Goal: Communication & Community: Answer question/provide support

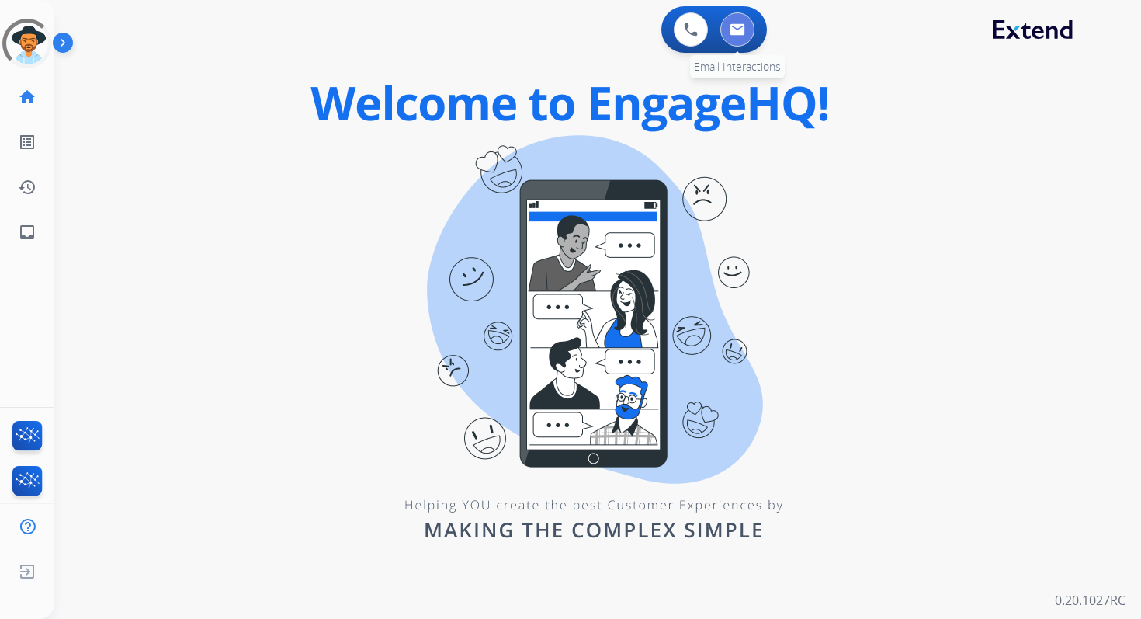
click at [743, 30] on img at bounding box center [738, 29] width 16 height 12
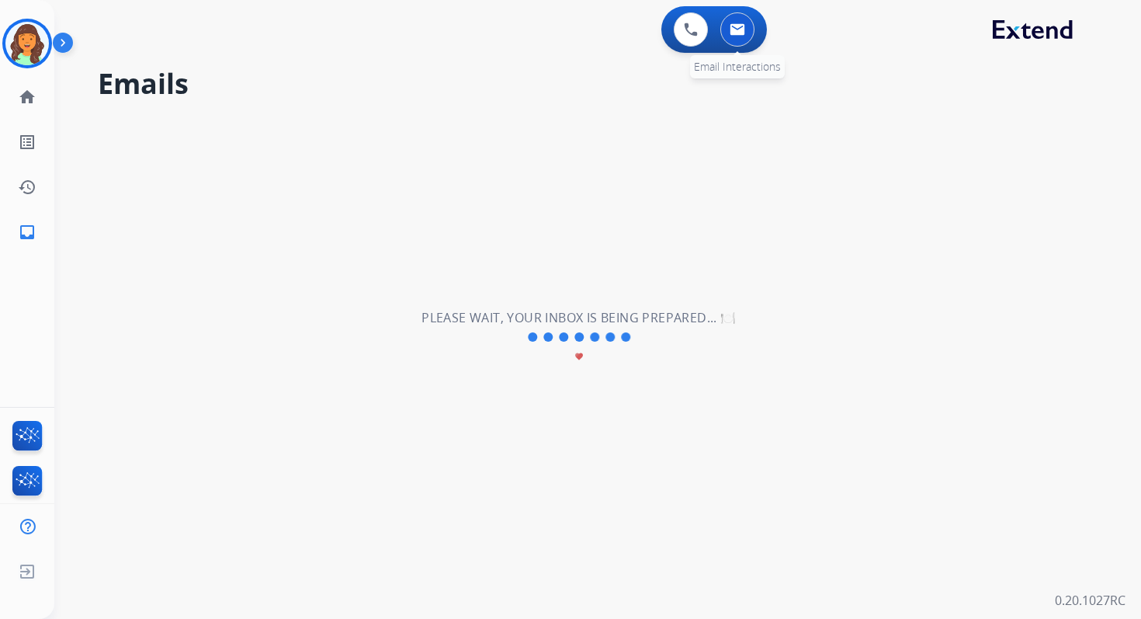
click at [736, 29] on img at bounding box center [738, 29] width 16 height 12
click at [22, 96] on mat-icon "home" at bounding box center [27, 97] width 19 height 19
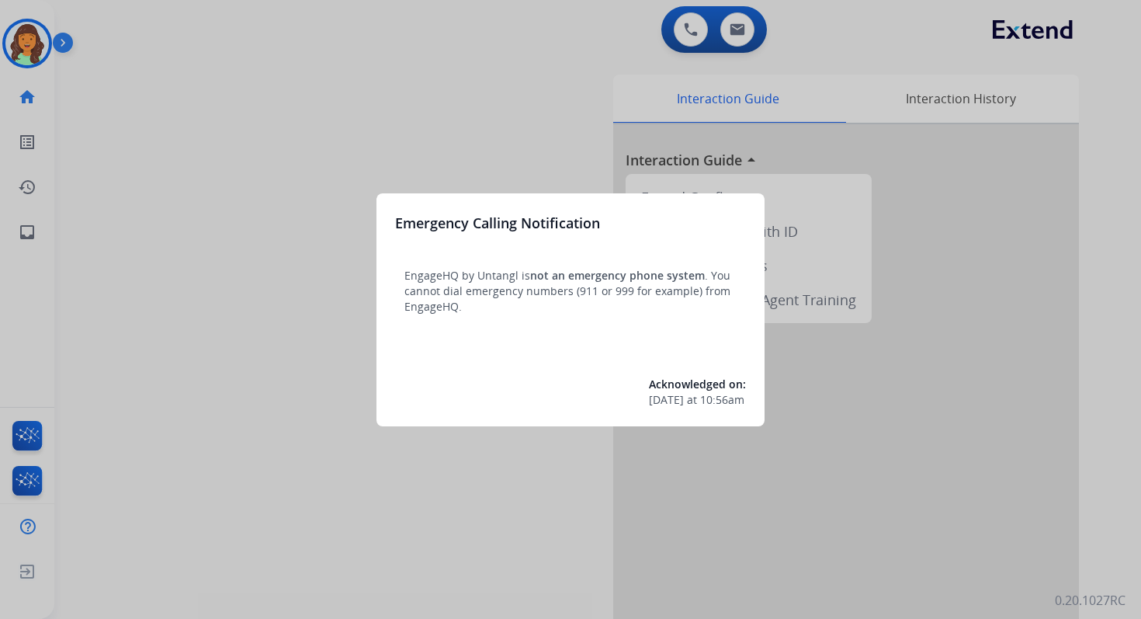
drag, startPoint x: 710, startPoint y: 12, endPoint x: 748, endPoint y: 28, distance: 40.7
click at [748, 28] on div at bounding box center [570, 309] width 1141 height 619
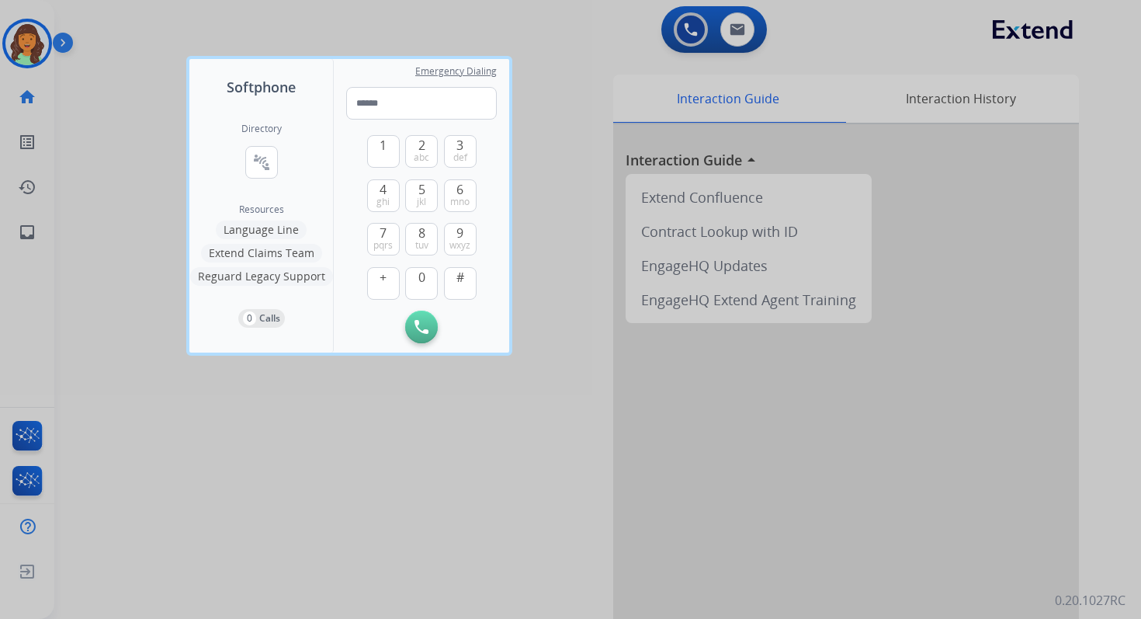
click at [748, 28] on div at bounding box center [570, 309] width 1141 height 619
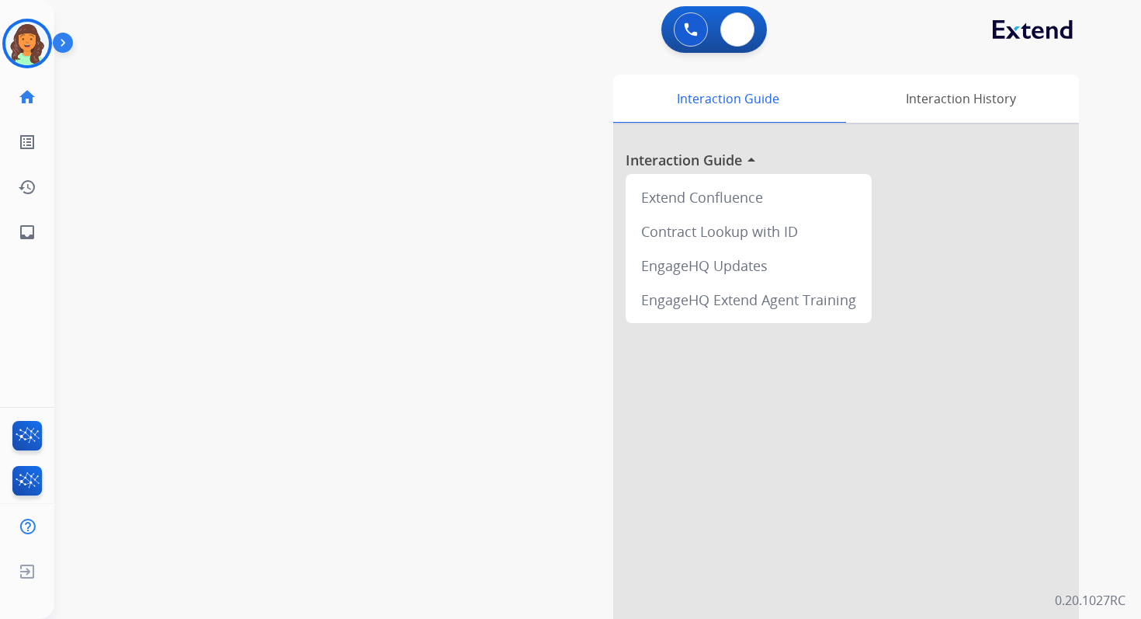
click at [748, 28] on button at bounding box center [737, 29] width 34 height 34
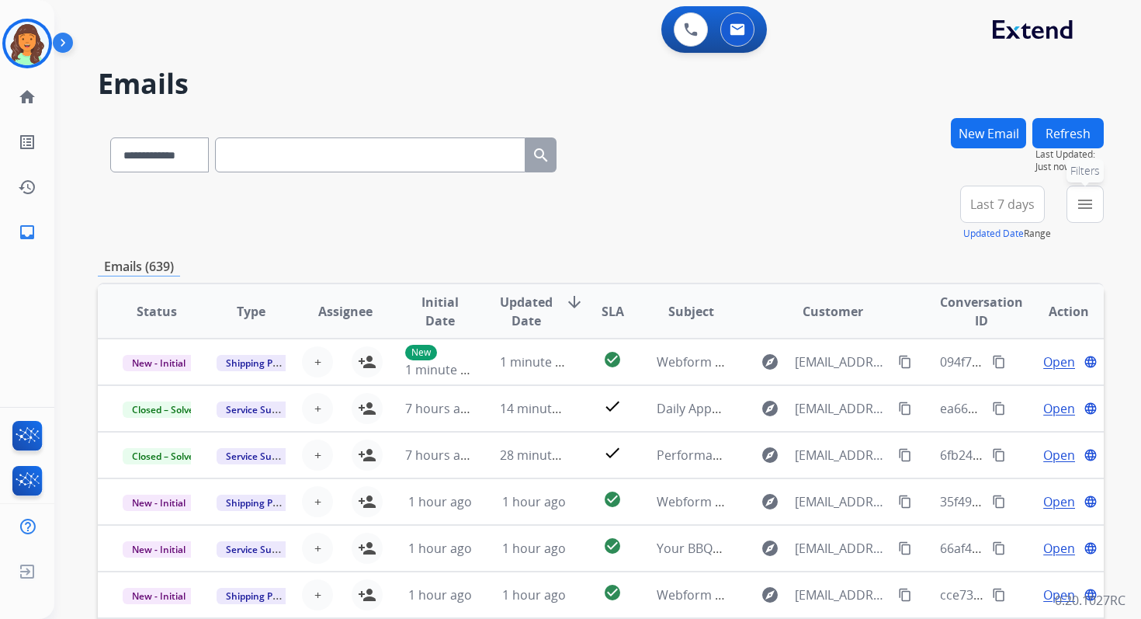
click at [1088, 209] on mat-icon "menu" at bounding box center [1085, 204] width 19 height 19
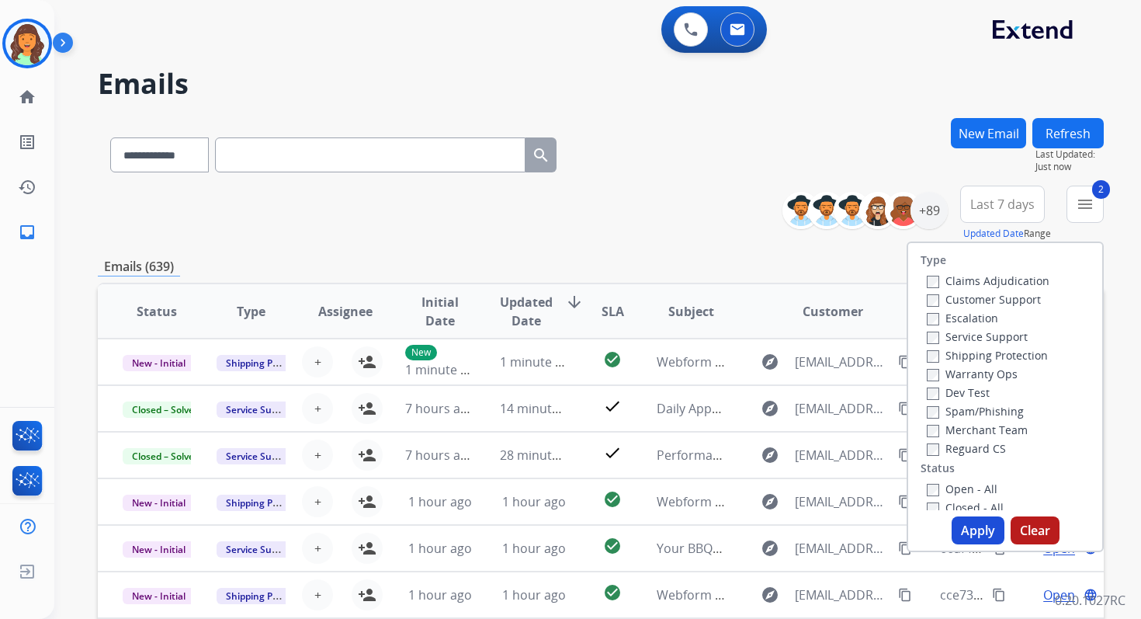
click at [974, 533] on button "Apply" at bounding box center [978, 530] width 53 height 28
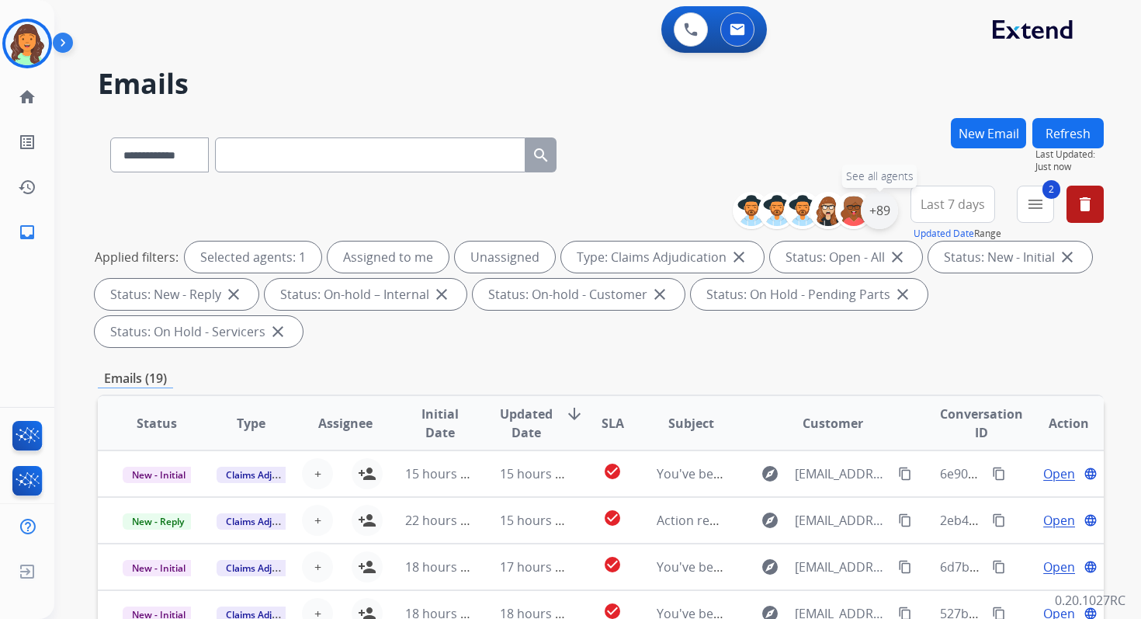
click at [875, 213] on div "+89" at bounding box center [879, 210] width 37 height 37
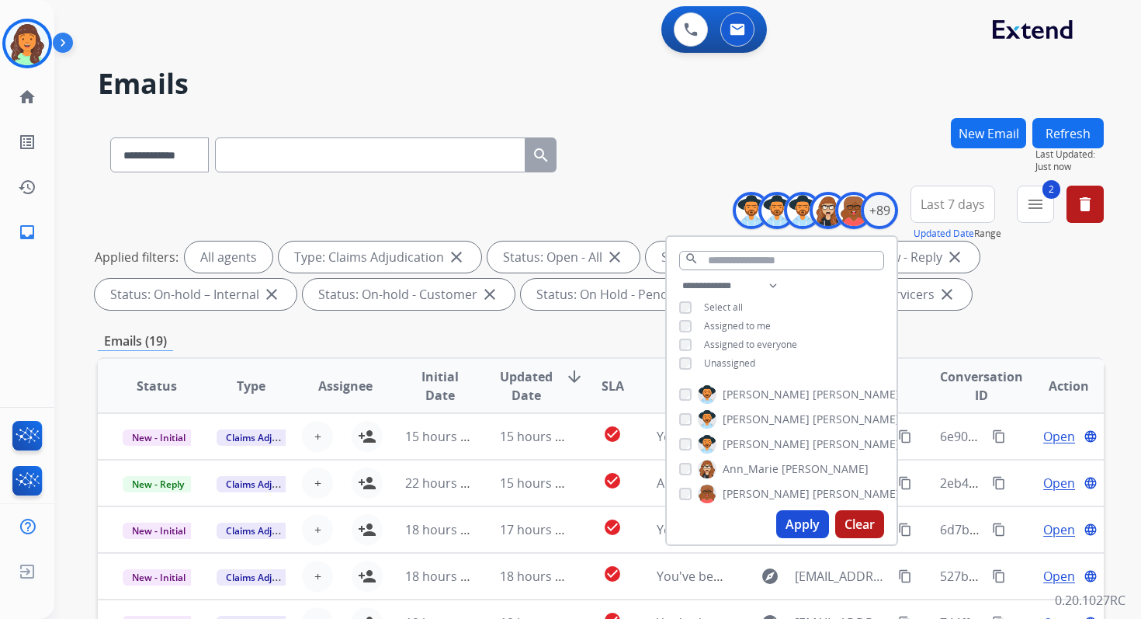
click at [810, 519] on button "Apply" at bounding box center [802, 524] width 53 height 28
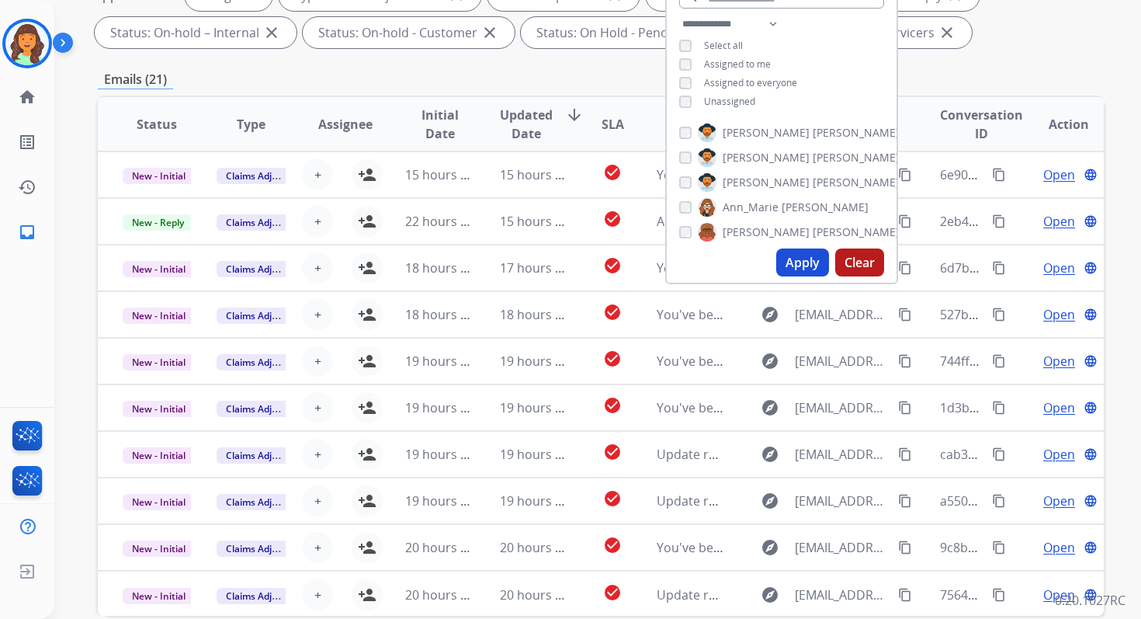
scroll to position [339, 0]
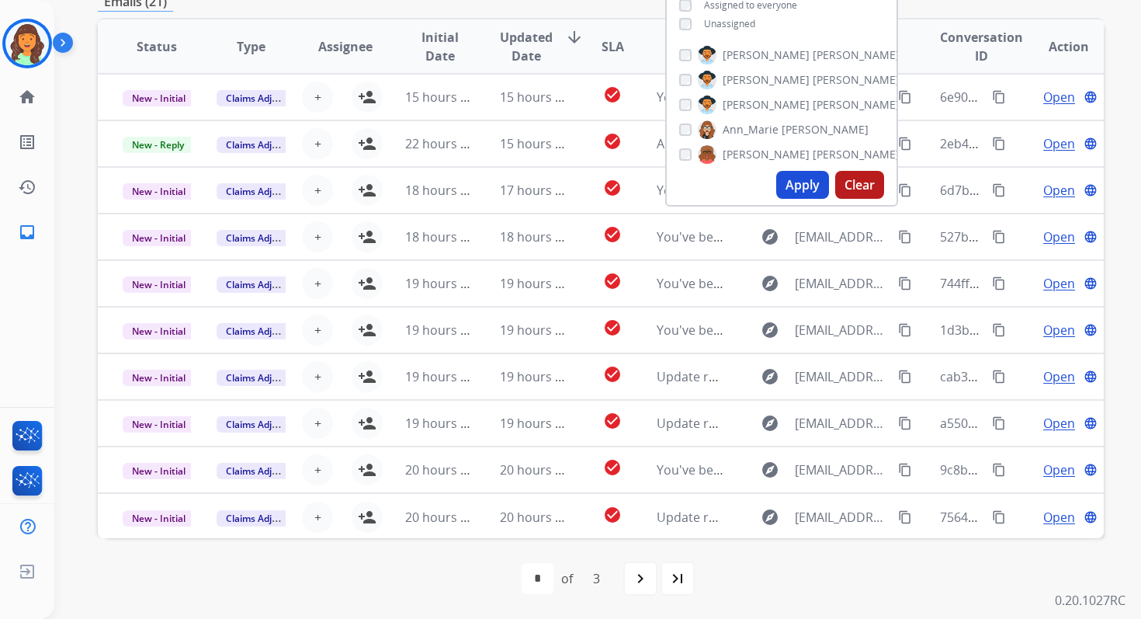
click at [449, 596] on div "first_page navigate_before * * * of 3 navigate_next last_page" at bounding box center [601, 578] width 1006 height 81
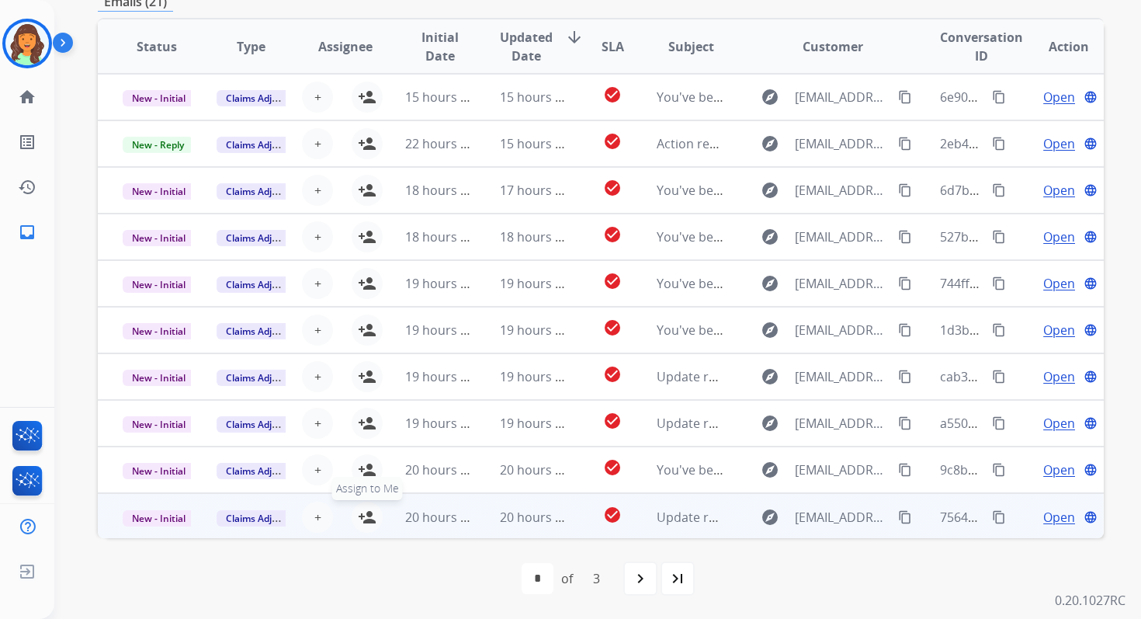
click at [363, 514] on mat-icon "person_add" at bounding box center [367, 517] width 19 height 19
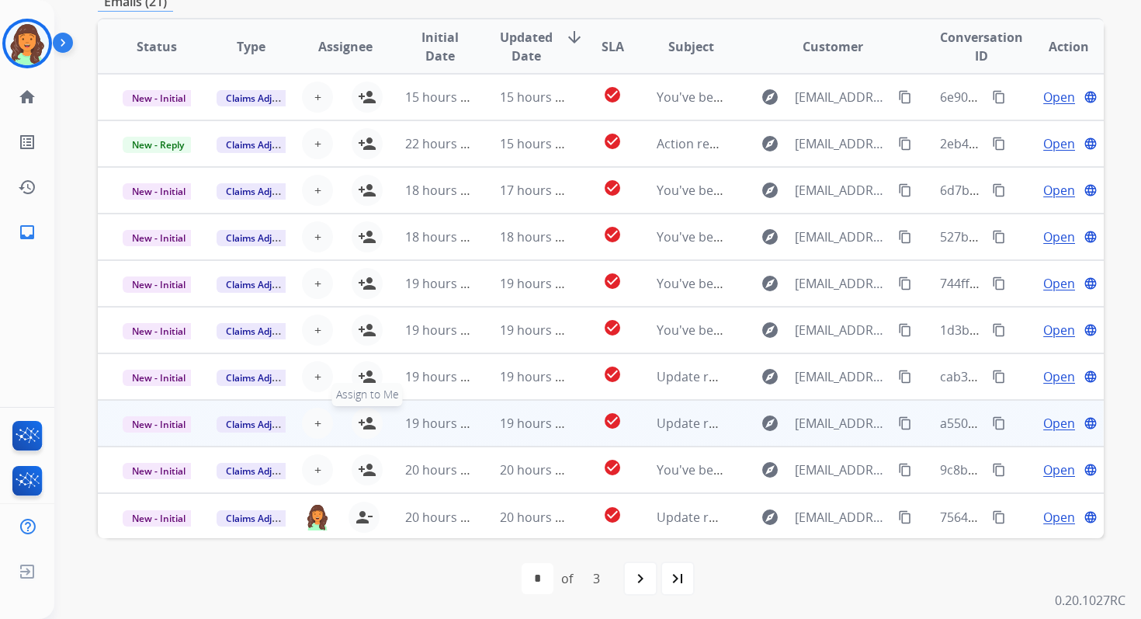
click at [364, 424] on mat-icon "person_add" at bounding box center [367, 423] width 19 height 19
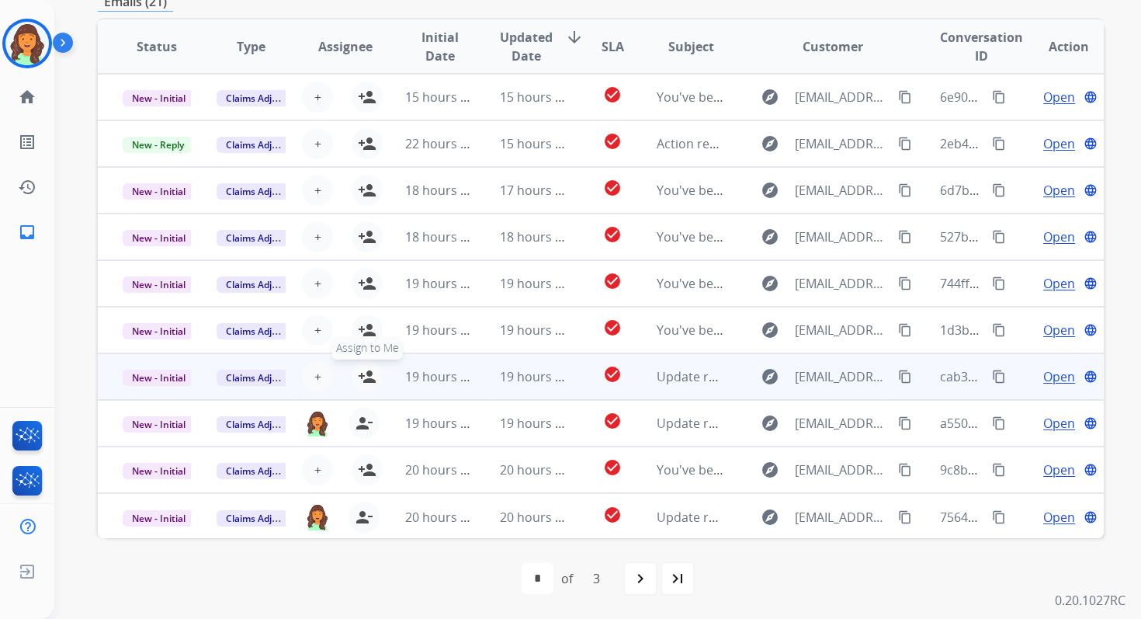
click at [362, 374] on mat-icon "person_add" at bounding box center [367, 376] width 19 height 19
click at [172, 377] on span "New - Initial" at bounding box center [159, 378] width 72 height 16
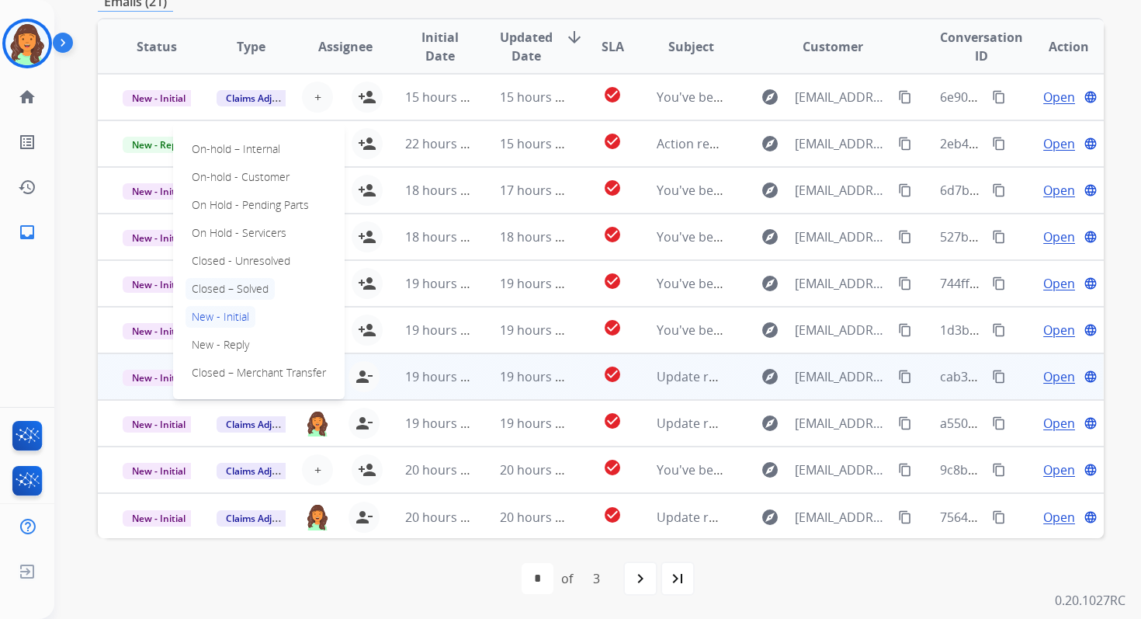
click at [229, 289] on p "Closed – Solved" at bounding box center [230, 289] width 89 height 22
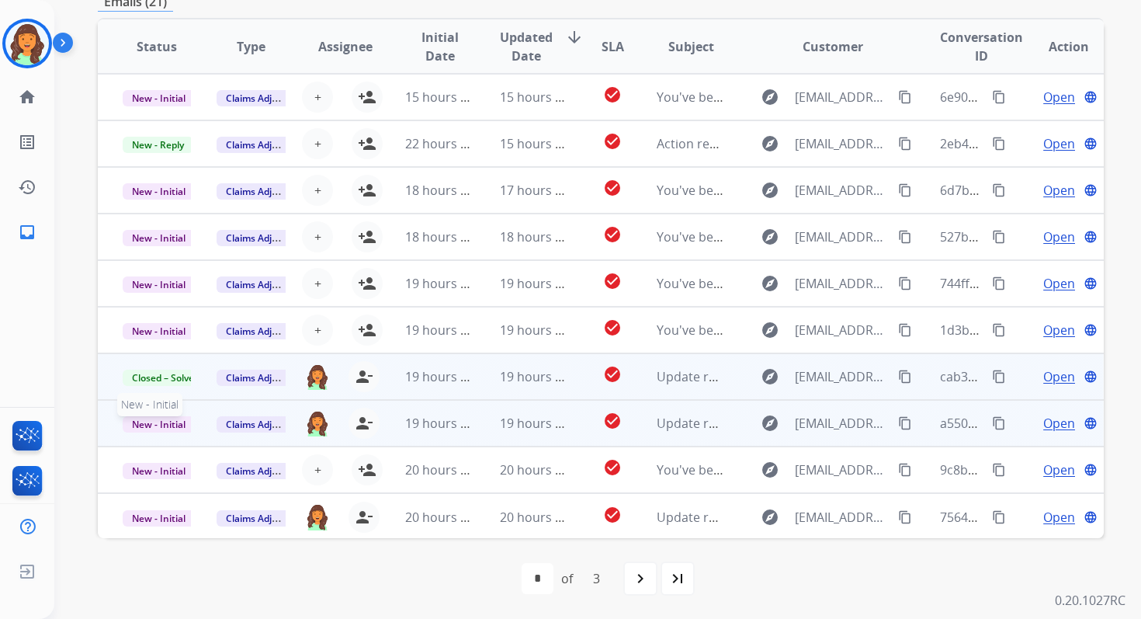
click at [162, 424] on span "New - Initial" at bounding box center [159, 424] width 72 height 16
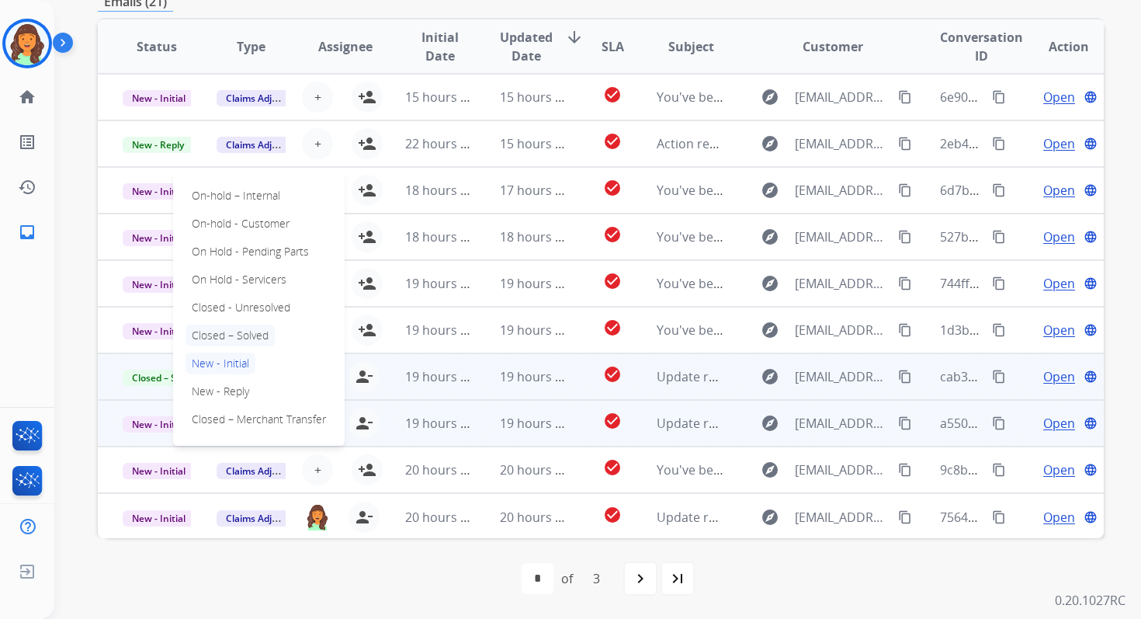
click at [213, 333] on p "Closed – Solved" at bounding box center [230, 336] width 89 height 22
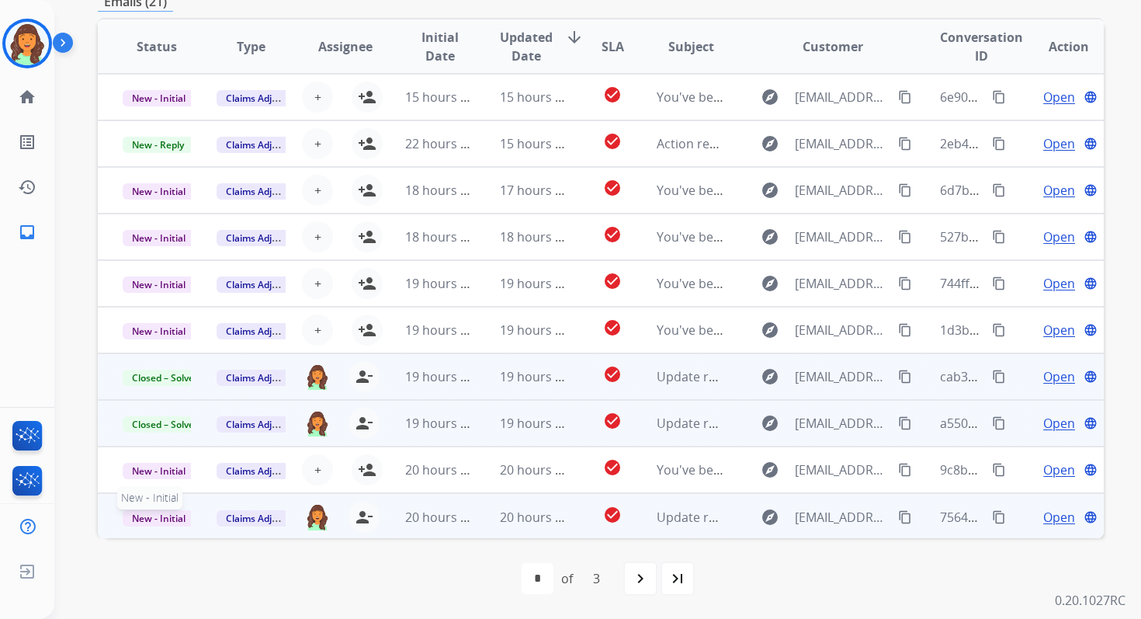
click at [154, 517] on span "New - Initial" at bounding box center [159, 518] width 72 height 16
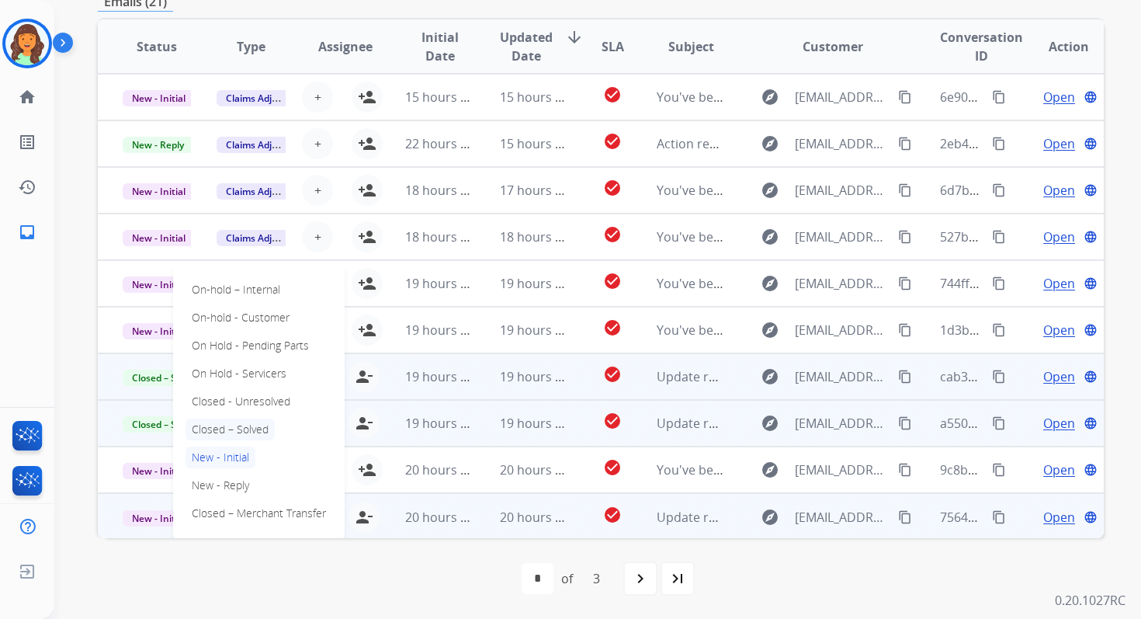
click at [224, 432] on p "Closed – Solved" at bounding box center [230, 429] width 89 height 22
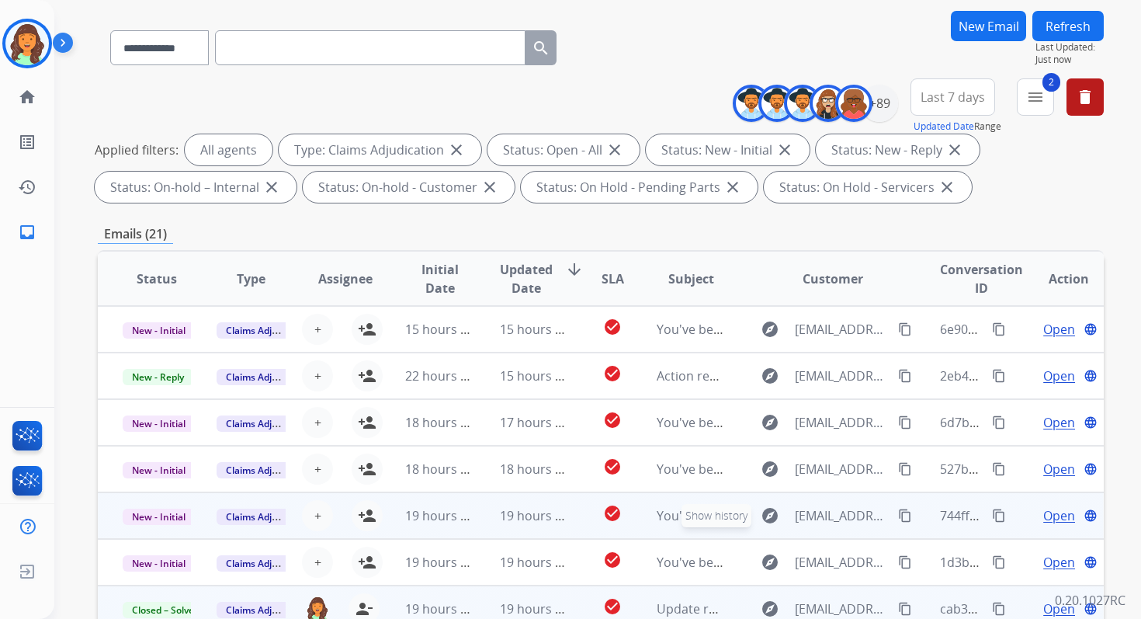
scroll to position [0, 0]
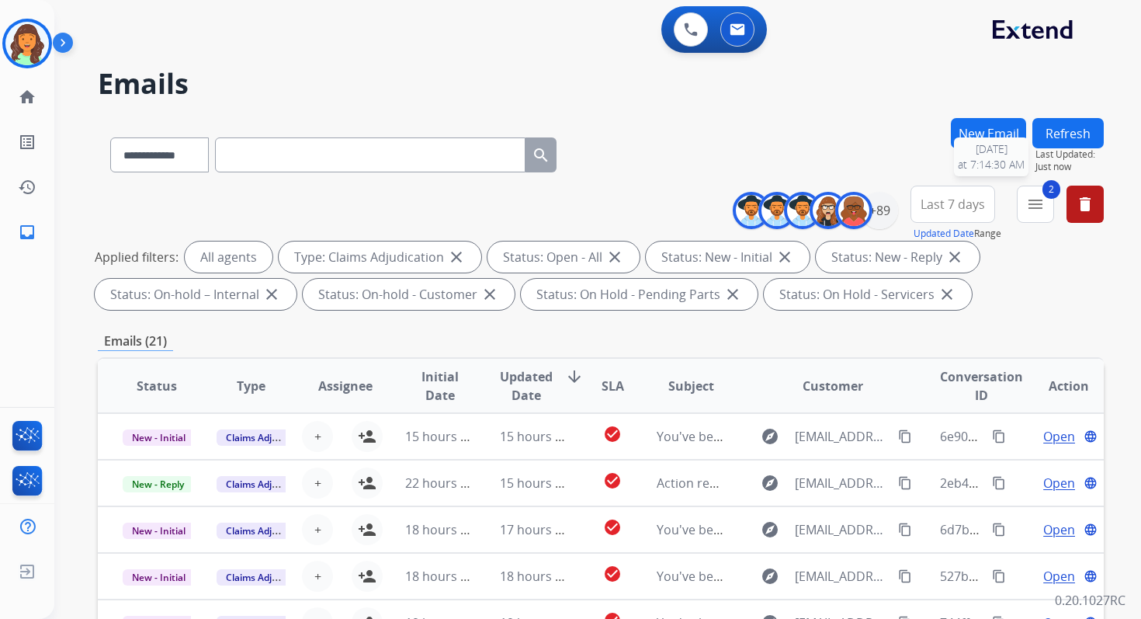
click at [1057, 148] on span "Last Updated:" at bounding box center [1070, 154] width 68 height 12
click at [1061, 136] on button "Refresh" at bounding box center [1068, 133] width 71 height 30
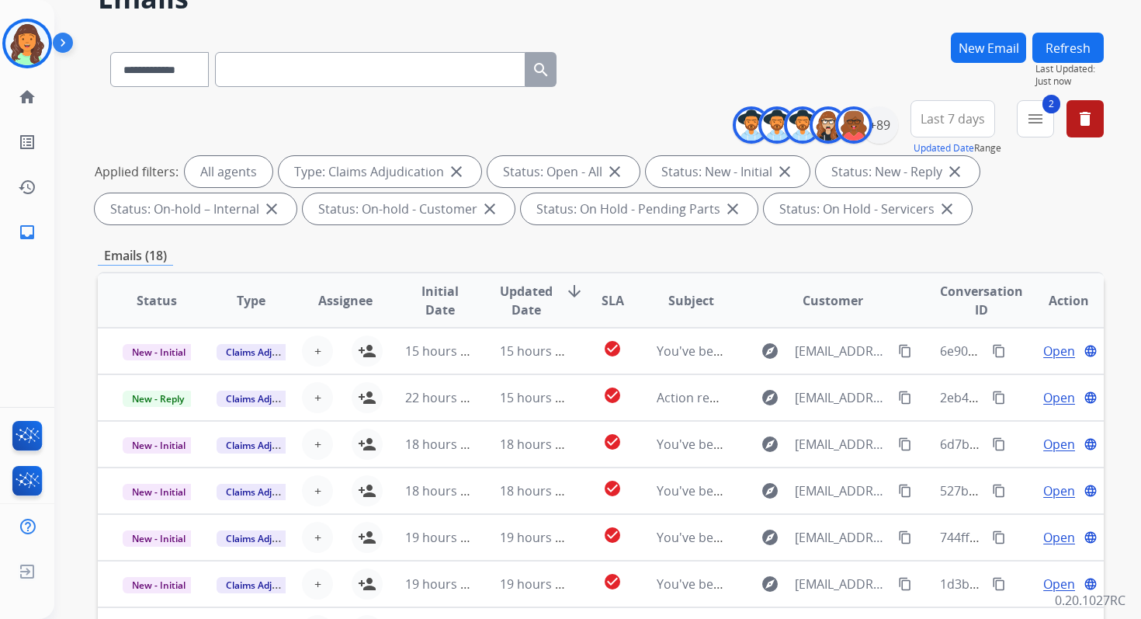
scroll to position [339, 0]
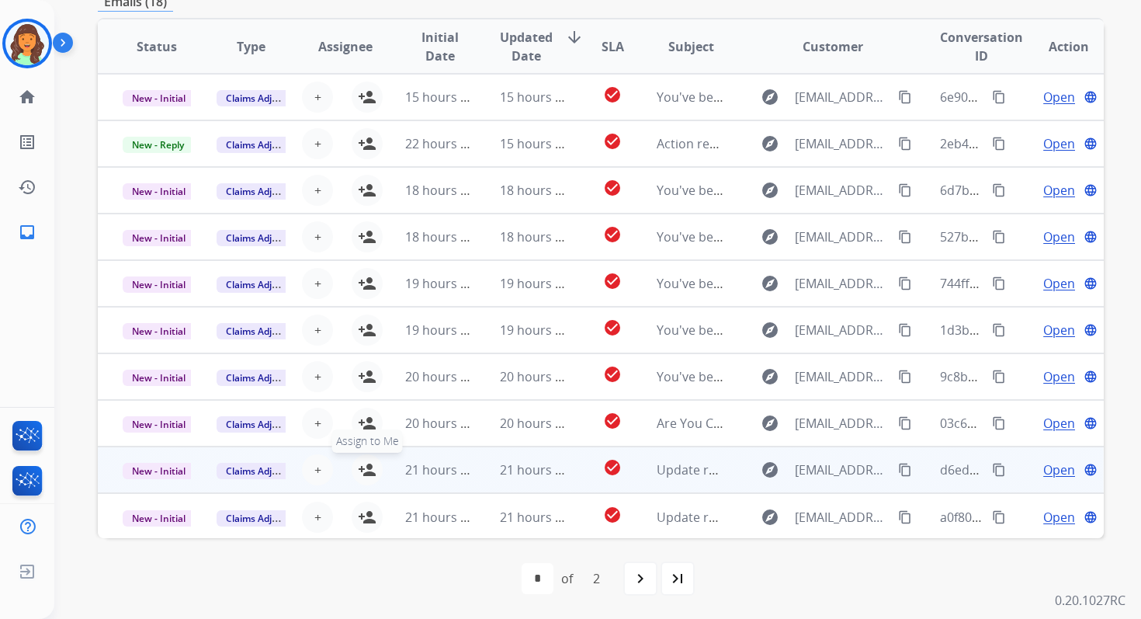
click at [362, 471] on mat-icon "person_add" at bounding box center [367, 469] width 19 height 19
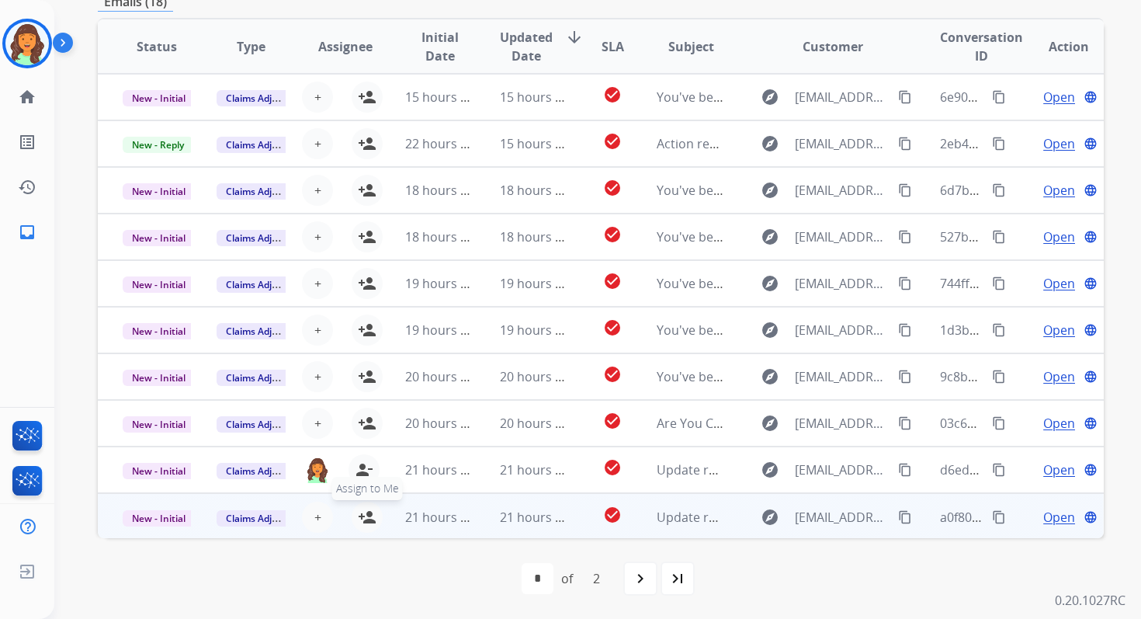
click at [362, 519] on mat-icon "person_add" at bounding box center [367, 517] width 19 height 19
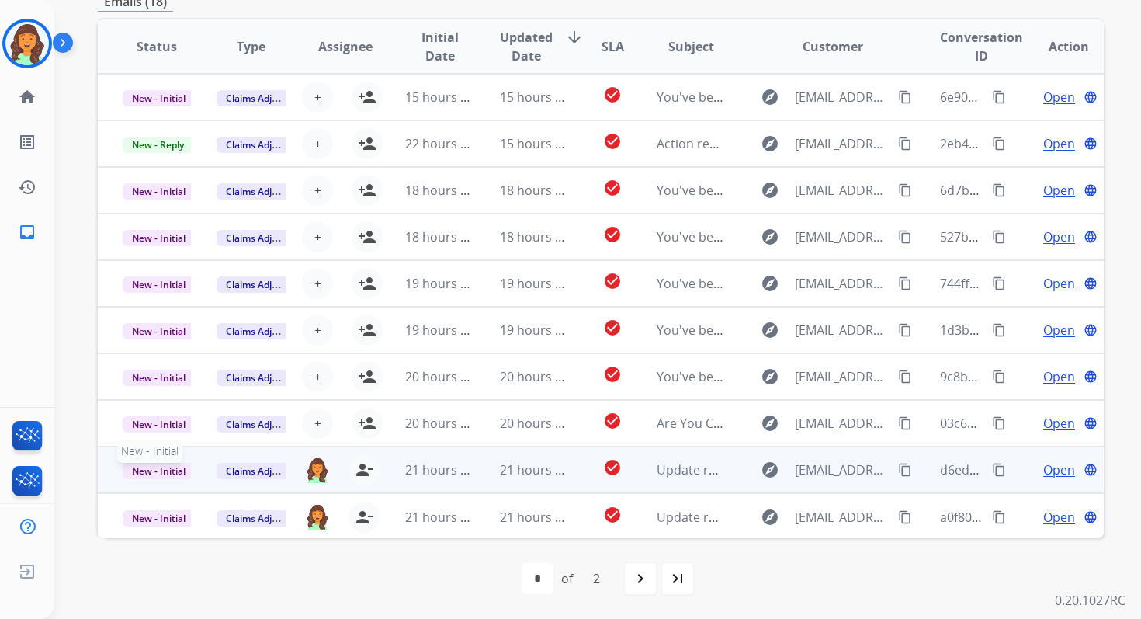
click at [175, 470] on span "New - Initial" at bounding box center [159, 471] width 72 height 16
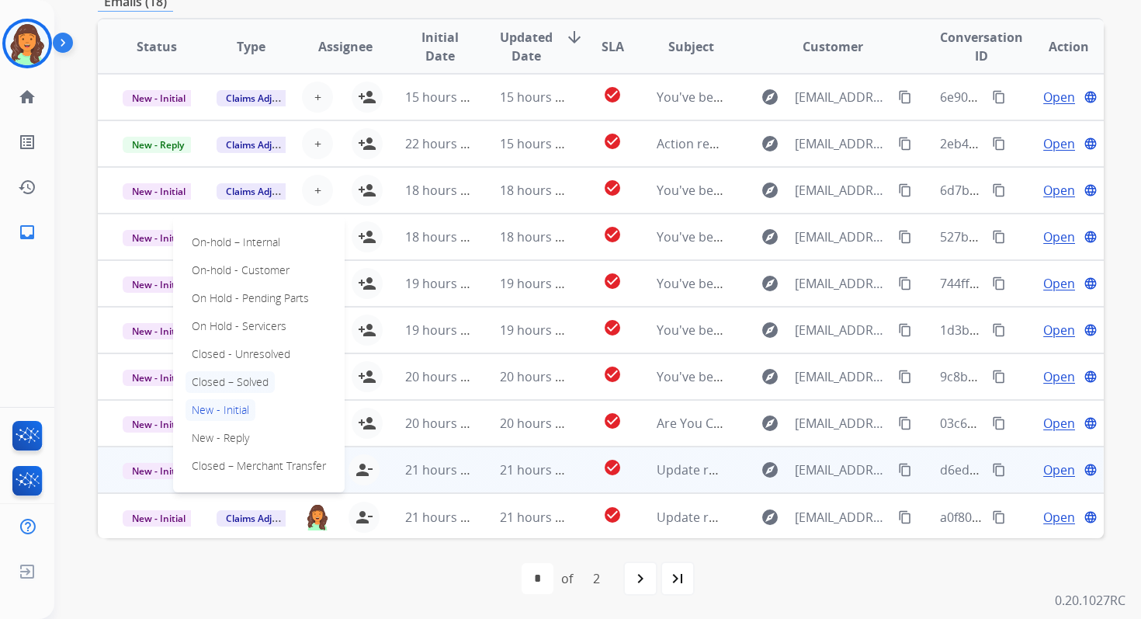
click at [224, 379] on p "Closed – Solved" at bounding box center [230, 382] width 89 height 22
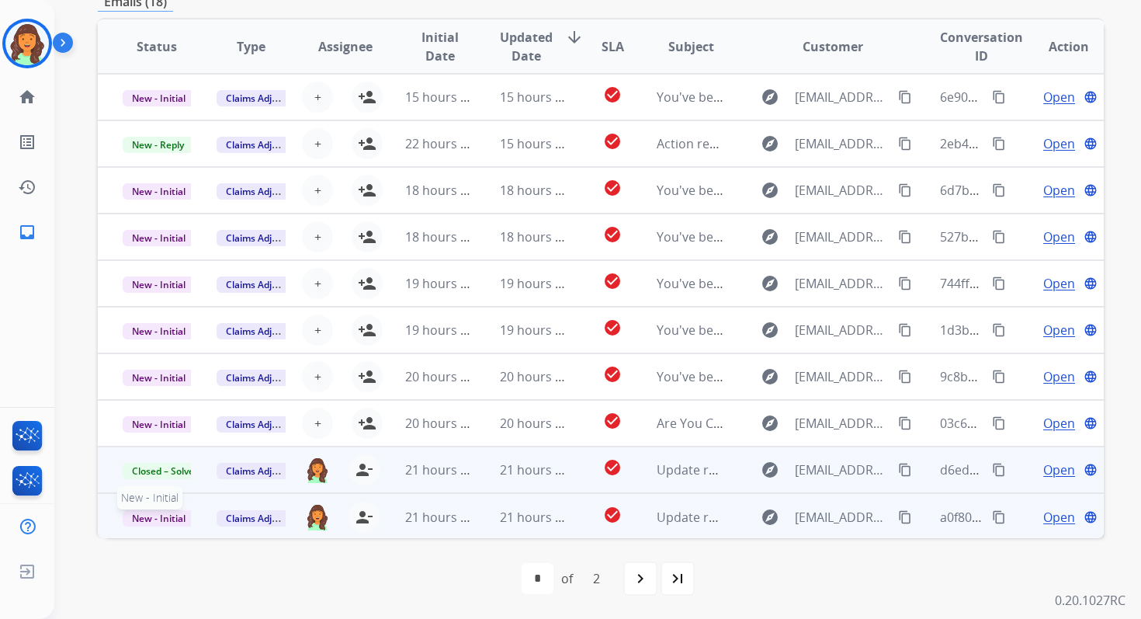
click at [161, 513] on span "New - Initial" at bounding box center [159, 518] width 72 height 16
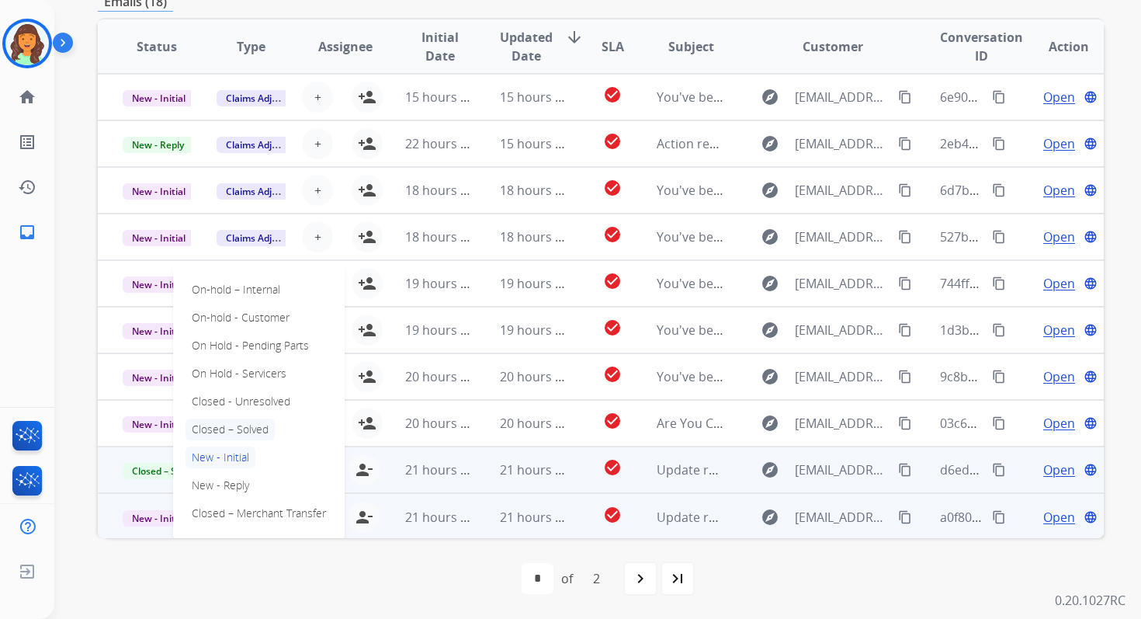
click at [232, 423] on p "Closed – Solved" at bounding box center [230, 429] width 89 height 22
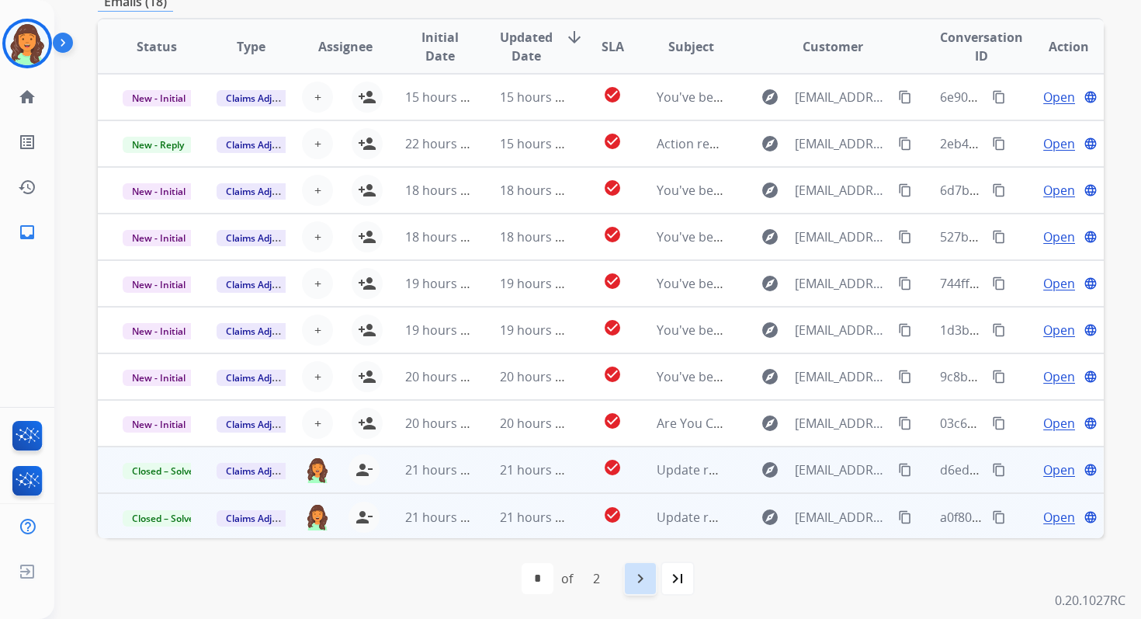
click at [644, 588] on div "navigate_next" at bounding box center [640, 578] width 34 height 34
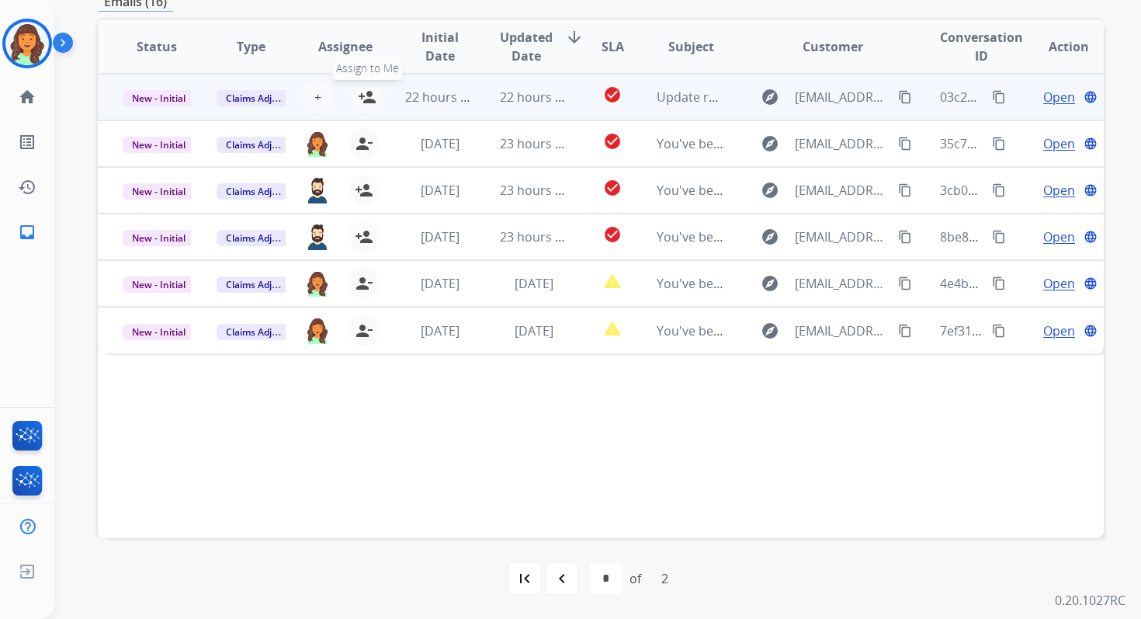
click at [367, 94] on mat-icon "person_add" at bounding box center [367, 97] width 19 height 19
click at [168, 99] on span "New - Initial" at bounding box center [159, 98] width 72 height 16
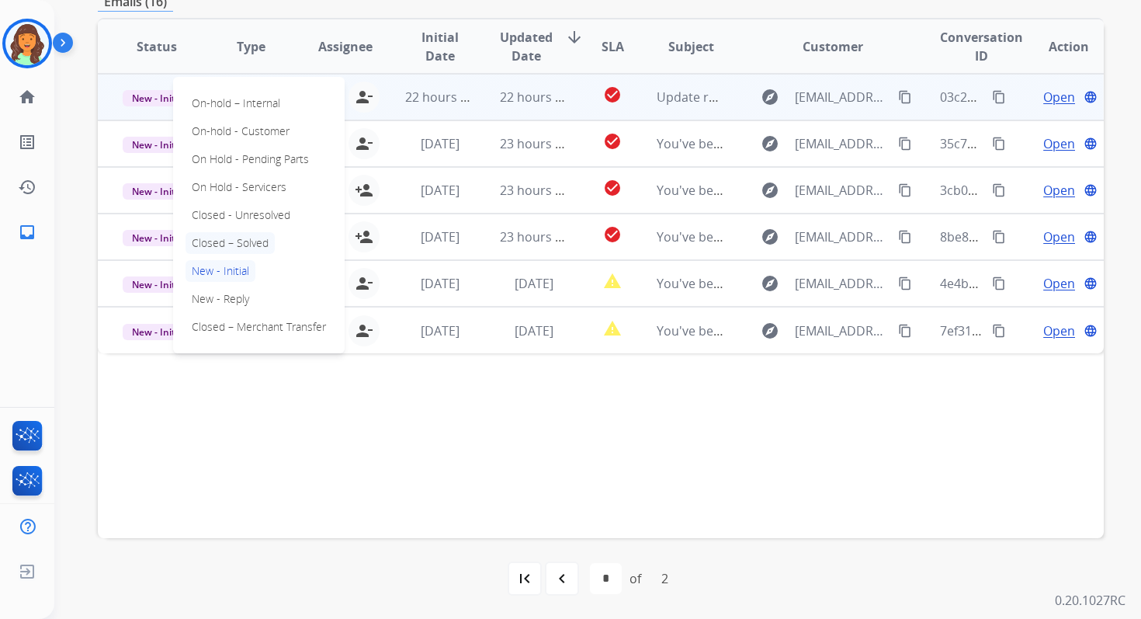
click at [227, 233] on p "Closed – Solved" at bounding box center [230, 243] width 89 height 22
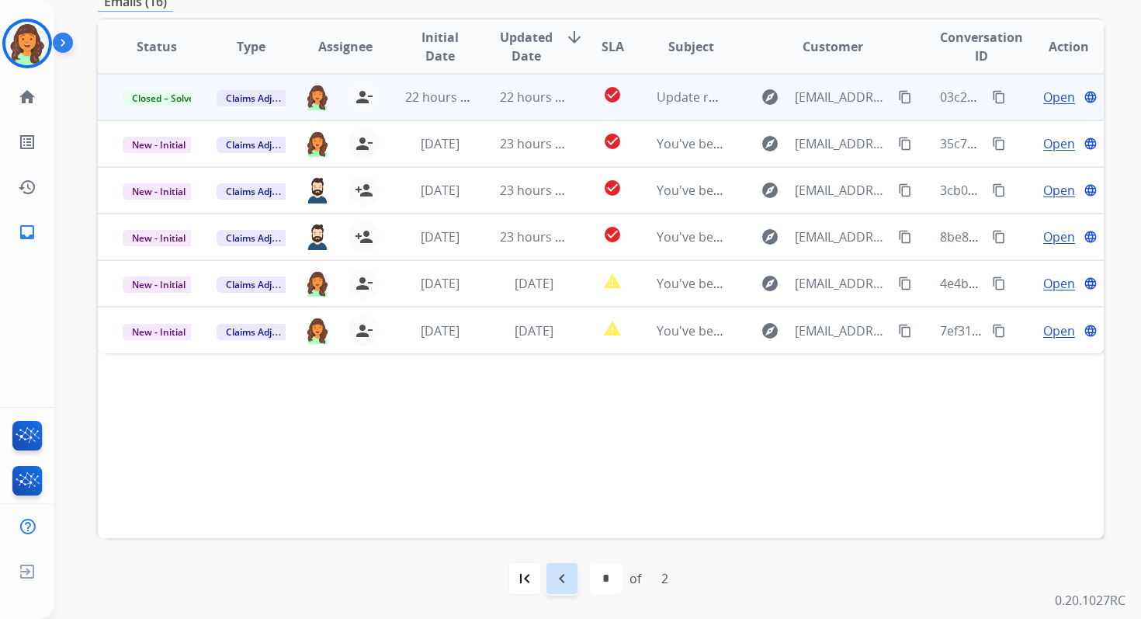
click at [566, 585] on mat-icon "navigate_before" at bounding box center [562, 578] width 19 height 19
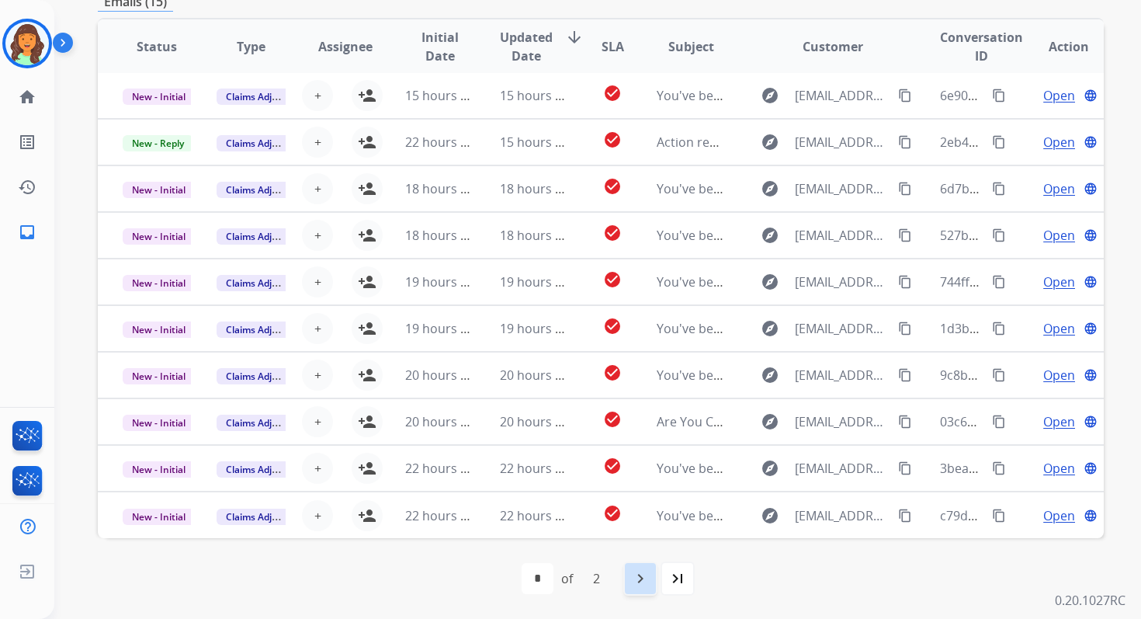
click at [647, 583] on mat-icon "navigate_next" at bounding box center [640, 578] width 19 height 19
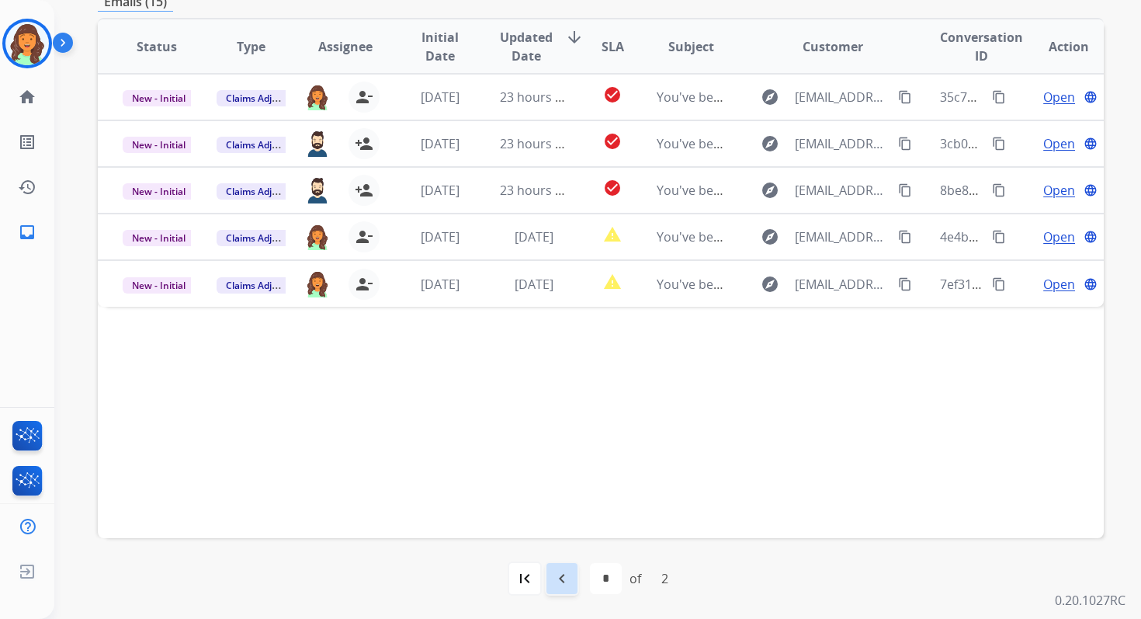
click at [563, 581] on mat-icon "navigate_before" at bounding box center [562, 578] width 19 height 19
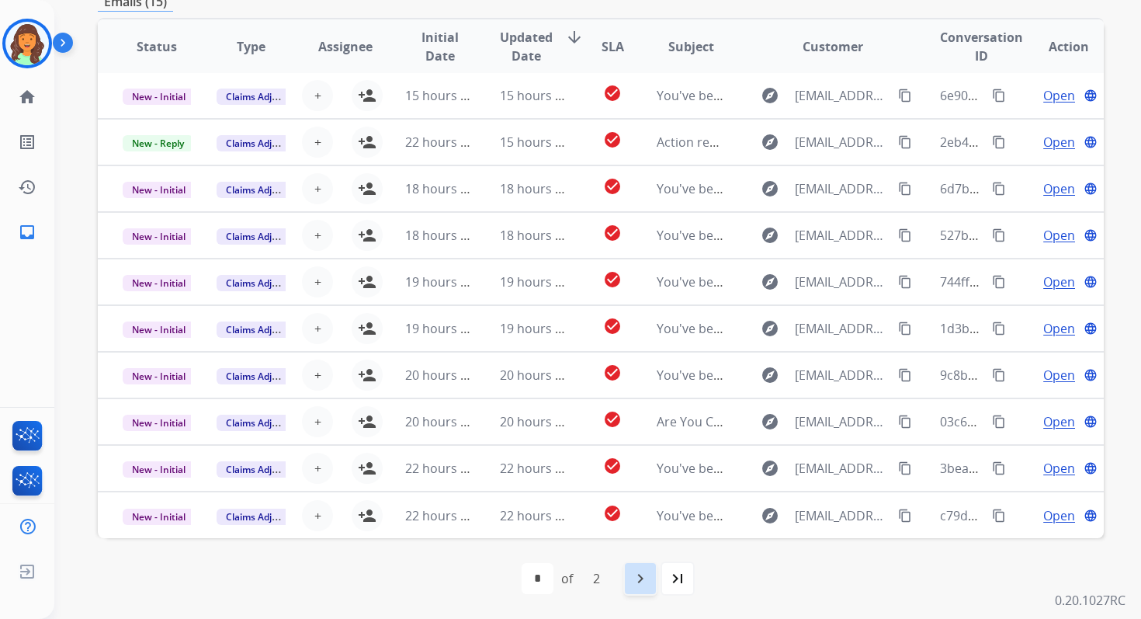
click at [628, 577] on div "navigate_next" at bounding box center [640, 578] width 34 height 34
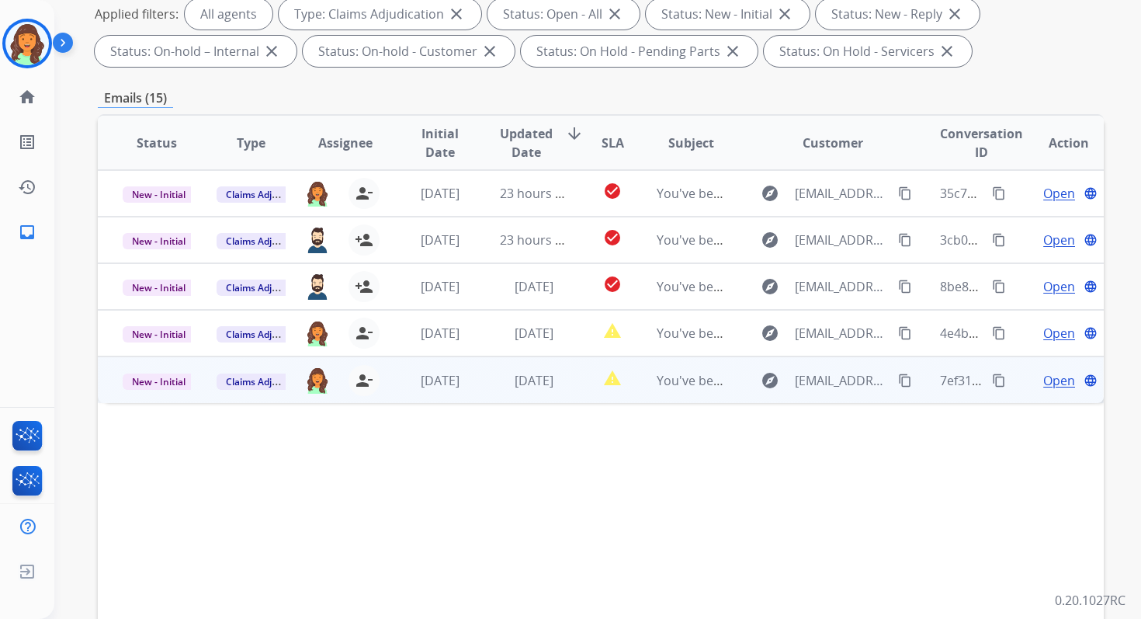
scroll to position [168, 0]
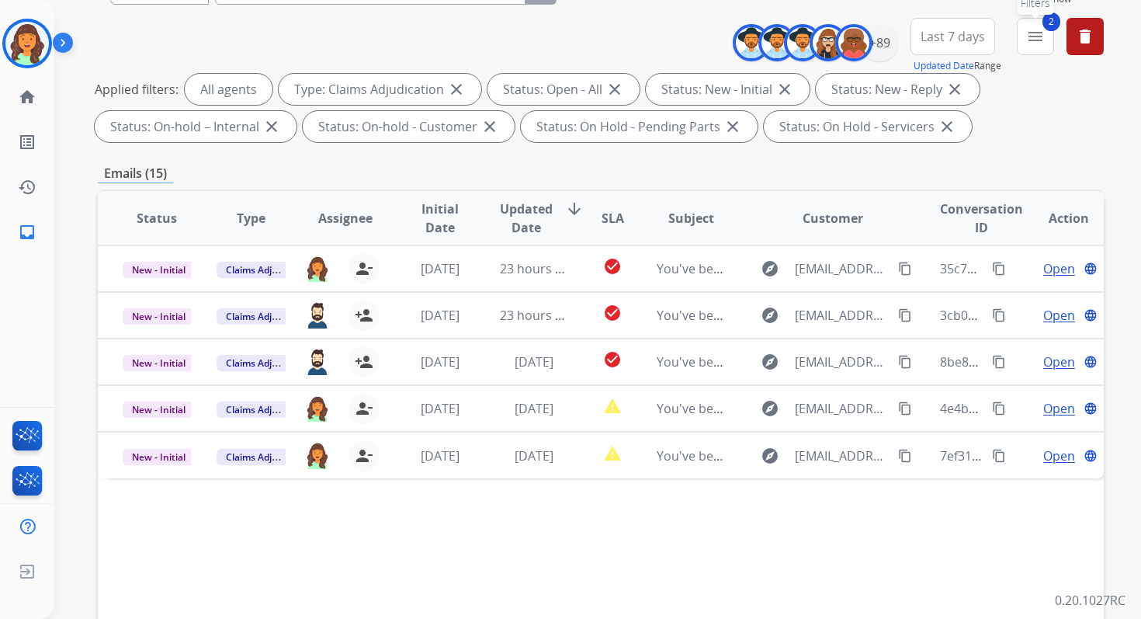
click at [1035, 34] on mat-icon "menu" at bounding box center [1035, 36] width 19 height 19
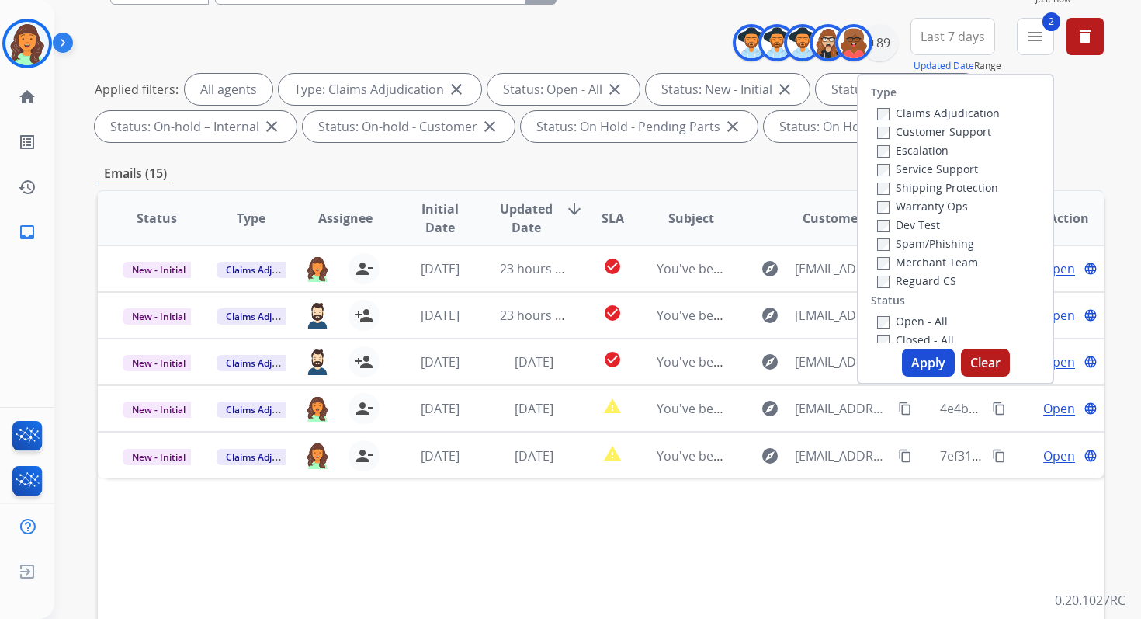
click at [918, 365] on button "Apply" at bounding box center [928, 363] width 53 height 28
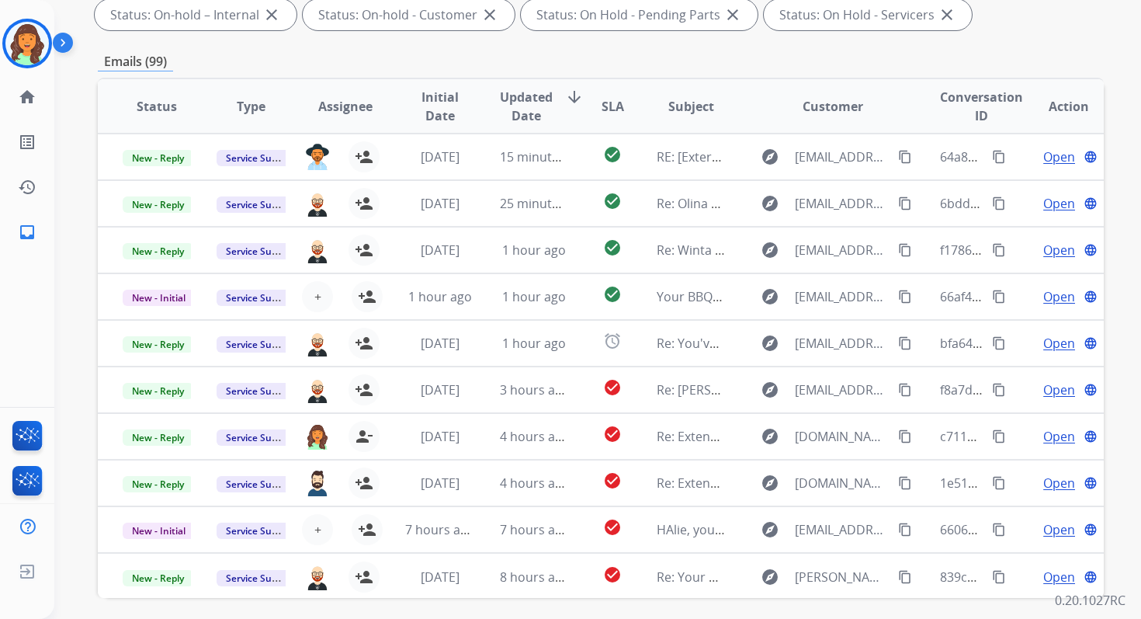
scroll to position [339, 0]
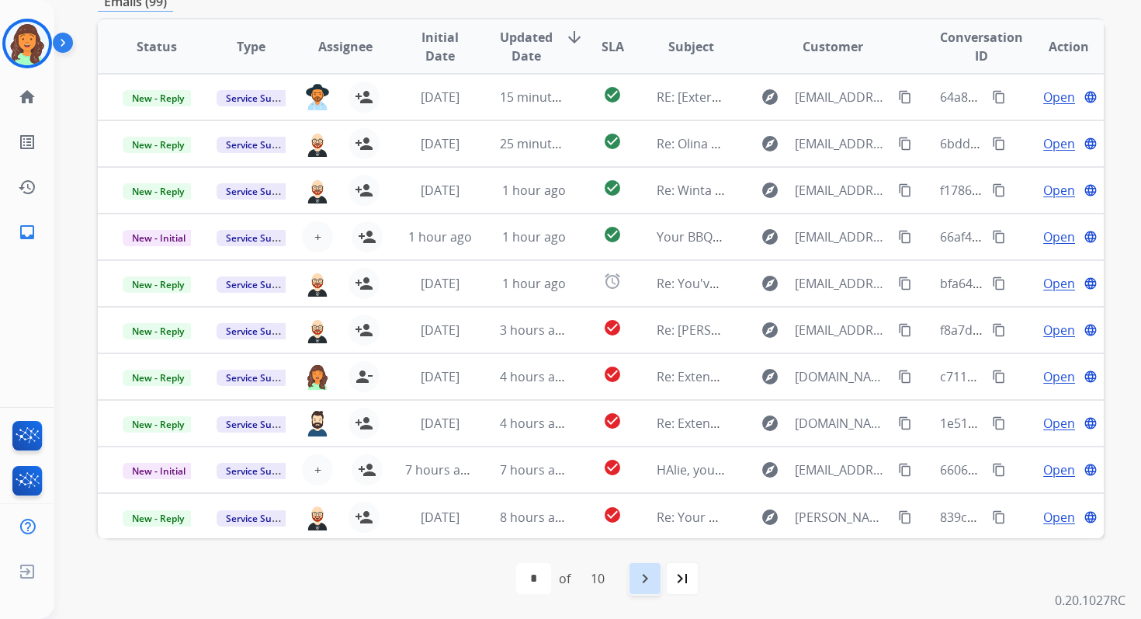
click at [641, 575] on mat-icon "navigate_next" at bounding box center [645, 578] width 19 height 19
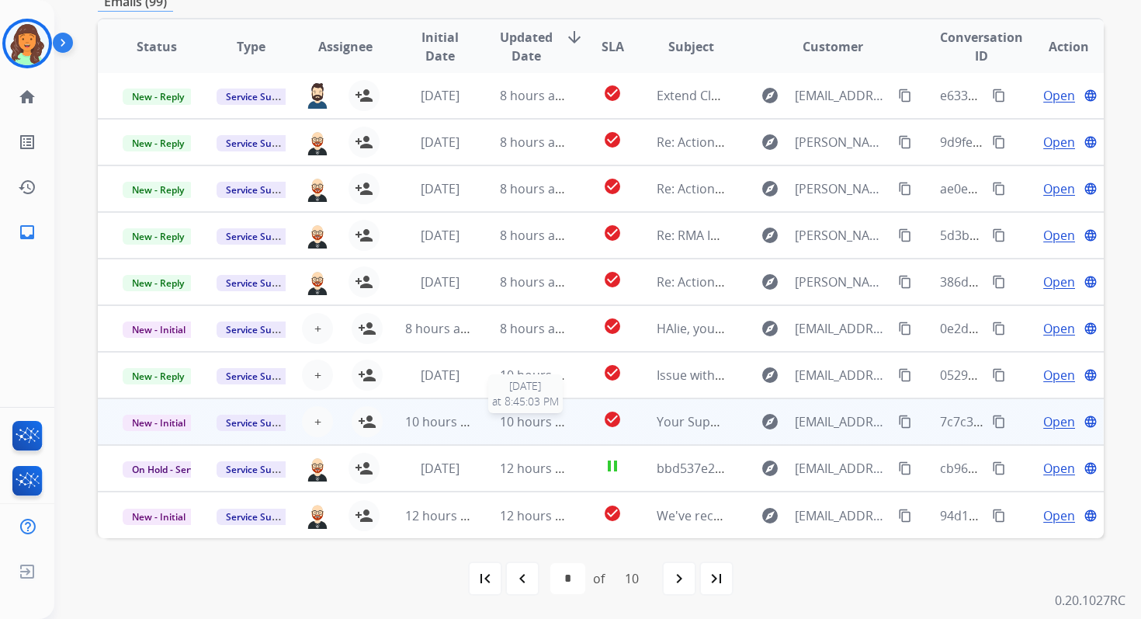
click at [501, 429] on span "10 hours ago" at bounding box center [538, 421] width 77 height 17
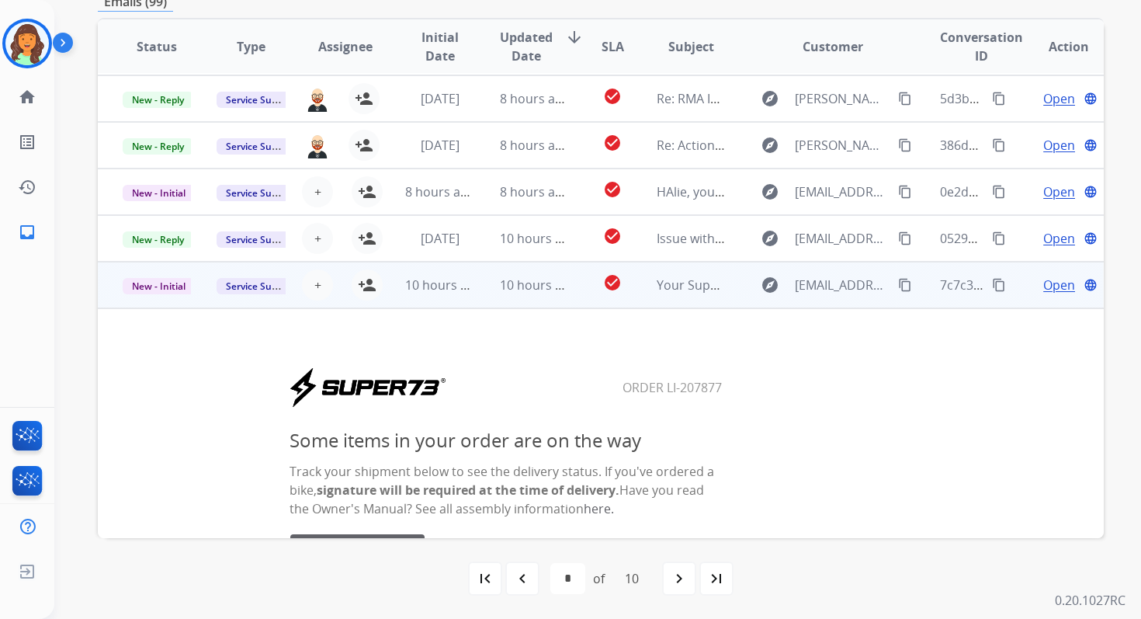
scroll to position [78, 0]
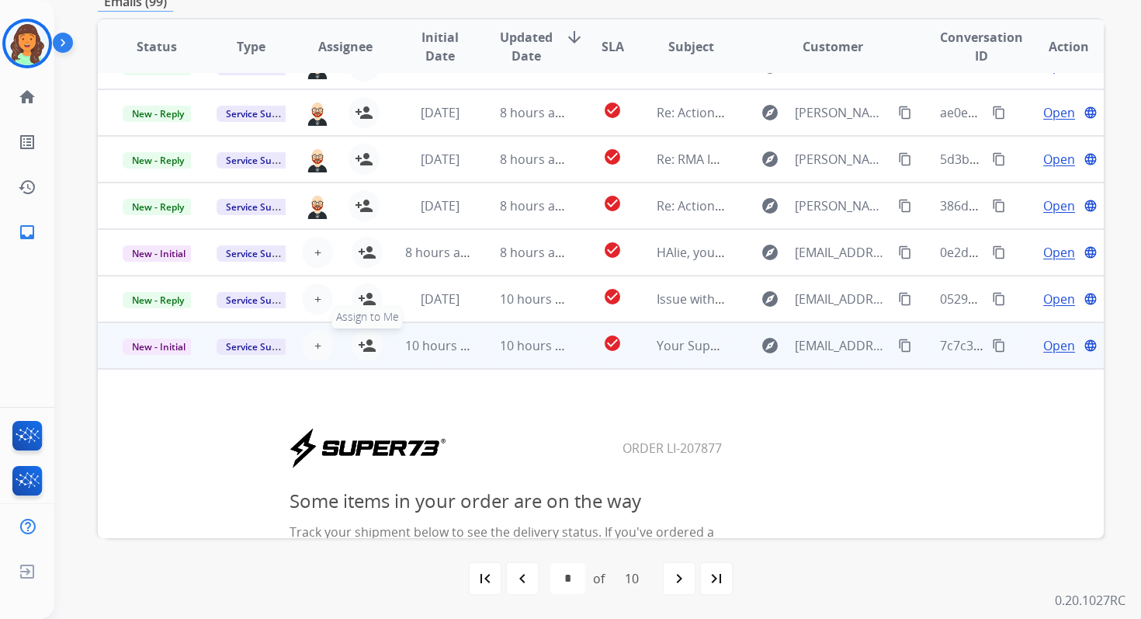
click at [360, 338] on mat-icon "person_add" at bounding box center [367, 345] width 19 height 19
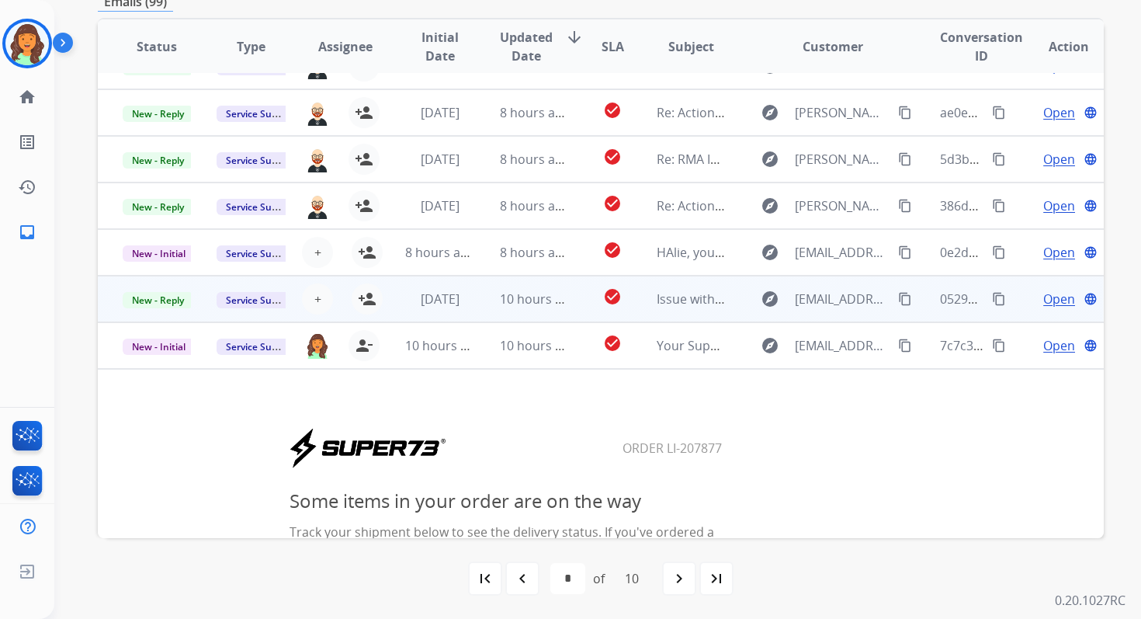
click at [475, 307] on td "10 hours ago" at bounding box center [522, 299] width 94 height 47
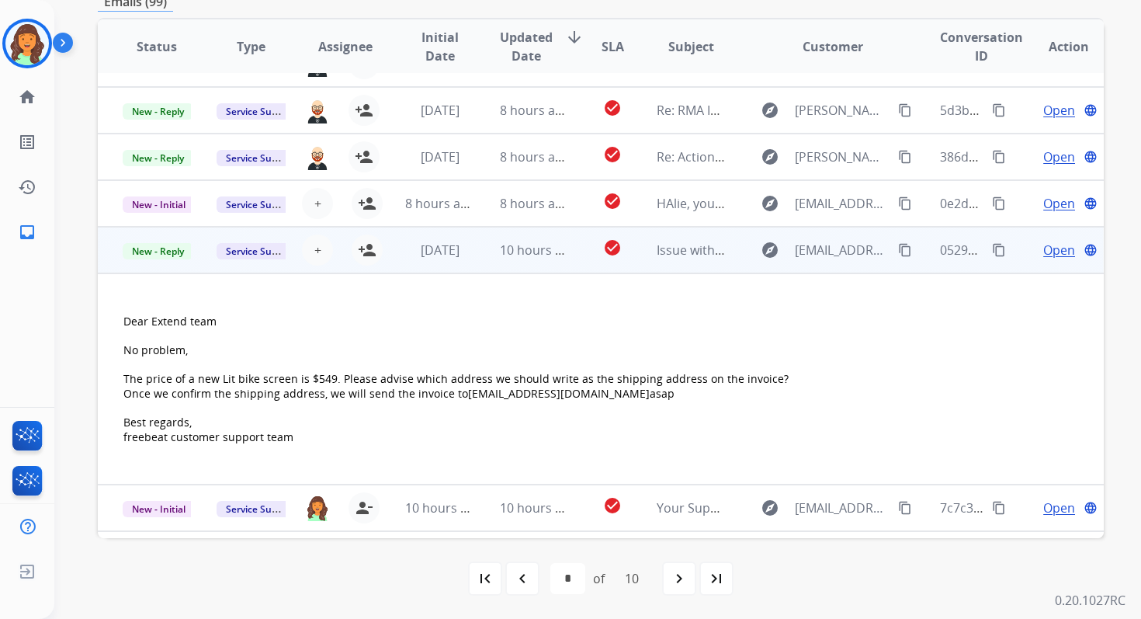
scroll to position [120, 0]
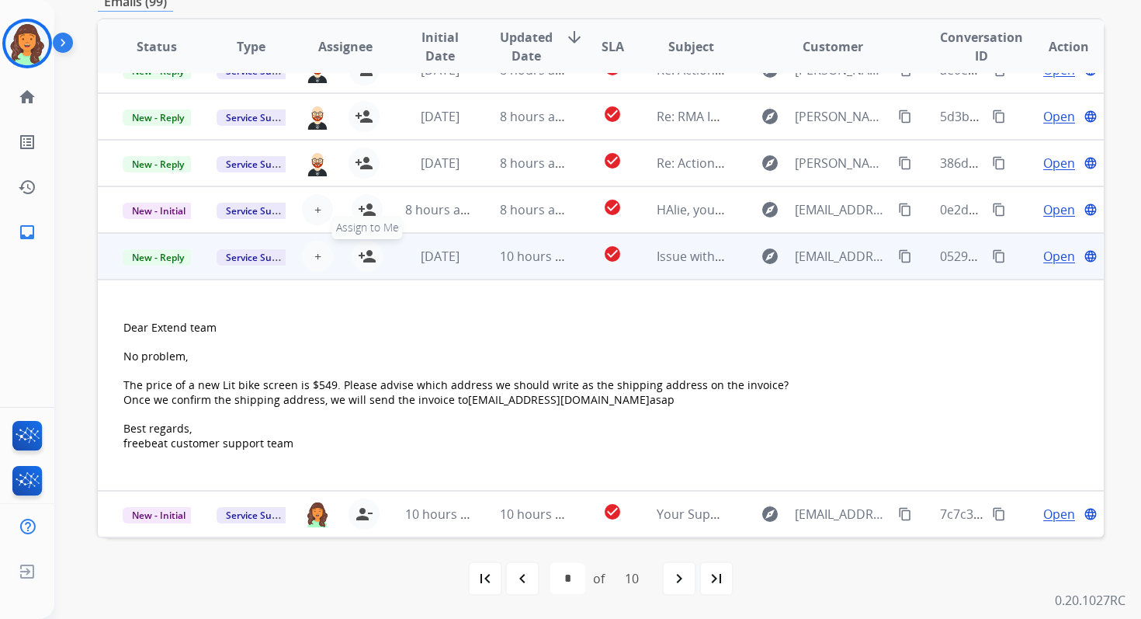
click at [361, 255] on mat-icon "person_add" at bounding box center [367, 256] width 19 height 19
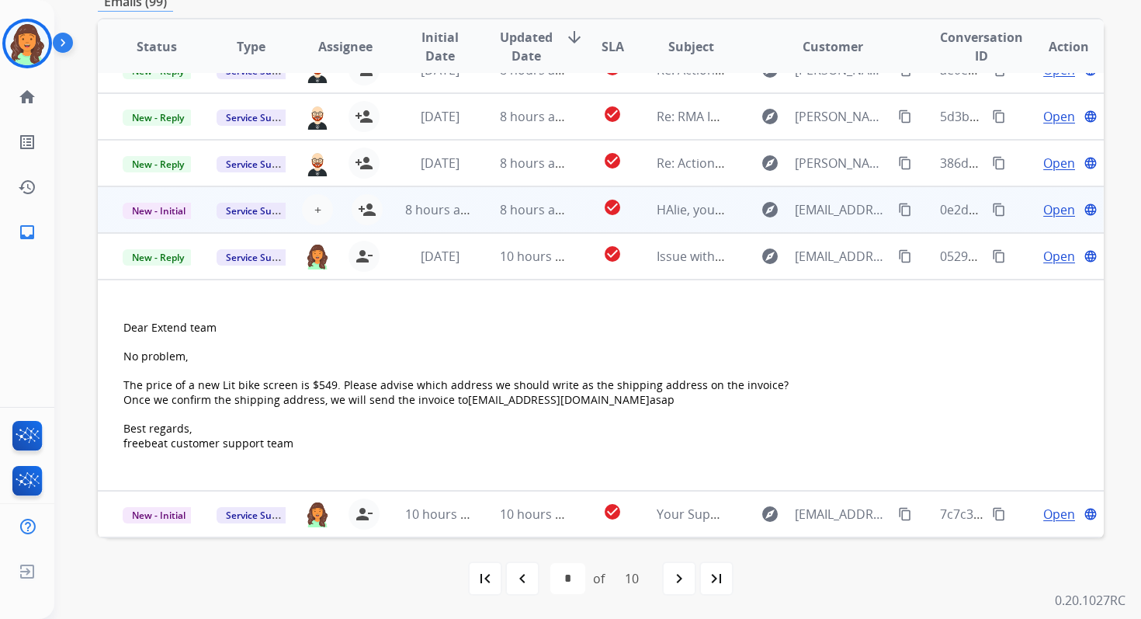
click at [475, 204] on td "8 hours ago" at bounding box center [522, 209] width 94 height 47
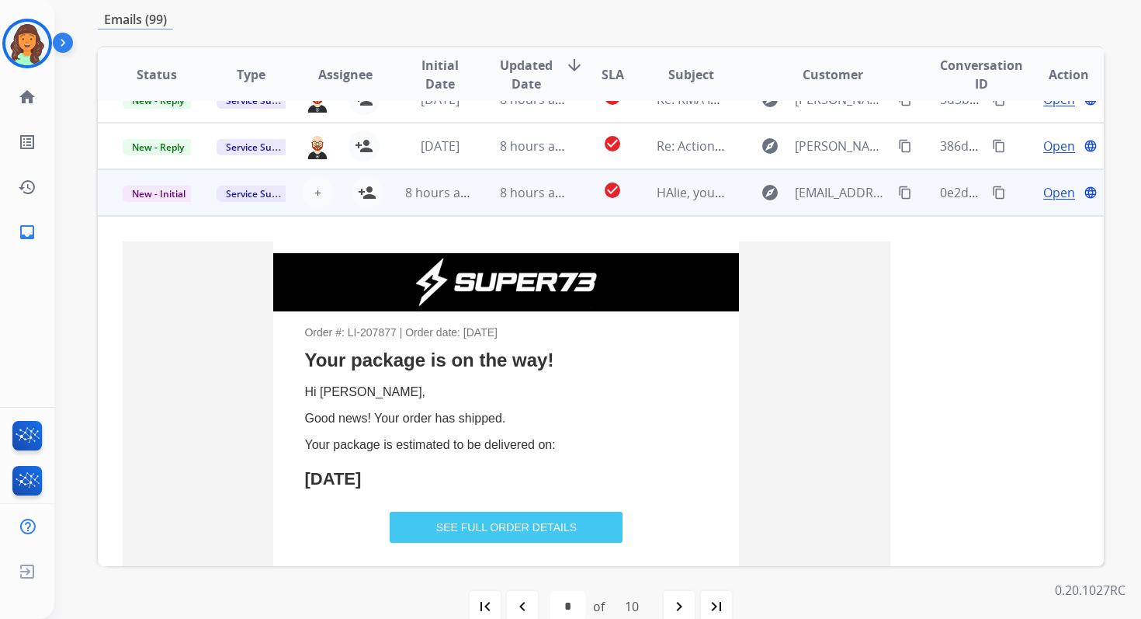
scroll to position [151, 0]
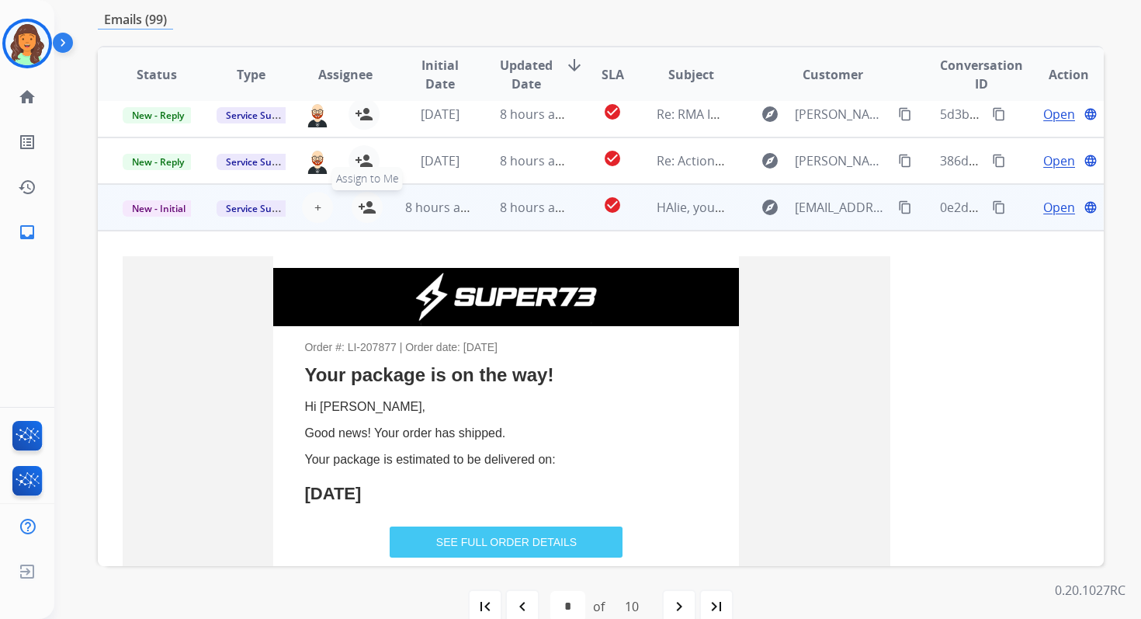
click at [370, 209] on mat-icon "person_add" at bounding box center [367, 207] width 19 height 19
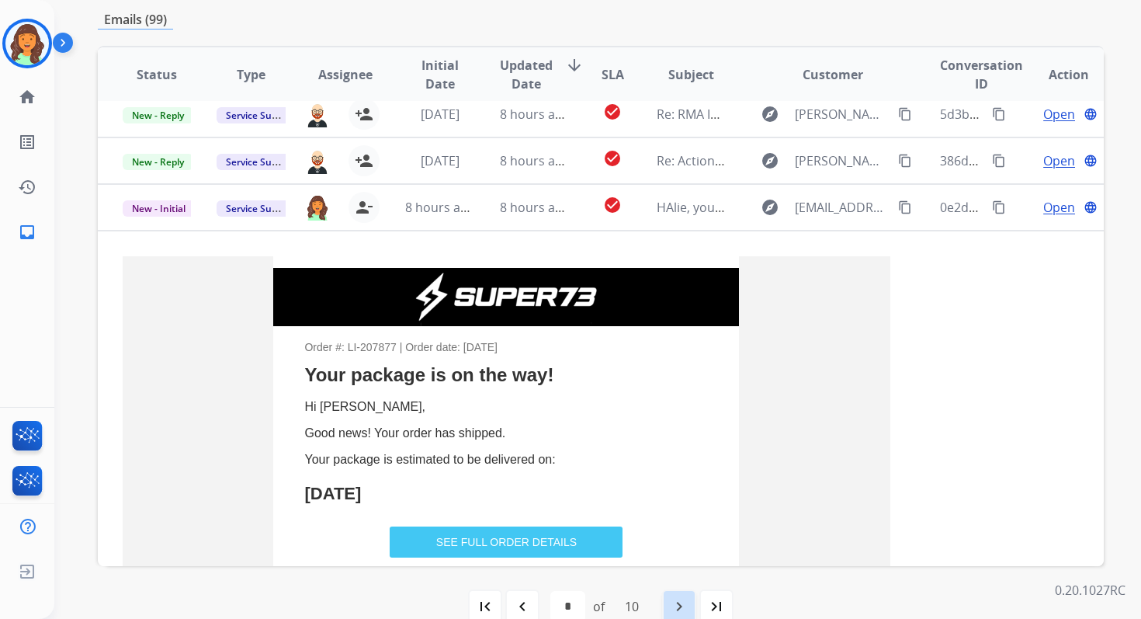
click at [687, 599] on mat-icon "navigate_next" at bounding box center [679, 606] width 19 height 19
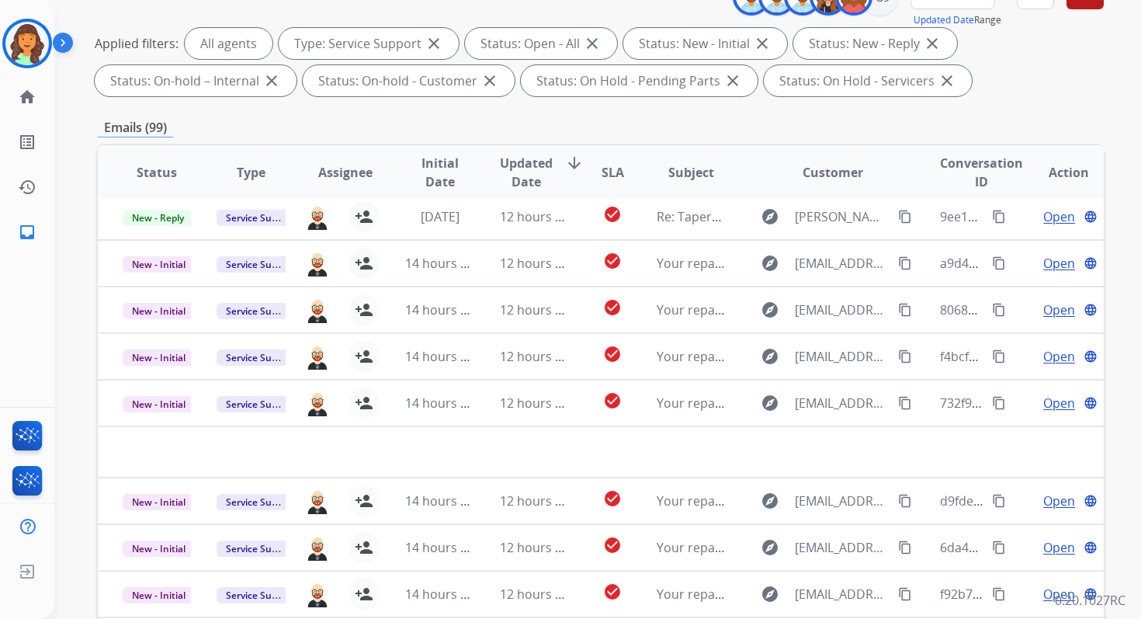
scroll to position [339, 0]
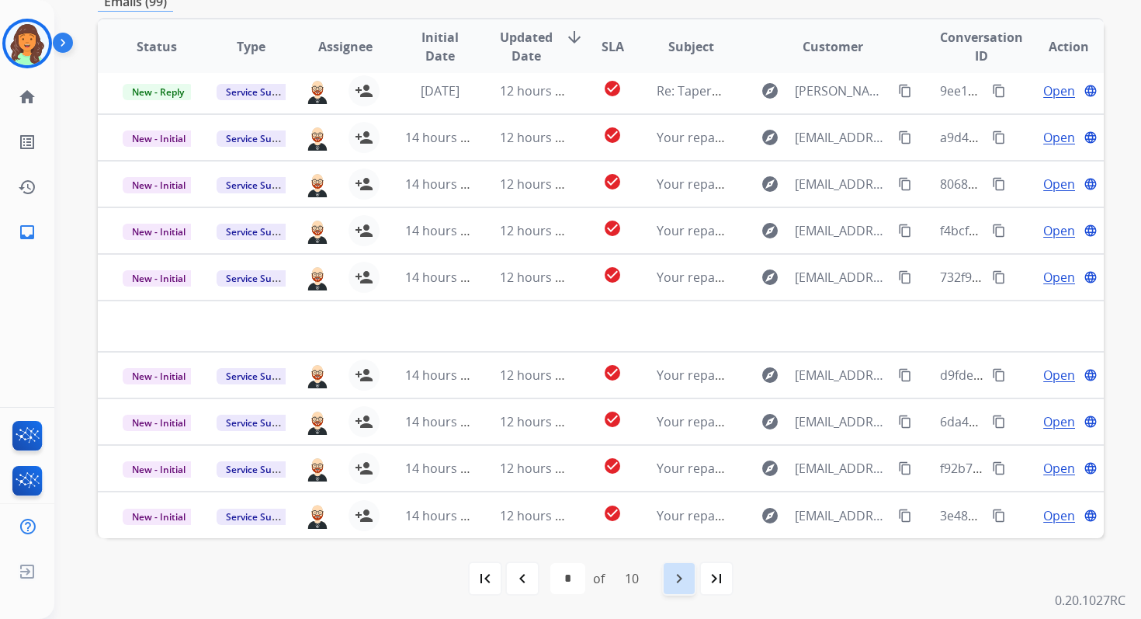
click at [685, 584] on mat-icon "navigate_next" at bounding box center [679, 578] width 19 height 19
select select "*"
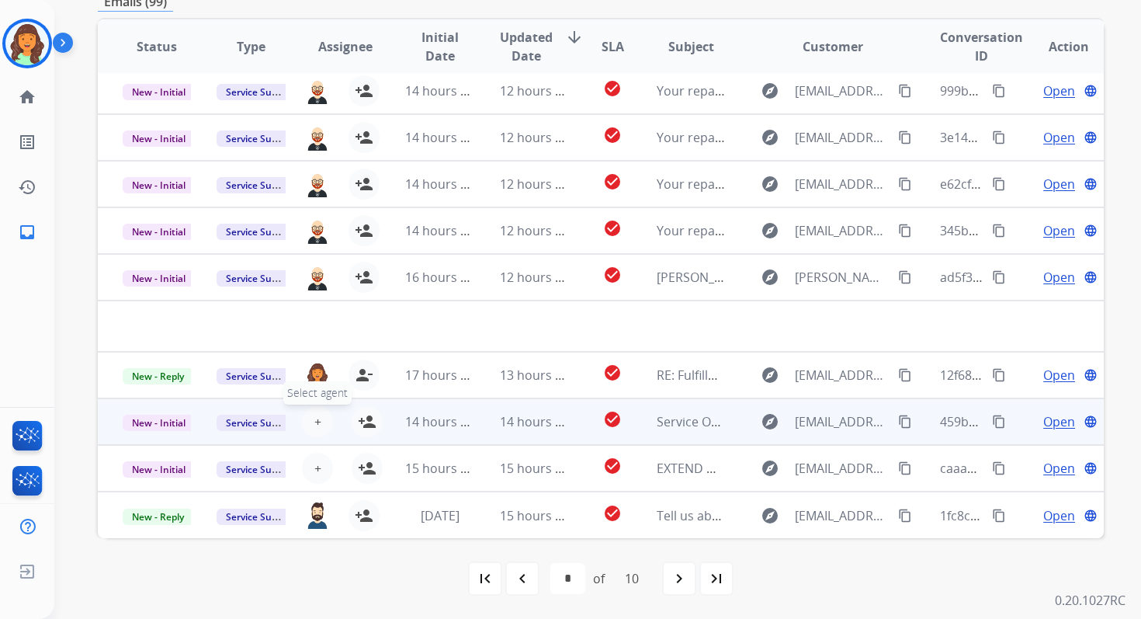
click at [321, 419] on button "+ Select agent" at bounding box center [317, 421] width 31 height 31
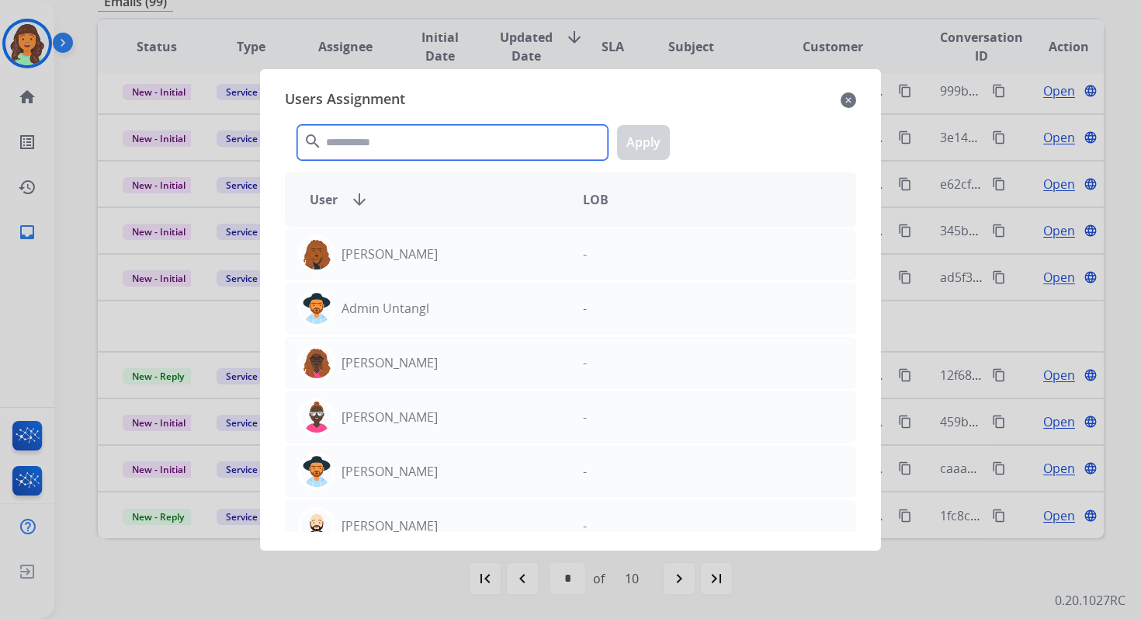
click at [425, 141] on input "text" at bounding box center [452, 142] width 311 height 35
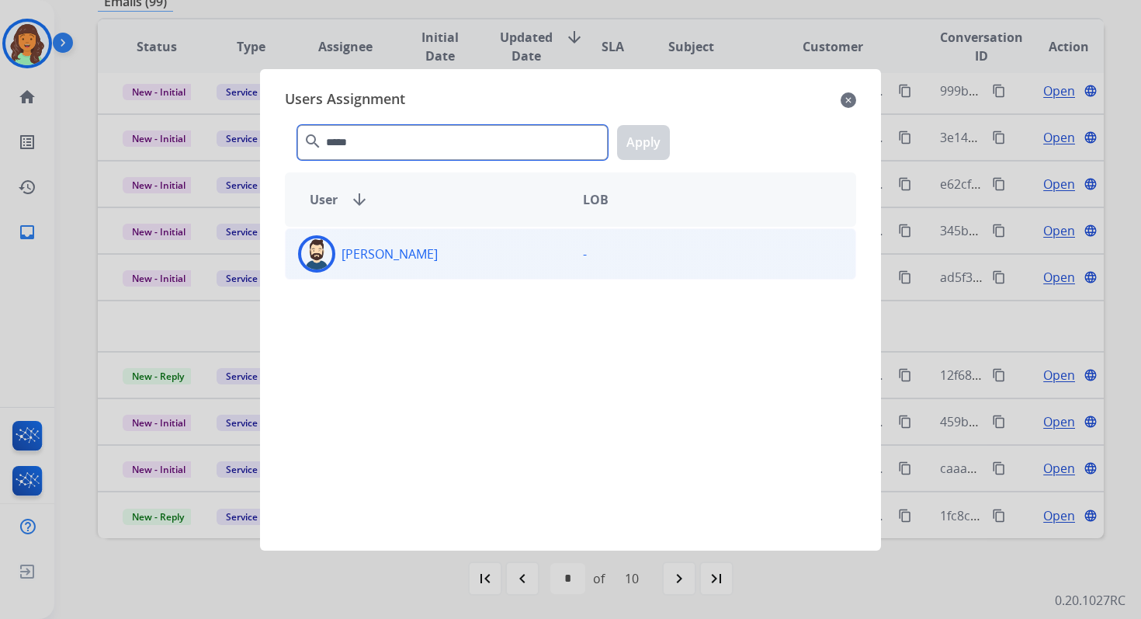
type input "*****"
click at [435, 257] on div "[PERSON_NAME]" at bounding box center [428, 253] width 285 height 37
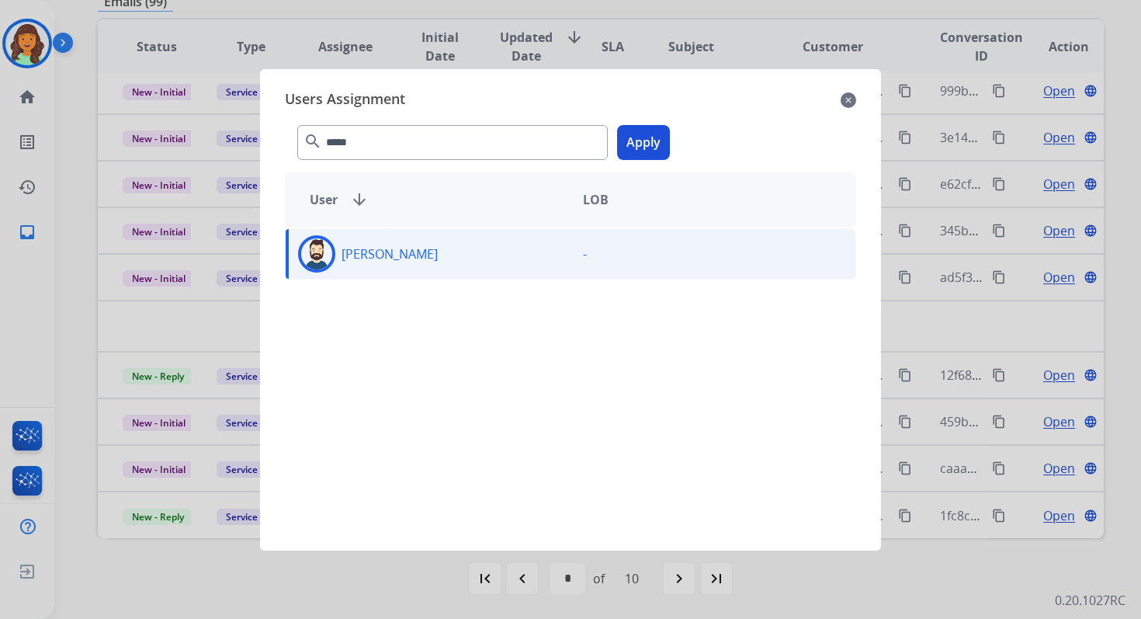
click at [638, 143] on button "Apply" at bounding box center [643, 142] width 53 height 35
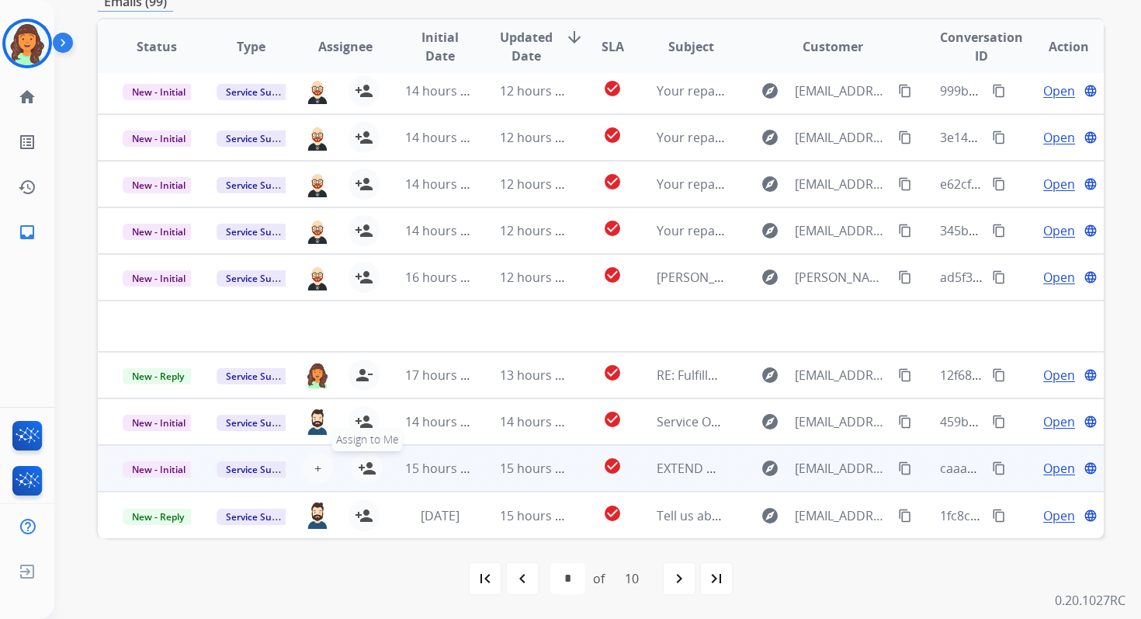
click at [367, 465] on mat-icon "person_add" at bounding box center [367, 468] width 19 height 19
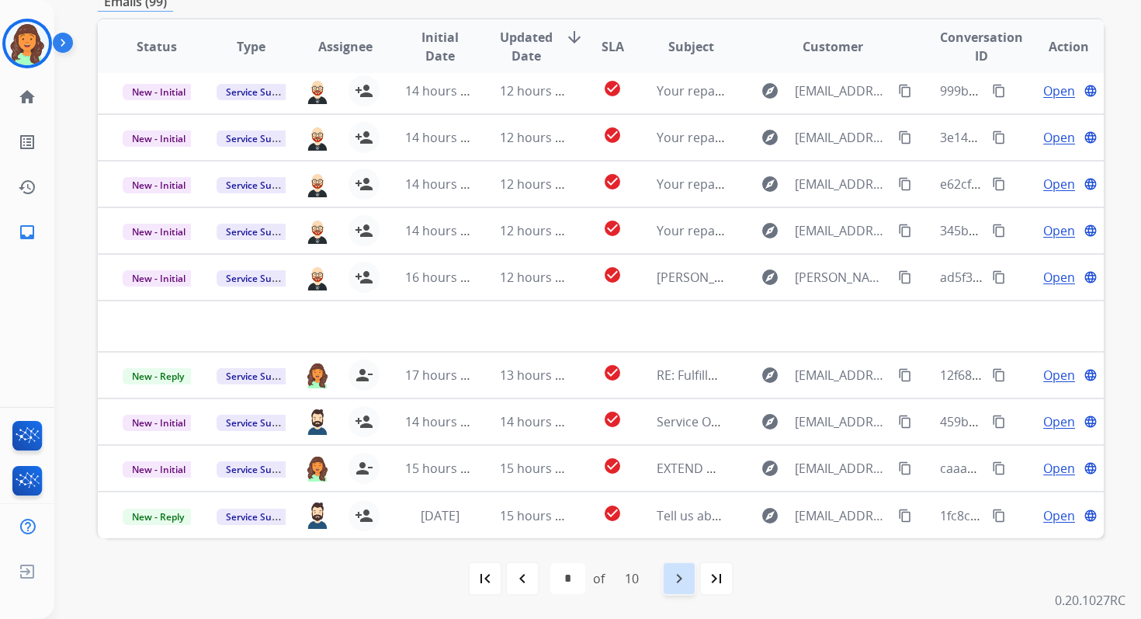
click at [689, 574] on mat-icon "navigate_next" at bounding box center [679, 578] width 19 height 19
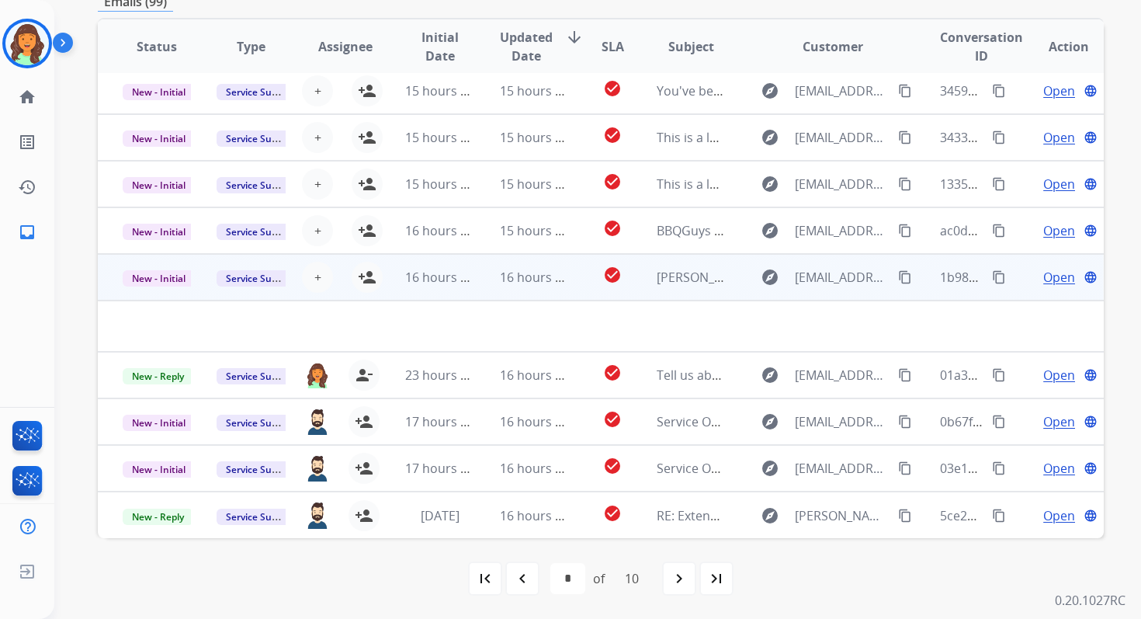
click at [576, 277] on td "check_circle" at bounding box center [600, 277] width 63 height 47
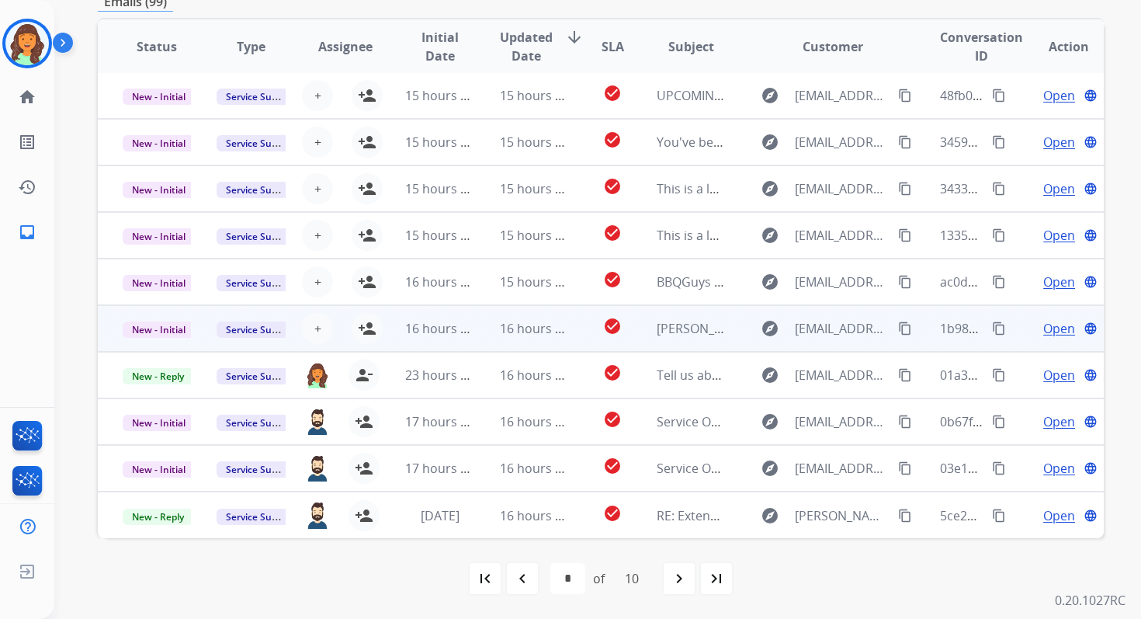
click at [512, 321] on span "16 hours ago" at bounding box center [538, 328] width 77 height 17
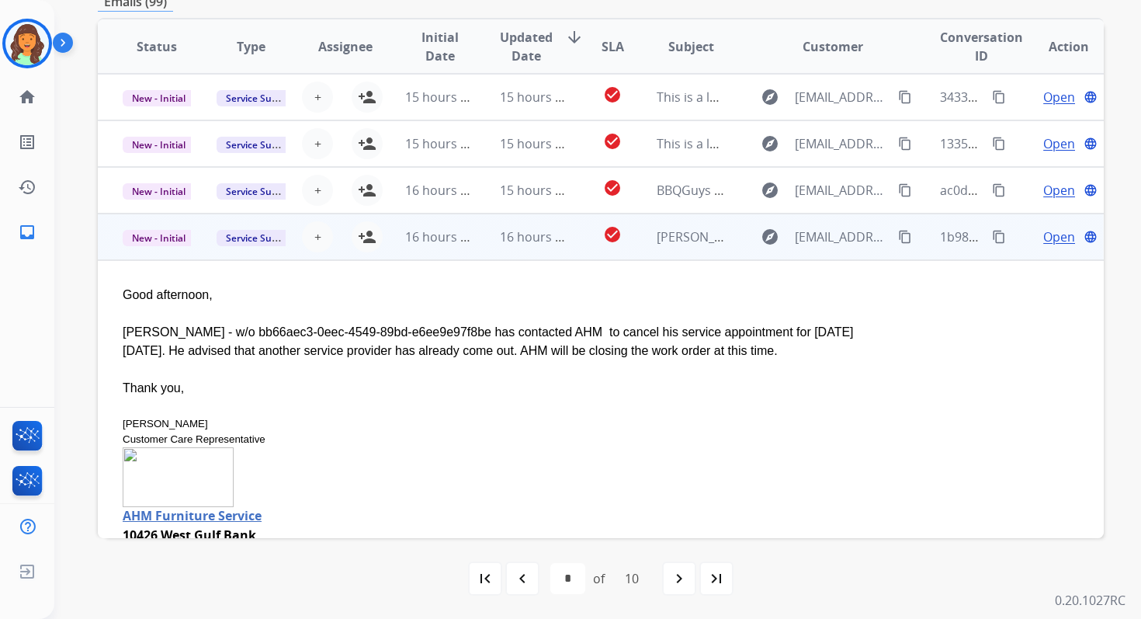
scroll to position [78, 0]
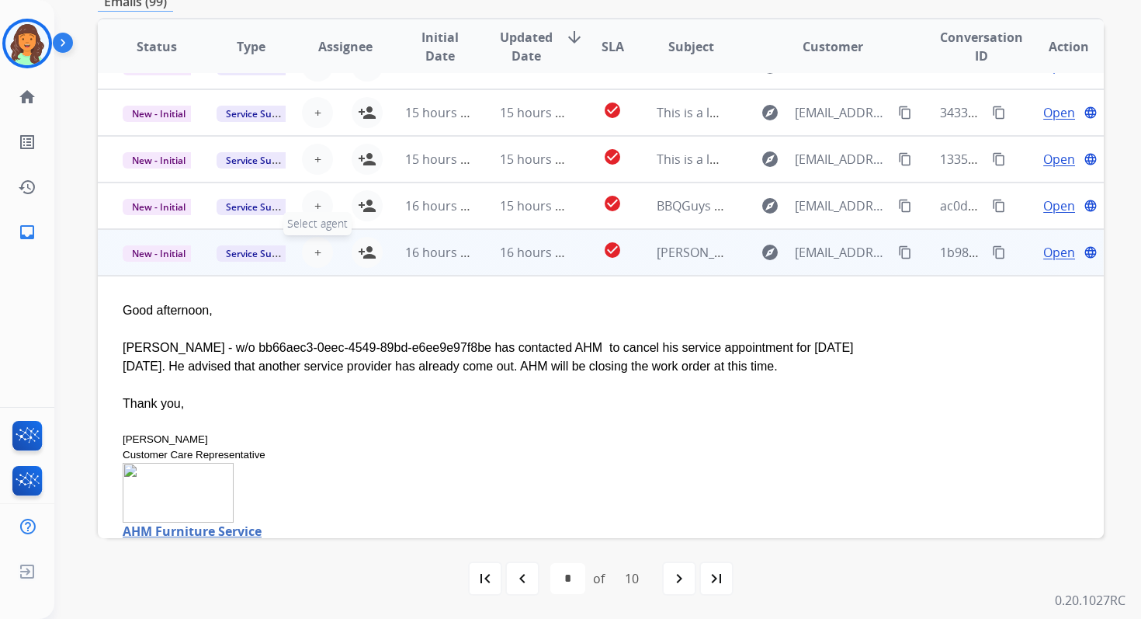
click at [315, 251] on span "+" at bounding box center [317, 252] width 7 height 19
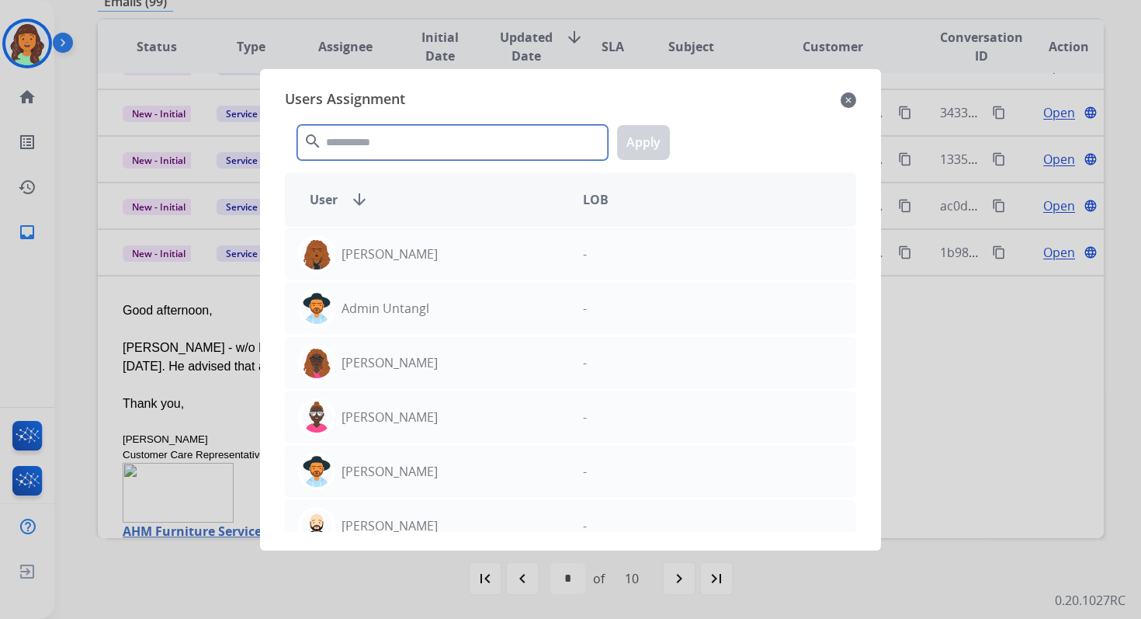
click at [375, 148] on input "text" at bounding box center [452, 142] width 311 height 35
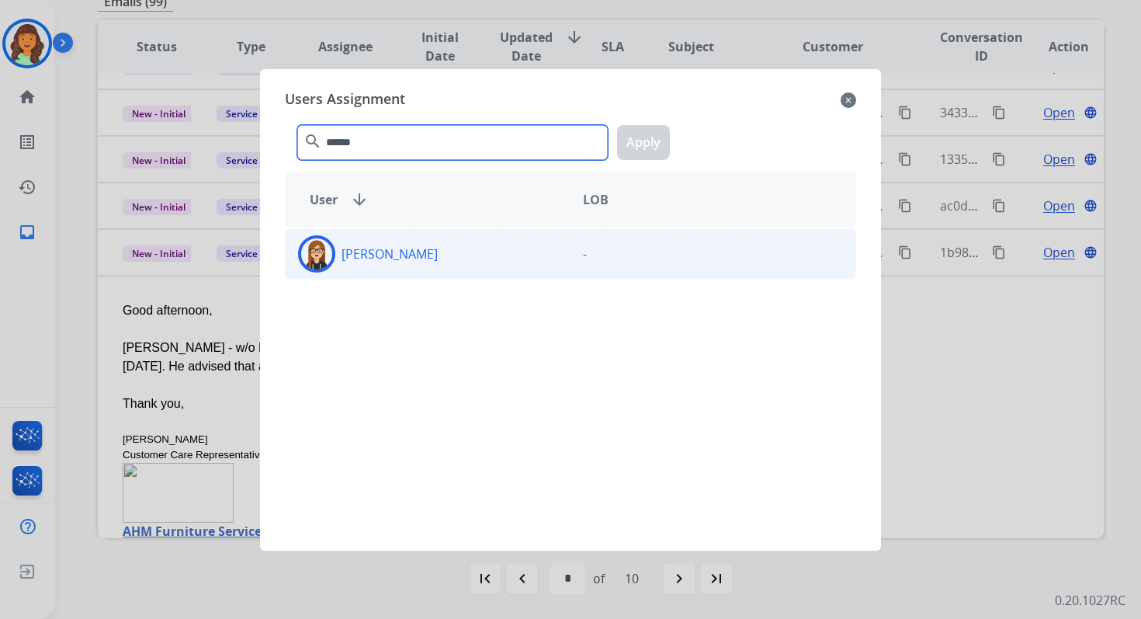
type input "******"
click at [428, 272] on div "Trisha Higgins -" at bounding box center [570, 253] width 571 height 51
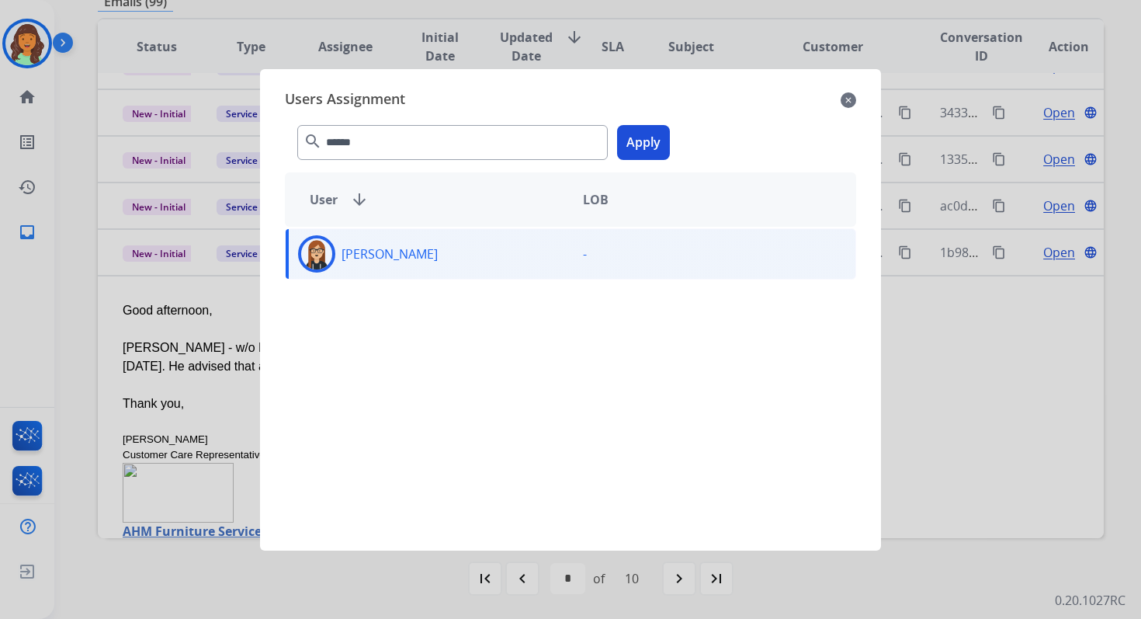
click at [648, 135] on button "Apply" at bounding box center [643, 142] width 53 height 35
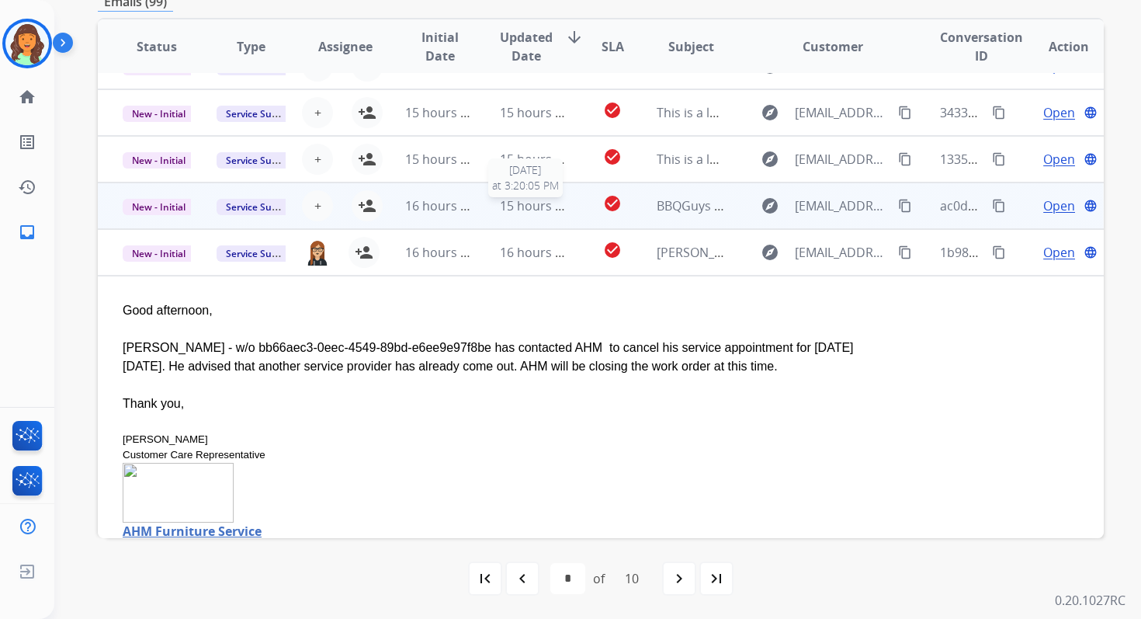
click at [514, 204] on span "15 hours ago" at bounding box center [538, 205] width 77 height 17
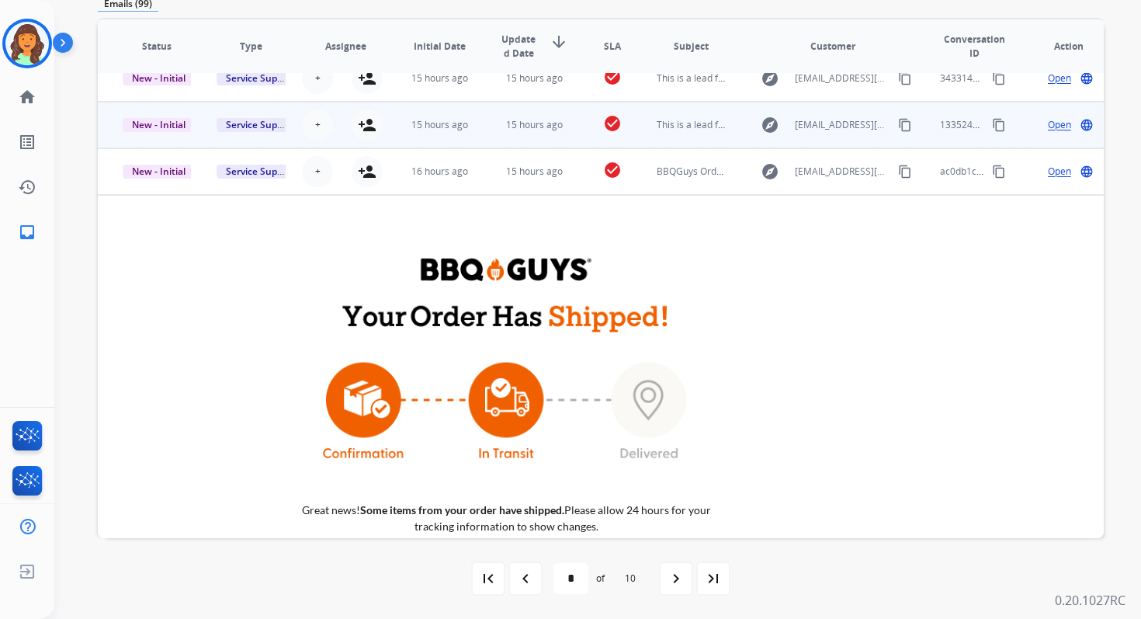
scroll to position [54, 0]
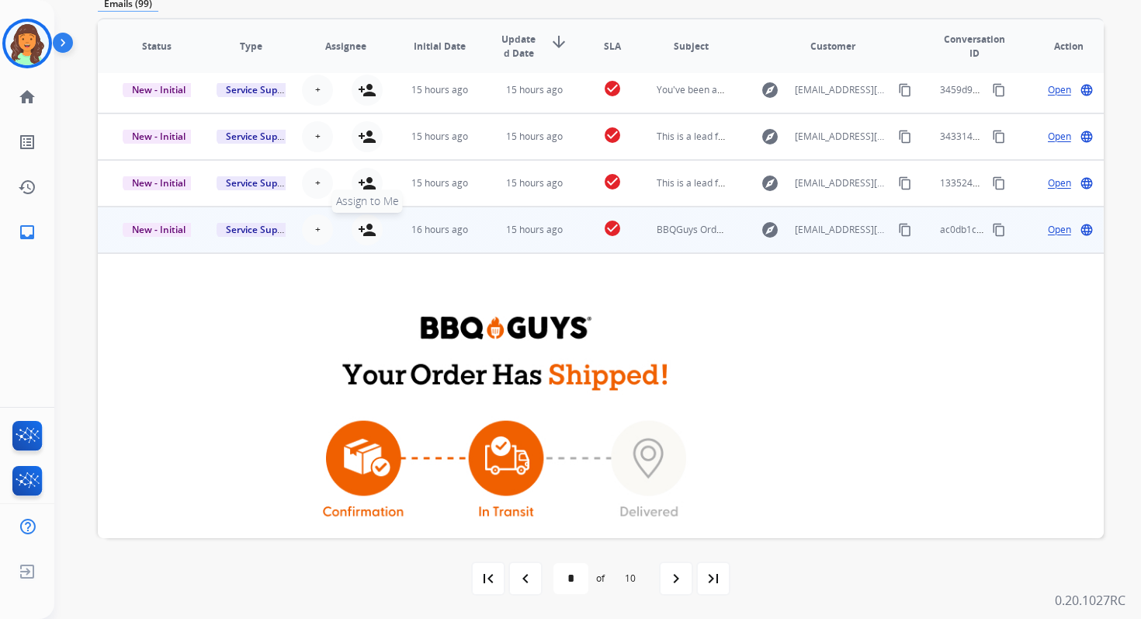
click at [363, 230] on mat-icon "person_add" at bounding box center [367, 229] width 19 height 19
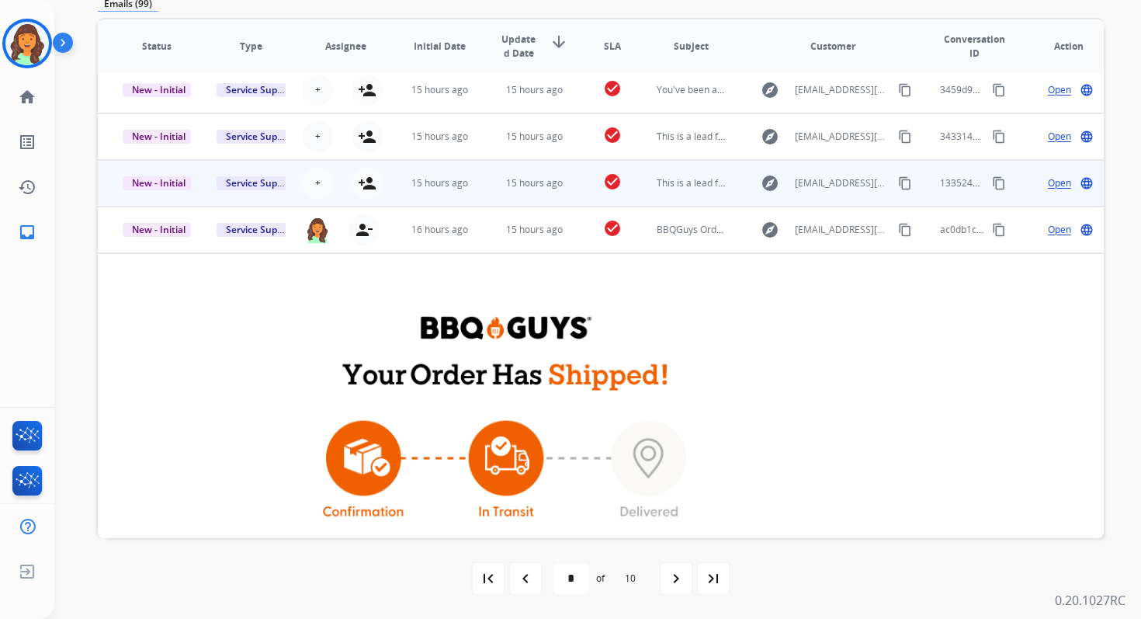
click at [475, 197] on td "15 hours ago" at bounding box center [522, 183] width 94 height 47
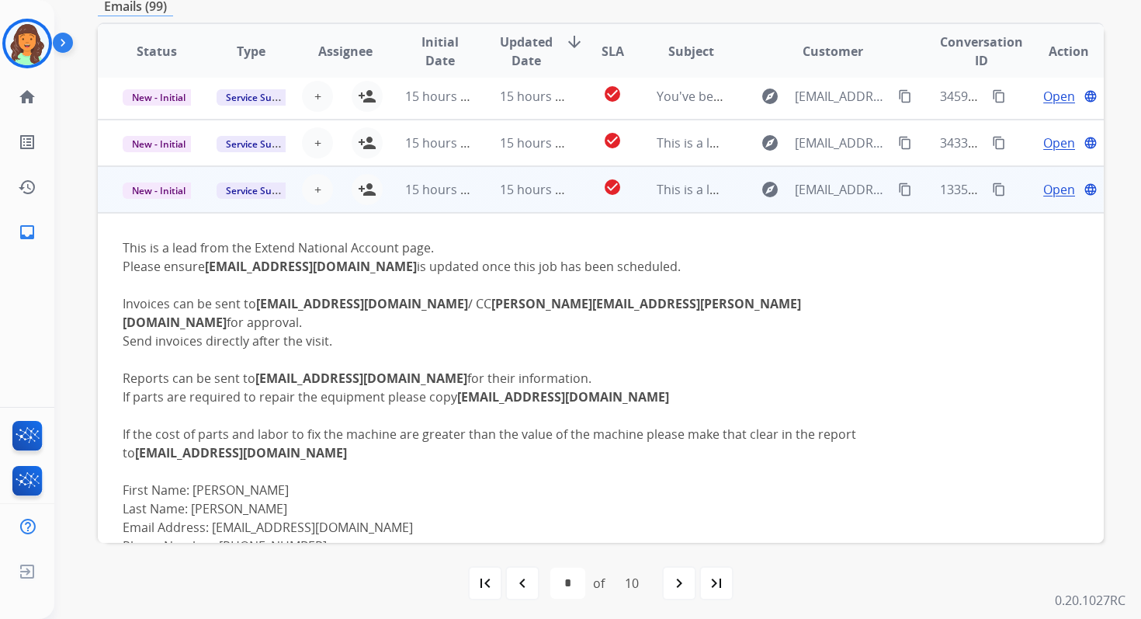
scroll to position [0, 0]
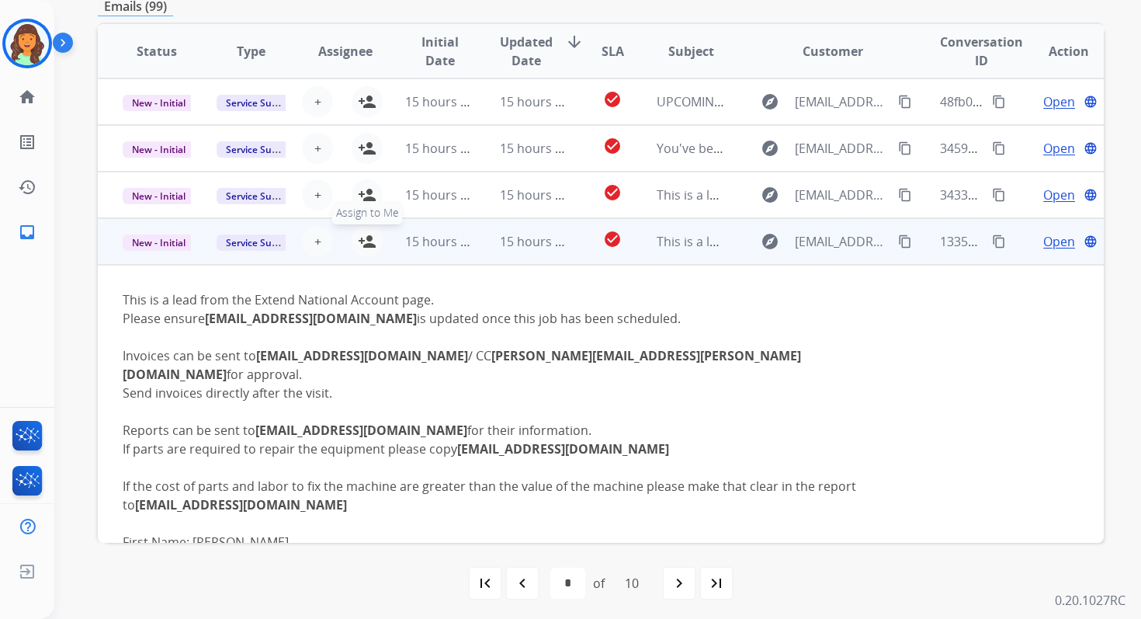
click at [369, 241] on mat-icon "person_add" at bounding box center [367, 241] width 19 height 19
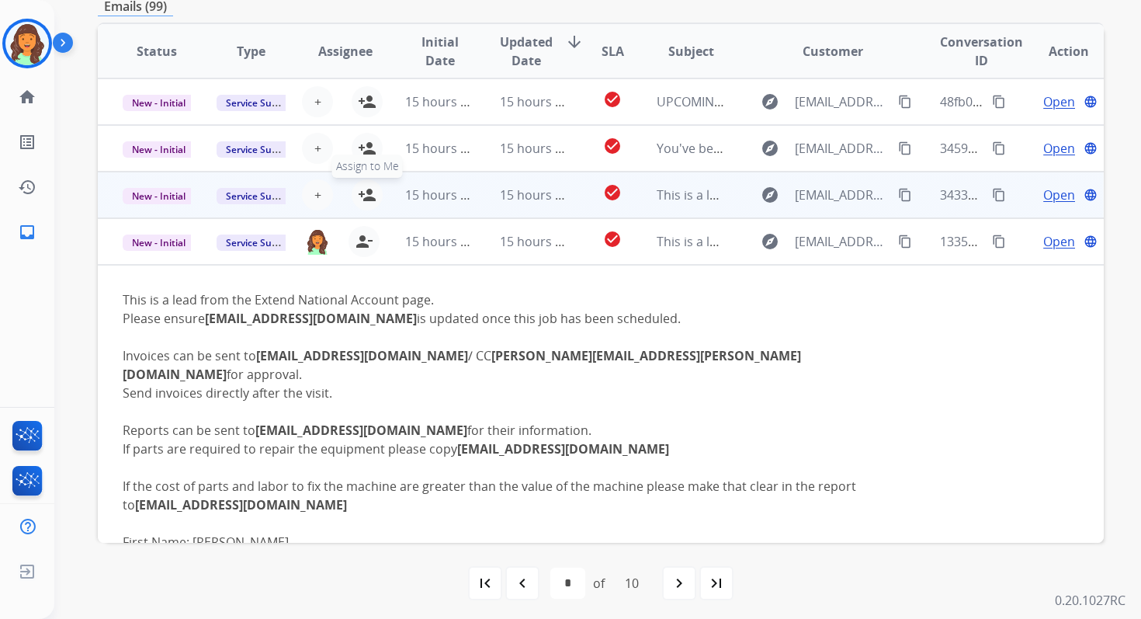
click at [366, 195] on mat-icon "person_add" at bounding box center [367, 195] width 19 height 19
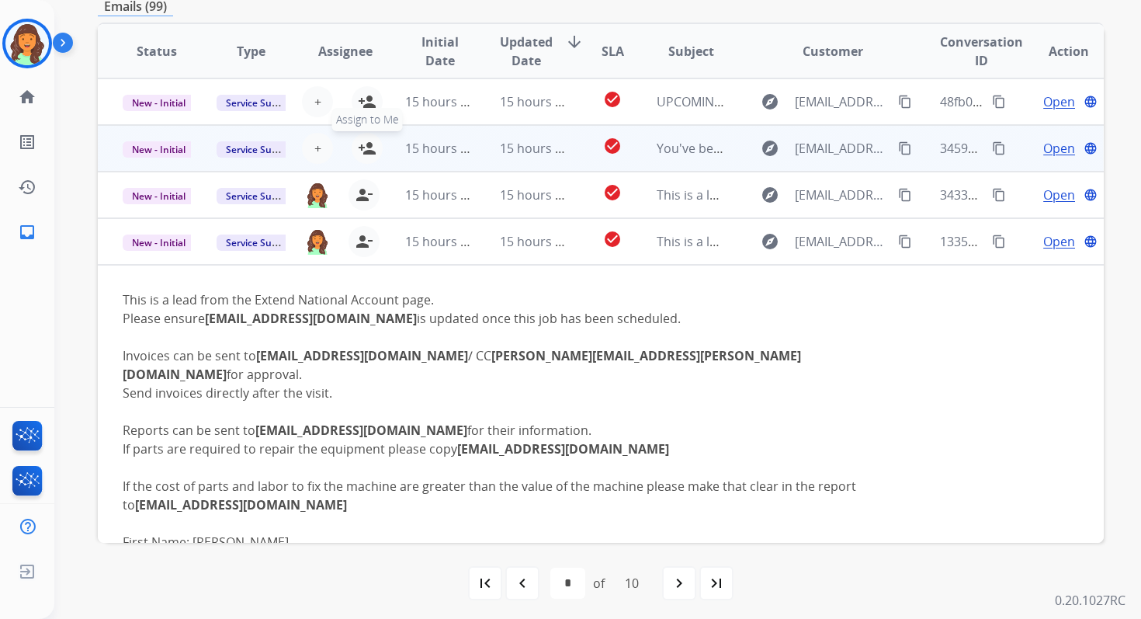
click at [370, 152] on mat-icon "person_add" at bounding box center [367, 148] width 19 height 19
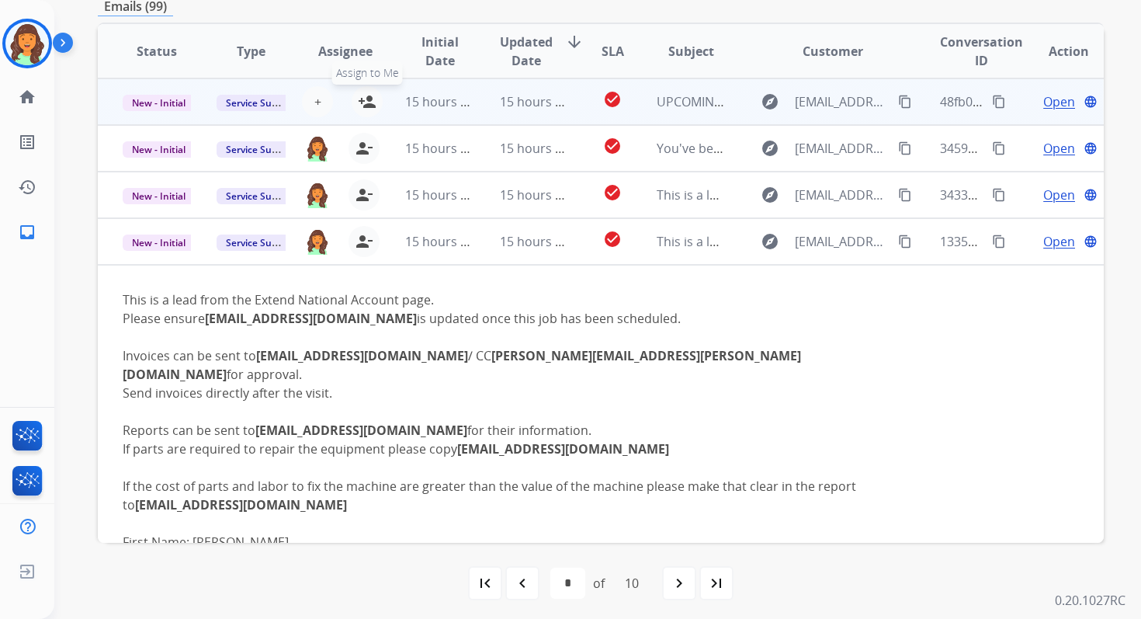
click at [370, 103] on mat-icon "person_add" at bounding box center [367, 101] width 19 height 19
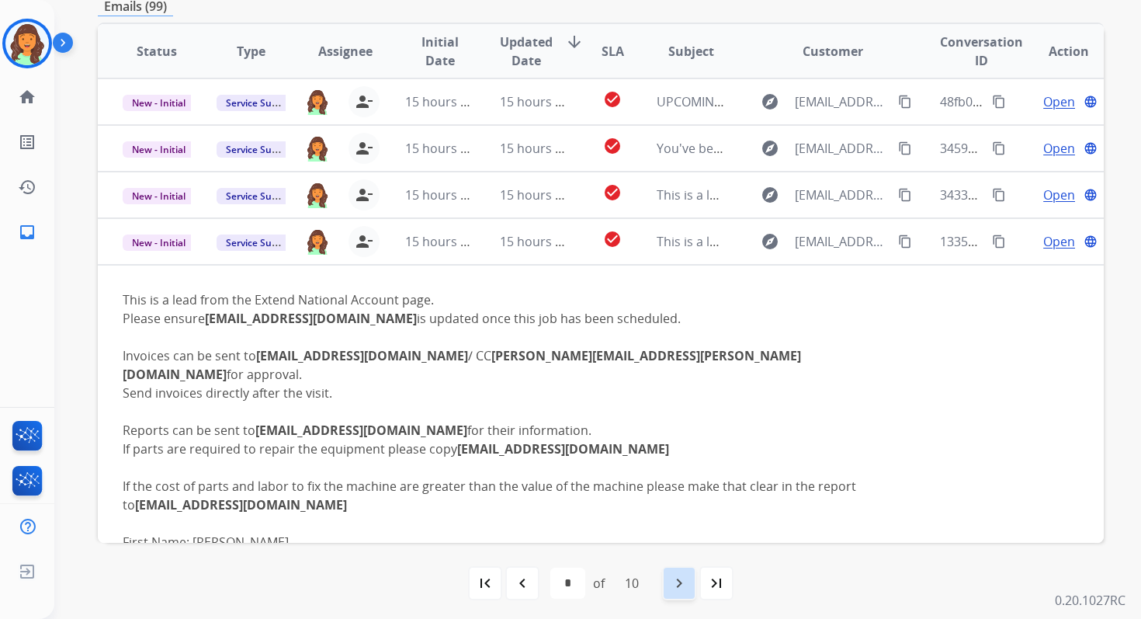
click at [678, 571] on div "navigate_next" at bounding box center [679, 583] width 34 height 34
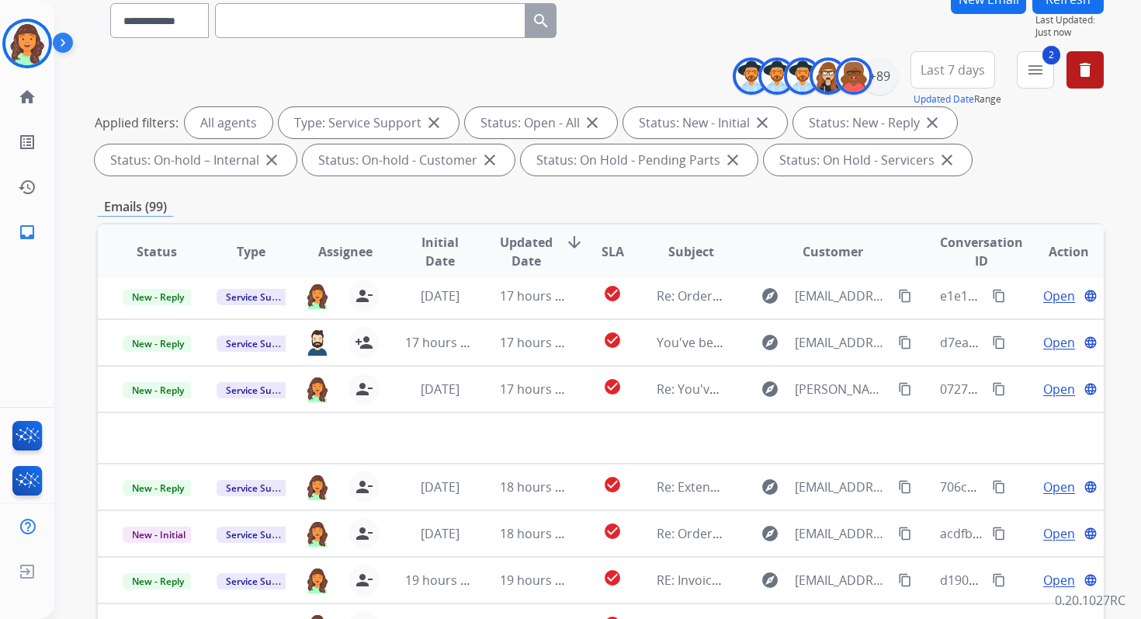
scroll to position [339, 0]
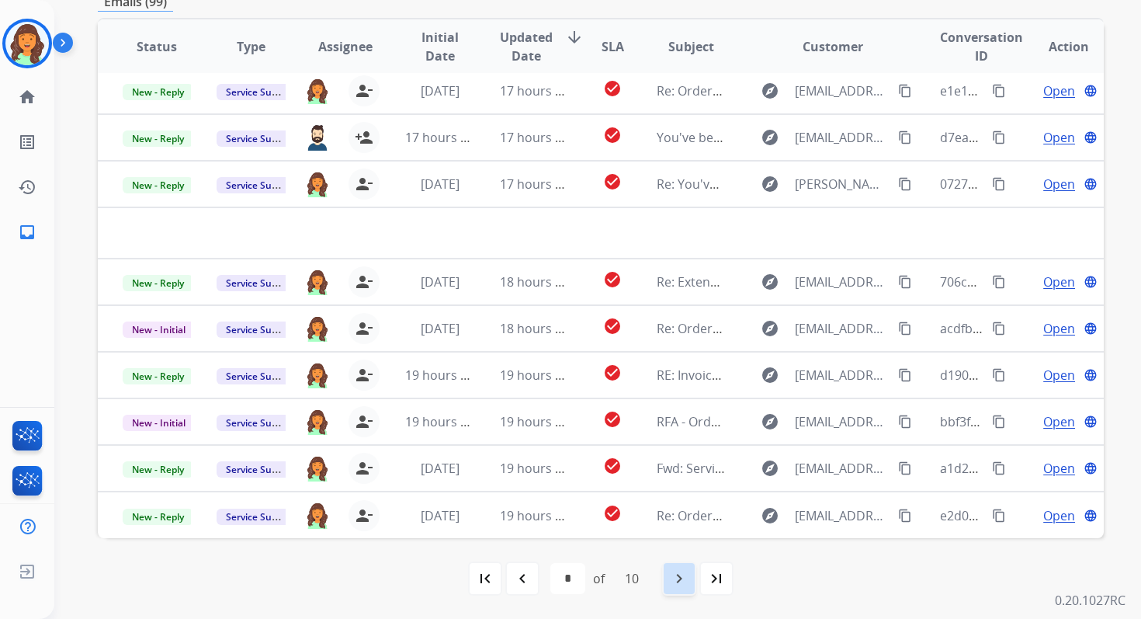
click at [673, 578] on mat-icon "navigate_next" at bounding box center [679, 578] width 19 height 19
click at [672, 578] on mat-icon "navigate_next" at bounding box center [679, 578] width 19 height 19
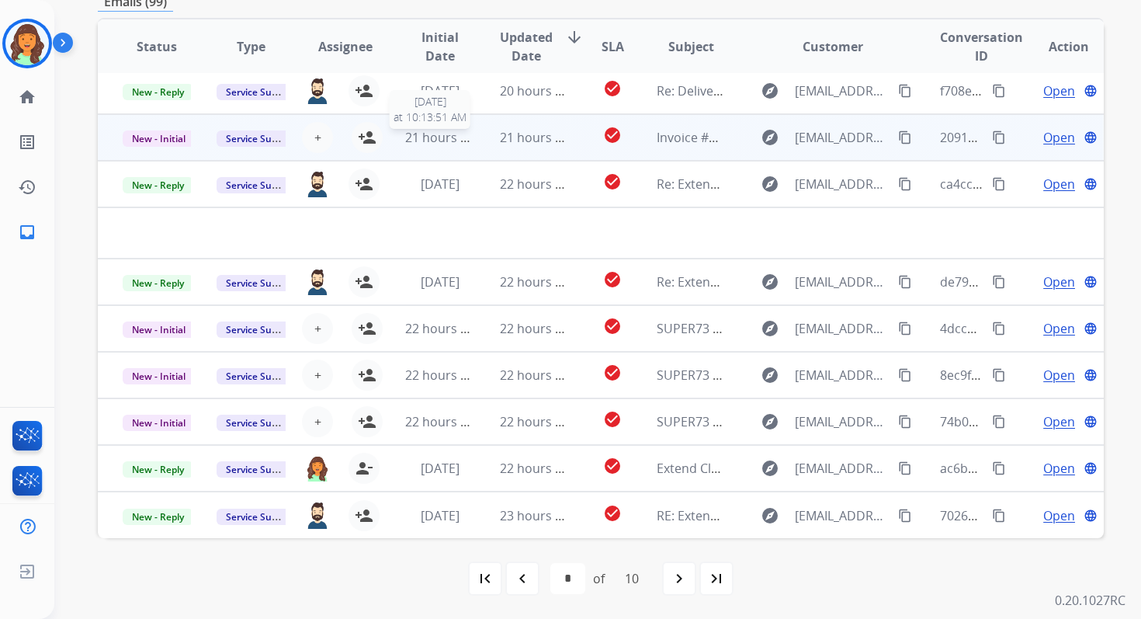
click at [450, 144] on span "21 hours ago" at bounding box center [443, 137] width 77 height 17
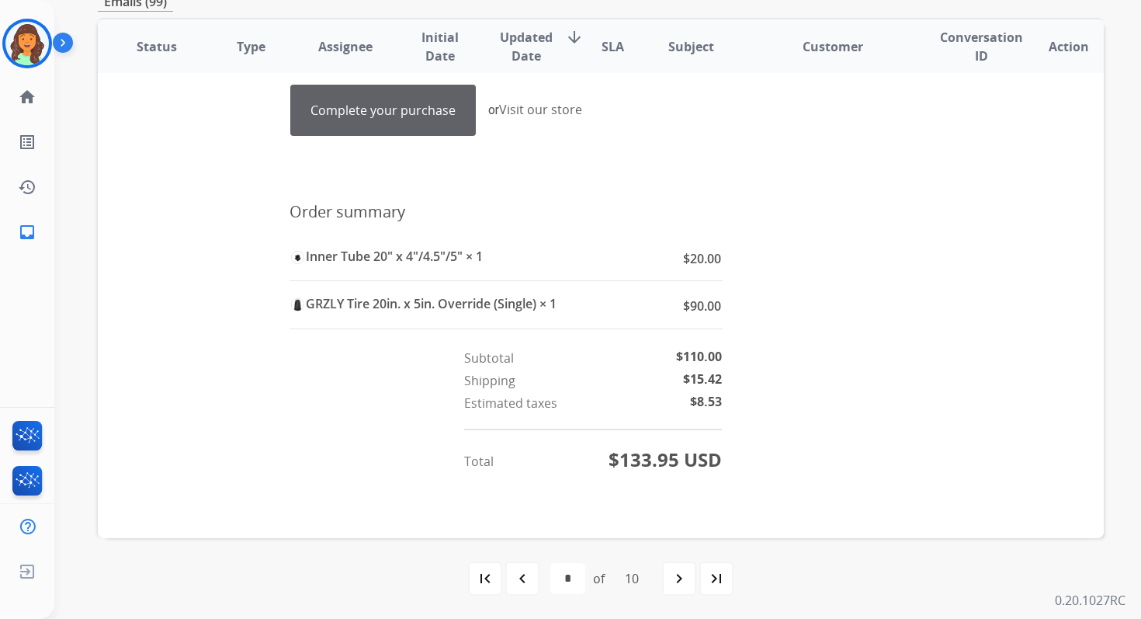
scroll to position [0, 0]
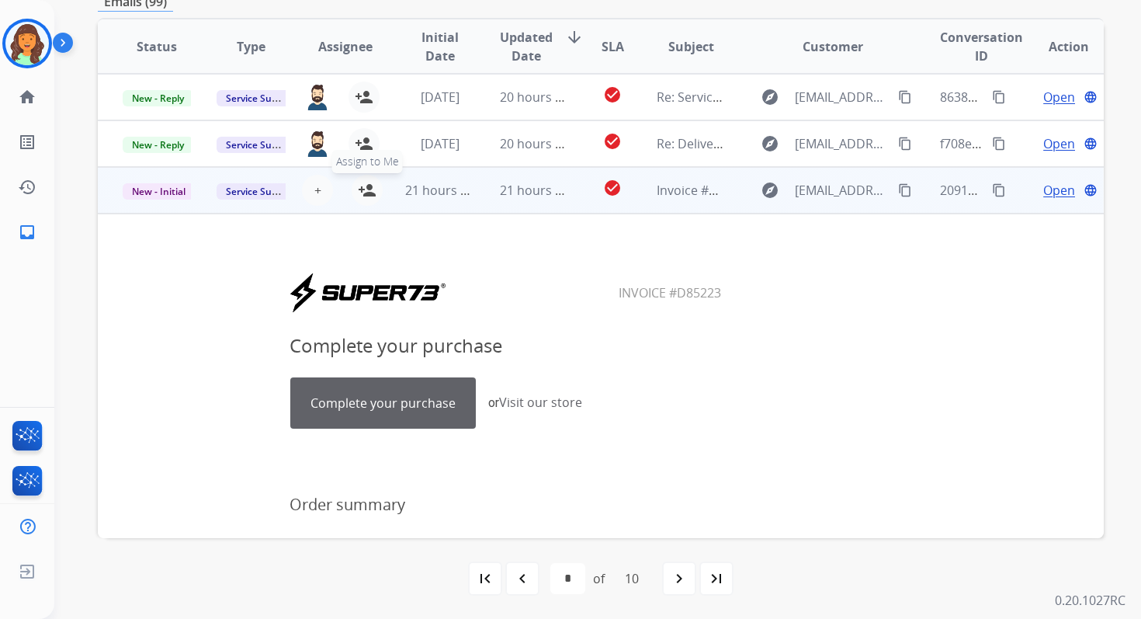
click at [367, 186] on mat-icon "person_add" at bounding box center [367, 190] width 19 height 19
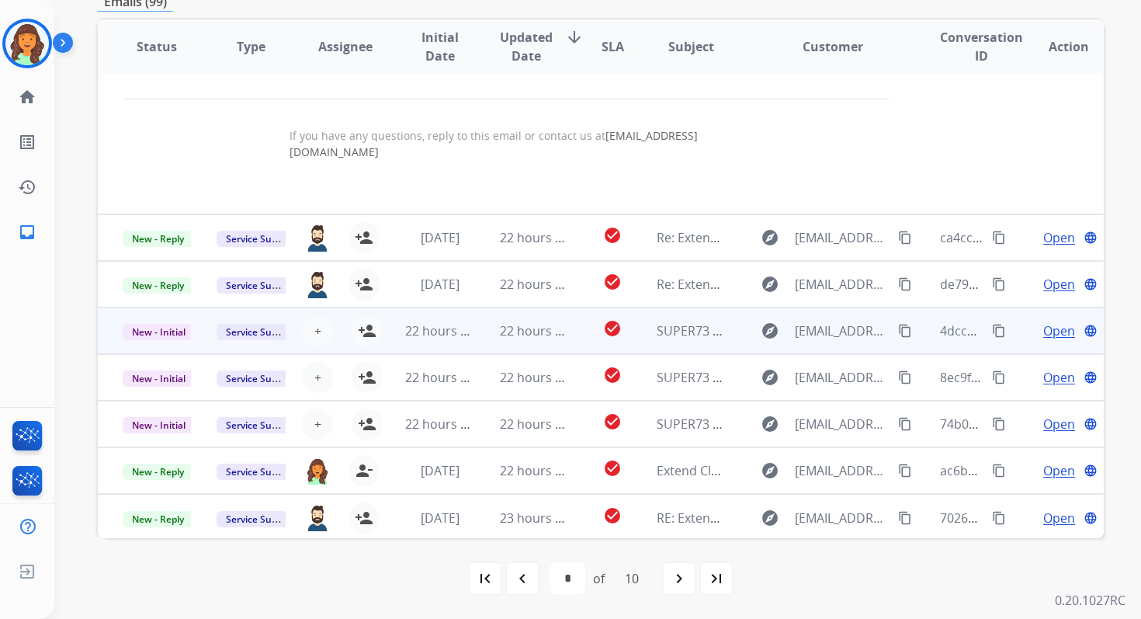
click at [502, 338] on td "22 hours ago" at bounding box center [522, 330] width 94 height 47
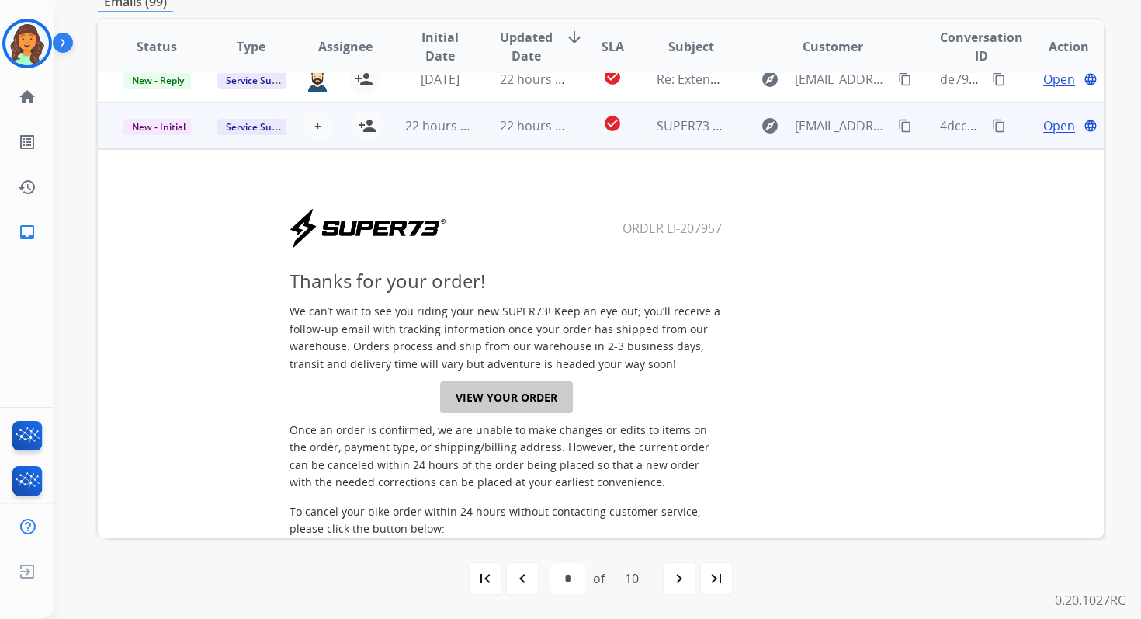
scroll to position [156, 0]
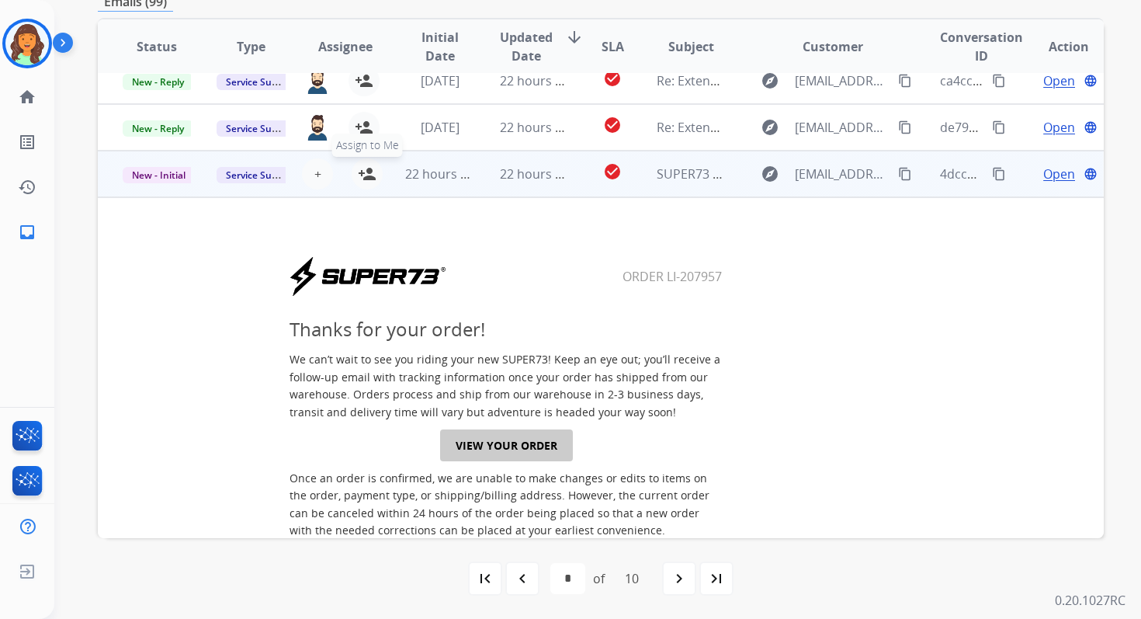
click at [364, 172] on mat-icon "person_add" at bounding box center [367, 174] width 19 height 19
click at [431, 172] on span "22 hours ago" at bounding box center [443, 173] width 77 height 17
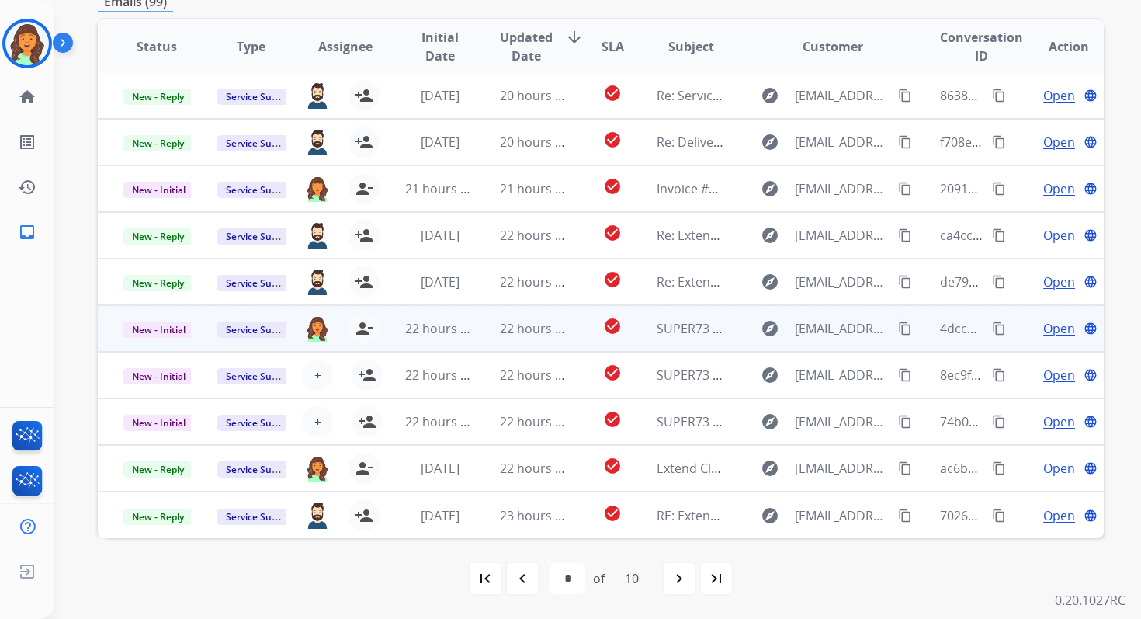
scroll to position [2, 0]
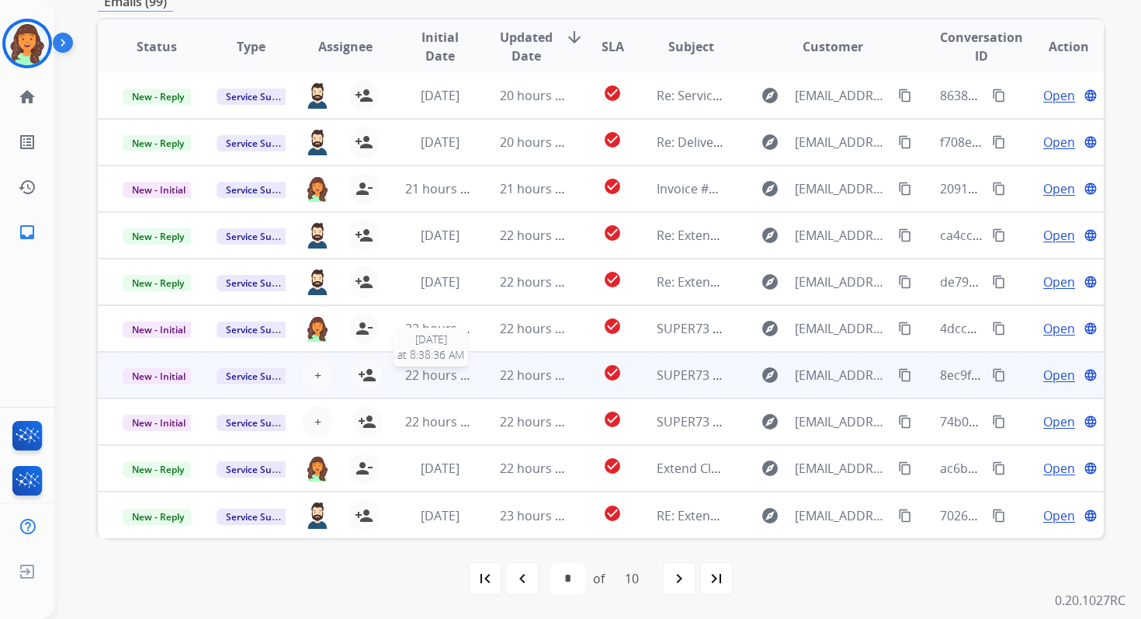
click at [459, 381] on span "22 hours ago" at bounding box center [443, 374] width 77 height 17
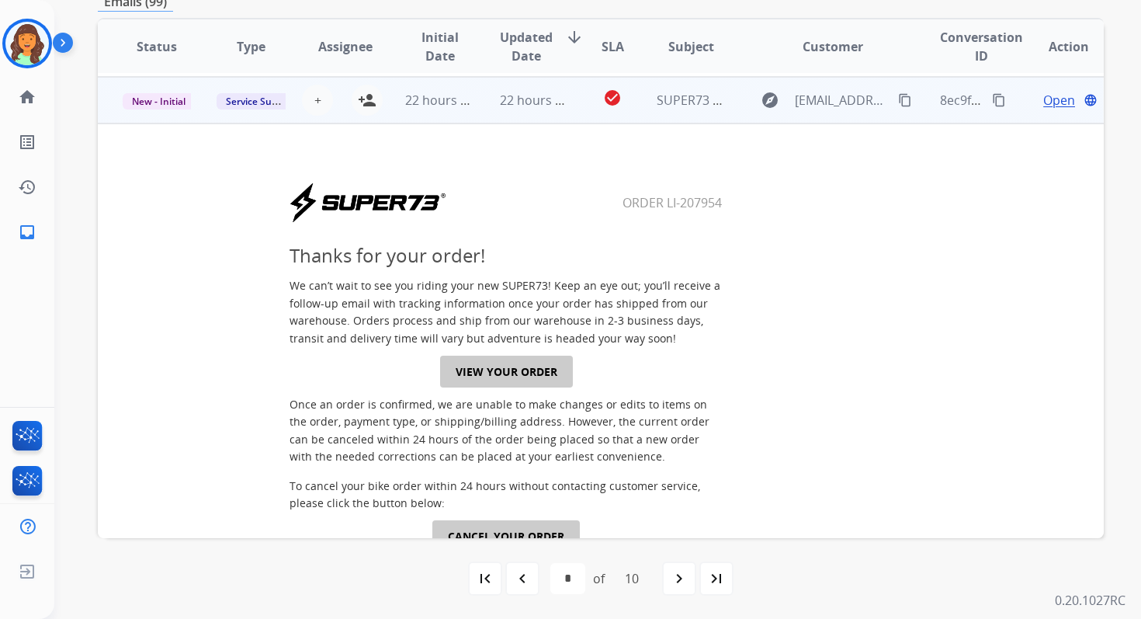
scroll to position [279, 0]
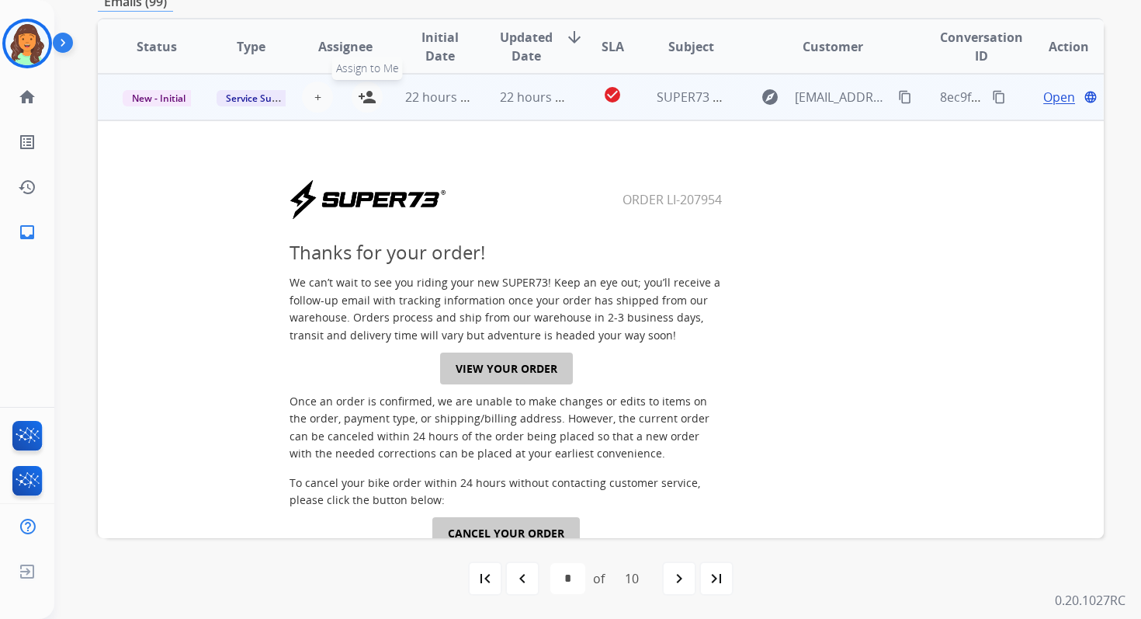
click at [362, 102] on mat-icon "person_add" at bounding box center [367, 97] width 19 height 19
click at [462, 103] on span "22 hours ago" at bounding box center [443, 97] width 77 height 17
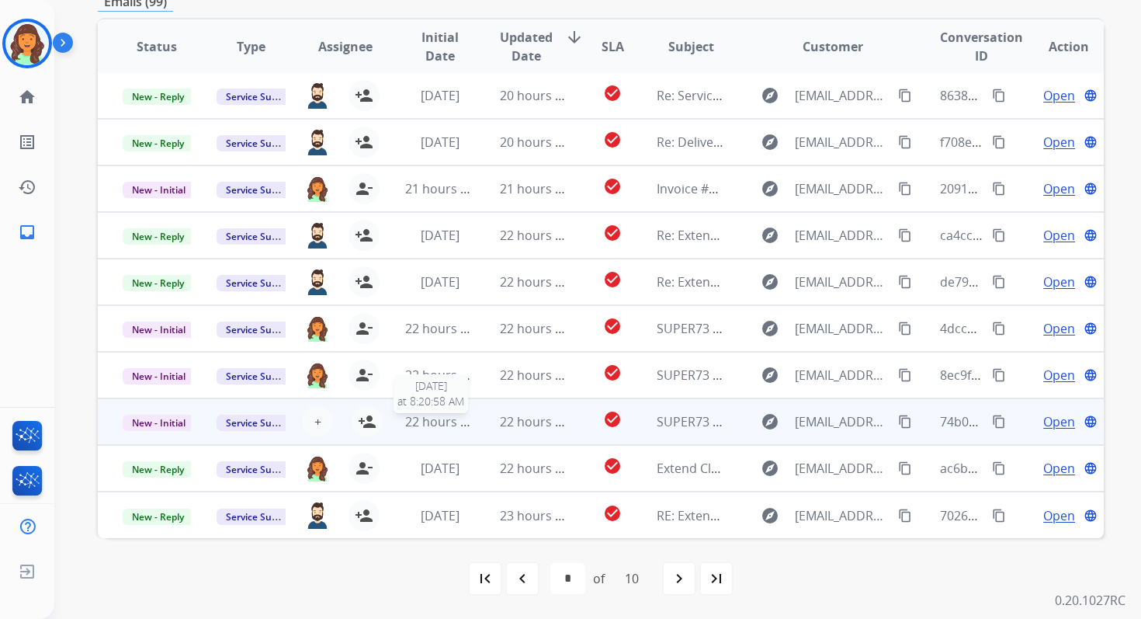
click at [439, 426] on span "22 hours ago" at bounding box center [443, 421] width 77 height 17
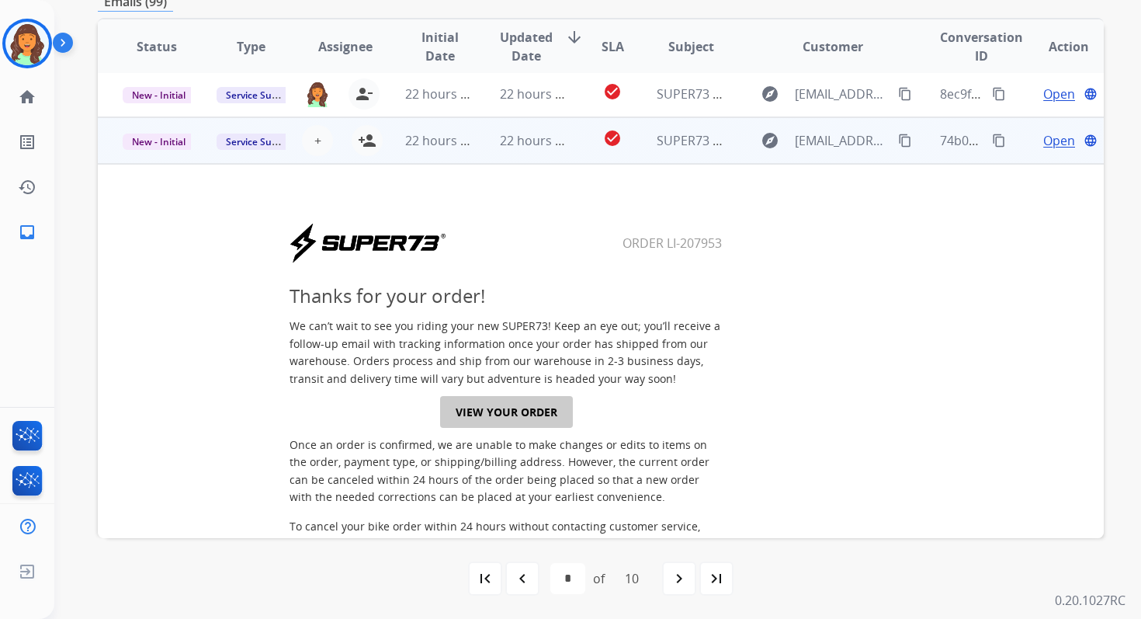
scroll to position [326, 0]
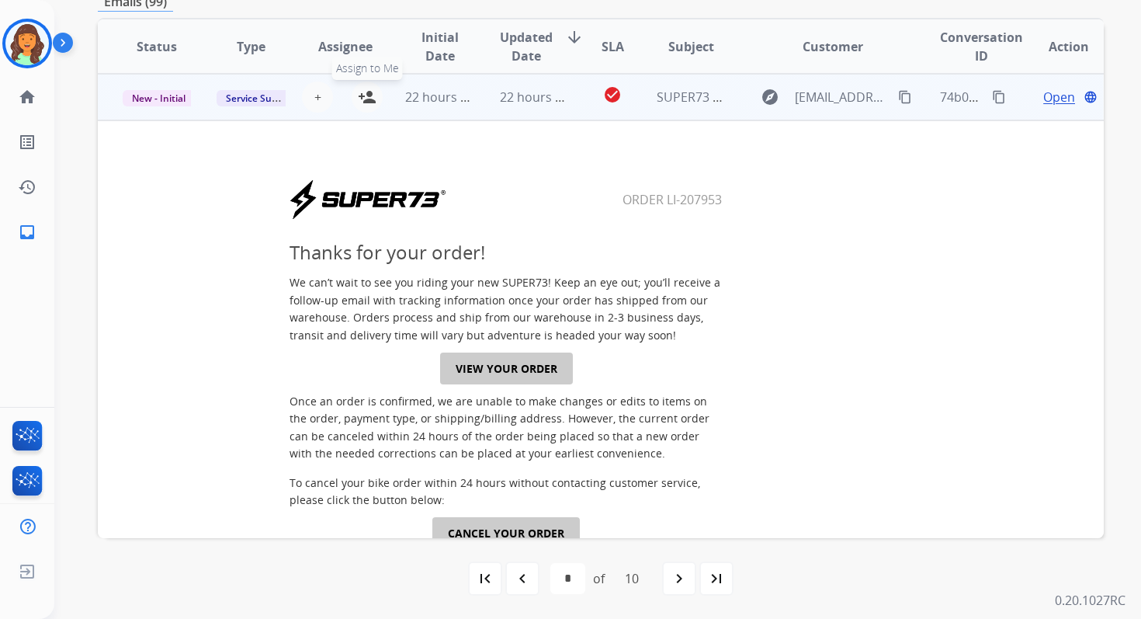
click at [361, 95] on mat-icon "person_add" at bounding box center [367, 97] width 19 height 19
click at [451, 101] on span "22 hours ago" at bounding box center [443, 97] width 77 height 17
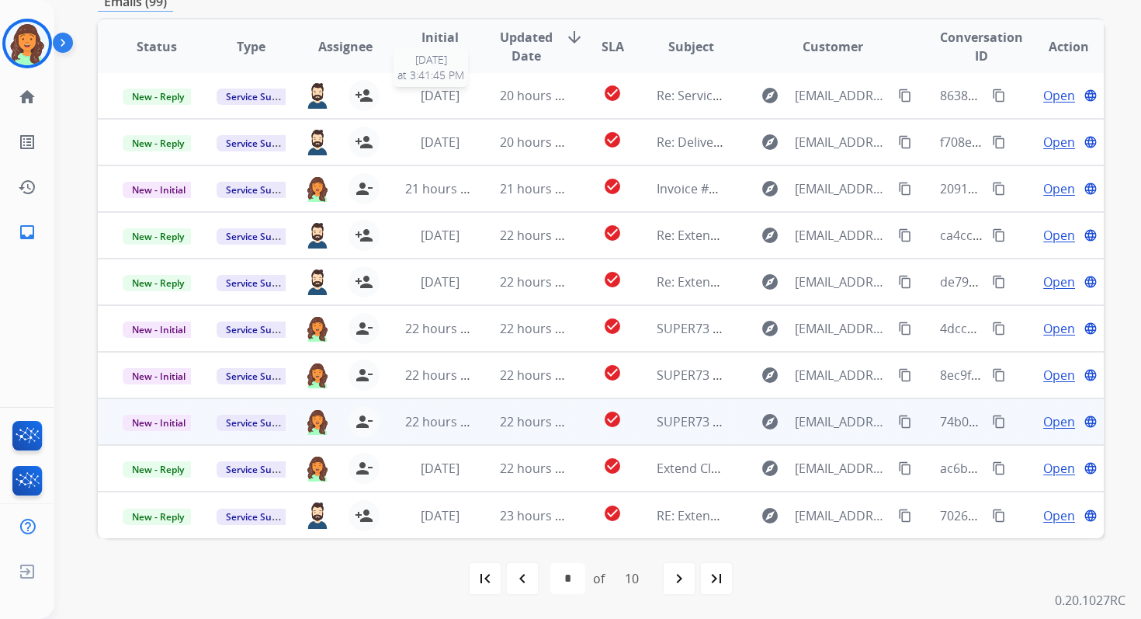
scroll to position [2, 0]
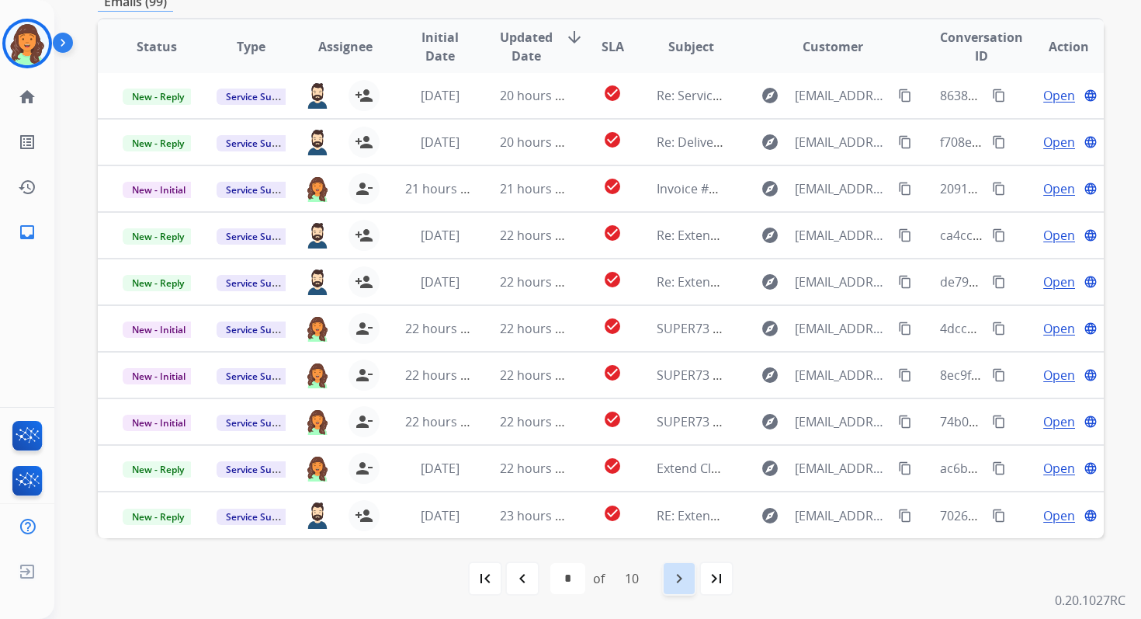
click at [693, 582] on div "navigate_next" at bounding box center [679, 578] width 34 height 34
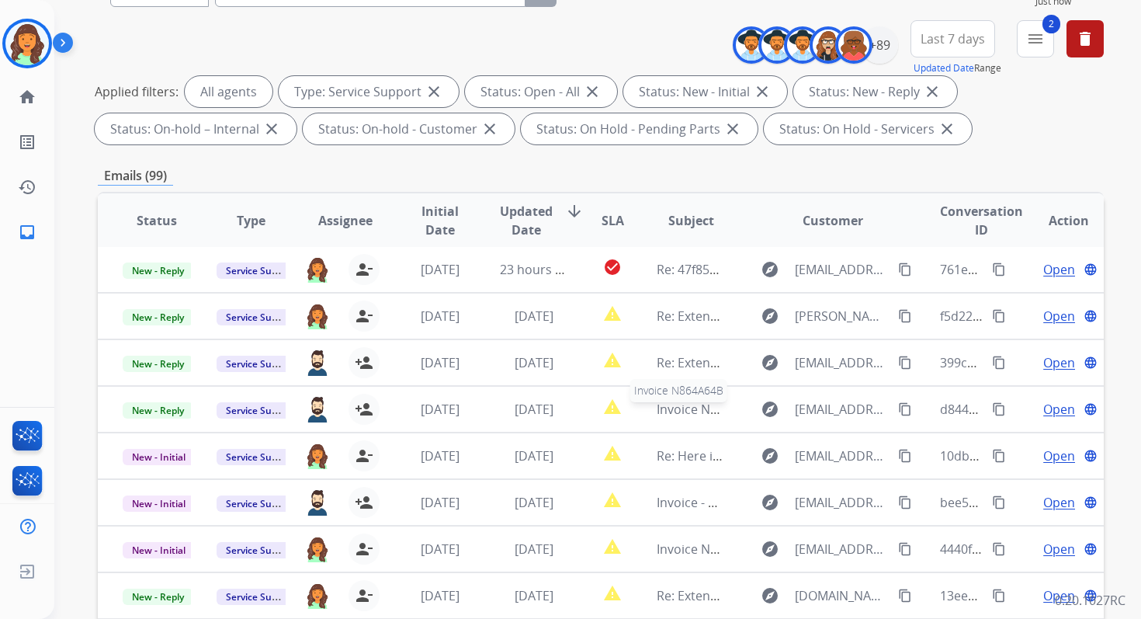
scroll to position [339, 0]
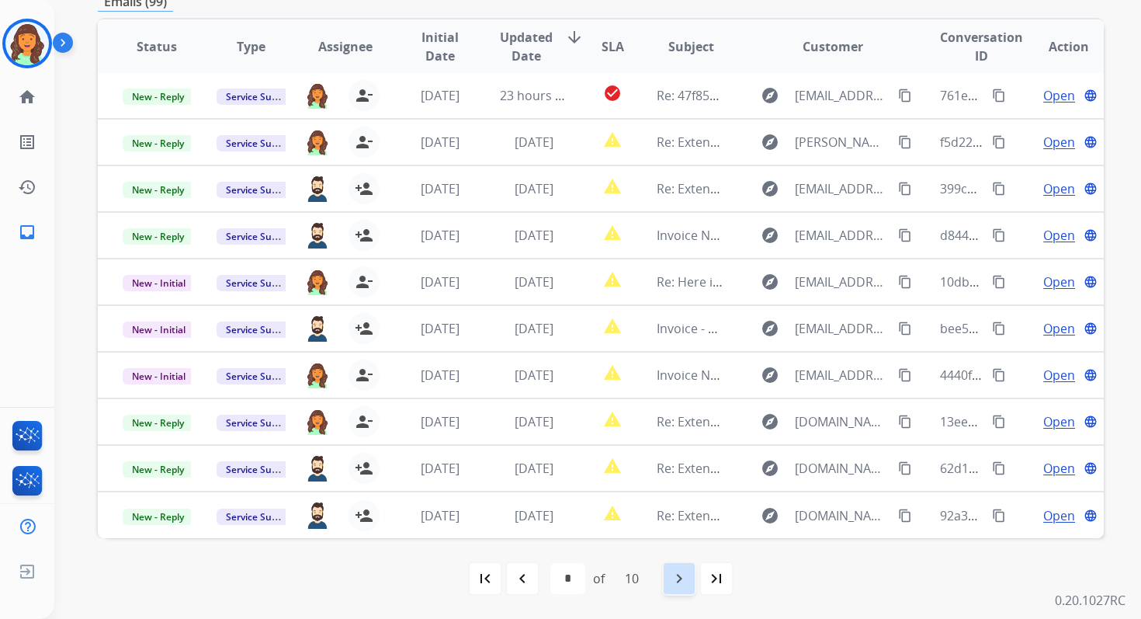
click at [693, 582] on div "navigate_next" at bounding box center [679, 578] width 34 height 34
select select "**"
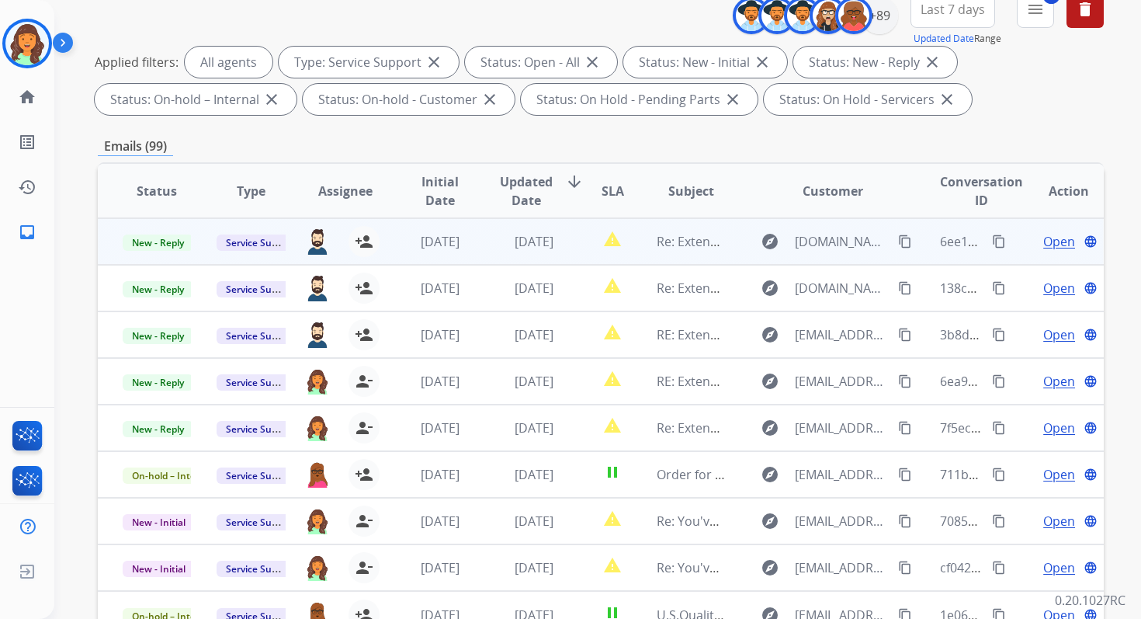
scroll to position [0, 0]
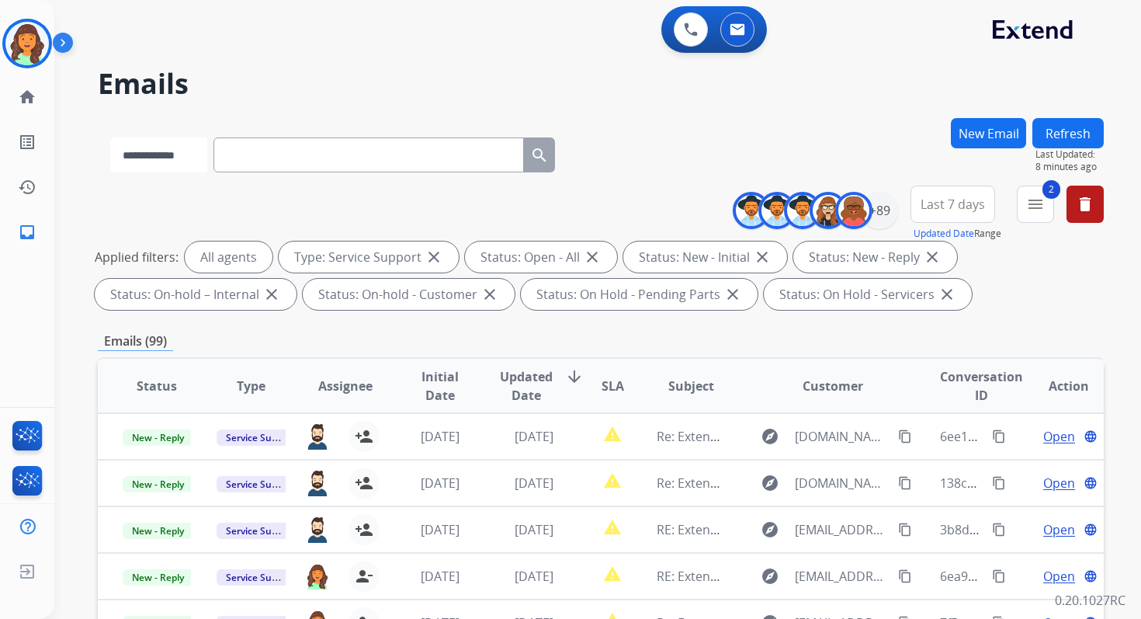
click at [175, 144] on select "**********" at bounding box center [158, 154] width 97 height 35
select select "*******"
click at [110, 137] on select "**********" at bounding box center [158, 154] width 97 height 35
click at [263, 165] on input "text" at bounding box center [370, 154] width 311 height 35
paste input "******"
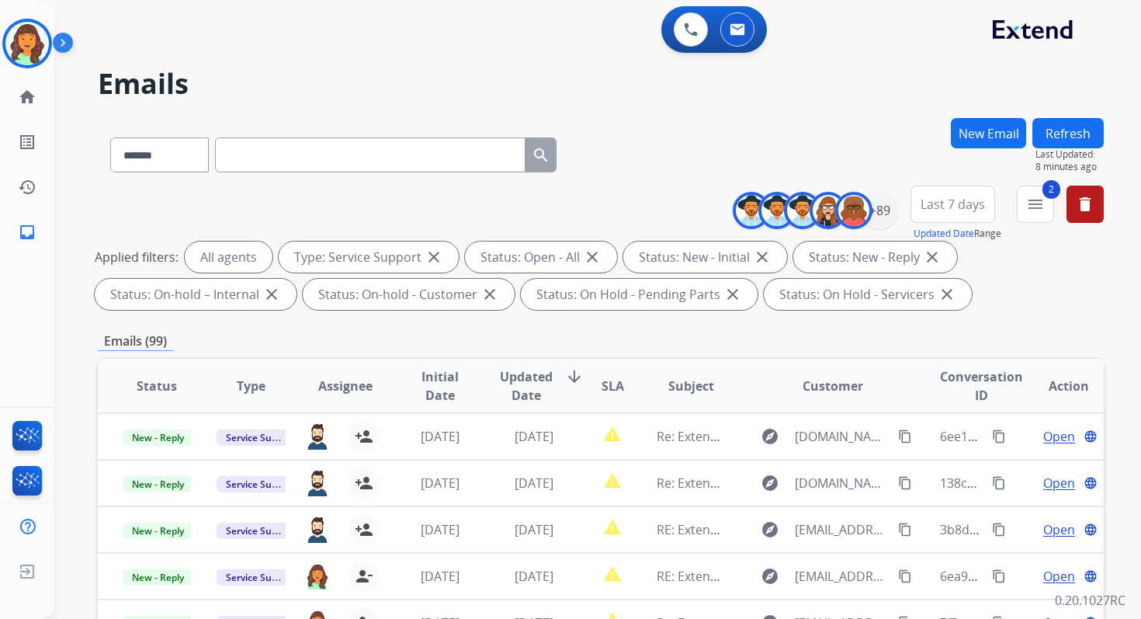
type input "******"
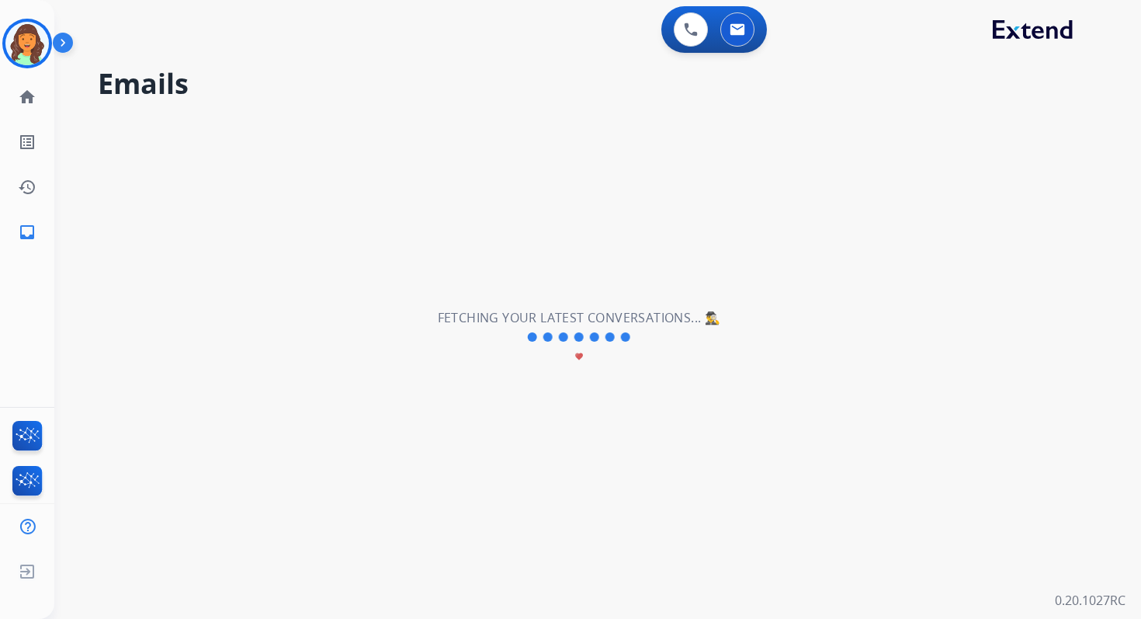
select select "*"
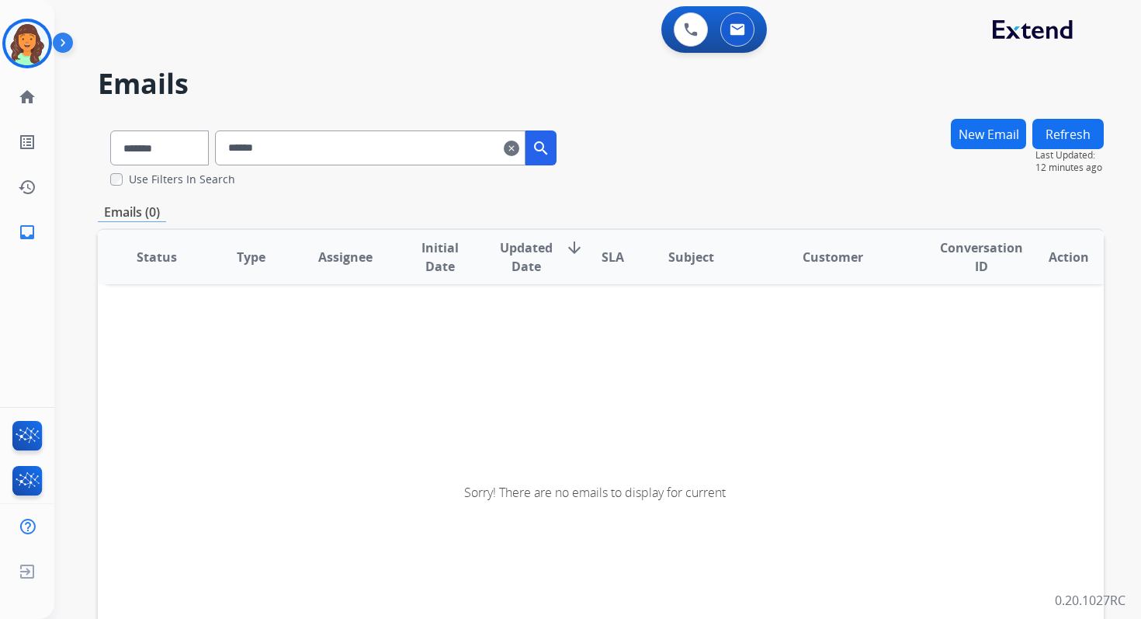
click at [324, 147] on input "******" at bounding box center [370, 147] width 311 height 35
click at [311, 145] on input "******" at bounding box center [370, 147] width 311 height 35
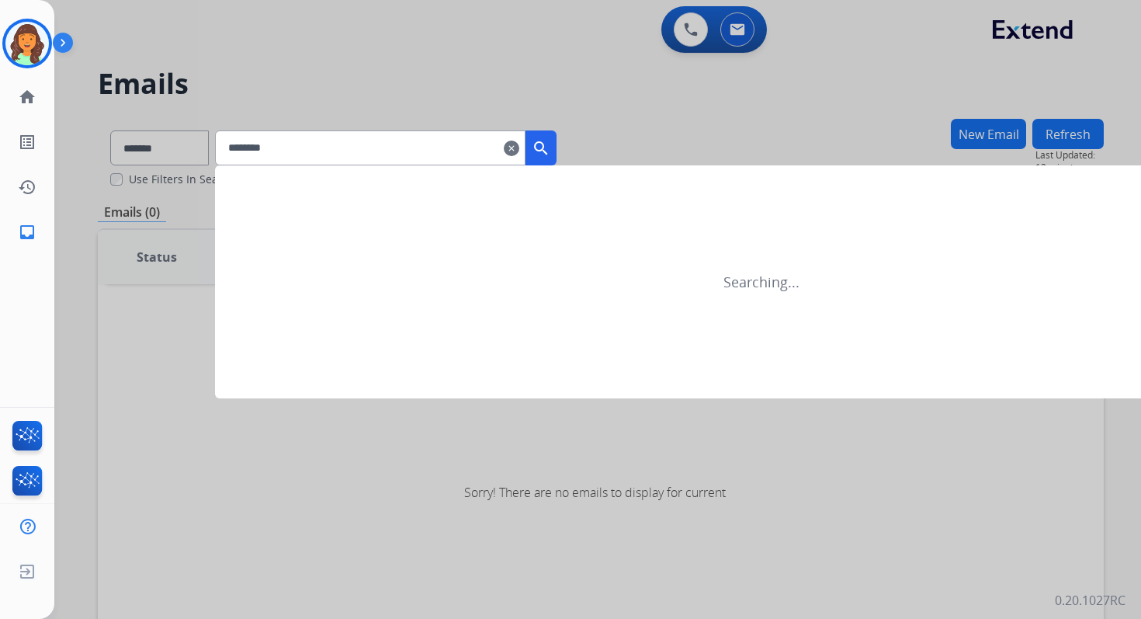
type input "*********"
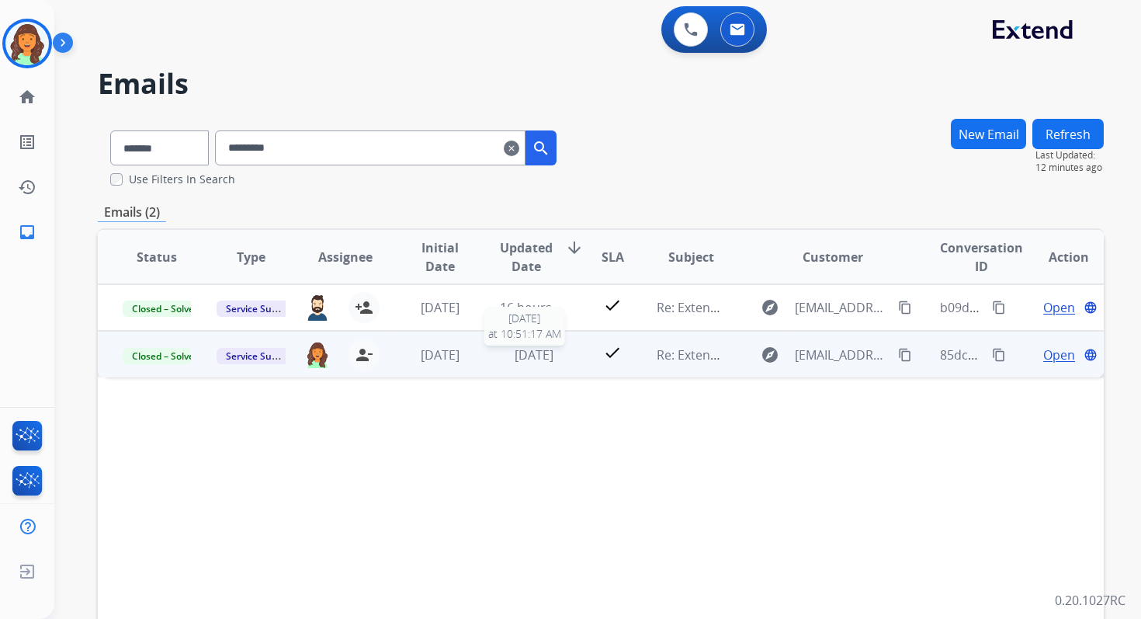
click at [515, 349] on span "[DATE]" at bounding box center [534, 354] width 39 height 17
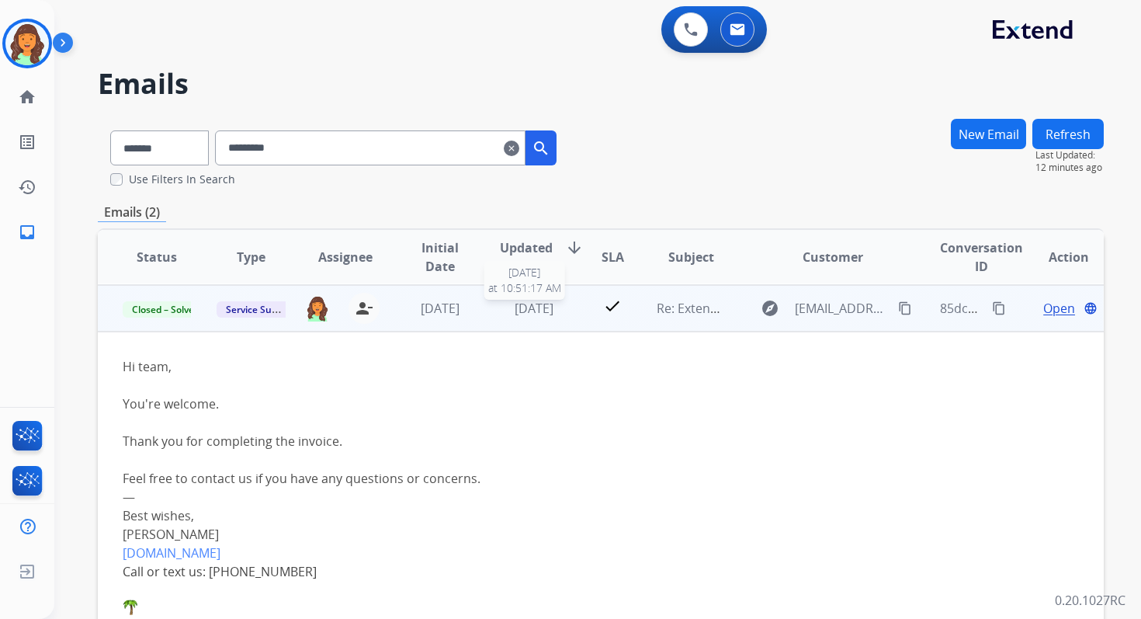
scroll to position [47, 0]
click at [1049, 308] on span "Open" at bounding box center [1059, 307] width 32 height 19
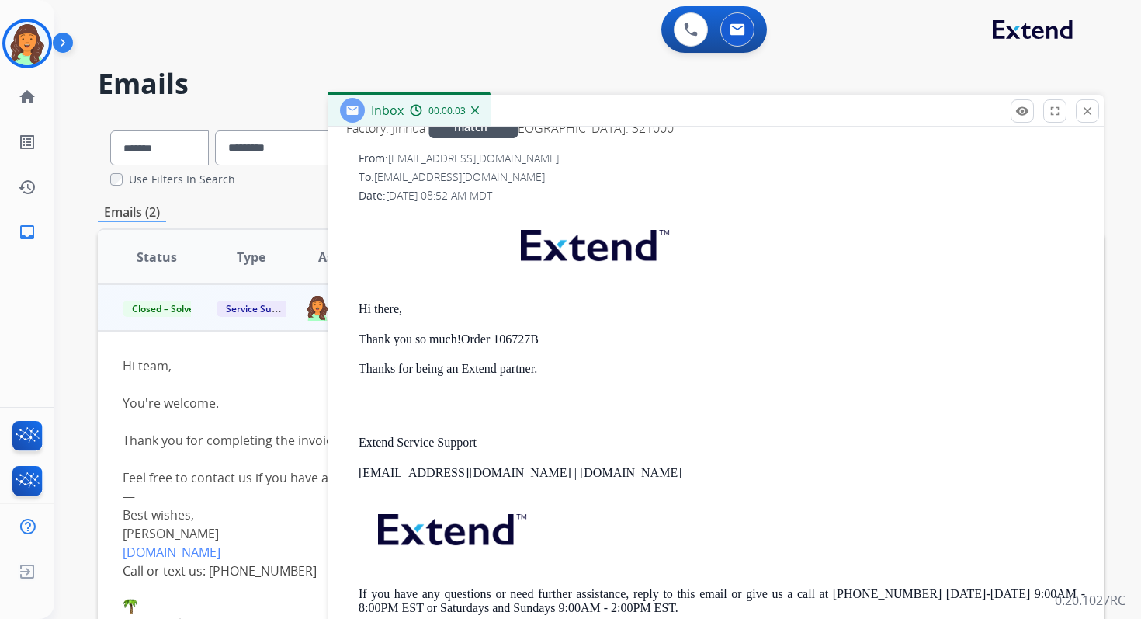
scroll to position [684, 0]
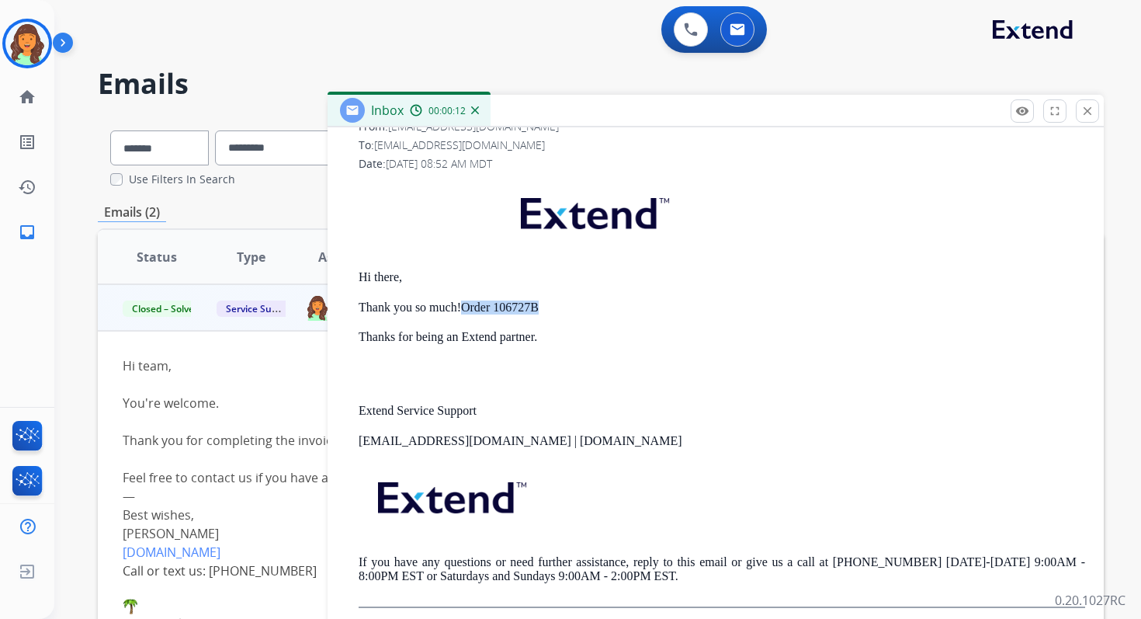
drag, startPoint x: 467, startPoint y: 307, endPoint x: 543, endPoint y: 311, distance: 76.2
click at [543, 311] on p "Thank you so much! Order 106727B" at bounding box center [722, 307] width 727 height 14
copy strong "Order 106727B"
click at [1089, 116] on mat-icon "close" at bounding box center [1088, 111] width 14 height 14
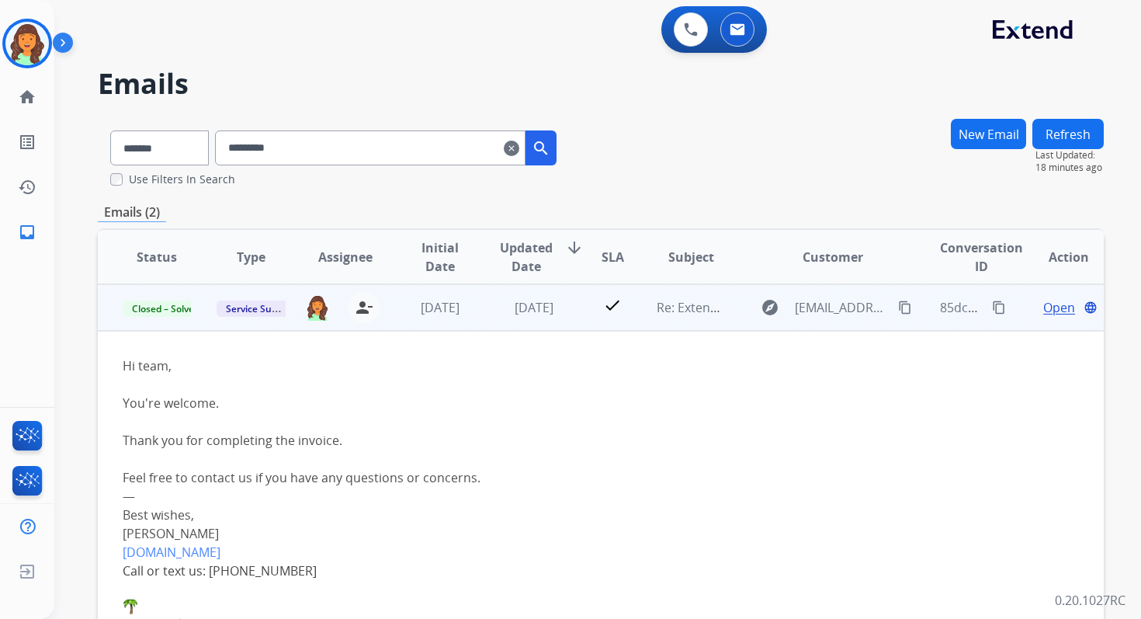
click at [1043, 307] on span "Open" at bounding box center [1059, 307] width 32 height 19
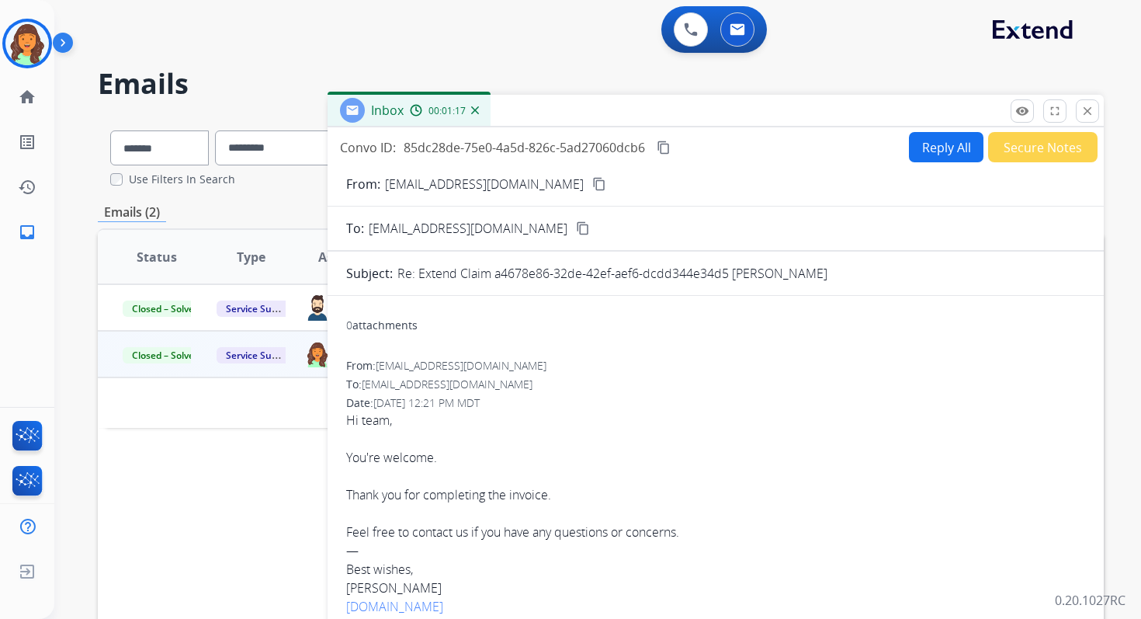
scroll to position [0, 0]
click at [1087, 113] on mat-icon "close" at bounding box center [1088, 111] width 14 height 14
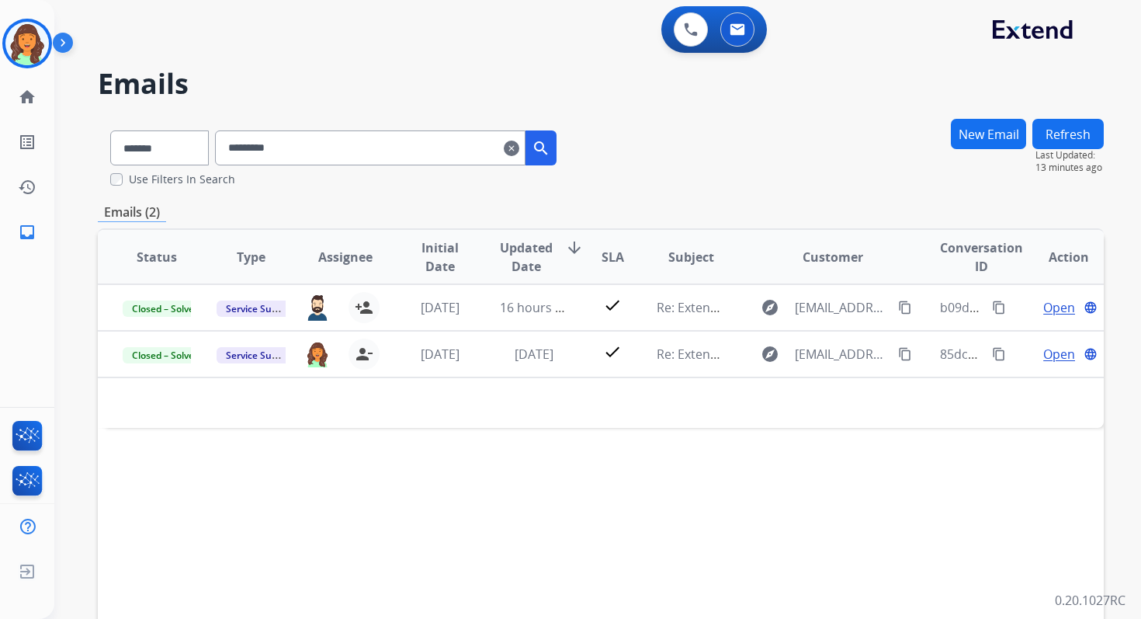
click at [519, 142] on mat-icon "clear" at bounding box center [512, 148] width 16 height 19
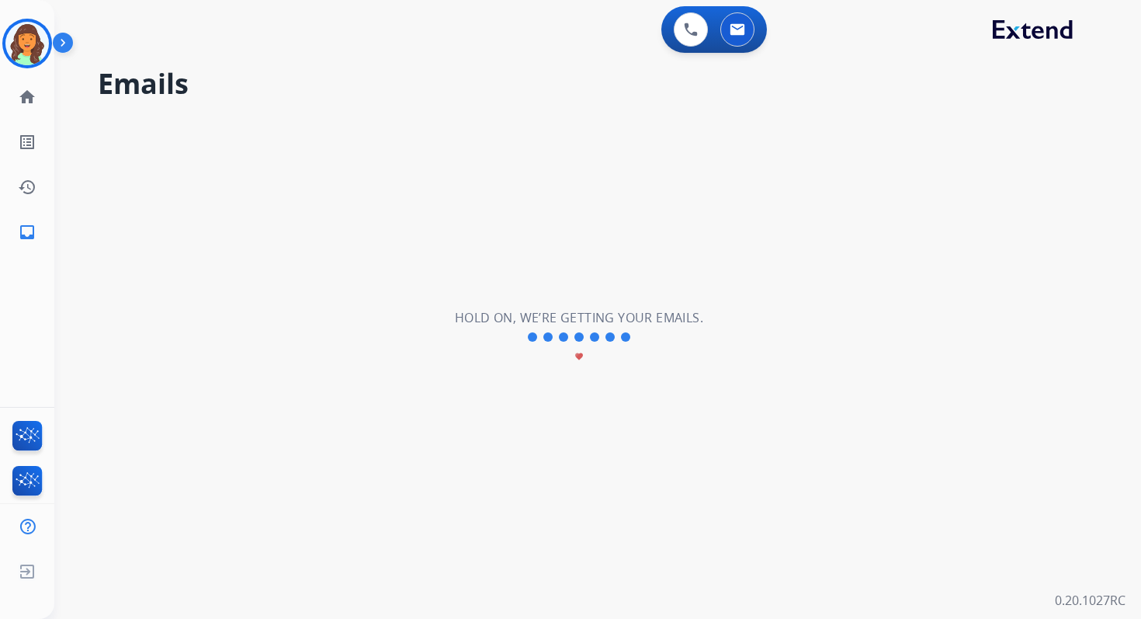
select select "**********"
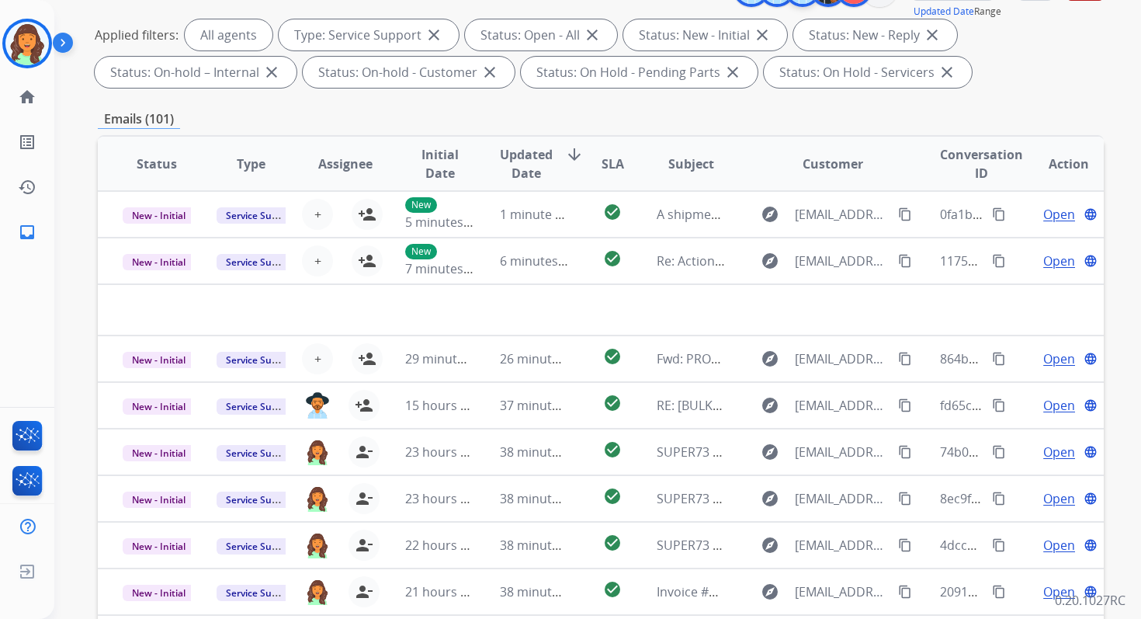
scroll to position [339, 0]
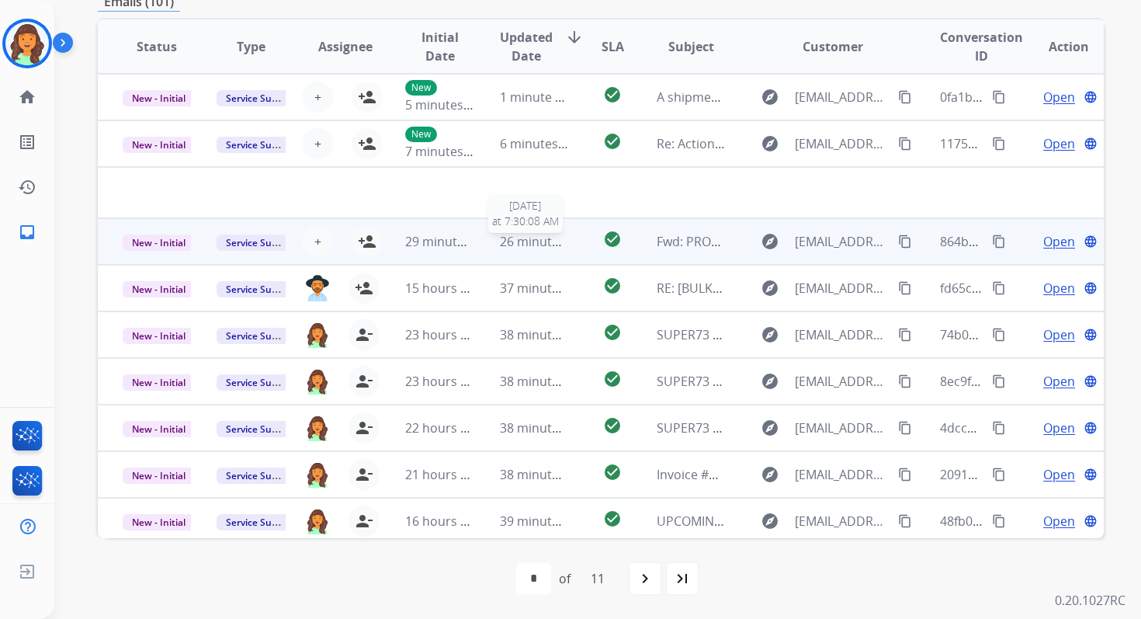
click at [523, 232] on div "26 minutes ago" at bounding box center [534, 241] width 68 height 19
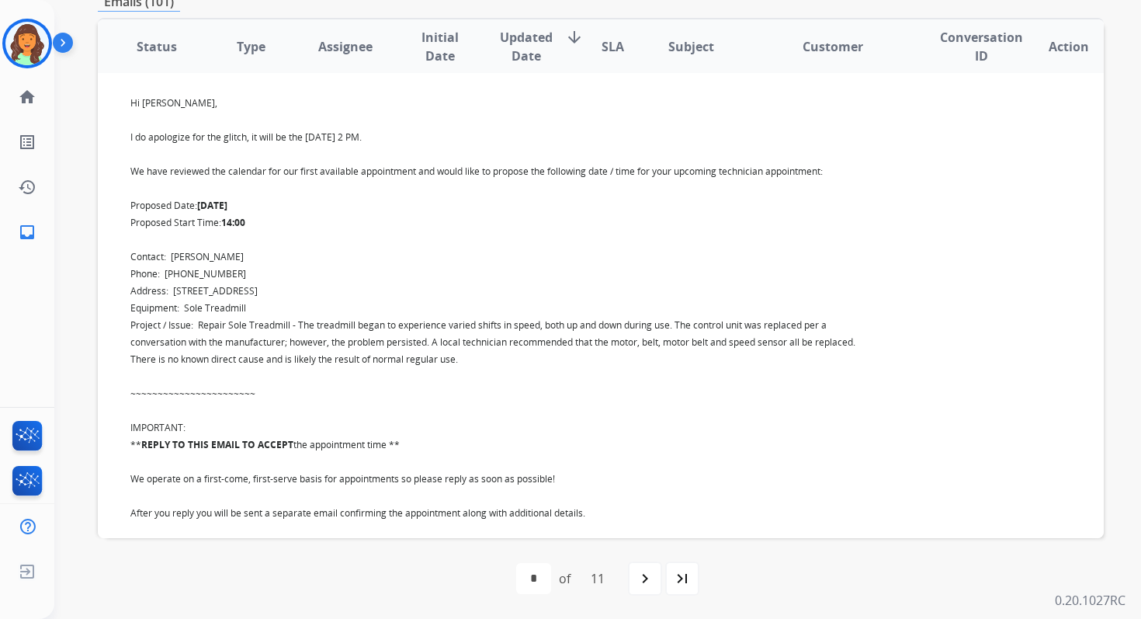
scroll to position [445, 0]
drag, startPoint x: 176, startPoint y: 273, endPoint x: 240, endPoint y: 272, distance: 63.7
click at [240, 272] on div "Hi John, I do apologize for the glitch, it will be the 20th of August at 2 PM. …" at bounding box center [506, 440] width 752 height 694
copy div "8145258771"
drag, startPoint x: 129, startPoint y: 139, endPoint x: 433, endPoint y: 128, distance: 304.5
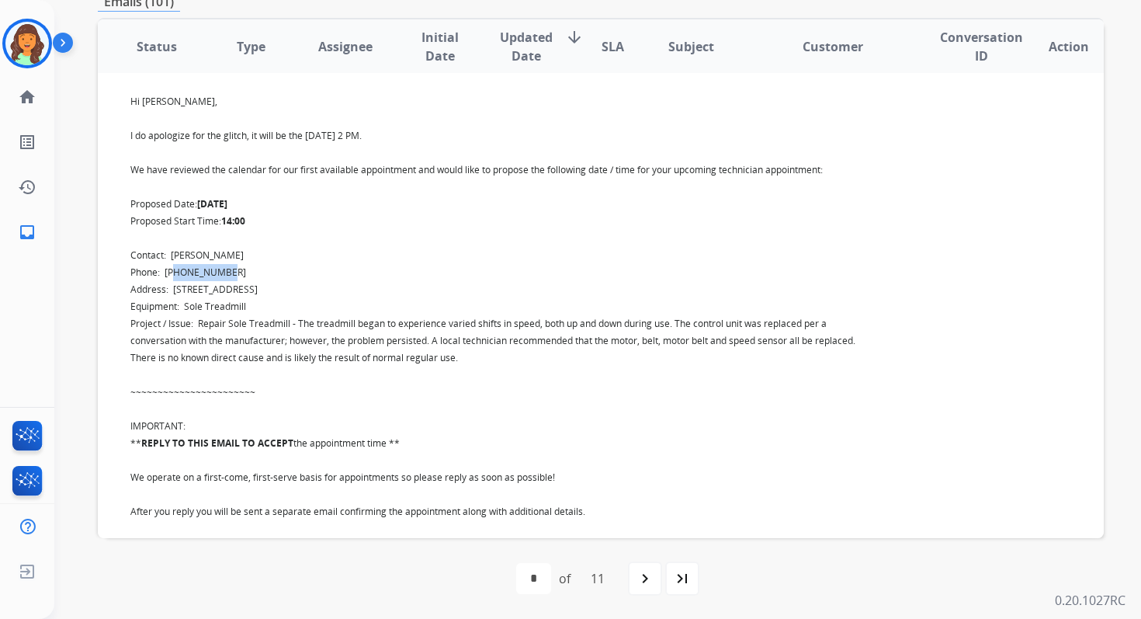
click at [434, 128] on div "Hi John, I do apologize for the glitch, it will be the 20th of August at 2 PM. …" at bounding box center [507, 440] width 768 height 733
copy div "I do apologize for the glitch, it will be the 20th of August at 2 PM."
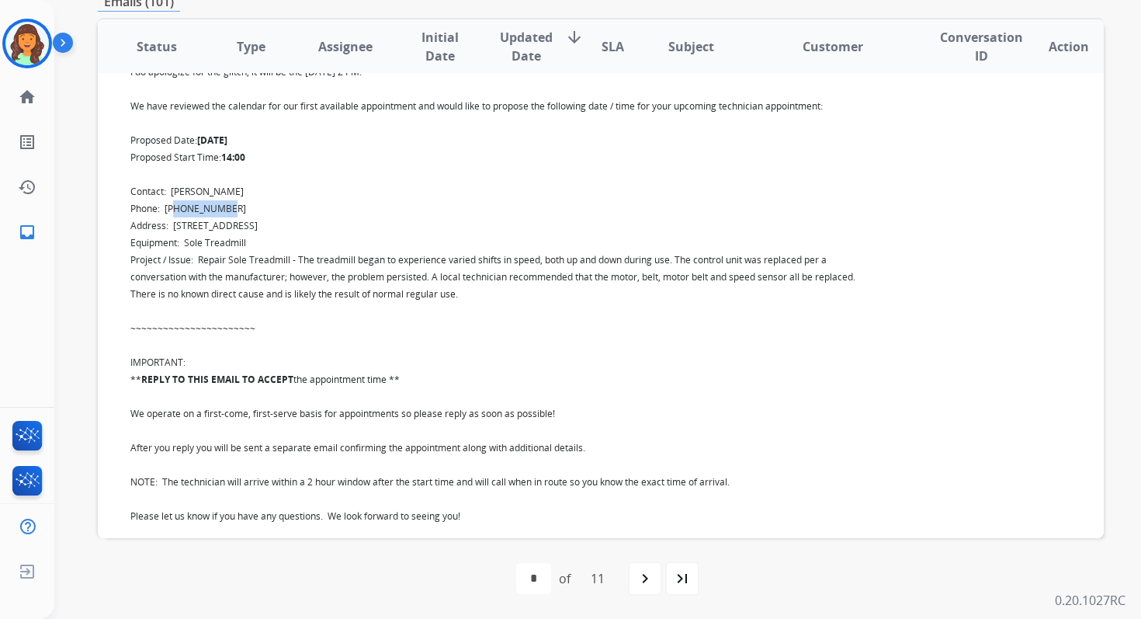
scroll to position [507, 0]
drag, startPoint x: 130, startPoint y: 261, endPoint x: 463, endPoint y: 294, distance: 333.9
click at [463, 294] on div "Hi John, I do apologize for the glitch, it will be the 20th of August at 2 PM. …" at bounding box center [506, 378] width 752 height 694
copy div "Project / Issue: Repair Sole Treadmill - The treadmill began to experience vari…"
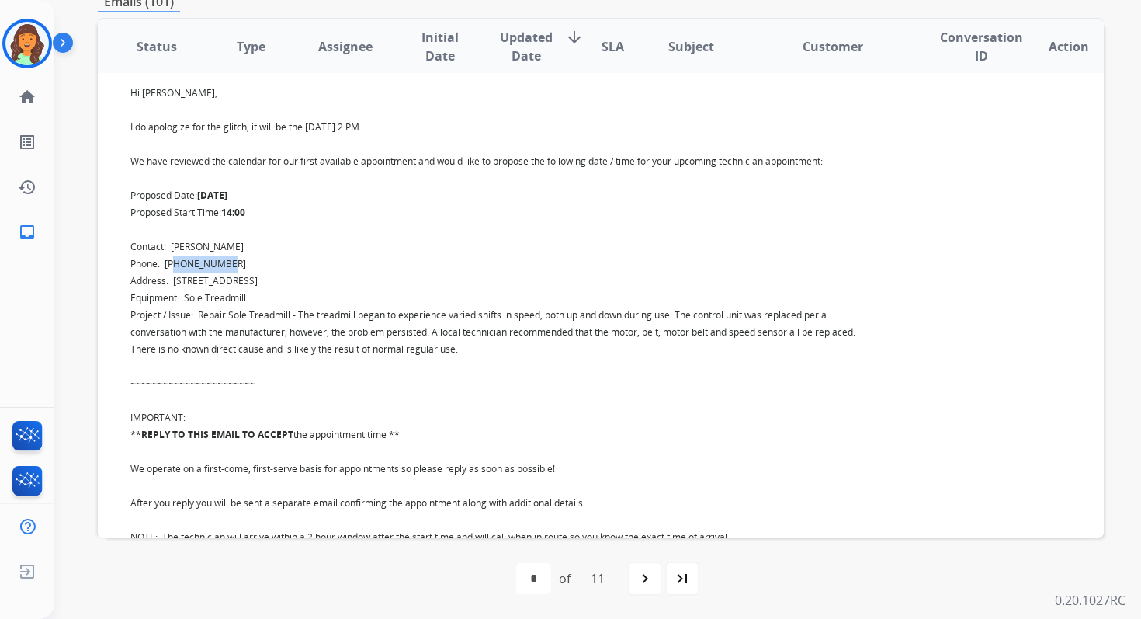
scroll to position [431, 0]
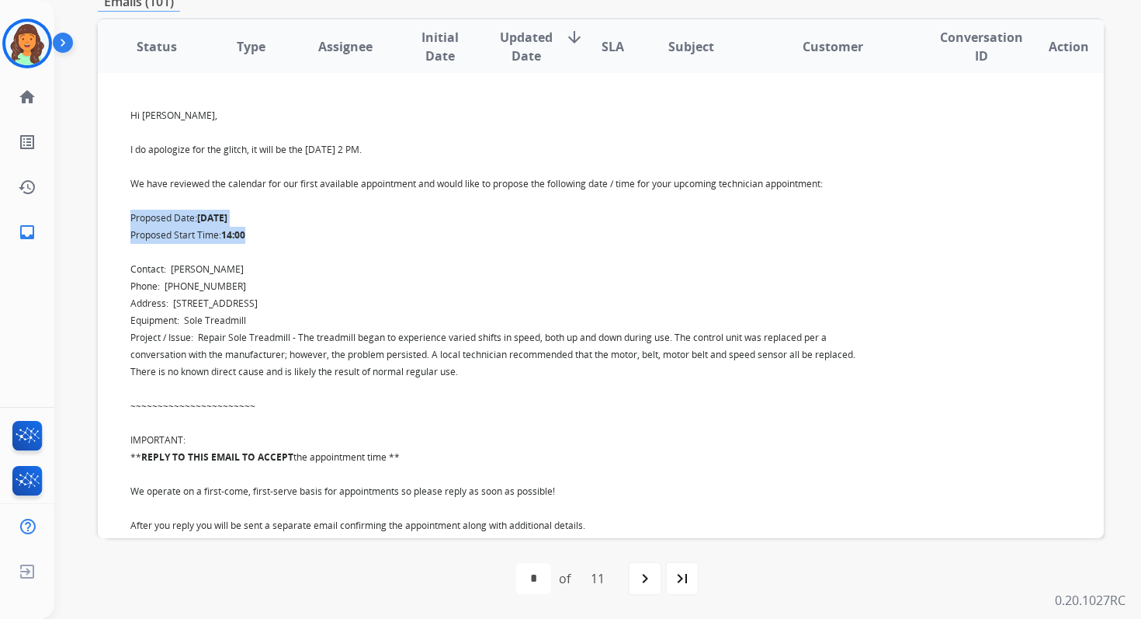
drag, startPoint x: 130, startPoint y: 218, endPoint x: 279, endPoint y: 238, distance: 150.3
click at [279, 238] on div "Hi John, I do apologize for the glitch, it will be the 20th of August at 2 PM. …" at bounding box center [506, 454] width 752 height 694
copy div "Proposed Date: 2025-08-20 Proposed Start Time: 14:00"
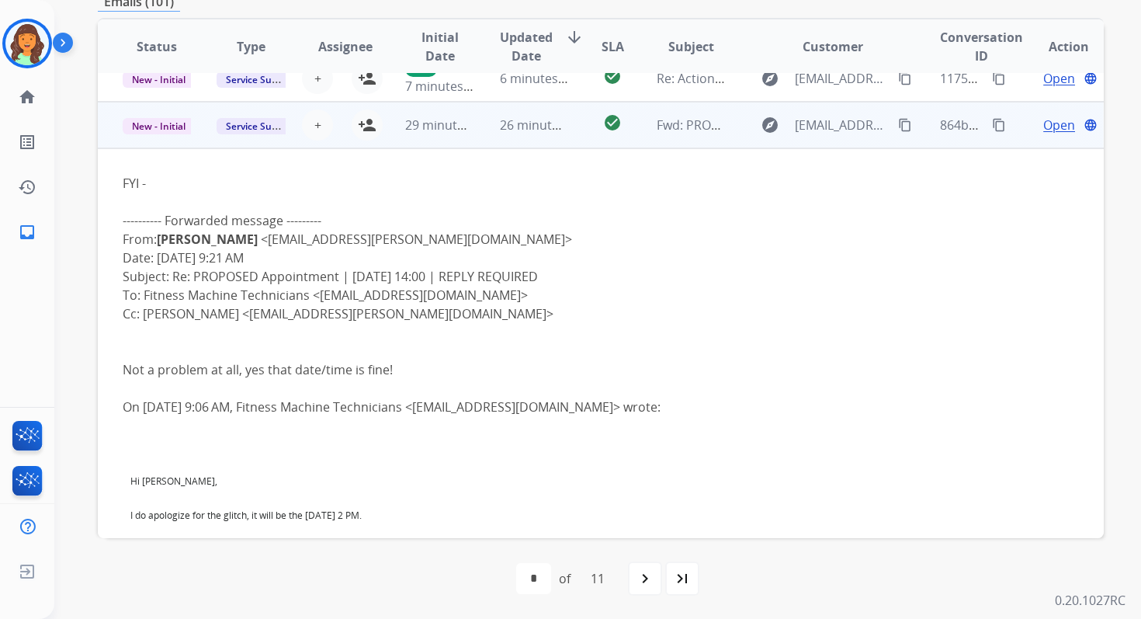
scroll to position [0, 0]
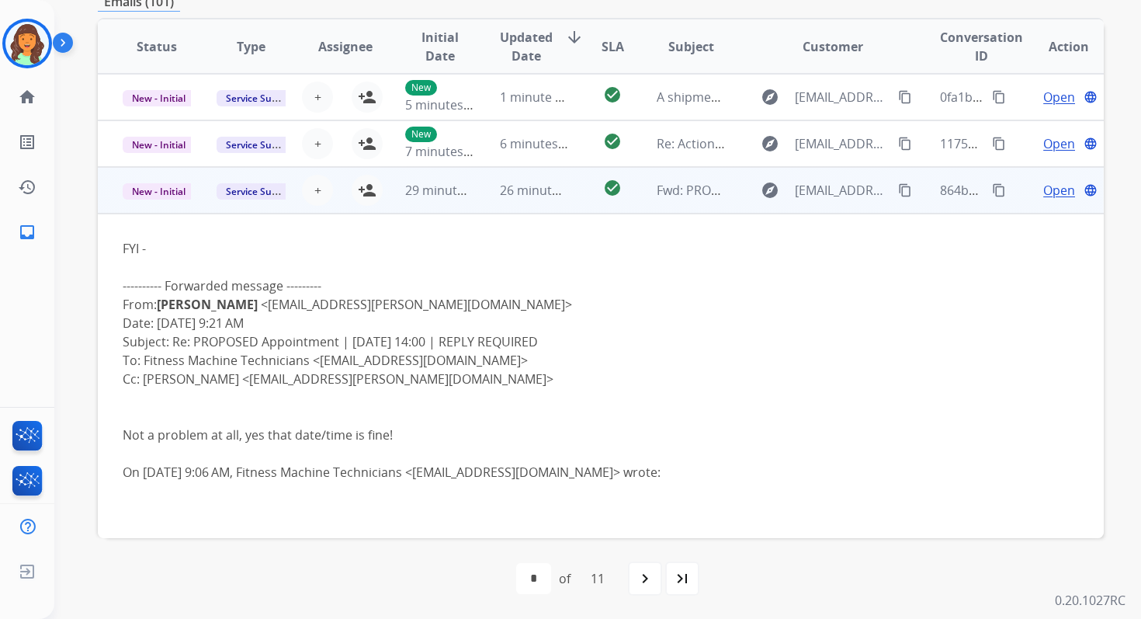
click at [1050, 183] on span "Open" at bounding box center [1059, 190] width 32 height 19
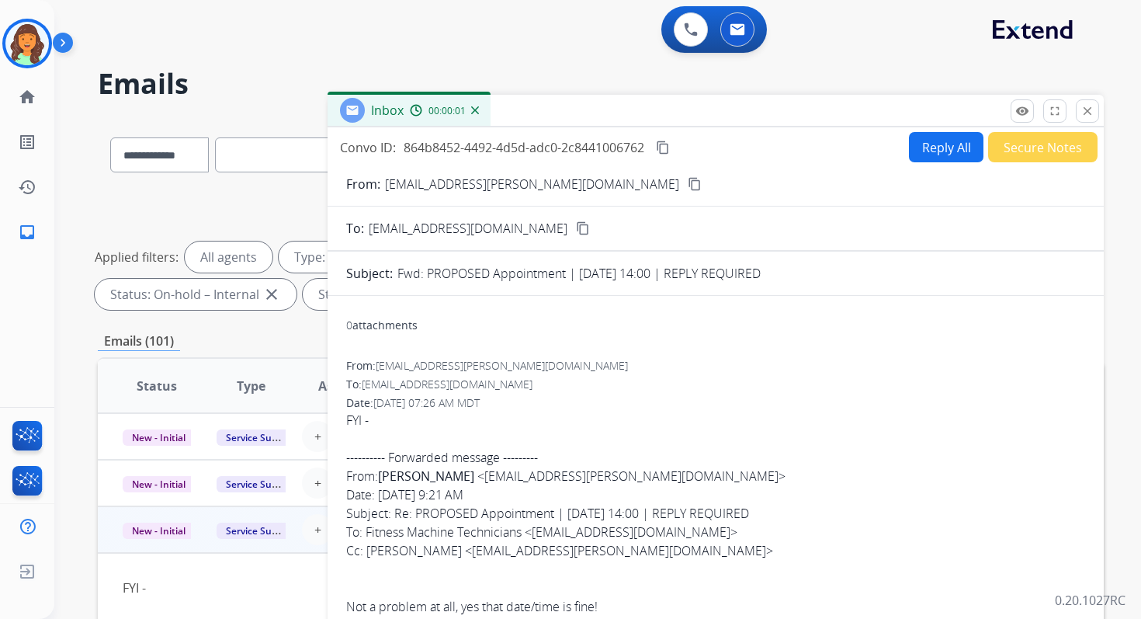
click at [917, 145] on button "Reply All" at bounding box center [946, 147] width 75 height 30
select select "**********"
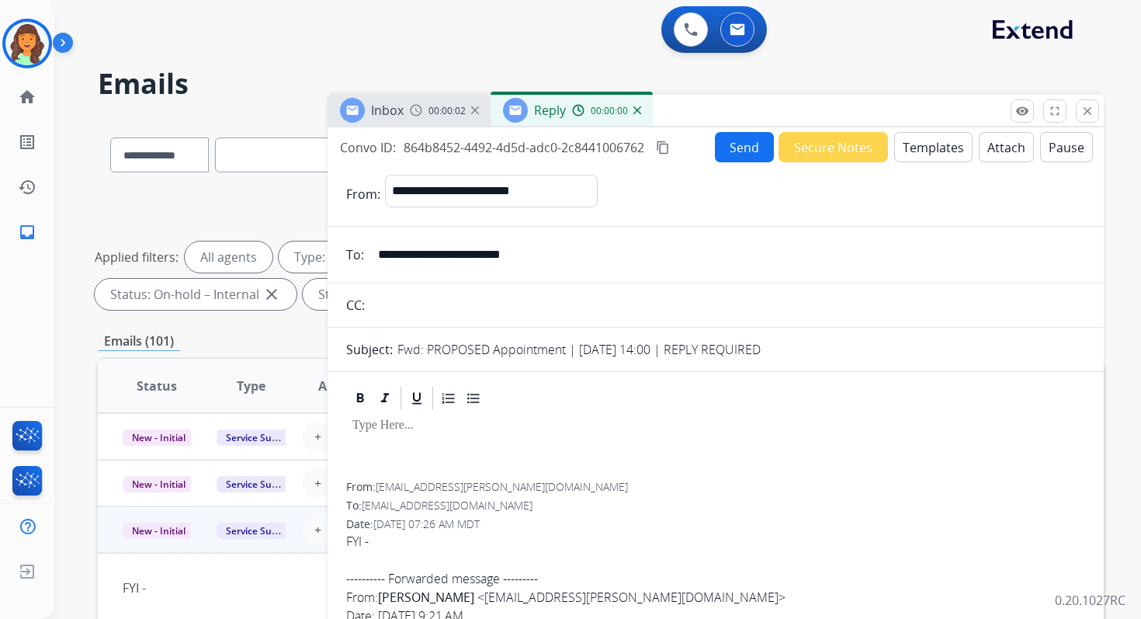
click at [917, 145] on button "Templates" at bounding box center [933, 147] width 78 height 30
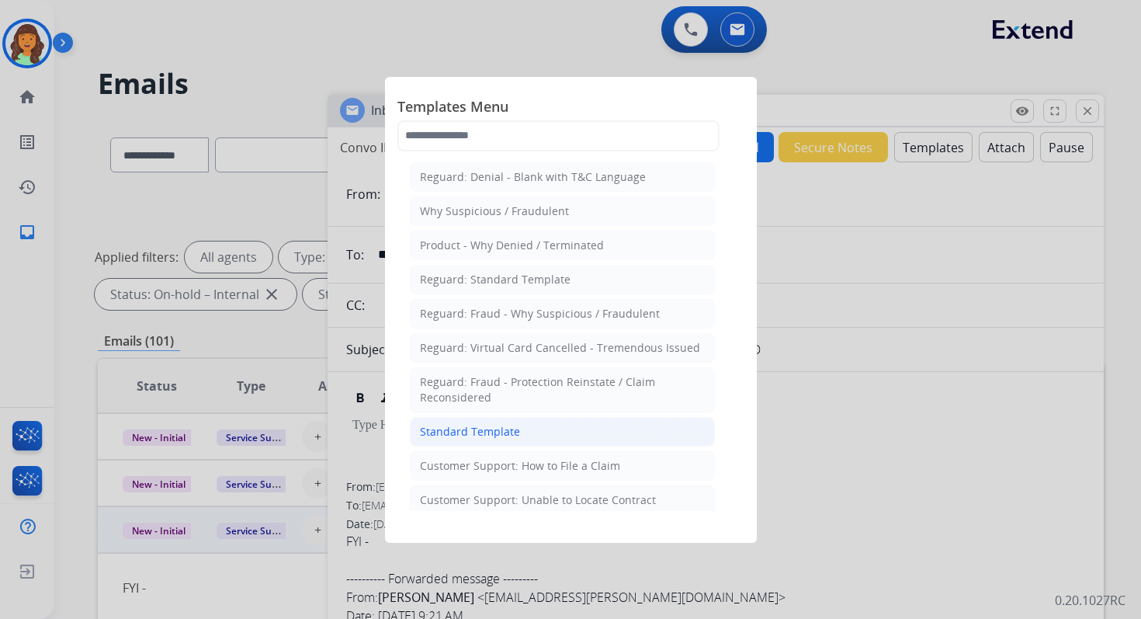
click at [479, 425] on div "Standard Template" at bounding box center [470, 432] width 100 height 16
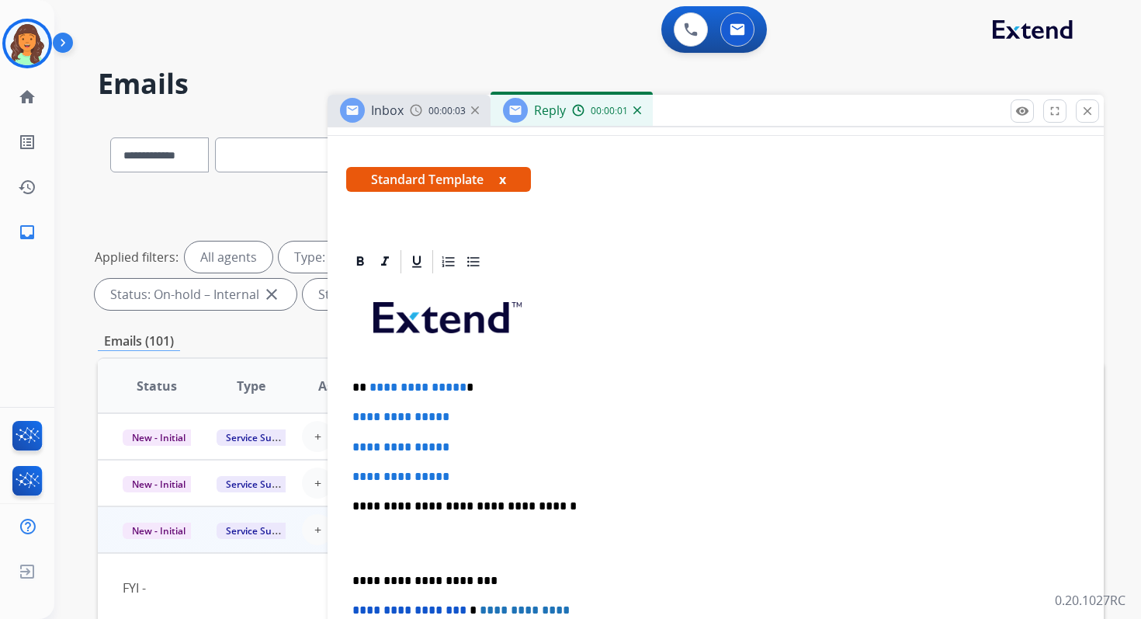
scroll to position [366, 0]
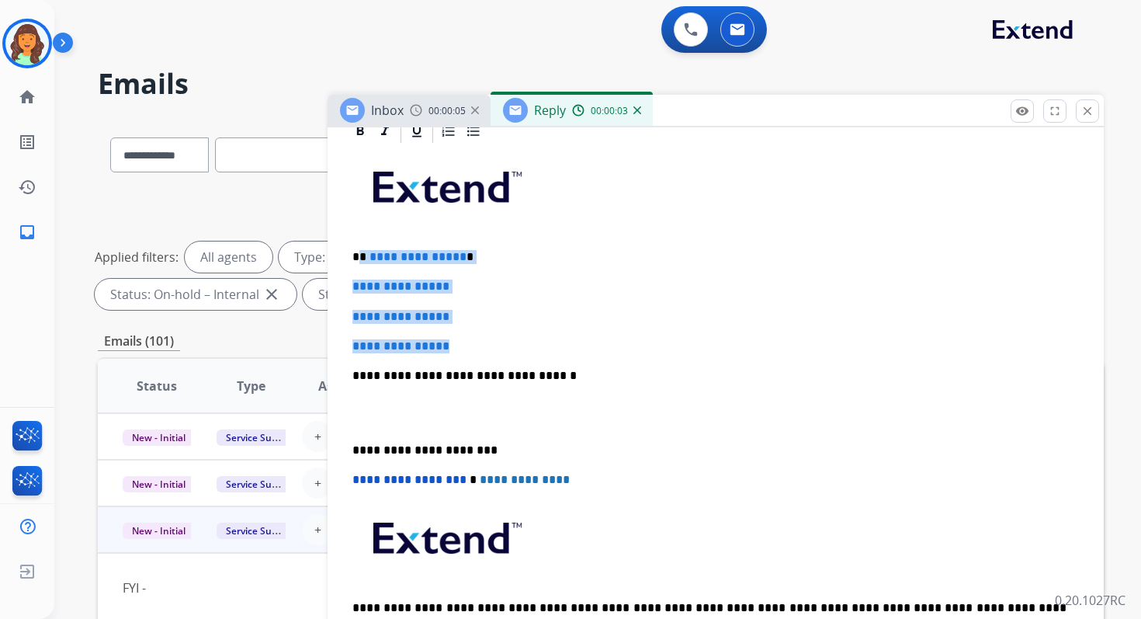
drag, startPoint x: 362, startPoint y: 258, endPoint x: 465, endPoint y: 349, distance: 137.5
click at [465, 349] on div "**********" at bounding box center [715, 412] width 739 height 534
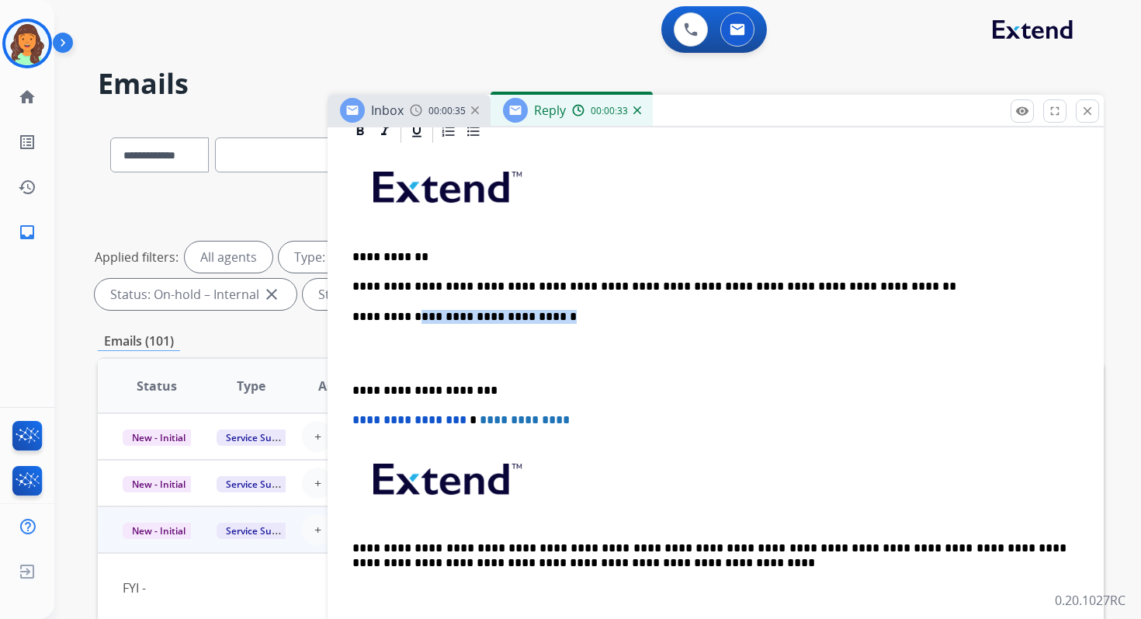
drag, startPoint x: 546, startPoint y: 317, endPoint x: 411, endPoint y: 316, distance: 135.1
click at [411, 316] on p "**********" at bounding box center [709, 317] width 714 height 14
click at [416, 388] on p "**********" at bounding box center [709, 391] width 714 height 14
click at [387, 288] on p "**********" at bounding box center [709, 286] width 714 height 14
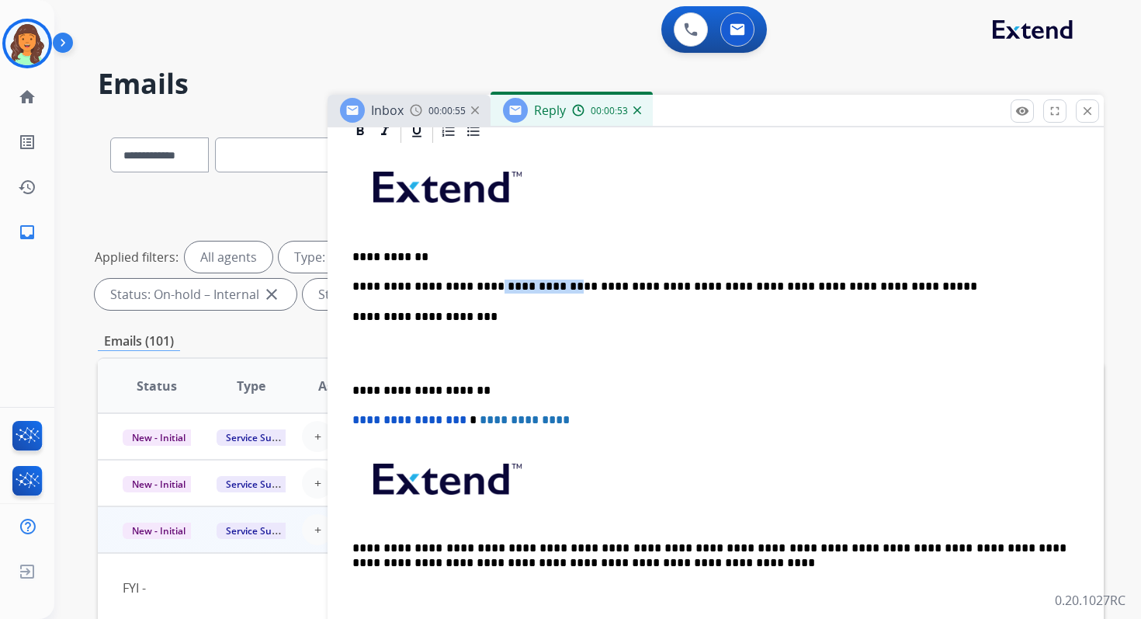
drag, startPoint x: 545, startPoint y: 286, endPoint x: 477, endPoint y: 285, distance: 67.6
click at [477, 285] on p "**********" at bounding box center [709, 286] width 714 height 14
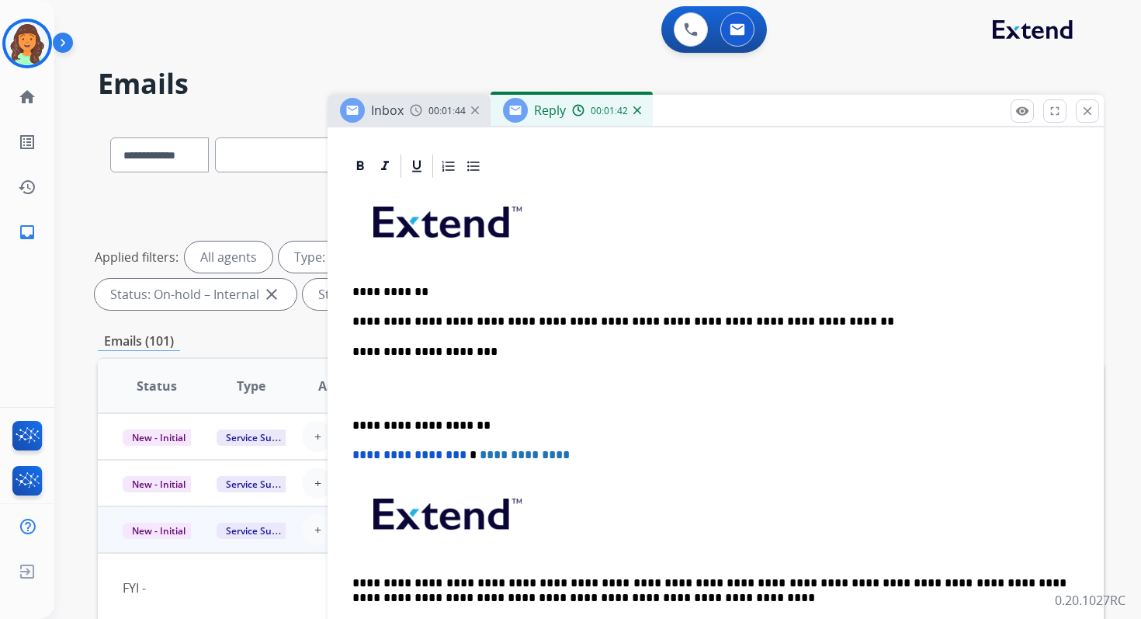
scroll to position [331, 0]
drag, startPoint x: 481, startPoint y: 321, endPoint x: 355, endPoint y: 320, distance: 126.6
click at [354, 321] on p "**********" at bounding box center [709, 322] width 714 height 14
click at [466, 352] on p "**********" at bounding box center [709, 352] width 714 height 14
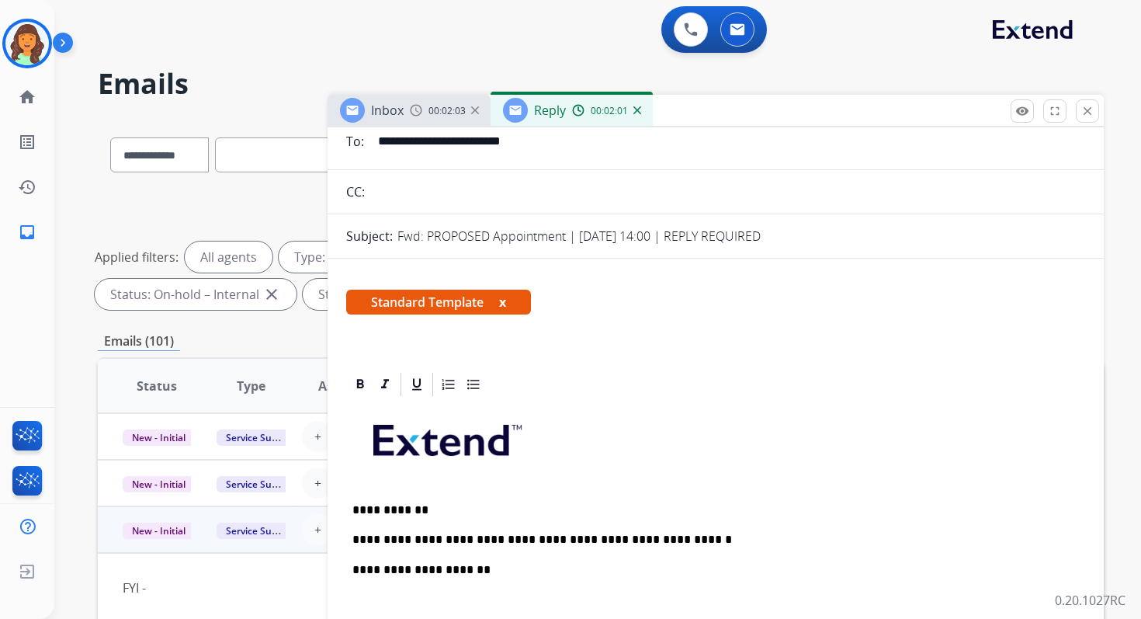
scroll to position [134, 0]
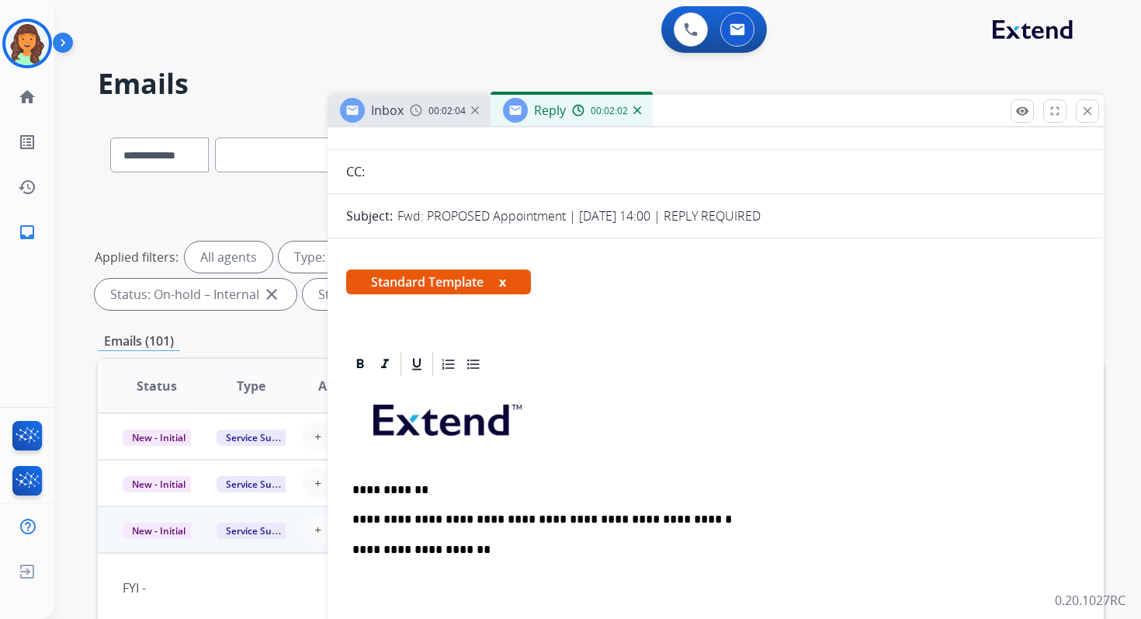
click at [490, 550] on p "**********" at bounding box center [709, 550] width 714 height 14
drag, startPoint x: 384, startPoint y: 581, endPoint x: 352, endPoint y: 580, distance: 31.8
click at [351, 580] on div "**********" at bounding box center [715, 630] width 739 height 505
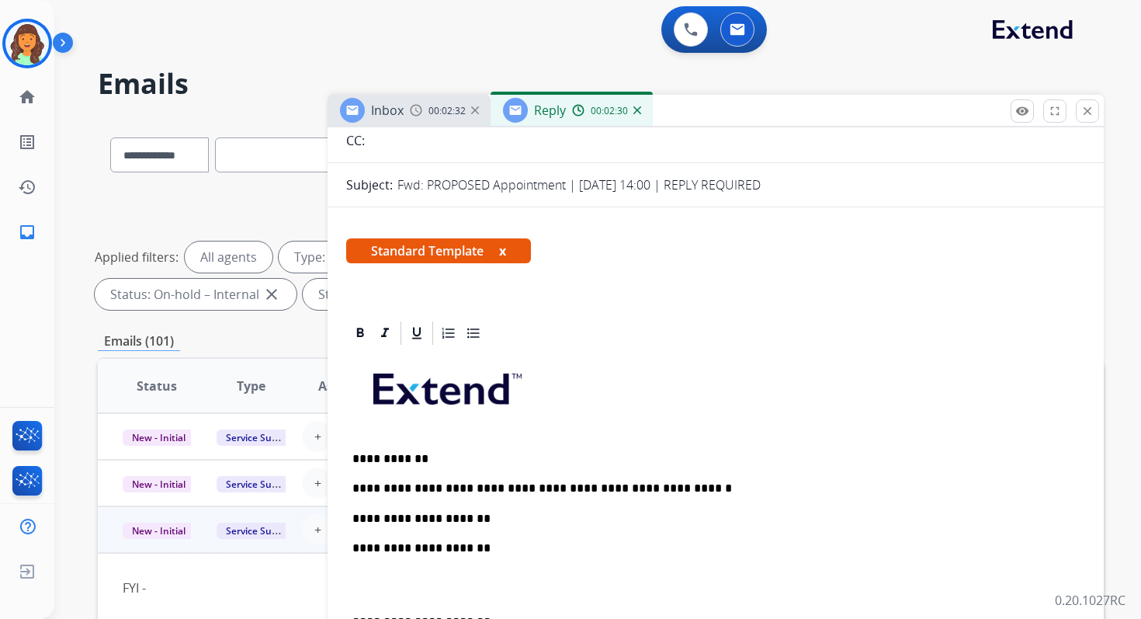
scroll to position [0, 0]
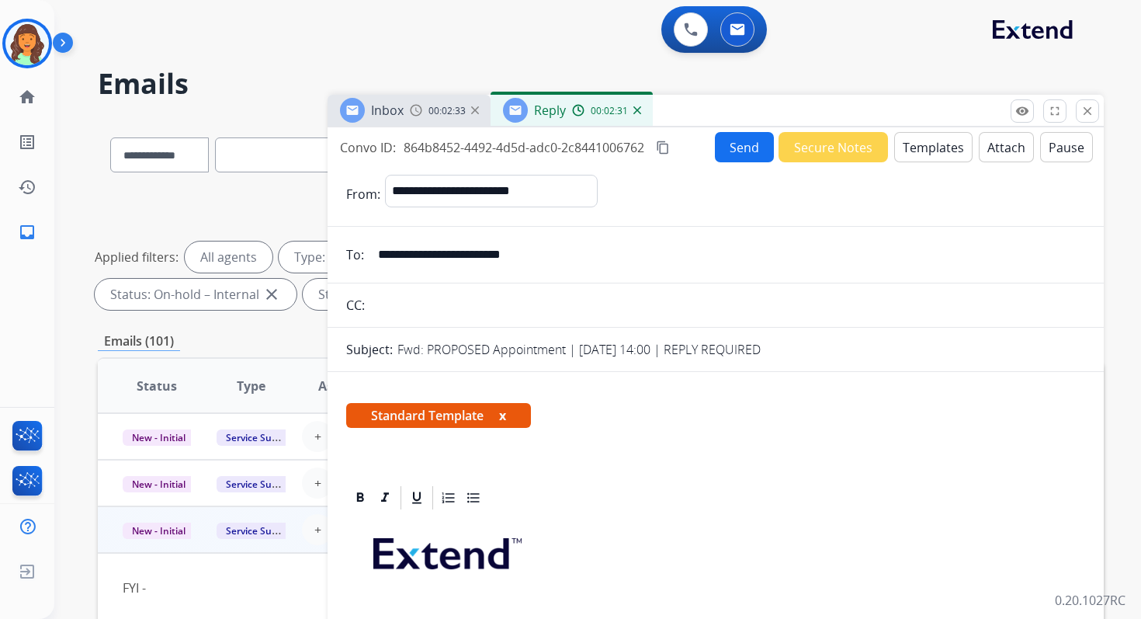
click at [746, 136] on button "Send" at bounding box center [744, 147] width 59 height 30
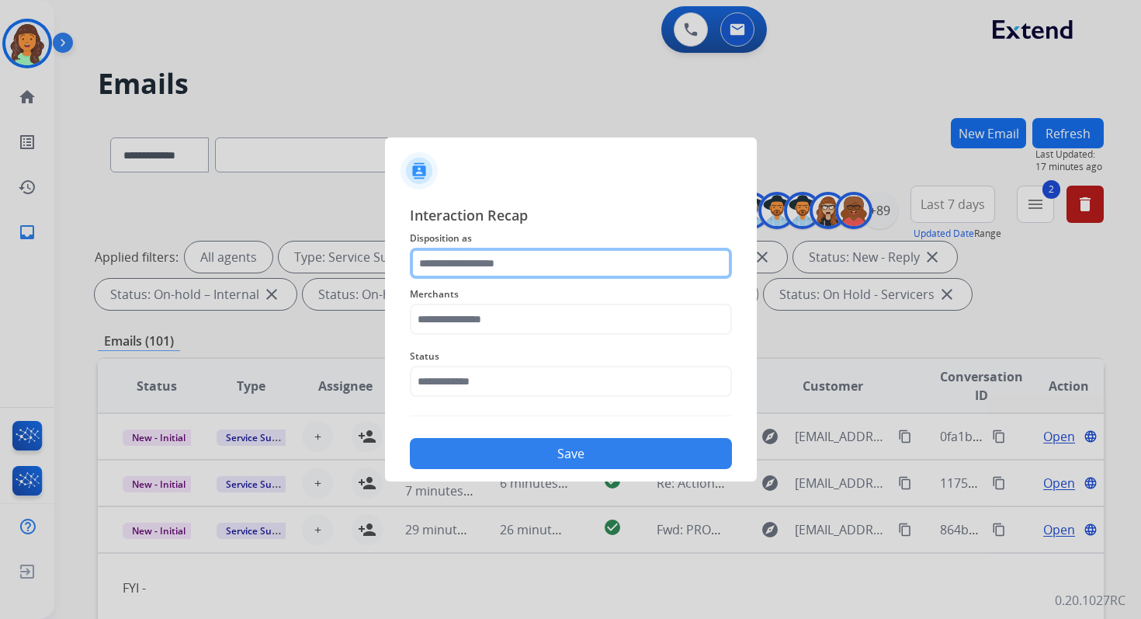
click at [534, 267] on input "text" at bounding box center [571, 263] width 322 height 31
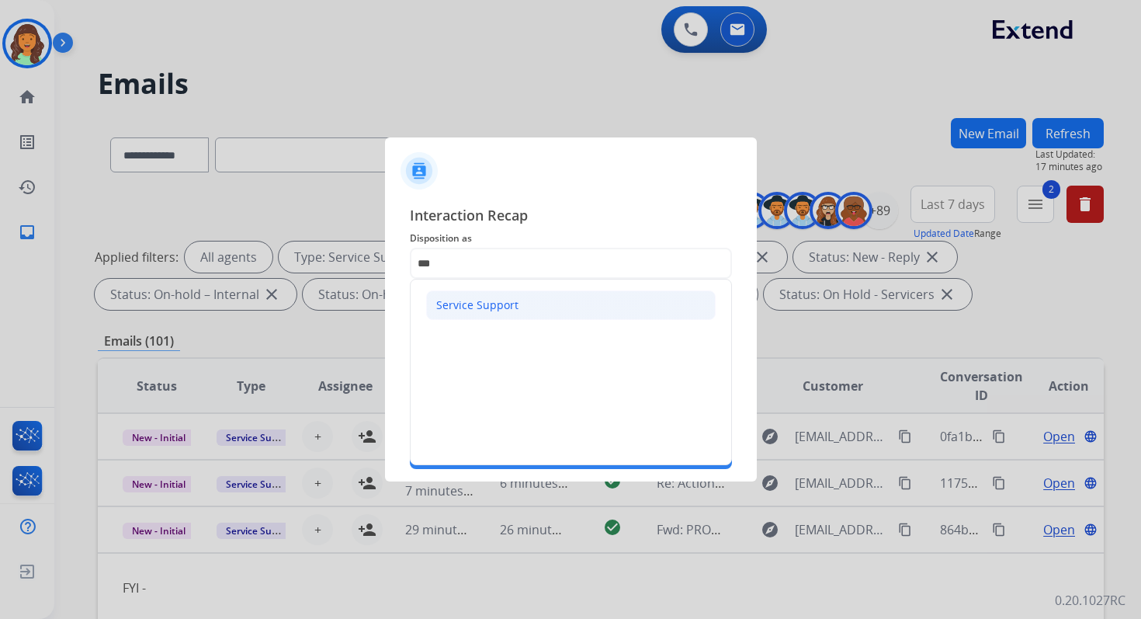
click at [488, 307] on div "Service Support" at bounding box center [477, 305] width 82 height 16
type input "**********"
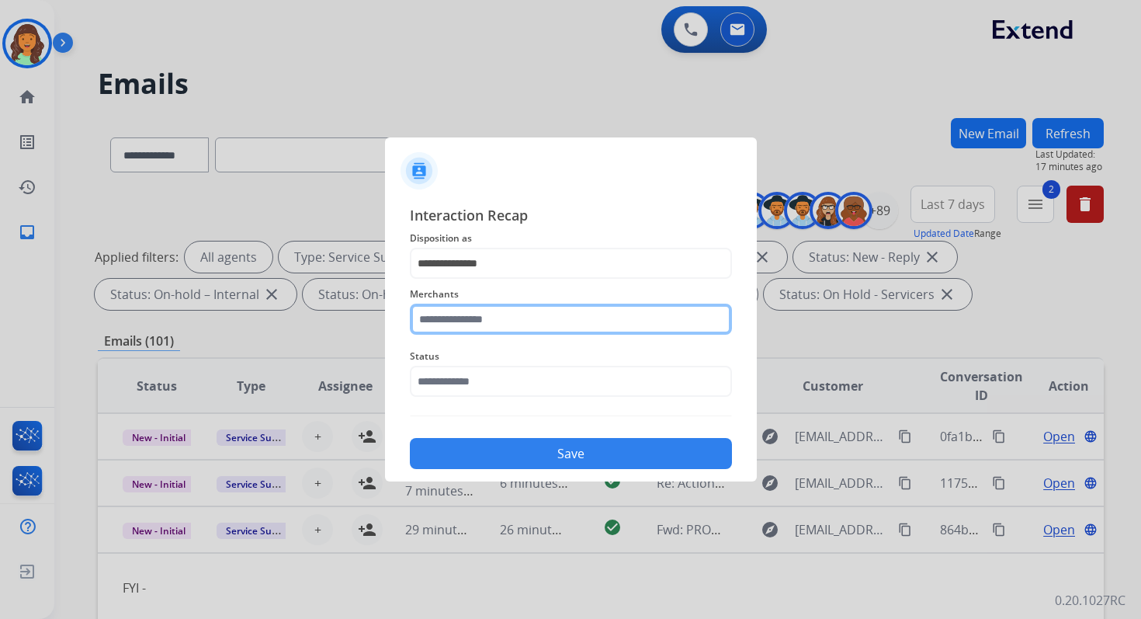
click at [483, 328] on input "text" at bounding box center [571, 319] width 322 height 31
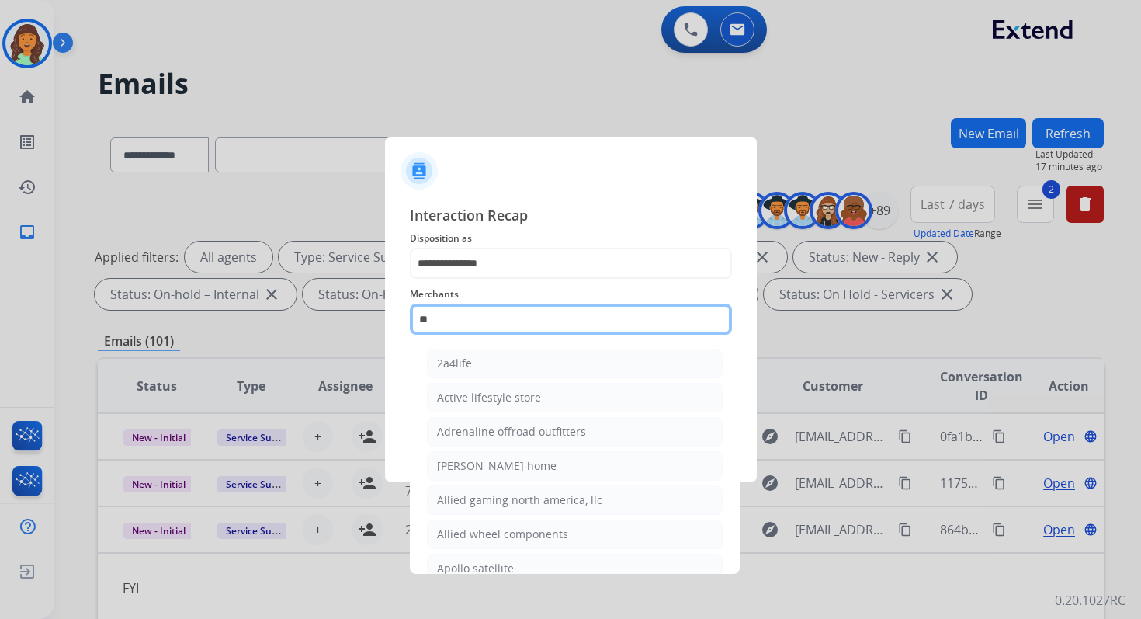
type input "*"
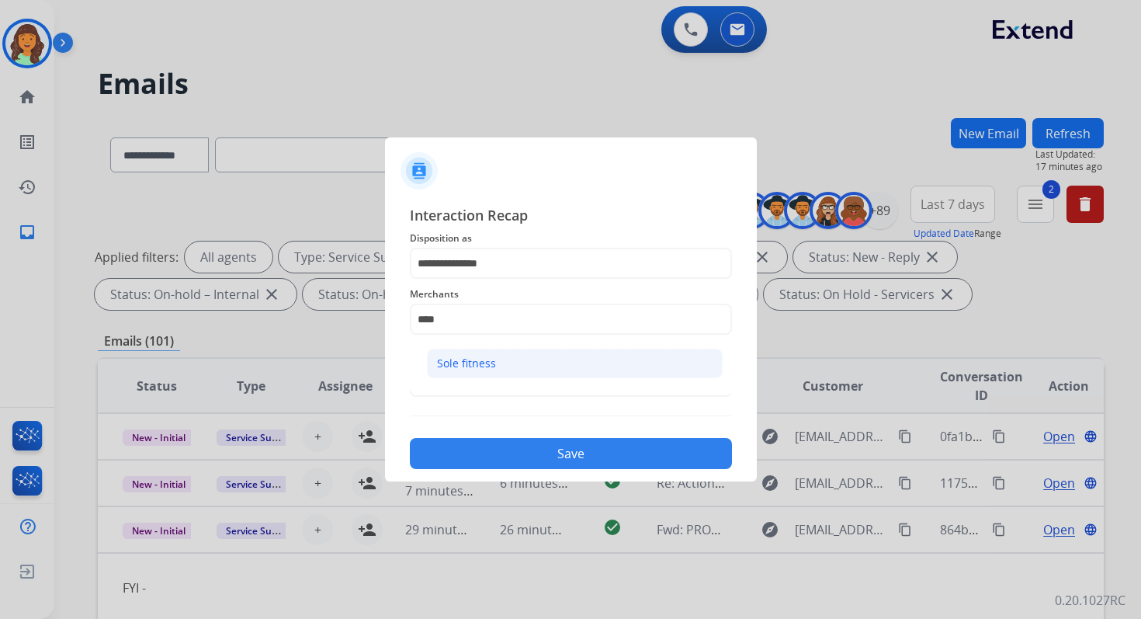
click at [491, 364] on div "Sole fitness" at bounding box center [466, 364] width 59 height 16
type input "**********"
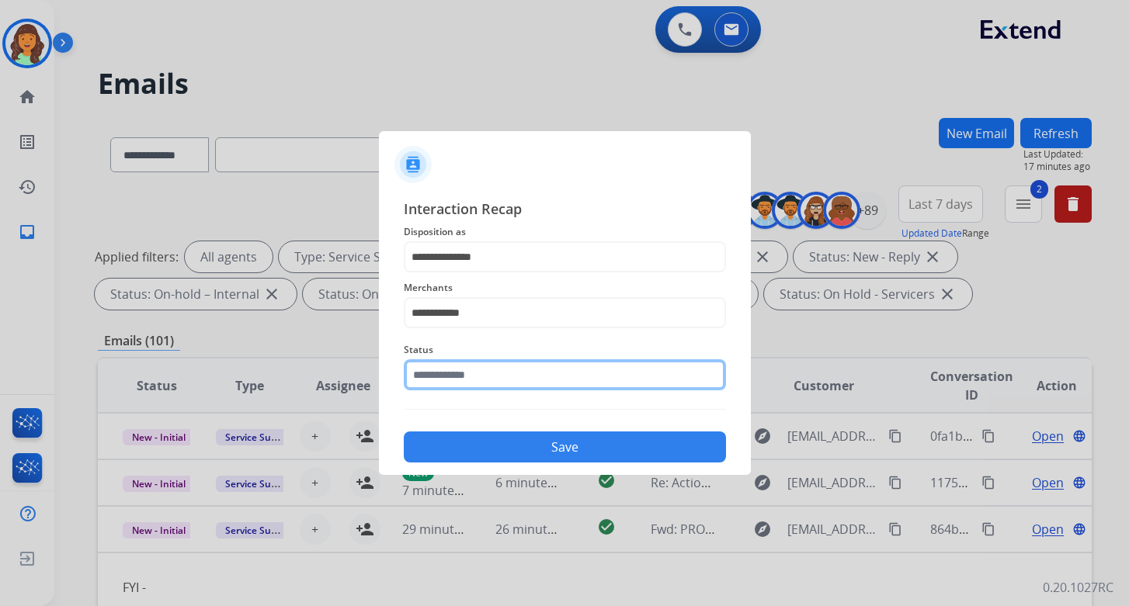
click at [491, 381] on input "text" at bounding box center [565, 374] width 322 height 31
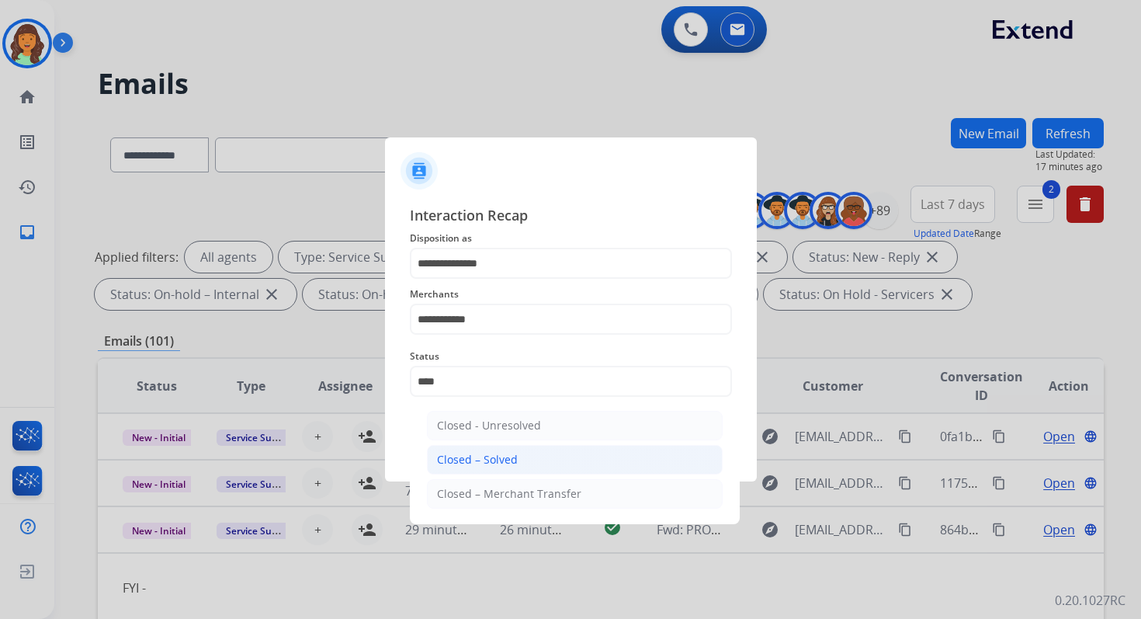
click at [520, 452] on li "Closed – Solved" at bounding box center [575, 460] width 296 height 30
type input "**********"
click at [520, 452] on button "Save" at bounding box center [571, 453] width 322 height 31
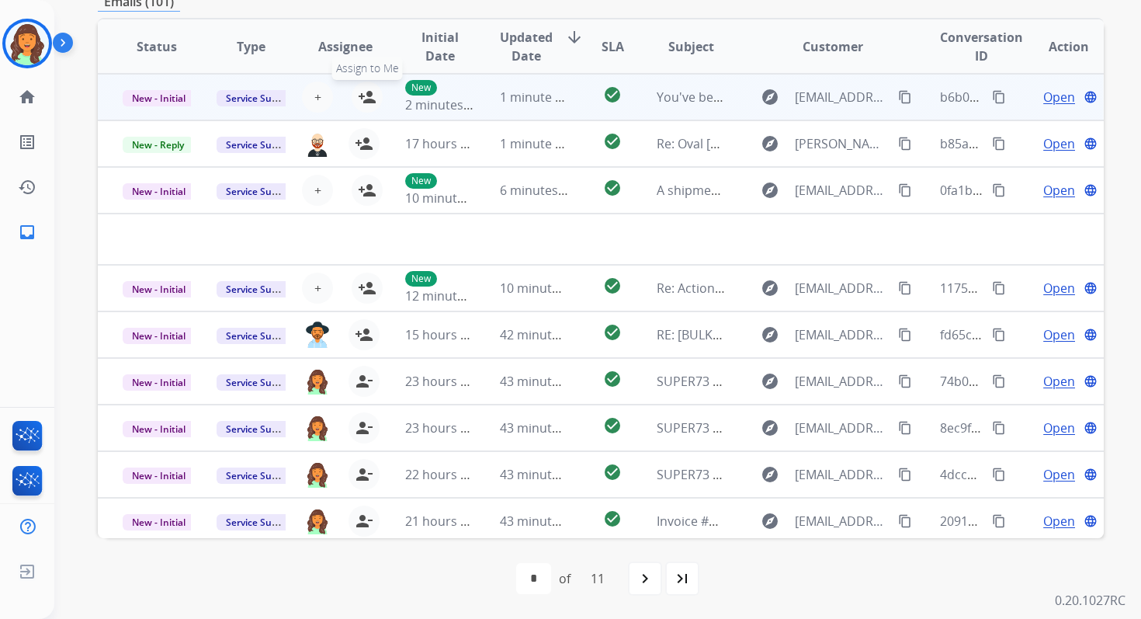
click at [368, 96] on mat-icon "person_add" at bounding box center [367, 97] width 19 height 19
click at [503, 95] on span "1 minute ago" at bounding box center [538, 97] width 77 height 17
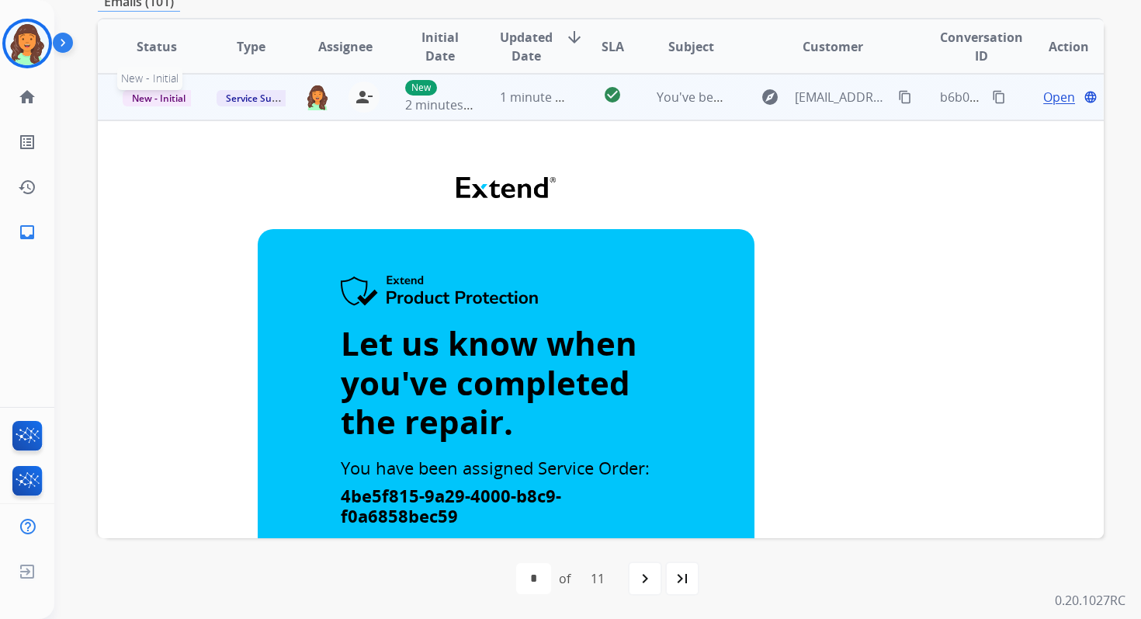
click at [175, 99] on span "New - Initial" at bounding box center [159, 98] width 72 height 16
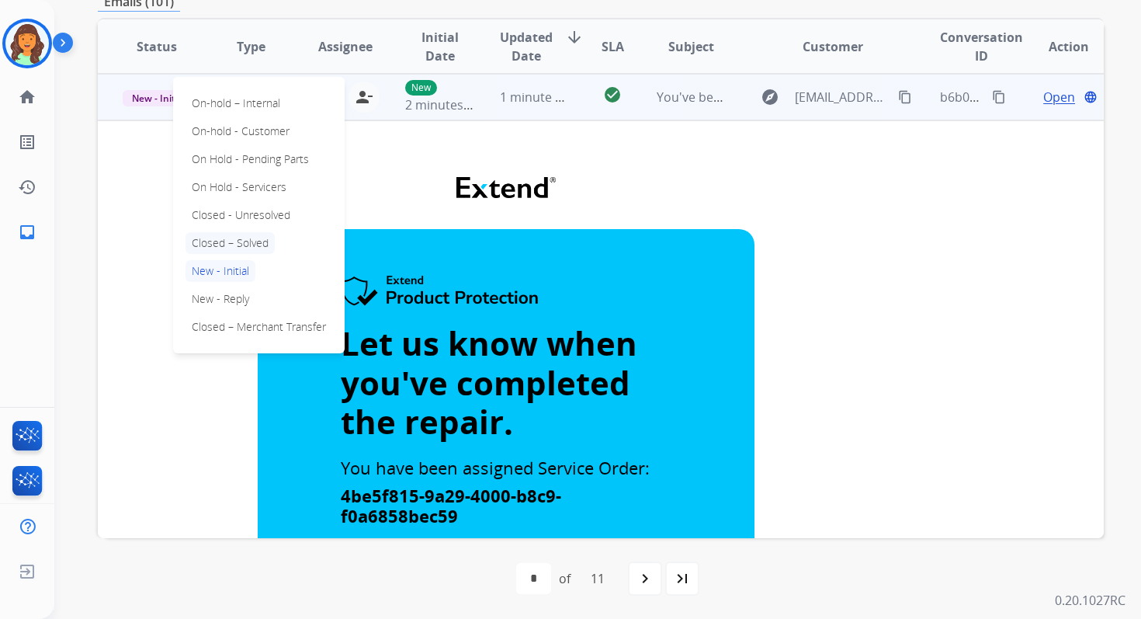
click at [231, 239] on p "Closed – Solved" at bounding box center [230, 243] width 89 height 22
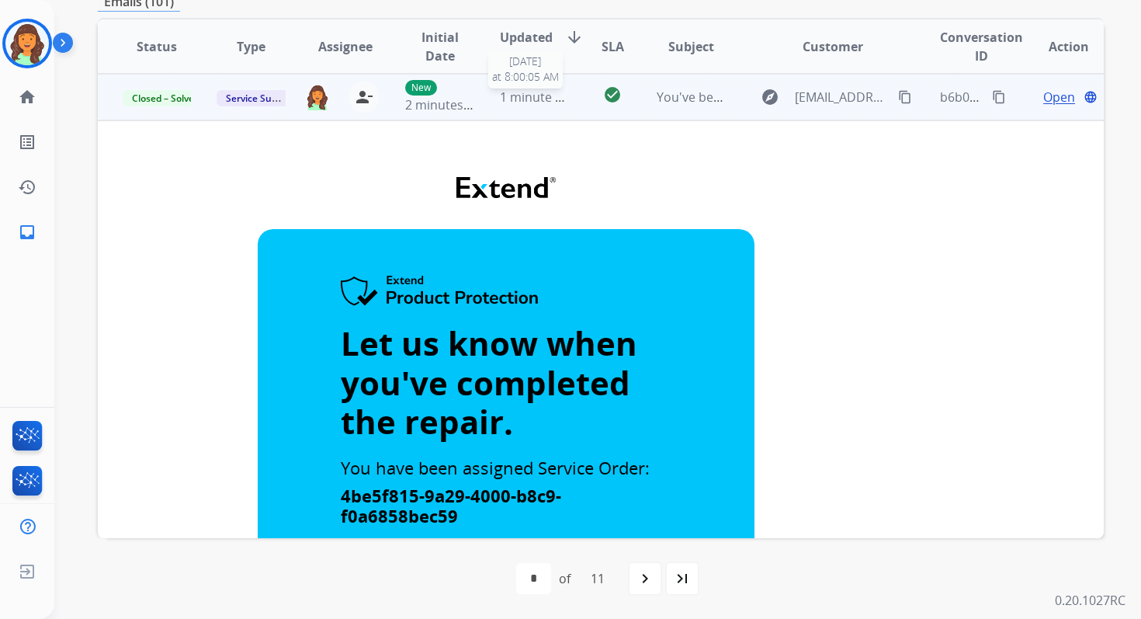
click at [524, 105] on div "1 minute ago" at bounding box center [534, 97] width 68 height 19
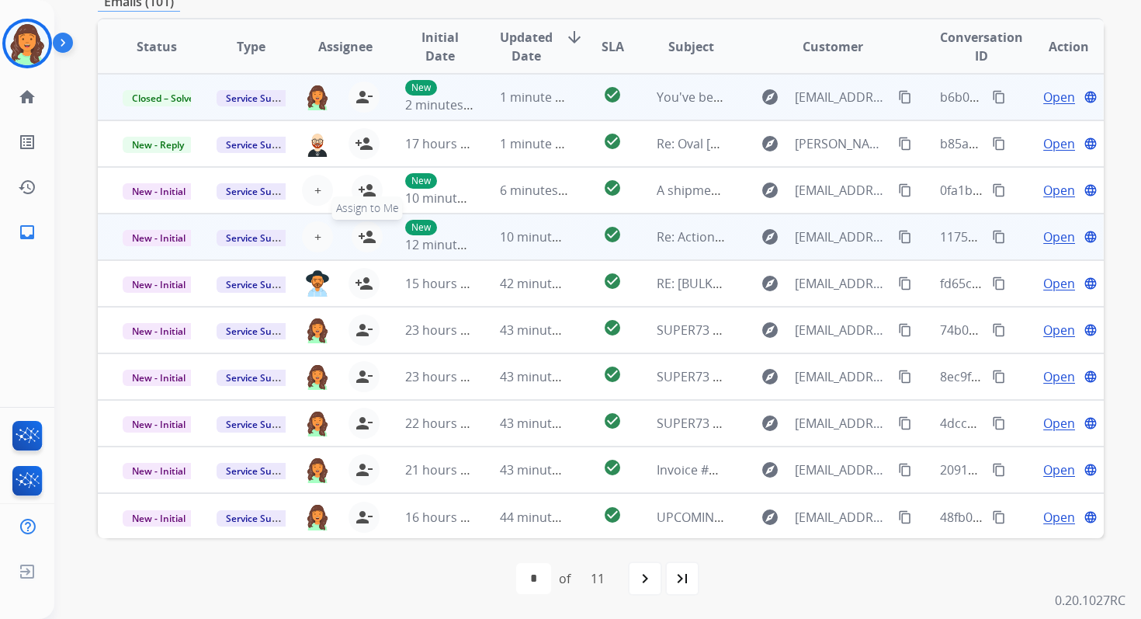
click at [361, 234] on mat-icon "person_add" at bounding box center [367, 236] width 19 height 19
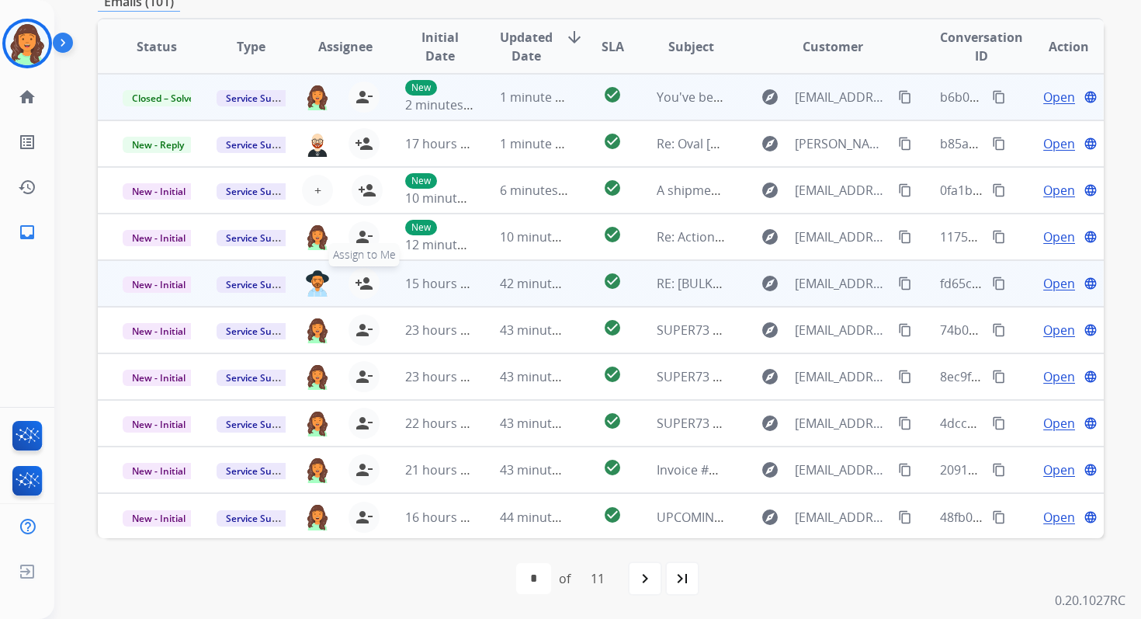
click at [365, 283] on mat-icon "person_add" at bounding box center [364, 283] width 19 height 19
click at [1056, 285] on span "Open" at bounding box center [1059, 283] width 32 height 19
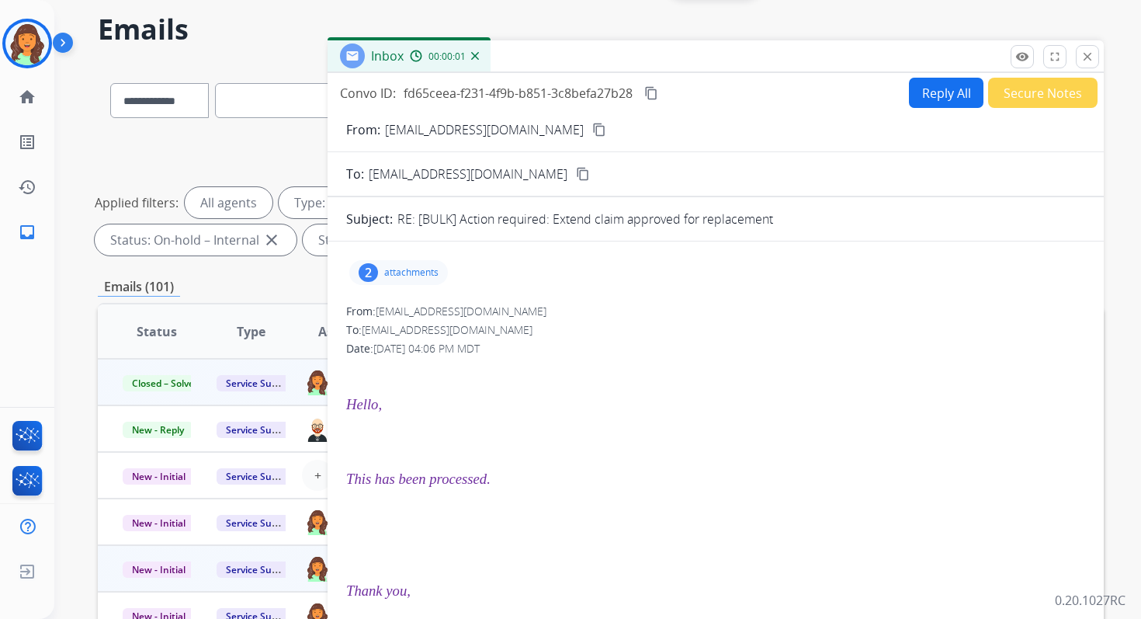
scroll to position [47, 0]
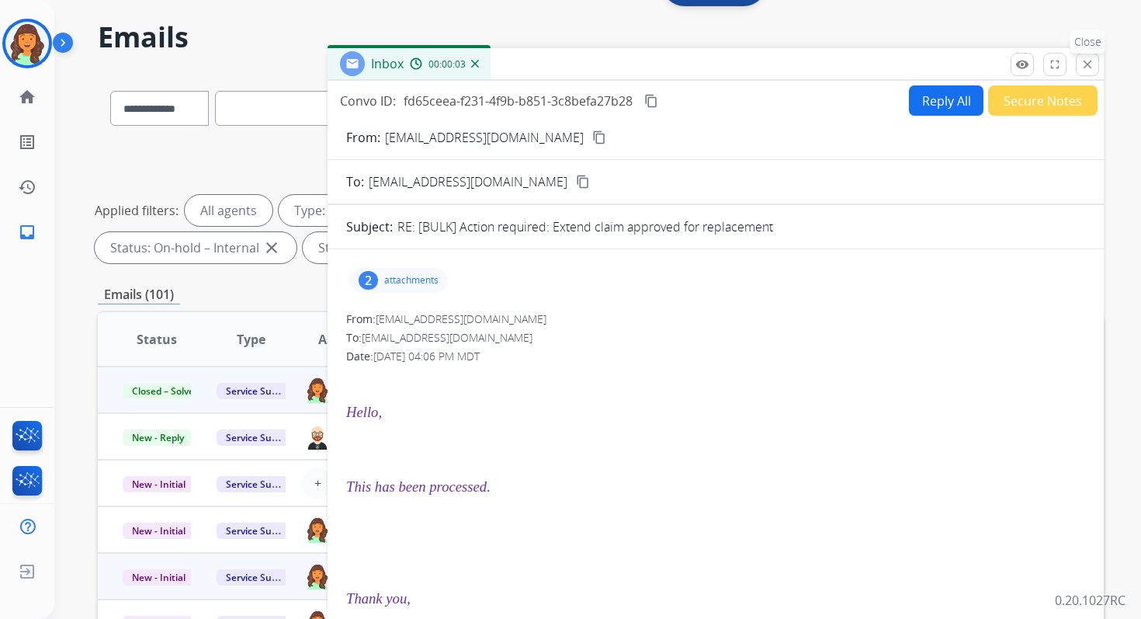
click at [1084, 57] on mat-icon "close" at bounding box center [1088, 64] width 14 height 14
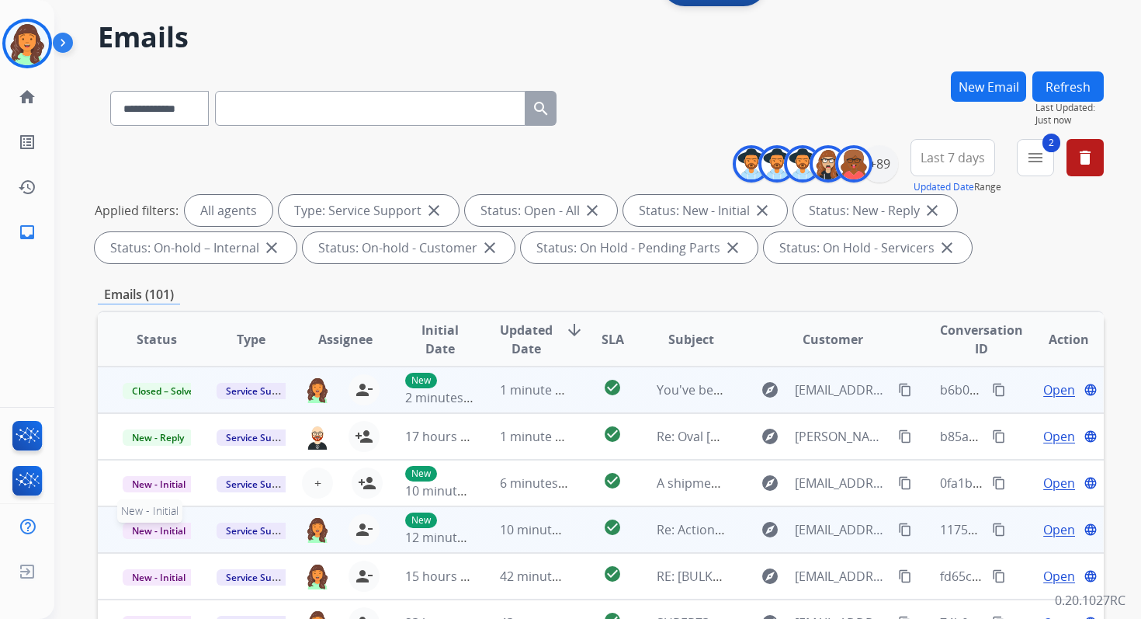
click at [175, 529] on span "New - Initial" at bounding box center [159, 530] width 72 height 16
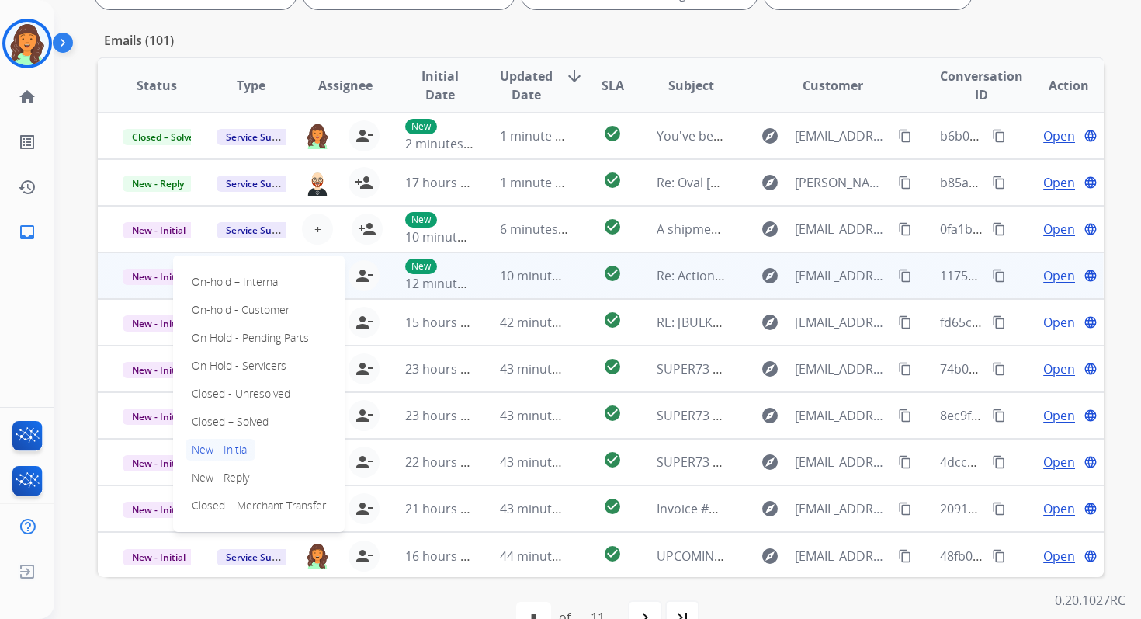
scroll to position [339, 0]
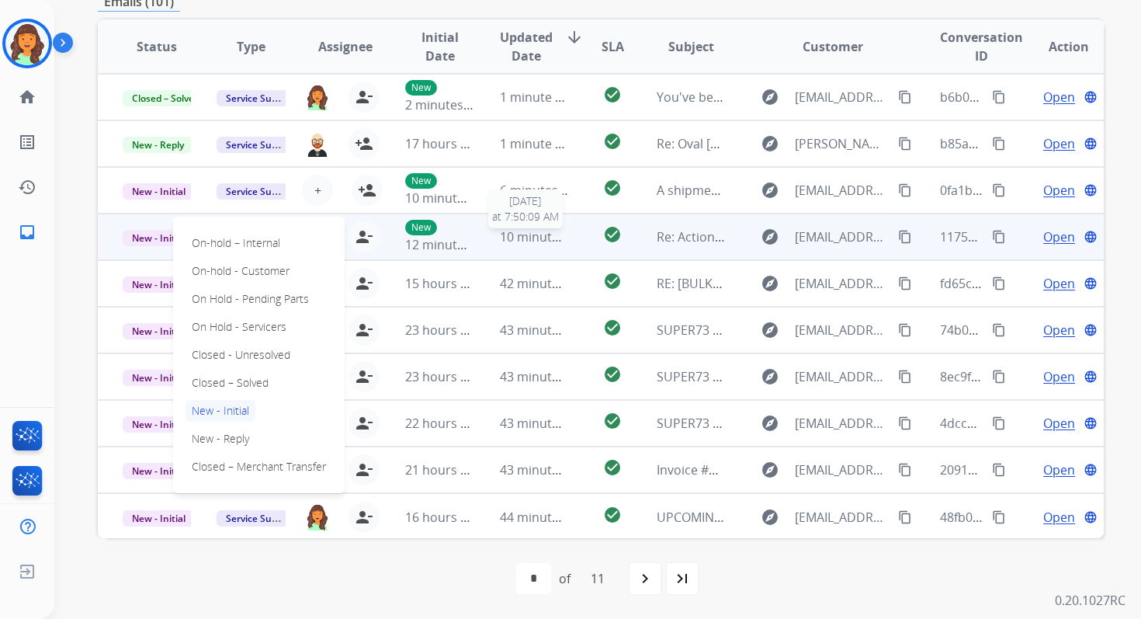
click at [541, 238] on span "10 minutes ago" at bounding box center [545, 236] width 90 height 17
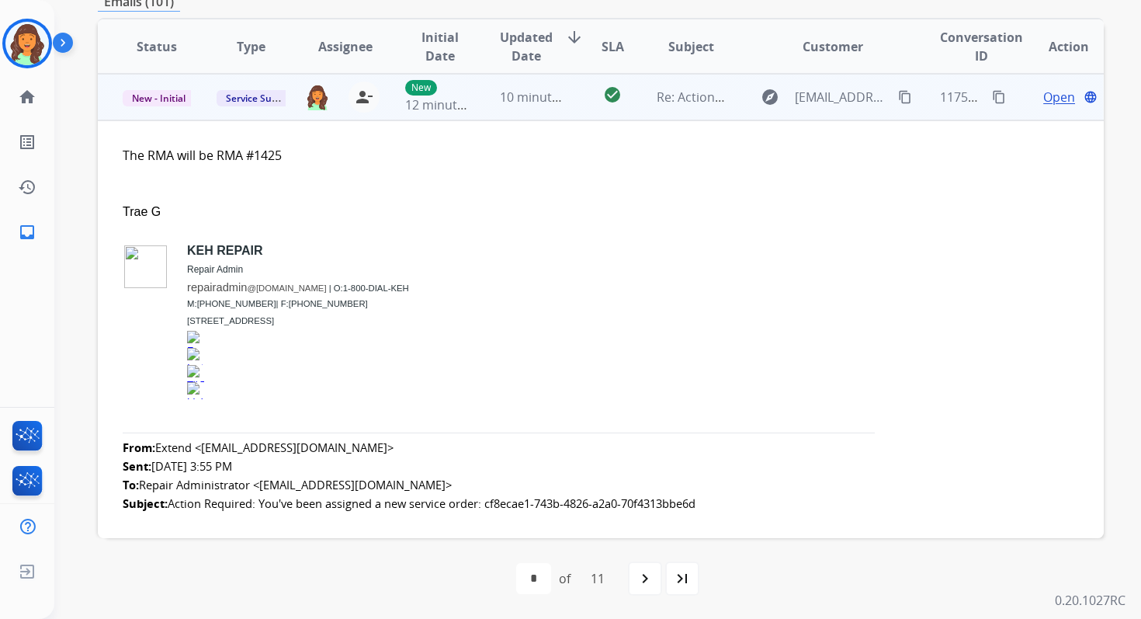
scroll to position [0, 0]
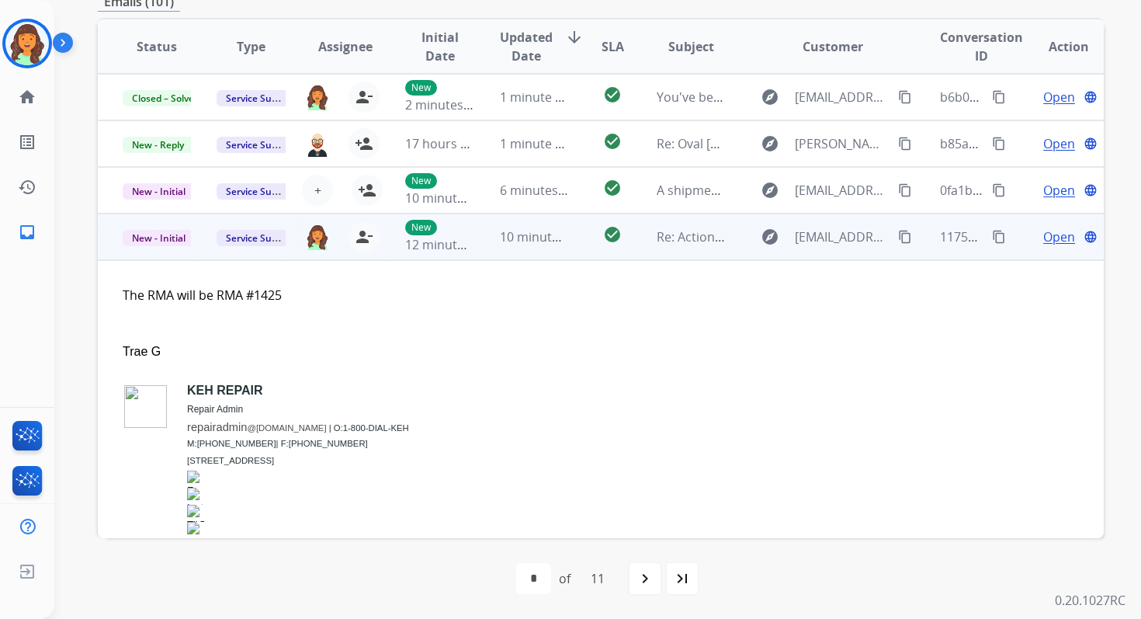
click at [540, 250] on td "10 minutes ago" at bounding box center [522, 236] width 94 height 47
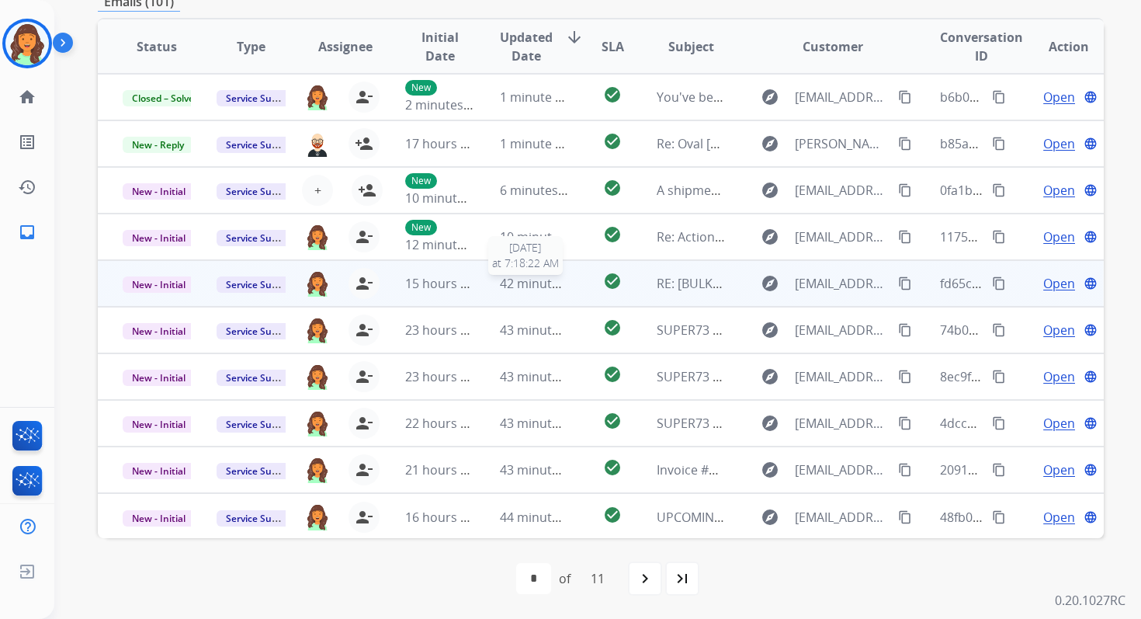
click at [545, 279] on span "42 minutes ago" at bounding box center [545, 283] width 90 height 17
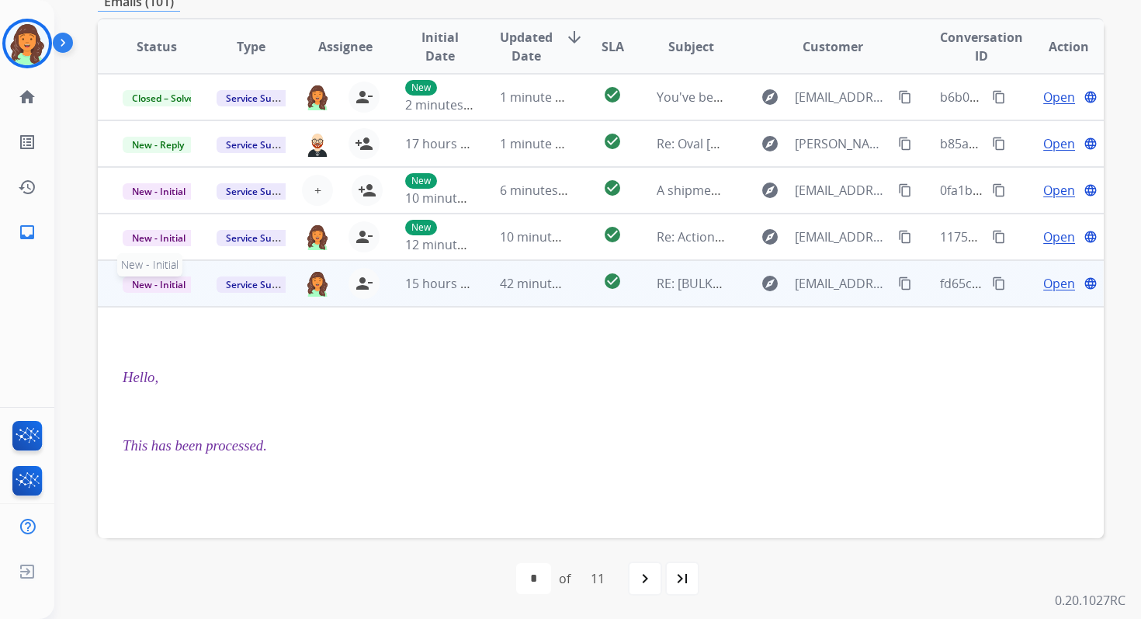
click at [181, 283] on span "New - Initial" at bounding box center [159, 284] width 72 height 16
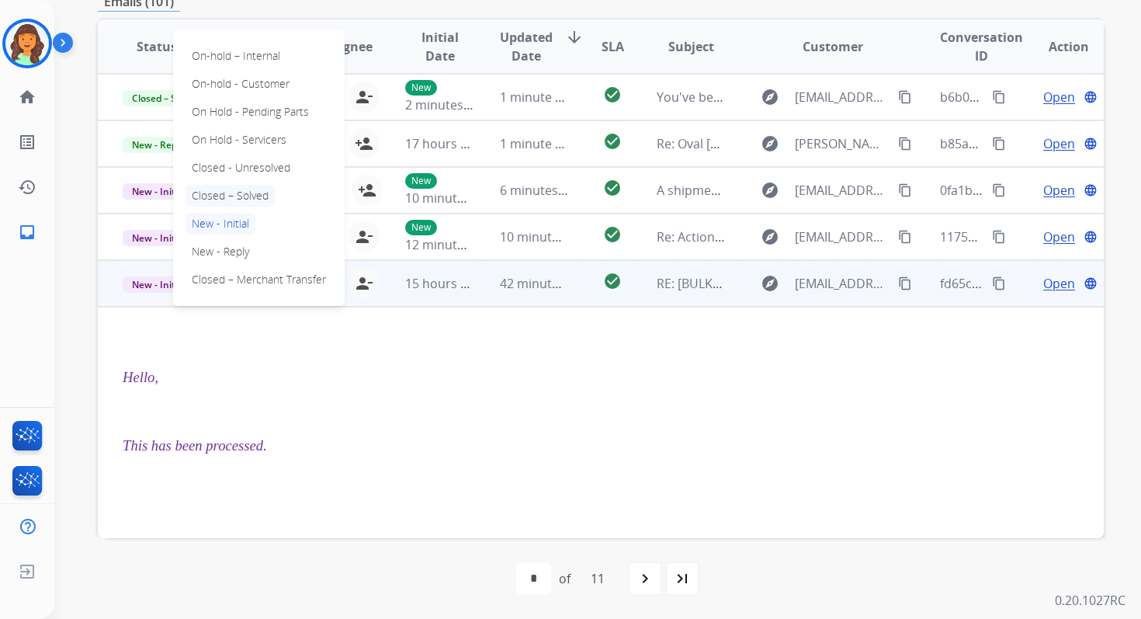
click at [253, 191] on p "Closed – Solved" at bounding box center [230, 196] width 89 height 22
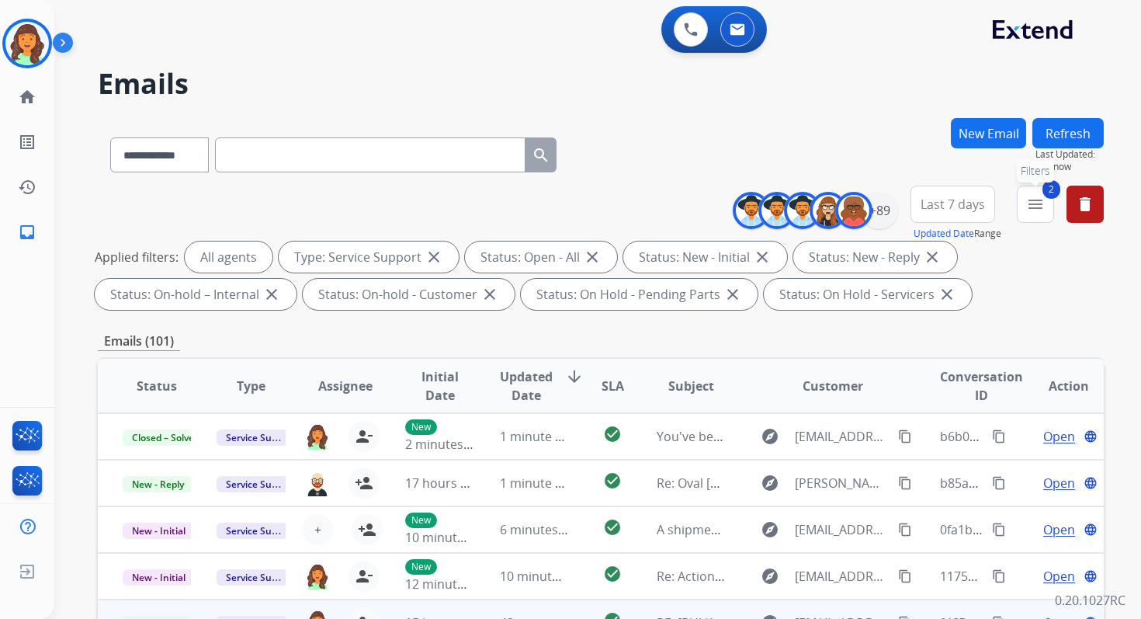
click at [1044, 207] on button "2 menu Filters" at bounding box center [1035, 204] width 37 height 37
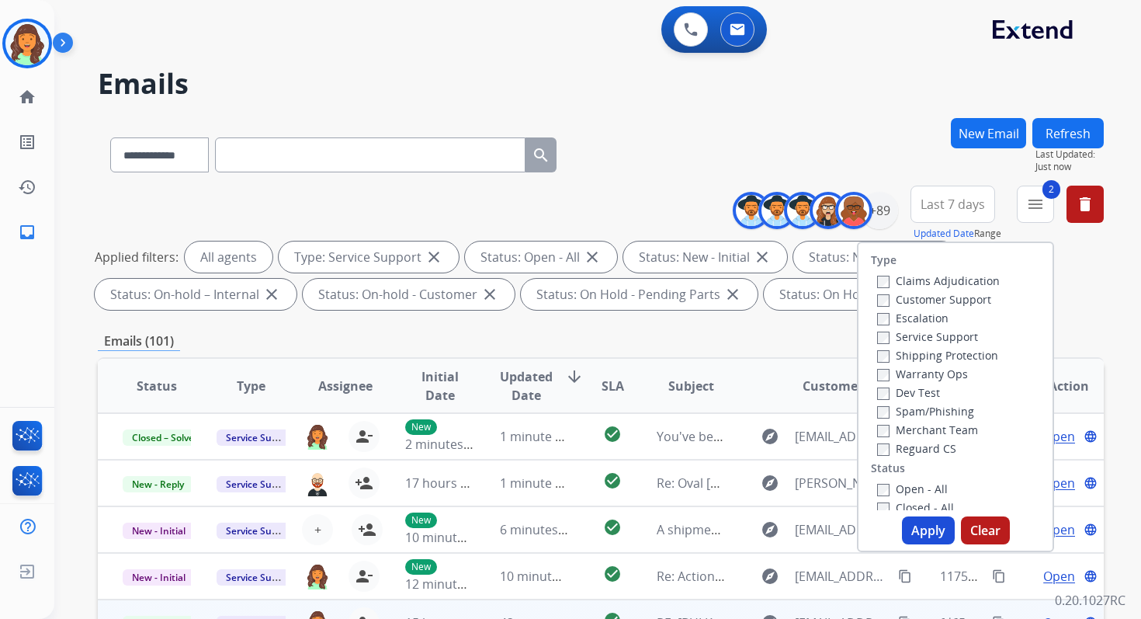
click at [980, 523] on button "Clear" at bounding box center [985, 530] width 49 height 28
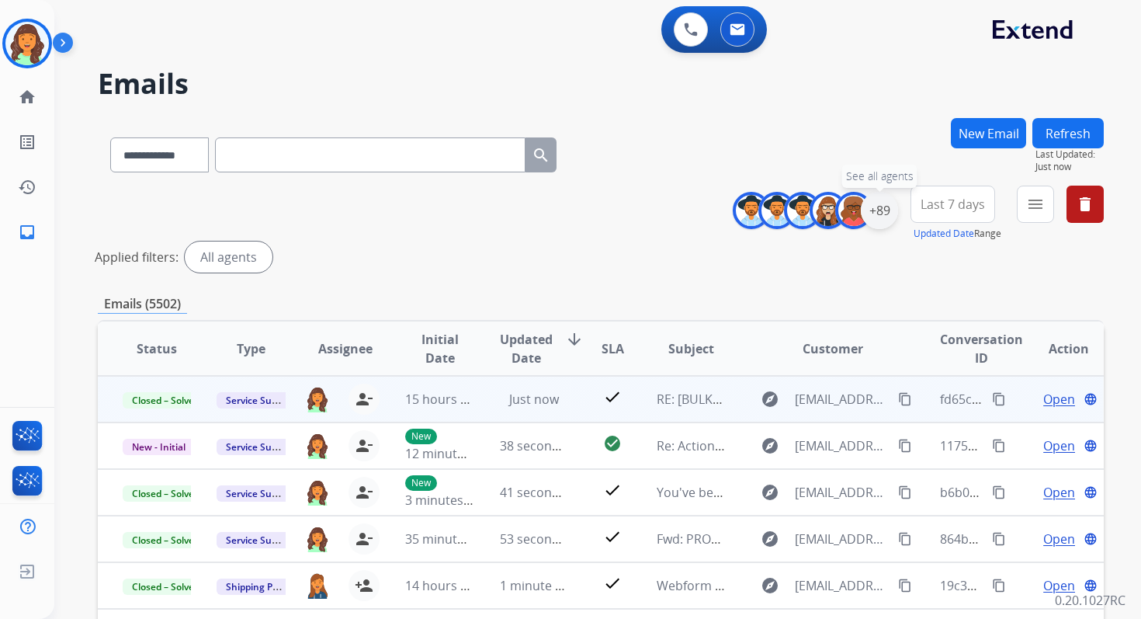
click at [876, 204] on div "+89" at bounding box center [879, 210] width 37 height 37
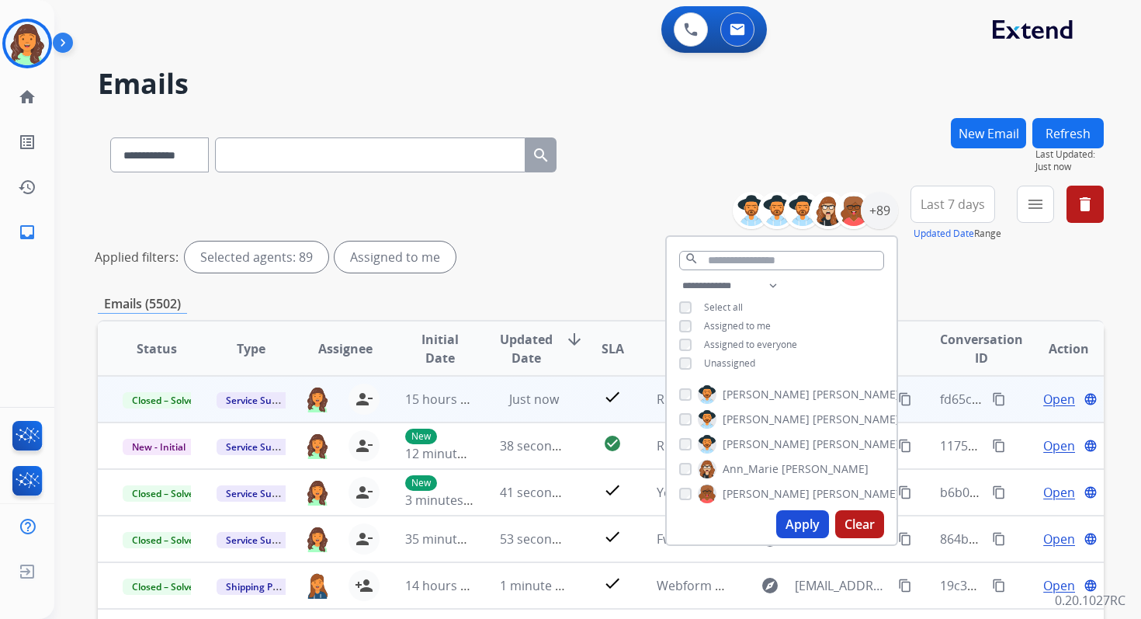
click at [817, 529] on button "Apply" at bounding box center [802, 524] width 53 height 28
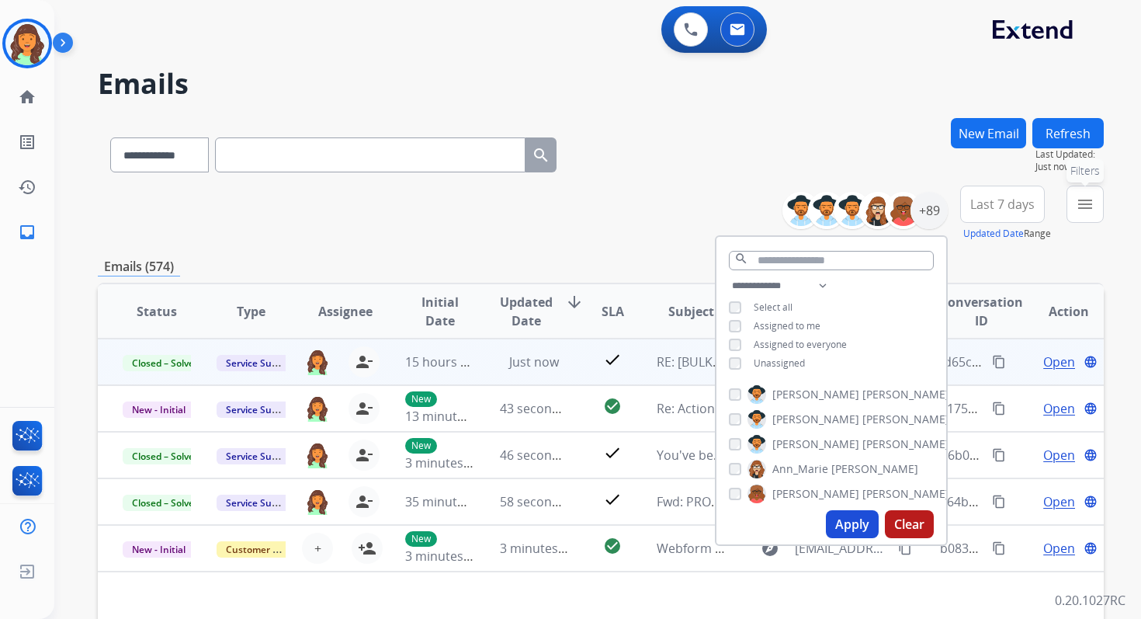
click at [1085, 203] on mat-icon "menu" at bounding box center [1085, 204] width 19 height 19
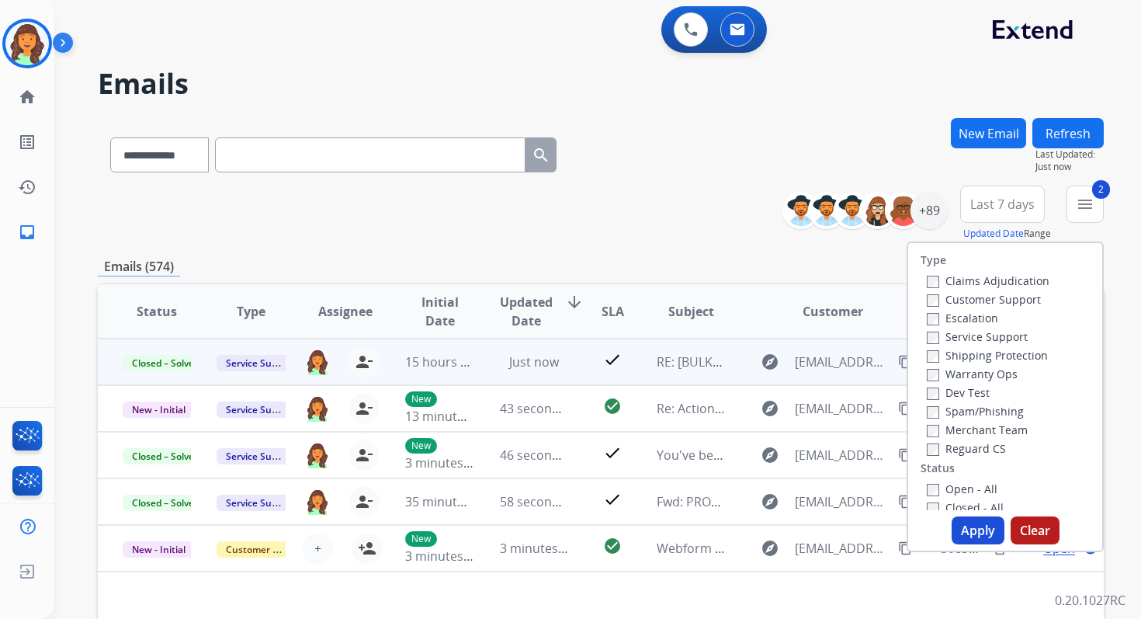
click at [979, 529] on button "Apply" at bounding box center [978, 530] width 53 height 28
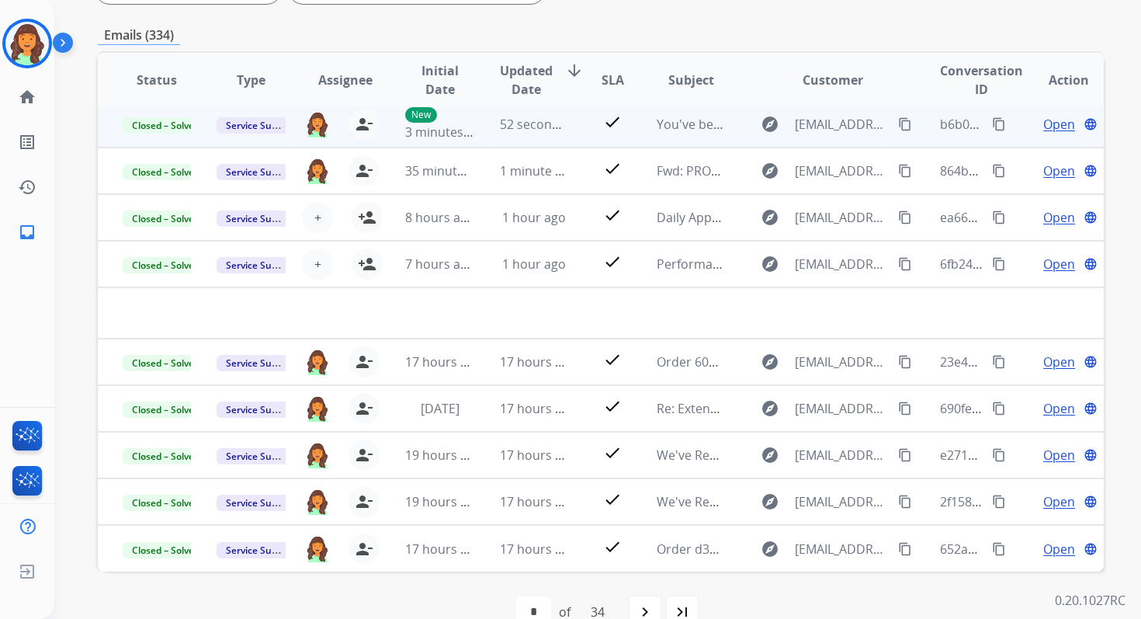
scroll to position [339, 0]
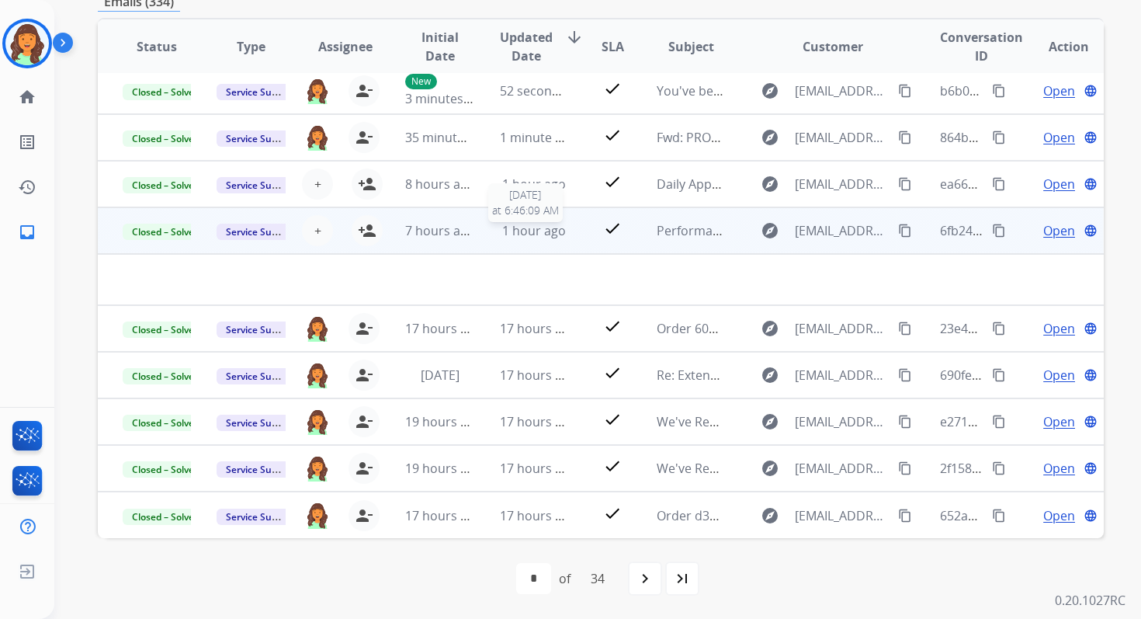
click at [547, 224] on span "1 hour ago" at bounding box center [534, 230] width 64 height 17
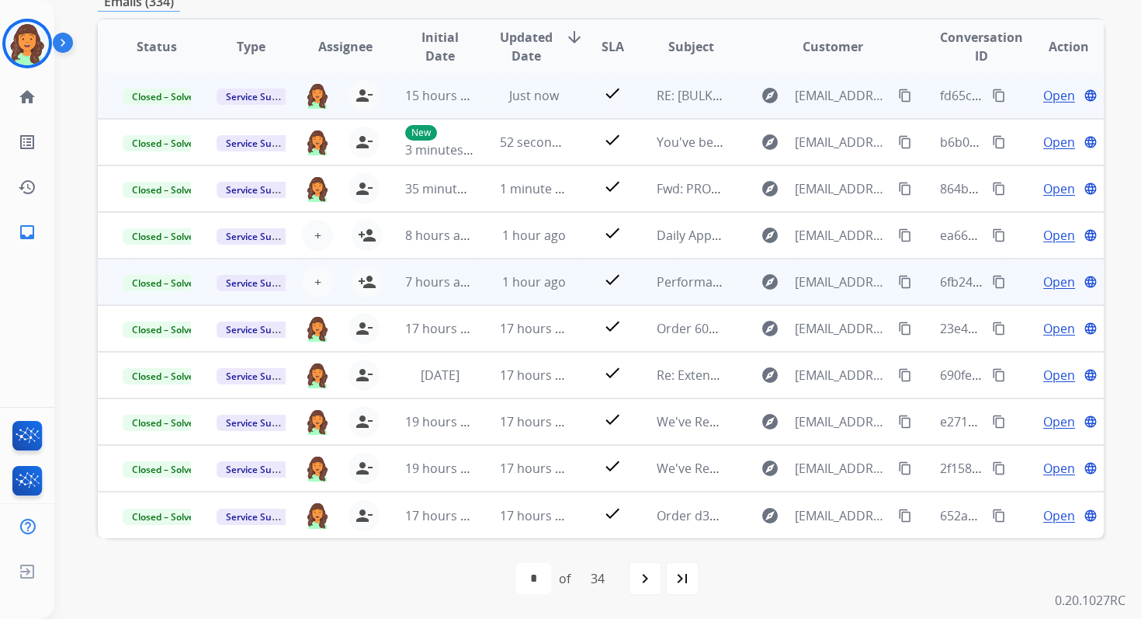
scroll to position [2, 0]
click at [314, 279] on span "+" at bounding box center [317, 281] width 7 height 19
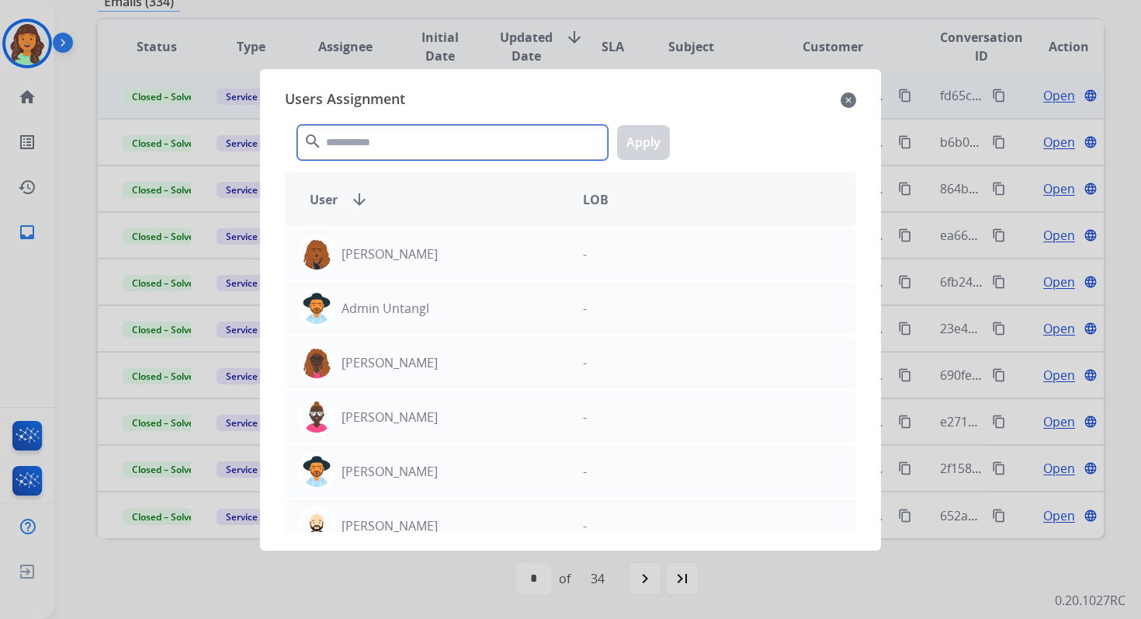
click at [351, 148] on input "text" at bounding box center [452, 142] width 311 height 35
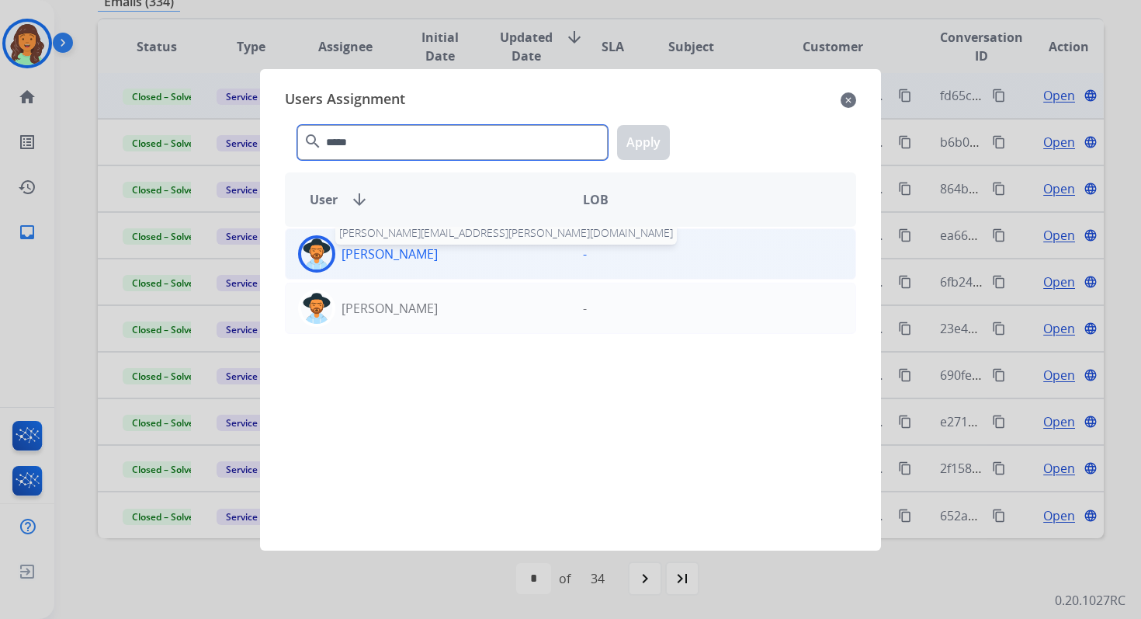
type input "*****"
click at [368, 258] on p "[PERSON_NAME]" at bounding box center [390, 254] width 96 height 19
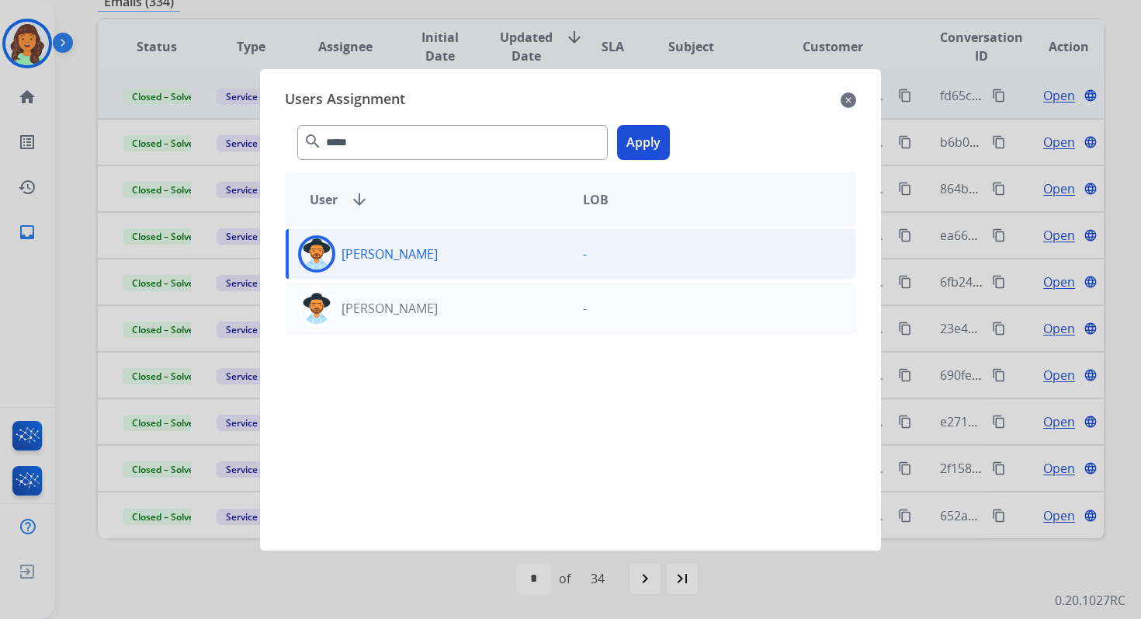
click at [656, 144] on button "Apply" at bounding box center [643, 142] width 53 height 35
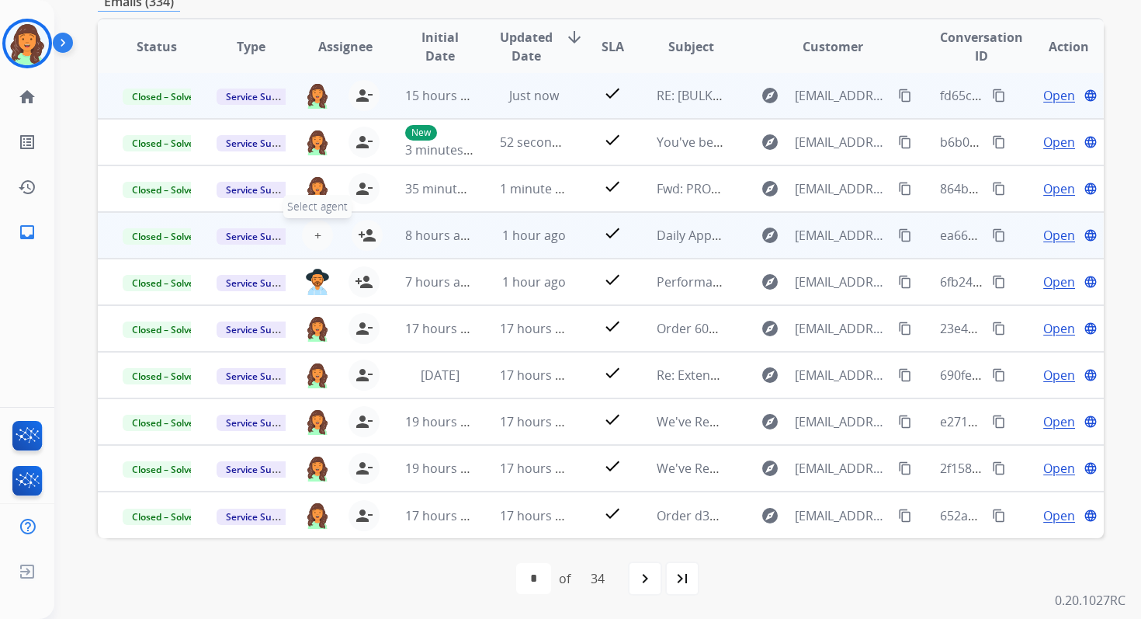
click at [314, 234] on span "+" at bounding box center [317, 235] width 7 height 19
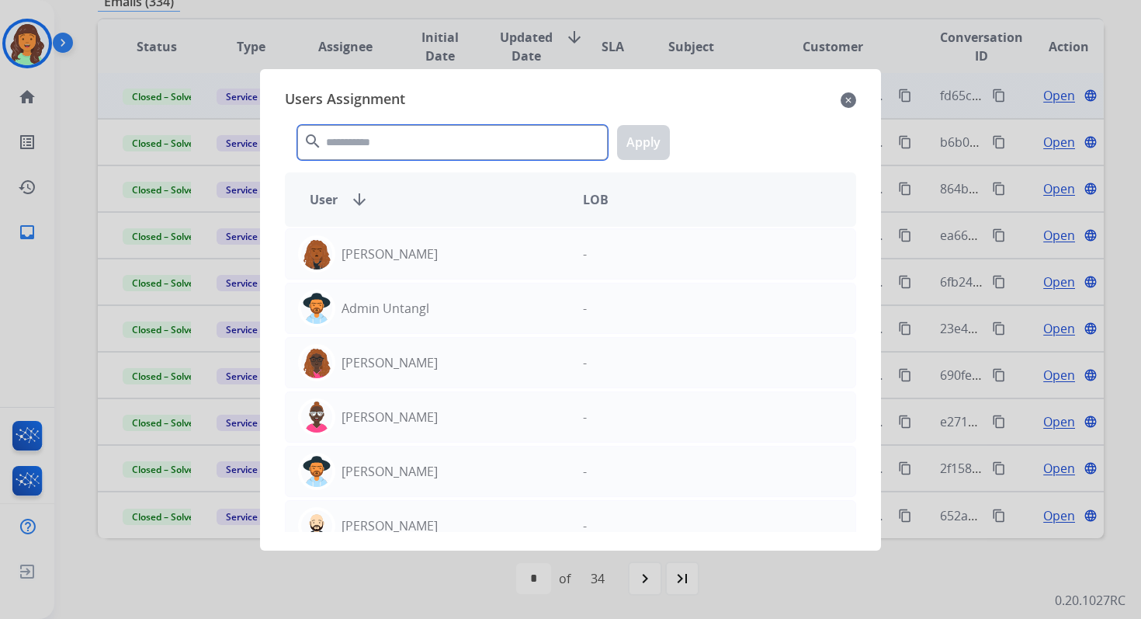
click at [388, 139] on input "text" at bounding box center [452, 142] width 311 height 35
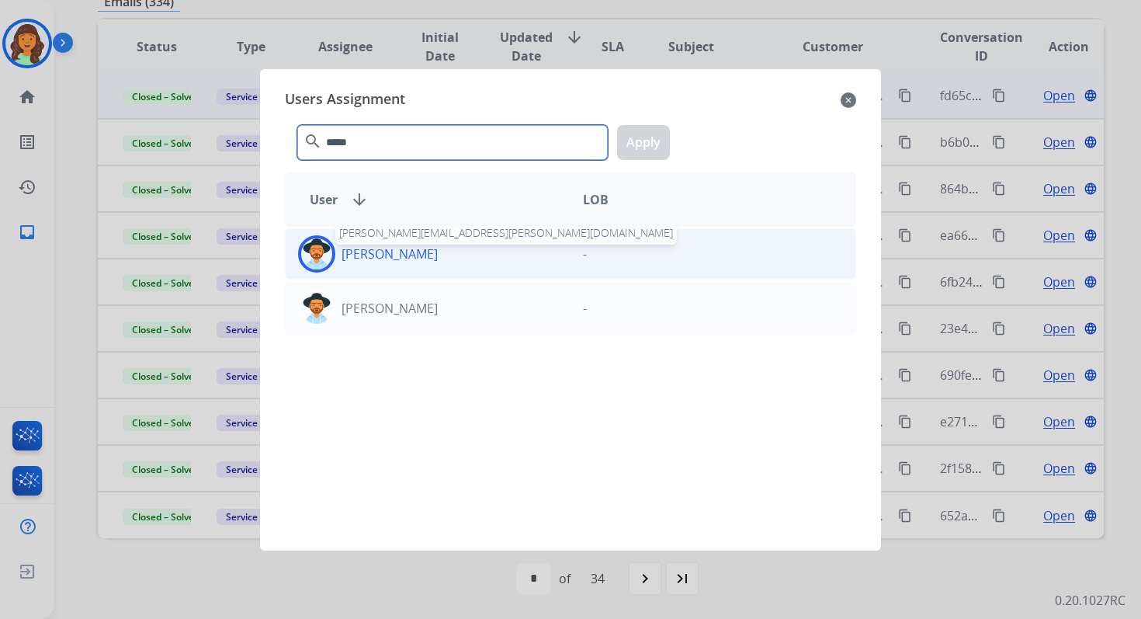
type input "*****"
click at [406, 258] on p "[PERSON_NAME]" at bounding box center [390, 254] width 96 height 19
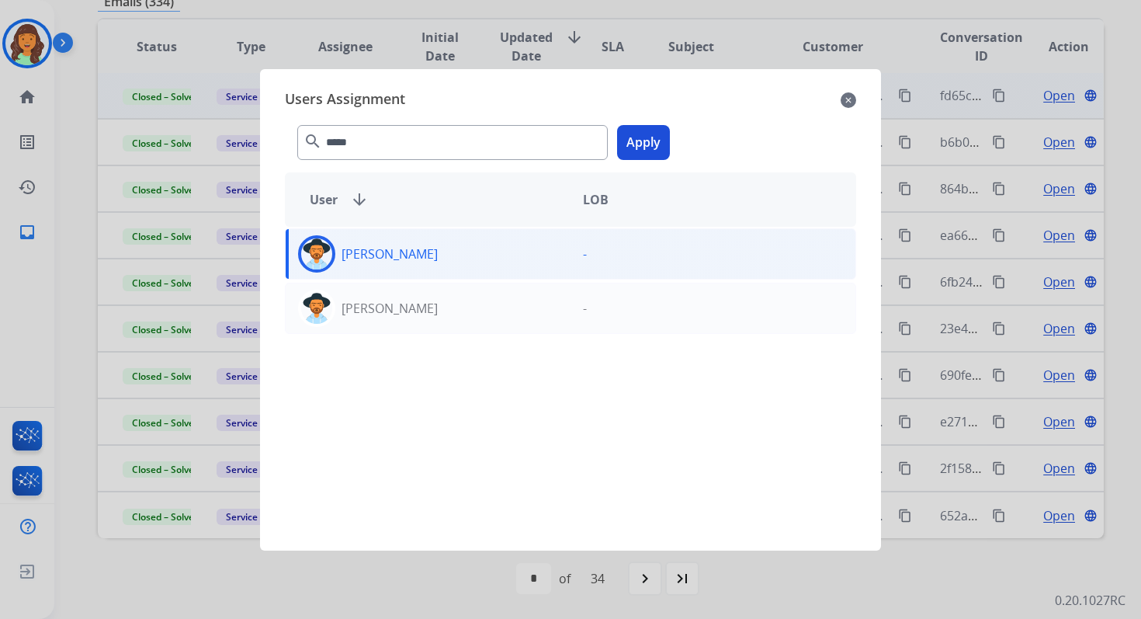
click at [654, 142] on button "Apply" at bounding box center [643, 142] width 53 height 35
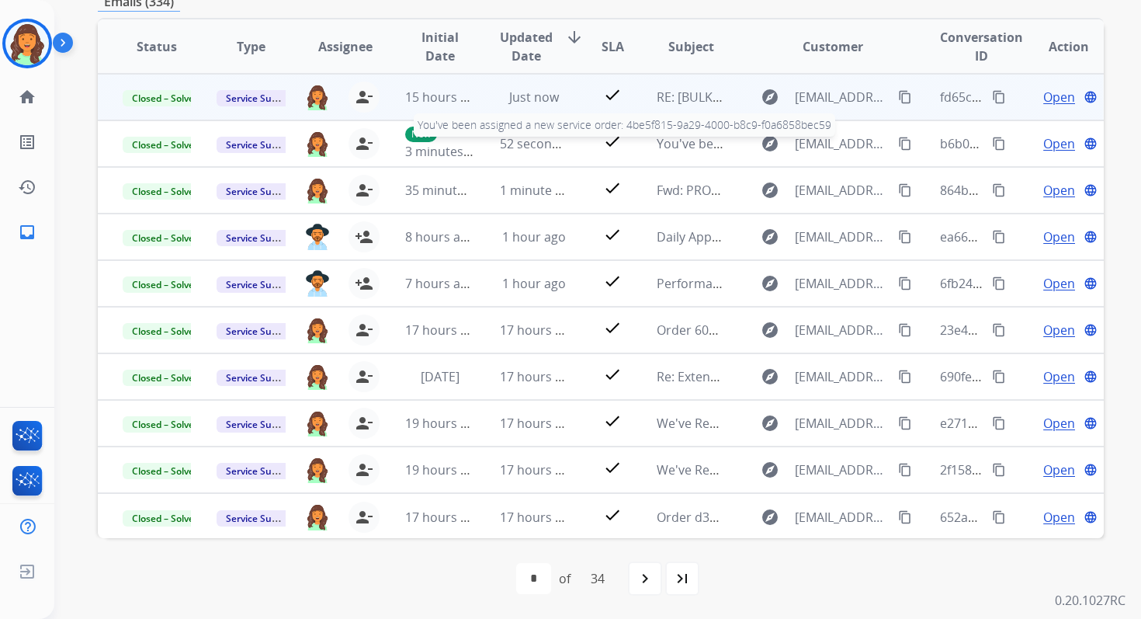
scroll to position [0, 0]
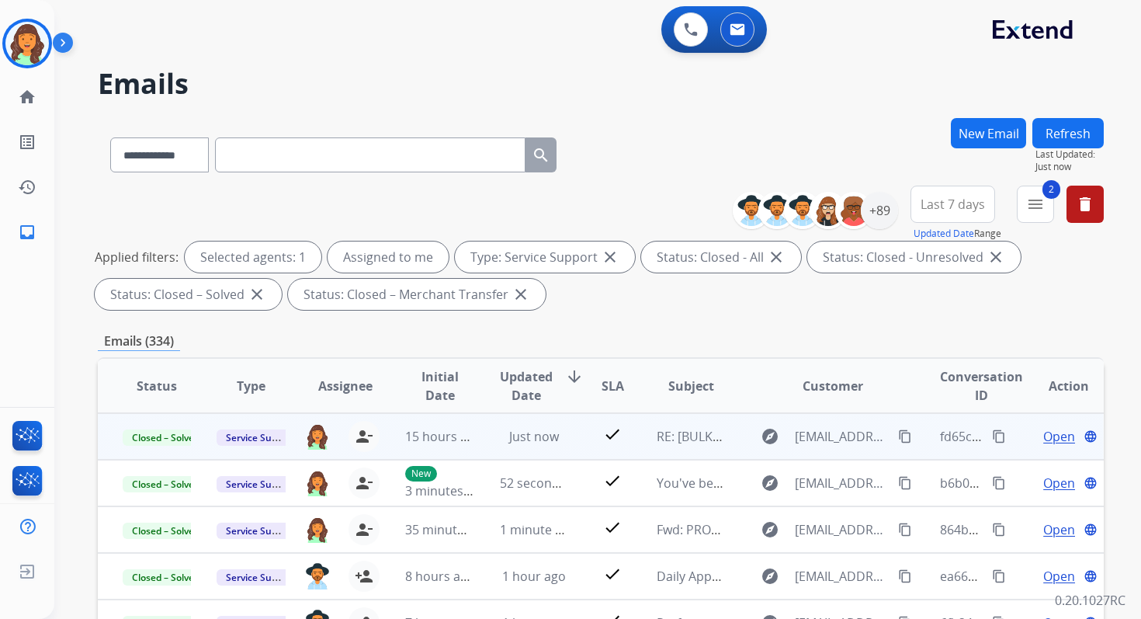
click at [1070, 127] on button "Refresh" at bounding box center [1068, 133] width 71 height 30
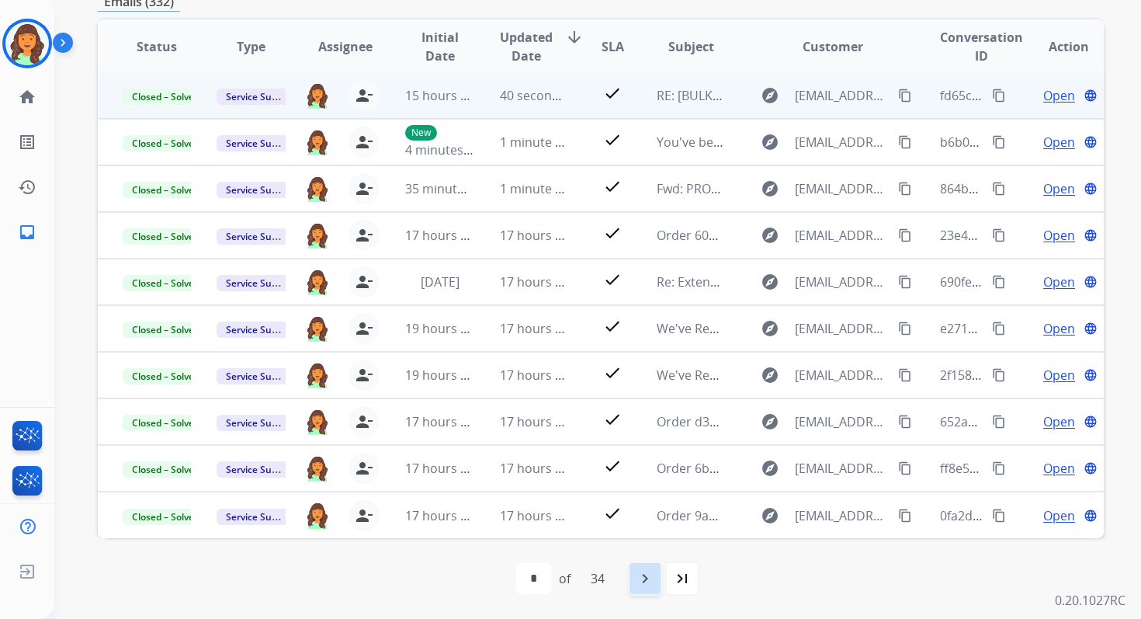
click at [644, 573] on mat-icon "navigate_next" at bounding box center [645, 578] width 19 height 19
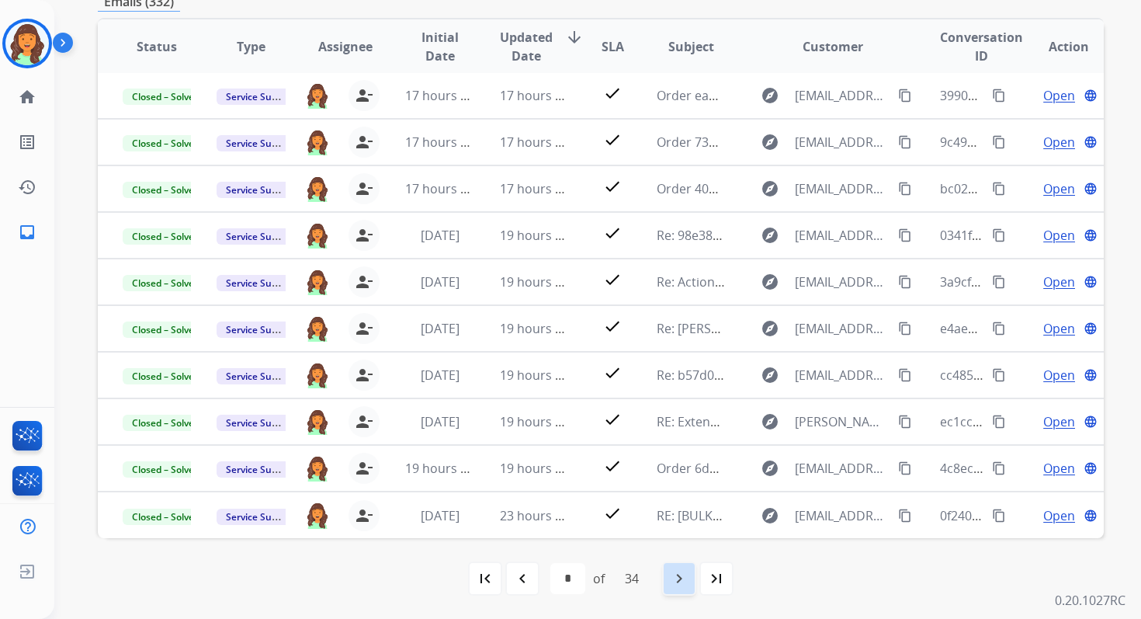
click at [682, 577] on mat-icon "navigate_next" at bounding box center [679, 578] width 19 height 19
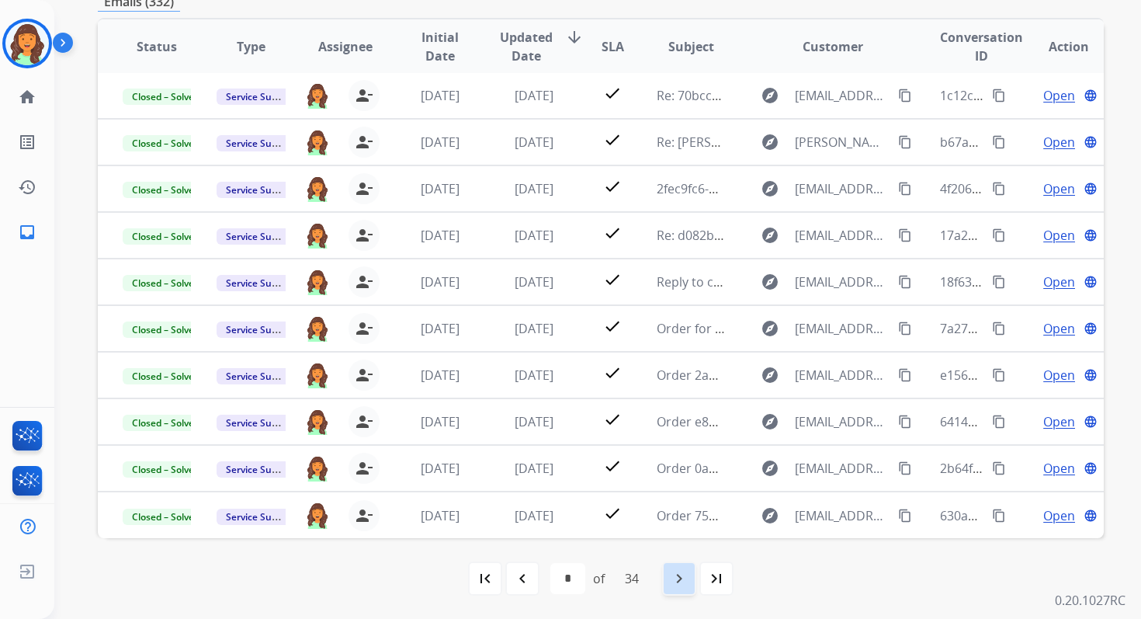
click at [682, 577] on mat-icon "navigate_next" at bounding box center [679, 578] width 19 height 19
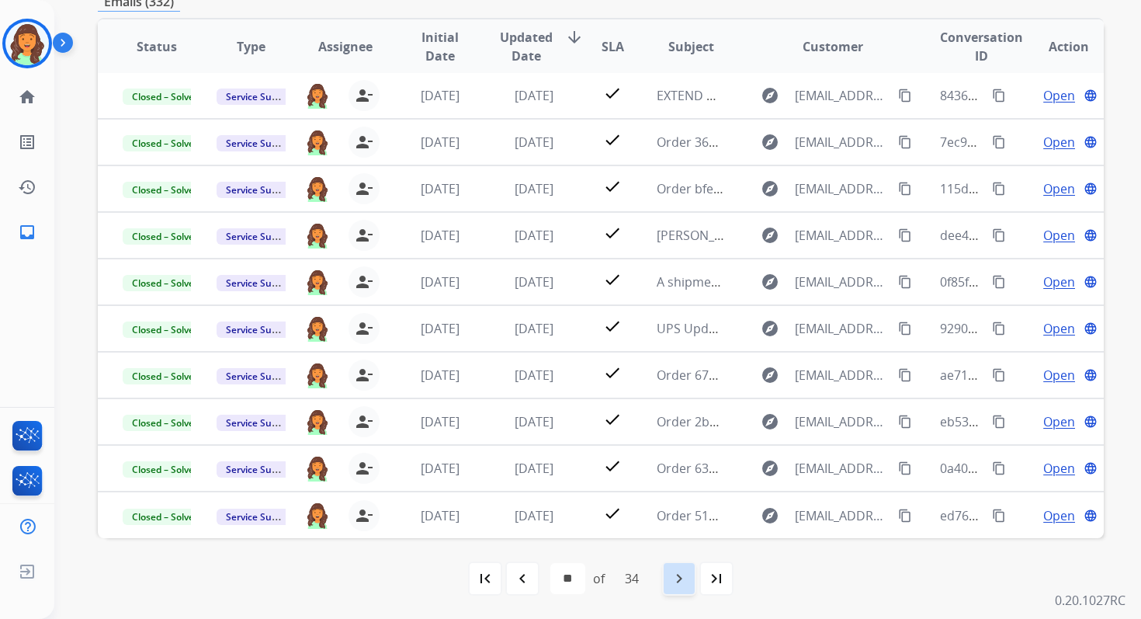
click at [682, 577] on mat-icon "navigate_next" at bounding box center [679, 578] width 19 height 19
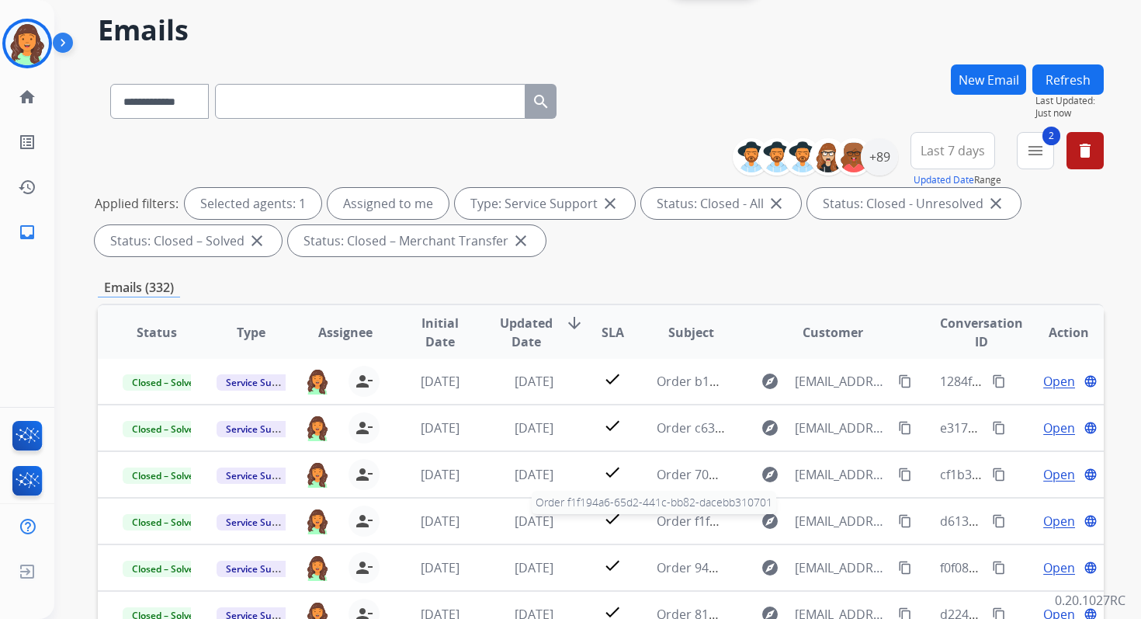
scroll to position [0, 0]
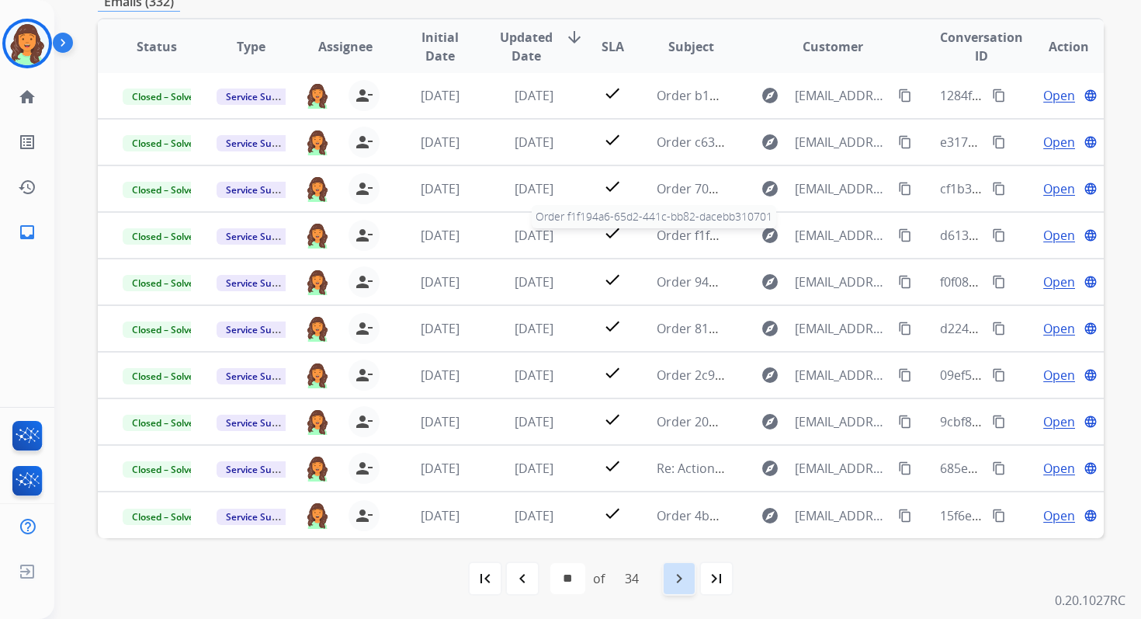
click at [682, 577] on mat-icon "navigate_next" at bounding box center [679, 578] width 19 height 19
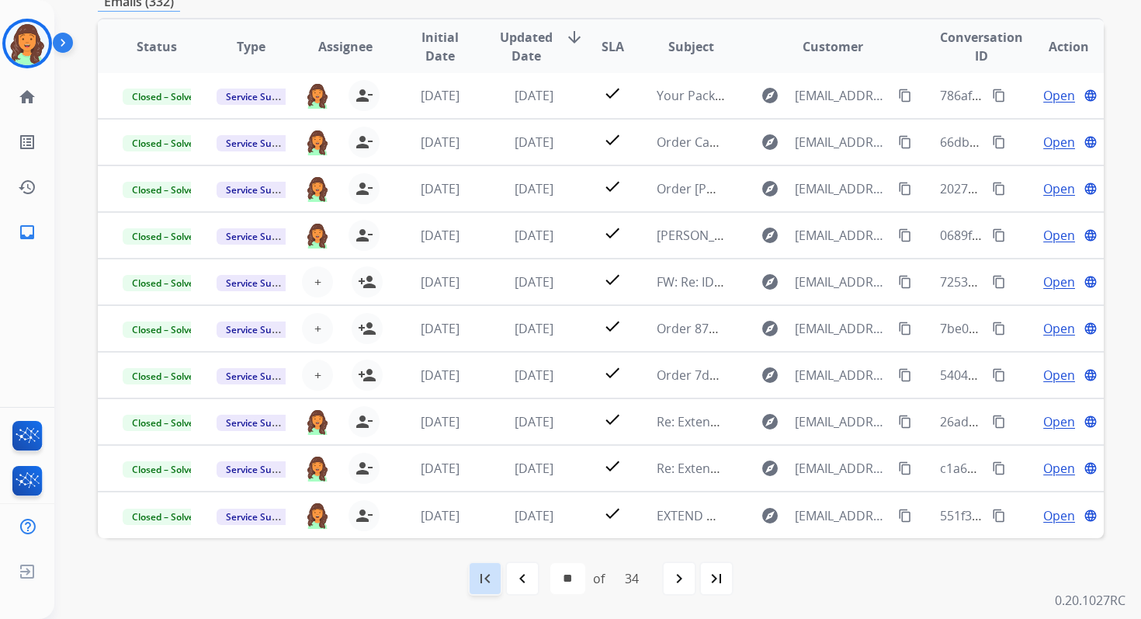
click at [481, 584] on mat-icon "first_page" at bounding box center [485, 578] width 19 height 19
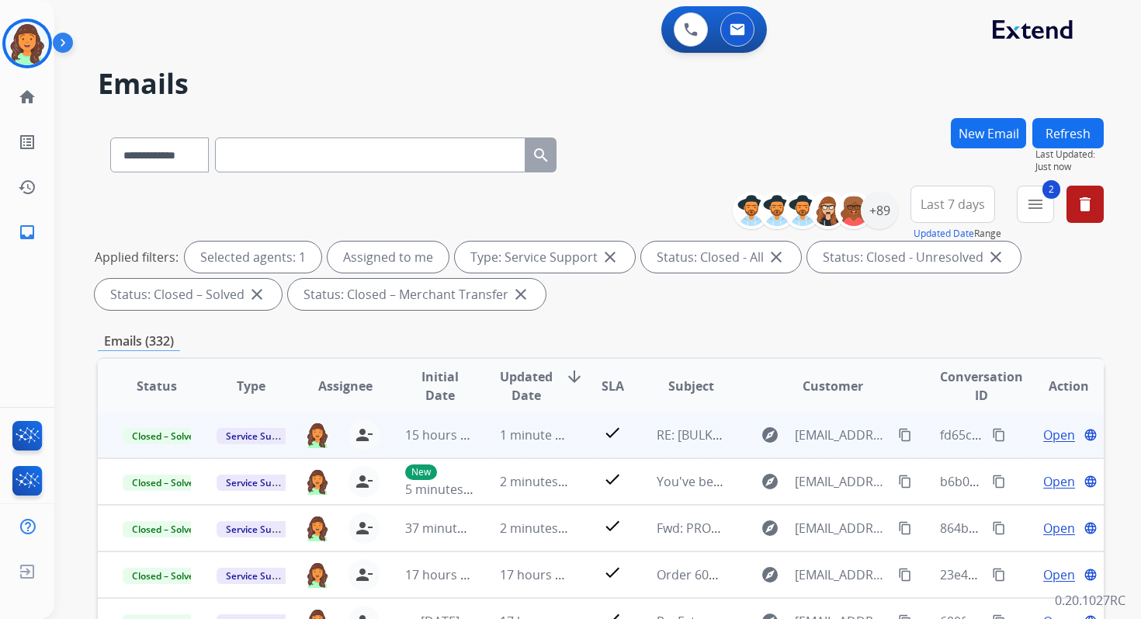
scroll to position [339, 0]
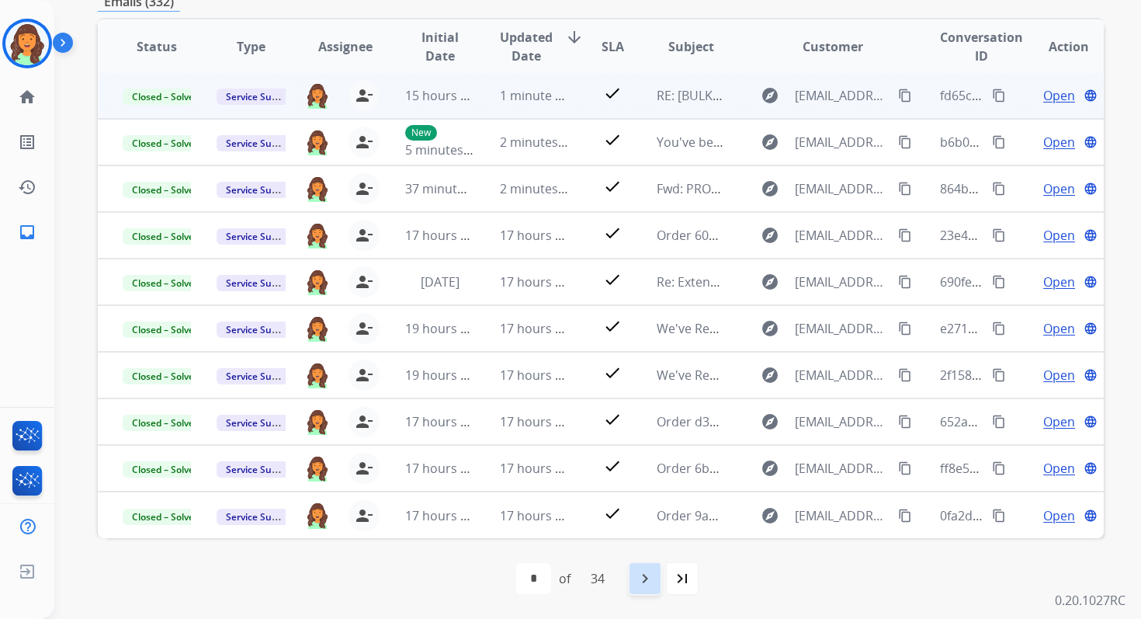
click at [653, 577] on mat-icon "navigate_next" at bounding box center [645, 578] width 19 height 19
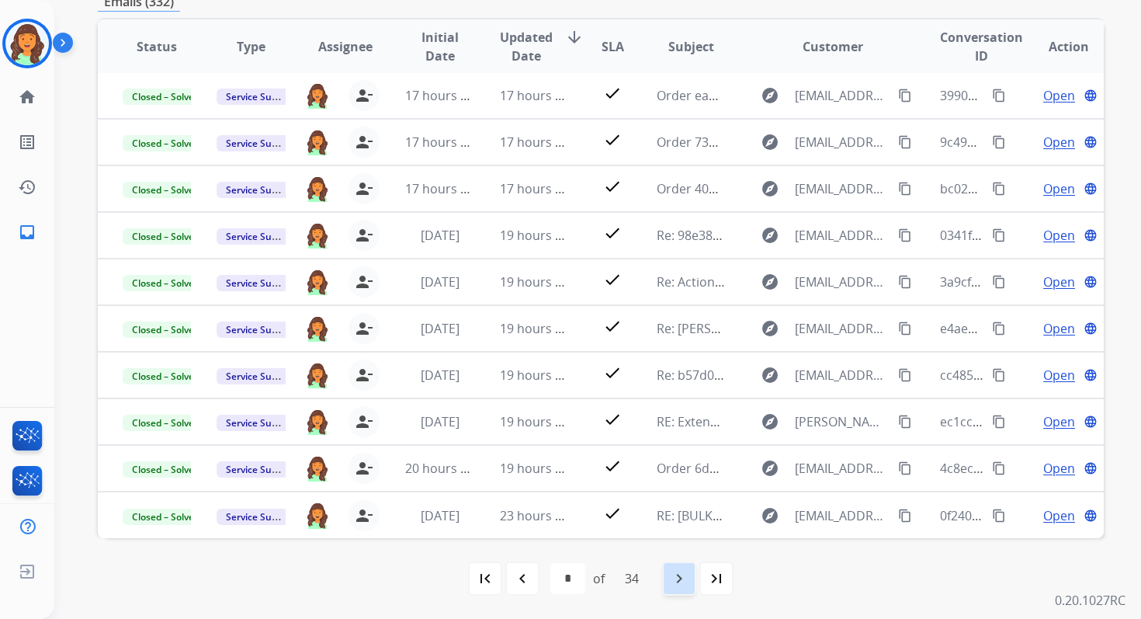
click at [675, 574] on mat-icon "navigate_next" at bounding box center [679, 578] width 19 height 19
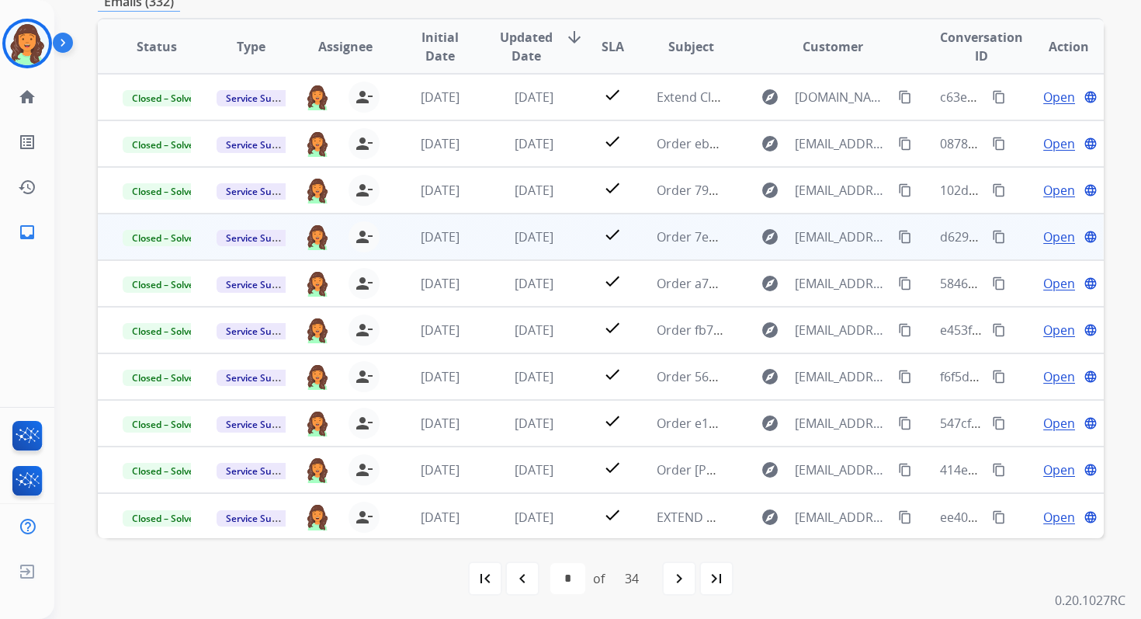
scroll to position [0, 0]
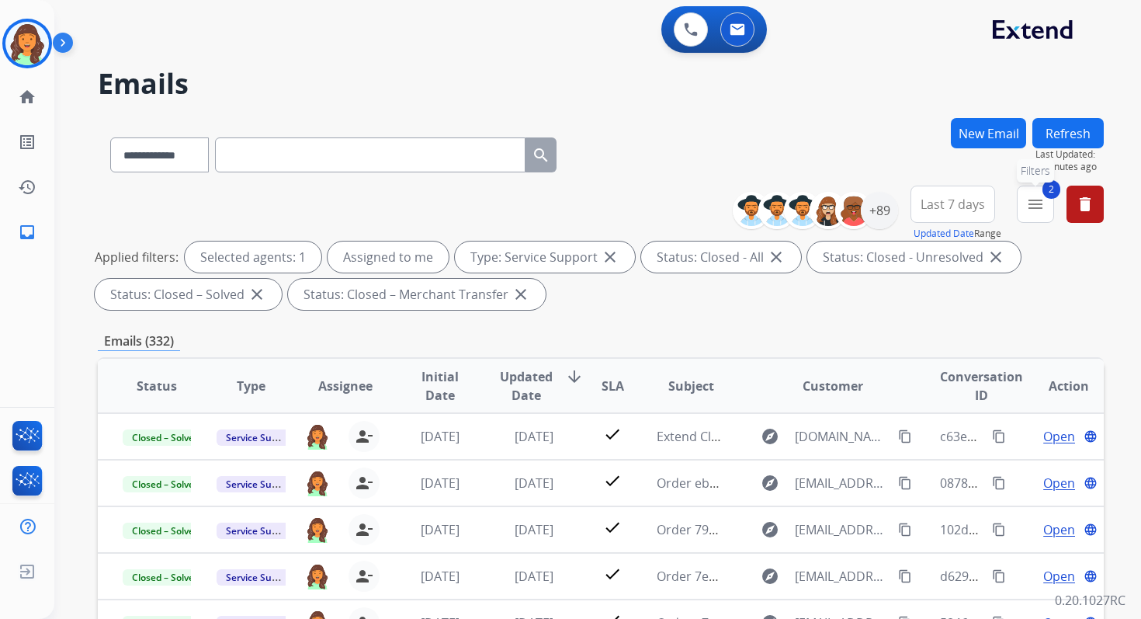
click at [1040, 211] on mat-icon "menu" at bounding box center [1035, 204] width 19 height 19
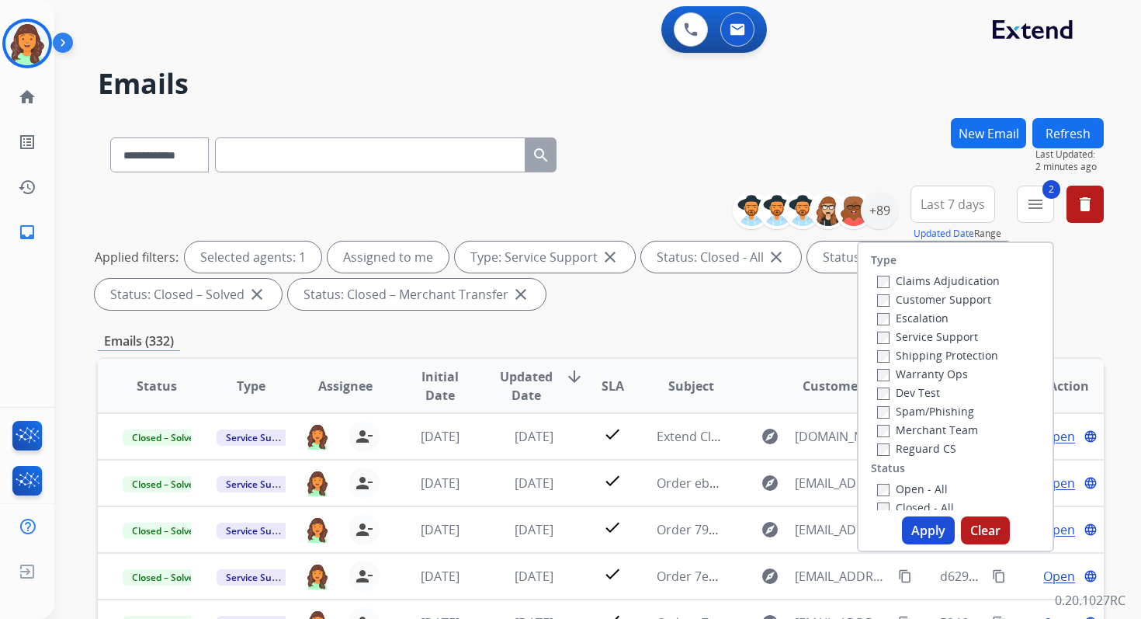
click at [880, 280] on label "Claims Adjudication" at bounding box center [938, 280] width 123 height 15
click at [929, 536] on button "Apply" at bounding box center [928, 530] width 53 height 28
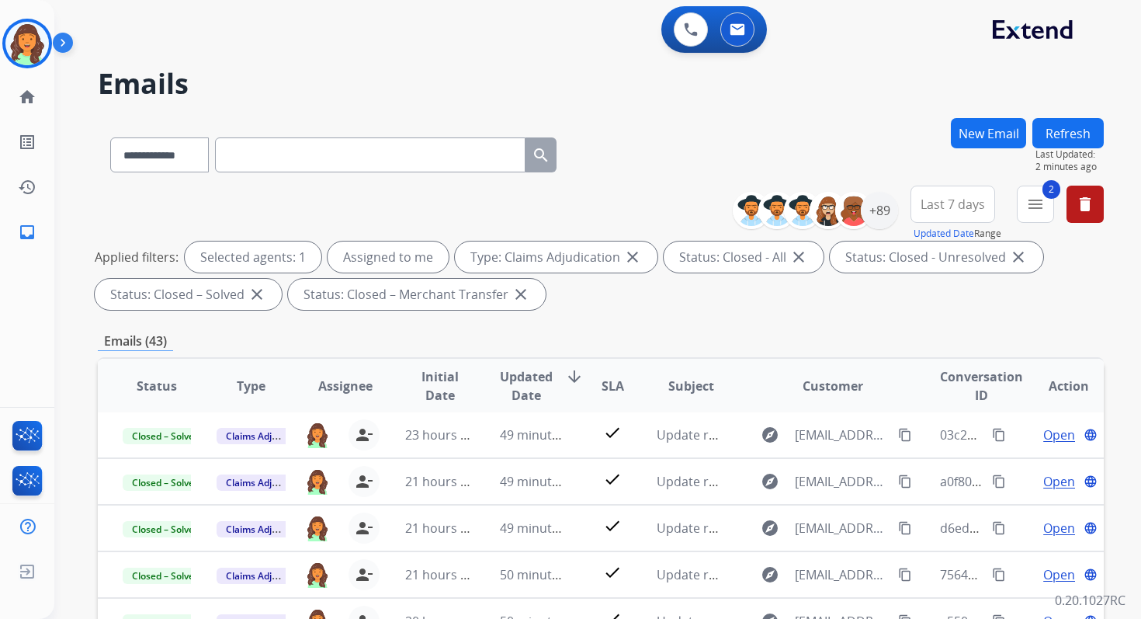
scroll to position [339, 0]
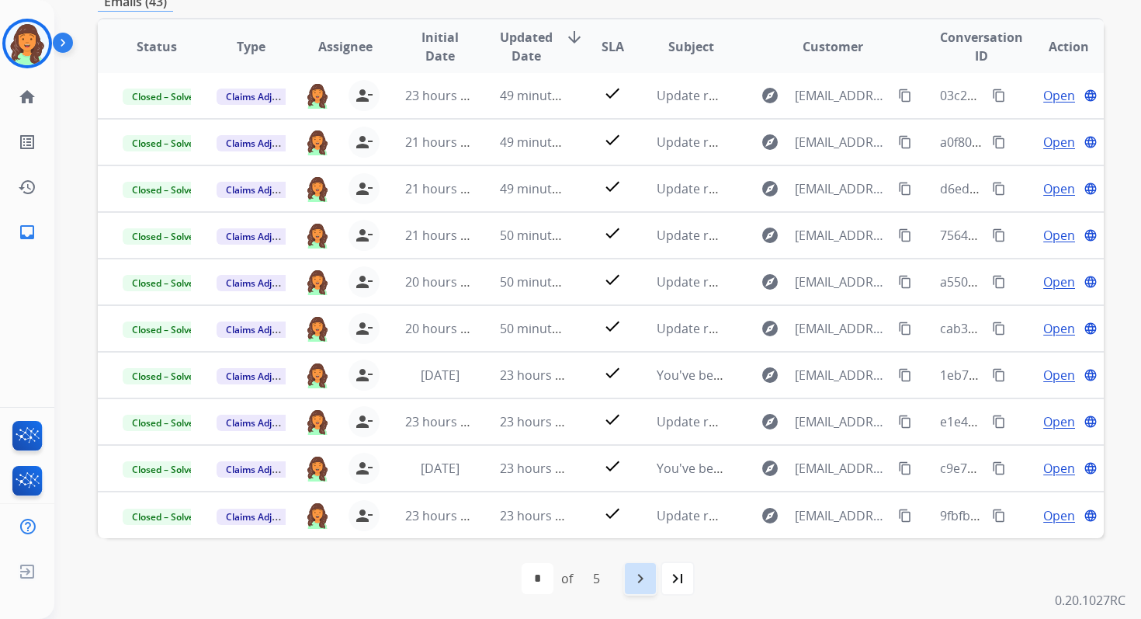
click at [645, 584] on mat-icon "navigate_next" at bounding box center [640, 578] width 19 height 19
click at [679, 573] on mat-icon "navigate_next" at bounding box center [674, 578] width 19 height 19
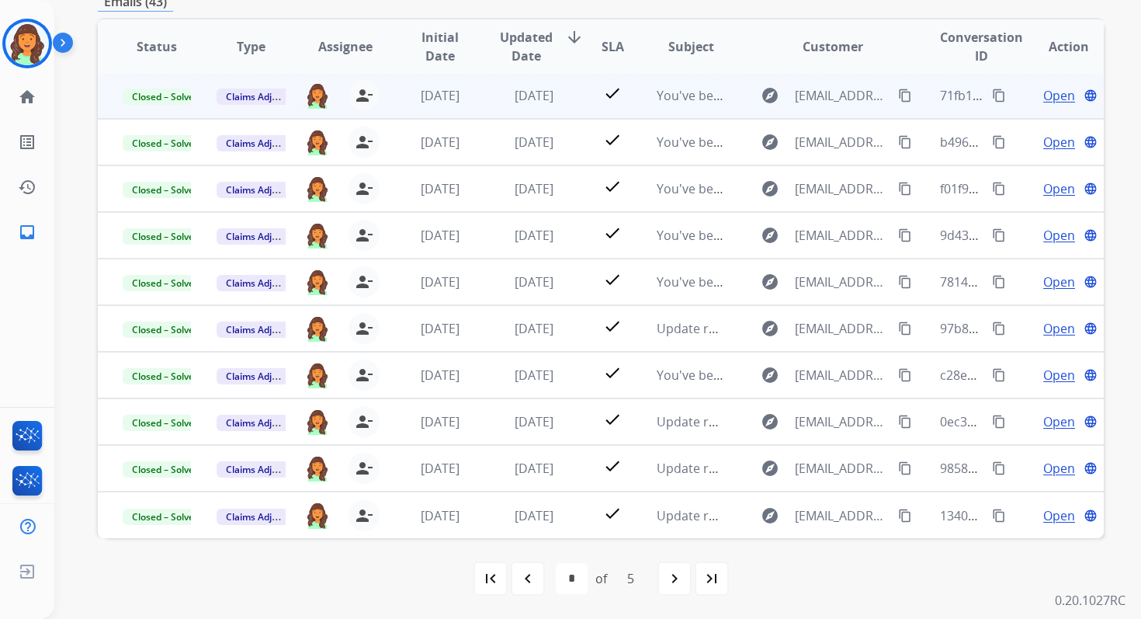
click at [554, 99] on span "[DATE]" at bounding box center [534, 95] width 39 height 17
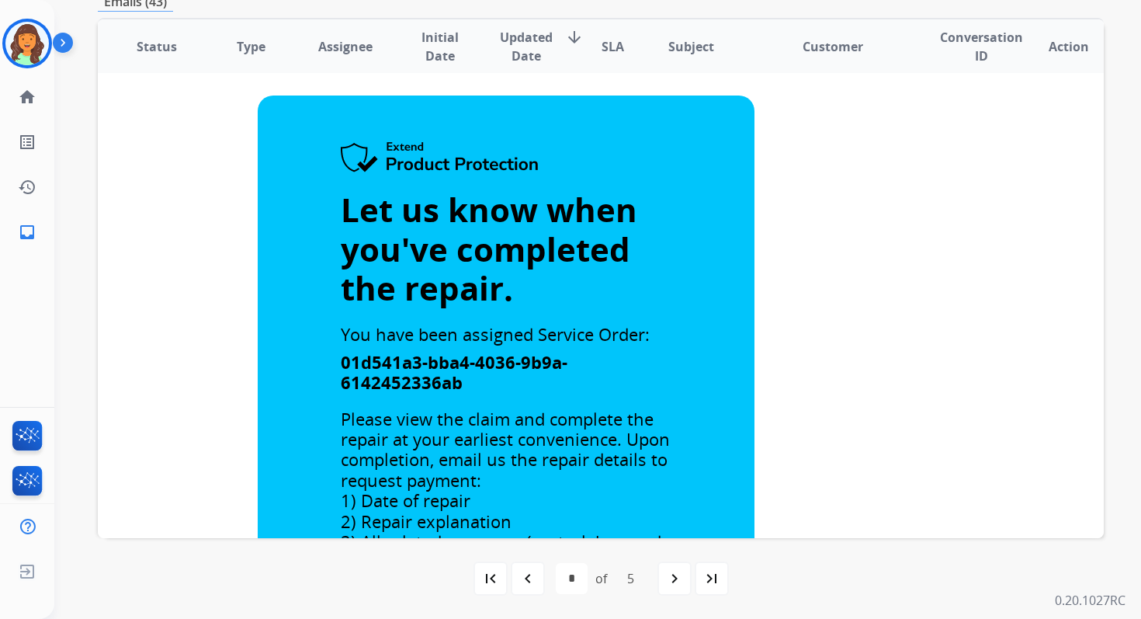
scroll to position [0, 0]
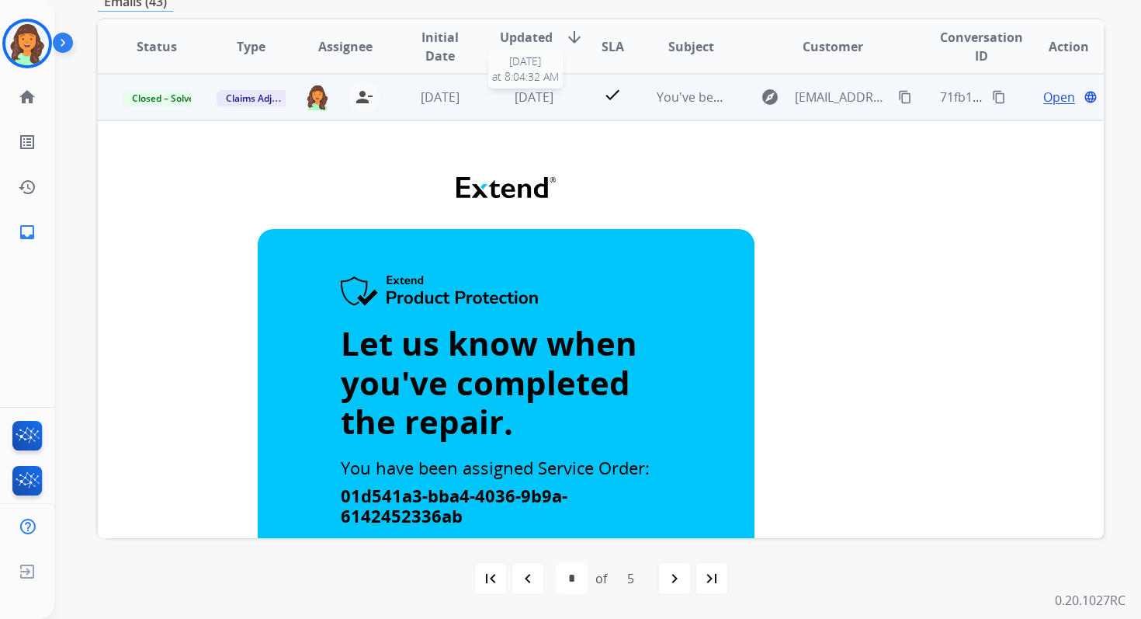
click at [542, 92] on span "[DATE]" at bounding box center [534, 97] width 39 height 17
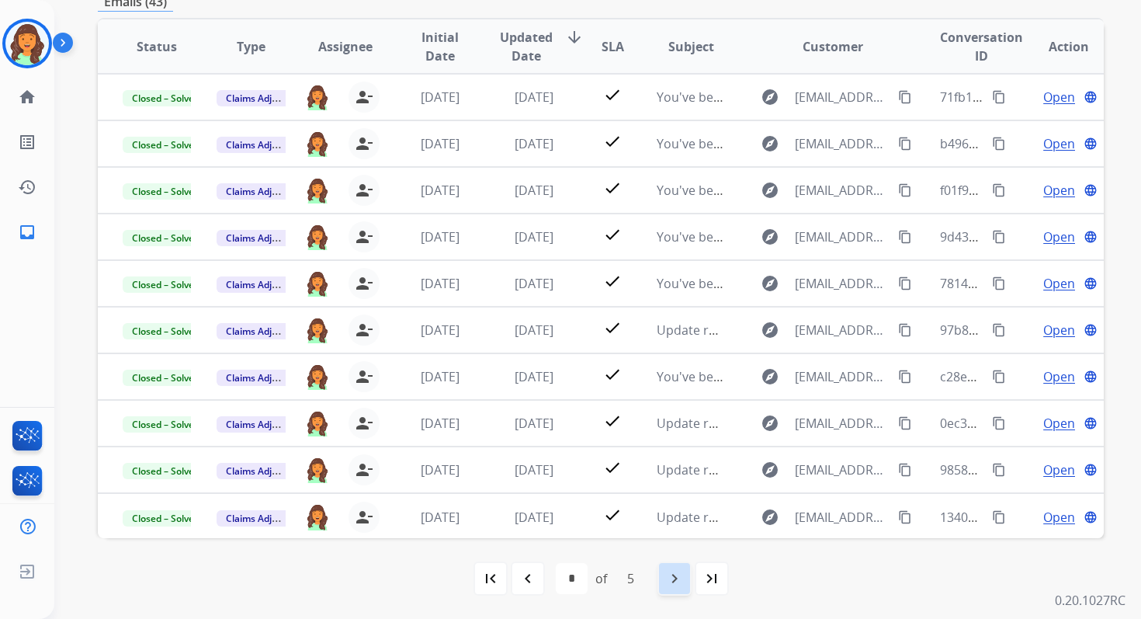
click at [679, 573] on mat-icon "navigate_next" at bounding box center [674, 578] width 19 height 19
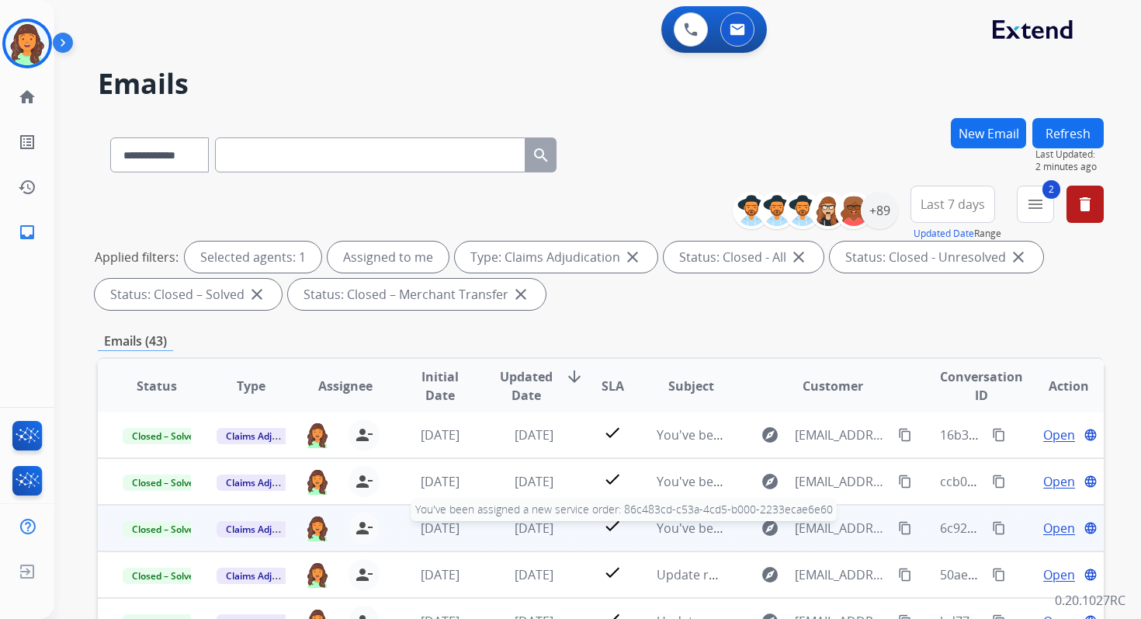
scroll to position [339, 0]
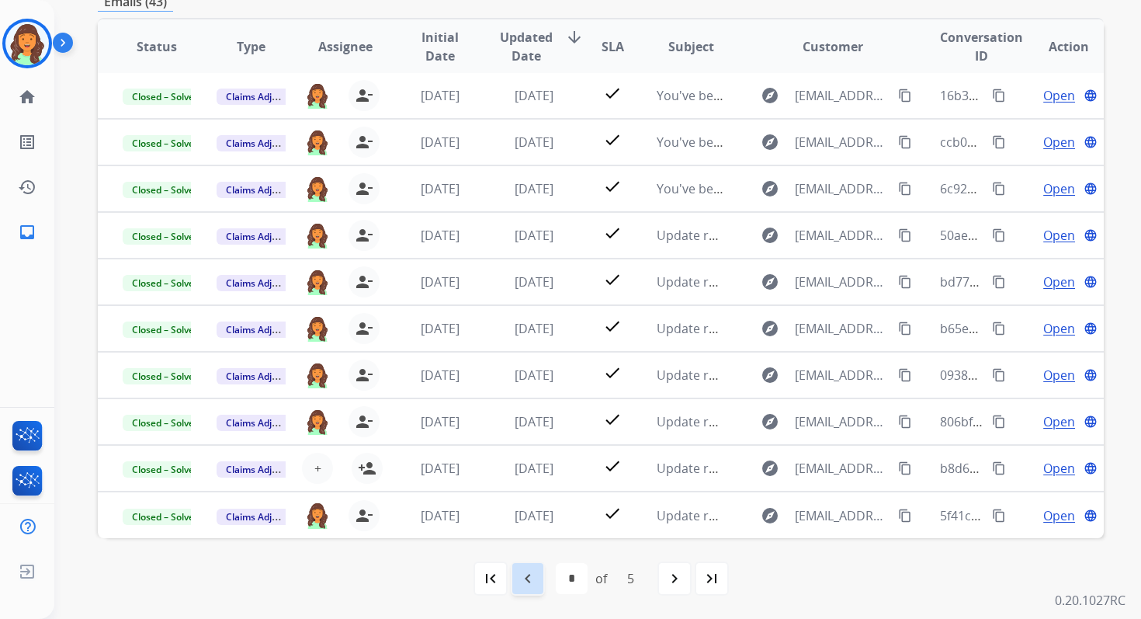
click at [531, 580] on mat-icon "navigate_before" at bounding box center [528, 578] width 19 height 19
click at [530, 582] on mat-icon "navigate_before" at bounding box center [528, 578] width 19 height 19
click at [644, 578] on mat-icon "navigate_next" at bounding box center [640, 578] width 19 height 19
click at [675, 576] on mat-icon "navigate_next" at bounding box center [674, 578] width 19 height 19
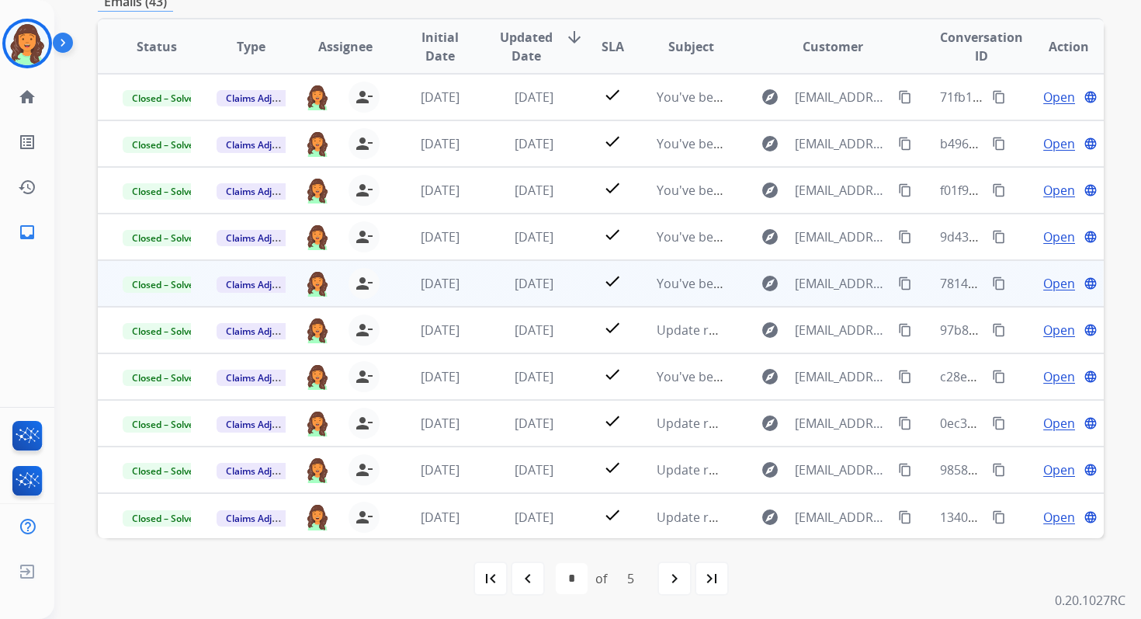
scroll to position [0, 0]
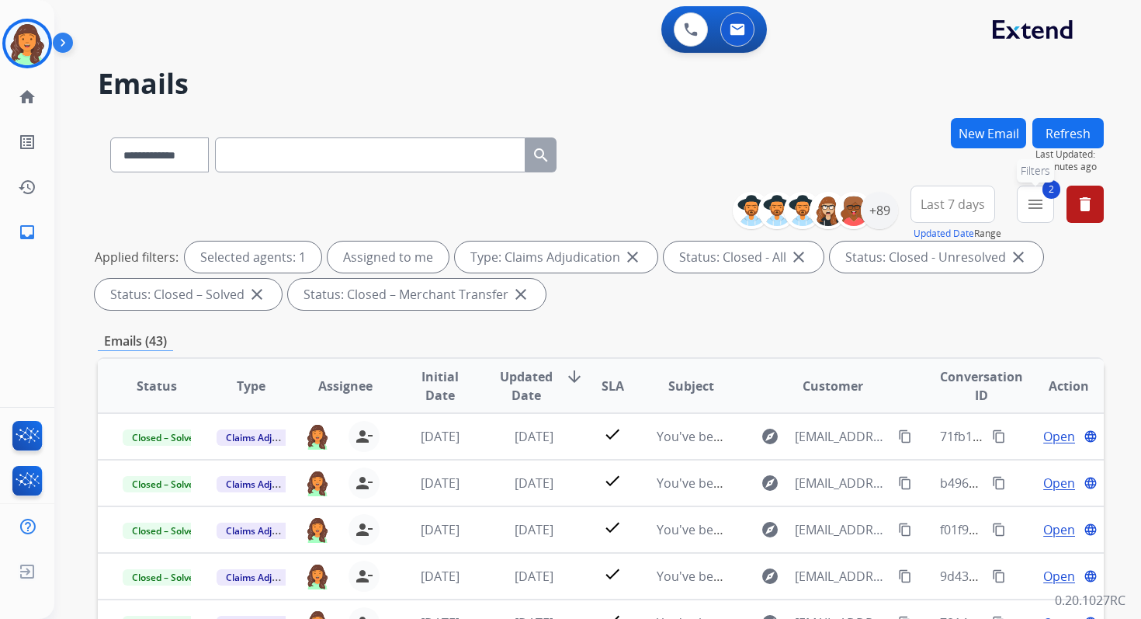
click at [1039, 200] on mat-icon "menu" at bounding box center [1035, 204] width 19 height 19
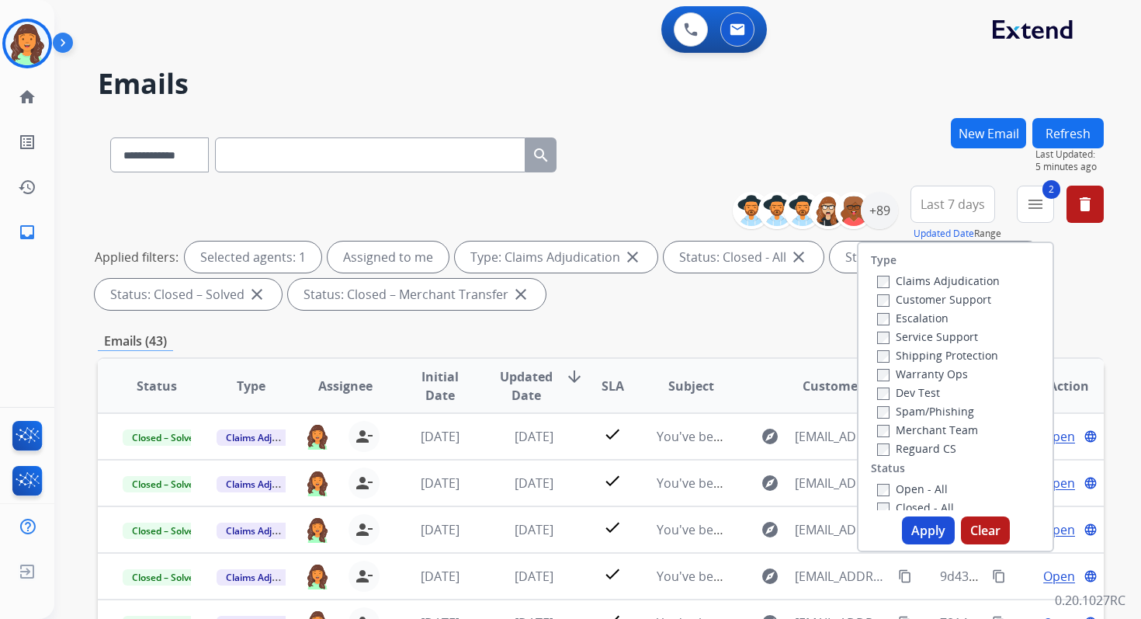
click at [926, 533] on button "Apply" at bounding box center [928, 530] width 53 height 28
select select "*"
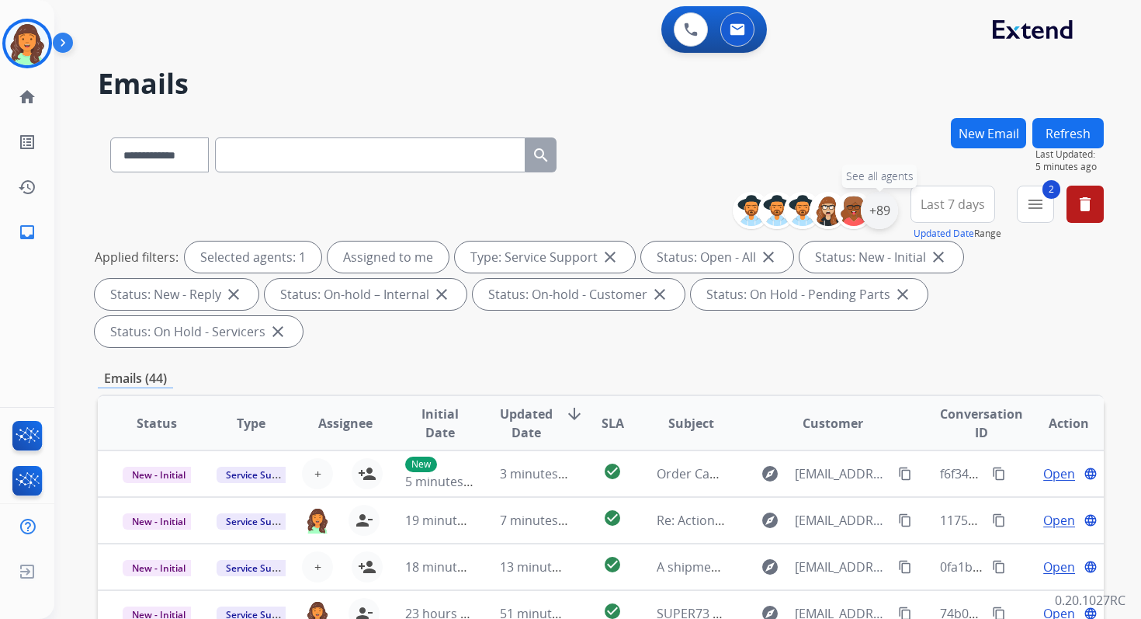
click at [882, 207] on div "+89" at bounding box center [879, 210] width 37 height 37
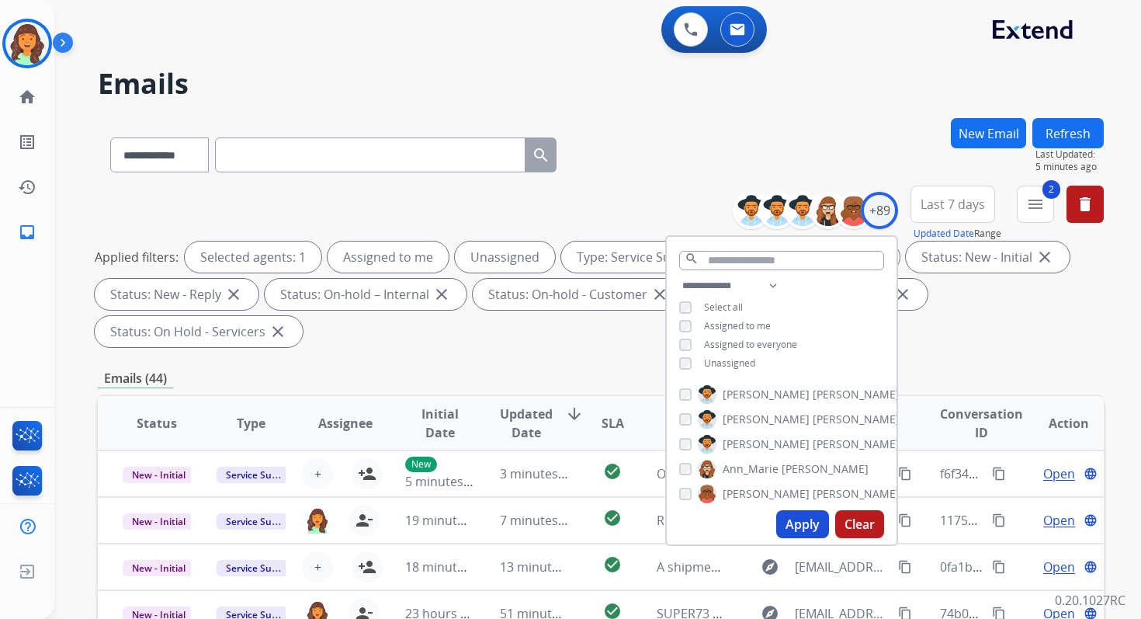
click at [812, 522] on button "Apply" at bounding box center [802, 524] width 53 height 28
click at [562, 352] on div "**********" at bounding box center [601, 270] width 1006 height 168
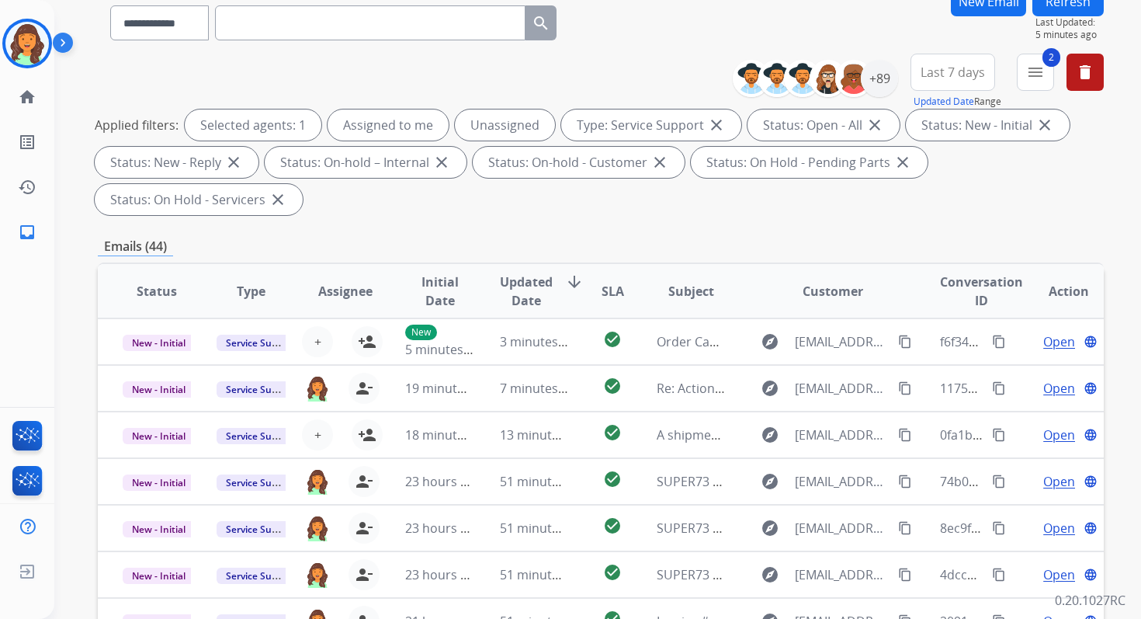
scroll to position [377, 0]
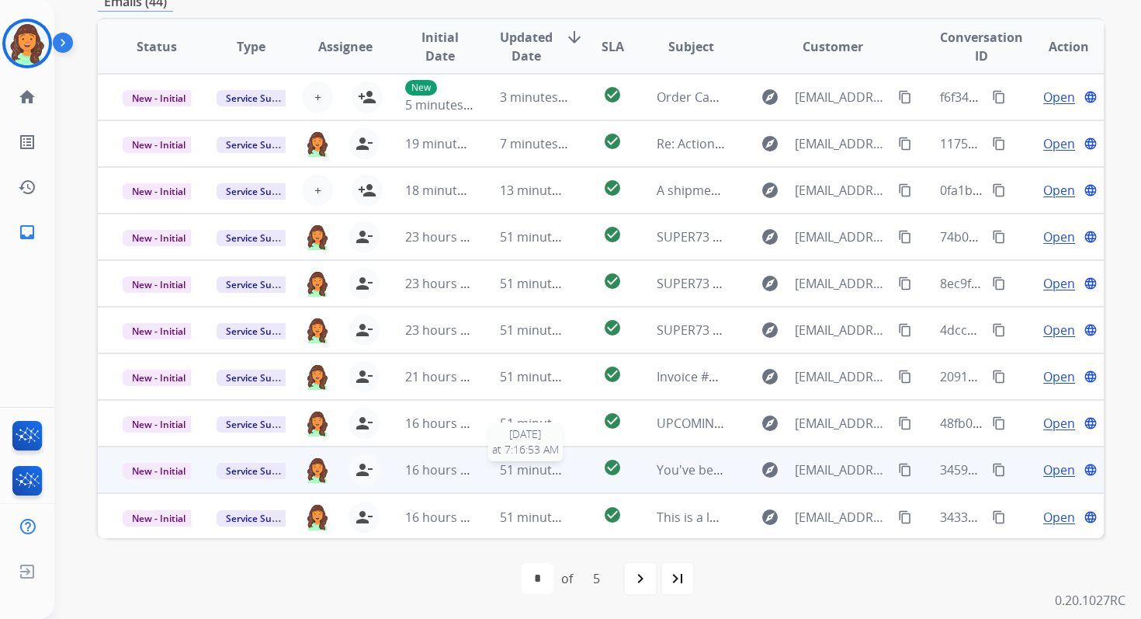
click at [516, 468] on span "51 minutes ago" at bounding box center [545, 469] width 90 height 17
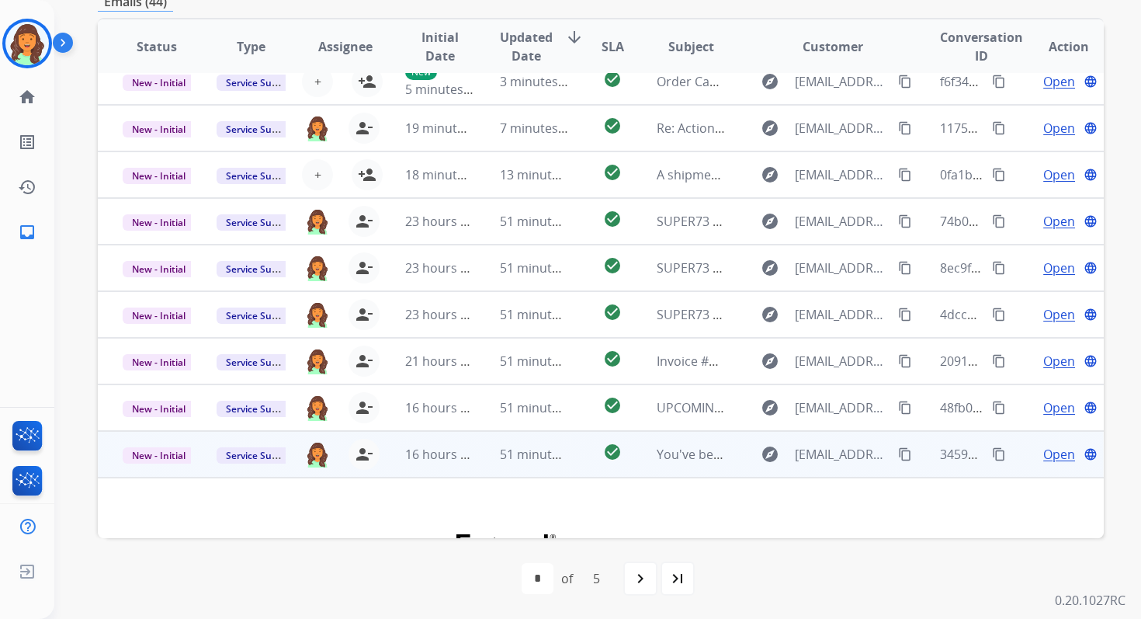
scroll to position [0, 0]
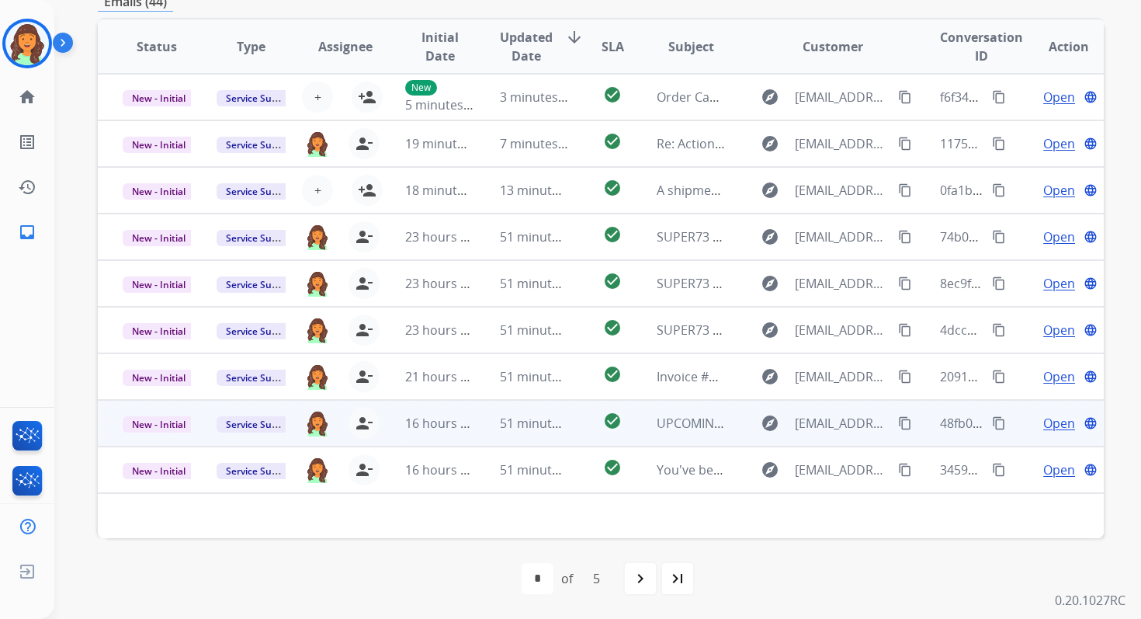
click at [512, 442] on td "51 minutes ago" at bounding box center [522, 423] width 94 height 47
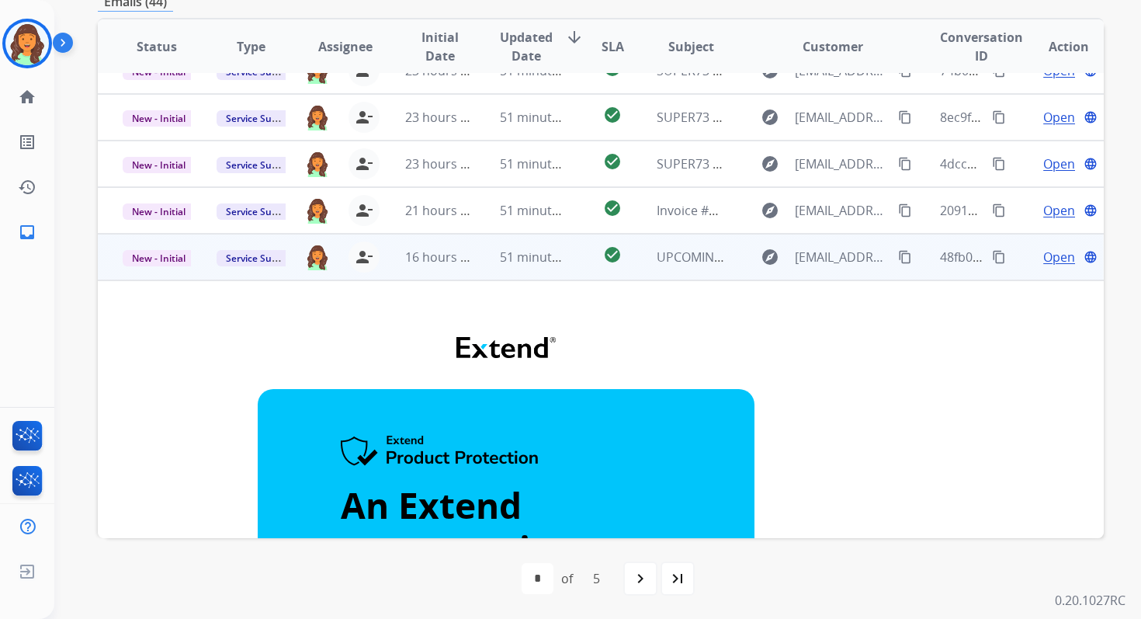
scroll to position [44, 0]
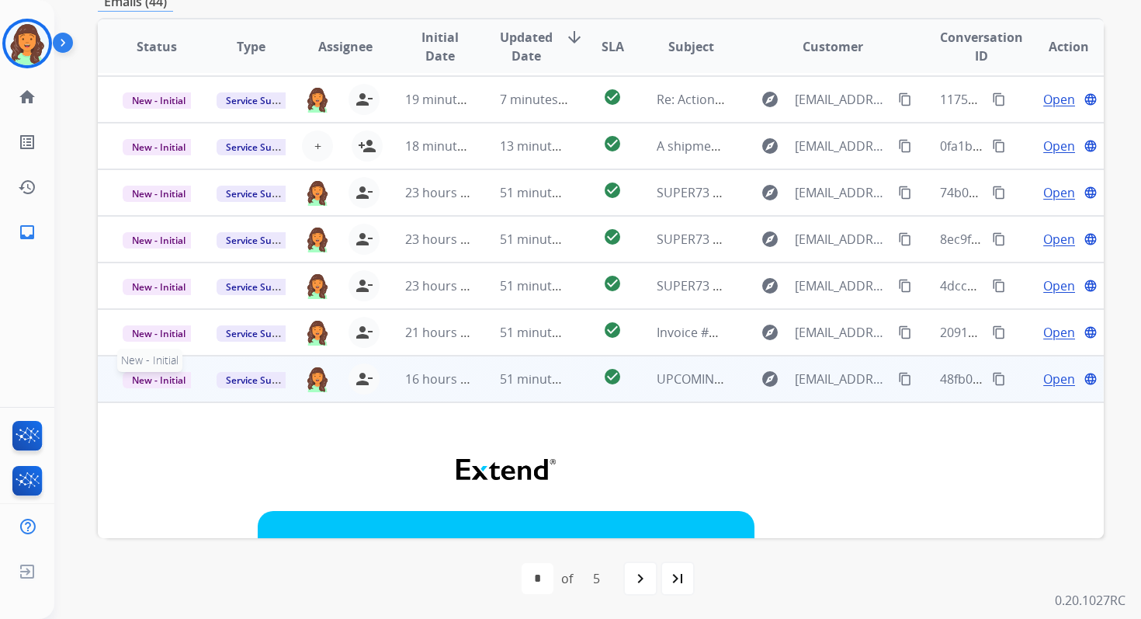
click at [162, 382] on span "New - Initial" at bounding box center [159, 380] width 72 height 16
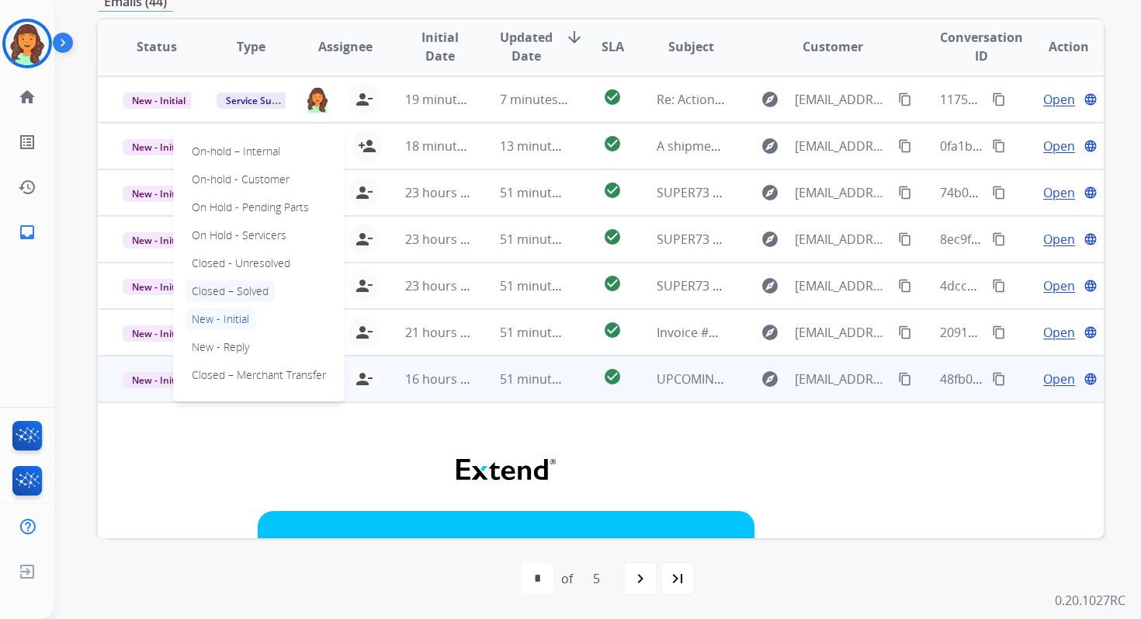
click at [227, 294] on p "Closed – Solved" at bounding box center [230, 291] width 89 height 22
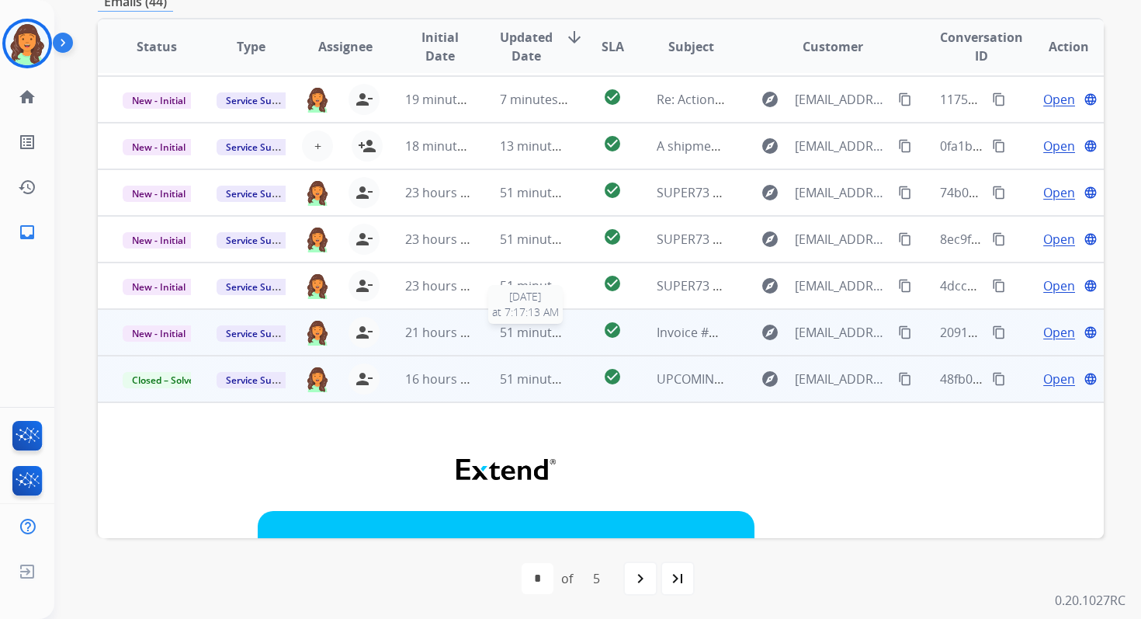
click at [529, 326] on span "51 minutes ago" at bounding box center [545, 332] width 90 height 17
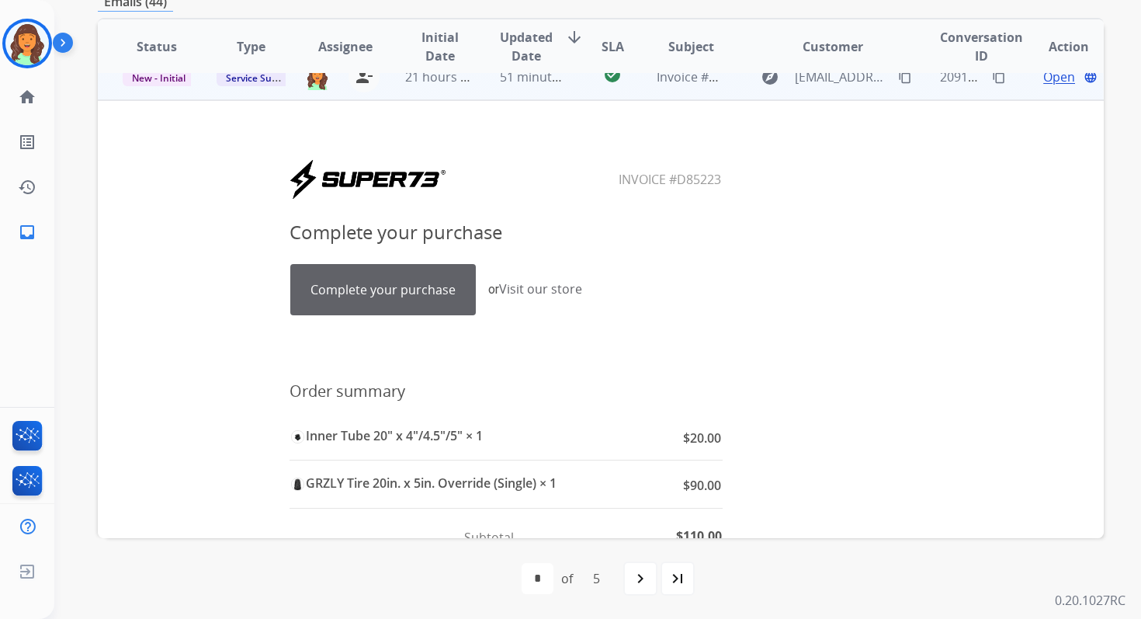
scroll to position [391, 0]
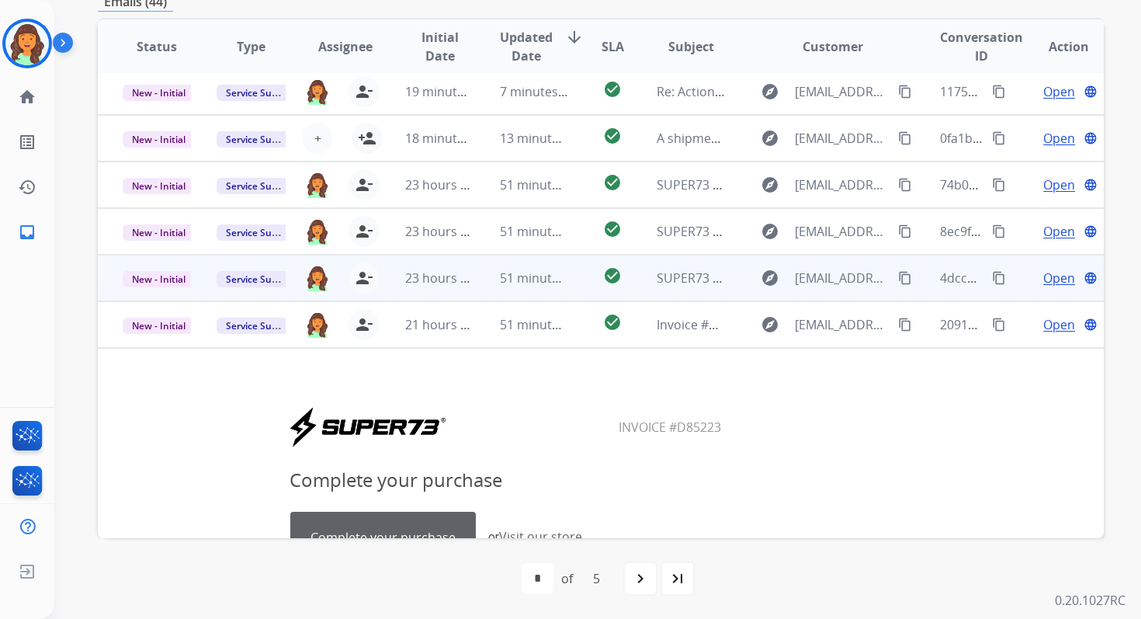
click at [492, 281] on td "51 minutes ago" at bounding box center [522, 278] width 94 height 47
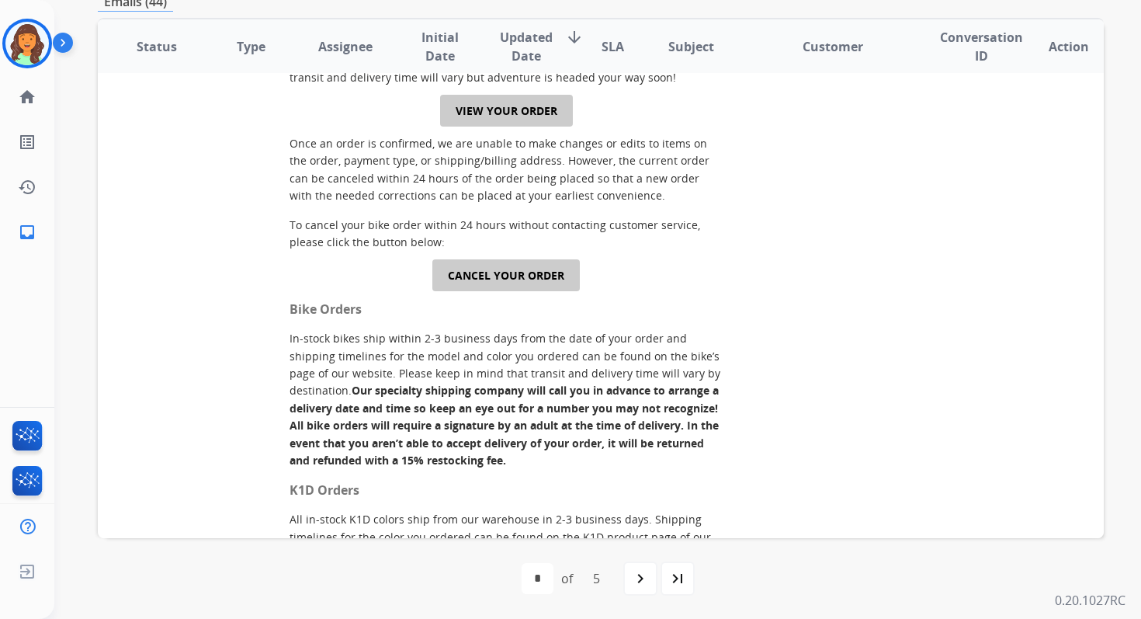
scroll to position [440, 0]
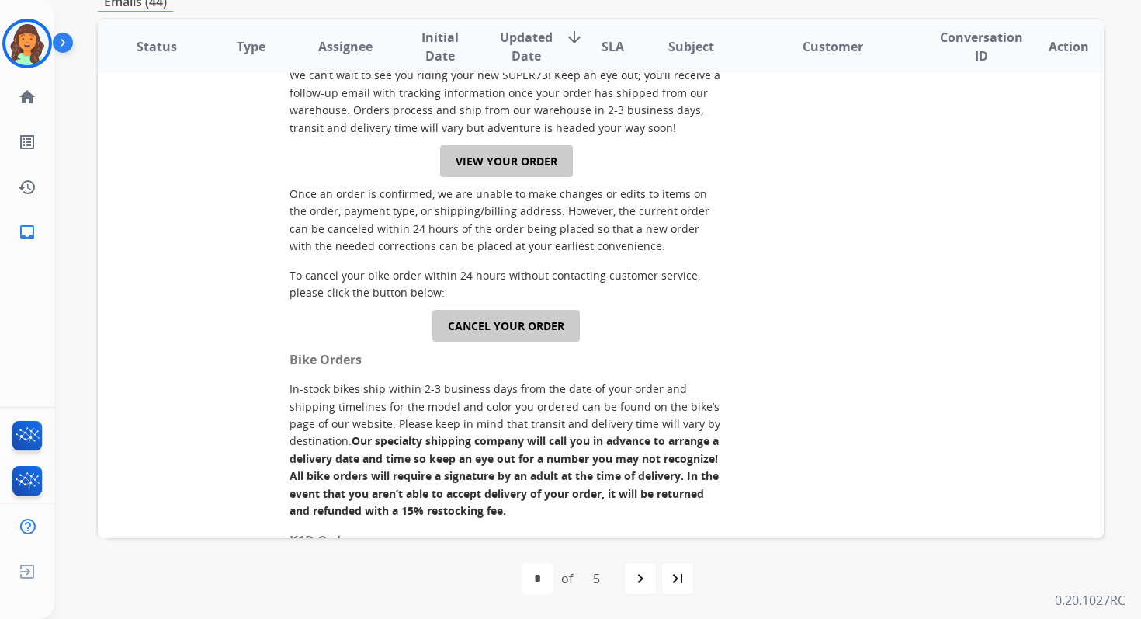
click at [503, 174] on link "VIEW YOUR ORDER" at bounding box center [506, 161] width 133 height 32
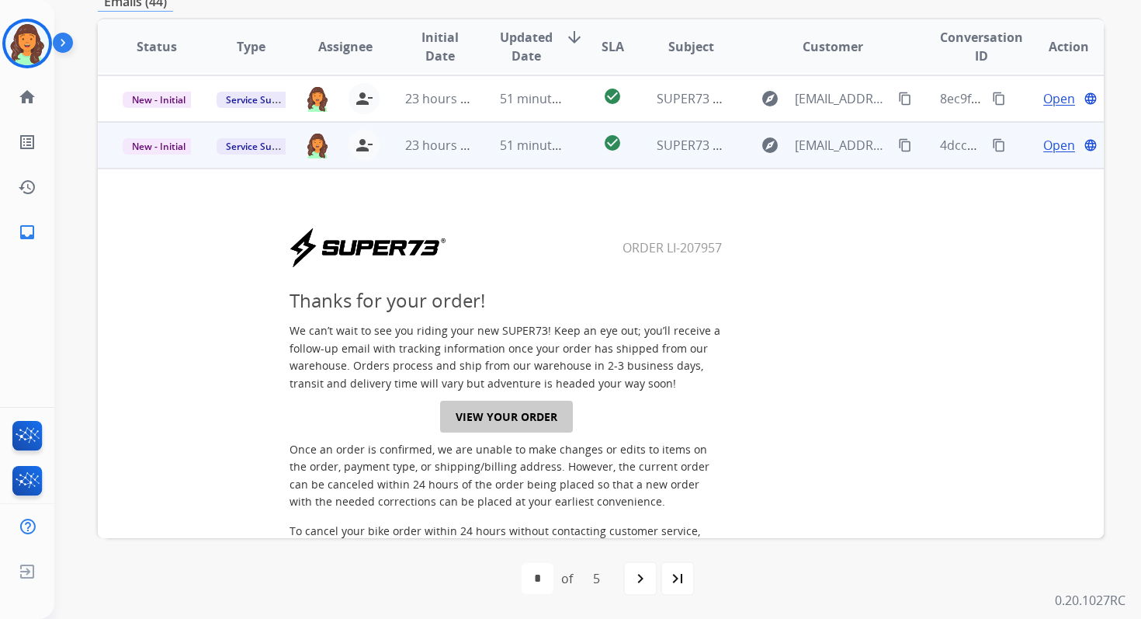
scroll to position [0, 0]
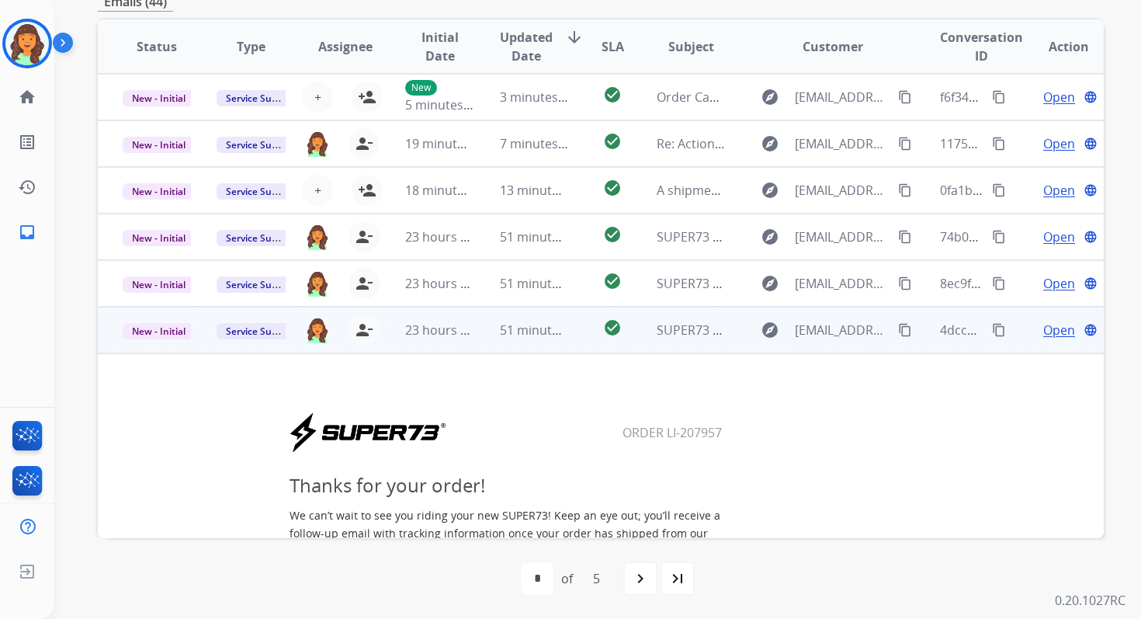
click at [994, 331] on mat-icon "content_copy" at bounding box center [999, 330] width 14 height 14
drag, startPoint x: 616, startPoint y: 429, endPoint x: 743, endPoint y: 429, distance: 126.5
click at [743, 429] on center "Order LI-207957" at bounding box center [506, 432] width 765 height 42
copy table
click at [172, 331] on span "New - Initial" at bounding box center [159, 331] width 72 height 16
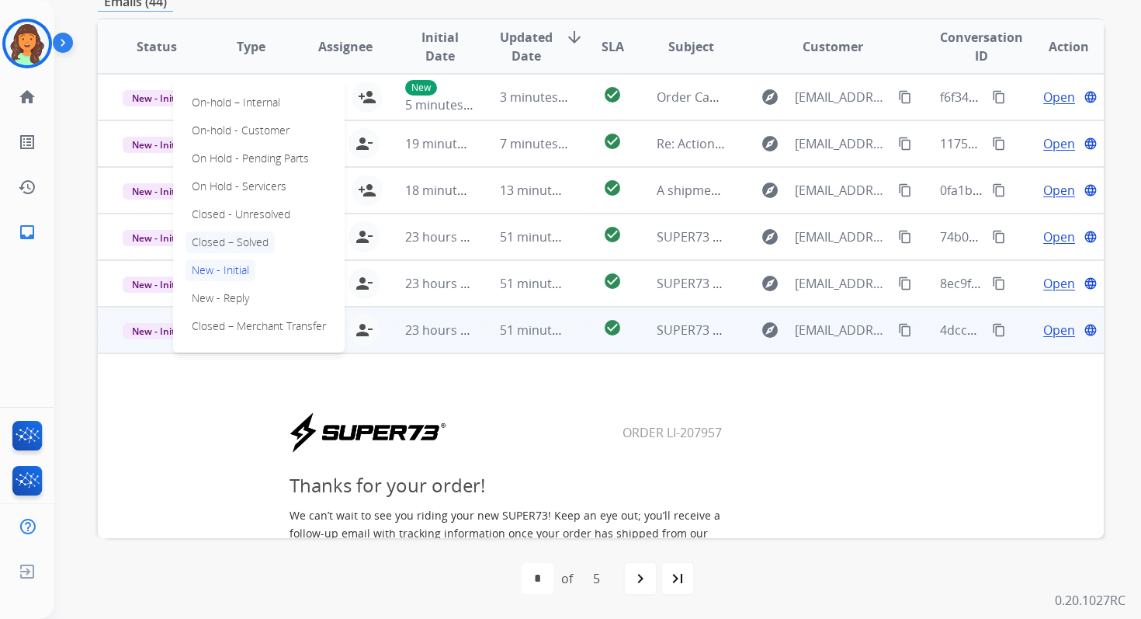
click at [231, 245] on p "Closed – Solved" at bounding box center [230, 242] width 89 height 22
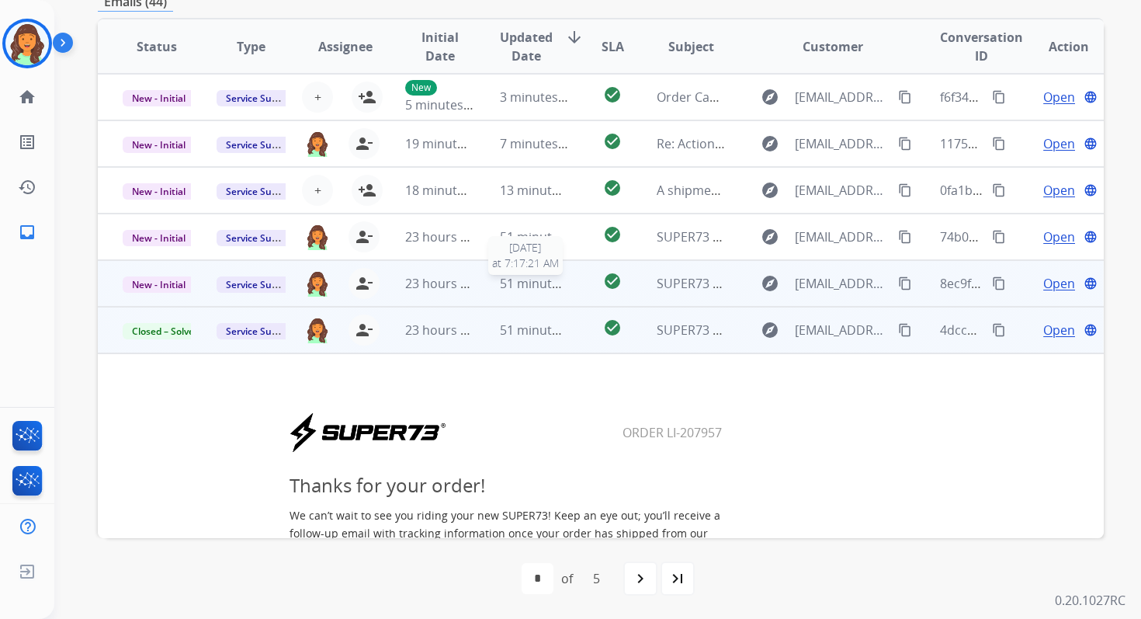
click at [536, 283] on span "51 minutes ago" at bounding box center [545, 283] width 90 height 17
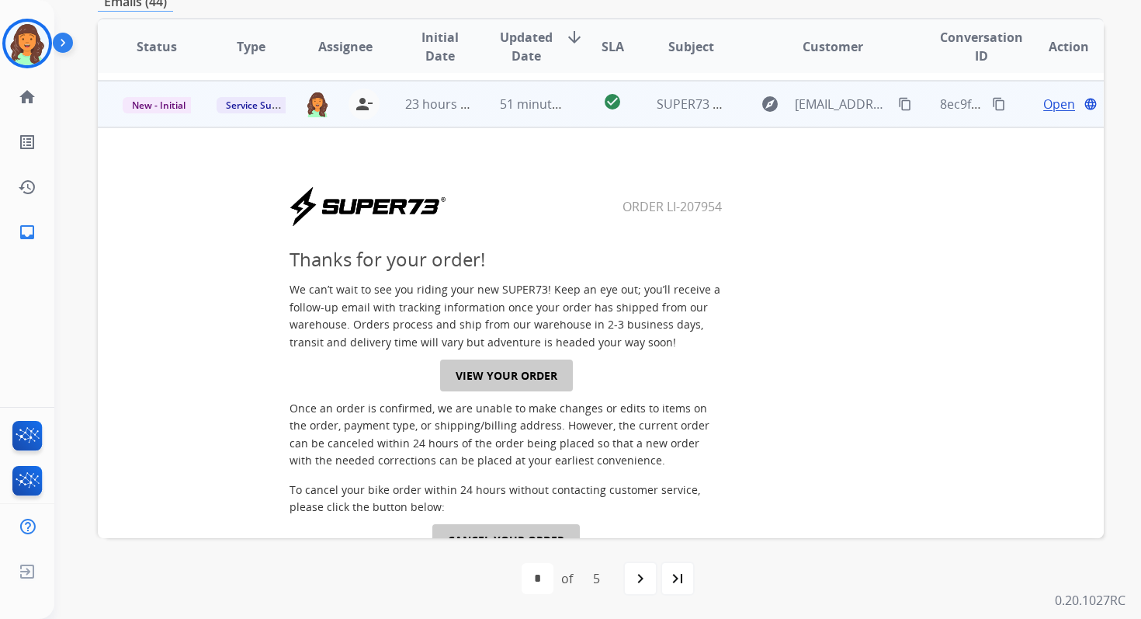
scroll to position [186, 0]
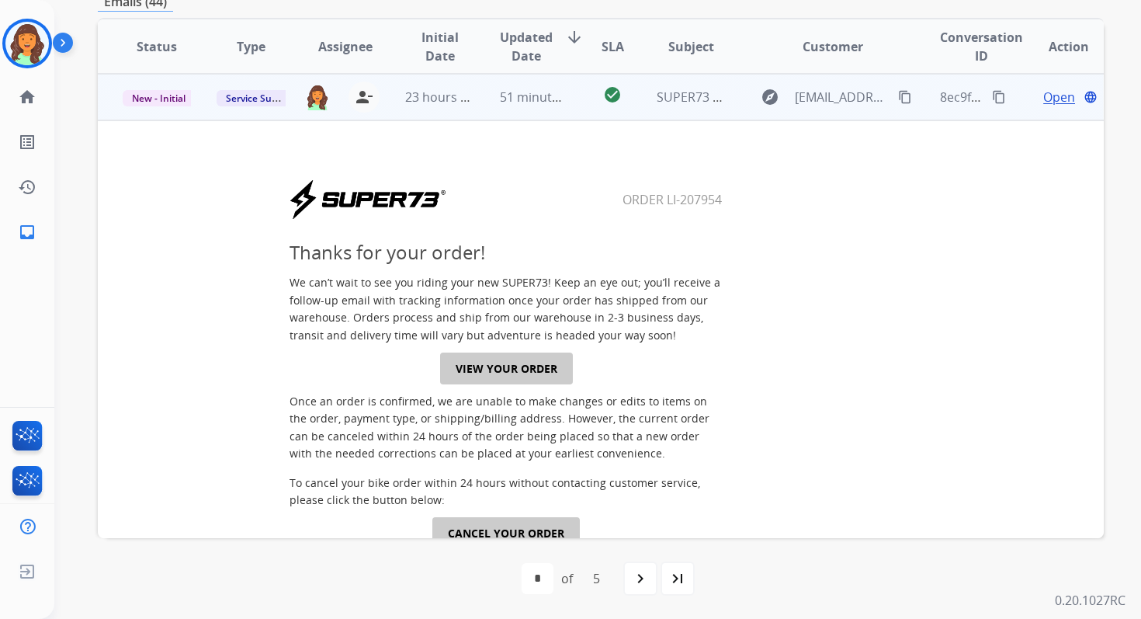
click at [549, 368] on link "VIEW YOUR ORDER" at bounding box center [506, 368] width 133 height 32
click at [996, 96] on button "content_copy" at bounding box center [999, 97] width 19 height 19
drag, startPoint x: 619, startPoint y: 201, endPoint x: 731, endPoint y: 201, distance: 112.6
click at [731, 201] on center "Order LI-207954" at bounding box center [506, 200] width 765 height 42
copy table
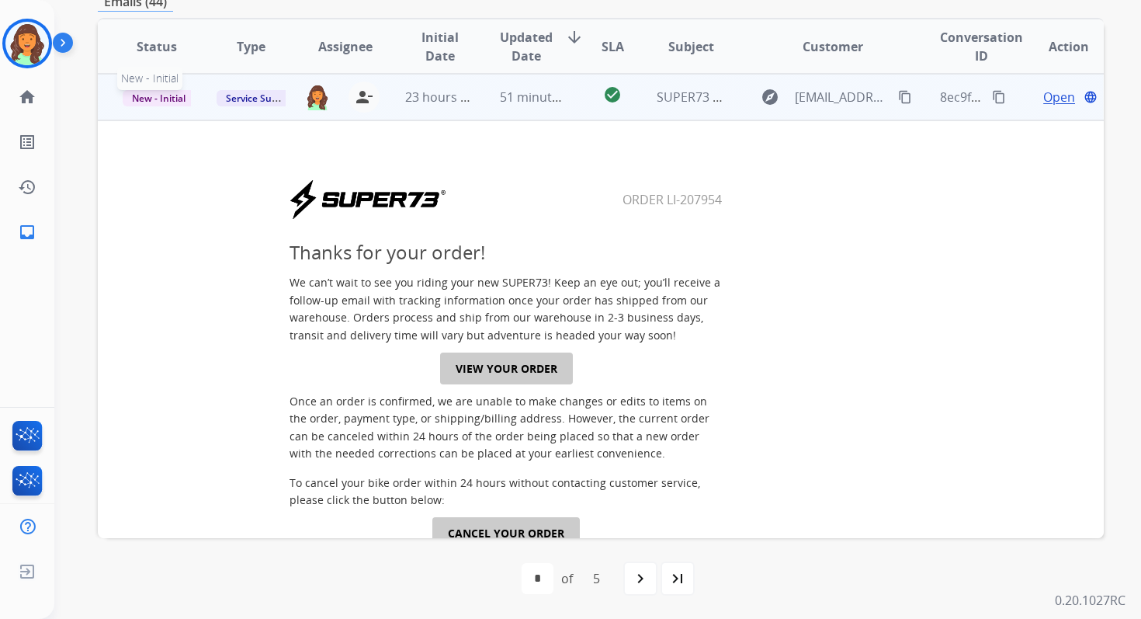
click at [148, 99] on span "New - Initial" at bounding box center [159, 98] width 72 height 16
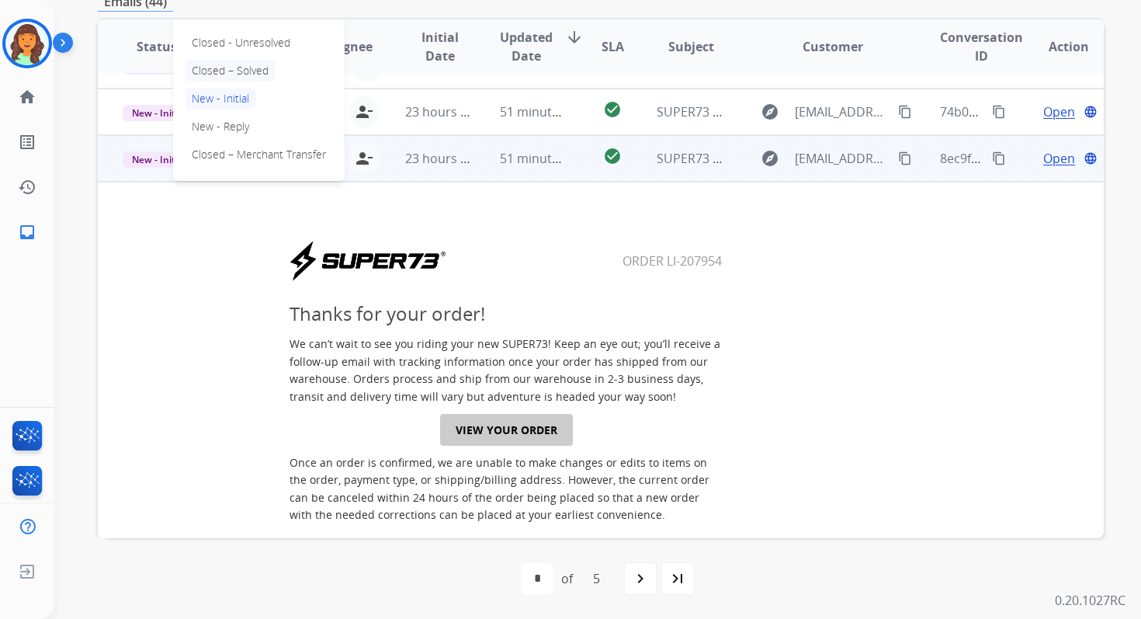
click at [241, 71] on p "Closed – Solved" at bounding box center [230, 71] width 89 height 22
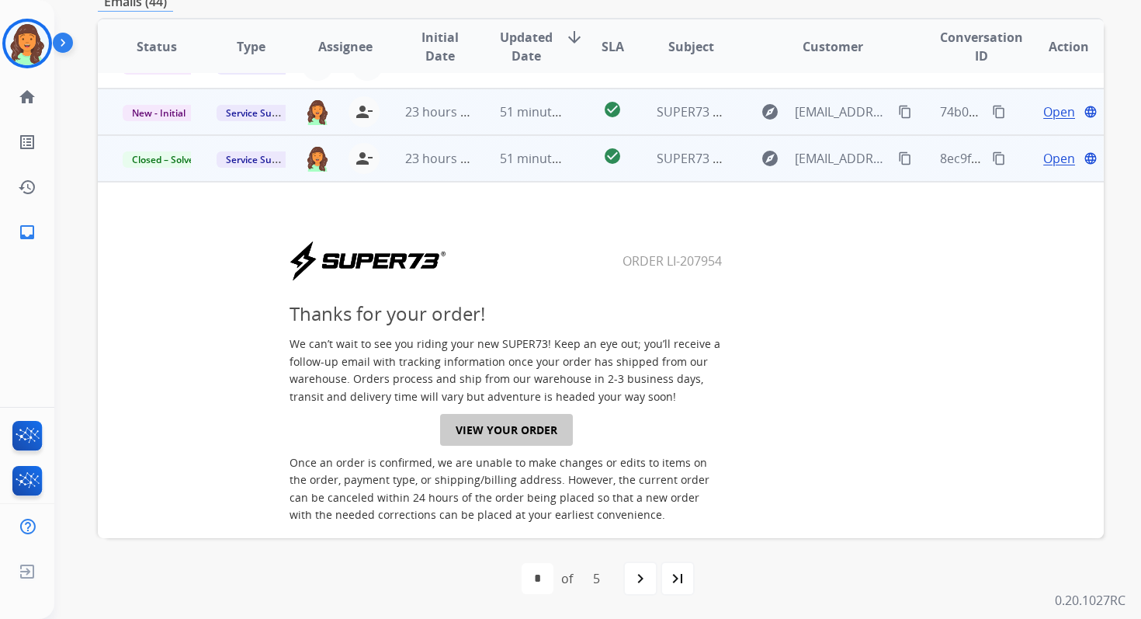
click at [484, 108] on td "51 minutes ago" at bounding box center [522, 112] width 94 height 47
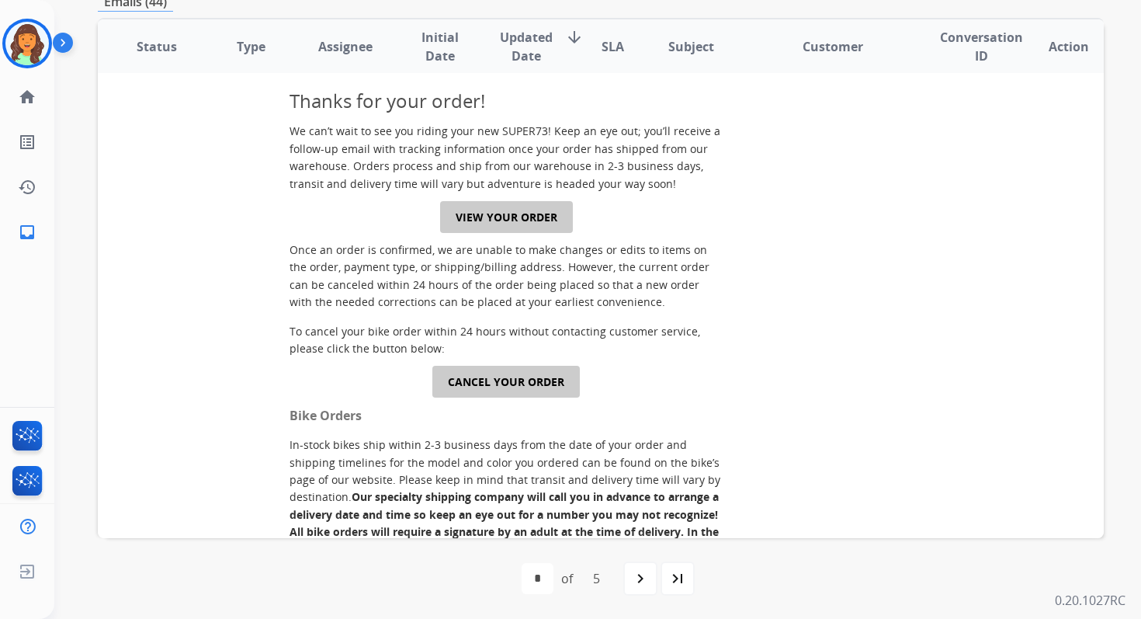
scroll to position [392, 0]
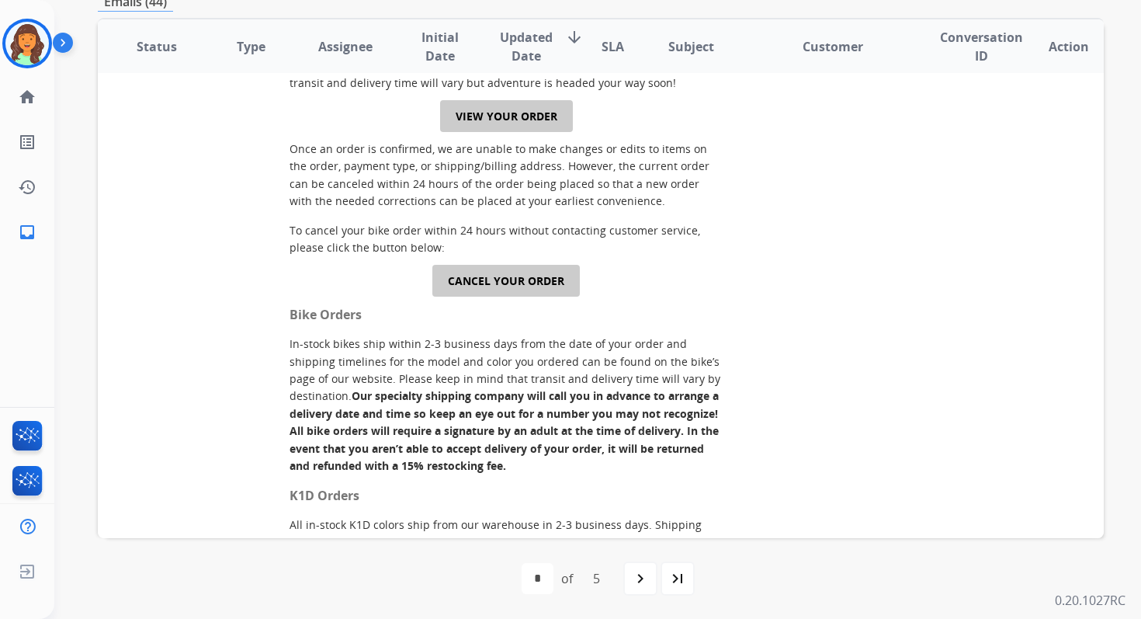
click at [513, 129] on link "VIEW YOUR ORDER" at bounding box center [506, 116] width 133 height 32
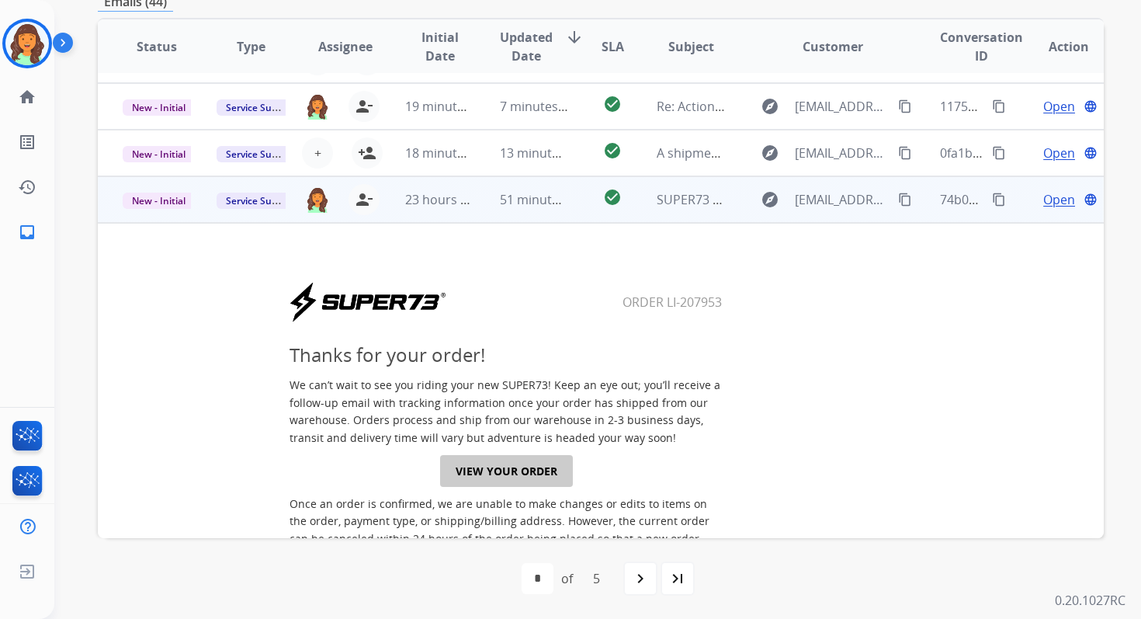
scroll to position [9, 0]
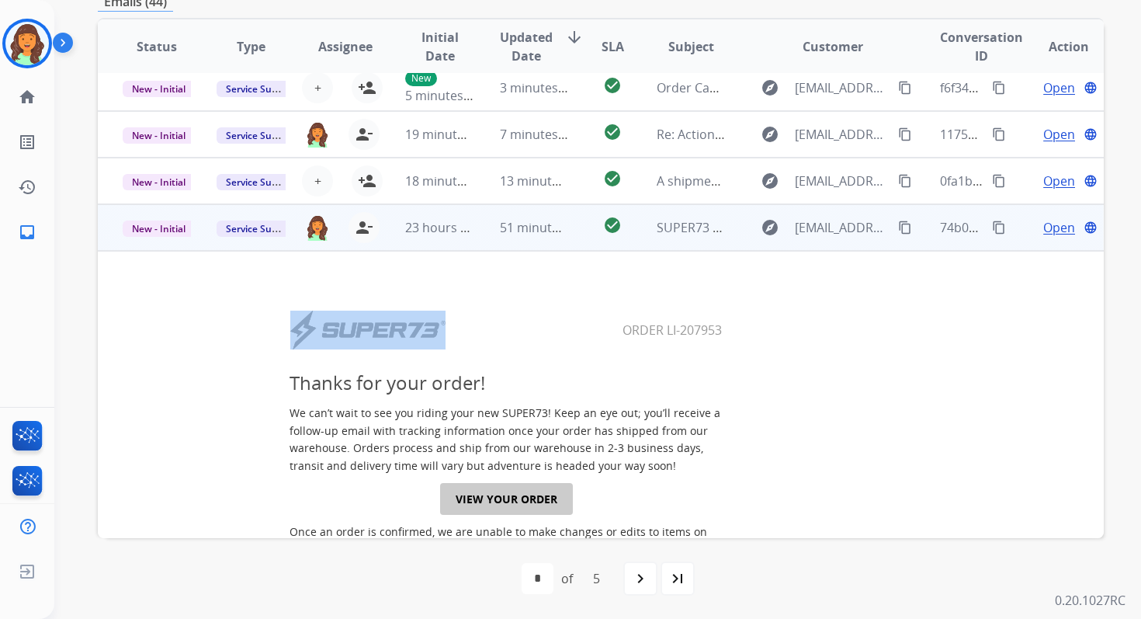
drag, startPoint x: 618, startPoint y: 332, endPoint x: 751, endPoint y: 327, distance: 133.6
click at [751, 327] on center "Order LI-207953" at bounding box center [506, 330] width 765 height 42
copy table
click at [992, 229] on mat-icon "content_copy" at bounding box center [999, 227] width 14 height 14
click at [151, 221] on span "New - Initial" at bounding box center [159, 228] width 72 height 16
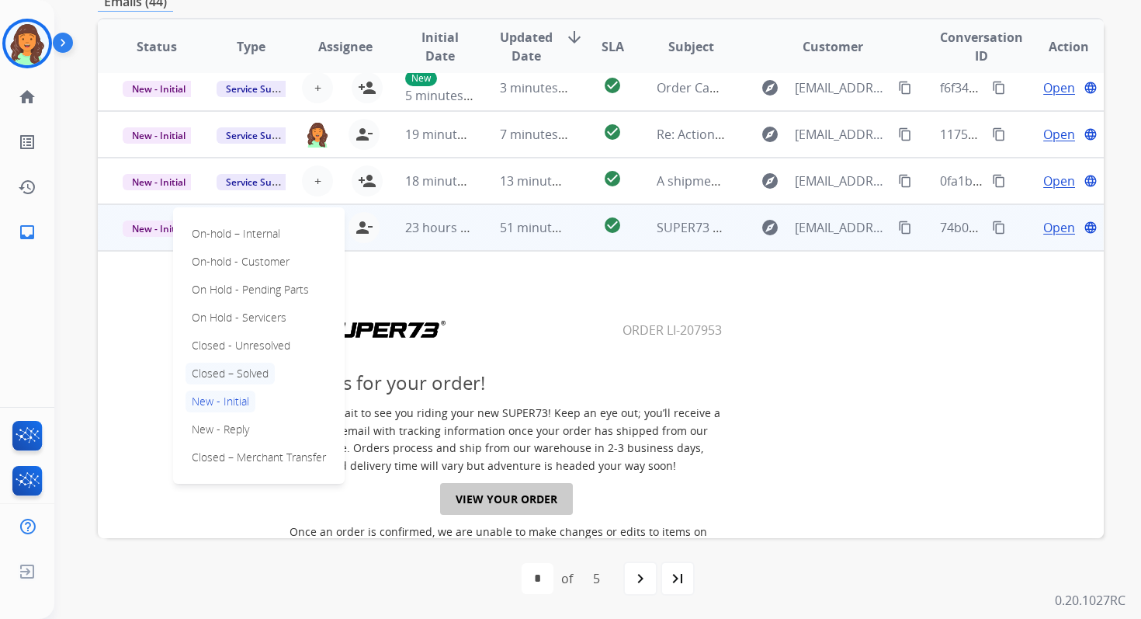
click at [237, 377] on p "Closed – Solved" at bounding box center [230, 374] width 89 height 22
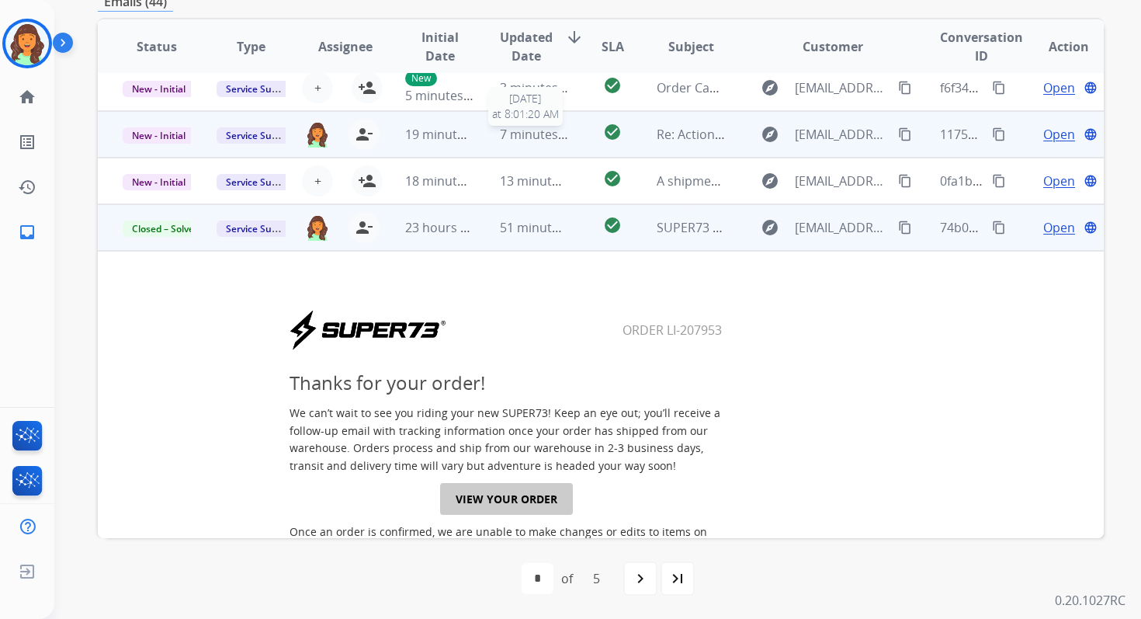
click at [547, 141] on span "7 minutes ago" at bounding box center [541, 134] width 83 height 17
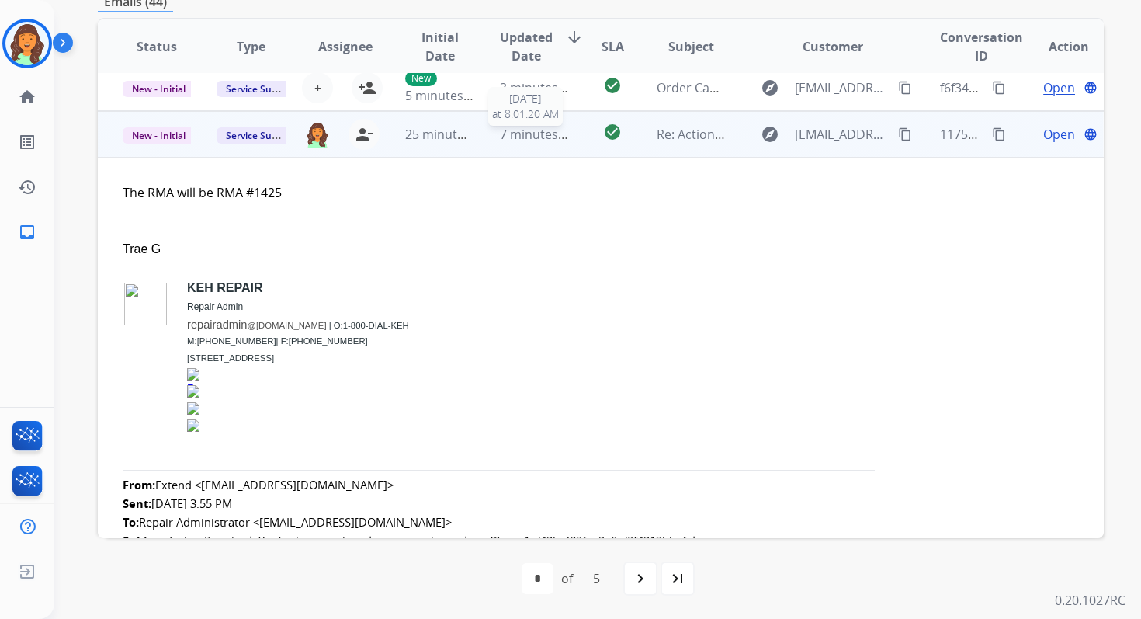
scroll to position [47, 0]
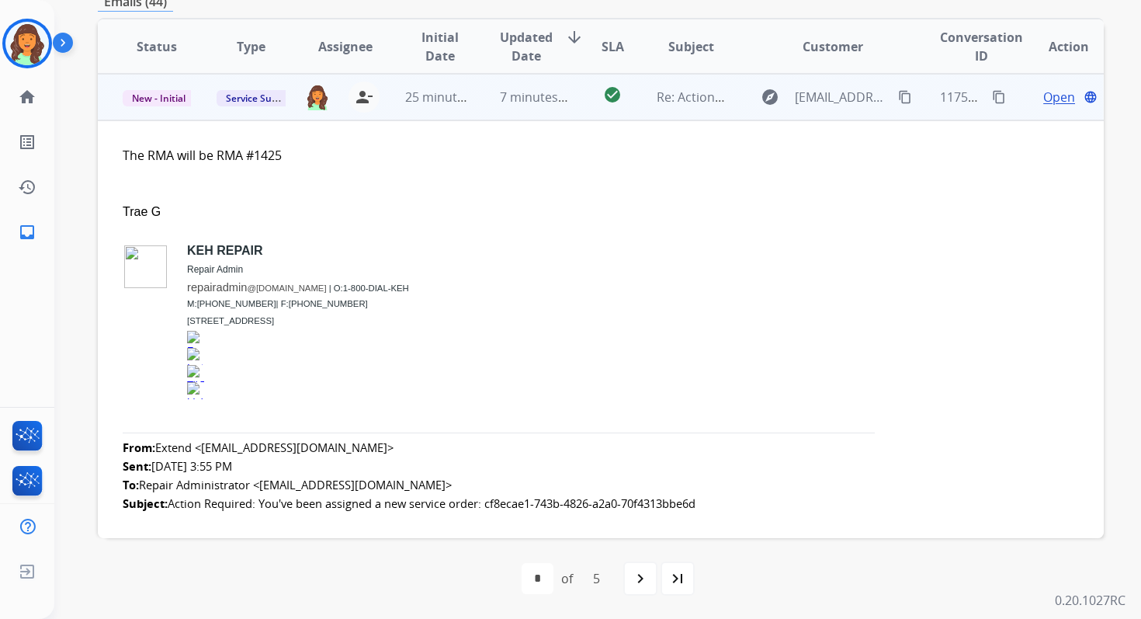
click at [1043, 99] on span "Open" at bounding box center [1059, 97] width 32 height 19
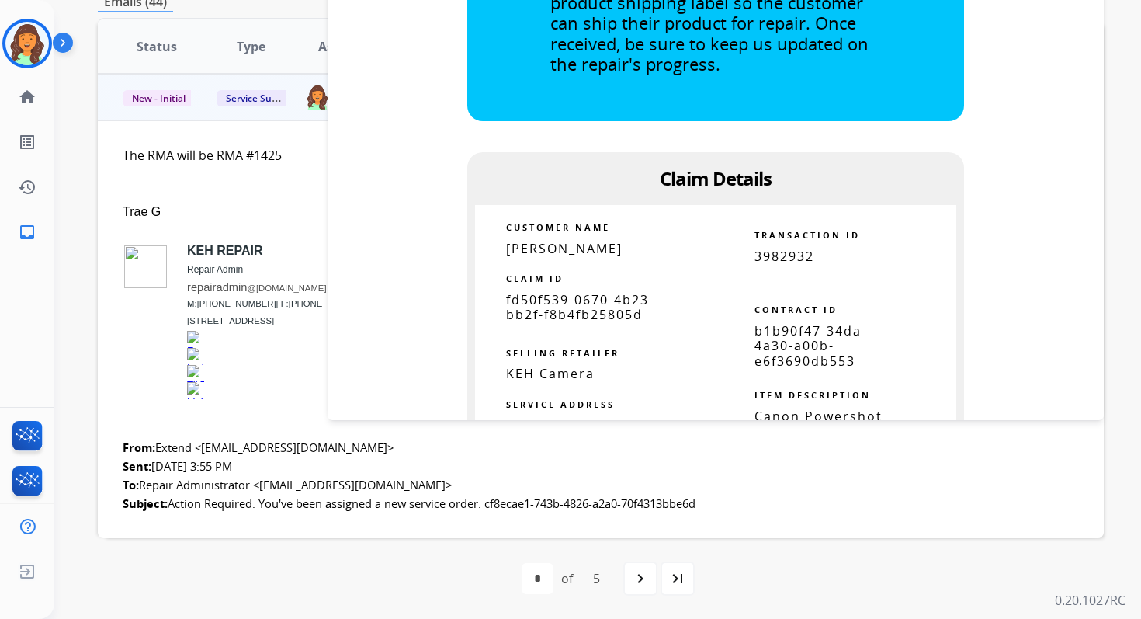
scroll to position [922, 0]
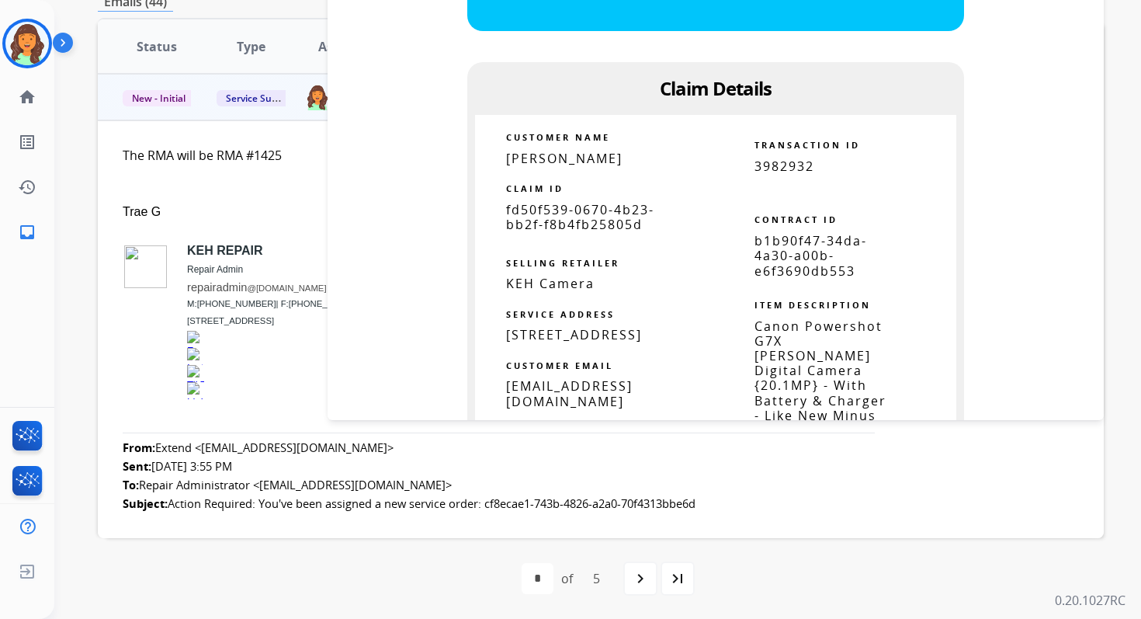
click at [791, 248] on span "b1b90f47-34da-4a30-a00b-e6f3690db553" at bounding box center [811, 255] width 113 height 47
copy table "b1b90f47-34da-4a30-a00b-e6f3690db553"
click at [170, 96] on span "New - Initial" at bounding box center [159, 98] width 72 height 16
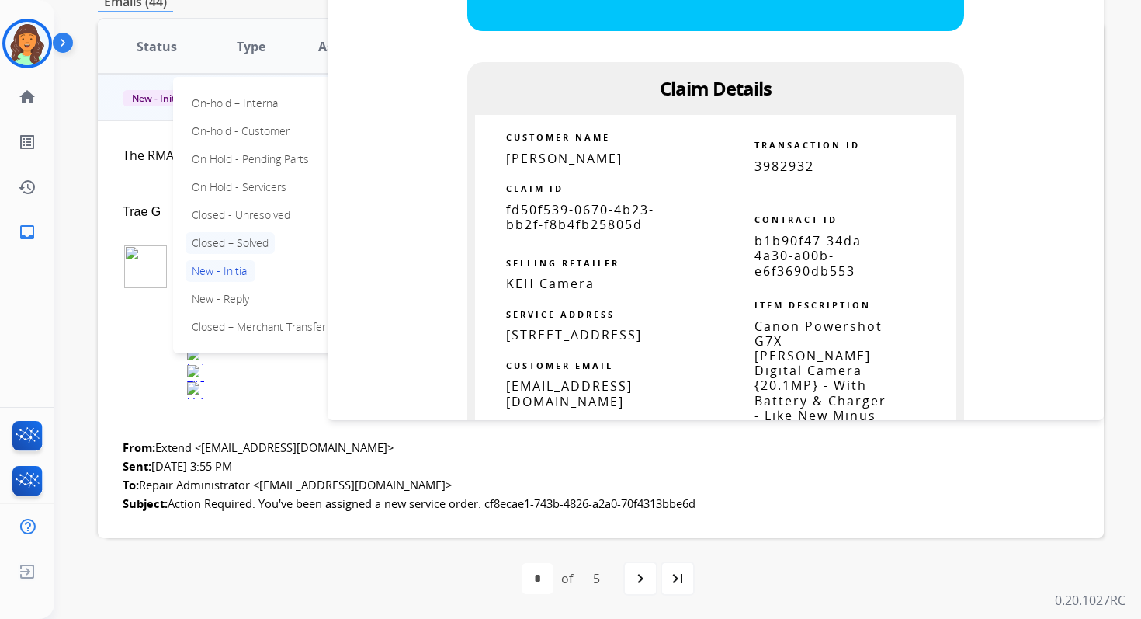
click at [234, 238] on p "Closed – Solved" at bounding box center [230, 243] width 89 height 22
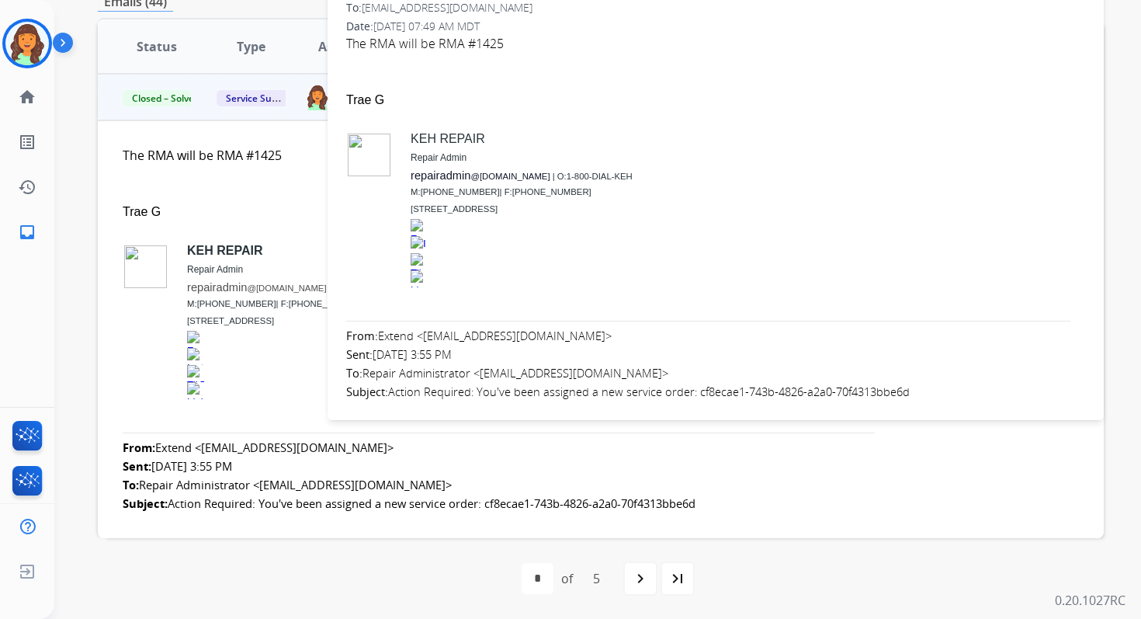
scroll to position [0, 0]
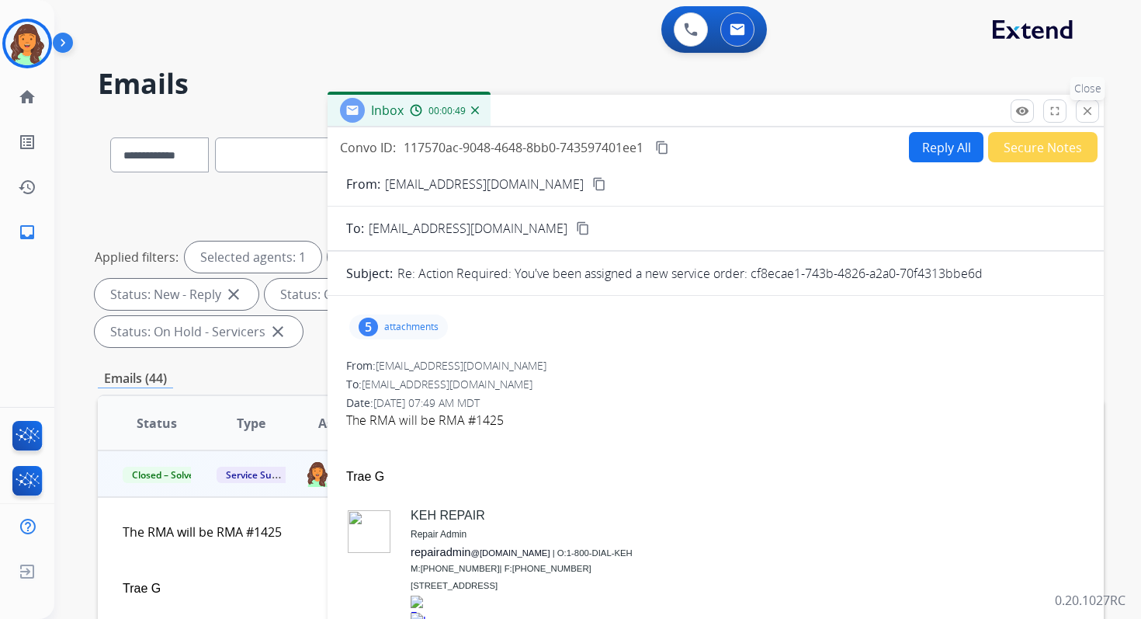
click at [1085, 116] on mat-icon "close" at bounding box center [1088, 111] width 14 height 14
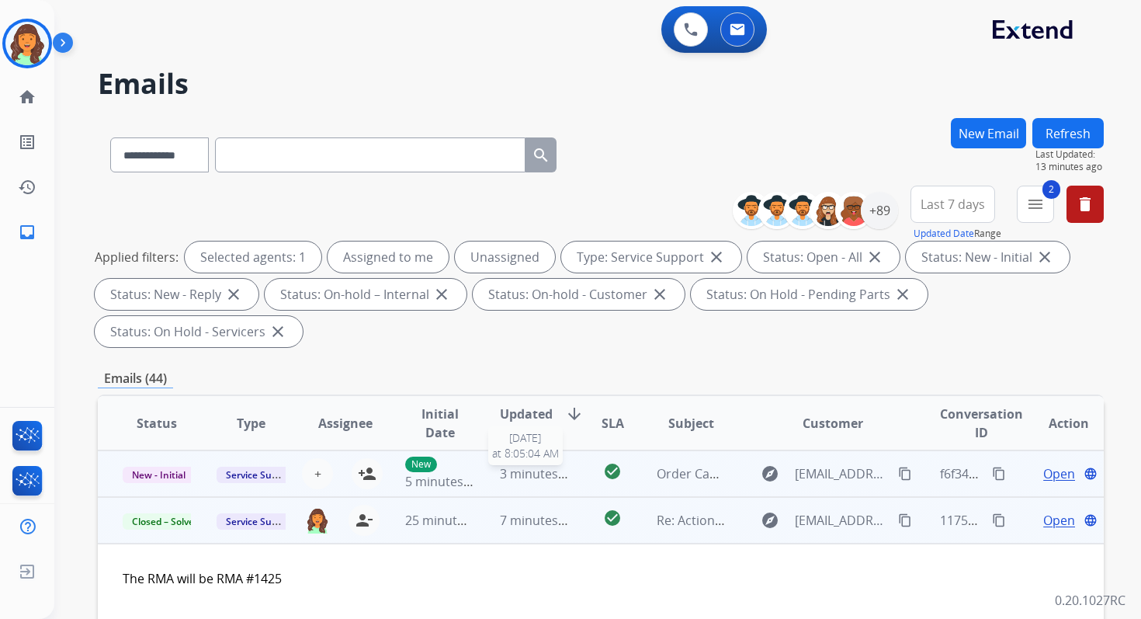
click at [561, 477] on span "3 minutes ago" at bounding box center [541, 473] width 83 height 17
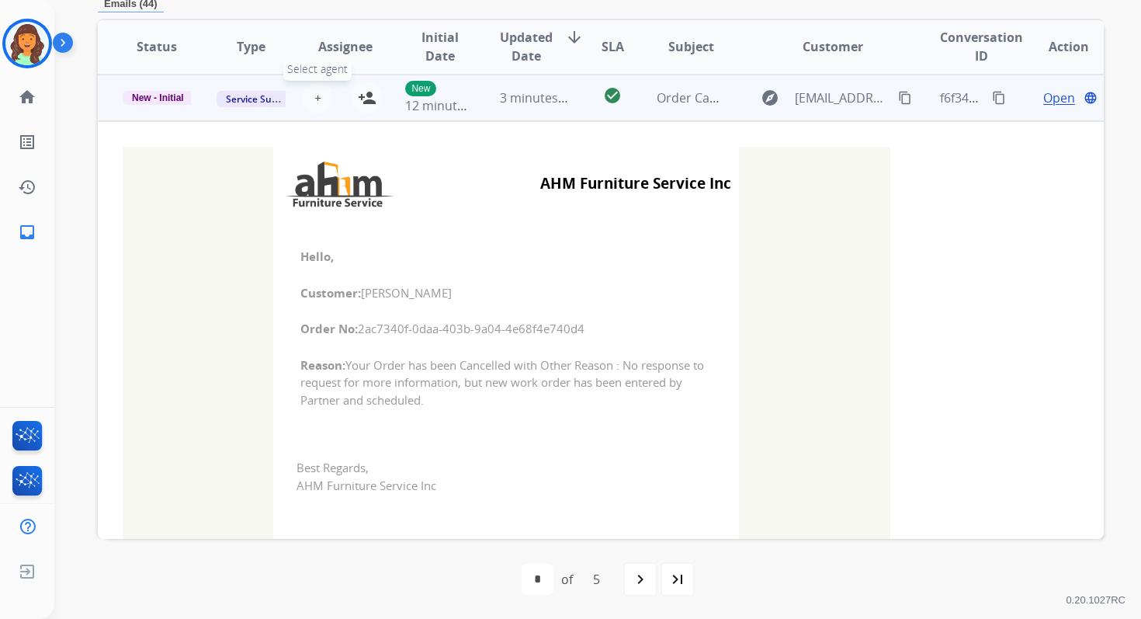
click at [318, 98] on button "+ Select agent" at bounding box center [317, 97] width 31 height 31
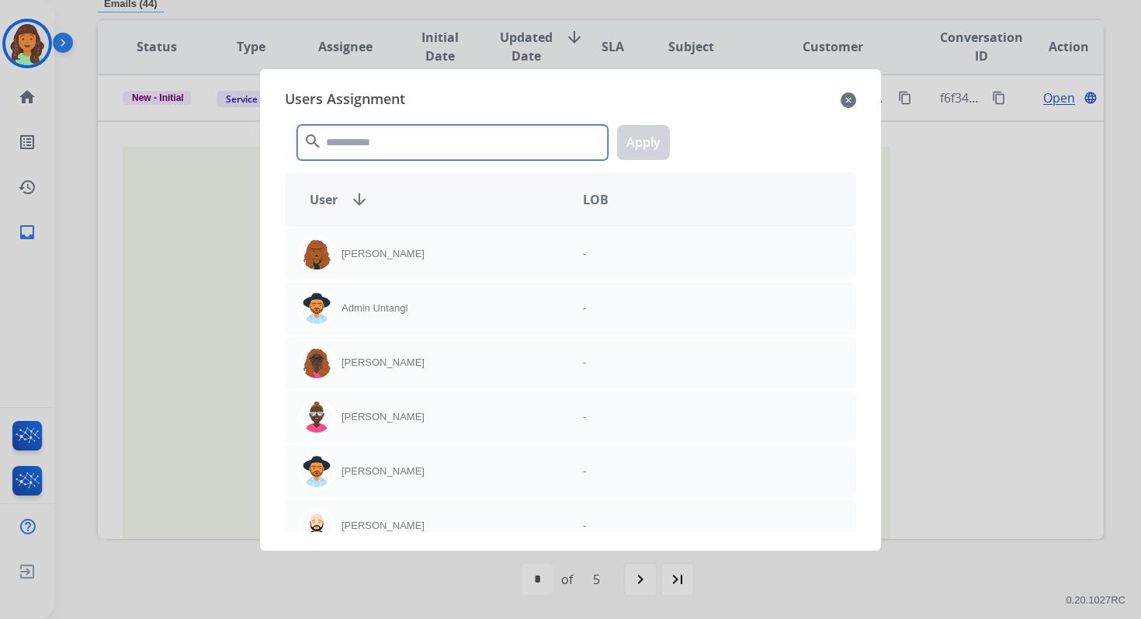
click at [356, 139] on input "text" at bounding box center [452, 142] width 311 height 35
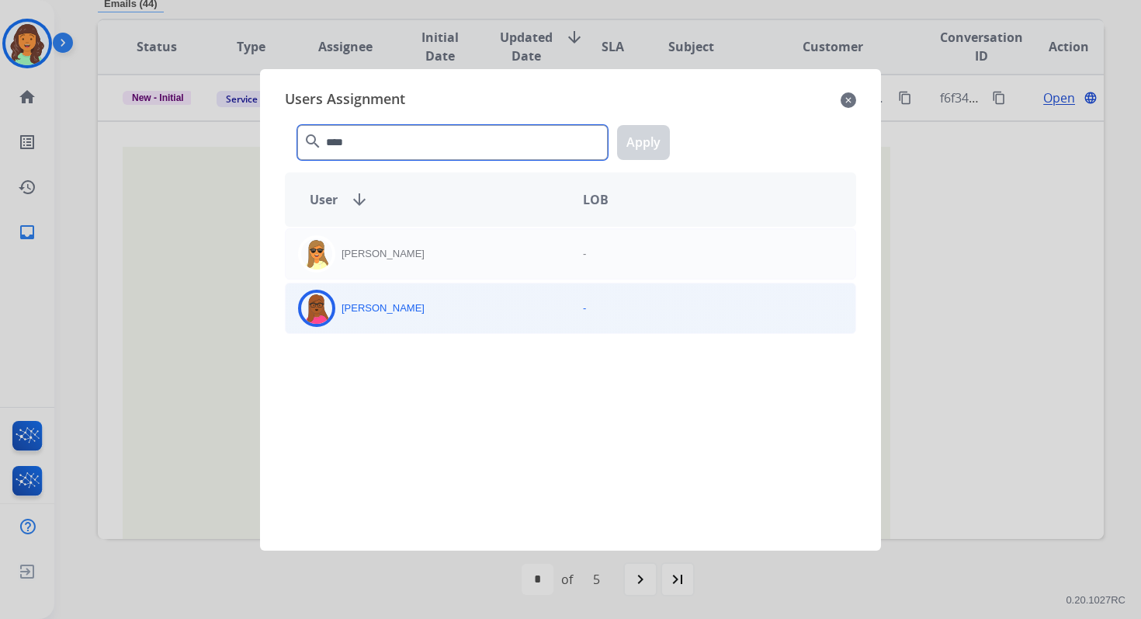
type input "****"
click at [415, 321] on div "[PERSON_NAME]" at bounding box center [428, 308] width 285 height 37
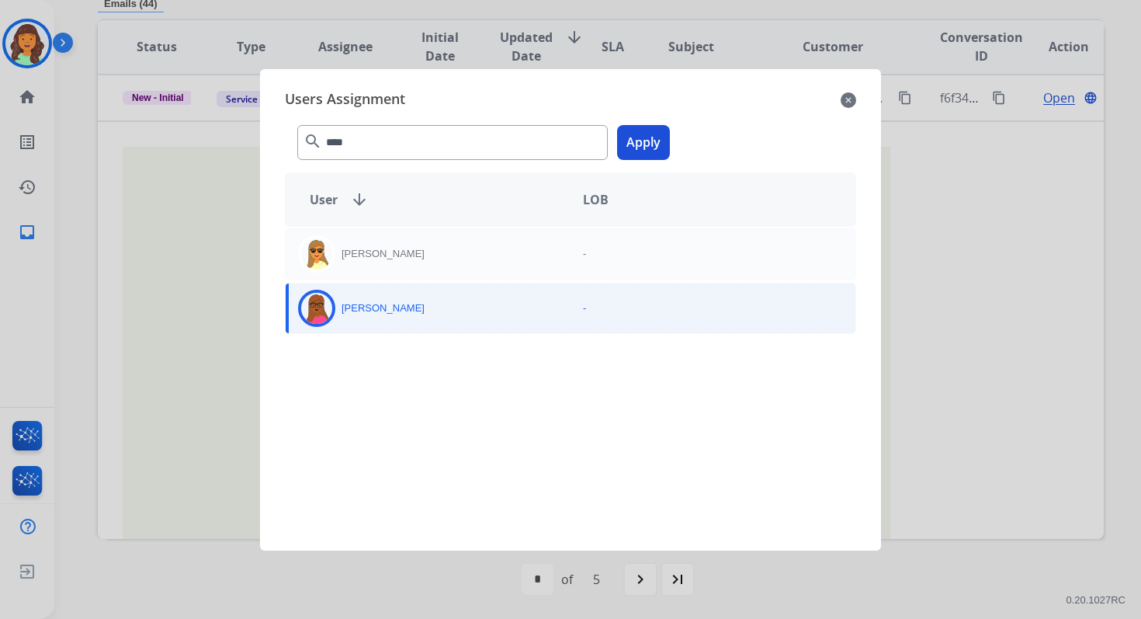
click at [642, 150] on button "Apply" at bounding box center [643, 142] width 53 height 35
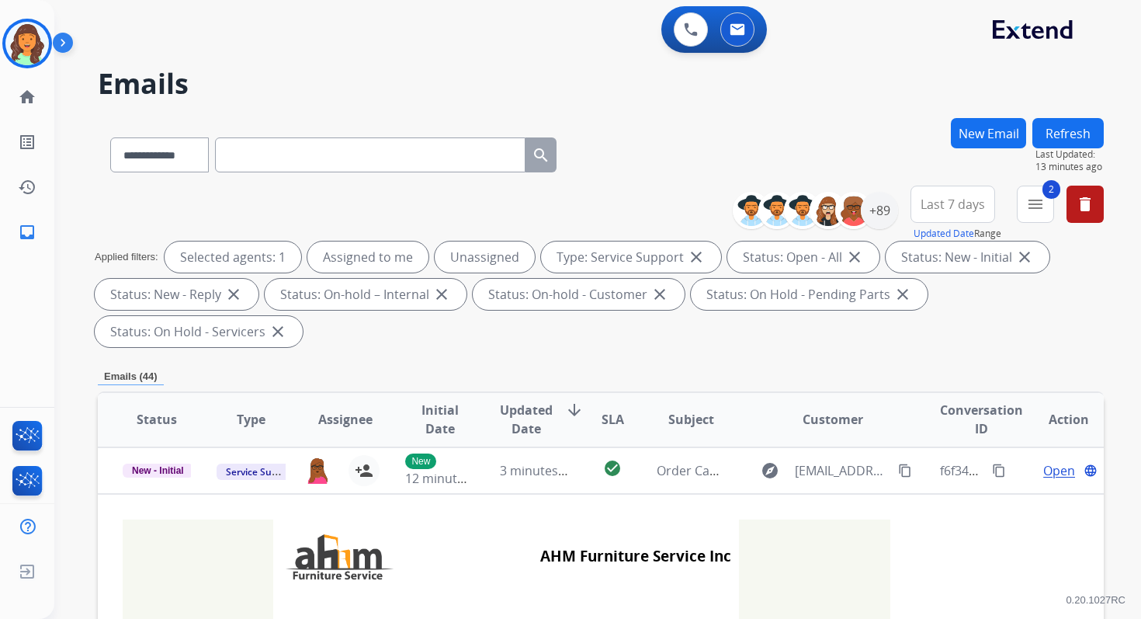
click at [1080, 137] on button "Refresh" at bounding box center [1068, 133] width 71 height 30
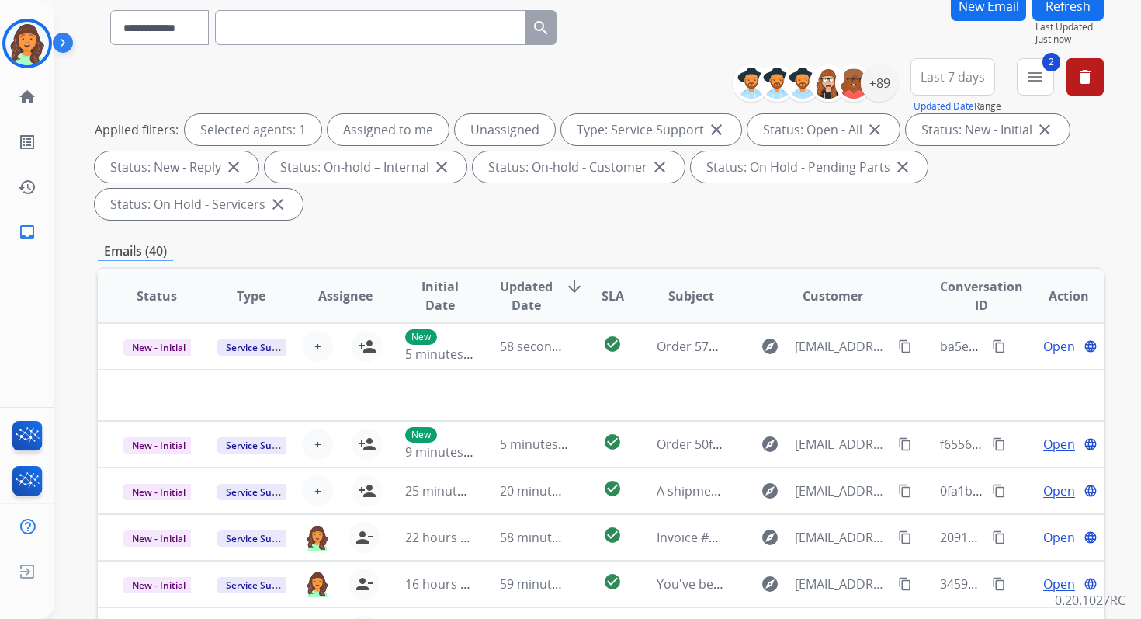
scroll to position [377, 0]
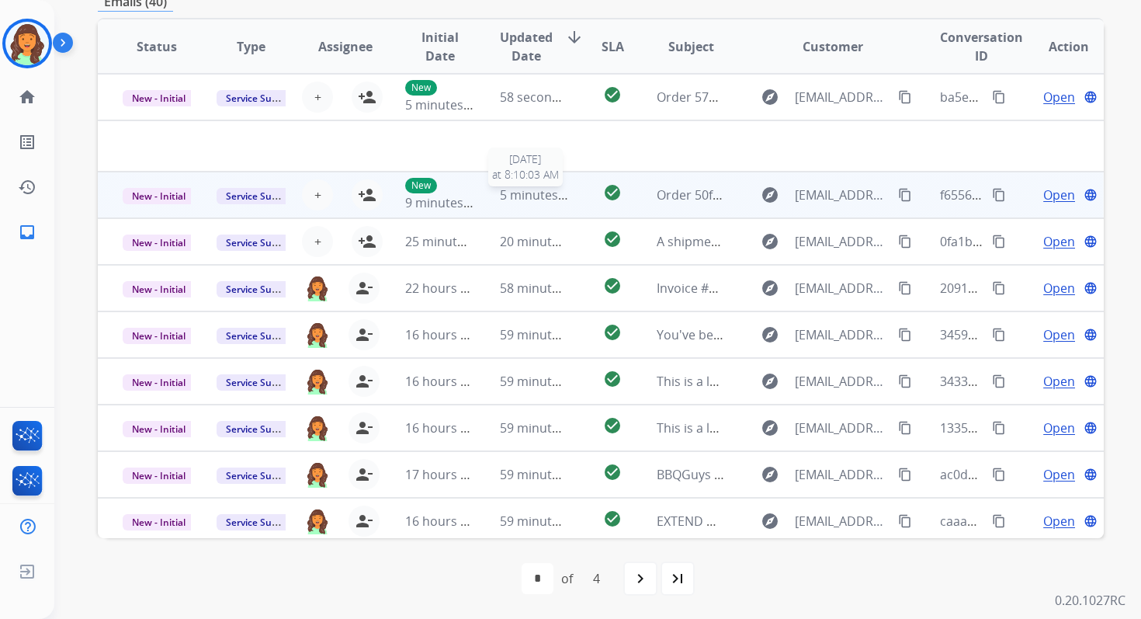
click at [561, 197] on span "5 minutes ago" at bounding box center [541, 194] width 83 height 17
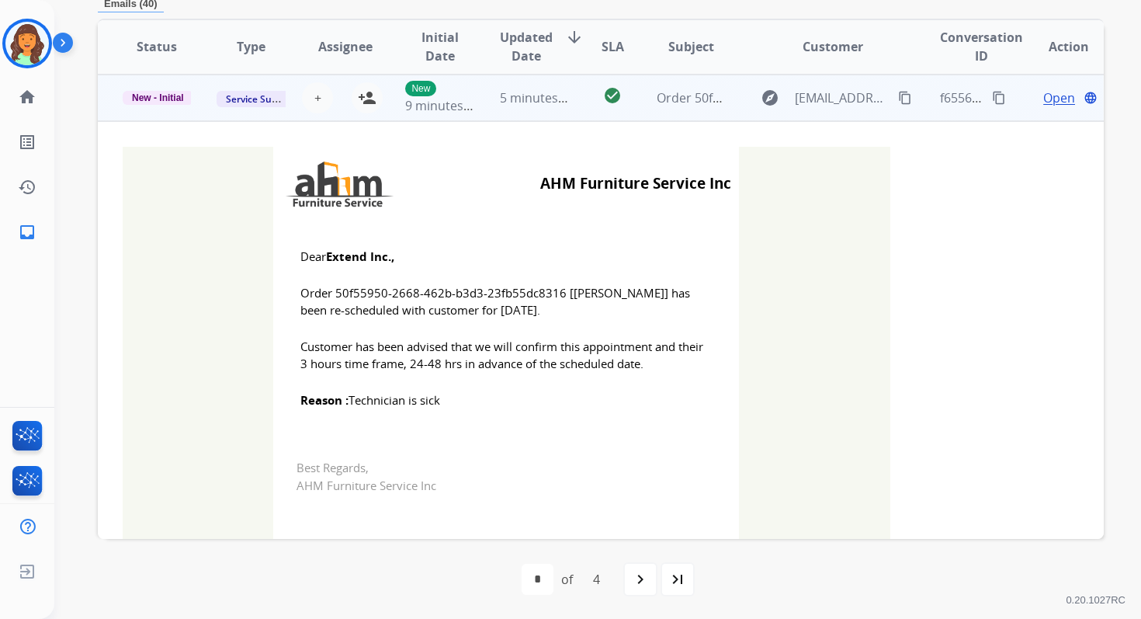
scroll to position [0, 0]
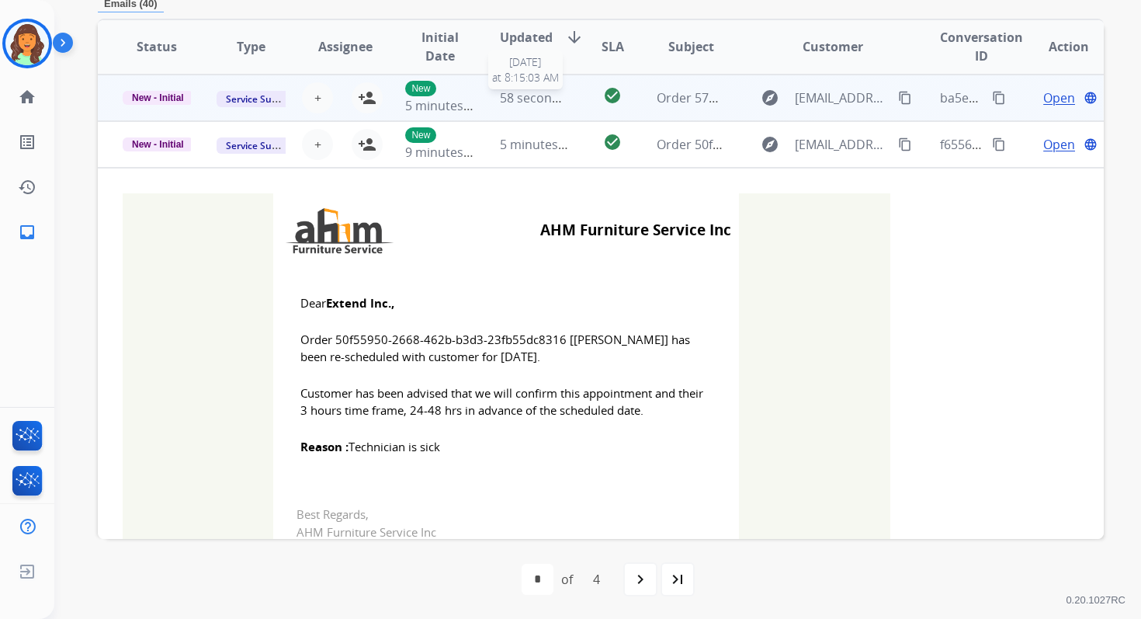
click at [542, 100] on span "58 seconds ago" at bounding box center [545, 97] width 91 height 17
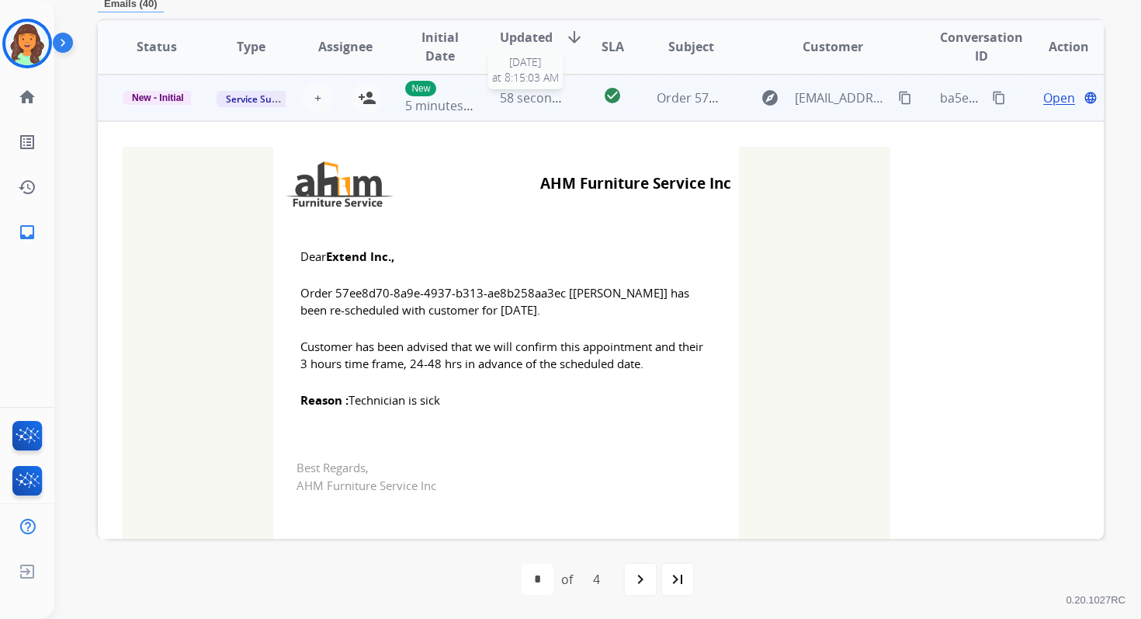
click at [542, 100] on span "58 seconds ago" at bounding box center [545, 97] width 91 height 17
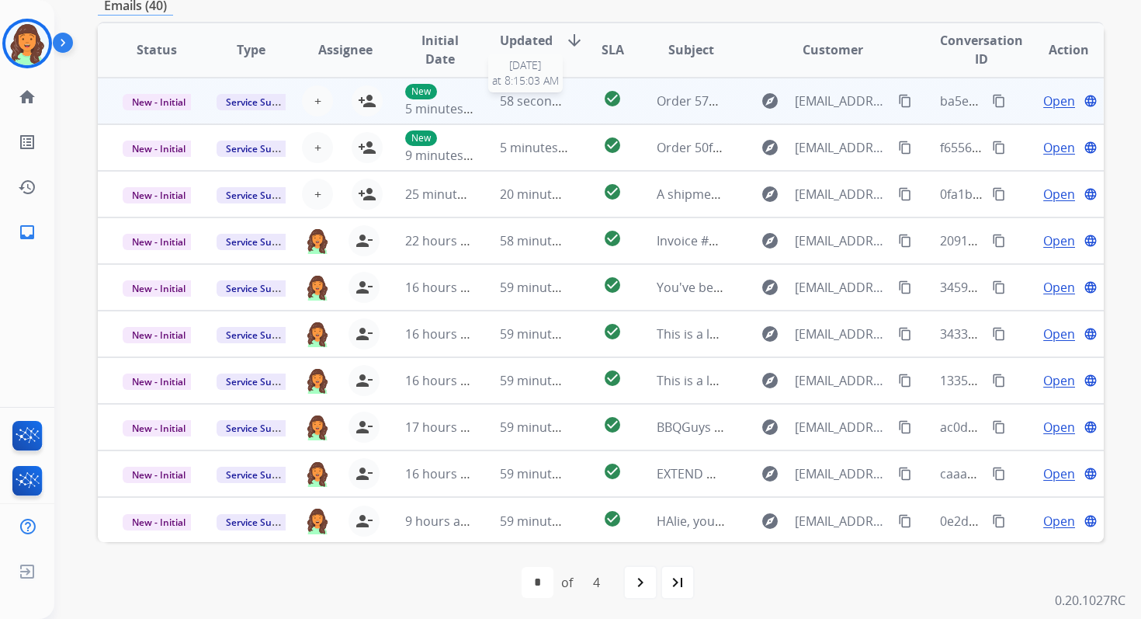
scroll to position [372, 0]
click at [372, 98] on mat-icon "person_add" at bounding box center [367, 101] width 19 height 19
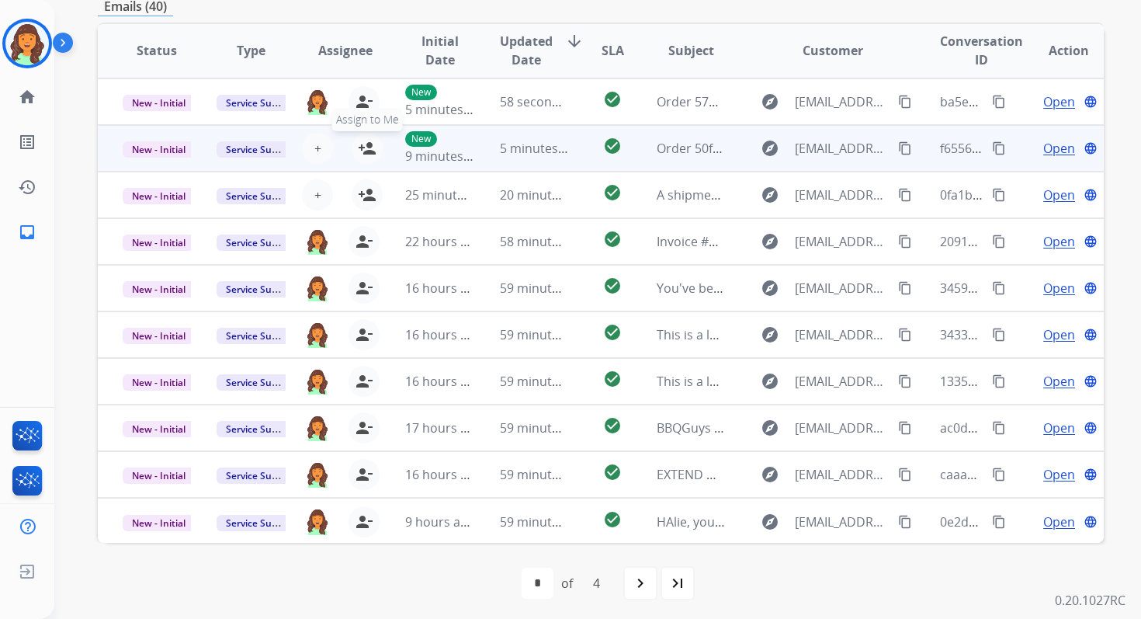
click at [370, 144] on mat-icon "person_add" at bounding box center [367, 148] width 19 height 19
click at [169, 156] on span "New - Initial" at bounding box center [159, 149] width 72 height 16
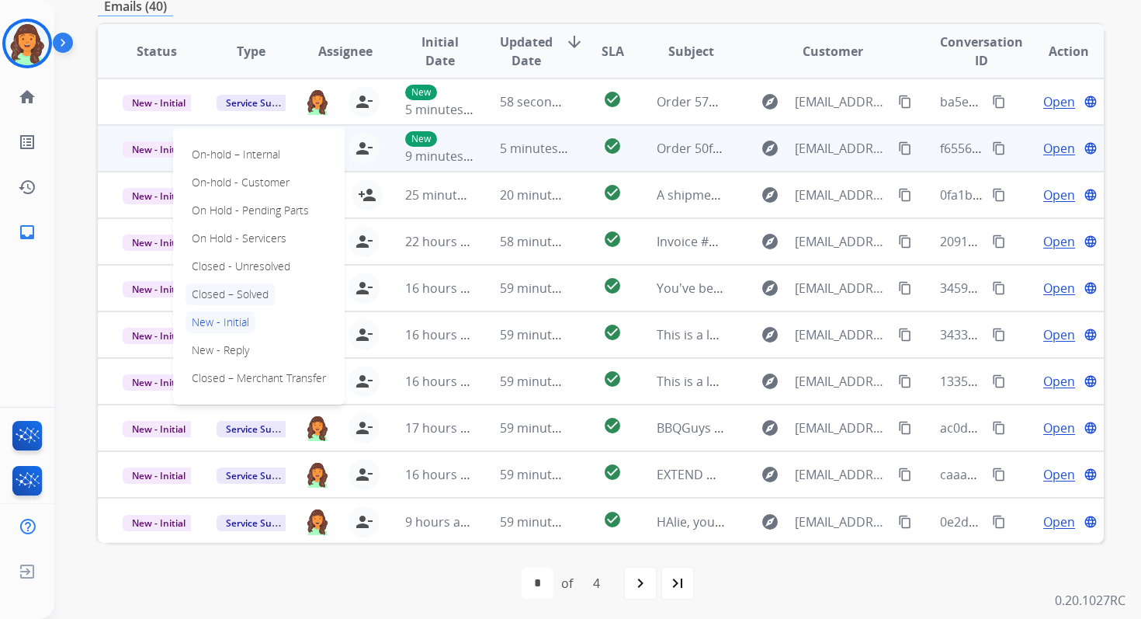
click at [227, 293] on p "Closed – Solved" at bounding box center [230, 294] width 89 height 22
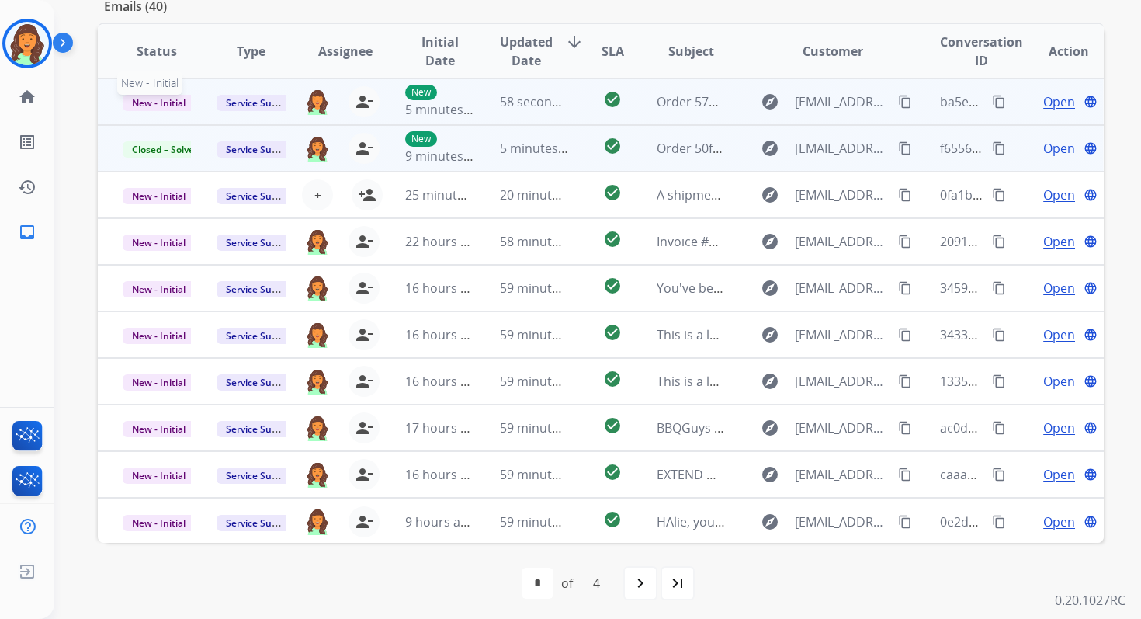
click at [186, 102] on span "New - Initial" at bounding box center [159, 103] width 72 height 16
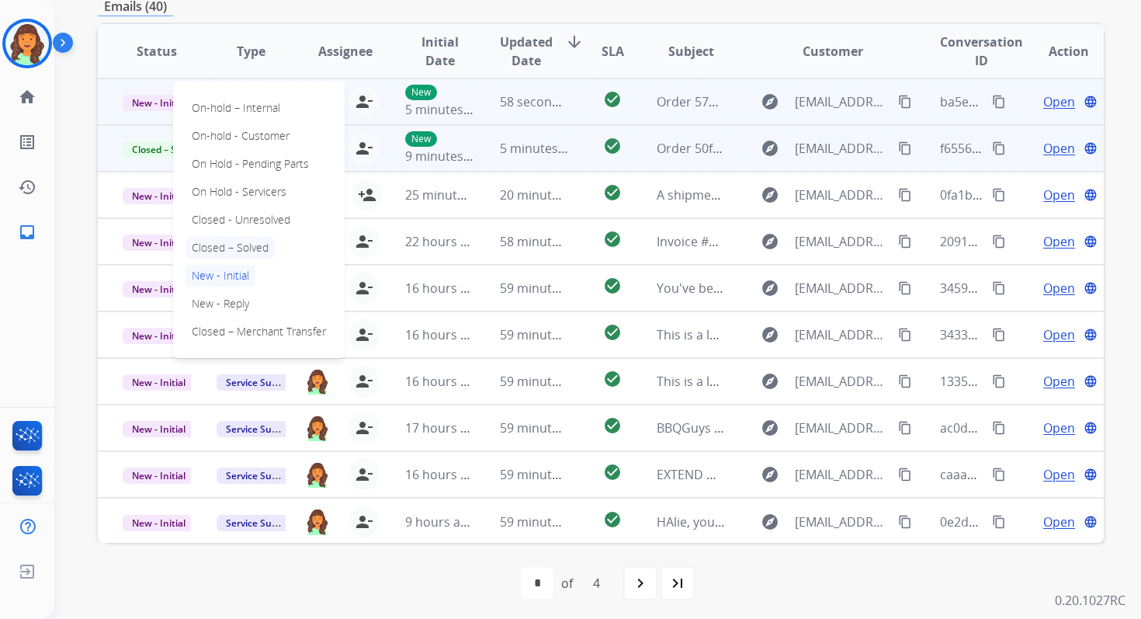
click at [232, 245] on p "Closed – Solved" at bounding box center [230, 248] width 89 height 22
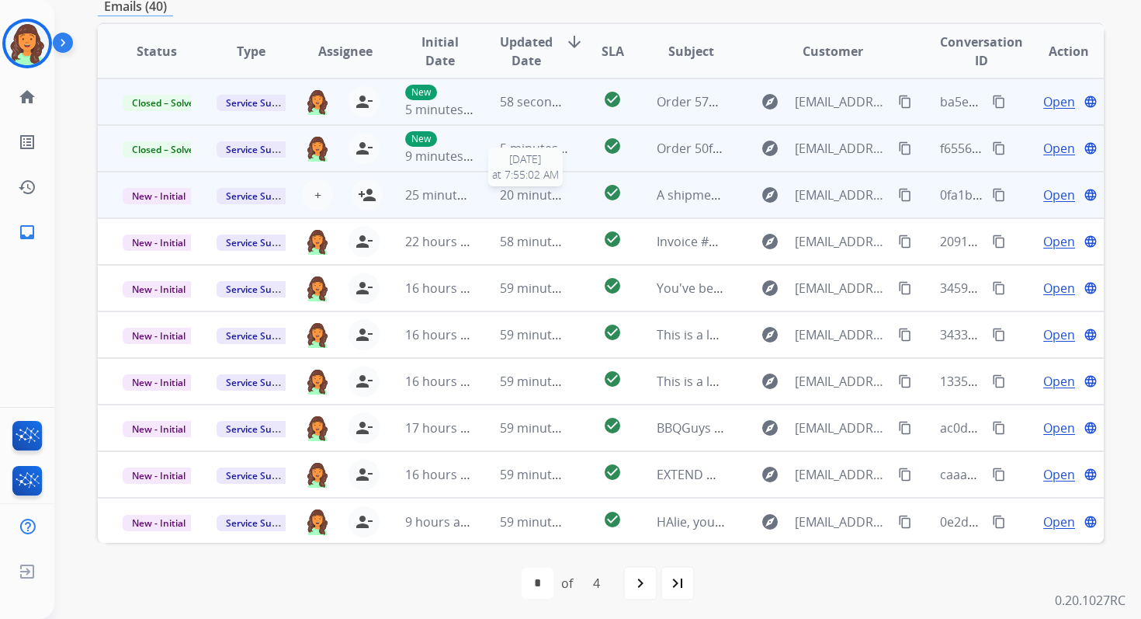
click at [538, 194] on span "20 minutes ago" at bounding box center [545, 194] width 90 height 17
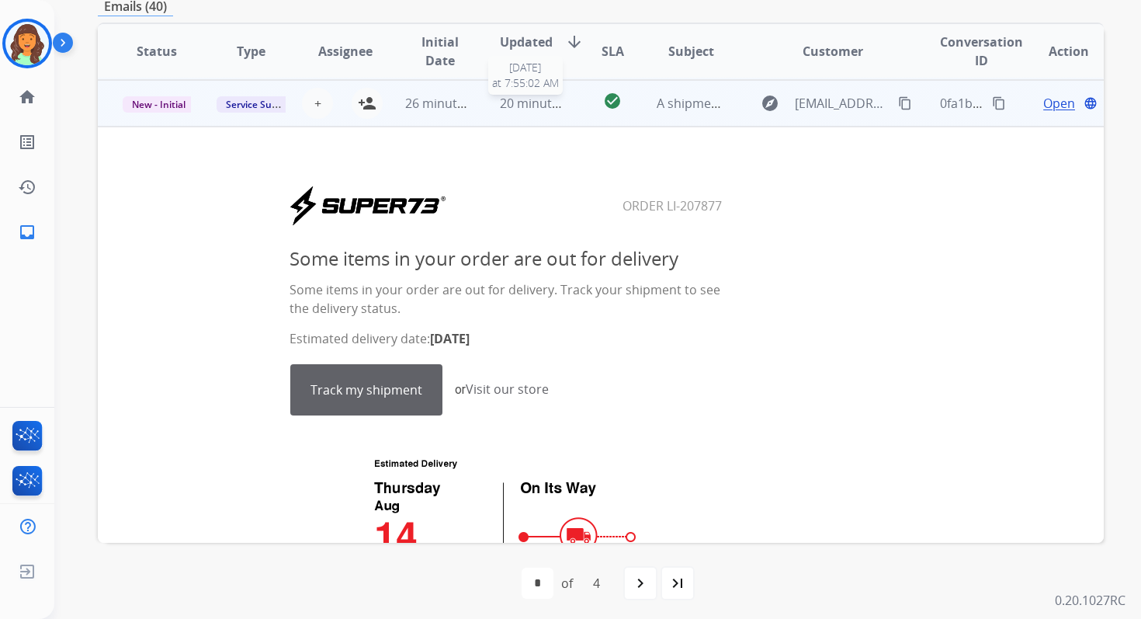
scroll to position [93, 0]
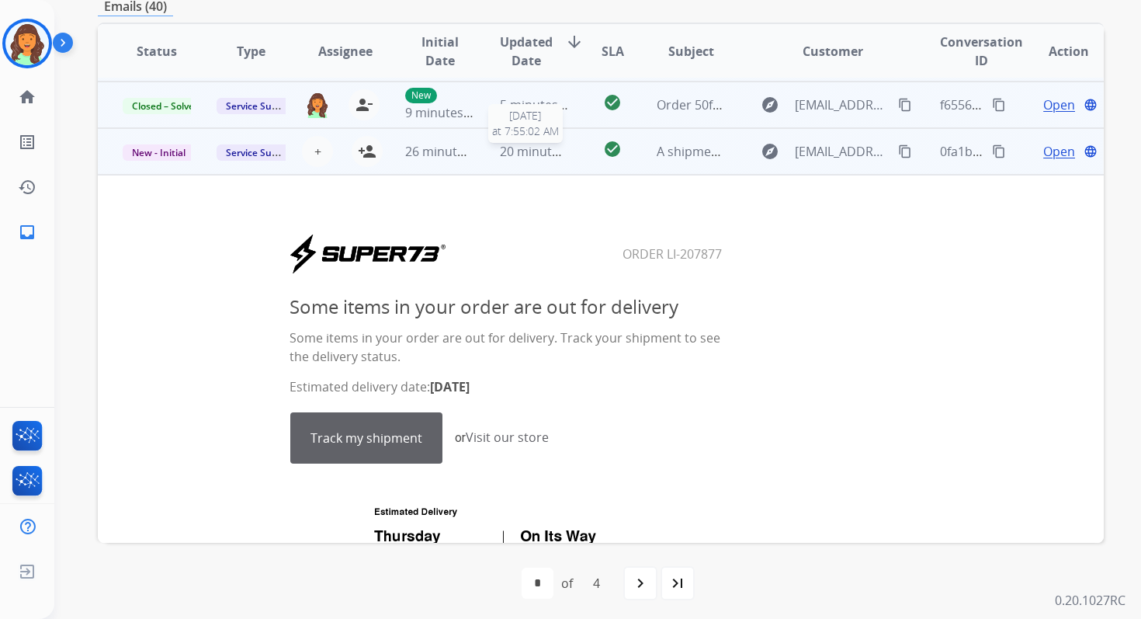
click at [535, 156] on span "20 minutes ago" at bounding box center [545, 151] width 90 height 17
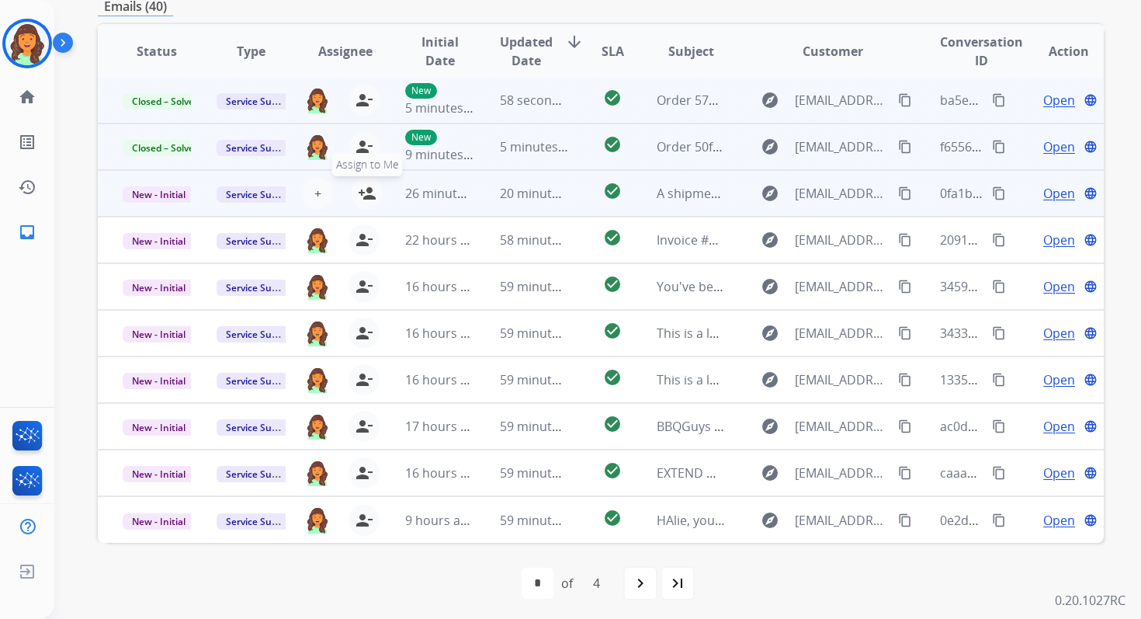
click at [355, 195] on button "person_add Assign to Me" at bounding box center [367, 193] width 31 height 31
click at [179, 194] on span "New - Initial" at bounding box center [159, 194] width 72 height 16
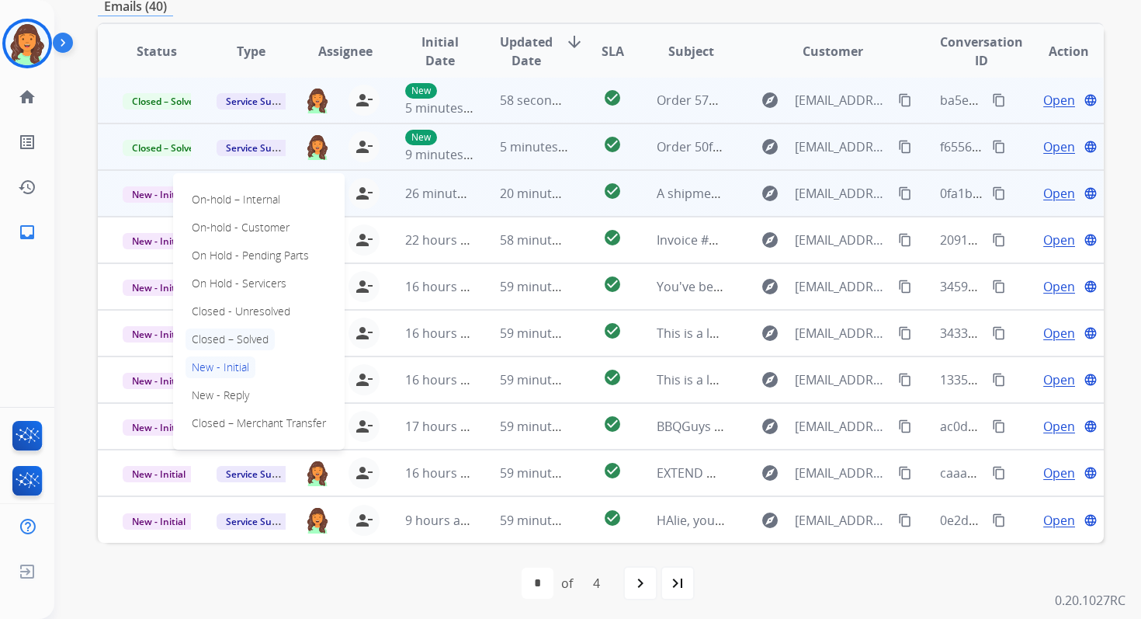
click at [229, 342] on p "Closed – Solved" at bounding box center [230, 339] width 89 height 22
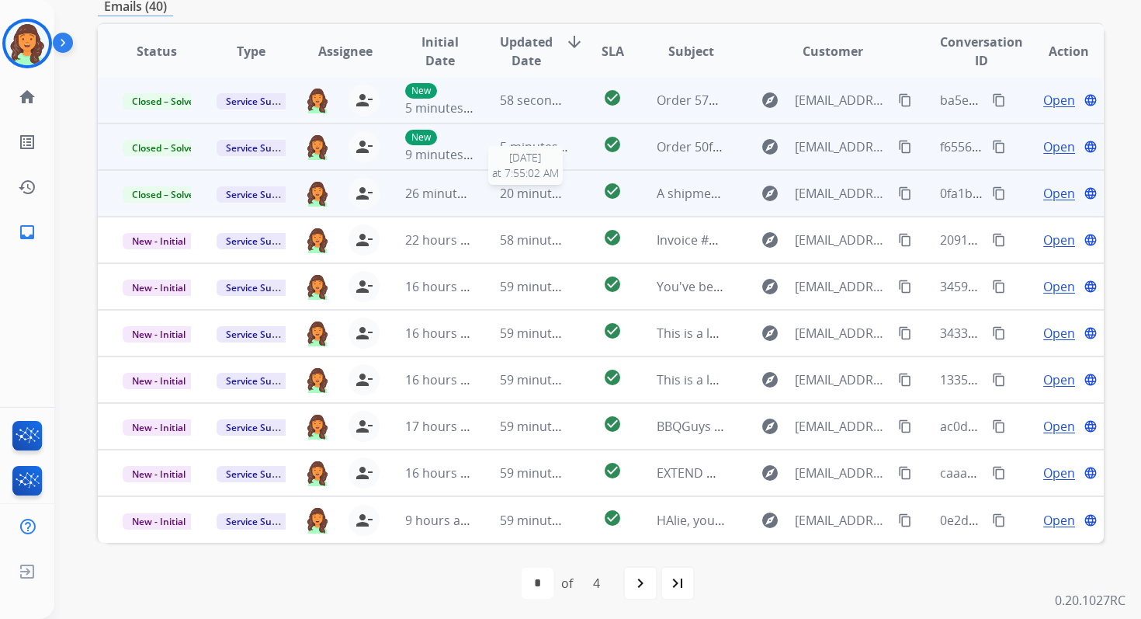
click at [502, 189] on span "20 minutes ago" at bounding box center [545, 193] width 90 height 17
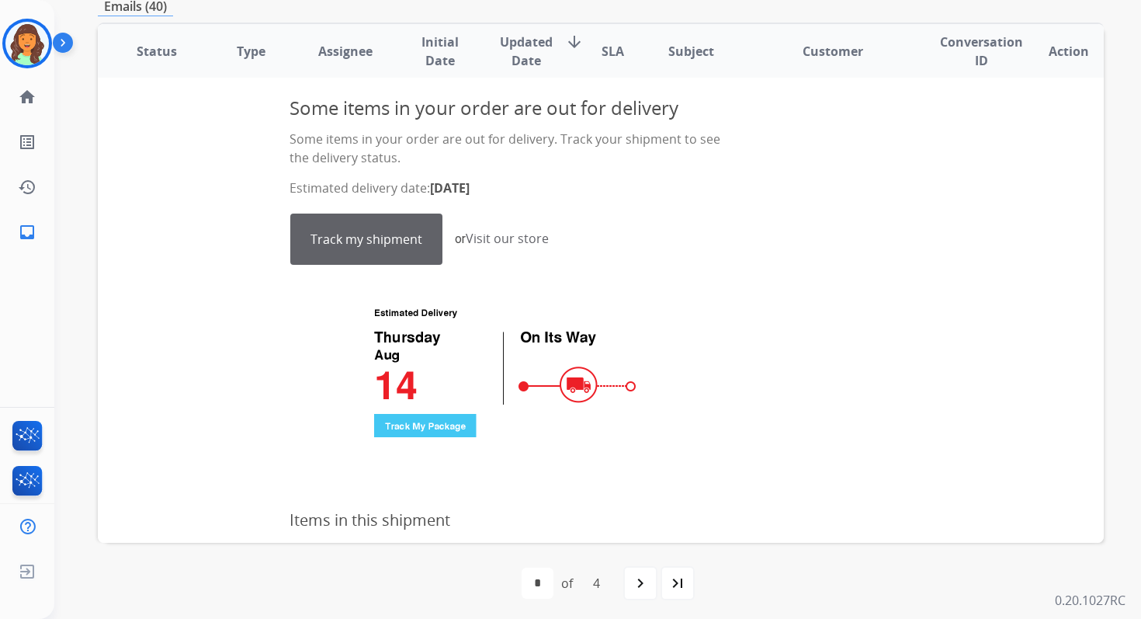
scroll to position [192, 0]
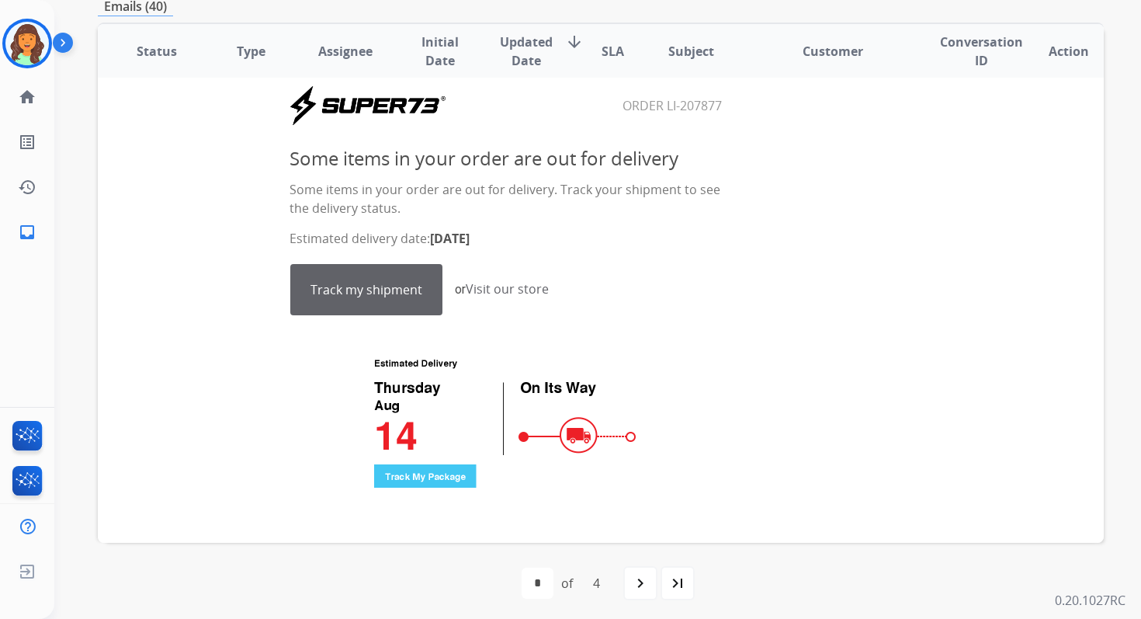
click at [391, 283] on link "Track my shipment" at bounding box center [366, 290] width 151 height 50
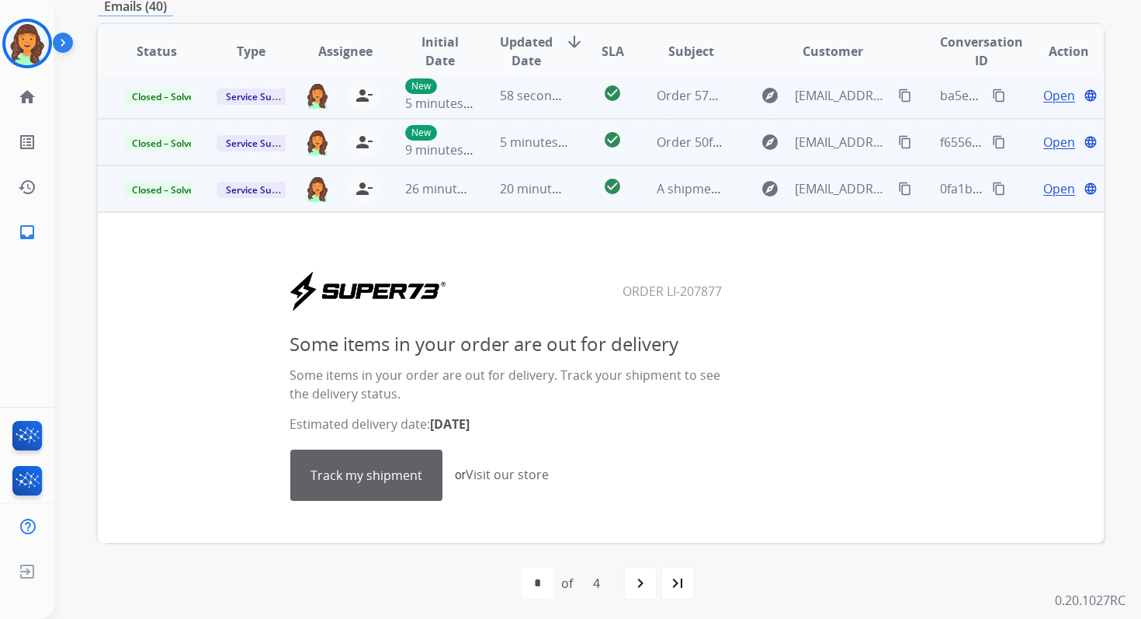
scroll to position [0, 0]
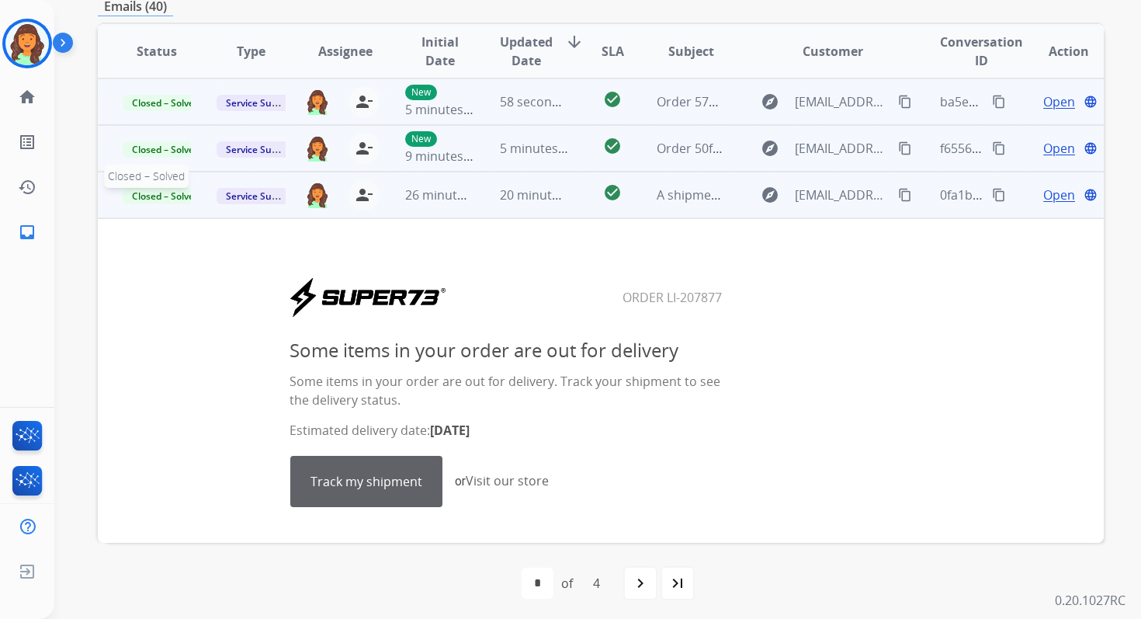
click at [168, 200] on span "Closed – Solved" at bounding box center [166, 196] width 86 height 16
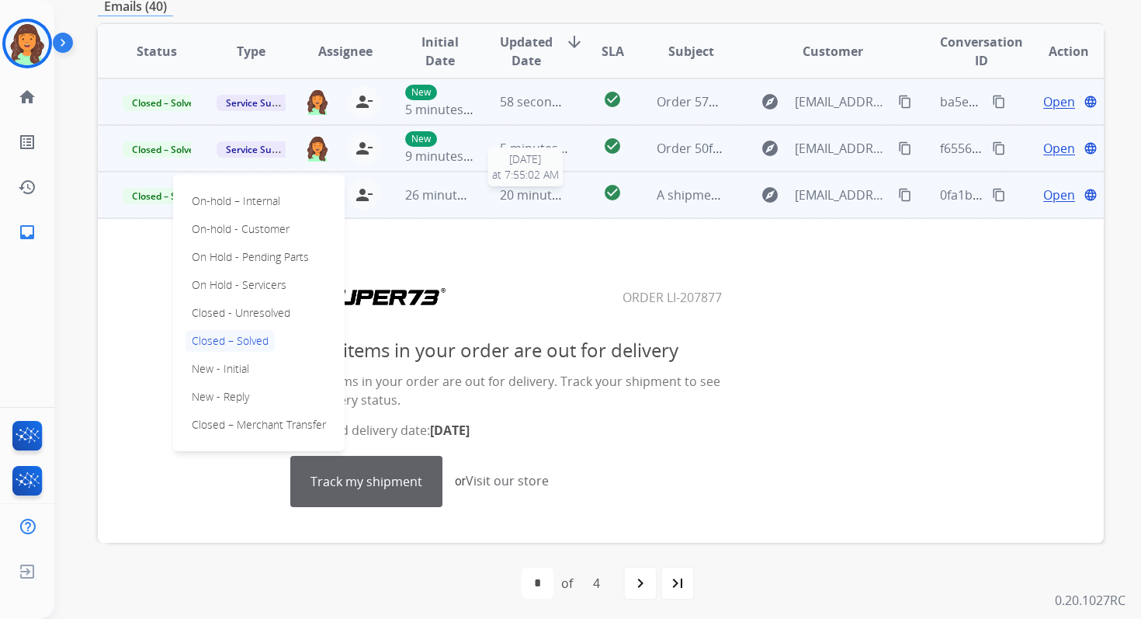
click at [515, 196] on span "20 minutes ago" at bounding box center [545, 194] width 90 height 17
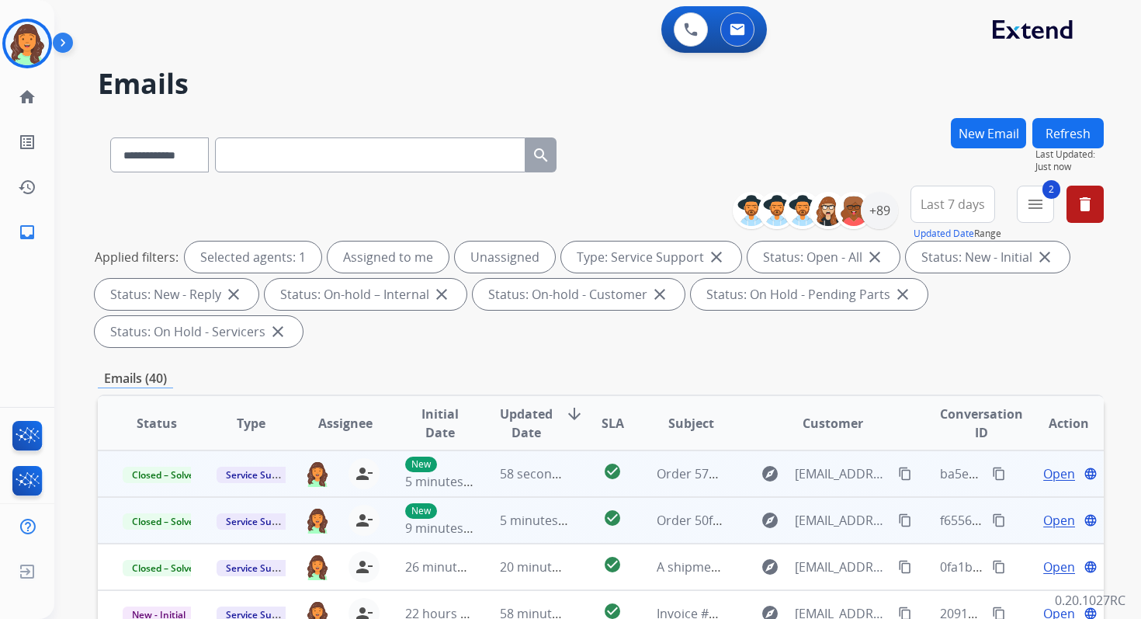
click at [1086, 126] on button "Refresh" at bounding box center [1068, 133] width 71 height 30
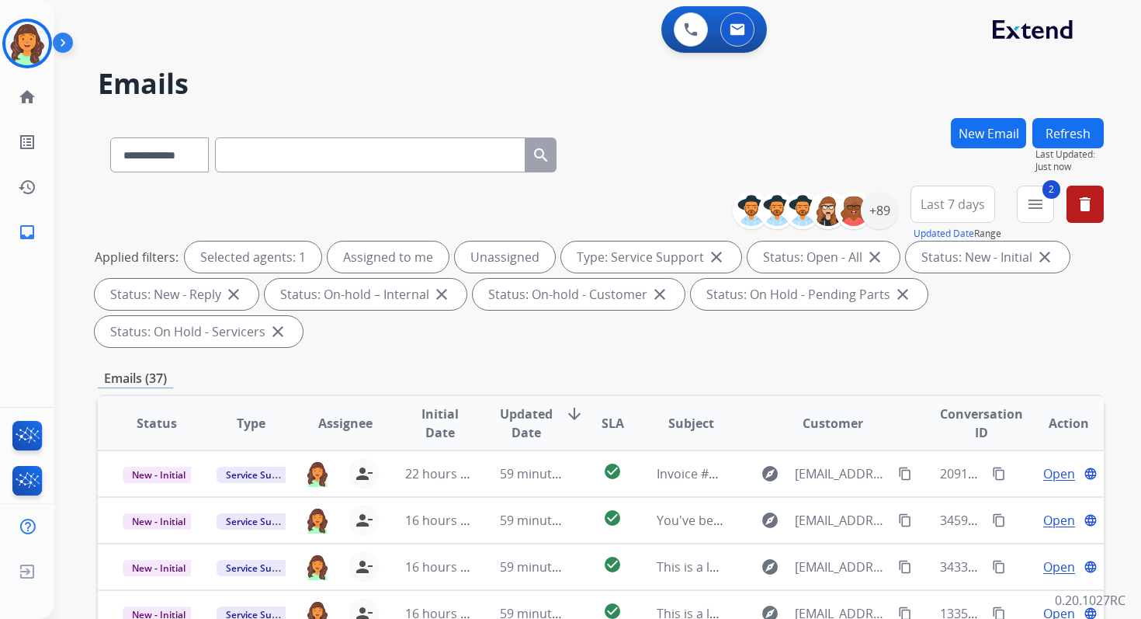
scroll to position [377, 0]
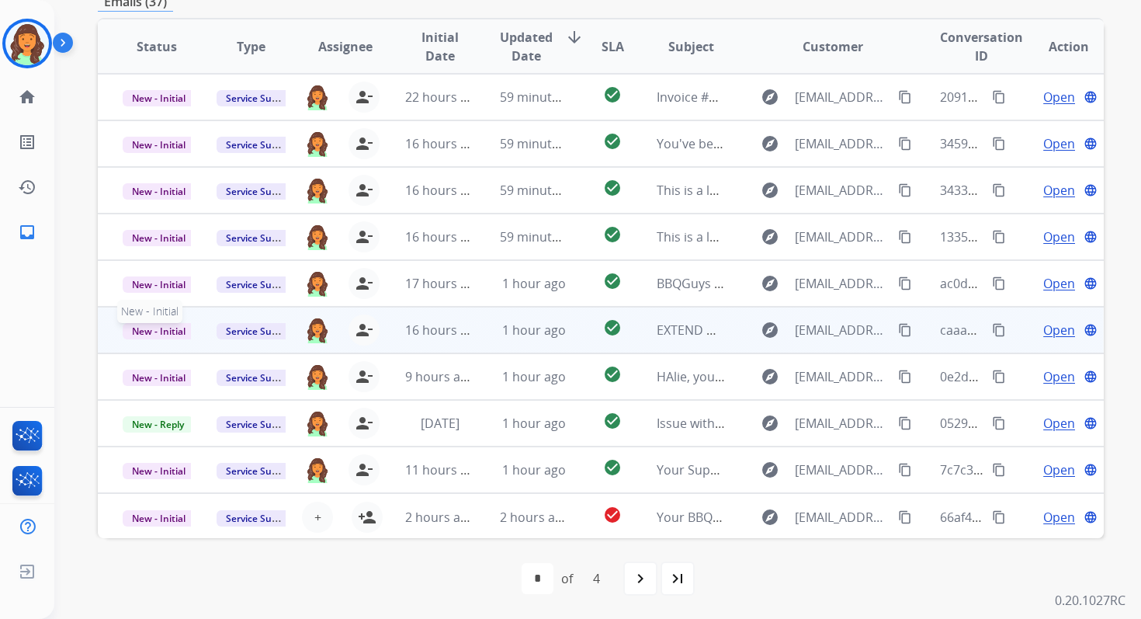
click at [169, 326] on span "New - Initial" at bounding box center [159, 331] width 72 height 16
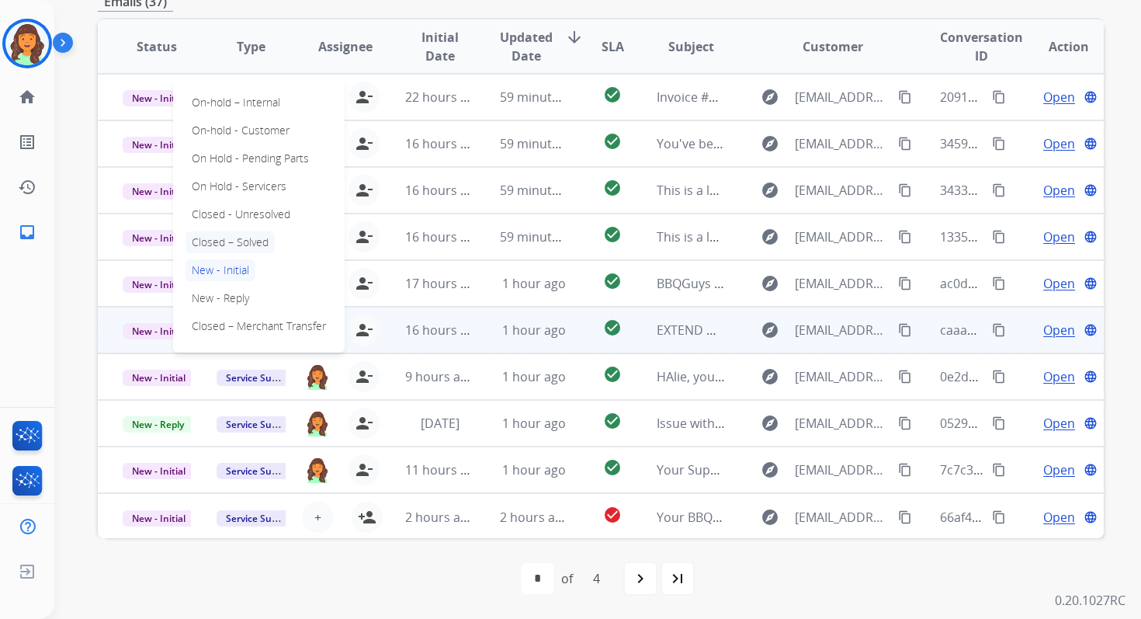
click at [235, 245] on p "Closed – Solved" at bounding box center [230, 242] width 89 height 22
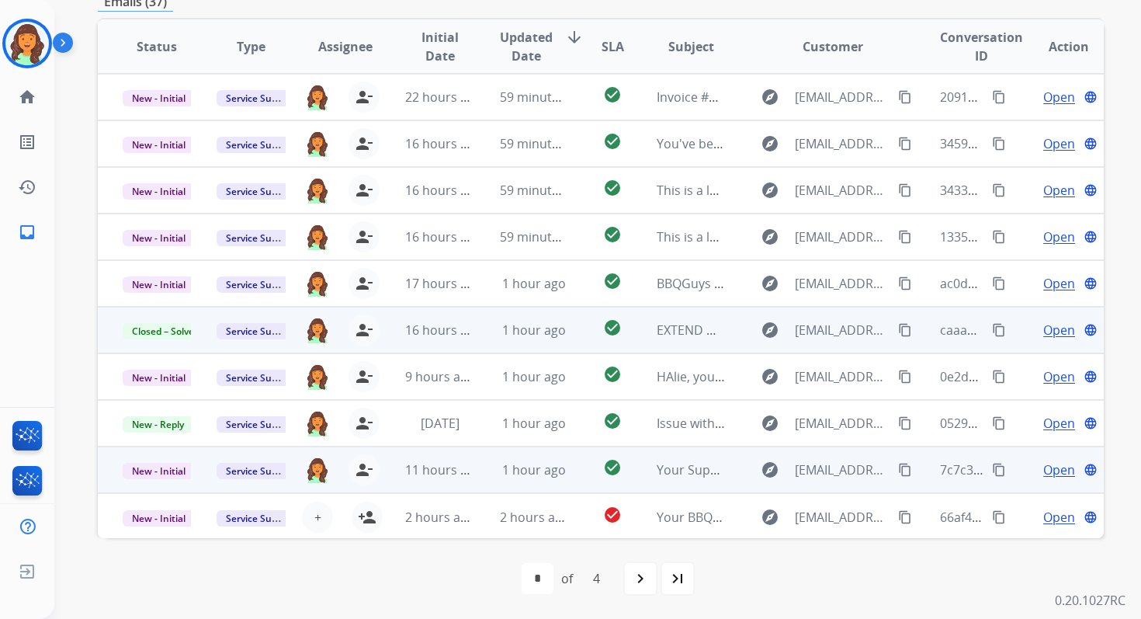
click at [536, 480] on td "1 hour ago" at bounding box center [522, 469] width 94 height 47
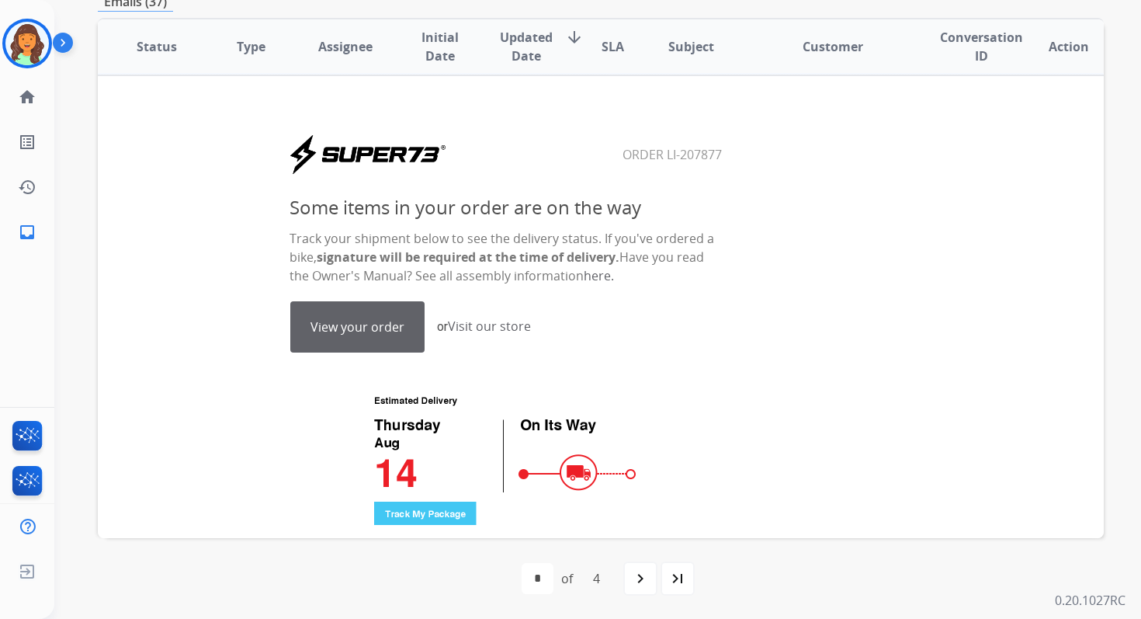
scroll to position [409, 0]
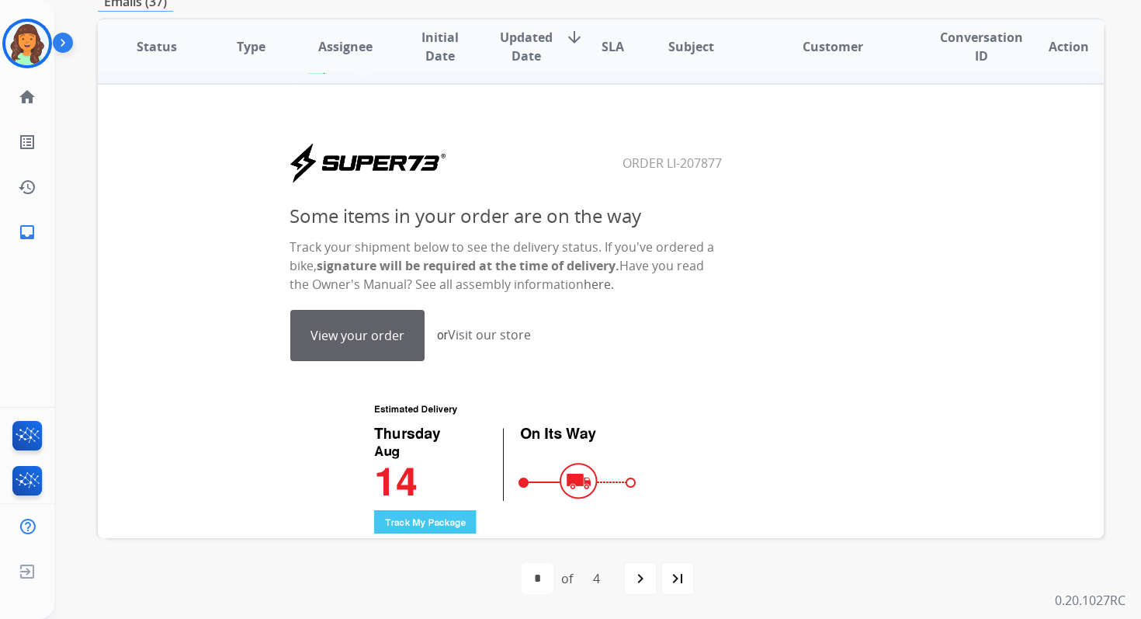
click at [339, 338] on link "View your order" at bounding box center [357, 336] width 133 height 50
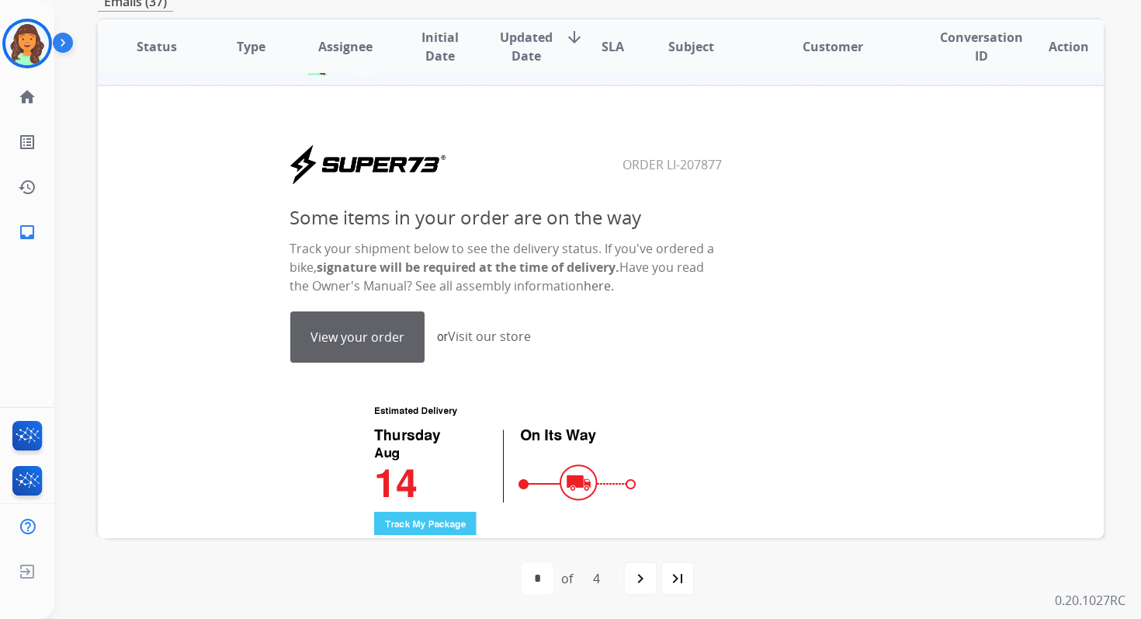
scroll to position [363, 0]
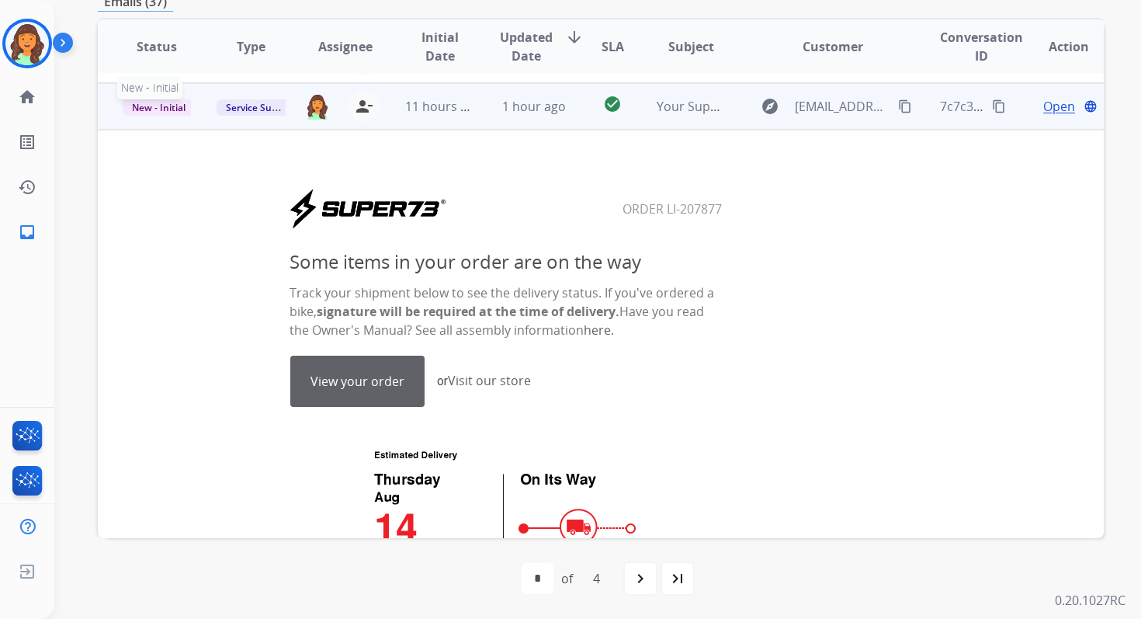
click at [147, 106] on span "New - Initial" at bounding box center [159, 107] width 72 height 16
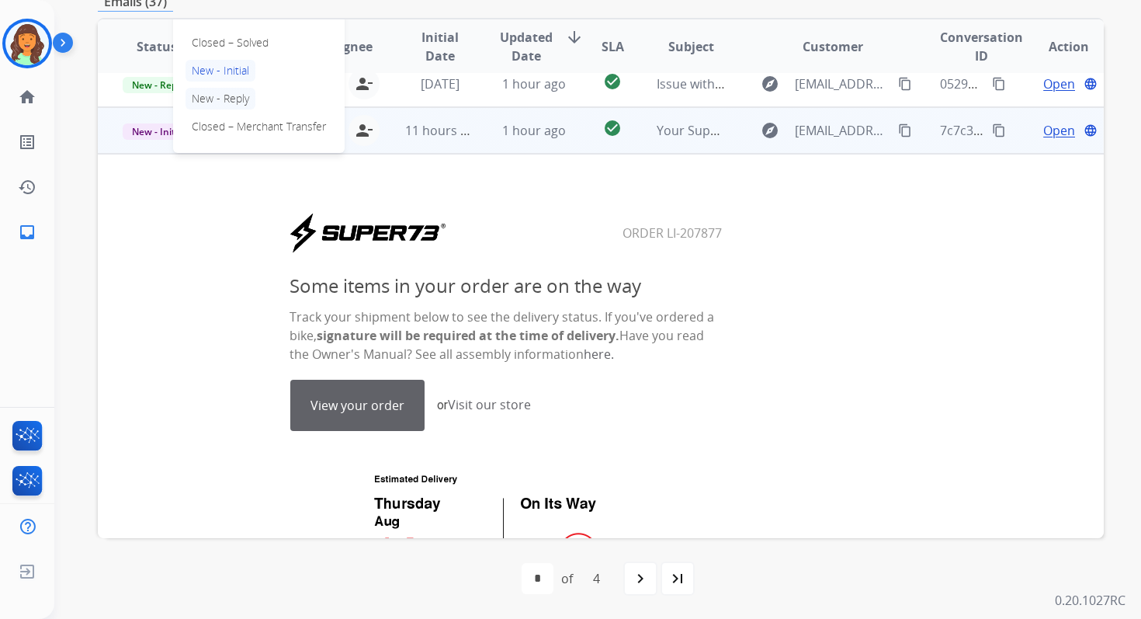
scroll to position [331, 0]
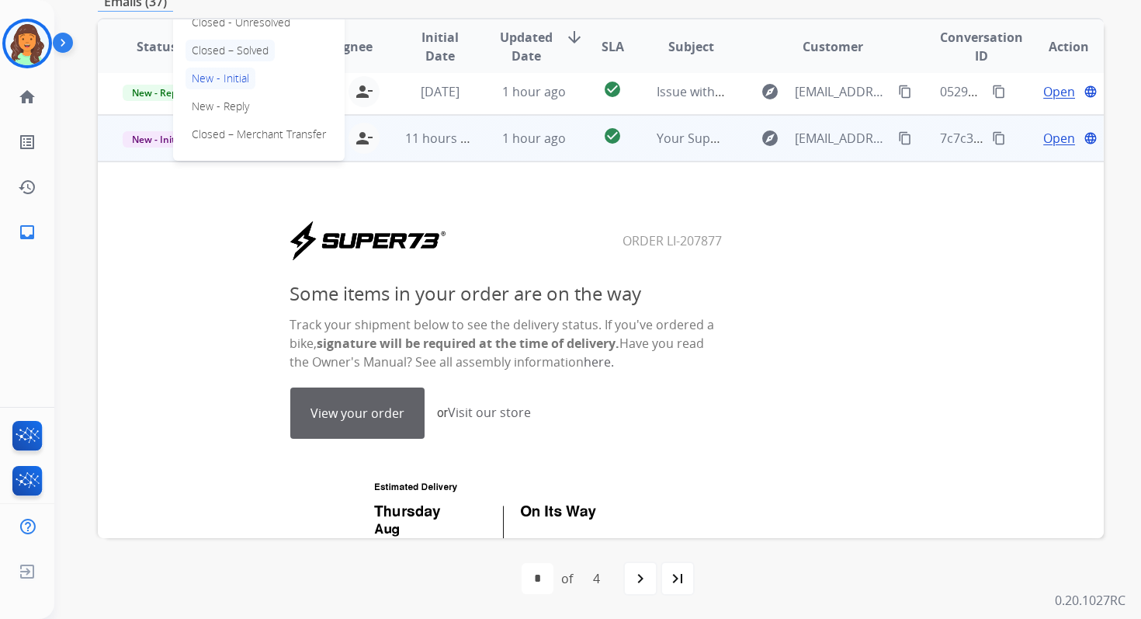
click at [248, 49] on p "Closed – Solved" at bounding box center [230, 51] width 89 height 22
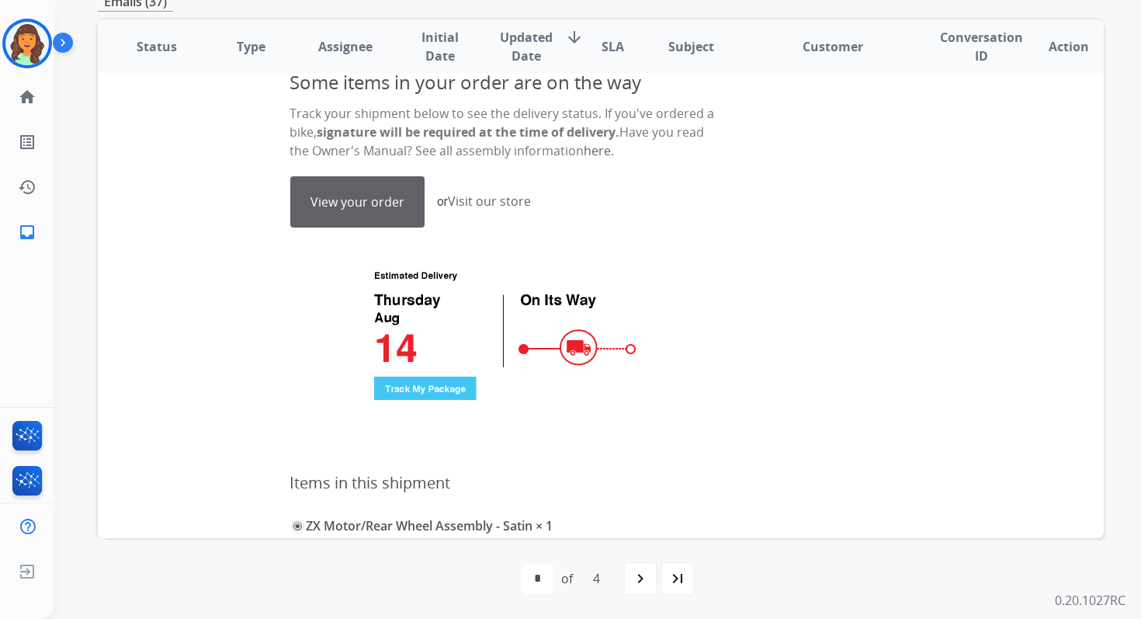
scroll to position [799, 0]
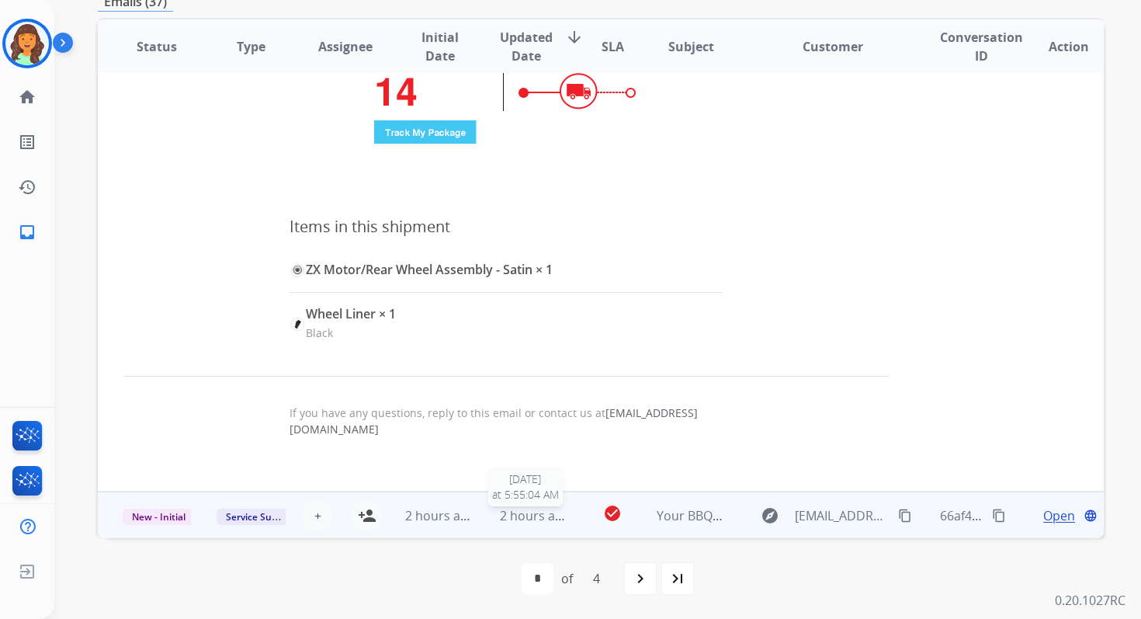
click at [529, 512] on span "2 hours ago" at bounding box center [535, 515] width 70 height 17
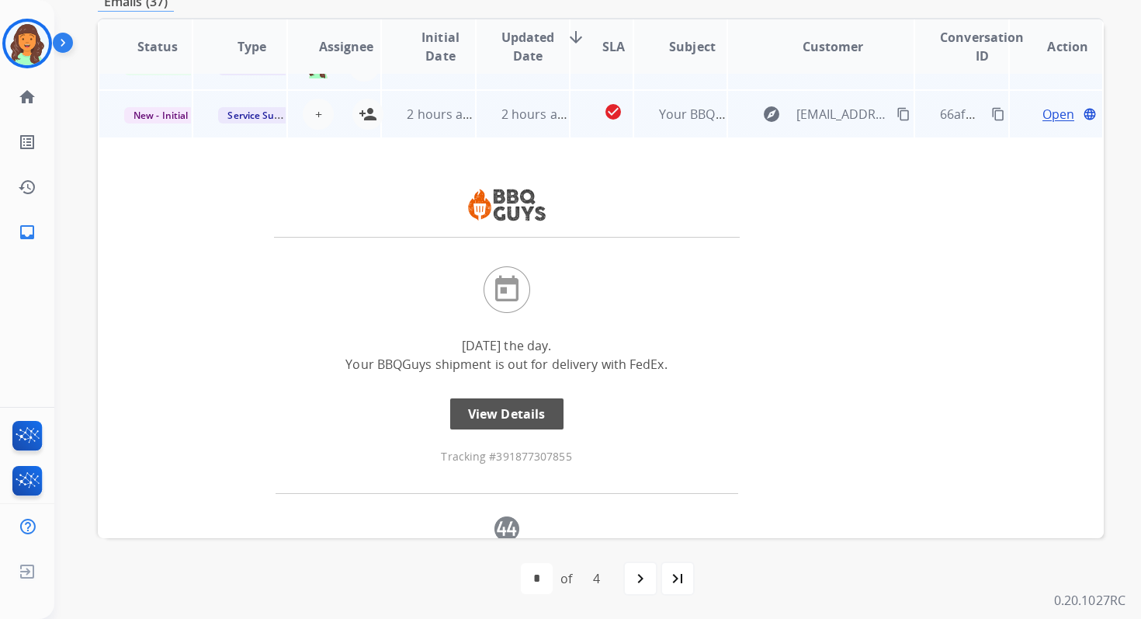
scroll to position [419, 0]
click at [536, 415] on link "View Details" at bounding box center [506, 413] width 113 height 31
click at [370, 117] on mat-icon "person_add" at bounding box center [368, 114] width 19 height 19
click at [162, 111] on span "New - Initial" at bounding box center [160, 115] width 73 height 16
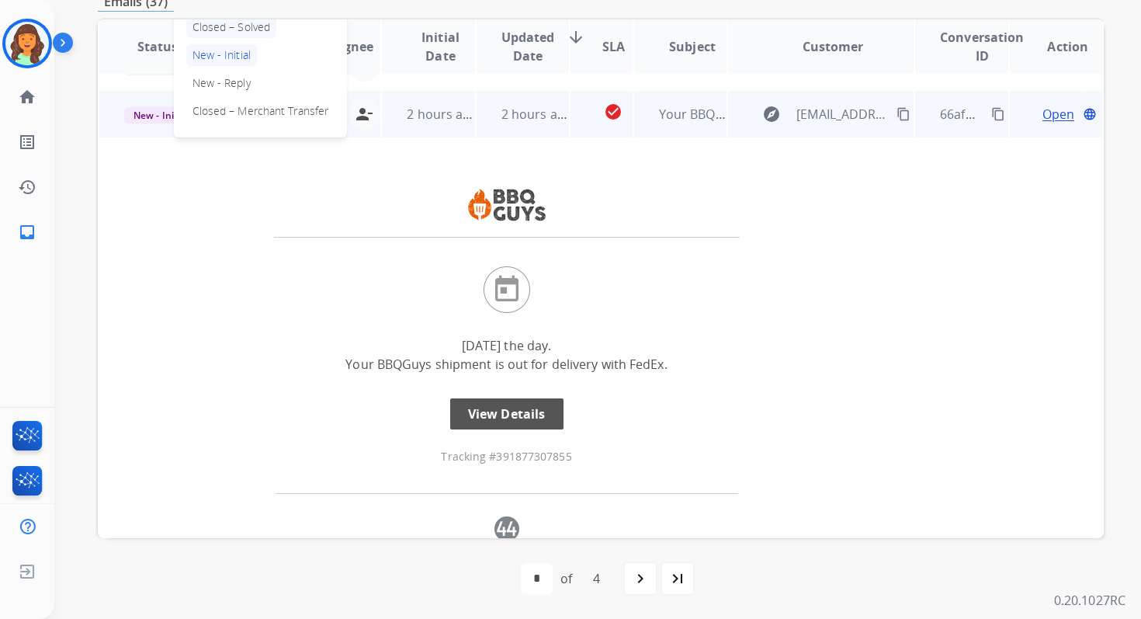
click at [251, 25] on p "Closed – Solved" at bounding box center [231, 27] width 91 height 22
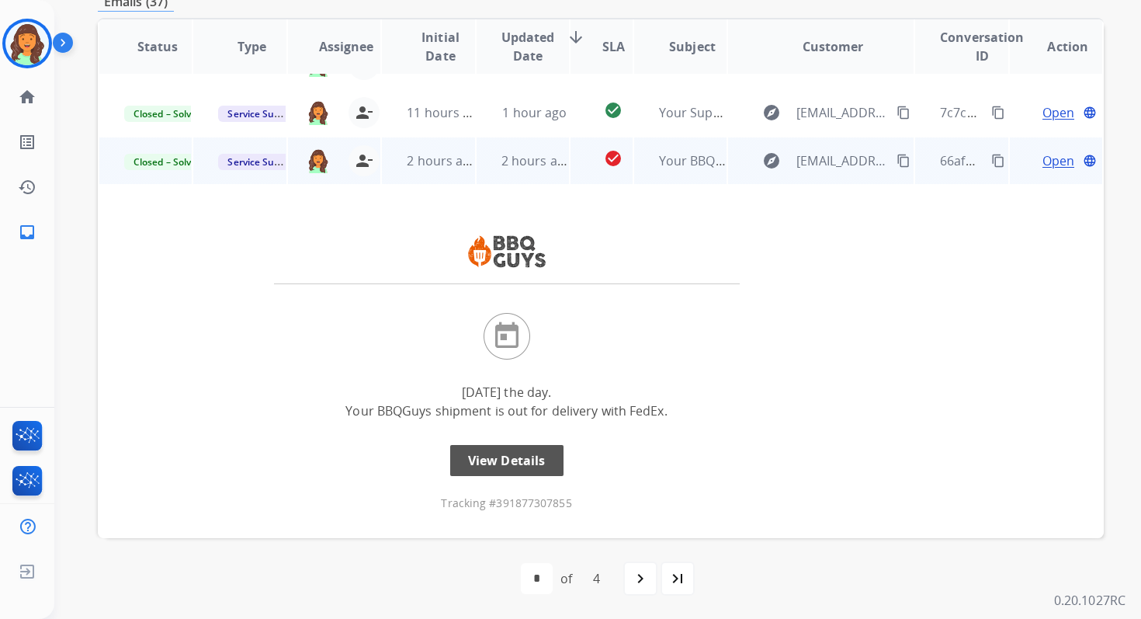
scroll to position [293, 0]
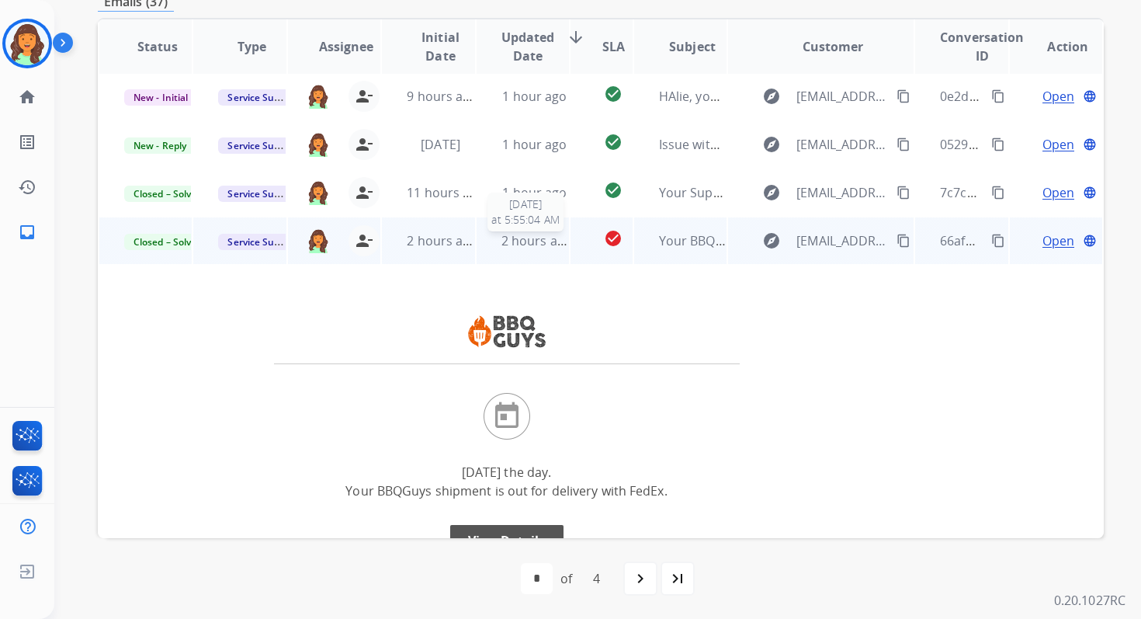
click at [536, 241] on span "2 hours ago" at bounding box center [537, 240] width 71 height 17
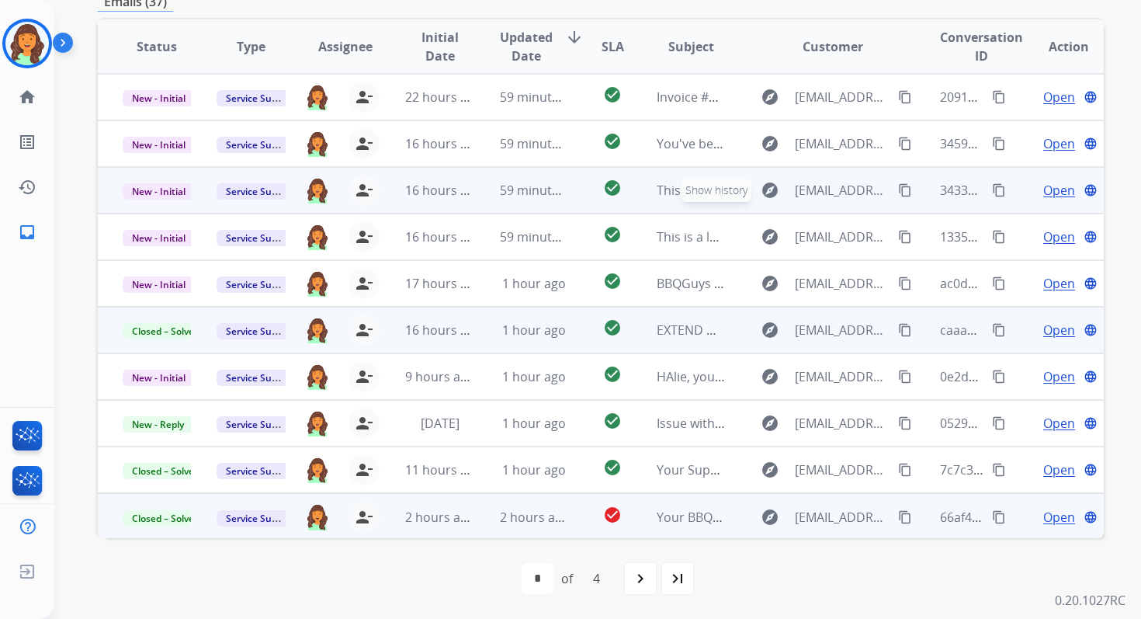
scroll to position [0, 0]
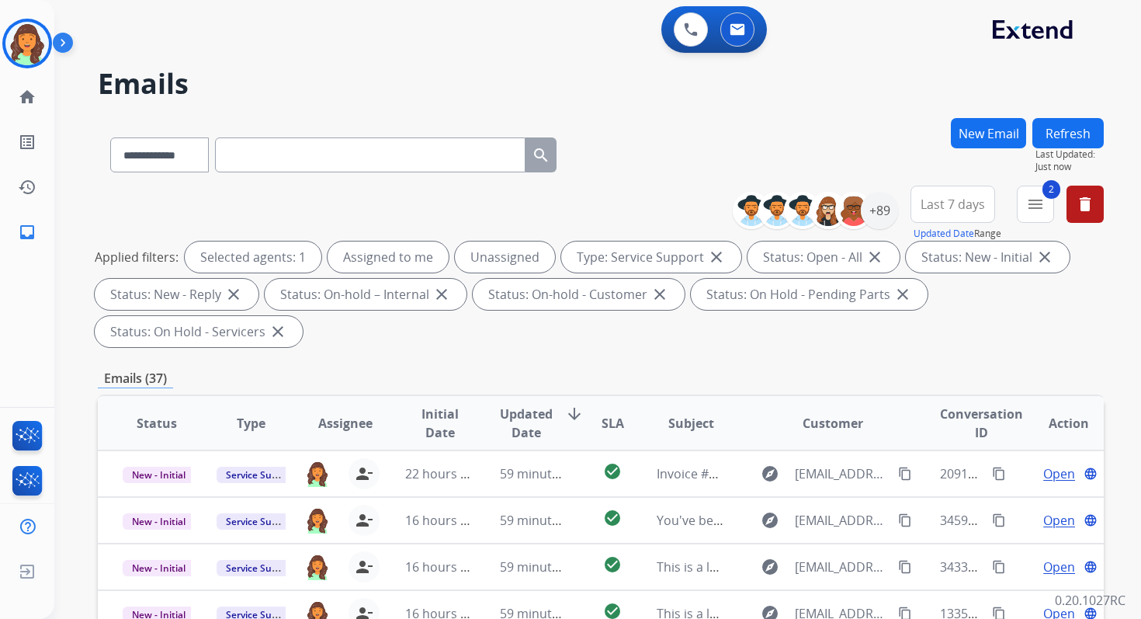
click at [1069, 130] on button "Refresh" at bounding box center [1068, 133] width 71 height 30
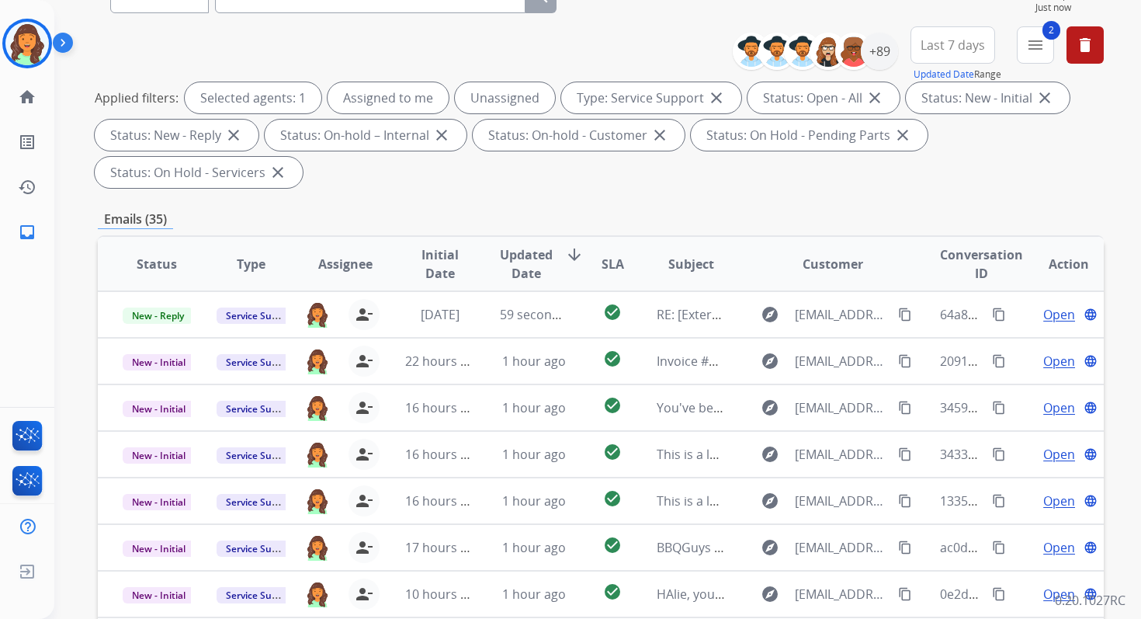
scroll to position [377, 0]
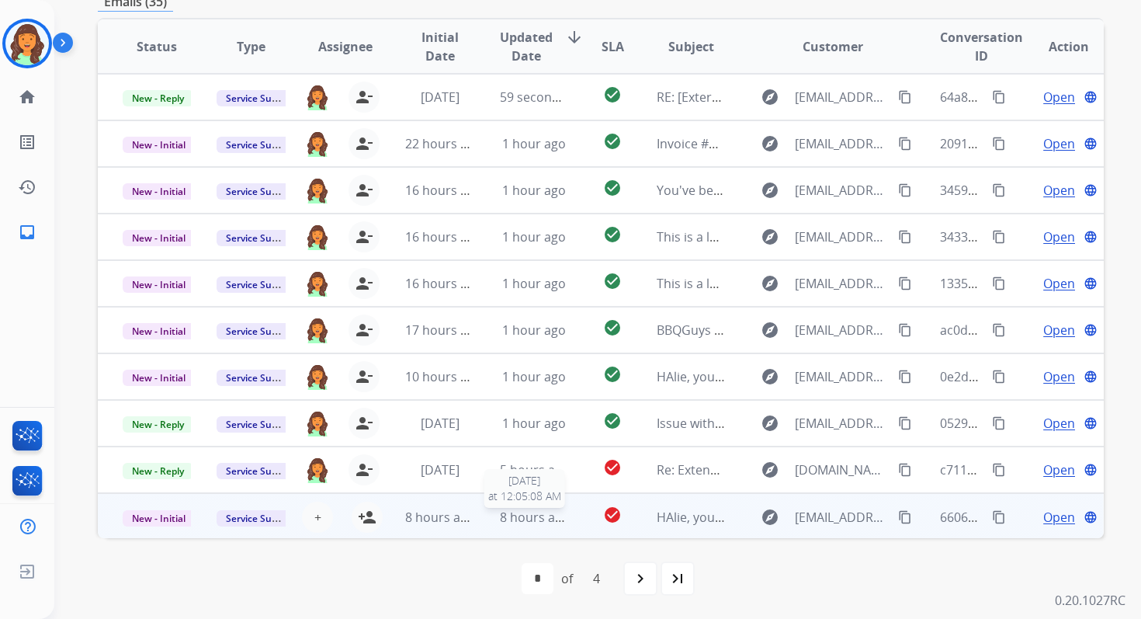
click at [543, 519] on span "8 hours ago" at bounding box center [535, 517] width 70 height 17
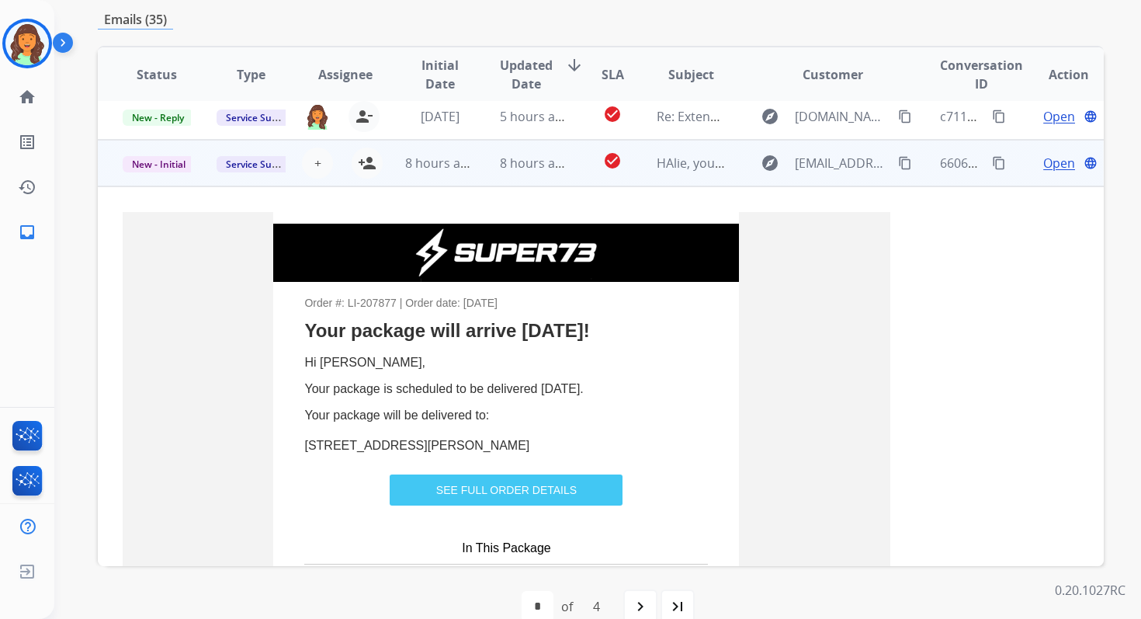
scroll to position [419, 0]
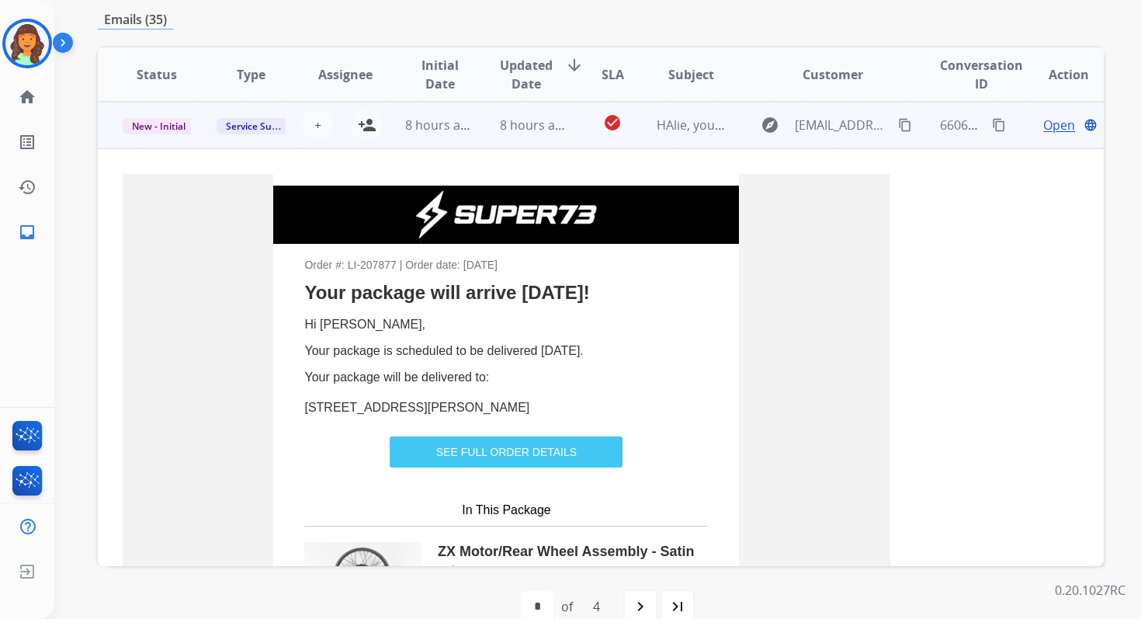
click at [523, 451] on link "SEE FULL ORDER DETAILS" at bounding box center [506, 452] width 233 height 29
click at [368, 122] on mat-icon "person_add" at bounding box center [367, 125] width 19 height 19
click at [175, 127] on span "New - Initial" at bounding box center [159, 126] width 72 height 16
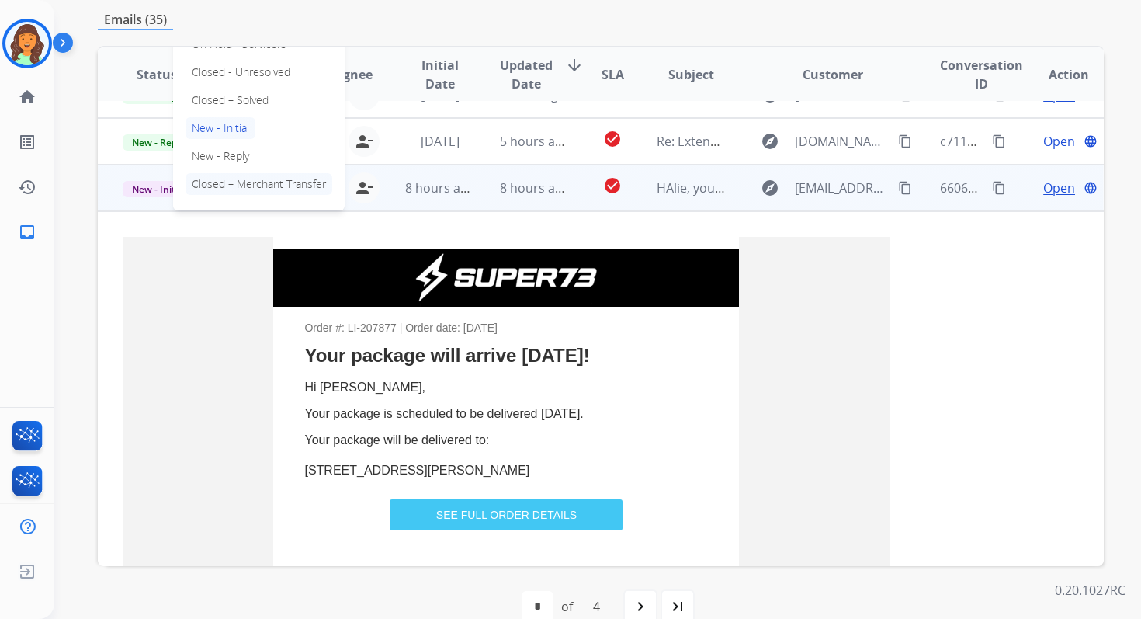
scroll to position [345, 0]
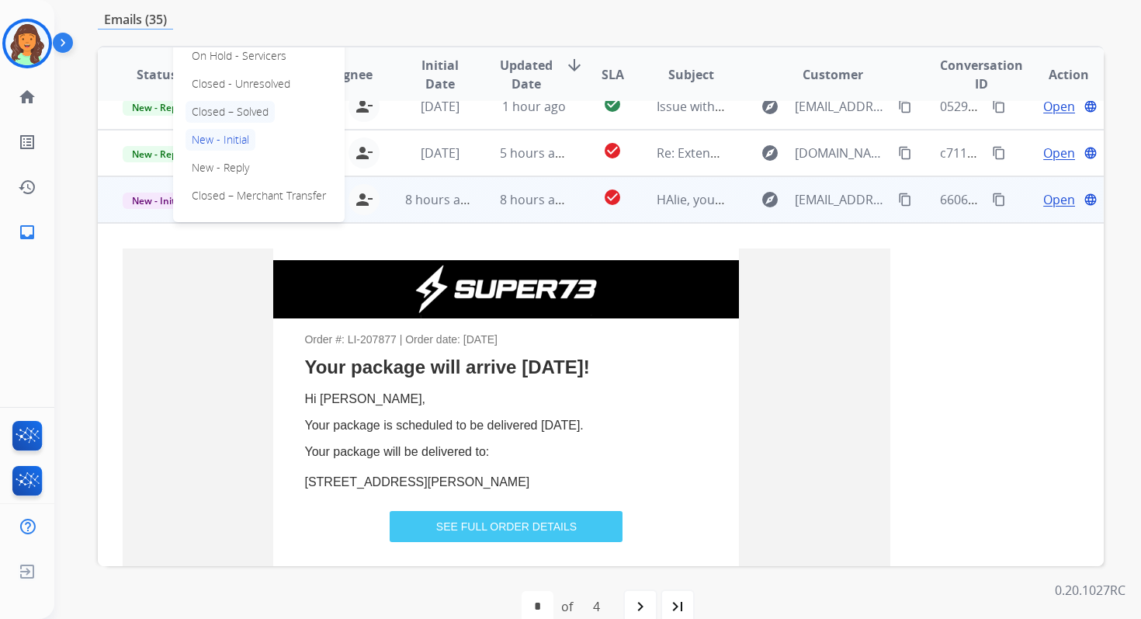
click at [239, 108] on p "Closed – Solved" at bounding box center [230, 112] width 89 height 22
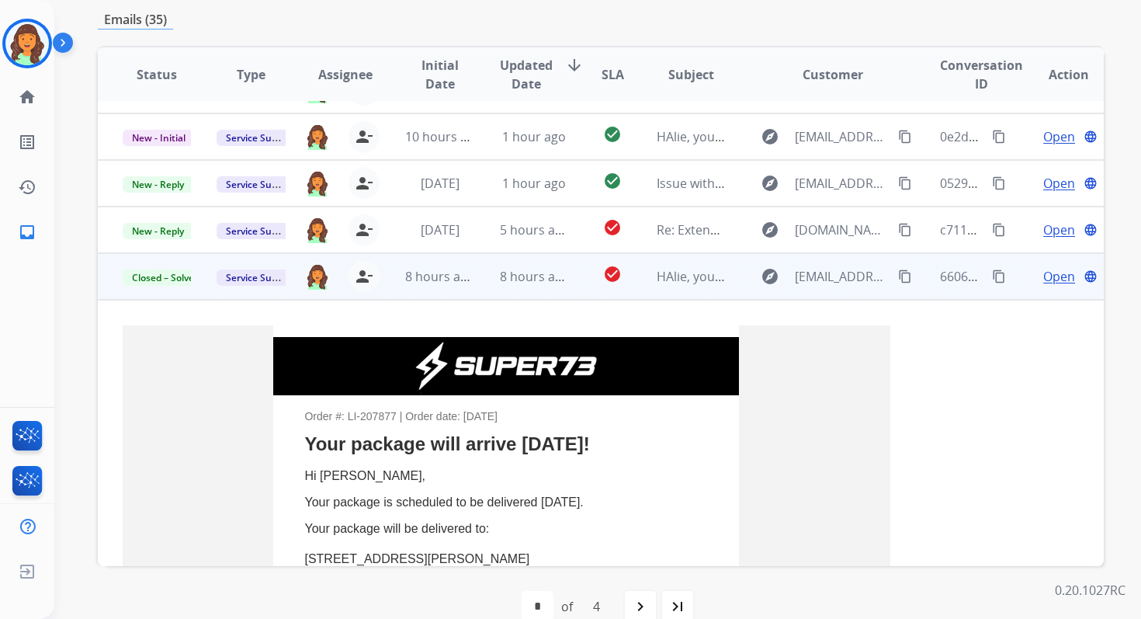
scroll to position [231, 0]
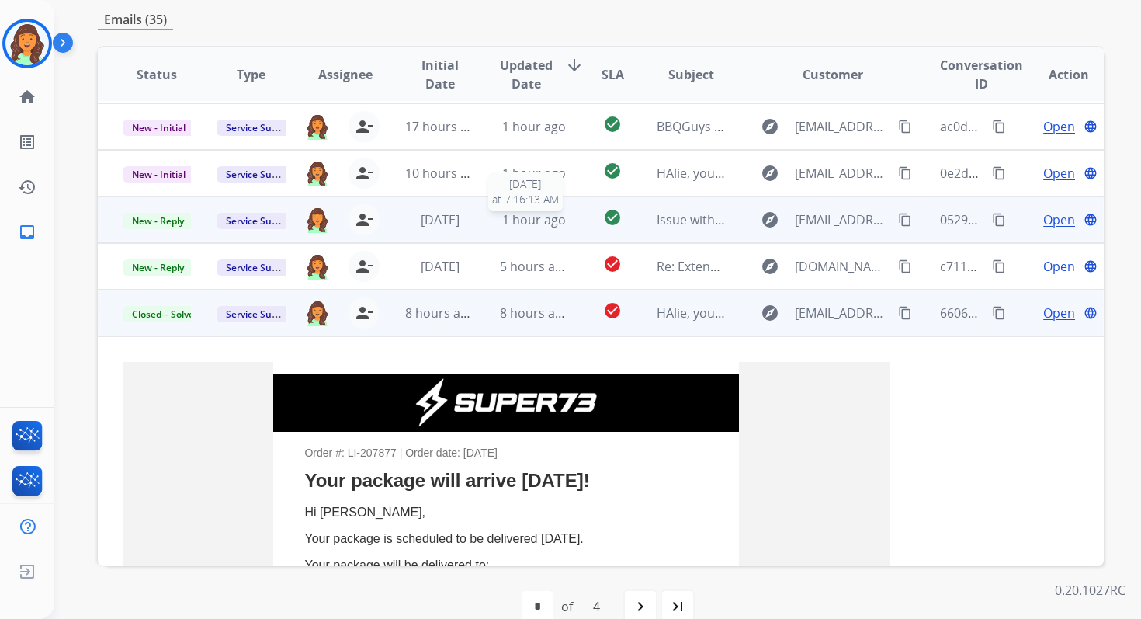
click at [535, 224] on span "1 hour ago" at bounding box center [534, 219] width 64 height 17
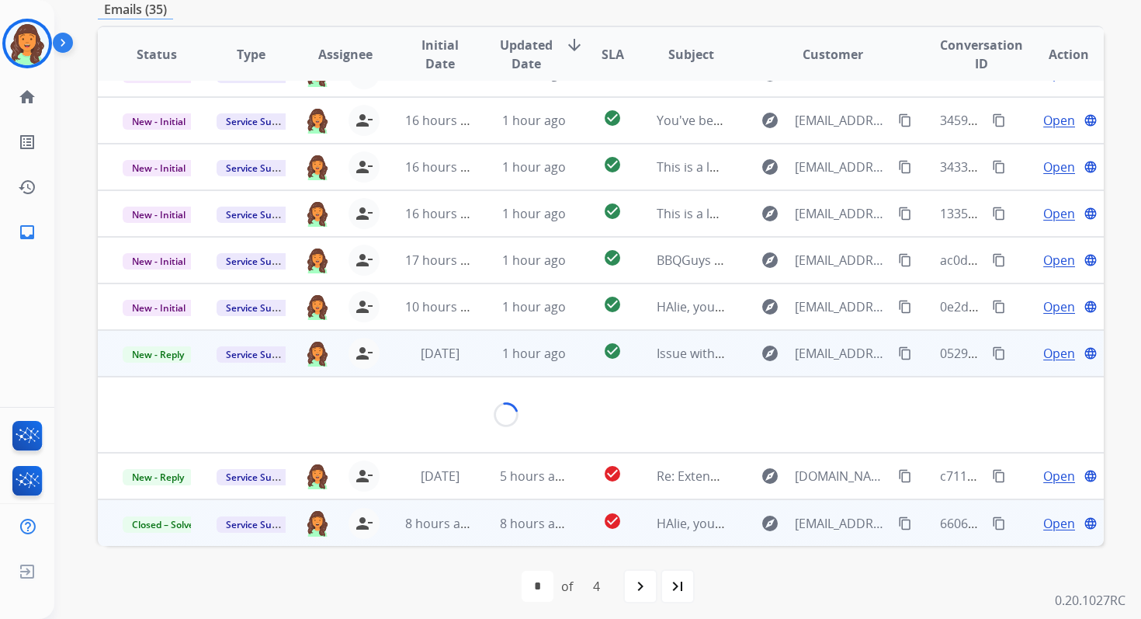
scroll to position [213, 0]
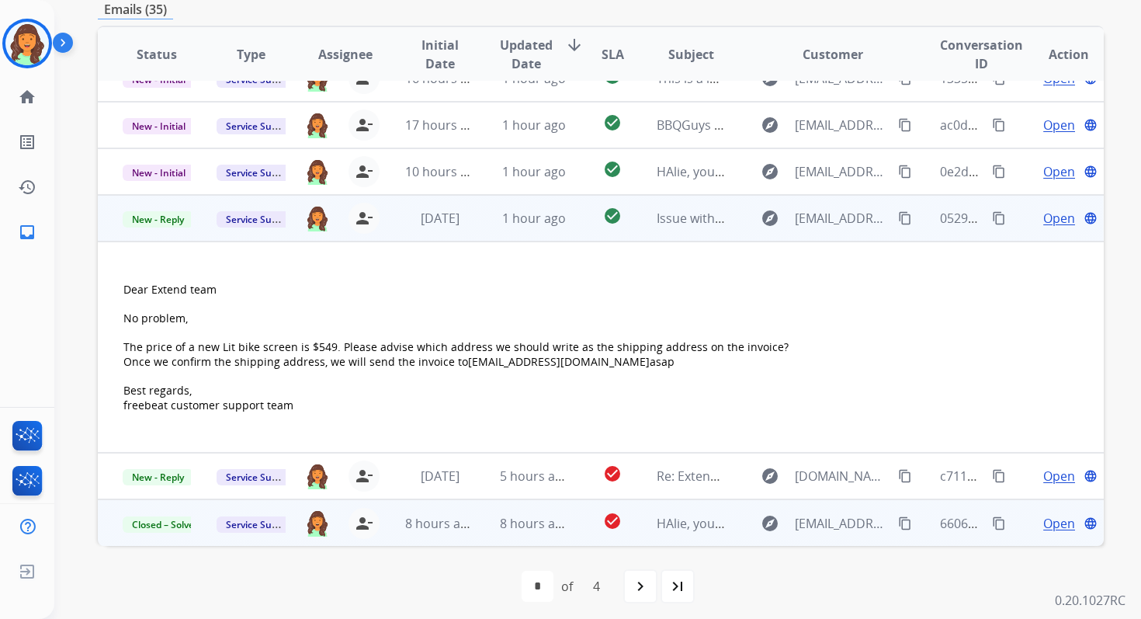
click at [1047, 217] on span "Open" at bounding box center [1059, 218] width 32 height 19
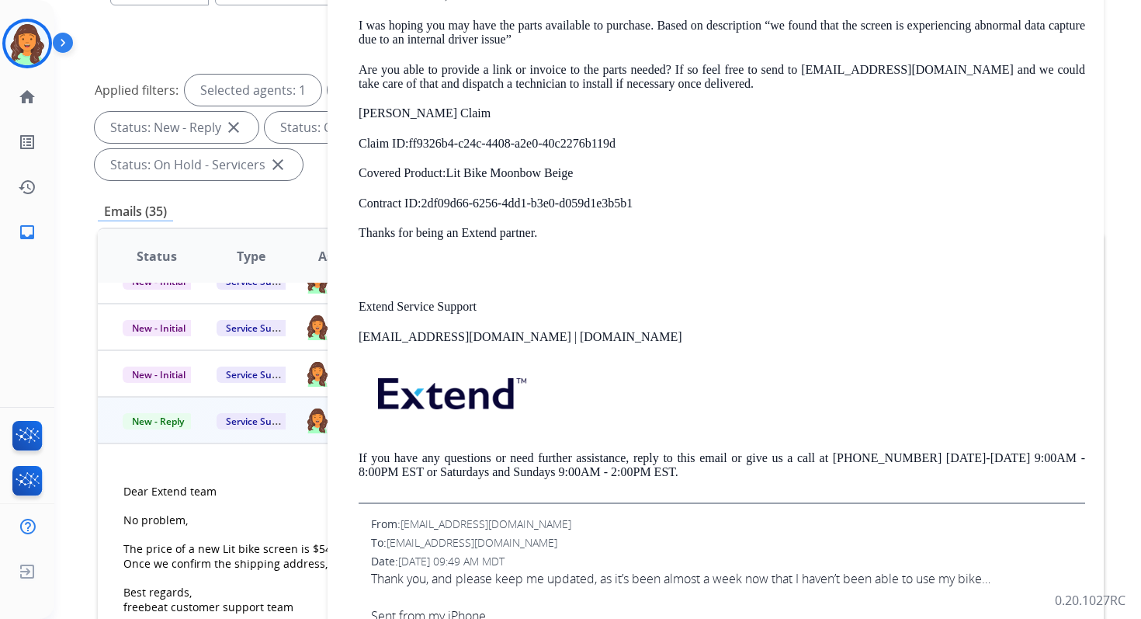
scroll to position [585, 0]
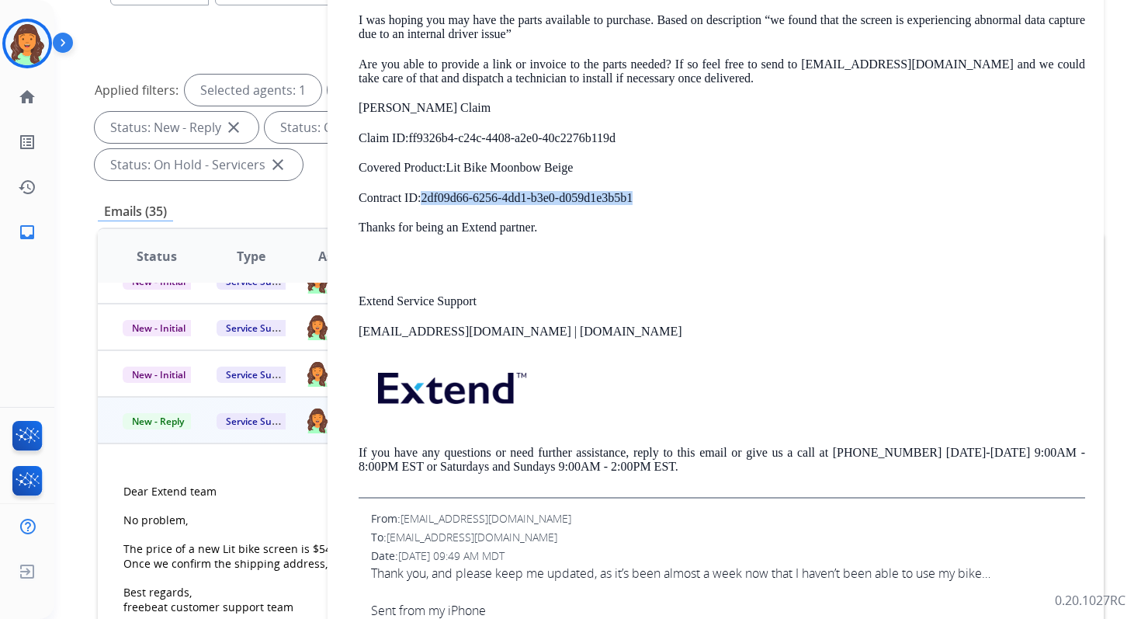
drag, startPoint x: 422, startPoint y: 198, endPoint x: 689, endPoint y: 198, distance: 267.1
click at [689, 198] on p "Contract ID: 2df09d66-6256-4dd1-b3e0-d059d1e3b5b1" at bounding box center [722, 198] width 727 height 14
copy p "2df09d66-6256-4dd1-b3e0-d059d1e3b5b1"
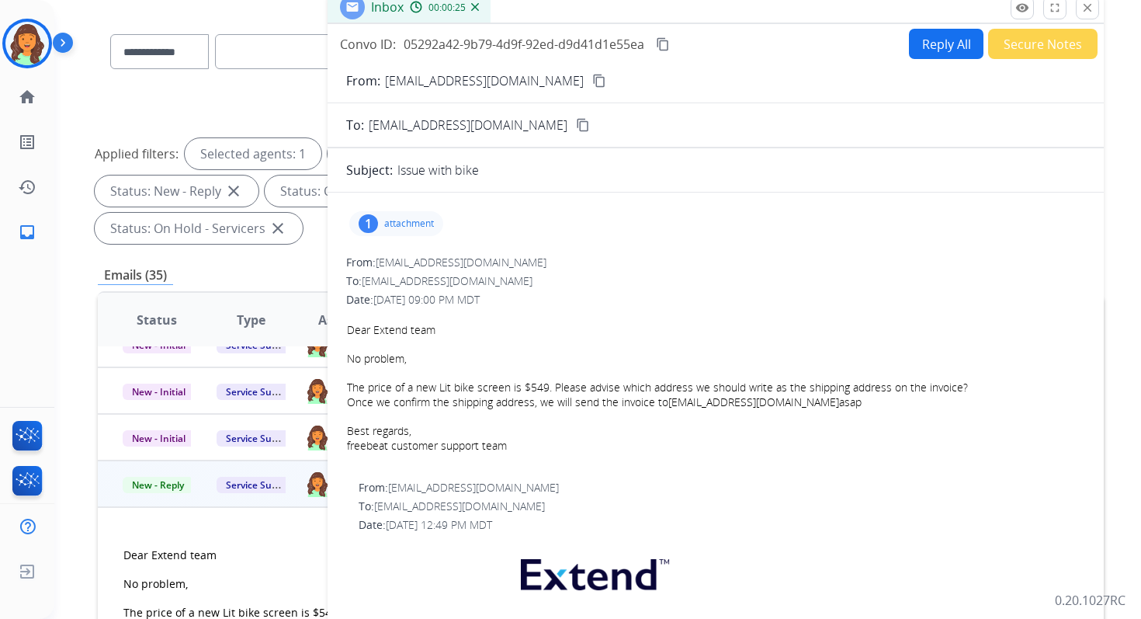
scroll to position [0, 0]
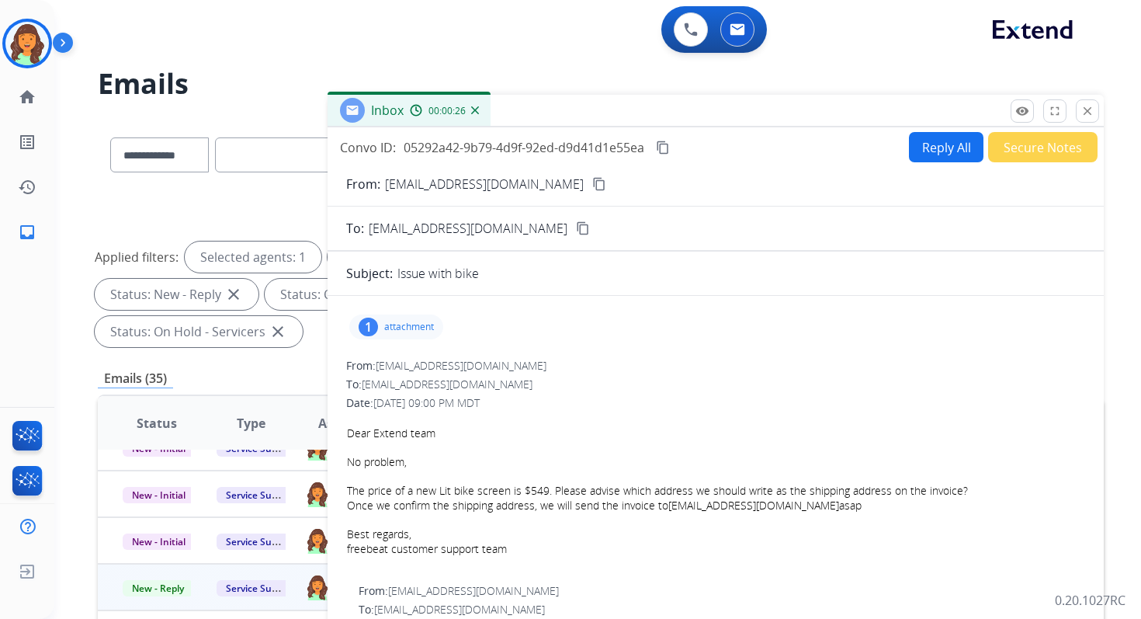
click at [926, 151] on button "Reply All" at bounding box center [946, 147] width 75 height 30
select select "**********"
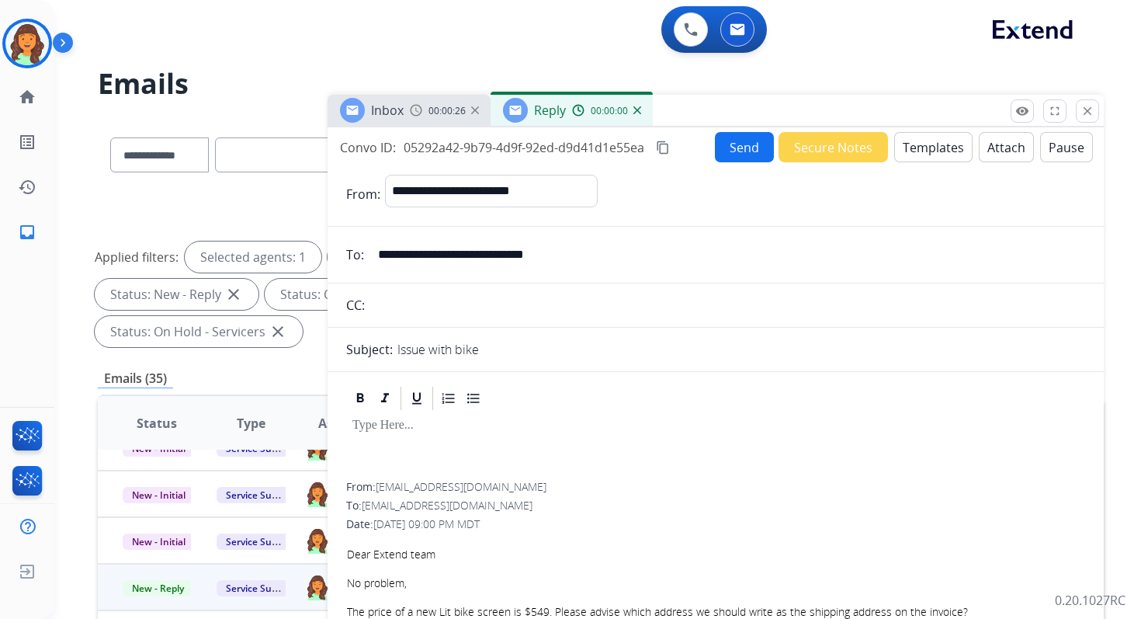
click at [926, 151] on button "Templates" at bounding box center [933, 147] width 78 height 30
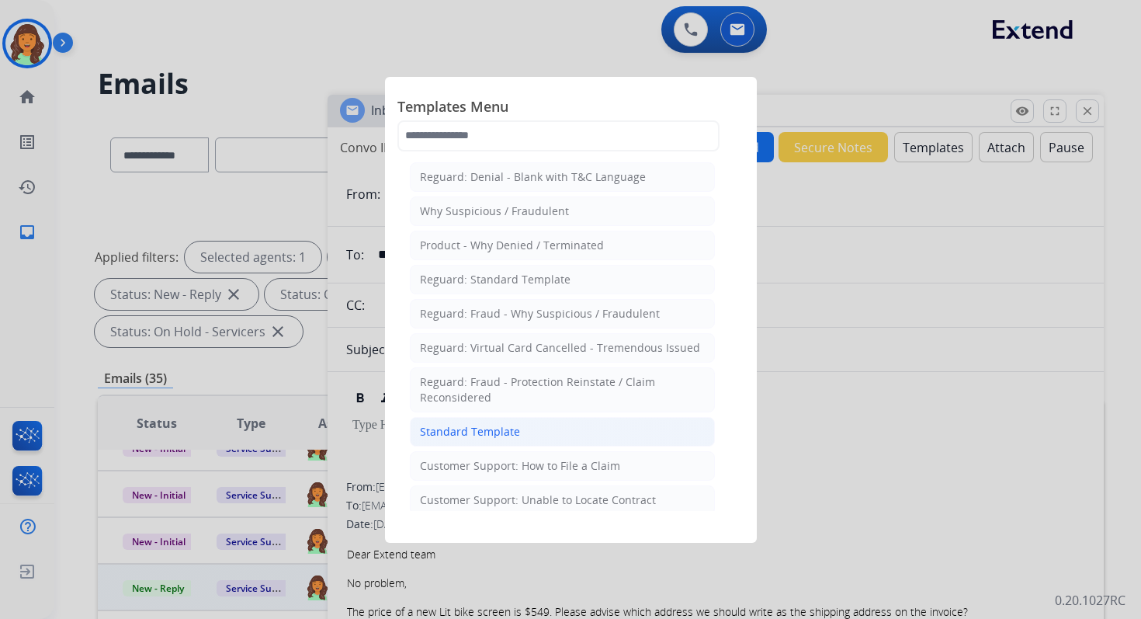
click at [495, 424] on div "Standard Template" at bounding box center [470, 432] width 100 height 16
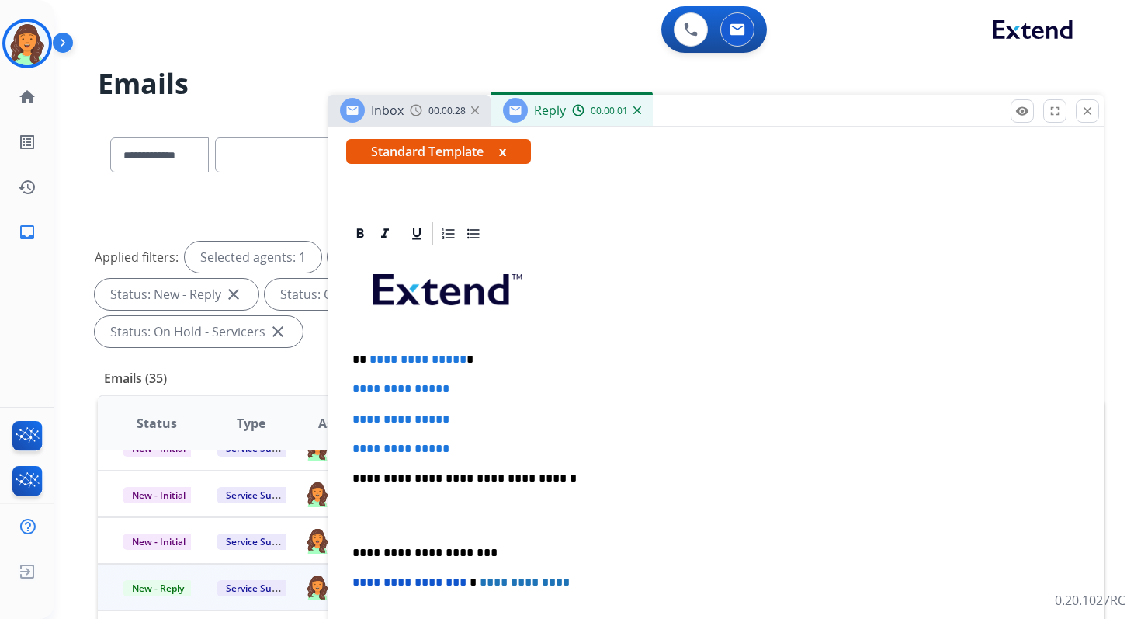
scroll to position [461, 0]
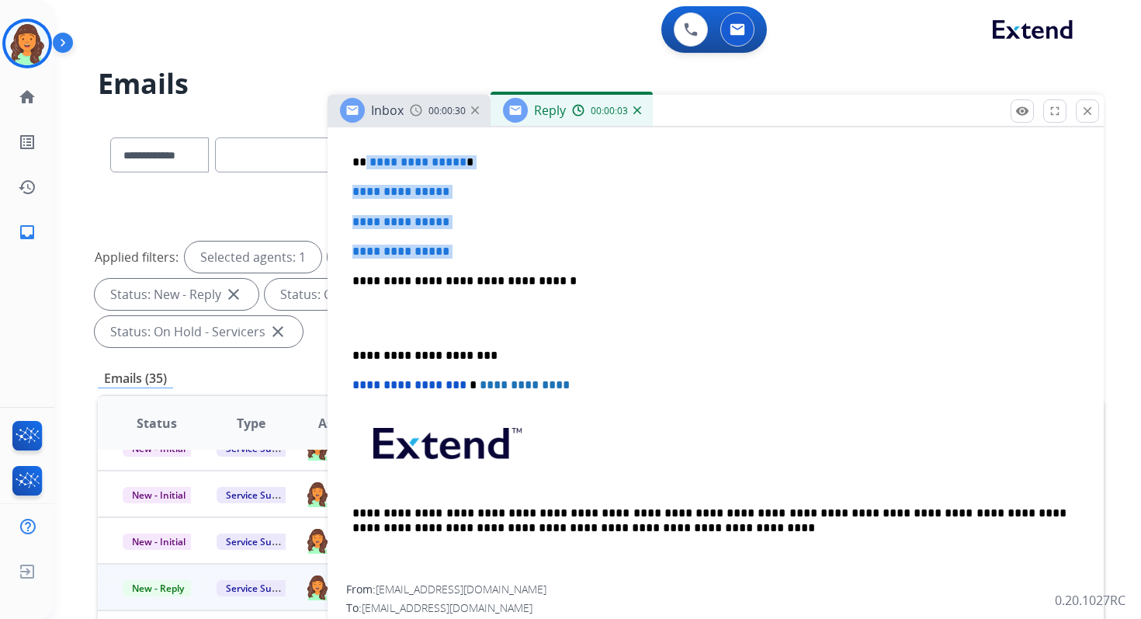
drag, startPoint x: 365, startPoint y: 158, endPoint x: 480, endPoint y: 266, distance: 157.1
click at [480, 266] on div "**********" at bounding box center [715, 317] width 739 height 534
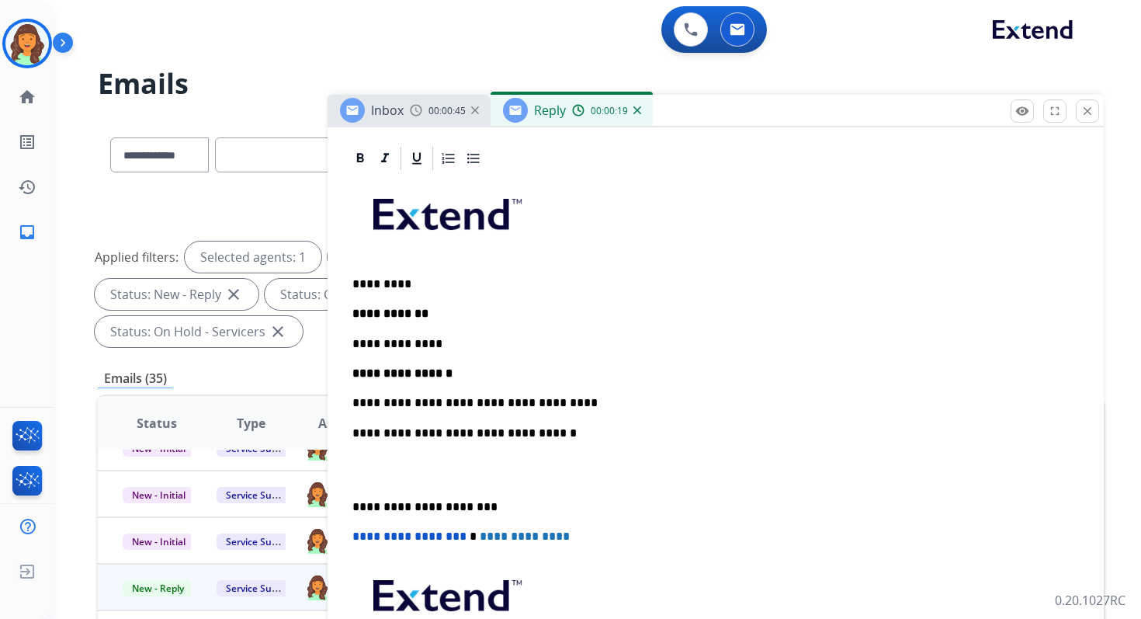
scroll to position [255, 0]
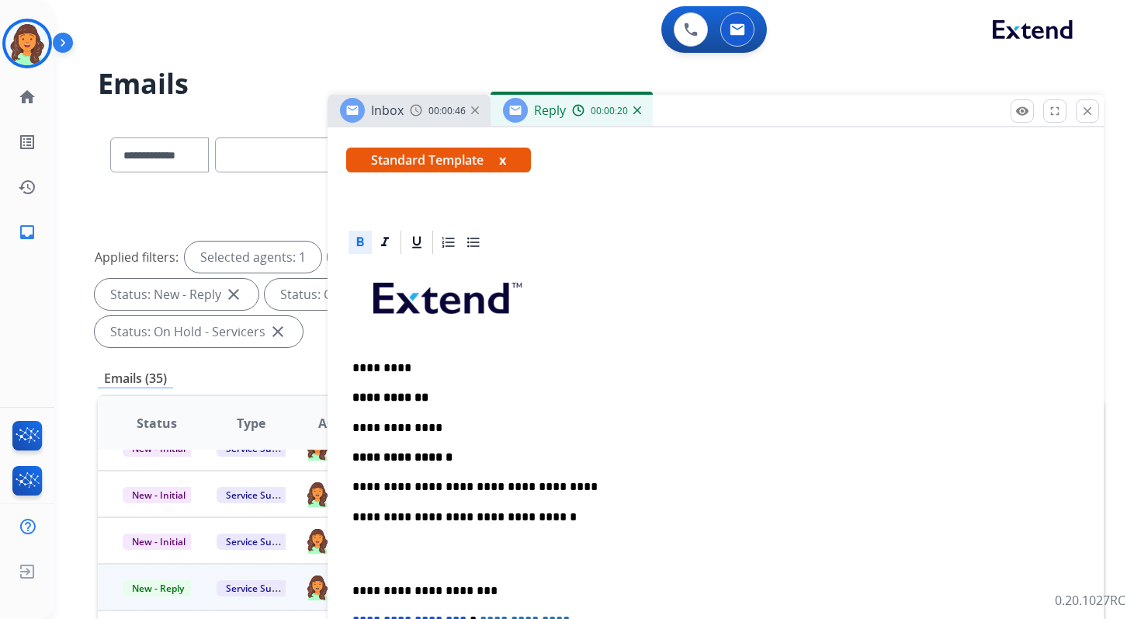
click at [353, 396] on strong "**********" at bounding box center [390, 397] width 76 height 12
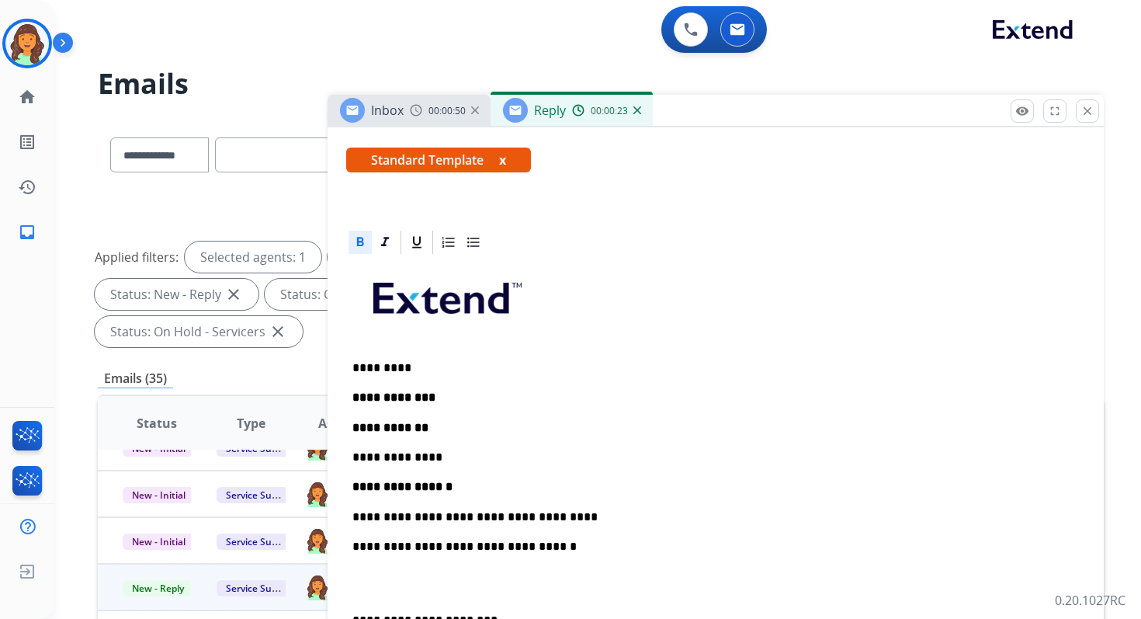
click at [350, 456] on div "**********" at bounding box center [715, 553] width 739 height 594
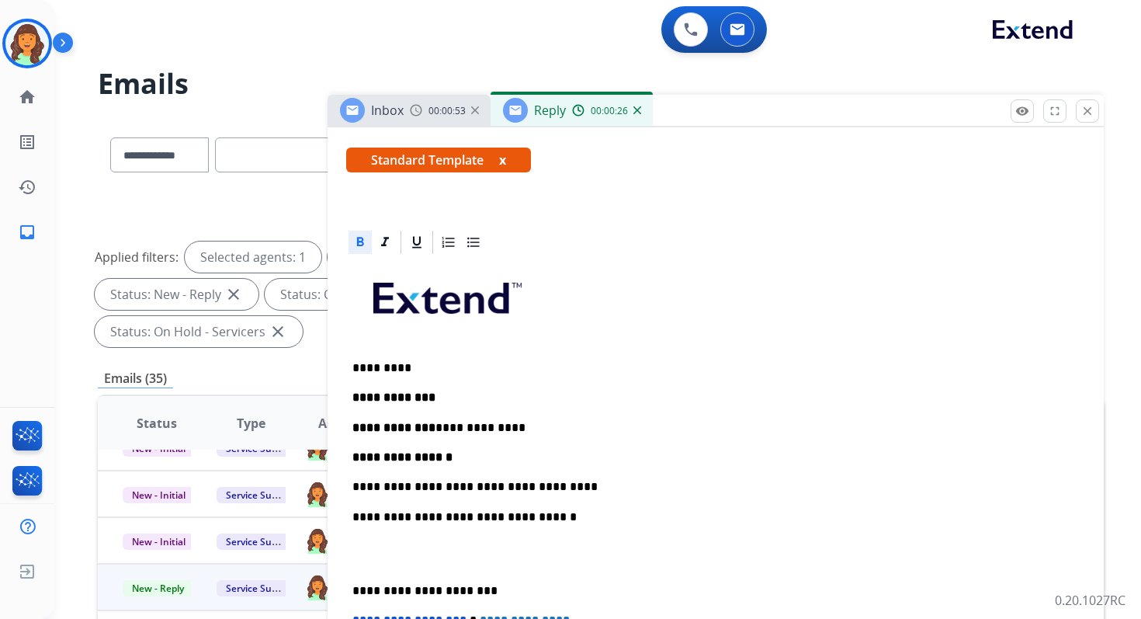
click at [352, 491] on p "**********" at bounding box center [709, 487] width 714 height 14
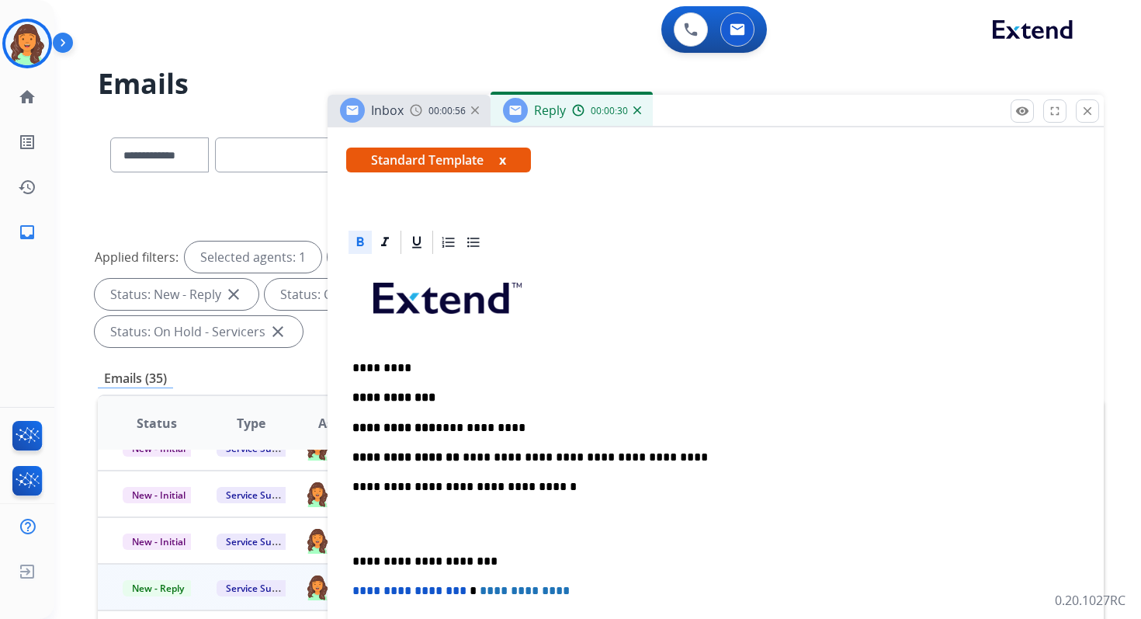
click at [549, 456] on p "**********" at bounding box center [709, 457] width 714 height 14
click at [512, 487] on p "**********" at bounding box center [709, 487] width 714 height 14
click at [406, 371] on p "*********" at bounding box center [709, 368] width 714 height 14
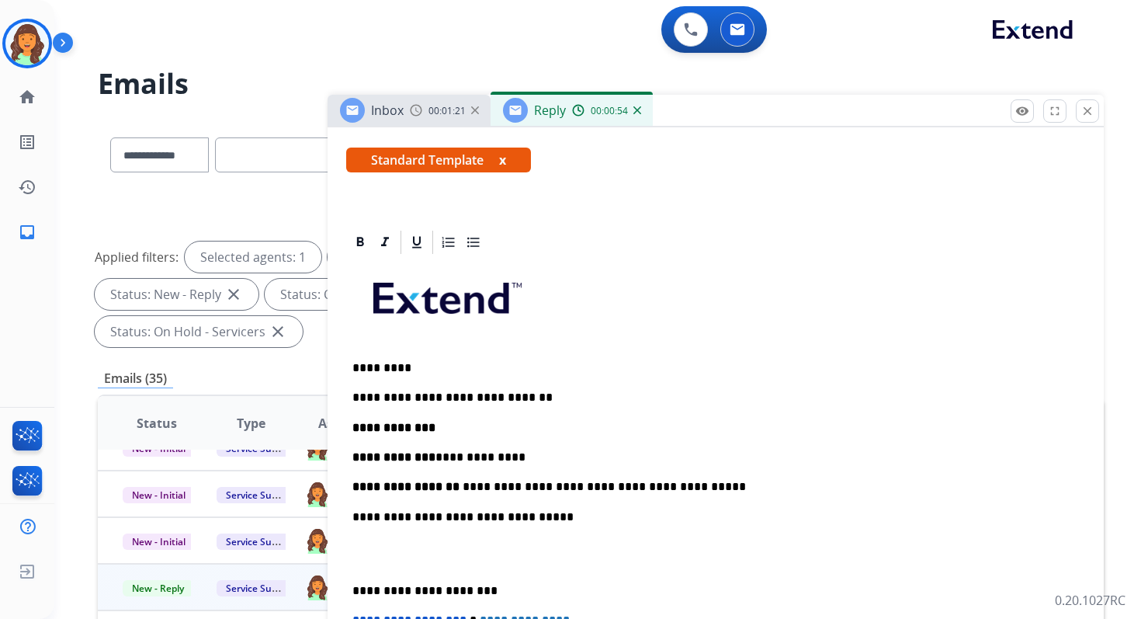
click at [701, 484] on p "**********" at bounding box center [709, 487] width 714 height 14
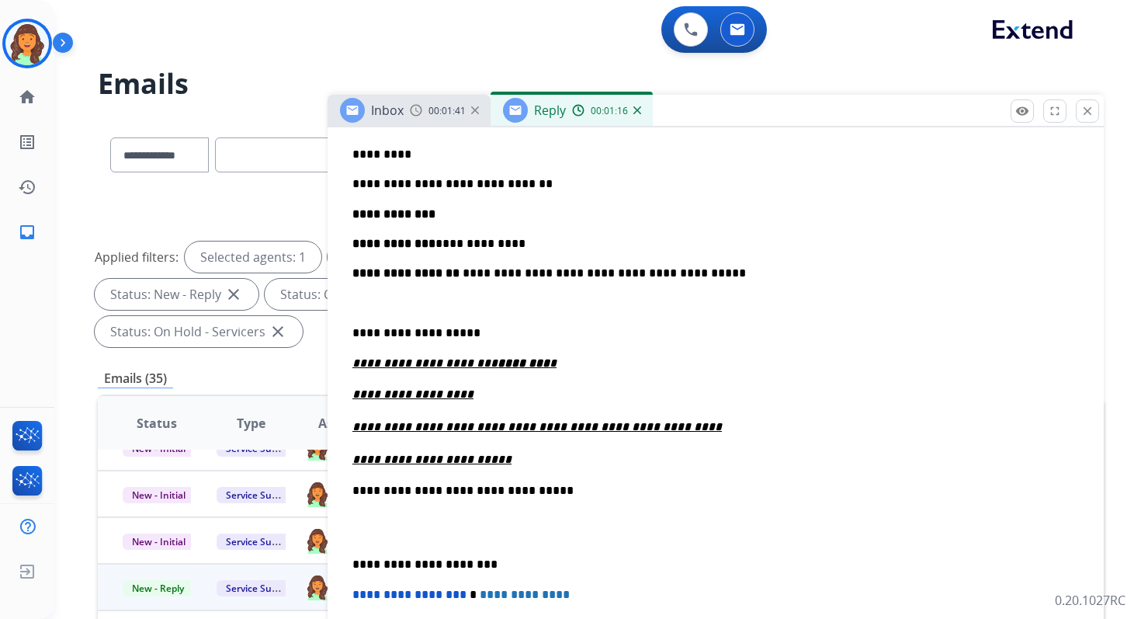
scroll to position [472, 0]
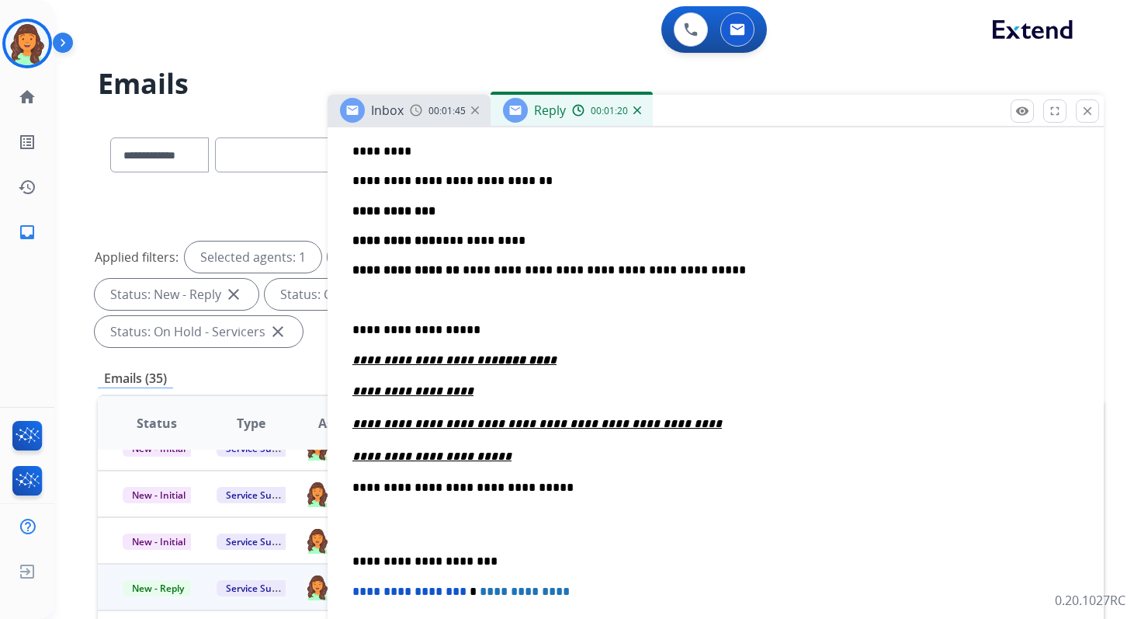
click at [535, 355] on p "**********" at bounding box center [715, 360] width 727 height 14
drag, startPoint x: 535, startPoint y: 359, endPoint x: 474, endPoint y: 359, distance: 60.6
click at [473, 359] on p "**********" at bounding box center [715, 360] width 727 height 14
click at [398, 331] on p "**********" at bounding box center [709, 330] width 714 height 14
click at [550, 326] on p "**********" at bounding box center [709, 330] width 714 height 14
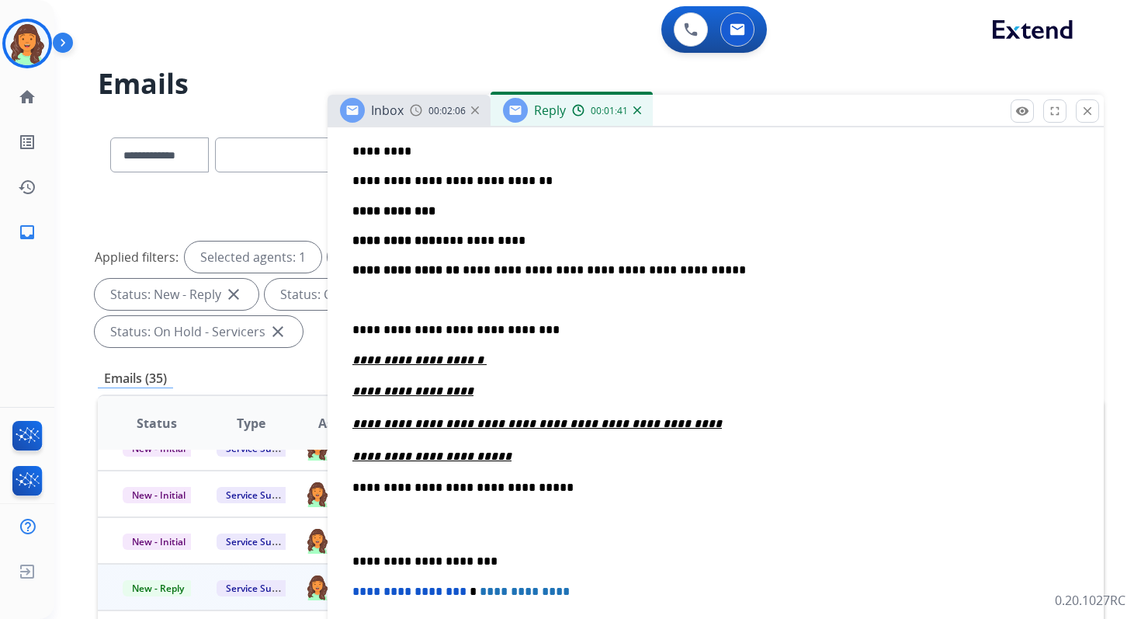
click at [424, 561] on p "**********" at bounding box center [709, 561] width 714 height 14
click at [358, 595] on span "**********" at bounding box center [409, 591] width 114 height 12
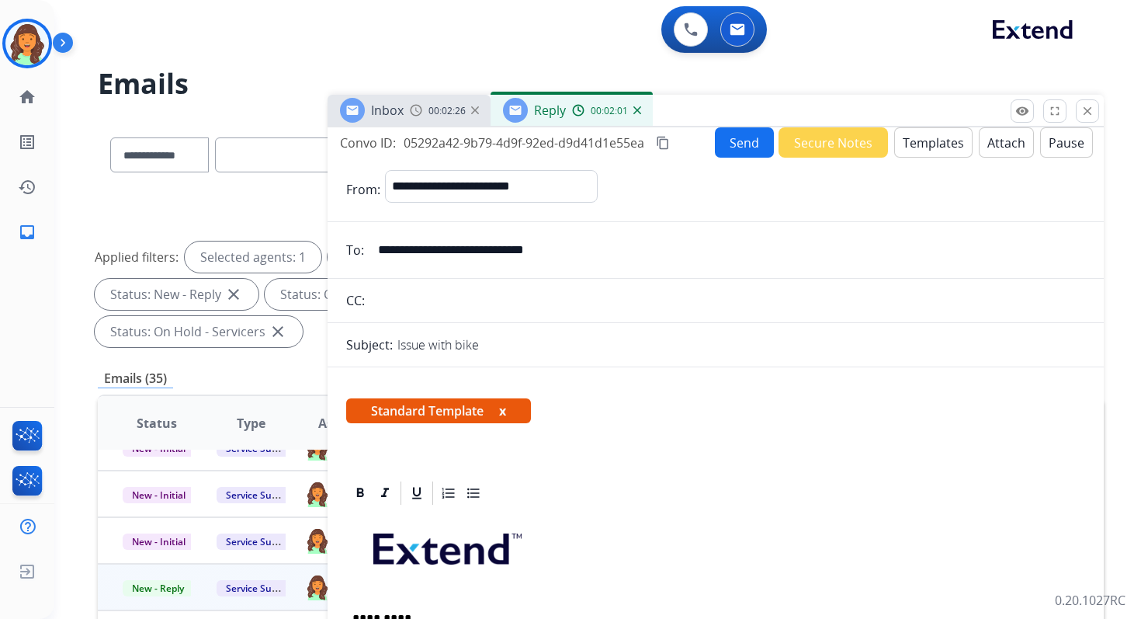
scroll to position [0, 0]
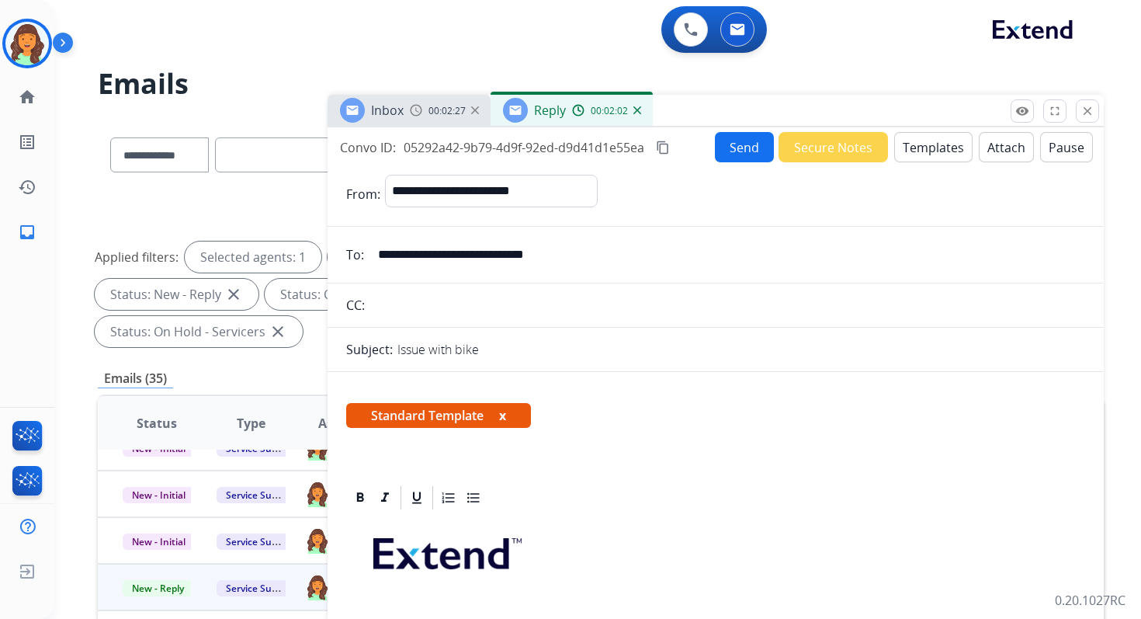
click at [731, 148] on button "Send" at bounding box center [744, 147] width 59 height 30
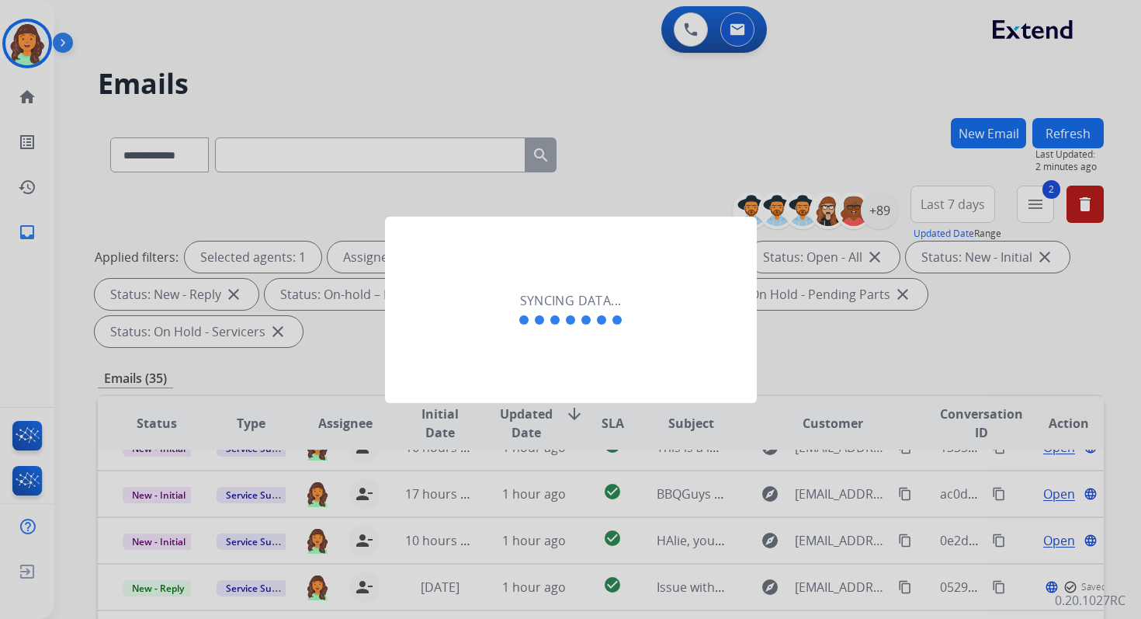
scroll to position [213, 0]
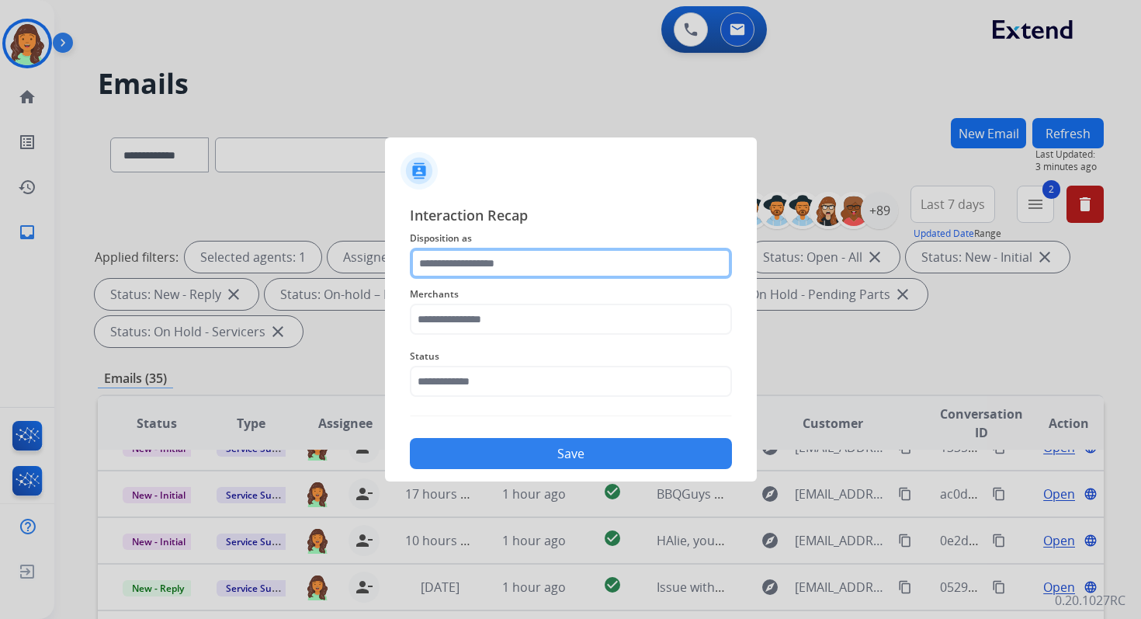
click at [497, 266] on input "text" at bounding box center [571, 263] width 322 height 31
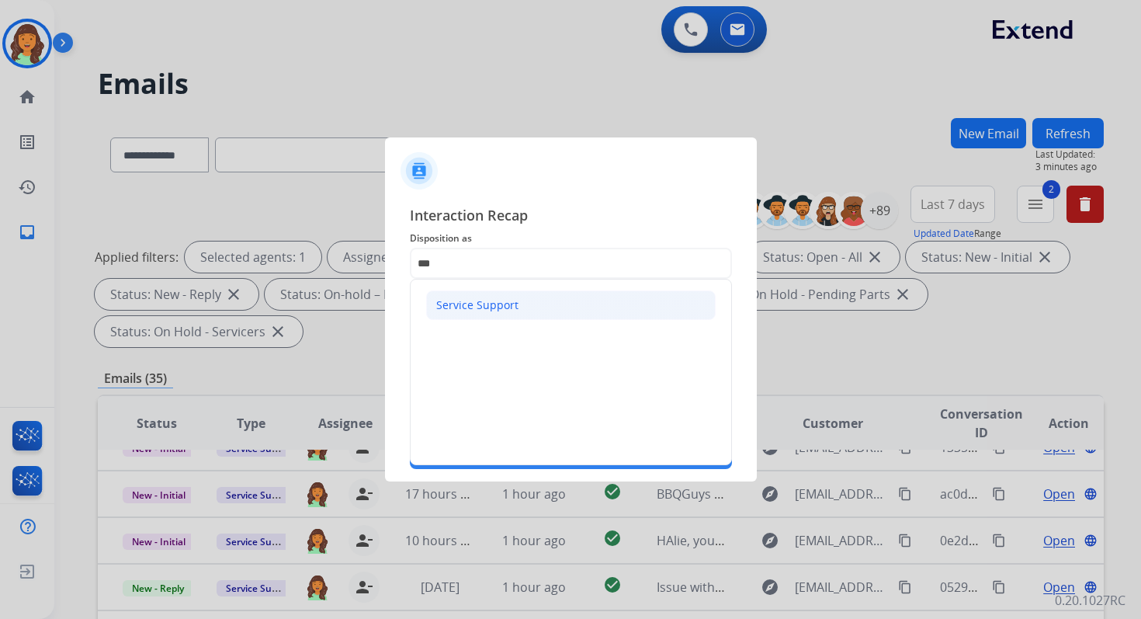
click at [502, 301] on div "Service Support" at bounding box center [477, 305] width 82 height 16
type input "**********"
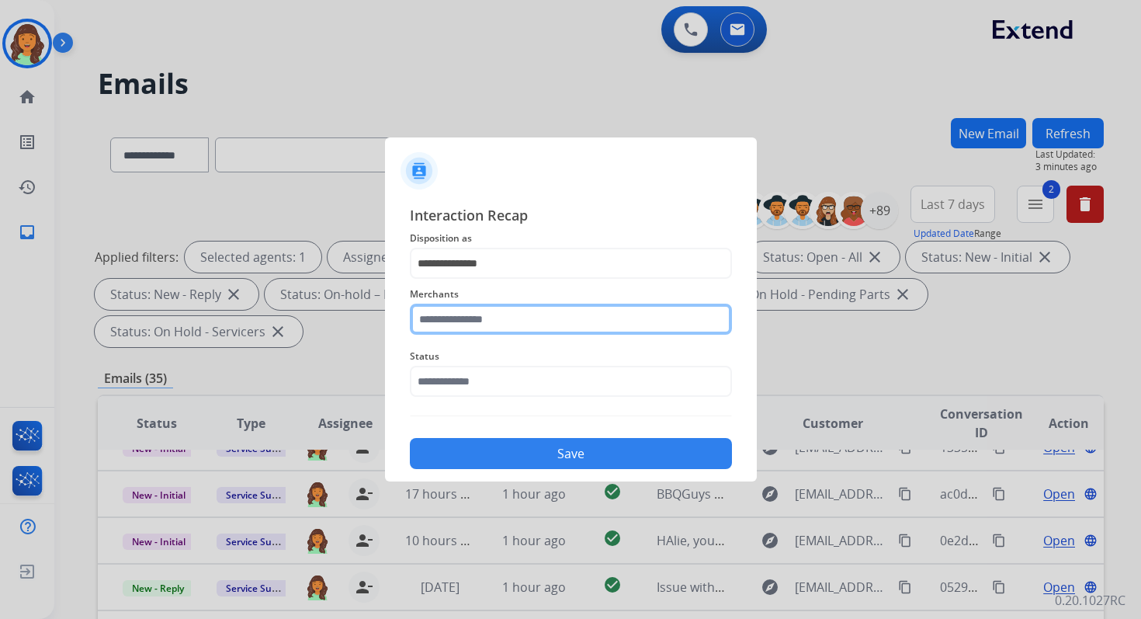
click at [488, 323] on input "text" at bounding box center [571, 319] width 322 height 31
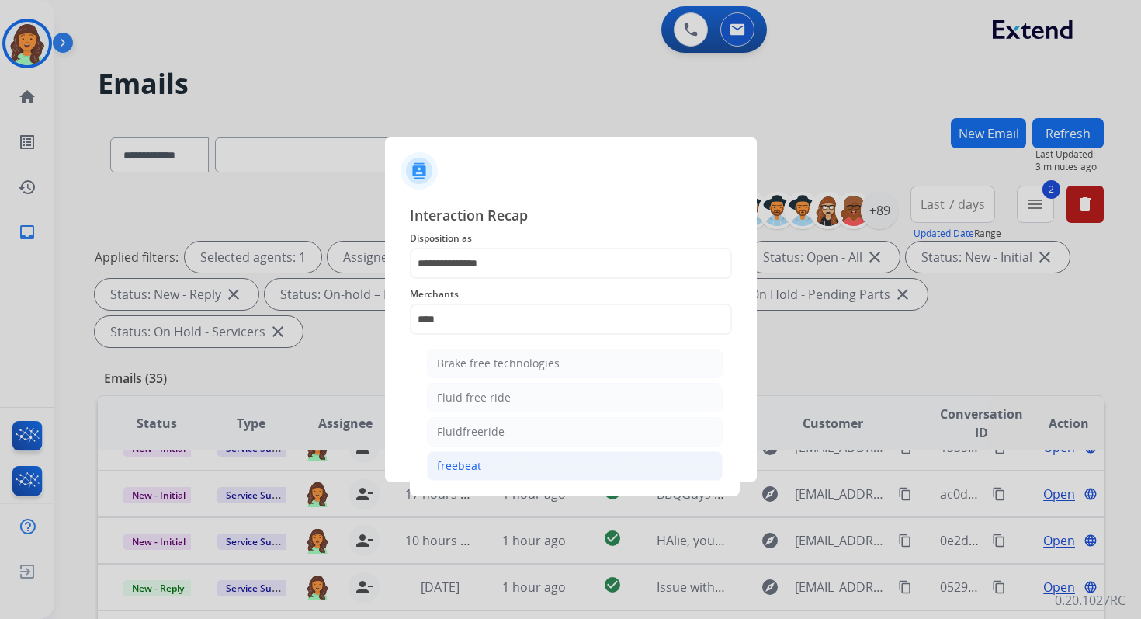
click at [491, 472] on li "freebeat" at bounding box center [575, 466] width 296 height 30
type input "********"
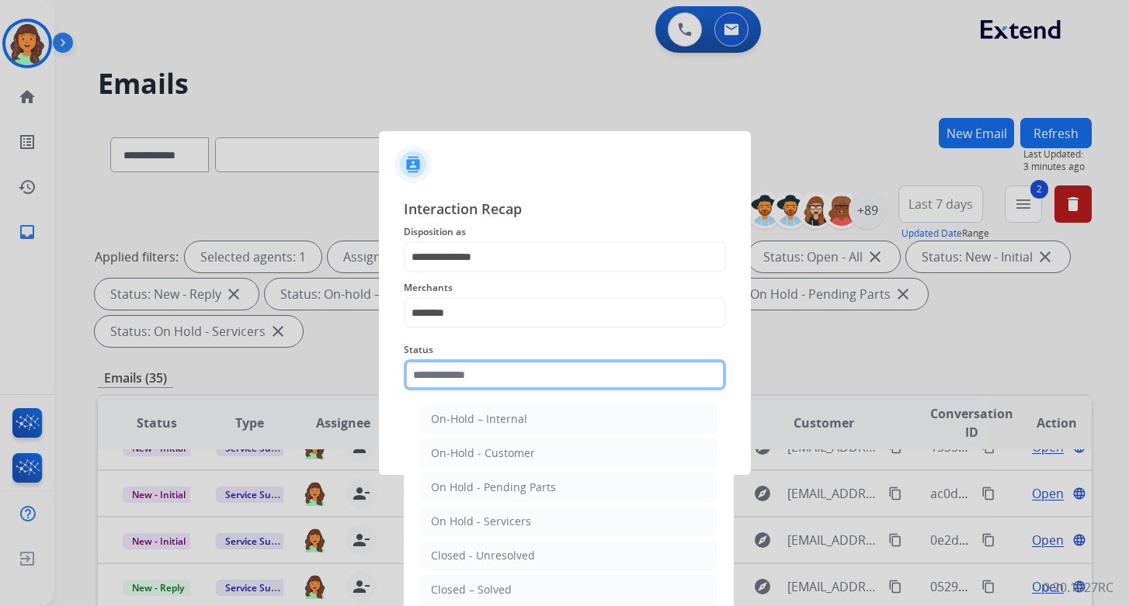
click at [470, 373] on input "text" at bounding box center [565, 374] width 322 height 31
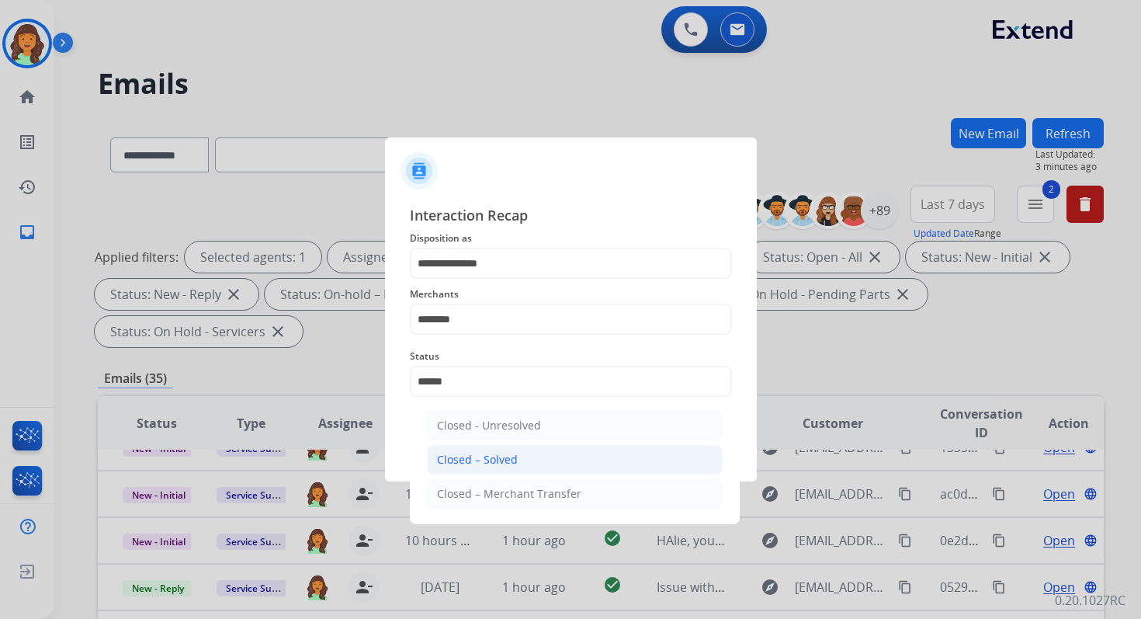
click at [516, 457] on li "Closed – Solved" at bounding box center [575, 460] width 296 height 30
type input "**********"
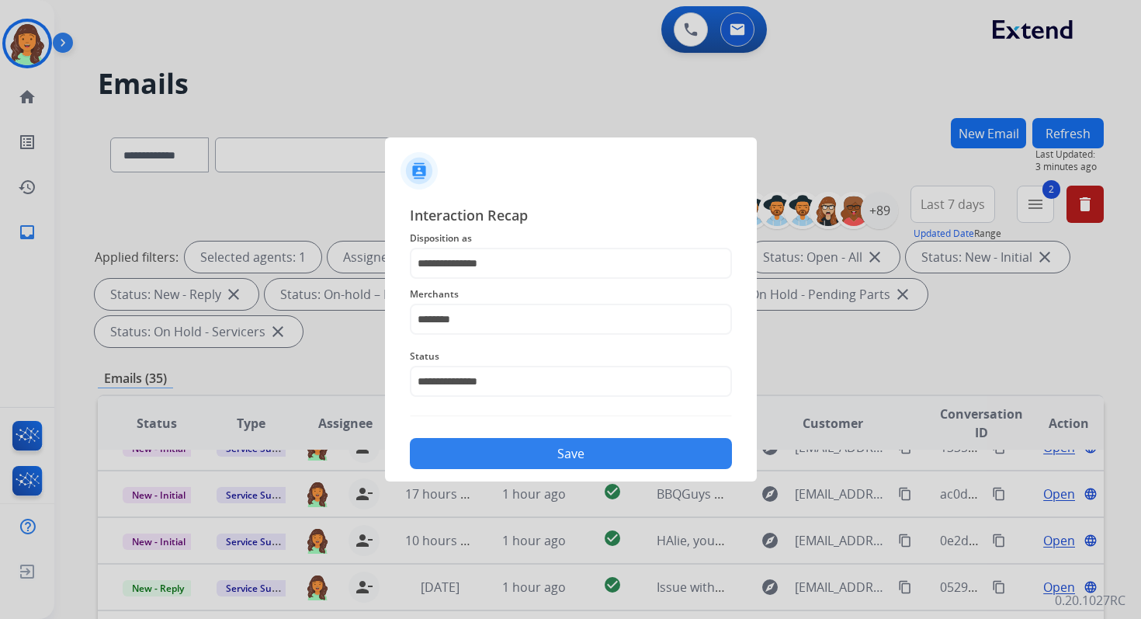
click at [516, 457] on button "Save" at bounding box center [571, 453] width 322 height 31
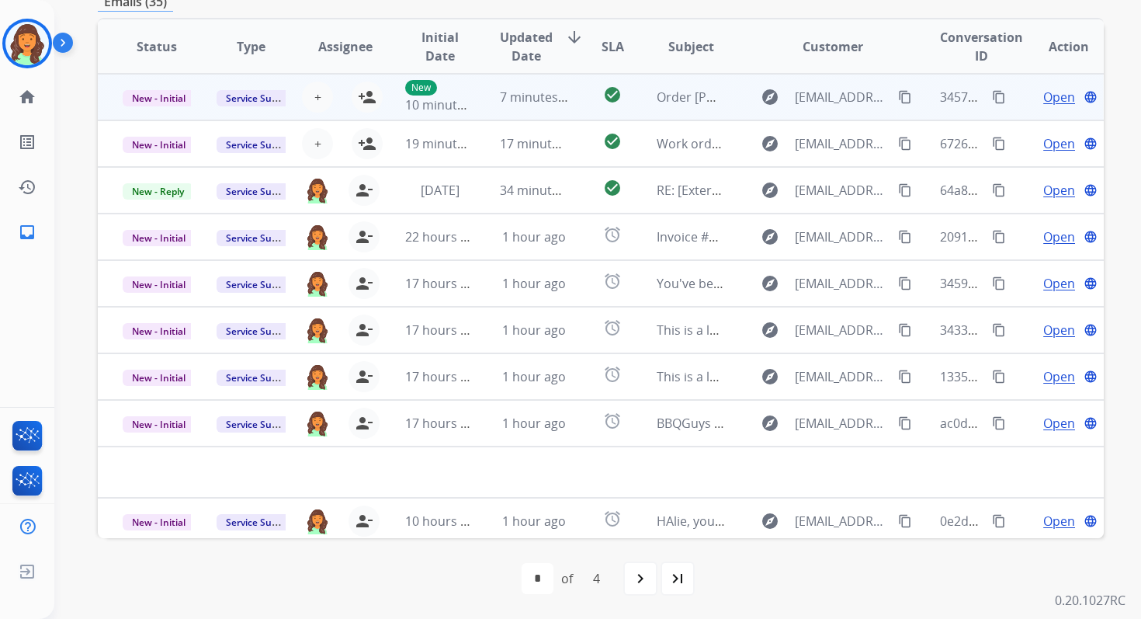
scroll to position [0, 0]
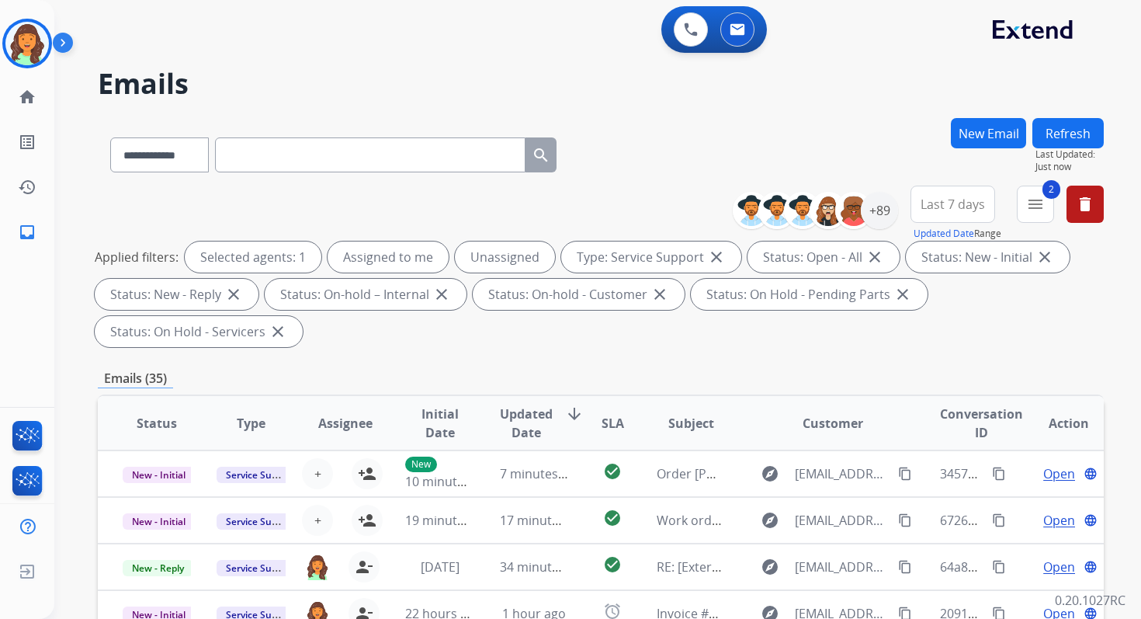
click at [1055, 127] on button "Refresh" at bounding box center [1068, 133] width 71 height 30
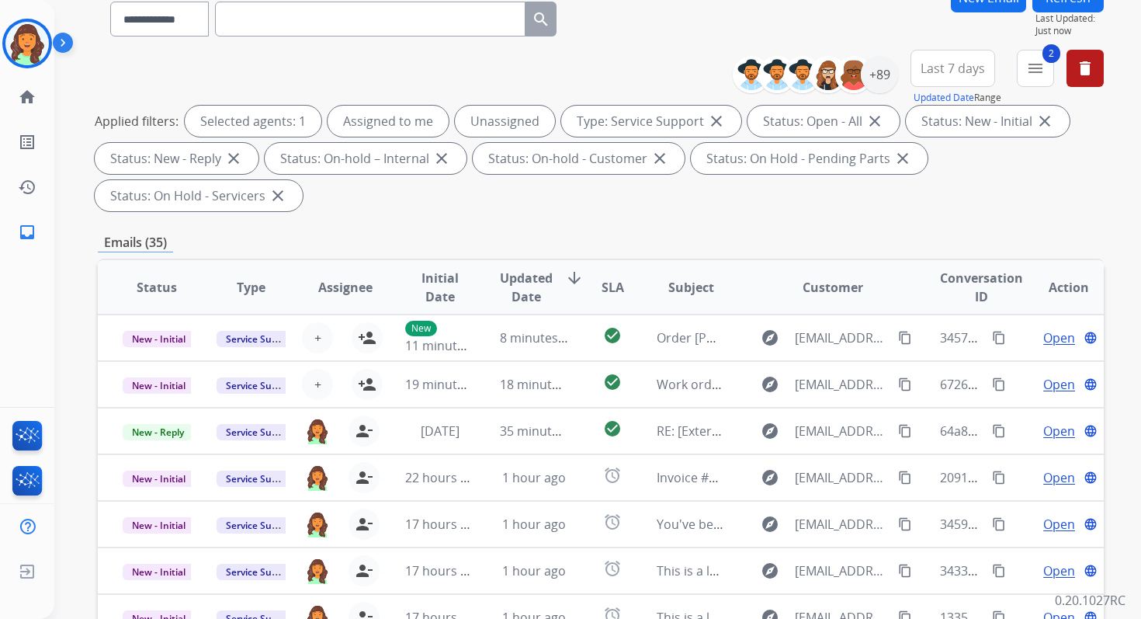
scroll to position [377, 0]
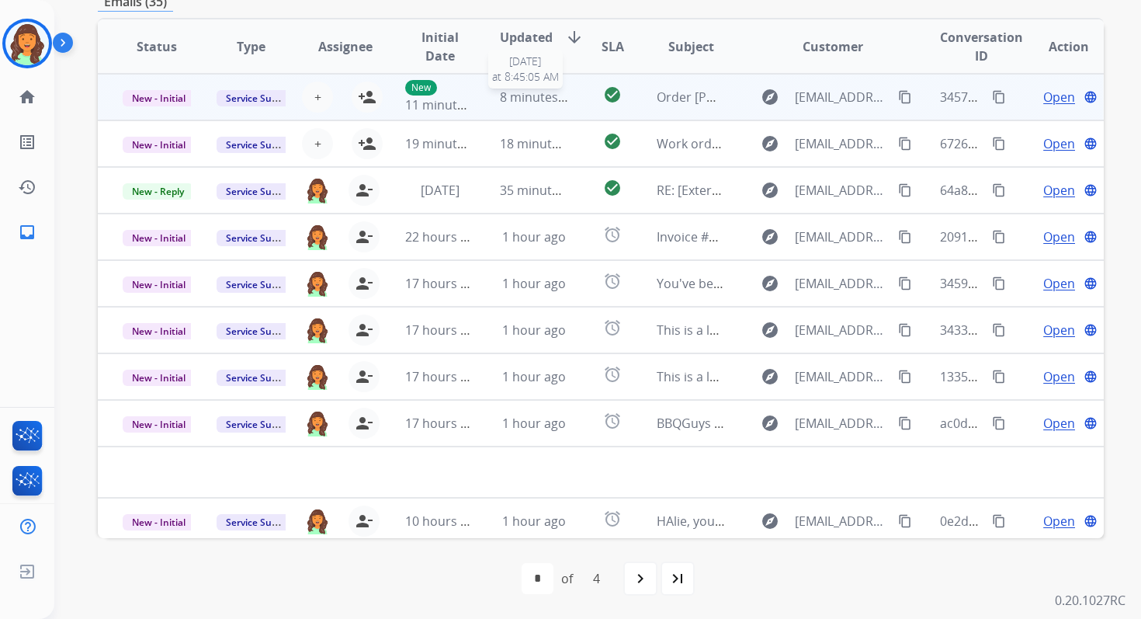
click at [547, 99] on span "8 minutes ago" at bounding box center [541, 97] width 83 height 17
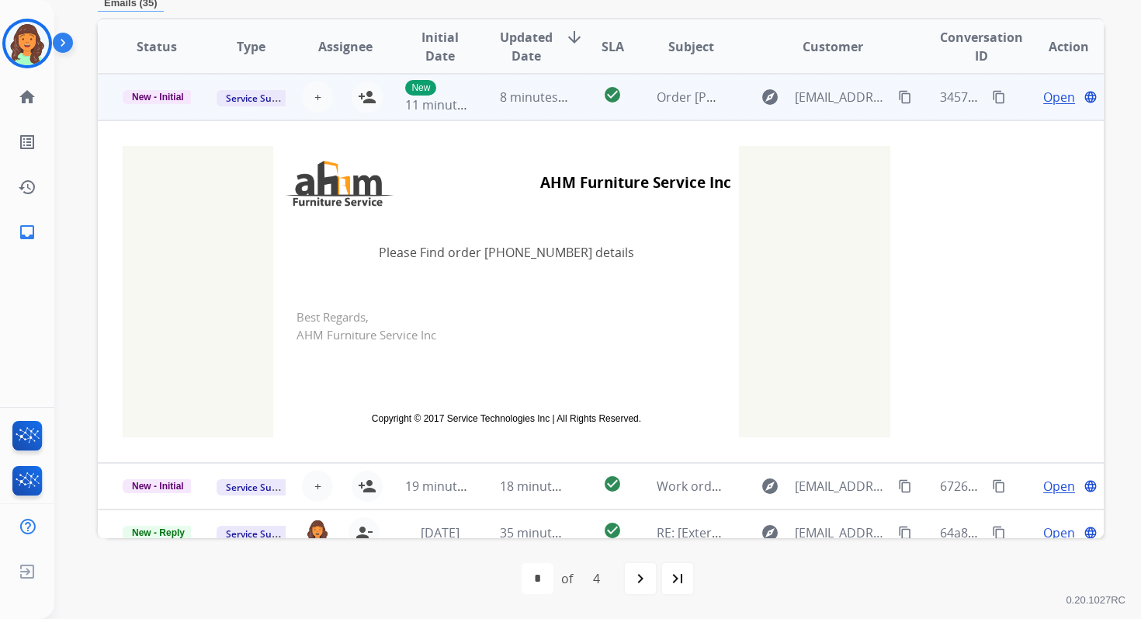
scroll to position [373, 0]
click at [369, 93] on mat-icon "person_add" at bounding box center [367, 98] width 19 height 19
click at [157, 95] on span "New - Initial" at bounding box center [158, 98] width 71 height 14
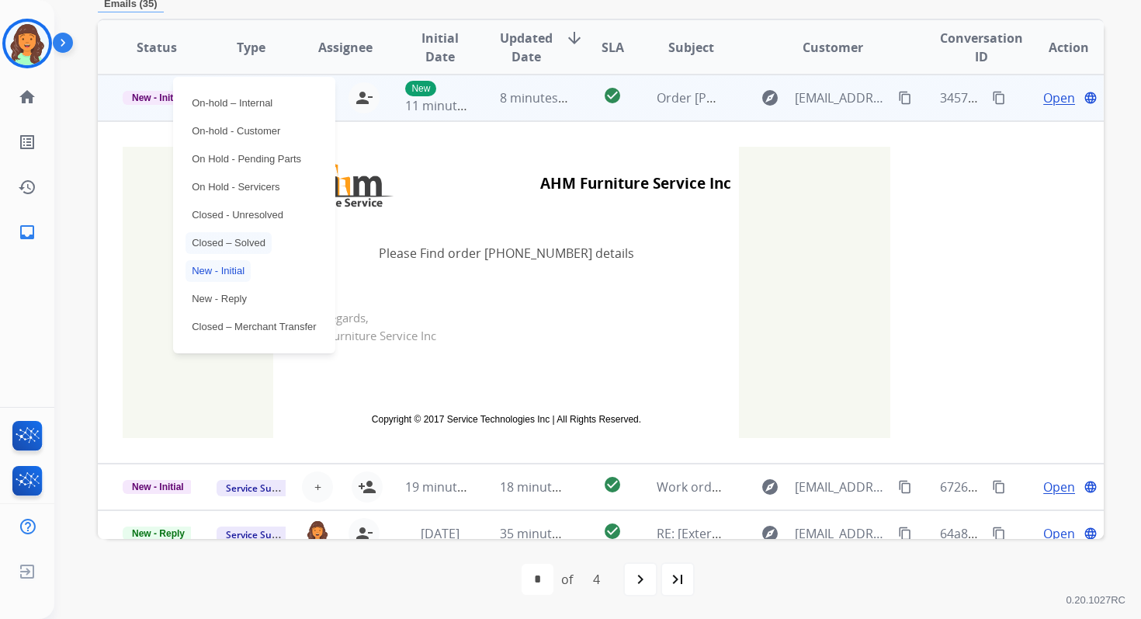
click at [241, 242] on p "Closed – Solved" at bounding box center [229, 243] width 86 height 22
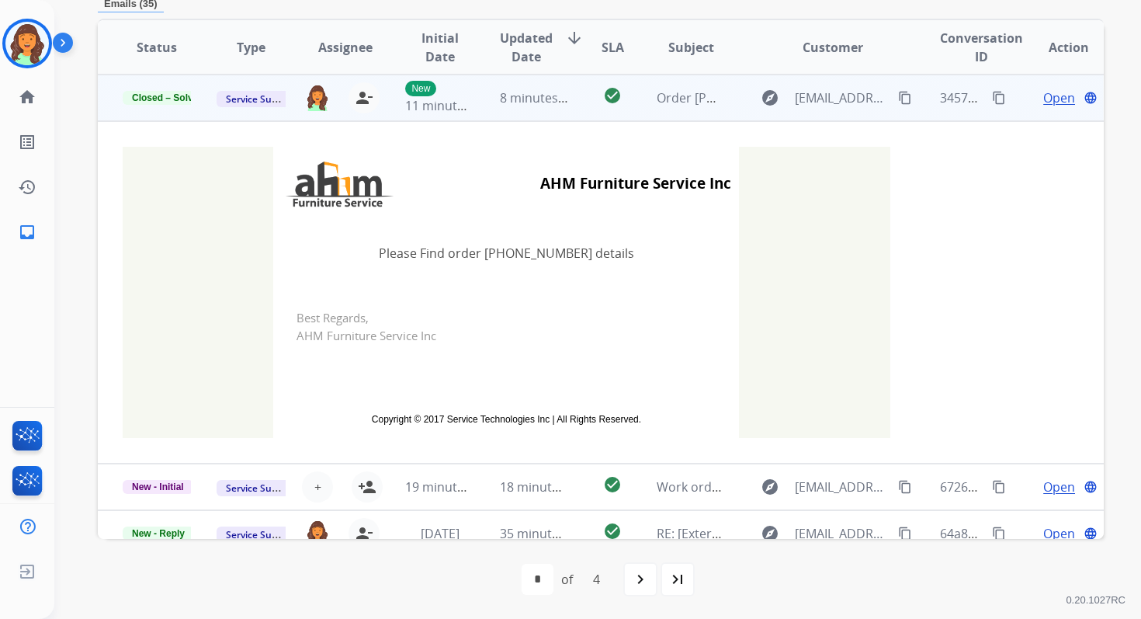
click at [569, 88] on td "check_circle" at bounding box center [600, 98] width 63 height 47
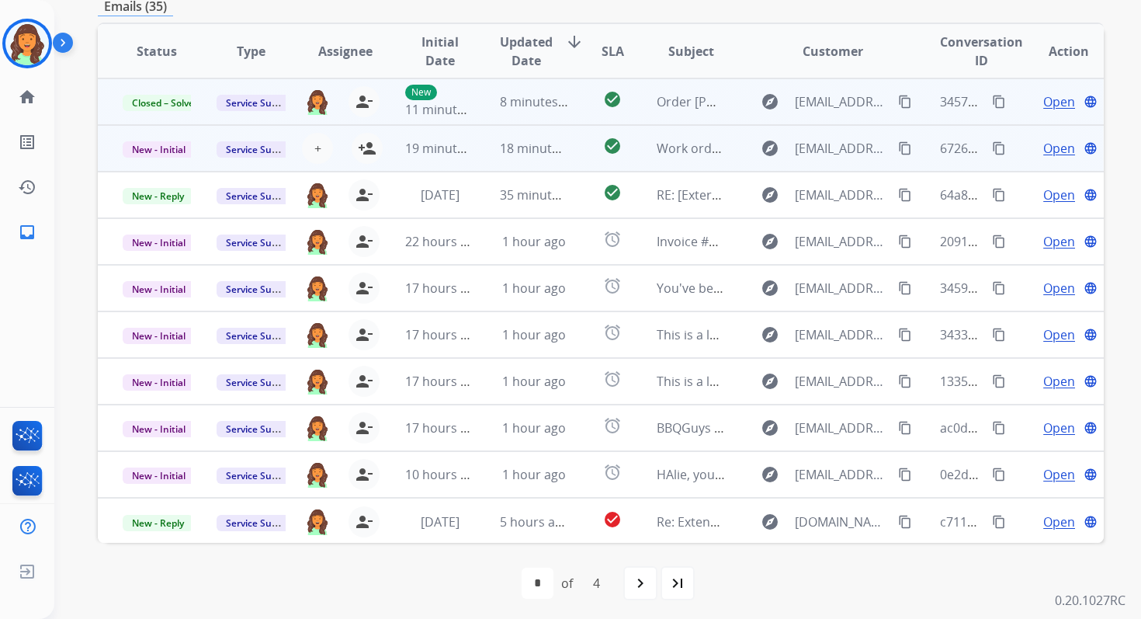
click at [569, 146] on td "check_circle" at bounding box center [600, 148] width 63 height 47
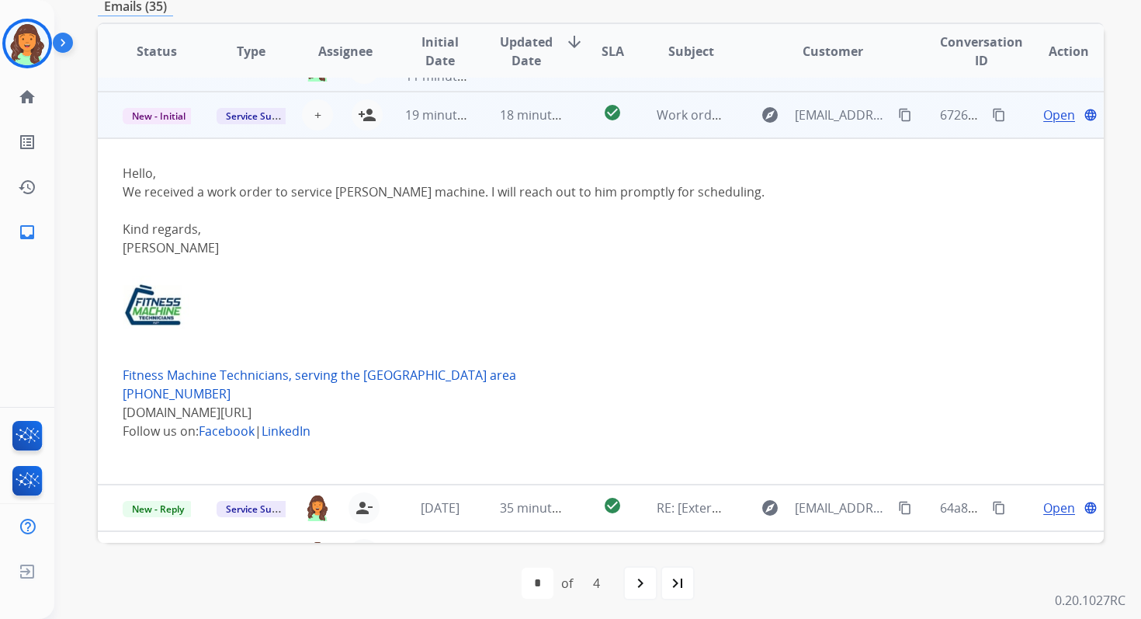
scroll to position [47, 0]
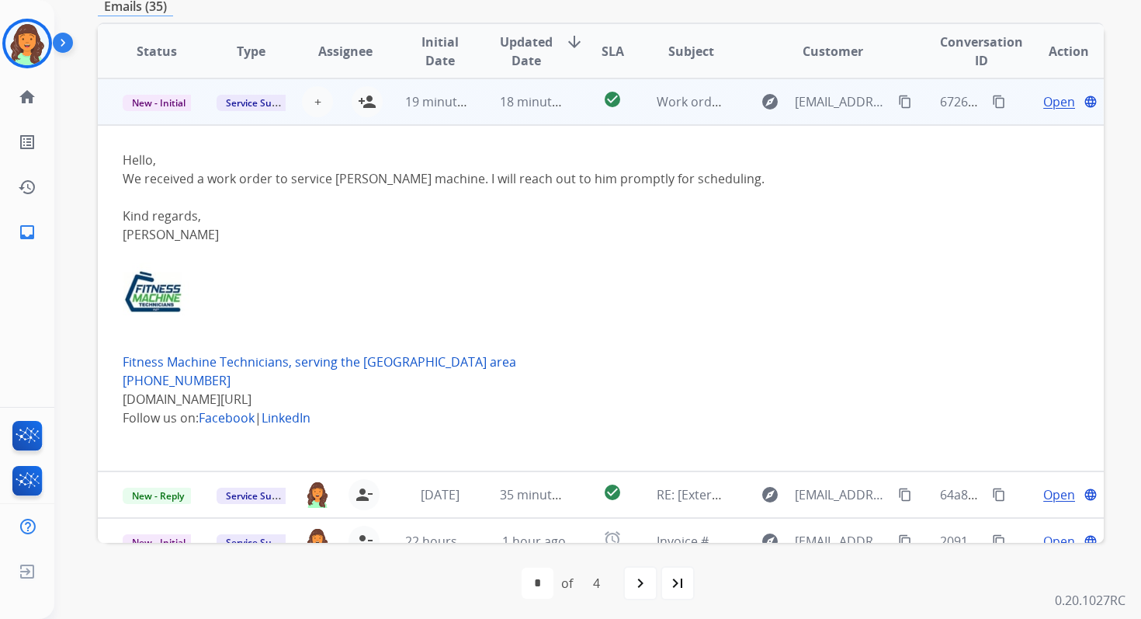
click at [1047, 100] on span "Open" at bounding box center [1059, 101] width 32 height 19
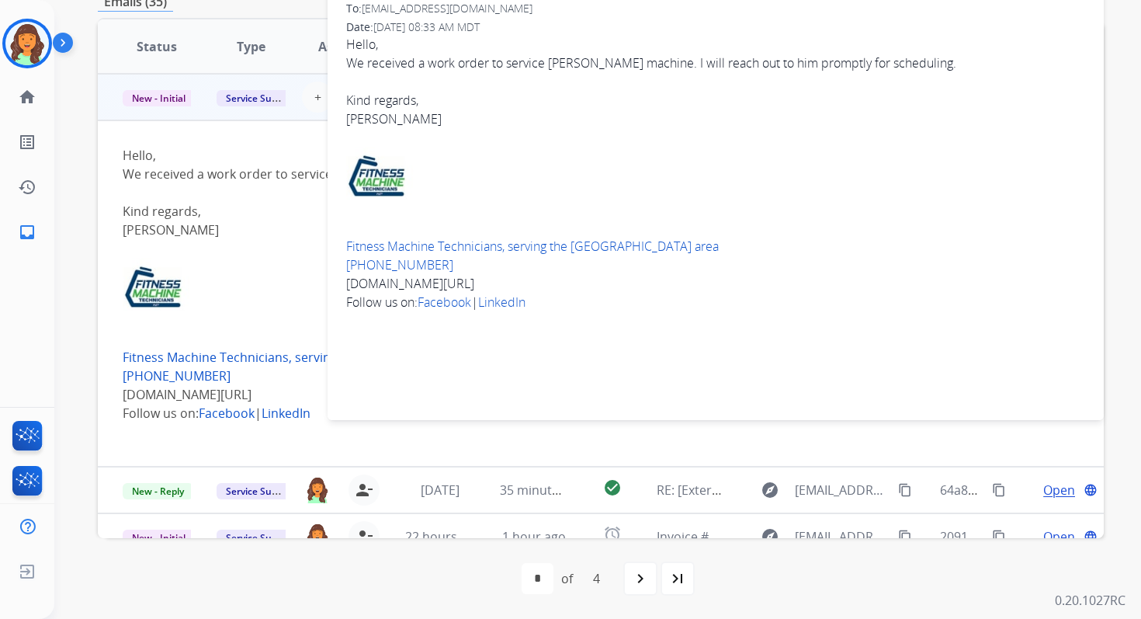
scroll to position [0, 0]
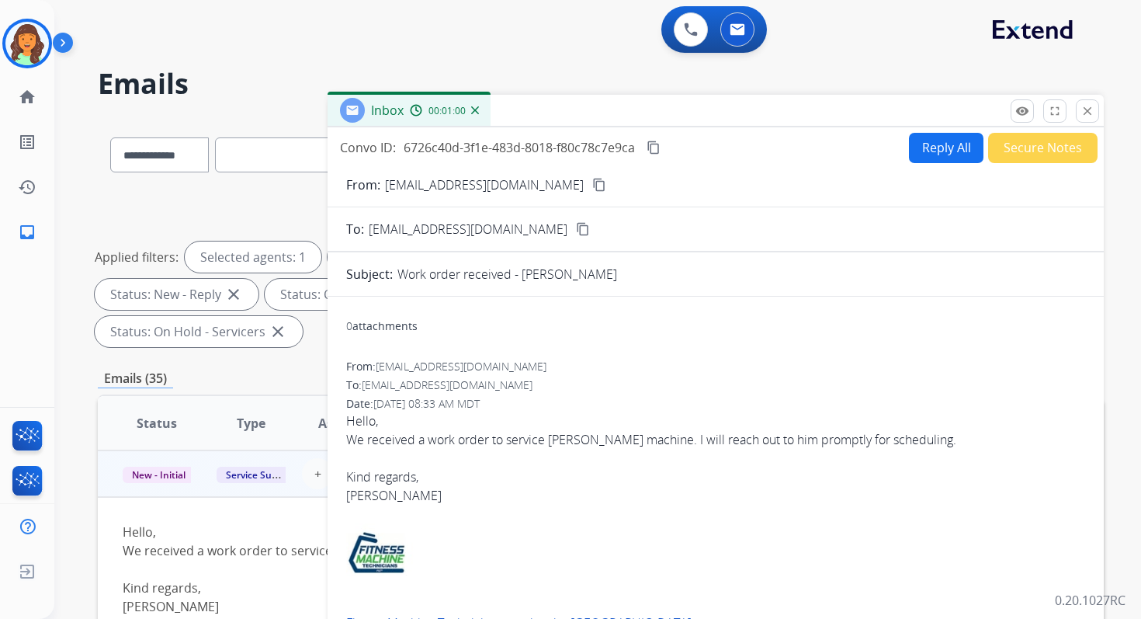
click at [656, 148] on mat-icon "content_copy" at bounding box center [654, 148] width 14 height 14
click at [429, 432] on div "We received a work order to service John Graham's machine. I will reach out to …" at bounding box center [715, 439] width 739 height 19
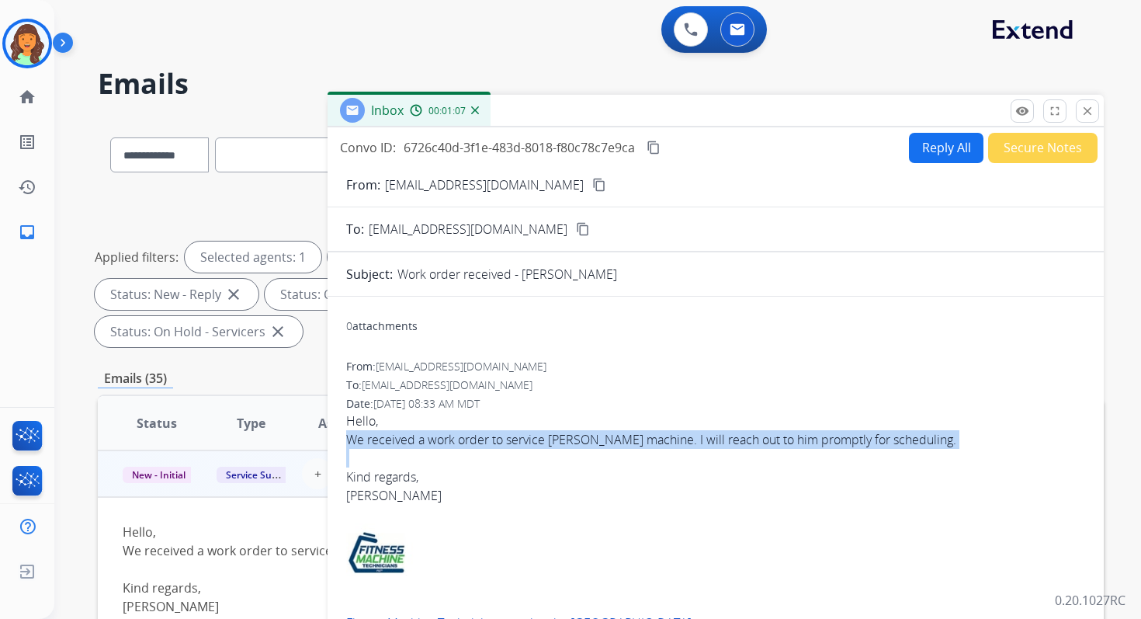
click at [429, 432] on div "We received a work order to service John Graham's machine. I will reach out to …" at bounding box center [715, 439] width 739 height 19
click at [934, 144] on button "Reply All" at bounding box center [946, 148] width 75 height 30
select select "**********"
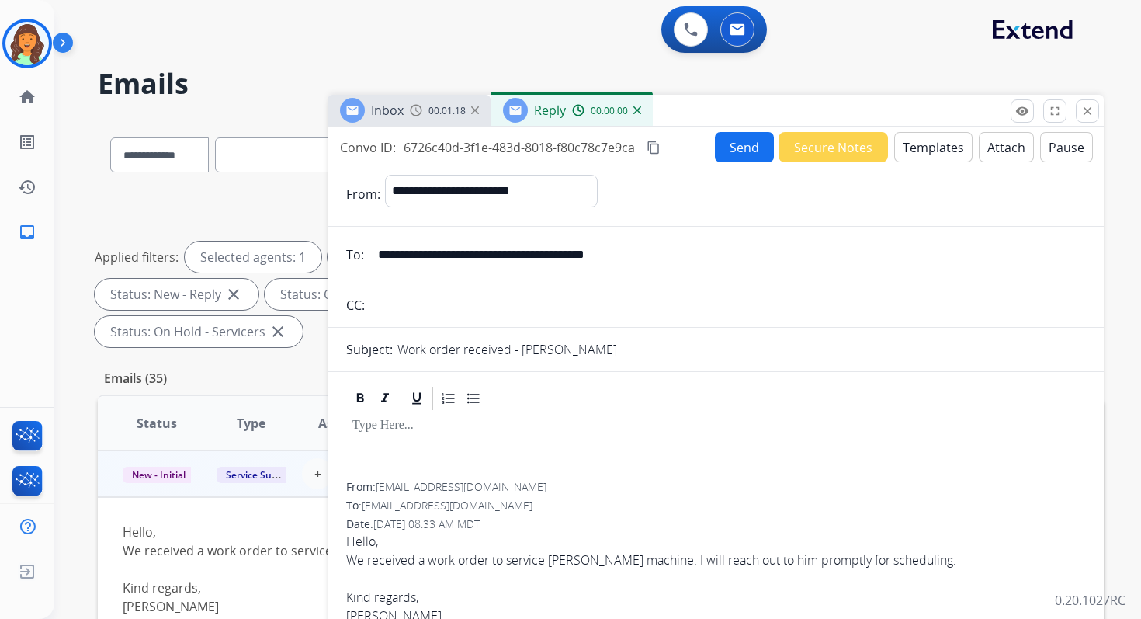
click at [934, 144] on button "Templates" at bounding box center [933, 147] width 78 height 30
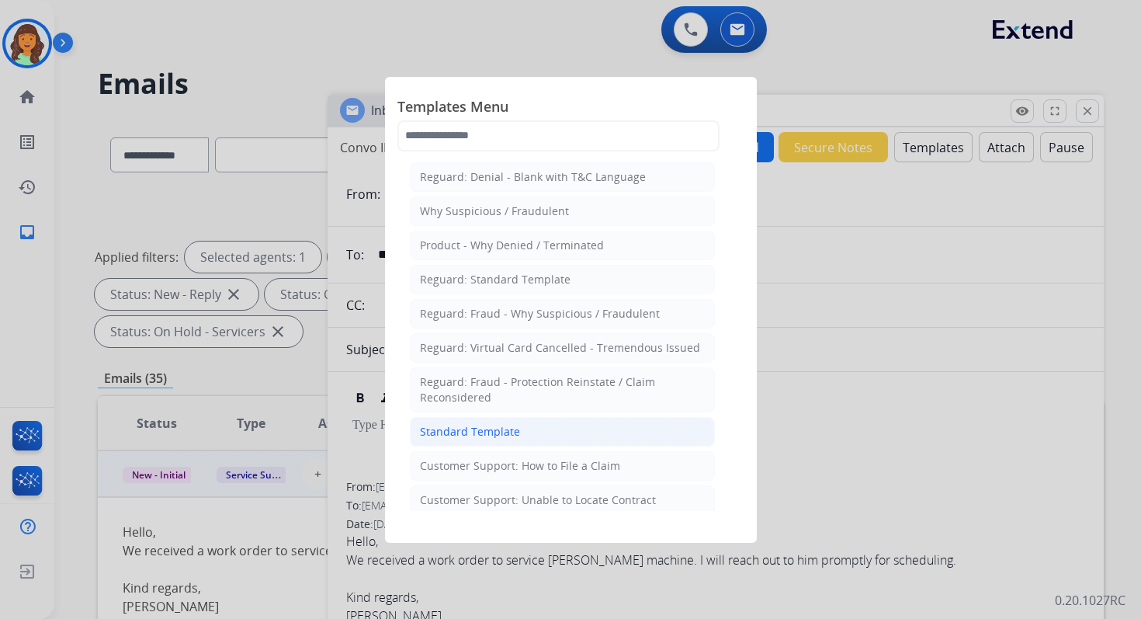
click at [482, 424] on div "Standard Template" at bounding box center [470, 432] width 100 height 16
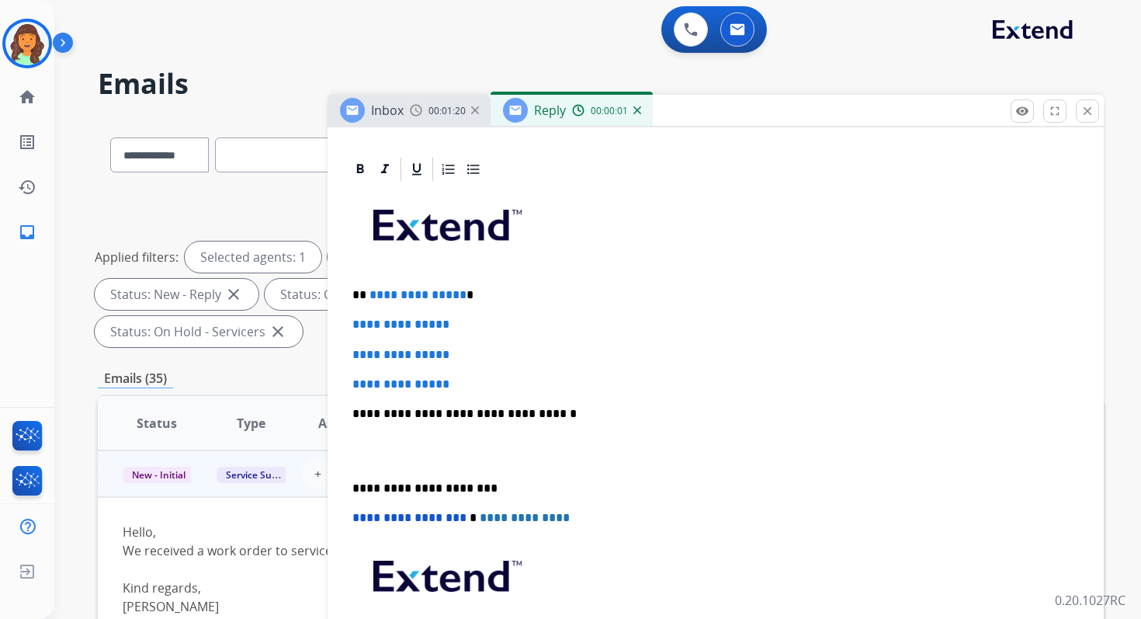
scroll to position [354, 0]
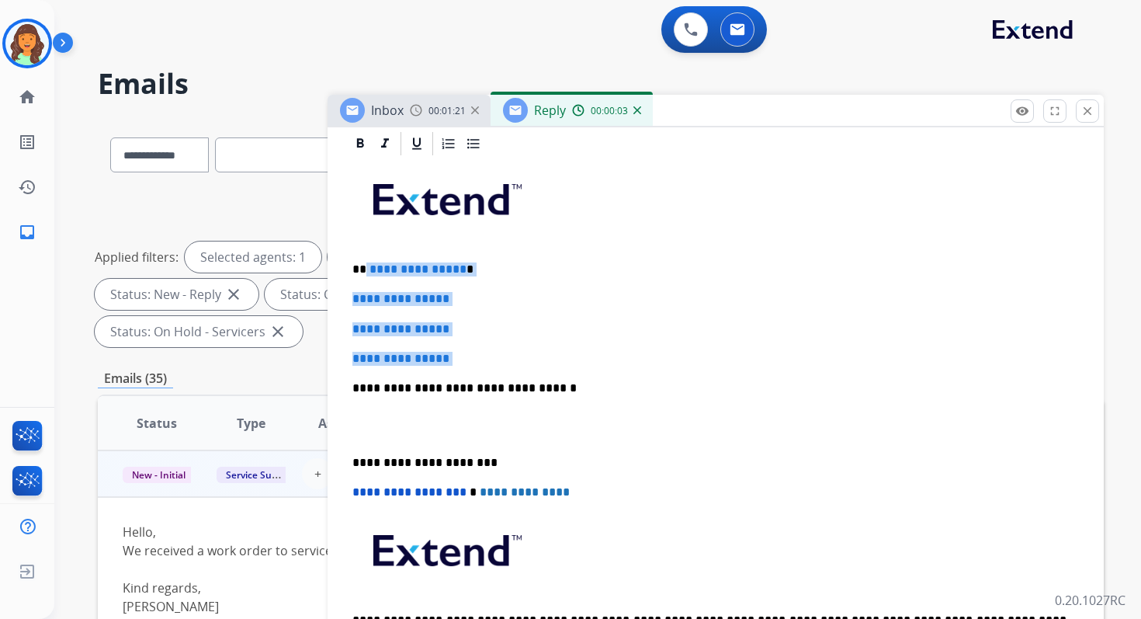
drag, startPoint x: 366, startPoint y: 270, endPoint x: 474, endPoint y: 370, distance: 146.7
click at [474, 370] on div "**********" at bounding box center [715, 425] width 739 height 534
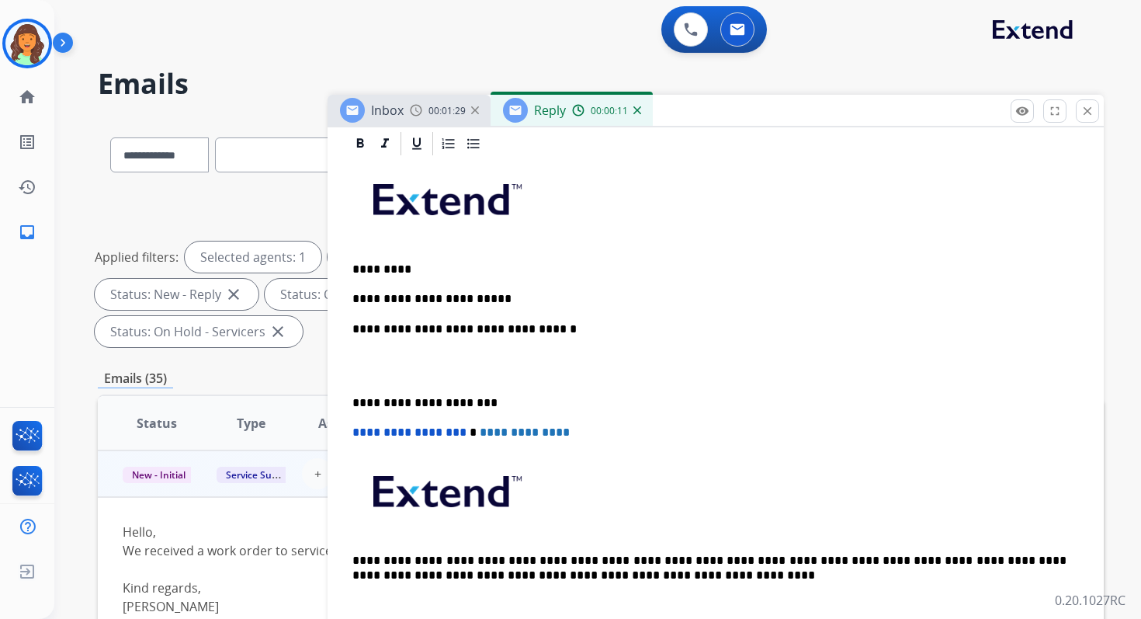
click at [503, 322] on p "**********" at bounding box center [709, 329] width 714 height 14
click at [418, 403] on p "**********" at bounding box center [709, 403] width 714 height 14
click at [359, 432] on span "**********" at bounding box center [409, 432] width 114 height 12
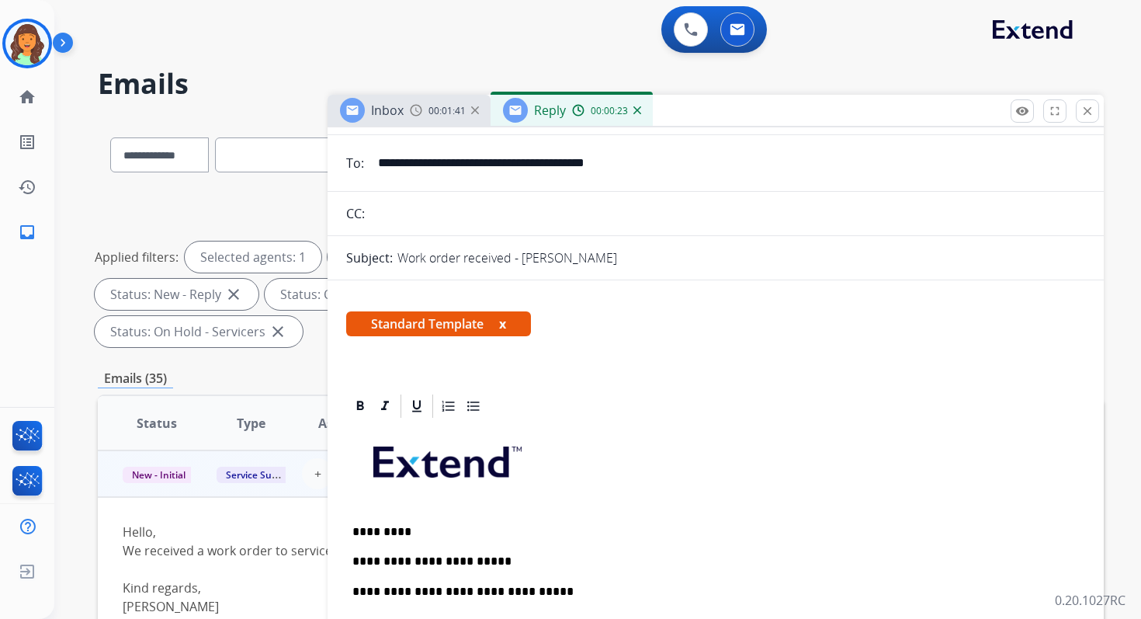
scroll to position [0, 0]
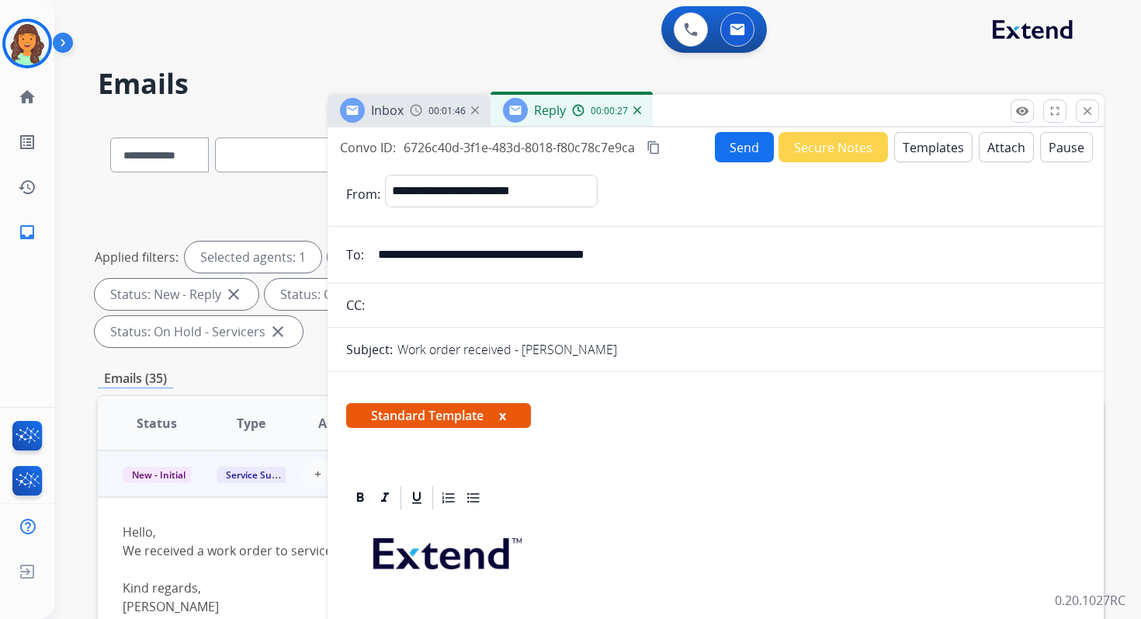
click at [742, 149] on button "Send" at bounding box center [744, 147] width 59 height 30
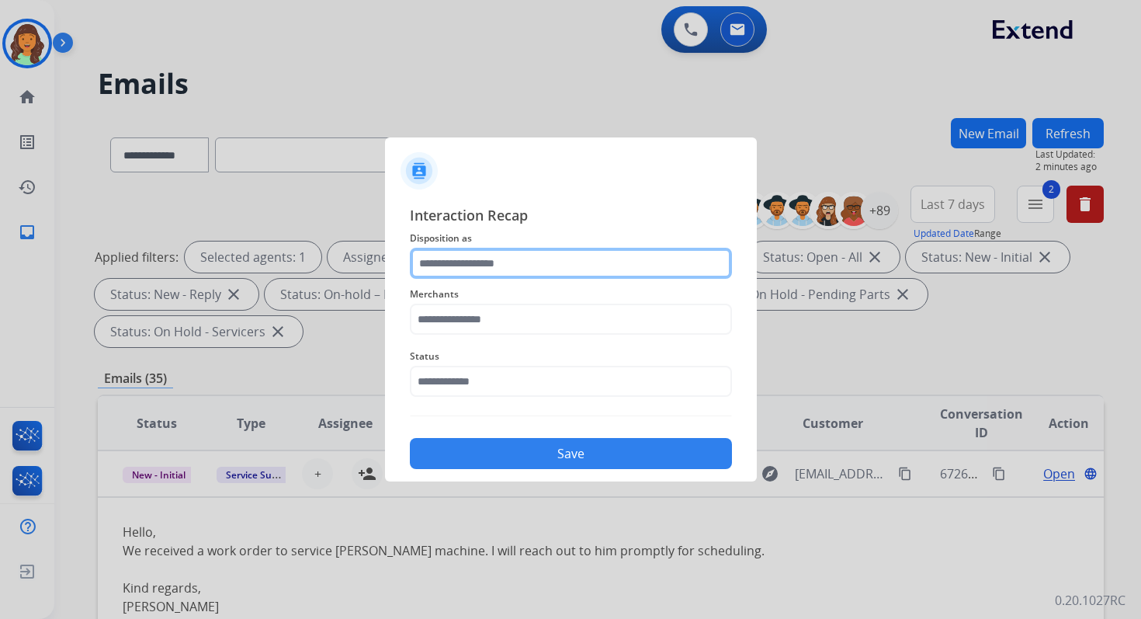
click at [453, 276] on input "text" at bounding box center [571, 263] width 322 height 31
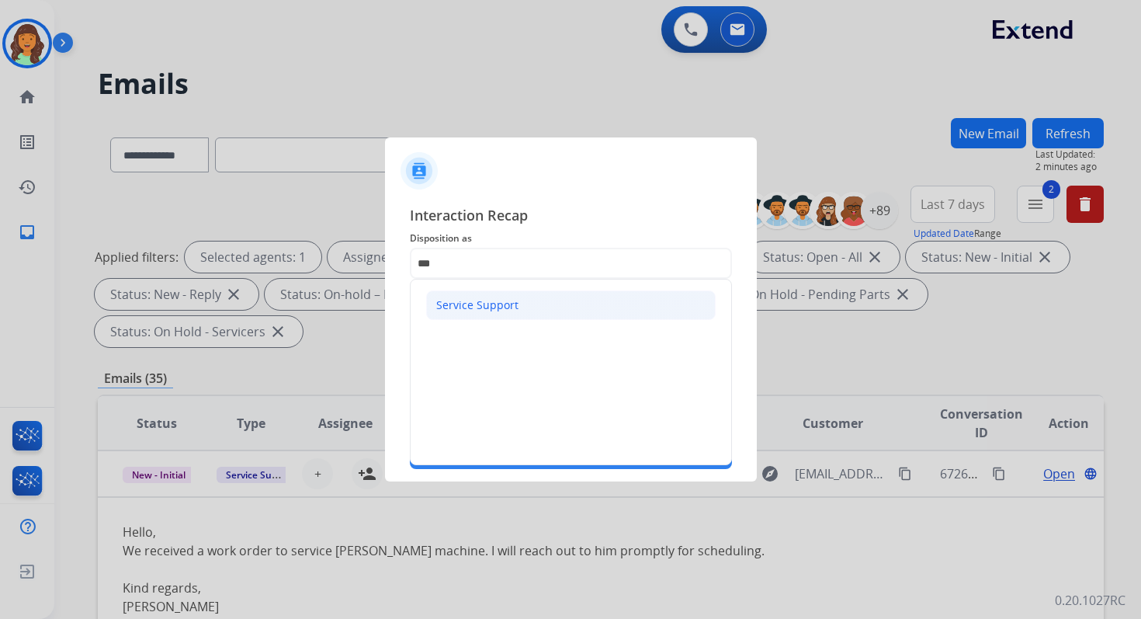
click at [469, 292] on li "Service Support" at bounding box center [571, 305] width 290 height 30
type input "**********"
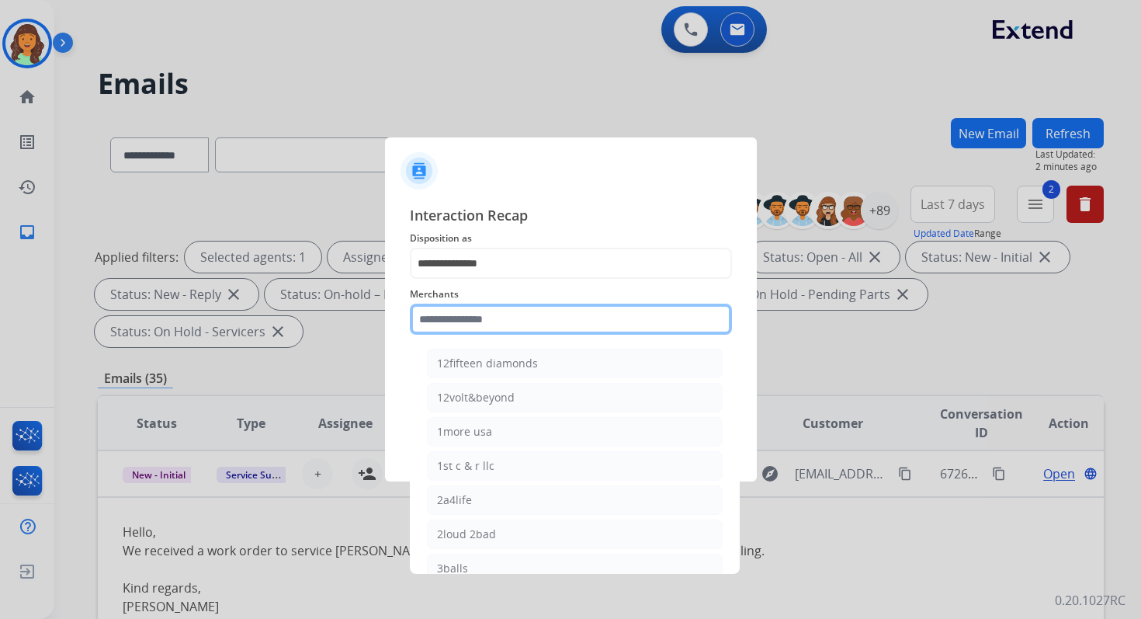
click at [482, 325] on input "text" at bounding box center [571, 319] width 322 height 31
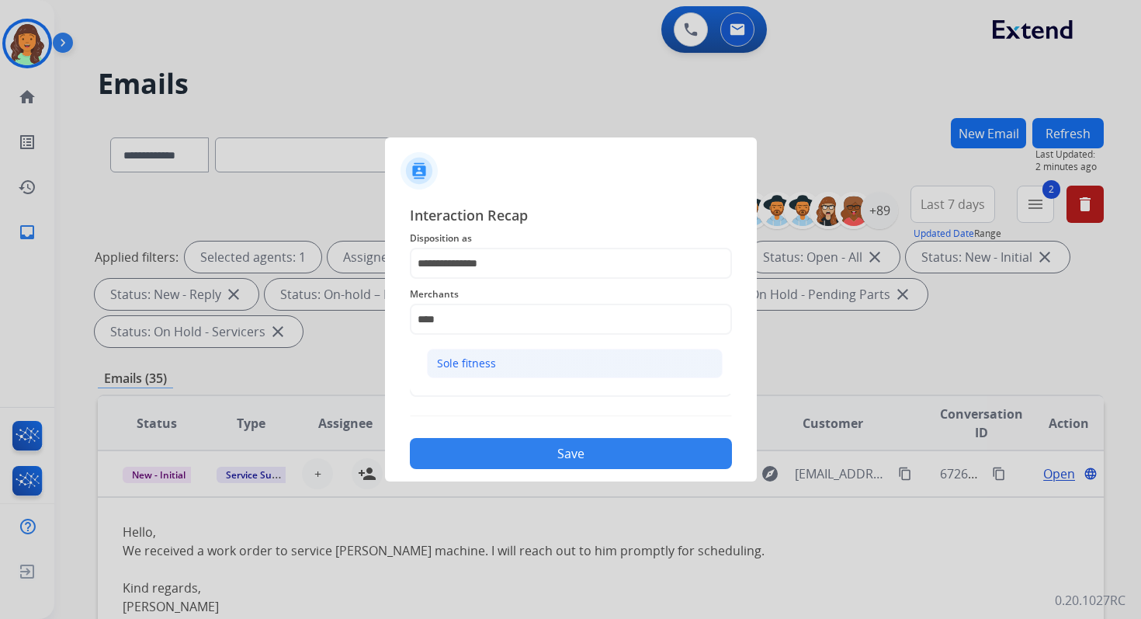
click at [498, 365] on li "Sole fitness" at bounding box center [575, 364] width 296 height 30
type input "**********"
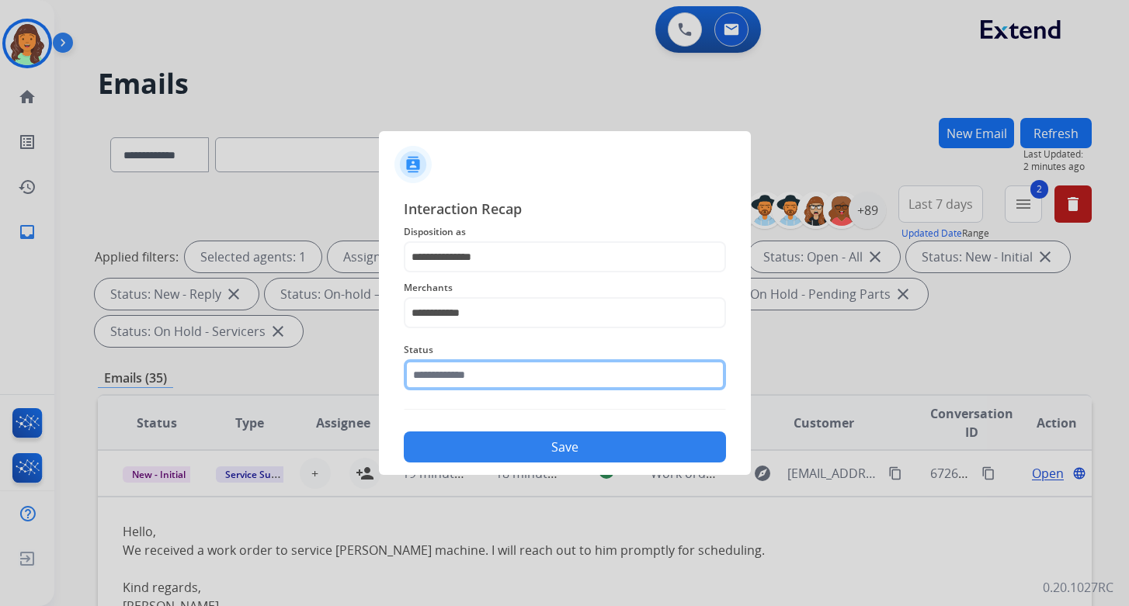
click at [498, 384] on input "text" at bounding box center [565, 374] width 322 height 31
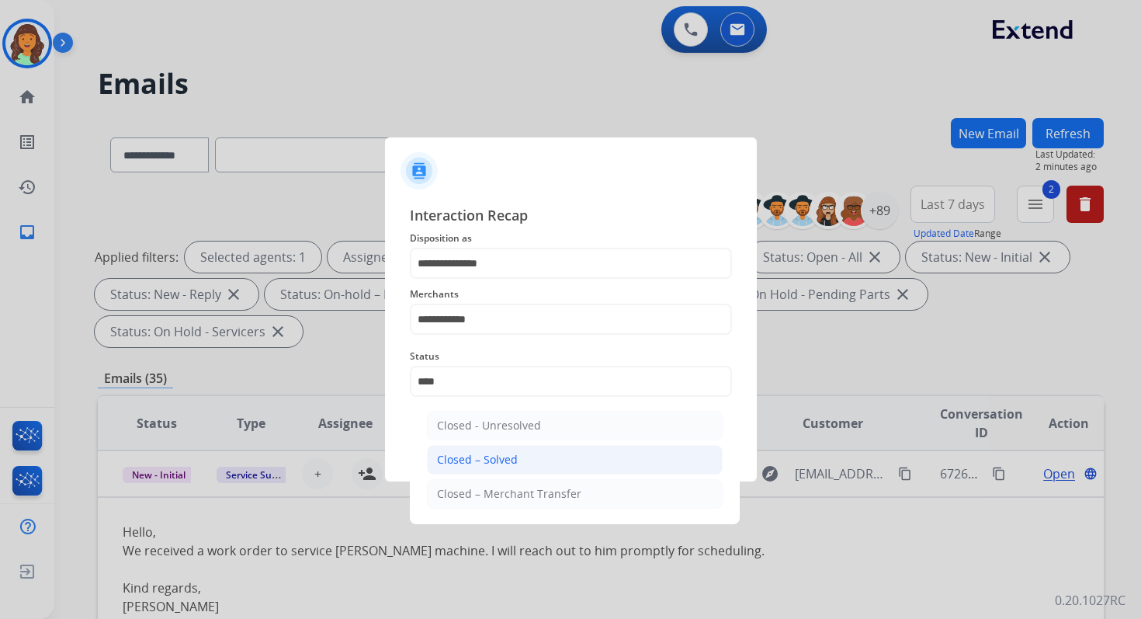
click at [512, 458] on div "Closed – Solved" at bounding box center [477, 460] width 81 height 16
type input "**********"
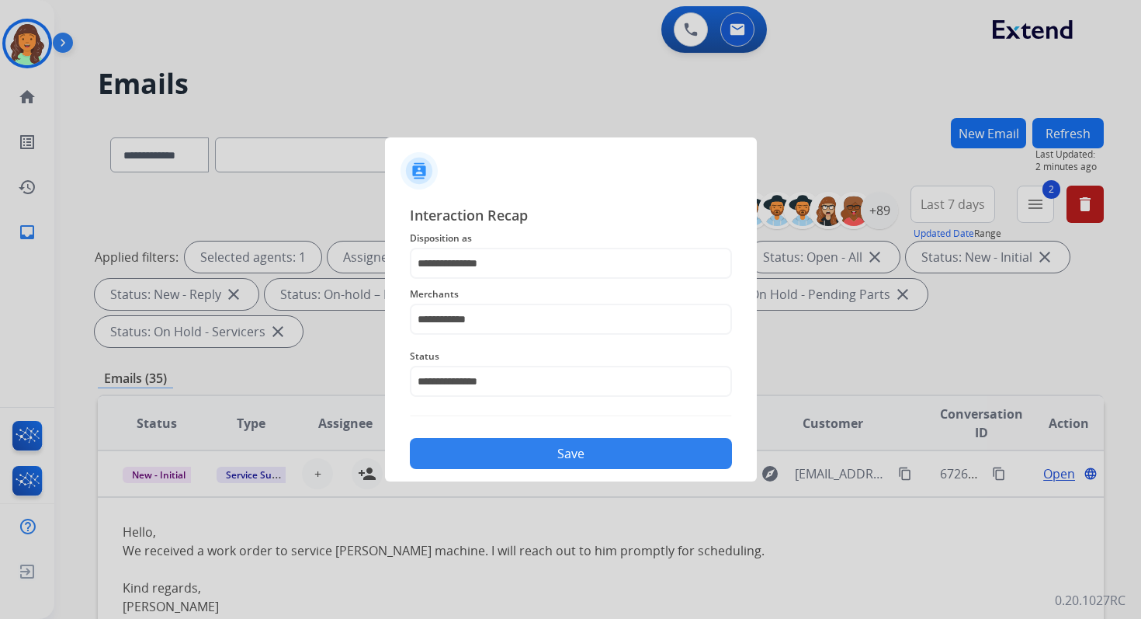
click at [512, 458] on button "Save" at bounding box center [571, 453] width 322 height 31
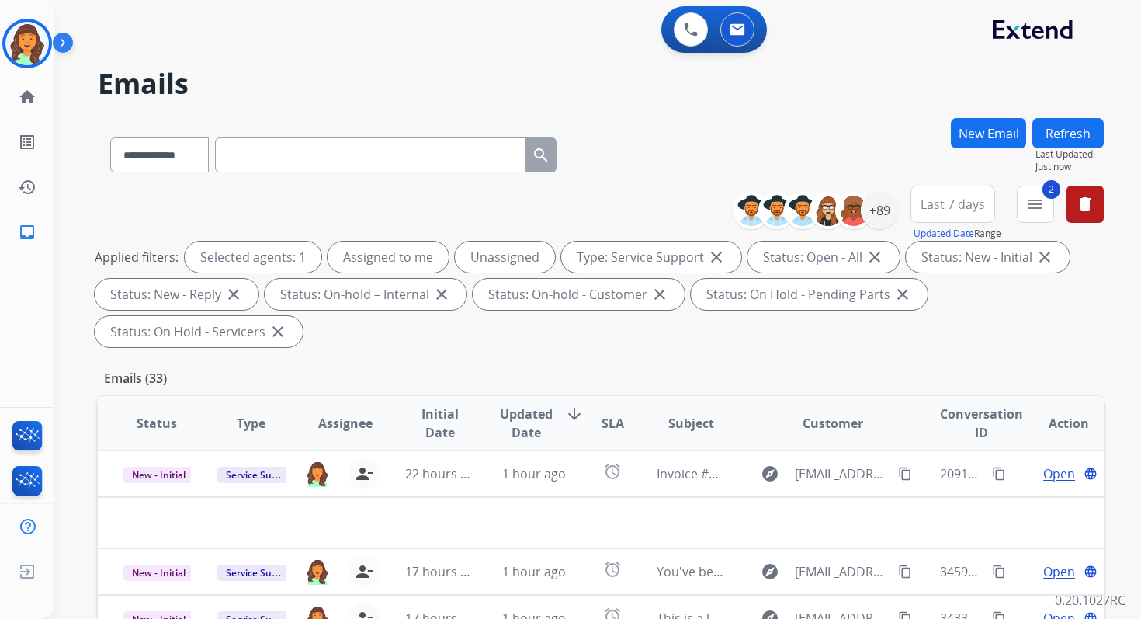
click at [554, 330] on div "Applied filters: Selected agents: 1 Assigned to me Unassigned Type: Service Sup…" at bounding box center [598, 294] width 1006 height 106
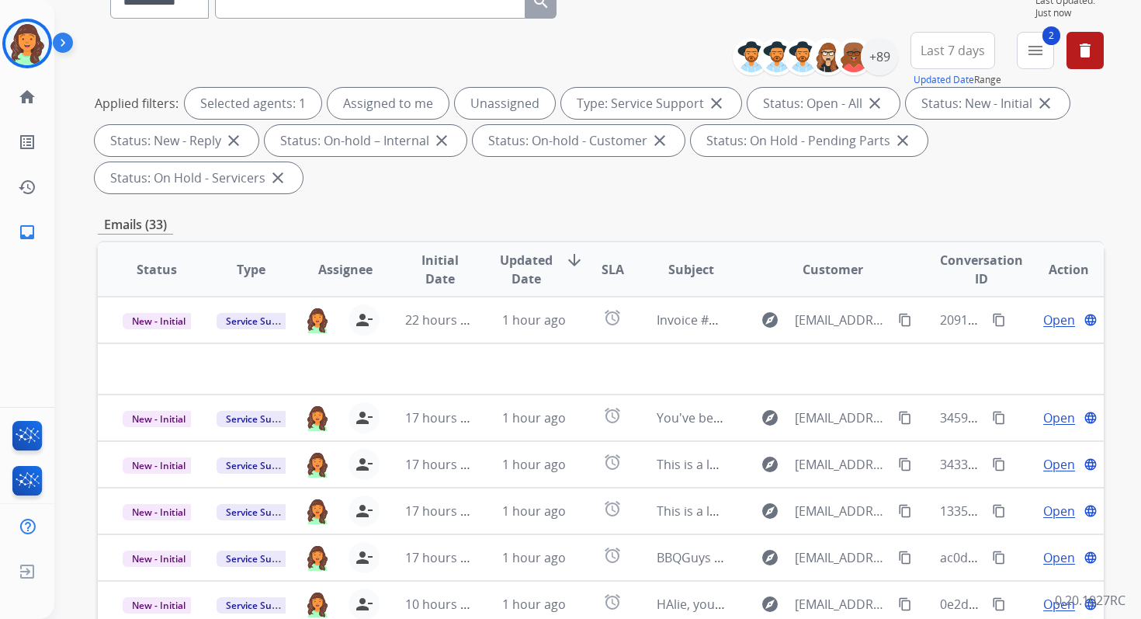
scroll to position [377, 0]
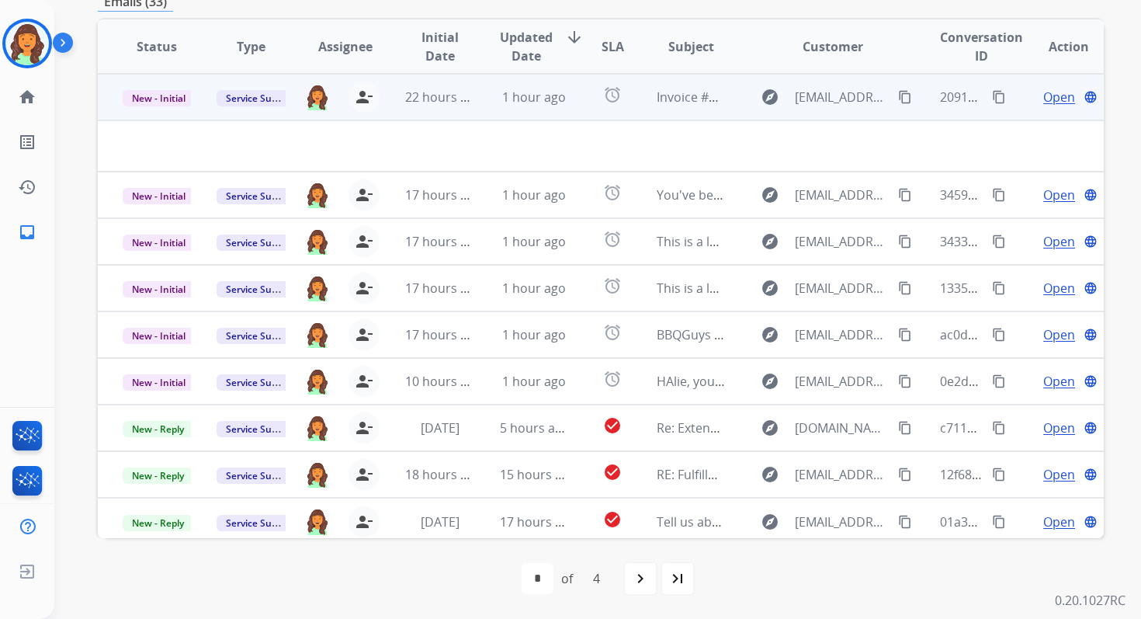
click at [569, 100] on td "alarm" at bounding box center [600, 97] width 63 height 47
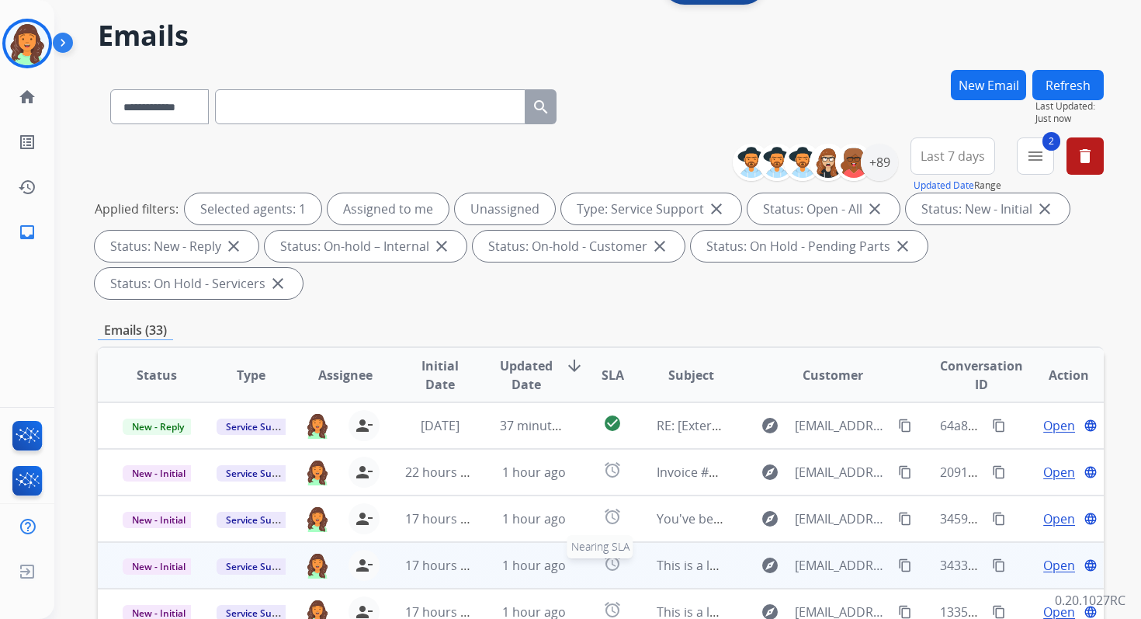
scroll to position [0, 0]
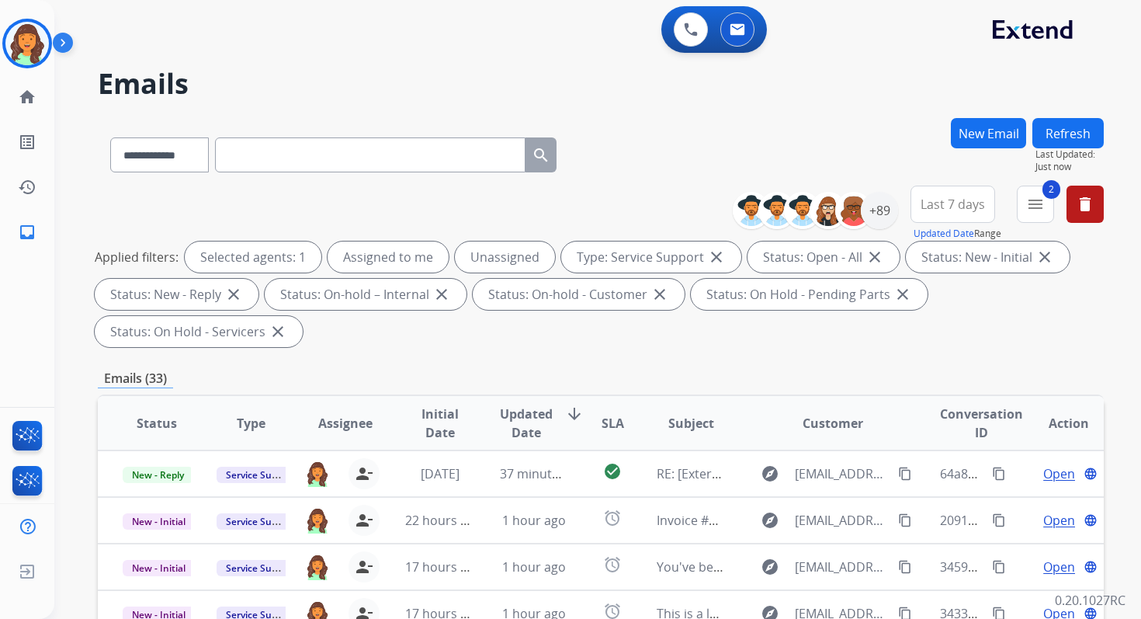
click at [1059, 131] on button "Refresh" at bounding box center [1068, 133] width 71 height 30
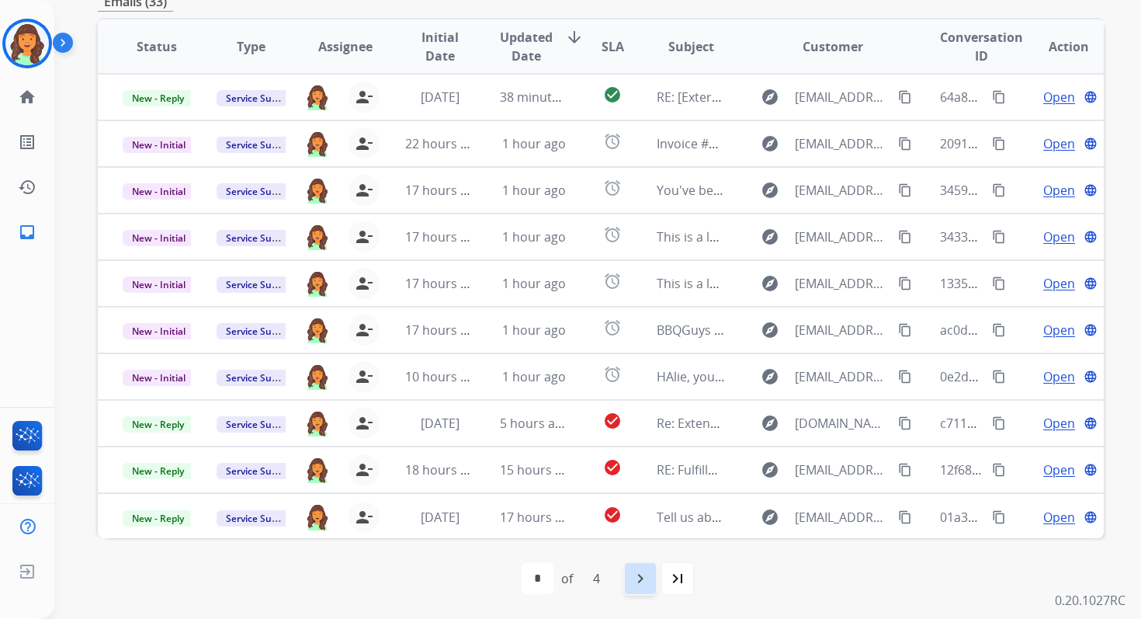
click at [648, 574] on mat-icon "navigate_next" at bounding box center [640, 578] width 19 height 19
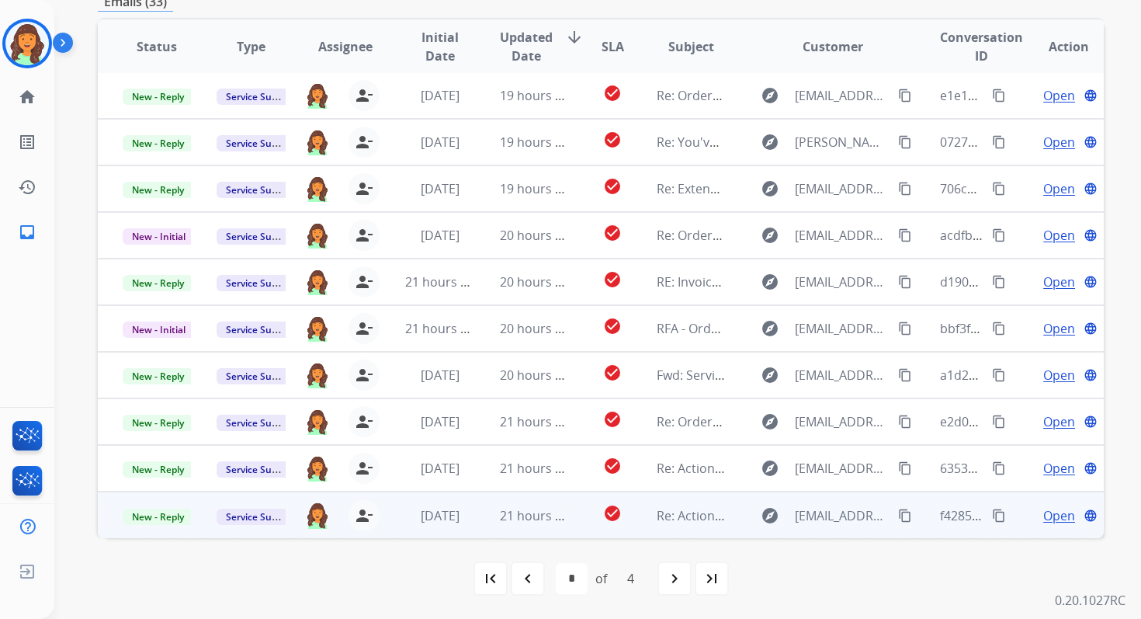
click at [543, 527] on td "21 hours ago" at bounding box center [522, 514] width 94 height 47
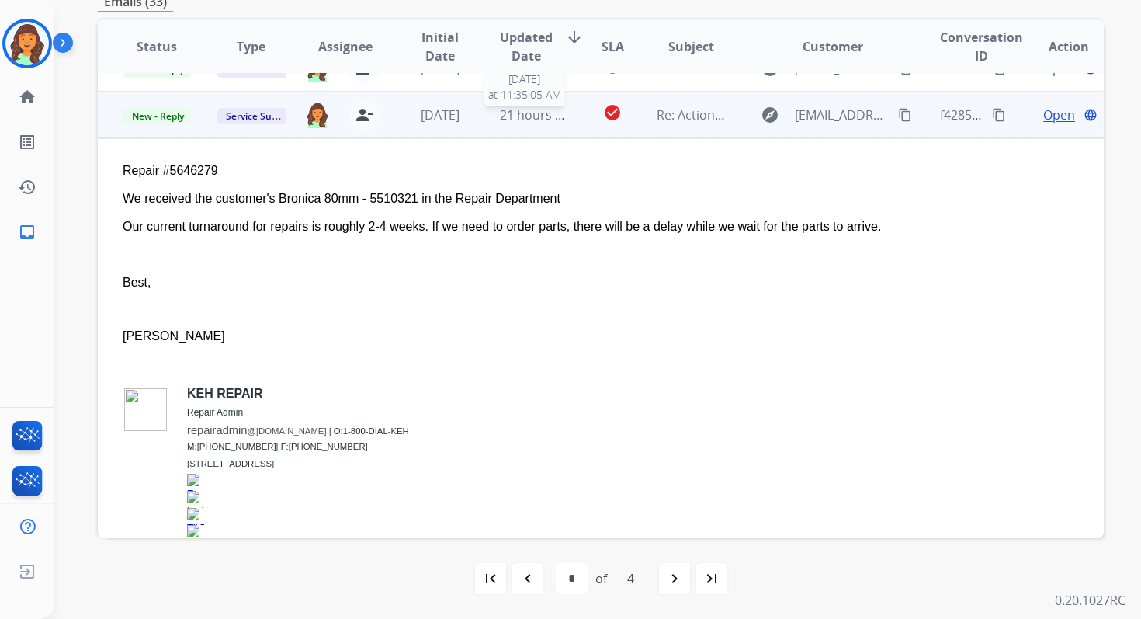
scroll to position [419, 0]
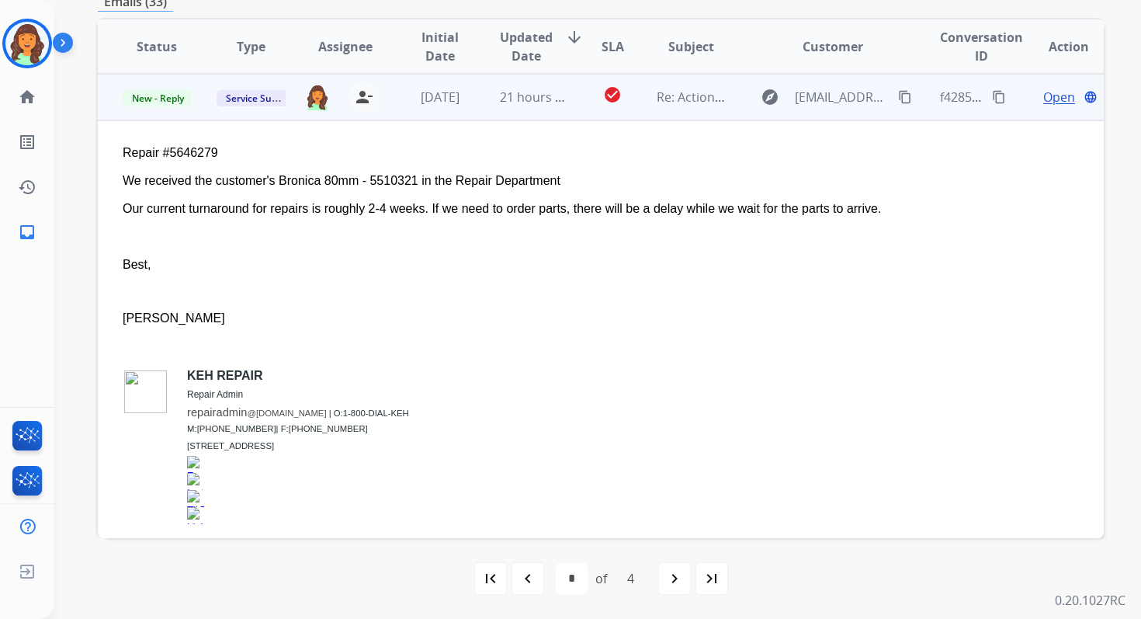
click at [1043, 98] on span "Open" at bounding box center [1059, 97] width 32 height 19
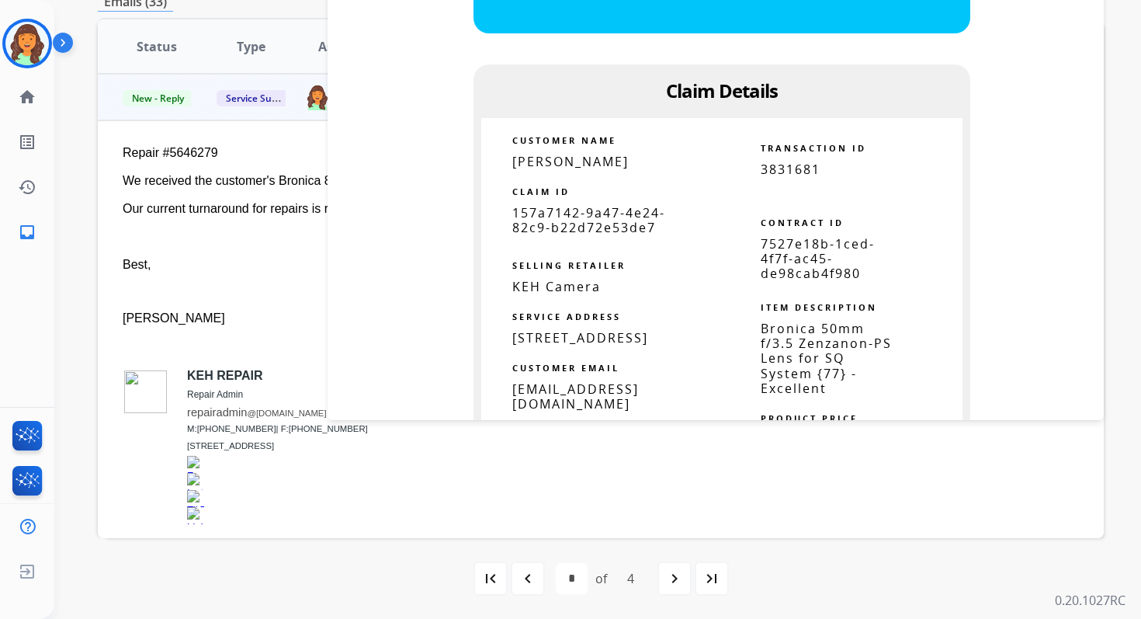
scroll to position [1418, 0]
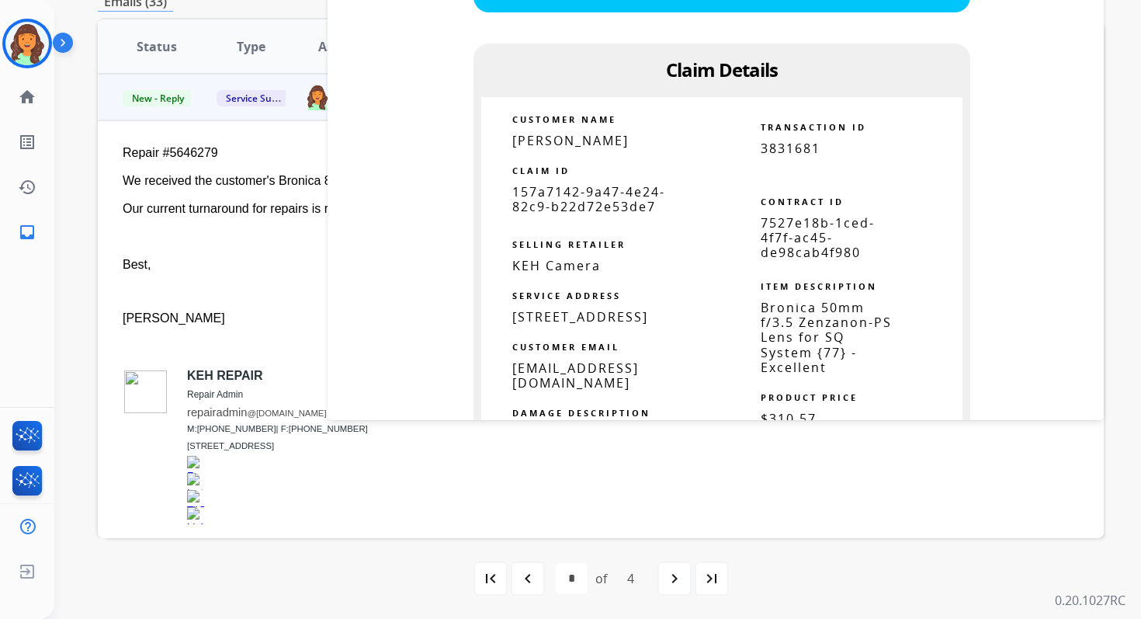
click at [804, 224] on span "7527e18b-1ced-4f7f-ac45-de98cab4f980" at bounding box center [818, 237] width 114 height 47
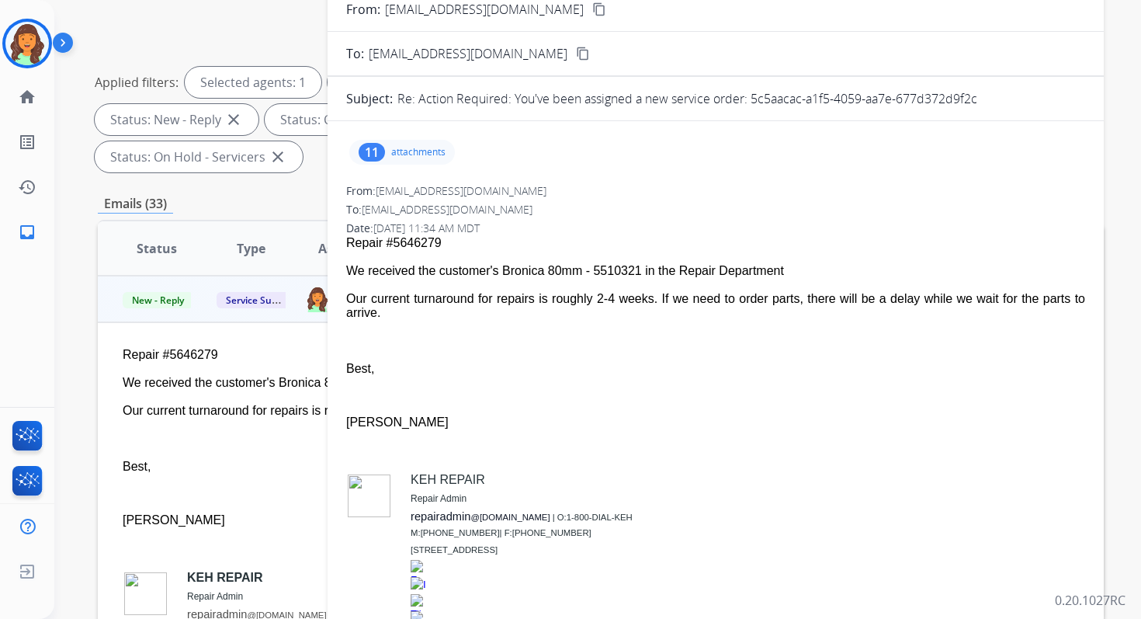
scroll to position [0, 0]
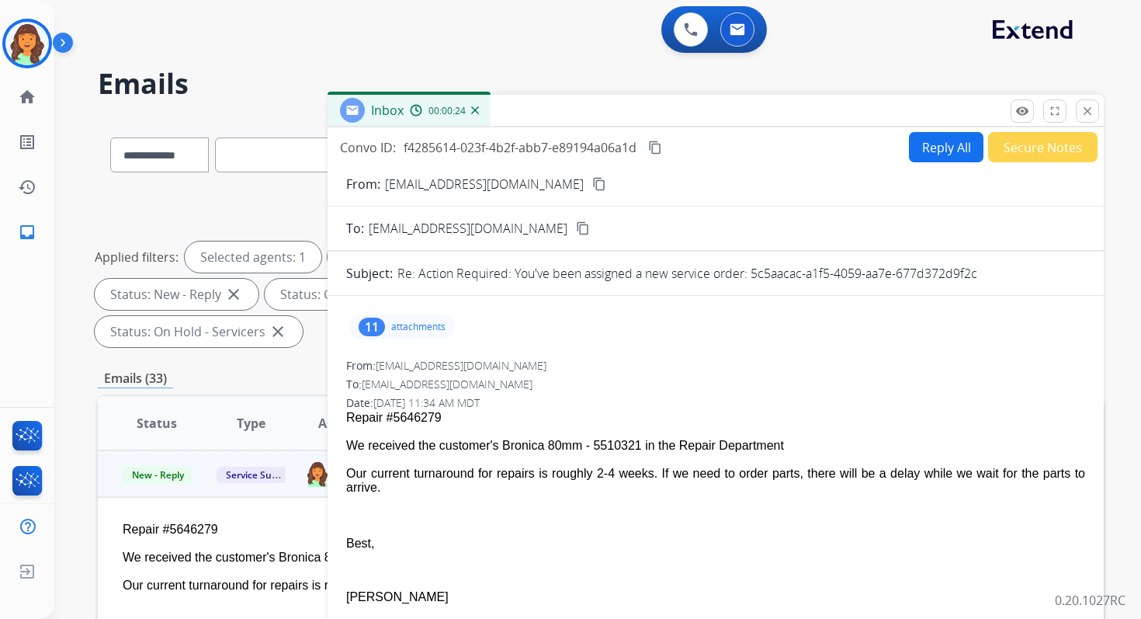
drag, startPoint x: 348, startPoint y: 446, endPoint x: 395, endPoint y: 494, distance: 67.0
click at [395, 494] on span "Repair #5646279 We received the customer's Bronica 80mm - 5510321 in the Repair…" at bounding box center [715, 617] width 739 height 412
click at [657, 149] on mat-icon "content_copy" at bounding box center [655, 148] width 14 height 14
click at [1084, 108] on mat-icon "close" at bounding box center [1088, 111] width 14 height 14
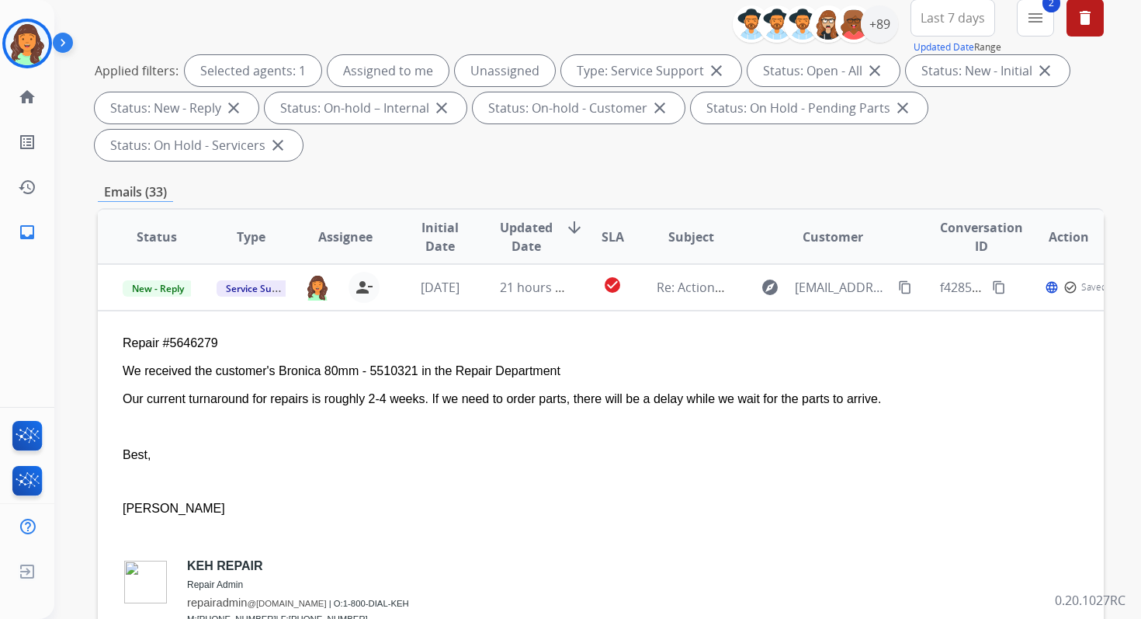
scroll to position [377, 0]
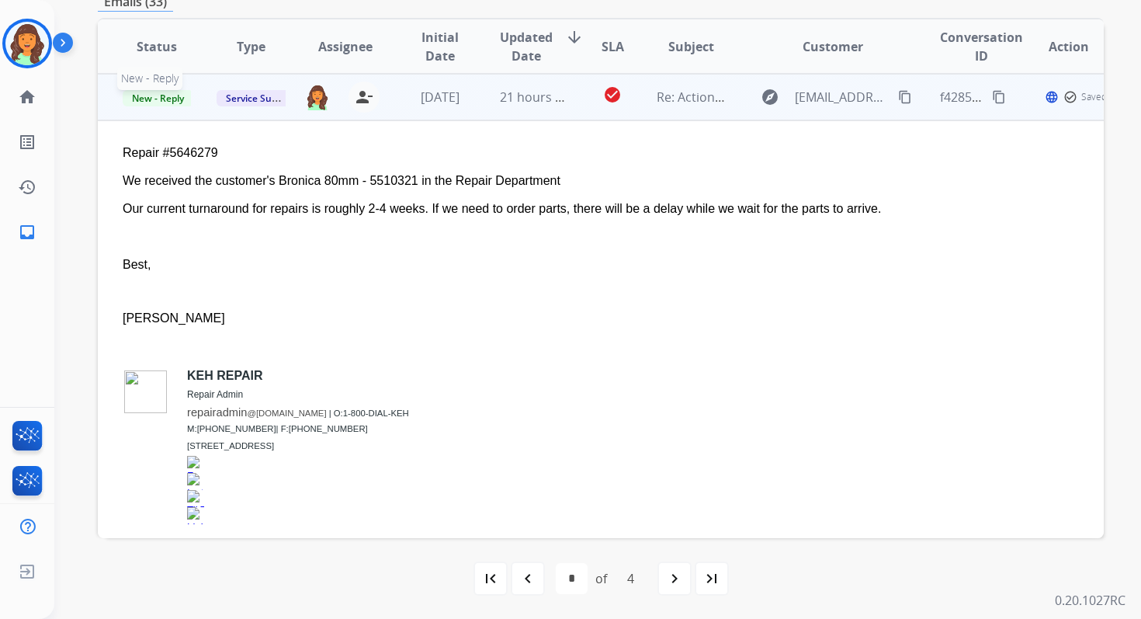
click at [158, 103] on span "New - Reply" at bounding box center [158, 98] width 71 height 16
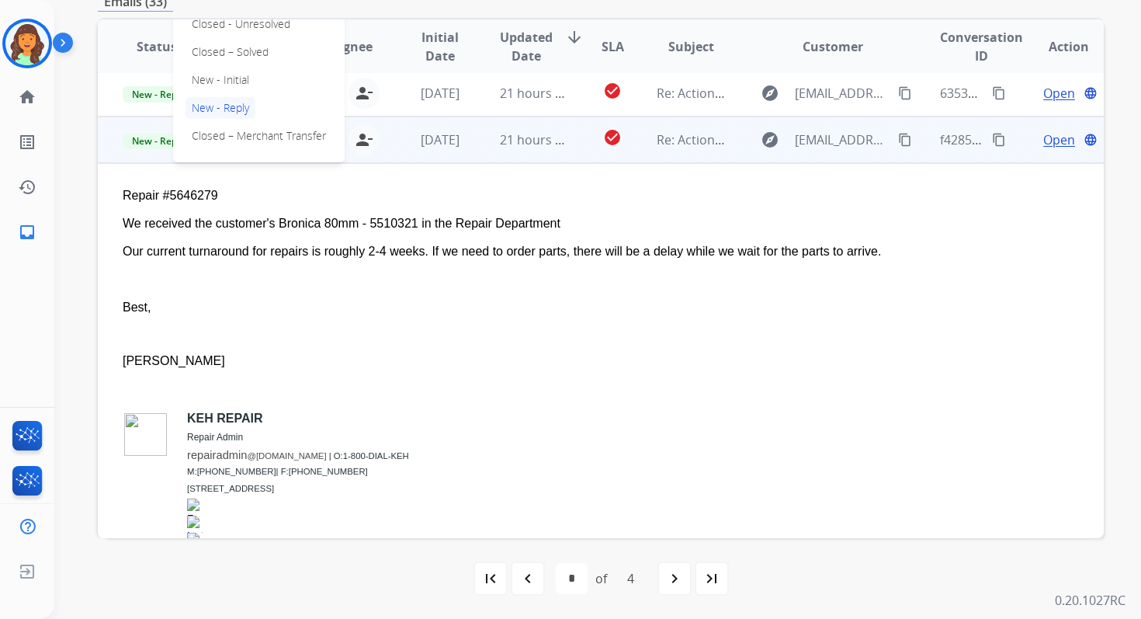
scroll to position [374, 0]
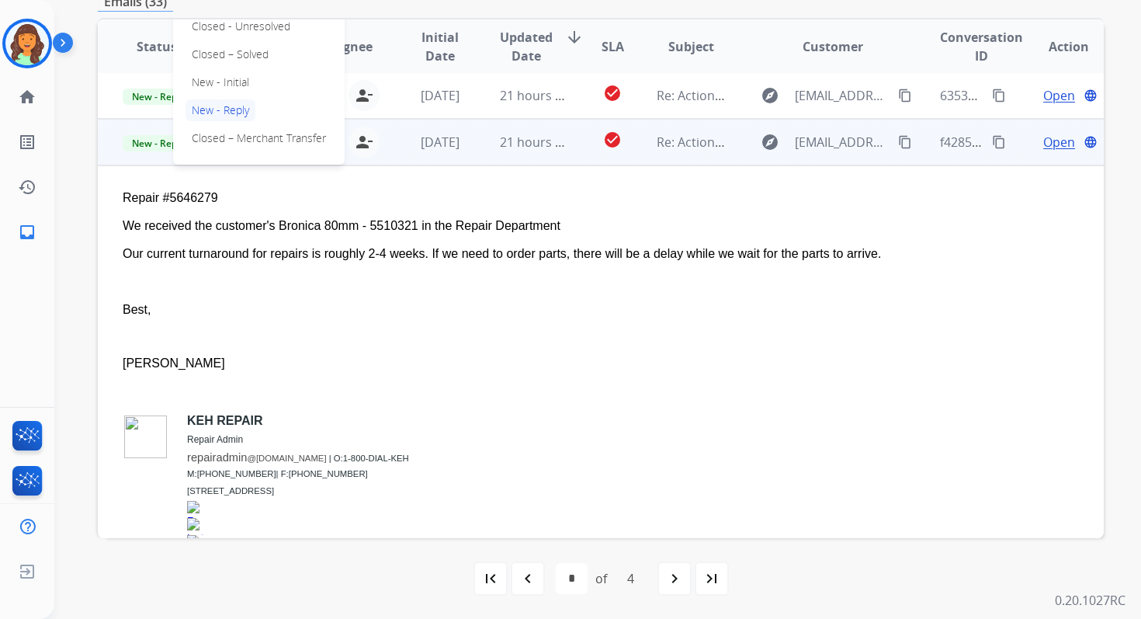
click at [224, 49] on p "Closed – Solved" at bounding box center [230, 54] width 89 height 22
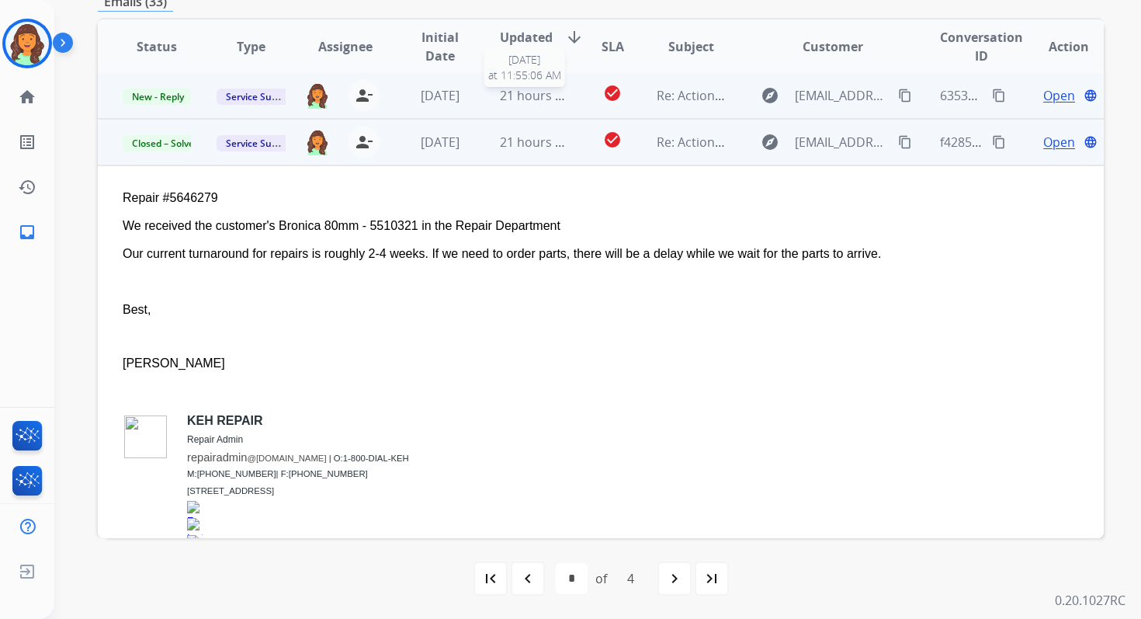
click at [534, 100] on span "21 hours ago" at bounding box center [538, 95] width 77 height 17
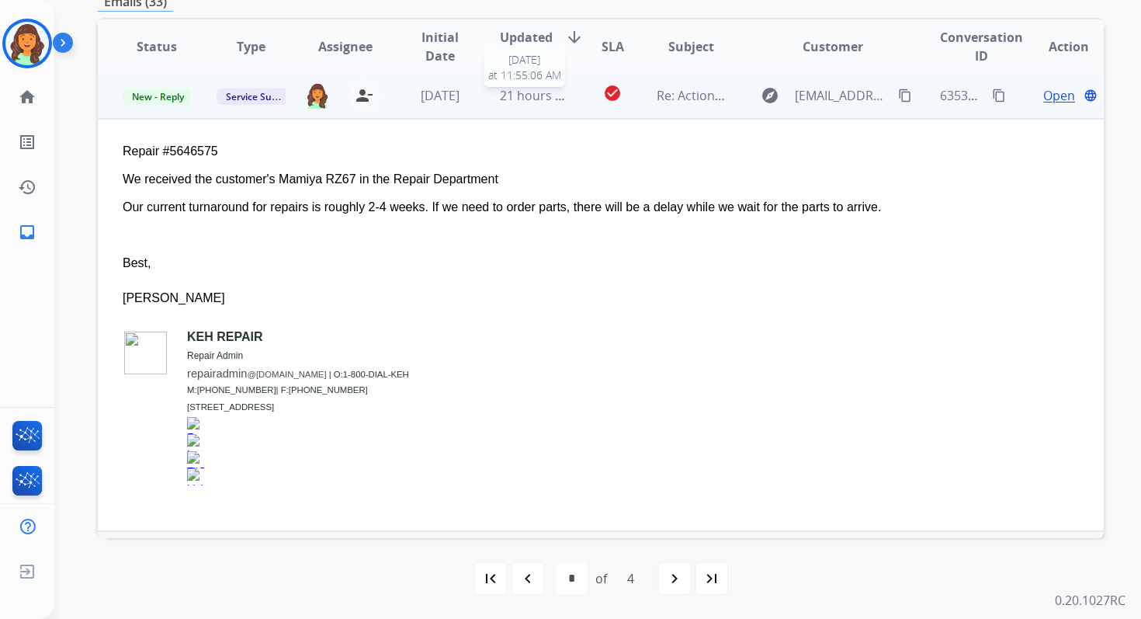
scroll to position [373, 0]
click at [1043, 93] on span "Open" at bounding box center [1059, 97] width 32 height 19
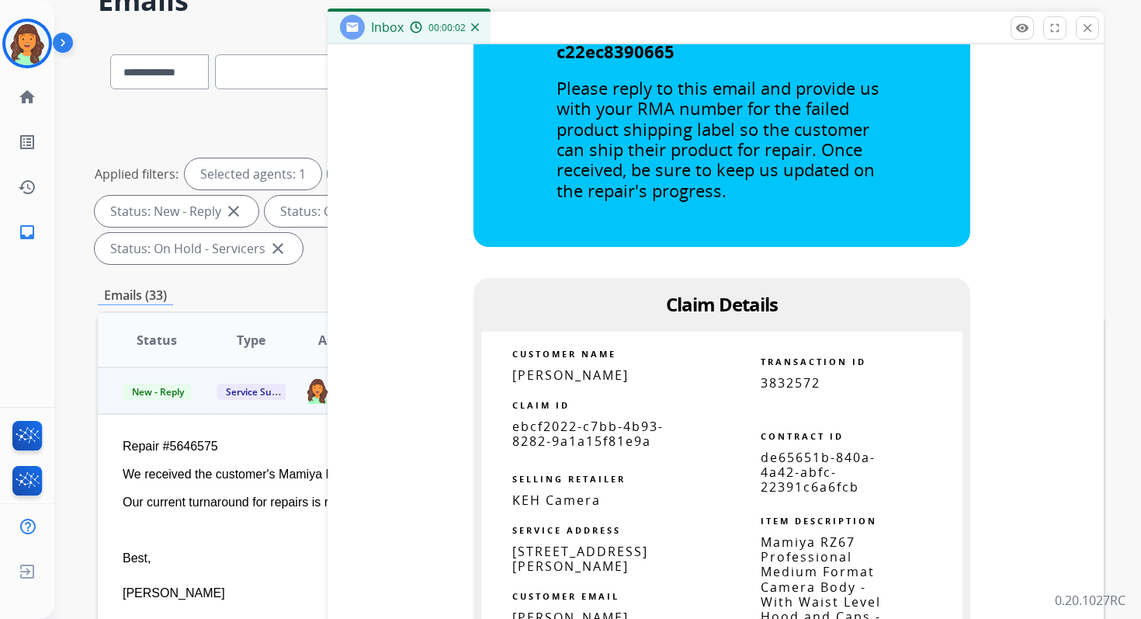
scroll to position [1483, 0]
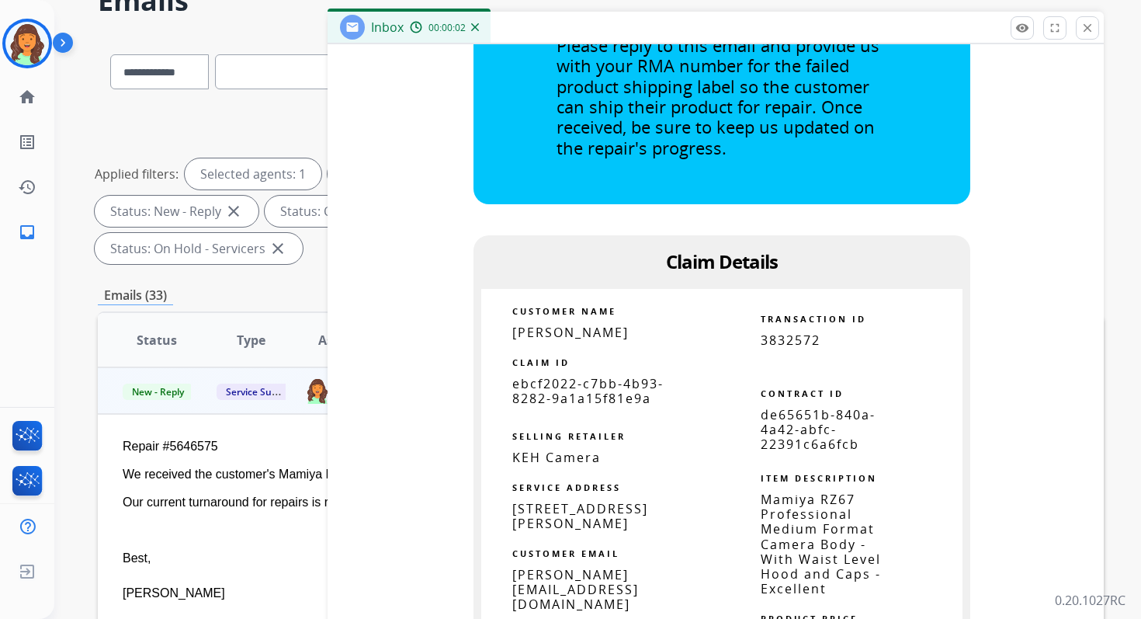
click at [788, 419] on span "de65651b-840a-4a42-abfc-22391c6a6fcb" at bounding box center [818, 429] width 115 height 47
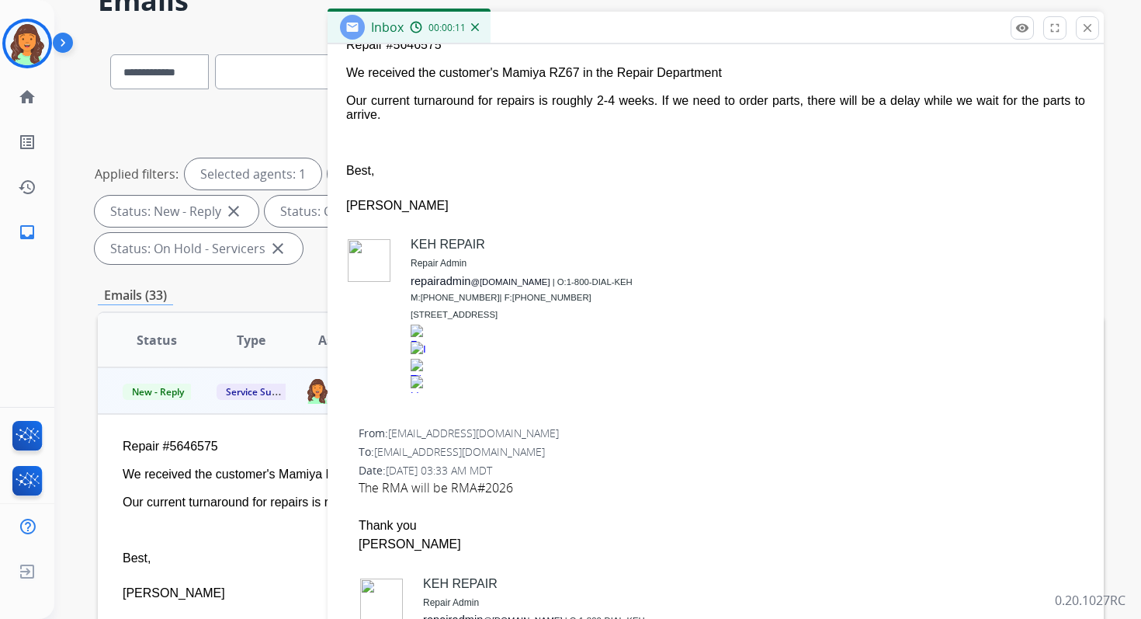
scroll to position [0, 0]
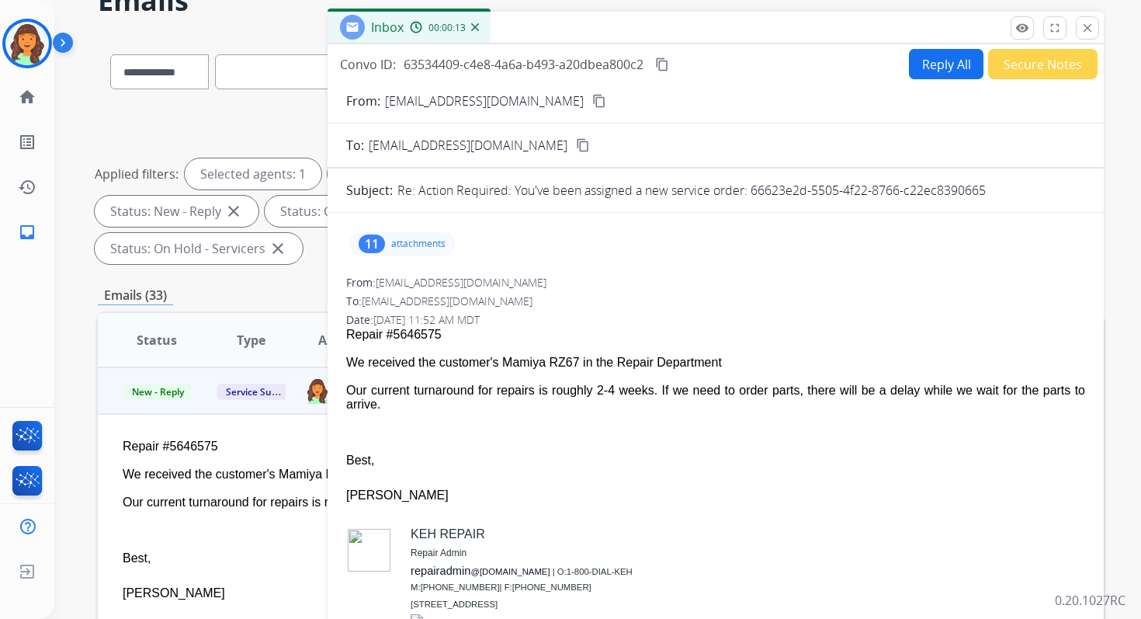
drag, startPoint x: 346, startPoint y: 363, endPoint x: 417, endPoint y: 410, distance: 85.1
click at [417, 410] on span "Repair #5646575 We received the customer's Mamiya RZ67 in the Repair Department…" at bounding box center [715, 515] width 739 height 375
click at [659, 64] on mat-icon "content_copy" at bounding box center [662, 64] width 14 height 14
click at [1087, 35] on button "close Close" at bounding box center [1087, 27] width 23 height 23
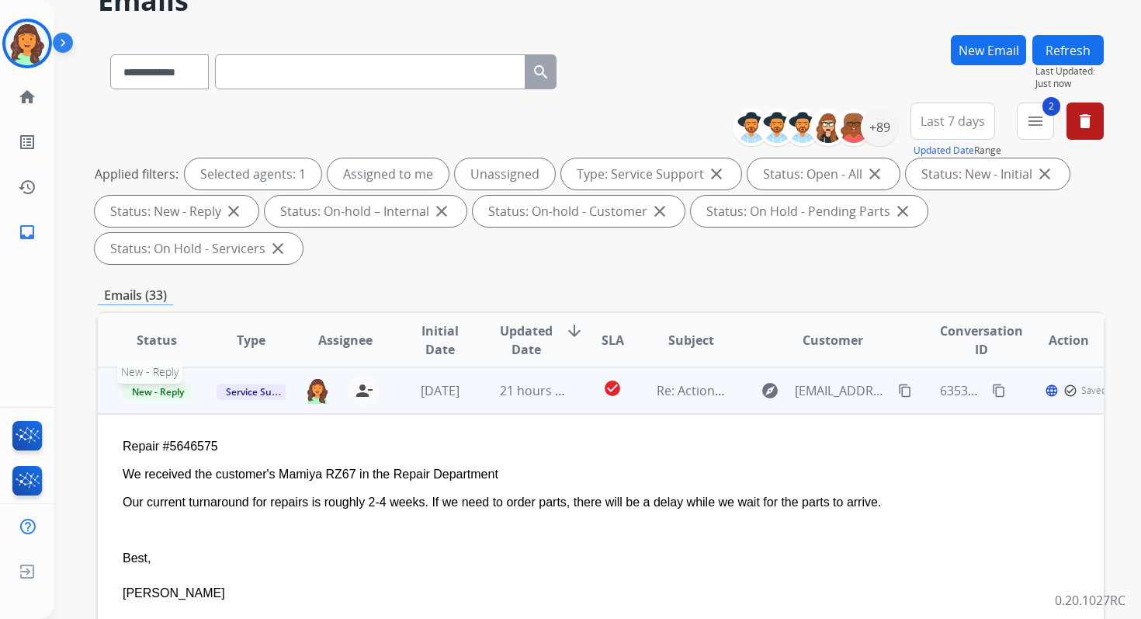
click at [167, 394] on span "New - Reply" at bounding box center [158, 392] width 71 height 16
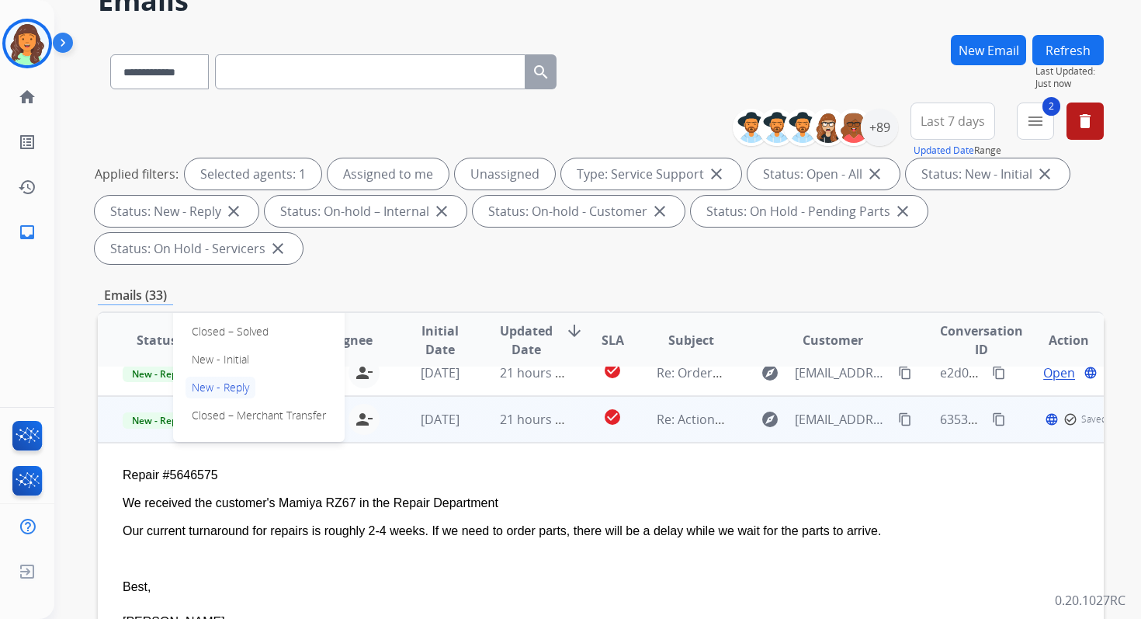
scroll to position [321, 0]
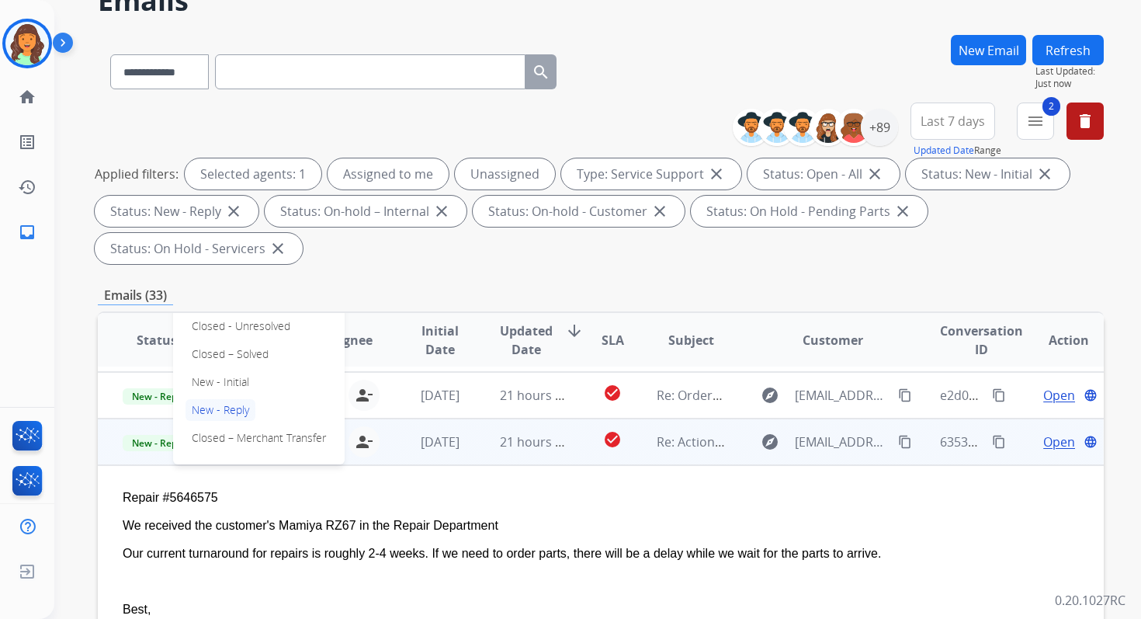
click at [224, 359] on p "Closed – Solved" at bounding box center [230, 354] width 89 height 22
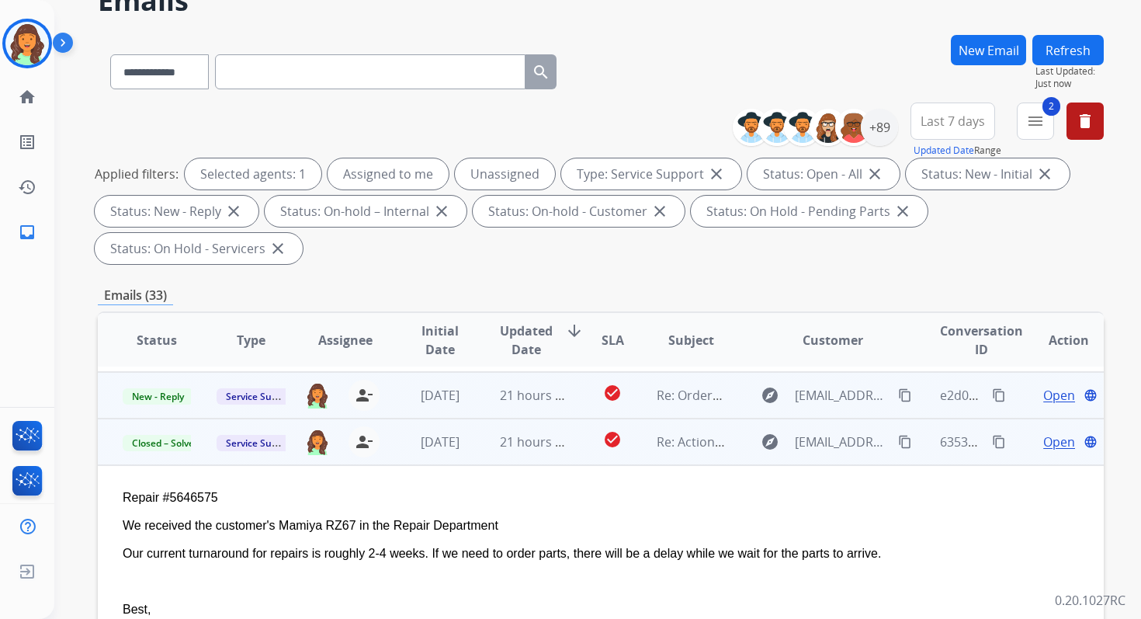
click at [479, 394] on td "21 hours ago" at bounding box center [522, 395] width 94 height 47
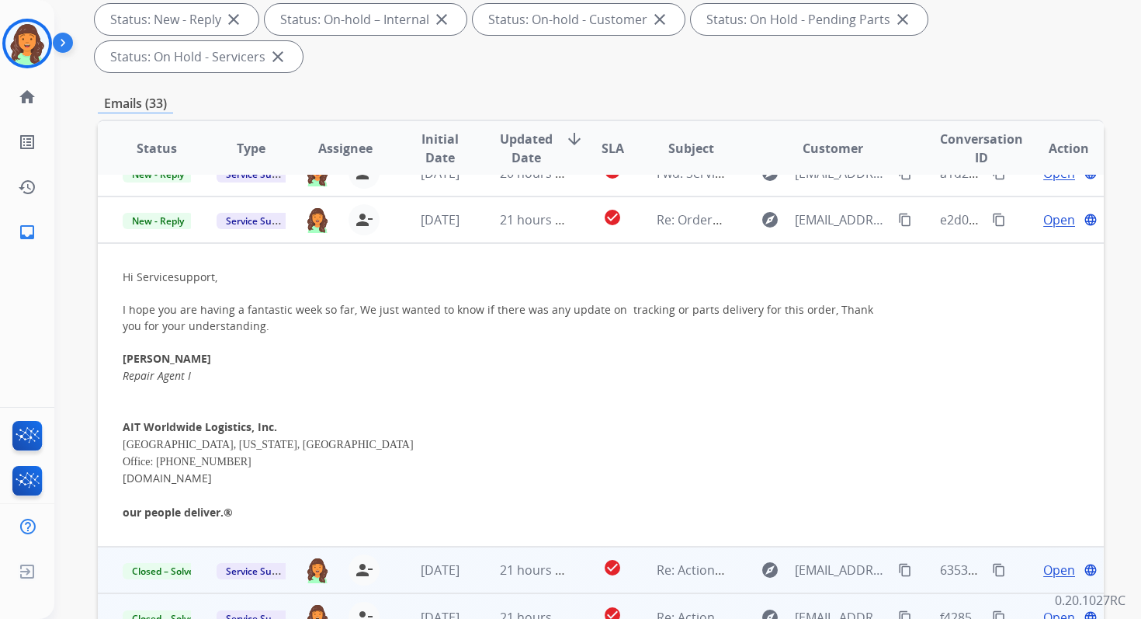
scroll to position [377, 0]
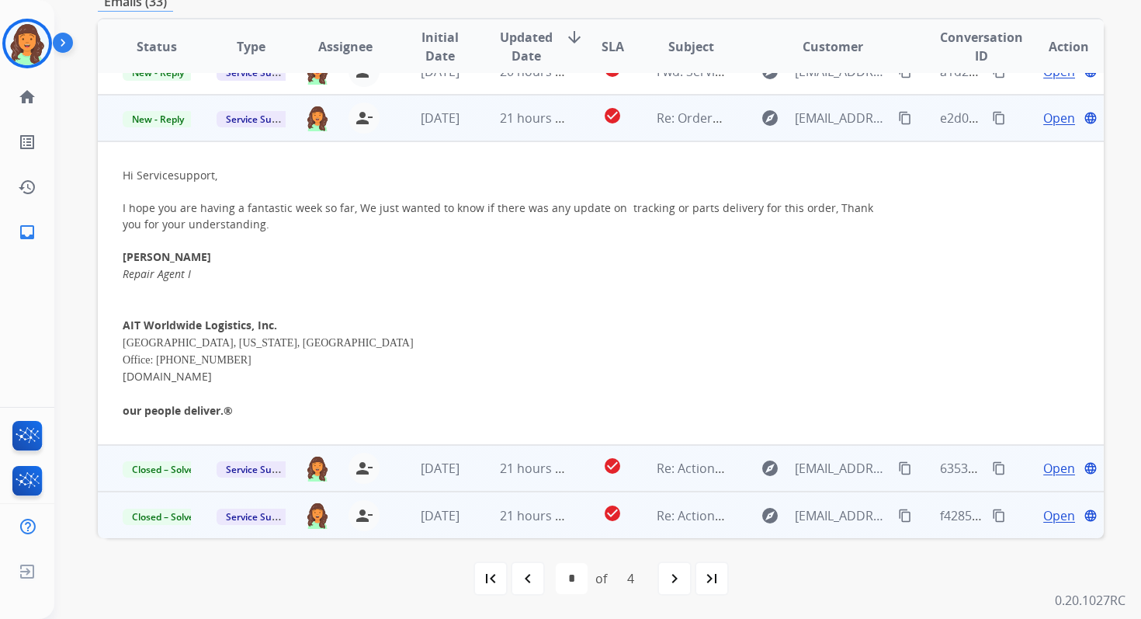
click at [1043, 122] on span "Open" at bounding box center [1059, 118] width 32 height 19
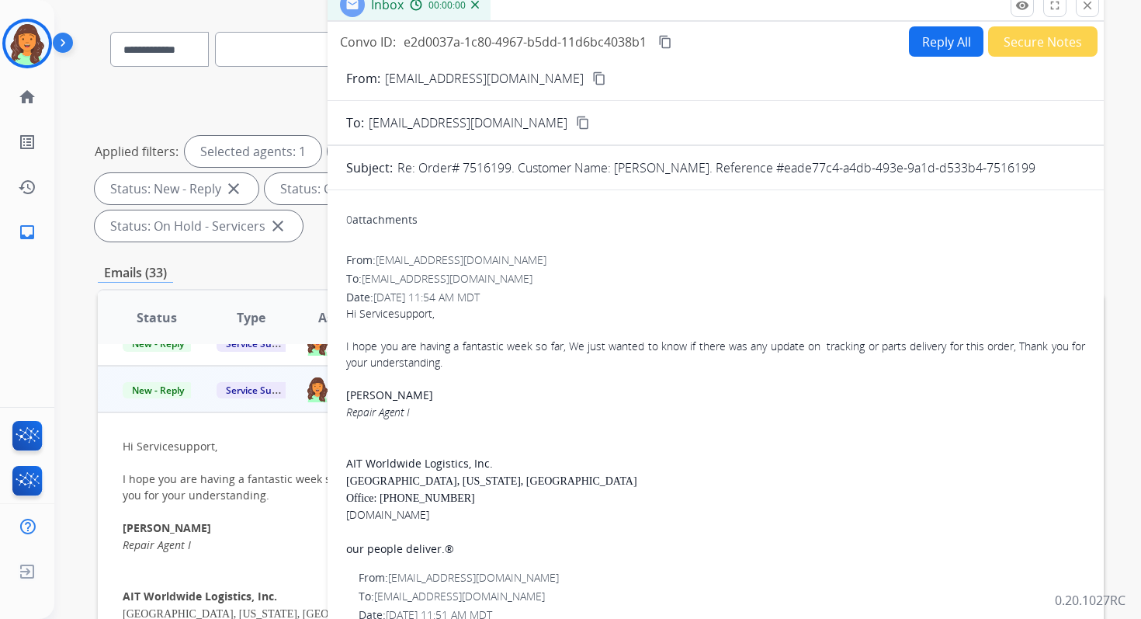
scroll to position [82, 0]
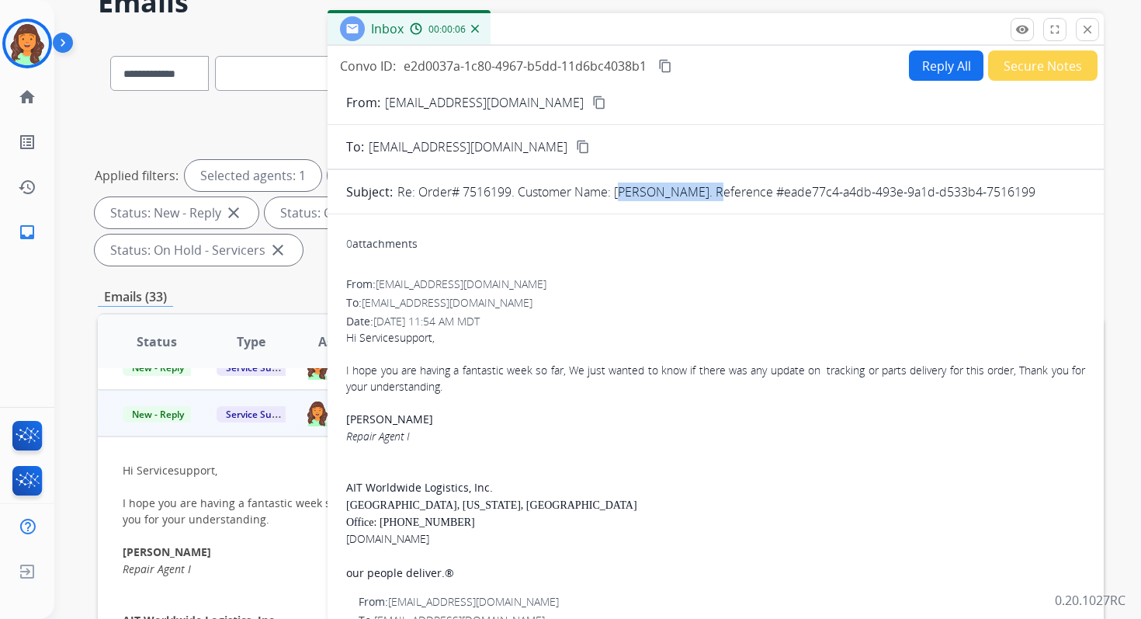
drag, startPoint x: 616, startPoint y: 193, endPoint x: 707, endPoint y: 196, distance: 90.9
click at [707, 196] on p "Re: Order# 7516199. Customer Name: Braulio Camacho. Reference #eade77c4-a4db-49…" at bounding box center [716, 191] width 638 height 19
click at [926, 61] on button "Reply All" at bounding box center [946, 65] width 75 height 30
select select "**********"
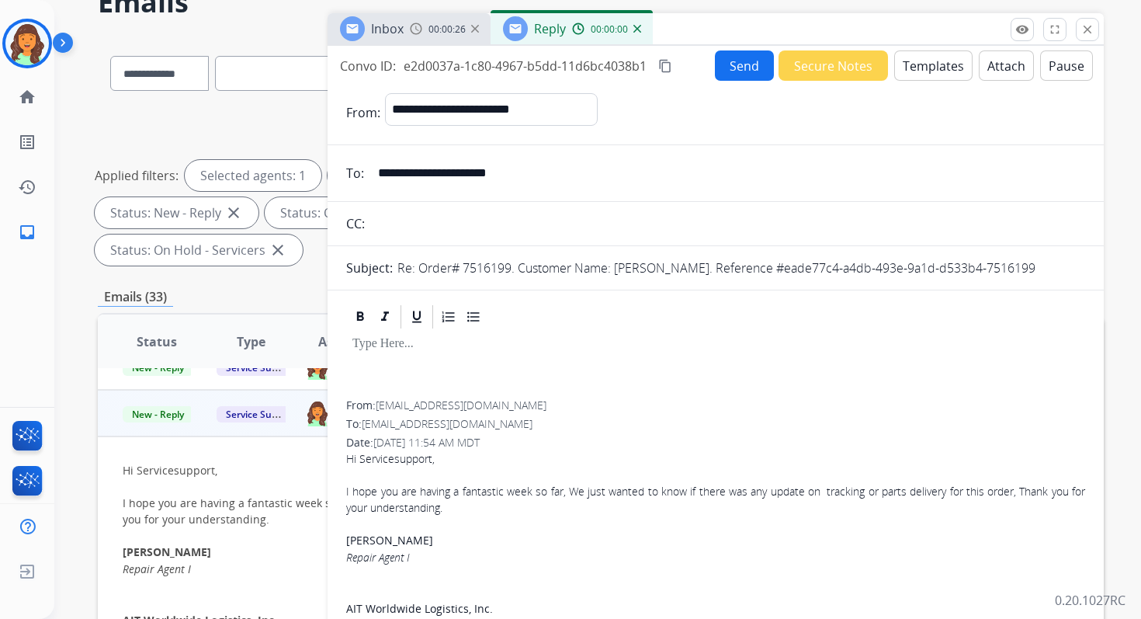
click at [926, 61] on button "Templates" at bounding box center [933, 65] width 78 height 30
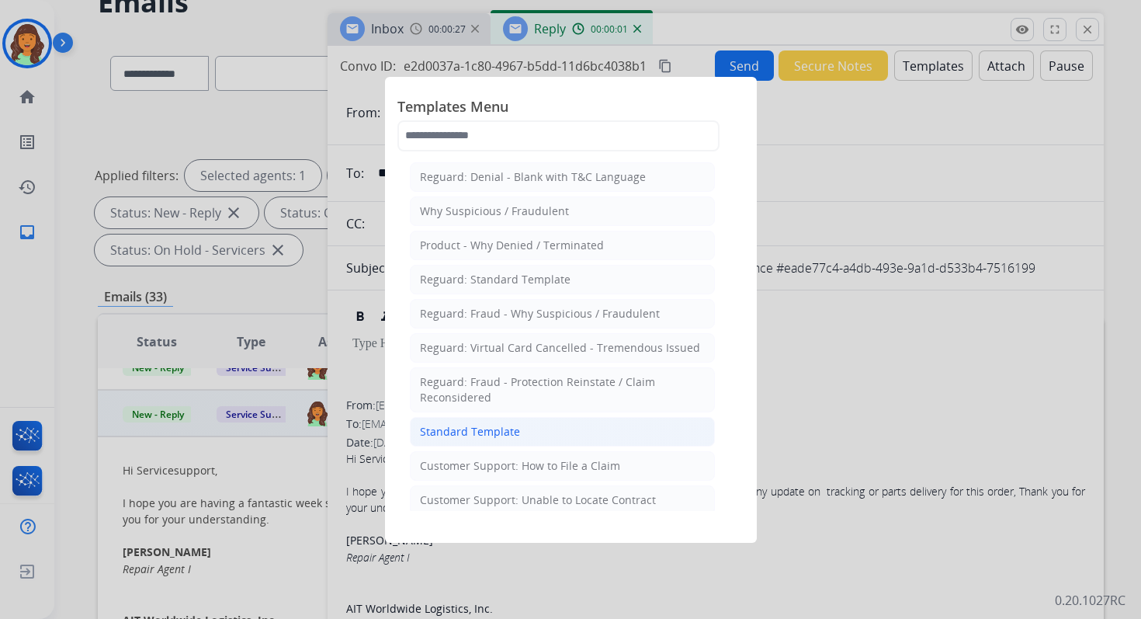
click at [505, 425] on div "Standard Template" at bounding box center [470, 432] width 100 height 16
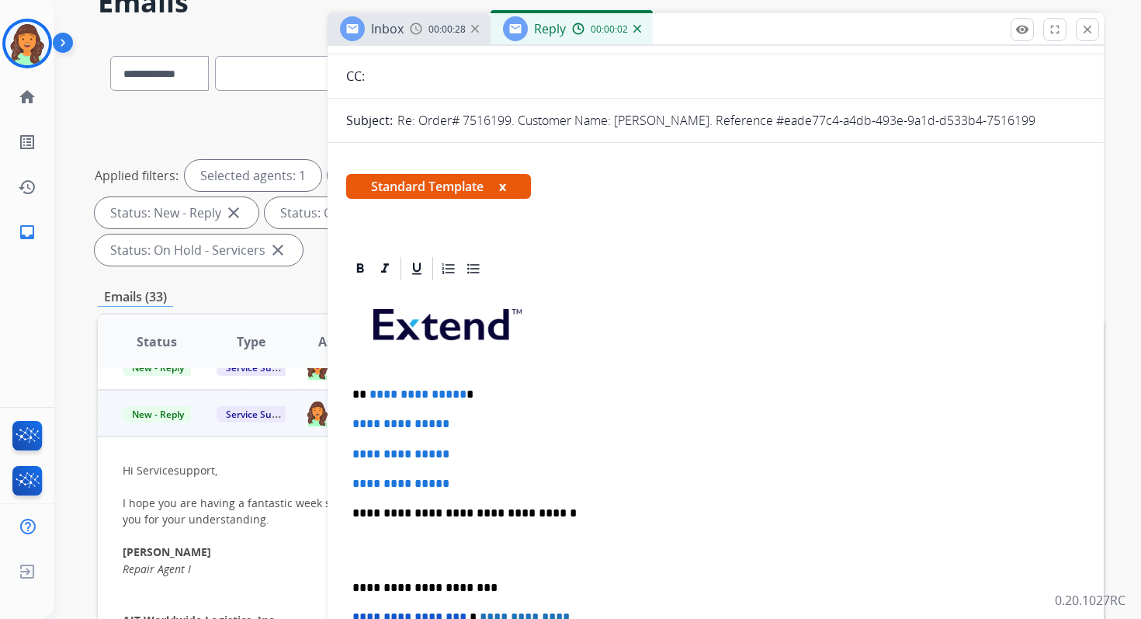
scroll to position [201, 0]
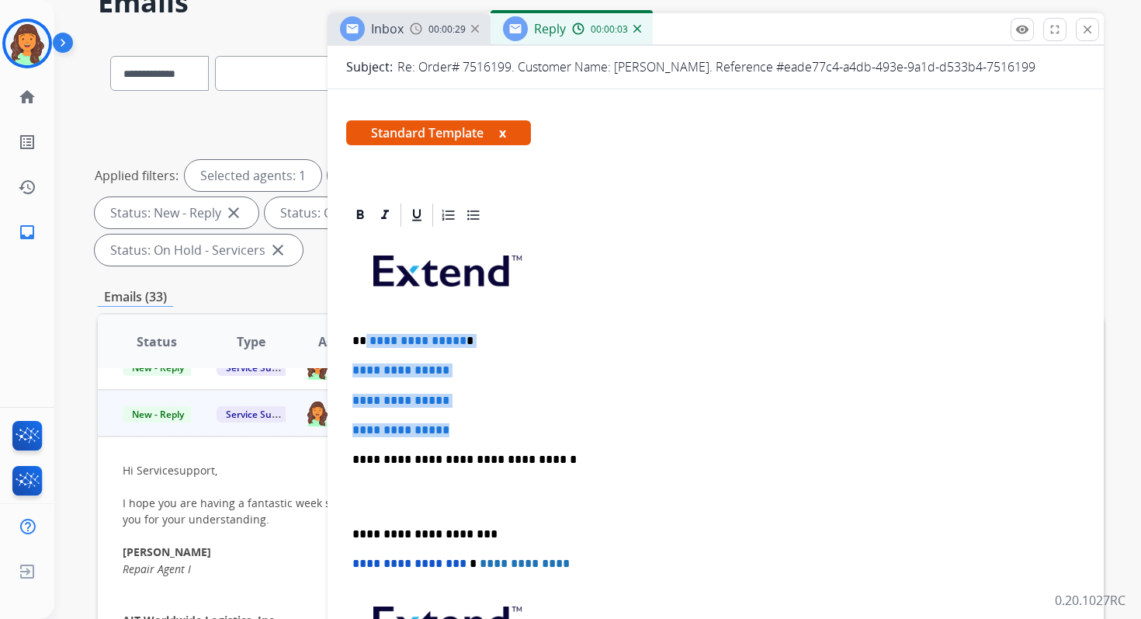
drag, startPoint x: 365, startPoint y: 345, endPoint x: 469, endPoint y: 428, distance: 133.1
click at [469, 428] on div "**********" at bounding box center [715, 496] width 739 height 534
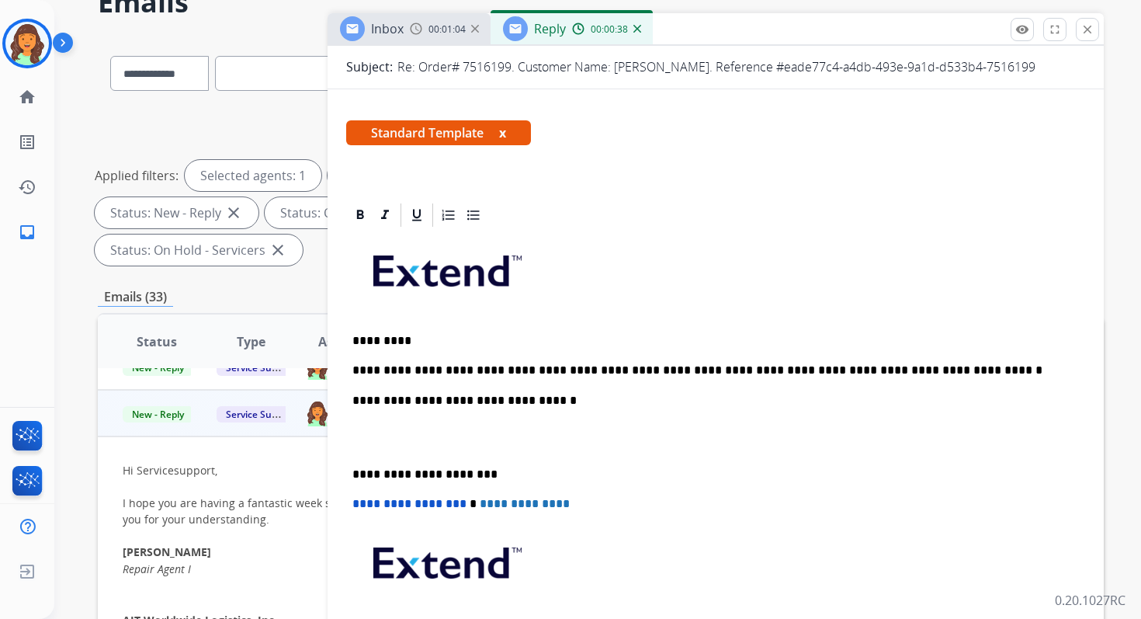
click at [519, 398] on p "**********" at bounding box center [709, 401] width 714 height 14
click at [422, 475] on p "**********" at bounding box center [709, 474] width 714 height 14
click at [358, 506] on span "**********" at bounding box center [409, 504] width 114 height 12
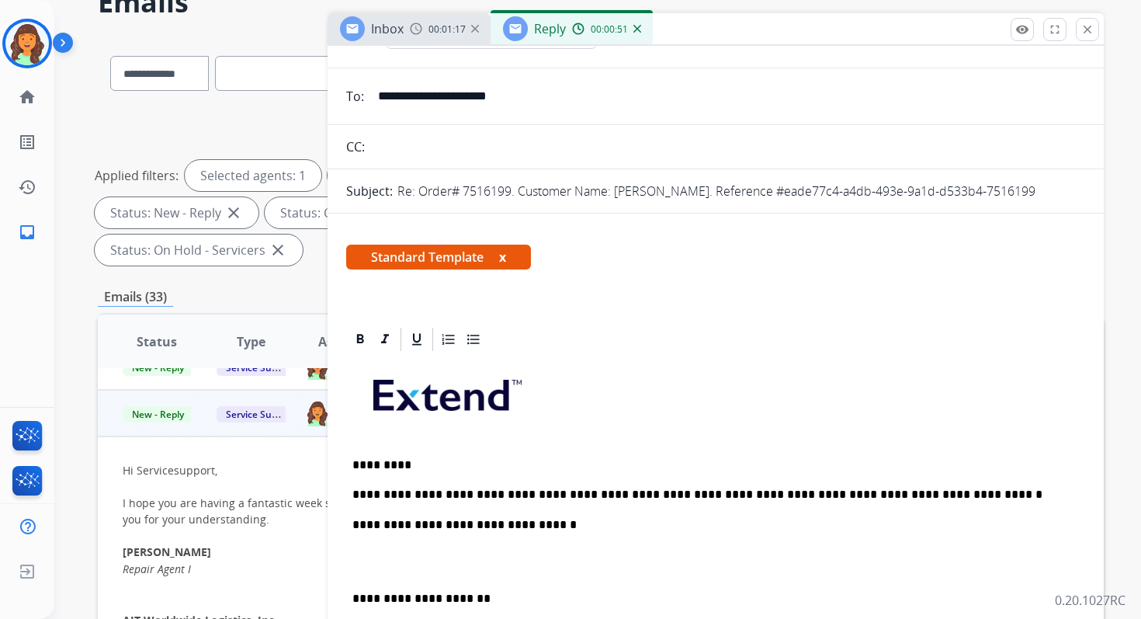
scroll to position [0, 0]
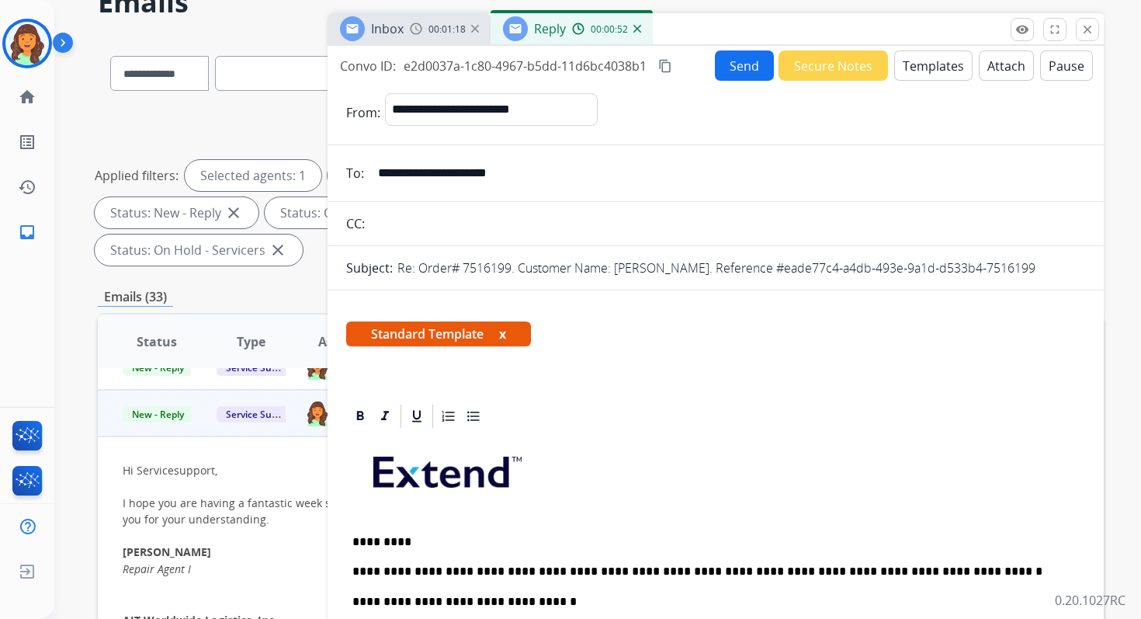
click at [668, 63] on mat-icon "content_copy" at bounding box center [665, 66] width 14 height 14
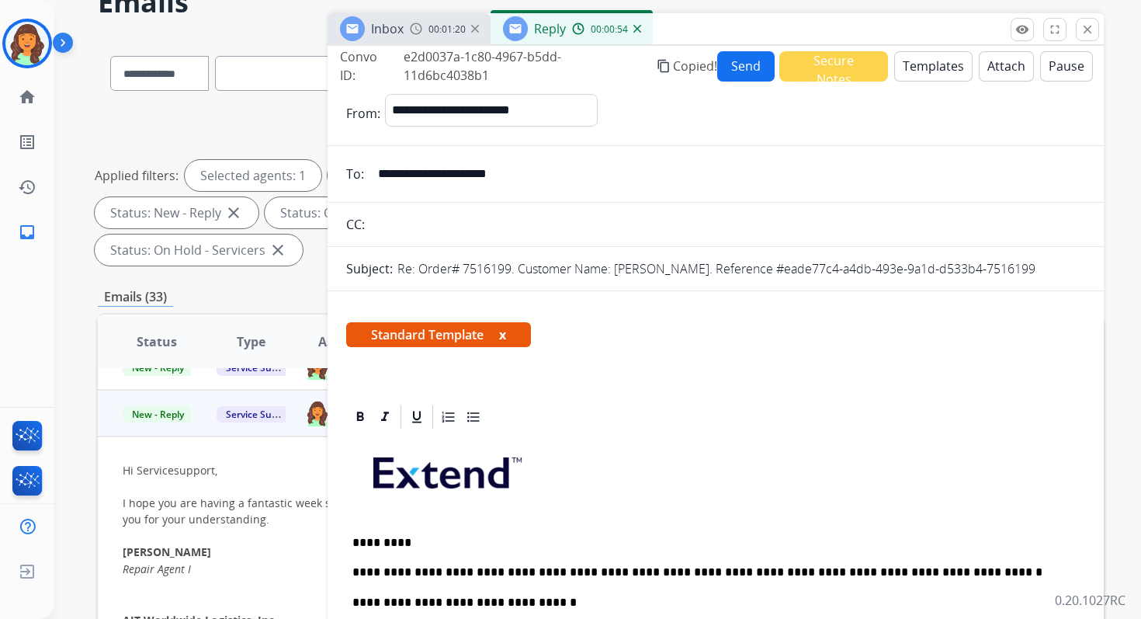
click at [742, 68] on button "Send" at bounding box center [746, 66] width 58 height 30
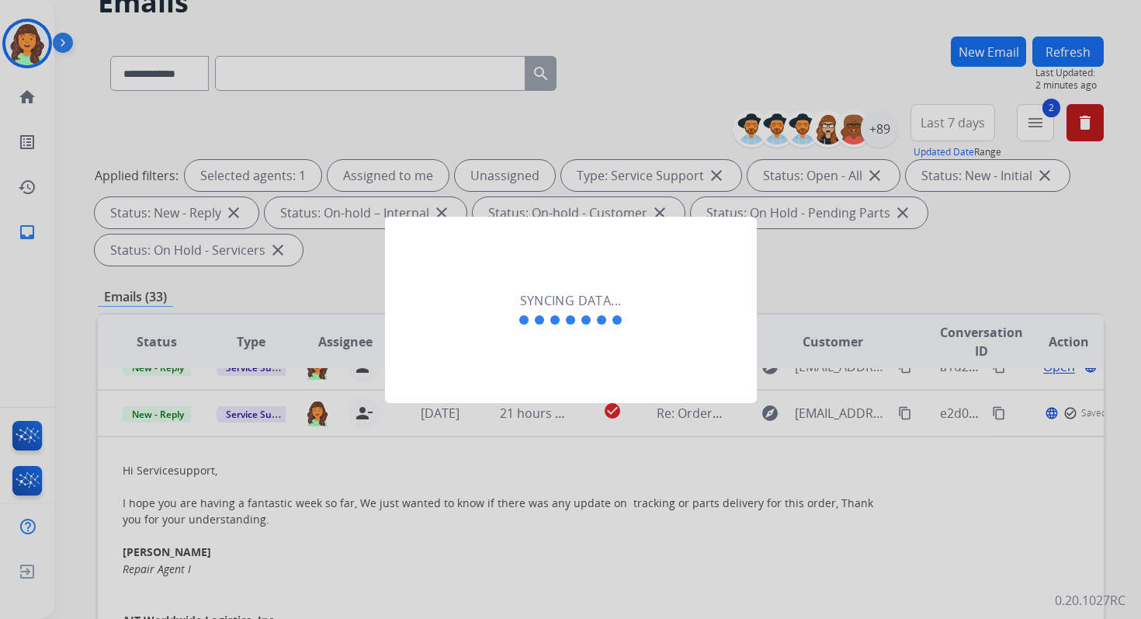
scroll to position [305, 0]
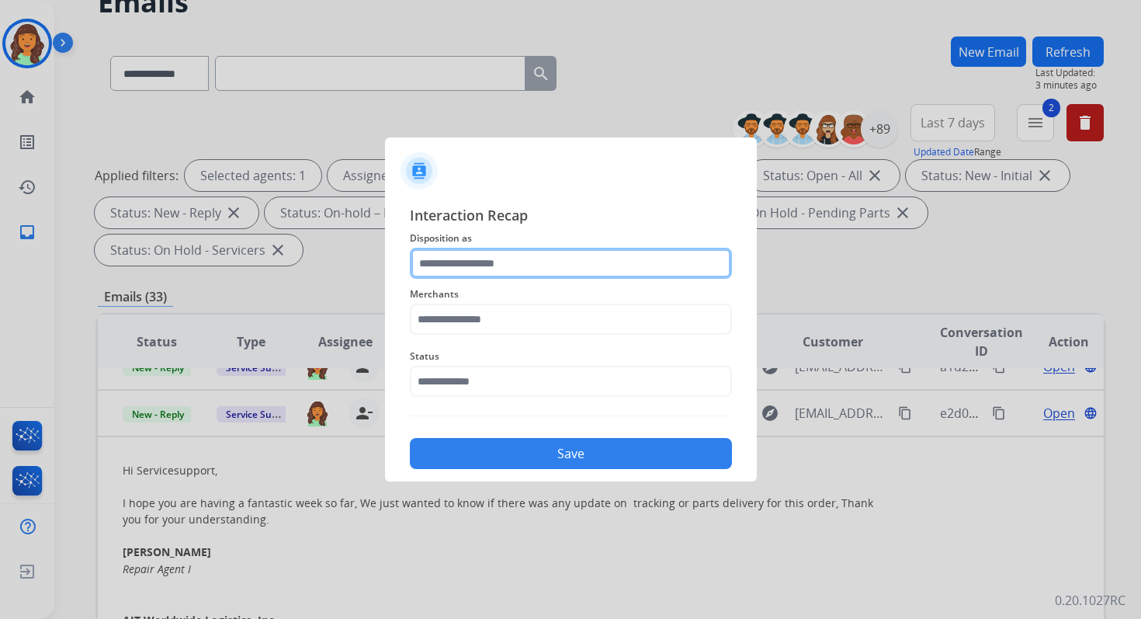
click at [458, 260] on input "text" at bounding box center [571, 263] width 322 height 31
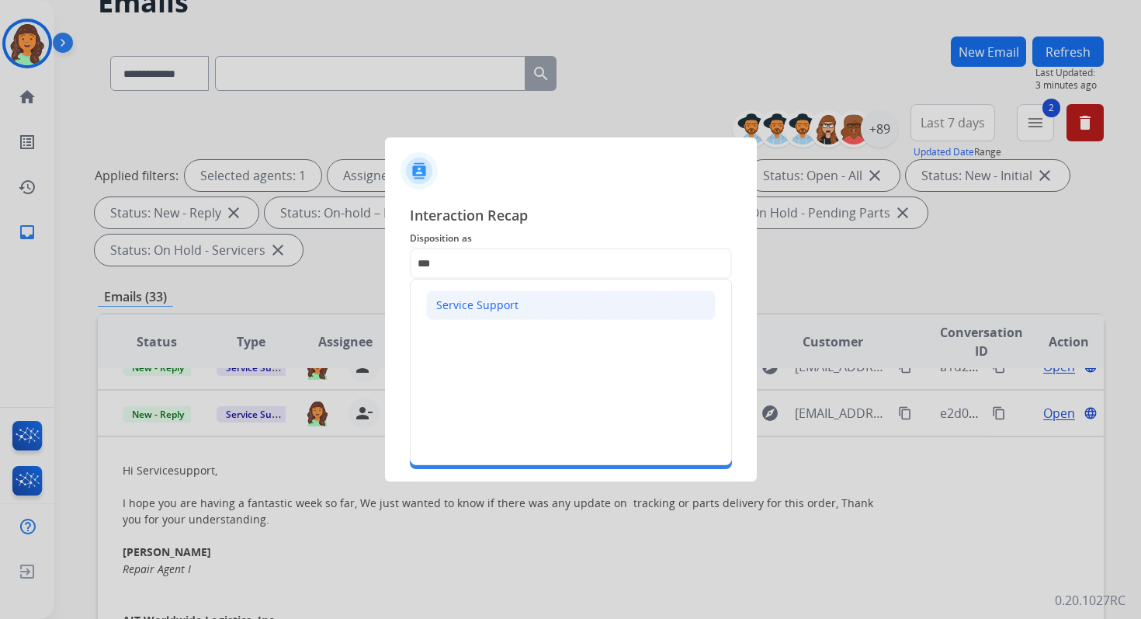
click at [498, 314] on li "Service Support" at bounding box center [571, 305] width 290 height 30
type input "**********"
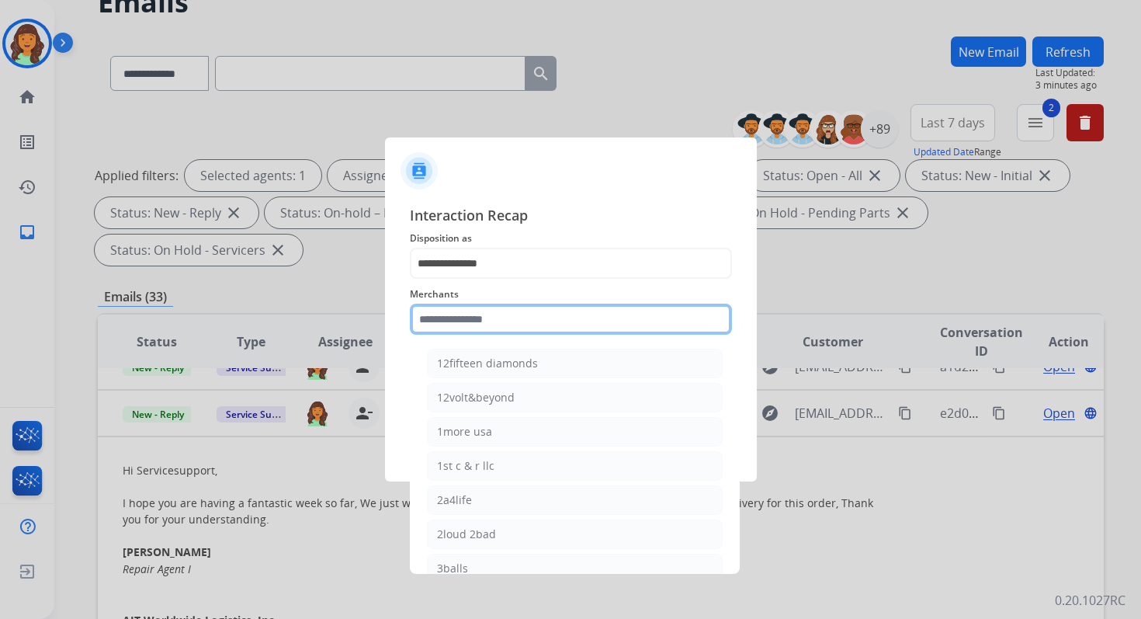
click at [497, 329] on input "text" at bounding box center [571, 319] width 322 height 31
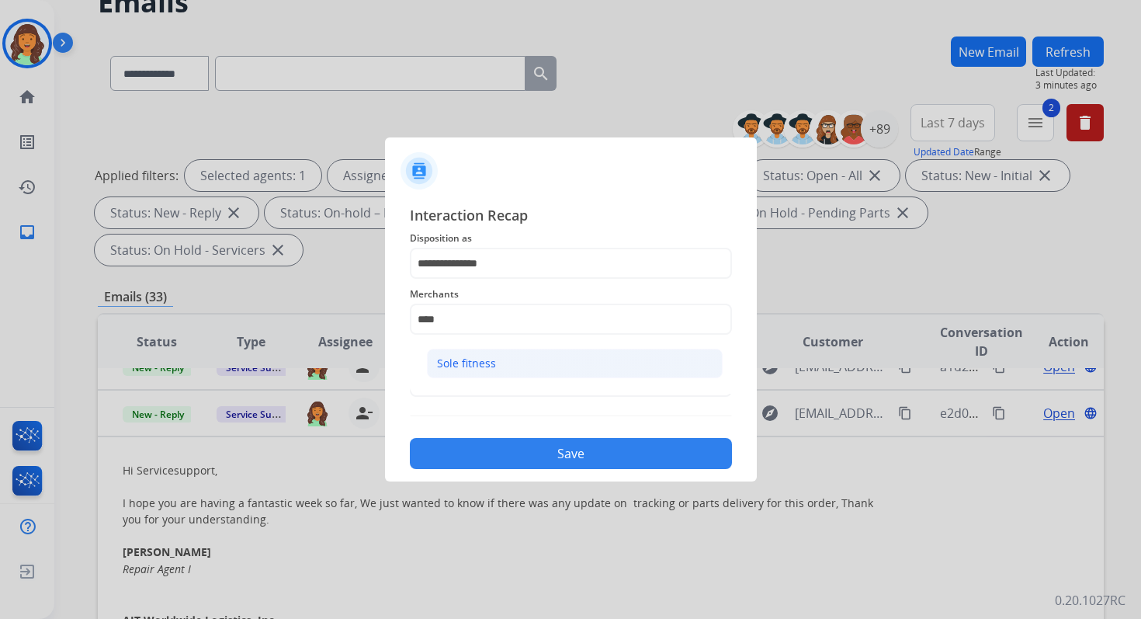
click at [514, 367] on li "Sole fitness" at bounding box center [575, 364] width 296 height 30
type input "**********"
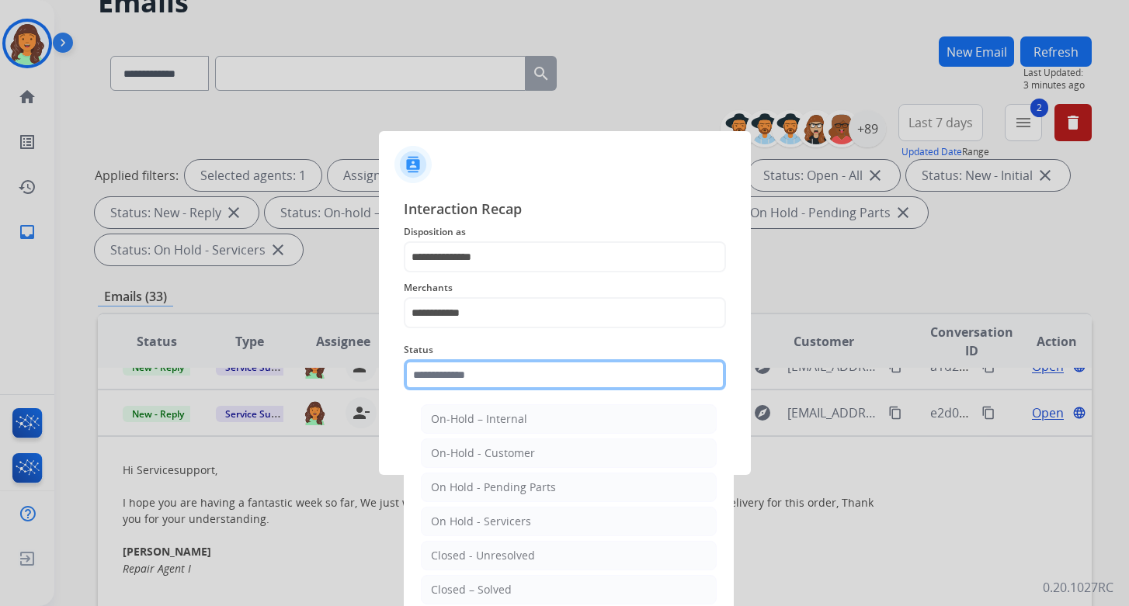
click at [511, 373] on input "text" at bounding box center [565, 374] width 322 height 31
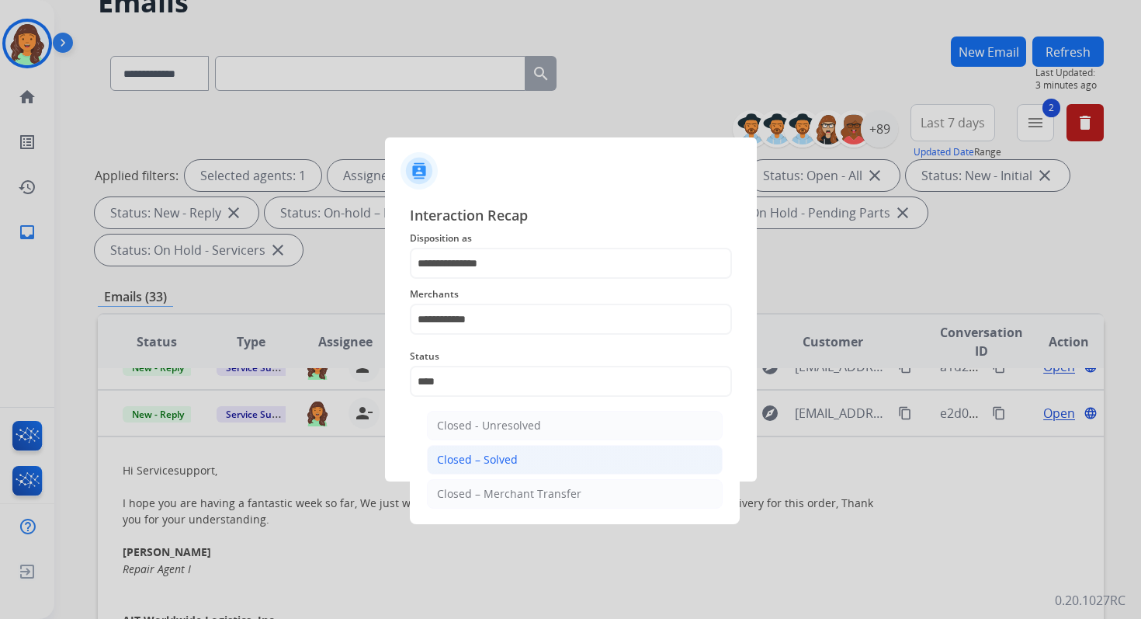
click at [510, 461] on div "Closed – Solved" at bounding box center [477, 460] width 81 height 16
type input "**********"
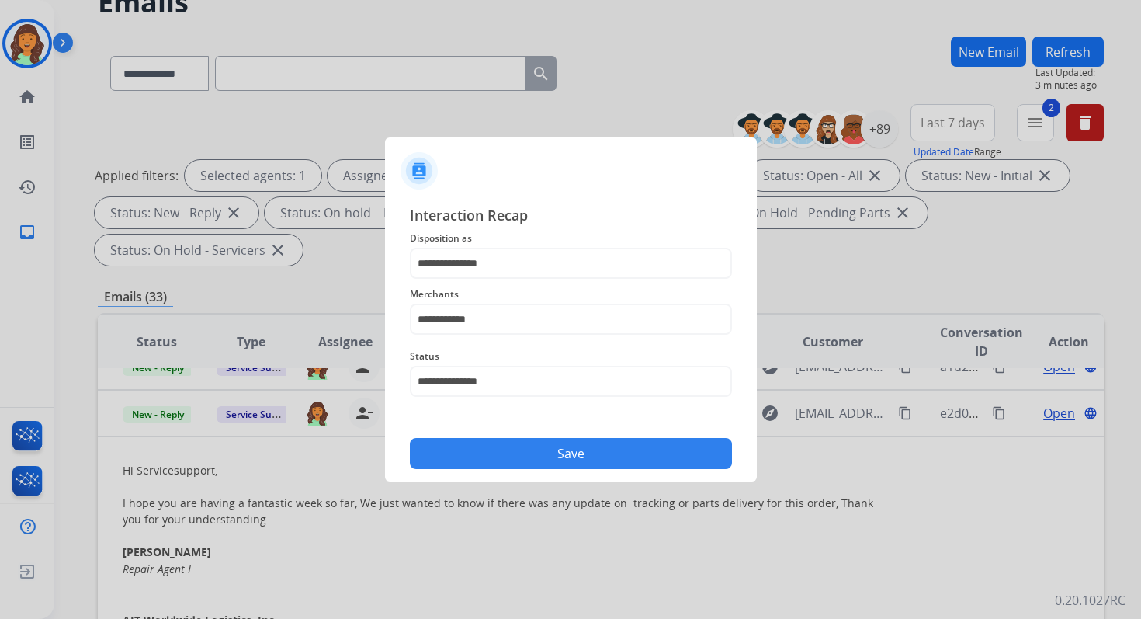
click at [536, 461] on button "Save" at bounding box center [571, 453] width 322 height 31
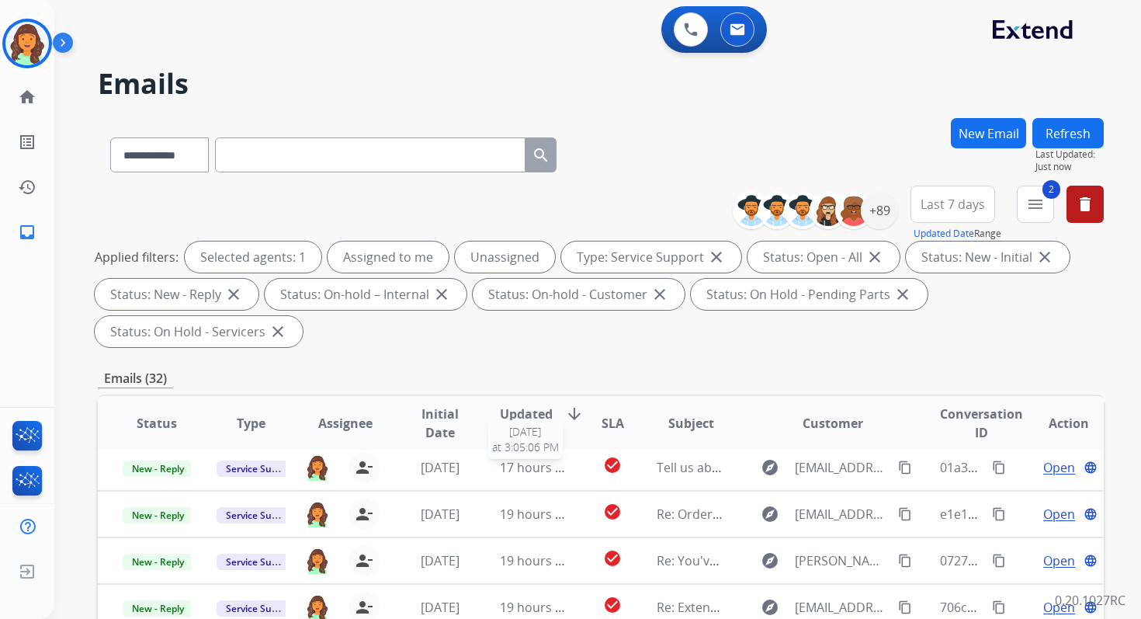
scroll to position [377, 0]
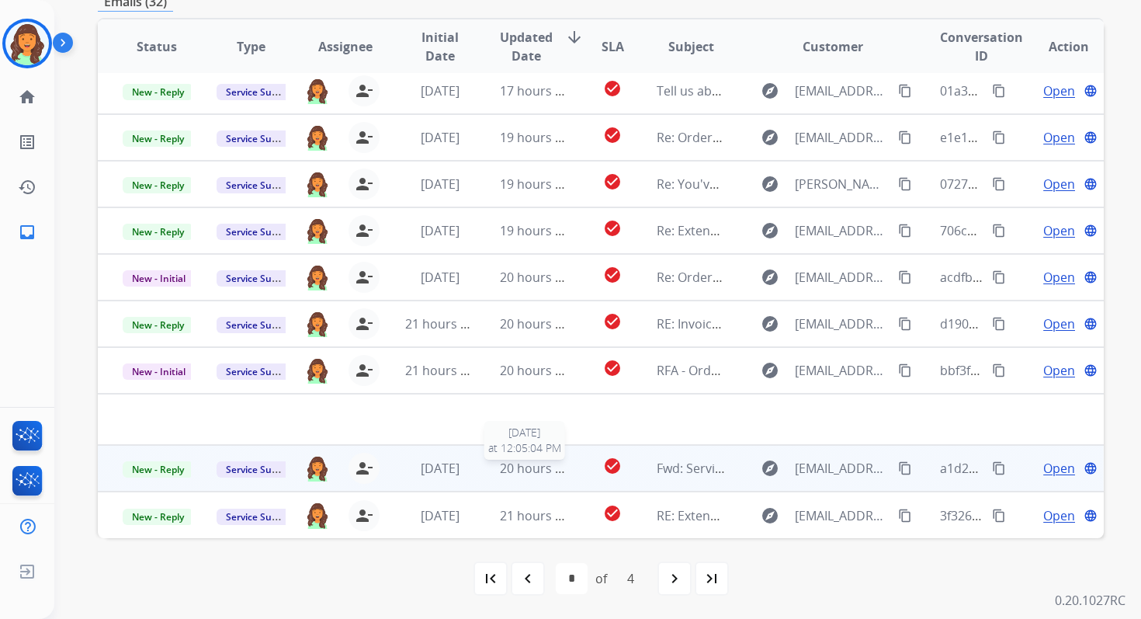
click at [542, 475] on span "20 hours ago" at bounding box center [538, 468] width 77 height 17
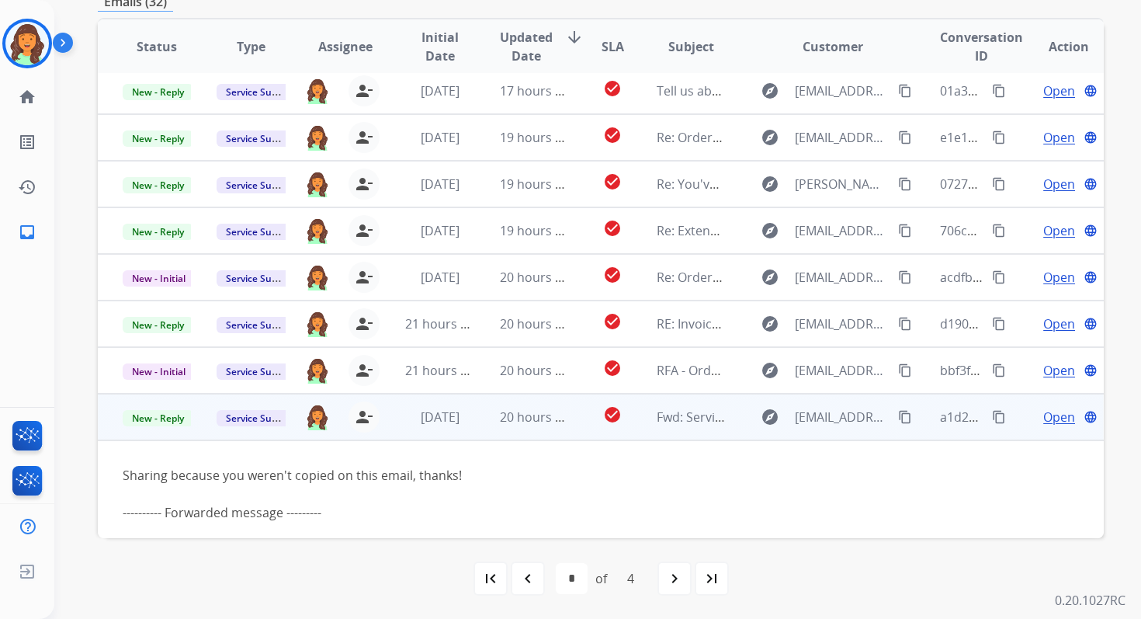
scroll to position [109, 0]
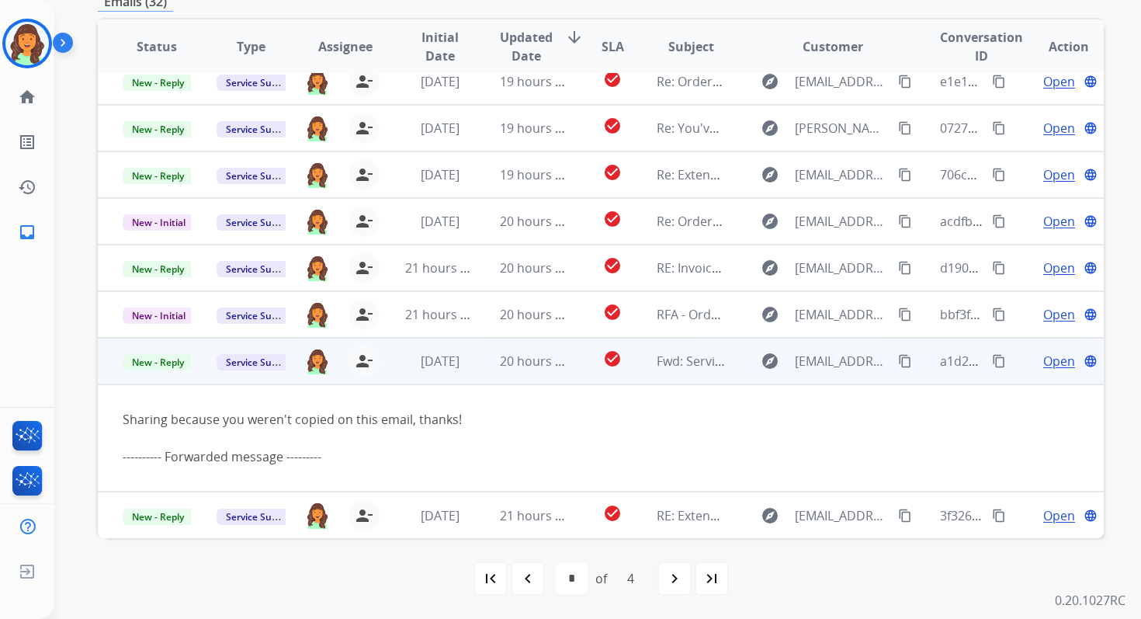
click at [1043, 357] on span "Open" at bounding box center [1059, 361] width 32 height 19
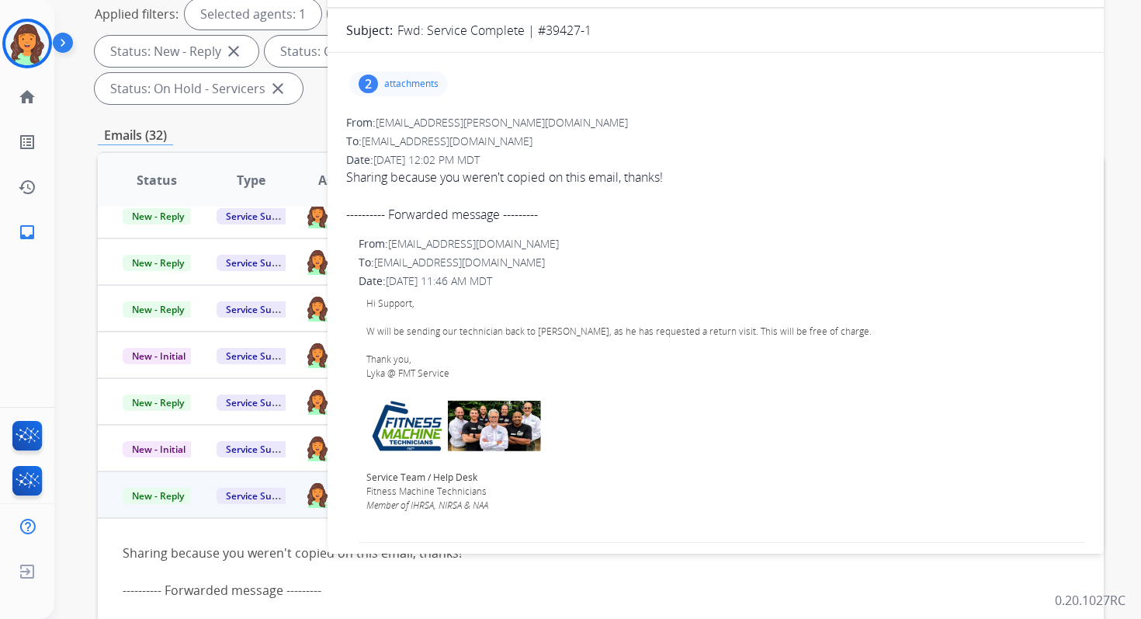
scroll to position [81, 0]
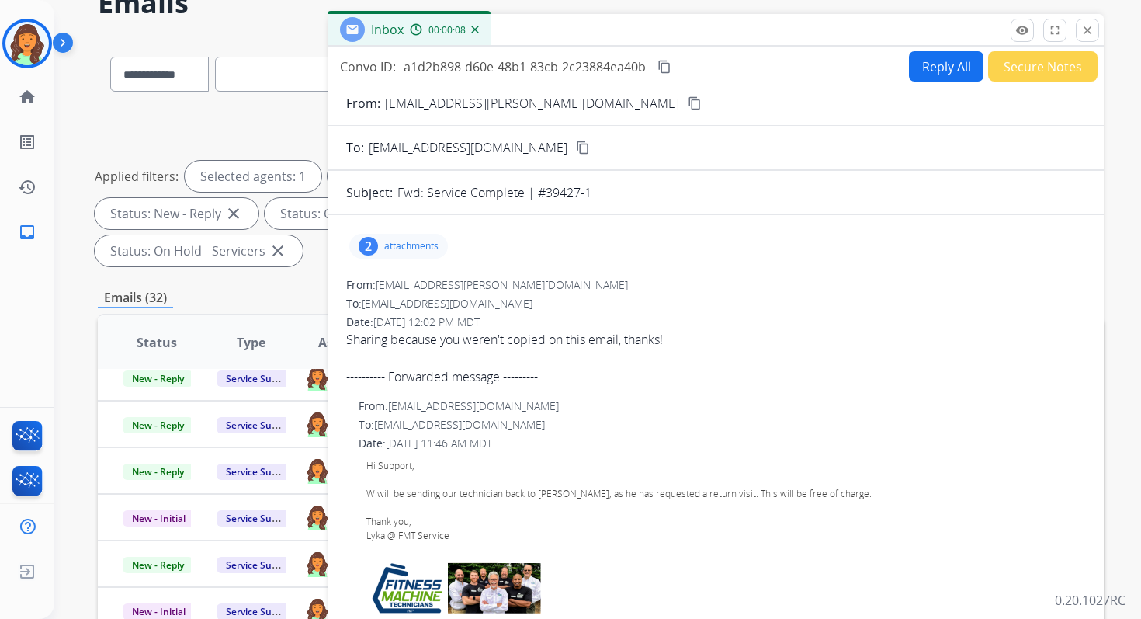
click at [953, 53] on button "Reply All" at bounding box center [946, 66] width 75 height 30
select select "**********"
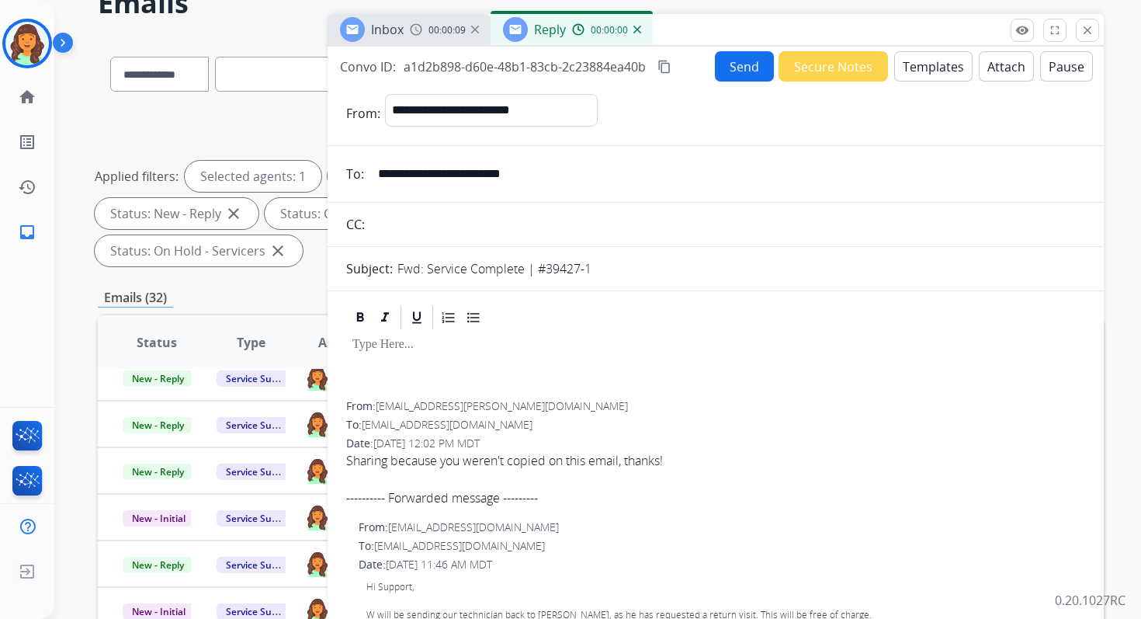
click at [926, 66] on button "Templates" at bounding box center [933, 66] width 78 height 30
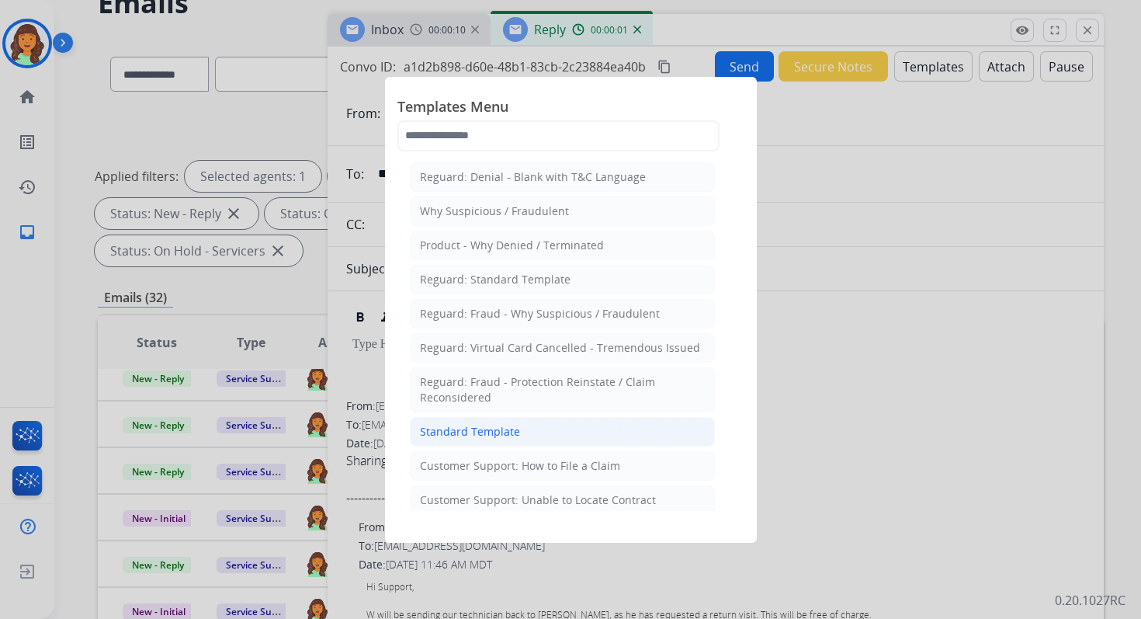
click at [477, 424] on div "Standard Template" at bounding box center [470, 432] width 100 height 16
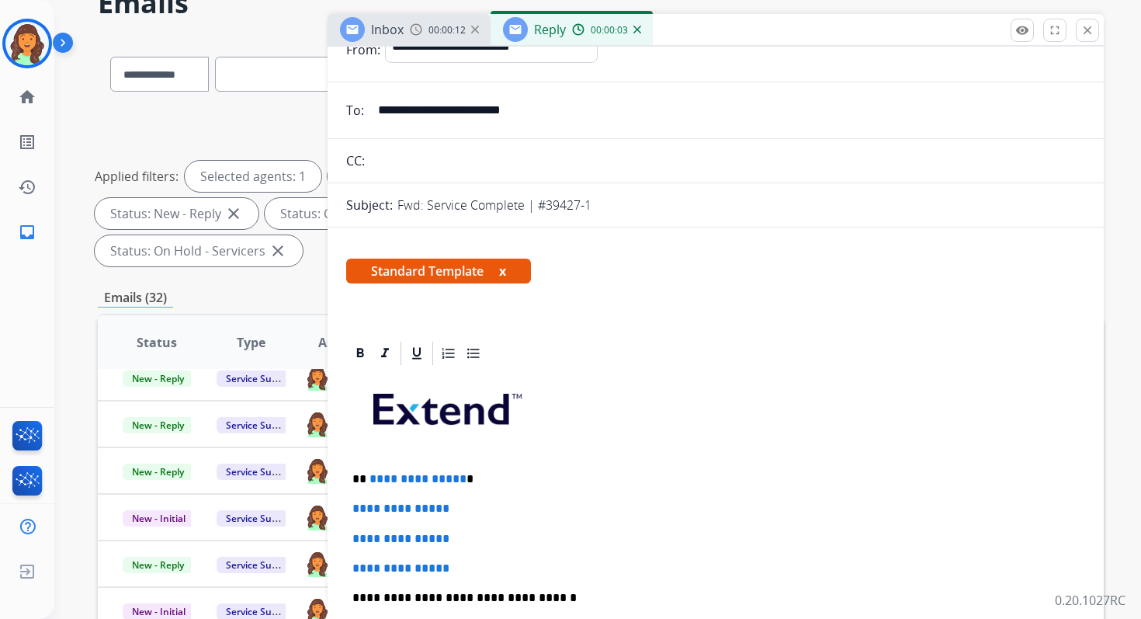
scroll to position [0, 0]
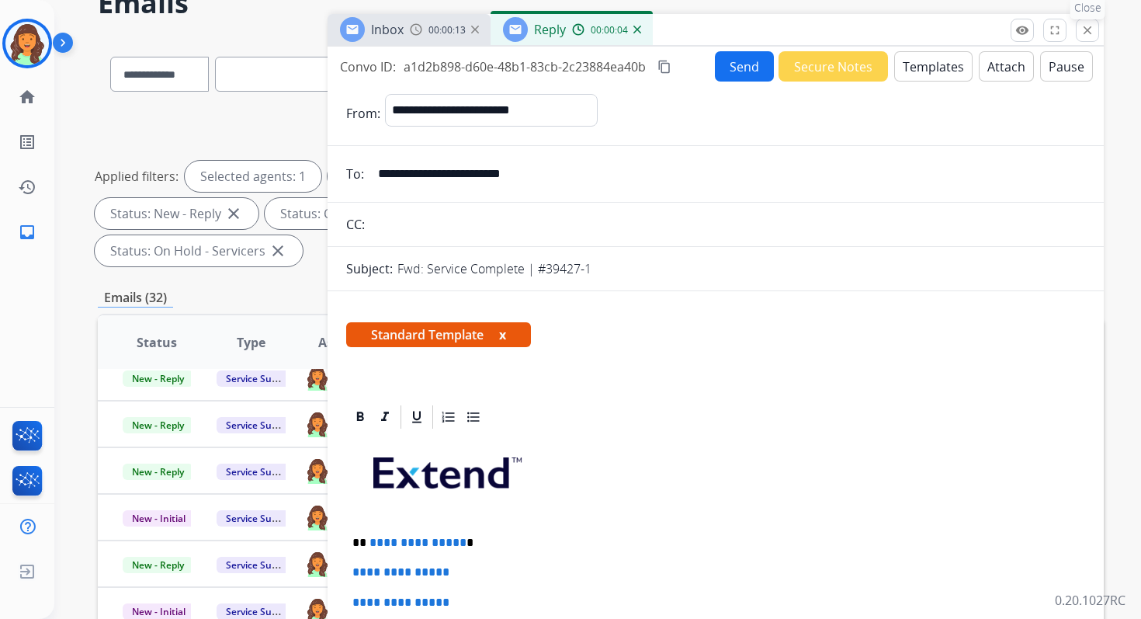
click at [1078, 32] on button "close Close" at bounding box center [1087, 30] width 23 height 23
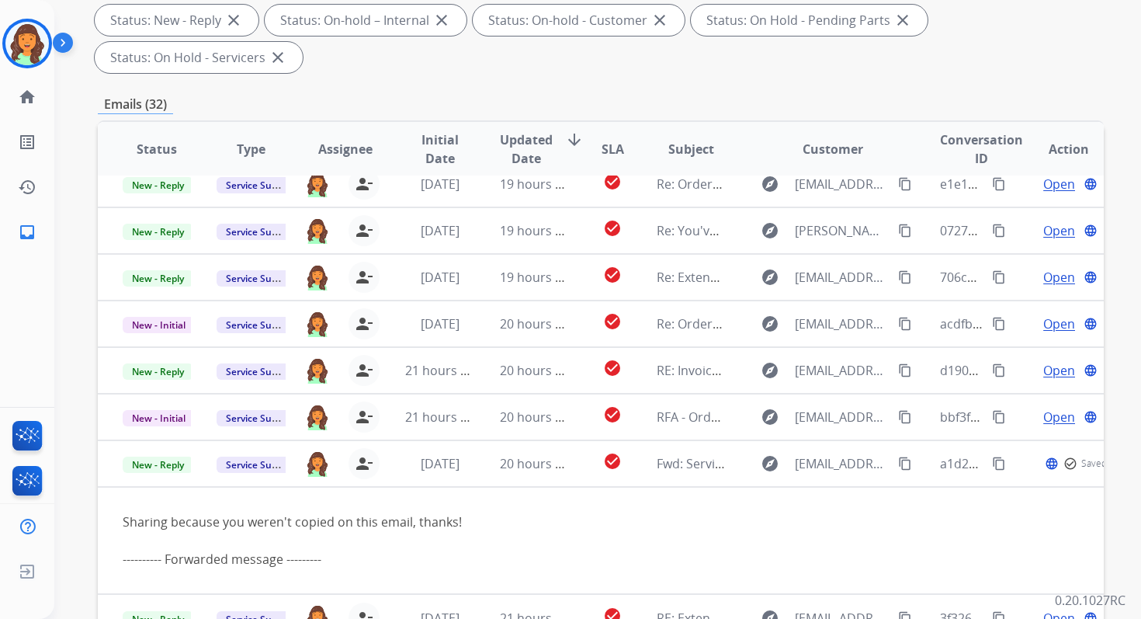
scroll to position [377, 0]
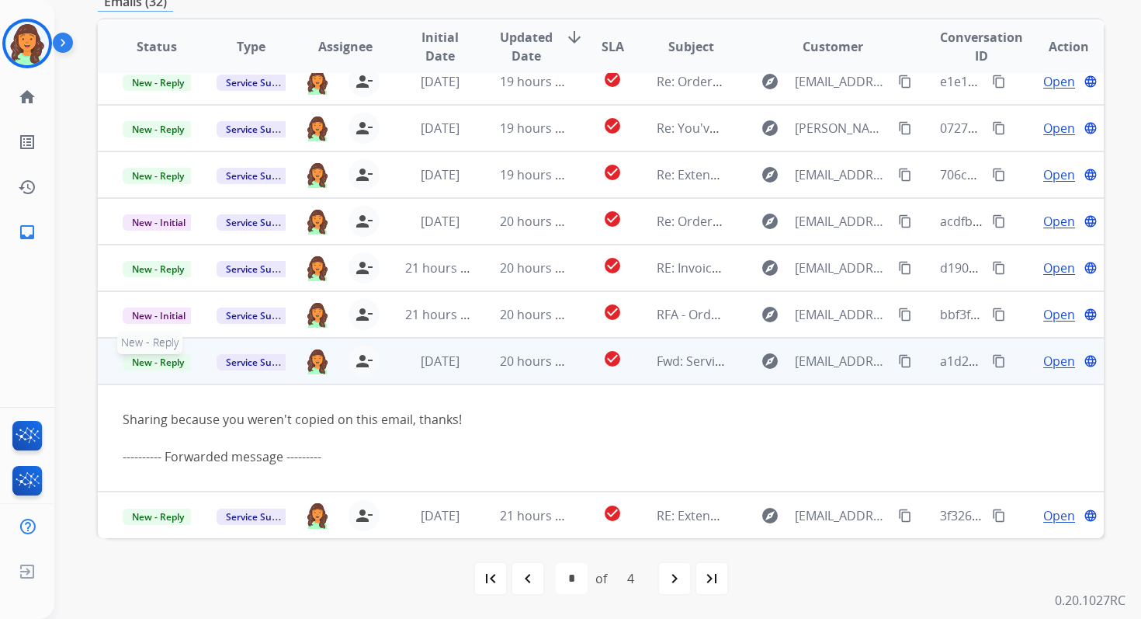
click at [177, 361] on span "New - Reply" at bounding box center [158, 362] width 71 height 16
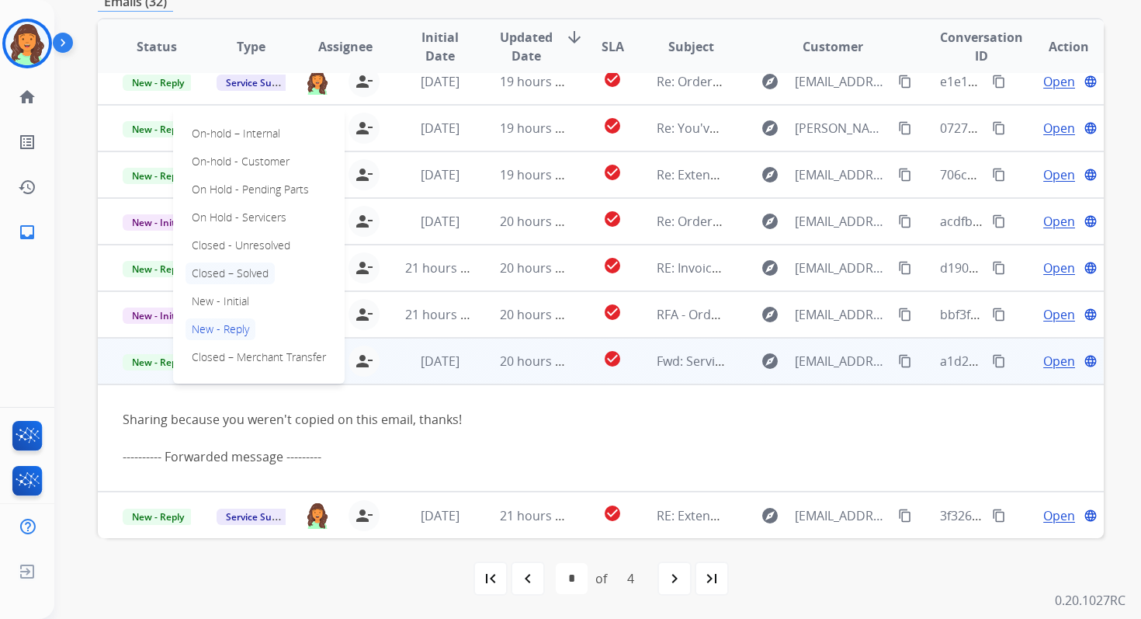
click at [234, 272] on p "Closed – Solved" at bounding box center [230, 273] width 89 height 22
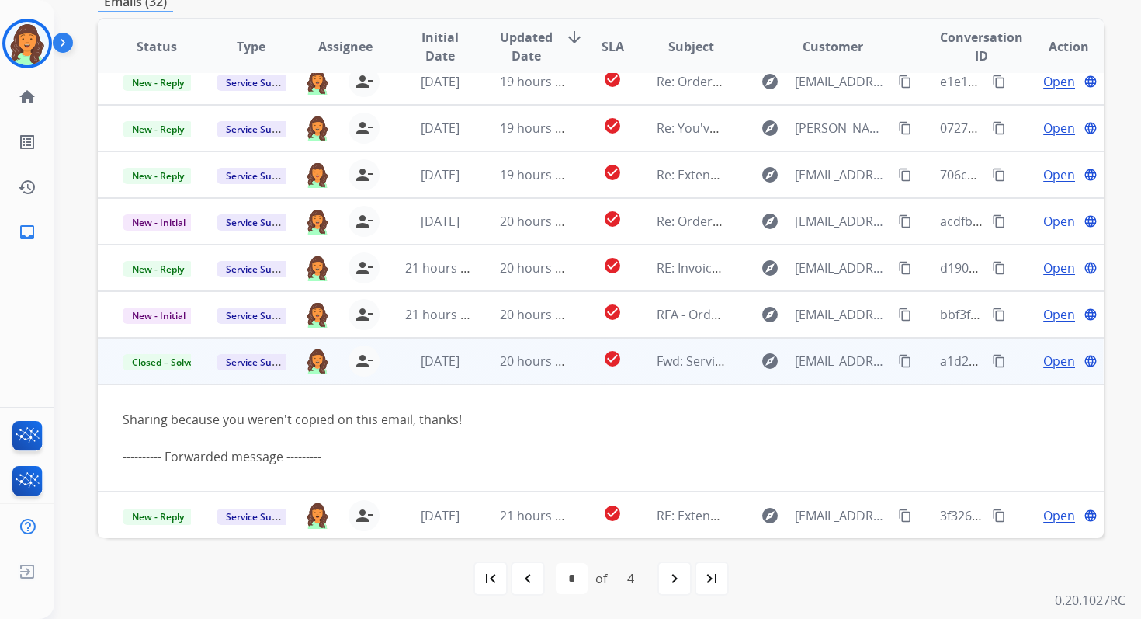
click at [488, 361] on td "20 hours ago" at bounding box center [522, 361] width 94 height 47
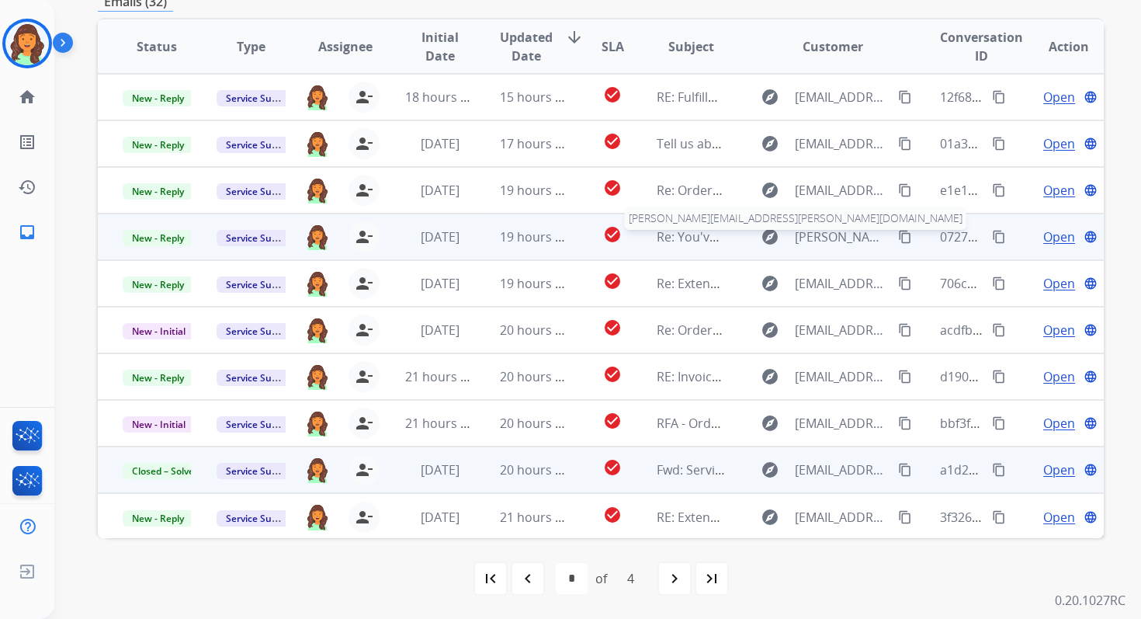
scroll to position [0, 0]
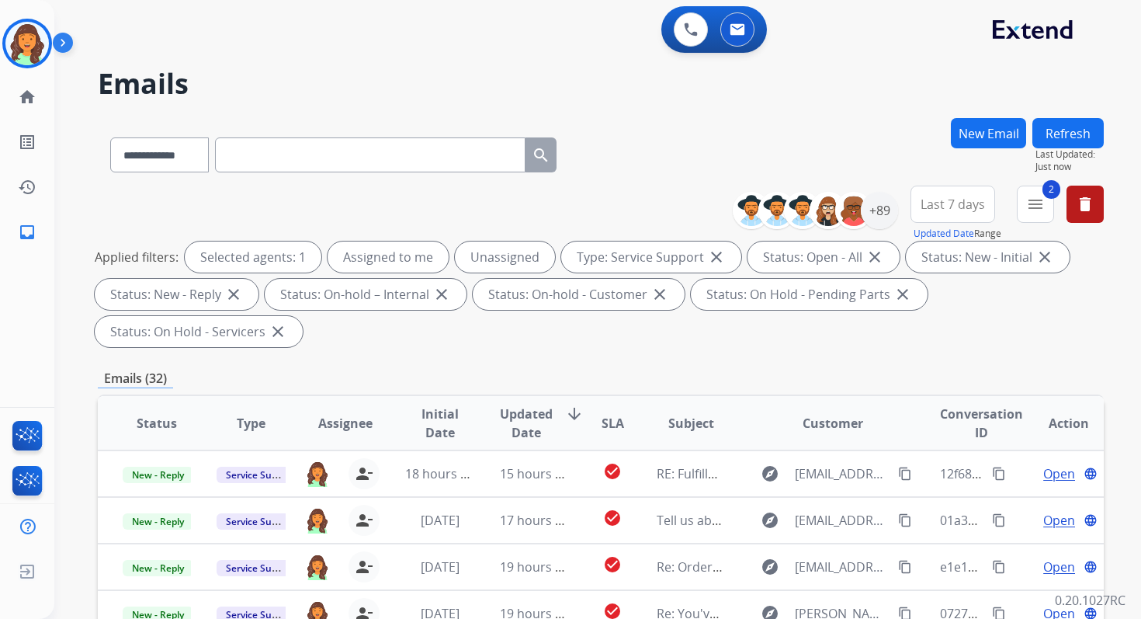
click at [1080, 123] on button "Refresh" at bounding box center [1068, 133] width 71 height 30
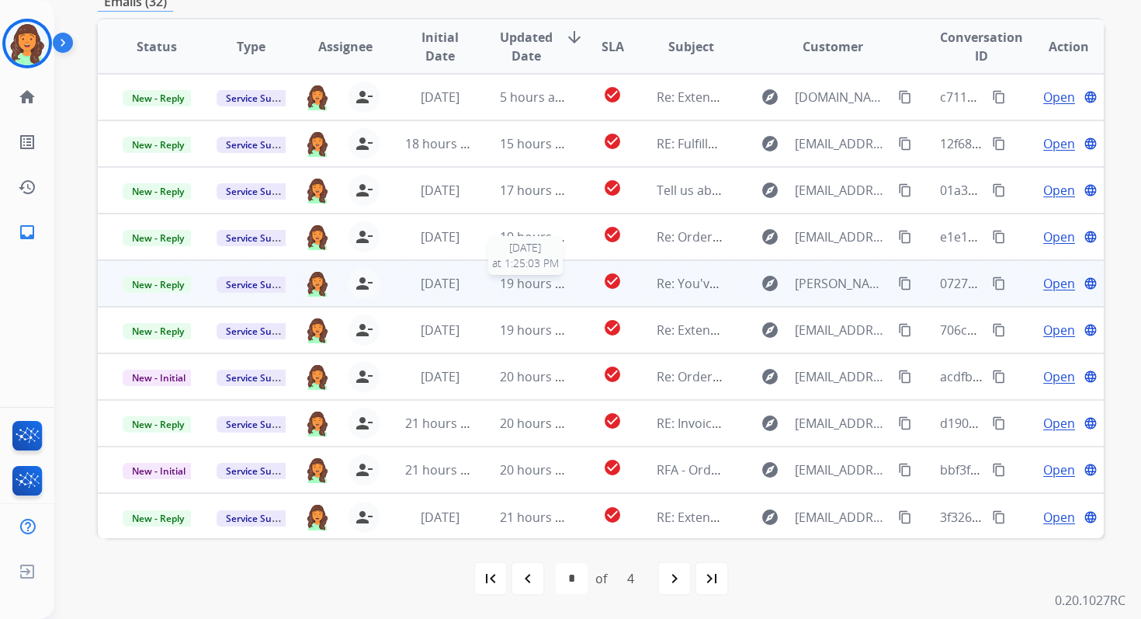
click at [542, 290] on span "19 hours ago" at bounding box center [538, 283] width 77 height 17
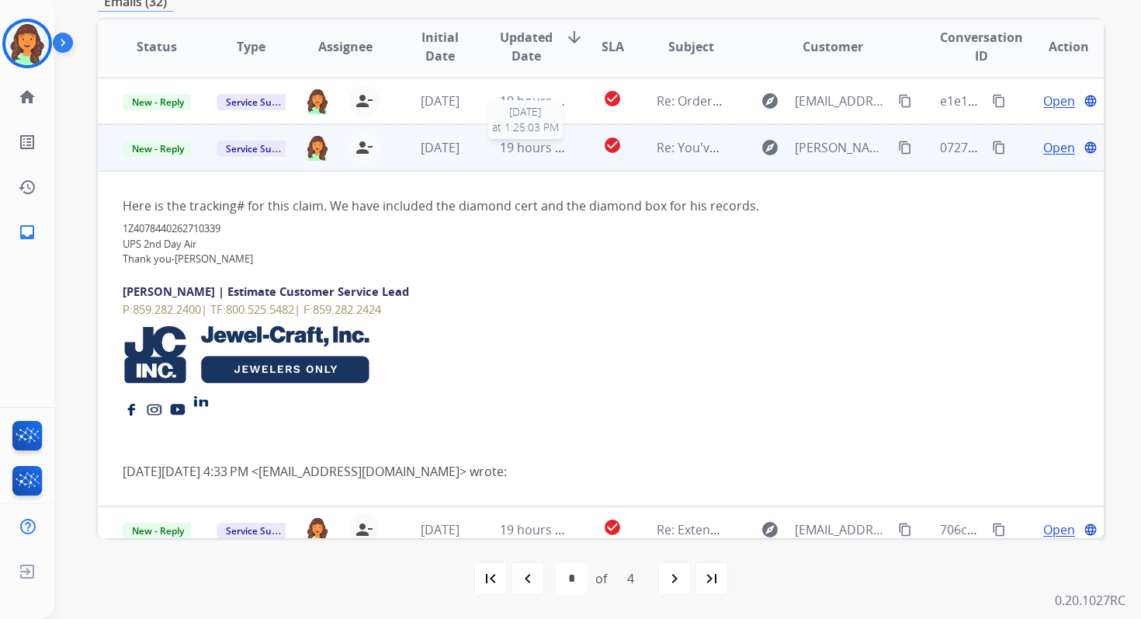
scroll to position [186, 0]
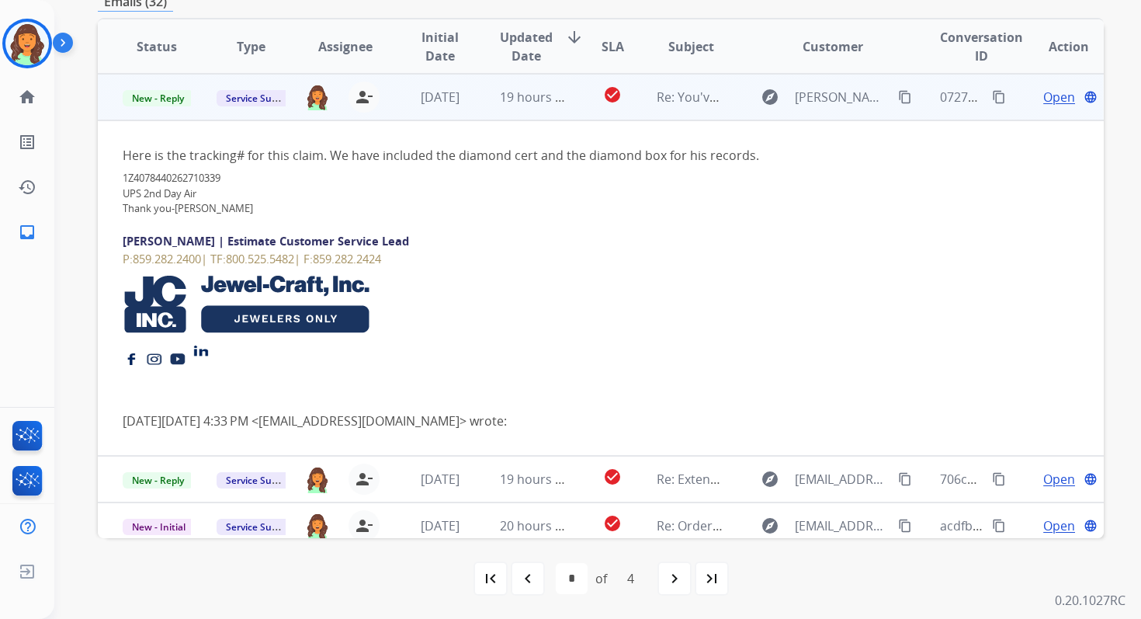
click at [1045, 98] on span "Open" at bounding box center [1059, 97] width 32 height 19
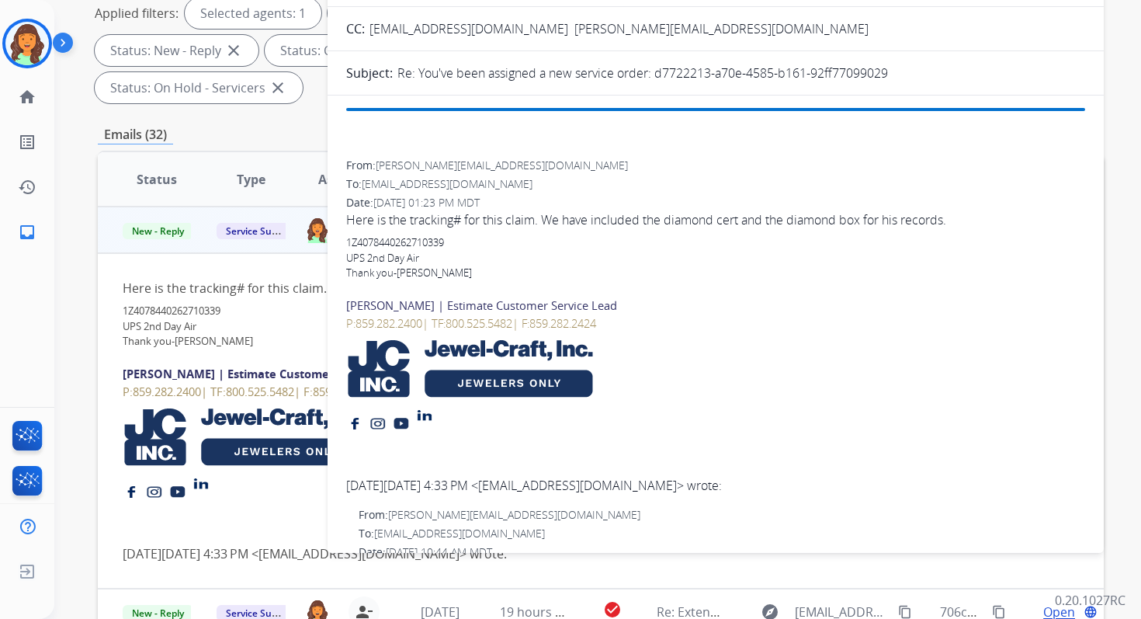
scroll to position [240, 0]
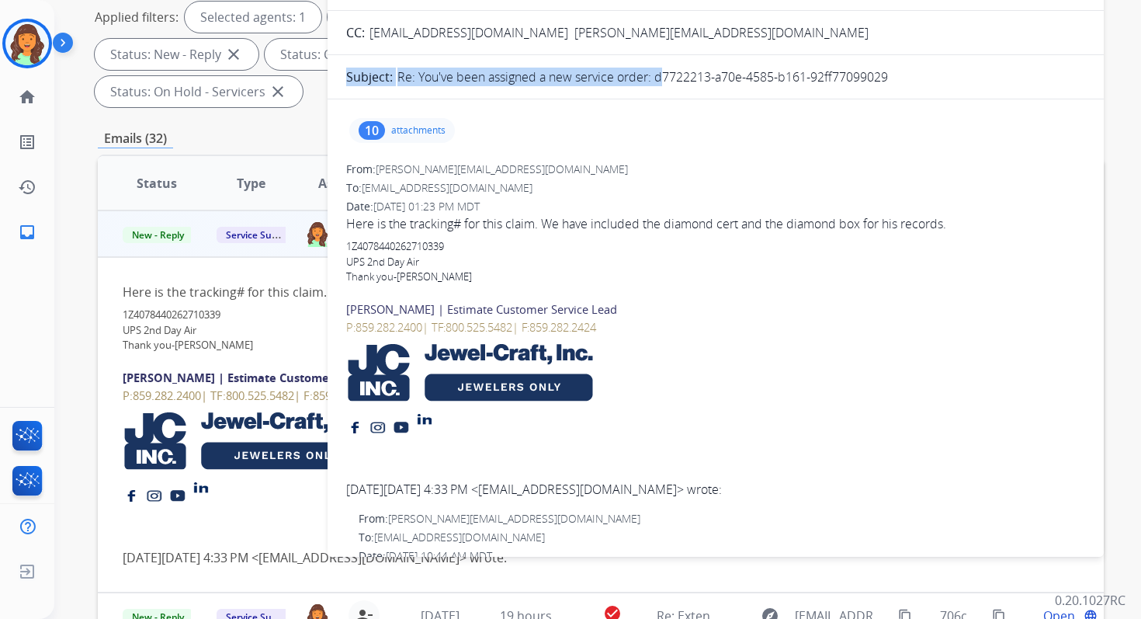
drag, startPoint x: 655, startPoint y: 79, endPoint x: 922, endPoint y: 97, distance: 267.7
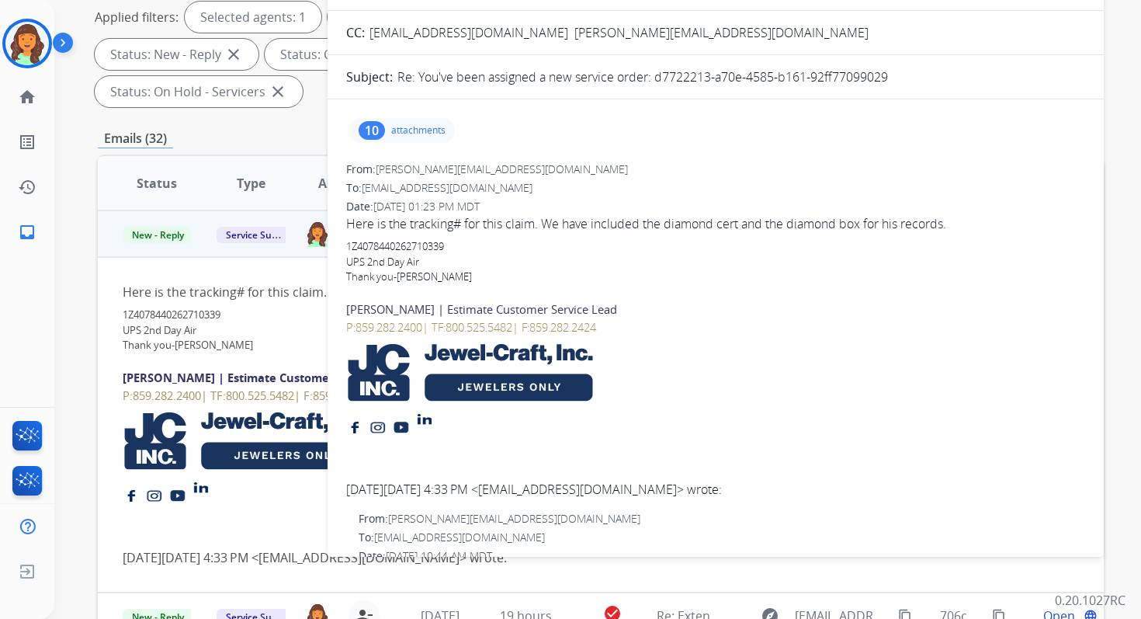
click at [491, 220] on div "Here is the tracking# for this claim. We have included the diamond cert and the…" at bounding box center [715, 223] width 739 height 19
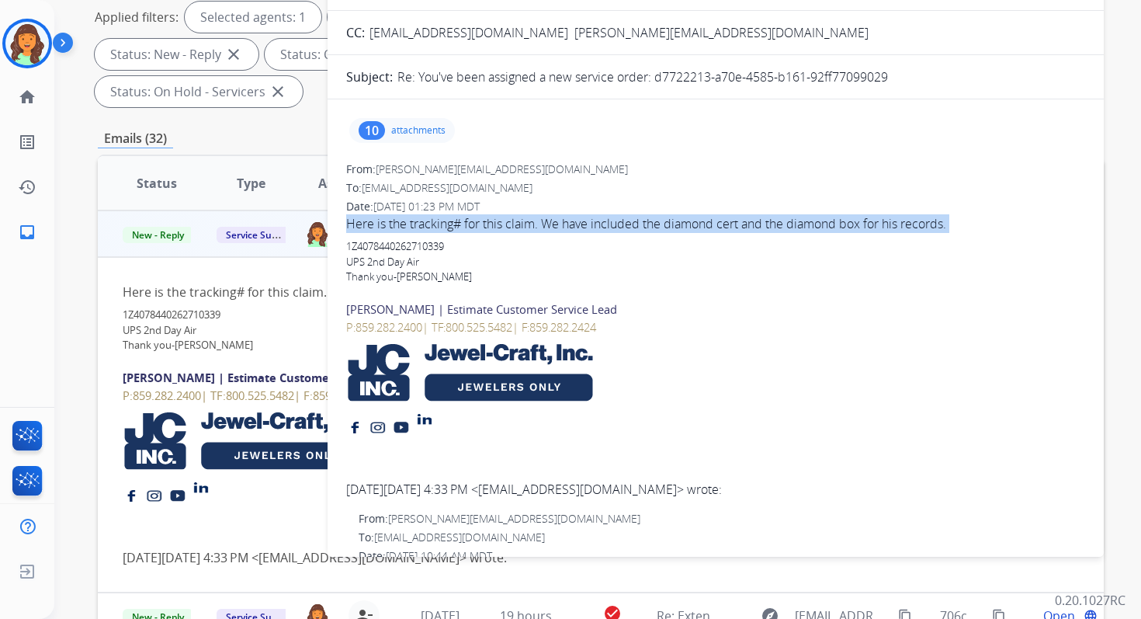
click at [491, 220] on div "Here is the tracking# for this claim. We have included the diamond cert and the…" at bounding box center [715, 223] width 739 height 19
click at [491, 222] on div "Here is the tracking# for this claim. We have included the diamond cert and the…" at bounding box center [715, 223] width 739 height 19
drag, startPoint x: 347, startPoint y: 222, endPoint x: 490, endPoint y: 252, distance: 145.9
click at [490, 251] on div "Here is the tracking# for this claim. We have included the diamond cert and the…" at bounding box center [715, 337] width 739 height 247
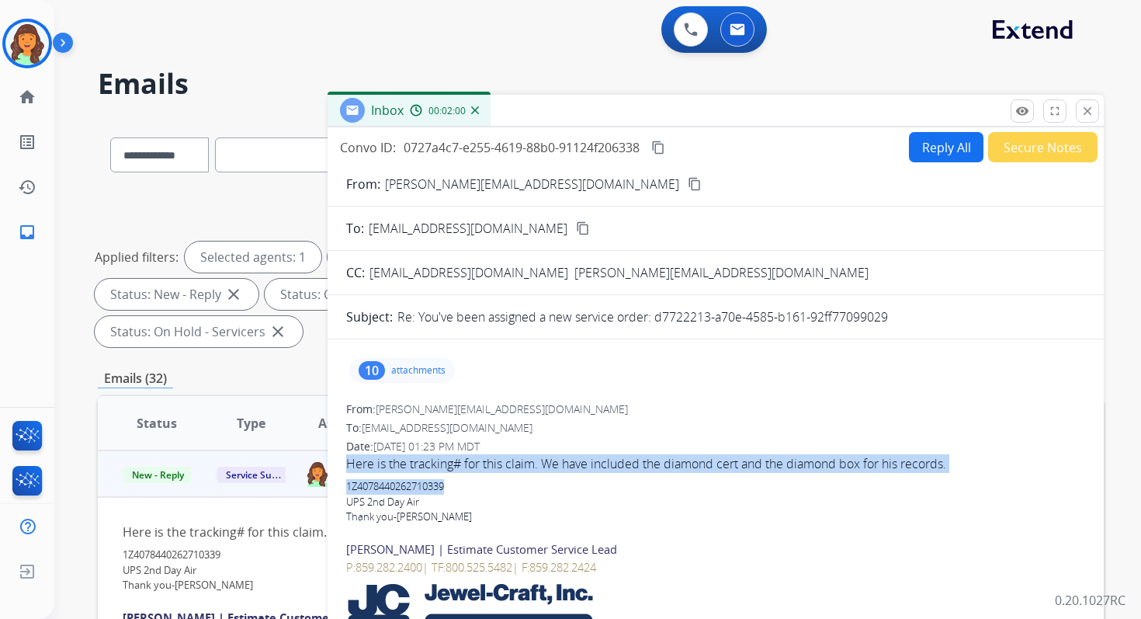
click at [945, 152] on button "Reply All" at bounding box center [946, 147] width 75 height 30
select select "**********"
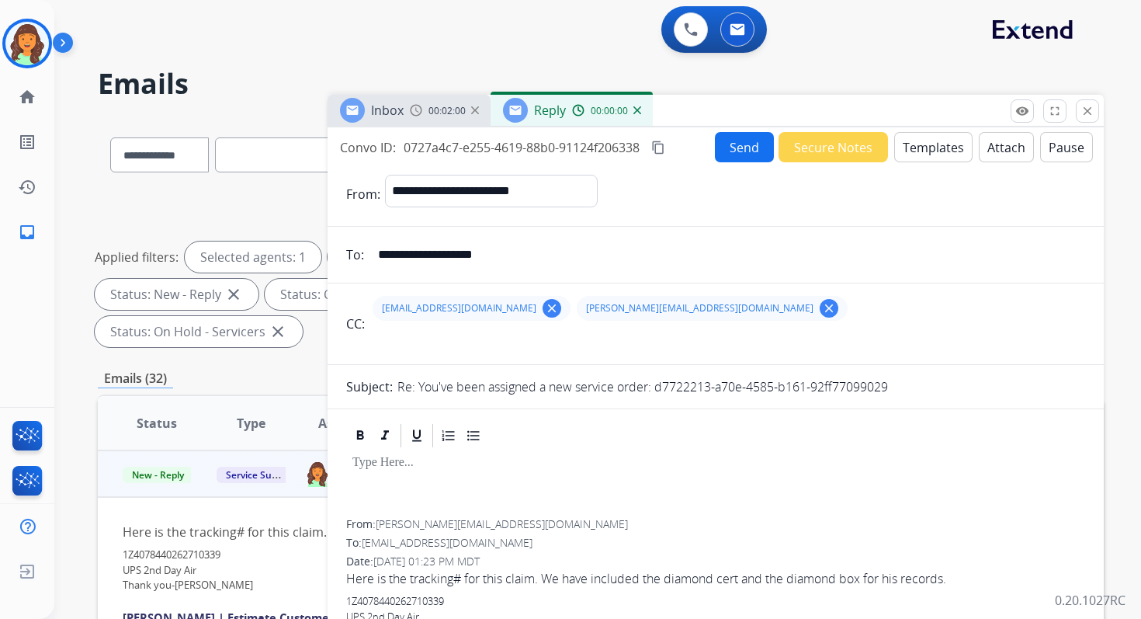
click at [937, 150] on button "Templates" at bounding box center [933, 147] width 78 height 30
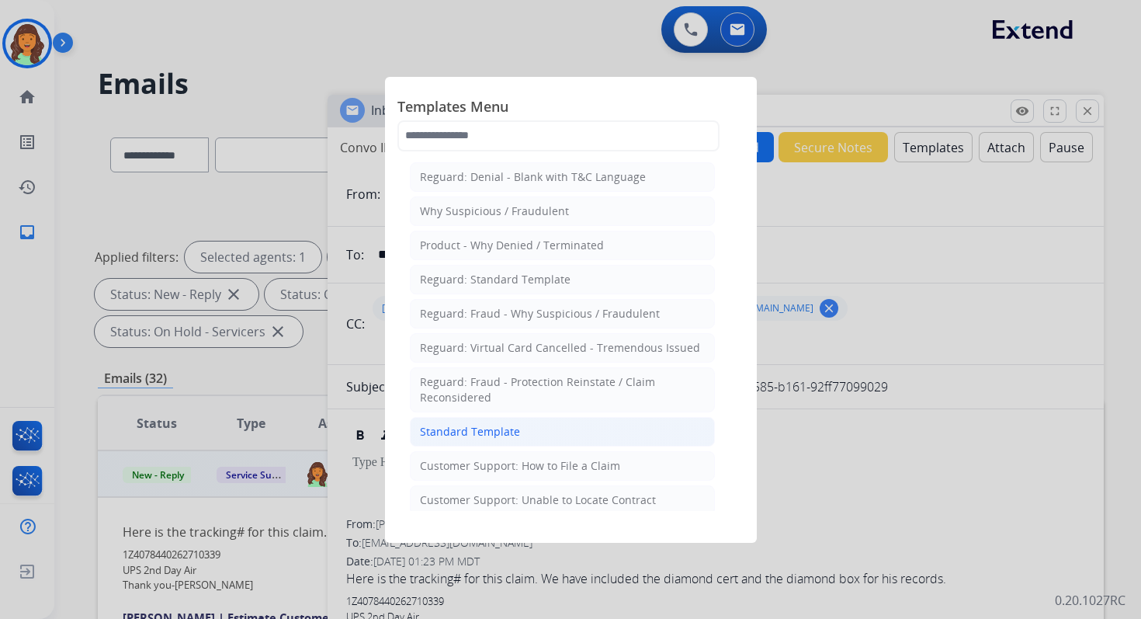
click at [500, 424] on div "Standard Template" at bounding box center [470, 432] width 100 height 16
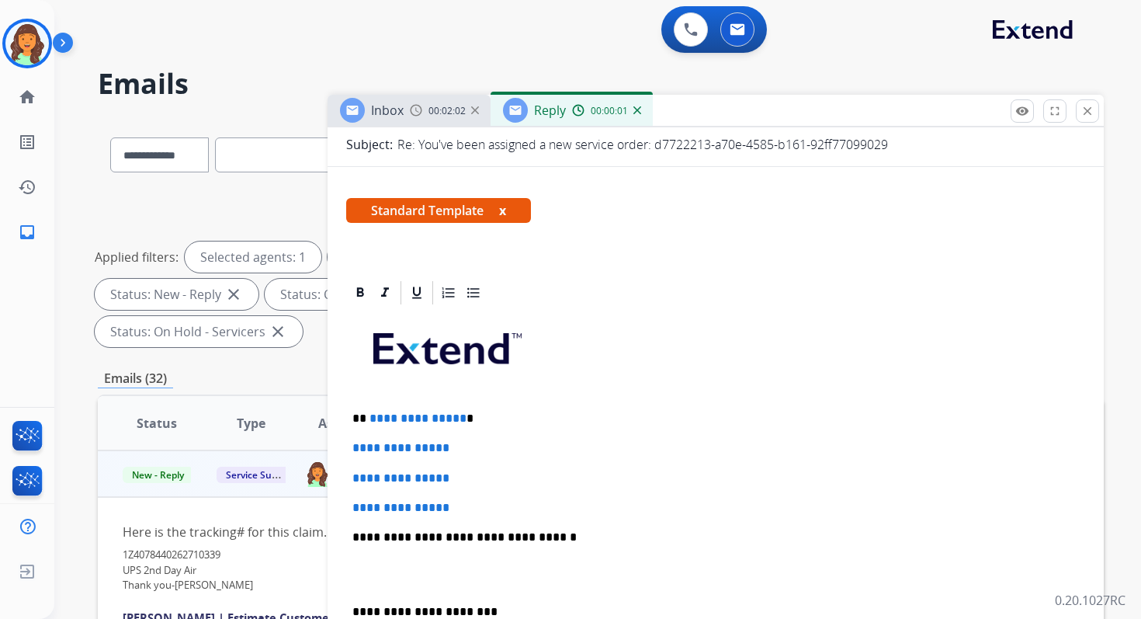
scroll to position [384, 0]
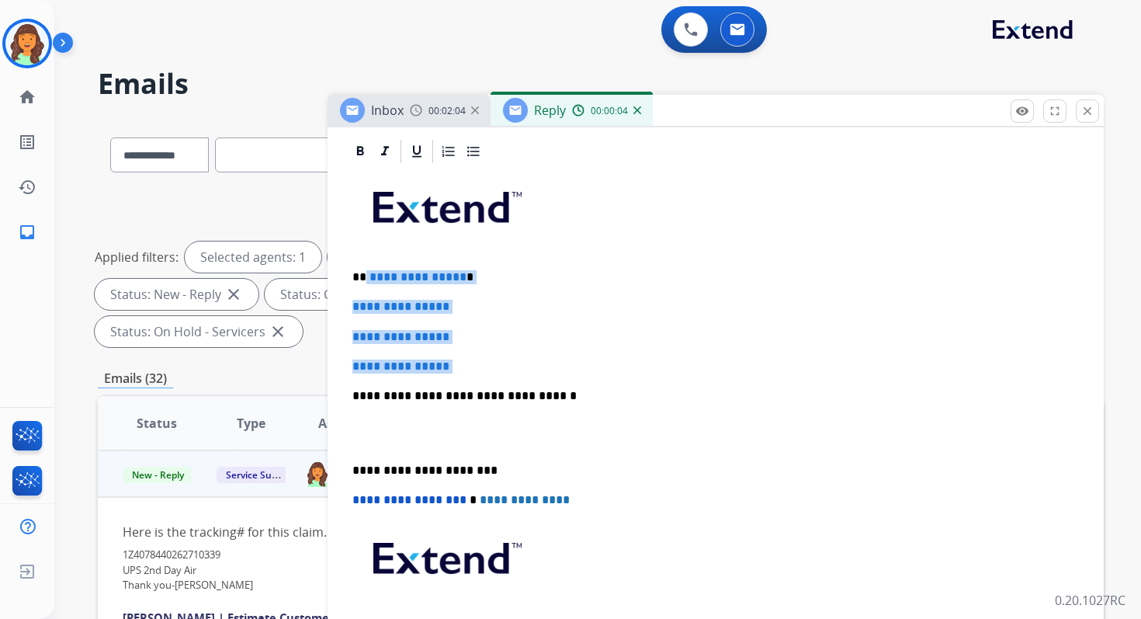
drag, startPoint x: 364, startPoint y: 277, endPoint x: 495, endPoint y: 382, distance: 167.9
click at [495, 383] on div "**********" at bounding box center [715, 432] width 739 height 534
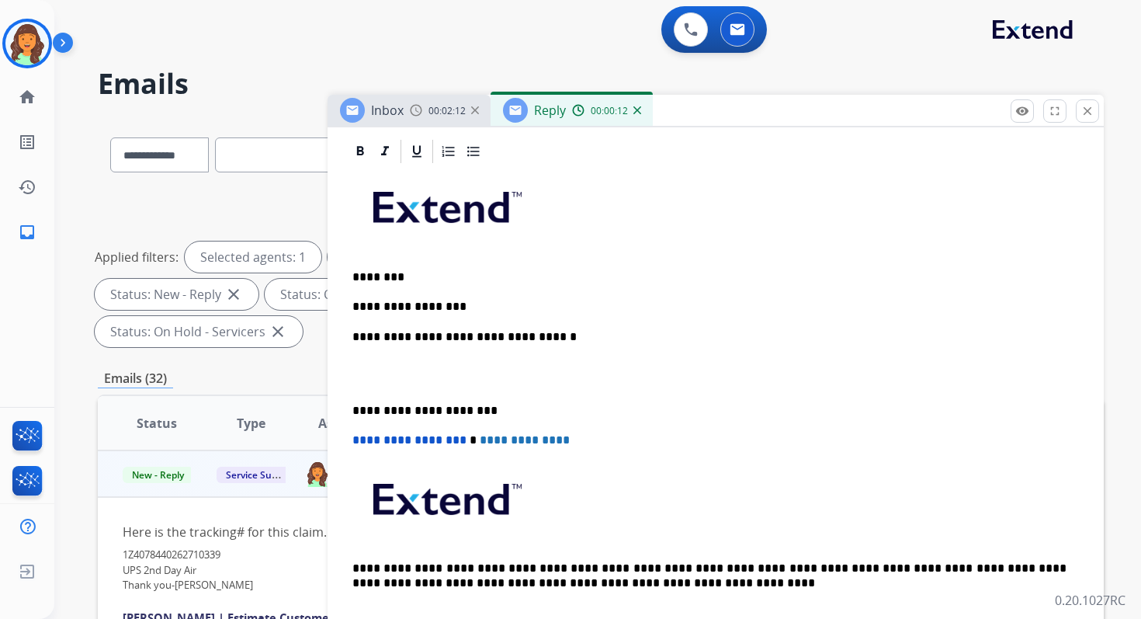
click at [529, 337] on p "**********" at bounding box center [709, 337] width 714 height 14
click at [424, 410] on p "**********" at bounding box center [709, 411] width 714 height 14
click at [355, 443] on span "**********" at bounding box center [409, 440] width 114 height 12
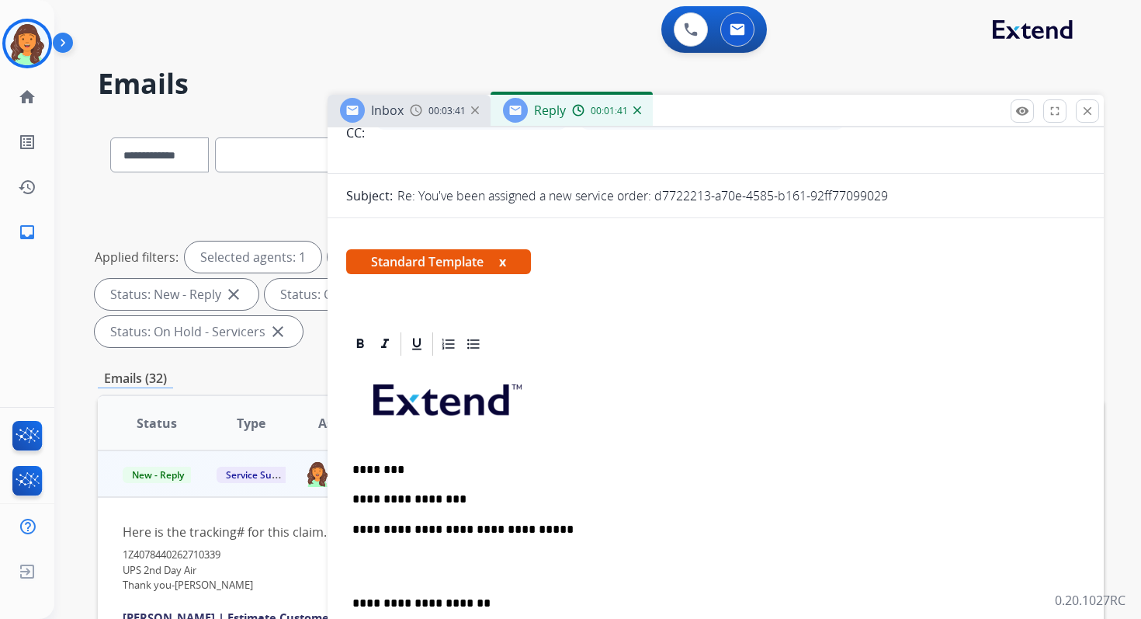
scroll to position [0, 0]
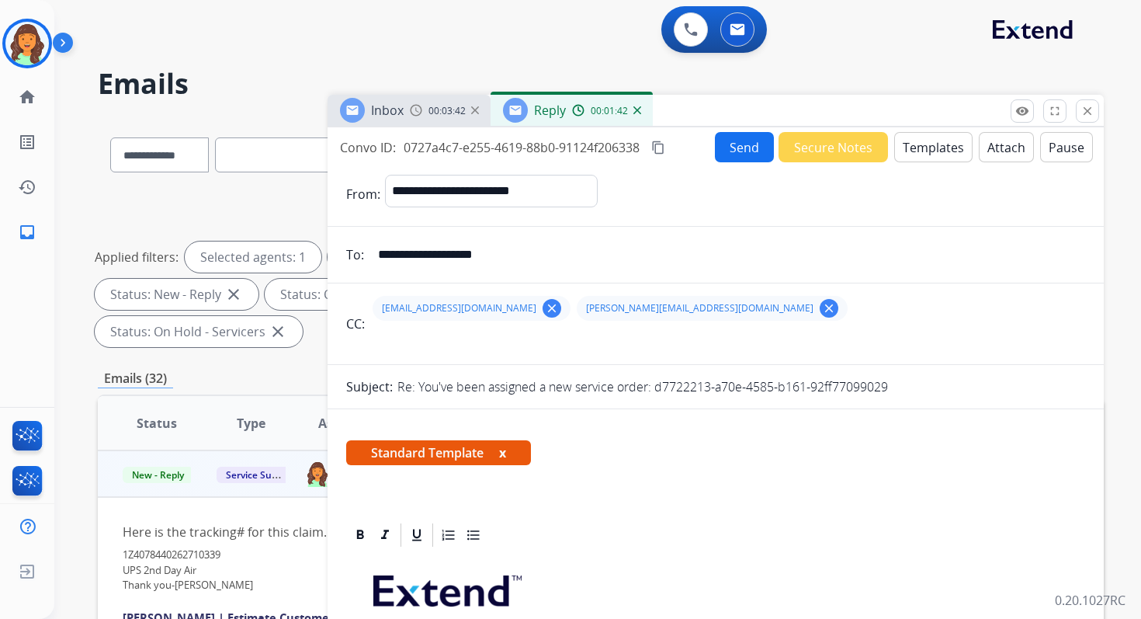
click at [660, 143] on mat-icon "content_copy" at bounding box center [658, 148] width 14 height 14
click at [719, 144] on button "Send" at bounding box center [744, 147] width 59 height 30
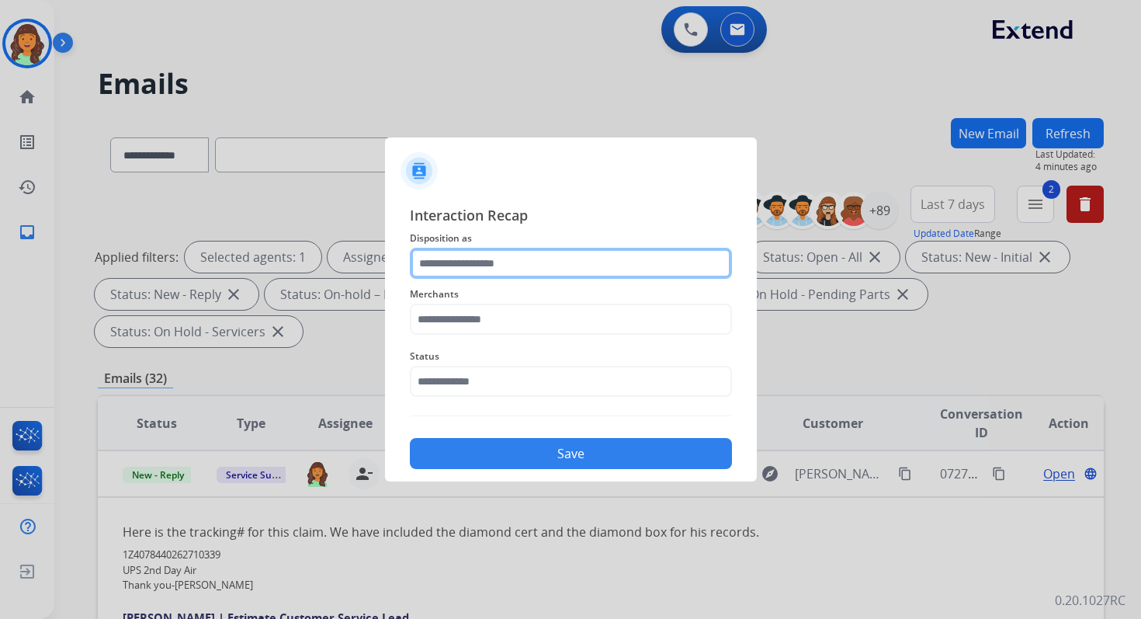
click at [523, 265] on input "text" at bounding box center [571, 263] width 322 height 31
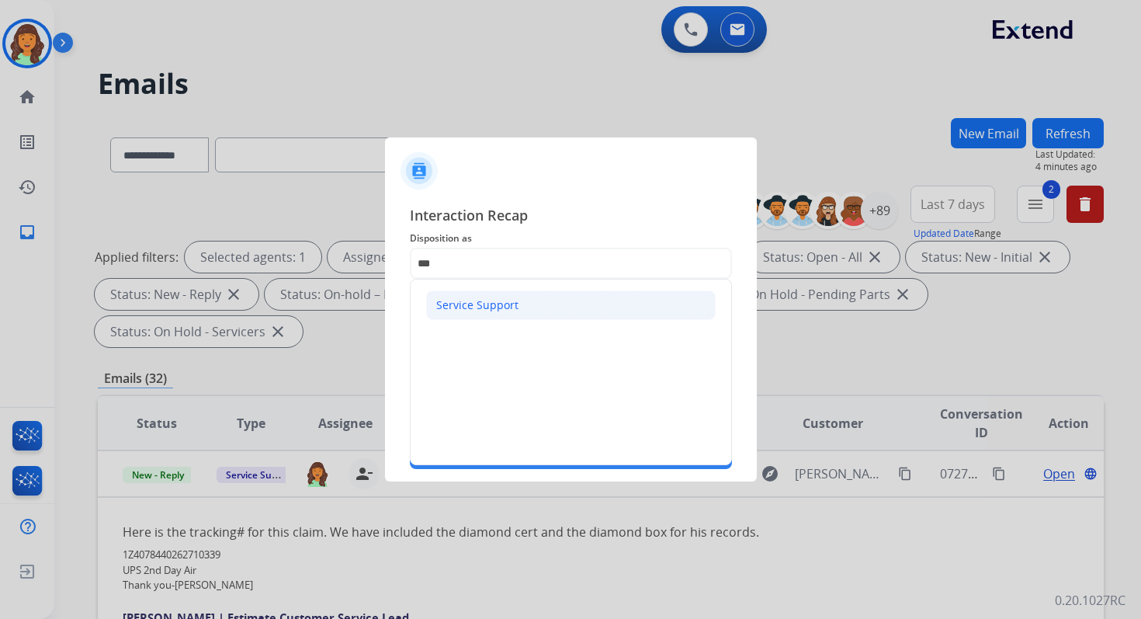
click at [491, 300] on div "Service Support" at bounding box center [477, 305] width 82 height 16
type input "**********"
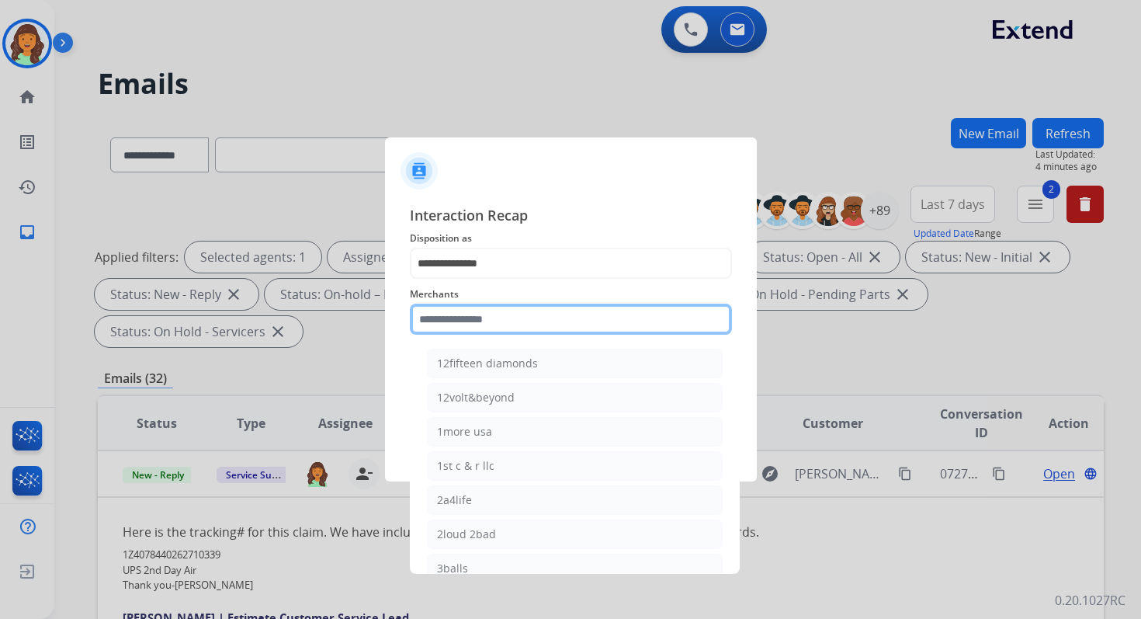
click at [491, 320] on input "text" at bounding box center [571, 319] width 322 height 31
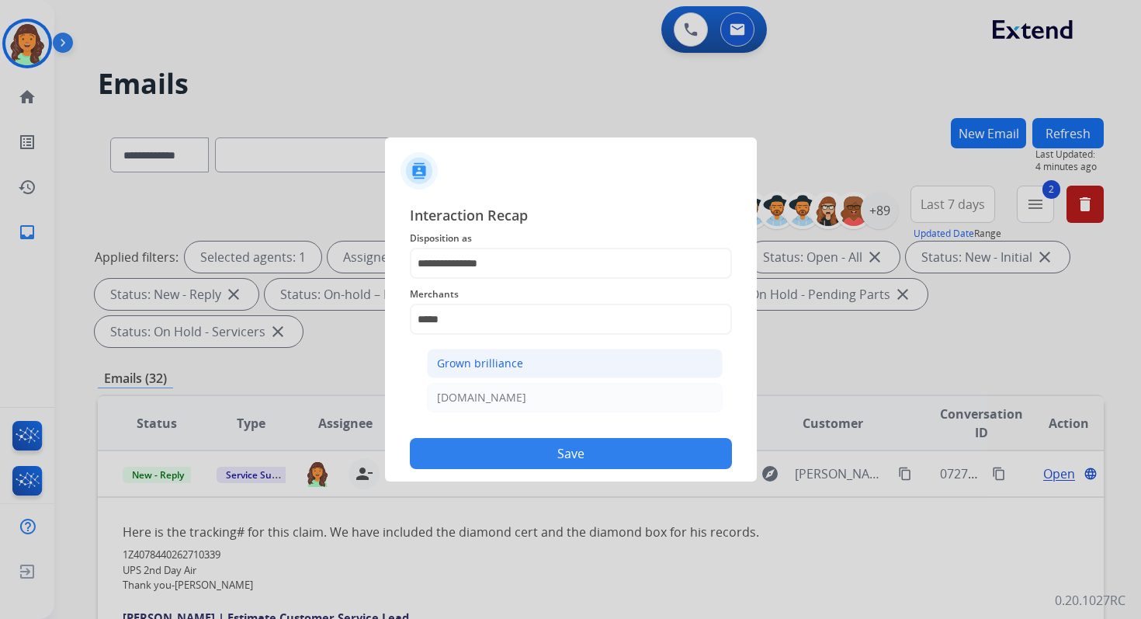
click at [490, 373] on li "Grown brilliance" at bounding box center [575, 364] width 296 height 30
type input "**********"
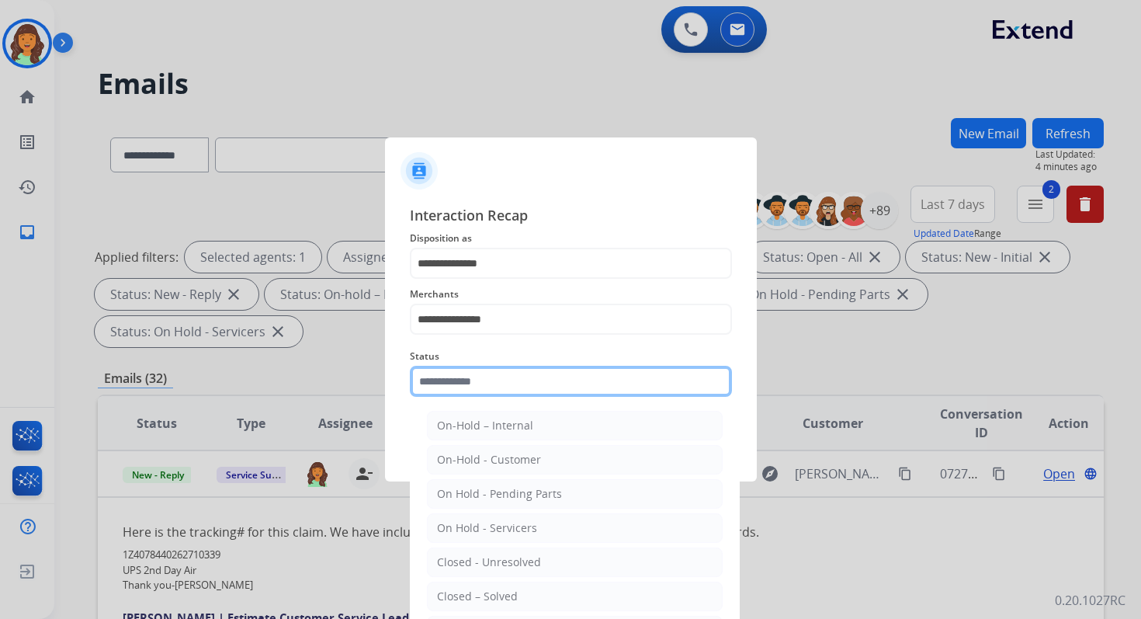
click at [491, 389] on input "text" at bounding box center [571, 381] width 322 height 31
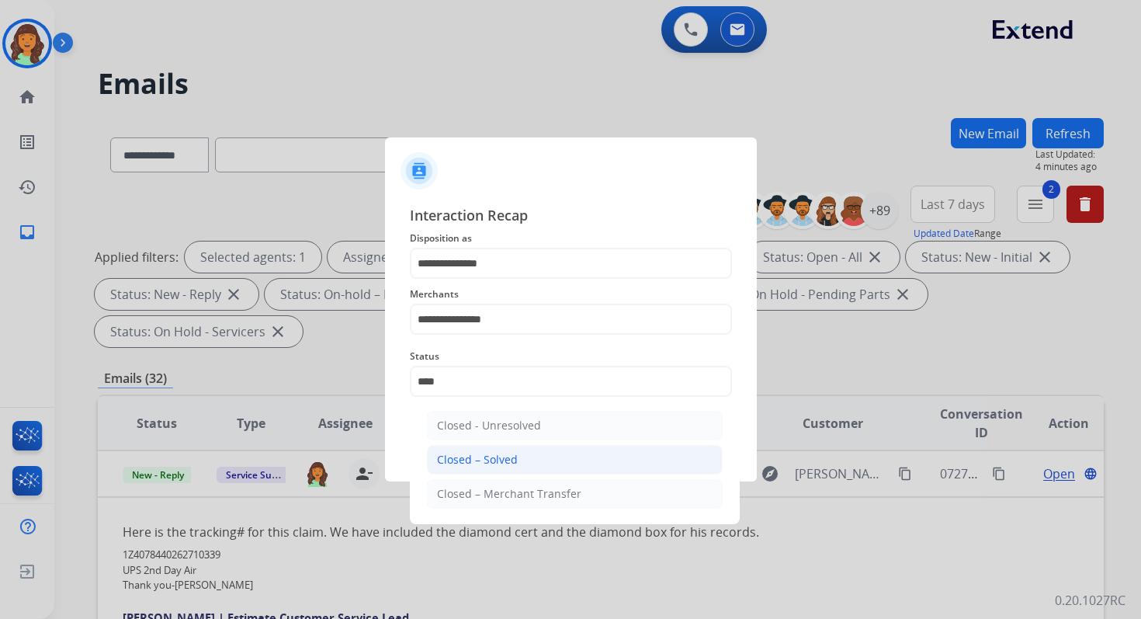
click at [505, 462] on div "Closed – Solved" at bounding box center [477, 460] width 81 height 16
type input "**********"
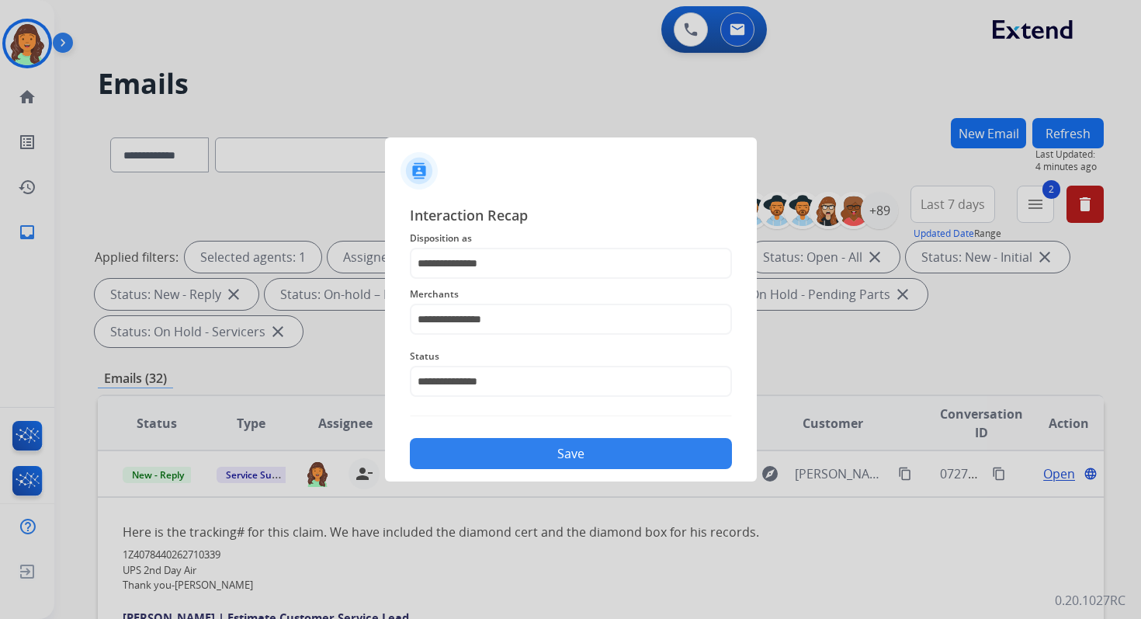
click at [535, 454] on button "Save" at bounding box center [571, 453] width 322 height 31
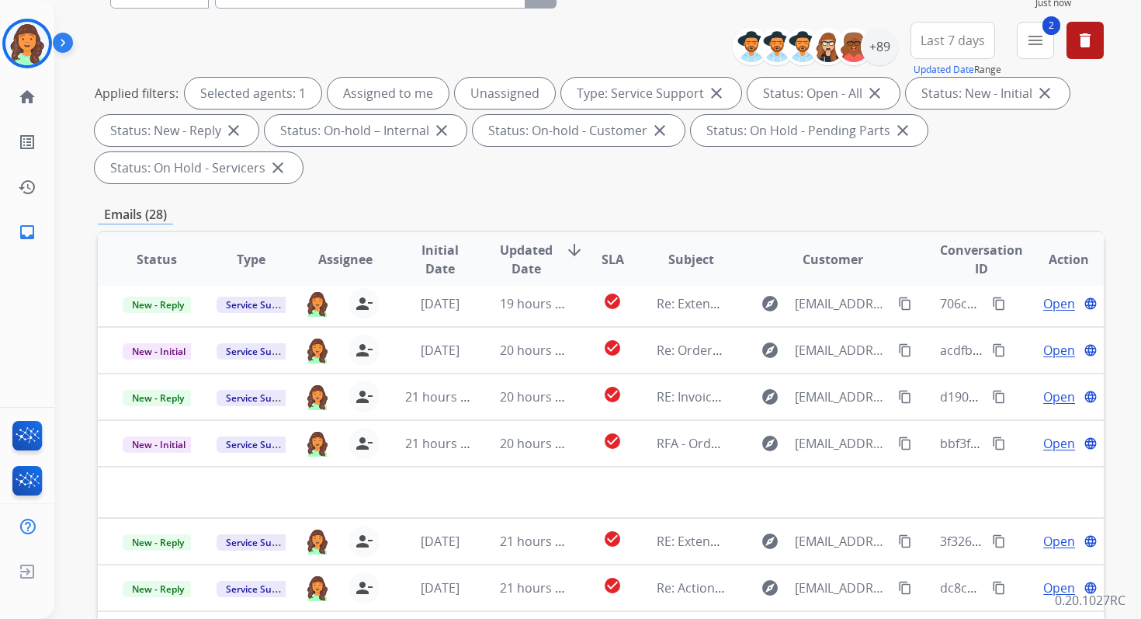
scroll to position [377, 0]
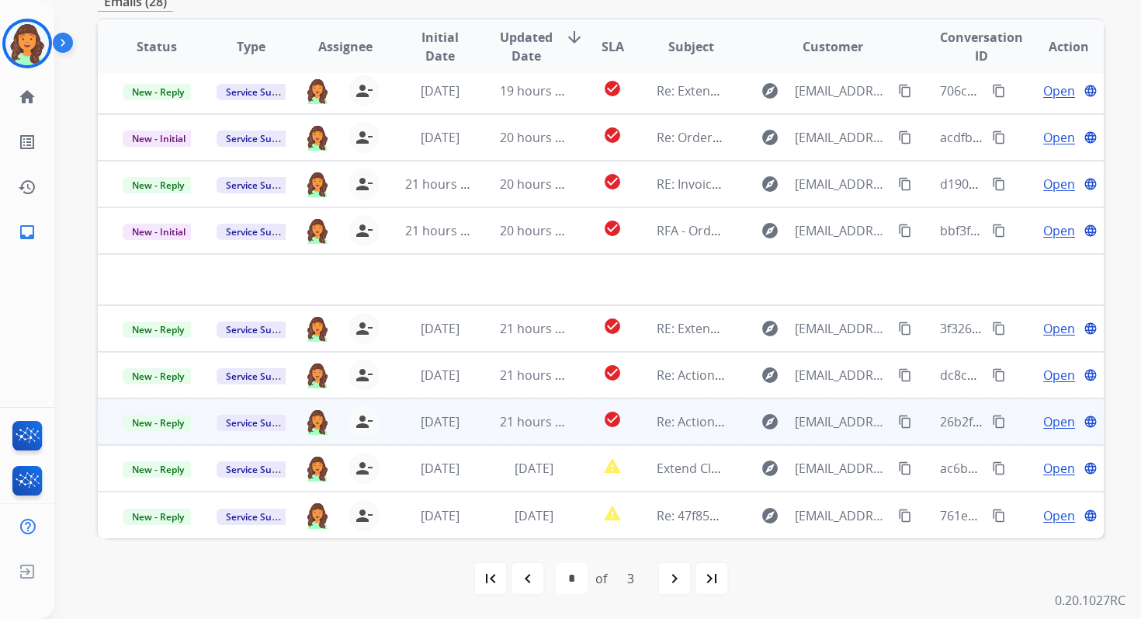
click at [569, 417] on td "check_circle" at bounding box center [600, 421] width 63 height 47
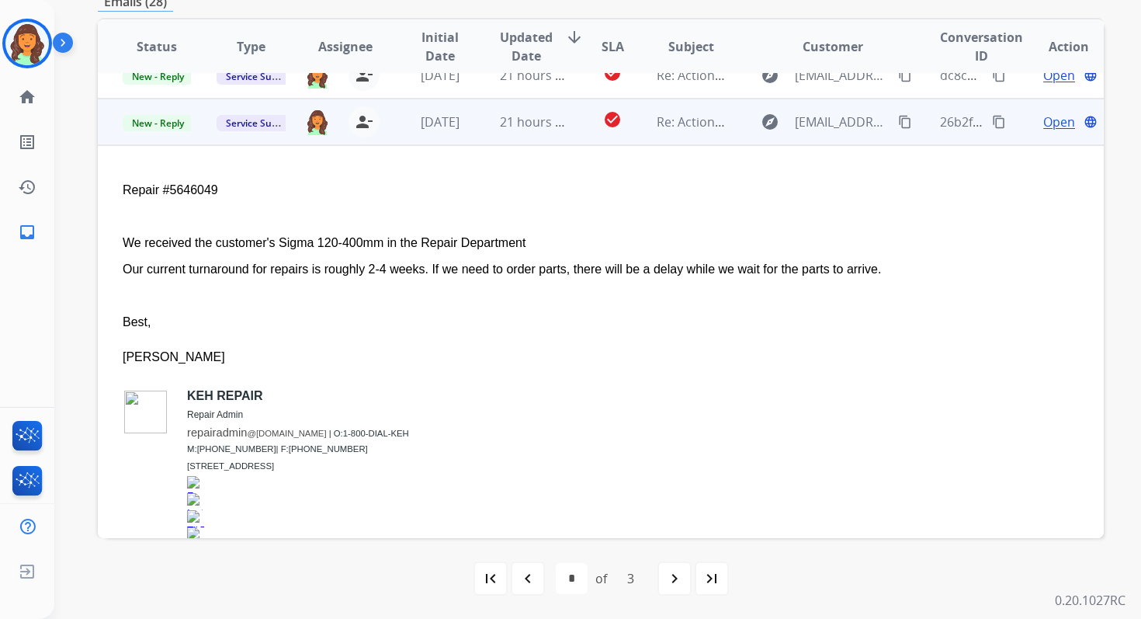
scroll to position [326, 0]
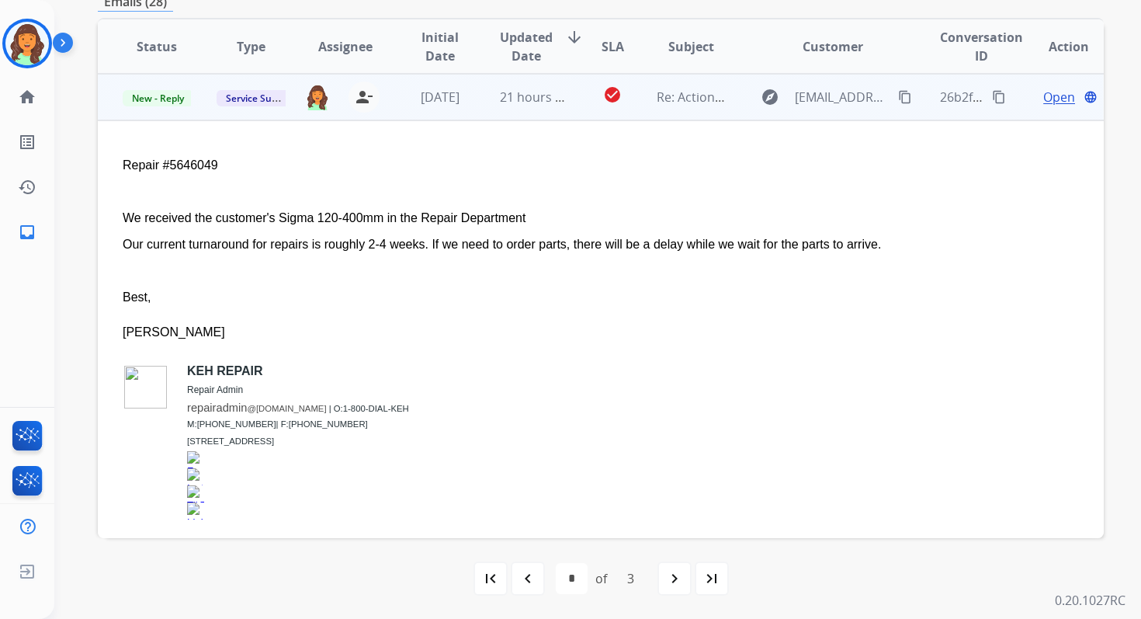
click at [1044, 103] on span "Open" at bounding box center [1059, 97] width 32 height 19
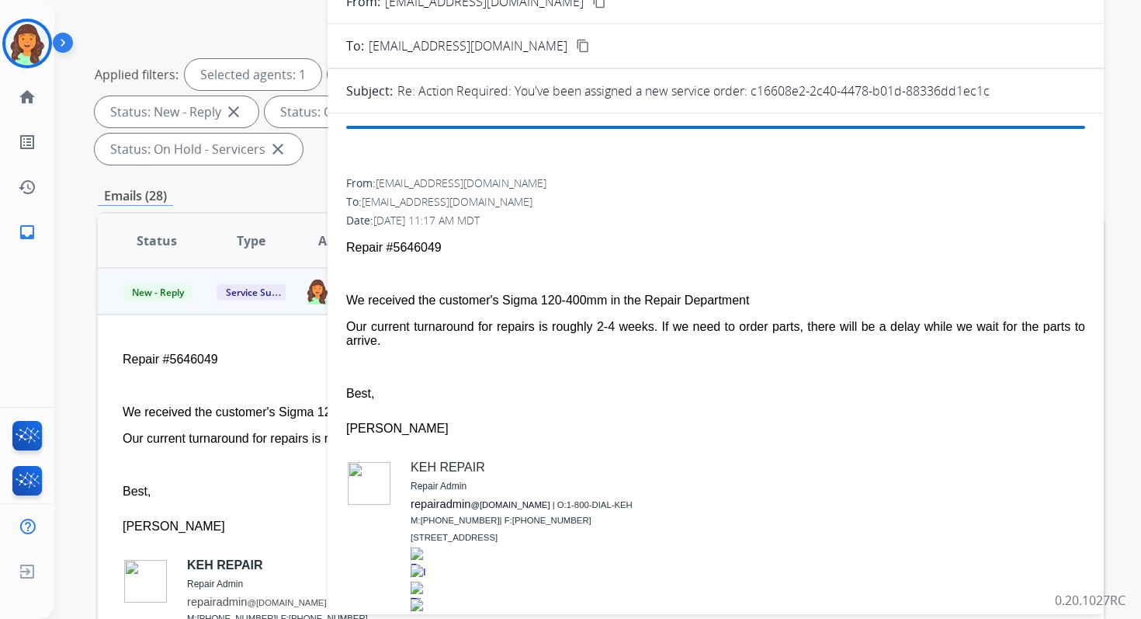
scroll to position [161, 0]
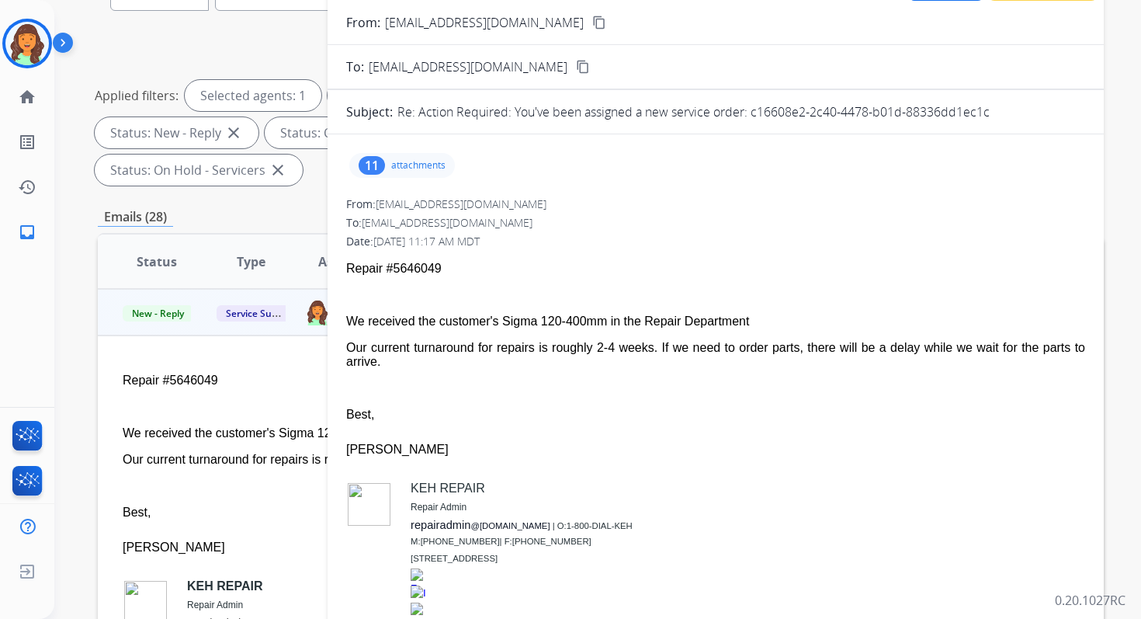
drag, startPoint x: 750, startPoint y: 113, endPoint x: 1001, endPoint y: 119, distance: 251.6
click at [1001, 119] on div "Re: Action Required: You've been assigned a new service order: c16608e2-2c40-44…" at bounding box center [741, 111] width 688 height 19
drag, startPoint x: 347, startPoint y: 321, endPoint x: 414, endPoint y: 360, distance: 77.2
click at [414, 360] on span "Repair #5646049 We received the customer's Sigma 120-400mm in the Repair Depart…" at bounding box center [715, 459] width 739 height 395
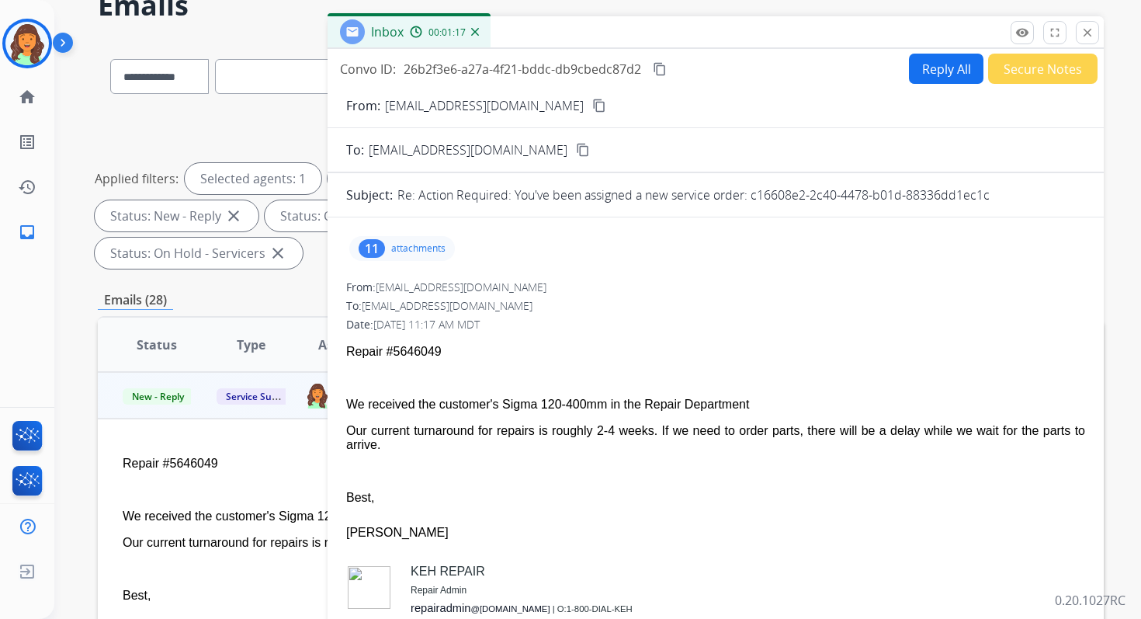
scroll to position [0, 0]
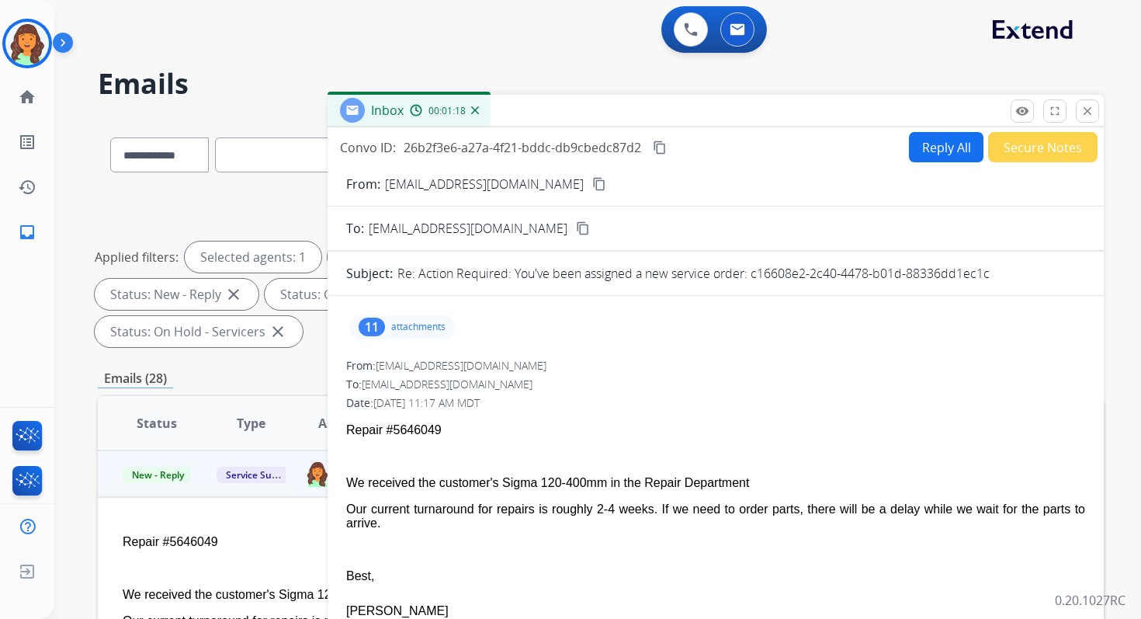
click at [662, 145] on mat-icon "content_copy" at bounding box center [660, 148] width 14 height 14
click at [1086, 113] on mat-icon "close" at bounding box center [1088, 111] width 14 height 14
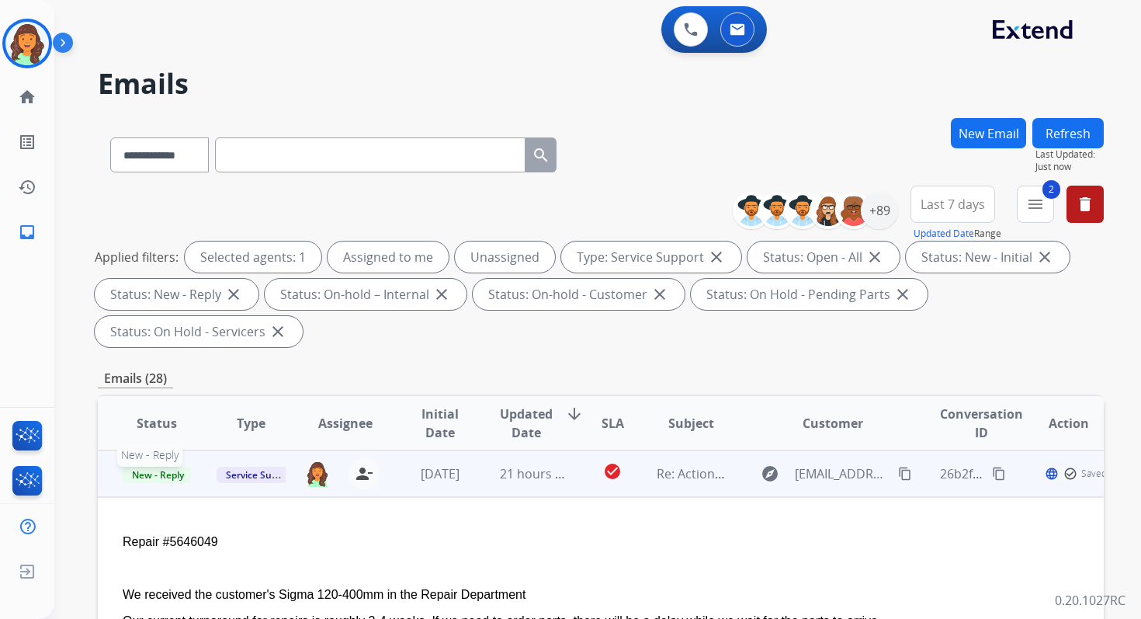
click at [166, 470] on span "New - Reply" at bounding box center [158, 475] width 71 height 16
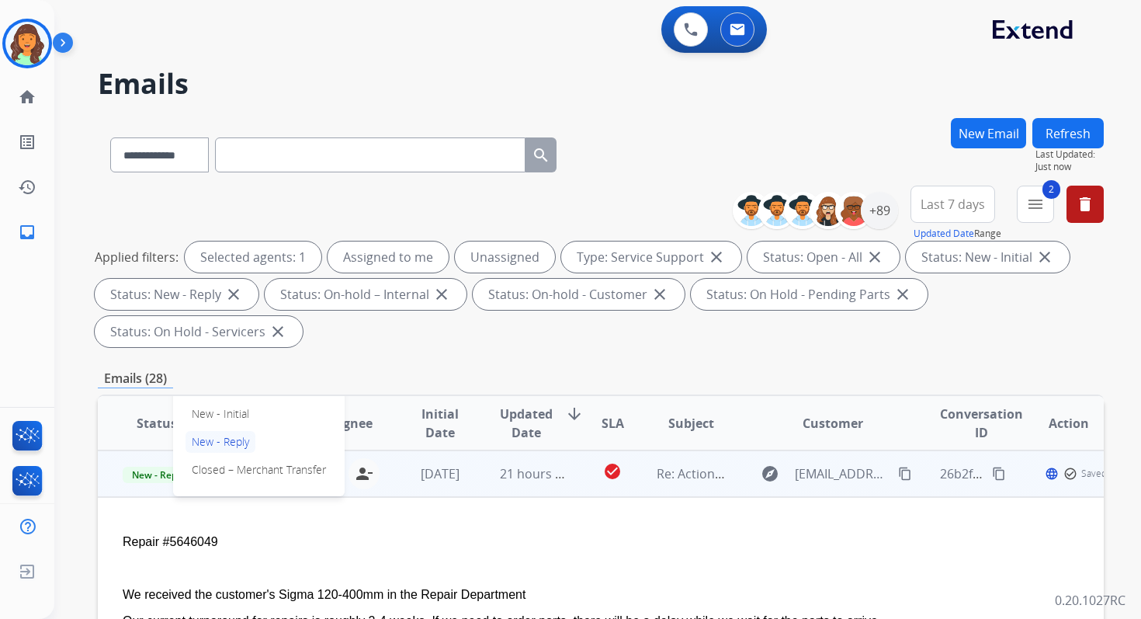
scroll to position [289, 0]
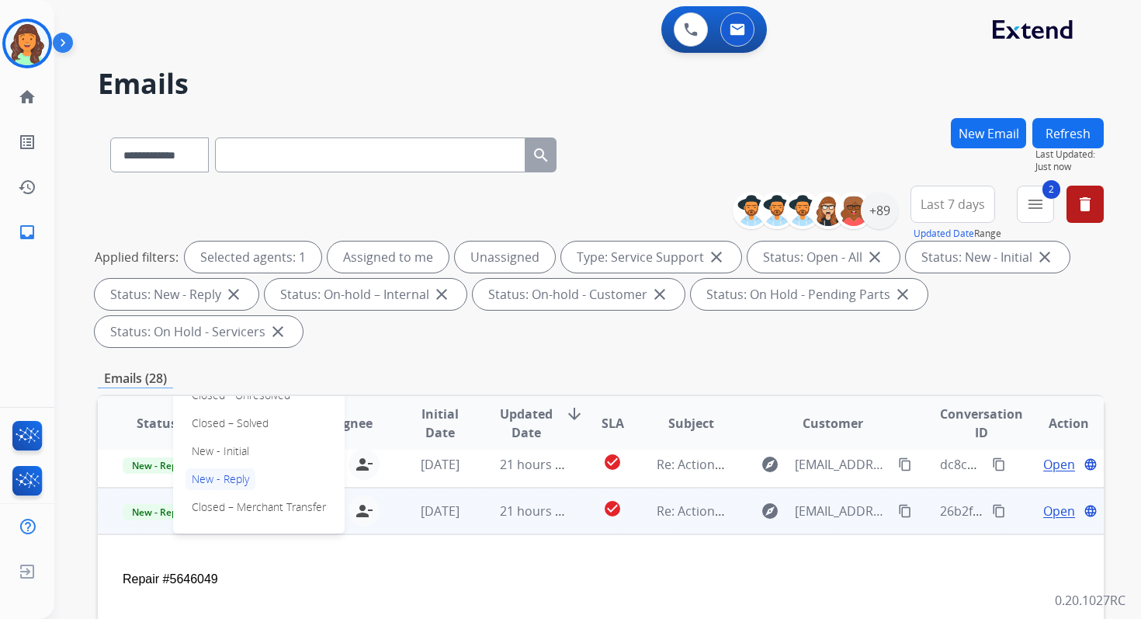
click at [227, 430] on p "Closed – Solved" at bounding box center [230, 423] width 89 height 22
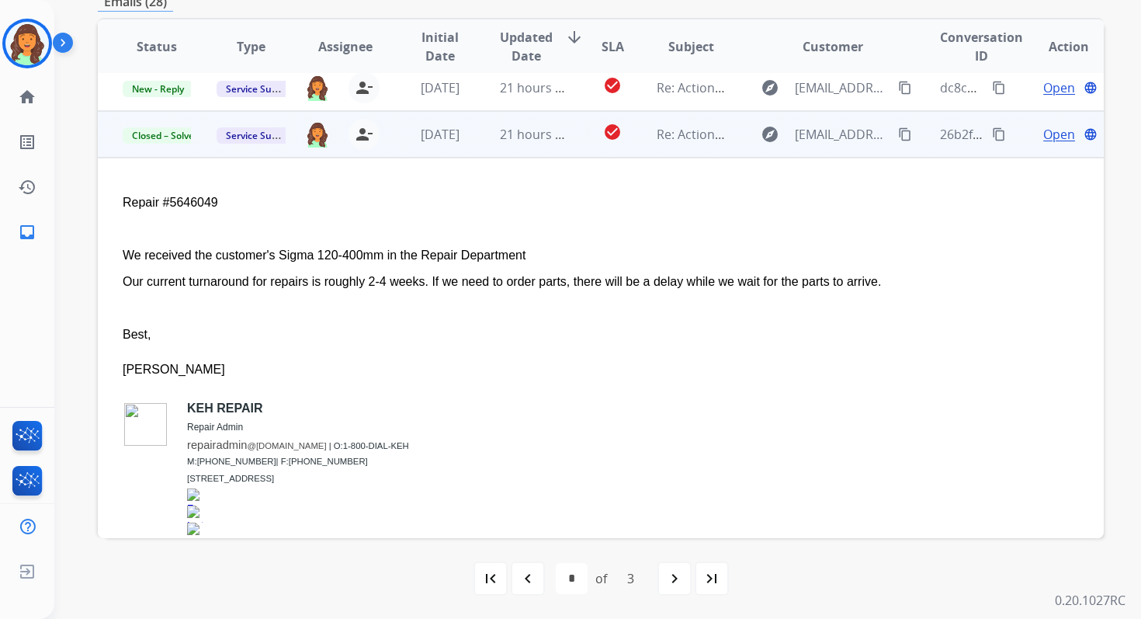
scroll to position [71, 0]
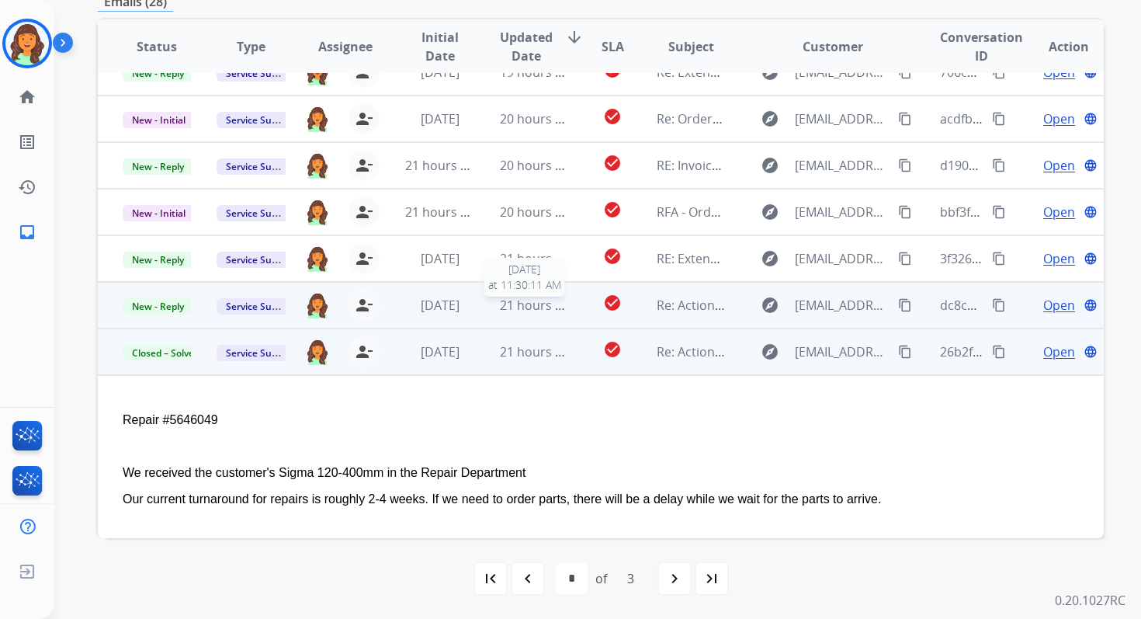
click at [521, 310] on span "21 hours ago" at bounding box center [538, 305] width 77 height 17
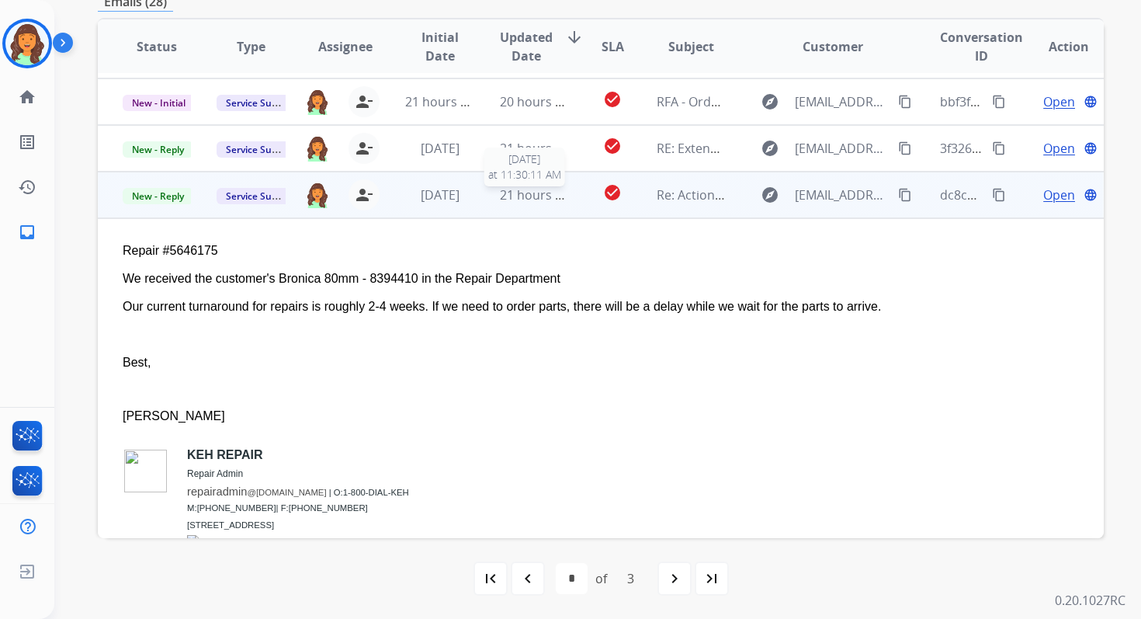
scroll to position [279, 0]
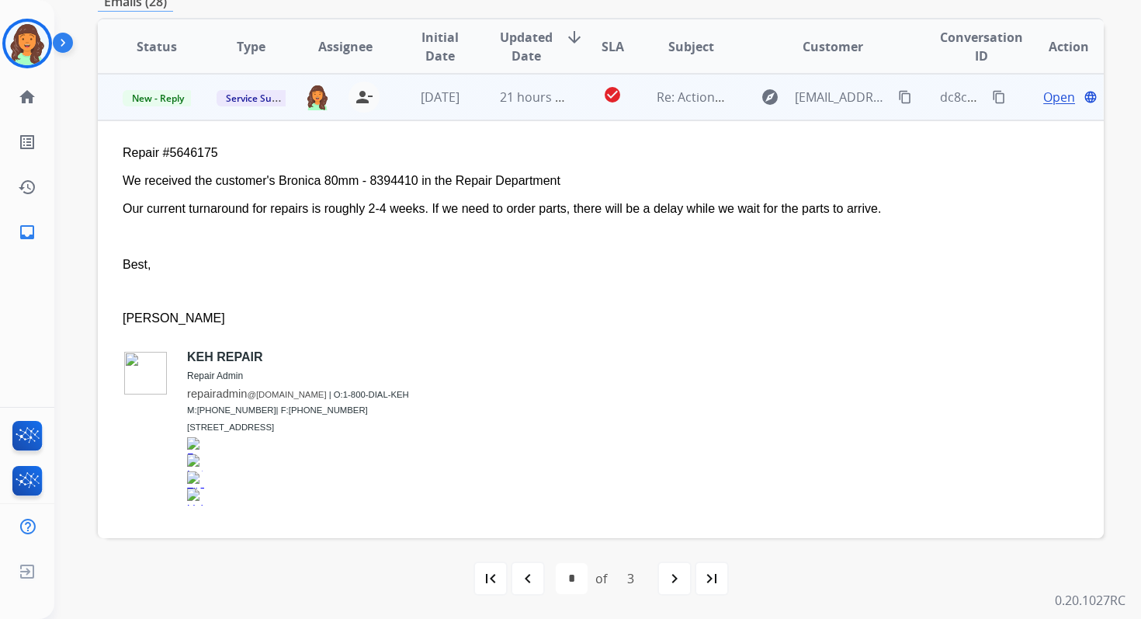
click at [1047, 98] on span "Open" at bounding box center [1059, 97] width 32 height 19
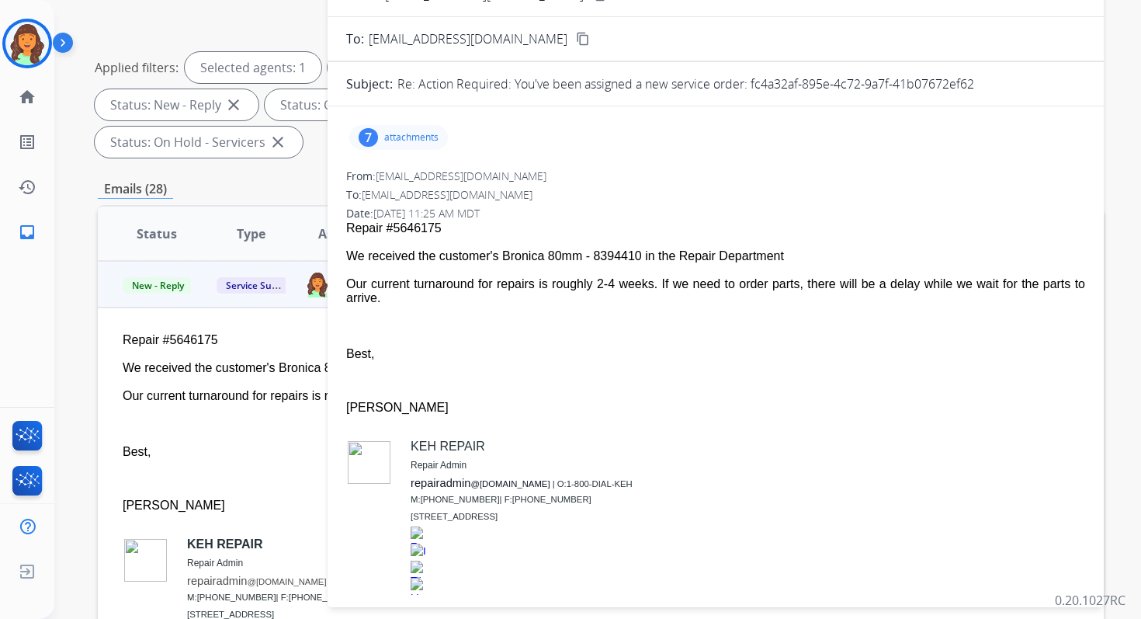
scroll to position [138, 0]
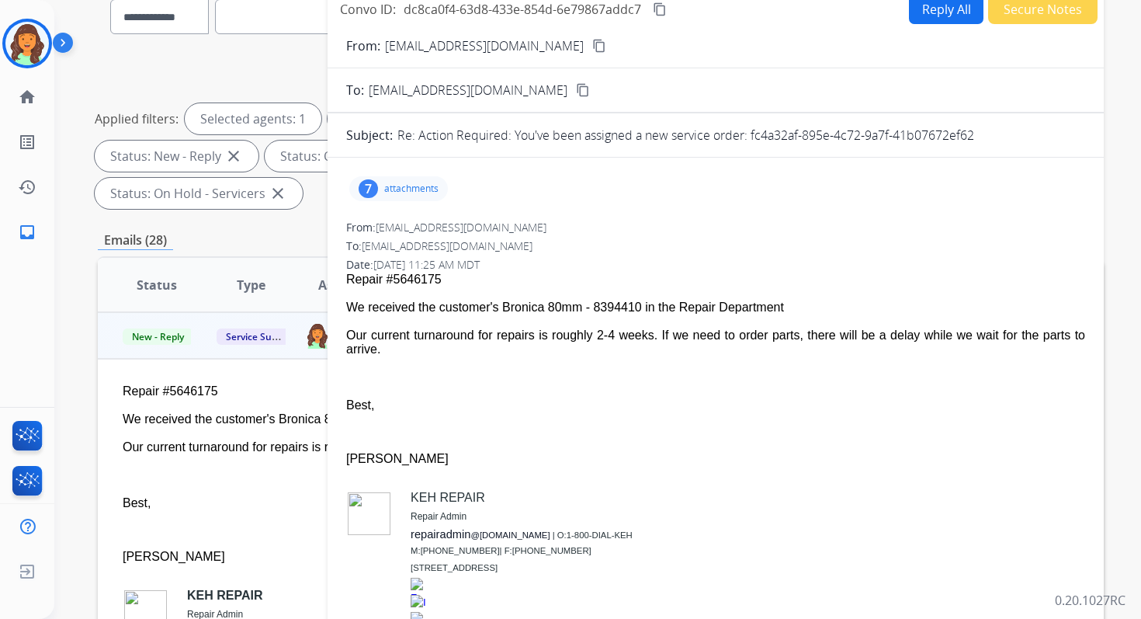
drag, startPoint x: 750, startPoint y: 134, endPoint x: 1022, endPoint y: 139, distance: 271.8
click at [1022, 139] on div "Re: Action Required: You've been assigned a new service order: fc4a32af-895e-4c…" at bounding box center [741, 135] width 688 height 19
drag, startPoint x: 347, startPoint y: 306, endPoint x: 401, endPoint y: 349, distance: 68.5
click at [401, 349] on span "Repair #5646175 We received the customer's Bronica 80mm - 8394410 in the Repair…" at bounding box center [715, 469] width 739 height 394
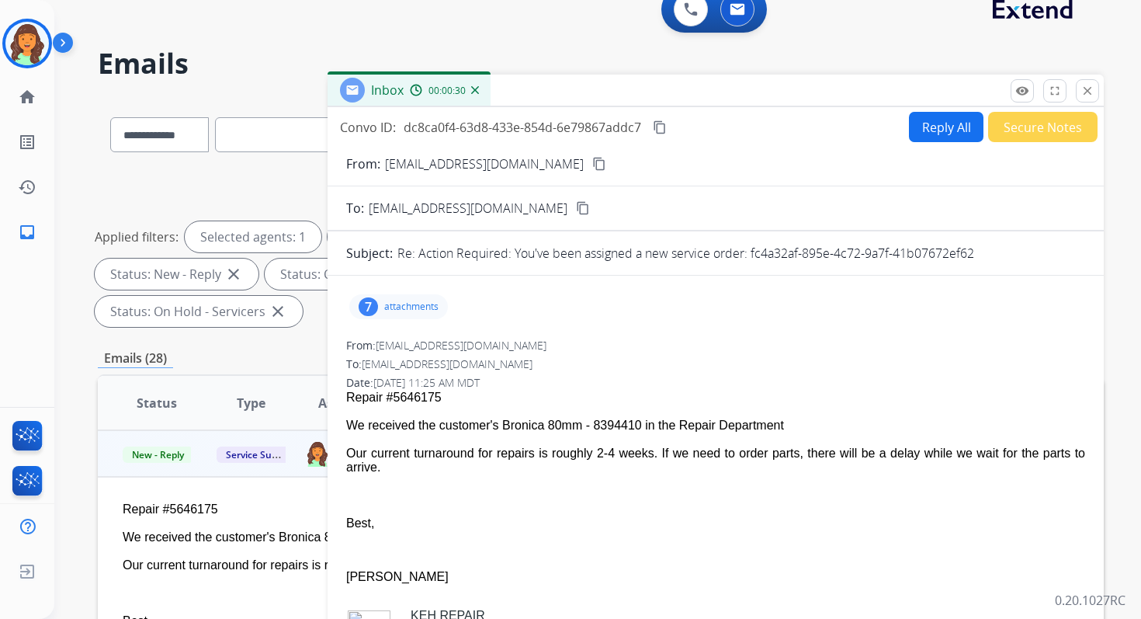
click at [660, 126] on mat-icon "content_copy" at bounding box center [660, 127] width 14 height 14
click at [1081, 85] on mat-icon "close" at bounding box center [1088, 91] width 14 height 14
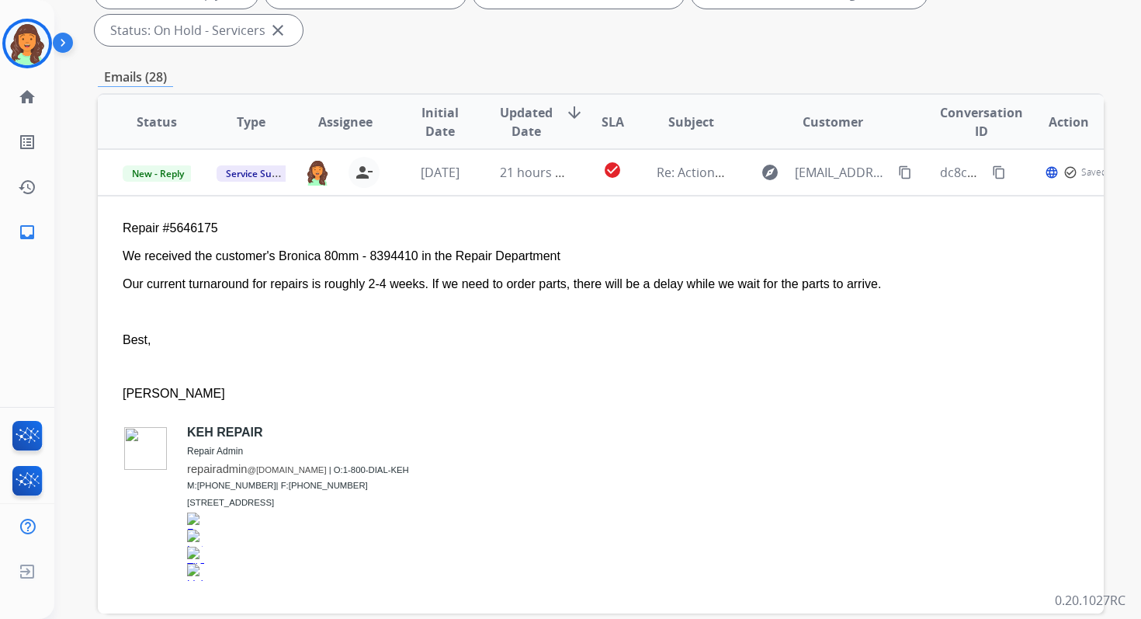
scroll to position [377, 0]
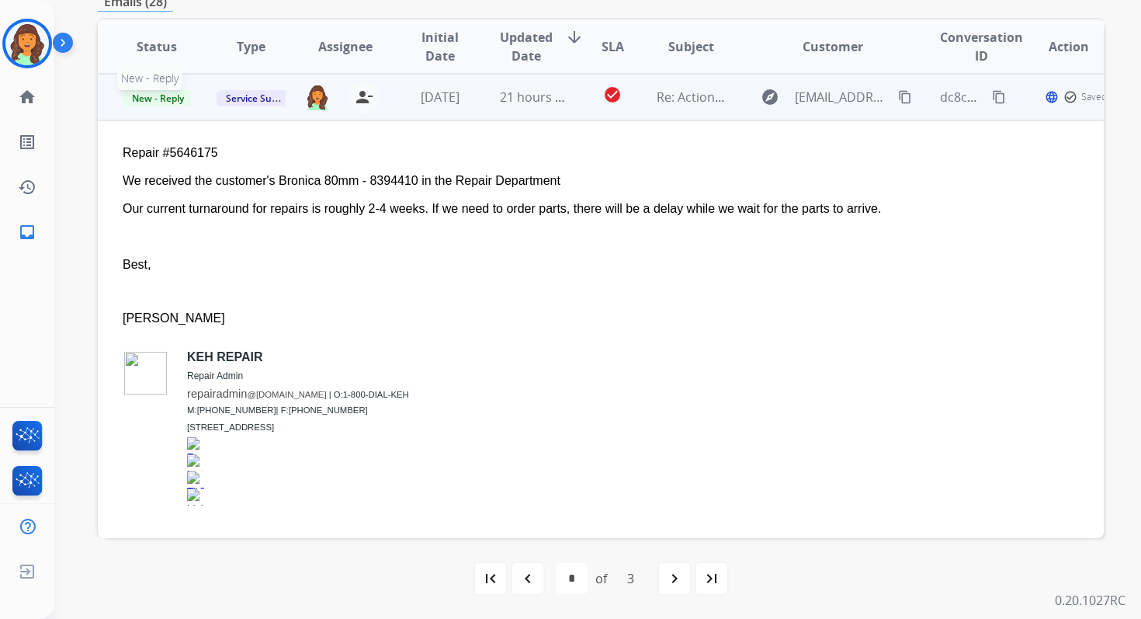
click at [170, 96] on span "New - Reply" at bounding box center [158, 98] width 71 height 16
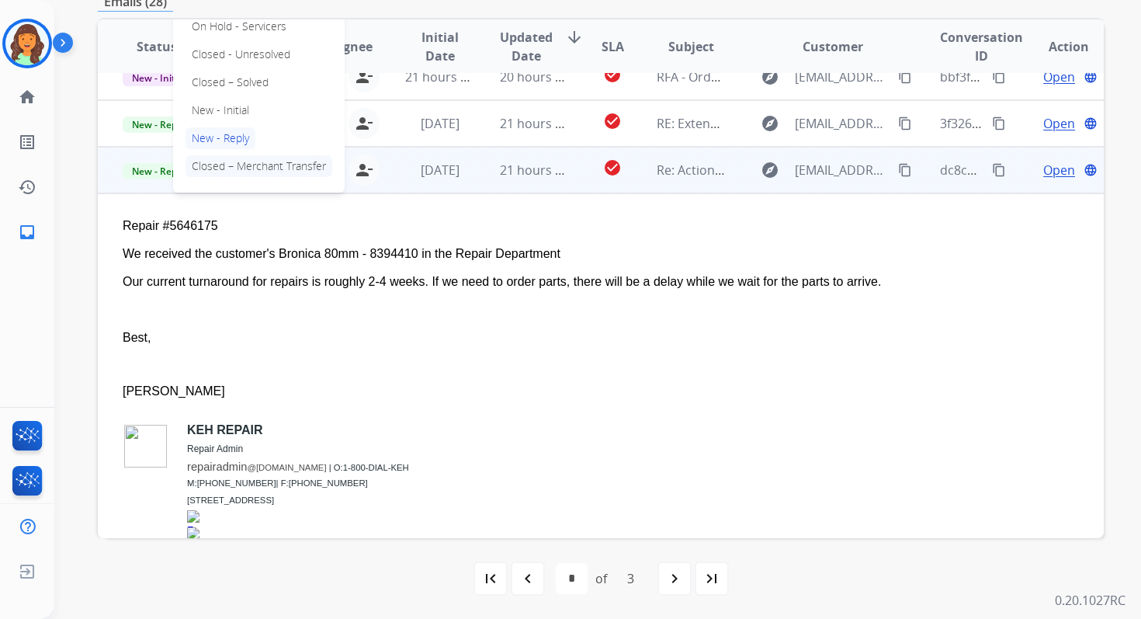
click at [231, 85] on p "Closed – Solved" at bounding box center [230, 82] width 89 height 22
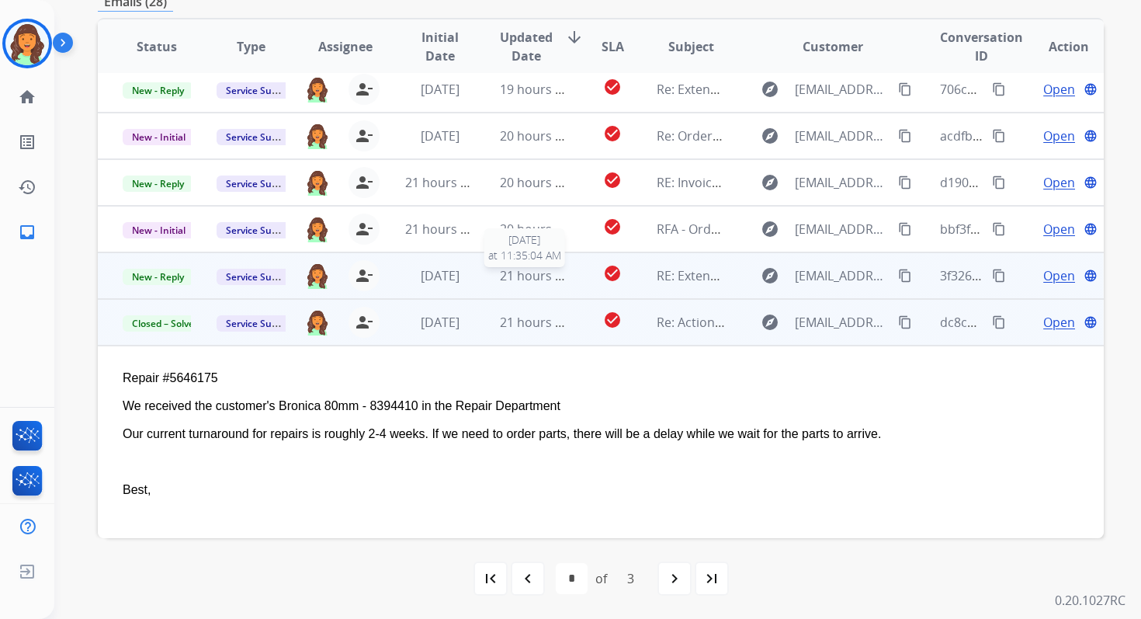
scroll to position [0, 0]
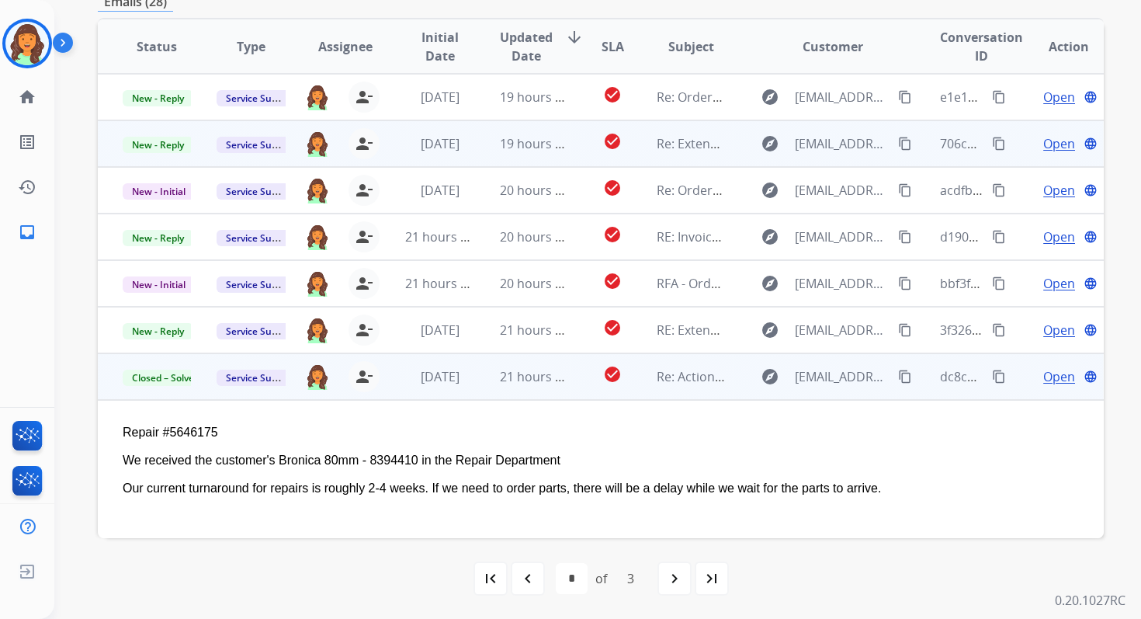
click at [542, 156] on td "19 hours ago" at bounding box center [522, 143] width 94 height 47
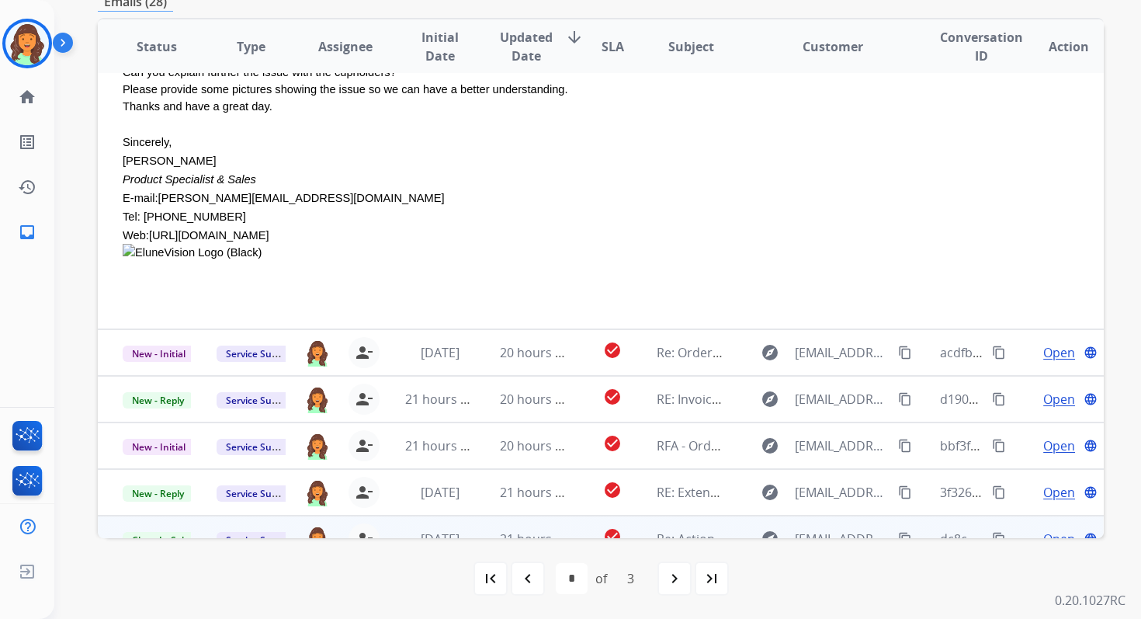
scroll to position [327, 0]
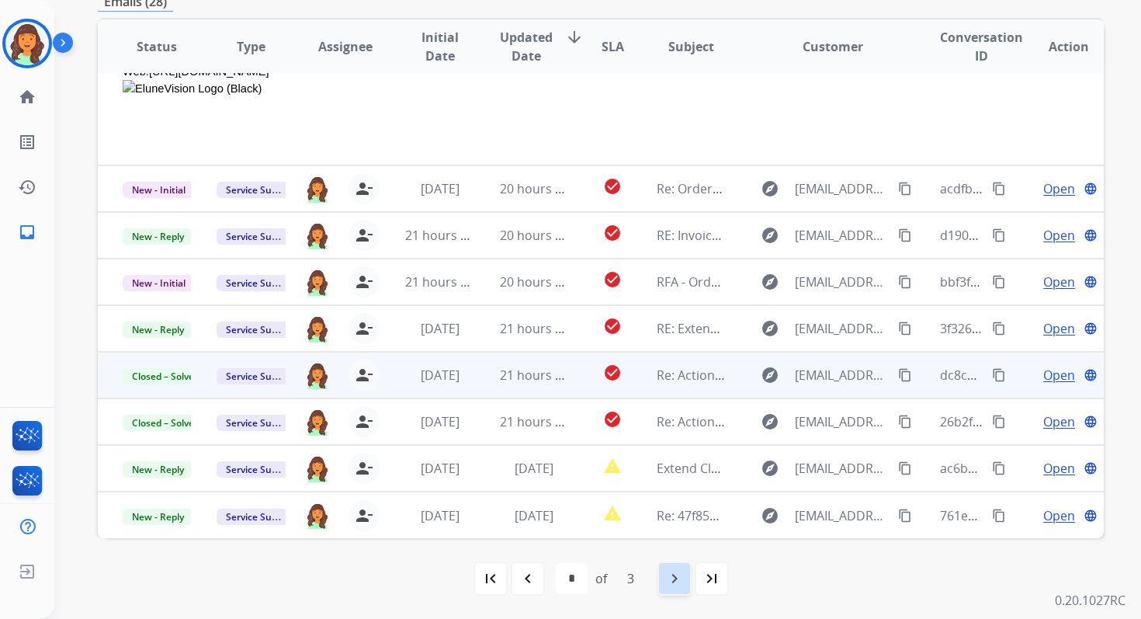
click at [676, 578] on mat-icon "navigate_next" at bounding box center [674, 578] width 19 height 19
select select "*"
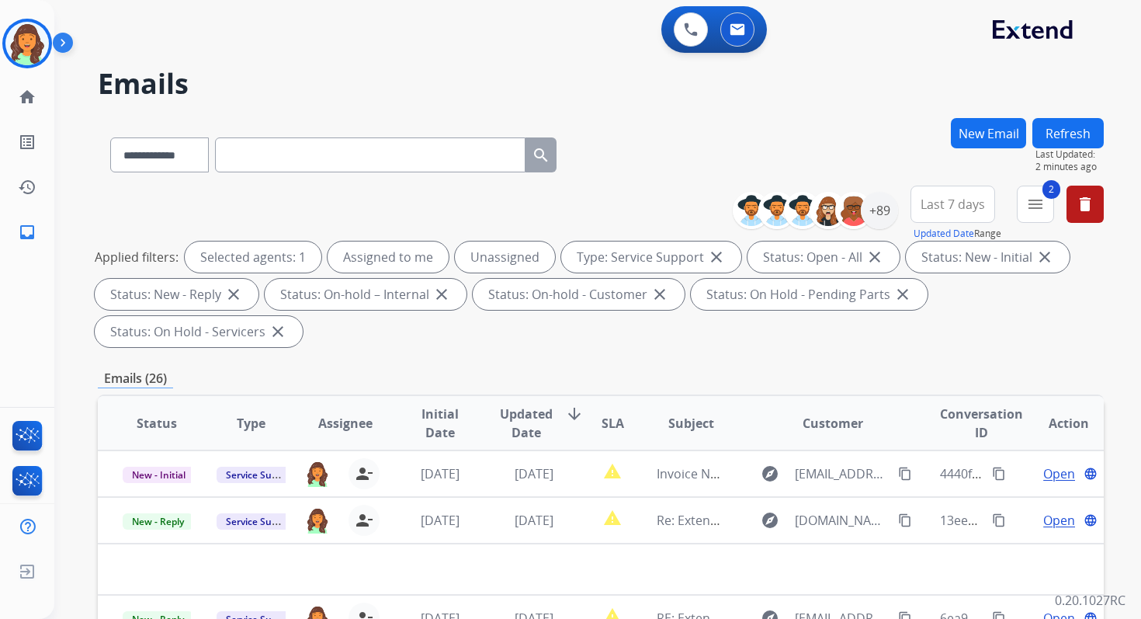
scroll to position [377, 0]
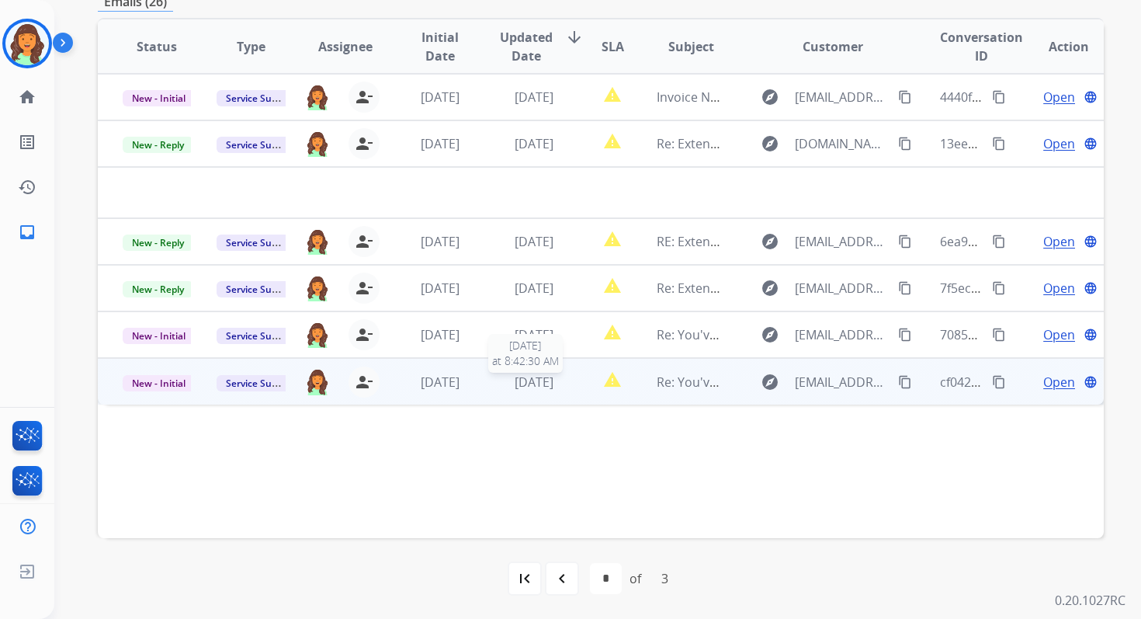
click at [540, 376] on span "[DATE]" at bounding box center [534, 381] width 39 height 17
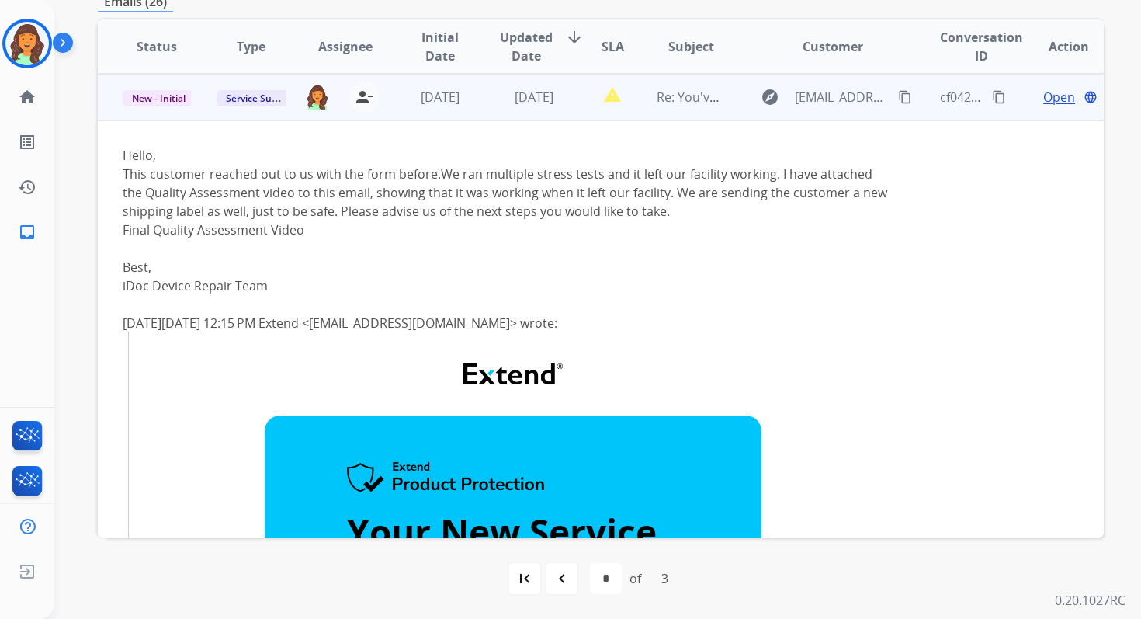
scroll to position [121, 0]
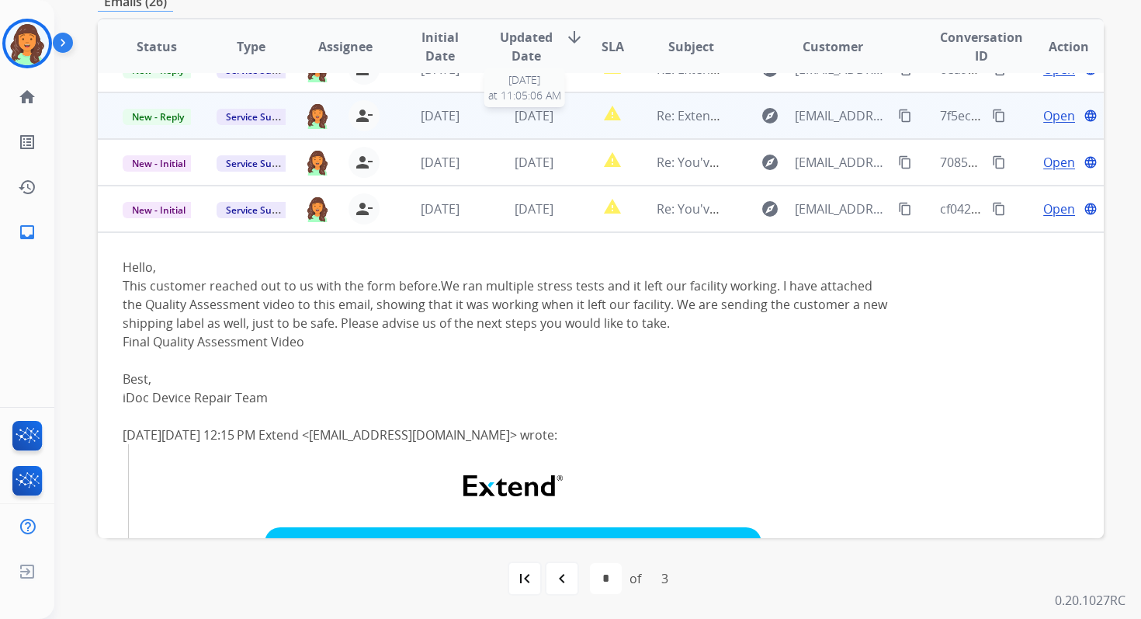
click at [543, 122] on span "[DATE]" at bounding box center [534, 115] width 39 height 17
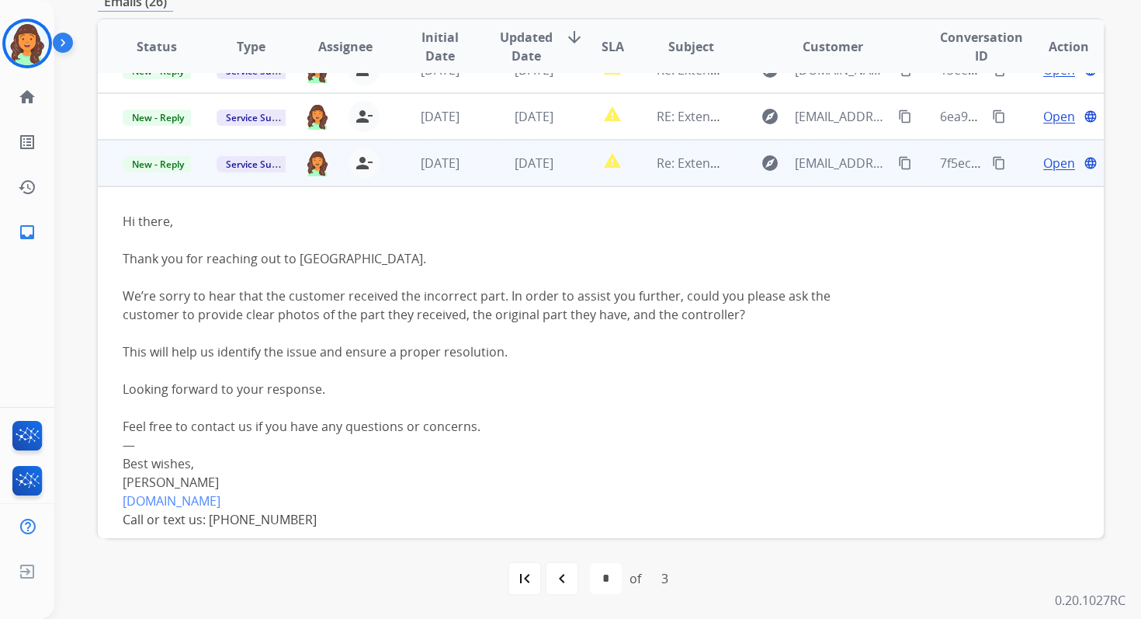
scroll to position [0, 0]
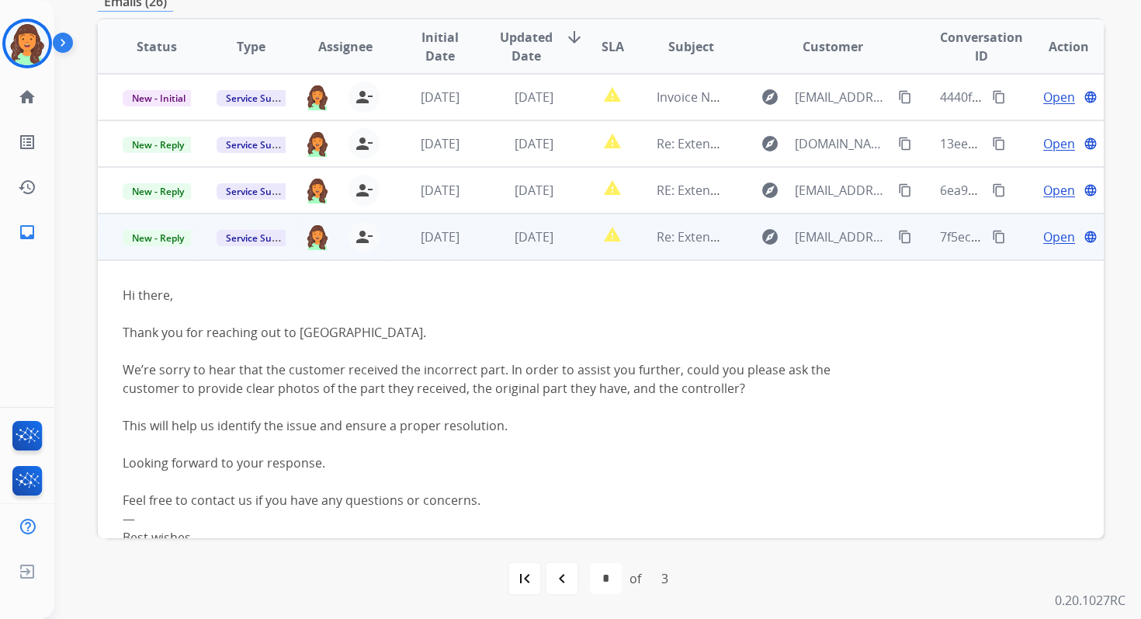
click at [1043, 234] on span "Open" at bounding box center [1059, 236] width 32 height 19
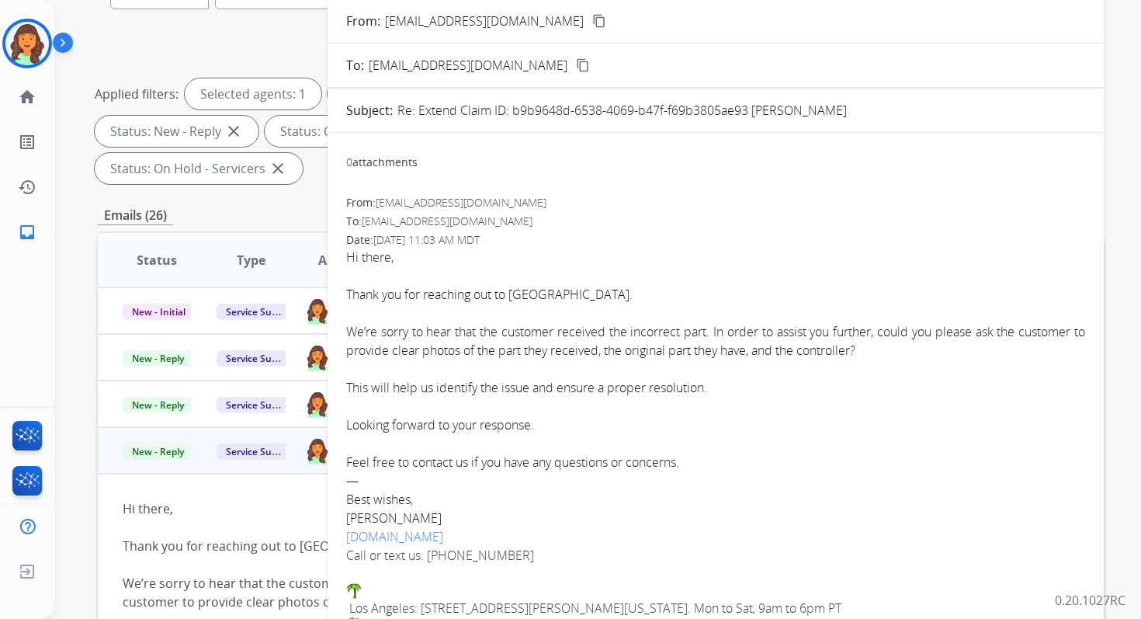
scroll to position [108, 0]
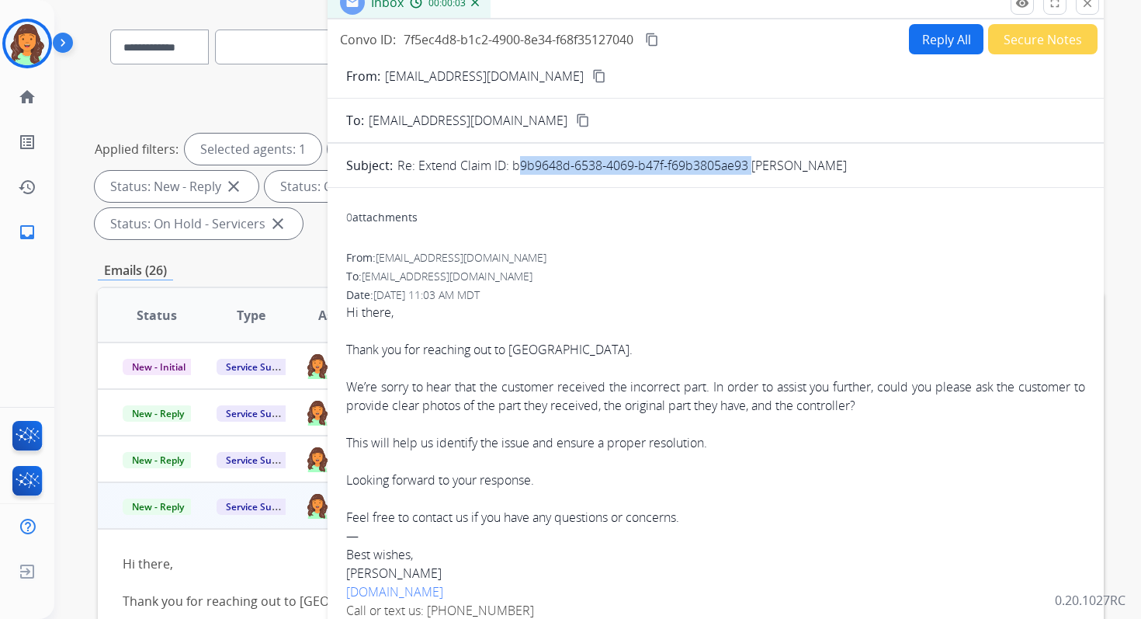
drag, startPoint x: 512, startPoint y: 165, endPoint x: 749, endPoint y: 165, distance: 236.8
click at [749, 165] on p "Re: Extend Claim ID: b9b9648d-6538-4069-b47f-f69b3805ae93 Keng Vang" at bounding box center [622, 165] width 450 height 19
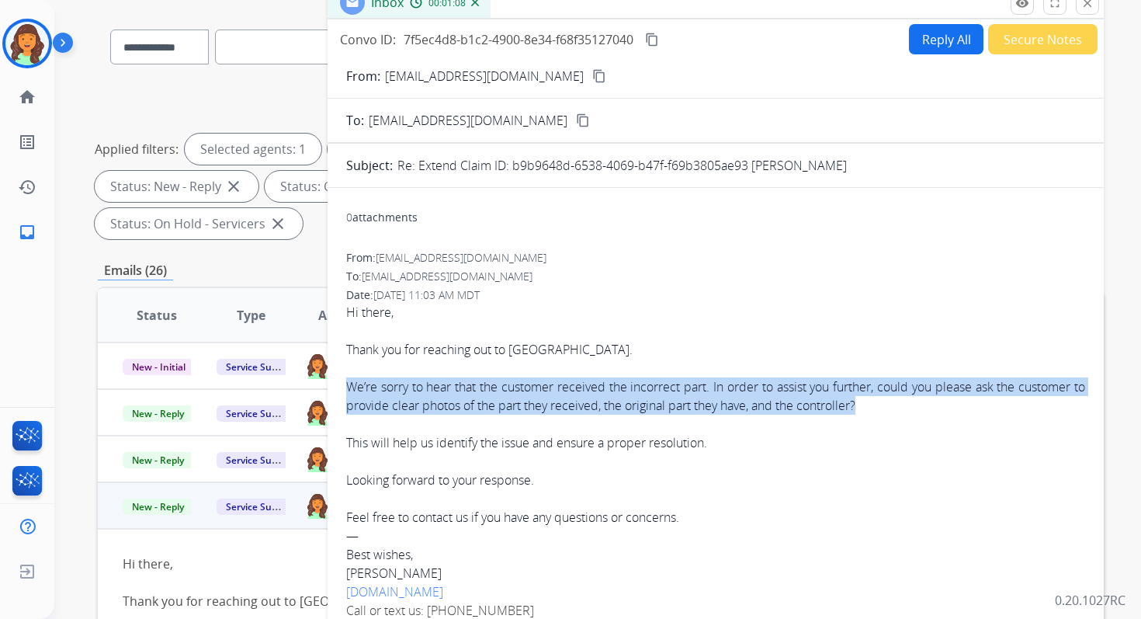
drag, startPoint x: 348, startPoint y: 387, endPoint x: 887, endPoint y: 410, distance: 539.3
click at [887, 411] on div "We’re sorry to hear that the customer received the incorrect part. In order to …" at bounding box center [715, 395] width 739 height 37
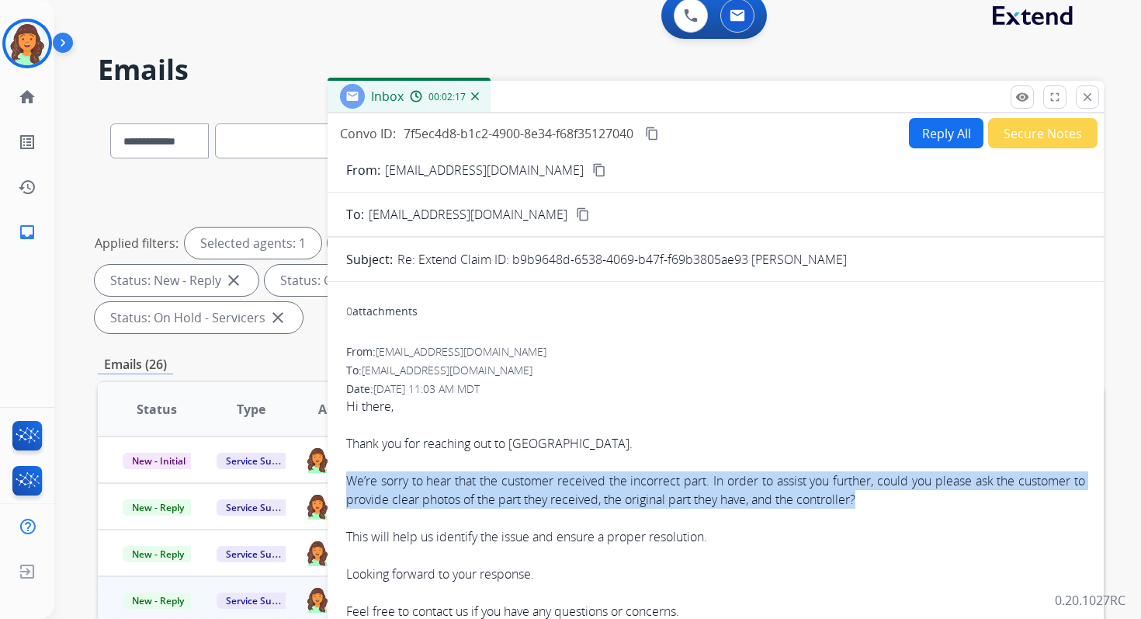
scroll to position [0, 0]
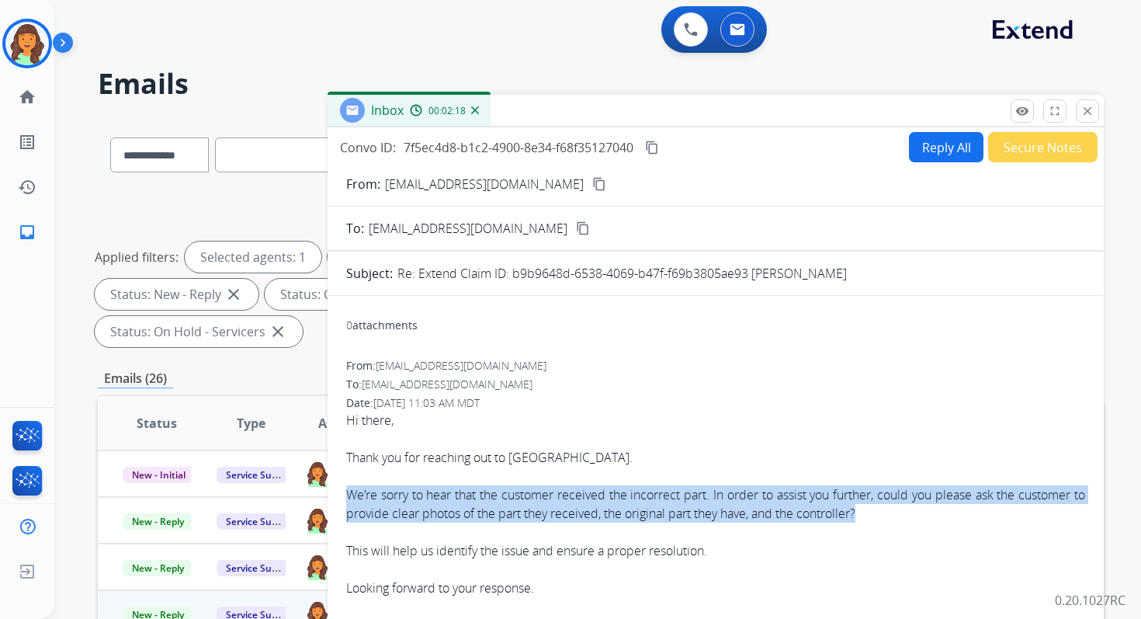
click at [654, 153] on mat-icon "content_copy" at bounding box center [652, 148] width 14 height 14
click at [925, 147] on button "Reply All" at bounding box center [946, 147] width 75 height 30
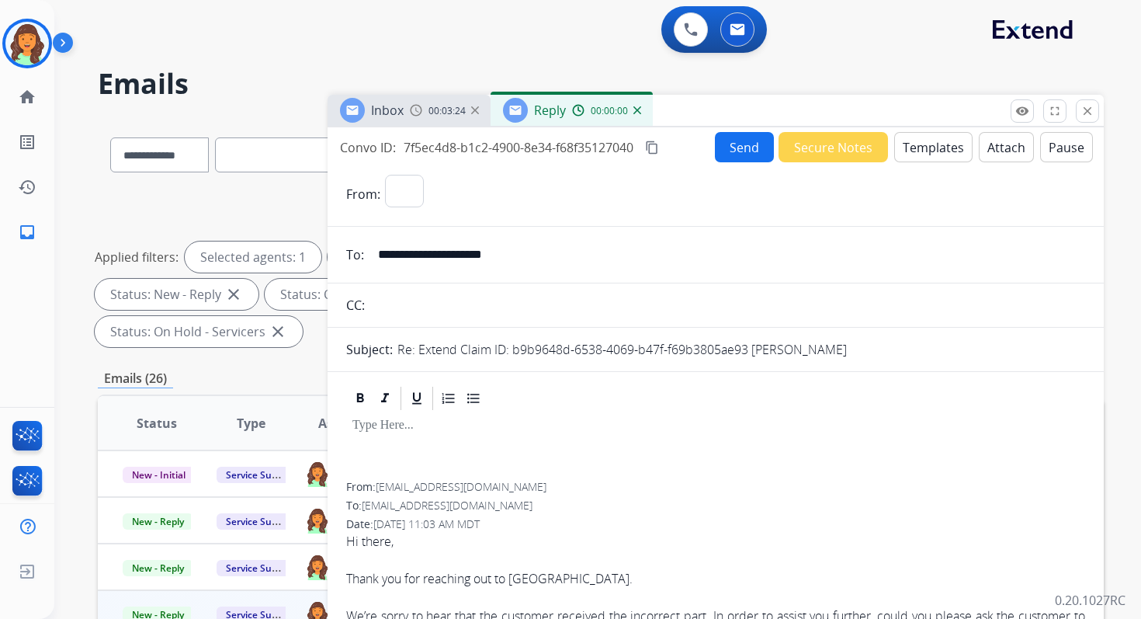
select select "**********"
click at [1090, 108] on mat-icon "close" at bounding box center [1088, 111] width 14 height 14
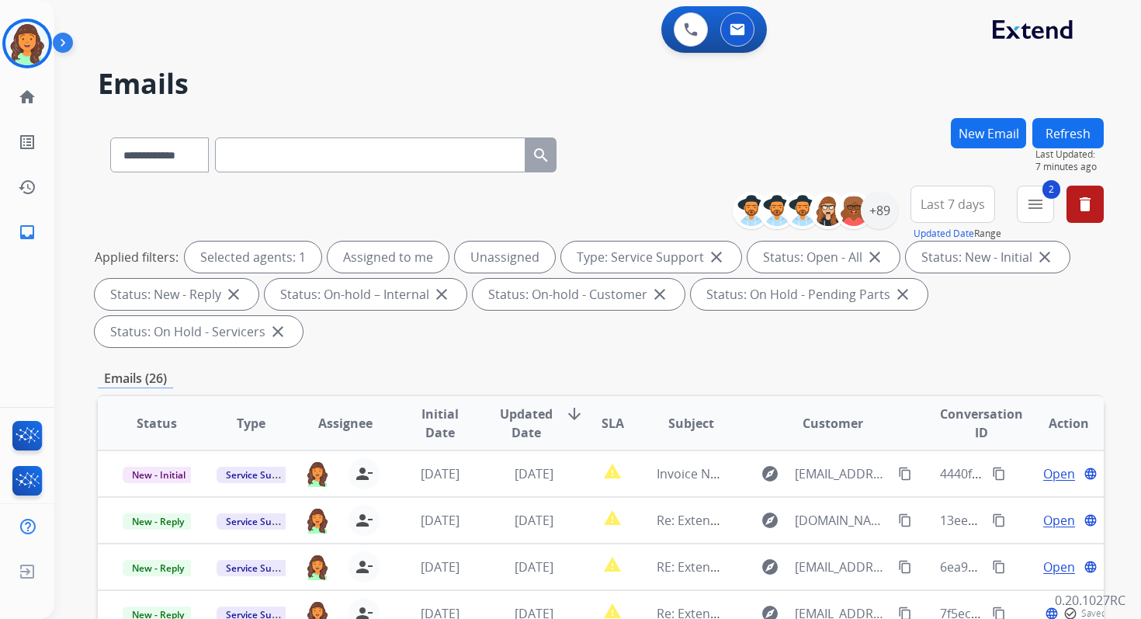
scroll to position [377, 0]
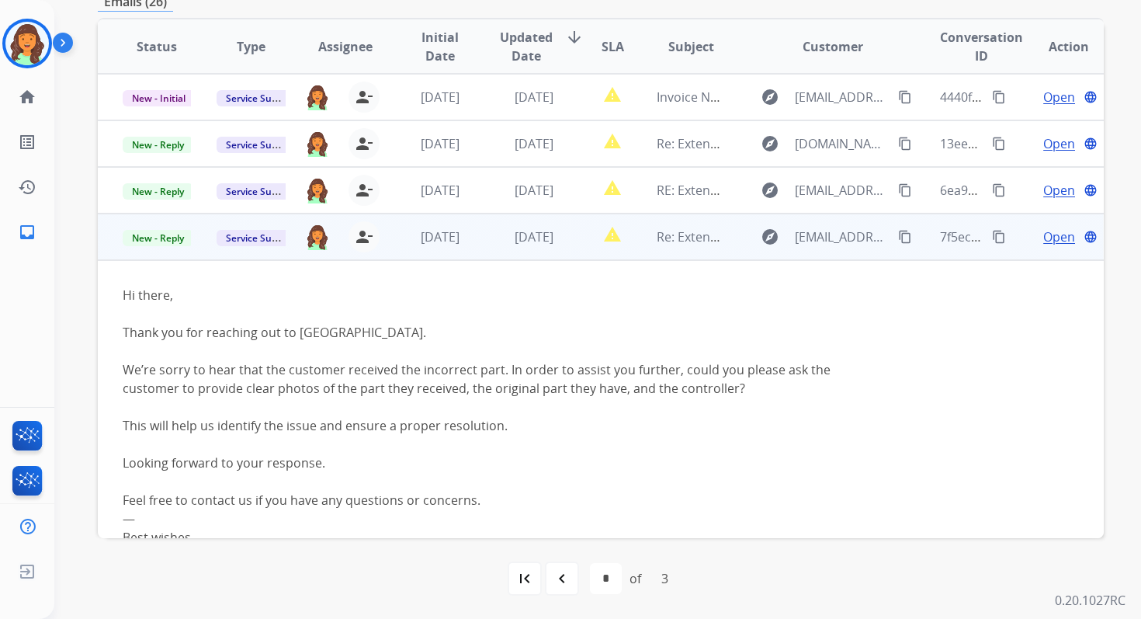
click at [1048, 235] on span "Open" at bounding box center [1059, 236] width 32 height 19
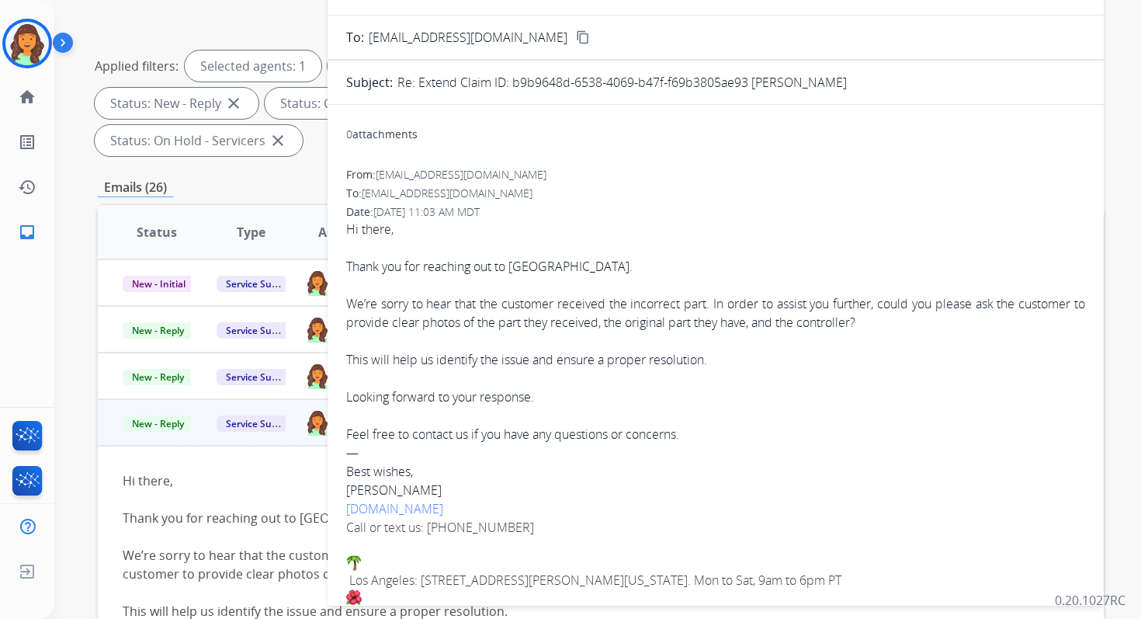
scroll to position [0, 0]
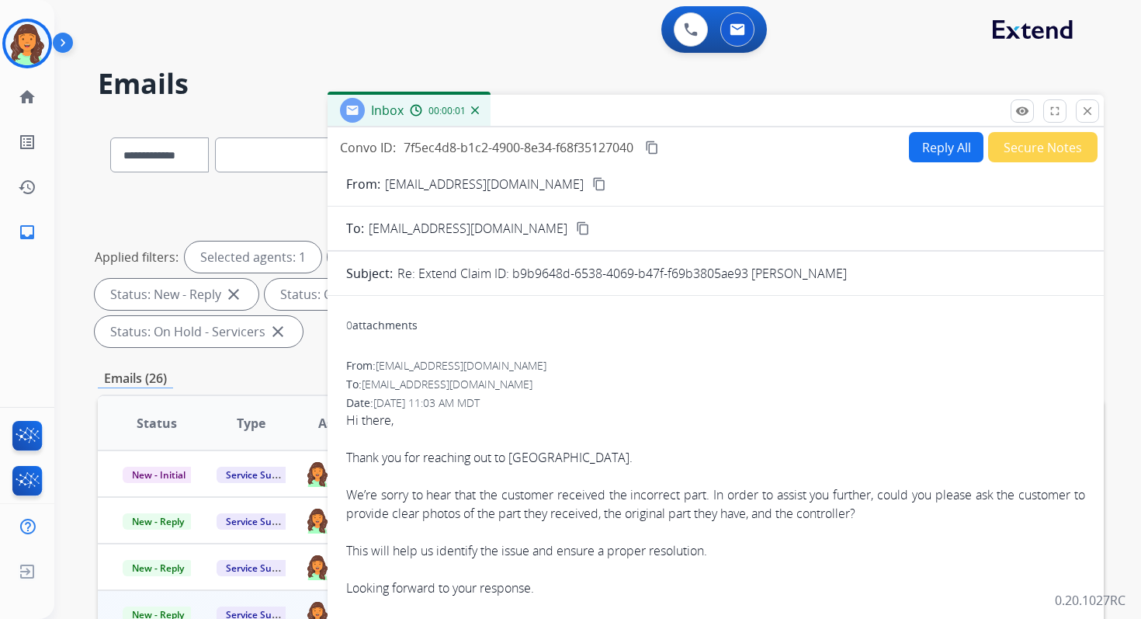
click at [943, 144] on button "Reply All" at bounding box center [946, 147] width 75 height 30
select select "**********"
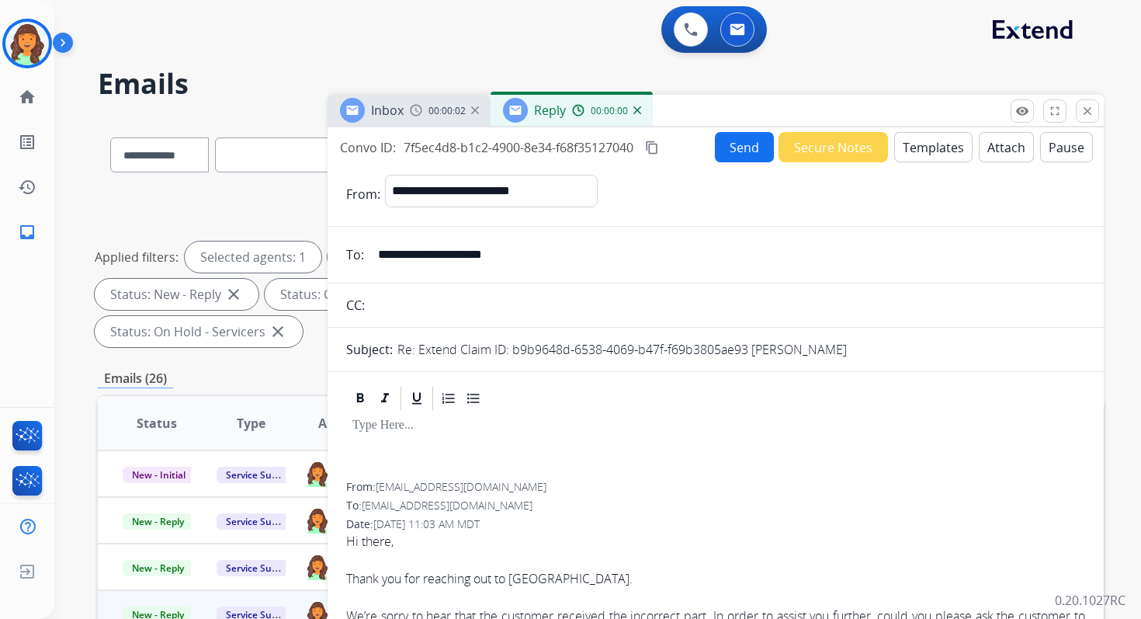
click at [943, 144] on button "Templates" at bounding box center [933, 147] width 78 height 30
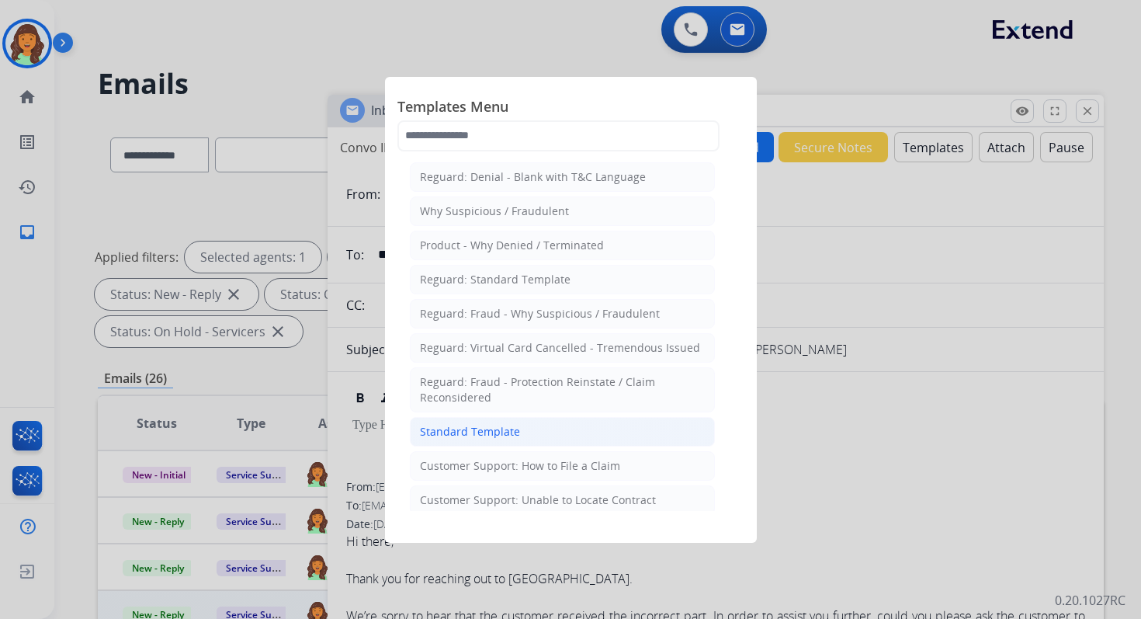
click at [476, 432] on div "Standard Template" at bounding box center [470, 432] width 100 height 16
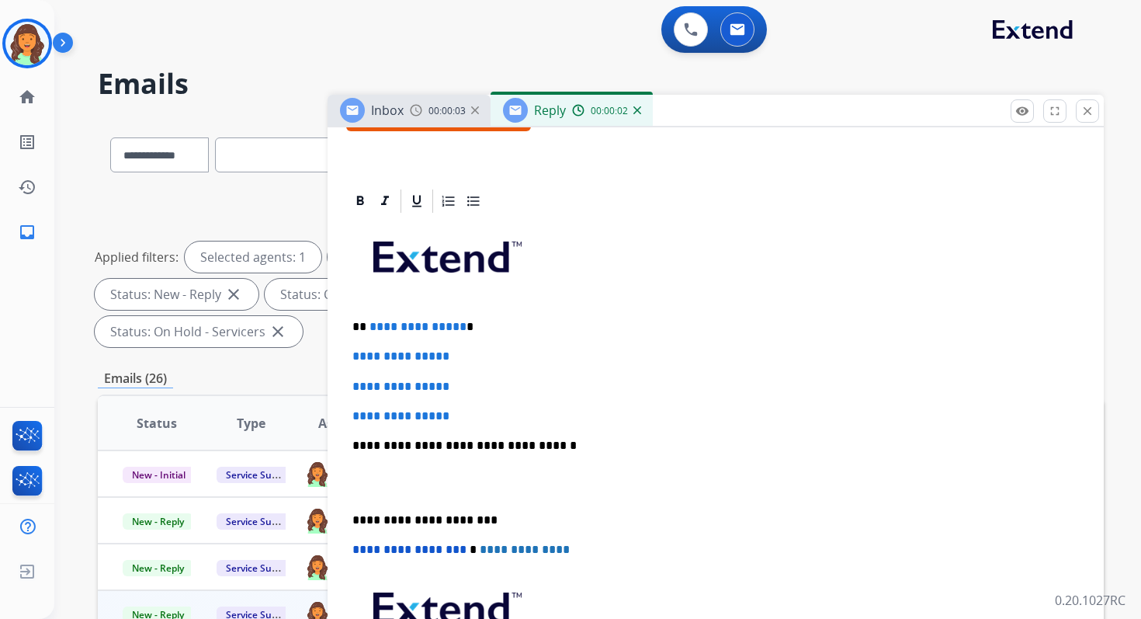
scroll to position [340, 0]
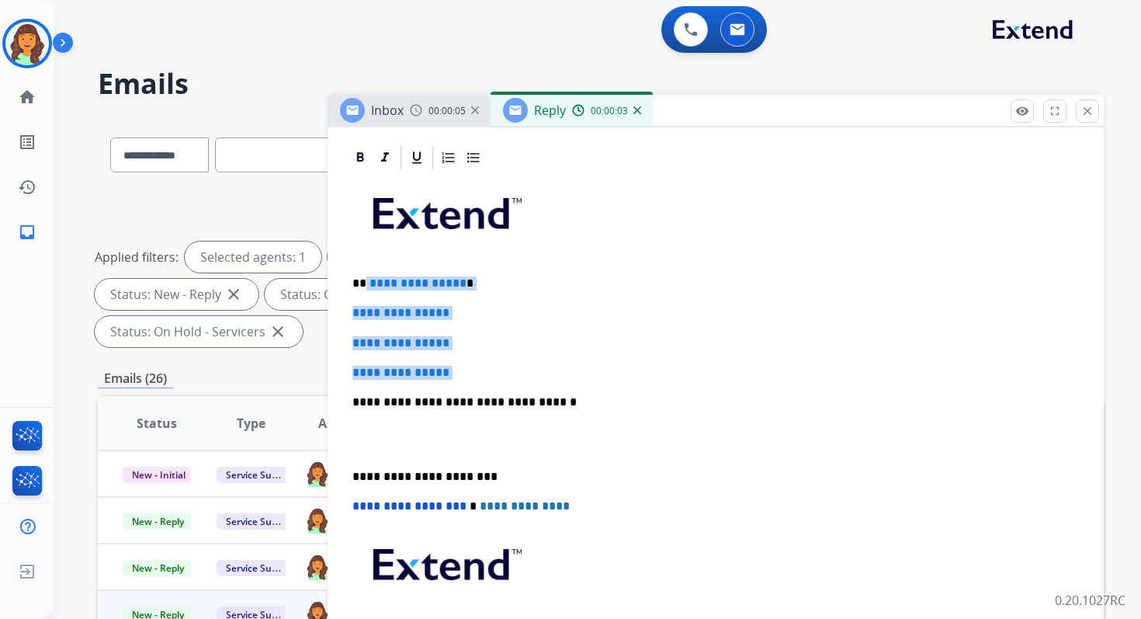
drag, startPoint x: 365, startPoint y: 281, endPoint x: 494, endPoint y: 387, distance: 166.6
click at [494, 387] on div "**********" at bounding box center [715, 439] width 739 height 534
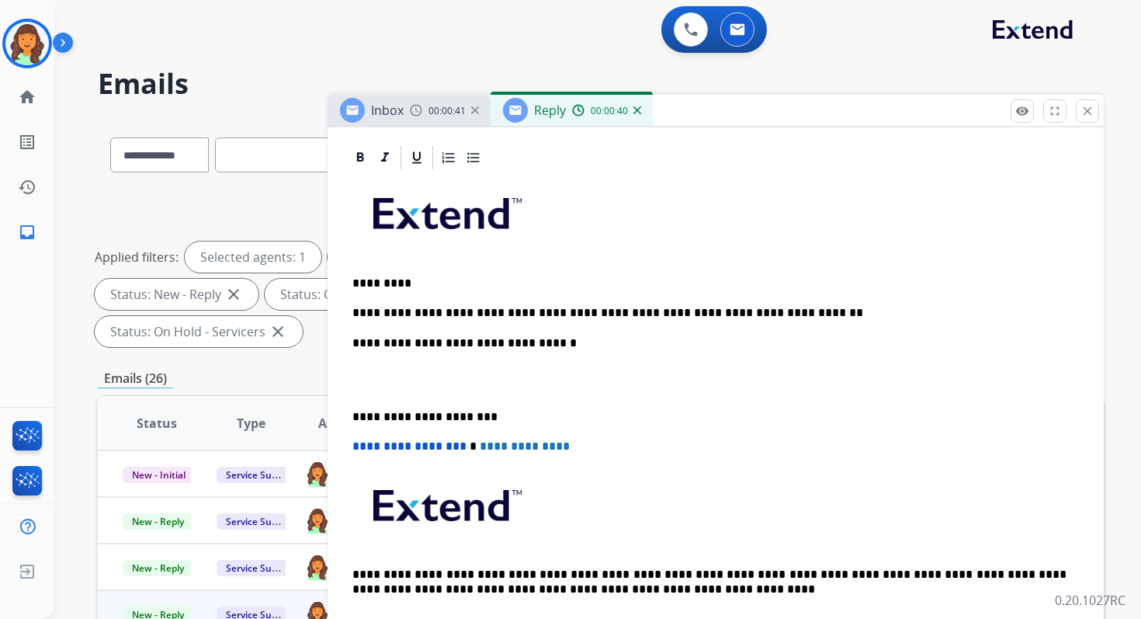
click at [515, 344] on p "**********" at bounding box center [709, 343] width 714 height 14
click at [424, 415] on p "**********" at bounding box center [709, 417] width 714 height 14
click at [358, 448] on span "**********" at bounding box center [409, 446] width 114 height 12
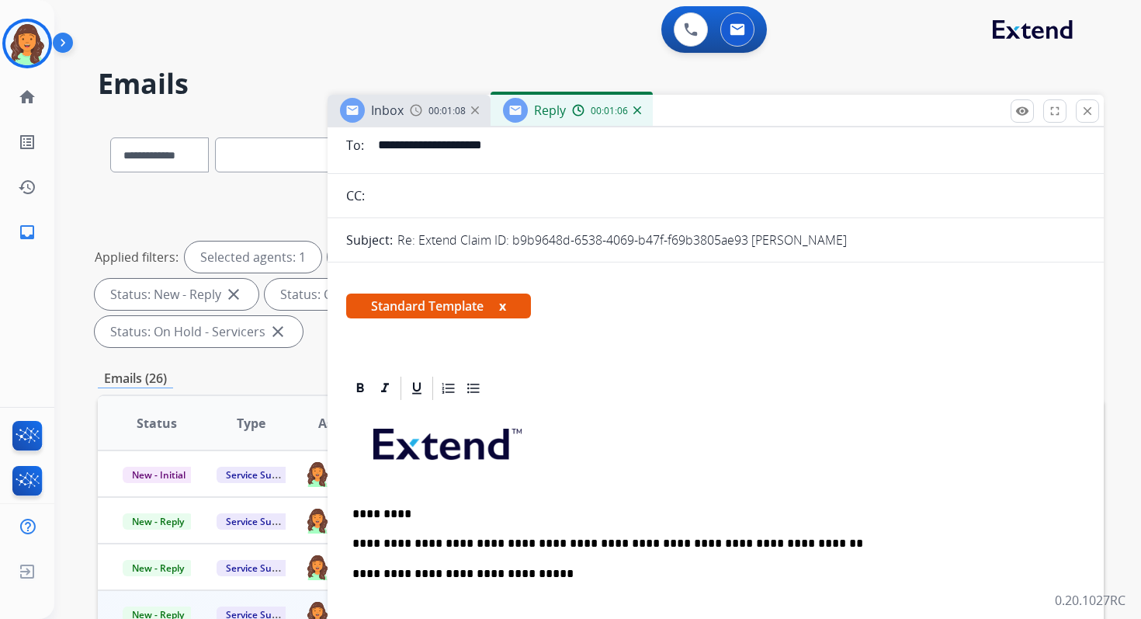
scroll to position [0, 0]
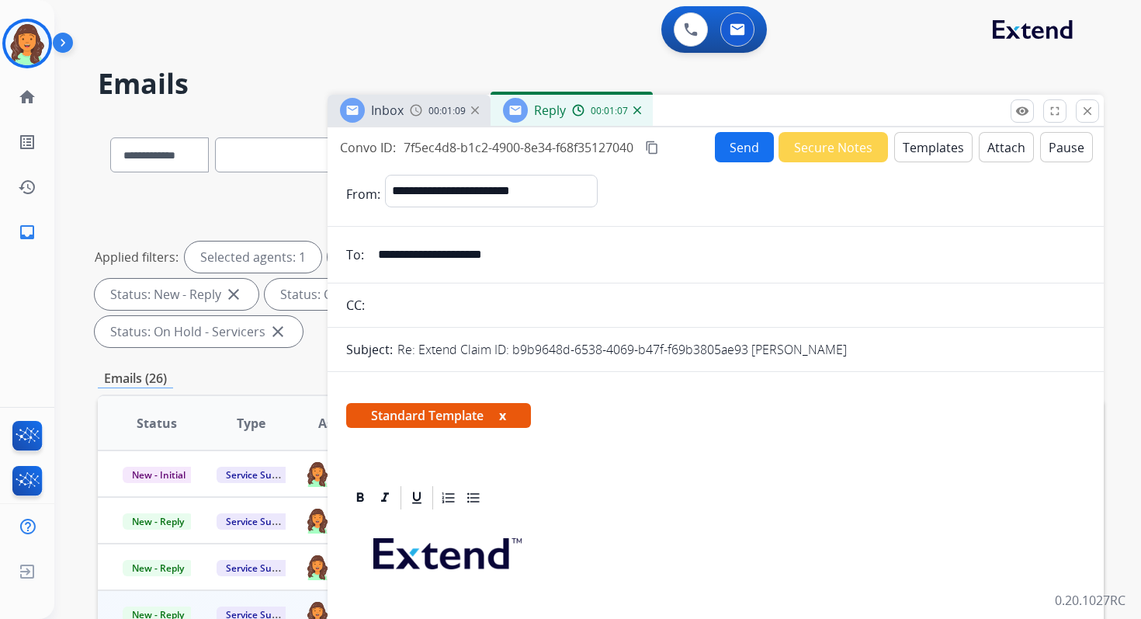
click at [656, 146] on mat-icon "content_copy" at bounding box center [652, 148] width 14 height 14
click at [724, 146] on button "Send" at bounding box center [744, 147] width 59 height 30
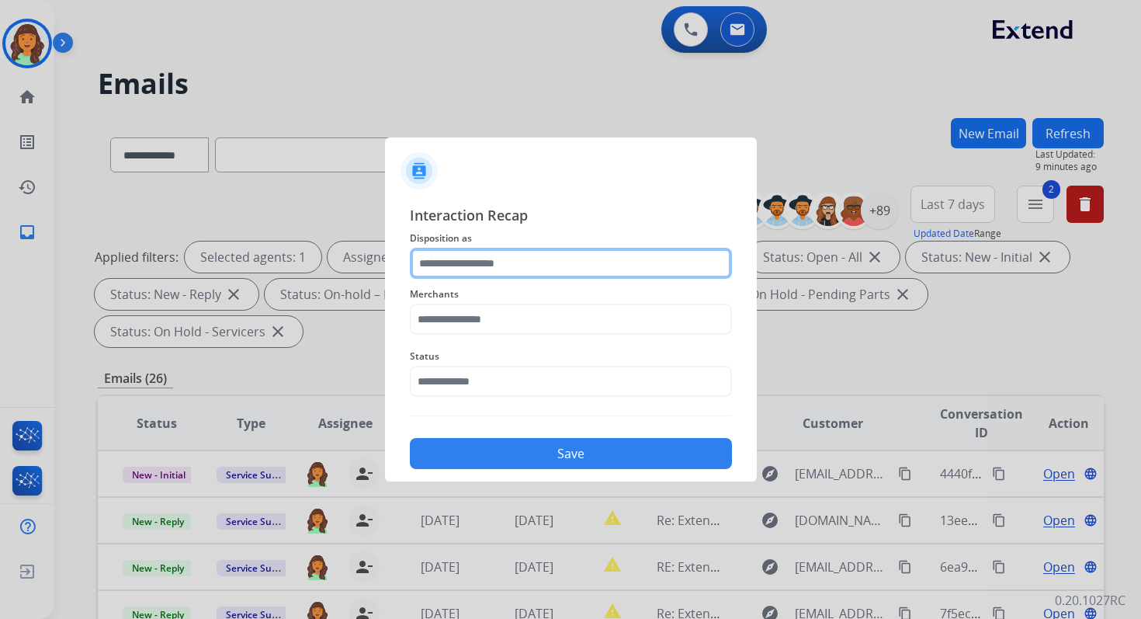
click at [538, 257] on input "text" at bounding box center [571, 263] width 322 height 31
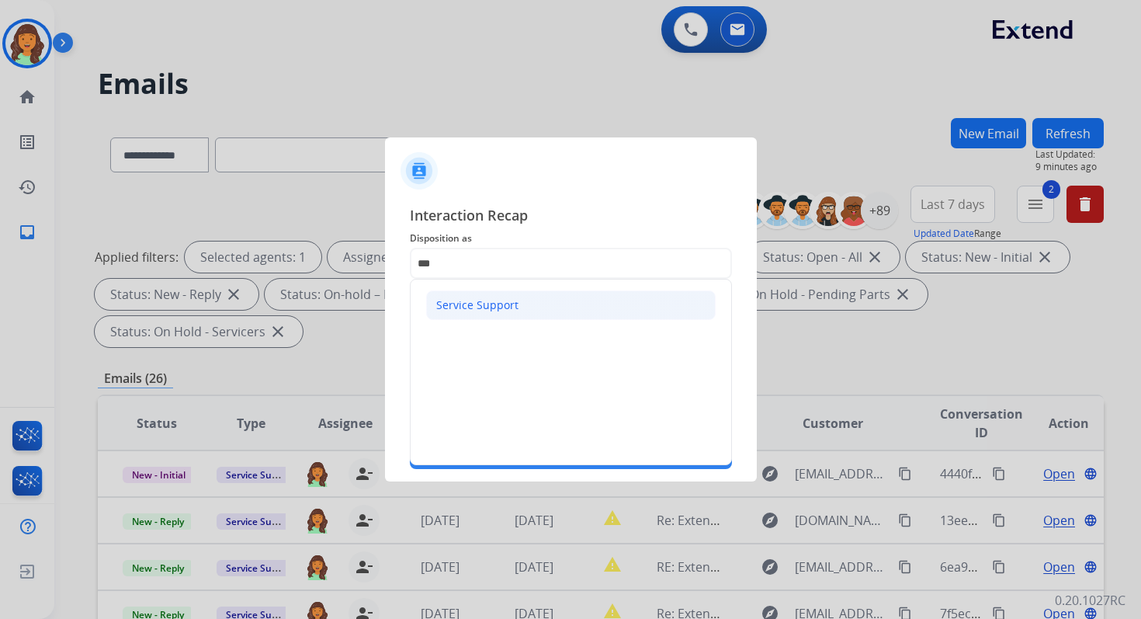
click at [471, 304] on div "Service Support" at bounding box center [477, 305] width 82 height 16
type input "**********"
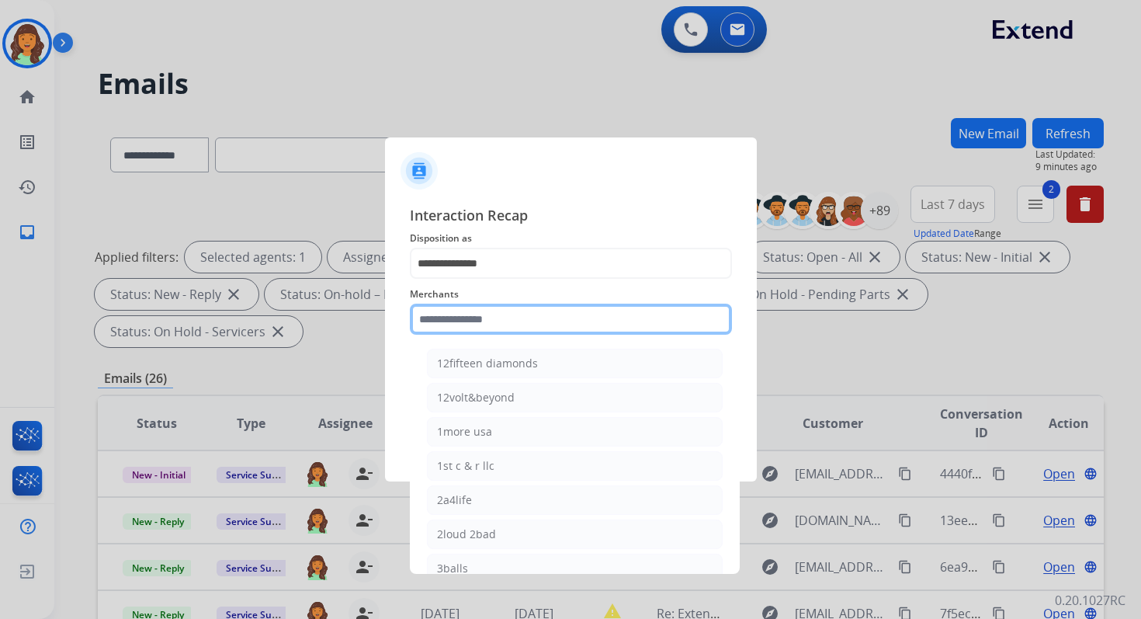
click at [471, 321] on input "text" at bounding box center [571, 319] width 322 height 31
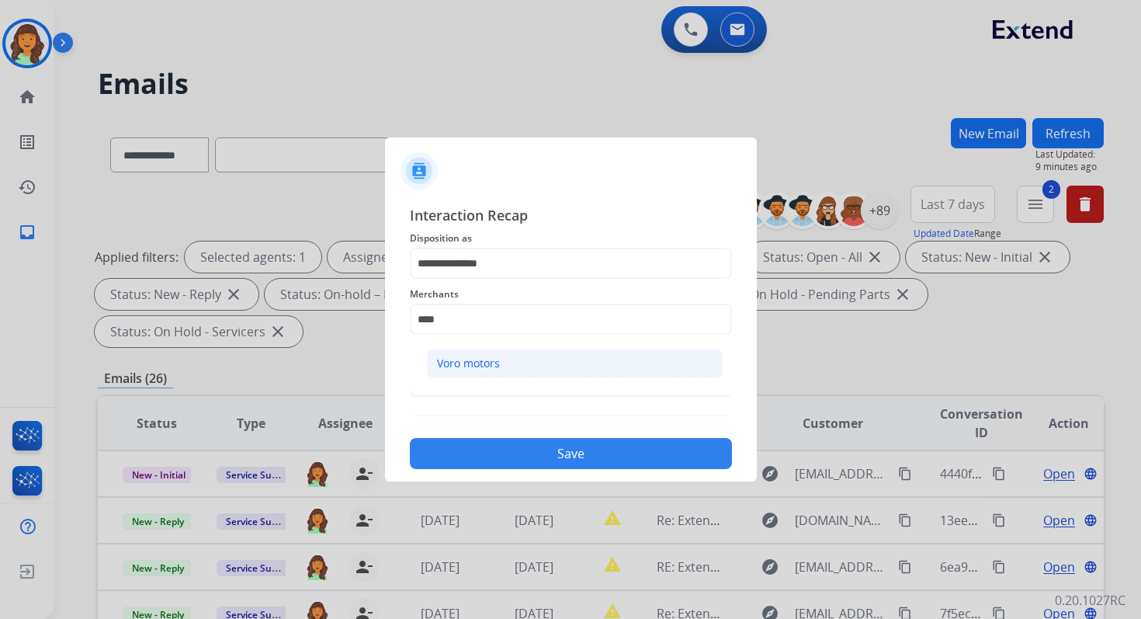
click at [471, 363] on div "Voro motors" at bounding box center [468, 364] width 63 height 16
type input "**********"
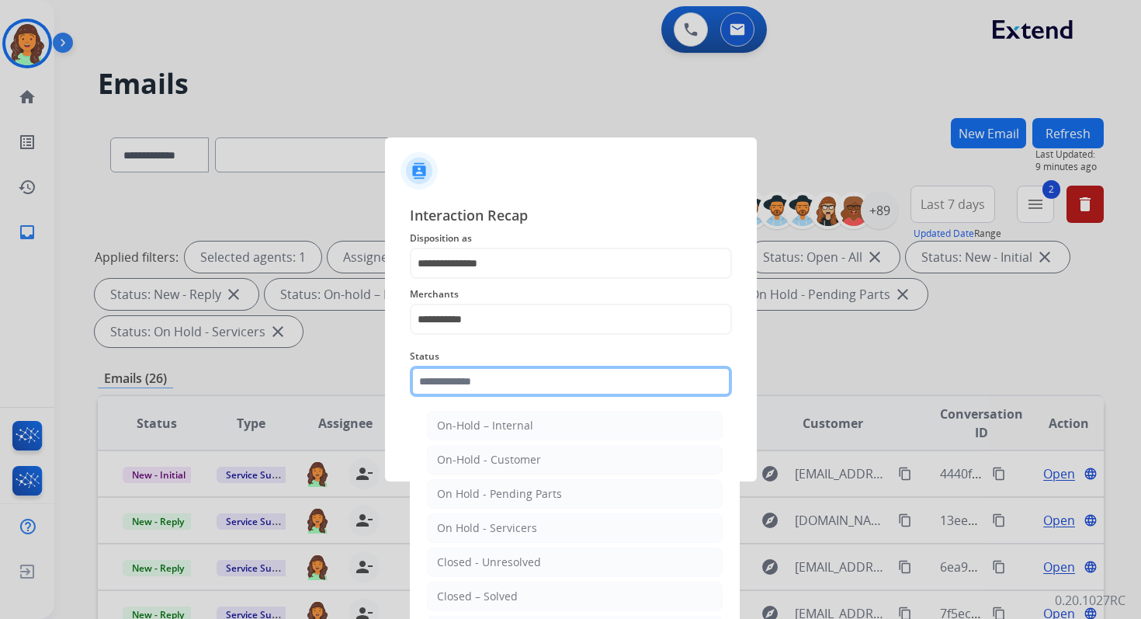
click at [471, 375] on input "text" at bounding box center [571, 381] width 322 height 31
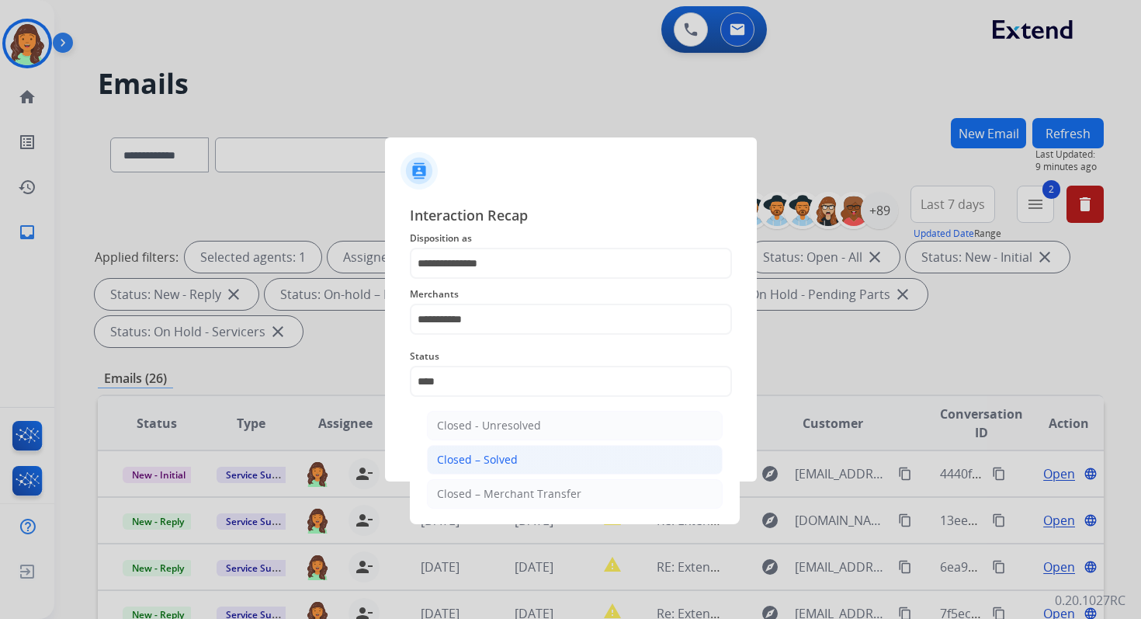
click at [484, 458] on div "Closed – Solved" at bounding box center [477, 460] width 81 height 16
type input "**********"
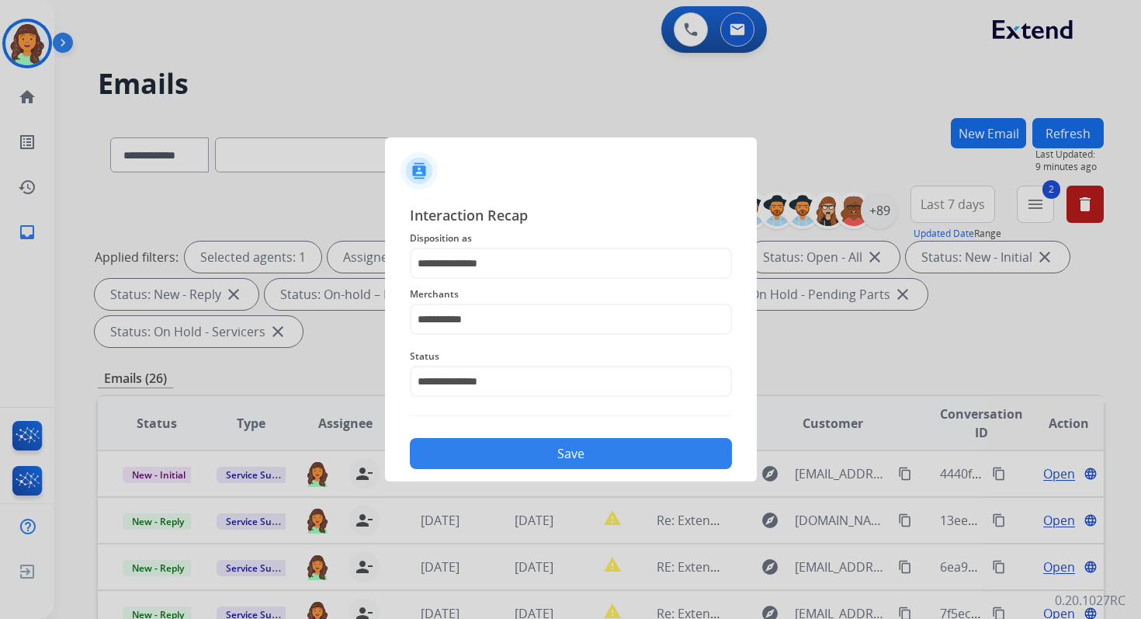
click at [484, 458] on button "Save" at bounding box center [571, 453] width 322 height 31
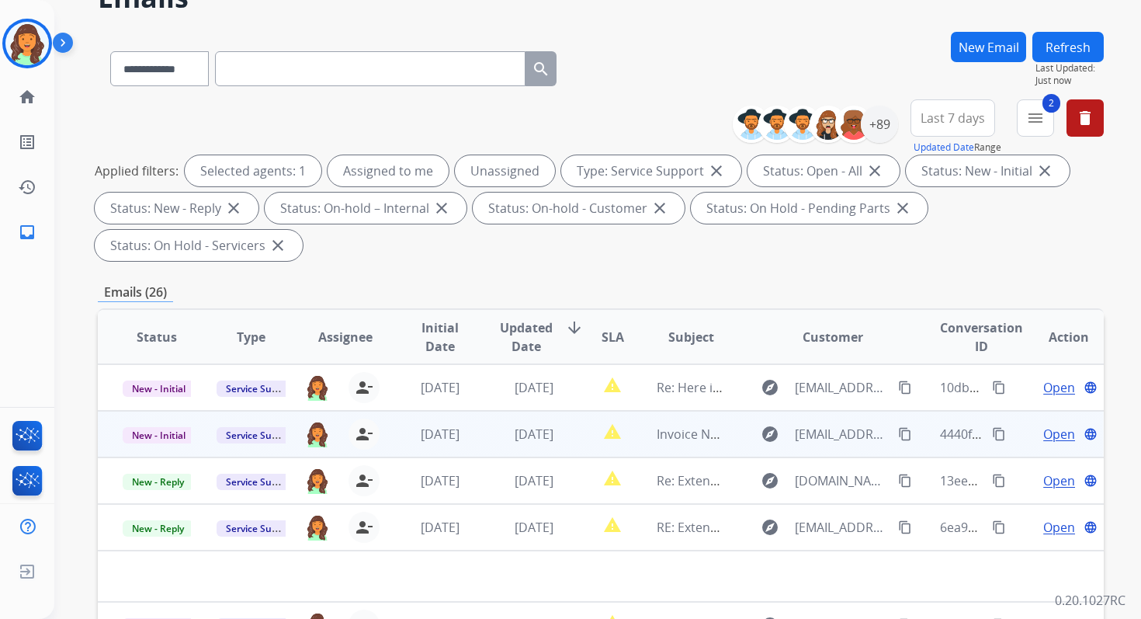
scroll to position [377, 0]
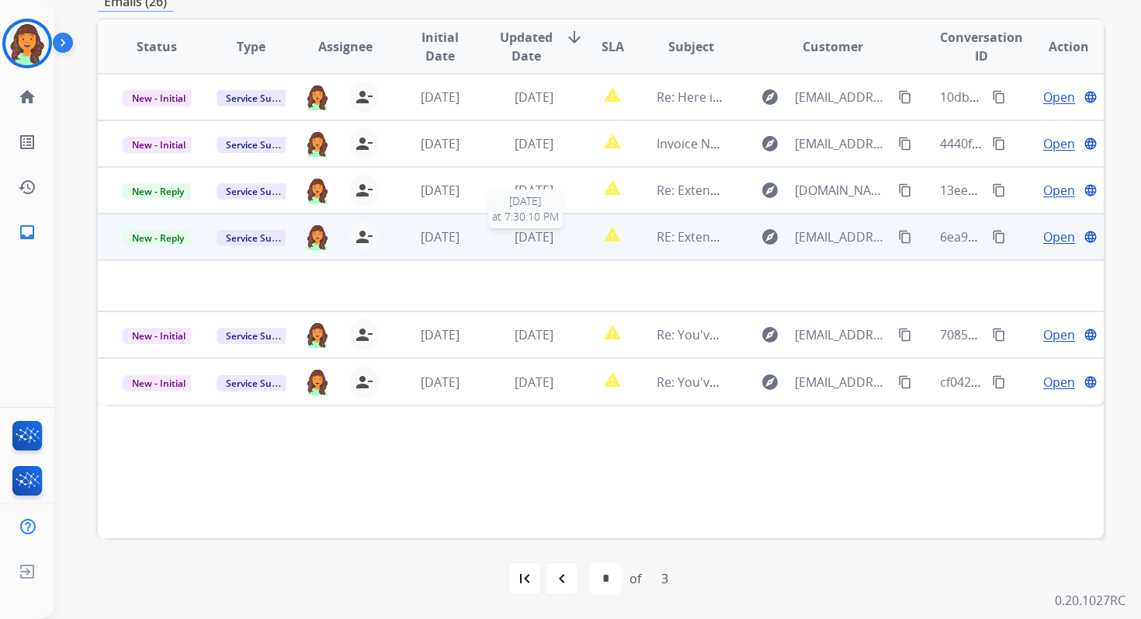
click at [543, 231] on span "[DATE]" at bounding box center [534, 236] width 39 height 17
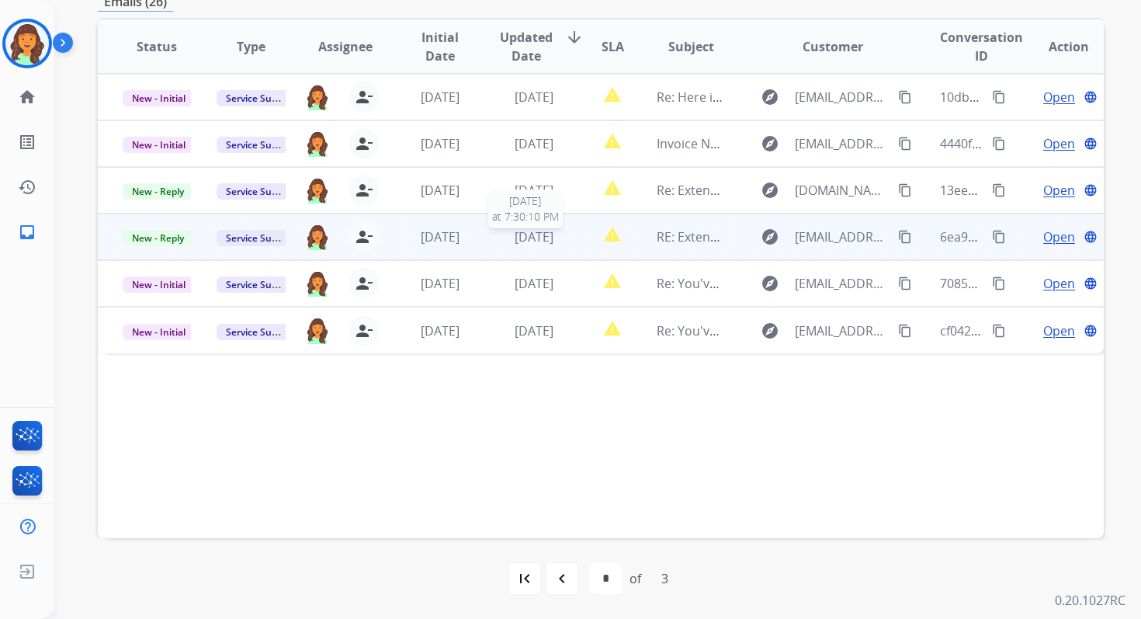
click at [543, 231] on span "[DATE]" at bounding box center [534, 236] width 39 height 17
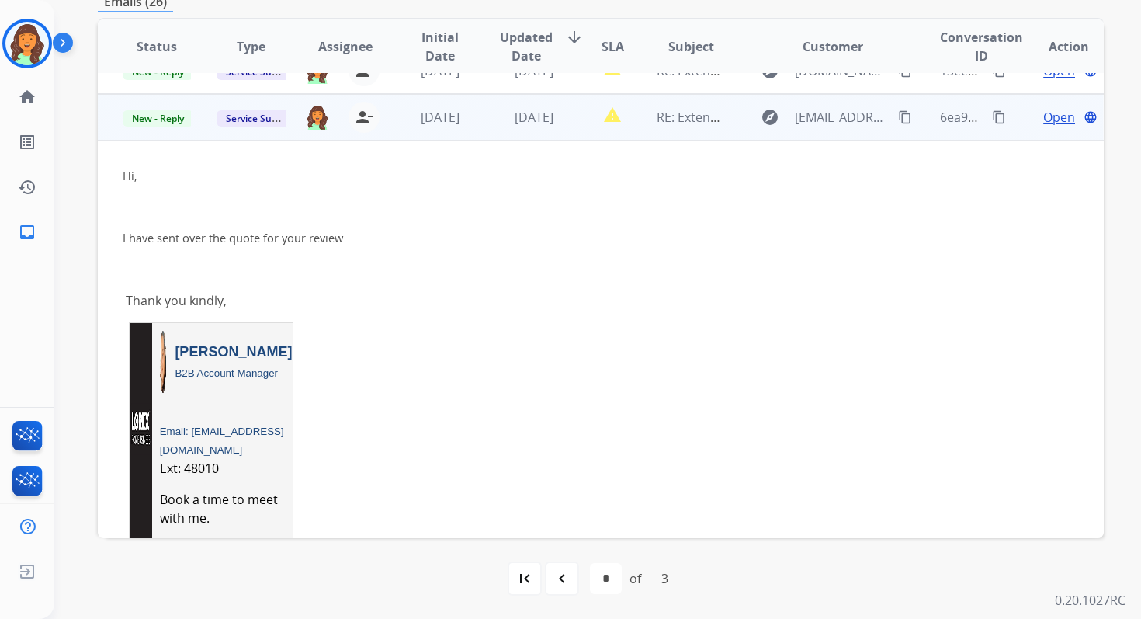
scroll to position [140, 0]
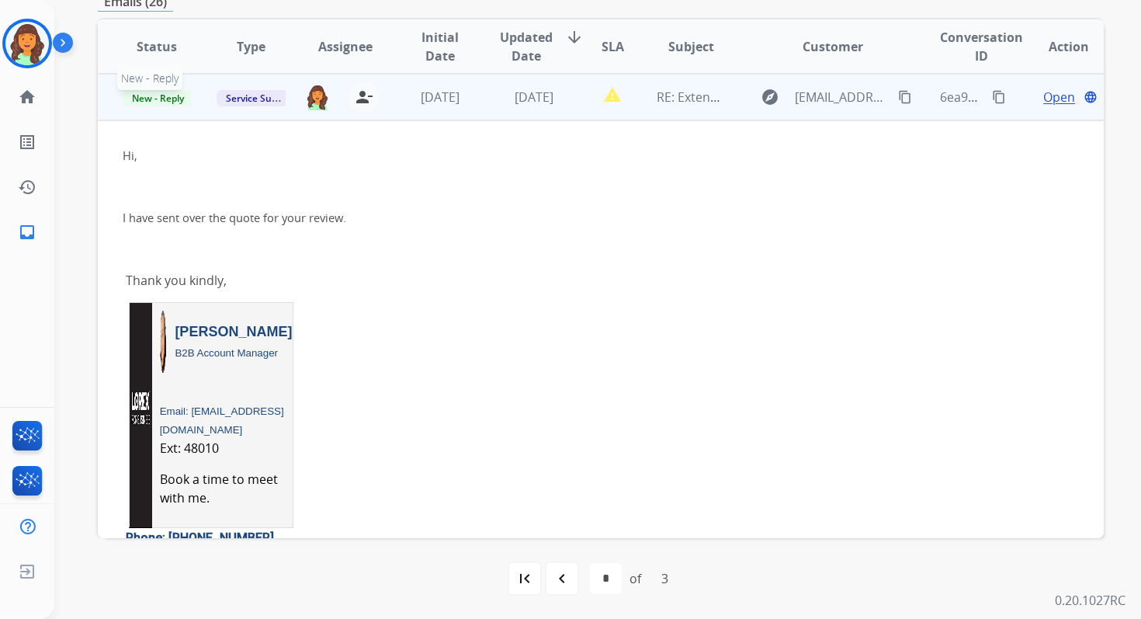
click at [165, 92] on span "New - Reply" at bounding box center [158, 98] width 71 height 16
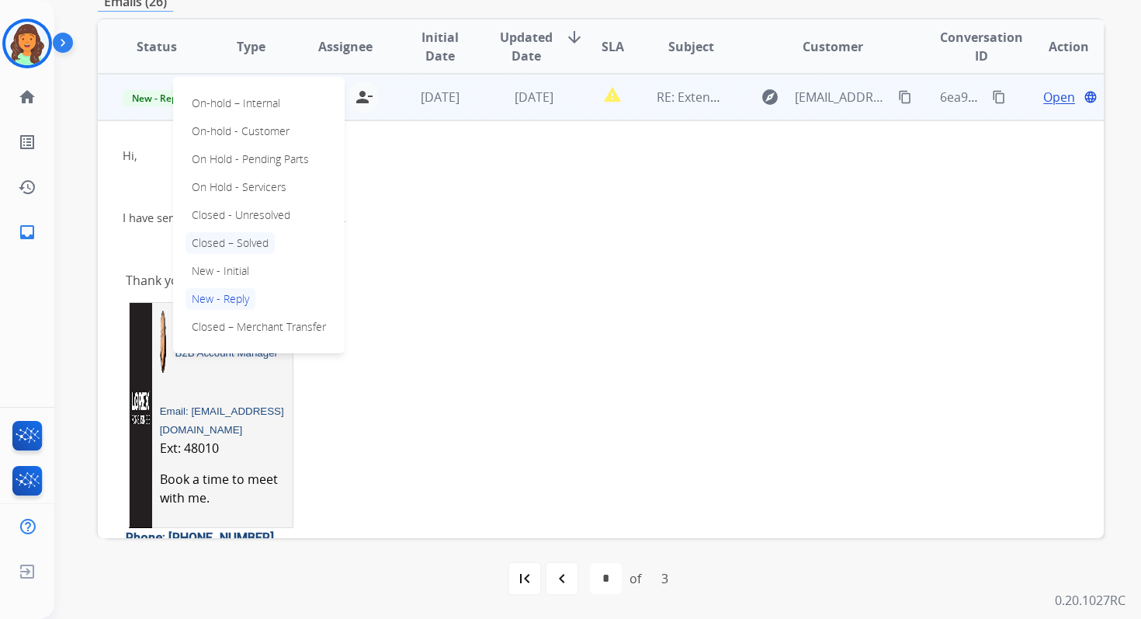
click at [223, 240] on p "Closed – Solved" at bounding box center [230, 243] width 89 height 22
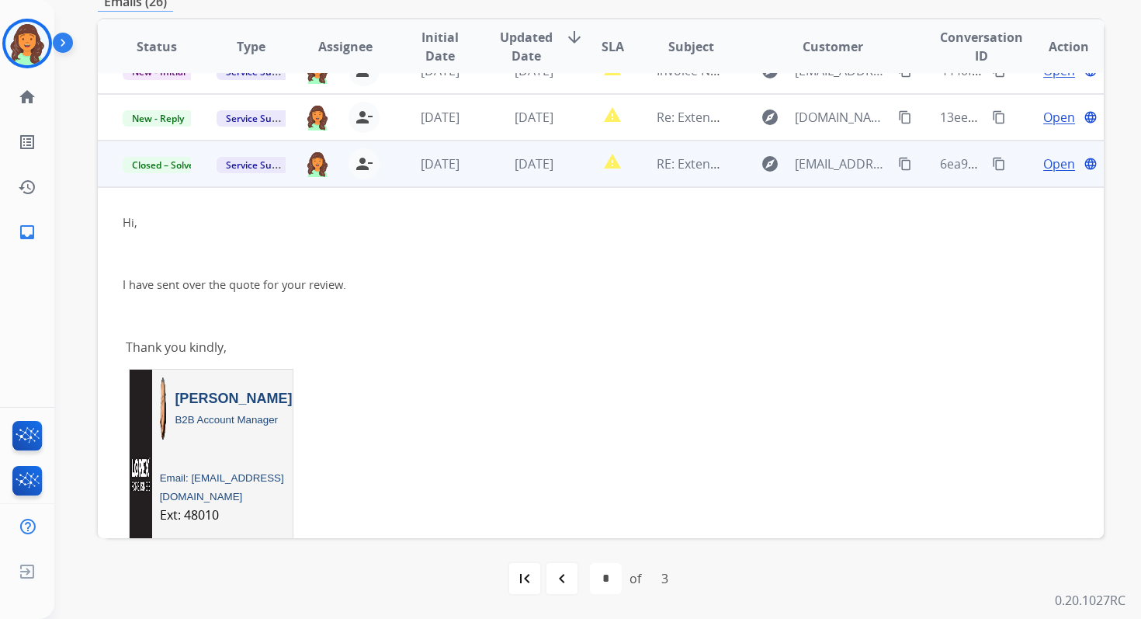
scroll to position [0, 0]
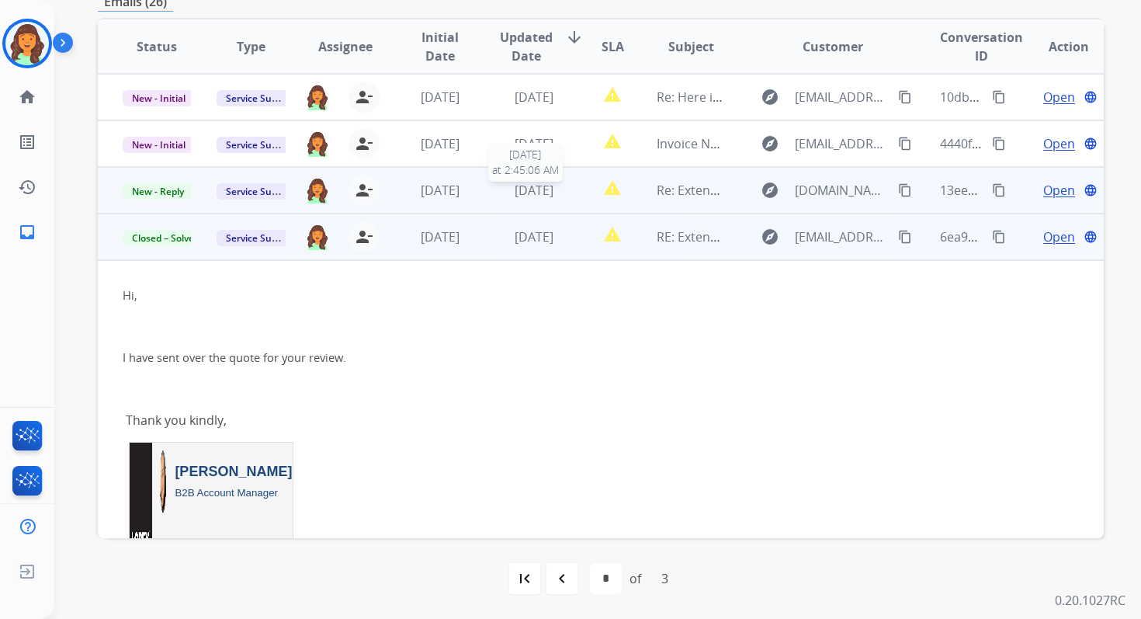
click at [536, 194] on span "[DATE]" at bounding box center [534, 190] width 39 height 17
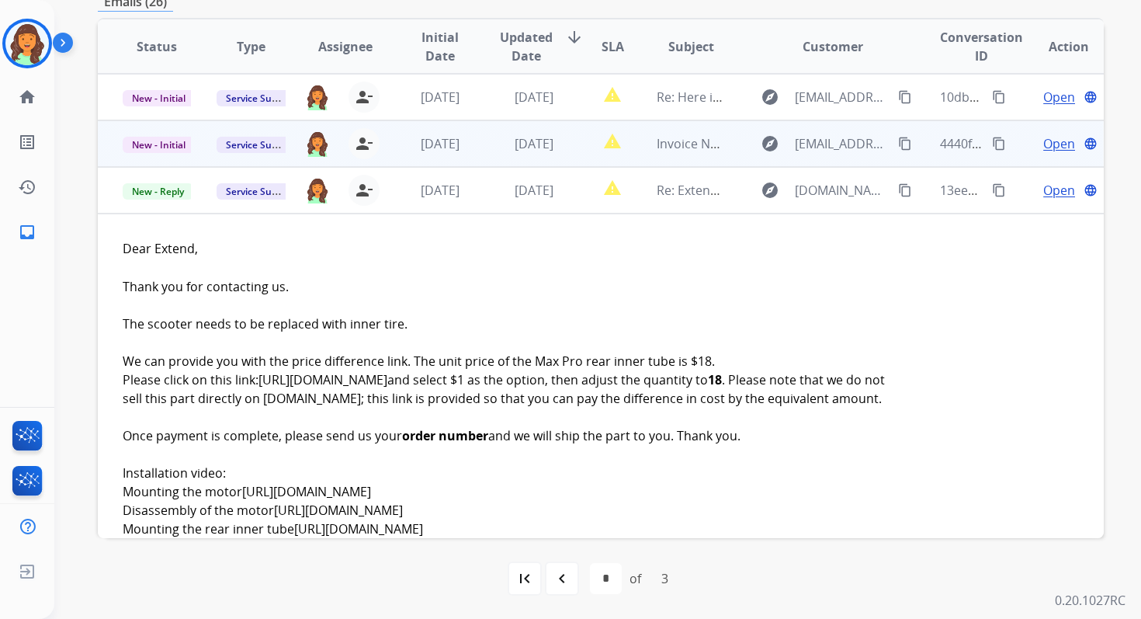
click at [536, 153] on td "[DATE]" at bounding box center [522, 143] width 94 height 47
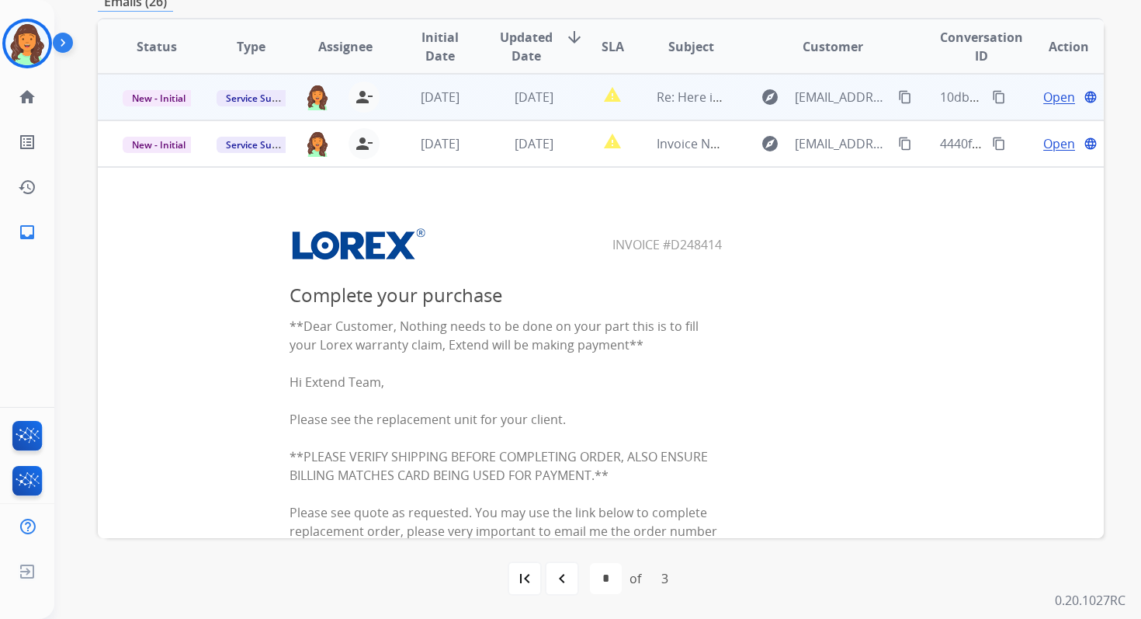
click at [550, 97] on span "[DATE]" at bounding box center [534, 97] width 39 height 17
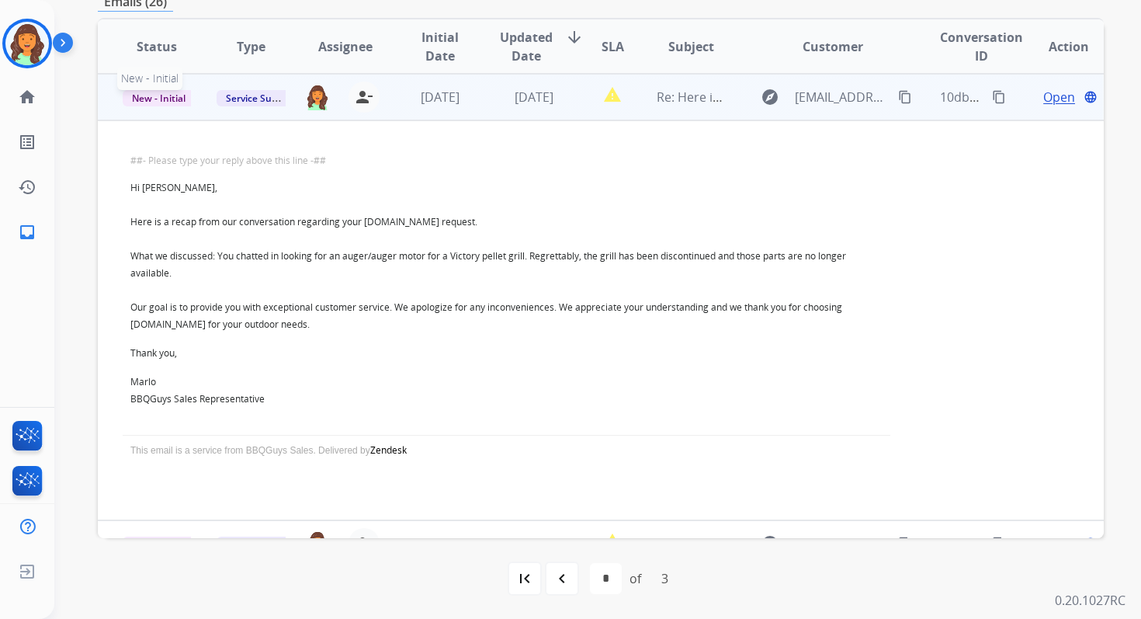
click at [171, 102] on span "New - Initial" at bounding box center [159, 98] width 72 height 16
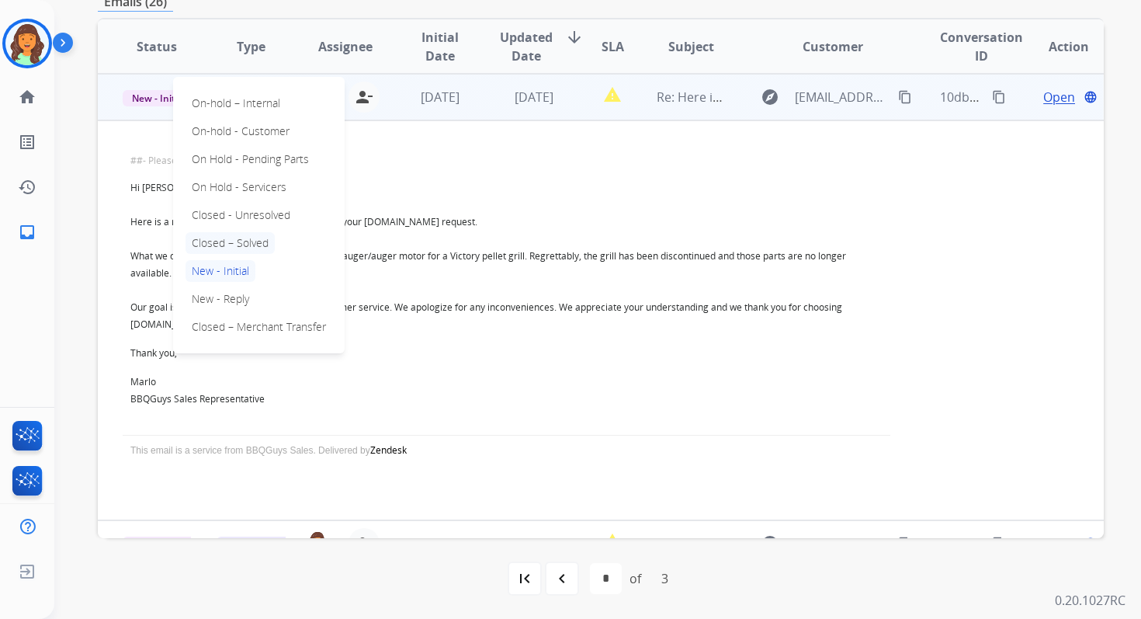
click at [231, 238] on p "Closed – Solved" at bounding box center [230, 243] width 89 height 22
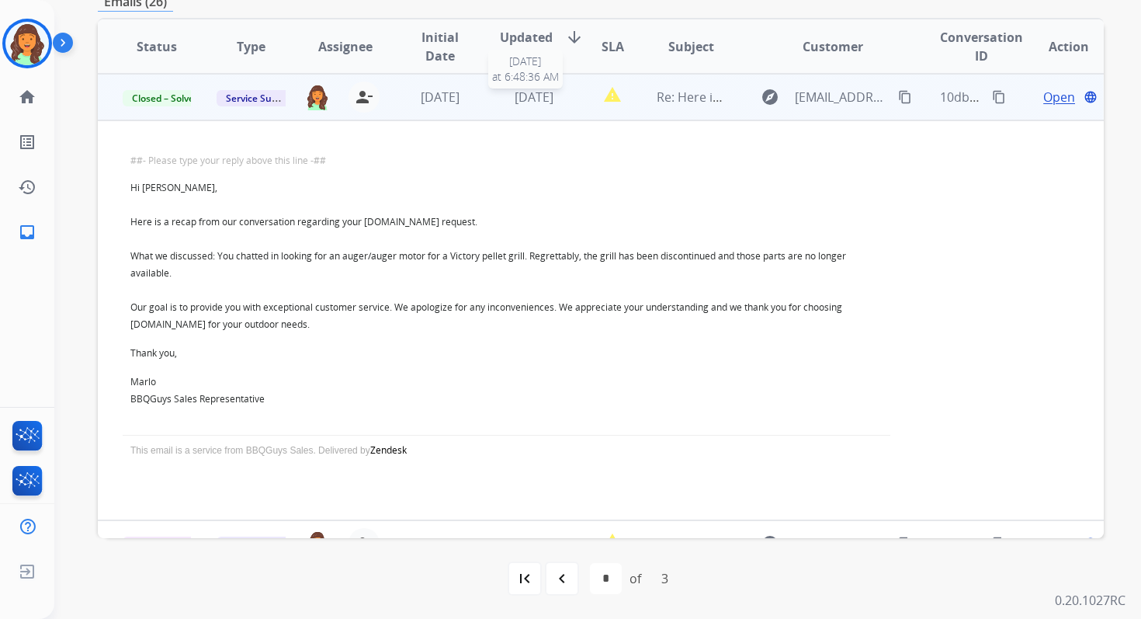
click at [515, 89] on span "[DATE]" at bounding box center [534, 97] width 39 height 17
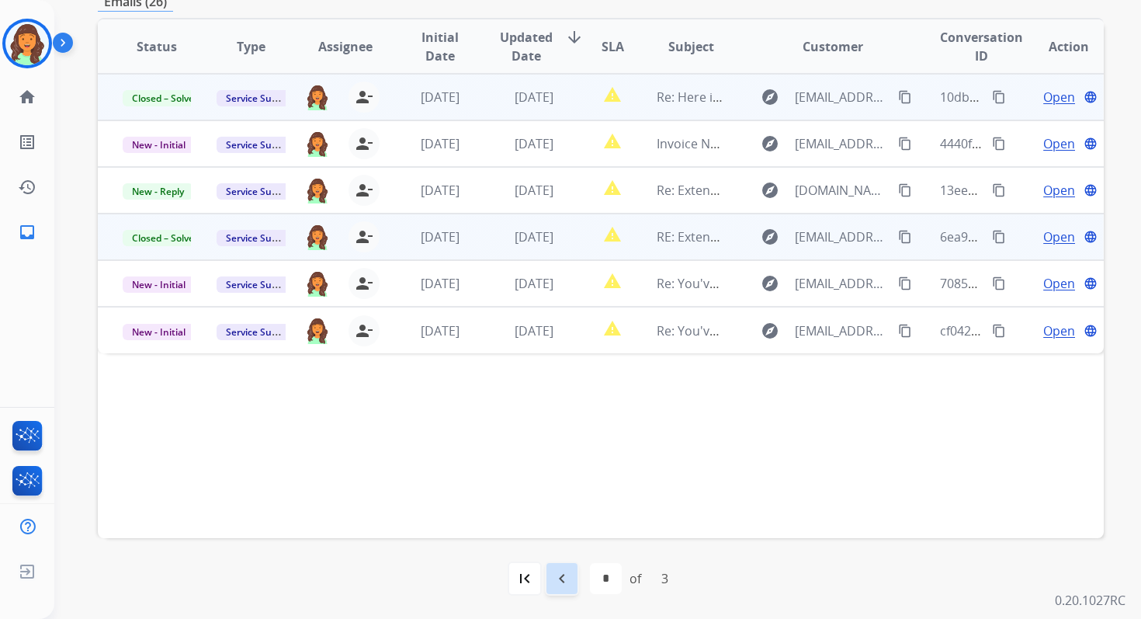
click at [568, 583] on mat-icon "navigate_before" at bounding box center [562, 578] width 19 height 19
select select "*"
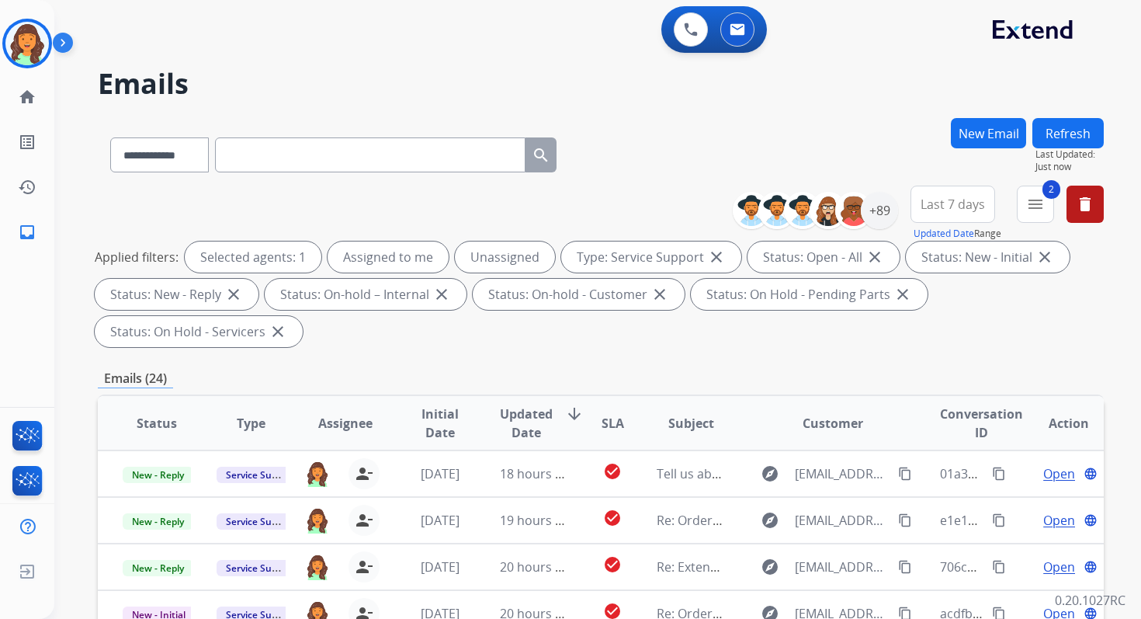
scroll to position [377, 0]
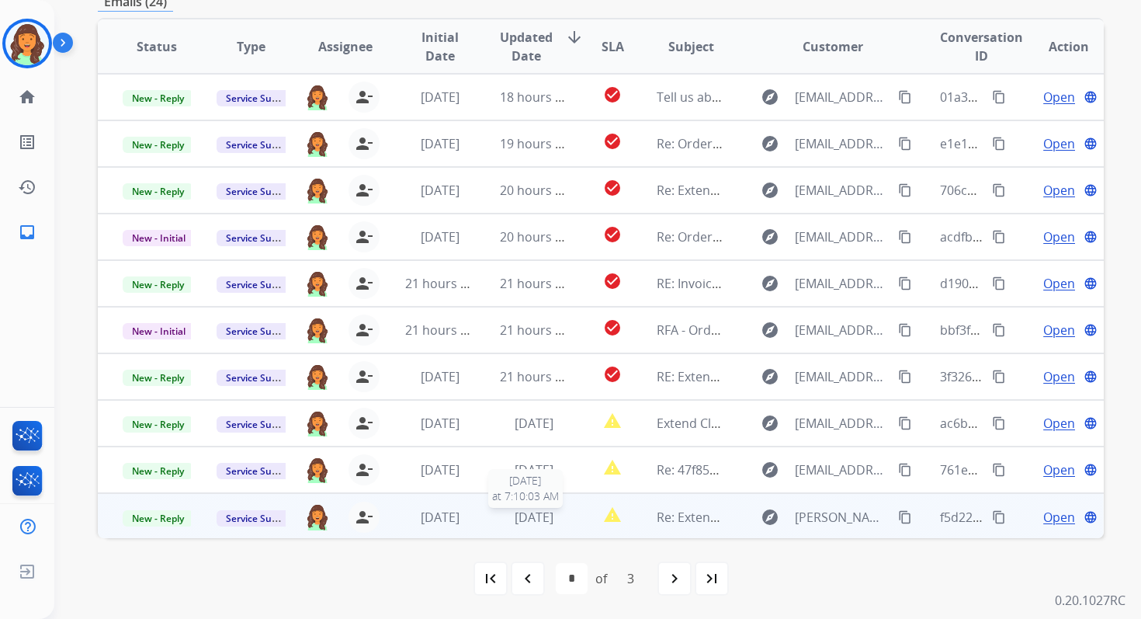
click at [536, 522] on span "[DATE]" at bounding box center [534, 517] width 39 height 17
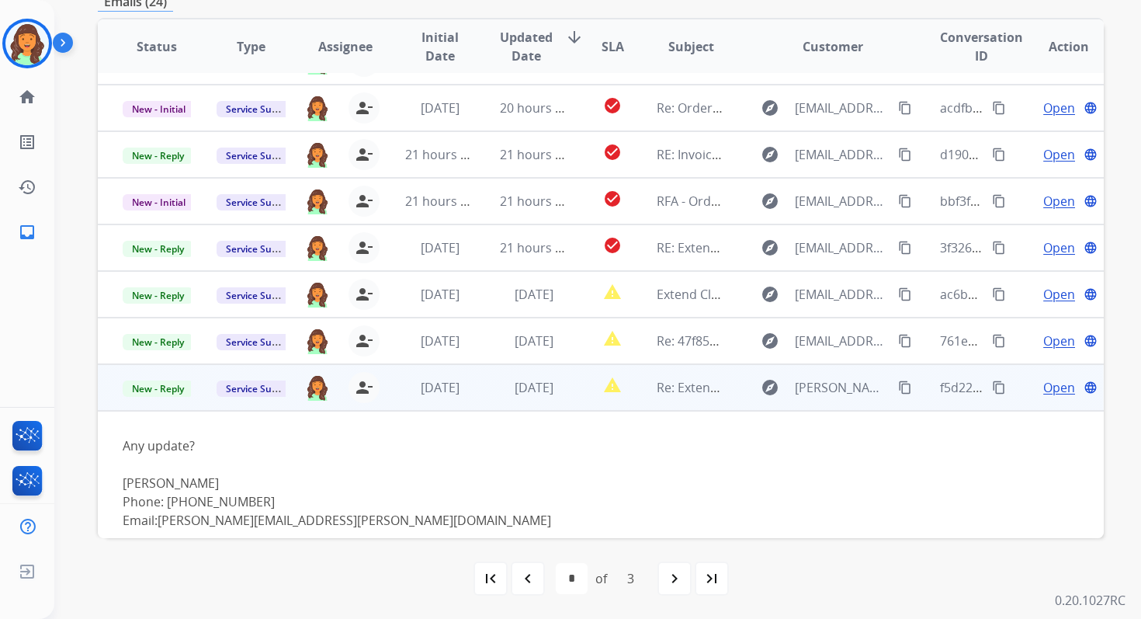
scroll to position [164, 0]
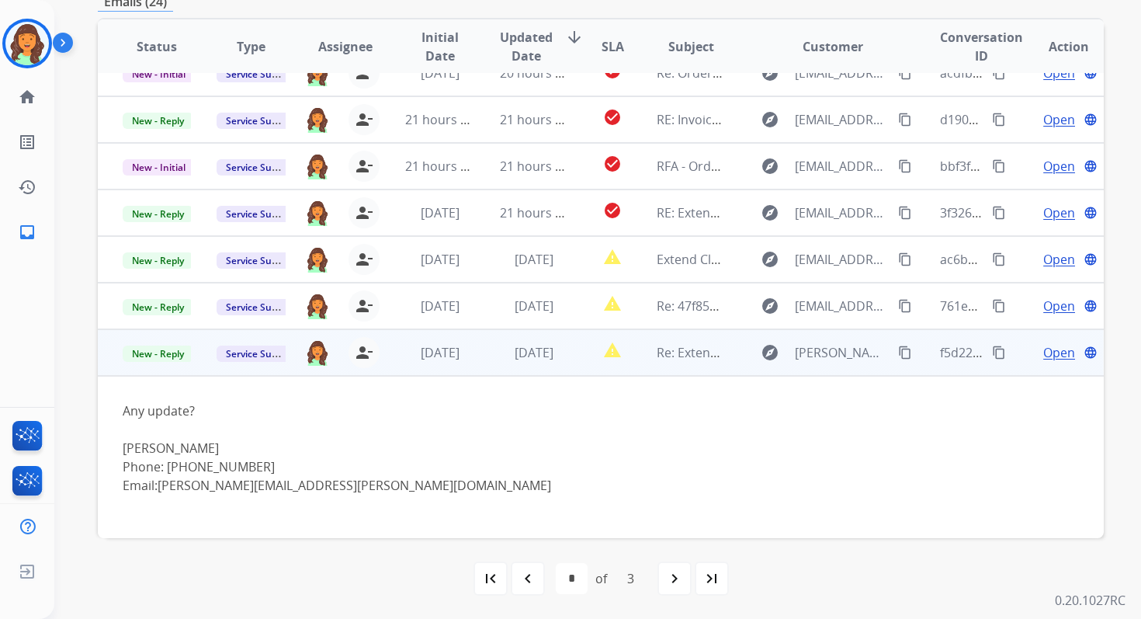
click at [1043, 357] on span "Open" at bounding box center [1059, 352] width 32 height 19
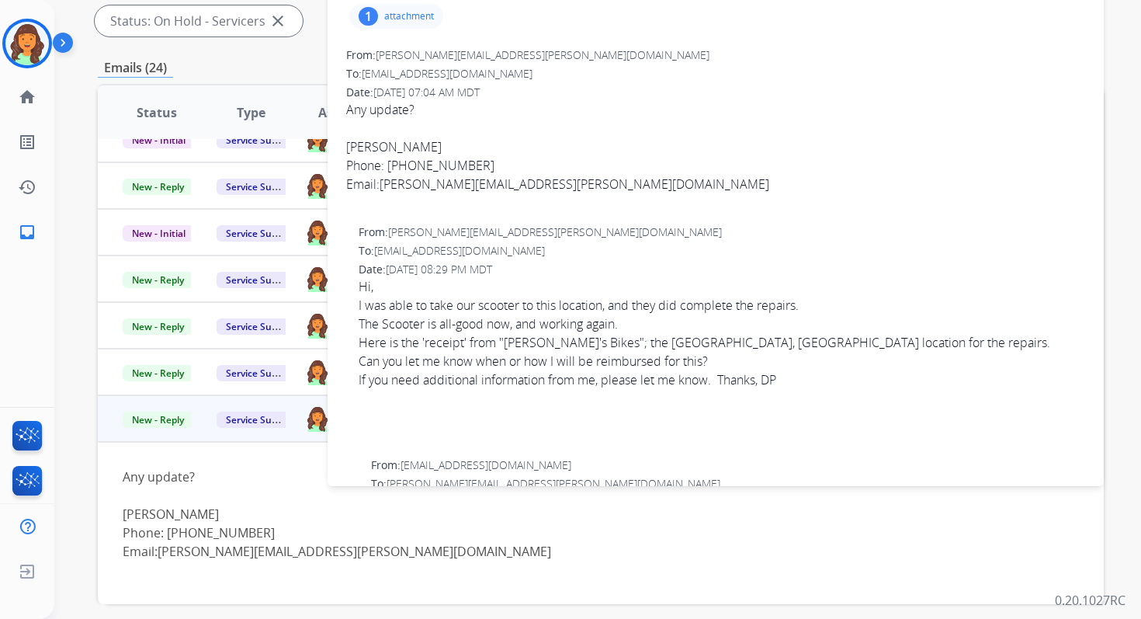
scroll to position [137, 0]
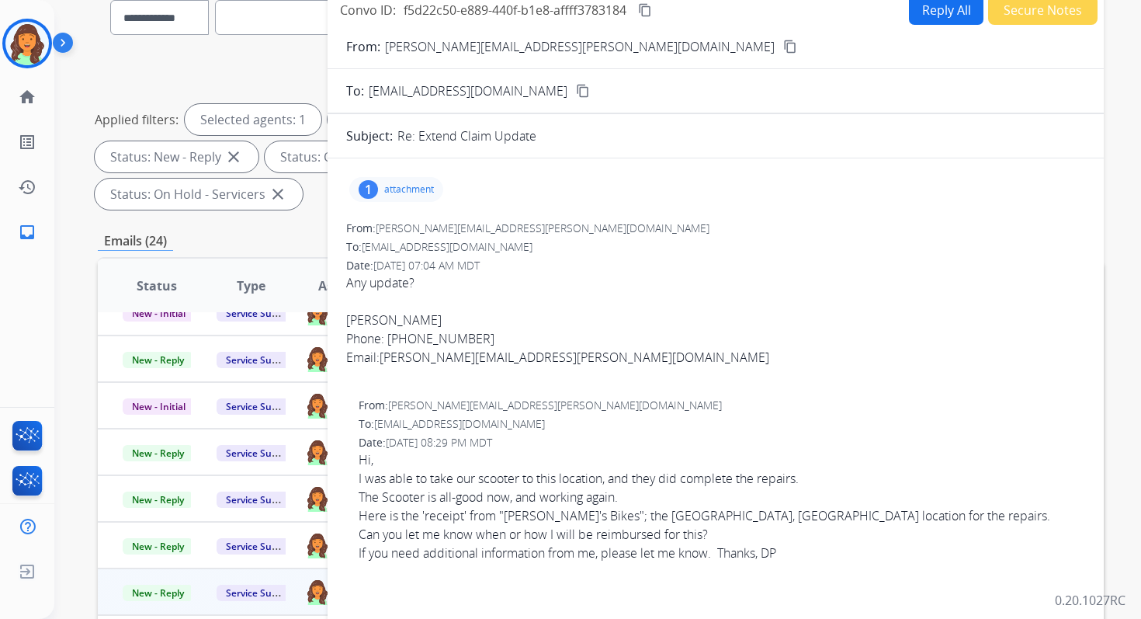
click at [409, 176] on div "1 attachment" at bounding box center [715, 189] width 739 height 37
click at [409, 184] on p "attachment" at bounding box center [409, 189] width 50 height 12
click at [626, 229] on mat-icon "download" at bounding box center [619, 229] width 14 height 14
click at [783, 49] on mat-icon "content_copy" at bounding box center [790, 47] width 14 height 14
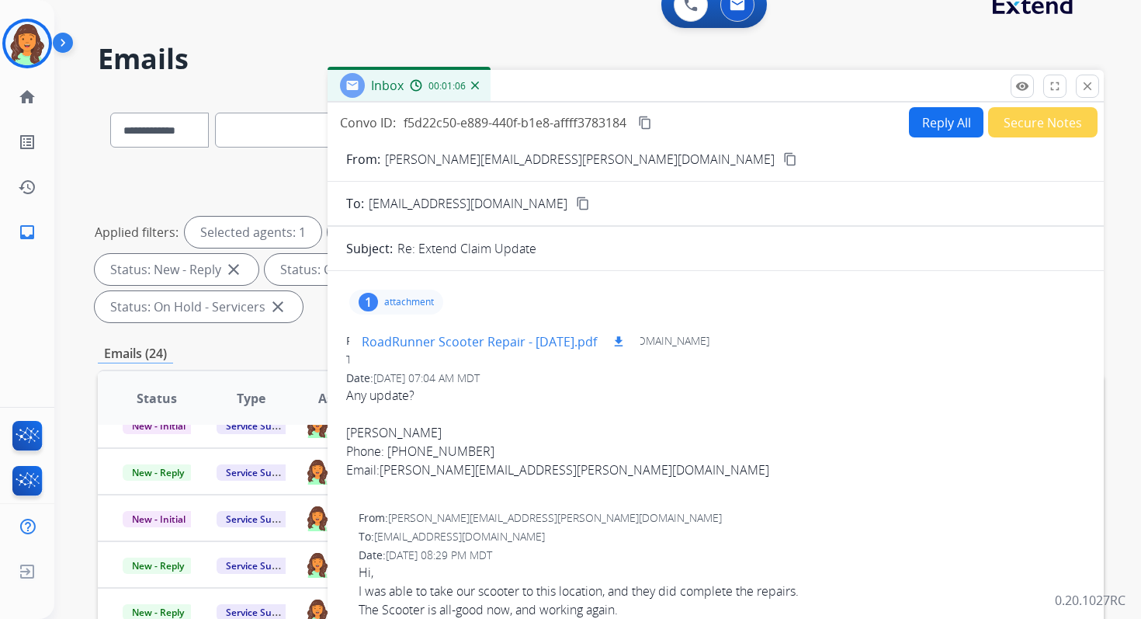
scroll to position [0, 0]
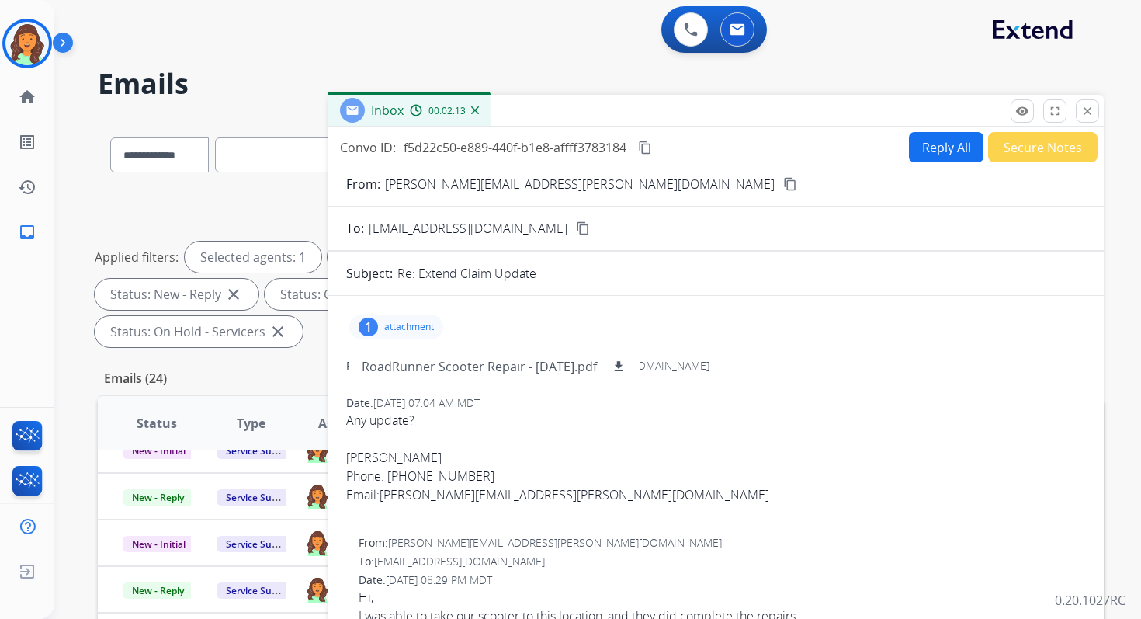
click at [946, 137] on button "Reply All" at bounding box center [946, 147] width 75 height 30
select select "**********"
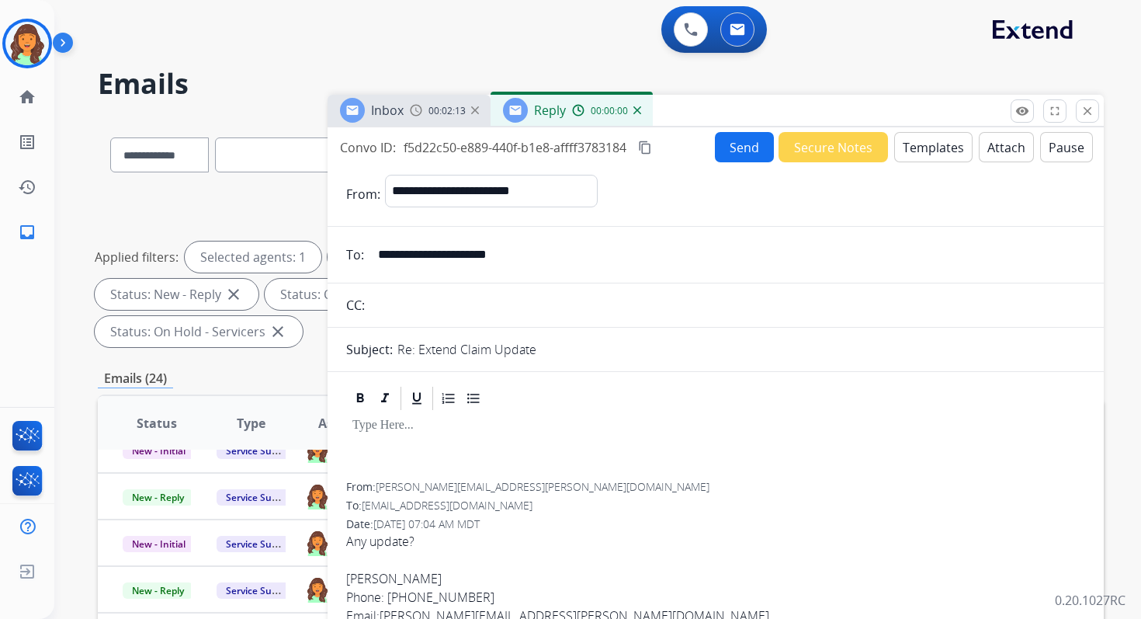
click at [932, 144] on button "Templates" at bounding box center [933, 147] width 78 height 30
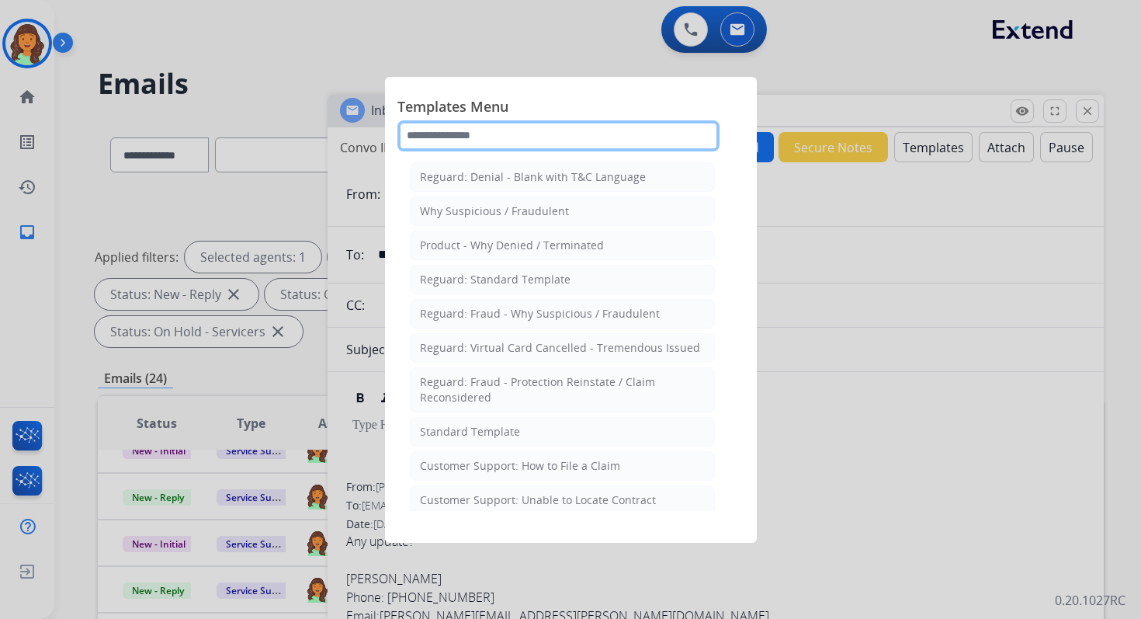
click at [493, 134] on input "text" at bounding box center [558, 135] width 322 height 31
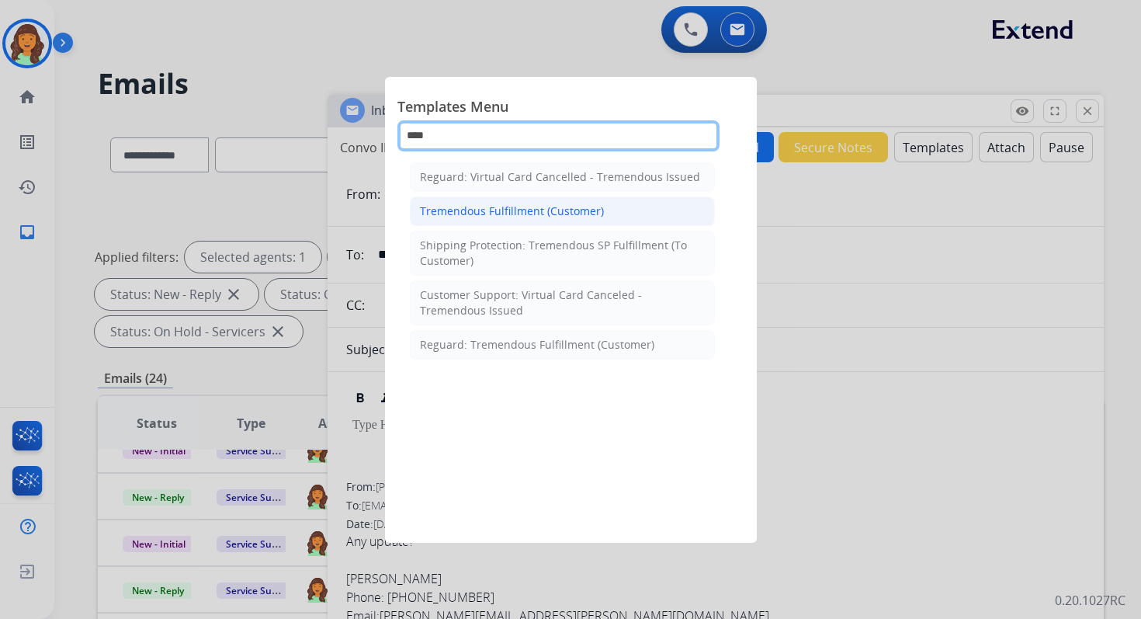
type input "****"
click at [501, 218] on li "Tremendous Fulfillment (Customer)" at bounding box center [562, 211] width 305 height 30
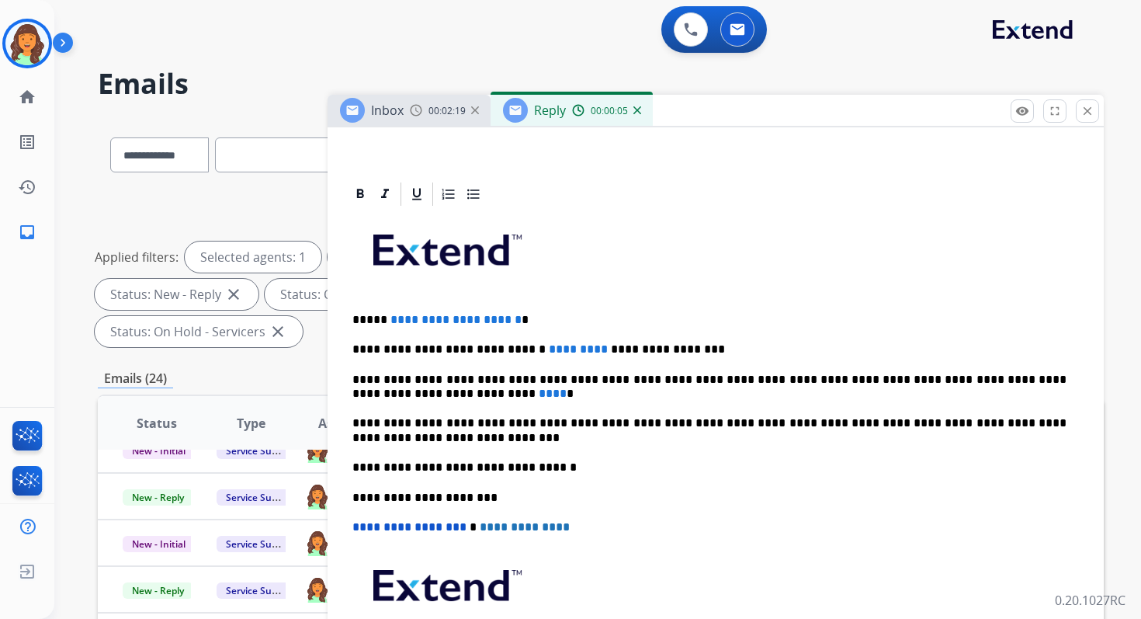
scroll to position [314, 0]
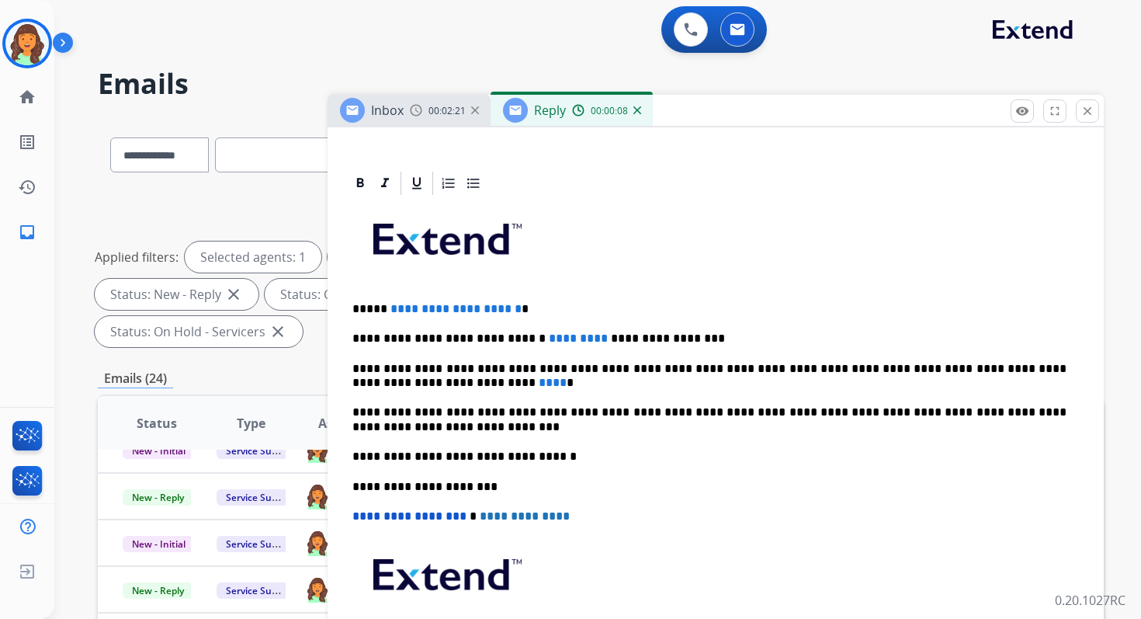
click at [468, 339] on p "**********" at bounding box center [709, 338] width 714 height 14
drag, startPoint x: 606, startPoint y: 340, endPoint x: 561, endPoint y: 340, distance: 44.3
click at [561, 340] on p "**********" at bounding box center [709, 338] width 714 height 14
click at [611, 341] on p "**********" at bounding box center [709, 338] width 714 height 14
click at [383, 384] on p "**********" at bounding box center [709, 376] width 714 height 29
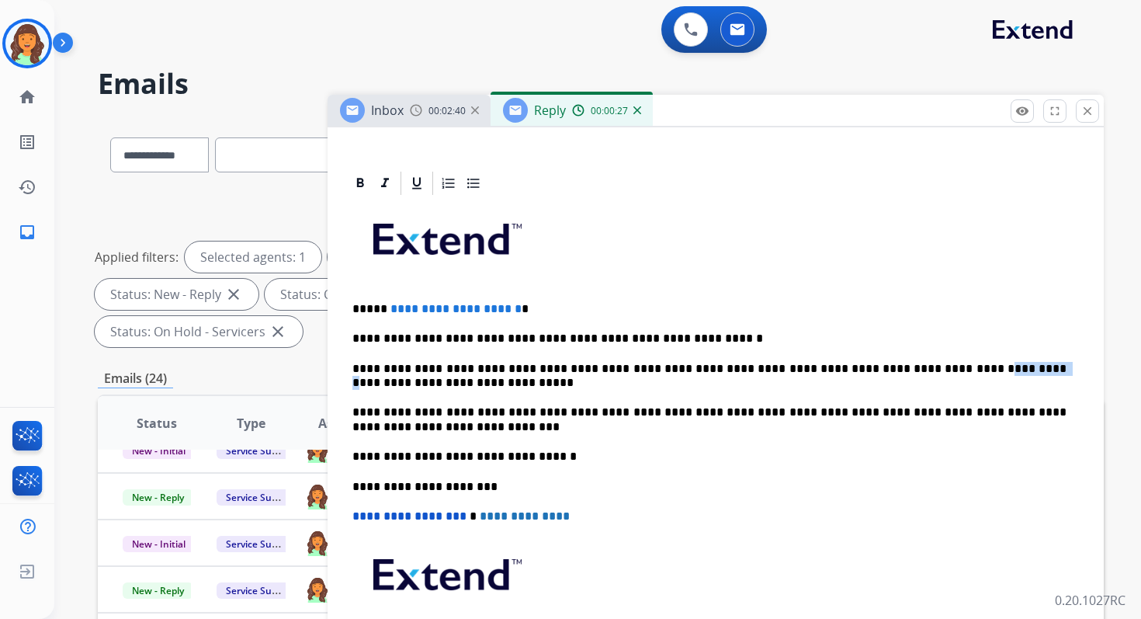
drag, startPoint x: 936, startPoint y: 371, endPoint x: 887, endPoint y: 370, distance: 49.7
click at [886, 370] on p "**********" at bounding box center [709, 376] width 714 height 29
drag, startPoint x: 534, startPoint y: 308, endPoint x: 386, endPoint y: 309, distance: 148.3
click at [391, 309] on span "**********" at bounding box center [456, 309] width 131 height 12
click at [354, 340] on p "**********" at bounding box center [709, 338] width 714 height 14
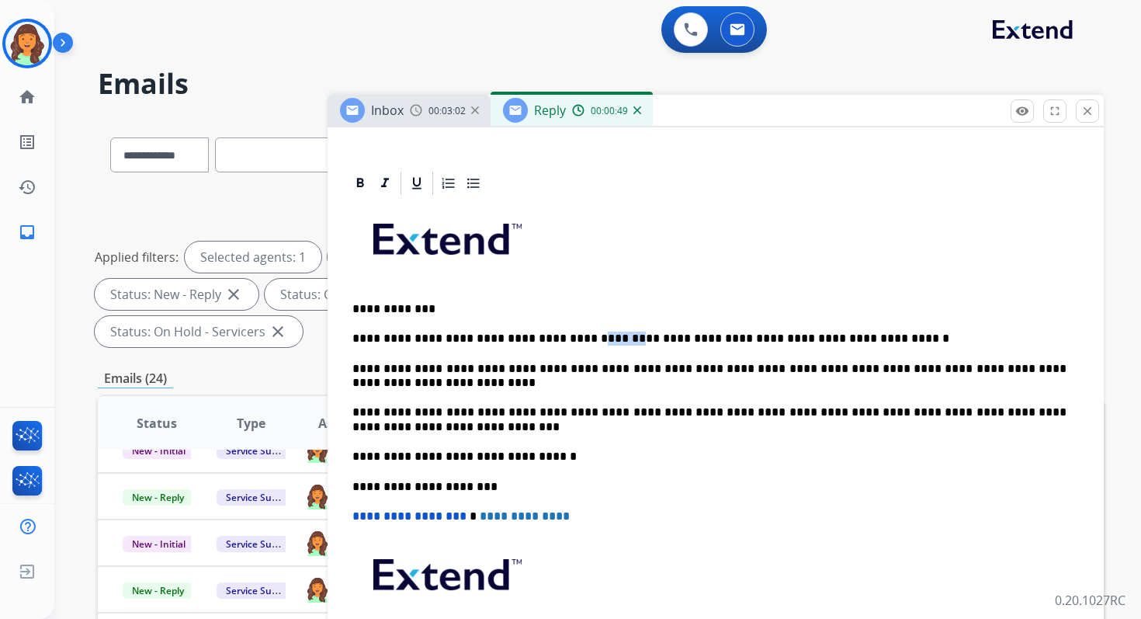
drag, startPoint x: 593, startPoint y: 337, endPoint x: 564, endPoint y: 335, distance: 29.5
click at [564, 335] on p "**********" at bounding box center [709, 338] width 714 height 14
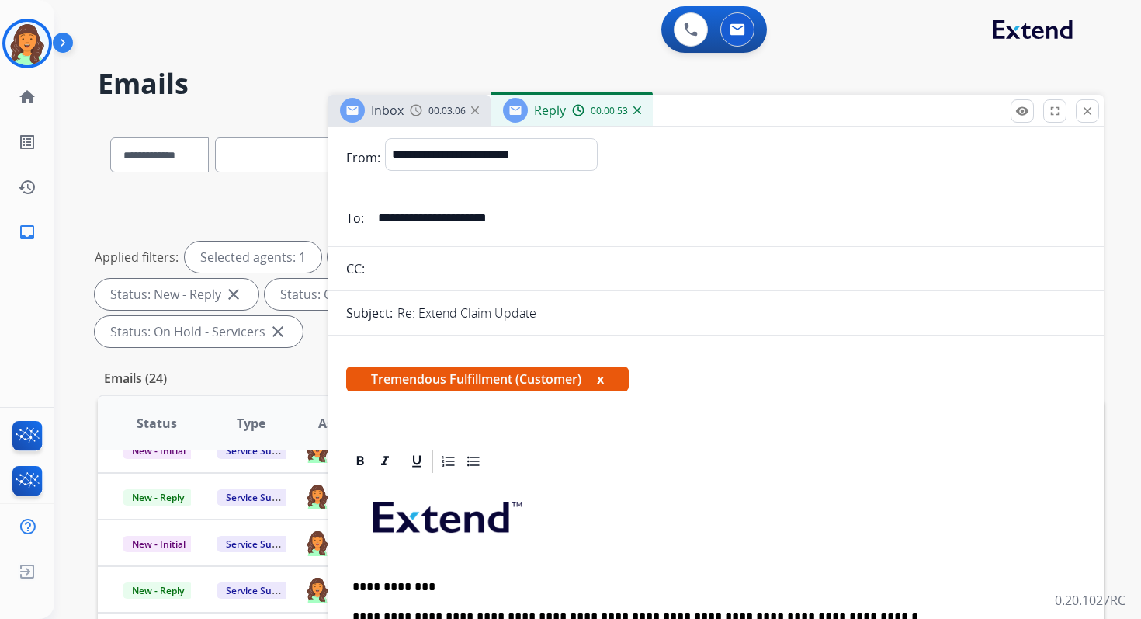
scroll to position [0, 0]
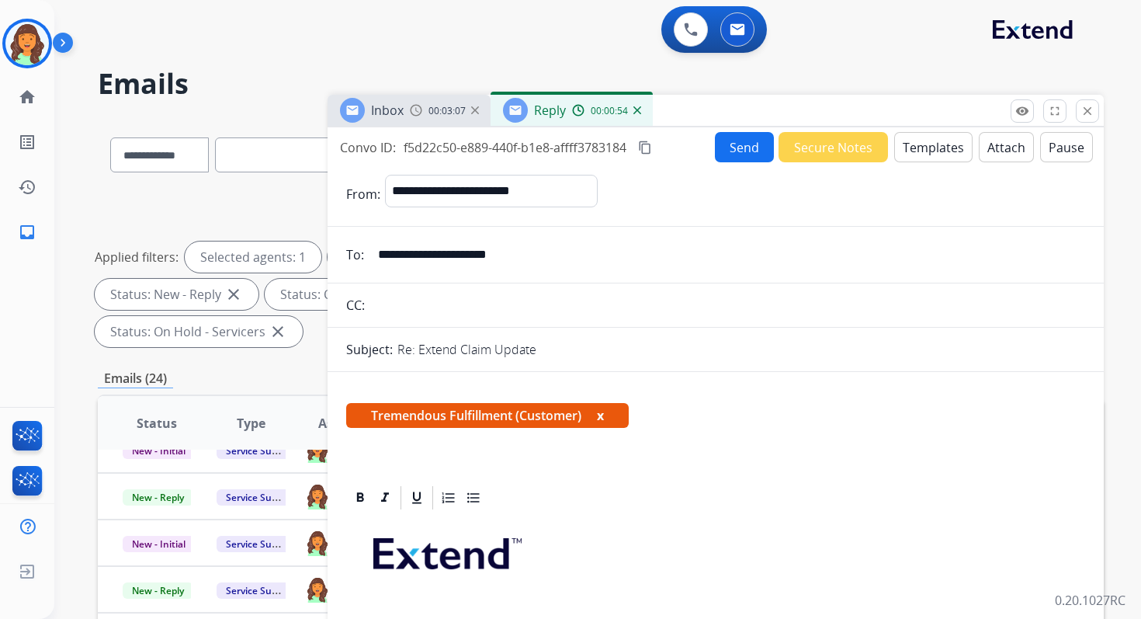
click at [729, 153] on button "Send" at bounding box center [744, 147] width 59 height 30
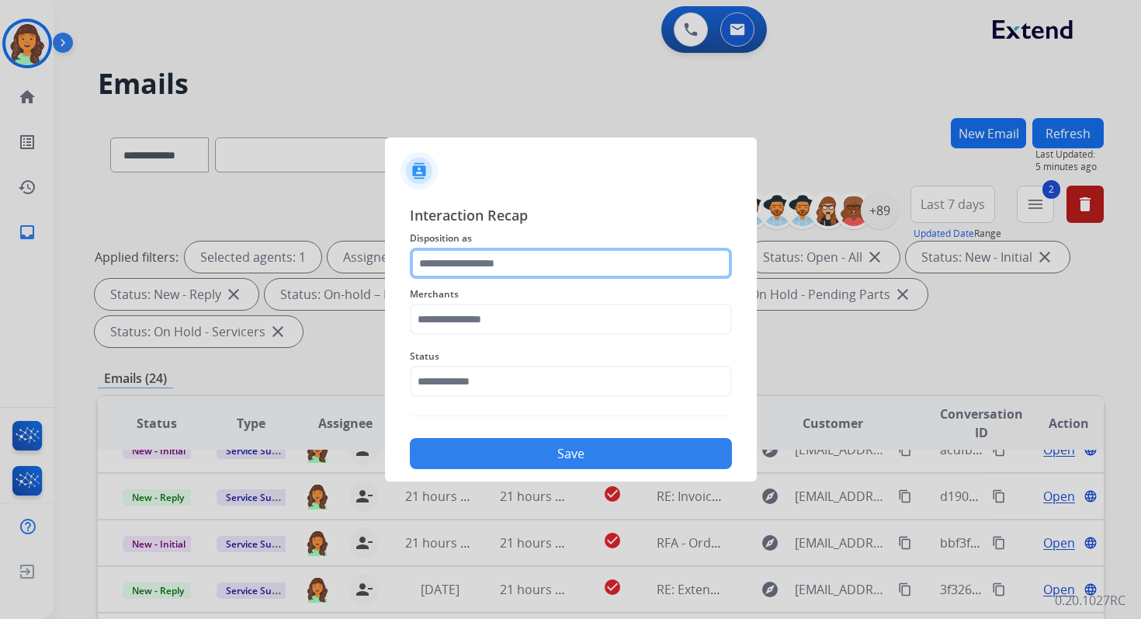
click at [499, 269] on input "text" at bounding box center [571, 263] width 322 height 31
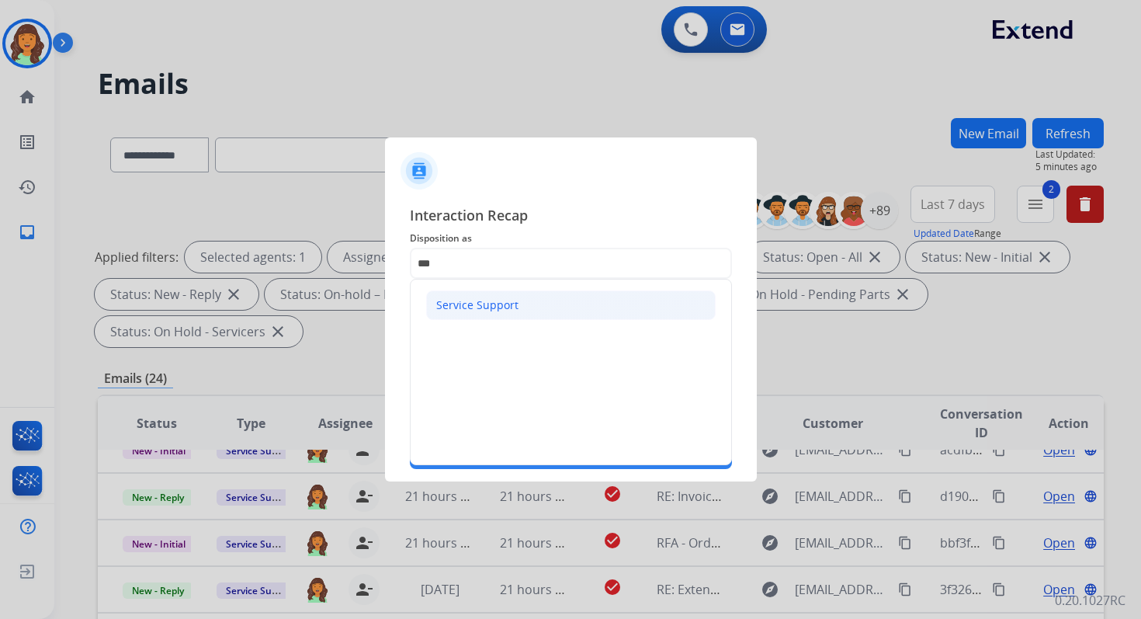
click at [474, 298] on div "Service Support" at bounding box center [477, 305] width 82 height 16
type input "**********"
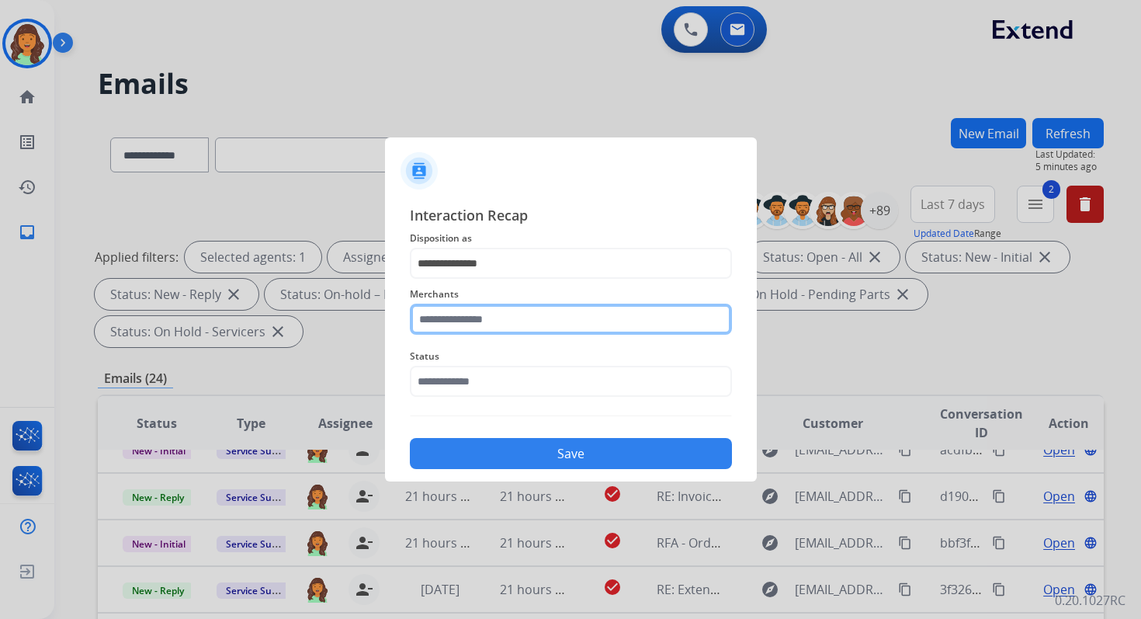
click at [484, 323] on input "text" at bounding box center [571, 319] width 322 height 31
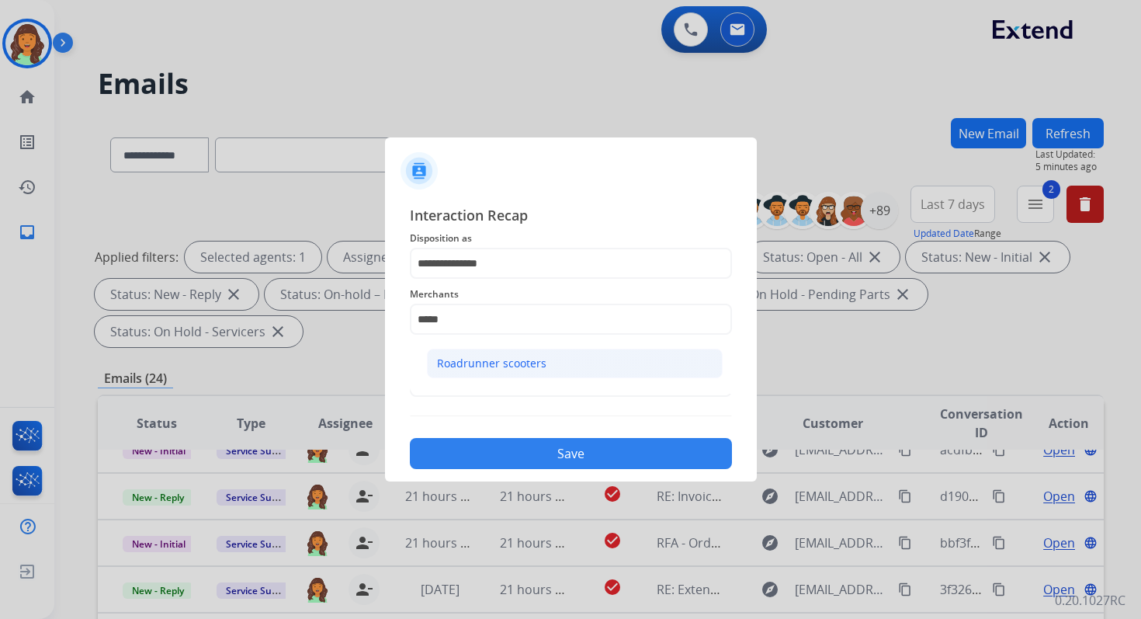
click at [488, 361] on div "Roadrunner scooters" at bounding box center [491, 364] width 109 height 16
type input "**********"
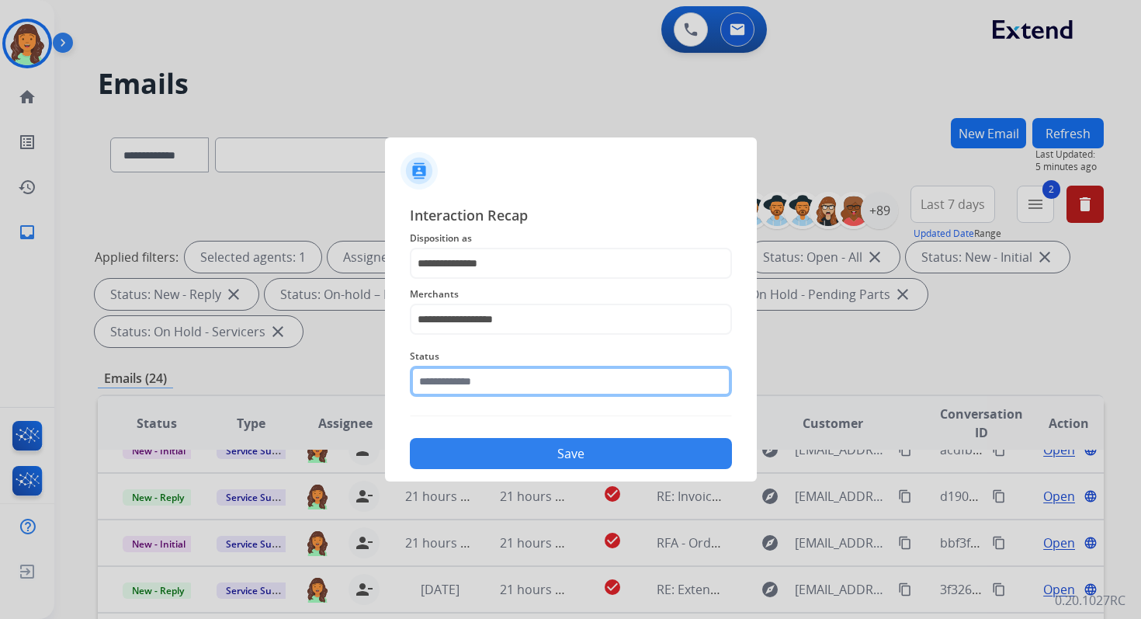
click at [488, 371] on input "text" at bounding box center [571, 381] width 322 height 31
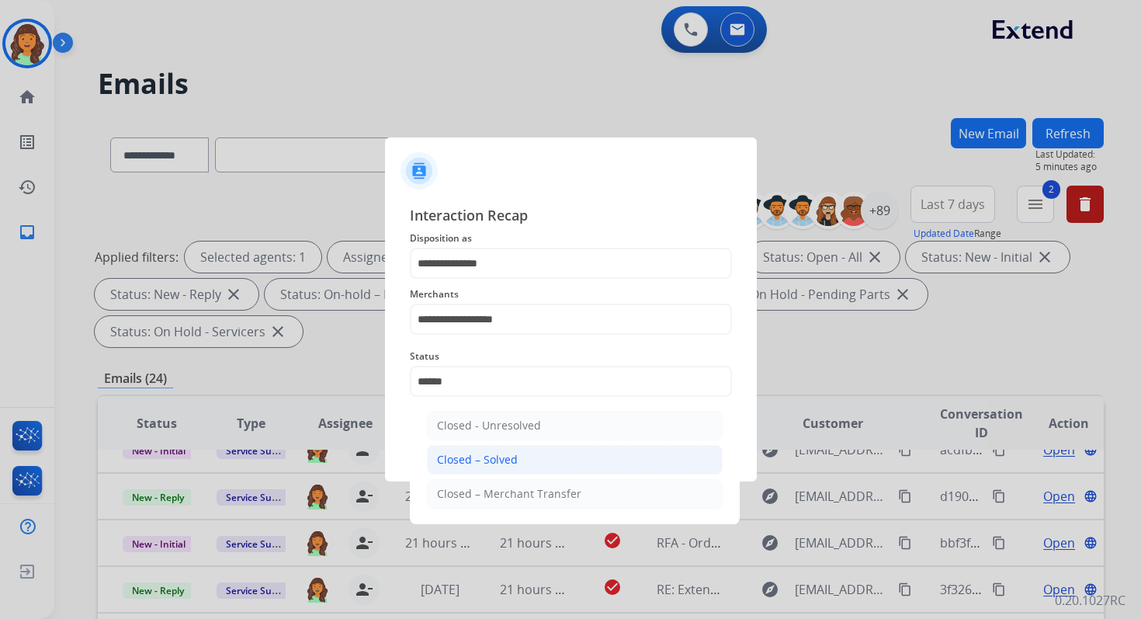
click at [505, 468] on li "Closed – Solved" at bounding box center [575, 460] width 296 height 30
type input "**********"
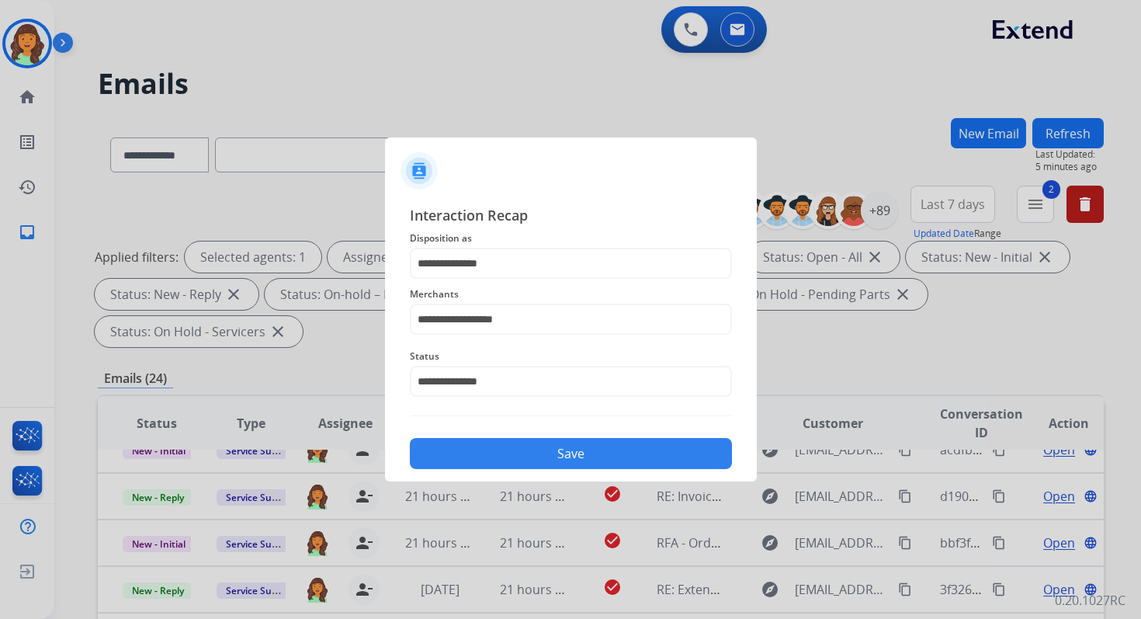
click at [526, 455] on button "Save" at bounding box center [571, 453] width 322 height 31
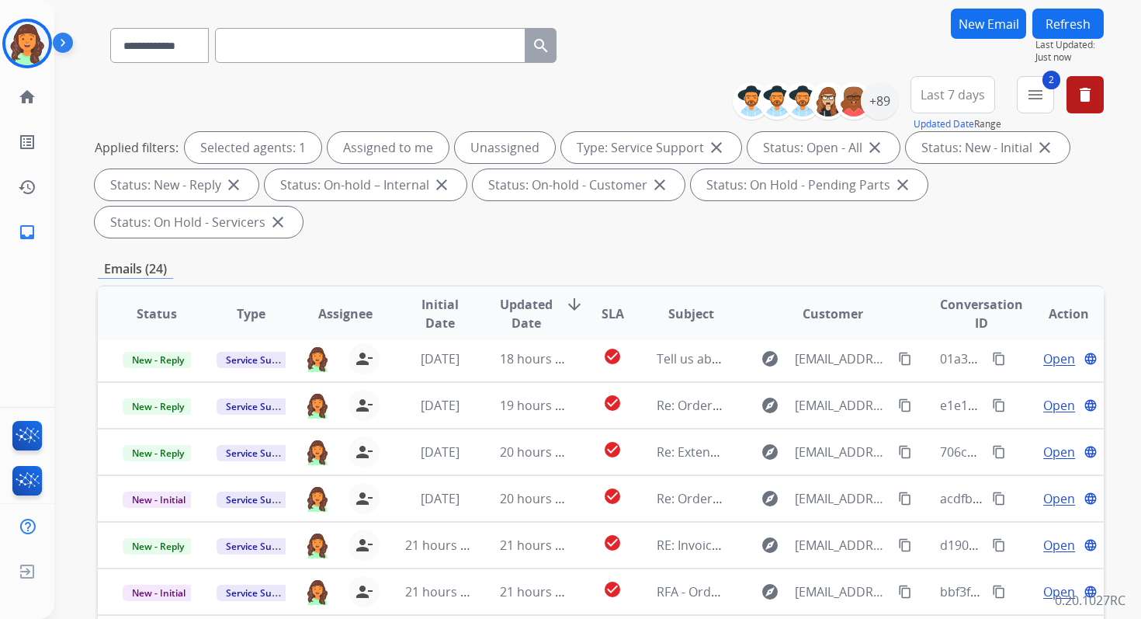
scroll to position [377, 0]
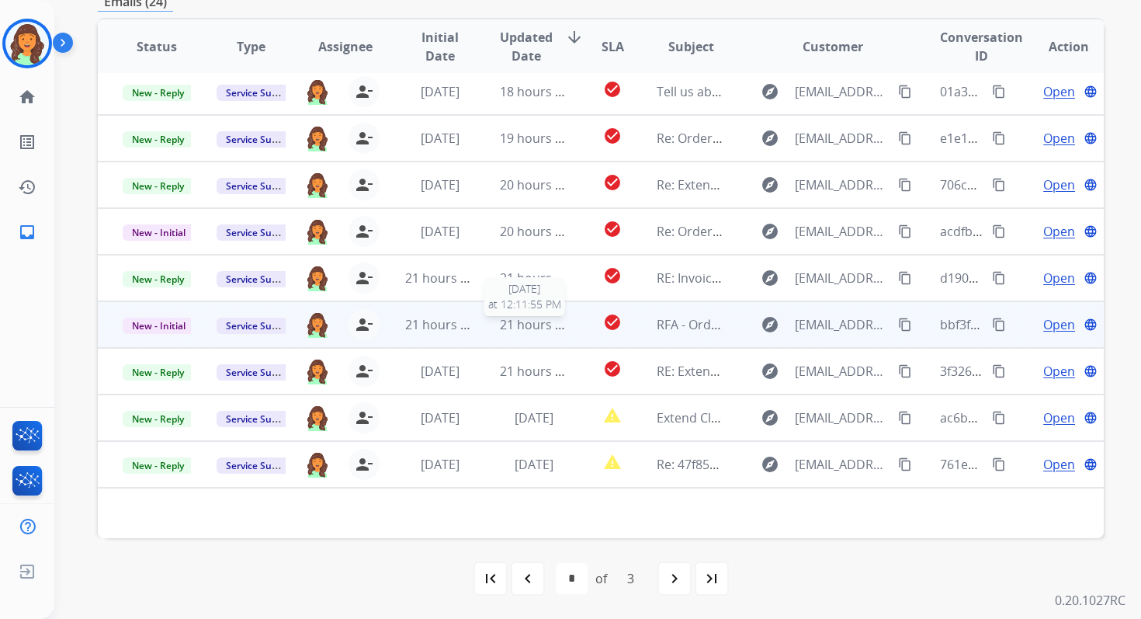
click at [511, 328] on span "21 hours ago" at bounding box center [538, 324] width 77 height 17
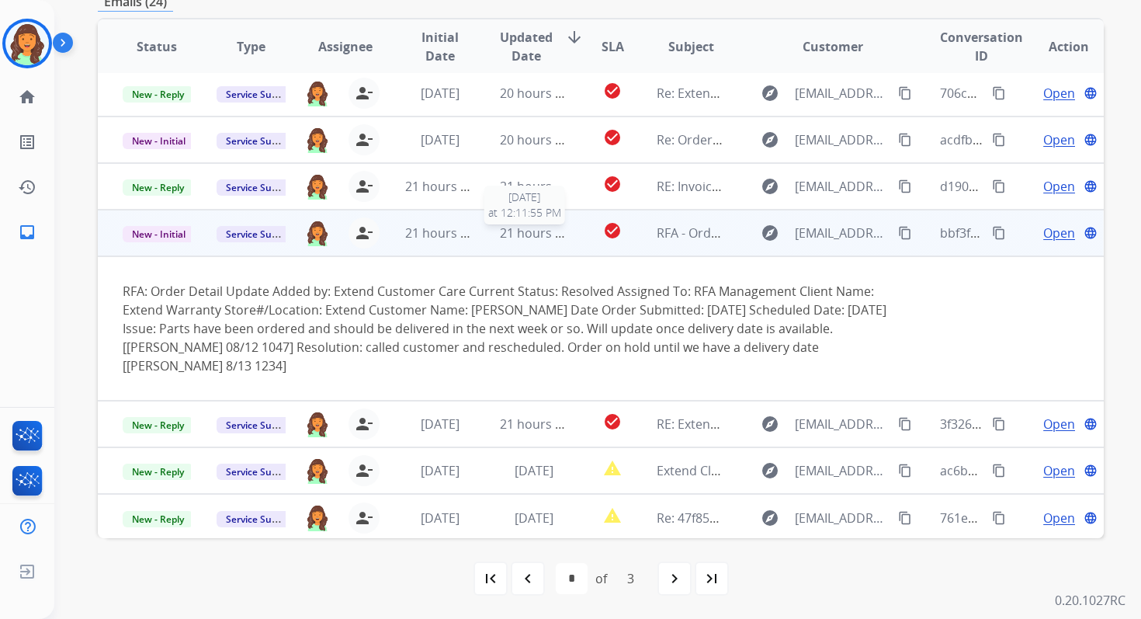
scroll to position [146, 0]
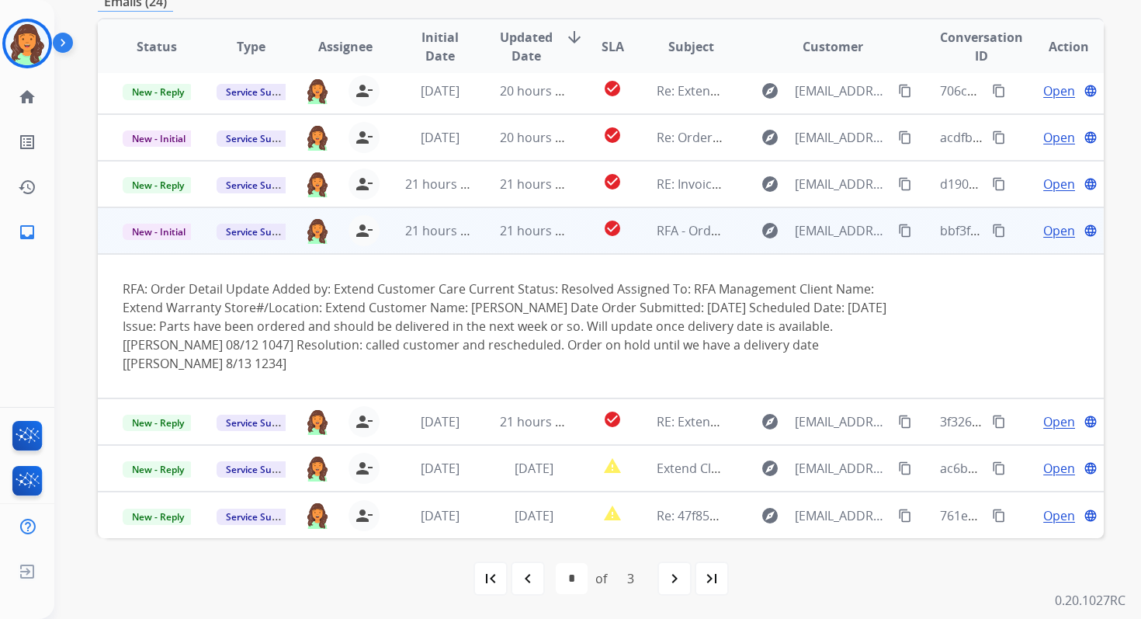
click at [168, 232] on span "New - Initial" at bounding box center [159, 232] width 72 height 16
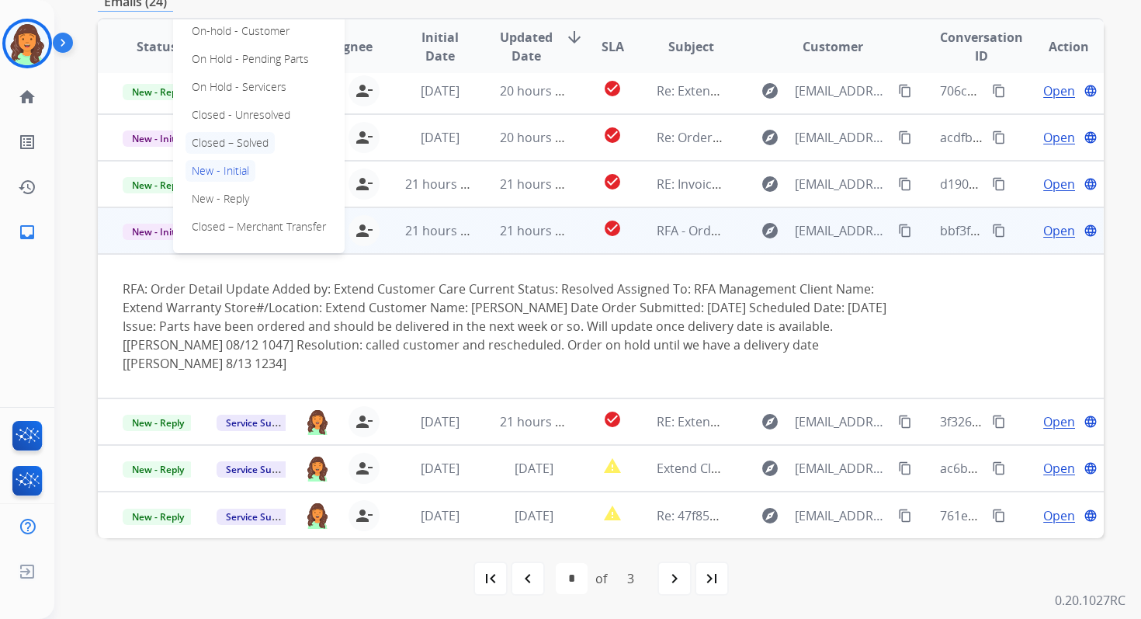
click at [242, 144] on p "Closed – Solved" at bounding box center [230, 143] width 89 height 22
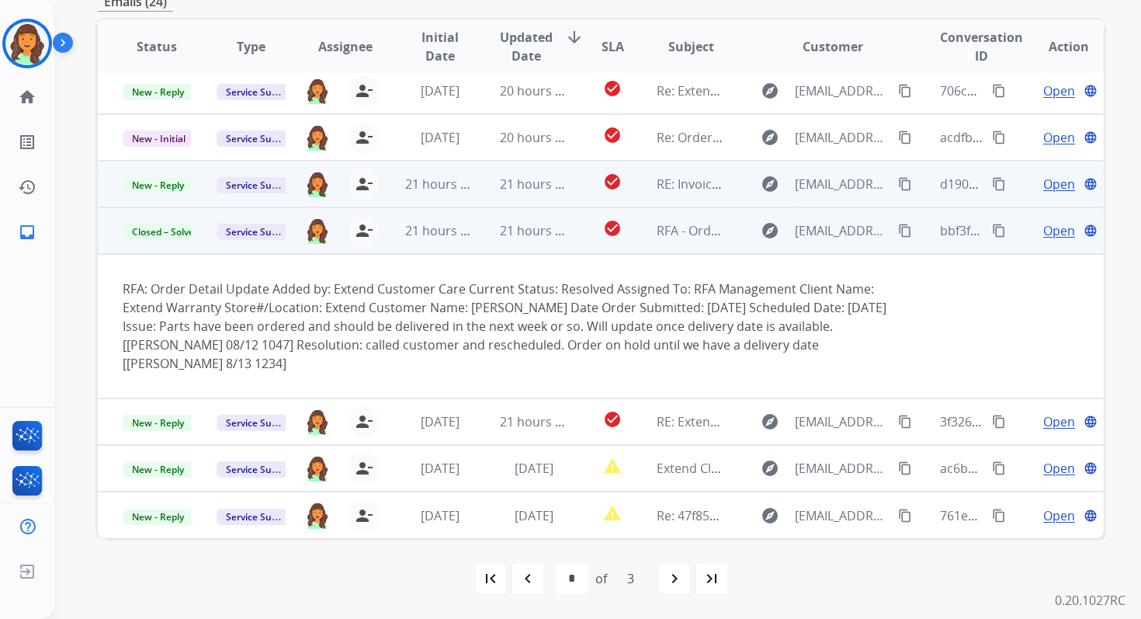
click at [502, 203] on td "21 hours ago" at bounding box center [522, 184] width 94 height 47
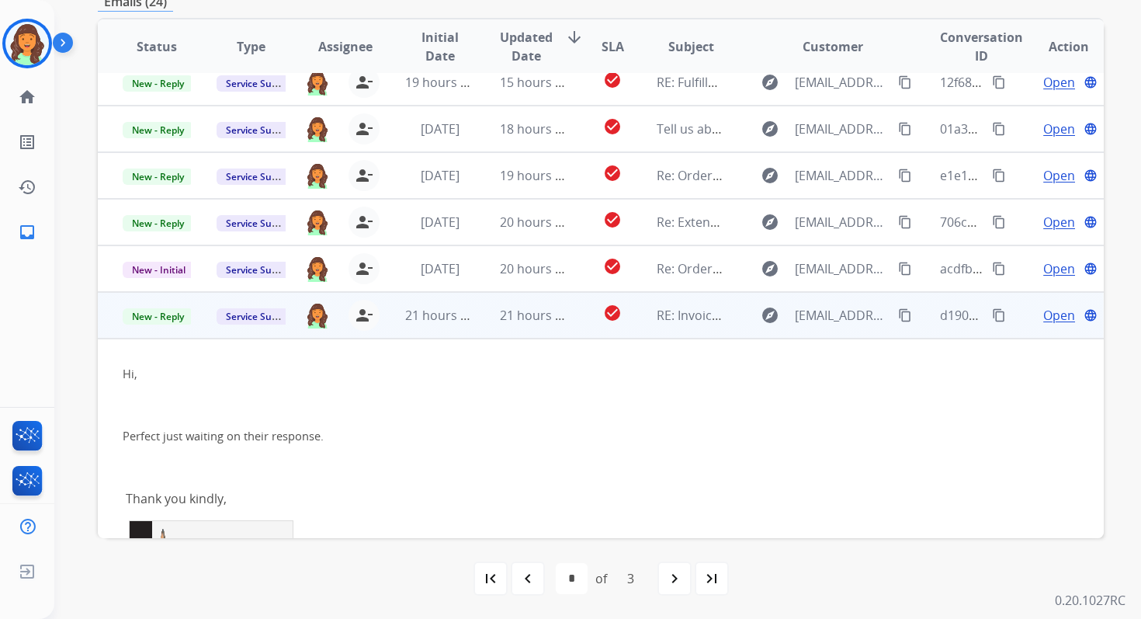
scroll to position [0, 0]
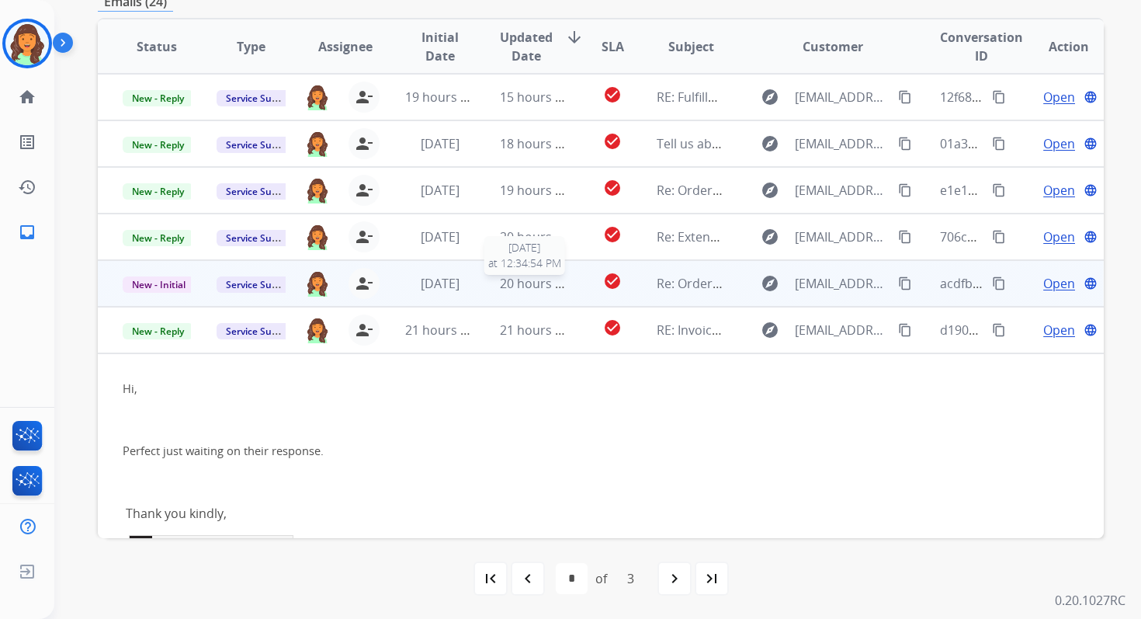
click at [544, 283] on span "20 hours ago" at bounding box center [538, 283] width 77 height 17
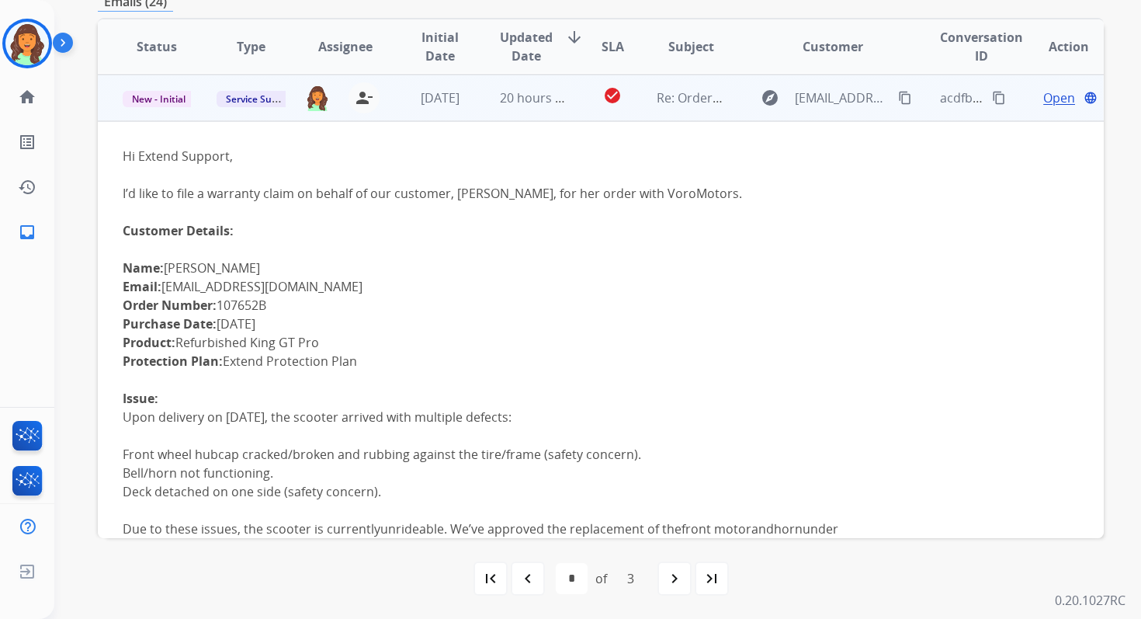
scroll to position [186, 0]
click at [1050, 100] on span "Open" at bounding box center [1059, 97] width 32 height 19
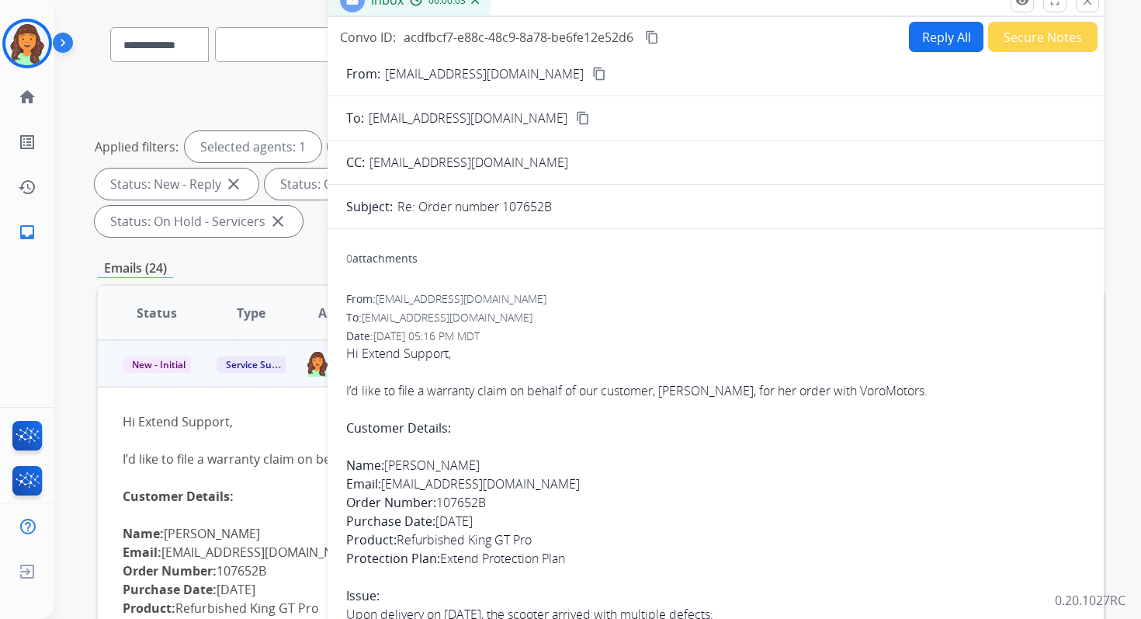
scroll to position [0, 0]
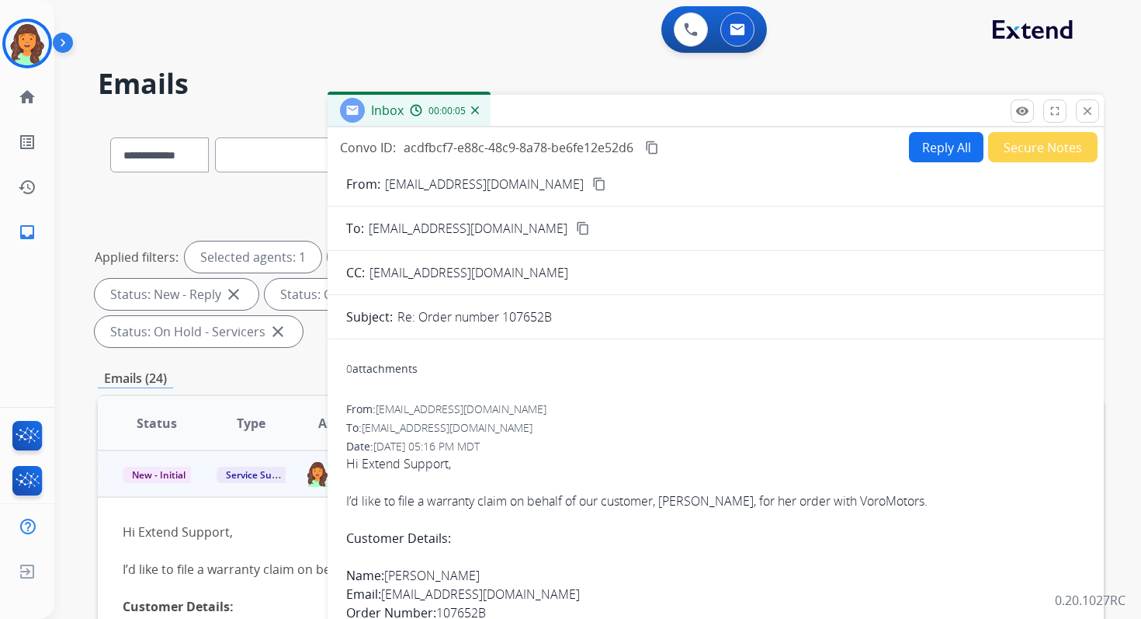
click at [924, 145] on button "Reply All" at bounding box center [946, 147] width 75 height 30
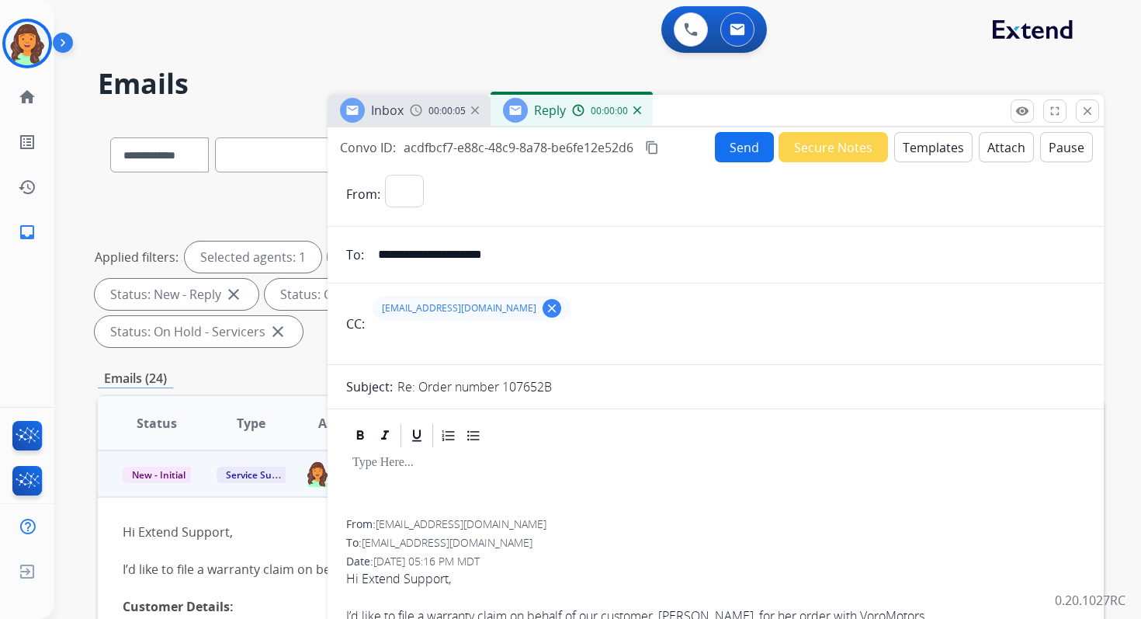
select select "**********"
click at [924, 145] on button "Templates" at bounding box center [933, 147] width 78 height 30
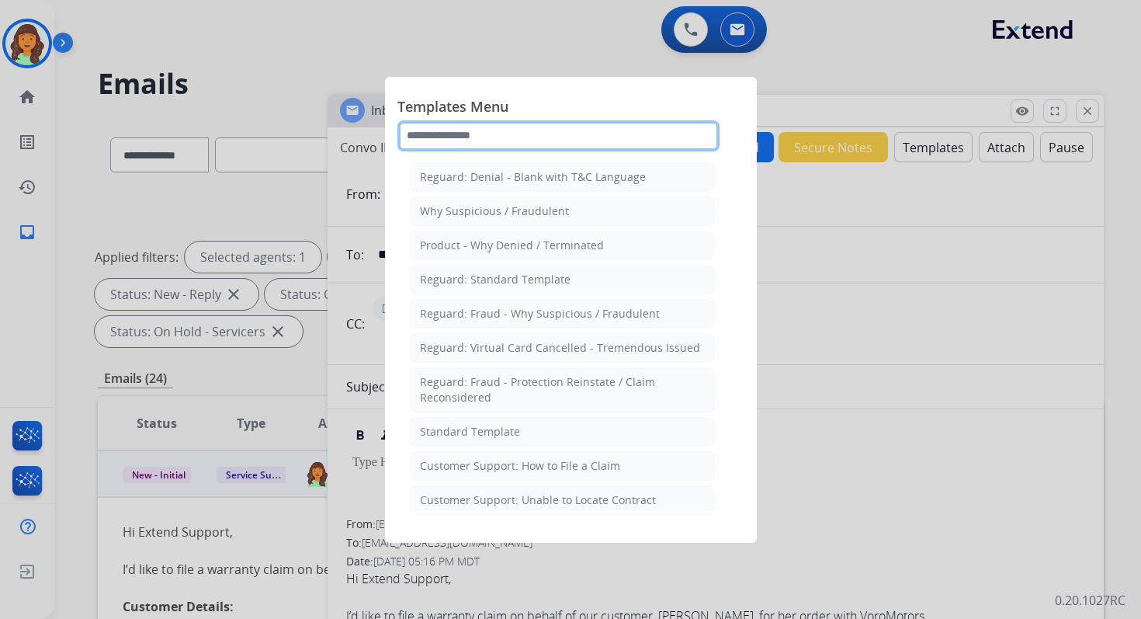
click at [548, 143] on input "text" at bounding box center [558, 135] width 322 height 31
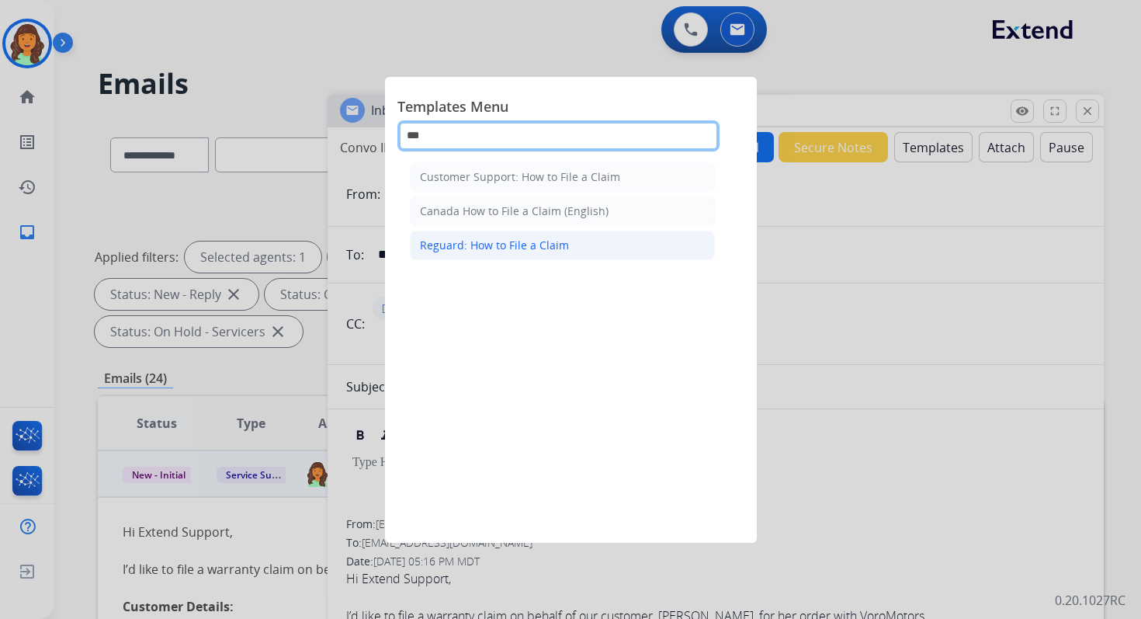
type input "***"
click at [537, 244] on div "Reguard: How to File a Claim" at bounding box center [494, 246] width 149 height 16
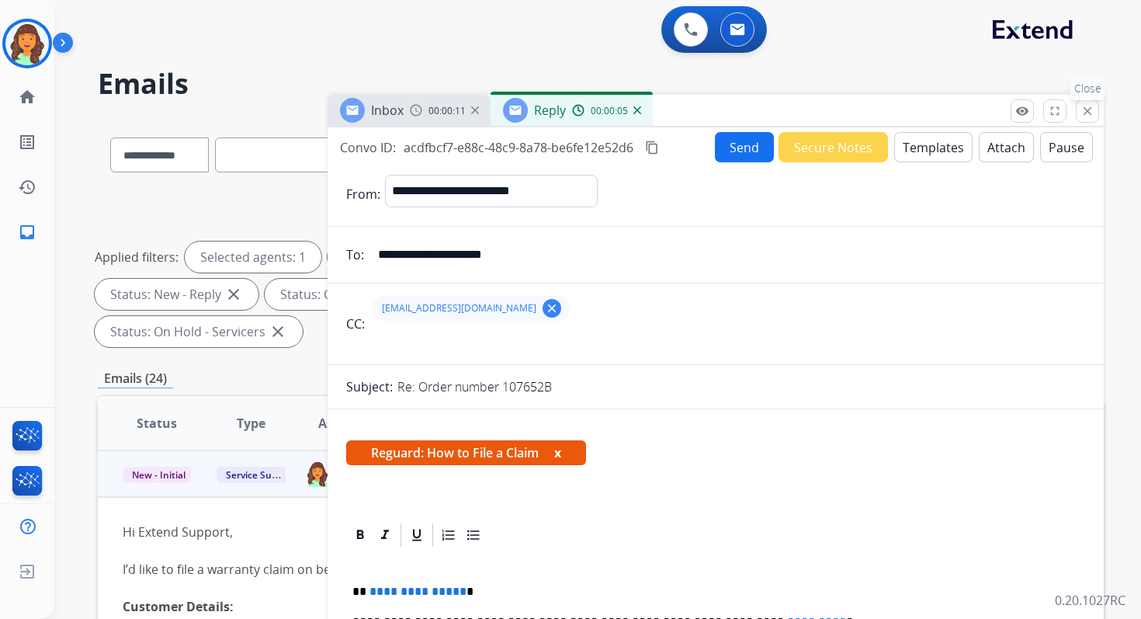
click at [1095, 113] on button "close Close" at bounding box center [1087, 110] width 23 height 23
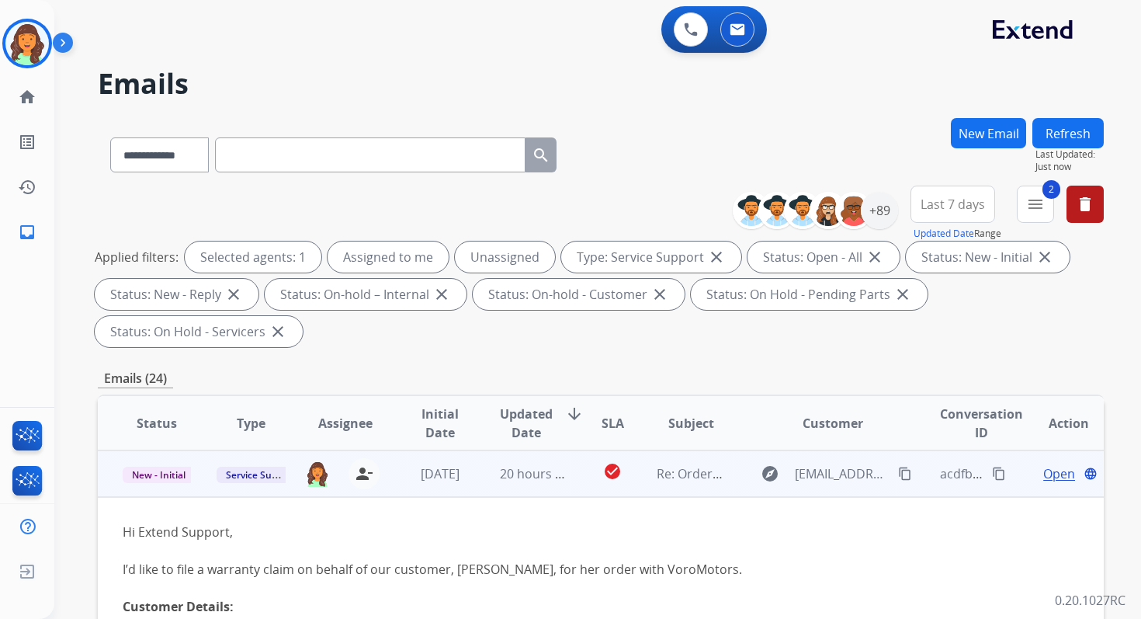
click at [1043, 473] on span "Open" at bounding box center [1059, 473] width 32 height 19
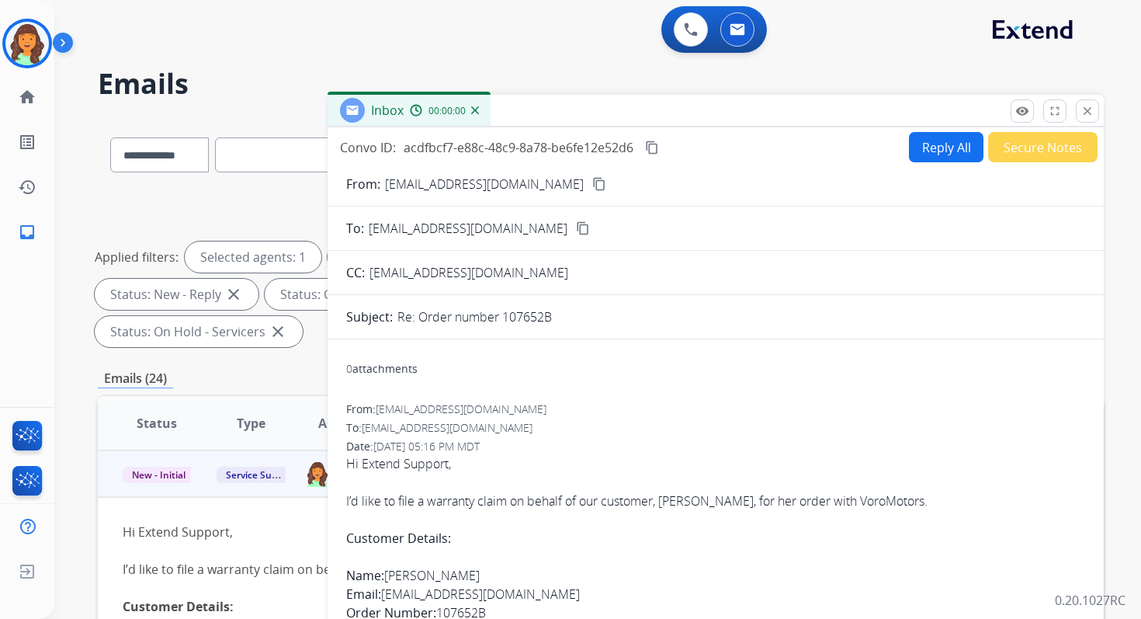
click at [938, 152] on button "Reply All" at bounding box center [946, 147] width 75 height 30
select select "**********"
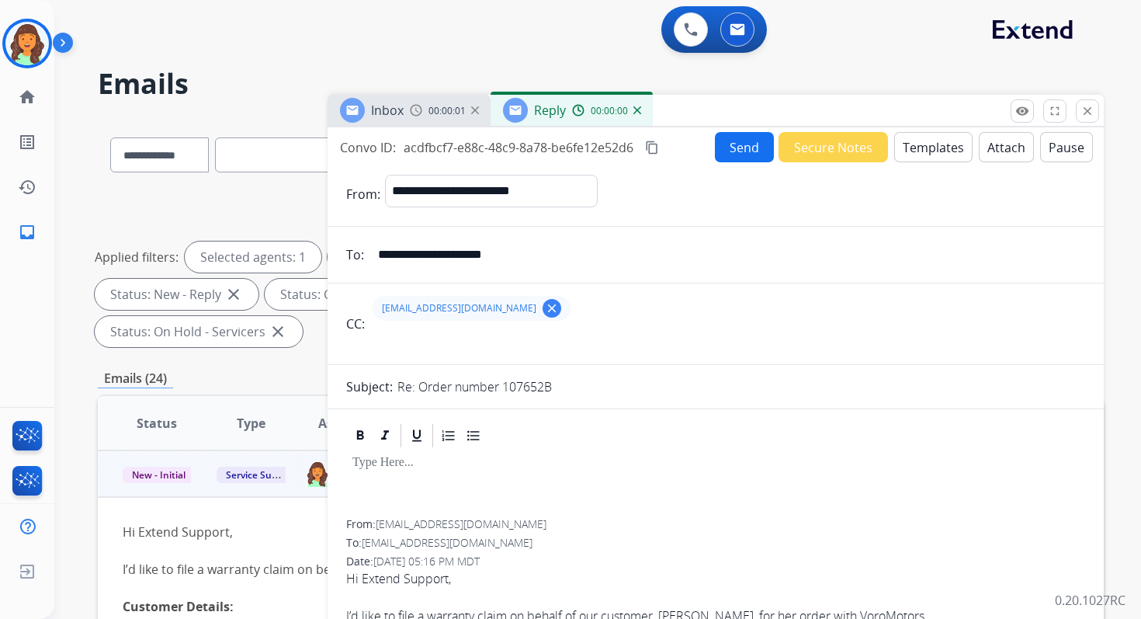
click at [938, 152] on button "Templates" at bounding box center [933, 147] width 78 height 30
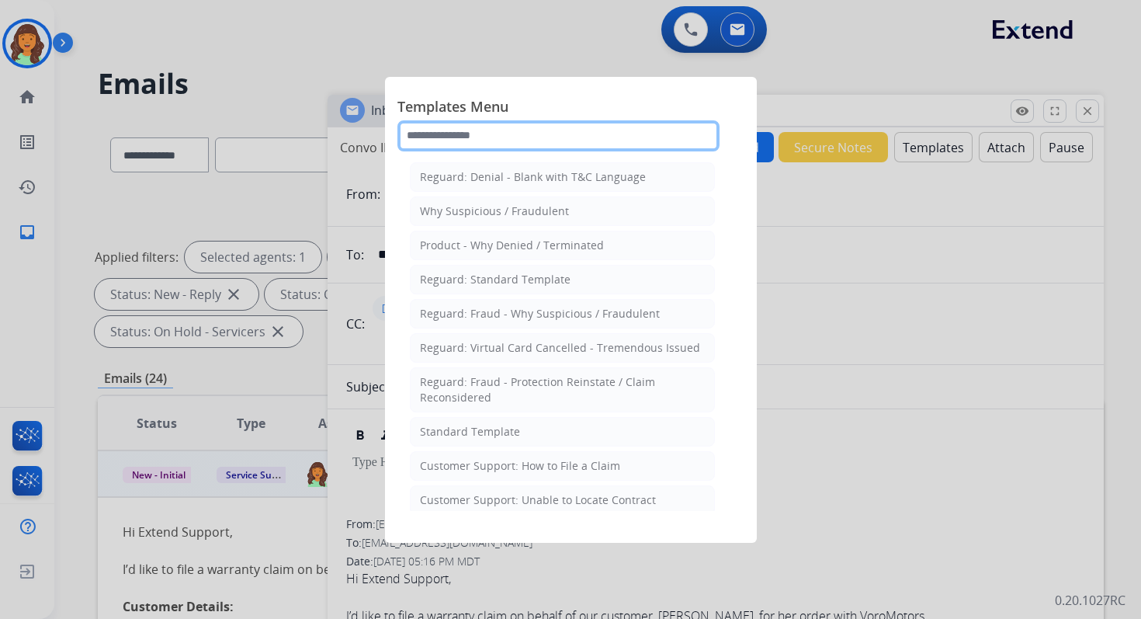
click at [554, 133] on input "text" at bounding box center [558, 135] width 322 height 31
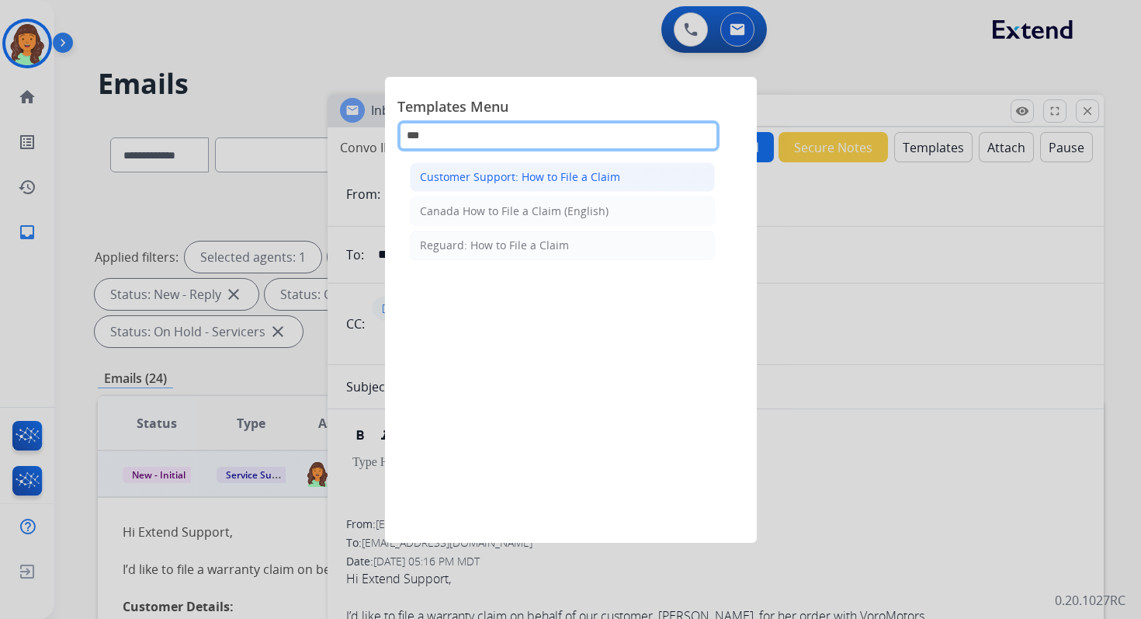
type input "***"
click at [522, 183] on div "Customer Support: How to File a Claim" at bounding box center [520, 177] width 200 height 16
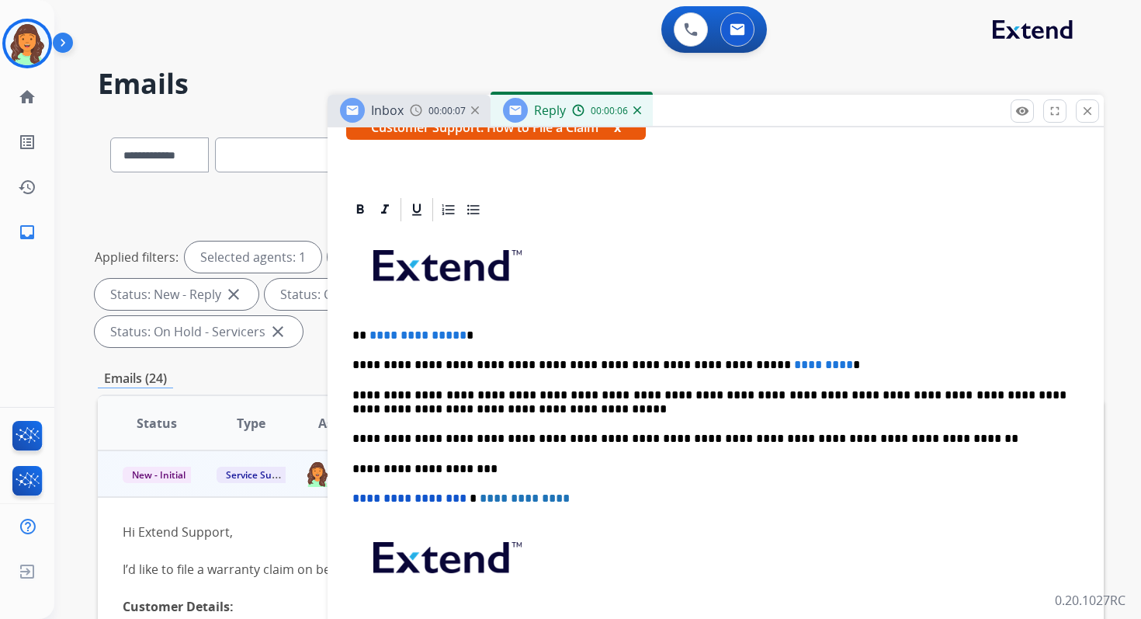
scroll to position [338, 0]
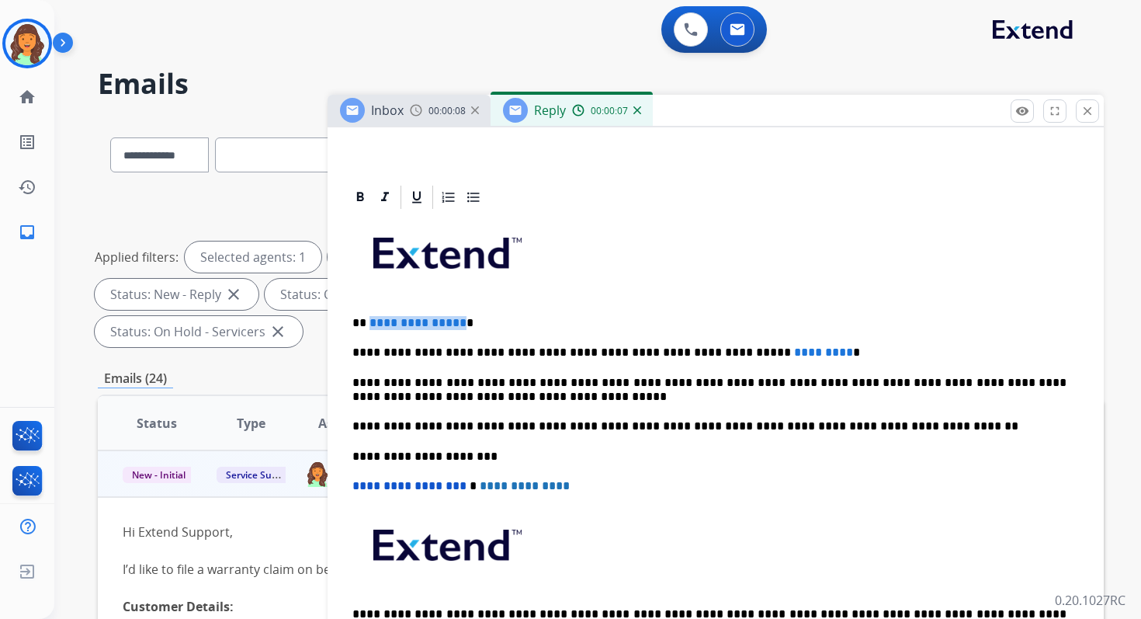
drag, startPoint x: 456, startPoint y: 324, endPoint x: 366, endPoint y: 324, distance: 89.3
click at [366, 324] on p "**********" at bounding box center [709, 323] width 714 height 14
drag, startPoint x: 777, startPoint y: 352, endPoint x: 672, endPoint y: 350, distance: 104.8
click at [672, 350] on p "**********" at bounding box center [709, 352] width 714 height 14
click at [428, 458] on p "**********" at bounding box center [709, 457] width 714 height 14
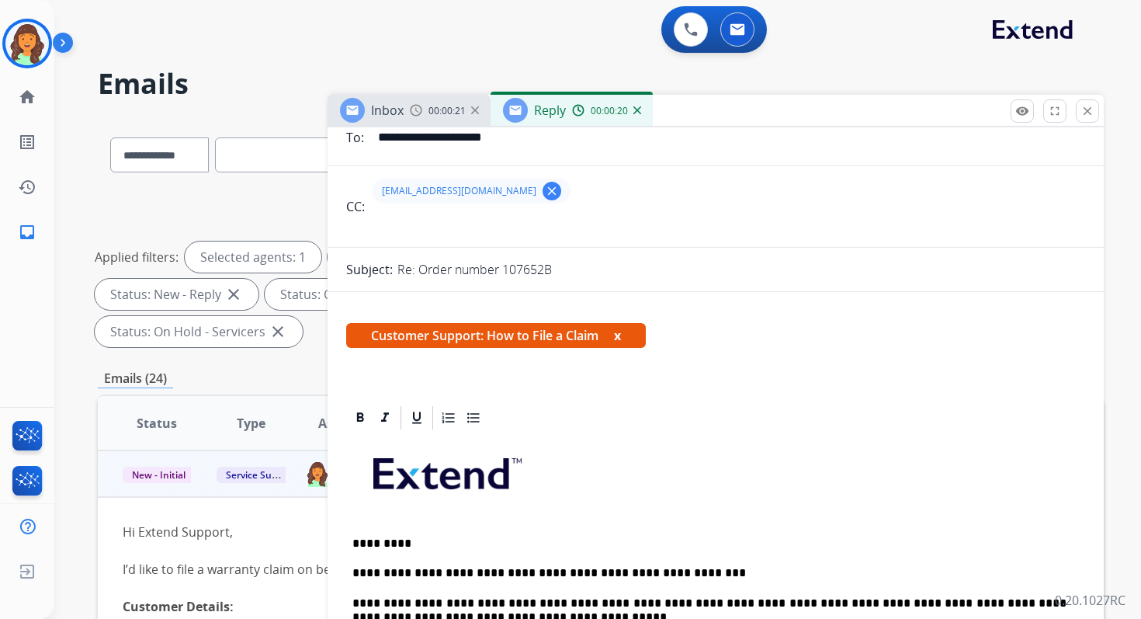
scroll to position [0, 0]
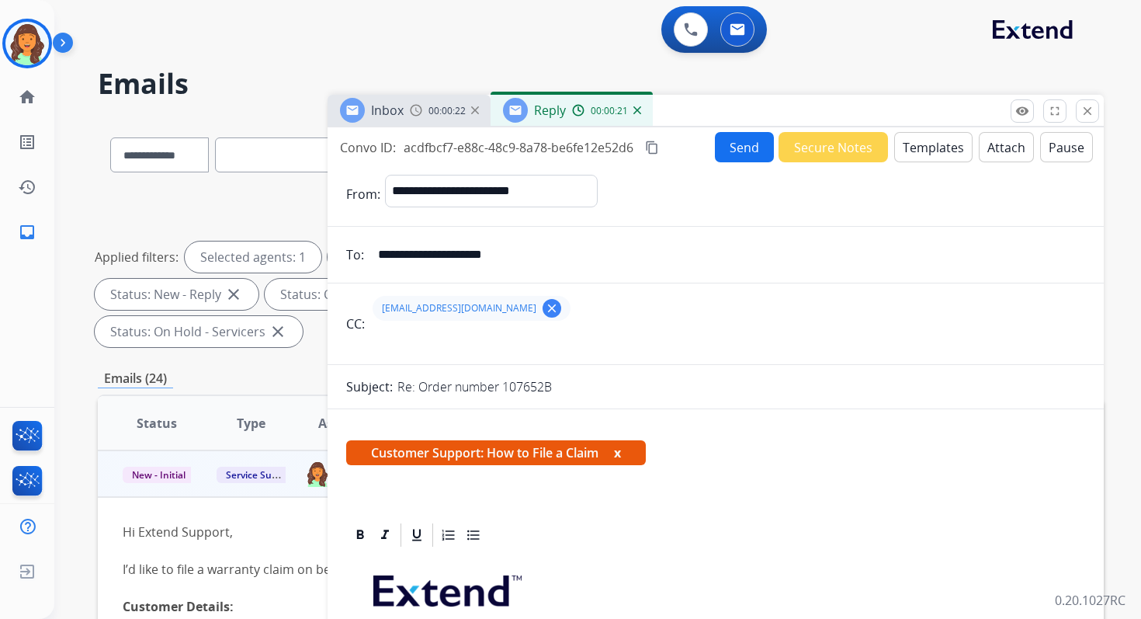
click at [748, 160] on button "Send" at bounding box center [744, 147] width 59 height 30
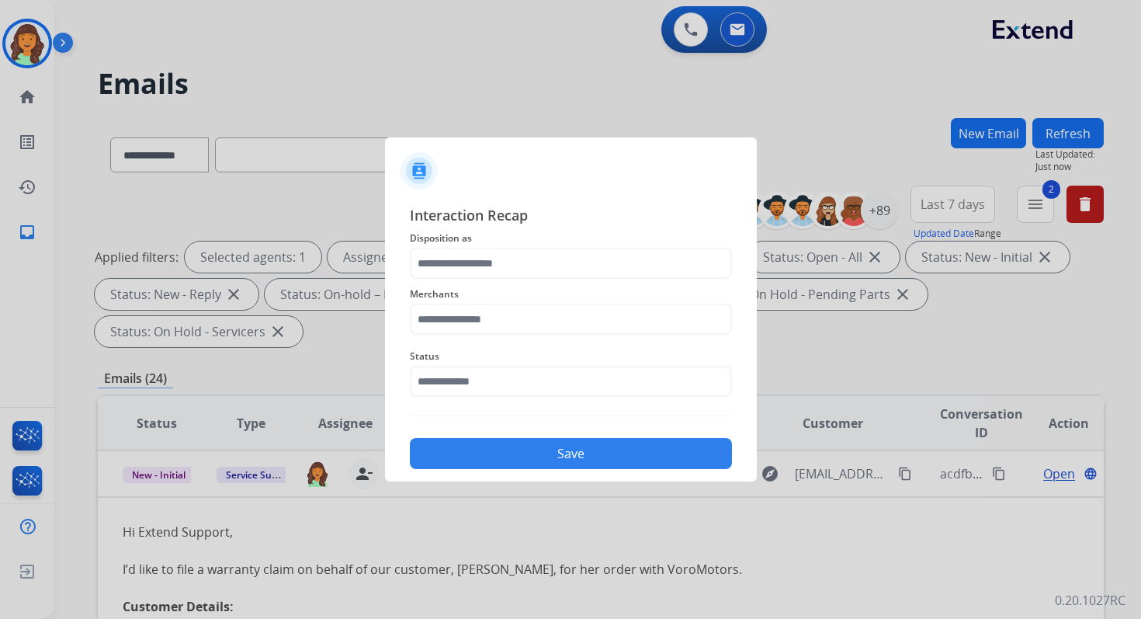
click at [458, 279] on div "Merchants" at bounding box center [571, 310] width 322 height 62
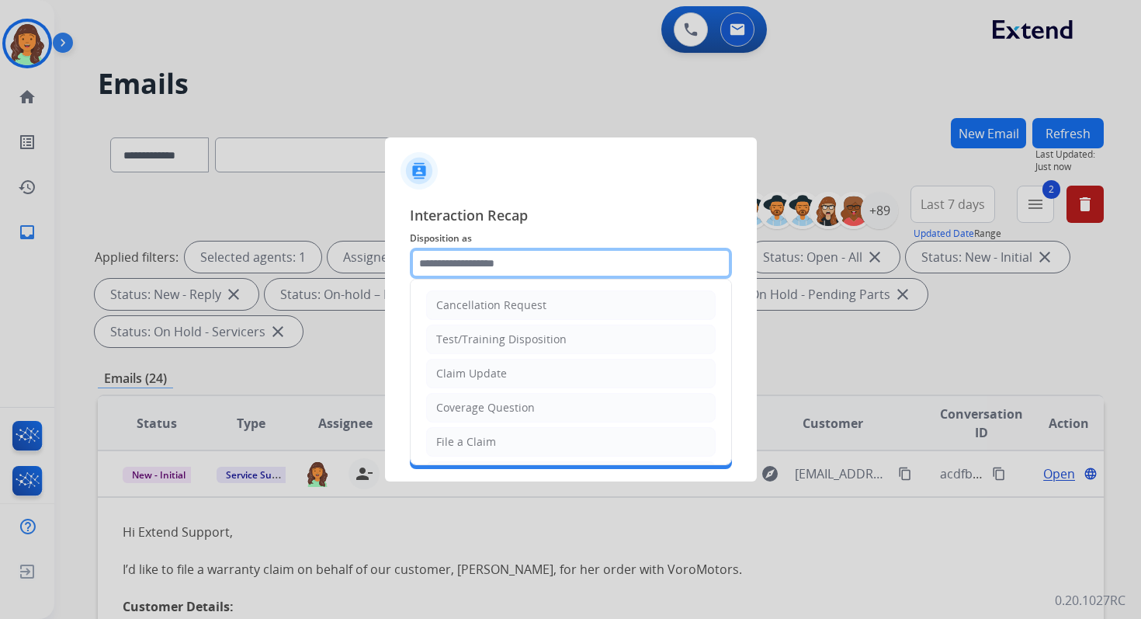
click at [457, 268] on input "text" at bounding box center [571, 263] width 322 height 31
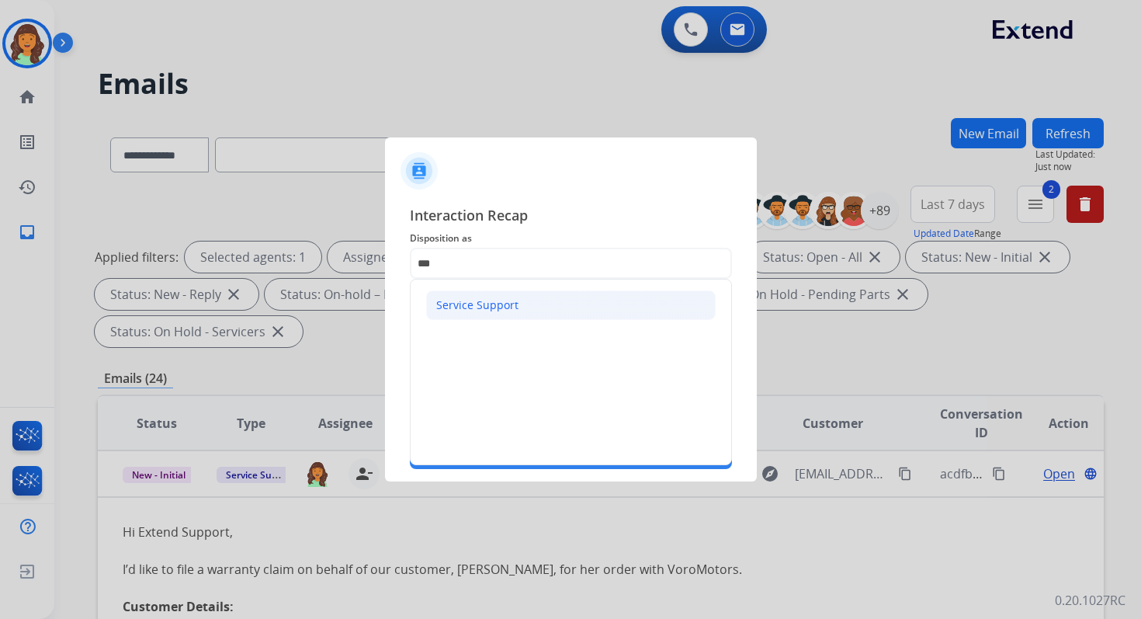
click at [494, 314] on li "Service Support" at bounding box center [571, 305] width 290 height 30
type input "**********"
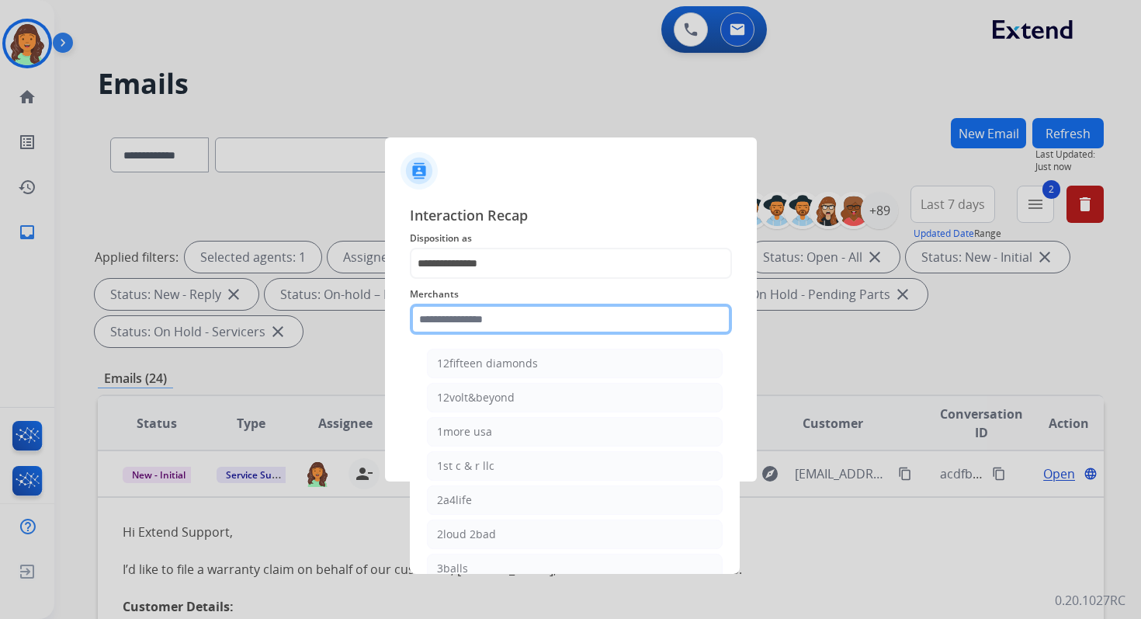
click at [495, 318] on input "text" at bounding box center [571, 319] width 322 height 31
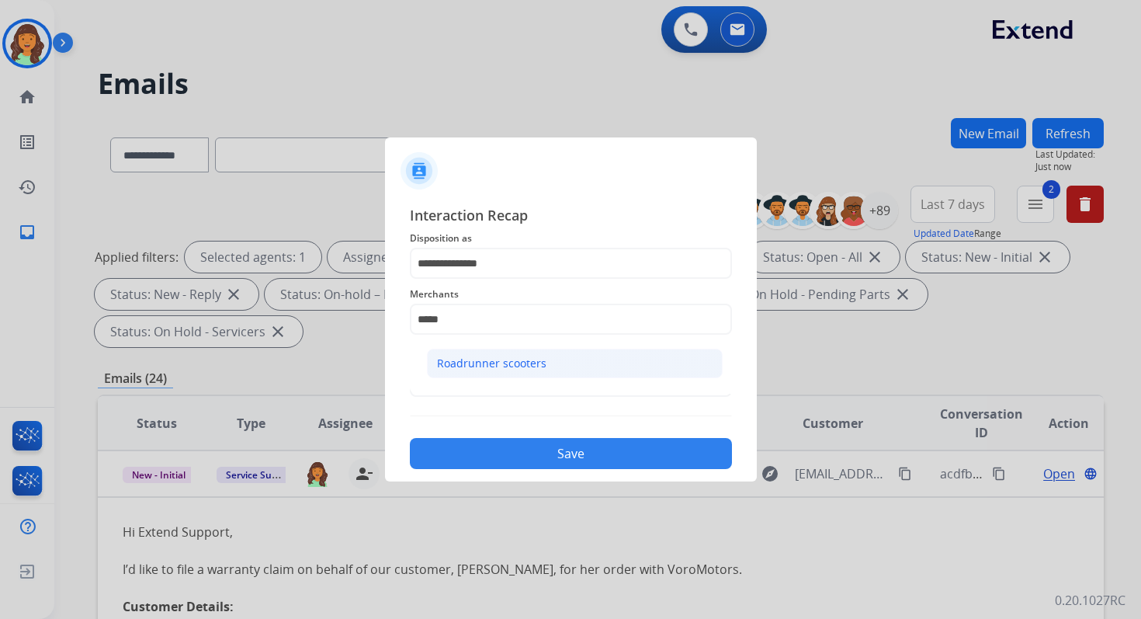
click at [507, 356] on div "Roadrunner scooters" at bounding box center [491, 364] width 109 height 16
type input "**********"
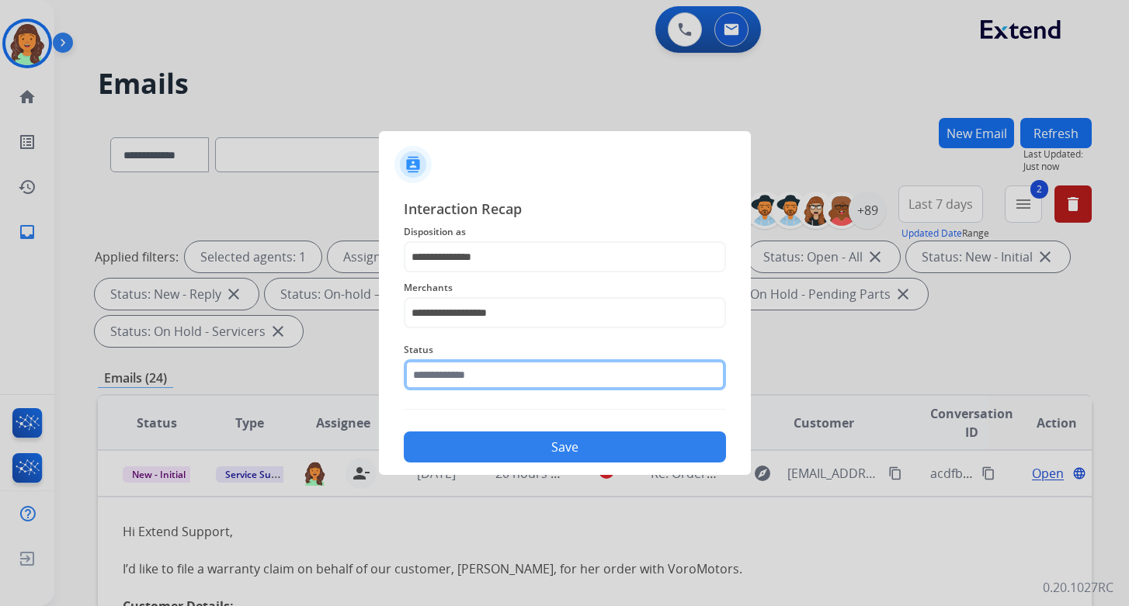
click at [507, 374] on input "text" at bounding box center [565, 374] width 322 height 31
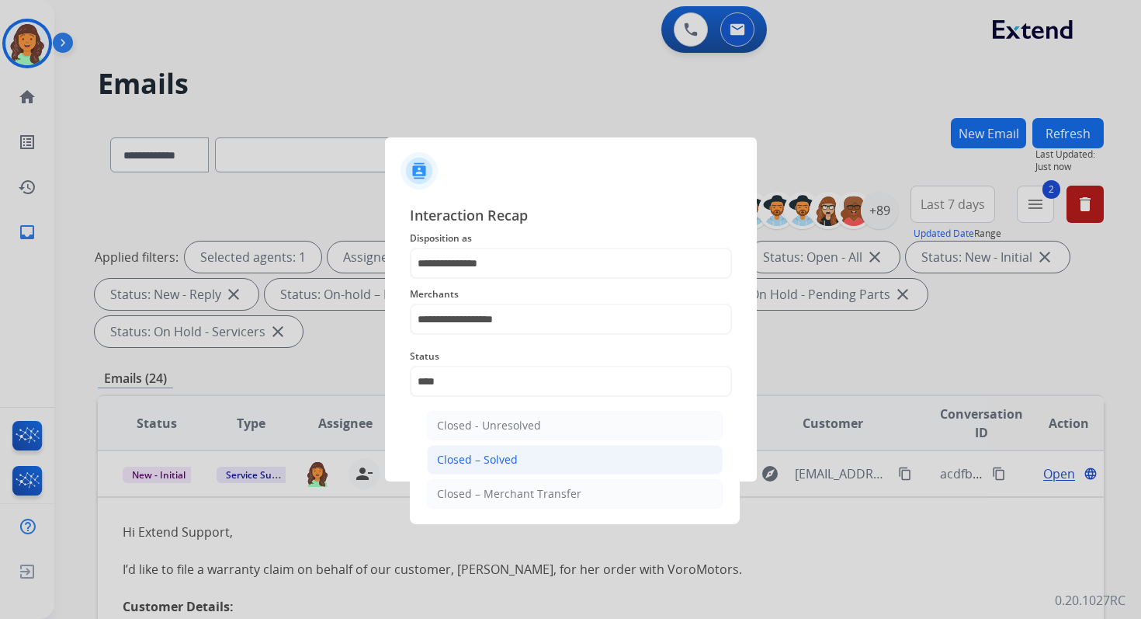
click at [512, 463] on div "Closed – Solved" at bounding box center [477, 460] width 81 height 16
type input "**********"
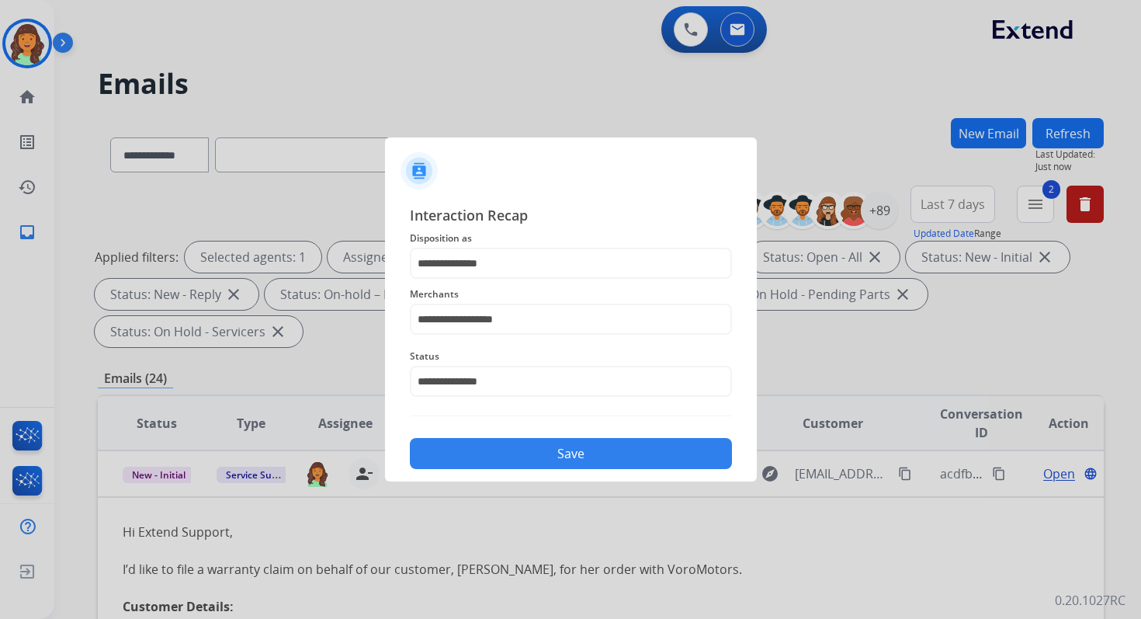
click at [512, 463] on button "Save" at bounding box center [571, 453] width 322 height 31
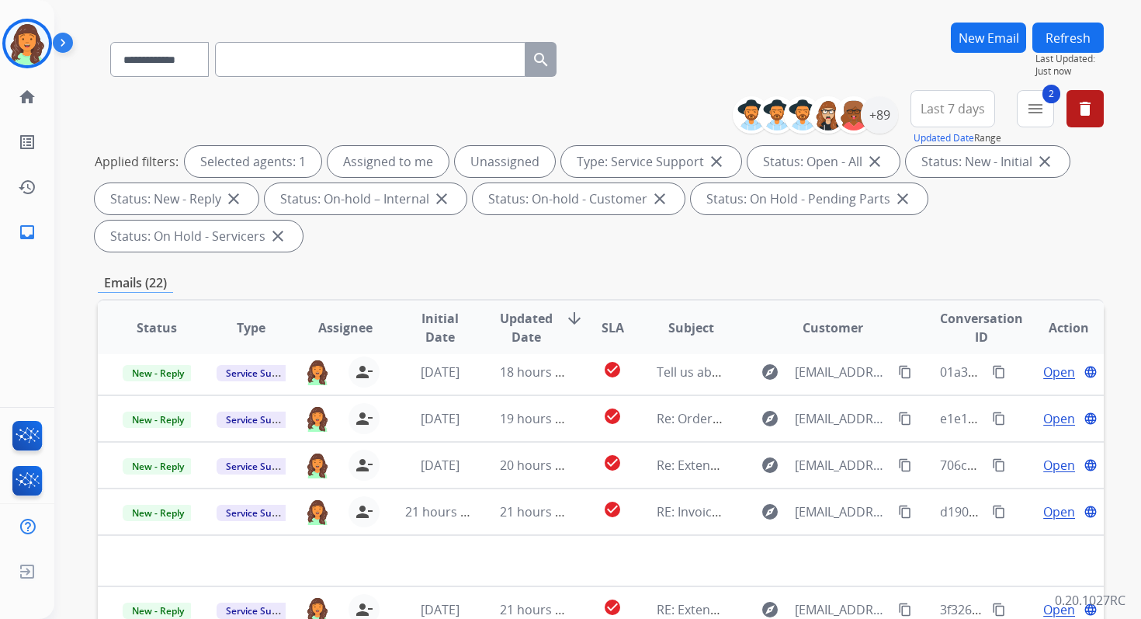
scroll to position [377, 0]
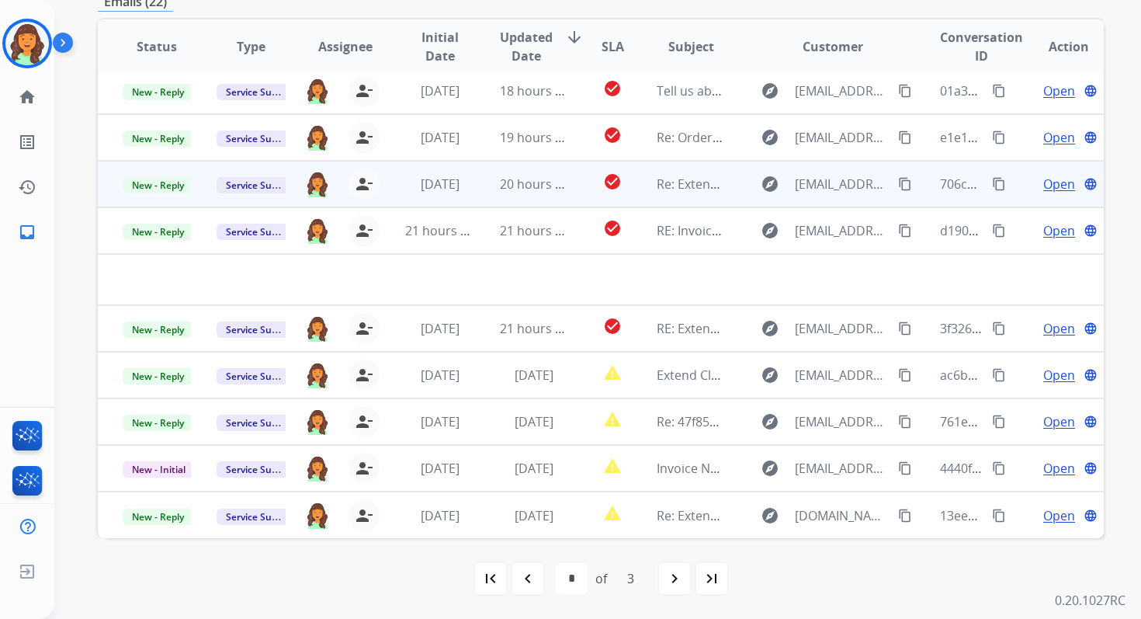
click at [547, 196] on td "20 hours ago" at bounding box center [522, 184] width 94 height 47
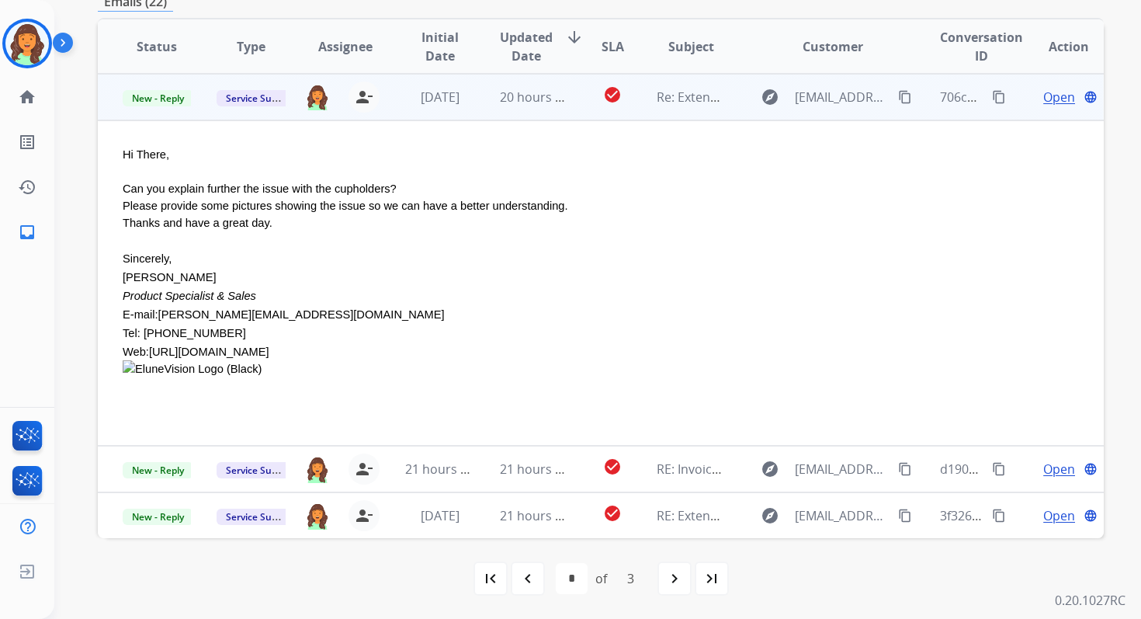
scroll to position [0, 0]
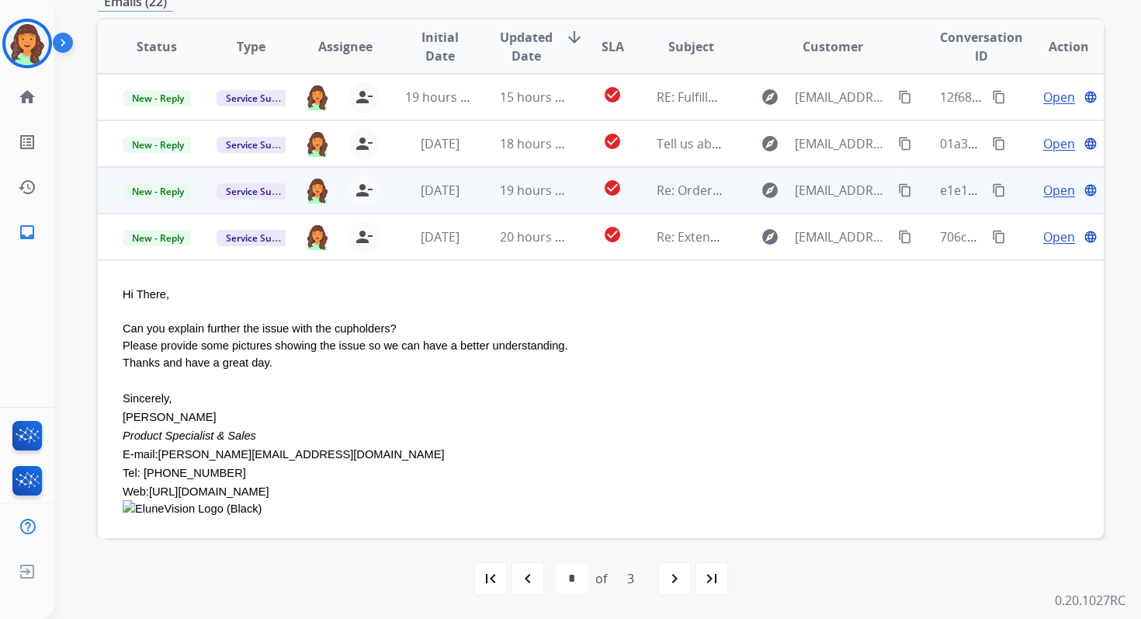
click at [543, 178] on td "19 hours ago" at bounding box center [522, 190] width 94 height 47
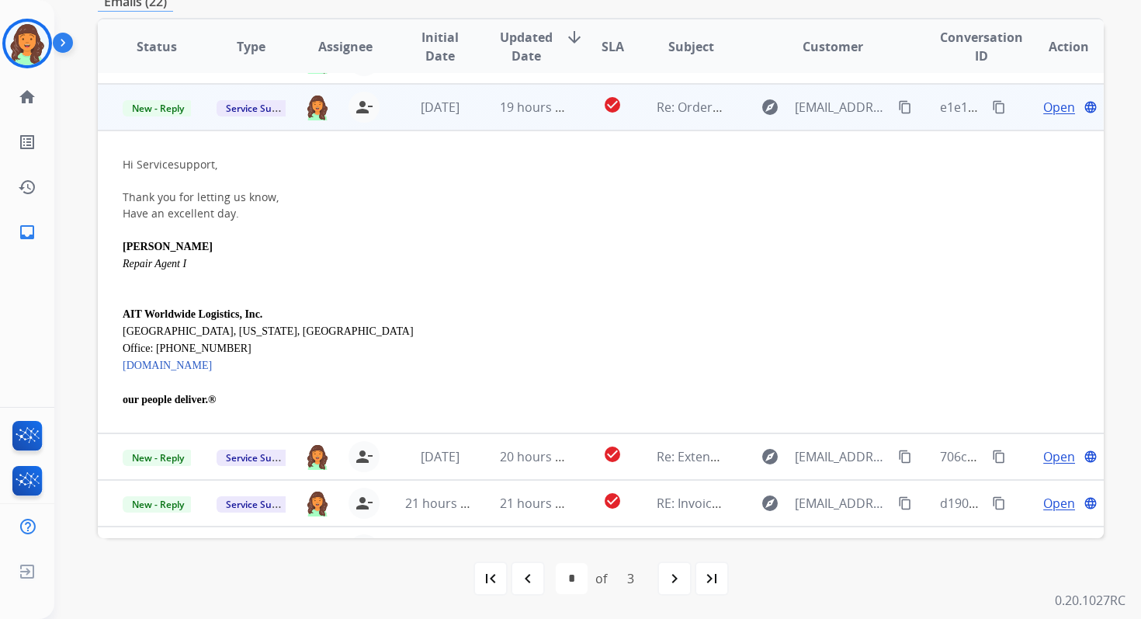
scroll to position [93, 0]
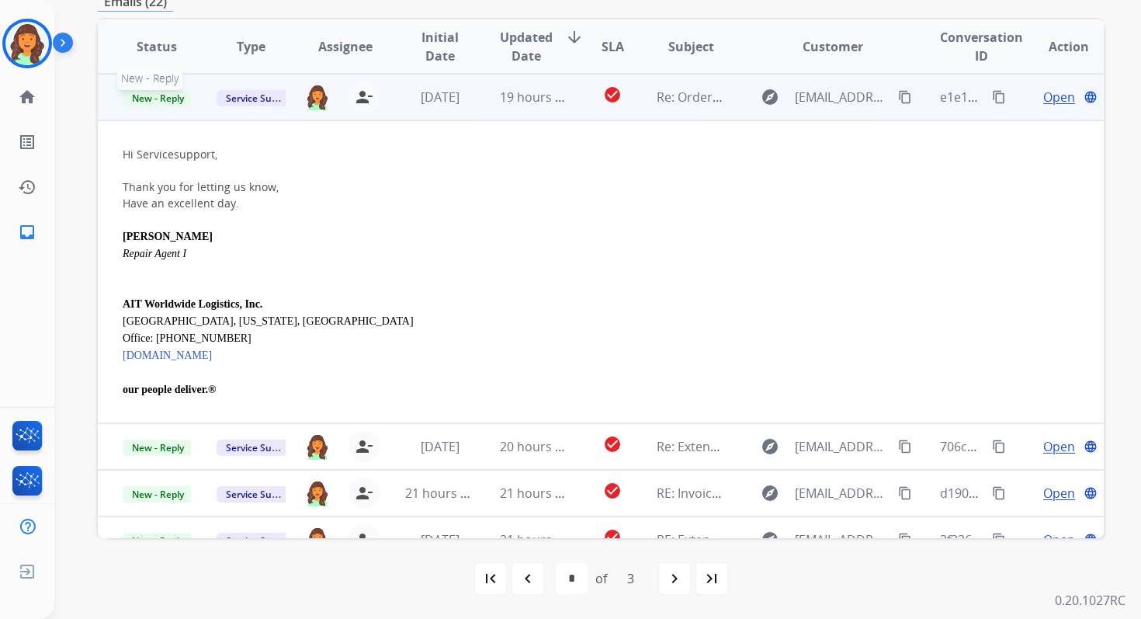
click at [169, 103] on span "New - Reply" at bounding box center [158, 98] width 71 height 16
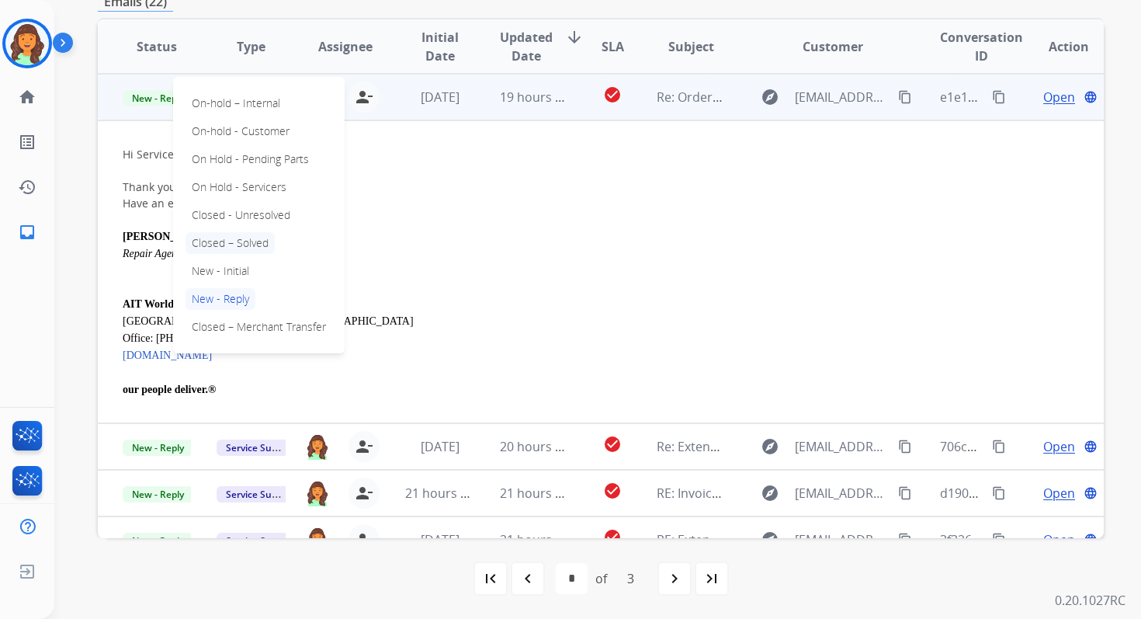
click at [224, 249] on p "Closed – Solved" at bounding box center [230, 243] width 89 height 22
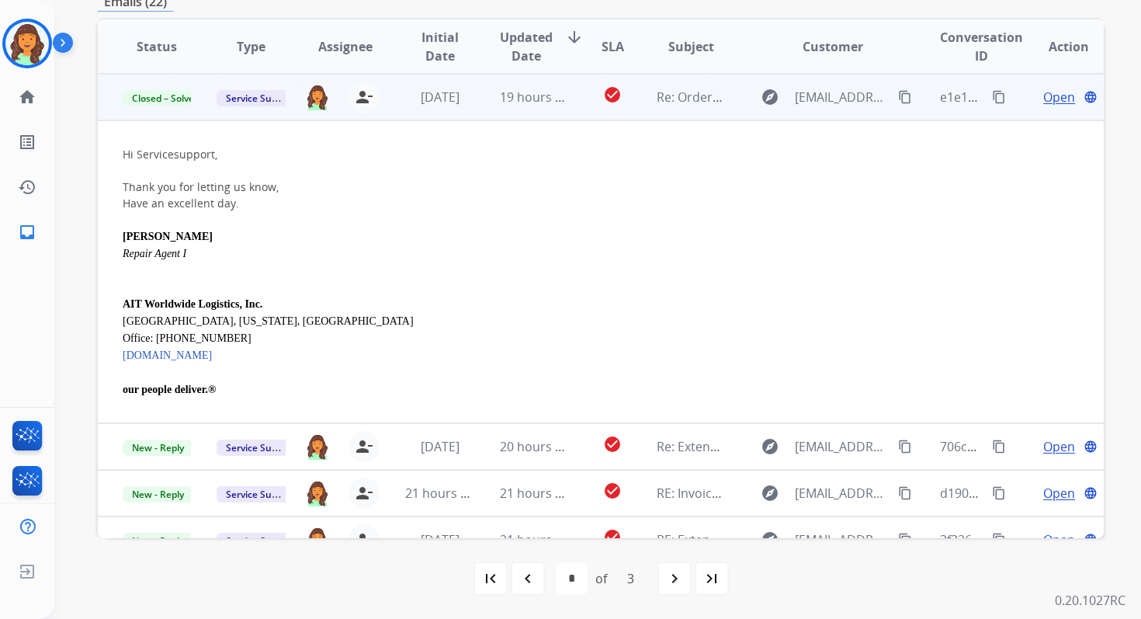
scroll to position [0, 0]
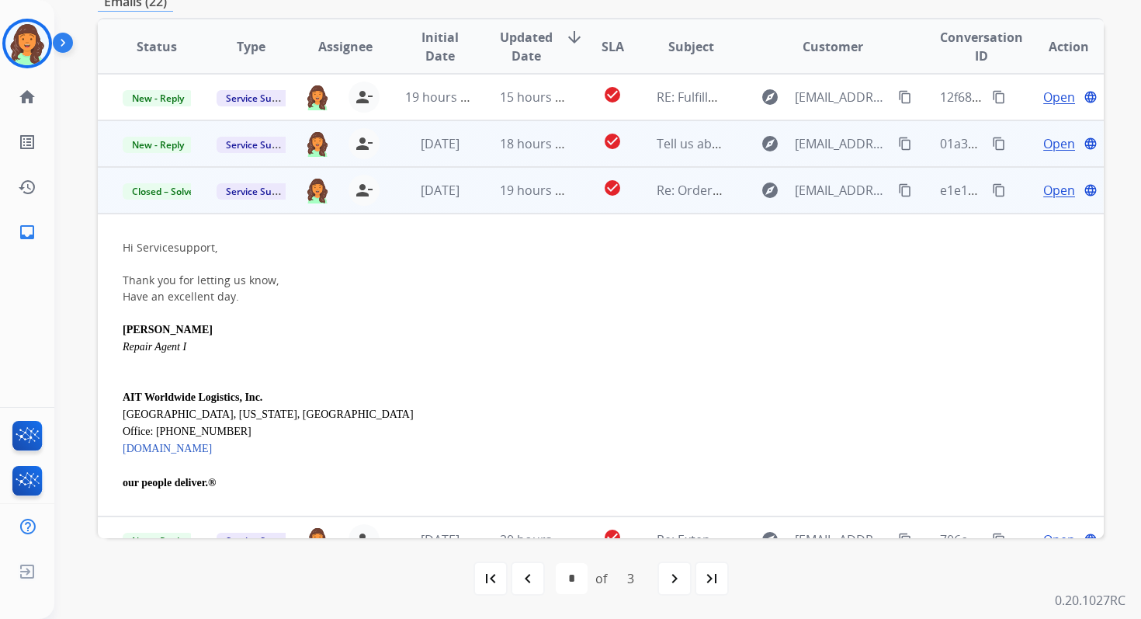
click at [475, 152] on td "18 hours ago" at bounding box center [522, 143] width 94 height 47
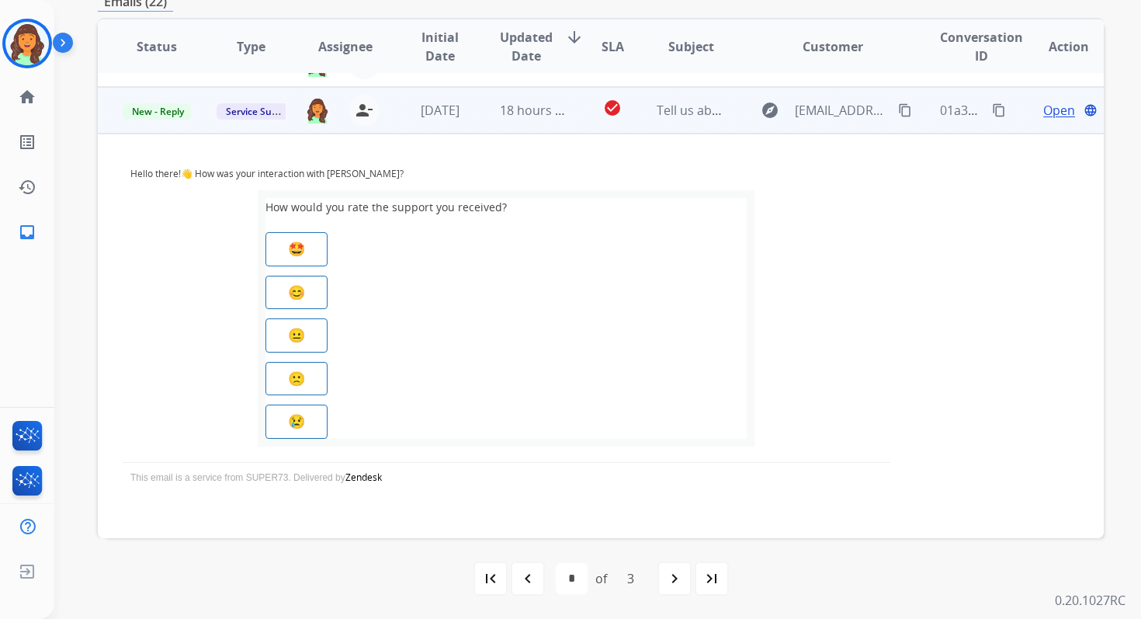
scroll to position [47, 0]
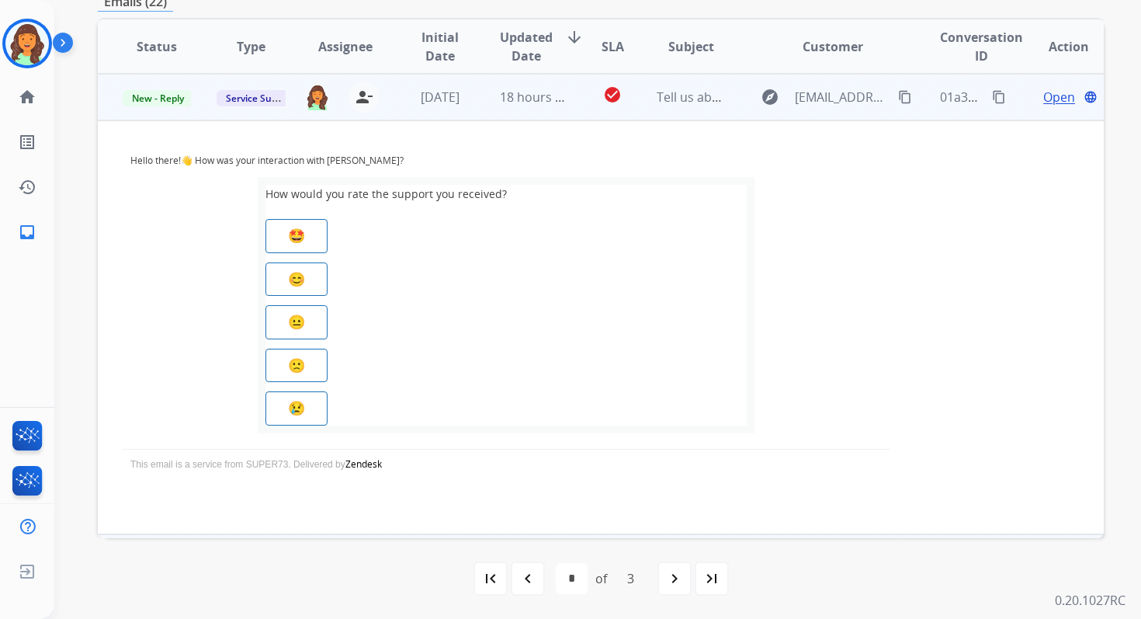
click at [1044, 95] on span "Open" at bounding box center [1059, 97] width 32 height 19
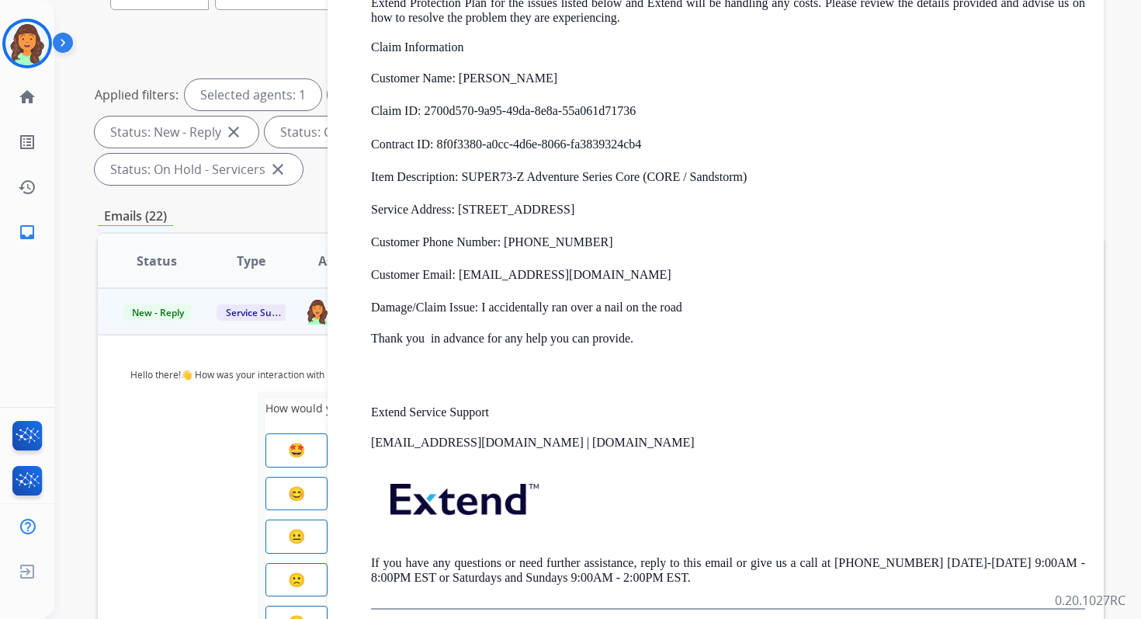
scroll to position [161, 0]
drag, startPoint x: 574, startPoint y: 280, endPoint x: 461, endPoint y: 276, distance: 112.7
click at [461, 276] on p "Customer Email: coleeny@hotmail.com" at bounding box center [728, 276] width 714 height 17
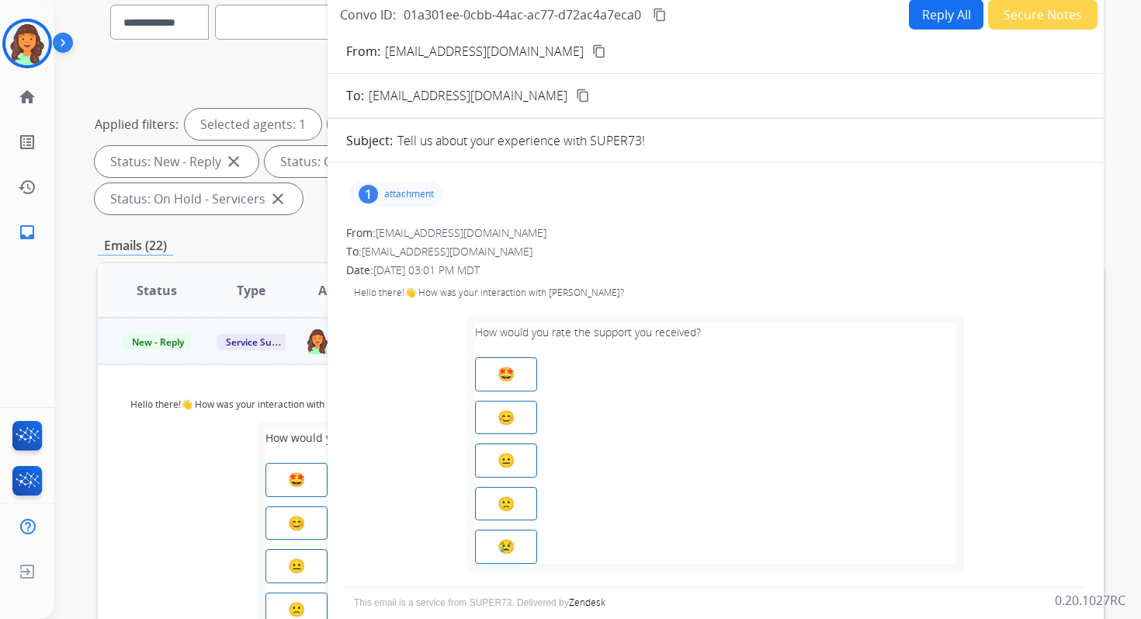
scroll to position [27, 0]
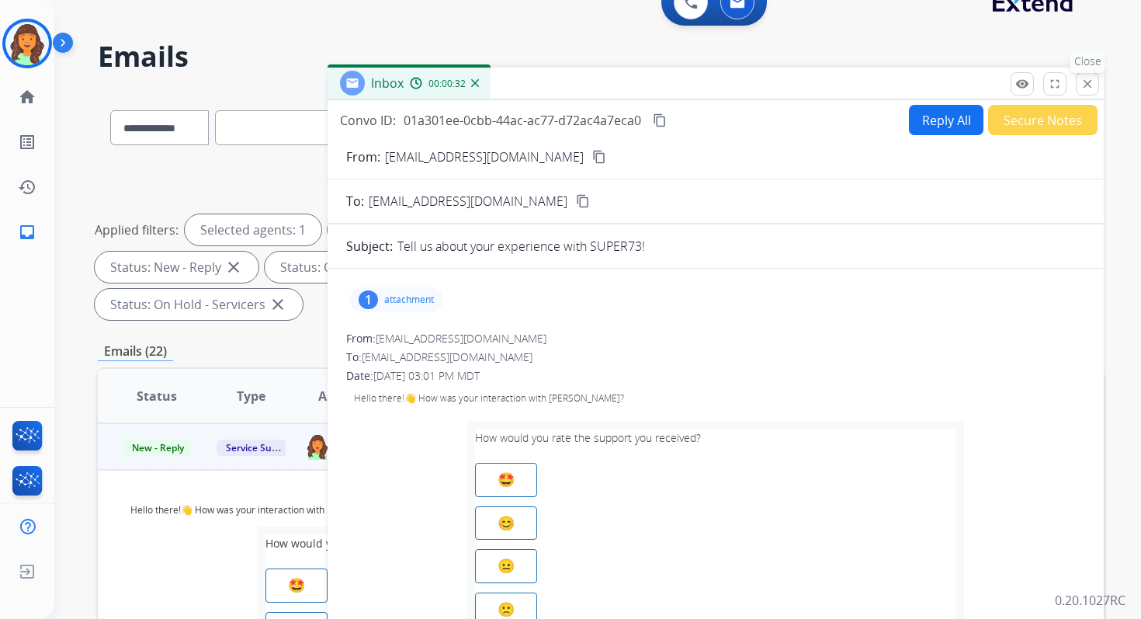
click at [1086, 78] on mat-icon "close" at bounding box center [1088, 84] width 14 height 14
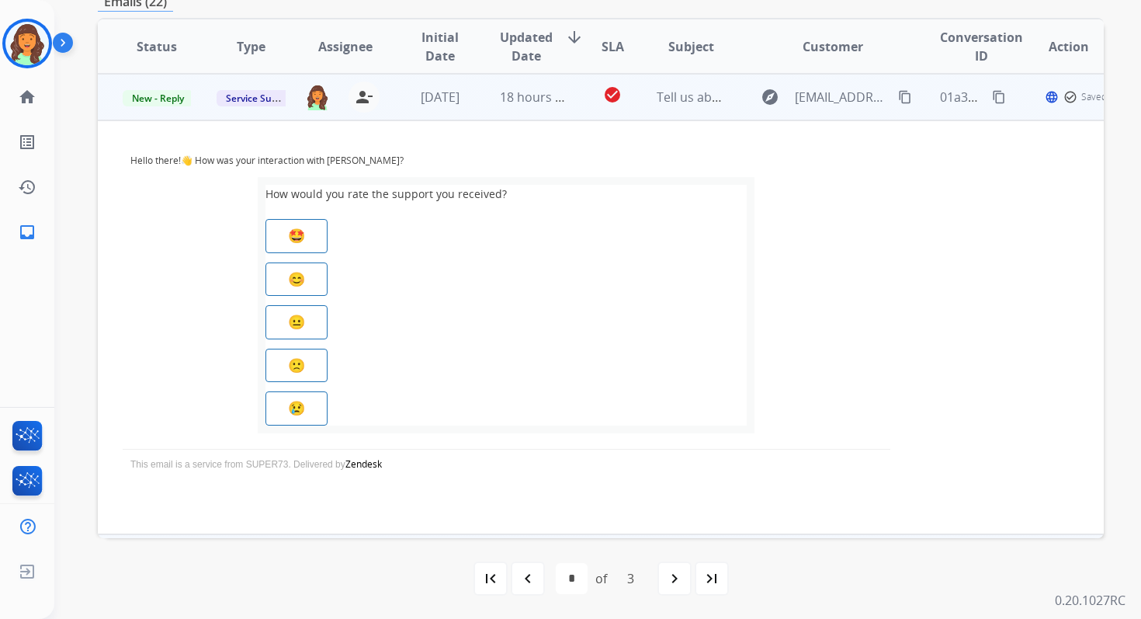
scroll to position [0, 0]
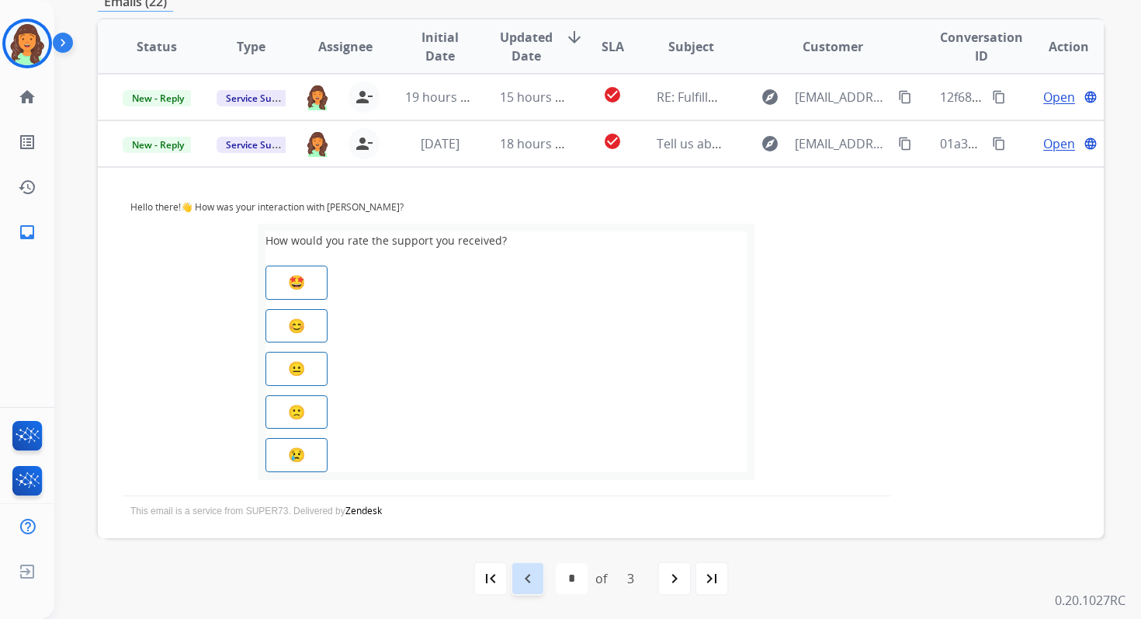
click at [526, 574] on mat-icon "navigate_before" at bounding box center [528, 578] width 19 height 19
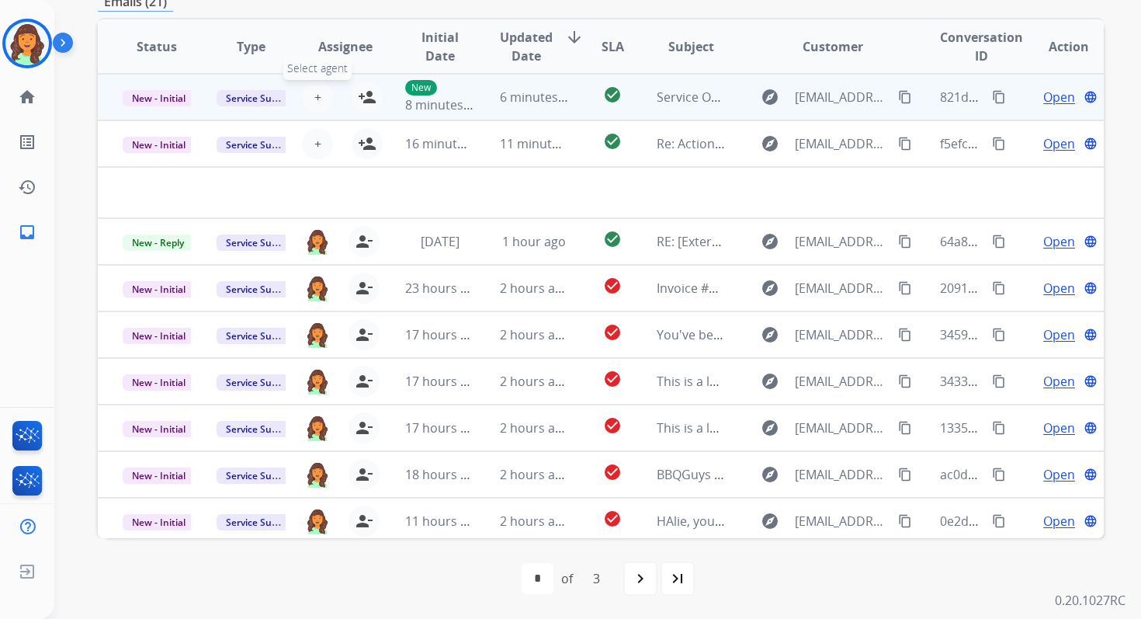
click at [318, 92] on span "+" at bounding box center [317, 97] width 7 height 19
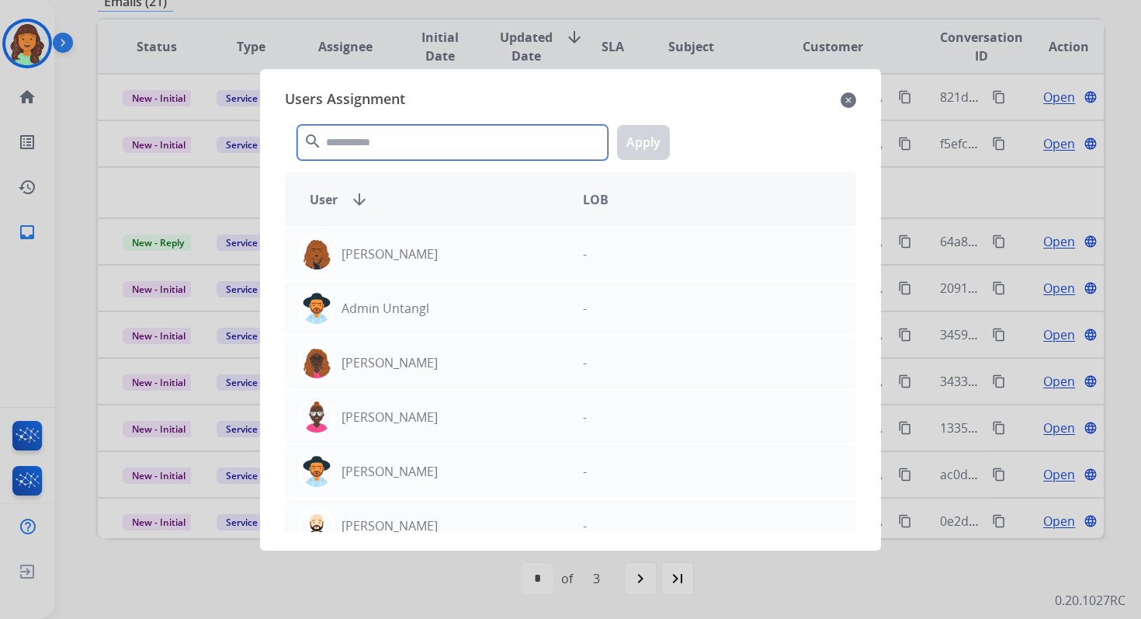
click at [390, 151] on input "text" at bounding box center [452, 142] width 311 height 35
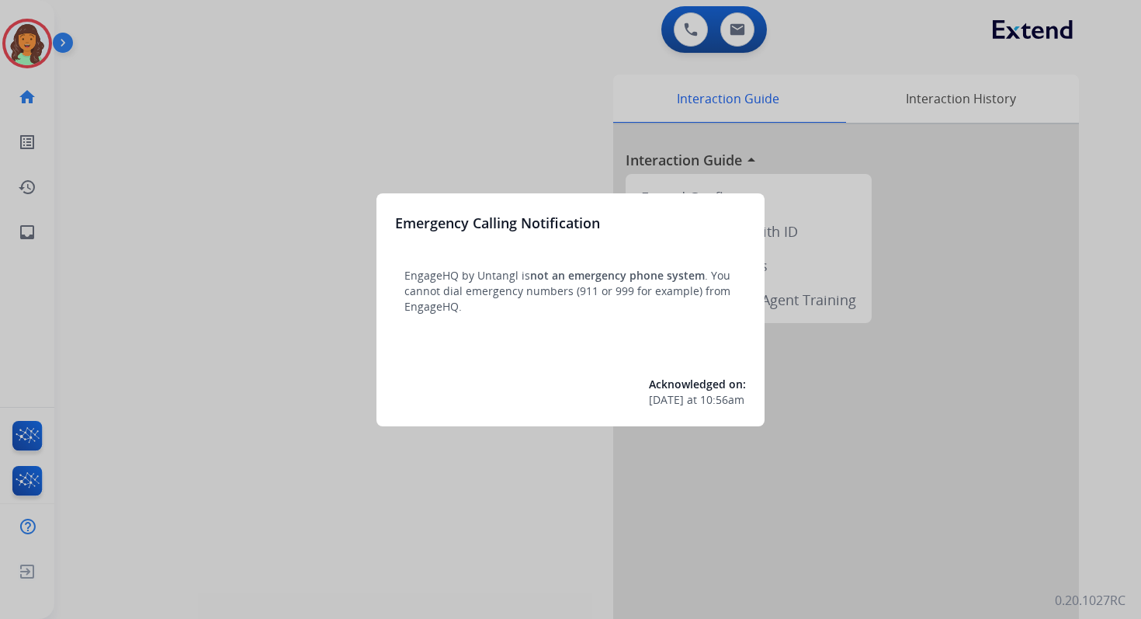
click at [742, 25] on div at bounding box center [570, 309] width 1141 height 619
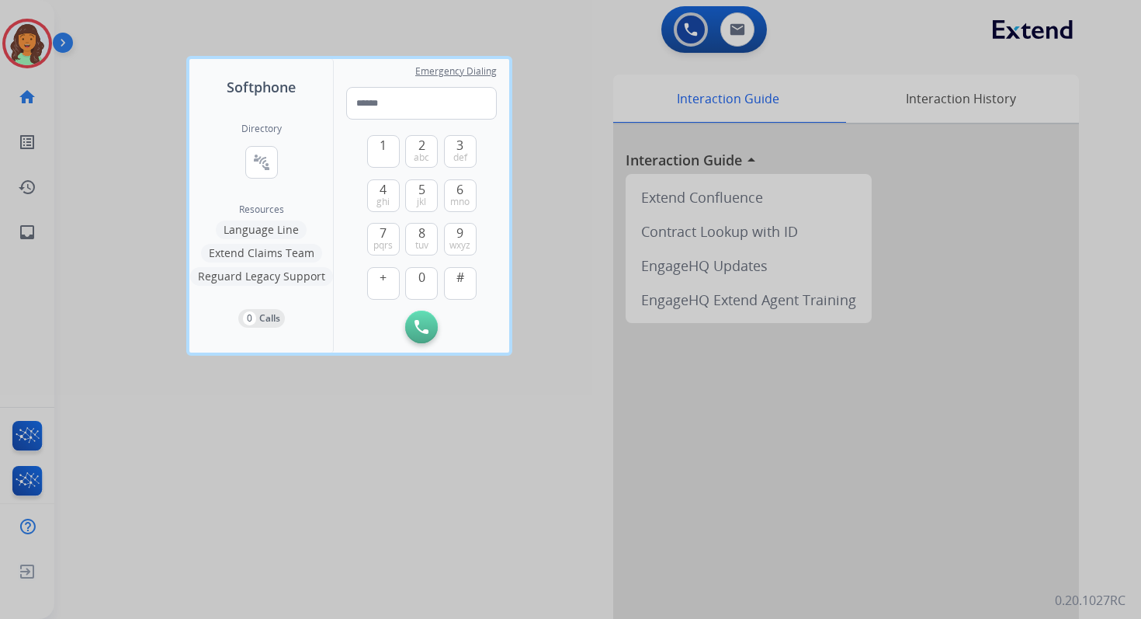
click at [742, 25] on div at bounding box center [570, 309] width 1141 height 619
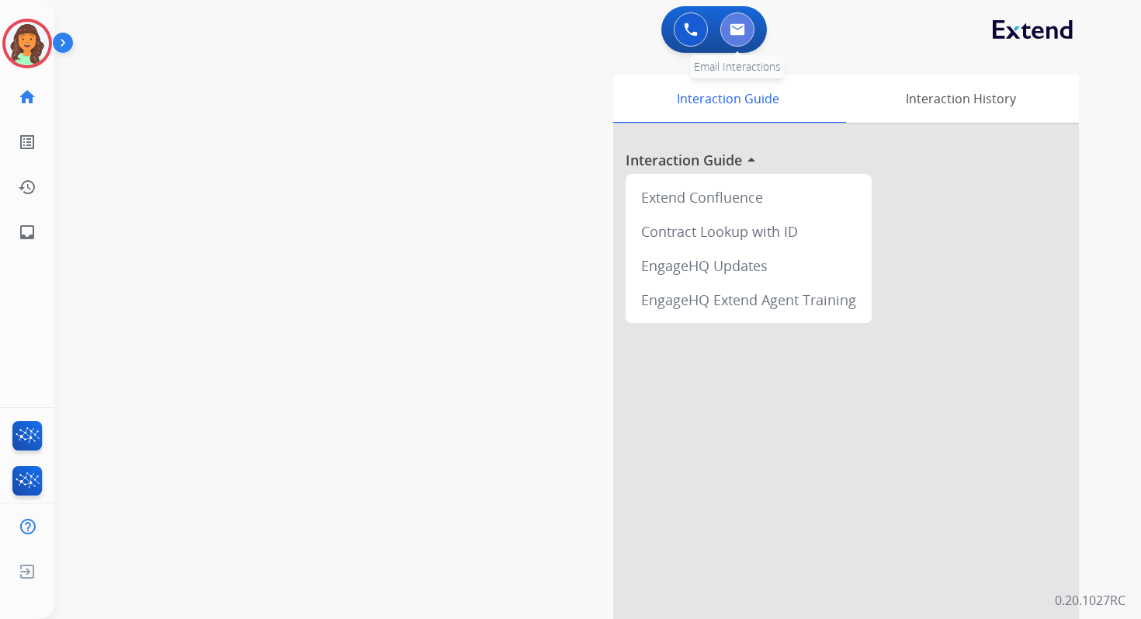
click at [741, 25] on img at bounding box center [738, 29] width 16 height 12
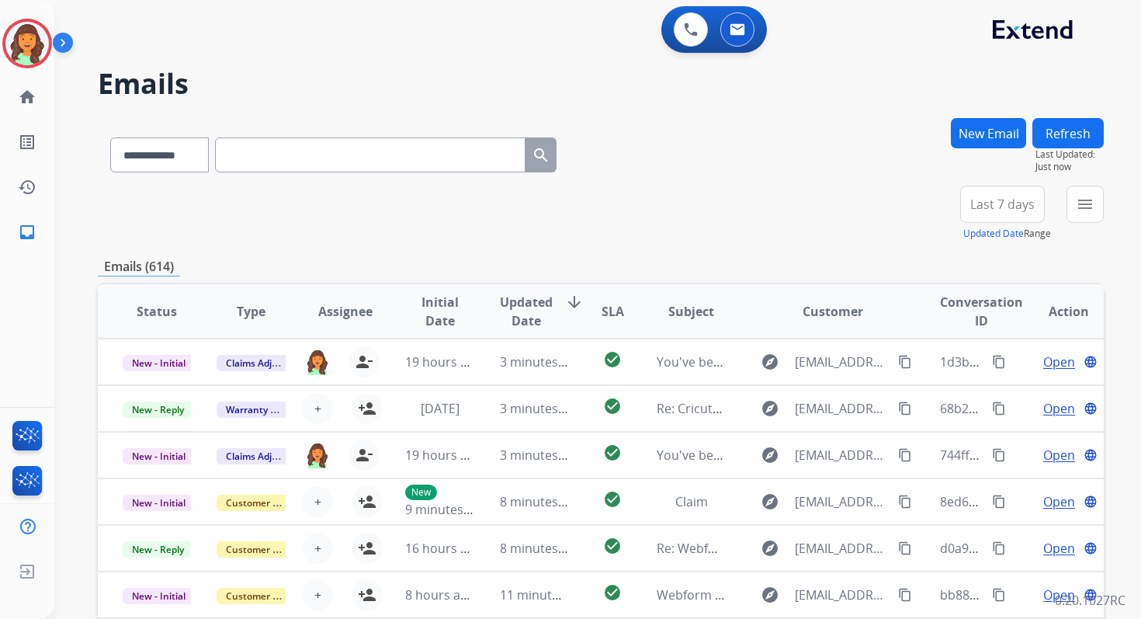
click at [387, 149] on input "text" at bounding box center [370, 154] width 311 height 35
paste input "**********"
type input "**********"
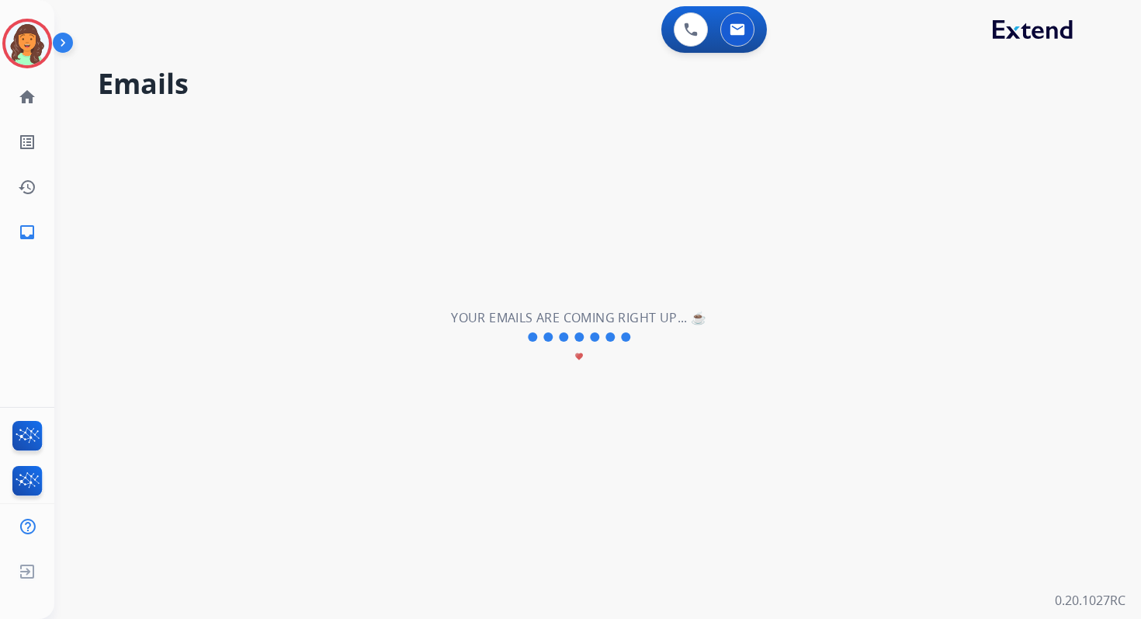
click at [387, 148] on div "**********" at bounding box center [579, 337] width 1050 height 563
click at [29, 40] on img at bounding box center [26, 43] width 43 height 43
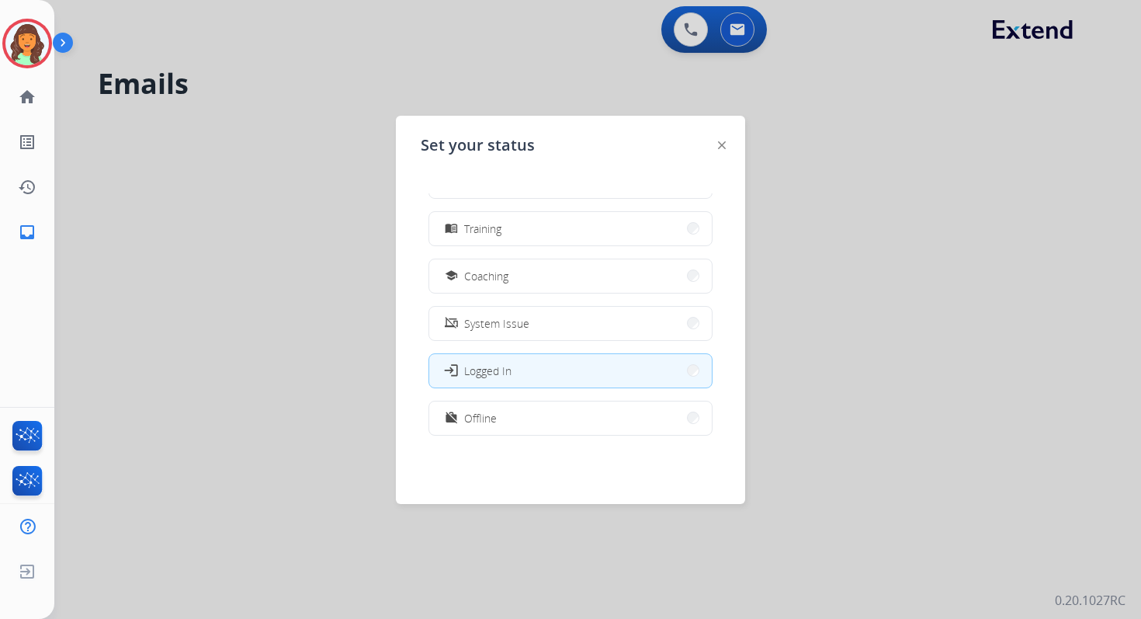
scroll to position [293, 0]
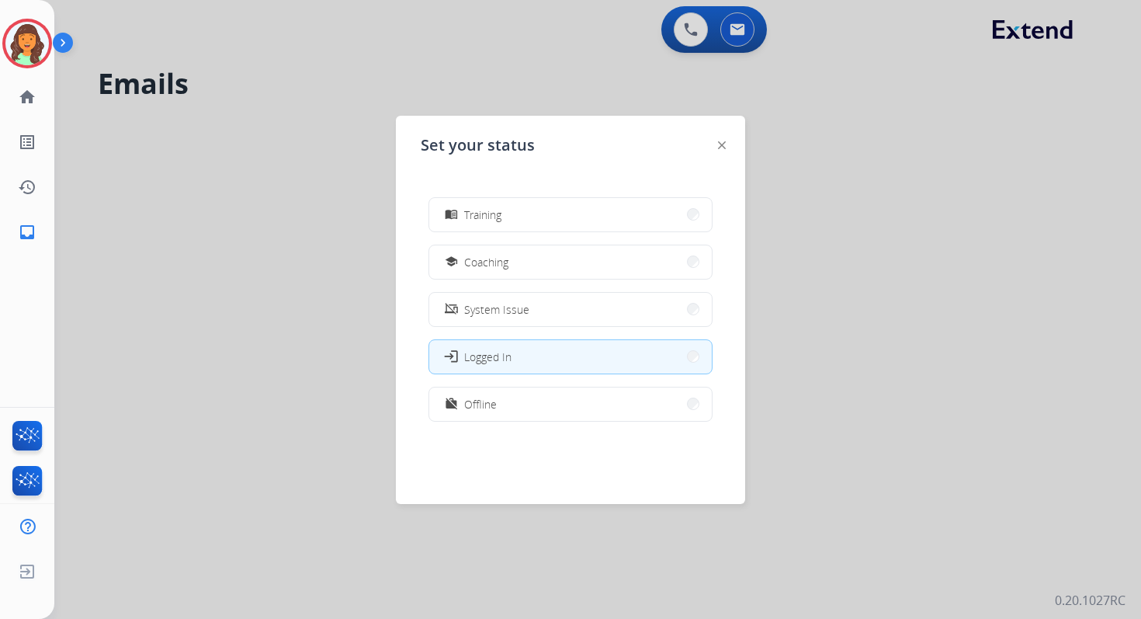
click at [724, 144] on img at bounding box center [722, 145] width 8 height 8
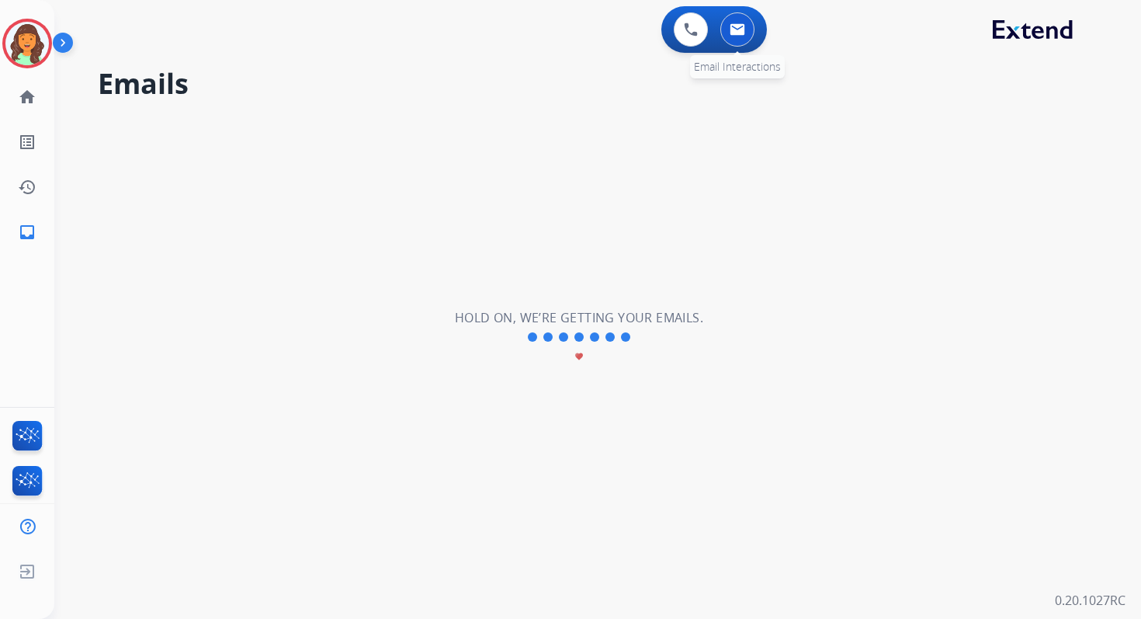
click at [746, 23] on button at bounding box center [737, 29] width 34 height 34
click at [743, 29] on img at bounding box center [738, 29] width 16 height 12
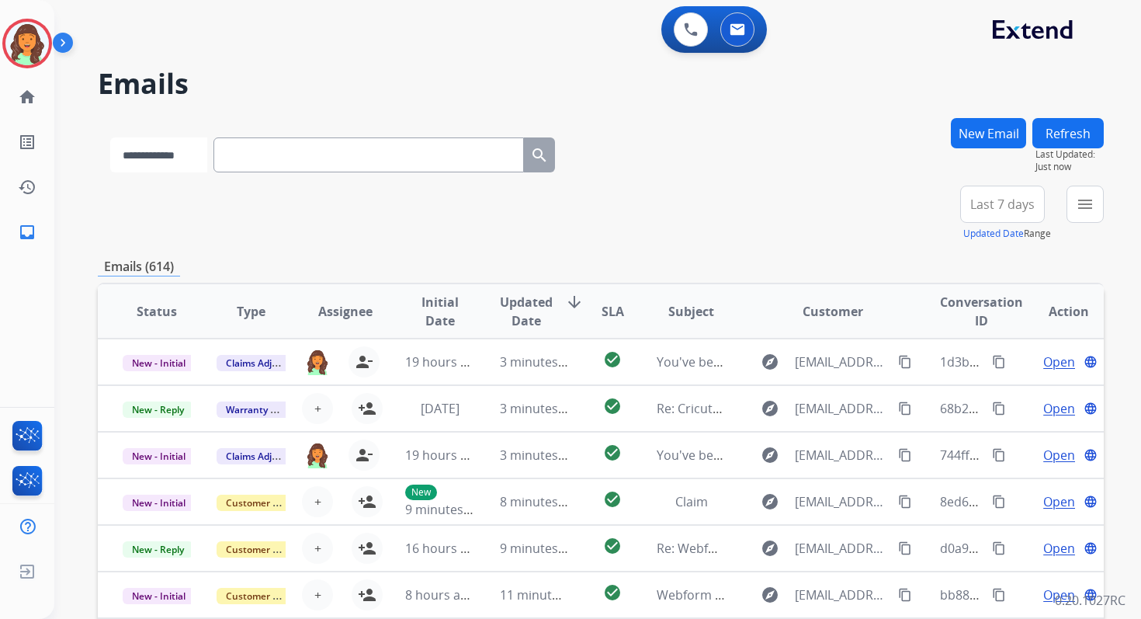
click at [203, 161] on select "**********" at bounding box center [158, 154] width 97 height 35
select select "*******"
click at [110, 137] on select "**********" at bounding box center [158, 154] width 97 height 35
click at [259, 158] on input "text" at bounding box center [370, 154] width 311 height 35
paste input "**********"
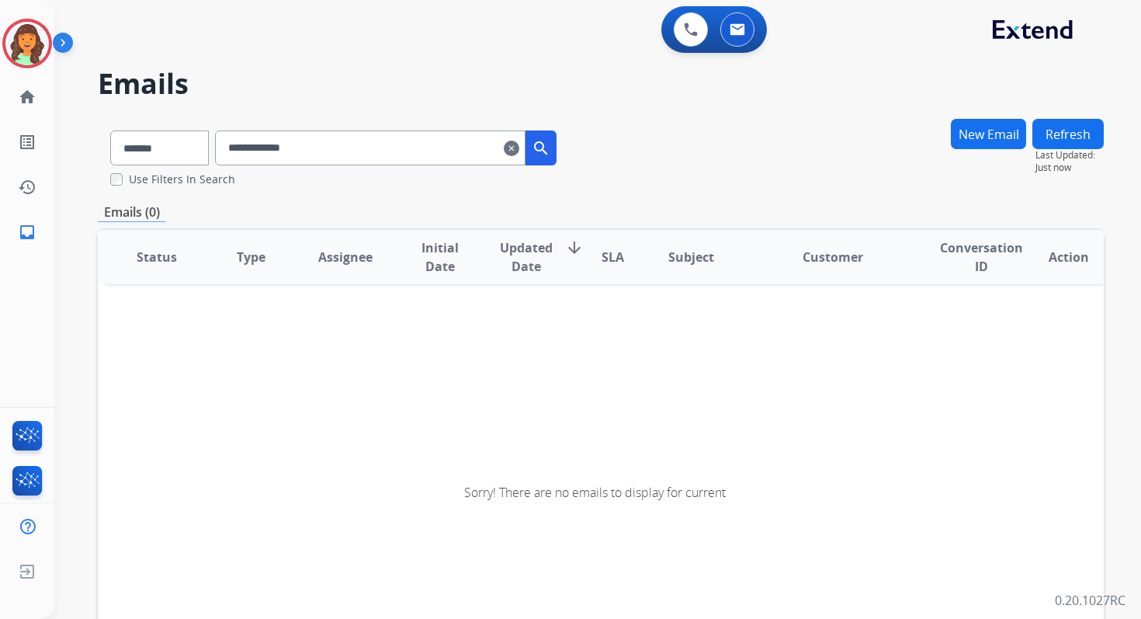
click at [317, 148] on input "**********" at bounding box center [370, 147] width 311 height 35
click at [280, 148] on input "**********" at bounding box center [370, 147] width 311 height 35
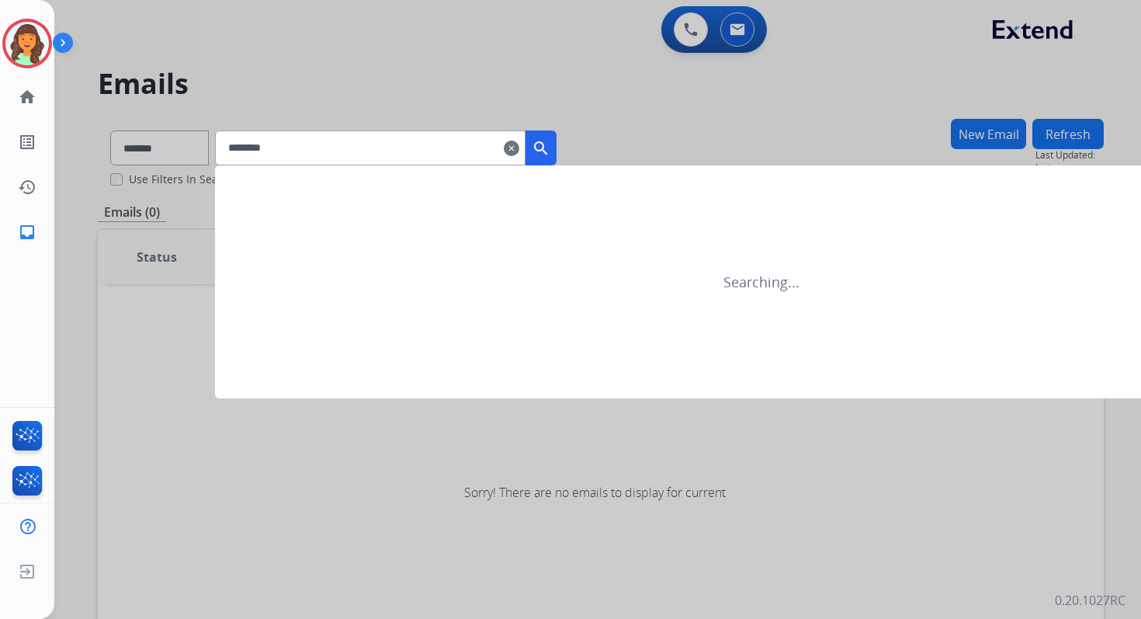
type input "*******"
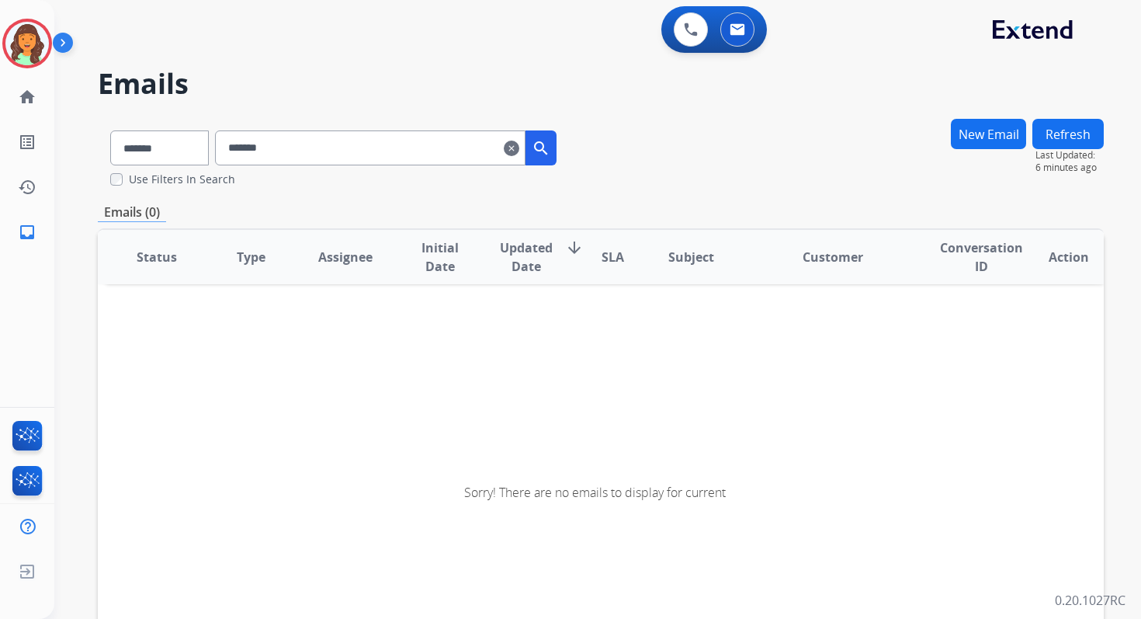
click at [278, 137] on input "*******" at bounding box center [370, 147] width 311 height 35
click at [163, 150] on select "**********" at bounding box center [158, 147] width 97 height 35
select select "**********"
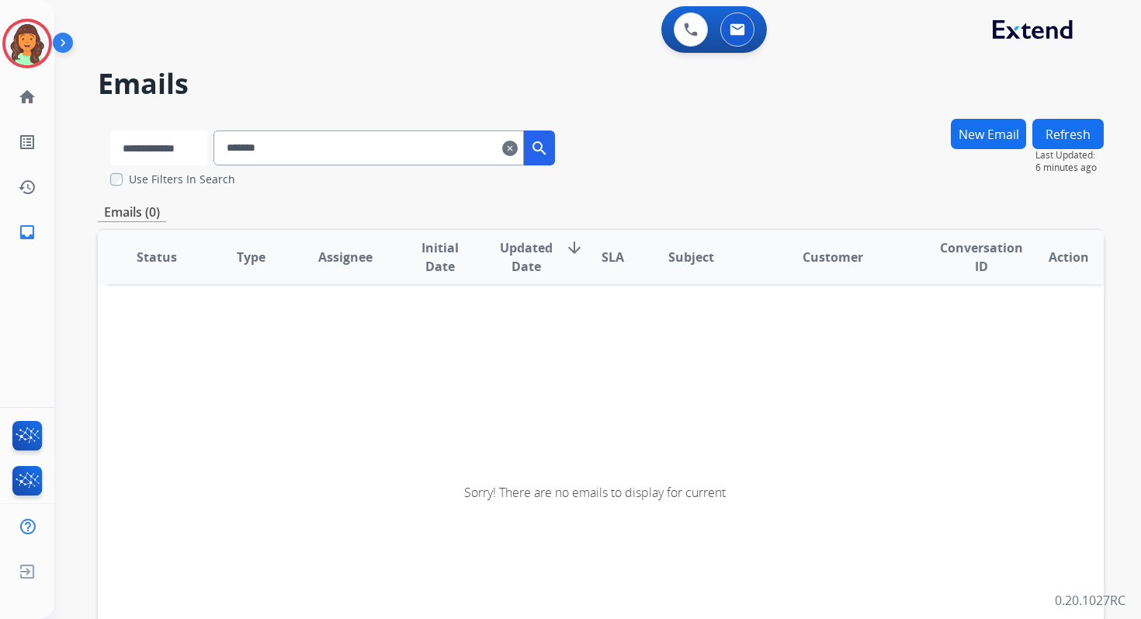
click at [110, 130] on select "**********" at bounding box center [158, 147] width 97 height 35
click at [296, 145] on input "*******" at bounding box center [370, 147] width 311 height 35
paste input "**********"
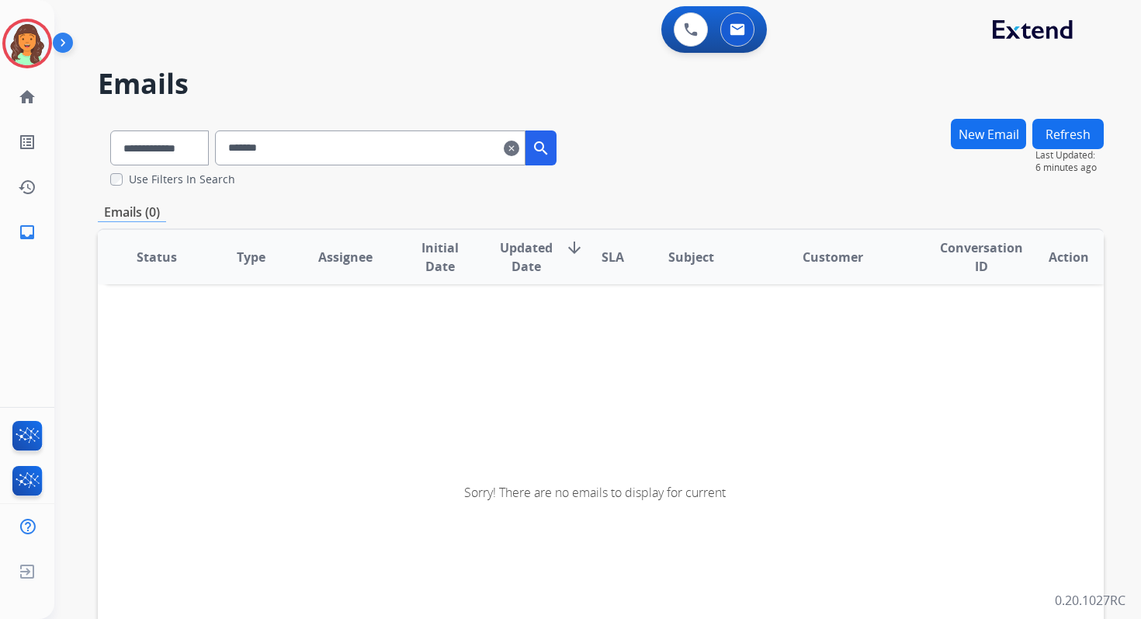
type input "**********"
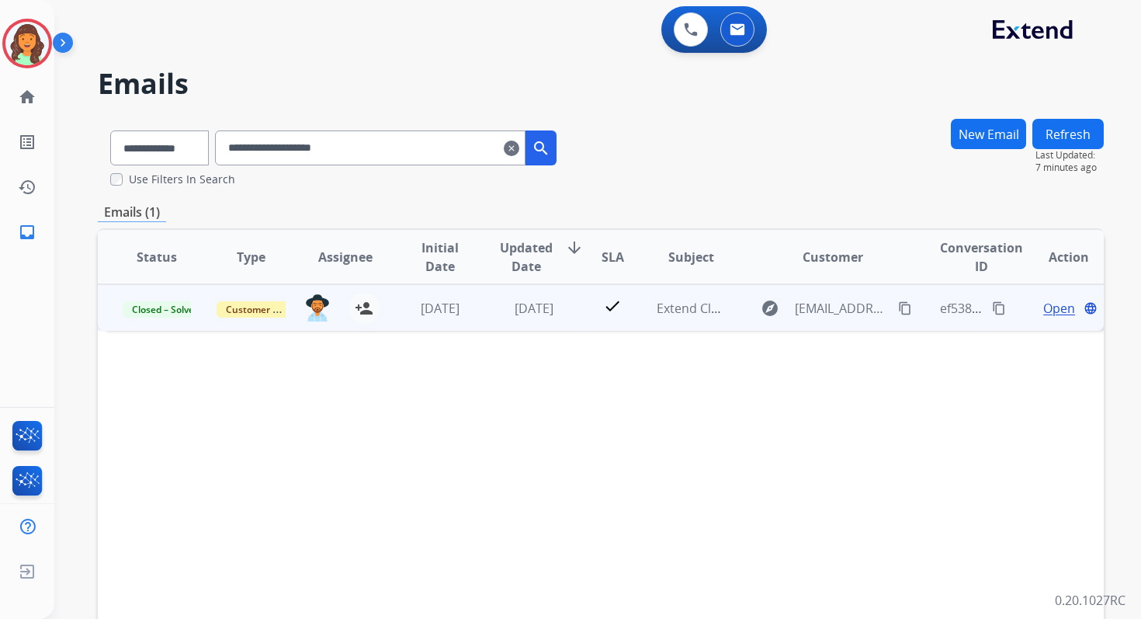
click at [1047, 306] on span "Open" at bounding box center [1059, 308] width 32 height 19
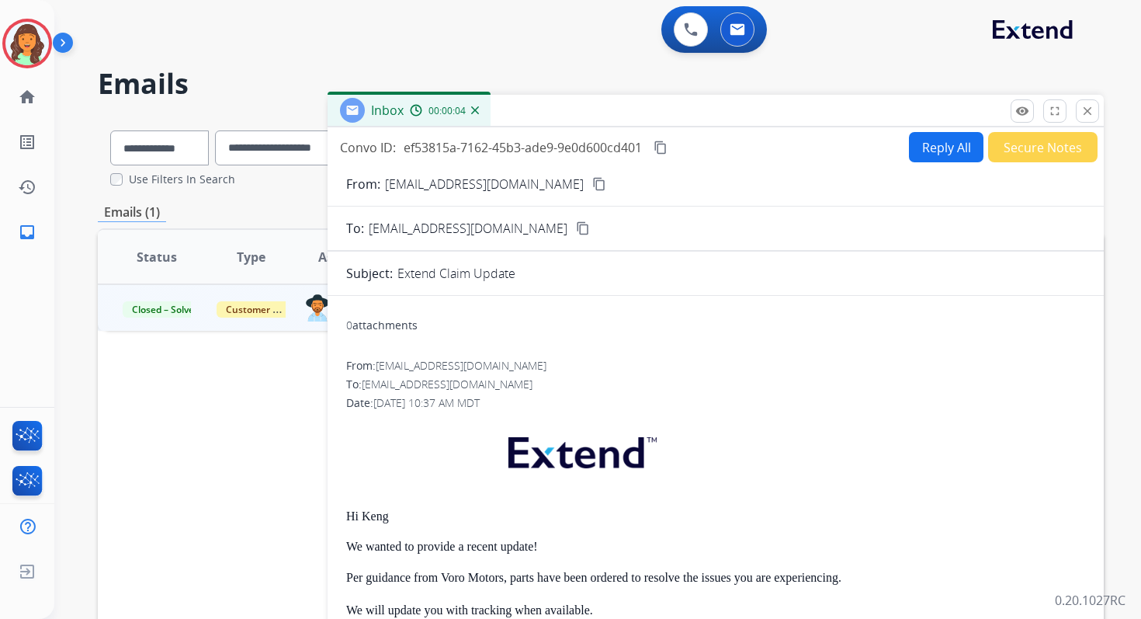
click at [925, 141] on button "Reply All" at bounding box center [946, 147] width 75 height 30
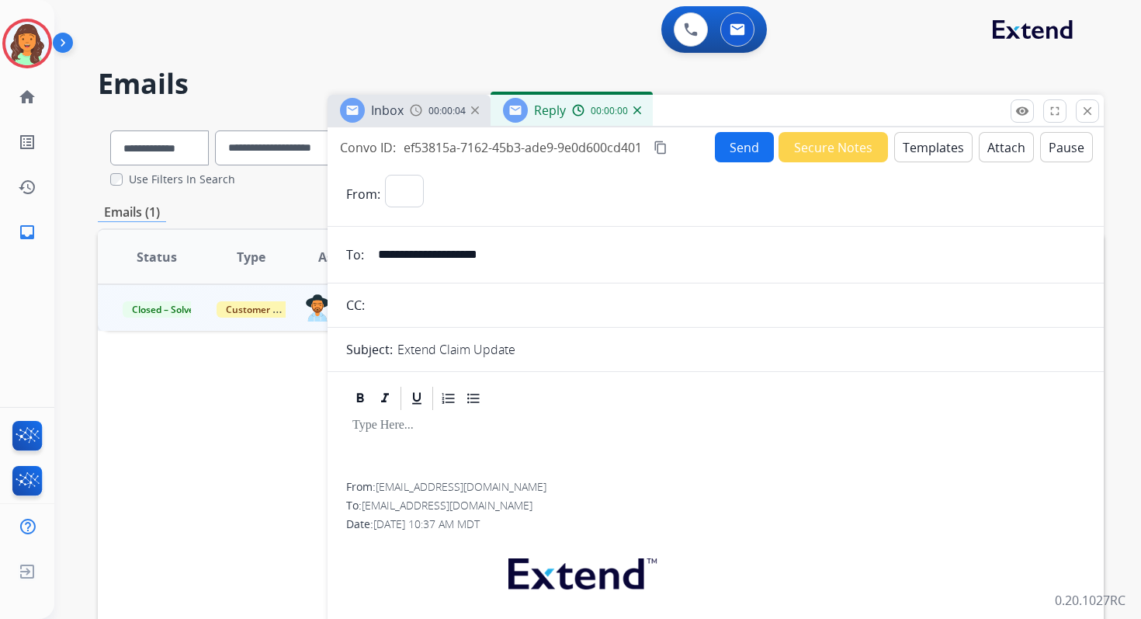
select select "**********"
click at [925, 141] on button "Templates" at bounding box center [933, 147] width 78 height 30
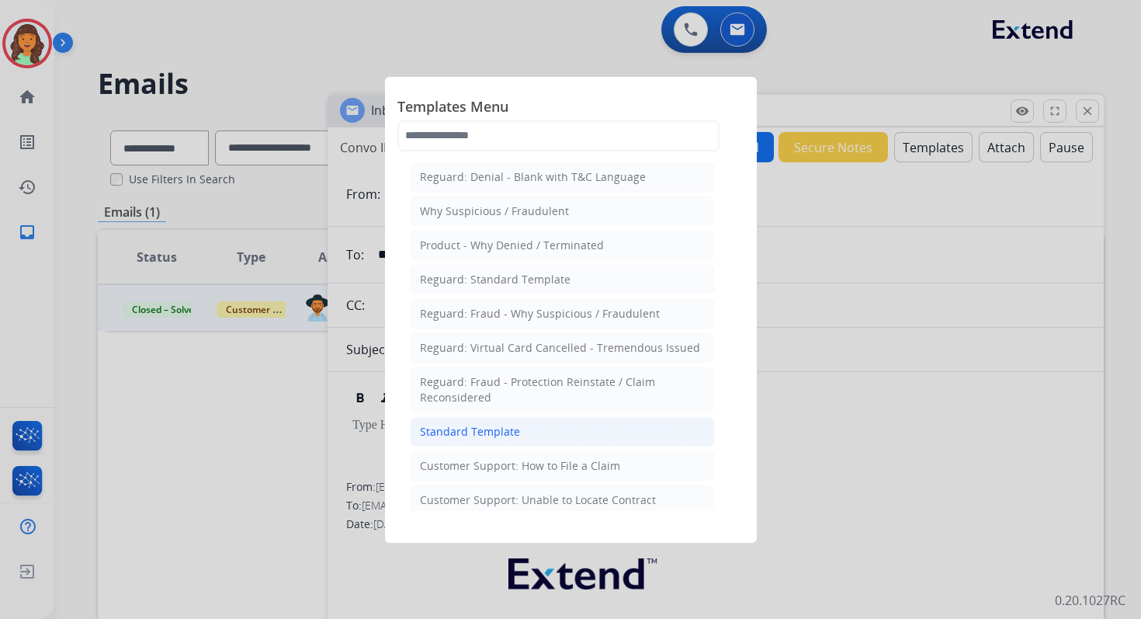
click at [488, 432] on div "Standard Template" at bounding box center [470, 432] width 100 height 16
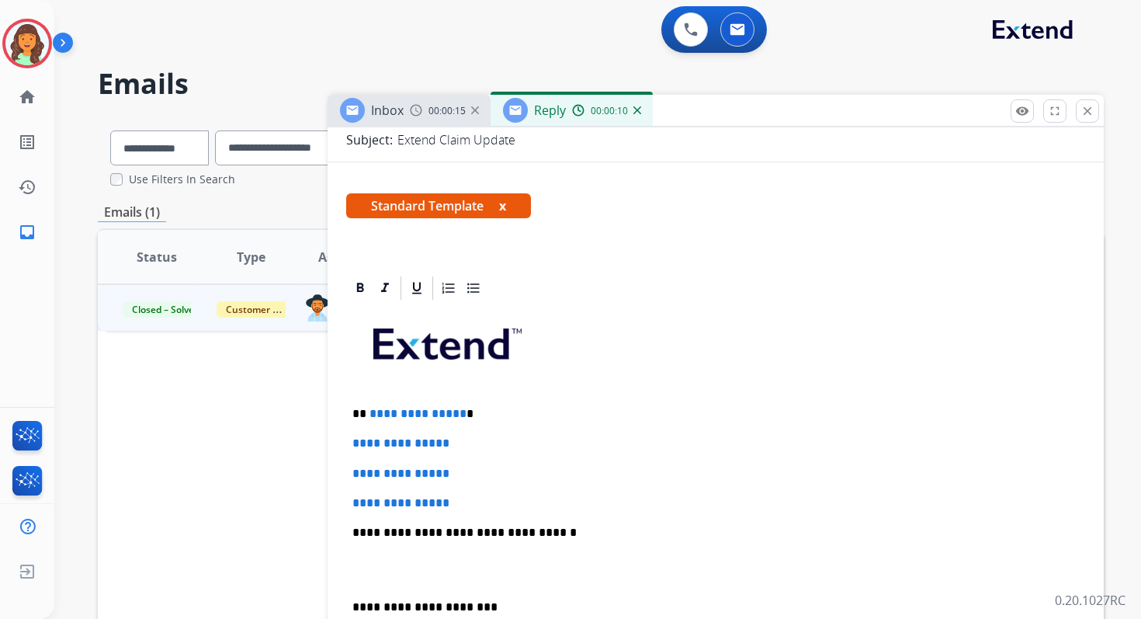
scroll to position [313, 0]
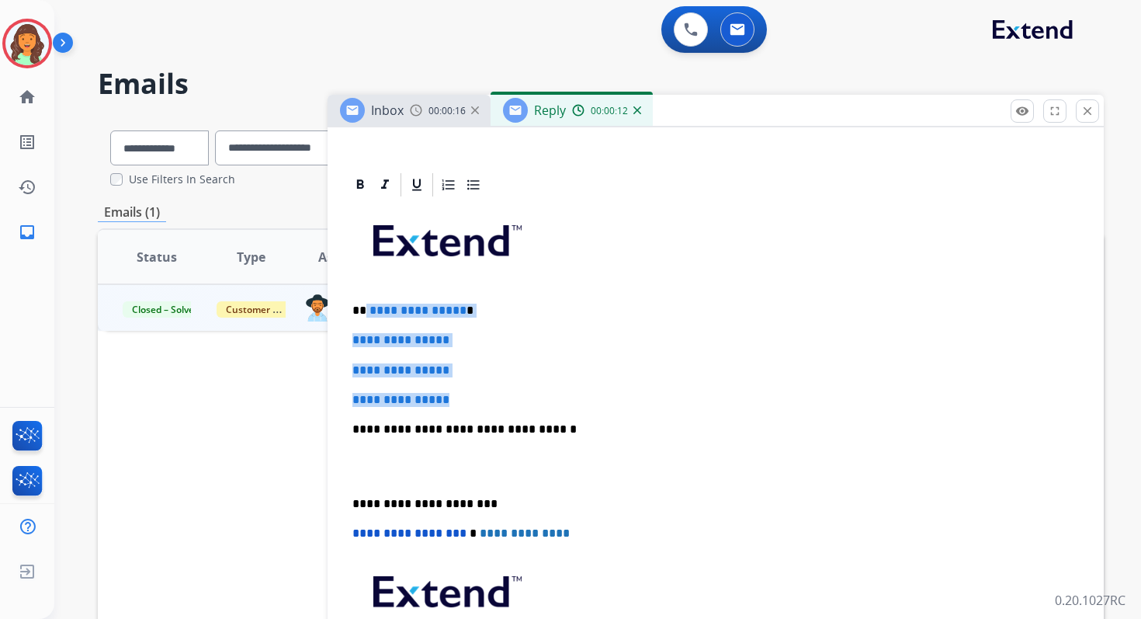
drag, startPoint x: 365, startPoint y: 311, endPoint x: 474, endPoint y: 401, distance: 142.2
click at [474, 402] on div "**********" at bounding box center [715, 466] width 739 height 534
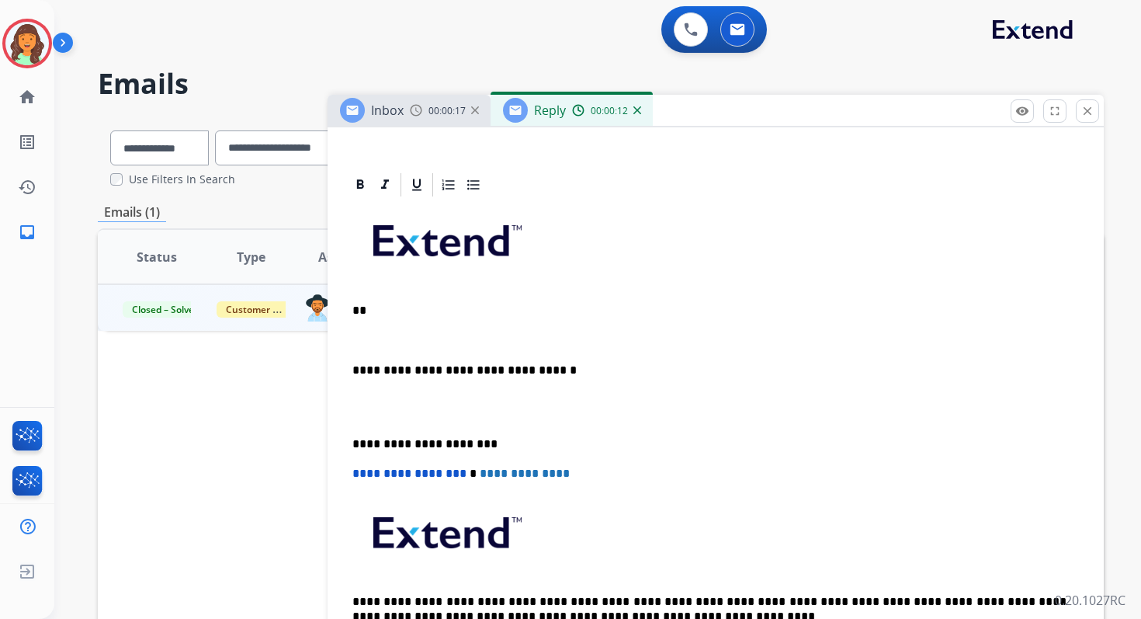
paste div
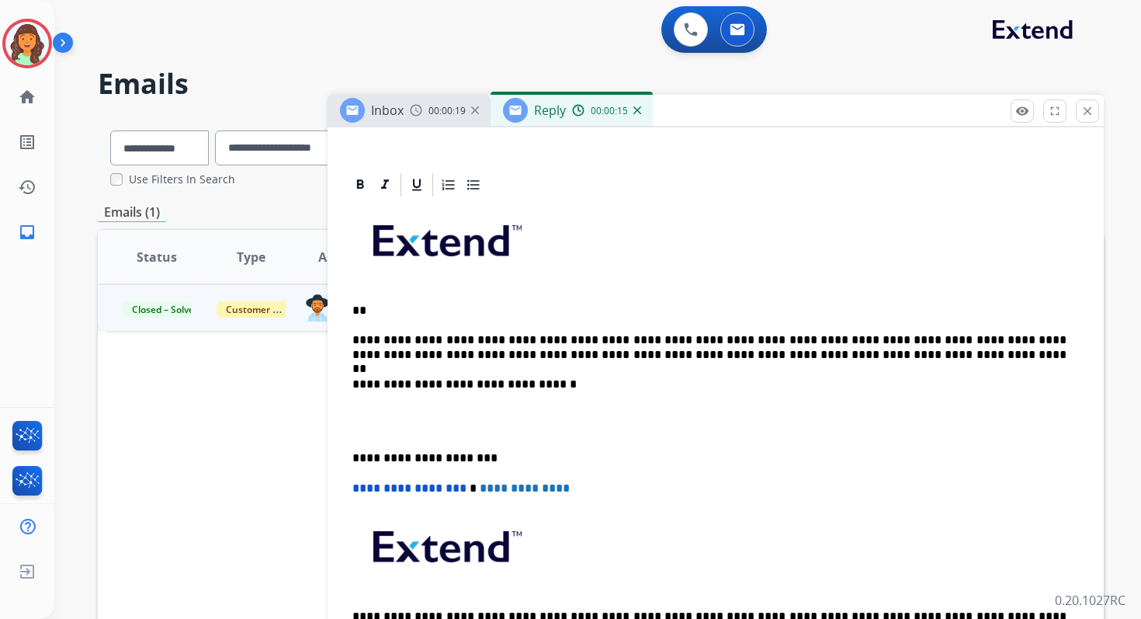
click at [353, 337] on p "**********" at bounding box center [709, 347] width 714 height 29
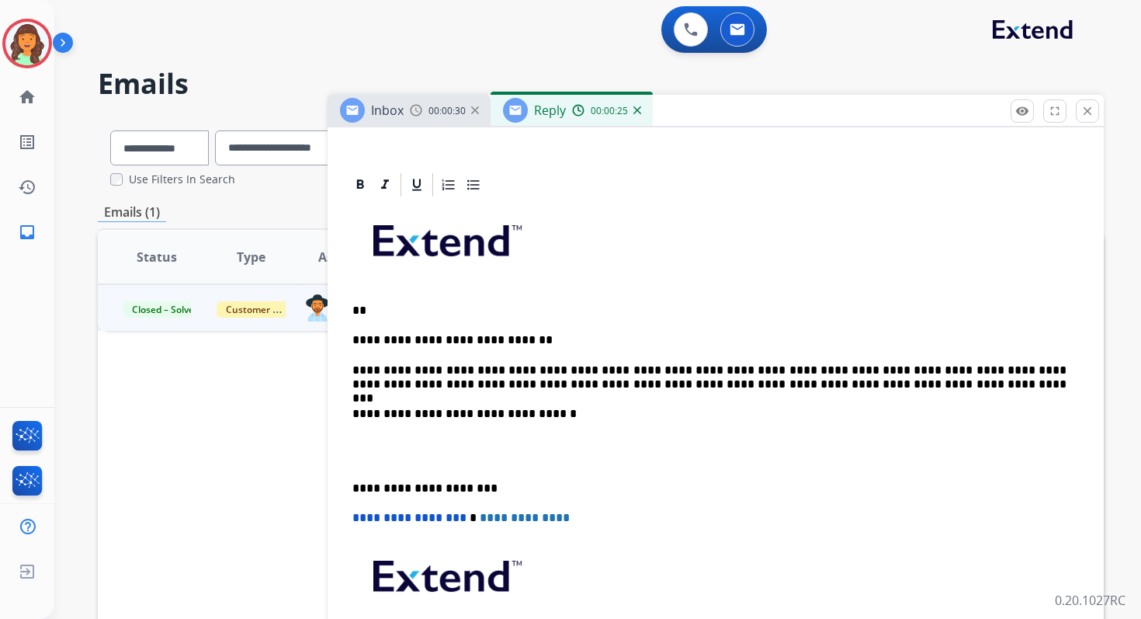
click at [786, 384] on p "**********" at bounding box center [709, 377] width 714 height 29
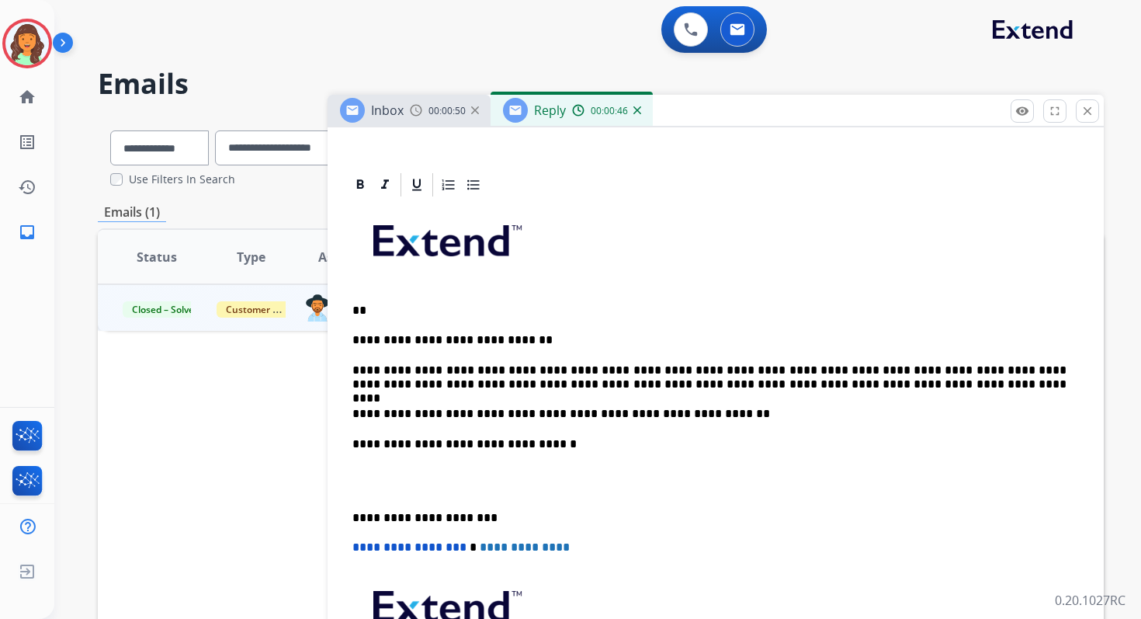
click at [547, 416] on p "**********" at bounding box center [709, 414] width 714 height 14
drag, startPoint x: 623, startPoint y: 412, endPoint x: 548, endPoint y: 413, distance: 75.3
click at [548, 413] on p "**********" at bounding box center [709, 414] width 714 height 14
click at [710, 416] on p "**********" at bounding box center [709, 414] width 714 height 14
click at [510, 335] on p "**********" at bounding box center [709, 340] width 714 height 14
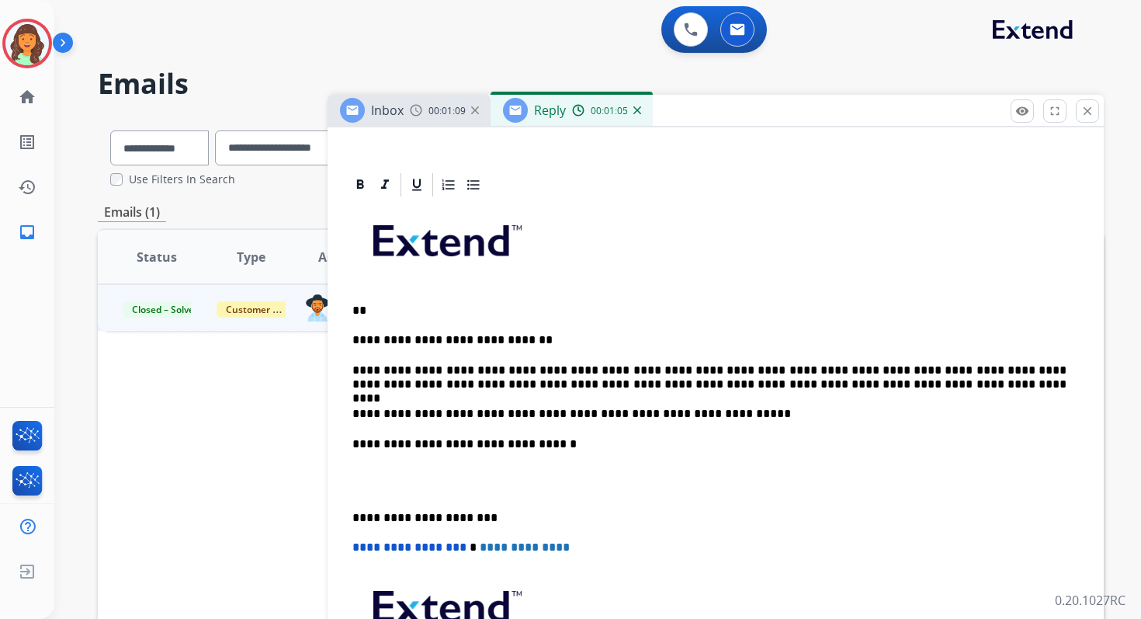
click at [355, 338] on p "**********" at bounding box center [709, 340] width 714 height 14
click at [624, 340] on p "**********" at bounding box center [709, 340] width 714 height 14
click at [387, 311] on p "**" at bounding box center [709, 311] width 714 height 14
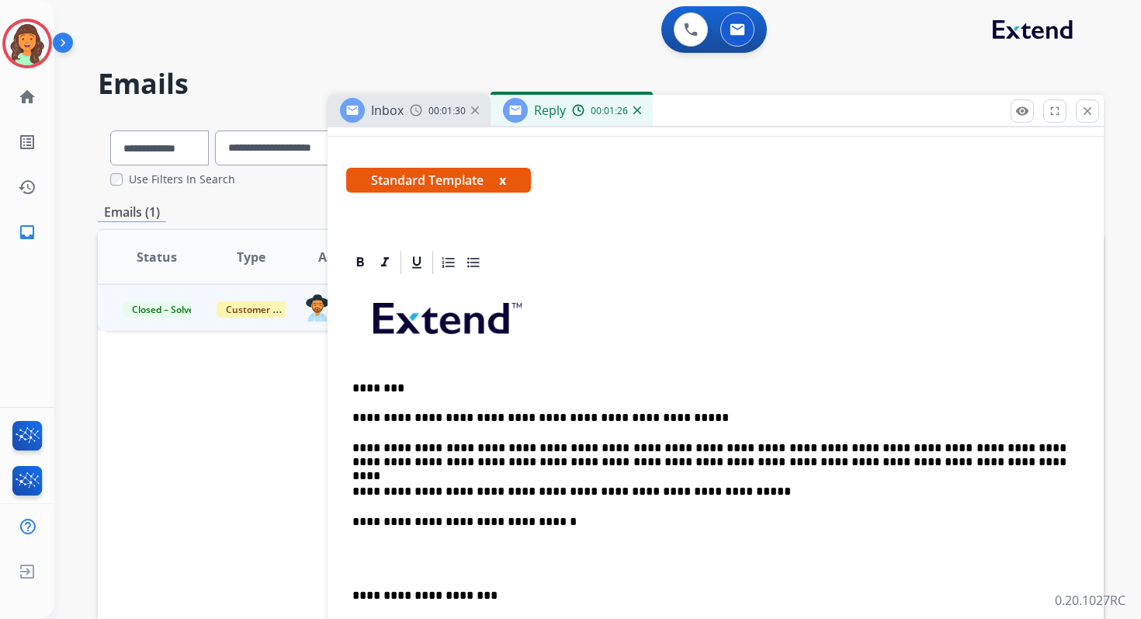
scroll to position [245, 0]
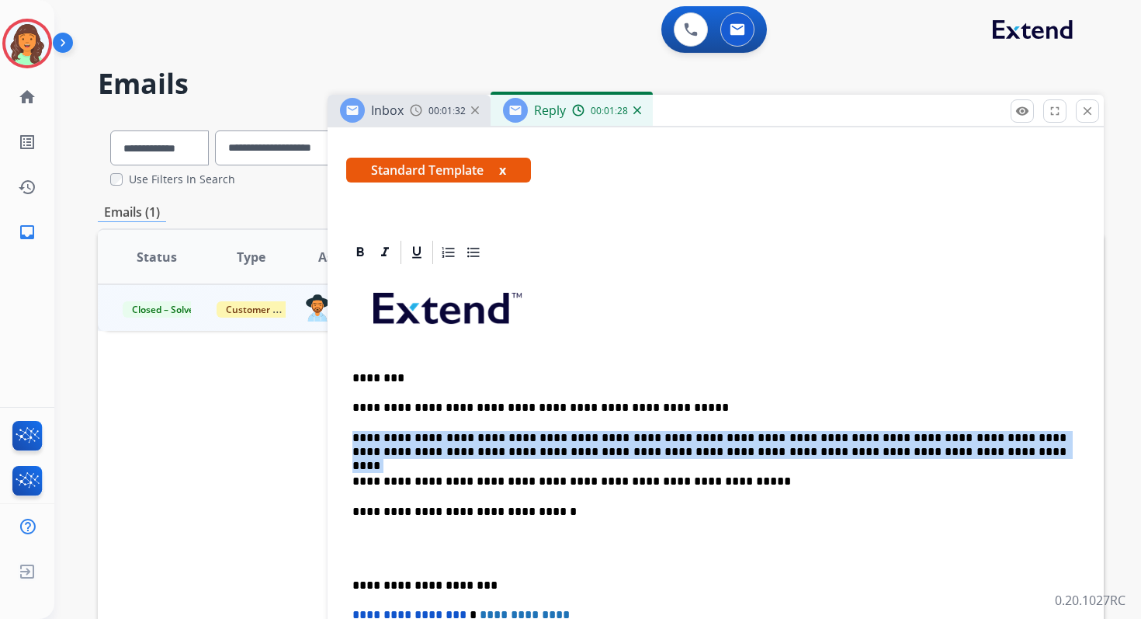
drag, startPoint x: 354, startPoint y: 435, endPoint x: 787, endPoint y: 463, distance: 434.1
click at [787, 463] on div "**********" at bounding box center [715, 540] width 739 height 548
copy p "**********"
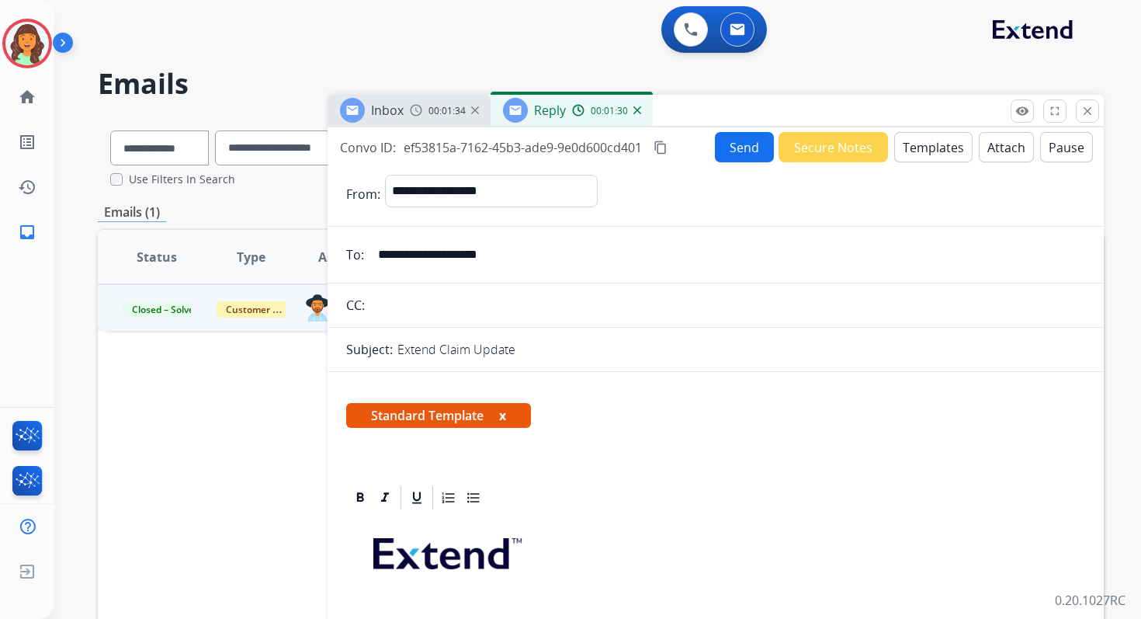
click at [743, 147] on button "Send" at bounding box center [744, 147] width 59 height 30
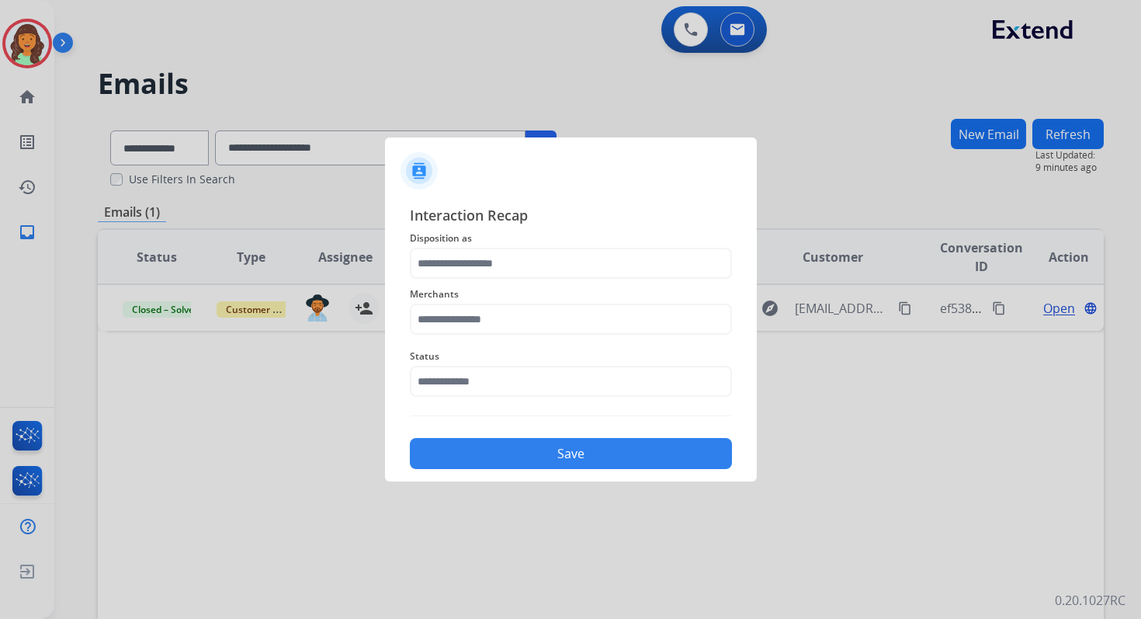
click at [481, 285] on span "Merchants" at bounding box center [571, 294] width 322 height 19
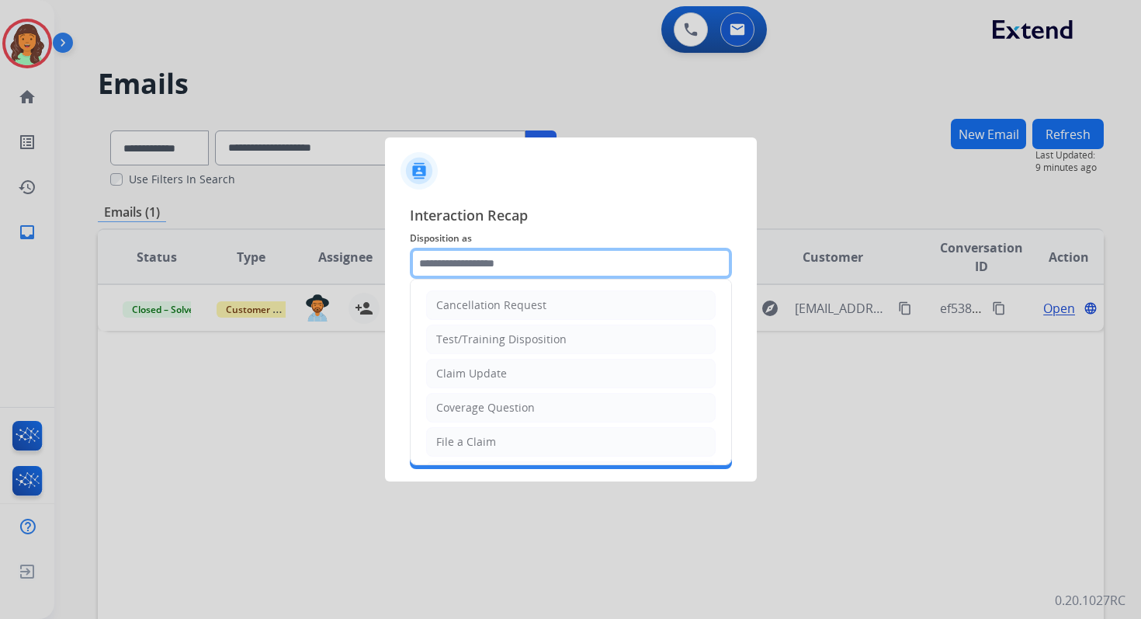
click at [482, 266] on input "text" at bounding box center [571, 263] width 322 height 31
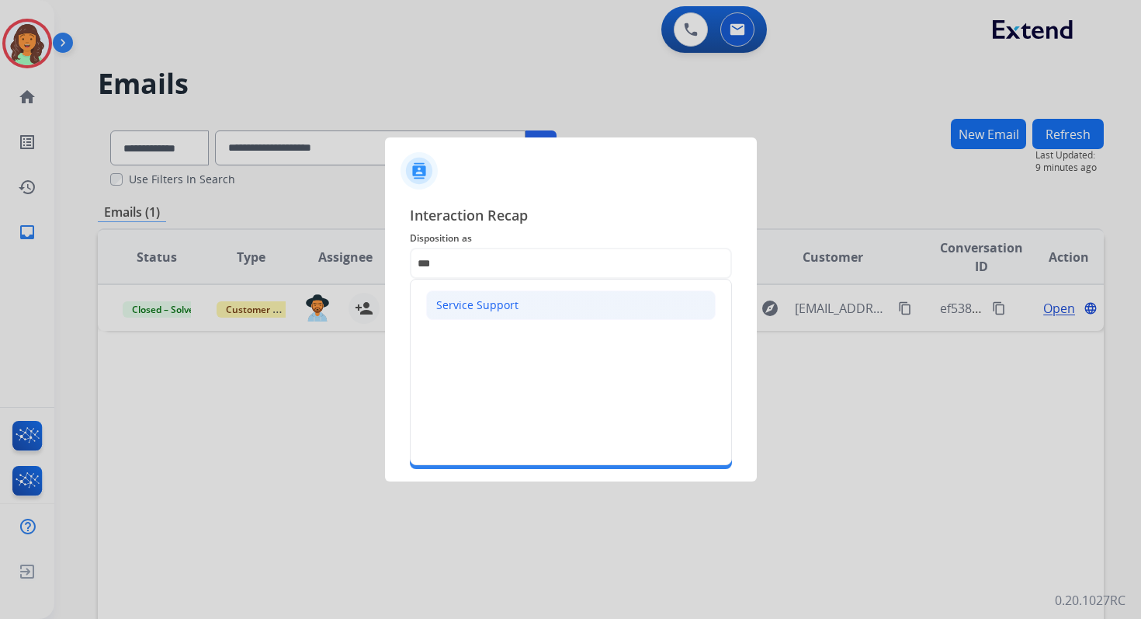
click at [514, 307] on div "Service Support" at bounding box center [477, 305] width 82 height 16
type input "**********"
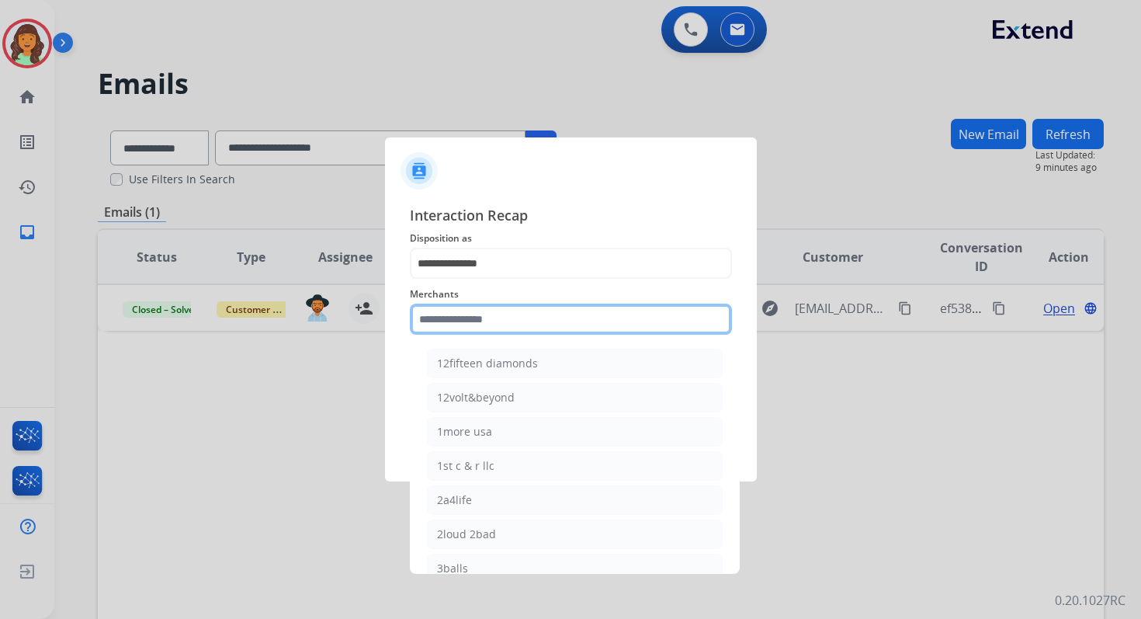
click at [514, 318] on input "text" at bounding box center [571, 319] width 322 height 31
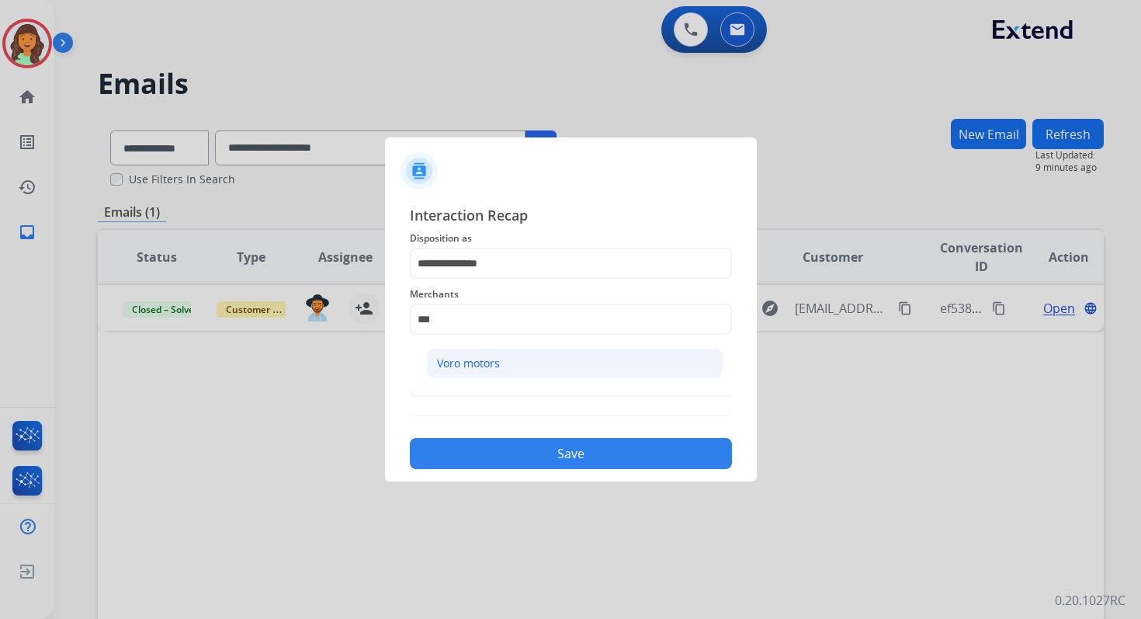
click at [508, 357] on li "Voro motors" at bounding box center [575, 364] width 296 height 30
type input "**********"
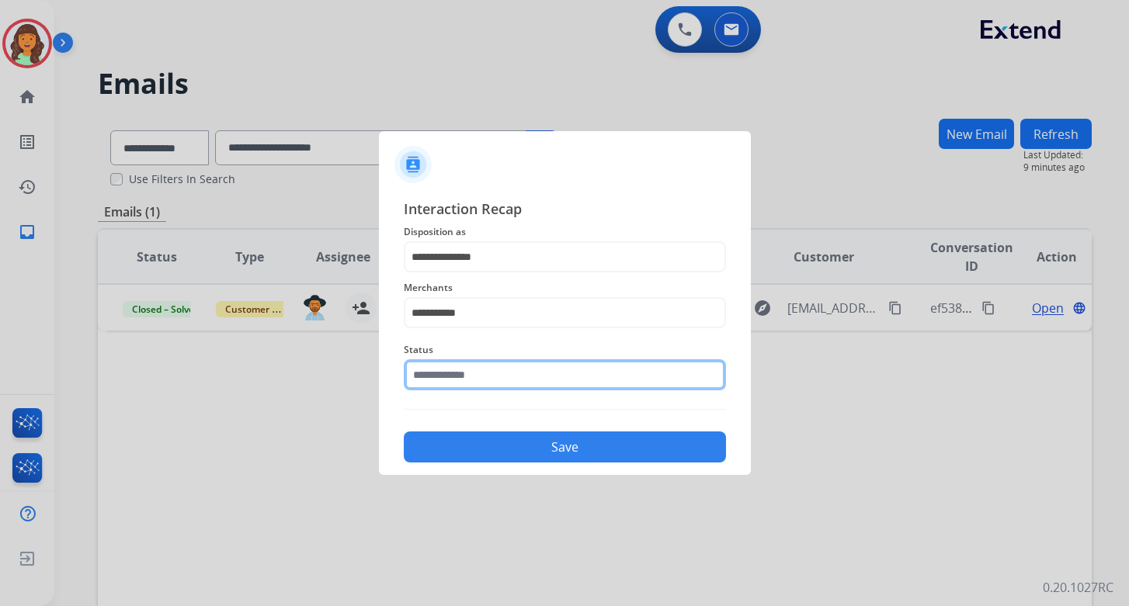
click at [507, 371] on input "text" at bounding box center [565, 374] width 322 height 31
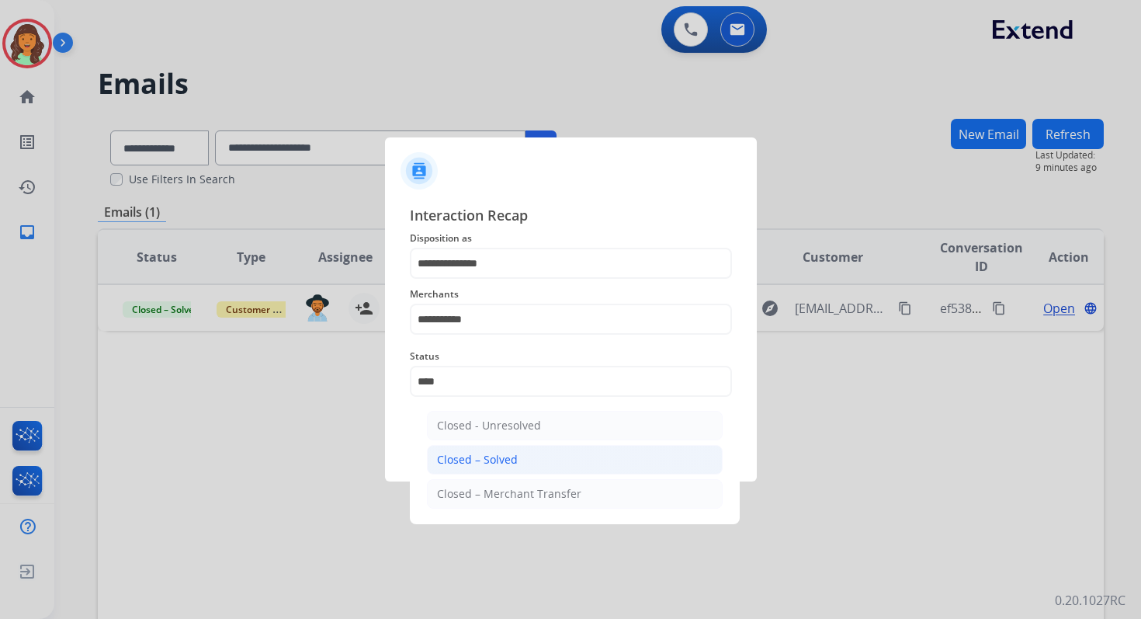
click at [520, 450] on li "Closed – Solved" at bounding box center [575, 460] width 296 height 30
type input "**********"
click at [520, 450] on button "Save" at bounding box center [571, 453] width 322 height 31
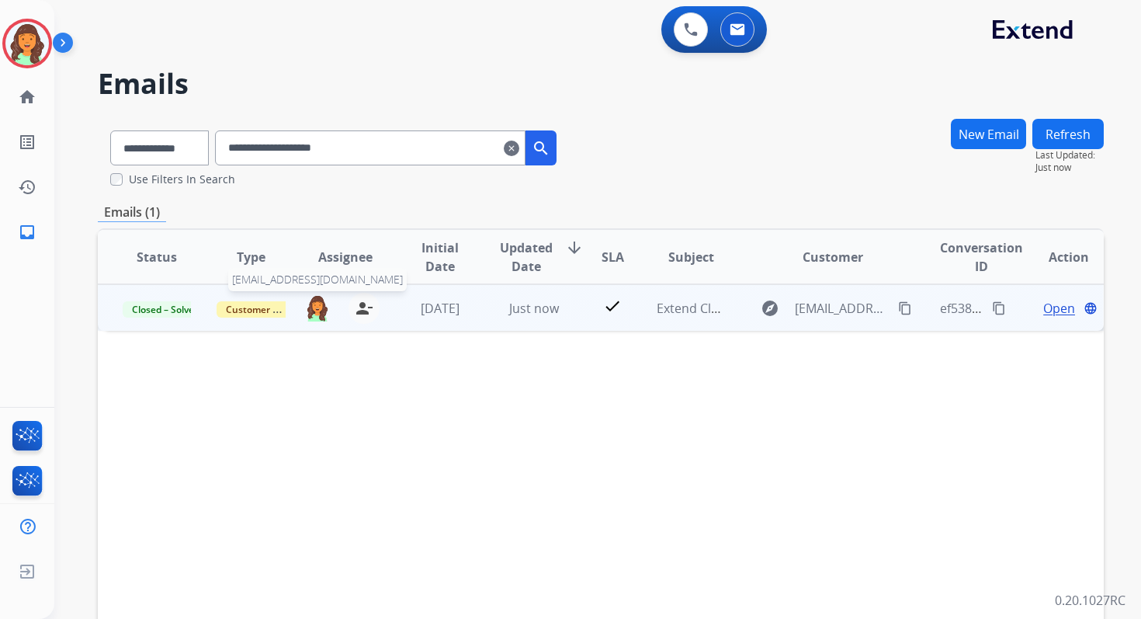
click at [317, 314] on img at bounding box center [317, 307] width 25 height 26
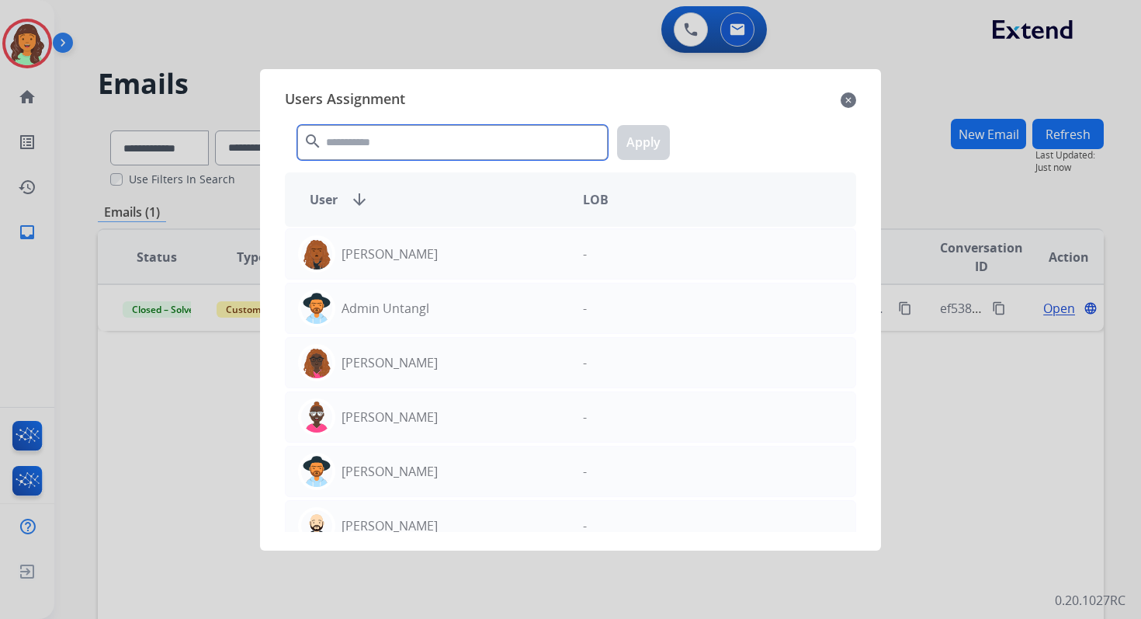
click at [397, 139] on input "text" at bounding box center [452, 142] width 311 height 35
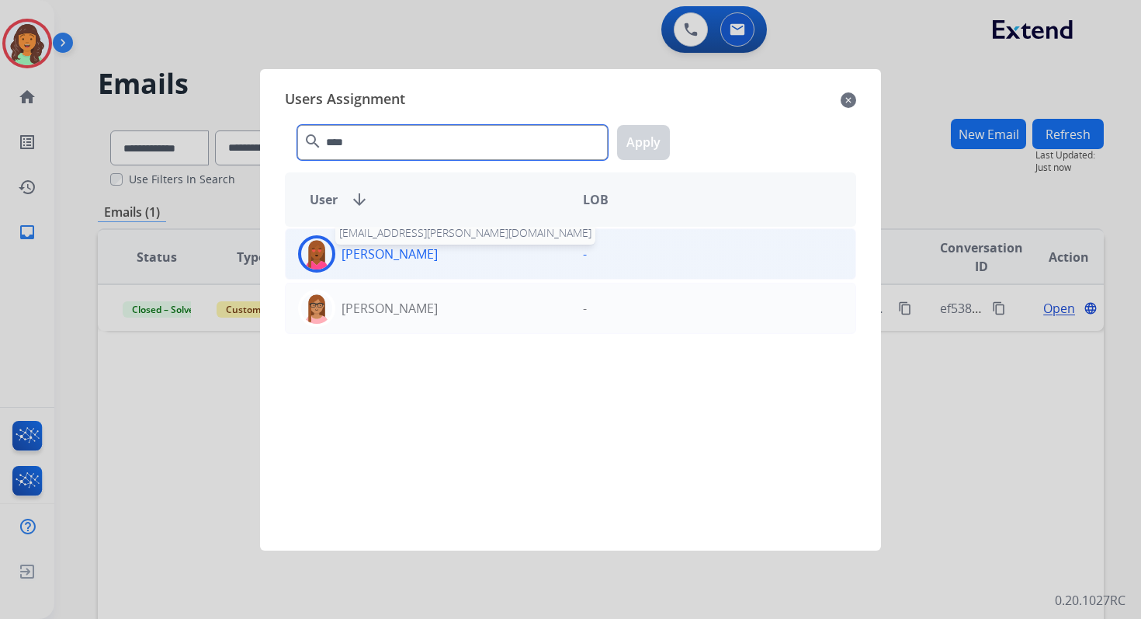
type input "****"
click at [404, 253] on p "[PERSON_NAME]" at bounding box center [390, 254] width 96 height 19
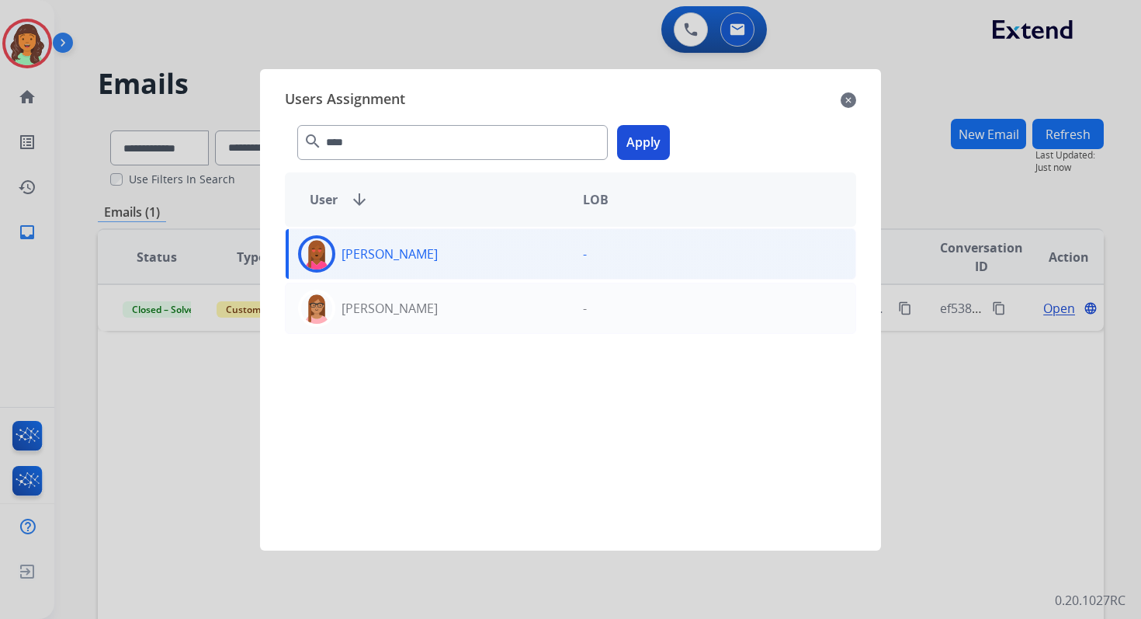
click at [651, 124] on div "**** search Apply" at bounding box center [570, 140] width 571 height 54
click at [650, 142] on button "Apply" at bounding box center [643, 142] width 53 height 35
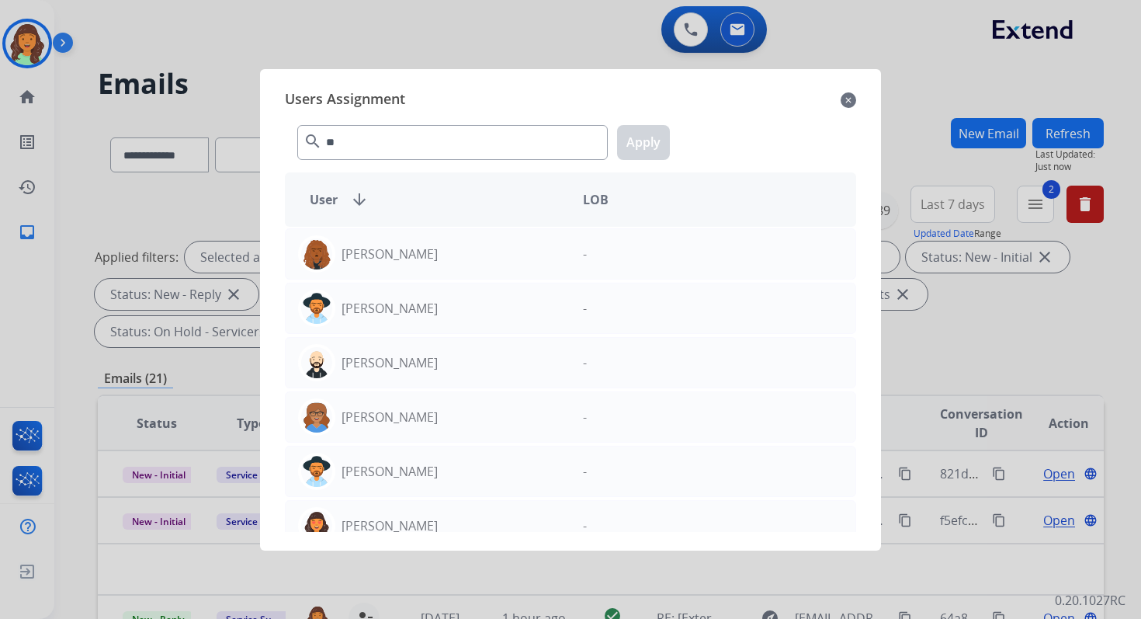
scroll to position [377, 0]
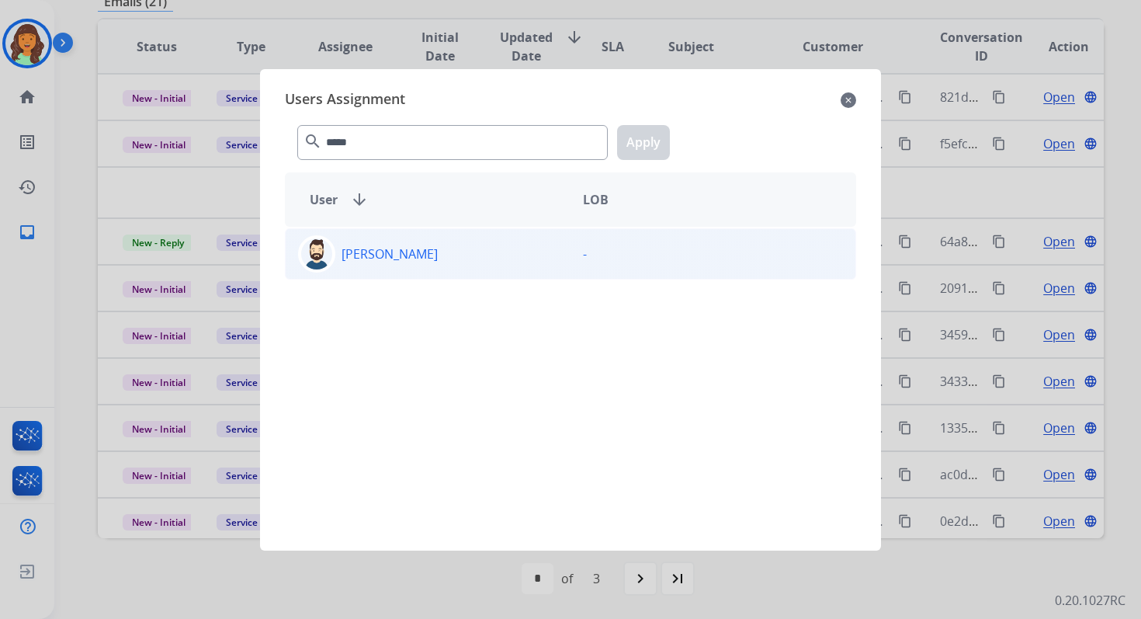
type input "*****"
click at [414, 272] on div "[PERSON_NAME] -" at bounding box center [570, 253] width 571 height 51
click at [644, 142] on button "Apply" at bounding box center [643, 142] width 53 height 35
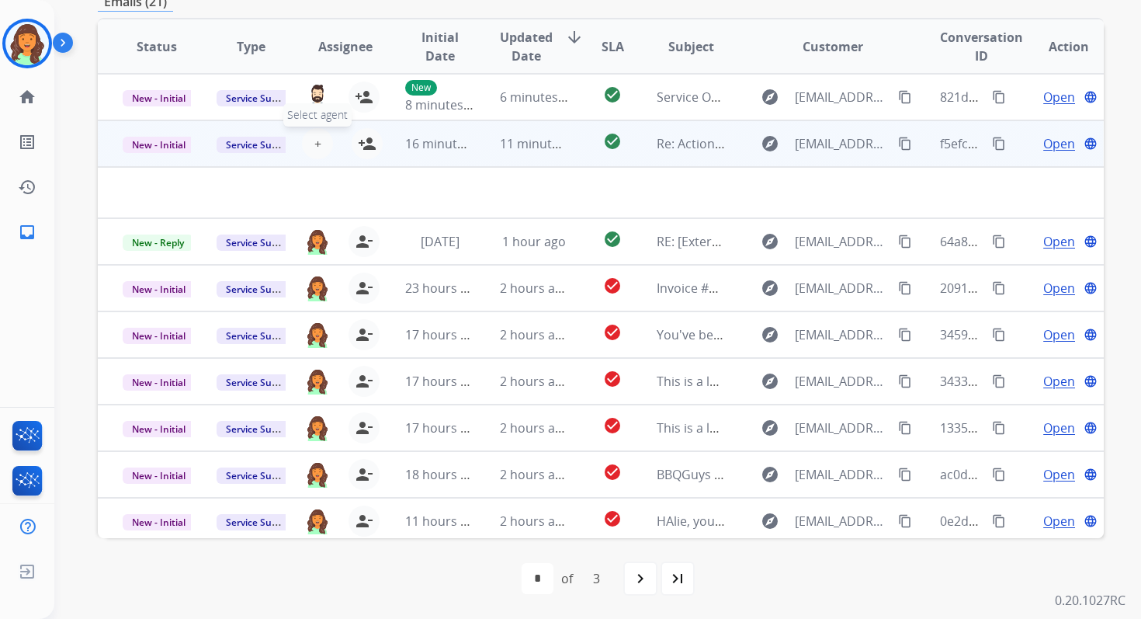
click at [316, 137] on span "+" at bounding box center [317, 143] width 7 height 19
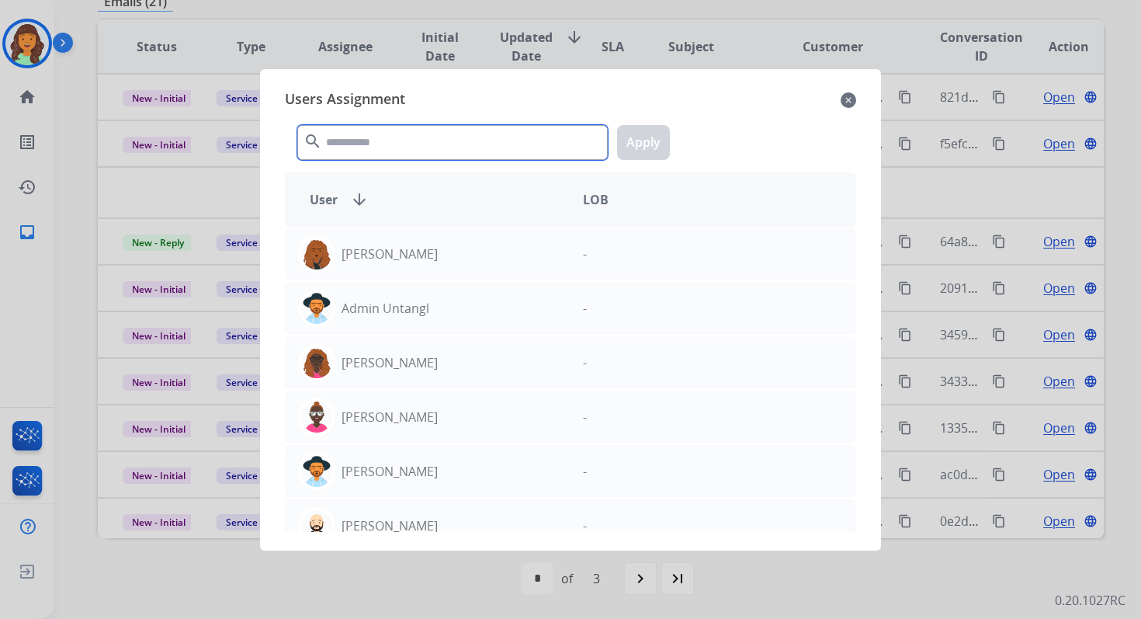
click at [366, 133] on input "text" at bounding box center [452, 142] width 311 height 35
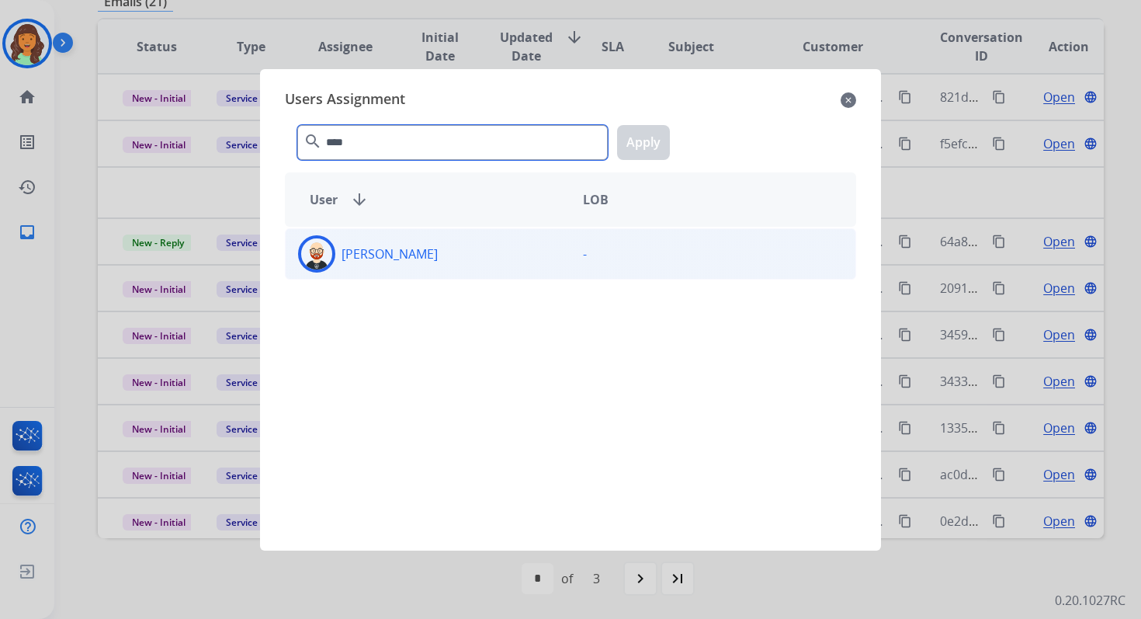
type input "****"
click at [415, 245] on div "[PERSON_NAME]" at bounding box center [428, 253] width 285 height 37
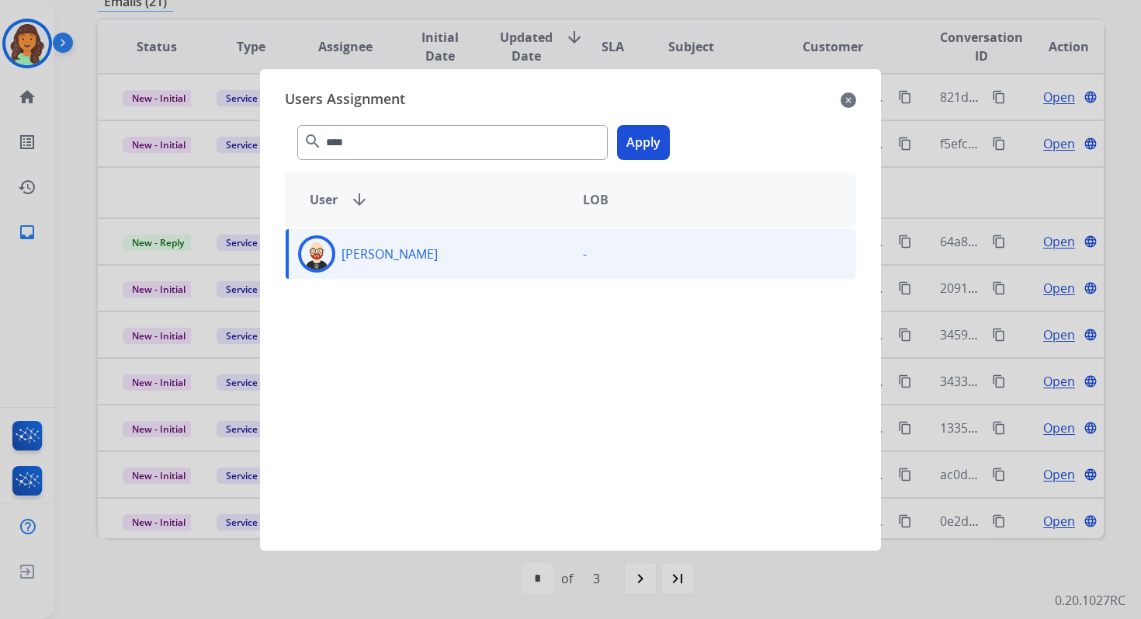
click at [637, 132] on button "Apply" at bounding box center [643, 142] width 53 height 35
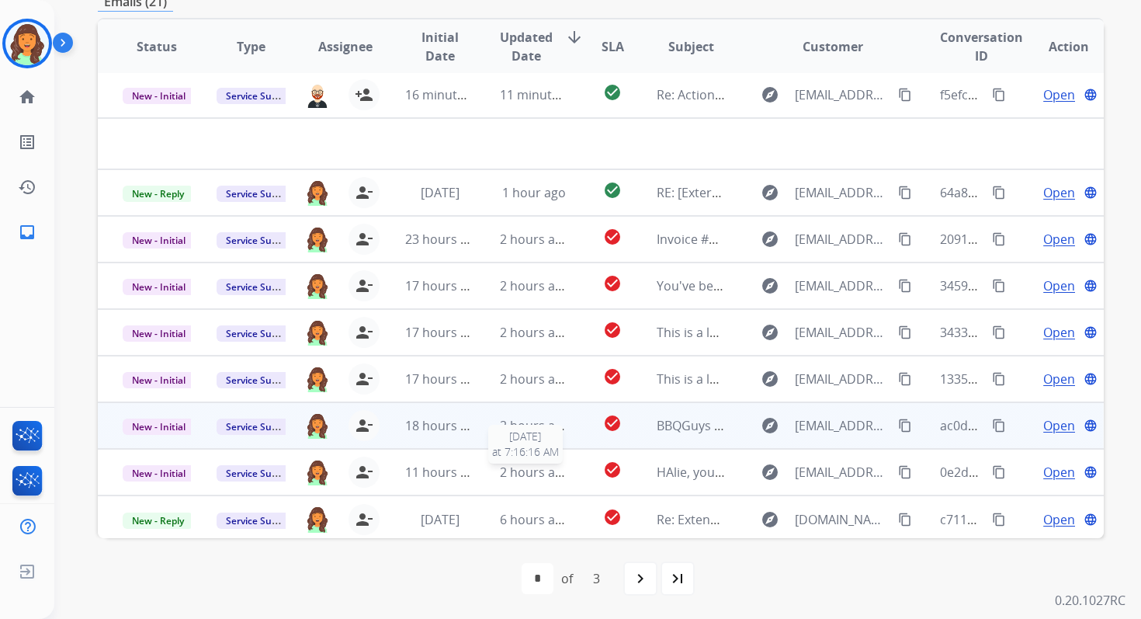
scroll to position [53, 0]
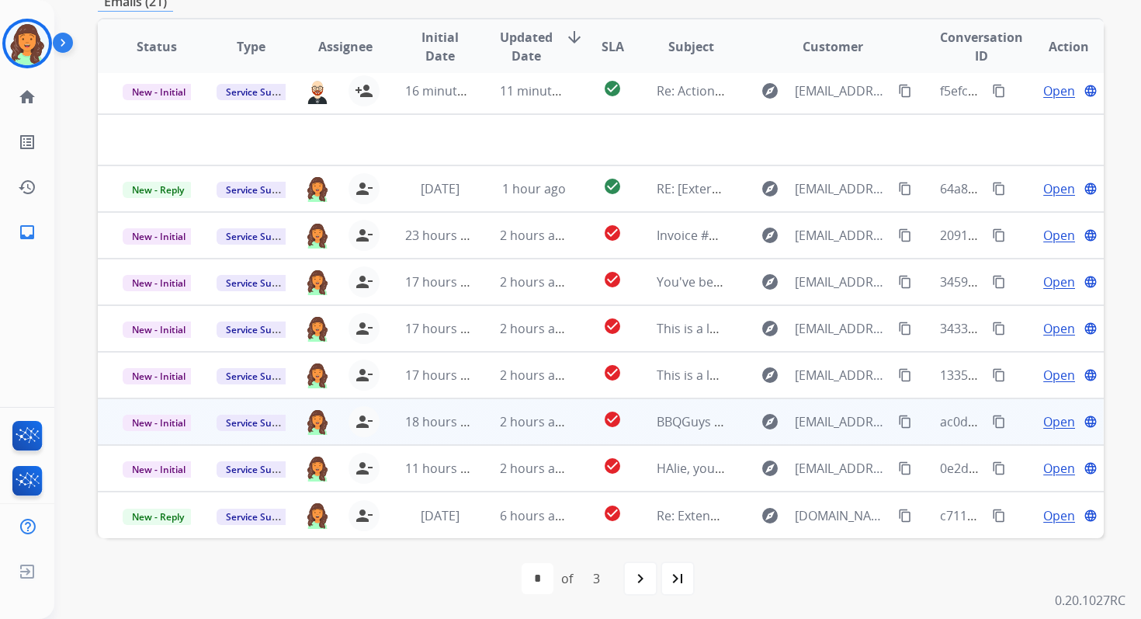
click at [508, 478] on td "2 hours ago" at bounding box center [522, 468] width 94 height 47
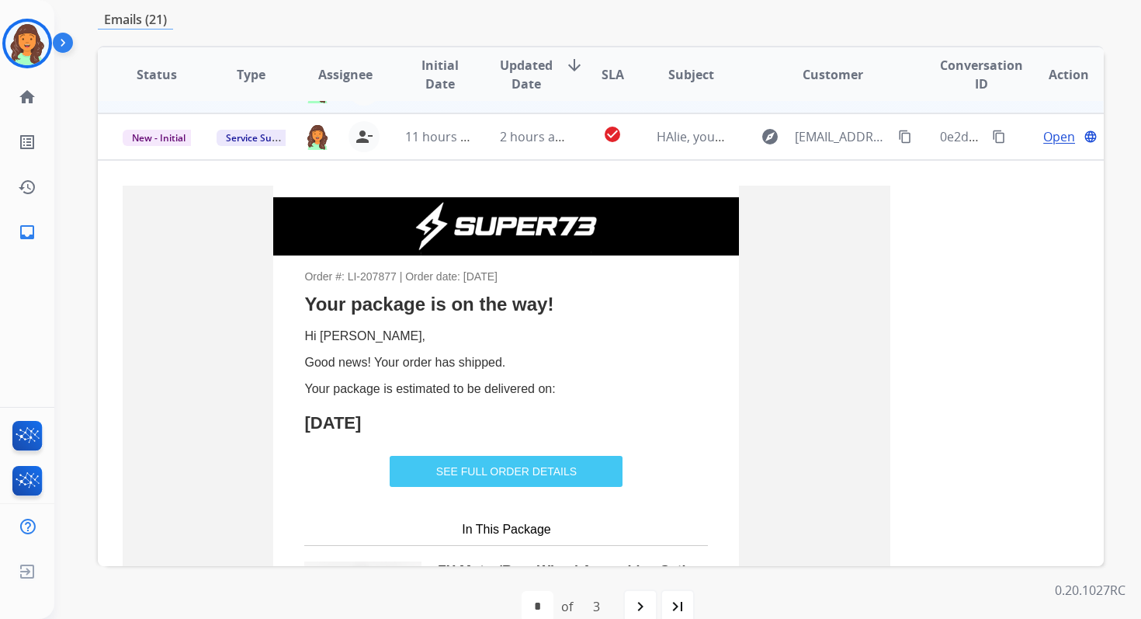
scroll to position [373, 0]
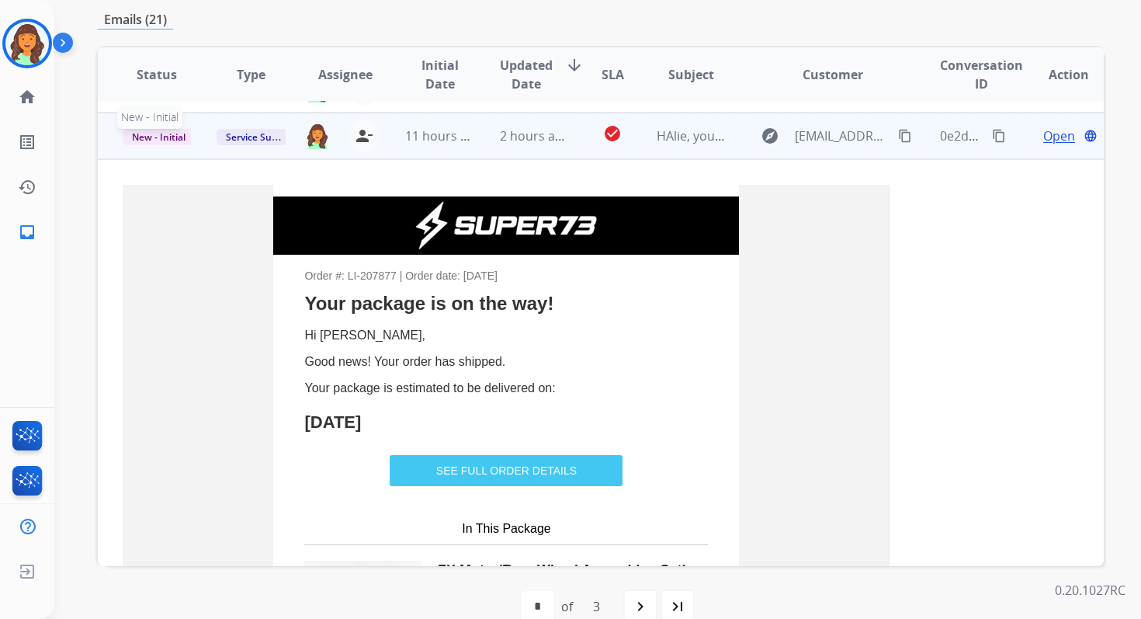
click at [168, 132] on span "New - Initial" at bounding box center [159, 137] width 72 height 16
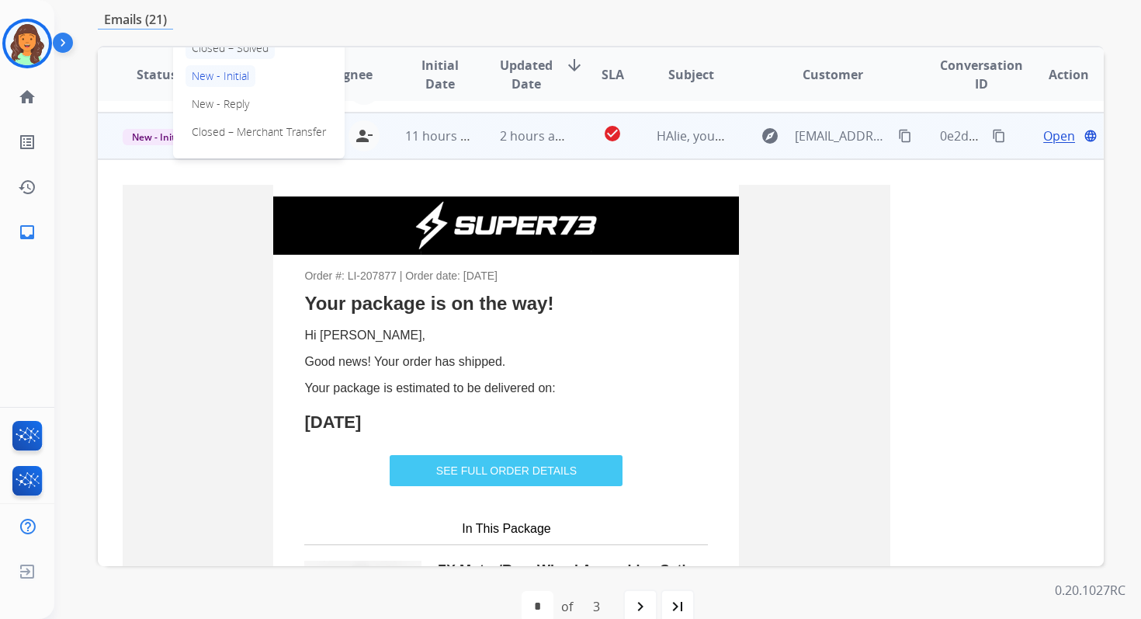
click at [233, 49] on p "Closed – Solved" at bounding box center [230, 48] width 89 height 22
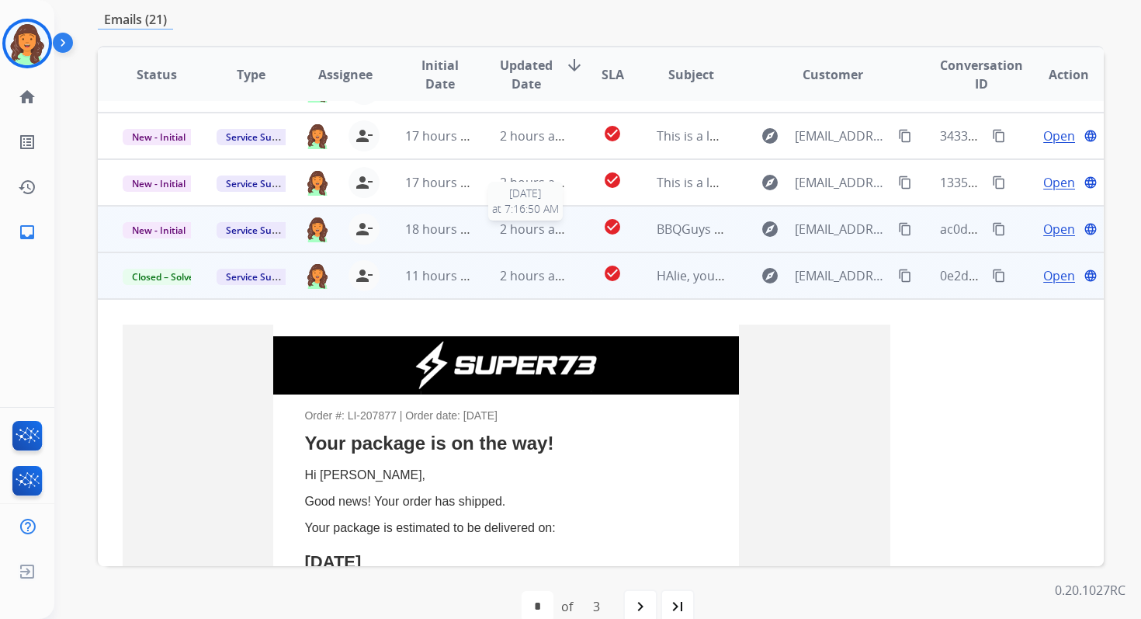
click at [502, 232] on span "2 hours ago" at bounding box center [535, 228] width 70 height 17
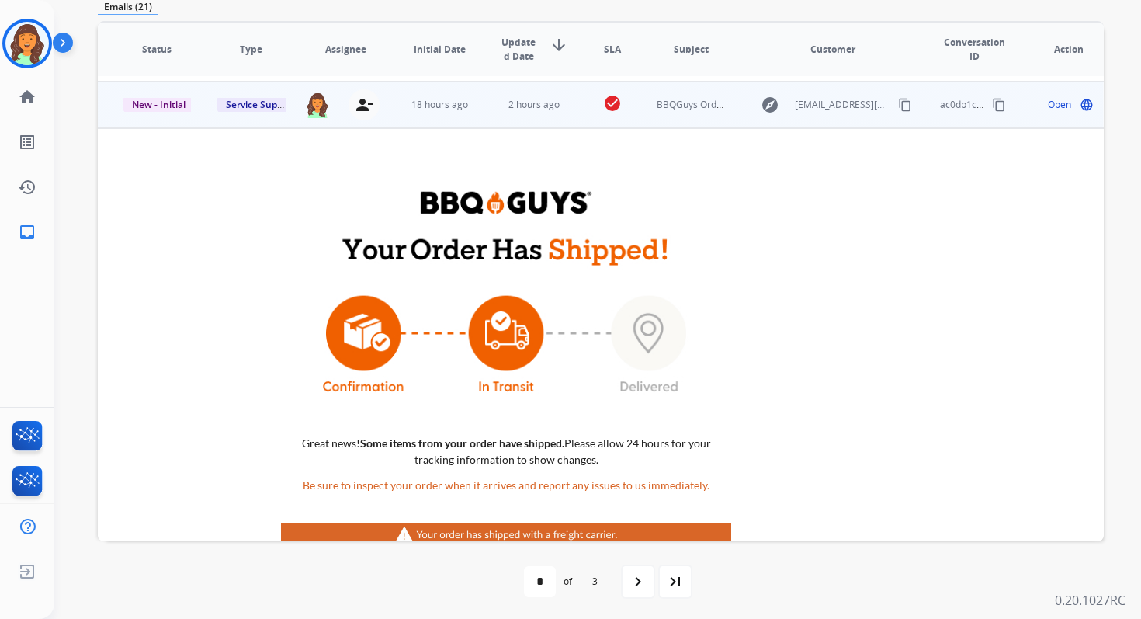
scroll to position [326, 0]
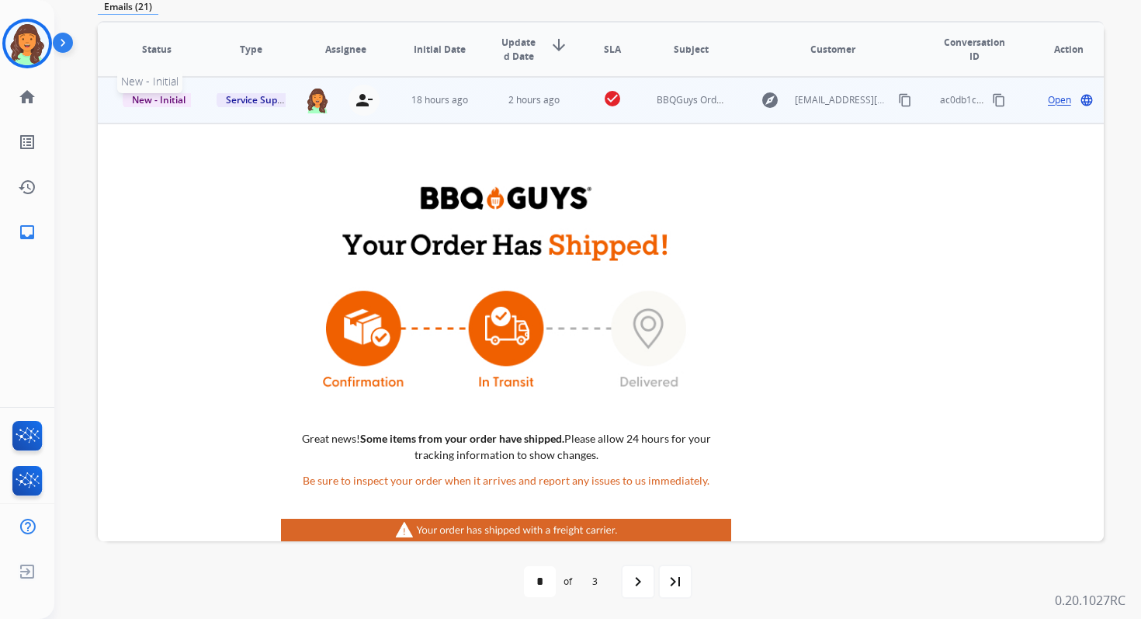
click at [170, 99] on span "New - Initial" at bounding box center [159, 100] width 72 height 16
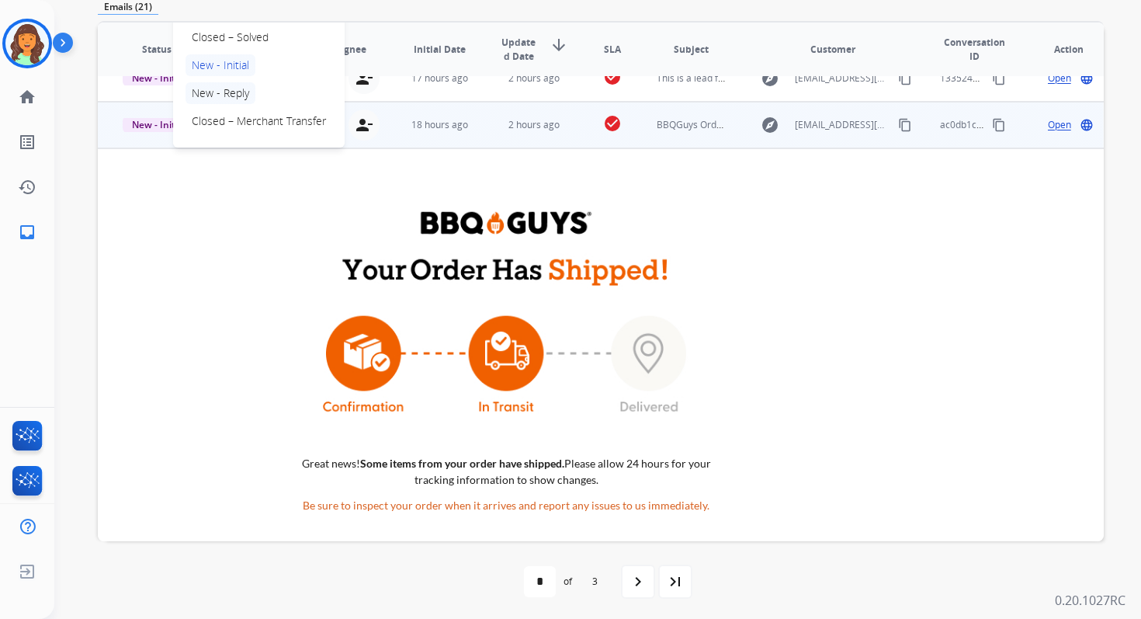
scroll to position [300, 0]
click at [238, 43] on p "Closed – Solved" at bounding box center [230, 38] width 89 height 22
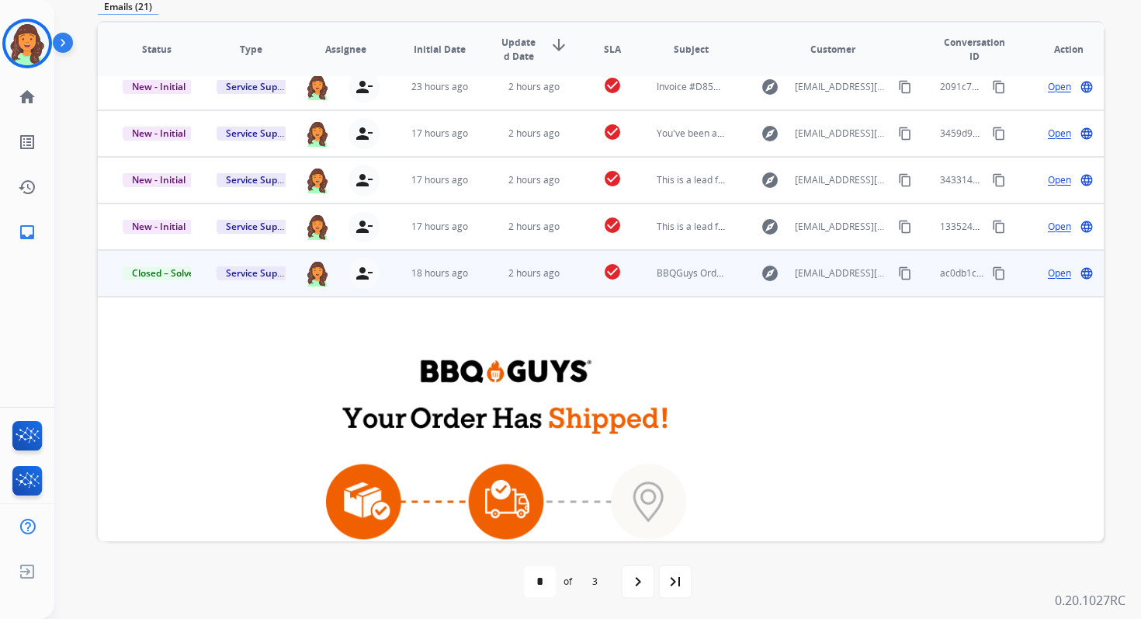
scroll to position [0, 0]
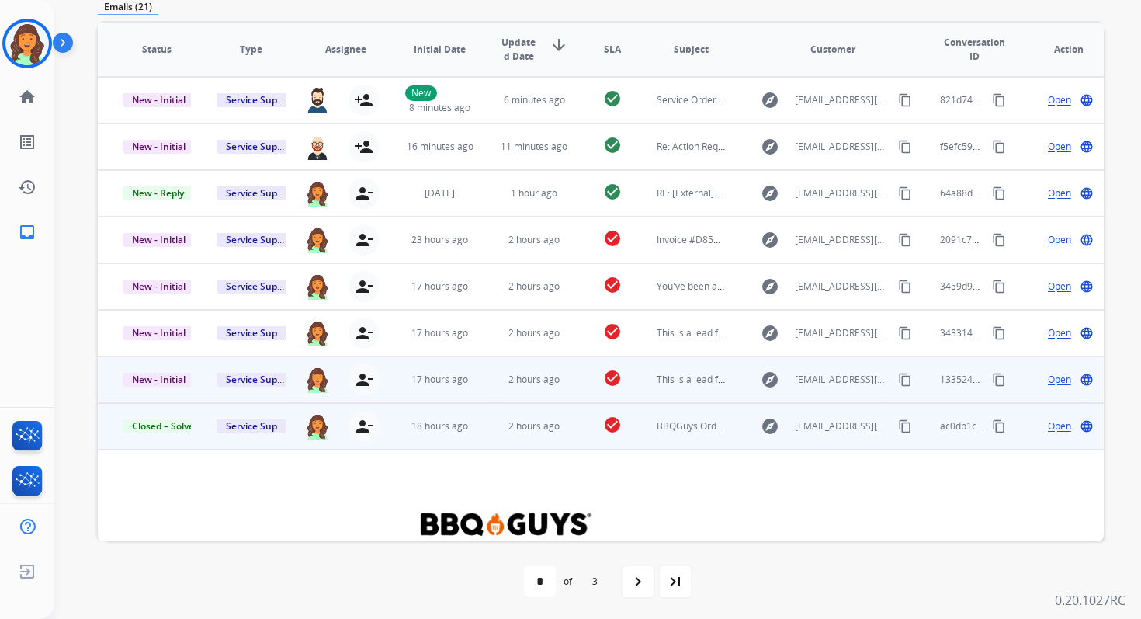
click at [484, 370] on td "2 hours ago" at bounding box center [522, 379] width 94 height 47
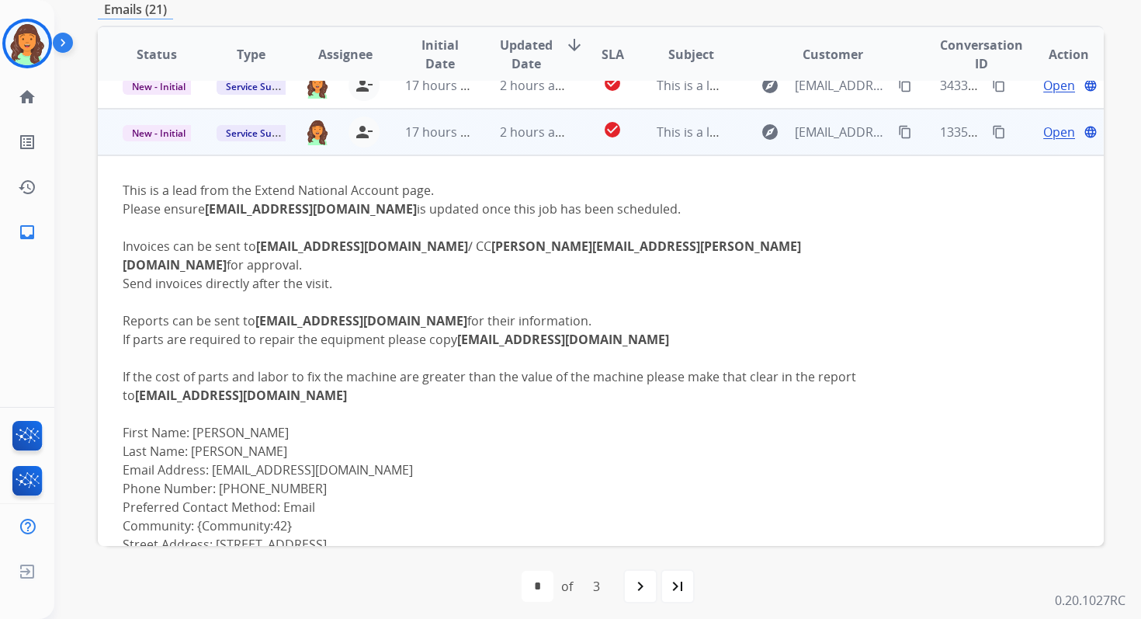
scroll to position [279, 0]
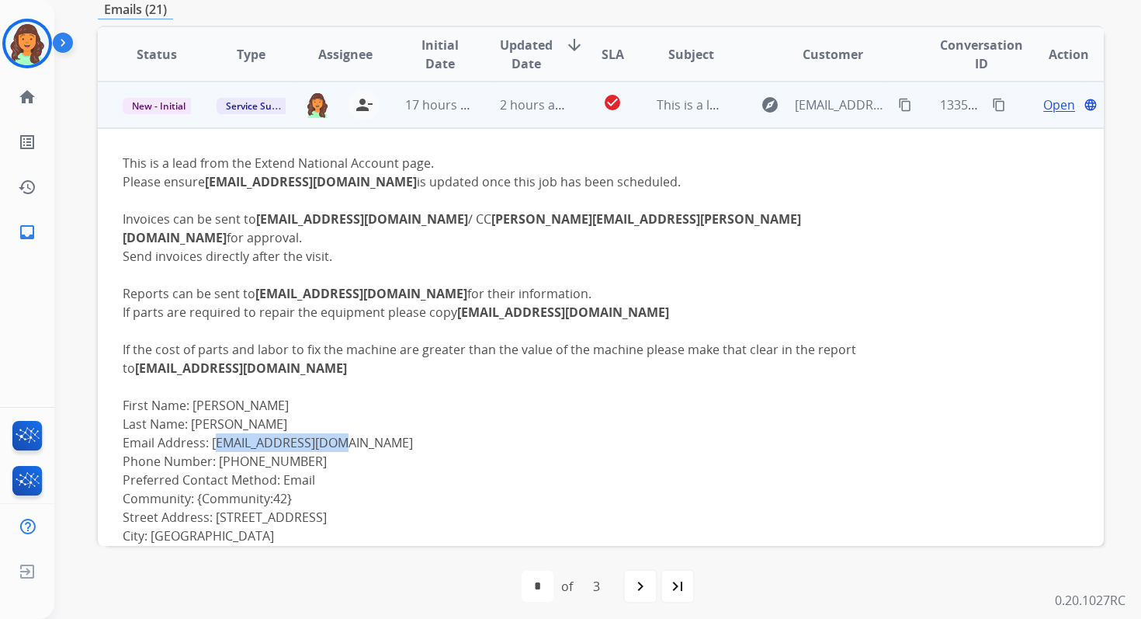
copy div "[EMAIL_ADDRESS][DOMAIN_NAME]"
drag, startPoint x: 344, startPoint y: 426, endPoint x: 210, endPoint y: 429, distance: 133.6
click at [210, 429] on div "This is a lead from the Extend National Account page. This is a lead from the E…" at bounding box center [507, 564] width 768 height 820
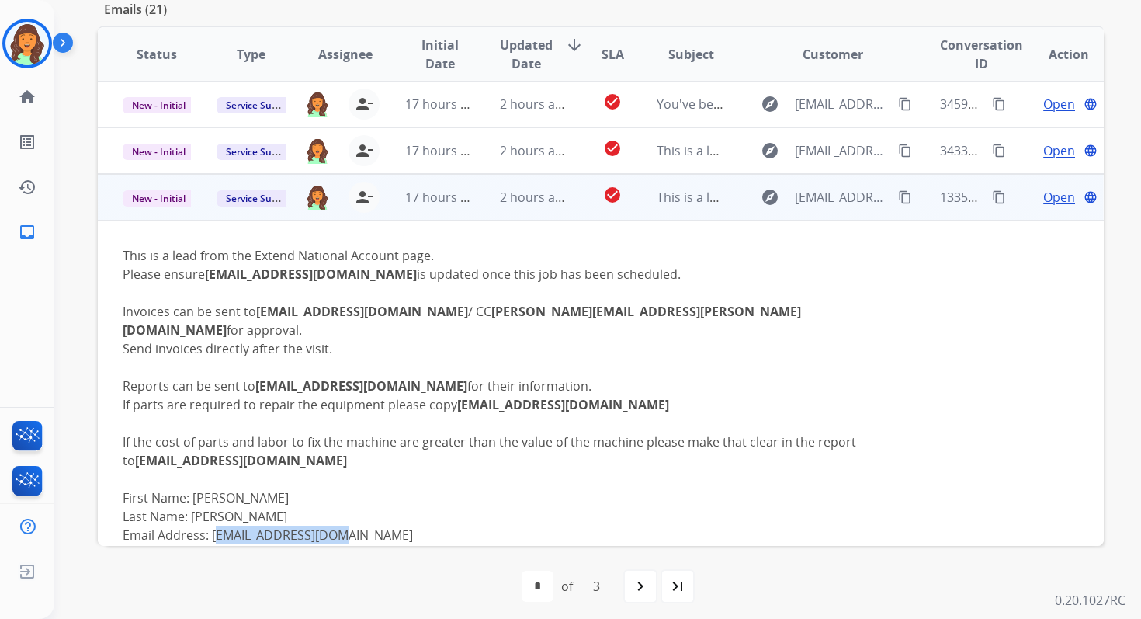
scroll to position [100, 0]
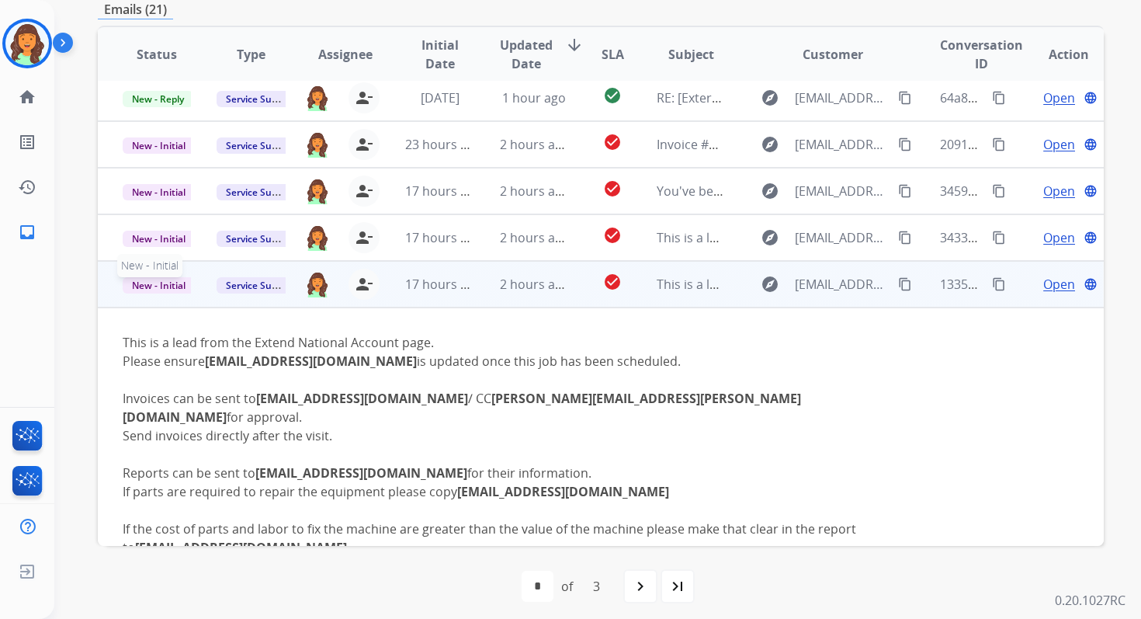
click at [145, 286] on span "New - Initial" at bounding box center [159, 285] width 72 height 16
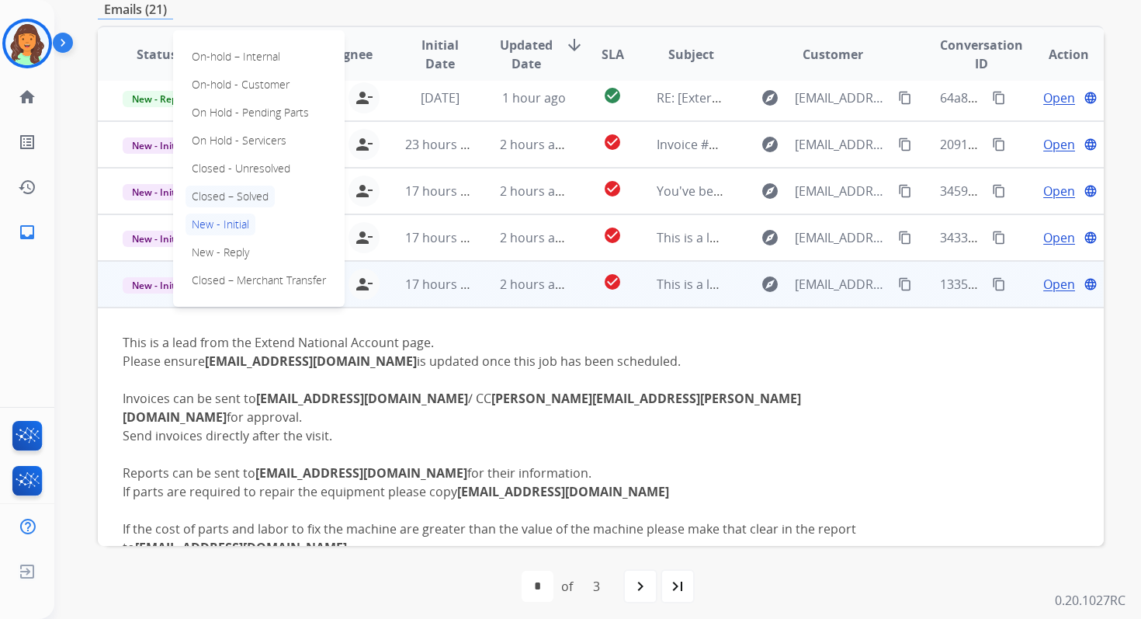
click at [233, 195] on p "Closed – Solved" at bounding box center [230, 197] width 89 height 22
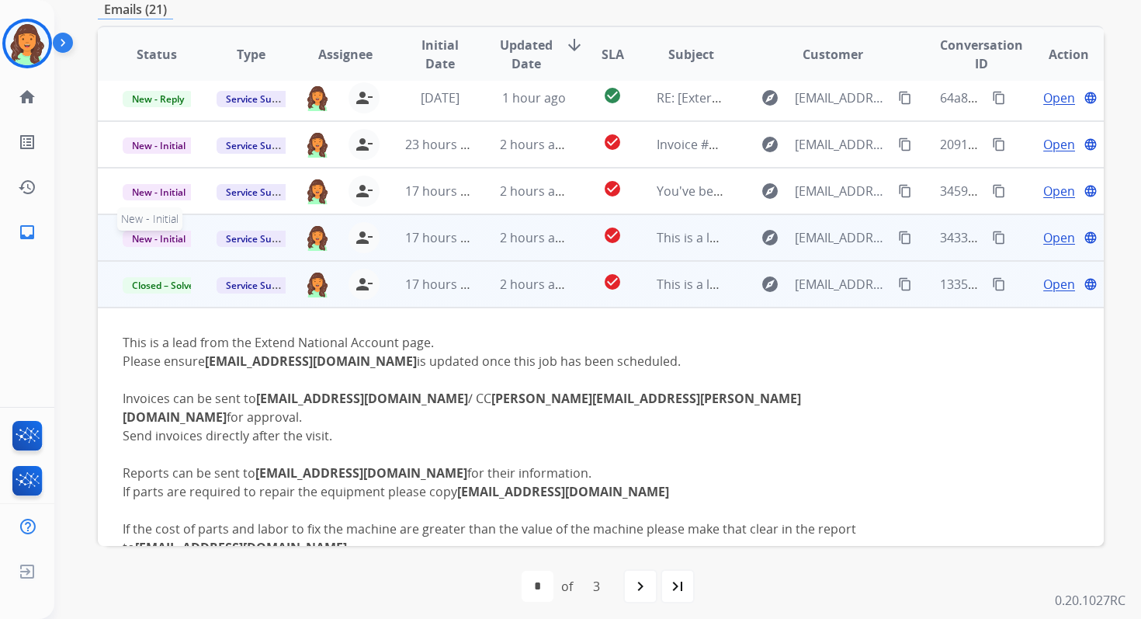
click at [160, 237] on span "New - Initial" at bounding box center [159, 239] width 72 height 16
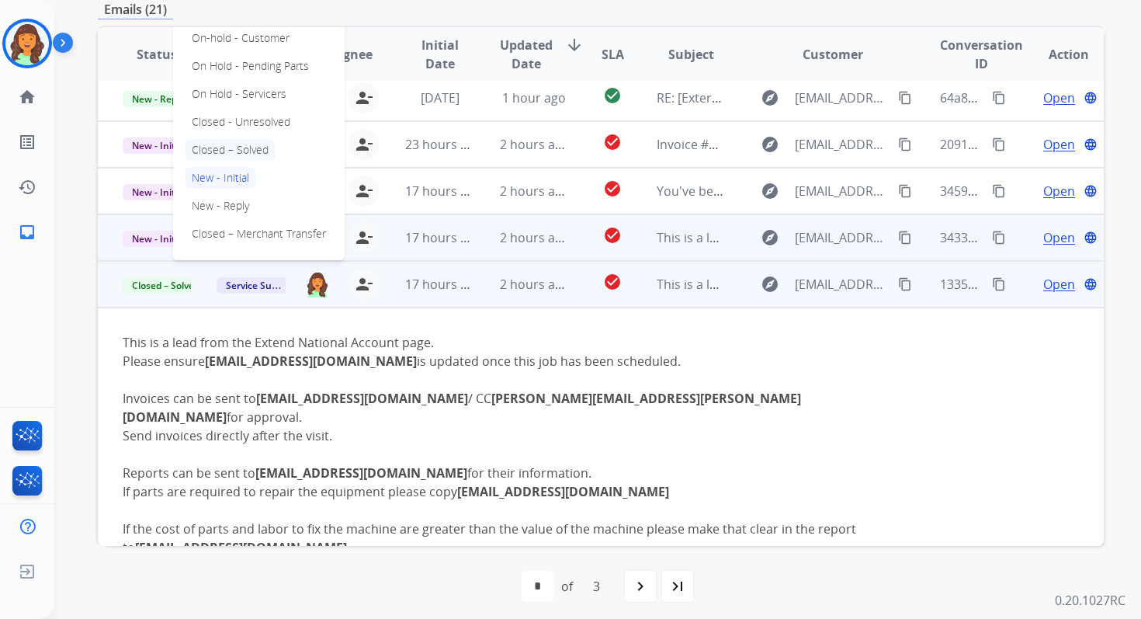
click at [243, 151] on p "Closed – Solved" at bounding box center [230, 150] width 89 height 22
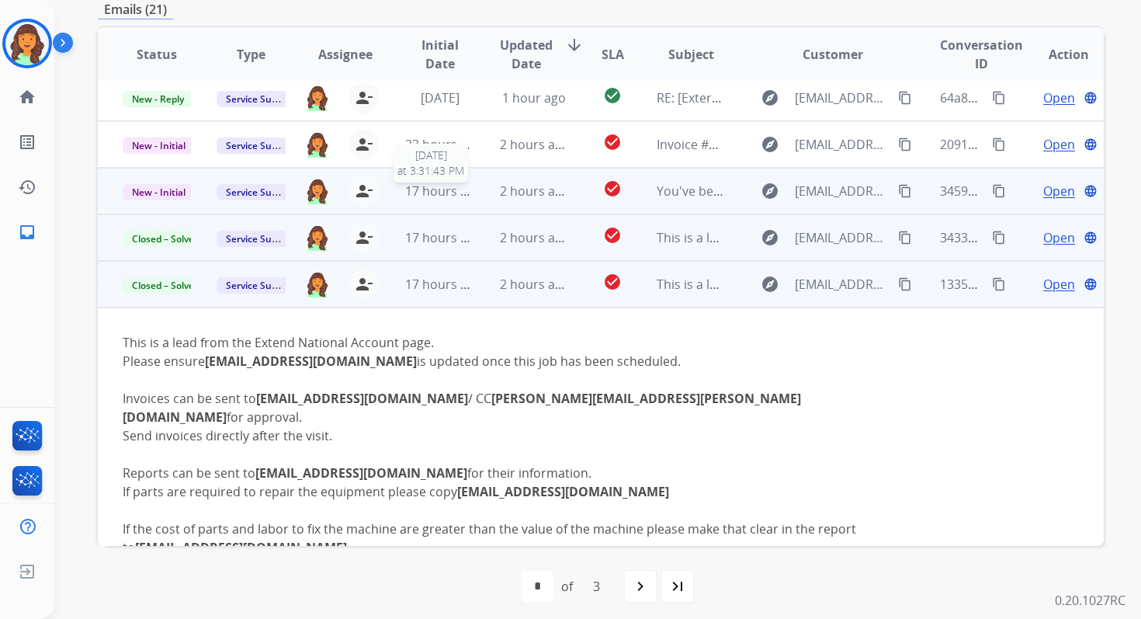
click at [450, 198] on span "17 hours ago" at bounding box center [443, 190] width 77 height 17
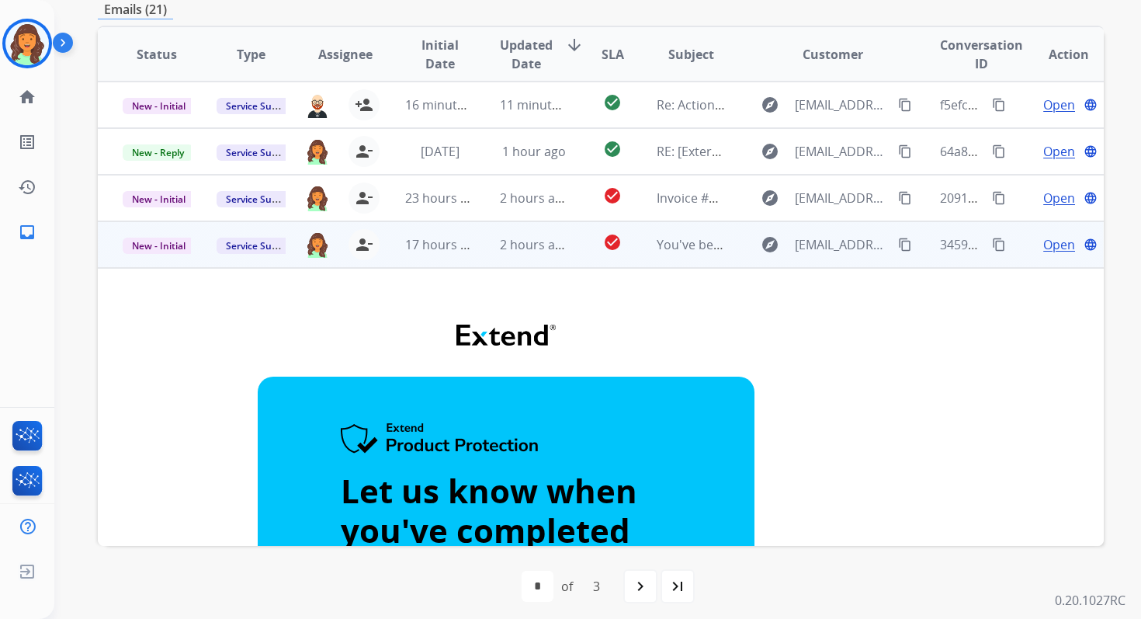
scroll to position [0, 0]
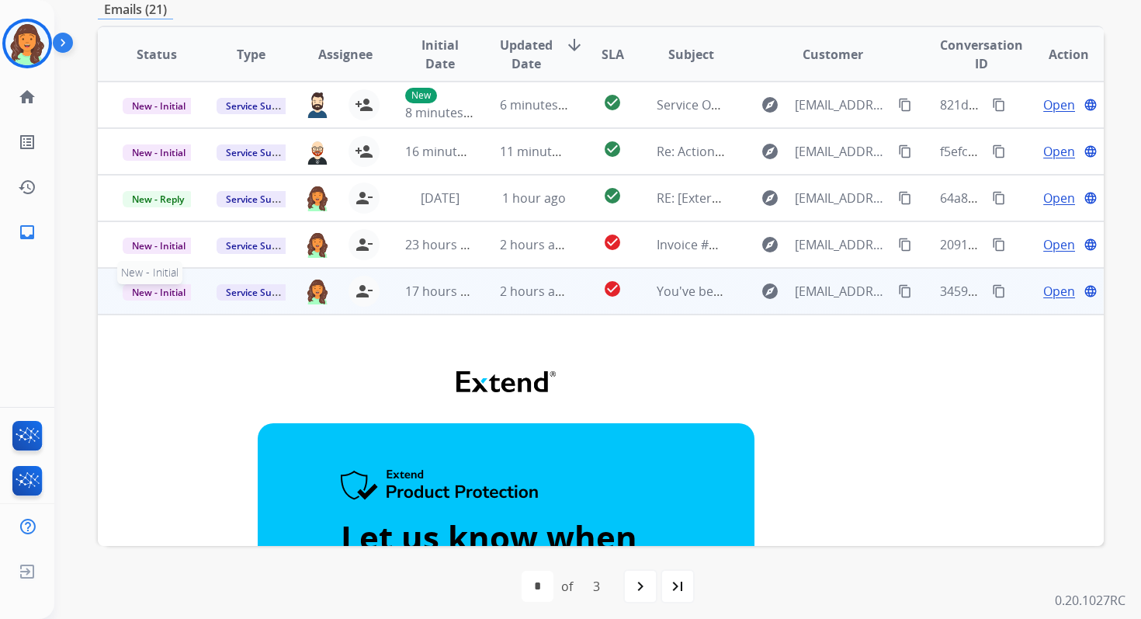
click at [168, 290] on span "New - Initial" at bounding box center [159, 292] width 72 height 16
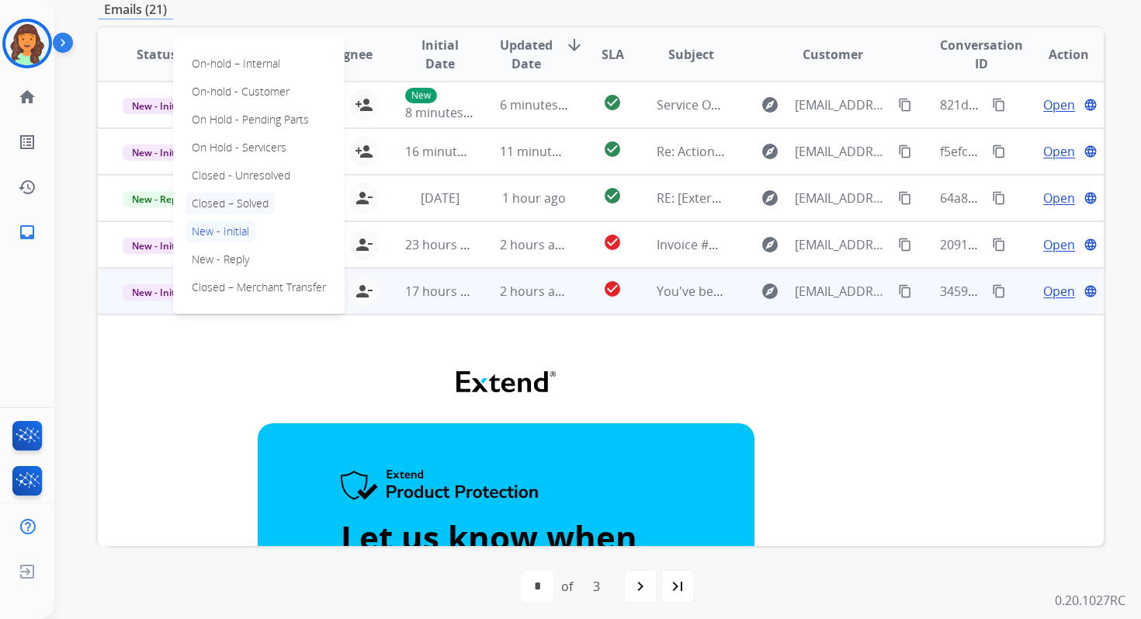
click at [245, 203] on p "Closed – Solved" at bounding box center [230, 204] width 89 height 22
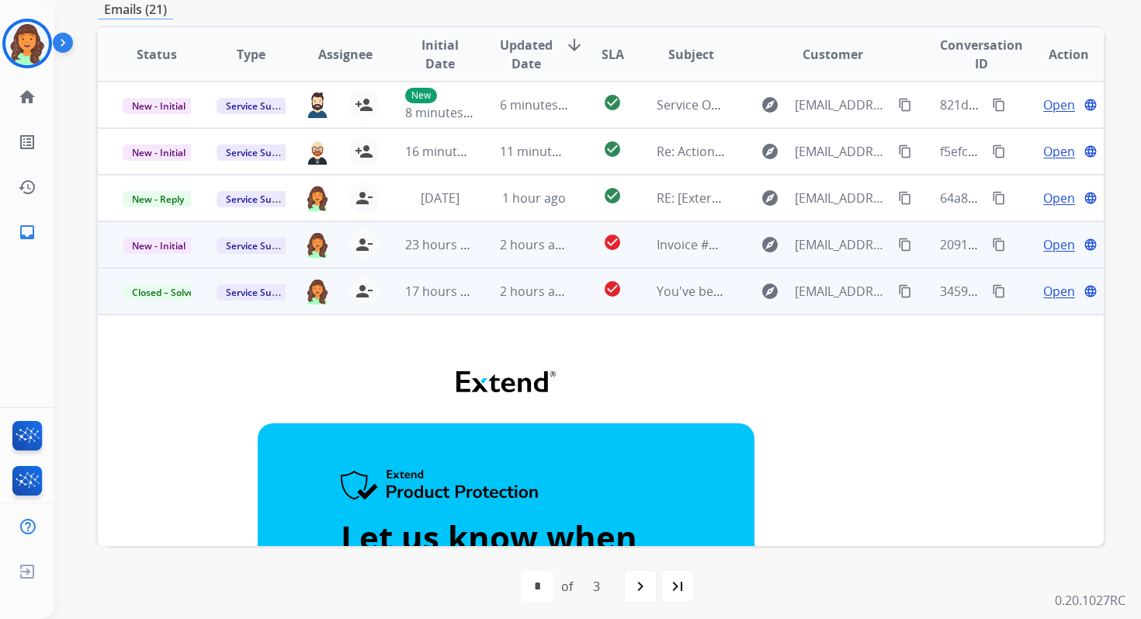
click at [495, 254] on td "2 hours ago" at bounding box center [522, 244] width 94 height 47
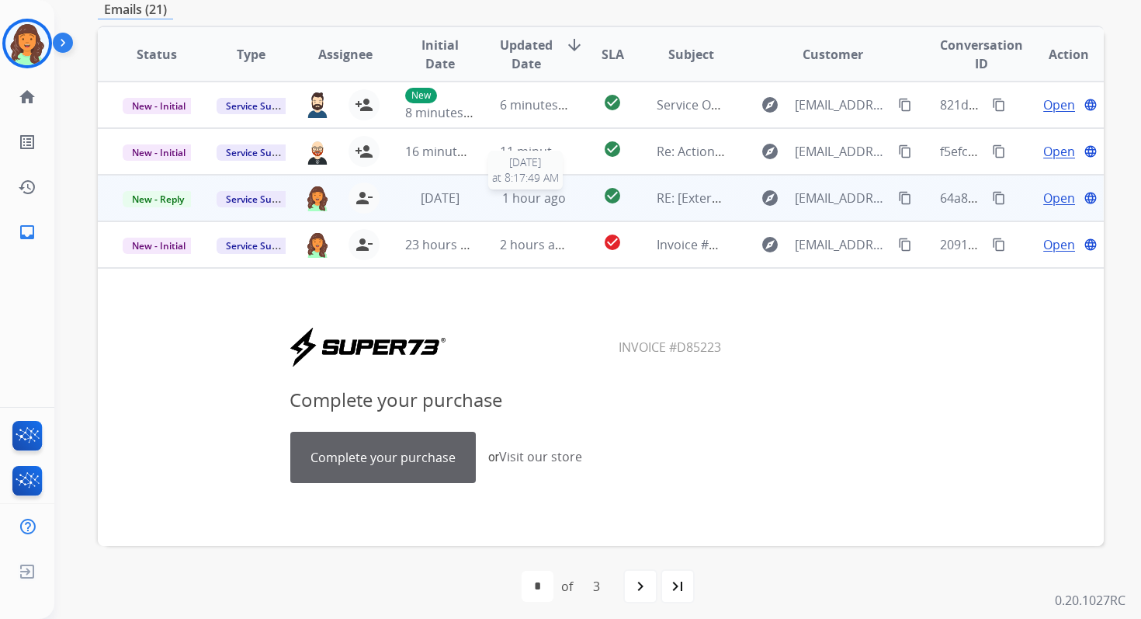
click at [519, 195] on span "1 hour ago" at bounding box center [534, 197] width 64 height 17
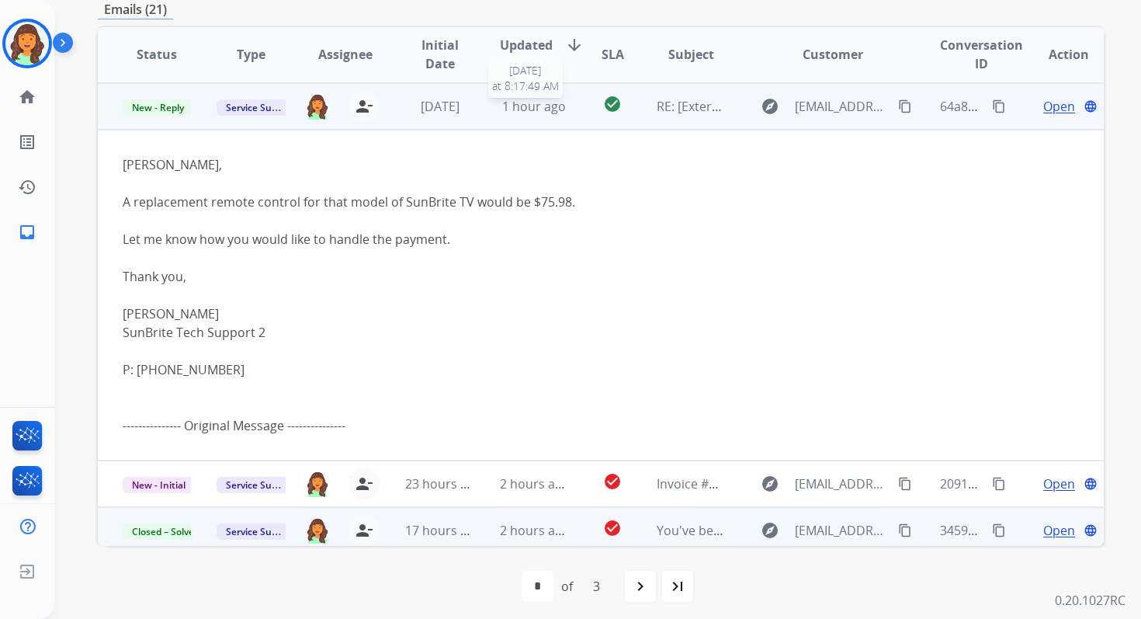
scroll to position [93, 0]
click at [1043, 102] on span "Open" at bounding box center [1059, 104] width 32 height 19
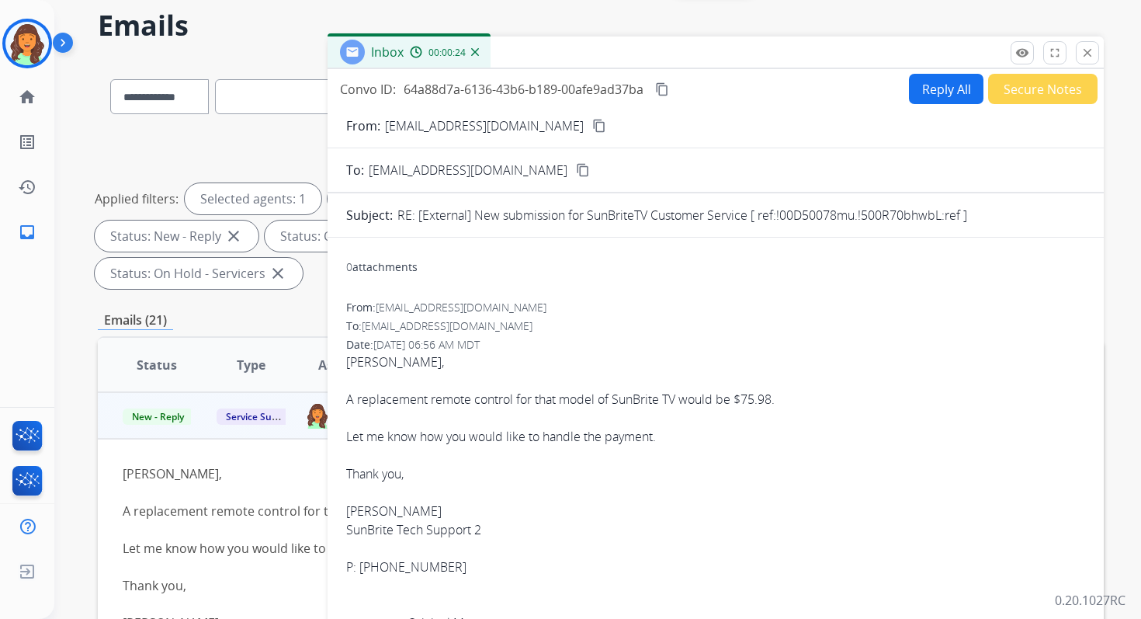
scroll to position [53, 0]
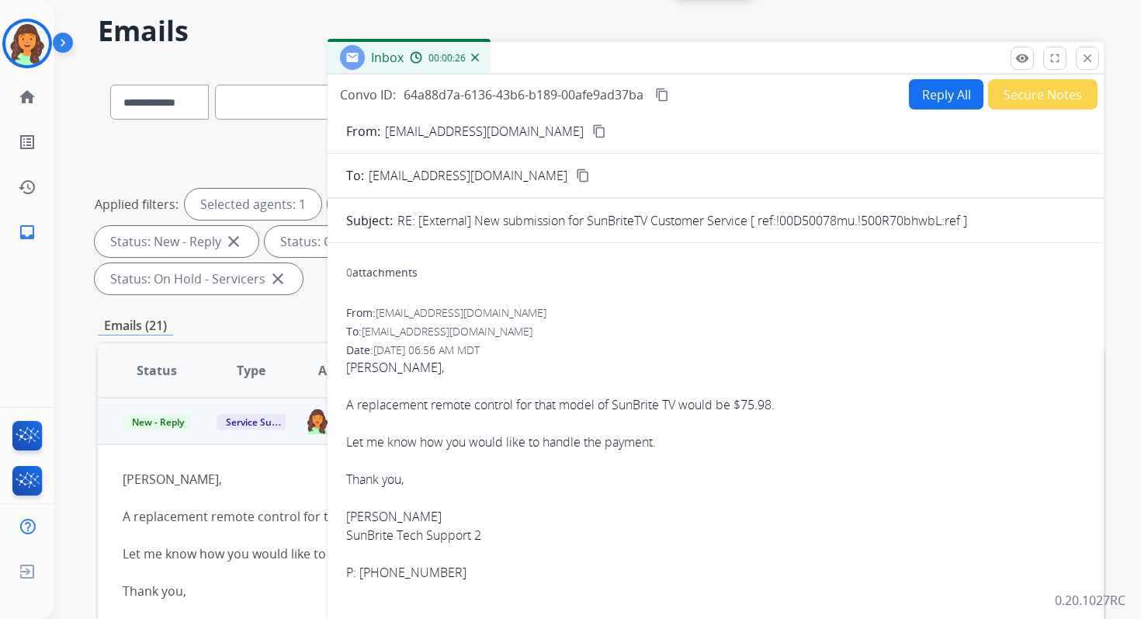
click at [932, 103] on button "Reply All" at bounding box center [946, 94] width 75 height 30
select select "**********"
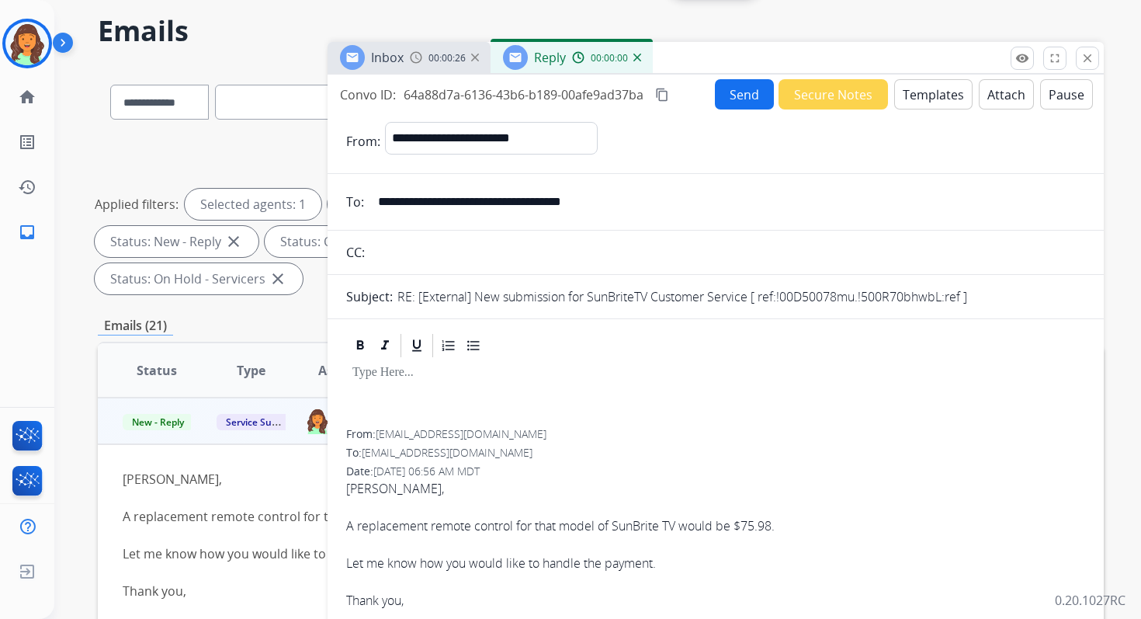
click at [932, 103] on button "Templates" at bounding box center [933, 94] width 78 height 30
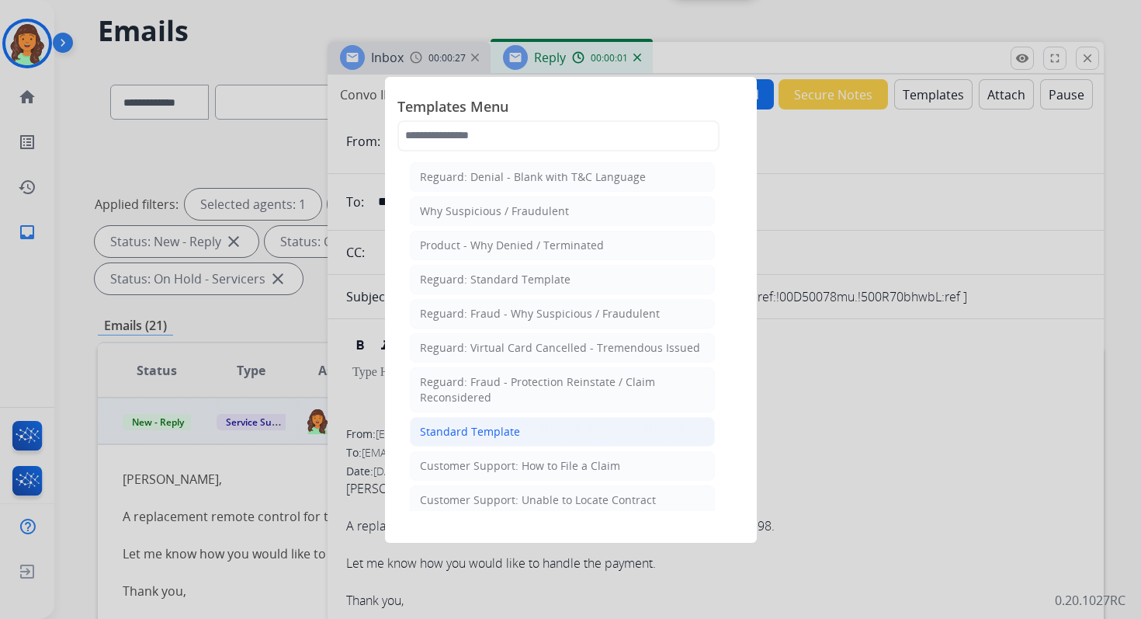
click at [495, 427] on div "Standard Template" at bounding box center [470, 432] width 100 height 16
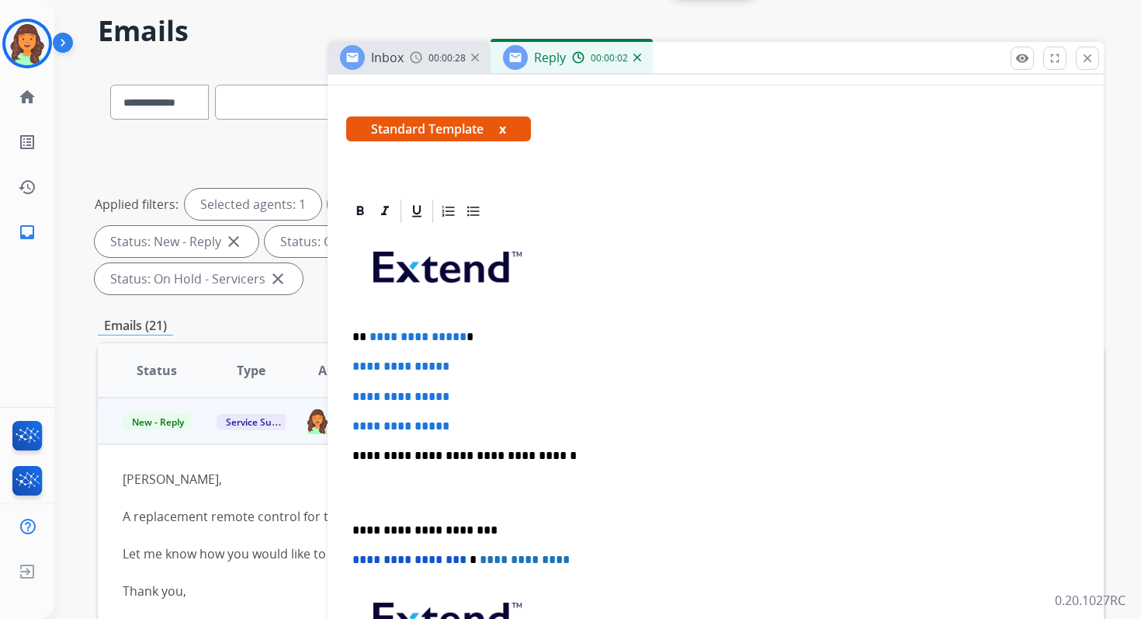
scroll to position [240, 0]
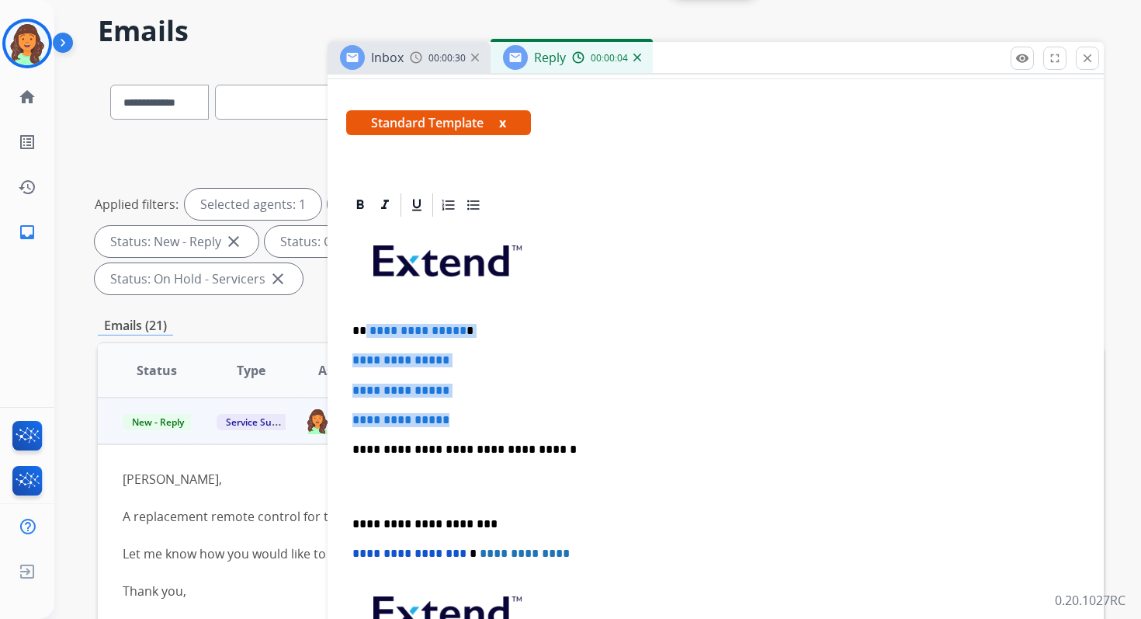
drag, startPoint x: 366, startPoint y: 333, endPoint x: 483, endPoint y: 423, distance: 147.8
click at [483, 423] on div "**********" at bounding box center [715, 486] width 739 height 534
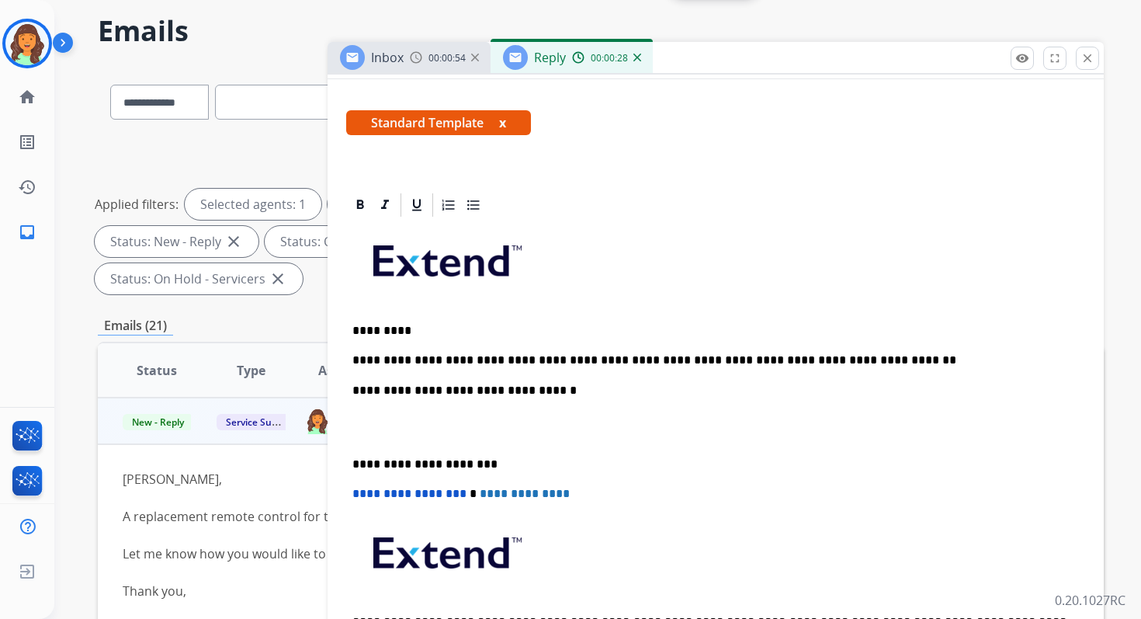
click at [512, 391] on p "**********" at bounding box center [709, 391] width 714 height 14
click at [413, 459] on p "**********" at bounding box center [709, 464] width 714 height 14
click at [356, 495] on span "**********" at bounding box center [409, 494] width 114 height 12
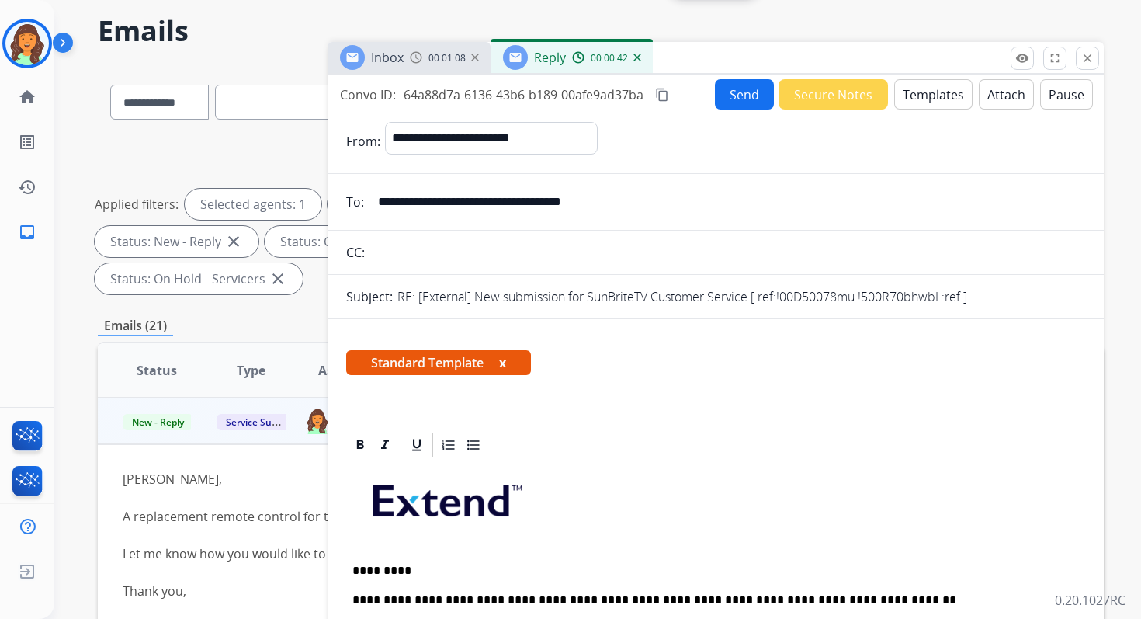
scroll to position [0, 0]
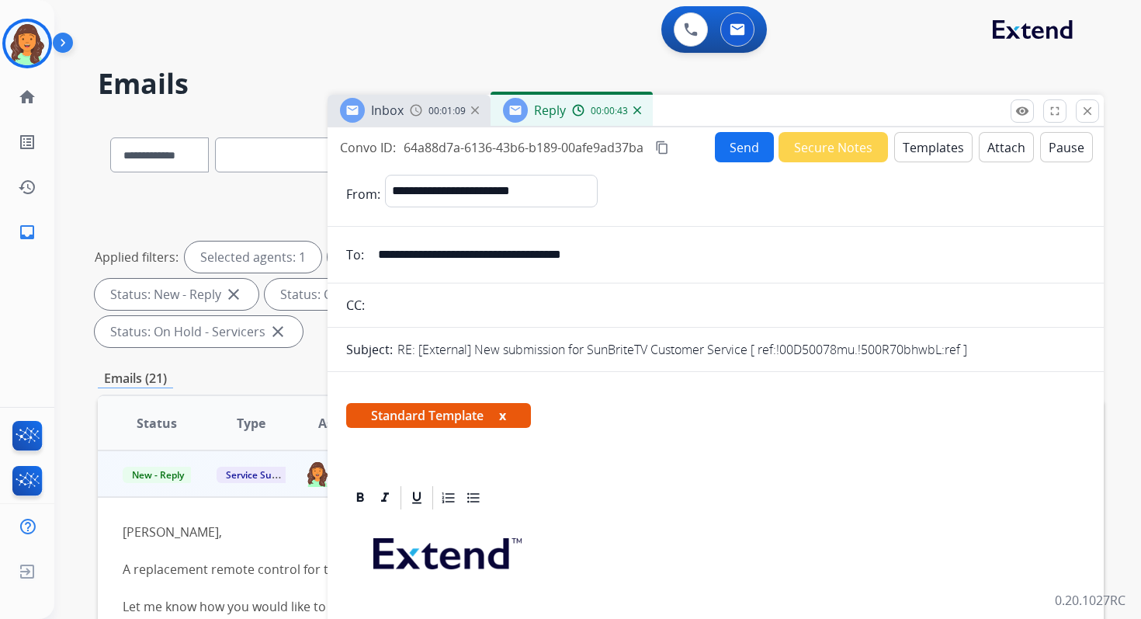
click at [748, 148] on button "Send" at bounding box center [744, 147] width 59 height 30
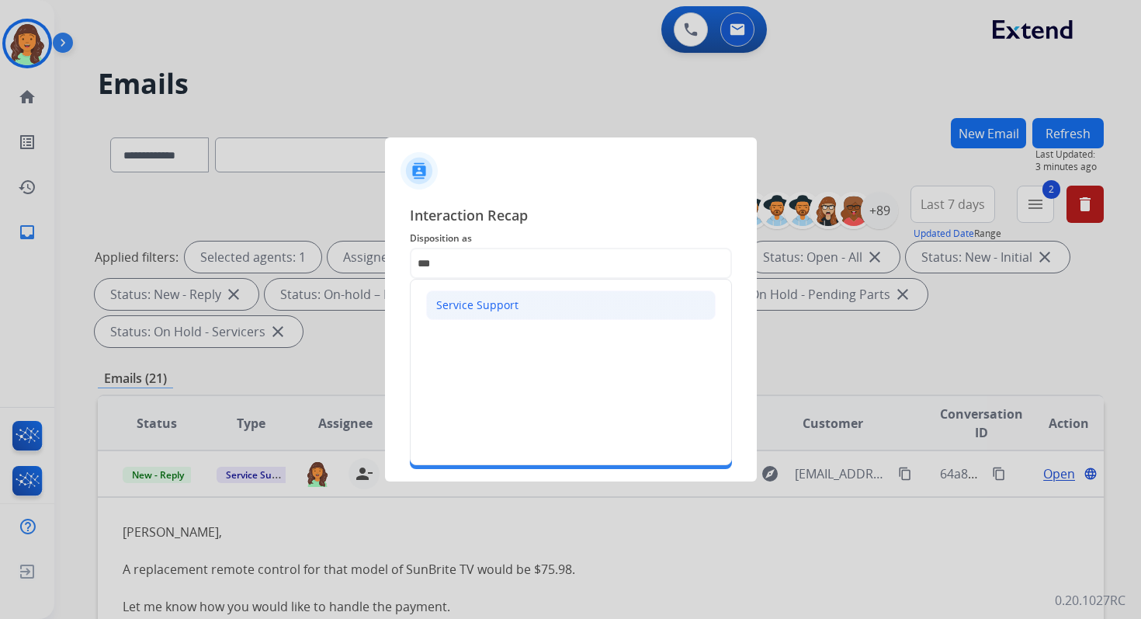
click at [467, 298] on div "Service Support" at bounding box center [477, 305] width 82 height 16
type input "**********"
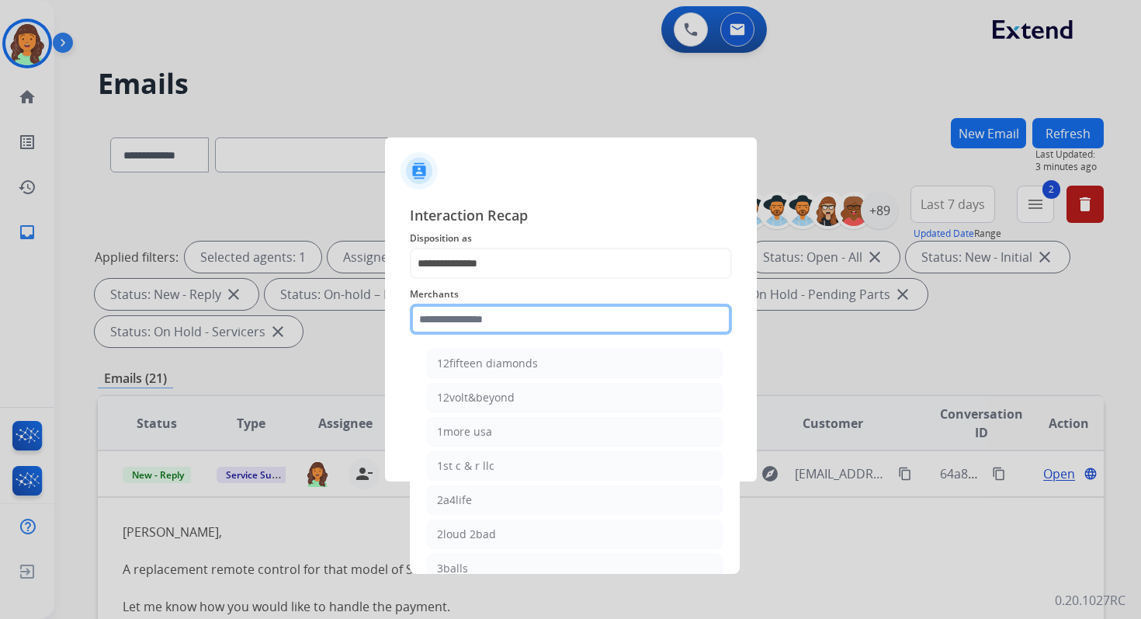
click at [467, 313] on input "text" at bounding box center [571, 319] width 322 height 31
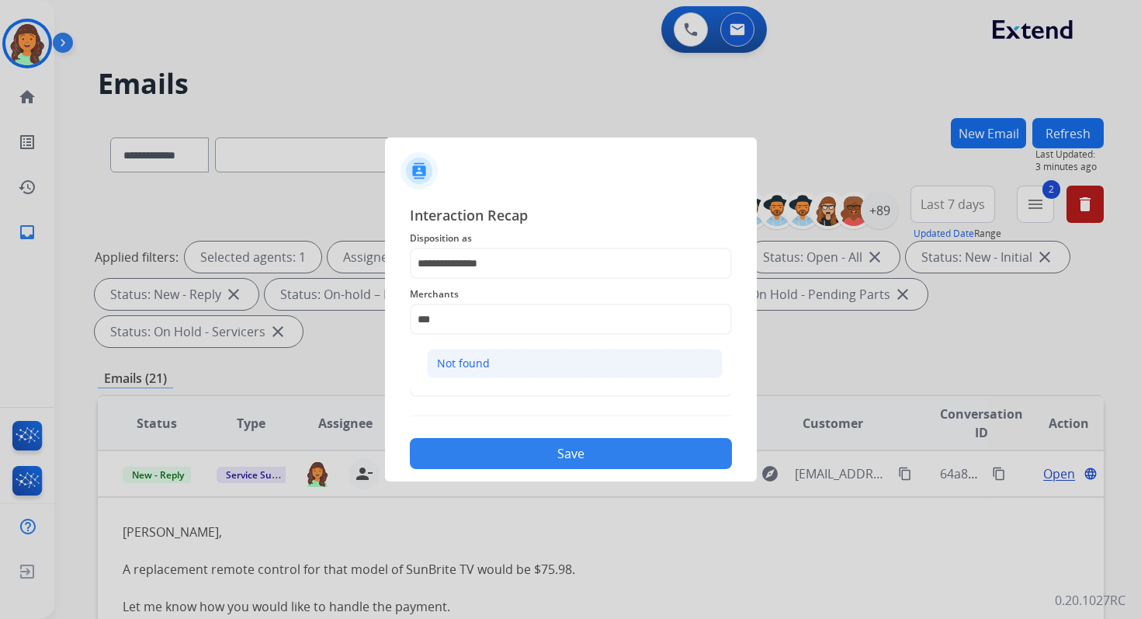
click at [479, 356] on div "Not found" at bounding box center [463, 364] width 53 height 16
type input "*********"
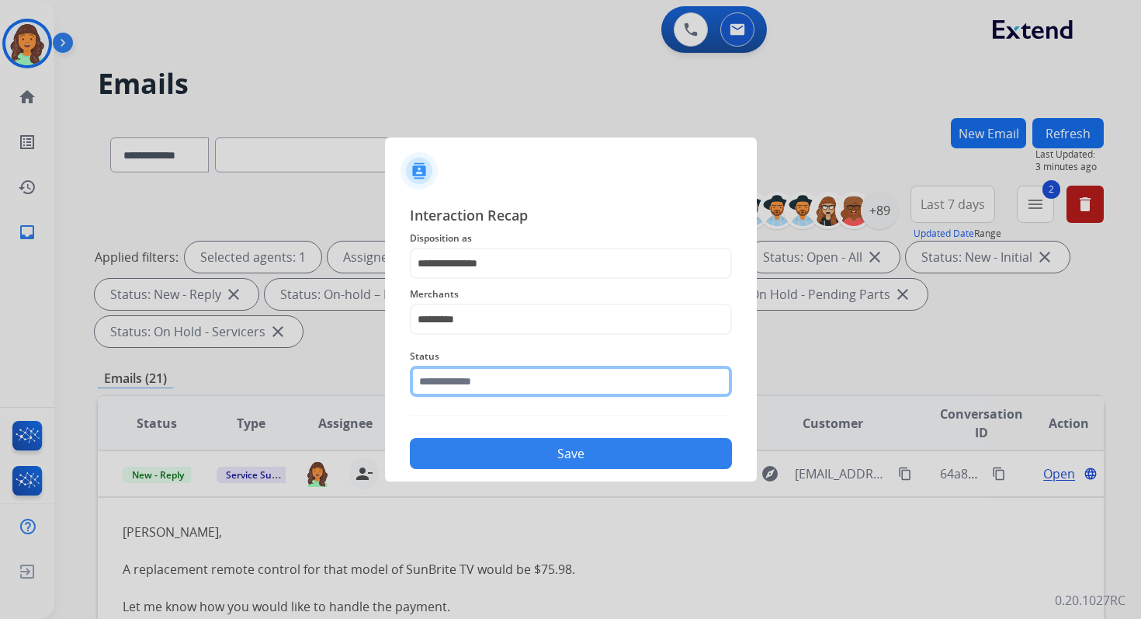
click at [479, 372] on input "text" at bounding box center [571, 381] width 322 height 31
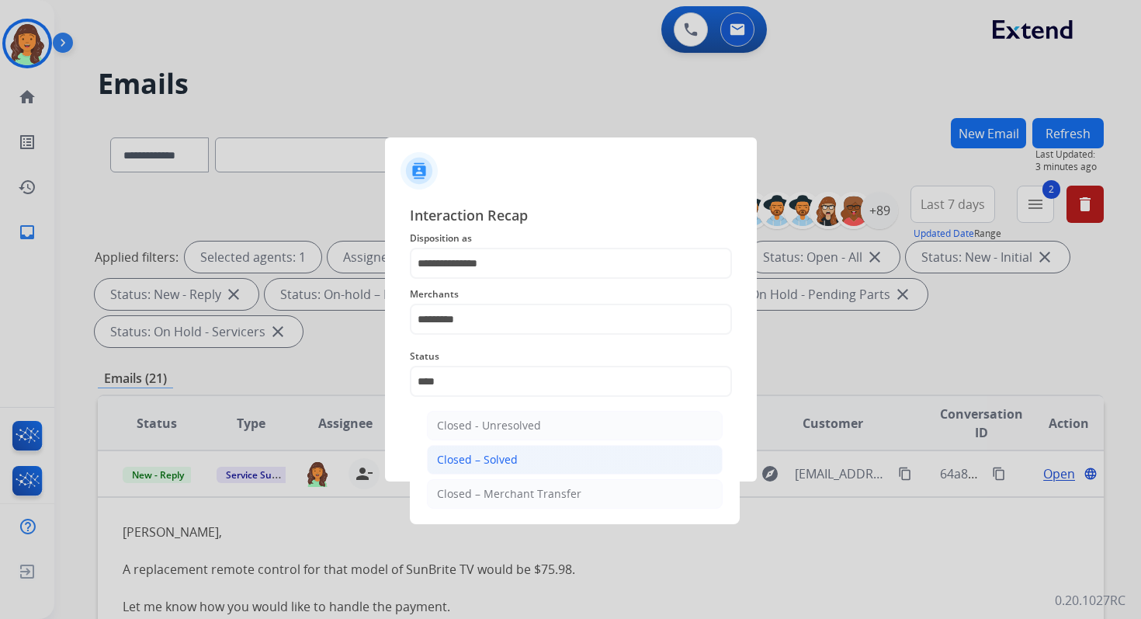
click at [510, 461] on div "Closed – Solved" at bounding box center [477, 460] width 81 height 16
type input "**********"
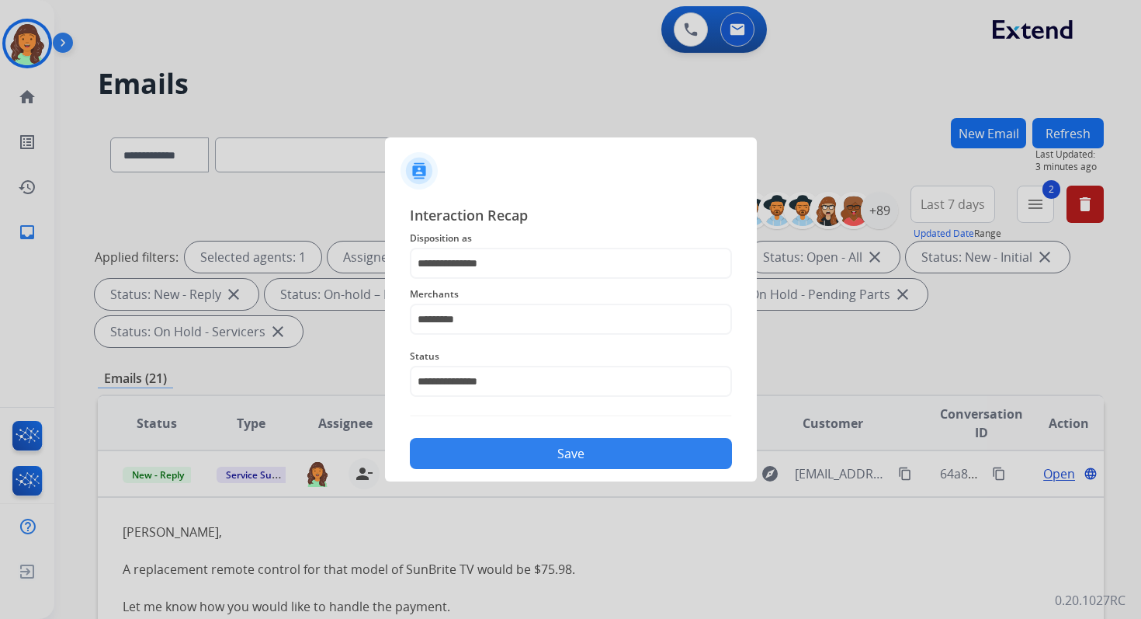
click at [510, 461] on button "Save" at bounding box center [571, 453] width 322 height 31
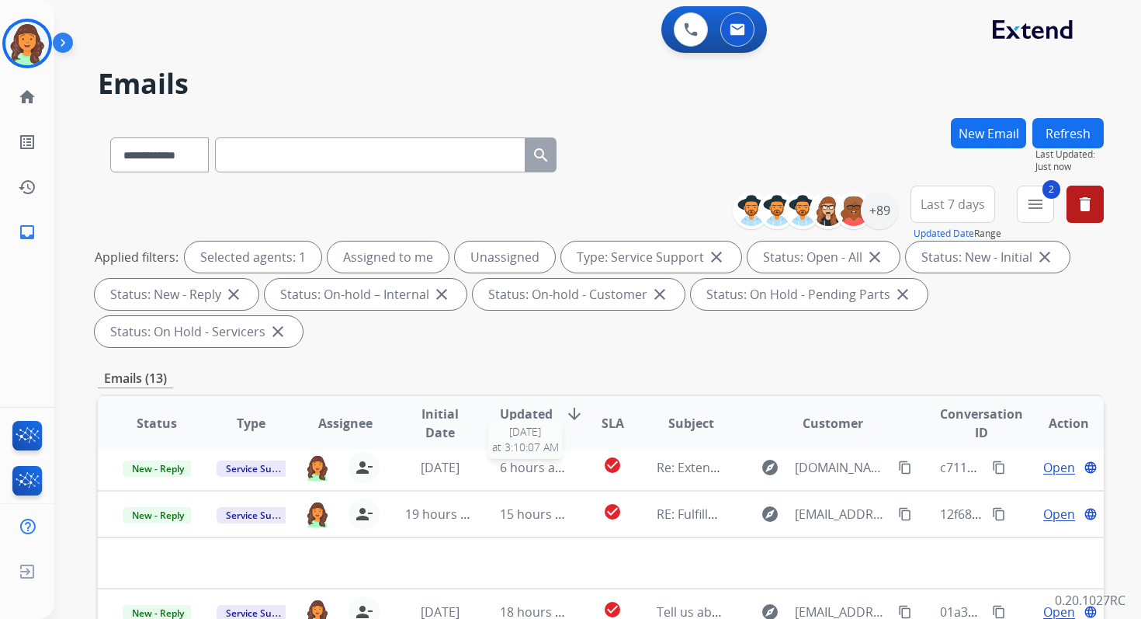
scroll to position [377, 0]
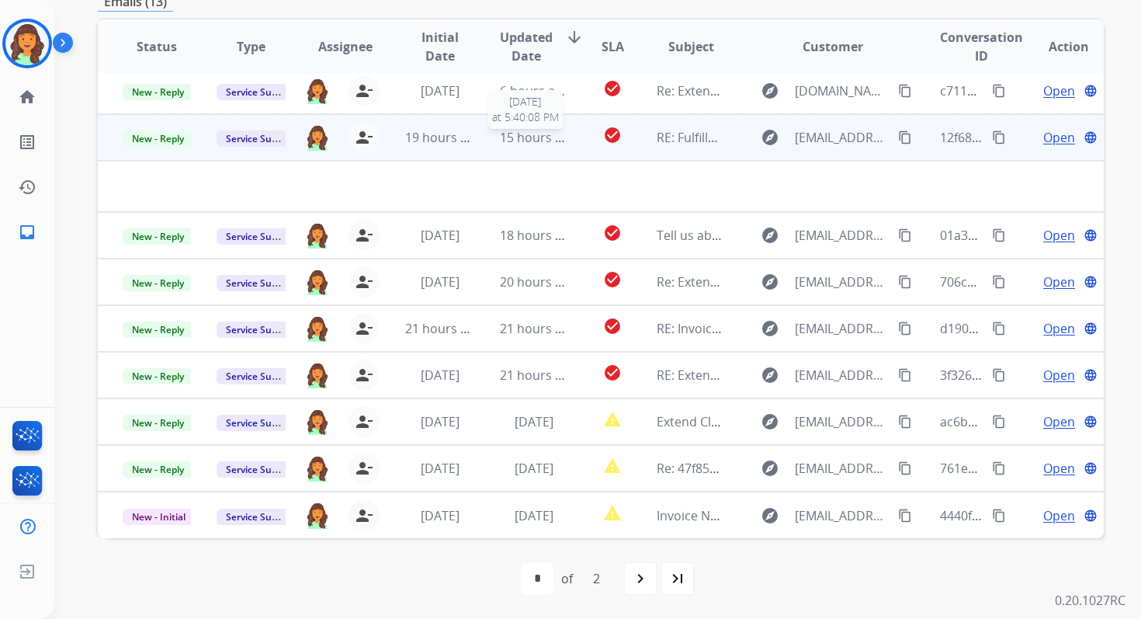
click at [529, 141] on span "15 hours ago" at bounding box center [538, 137] width 77 height 17
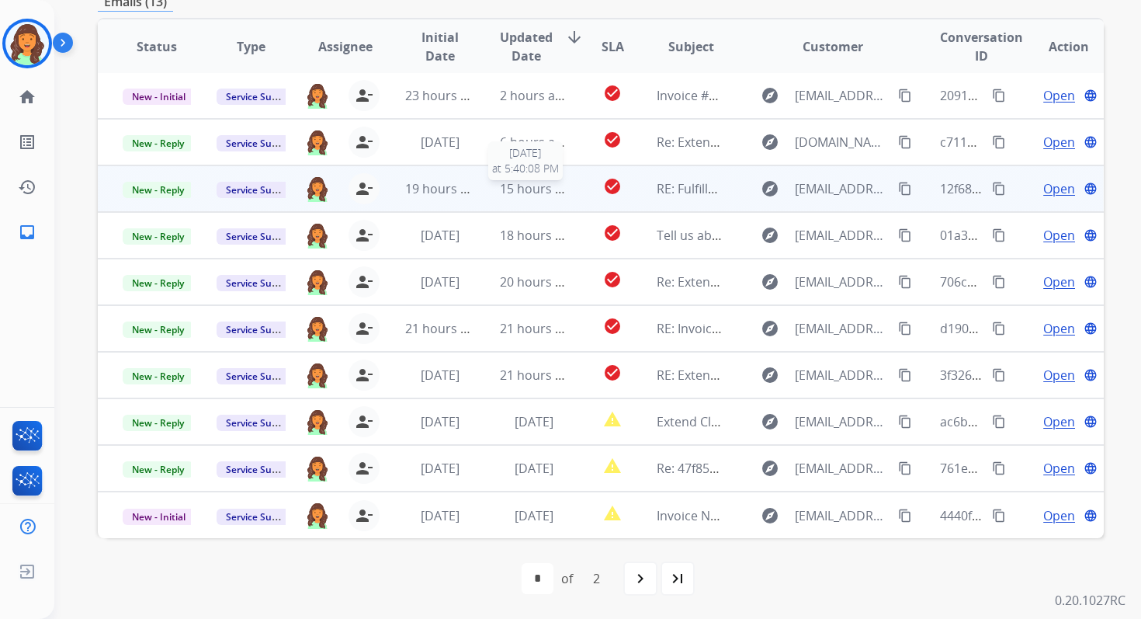
click at [526, 188] on span "15 hours ago" at bounding box center [538, 188] width 77 height 17
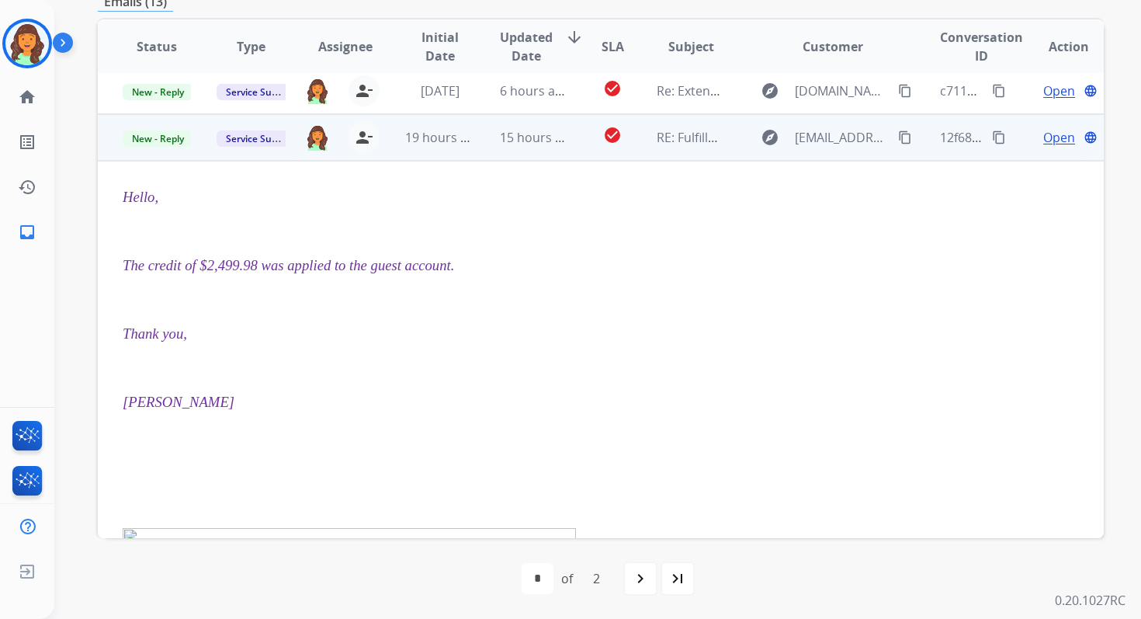
scroll to position [93, 0]
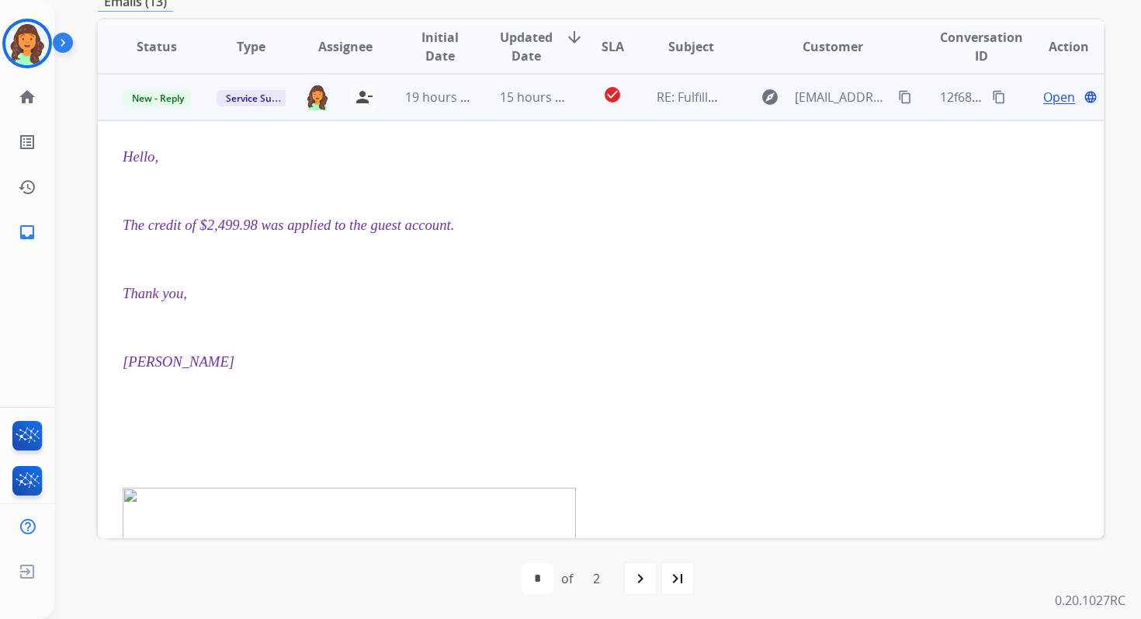
click at [1045, 95] on span "Open" at bounding box center [1059, 97] width 32 height 19
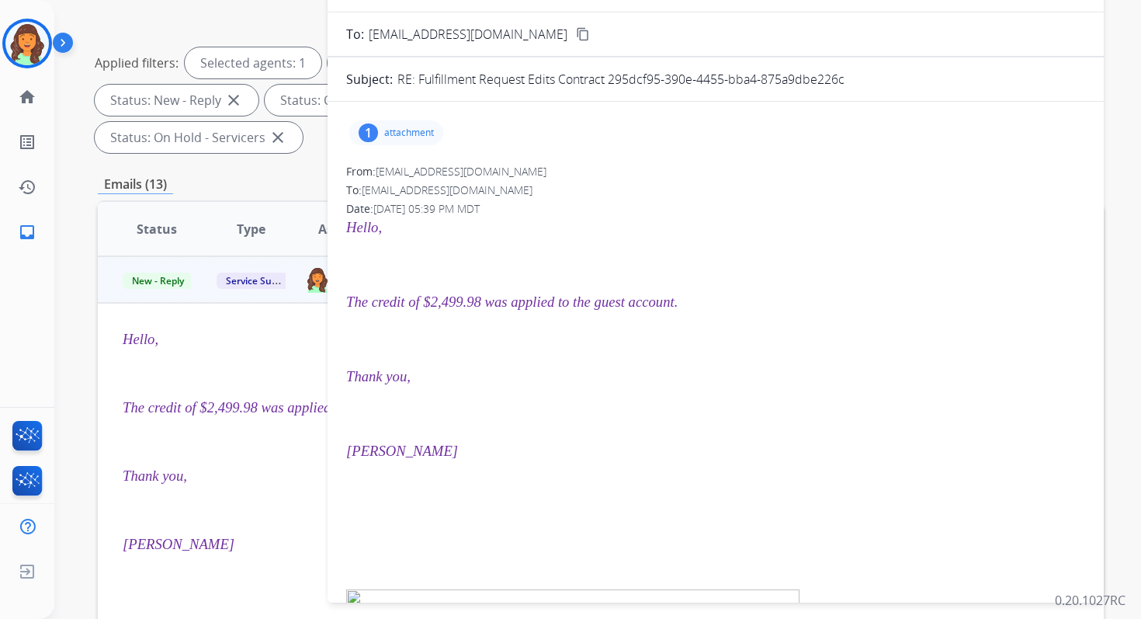
scroll to position [175, 0]
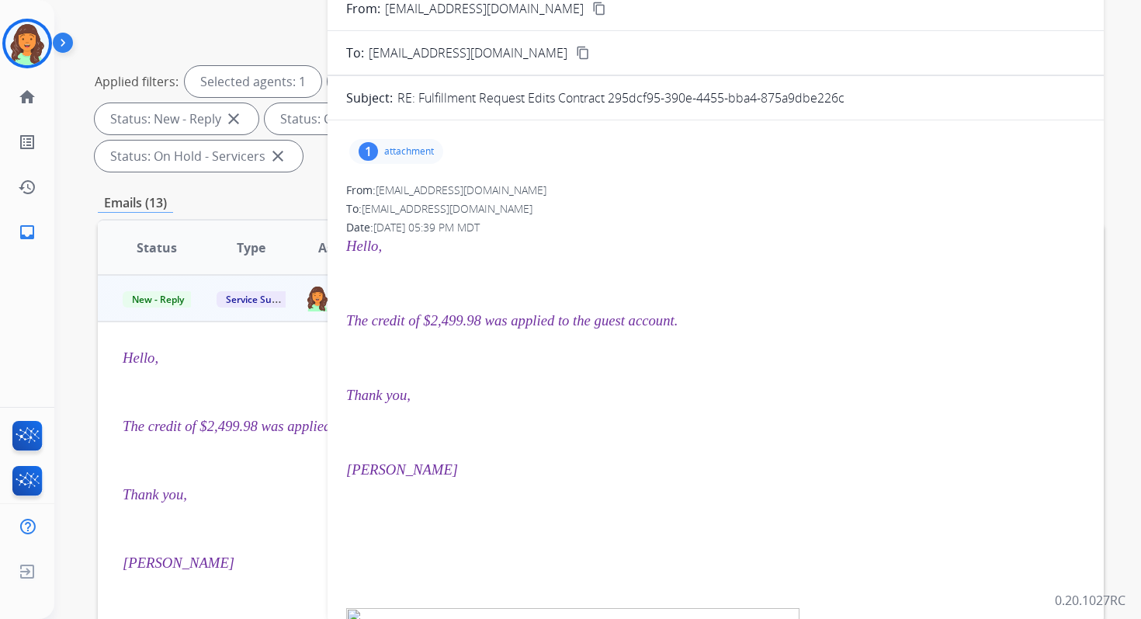
drag, startPoint x: 606, startPoint y: 95, endPoint x: 855, endPoint y: 100, distance: 248.5
click at [855, 100] on div "RE: Fulfillment Request Edits Contract 295dcf95-390e-4455-bba4-875a9dbe226c" at bounding box center [741, 98] width 688 height 19
drag, startPoint x: 854, startPoint y: 100, endPoint x: 609, endPoint y: 99, distance: 245.3
click at [609, 99] on div "RE: Fulfillment Request Edits Contract 295dcf95-390e-4455-bba4-875a9dbe226c" at bounding box center [741, 98] width 688 height 19
copy p "295dcf95-390e-4455-bba4-875a9dbe226c"
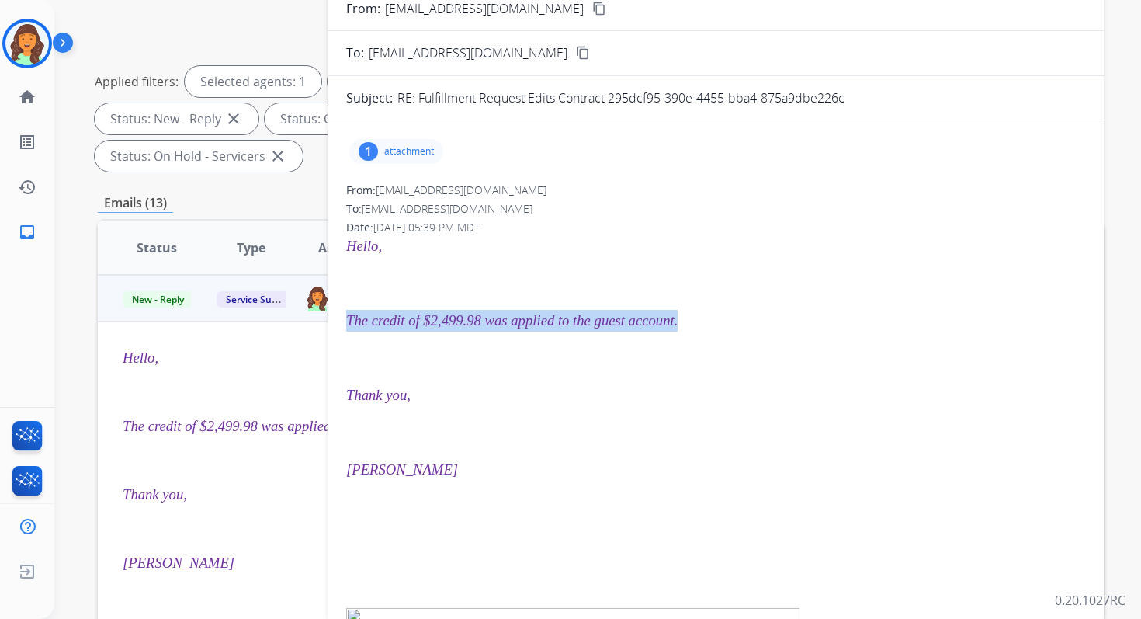
drag, startPoint x: 348, startPoint y: 318, endPoint x: 696, endPoint y: 325, distance: 347.9
click at [696, 325] on p "The credit of $2,499.98 was applied to the guest account." at bounding box center [715, 321] width 739 height 22
copy span "The credit of $2,499.98 was applied to the guest account."
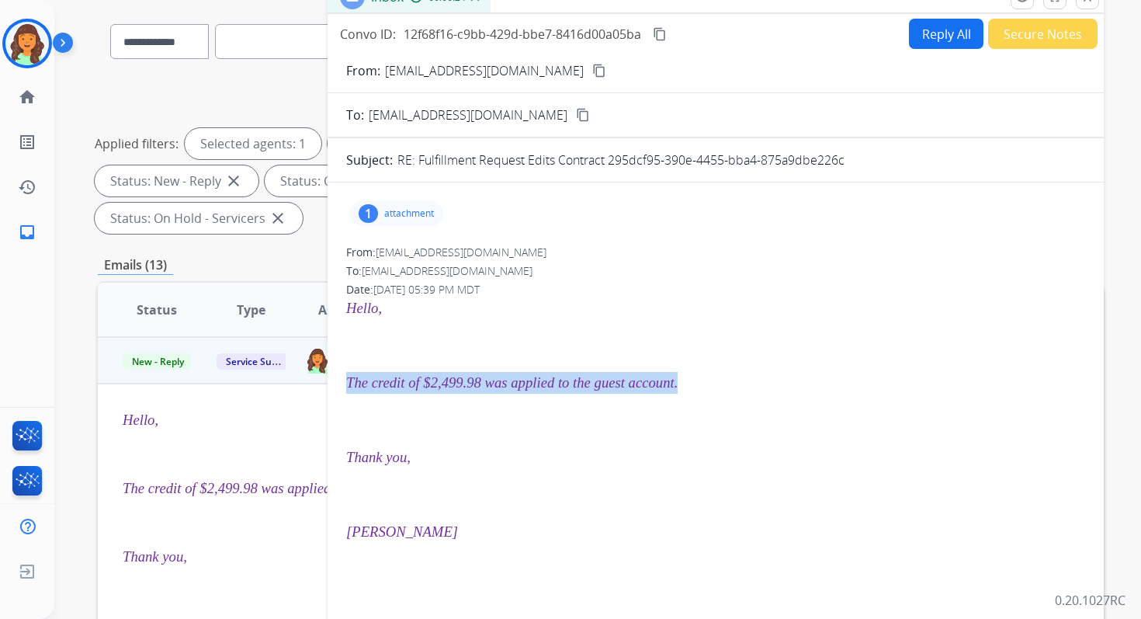
click at [661, 40] on mat-icon "content_copy" at bounding box center [660, 34] width 14 height 14
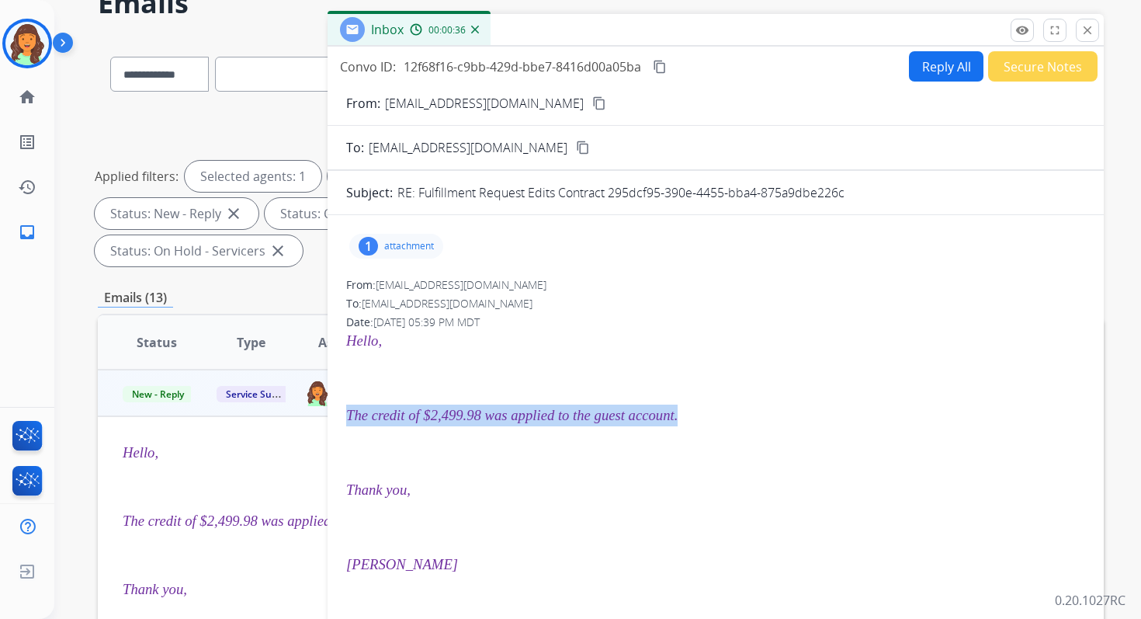
scroll to position [36, 0]
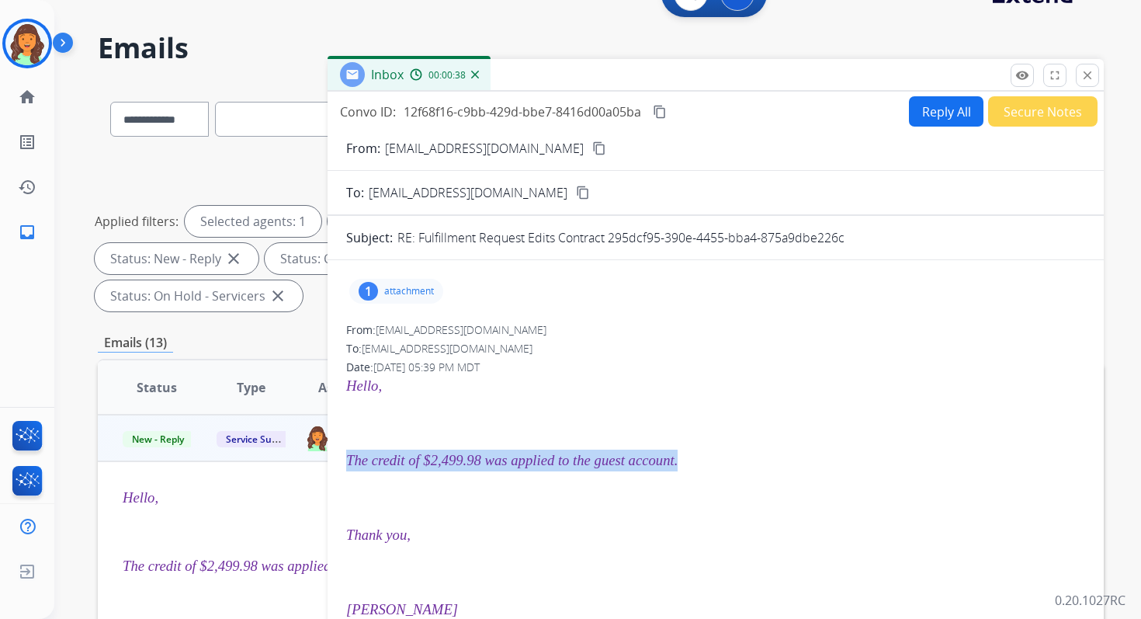
click at [939, 117] on button "Reply All" at bounding box center [946, 111] width 75 height 30
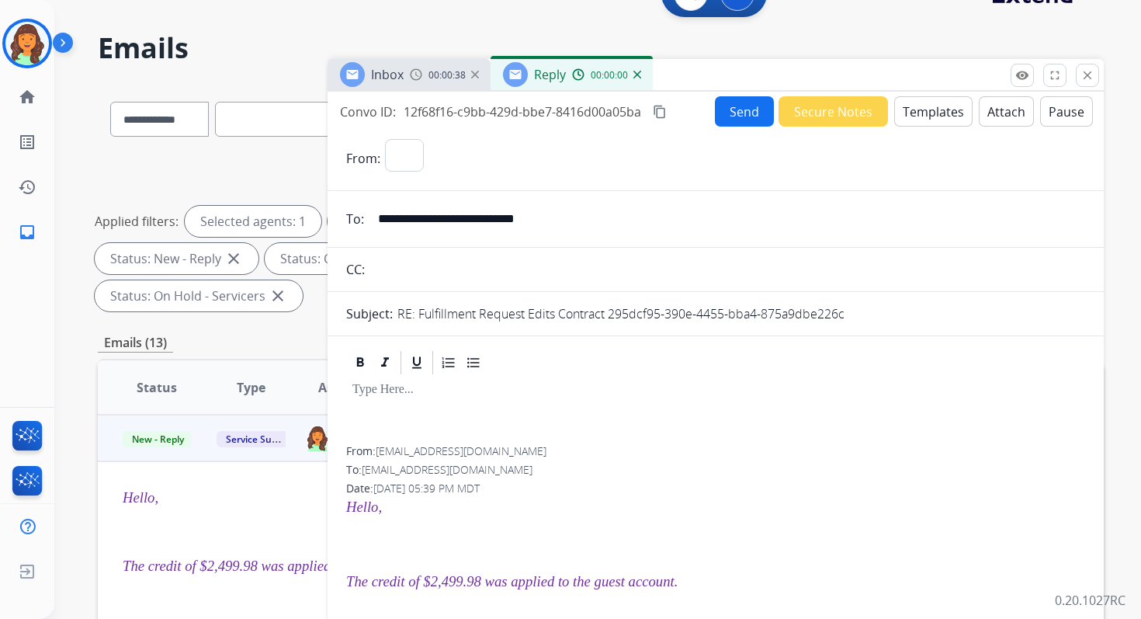
select select "**********"
click at [939, 117] on button "Templates" at bounding box center [933, 111] width 78 height 30
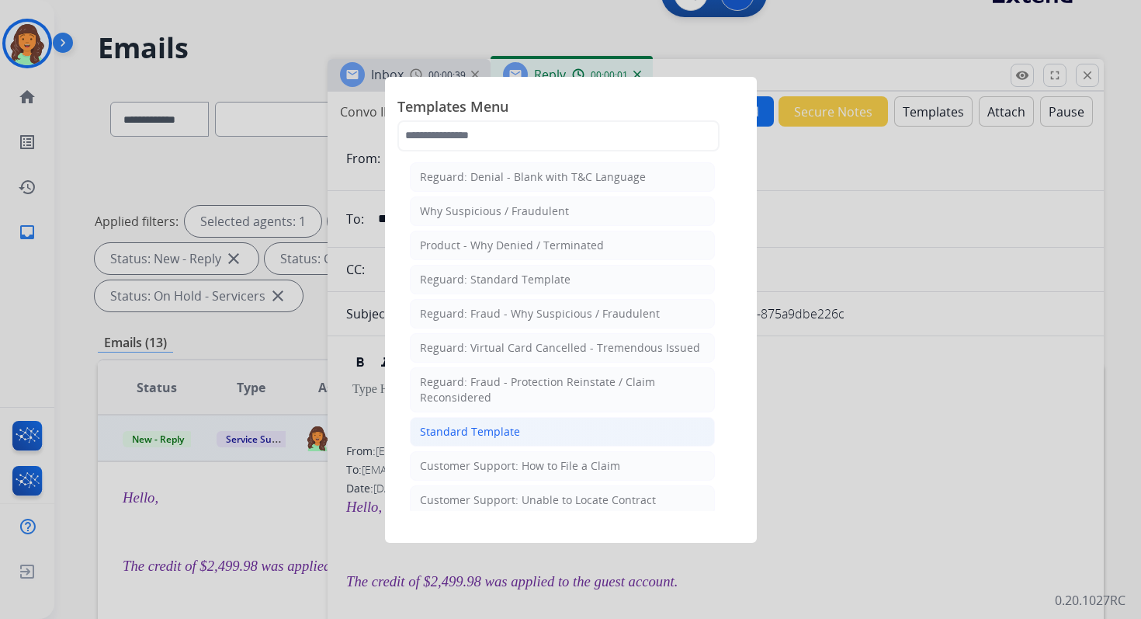
click at [516, 422] on li "Standard Template" at bounding box center [562, 432] width 305 height 30
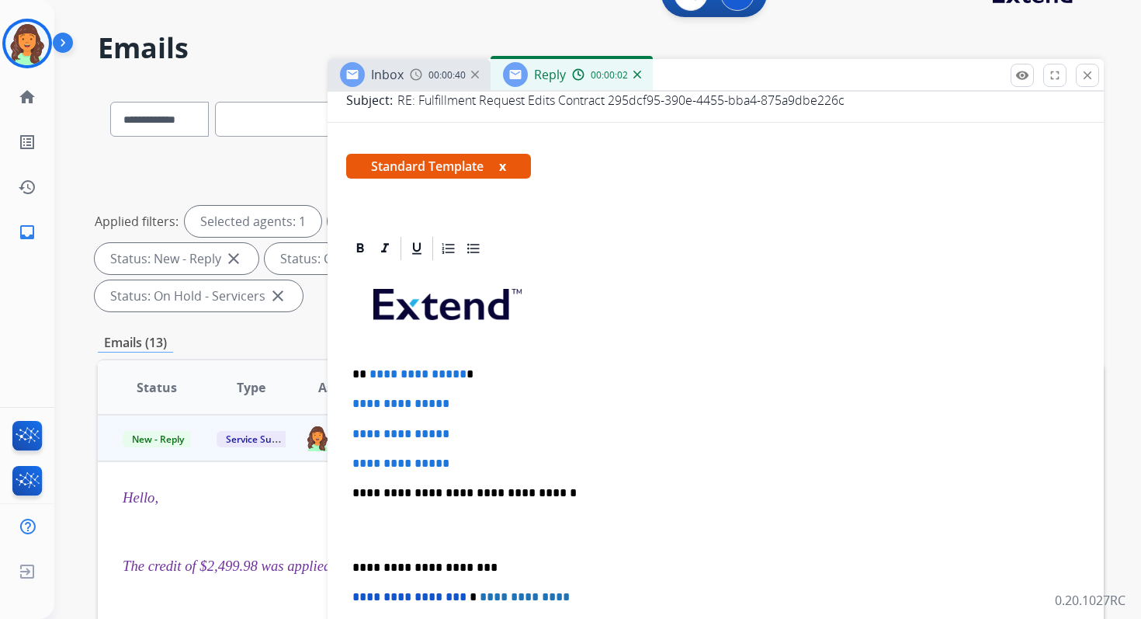
scroll to position [227, 0]
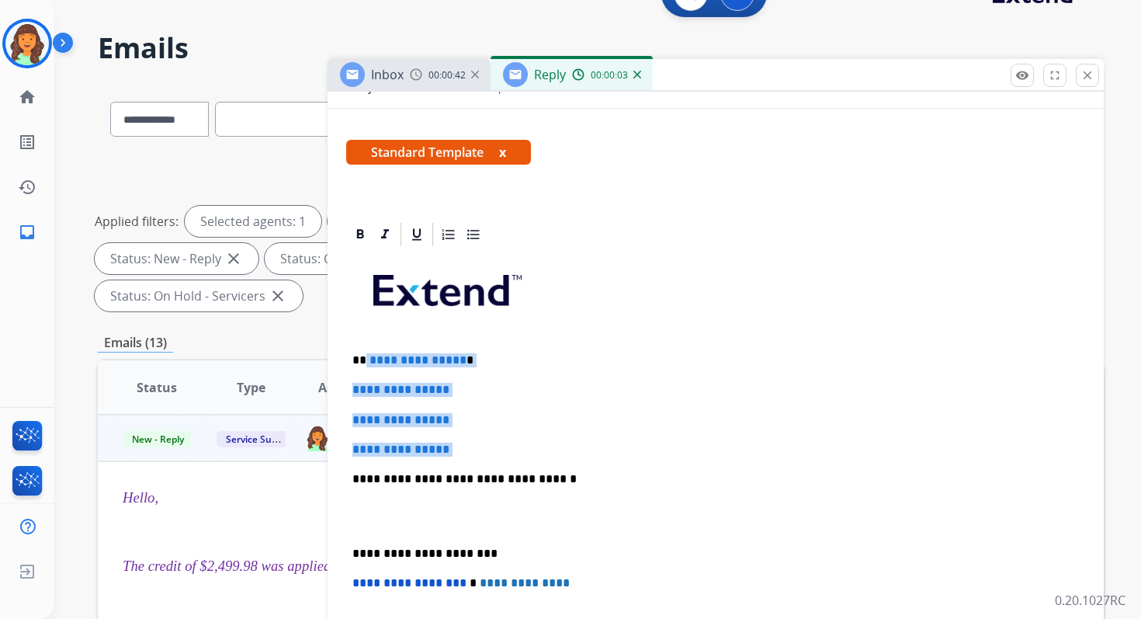
drag, startPoint x: 364, startPoint y: 362, endPoint x: 477, endPoint y: 457, distance: 147.6
click at [477, 458] on div "**********" at bounding box center [715, 515] width 739 height 534
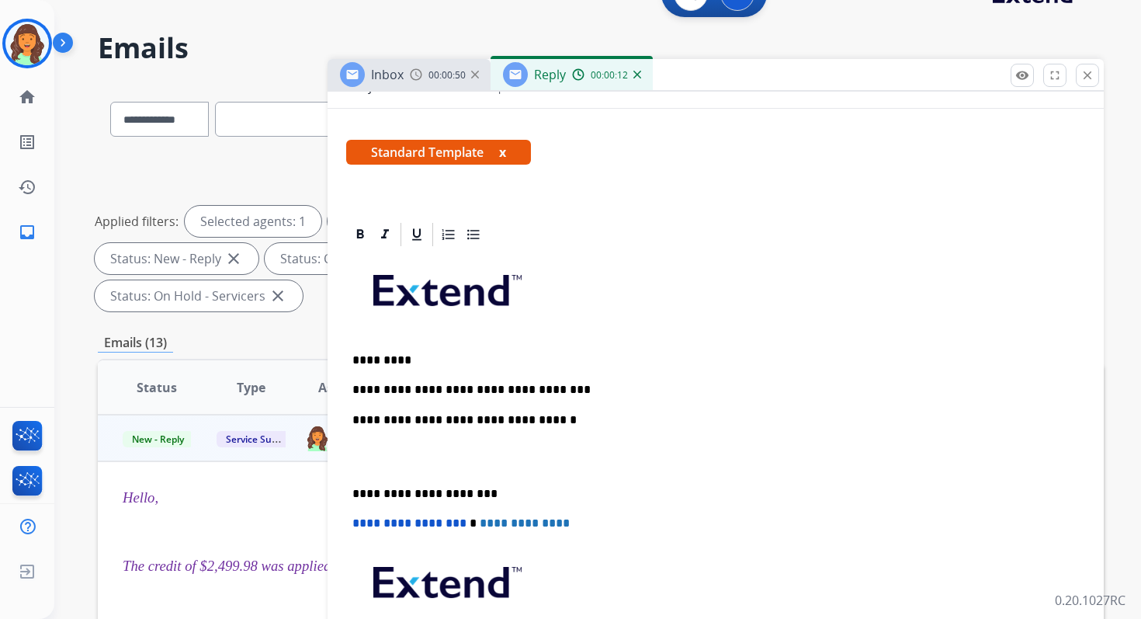
click at [519, 424] on p "**********" at bounding box center [709, 420] width 714 height 14
click at [412, 495] on p "**********" at bounding box center [709, 494] width 714 height 14
click at [358, 526] on span "**********" at bounding box center [409, 523] width 114 height 12
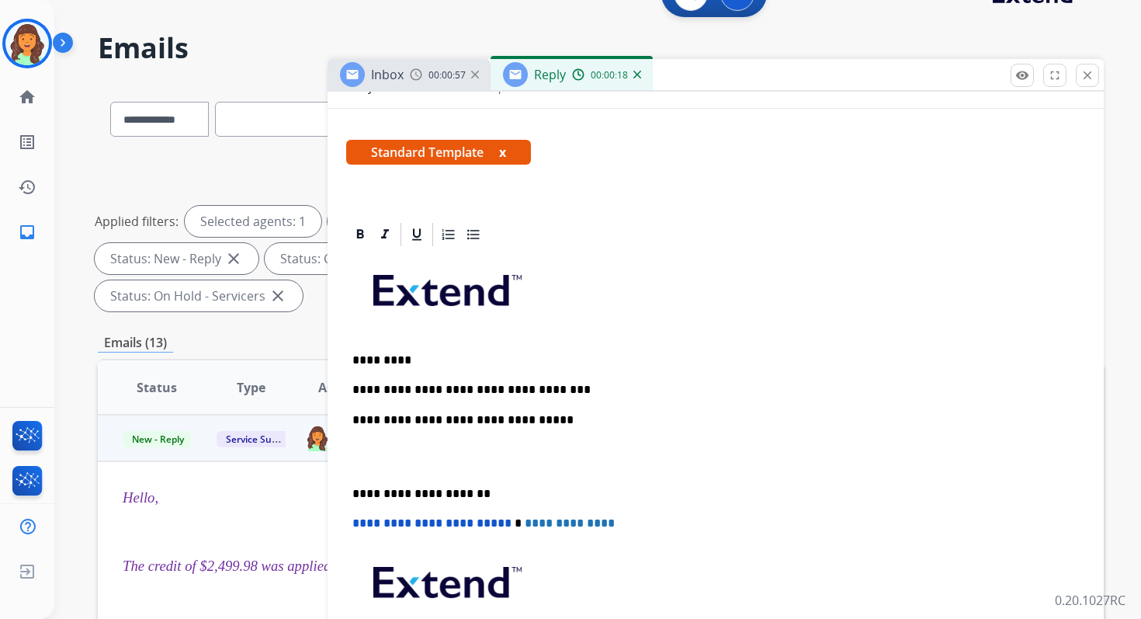
scroll to position [0, 0]
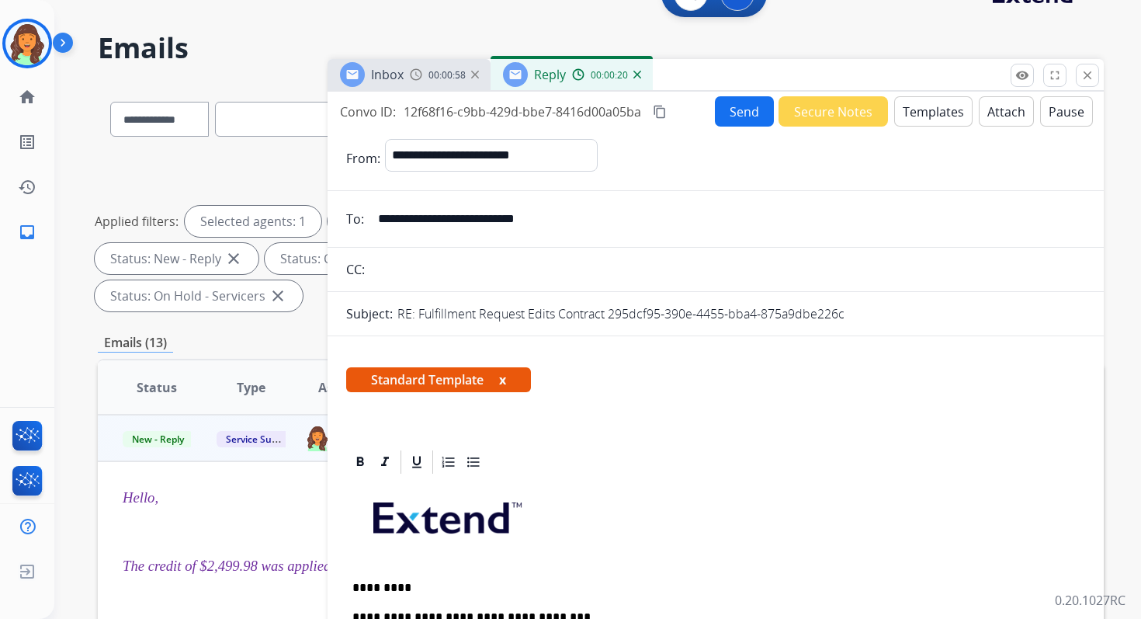
click at [665, 109] on mat-icon "content_copy" at bounding box center [660, 112] width 14 height 14
click at [718, 109] on button "Send" at bounding box center [744, 111] width 59 height 30
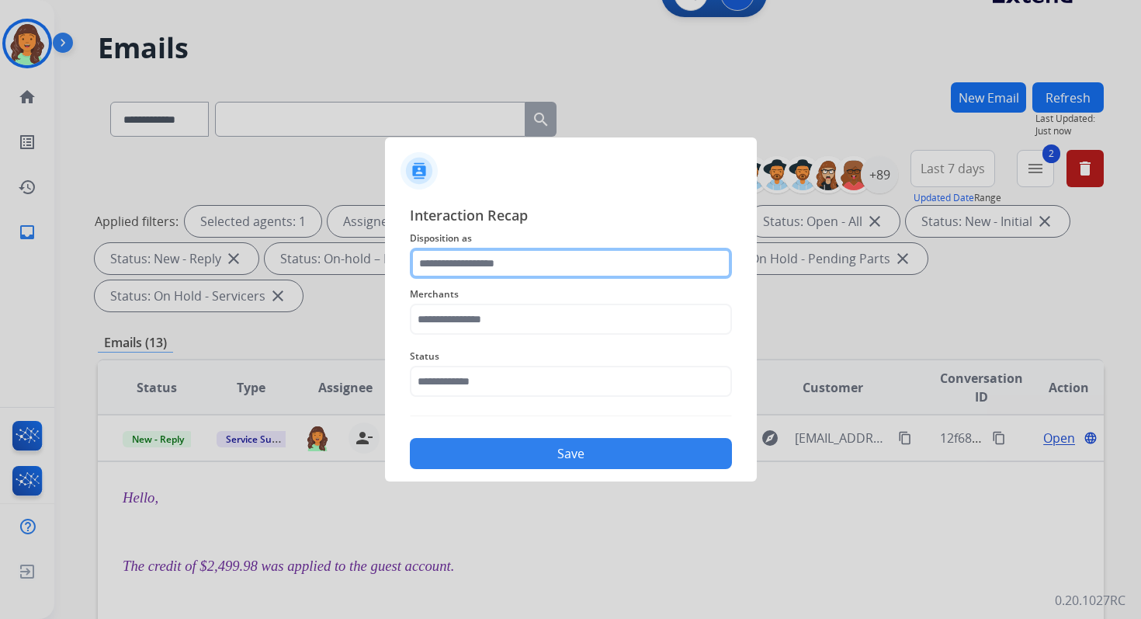
click at [515, 272] on input "text" at bounding box center [571, 263] width 322 height 31
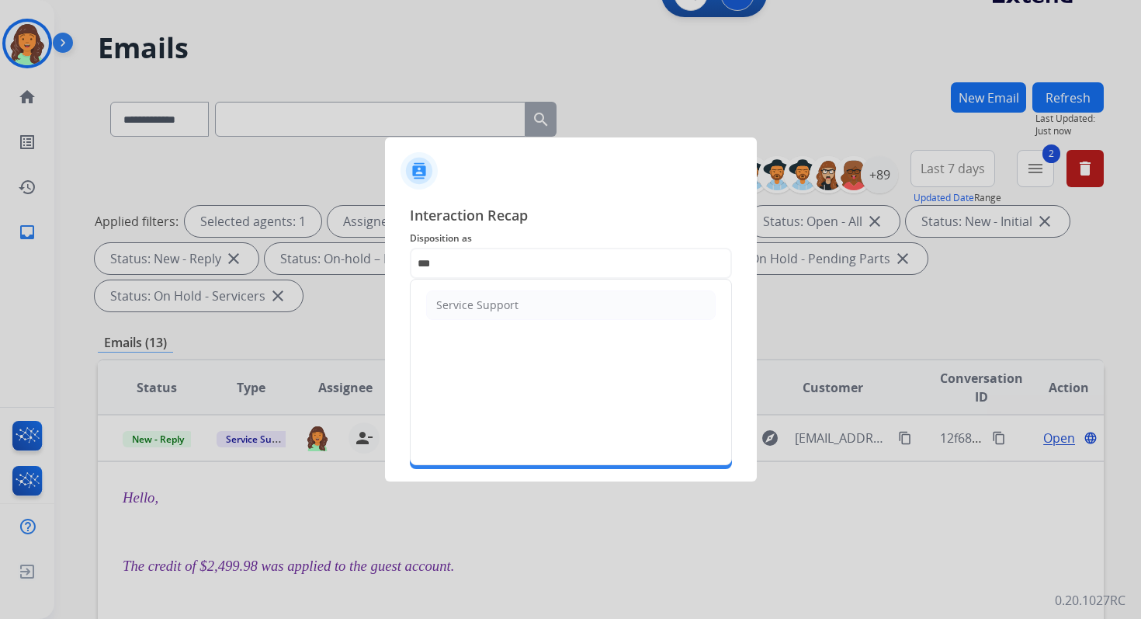
click at [488, 324] on ul "Service Support" at bounding box center [571, 304] width 321 height 51
click at [488, 304] on div "Service Support" at bounding box center [477, 305] width 82 height 16
type input "**********"
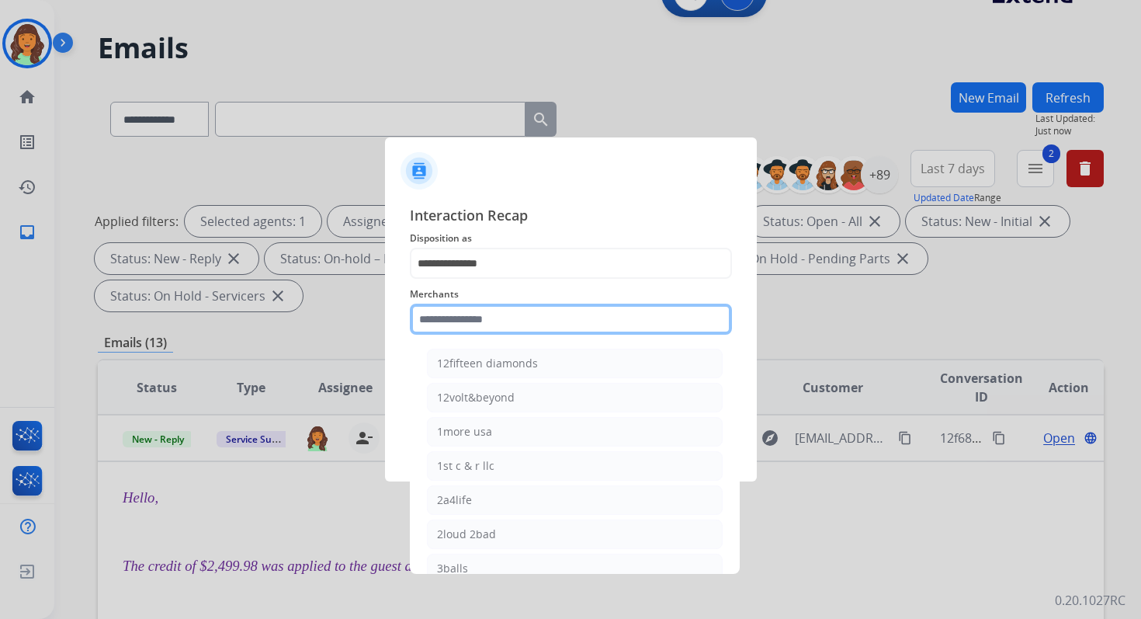
click at [488, 321] on input "text" at bounding box center [571, 319] width 322 height 31
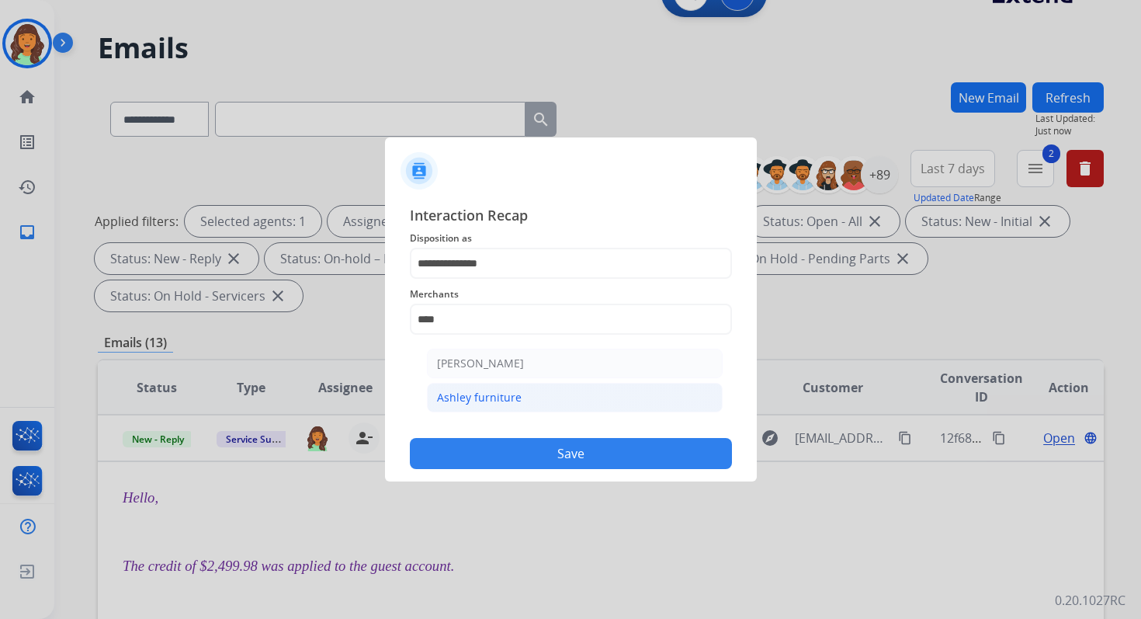
click at [495, 396] on div "Ashley furniture" at bounding box center [479, 398] width 85 height 16
type input "**********"
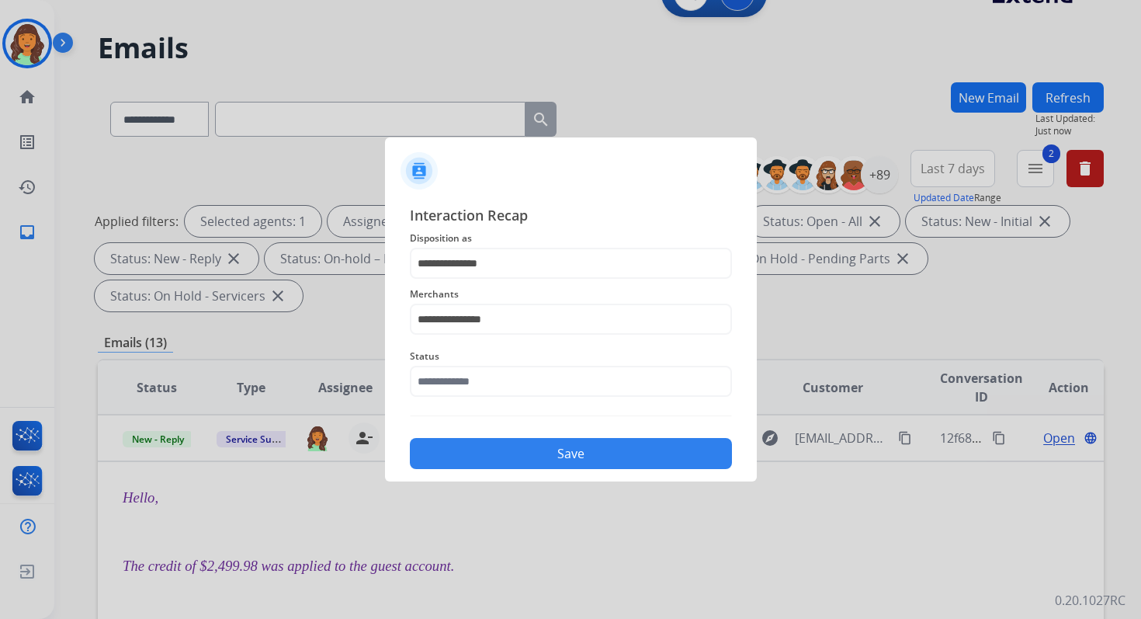
click at [498, 401] on div "Status" at bounding box center [571, 372] width 322 height 62
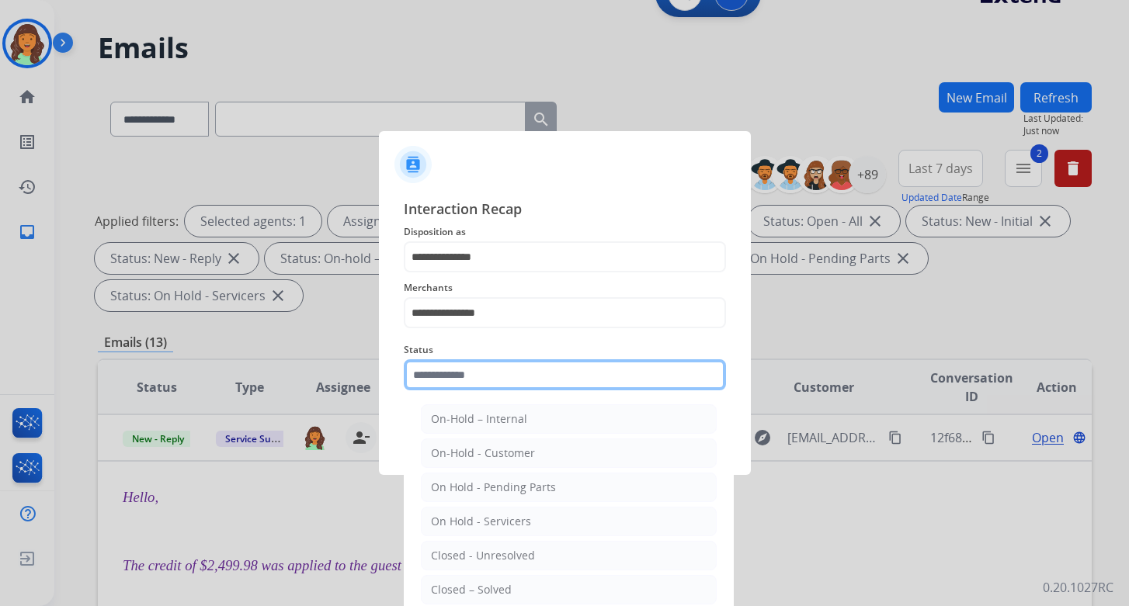
click at [503, 384] on input "text" at bounding box center [565, 374] width 322 height 31
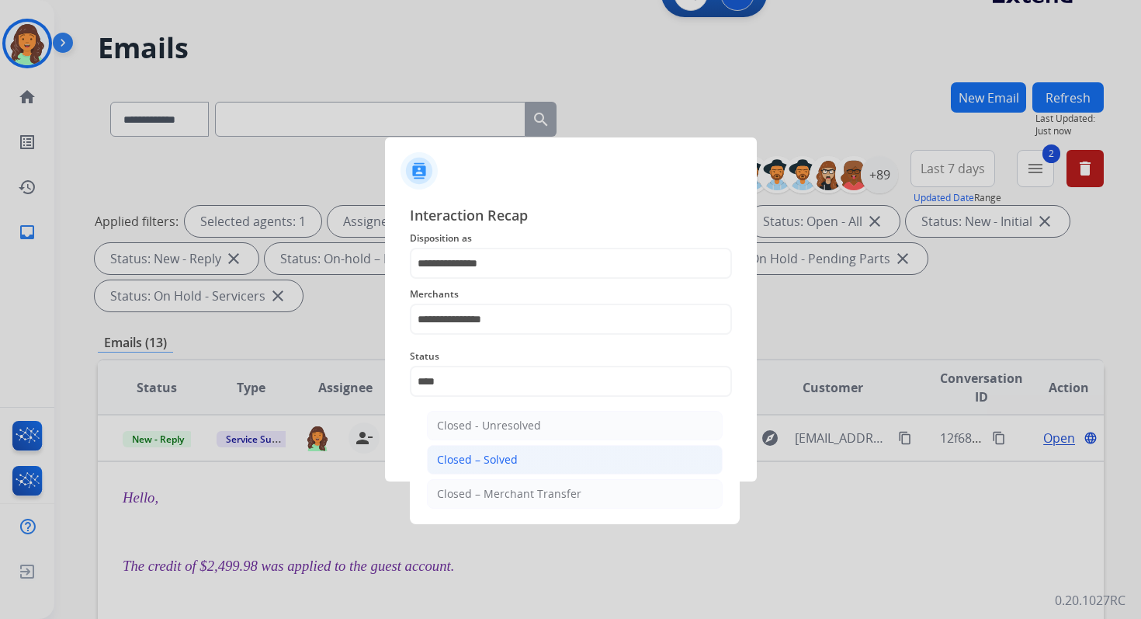
click at [519, 465] on li "Closed – Solved" at bounding box center [575, 460] width 296 height 30
type input "**********"
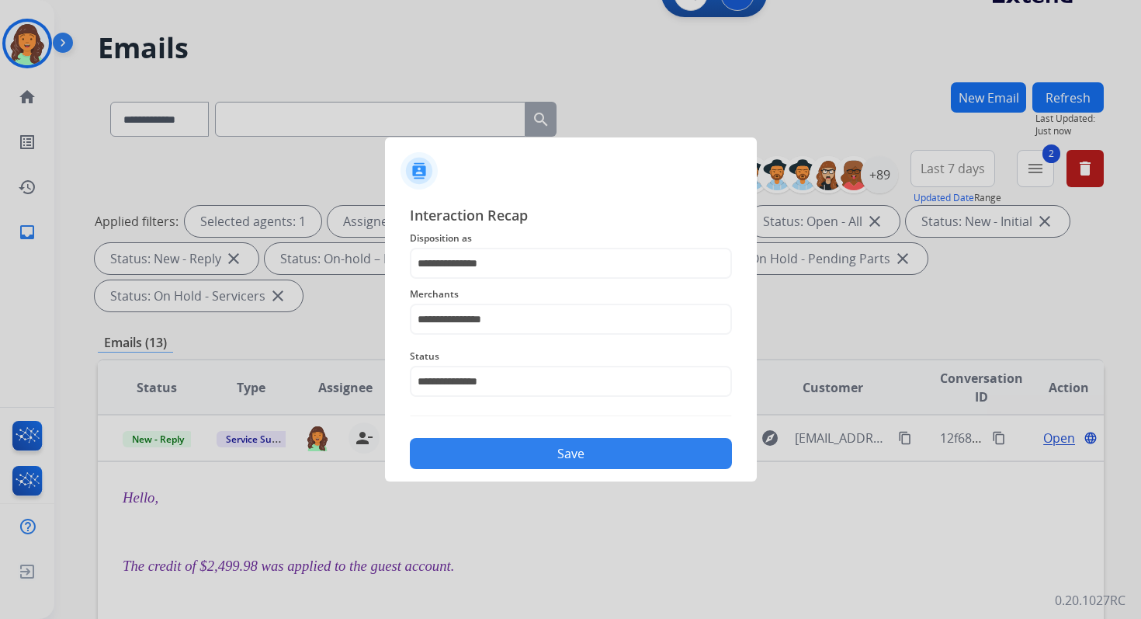
click at [519, 465] on button "Save" at bounding box center [571, 453] width 322 height 31
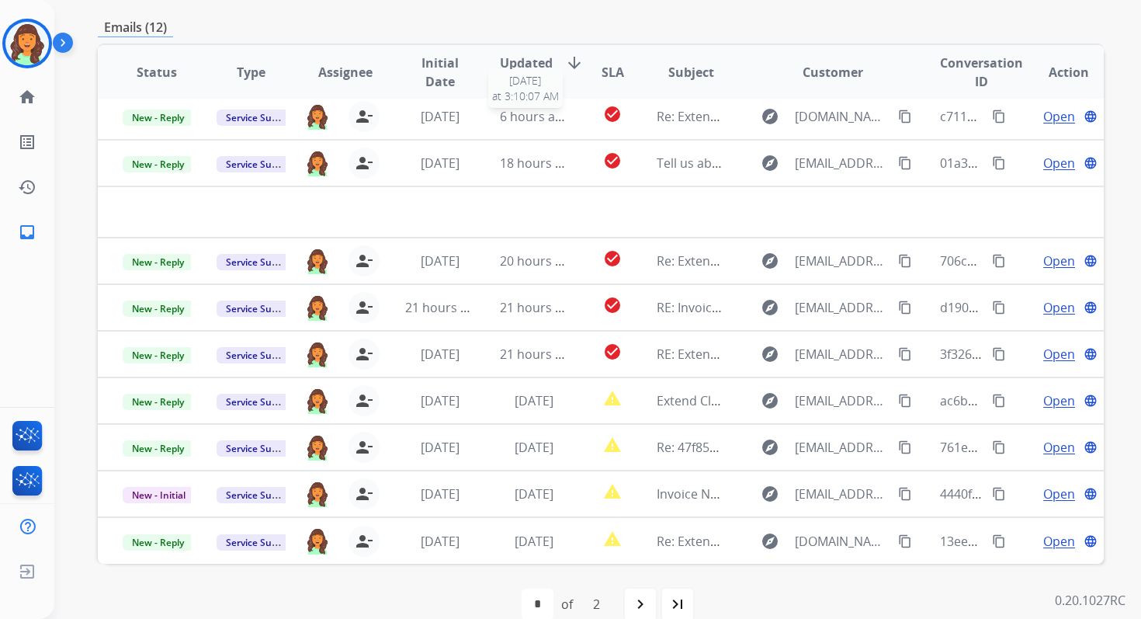
scroll to position [377, 0]
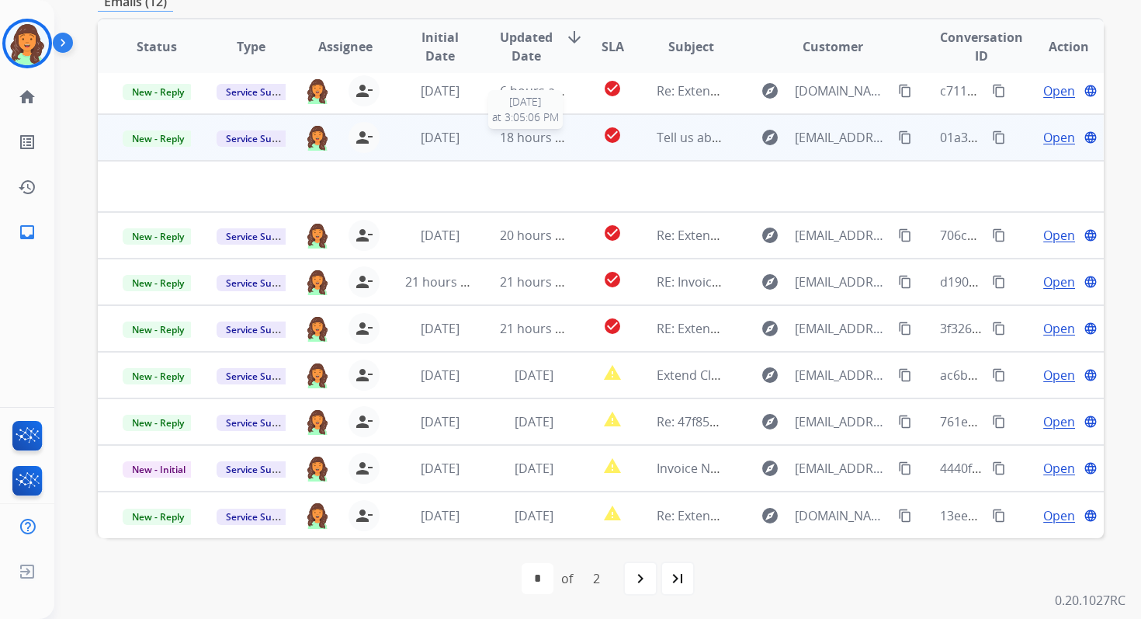
click at [529, 137] on span "18 hours ago" at bounding box center [538, 137] width 77 height 17
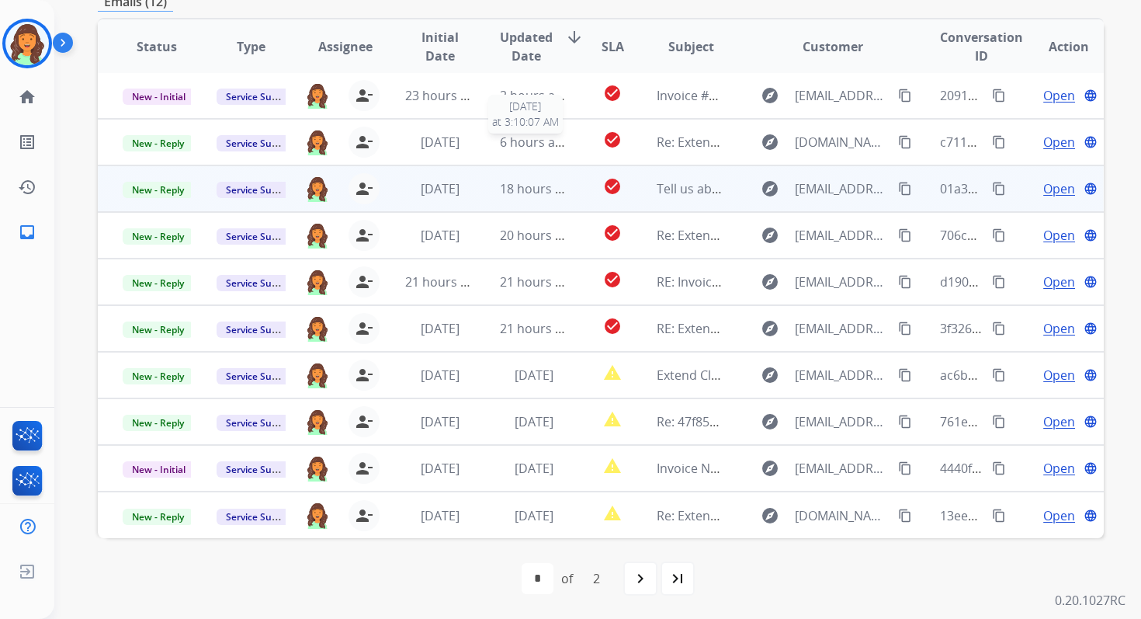
scroll to position [2, 0]
click at [530, 184] on span "18 hours ago" at bounding box center [538, 188] width 77 height 17
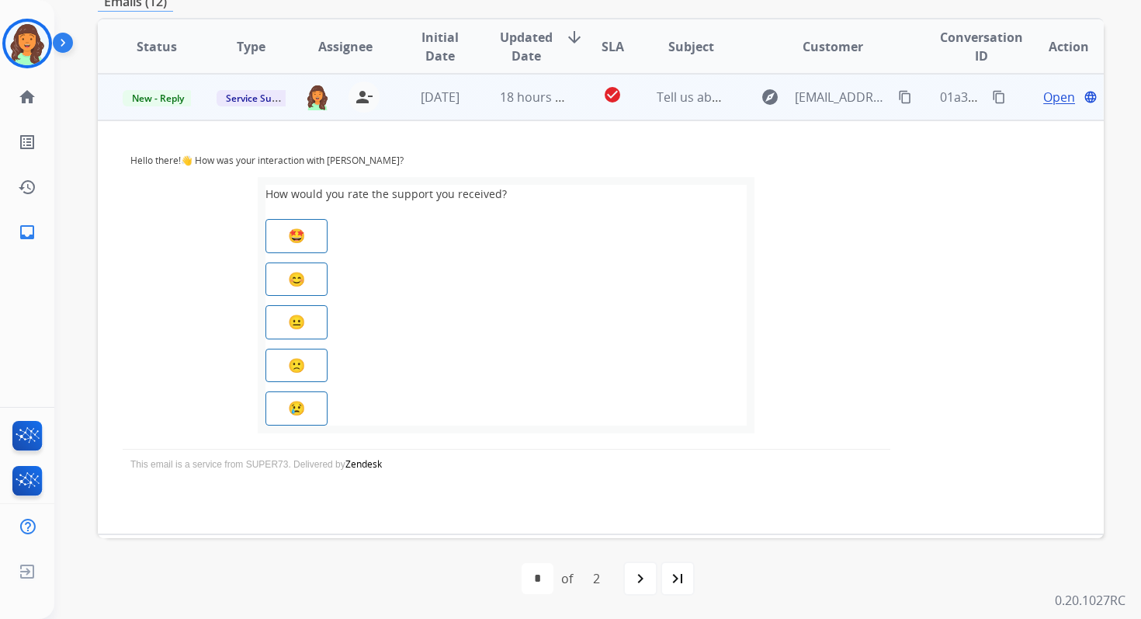
scroll to position [0, 0]
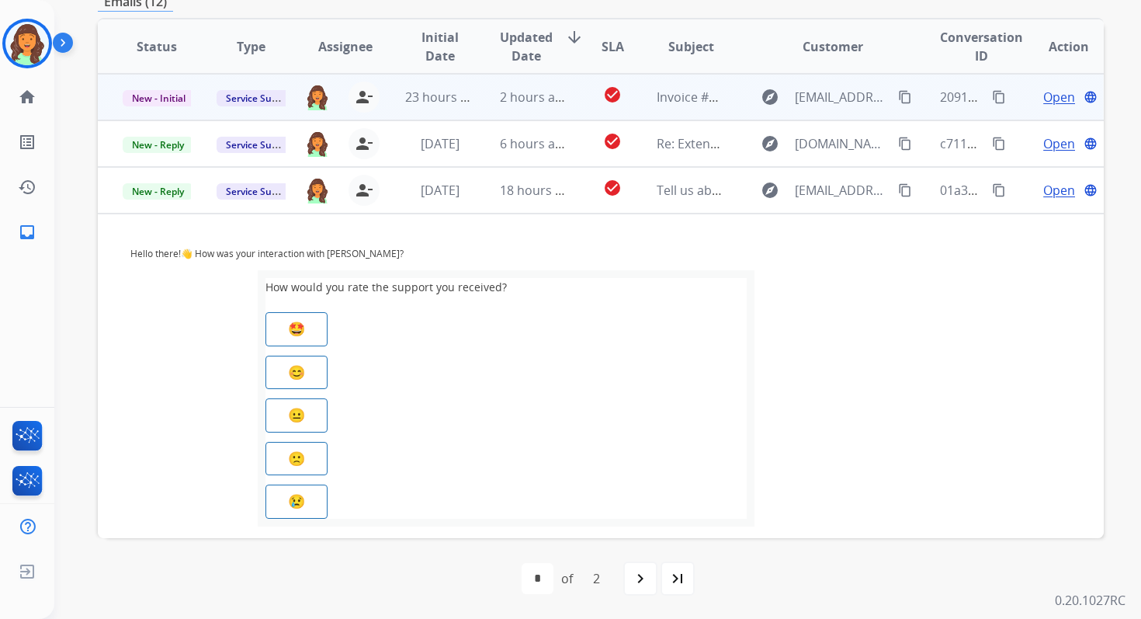
click at [535, 109] on td "2 hours ago" at bounding box center [522, 97] width 94 height 47
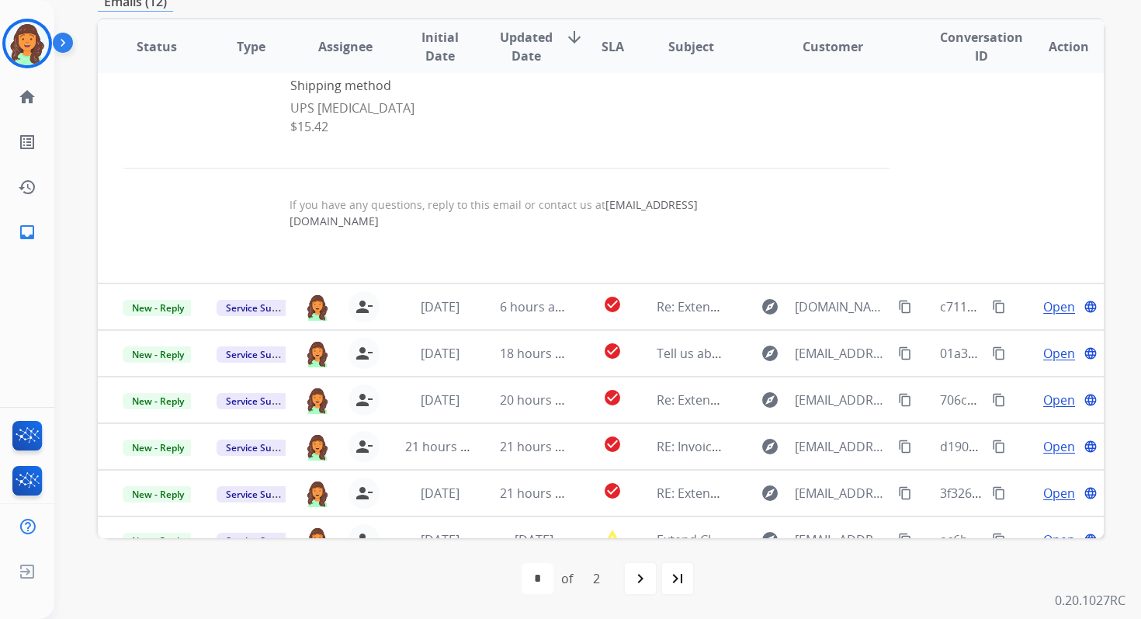
scroll to position [998, 0]
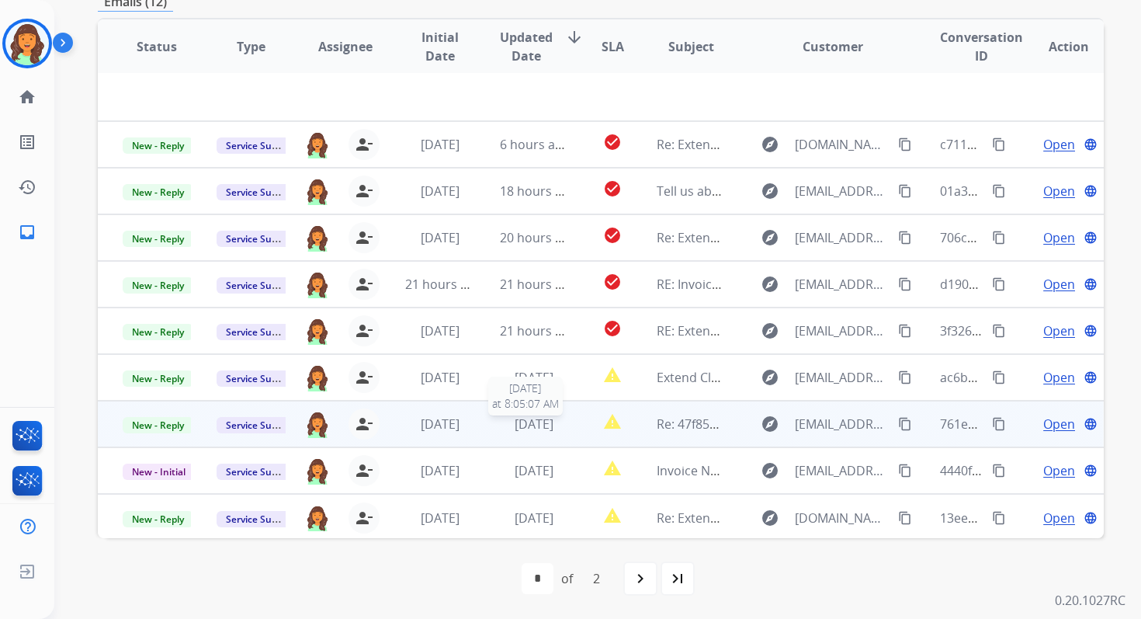
click at [542, 422] on span "[DATE]" at bounding box center [534, 423] width 39 height 17
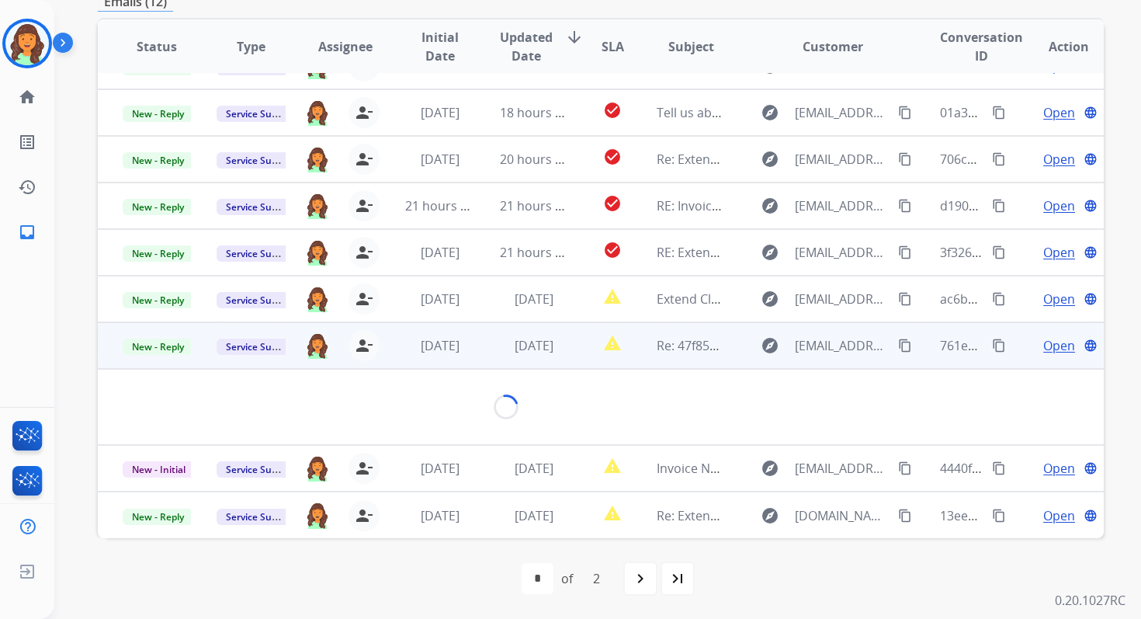
scroll to position [289, 0]
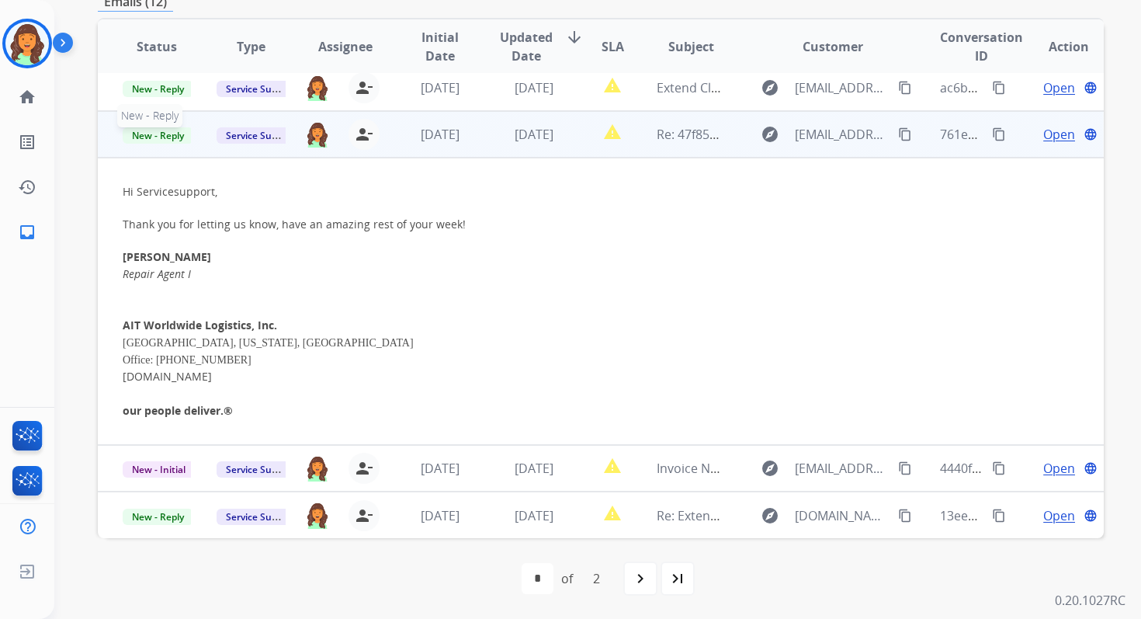
click at [170, 141] on span "New - Reply" at bounding box center [158, 135] width 71 height 16
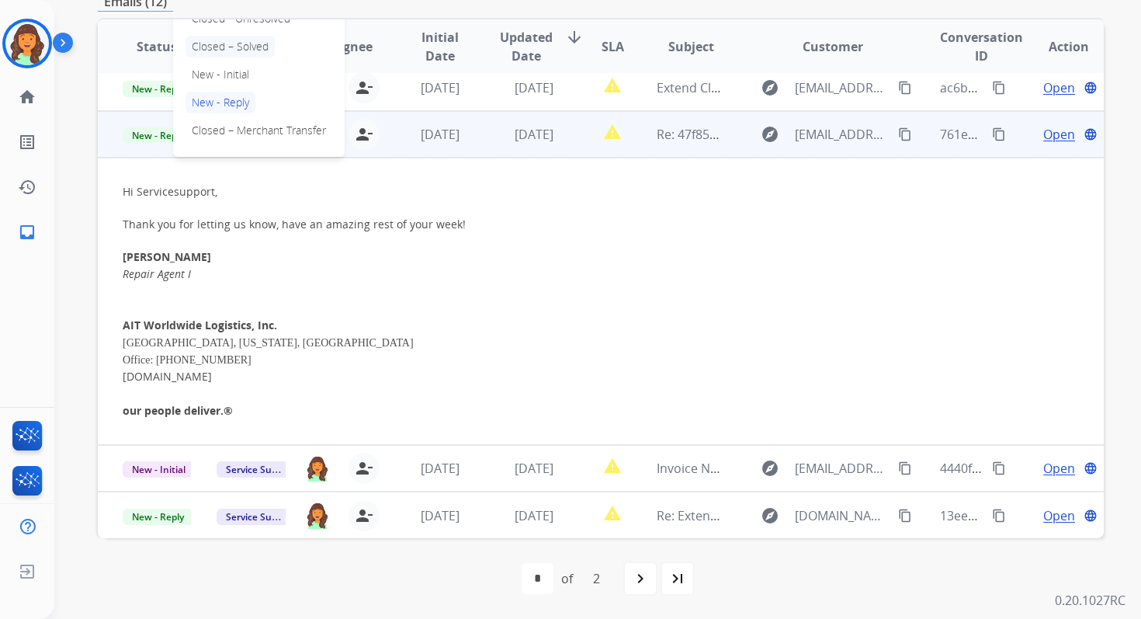
click at [234, 49] on p "Closed – Solved" at bounding box center [230, 47] width 89 height 22
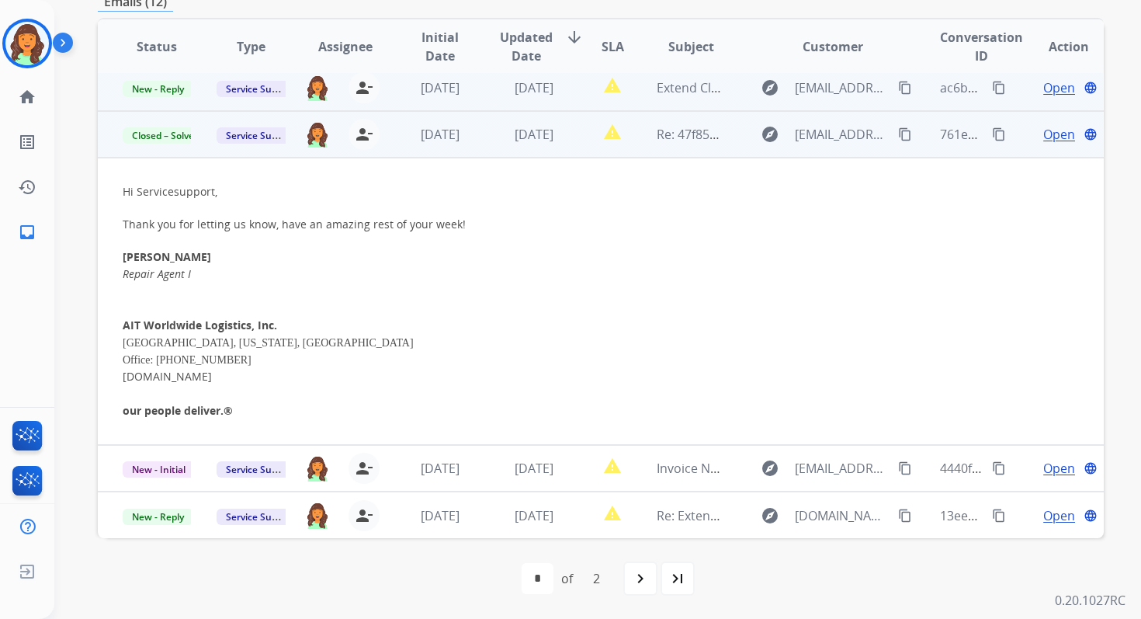
click at [515, 99] on td "[DATE]" at bounding box center [522, 87] width 94 height 47
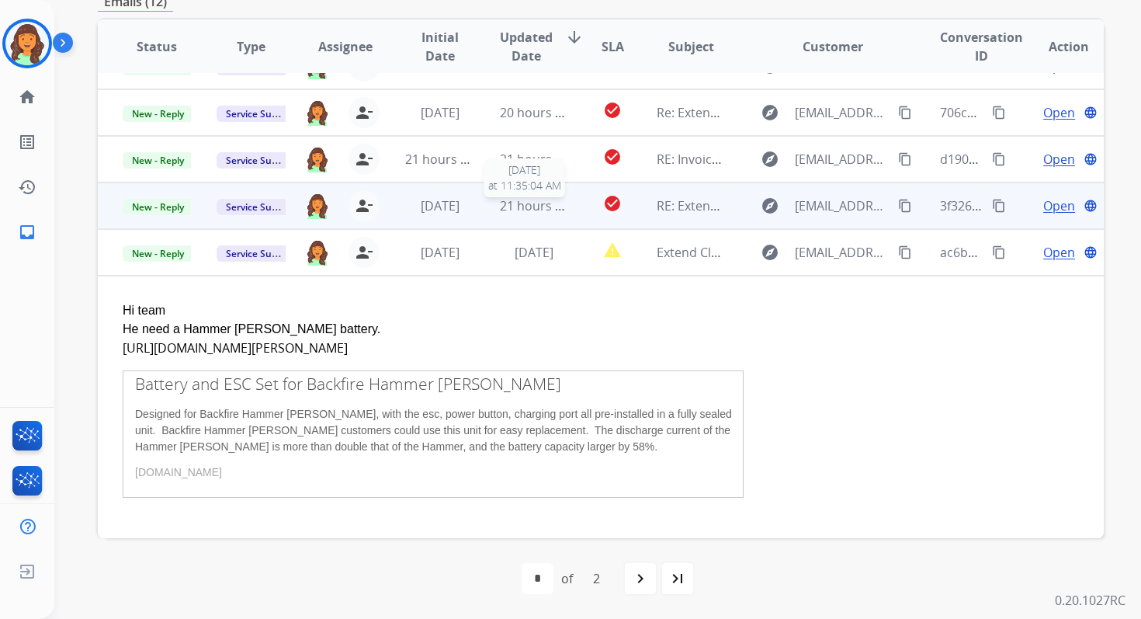
click at [525, 209] on span "21 hours ago" at bounding box center [538, 205] width 77 height 17
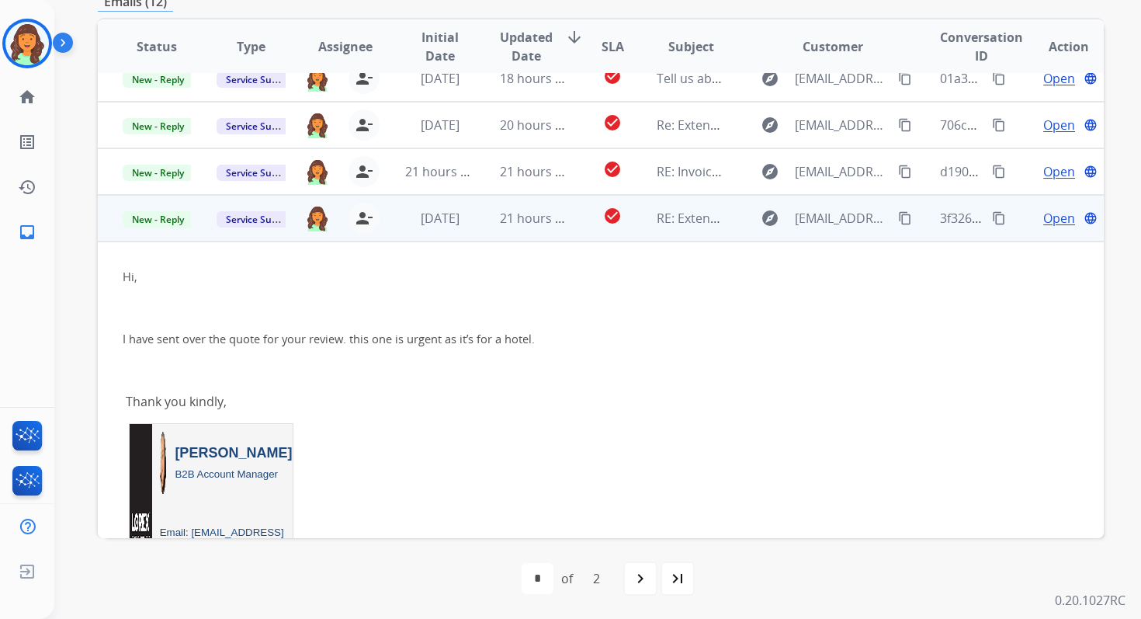
scroll to position [55, 0]
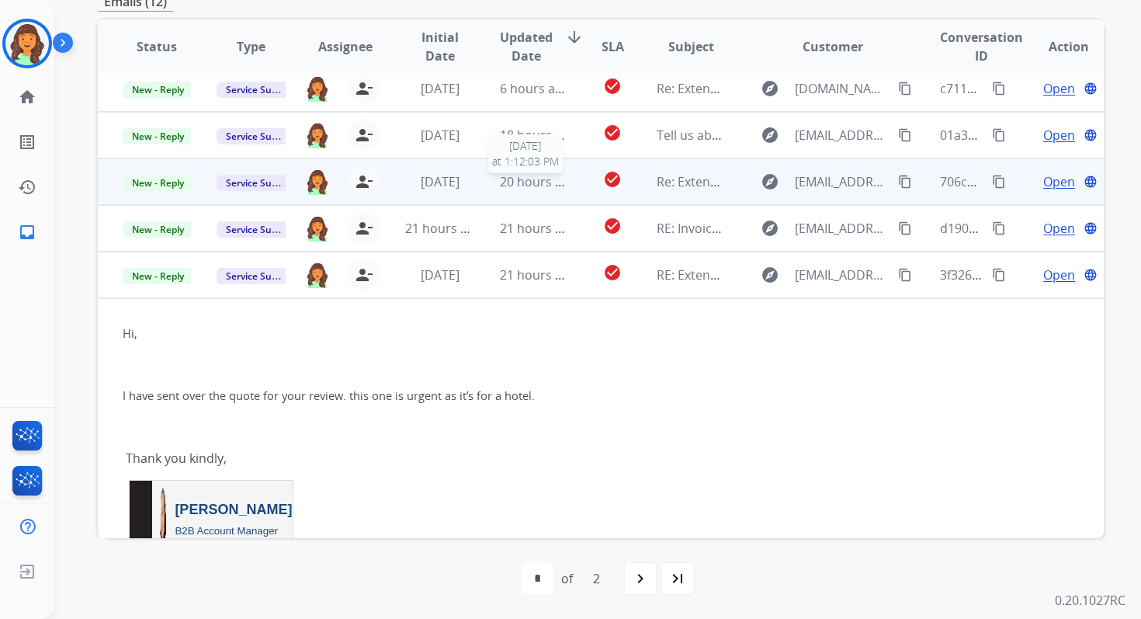
click at [537, 185] on span "20 hours ago" at bounding box center [538, 181] width 77 height 17
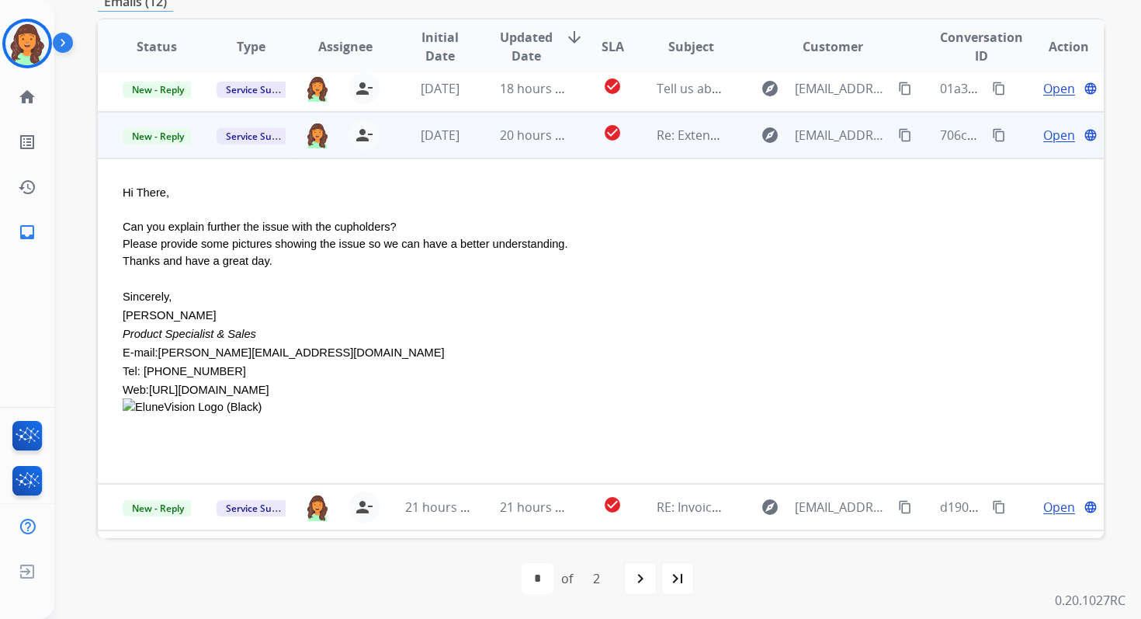
scroll to position [0, 0]
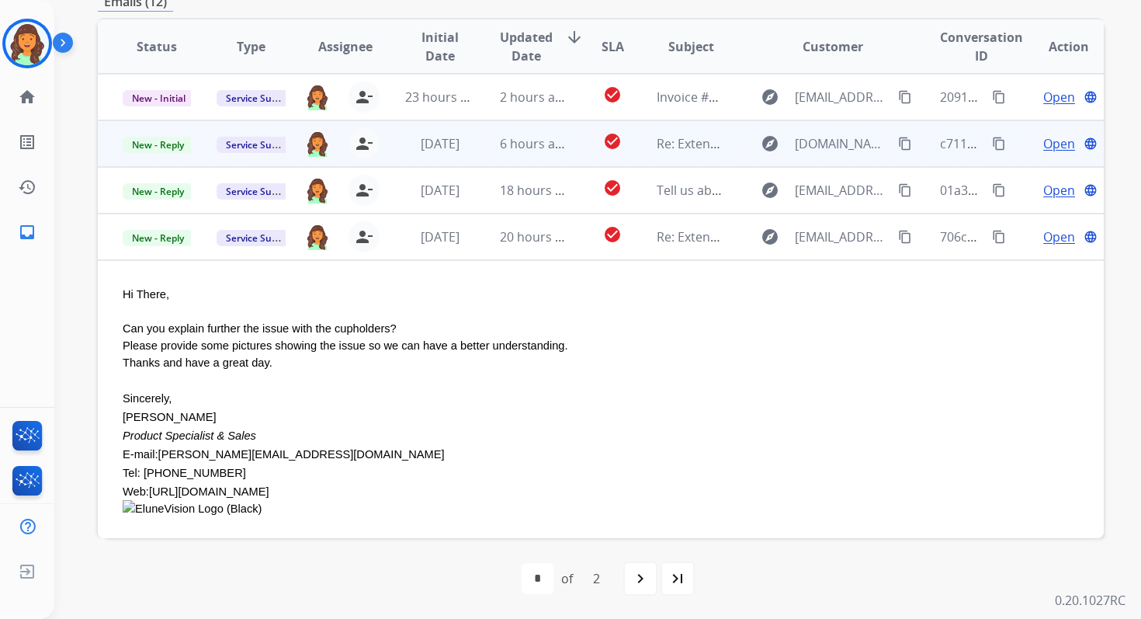
click at [533, 130] on td "6 hours ago" at bounding box center [522, 143] width 94 height 47
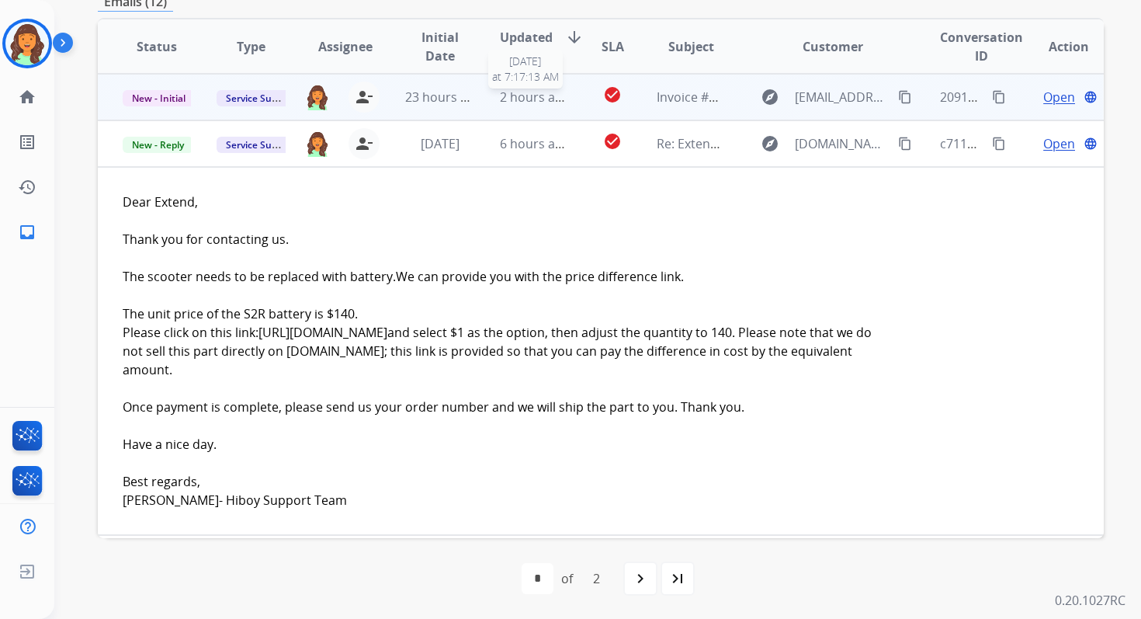
click at [540, 102] on span "2 hours ago" at bounding box center [535, 97] width 70 height 17
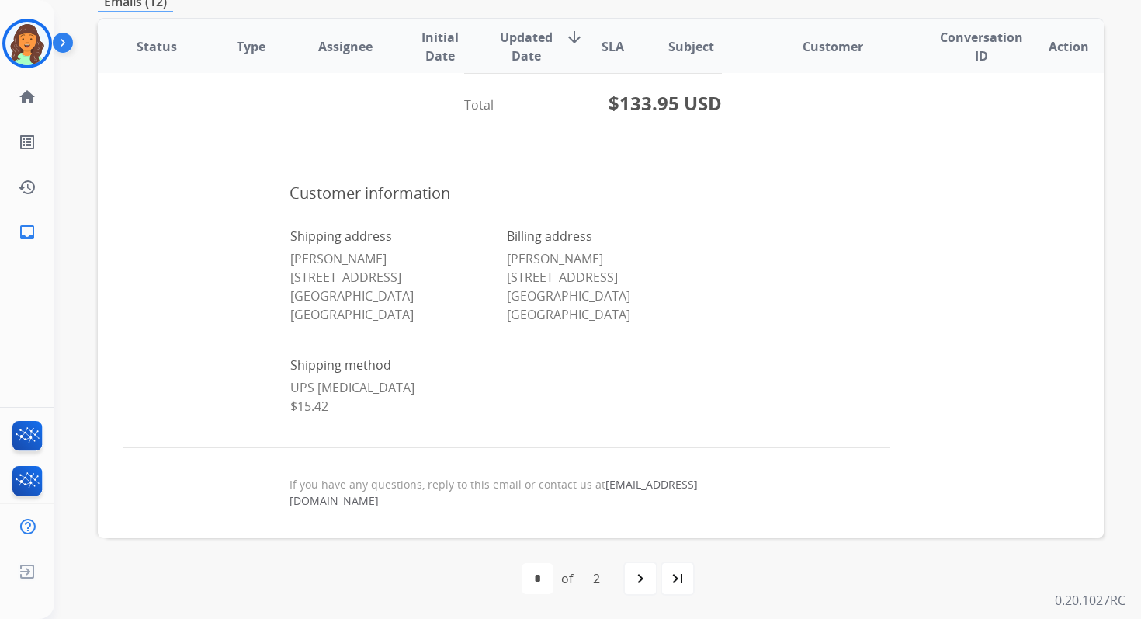
scroll to position [998, 0]
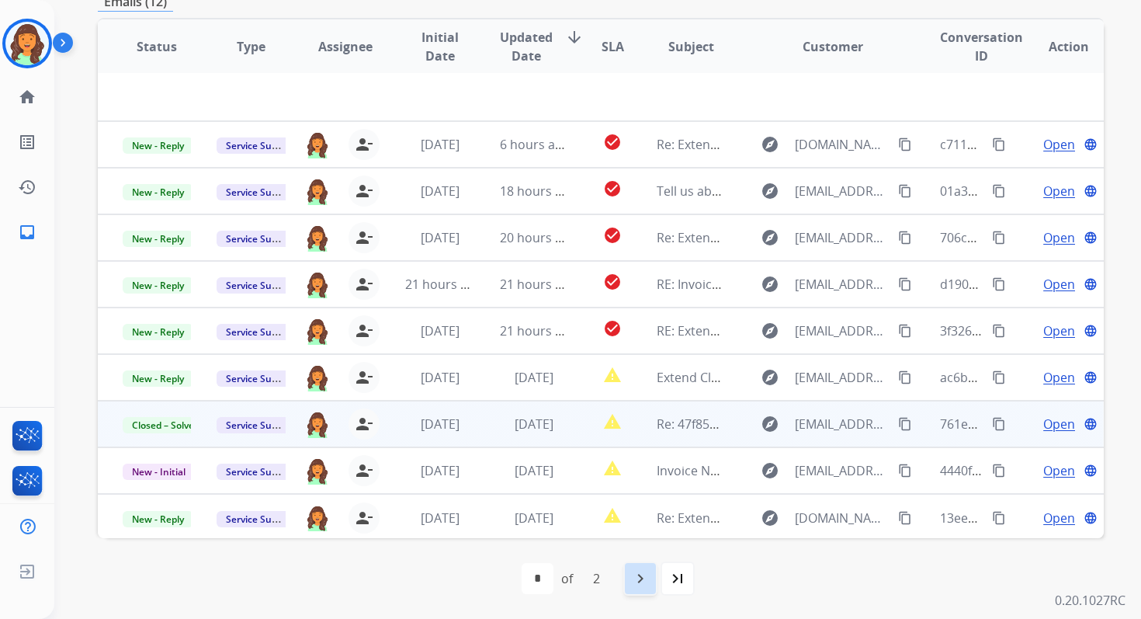
click at [633, 573] on mat-icon "navigate_next" at bounding box center [640, 578] width 19 height 19
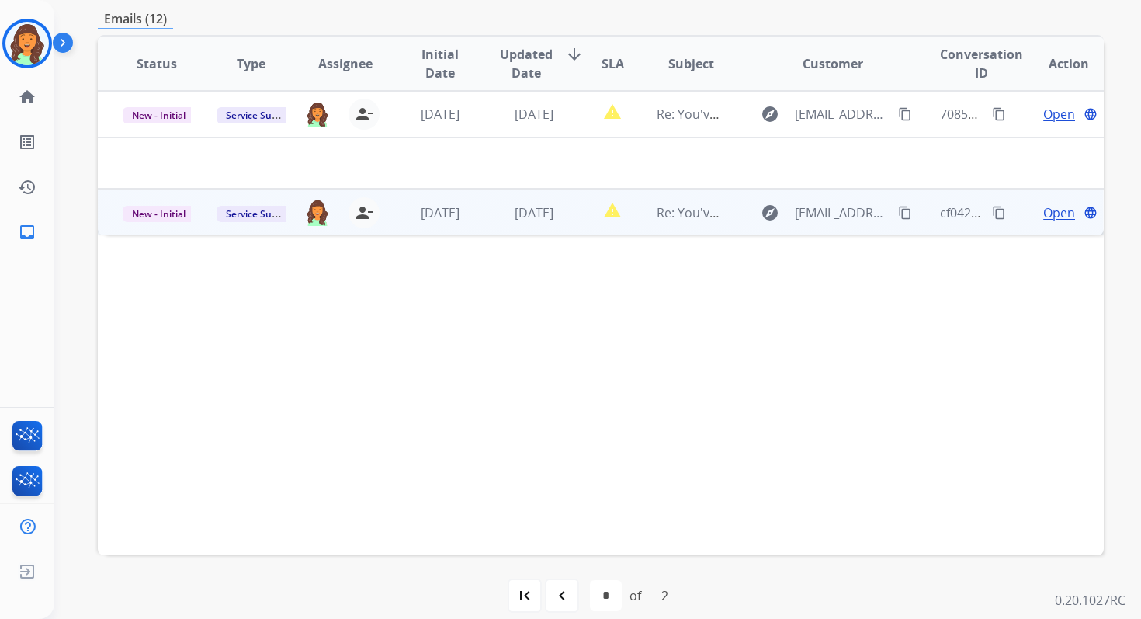
scroll to position [377, 0]
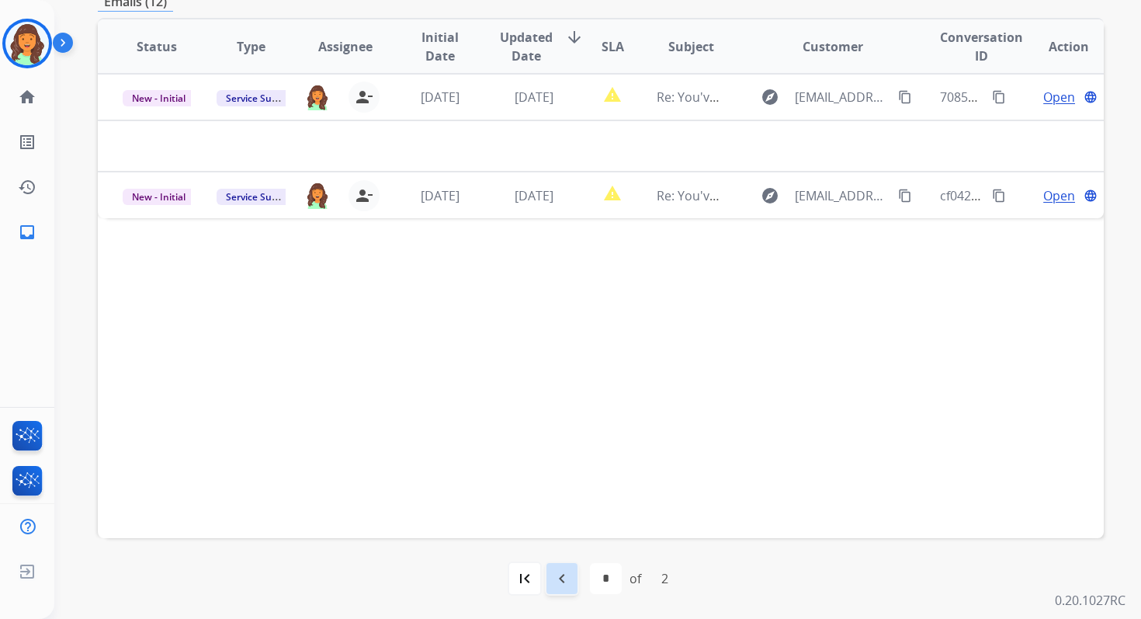
click at [561, 573] on mat-icon "navigate_before" at bounding box center [562, 578] width 19 height 19
select select "*"
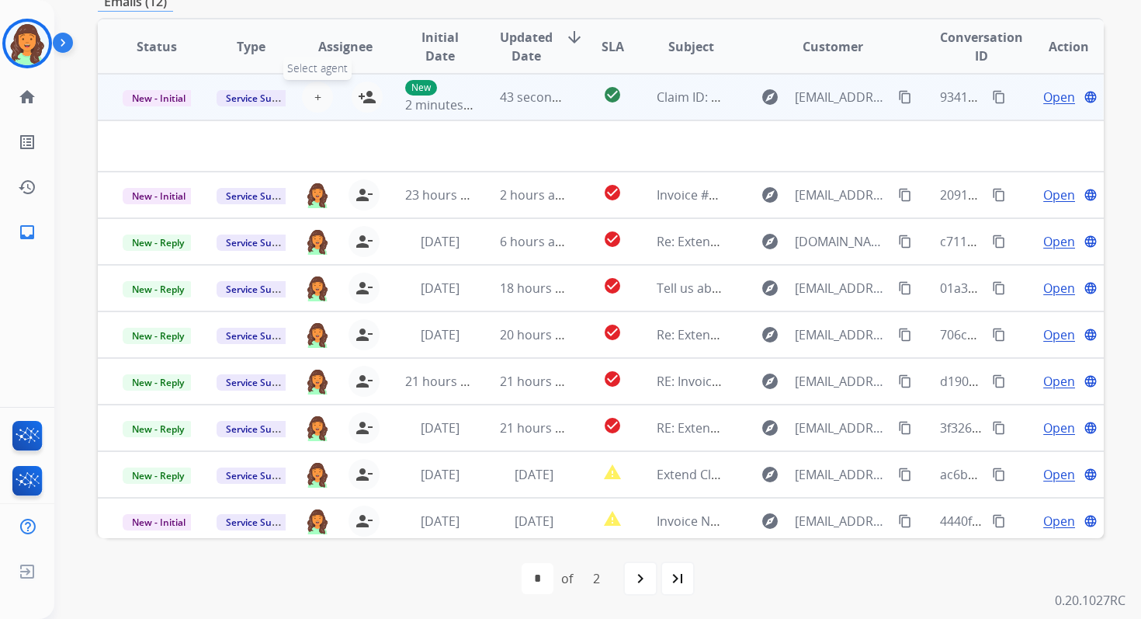
click at [321, 99] on button "+ Select agent" at bounding box center [317, 97] width 31 height 31
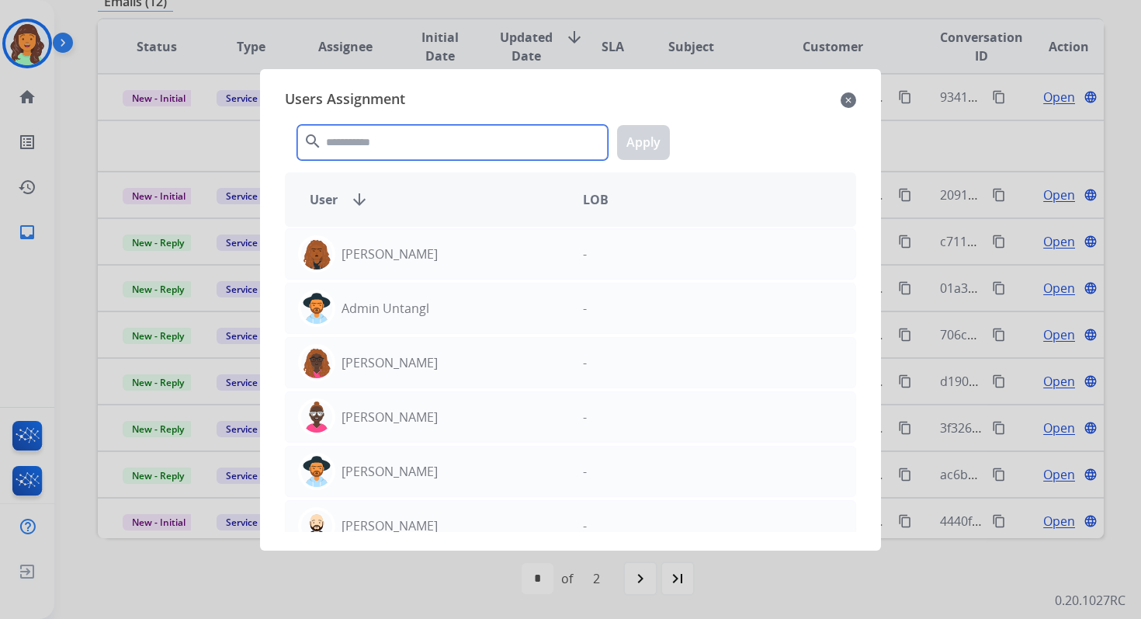
click at [378, 143] on input "text" at bounding box center [452, 142] width 311 height 35
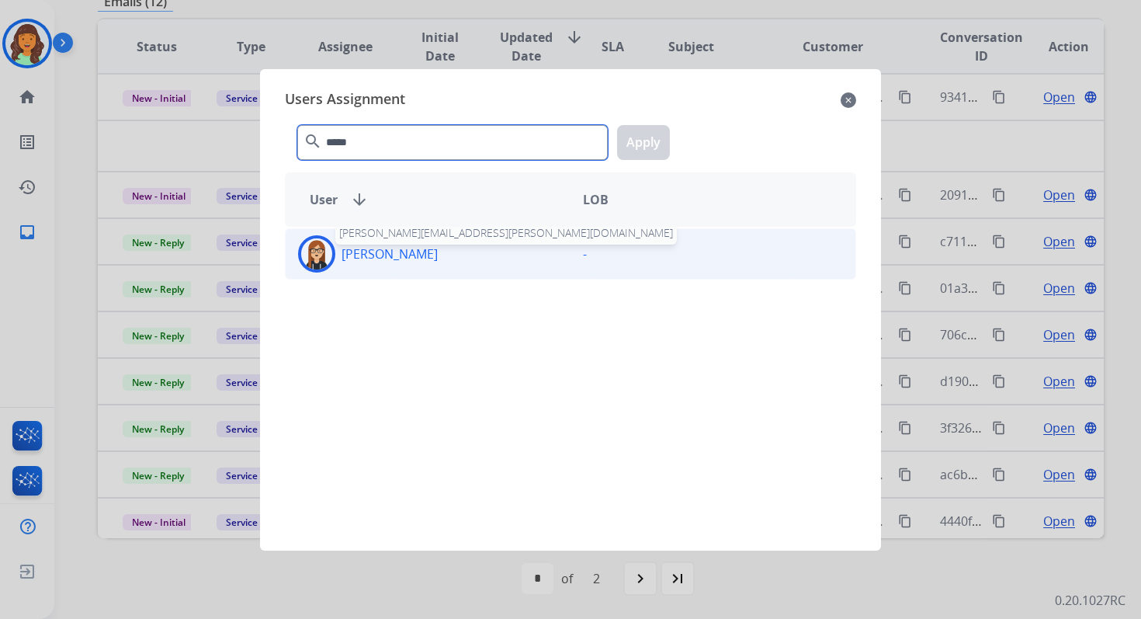
type input "*****"
drag, startPoint x: 422, startPoint y: 263, endPoint x: 439, endPoint y: 253, distance: 19.2
click at [422, 263] on div "[PERSON_NAME] [PERSON_NAME][EMAIL_ADDRESS][PERSON_NAME][DOMAIN_NAME]" at bounding box center [428, 253] width 285 height 37
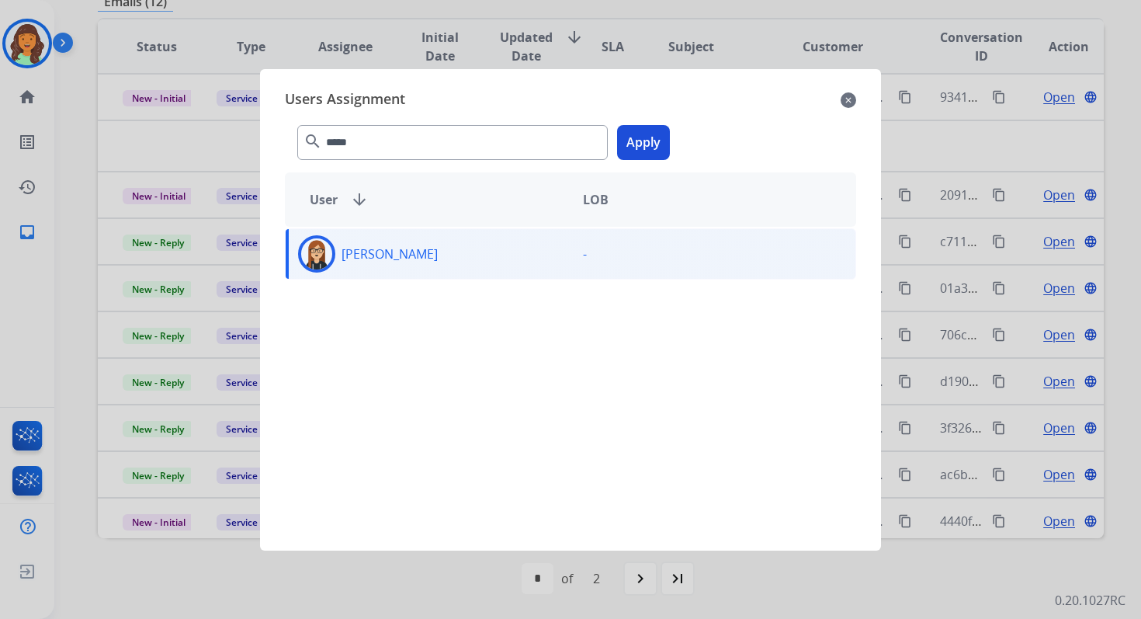
click at [651, 137] on button "Apply" at bounding box center [643, 142] width 53 height 35
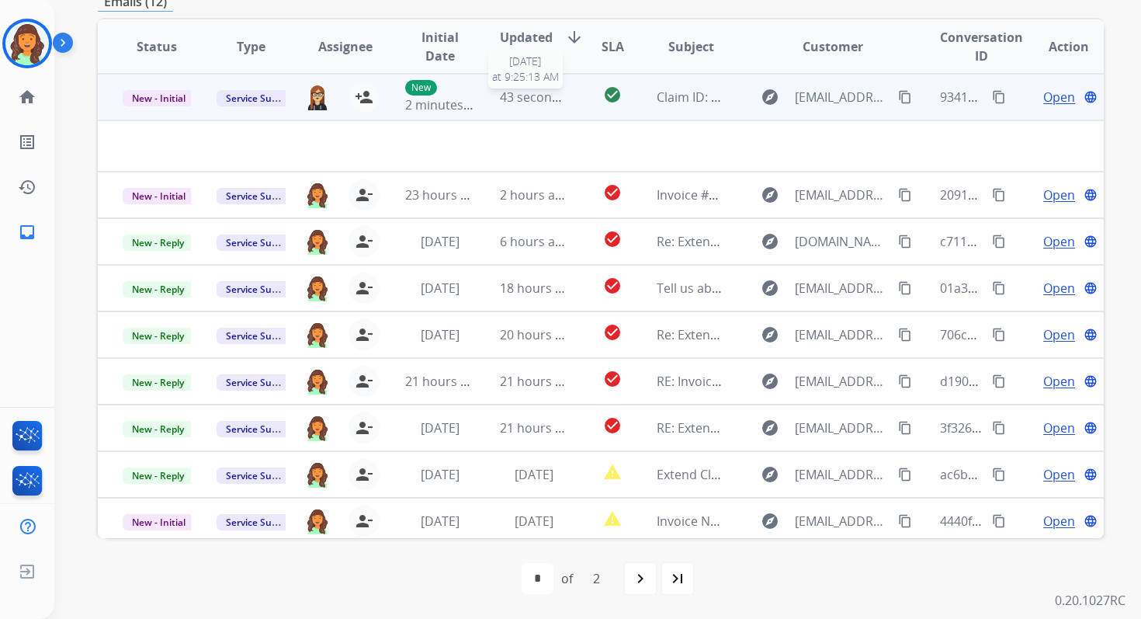
click at [511, 105] on div "43 seconds ago" at bounding box center [534, 97] width 68 height 19
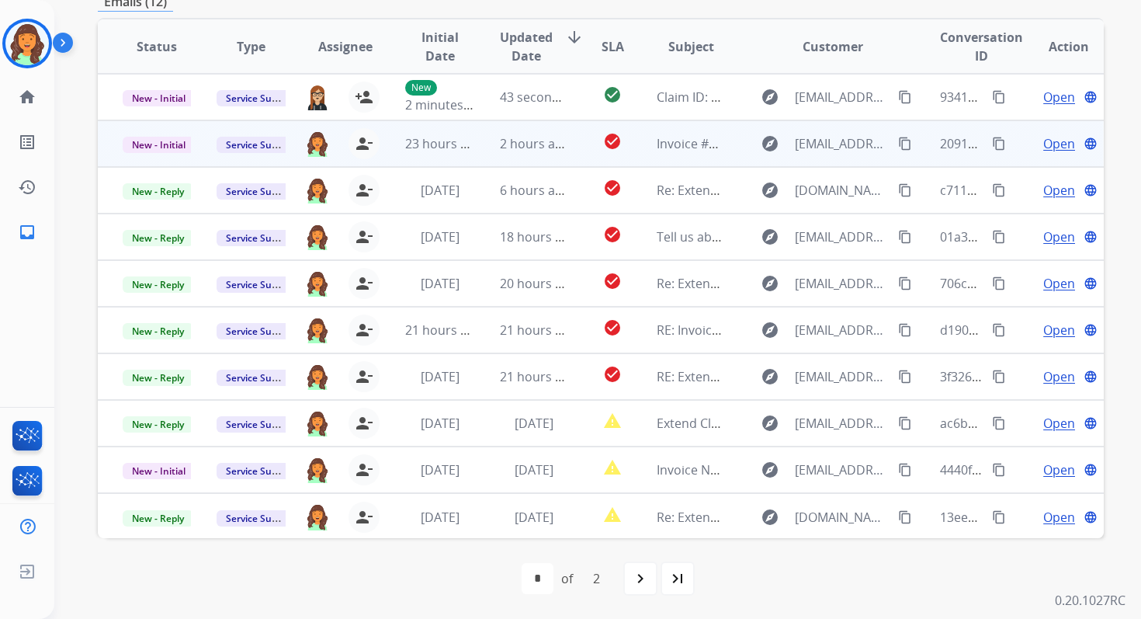
click at [508, 157] on td "2 hours ago" at bounding box center [522, 143] width 94 height 47
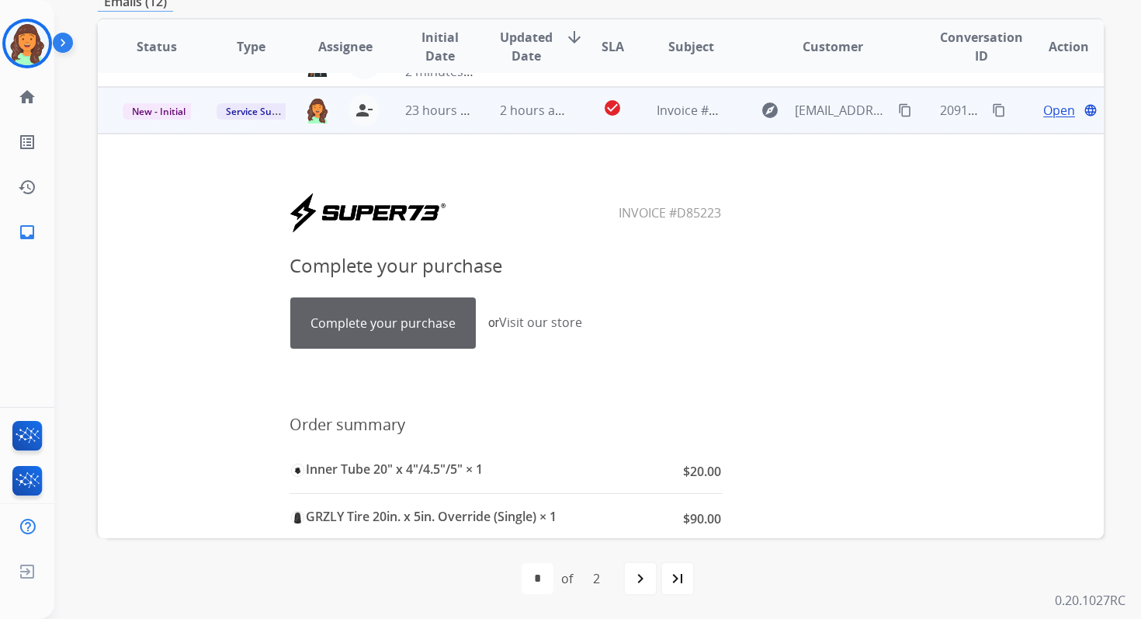
scroll to position [47, 0]
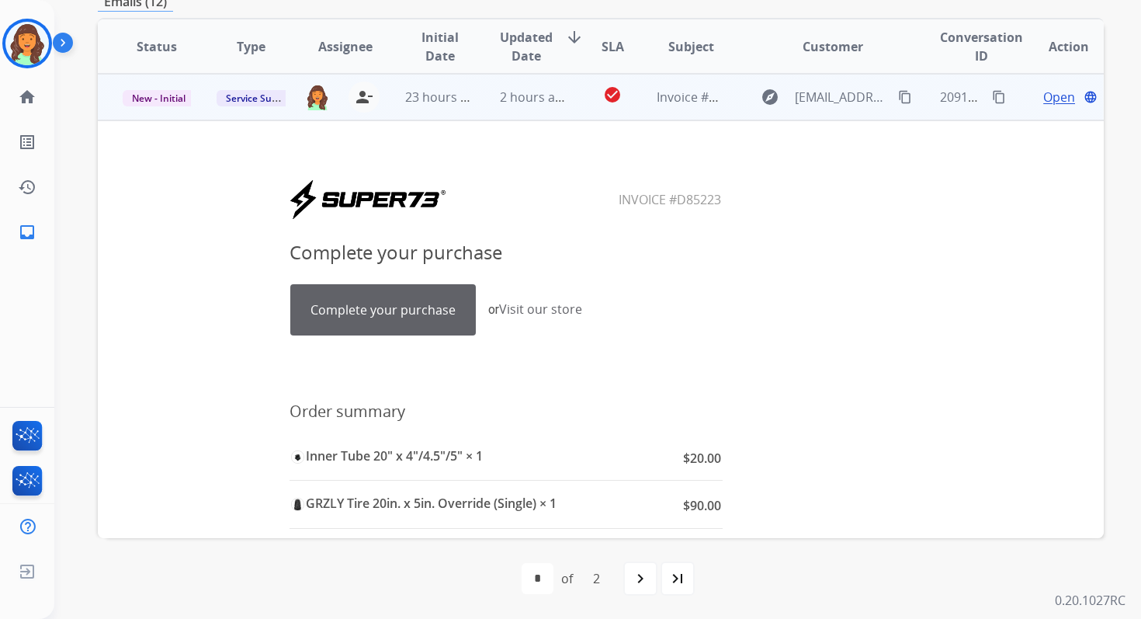
click at [526, 109] on td "2 hours ago" at bounding box center [522, 97] width 94 height 47
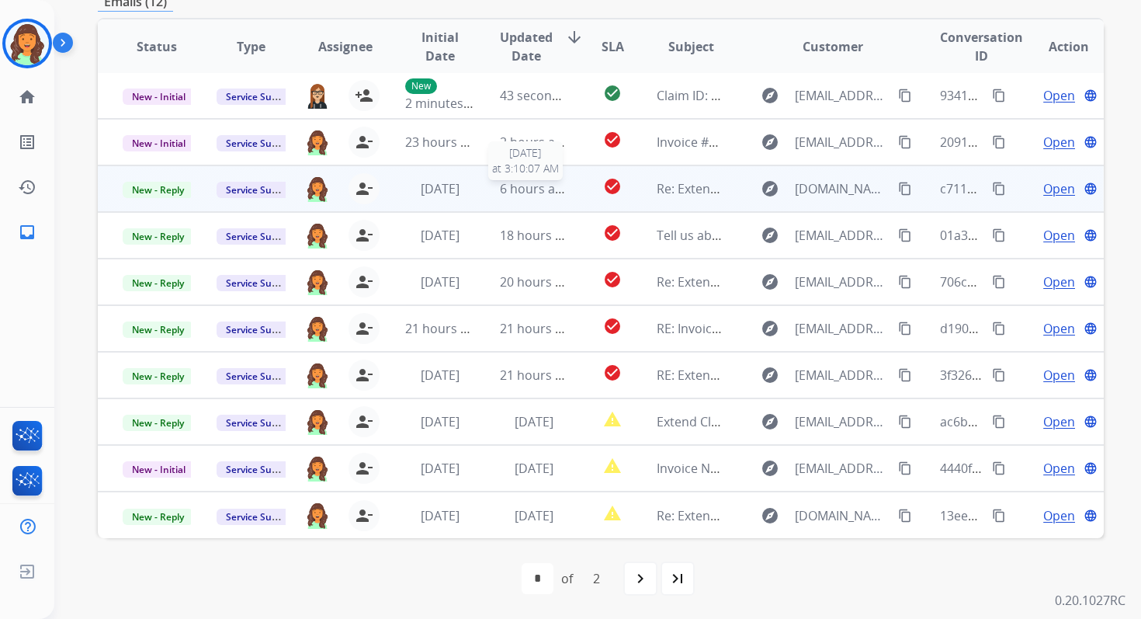
click at [529, 180] on span "6 hours ago" at bounding box center [535, 188] width 70 height 17
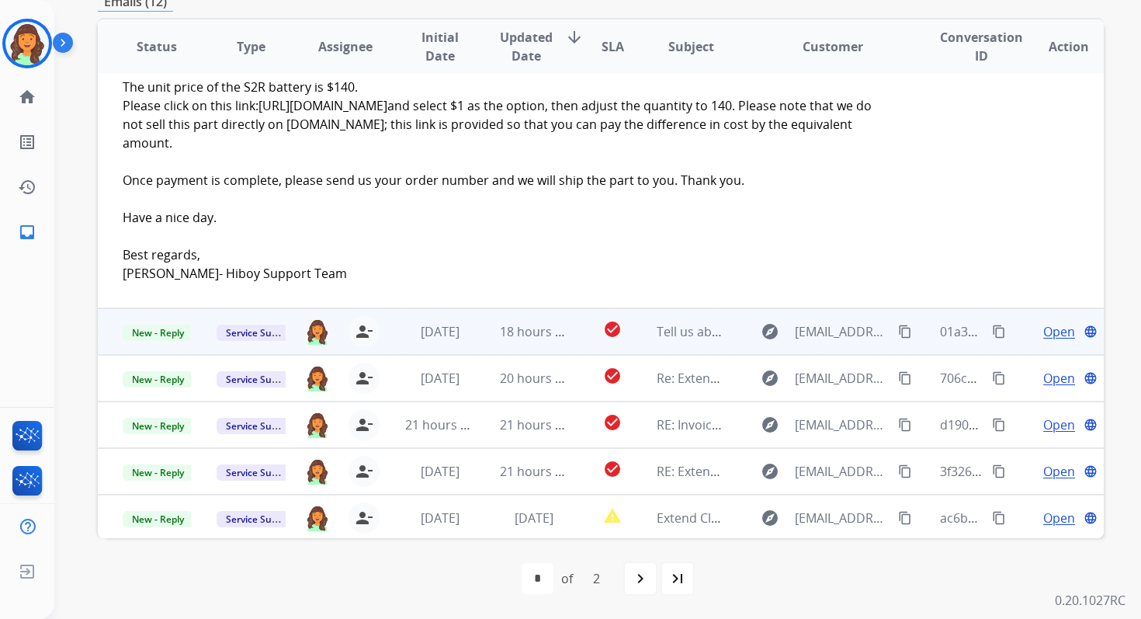
click at [527, 349] on td "18 hours ago" at bounding box center [522, 331] width 94 height 47
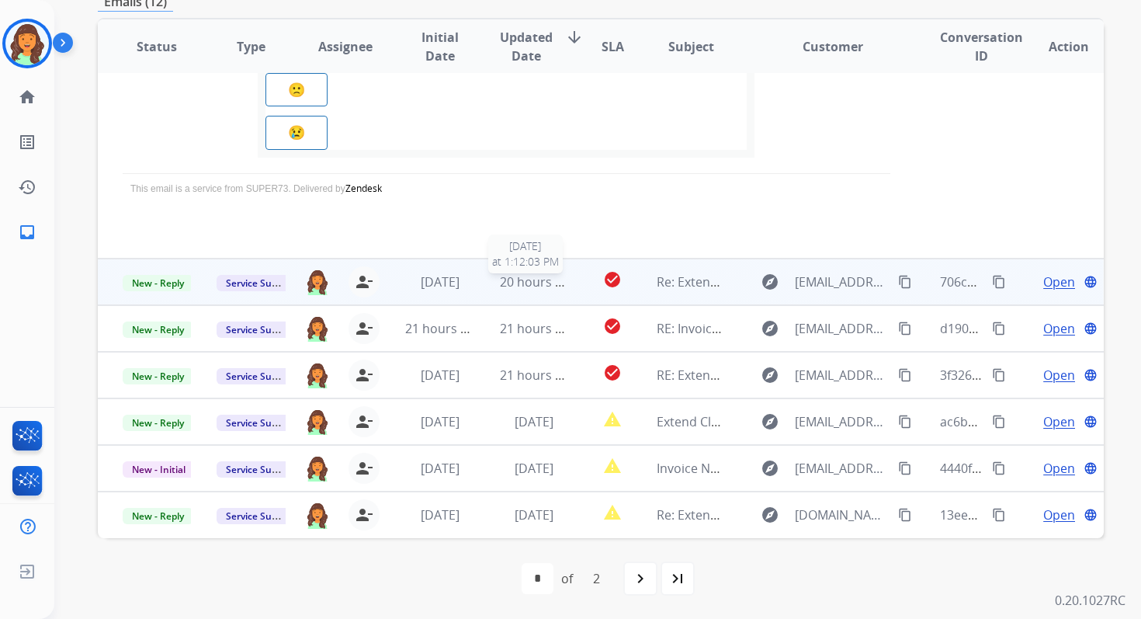
click at [525, 290] on div "20 hours ago" at bounding box center [534, 281] width 68 height 19
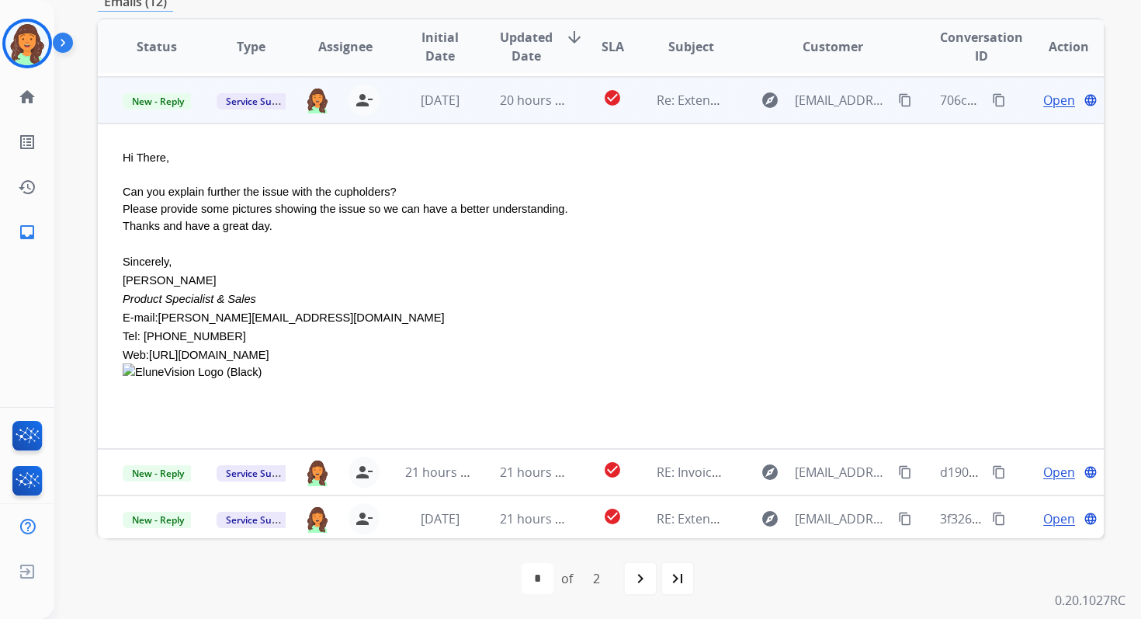
scroll to position [127, 0]
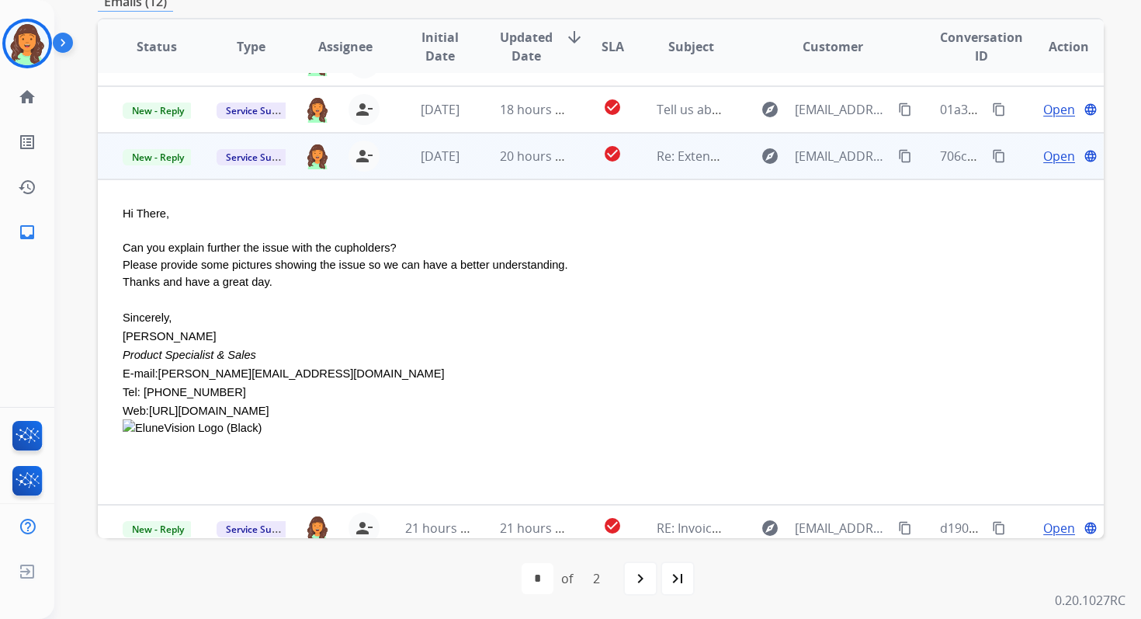
click at [1048, 150] on span "Open" at bounding box center [1059, 156] width 32 height 19
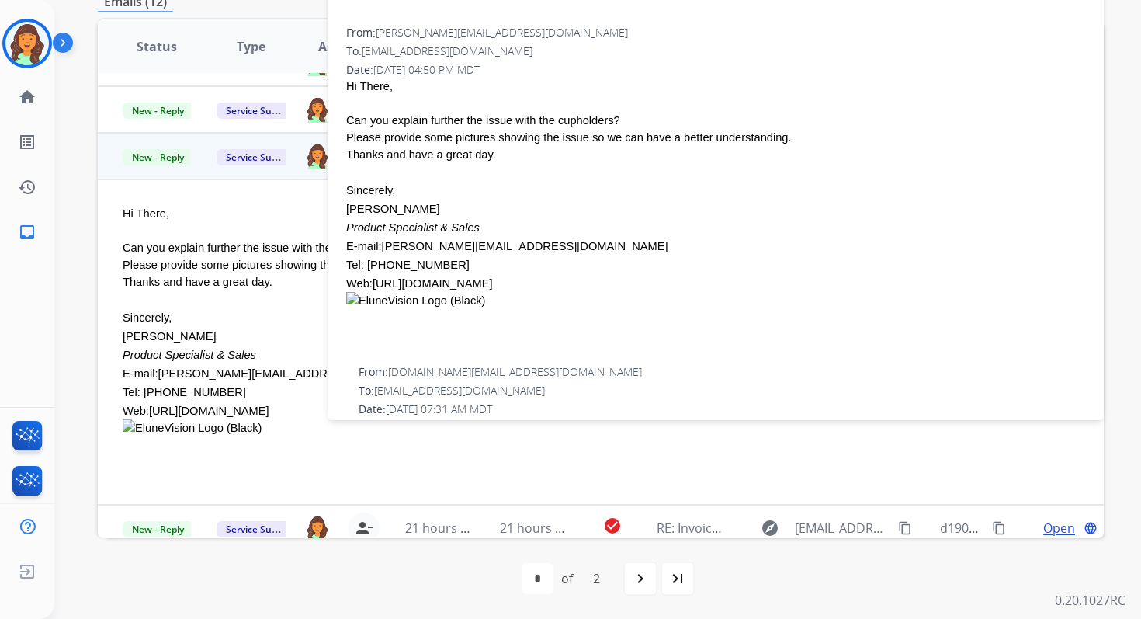
scroll to position [179, 0]
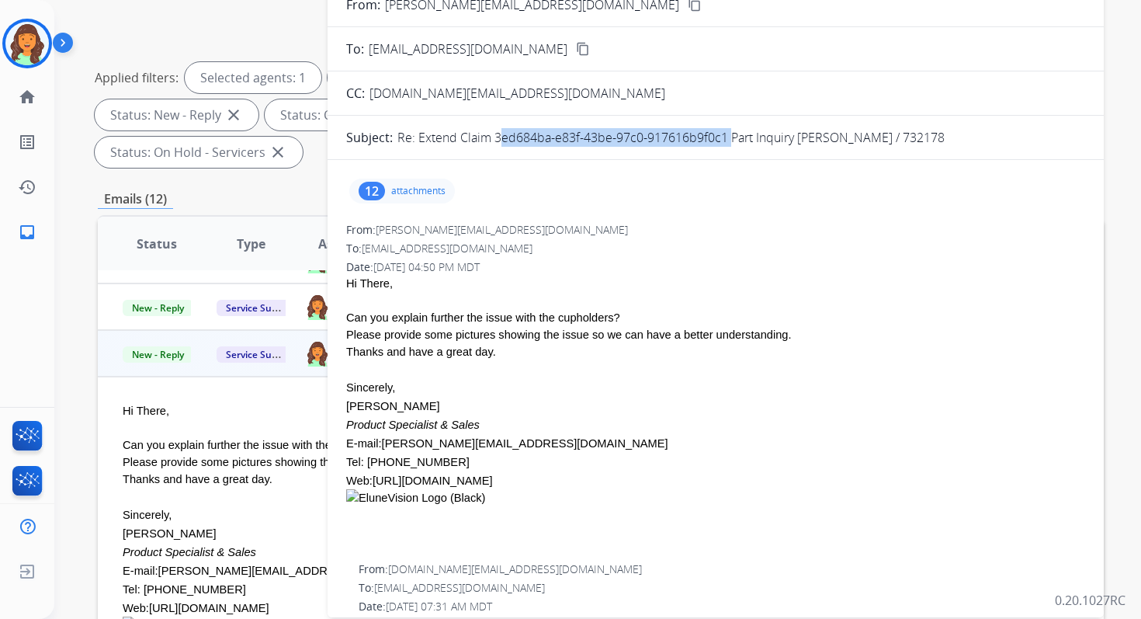
drag, startPoint x: 494, startPoint y: 137, endPoint x: 725, endPoint y: 141, distance: 231.4
click at [725, 141] on p "Re: Extend Claim 3ed684ba-e83f-43be-97c0-917616b9f0c1 Part Inquiry [PERSON_NAME…" at bounding box center [670, 137] width 547 height 19
copy p "3ed684ba-e83f-43be-97c0-917616b9f0c1"
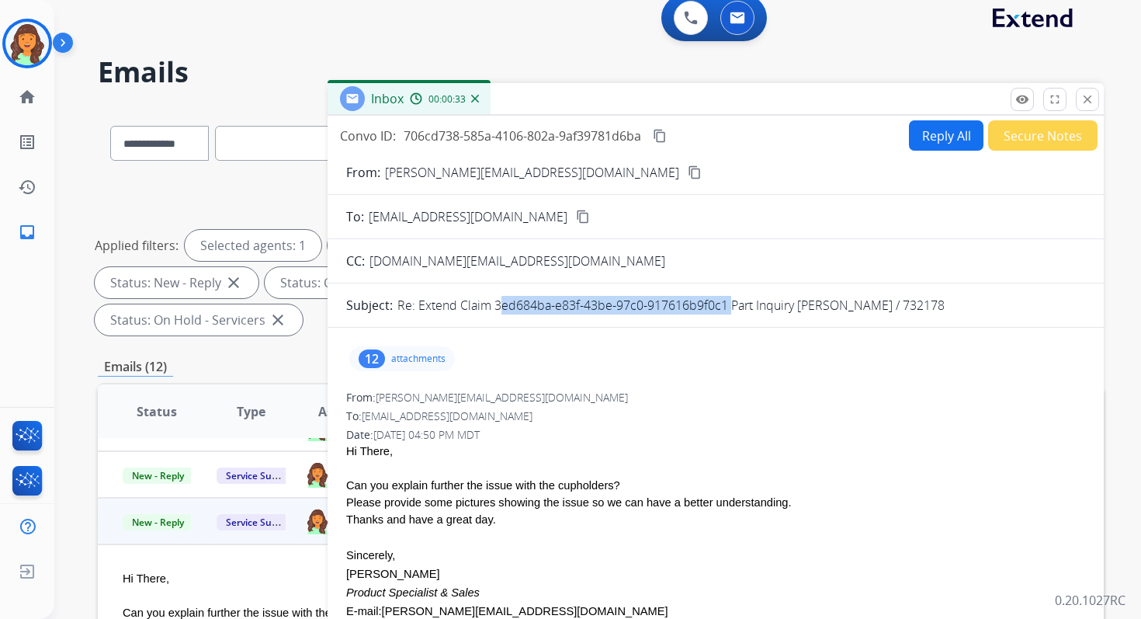
scroll to position [0, 0]
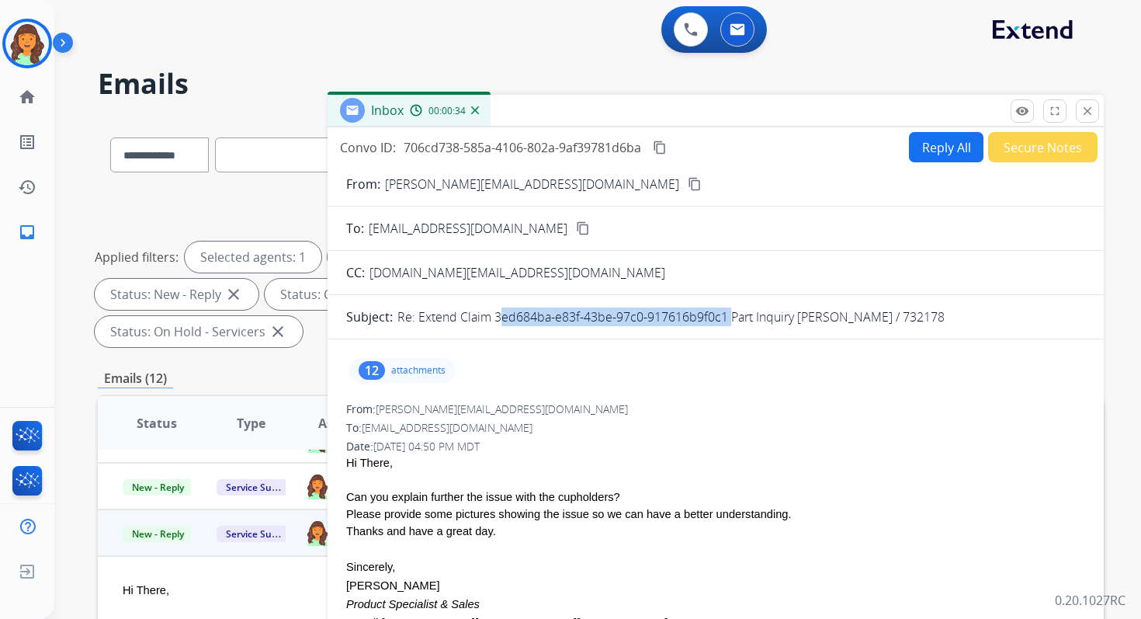
click at [934, 145] on button "Reply All" at bounding box center [946, 147] width 75 height 30
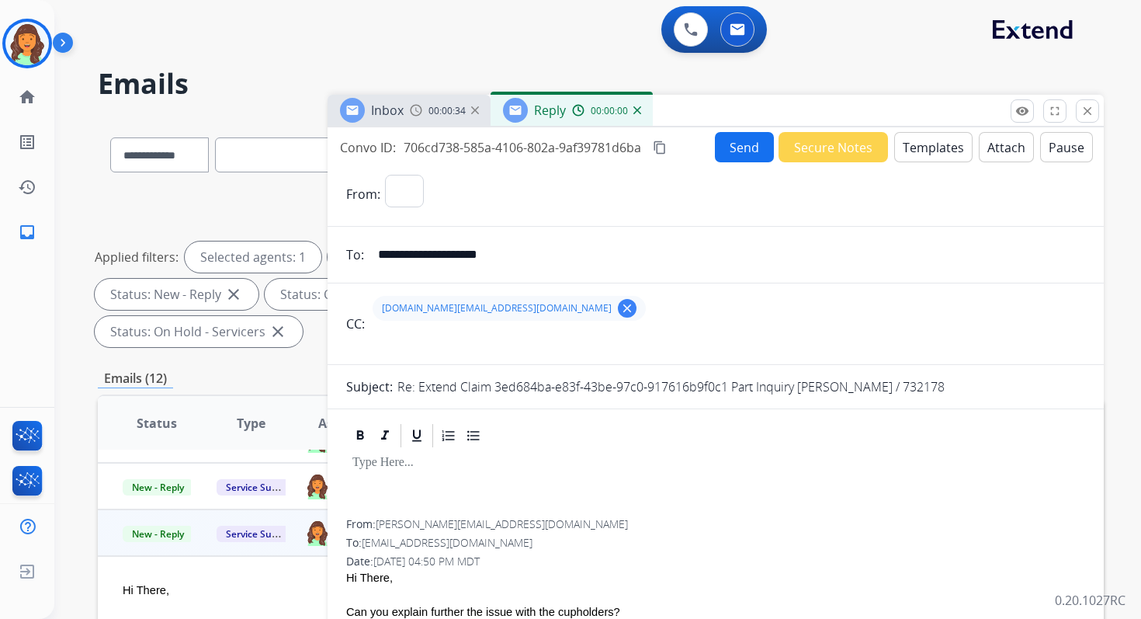
select select "**********"
click at [934, 145] on button "Templates" at bounding box center [933, 147] width 78 height 30
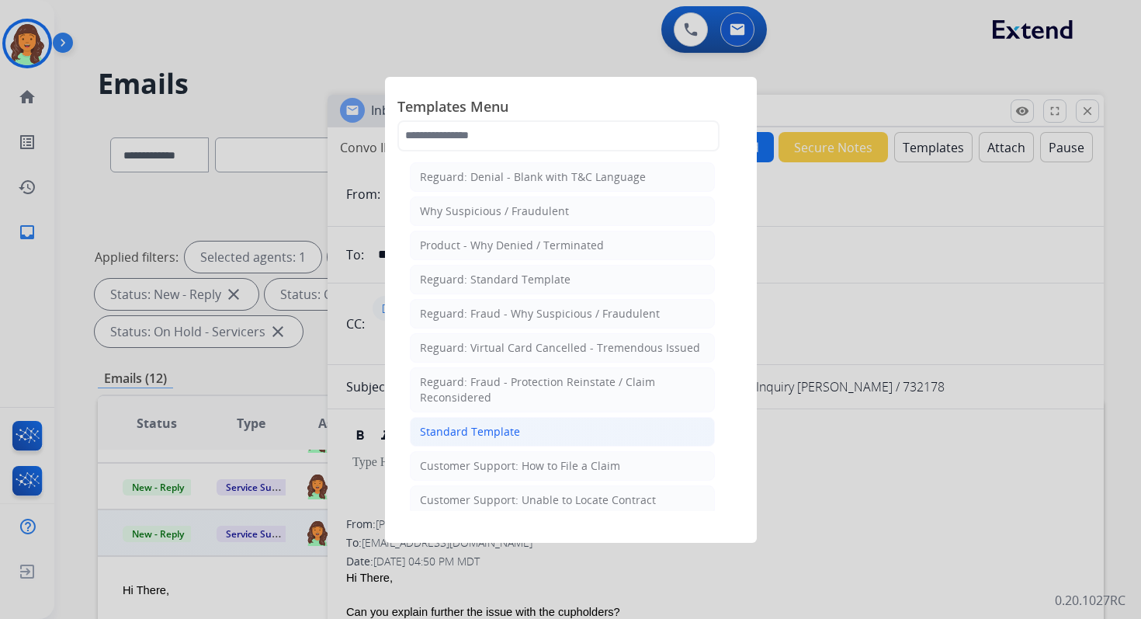
click at [503, 427] on div "Standard Template" at bounding box center [470, 432] width 100 height 16
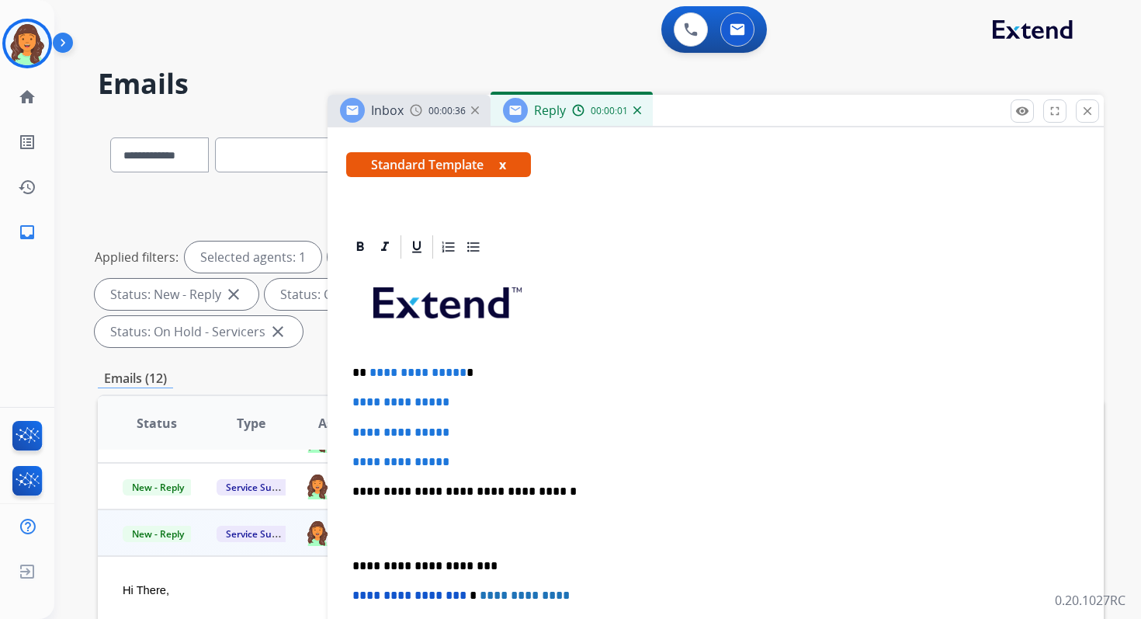
scroll to position [331, 0]
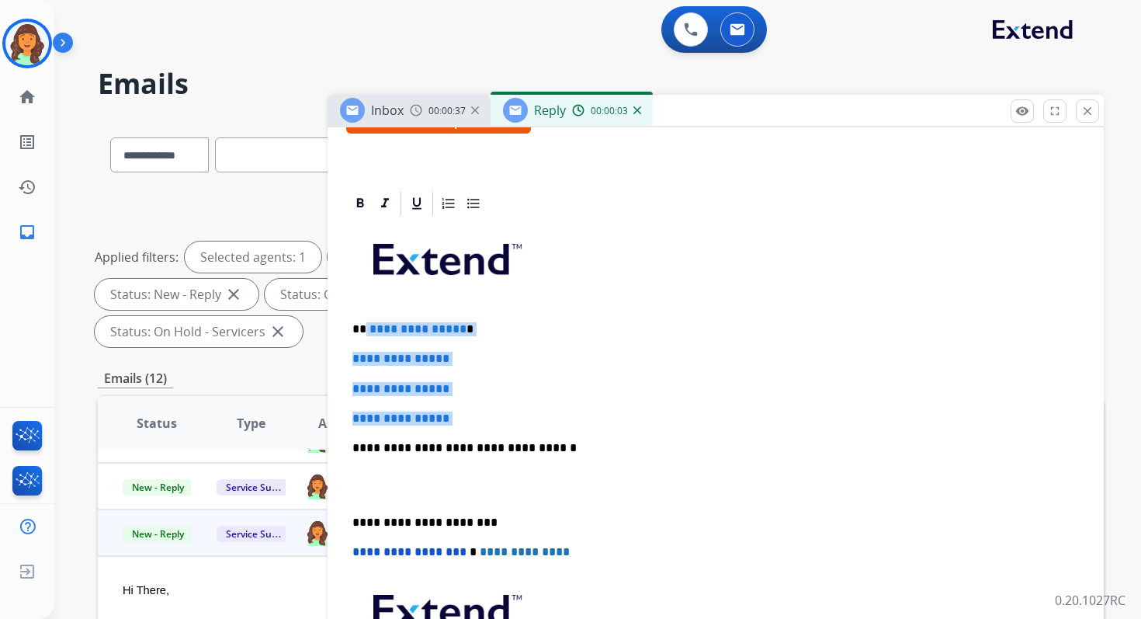
drag, startPoint x: 365, startPoint y: 328, endPoint x: 493, endPoint y: 433, distance: 166.0
click at [493, 433] on div "**********" at bounding box center [715, 484] width 739 height 534
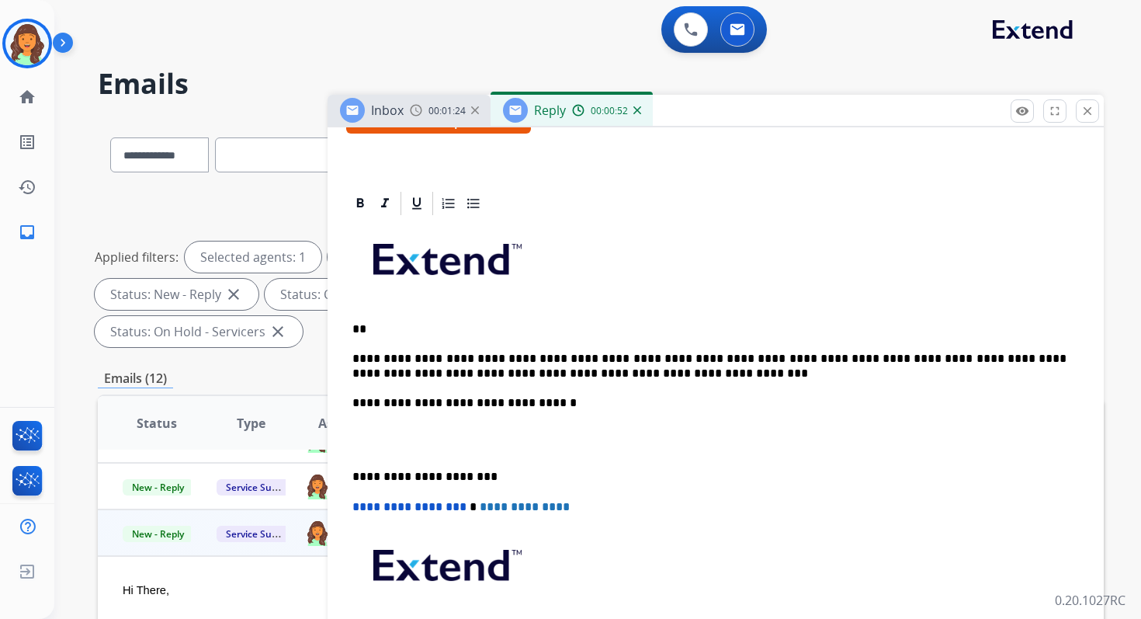
click at [387, 327] on p "**" at bounding box center [709, 329] width 714 height 14
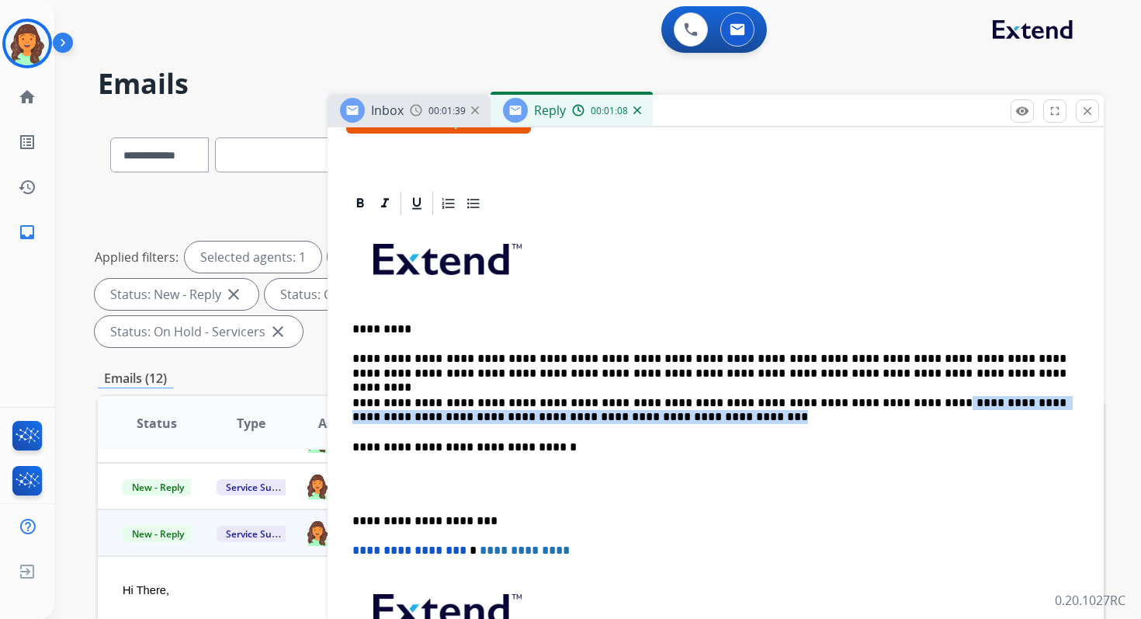
drag, startPoint x: 599, startPoint y: 416, endPoint x: 865, endPoint y: 398, distance: 266.9
click at [865, 398] on p "**********" at bounding box center [709, 410] width 714 height 29
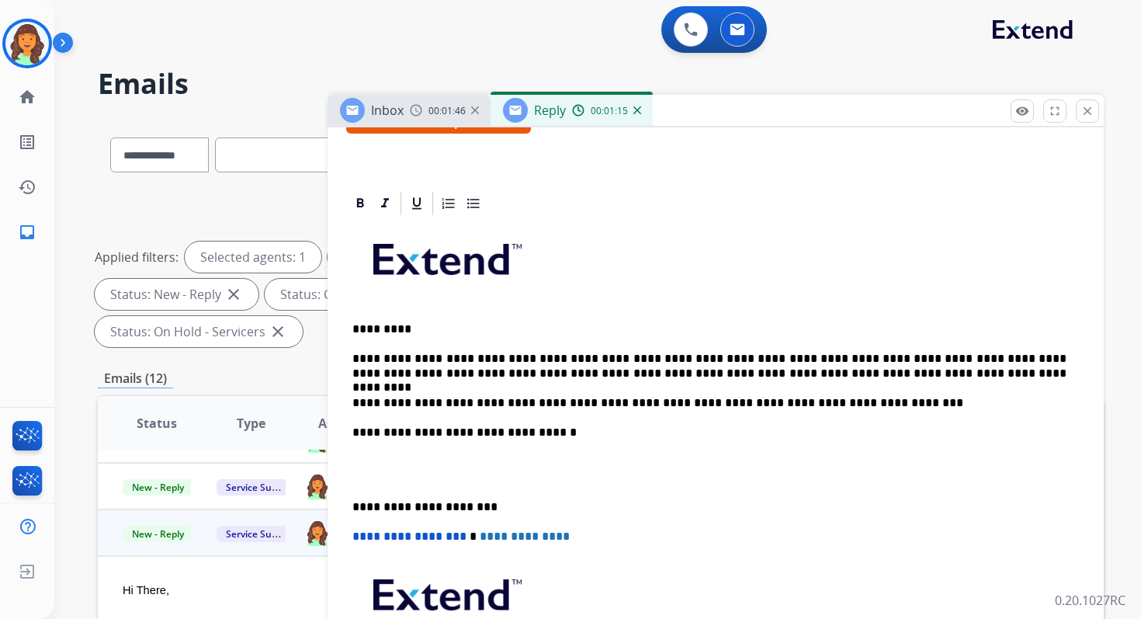
click at [466, 359] on p "**********" at bounding box center [709, 366] width 714 height 29
click at [462, 358] on p "**********" at bounding box center [709, 366] width 714 height 29
click at [847, 404] on p "**********" at bounding box center [709, 403] width 714 height 14
drag, startPoint x: 548, startPoint y: 436, endPoint x: 495, endPoint y: 437, distance: 52.8
click at [495, 437] on p "**********" at bounding box center [709, 432] width 714 height 14
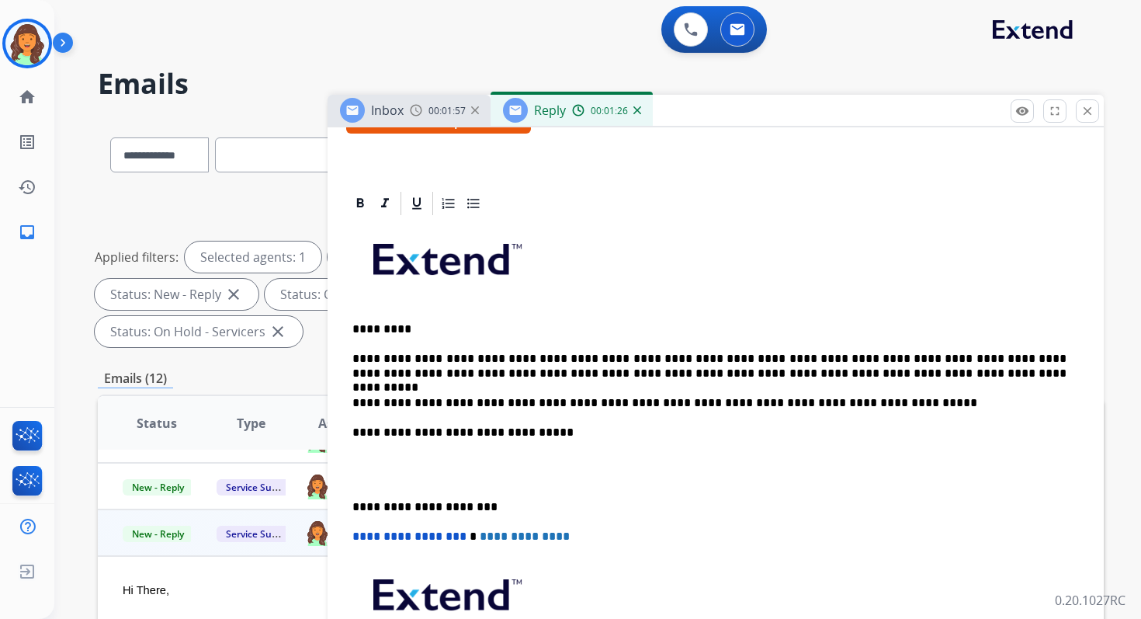
click at [429, 510] on p "**********" at bounding box center [709, 507] width 714 height 14
click at [356, 537] on span "**********" at bounding box center [409, 536] width 114 height 12
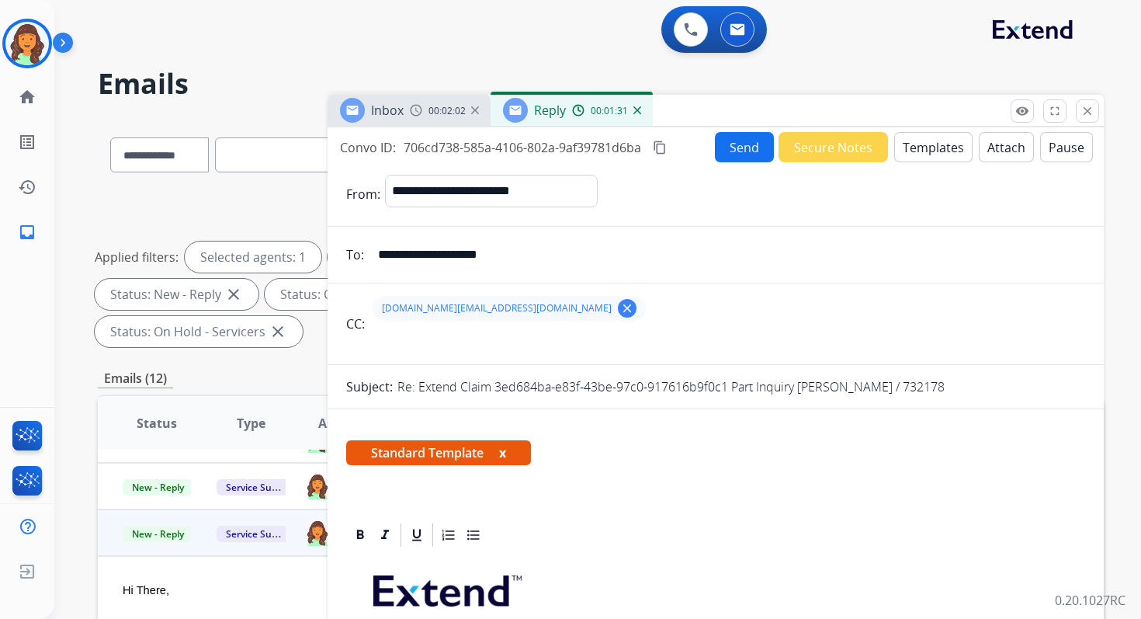
click at [660, 143] on mat-icon "content_copy" at bounding box center [660, 148] width 14 height 14
click at [729, 140] on button "Send" at bounding box center [744, 147] width 59 height 30
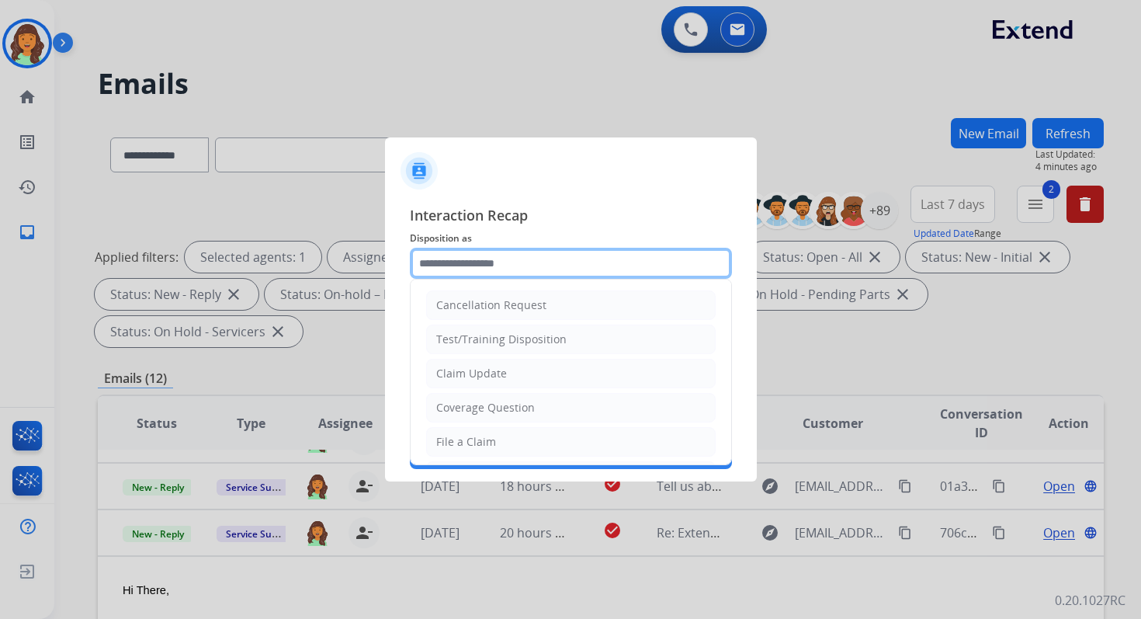
click at [494, 260] on input "text" at bounding box center [571, 263] width 322 height 31
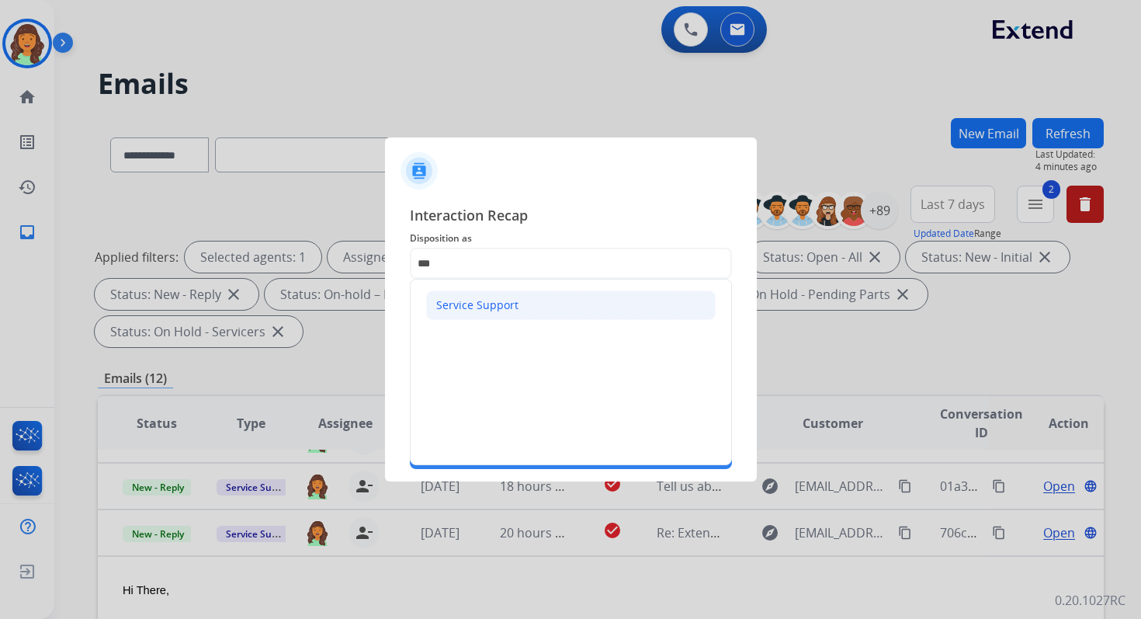
click at [495, 293] on li "Service Support" at bounding box center [571, 305] width 290 height 30
type input "**********"
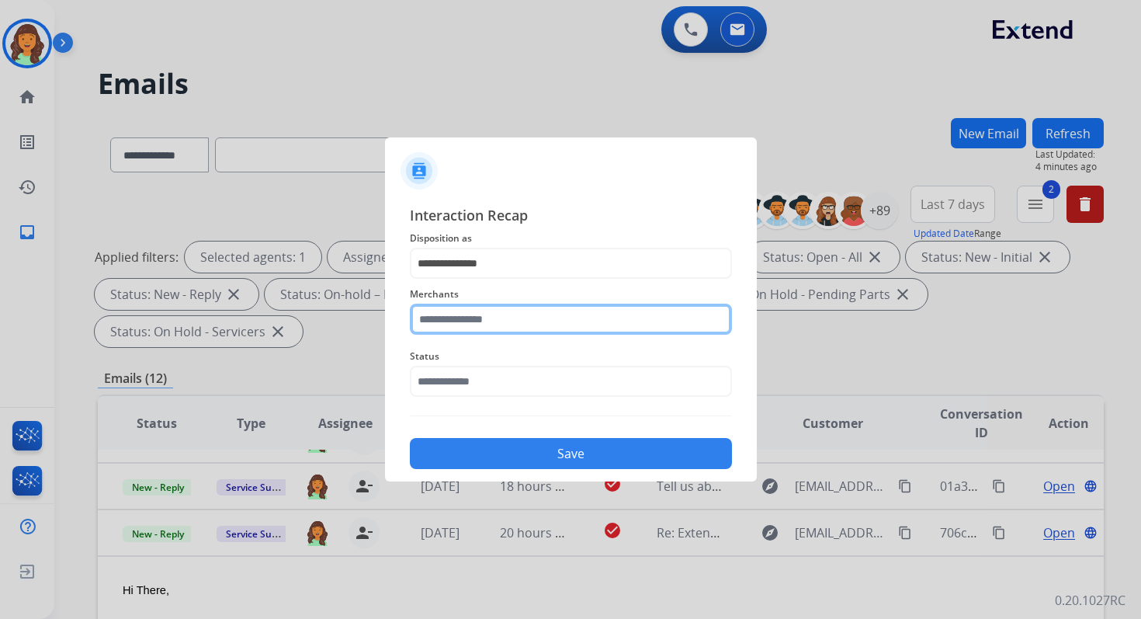
click at [498, 307] on input "text" at bounding box center [571, 319] width 322 height 31
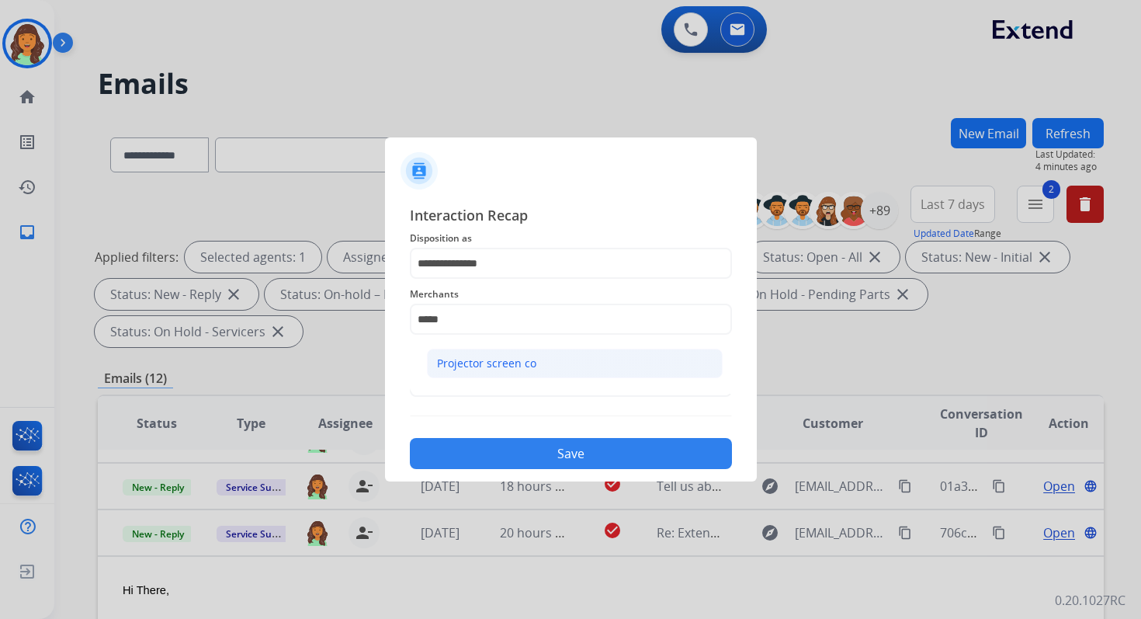
click at [529, 367] on div "Projector screen co" at bounding box center [486, 364] width 99 height 16
type input "**********"
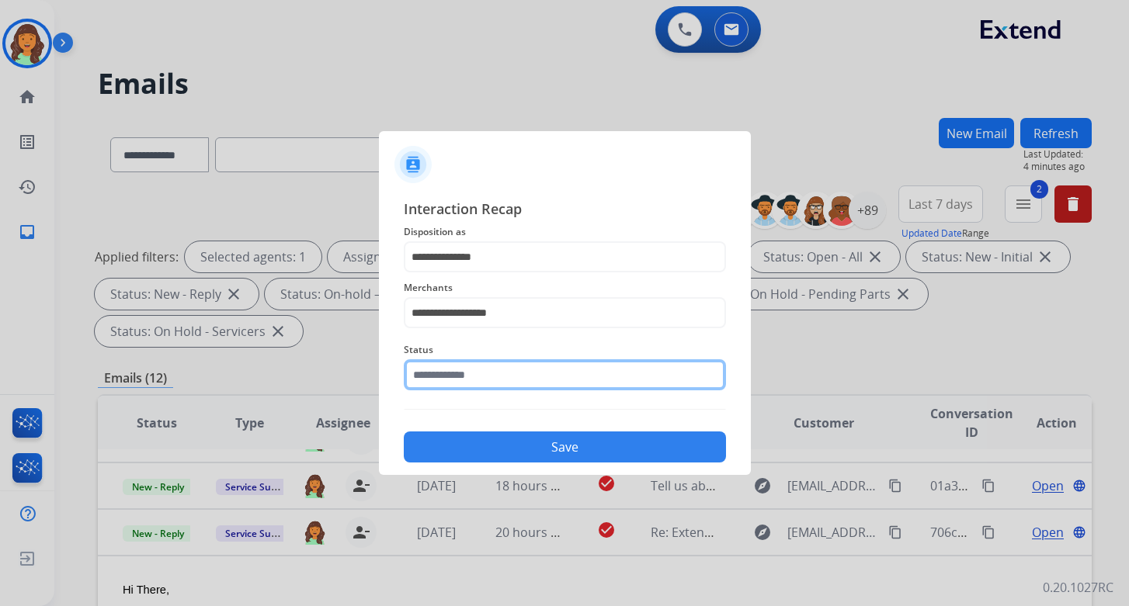
click at [529, 381] on input "text" at bounding box center [565, 374] width 322 height 31
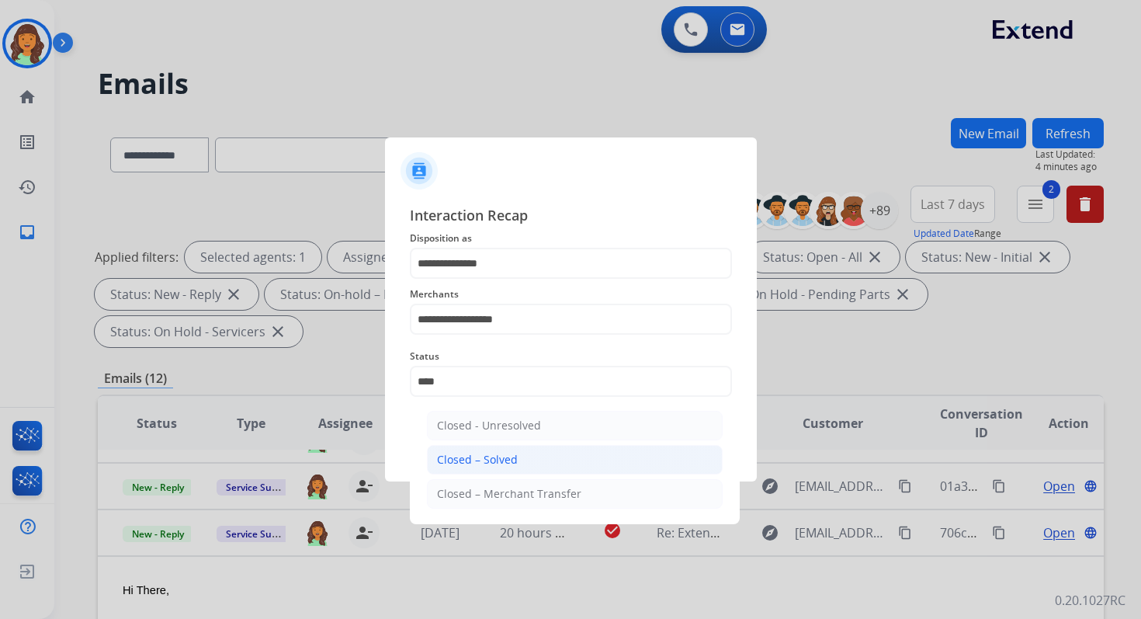
click at [533, 461] on li "Closed – Solved" at bounding box center [575, 460] width 296 height 30
type input "**********"
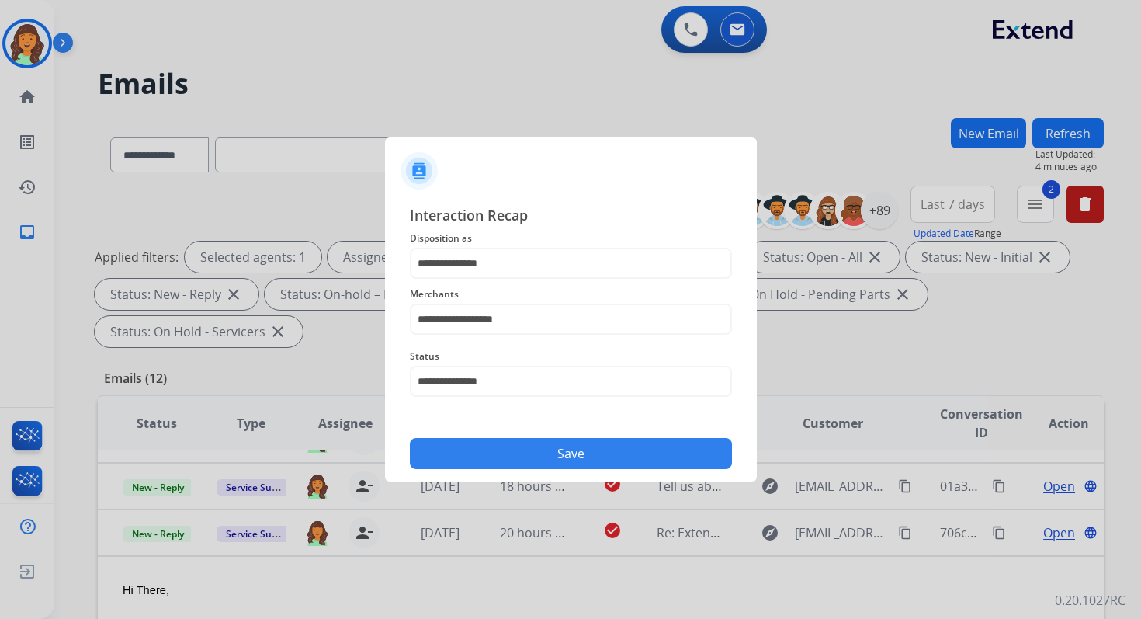
click at [533, 461] on button "Save" at bounding box center [571, 453] width 322 height 31
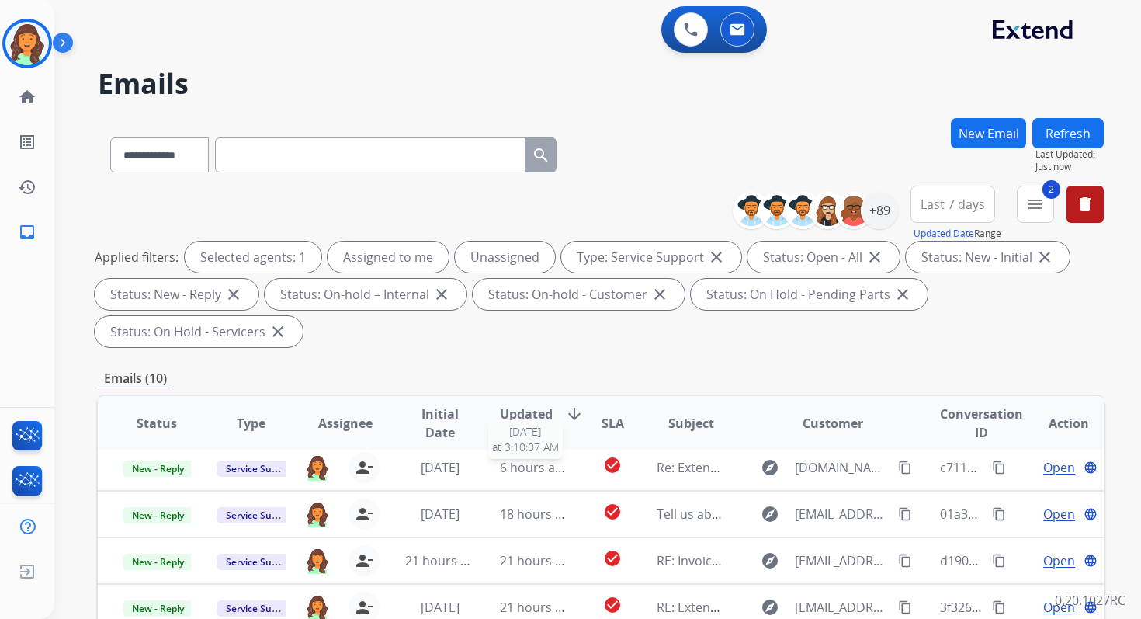
scroll to position [377, 0]
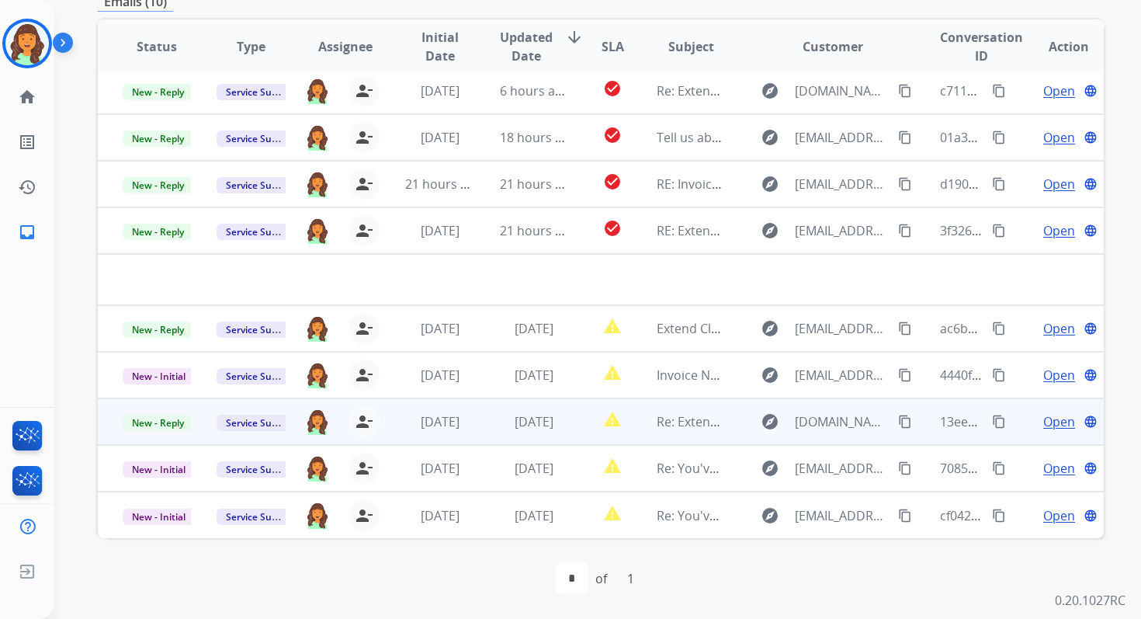
click at [533, 439] on td "[DATE]" at bounding box center [522, 421] width 94 height 47
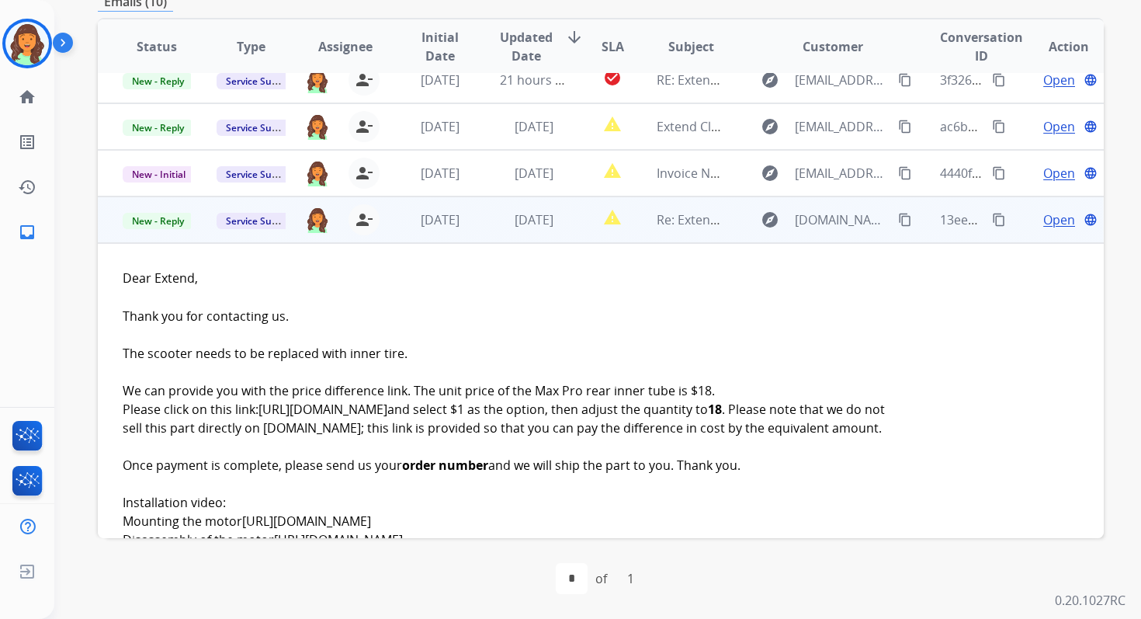
scroll to position [326, 0]
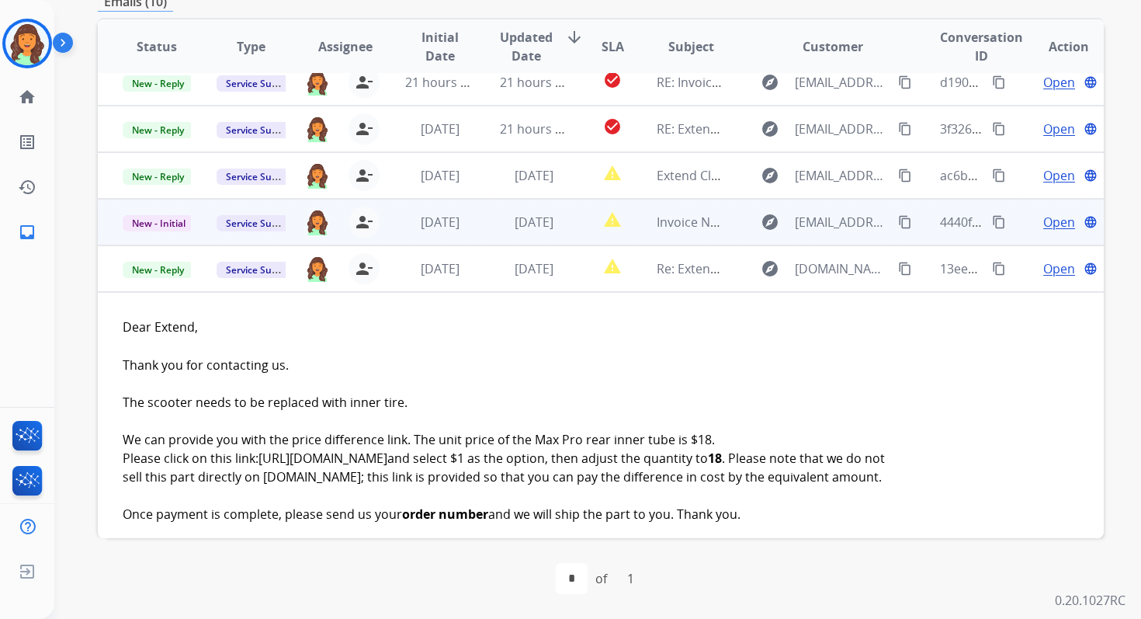
click at [525, 234] on td "[DATE]" at bounding box center [522, 222] width 94 height 47
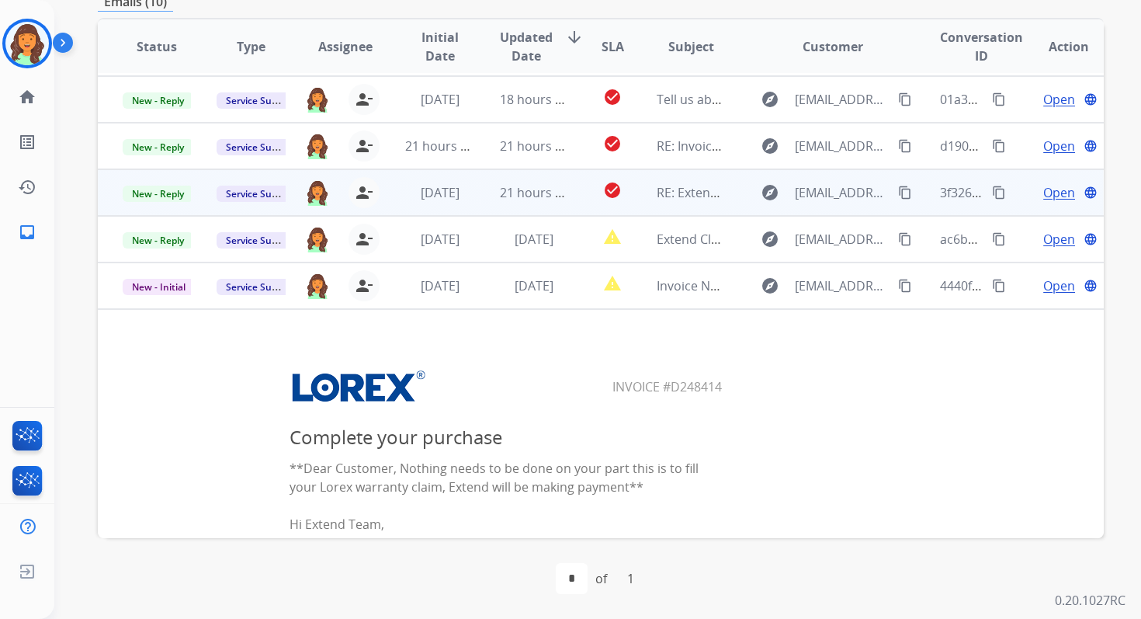
scroll to position [43, 0]
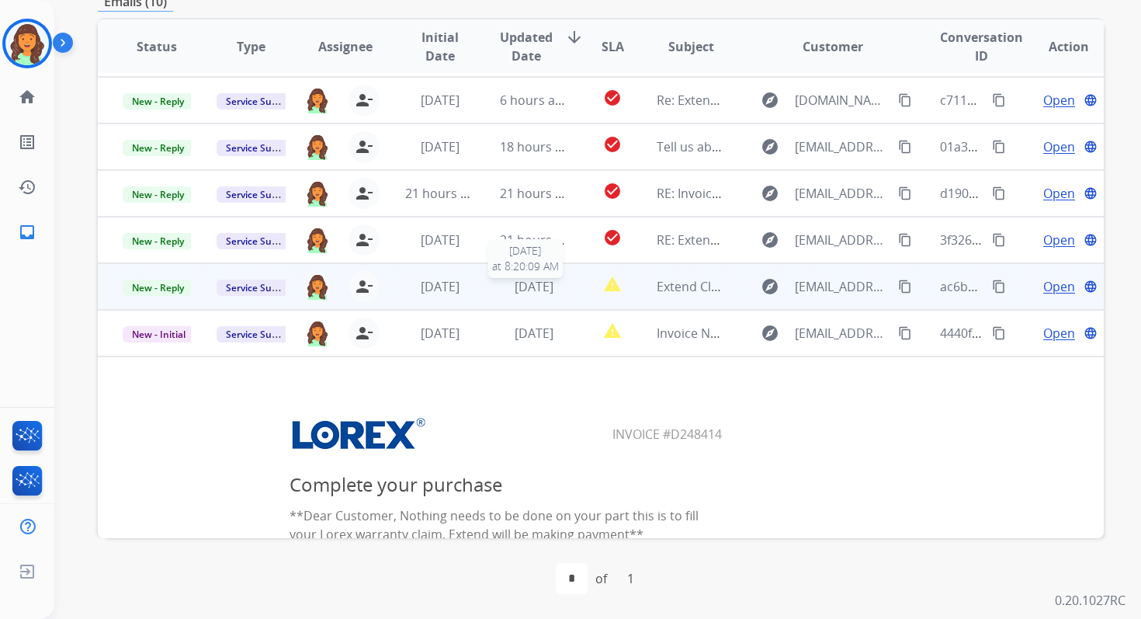
click at [530, 288] on span "[DATE]" at bounding box center [534, 286] width 39 height 17
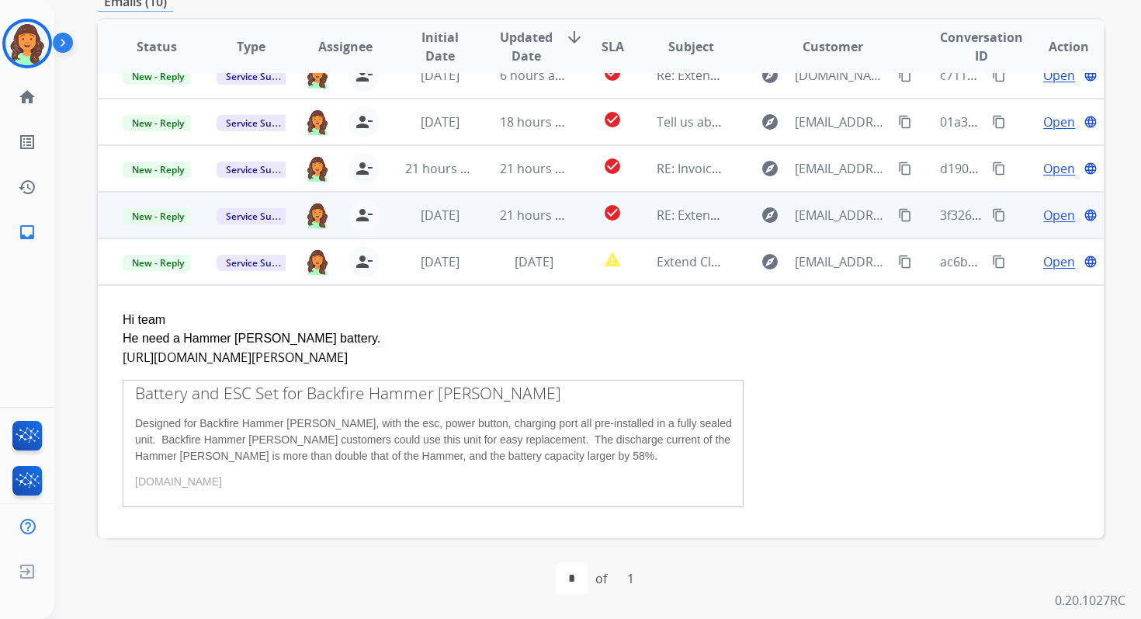
click at [529, 202] on td "21 hours ago" at bounding box center [522, 215] width 94 height 47
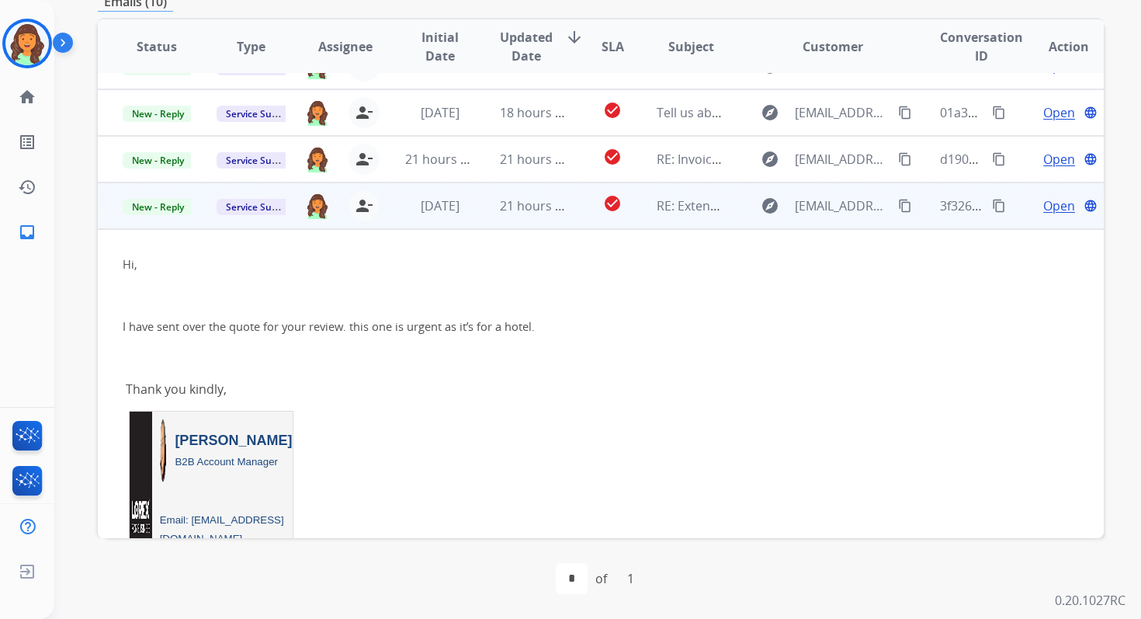
scroll to position [30, 0]
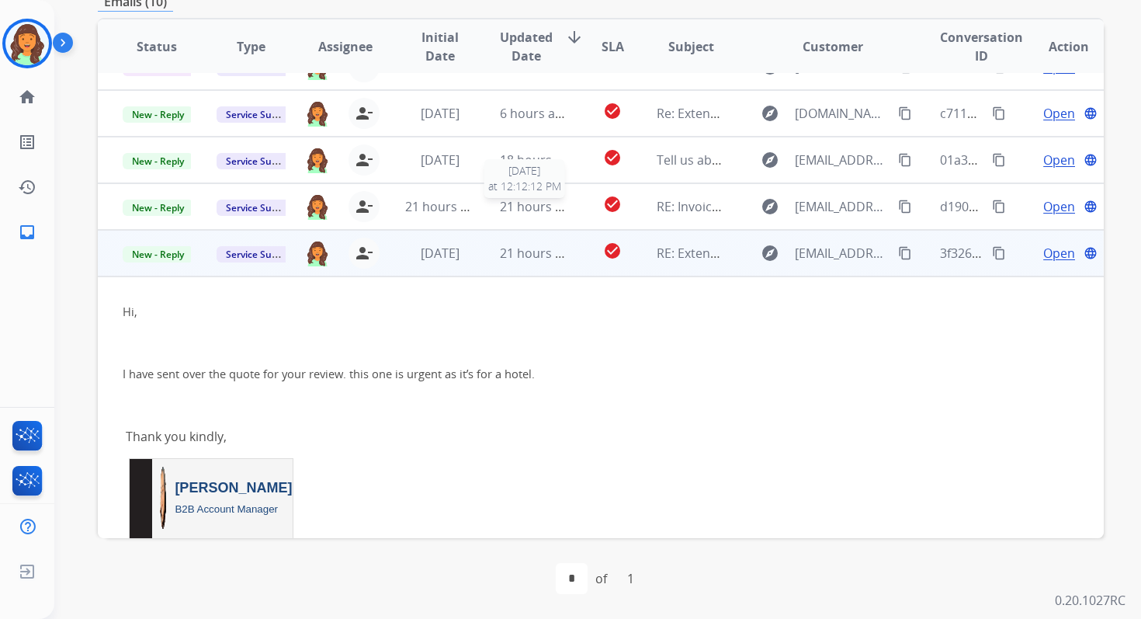
click at [529, 202] on span "21 hours ago" at bounding box center [538, 206] width 77 height 17
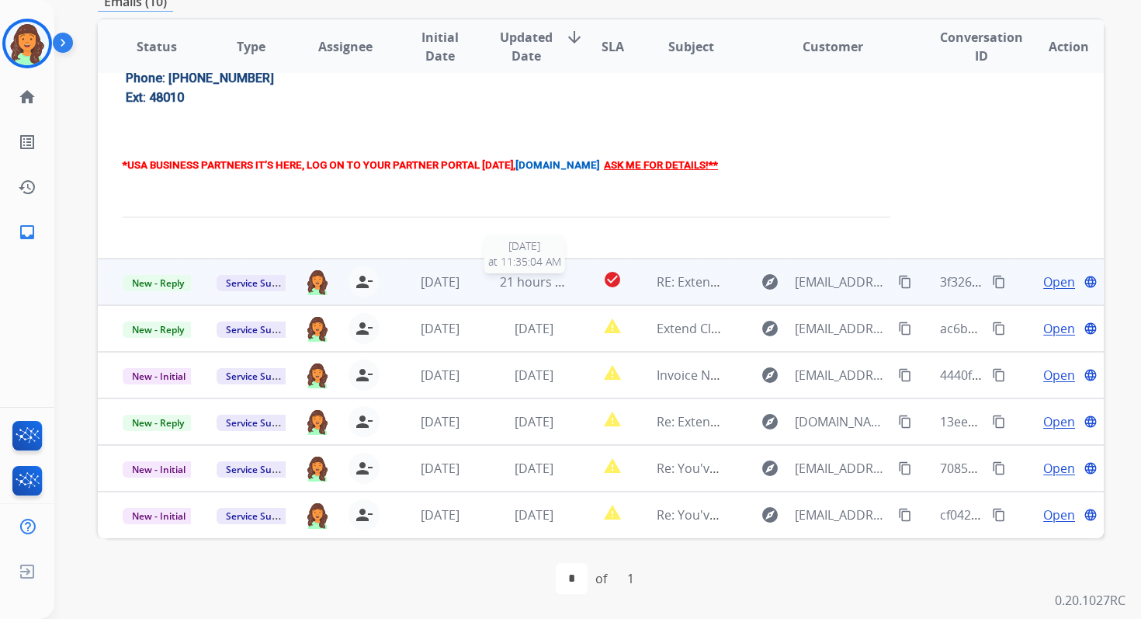
click at [531, 282] on span "21 hours ago" at bounding box center [538, 281] width 77 height 17
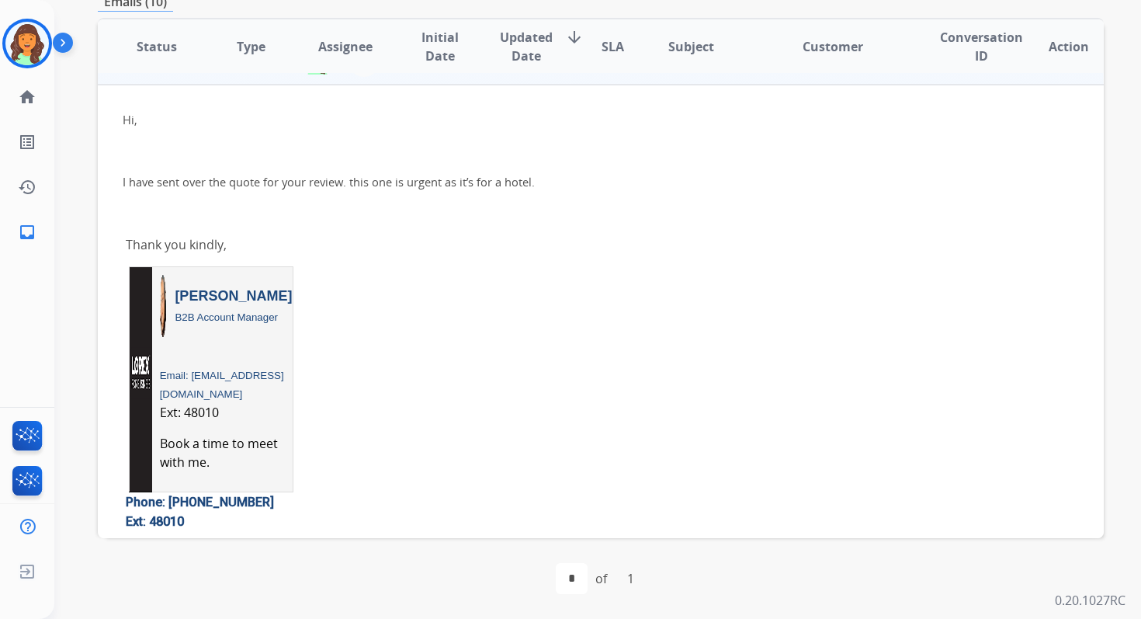
scroll to position [186, 0]
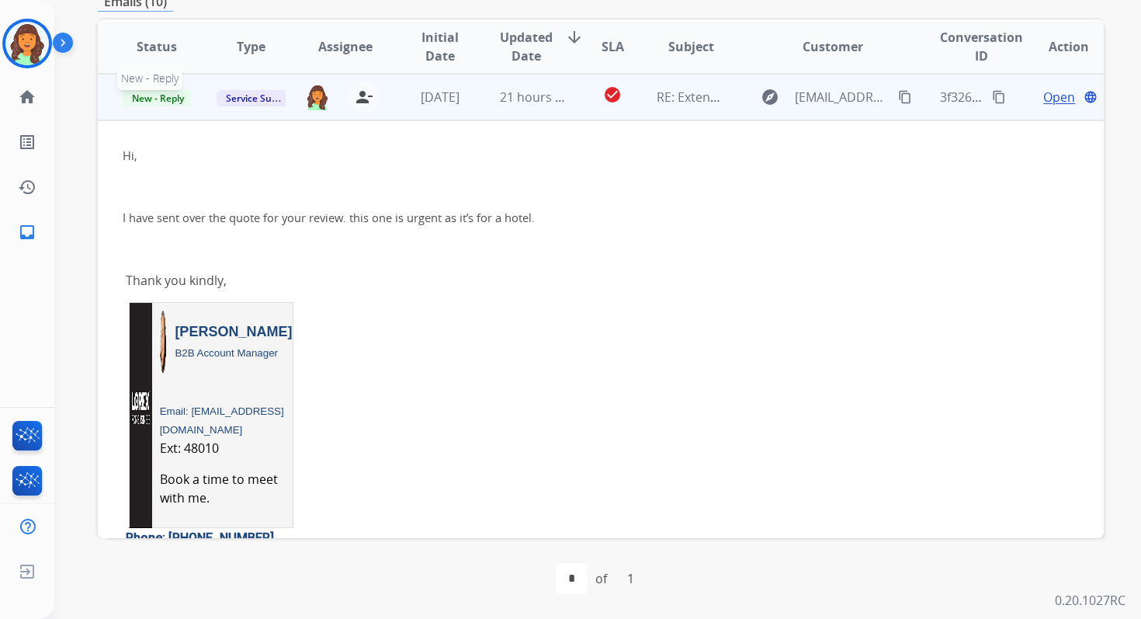
click at [161, 98] on span "New - Reply" at bounding box center [158, 98] width 71 height 16
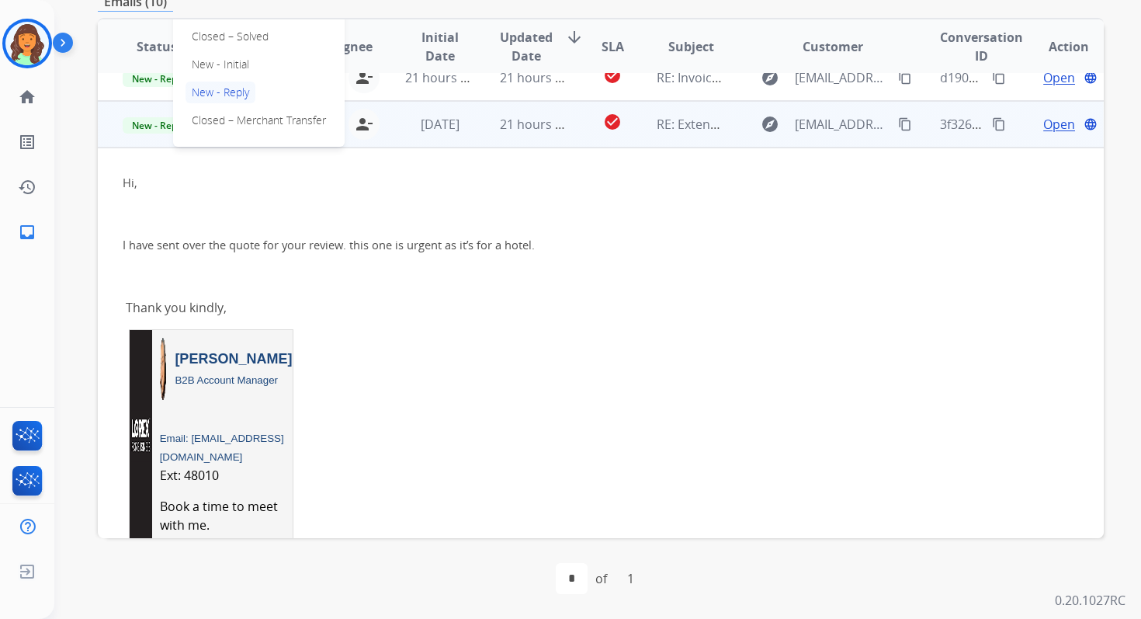
scroll to position [155, 0]
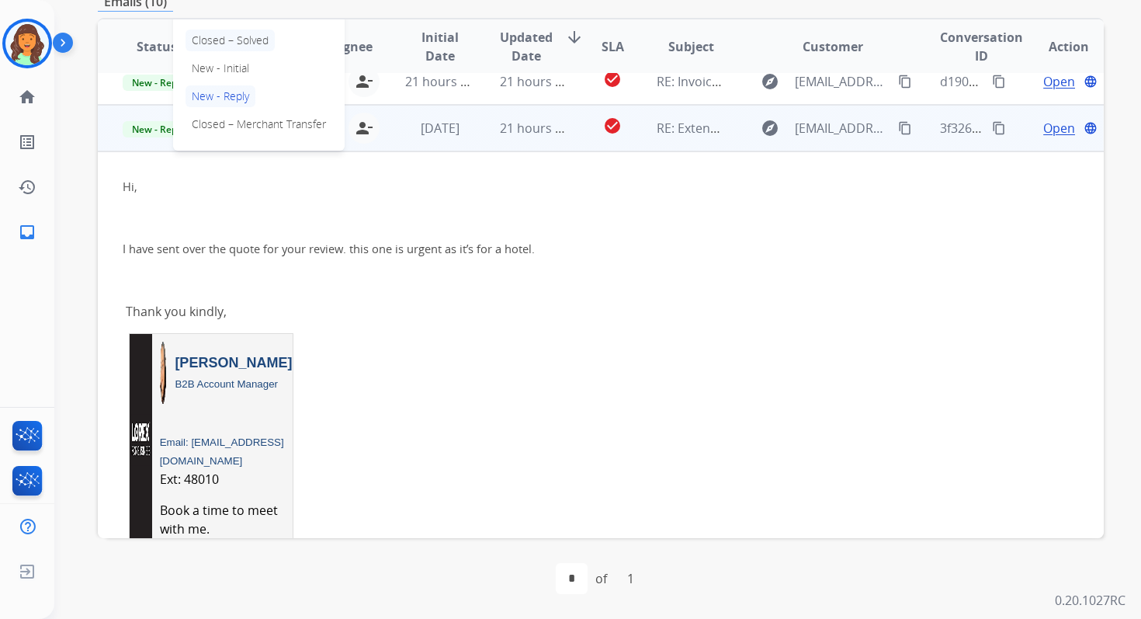
click at [239, 39] on p "Closed – Solved" at bounding box center [230, 41] width 89 height 22
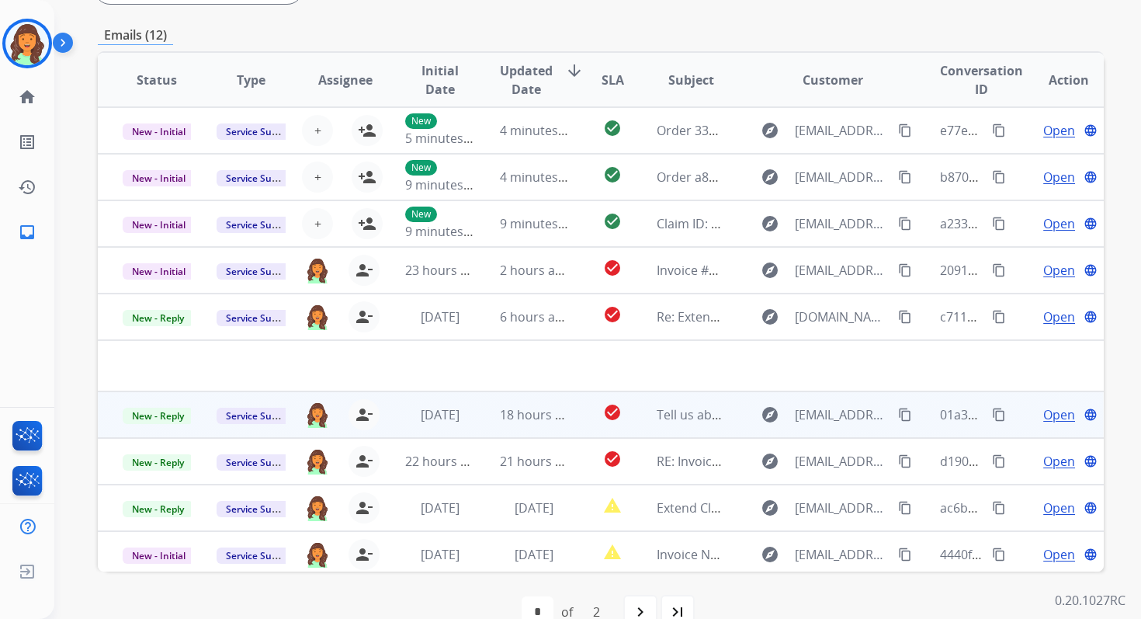
scroll to position [377, 0]
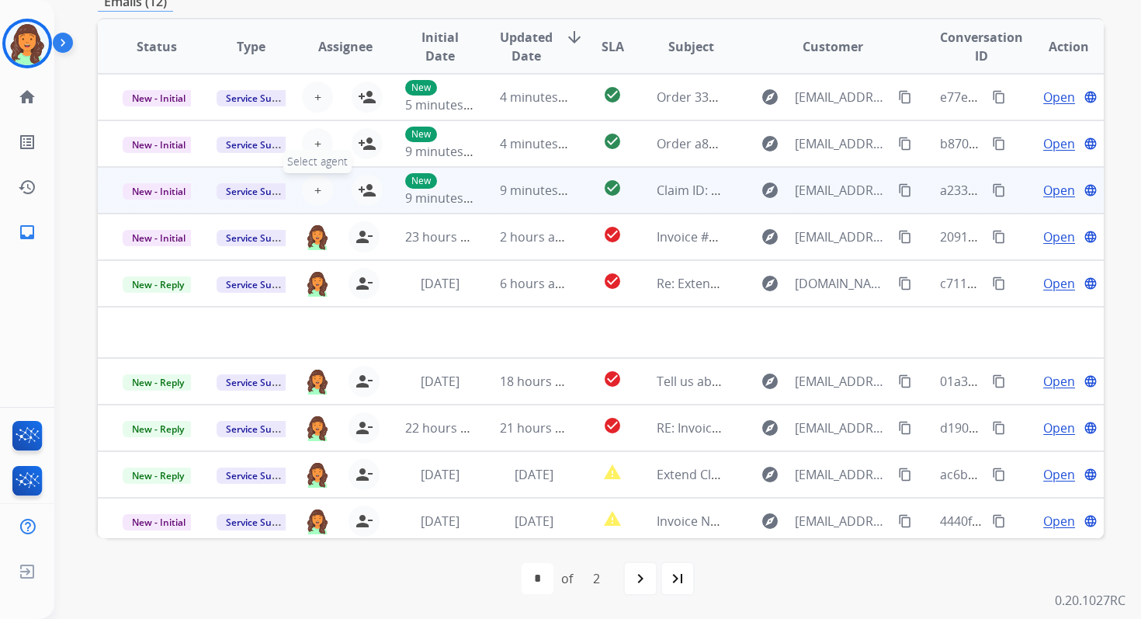
click at [315, 191] on span "+" at bounding box center [317, 190] width 7 height 19
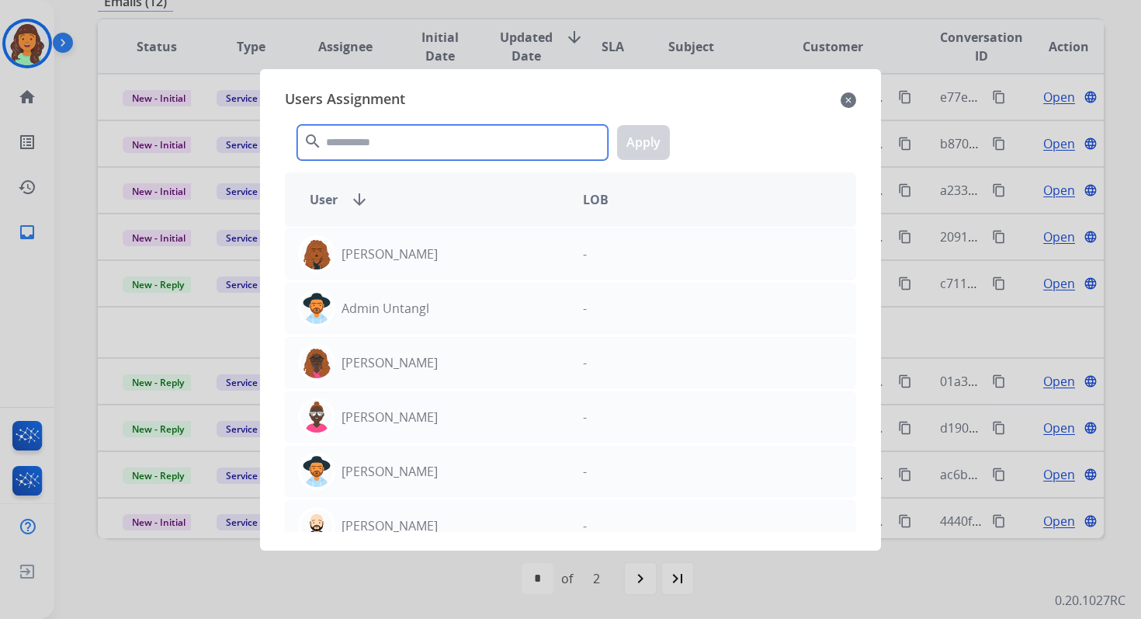
click at [425, 146] on input "text" at bounding box center [452, 142] width 311 height 35
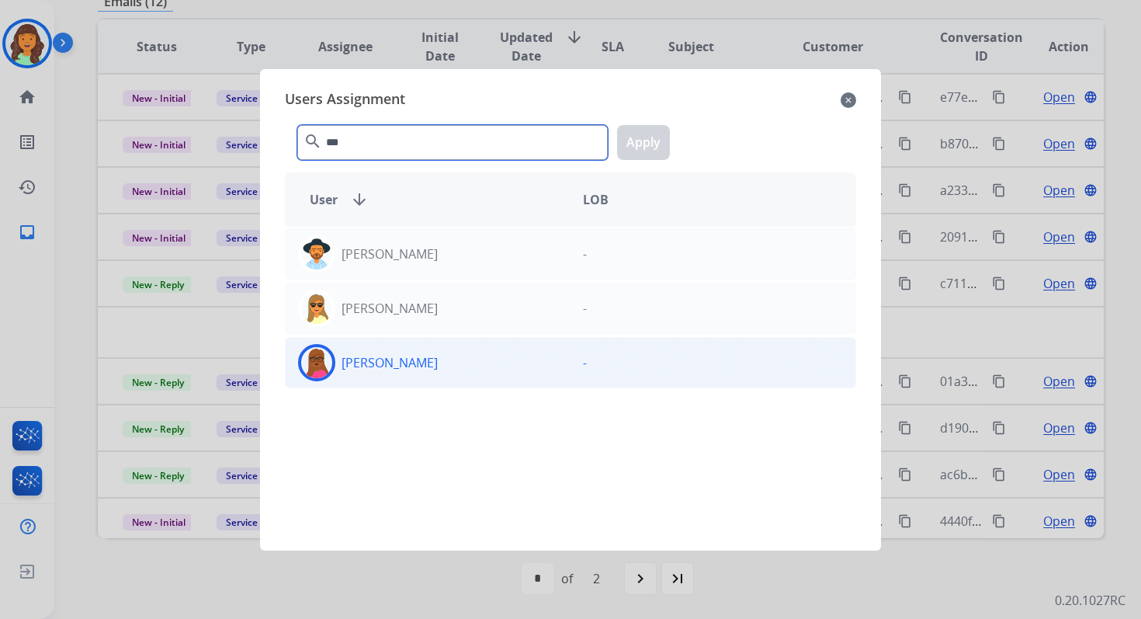
type input "***"
click at [440, 370] on div "[PERSON_NAME]" at bounding box center [428, 362] width 285 height 37
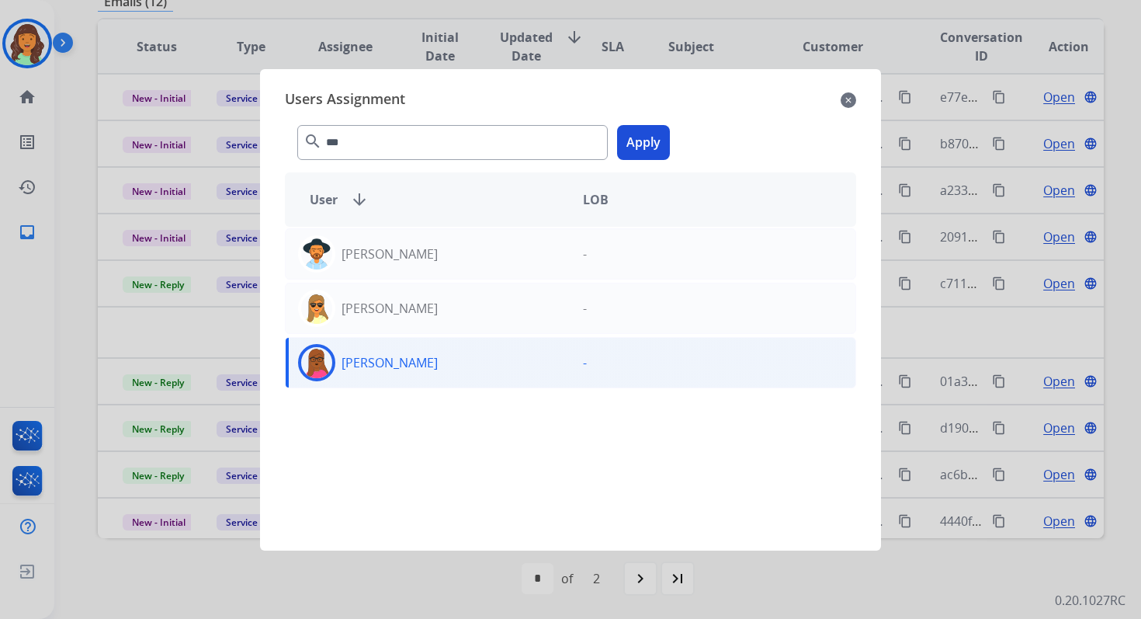
click at [650, 141] on button "Apply" at bounding box center [643, 142] width 53 height 35
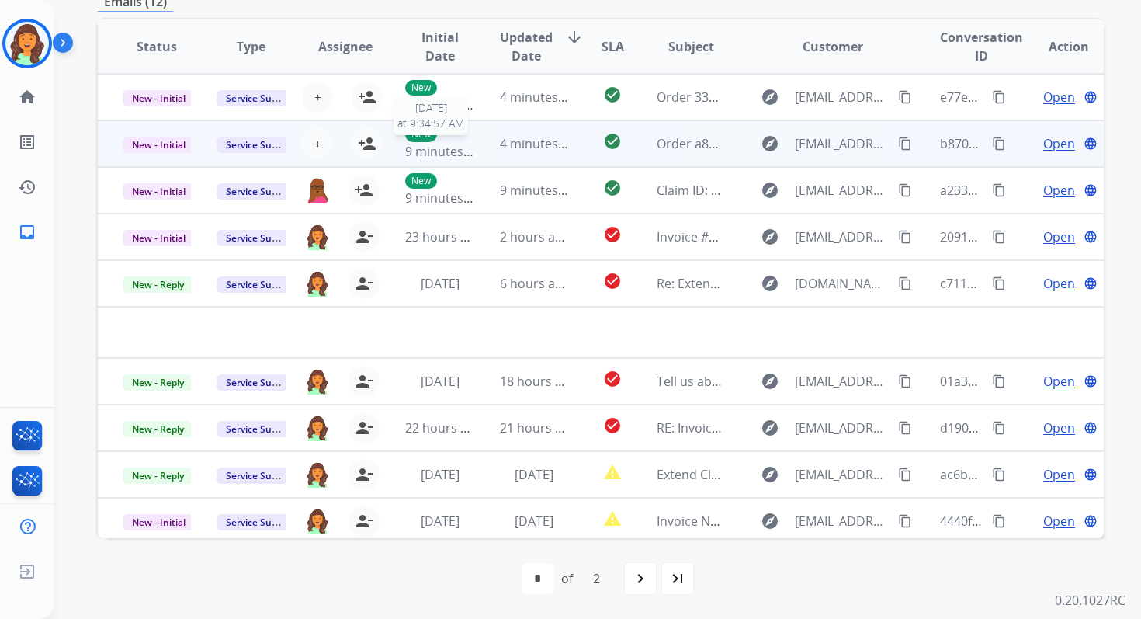
click at [455, 153] on span "9 minutes ago" at bounding box center [446, 151] width 83 height 17
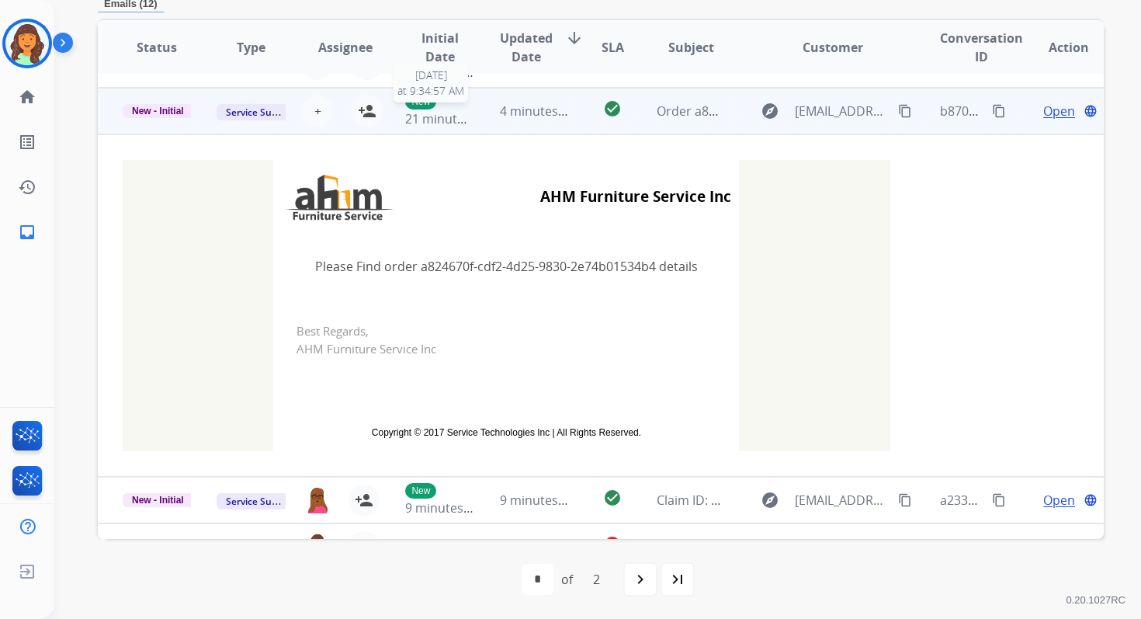
scroll to position [47, 0]
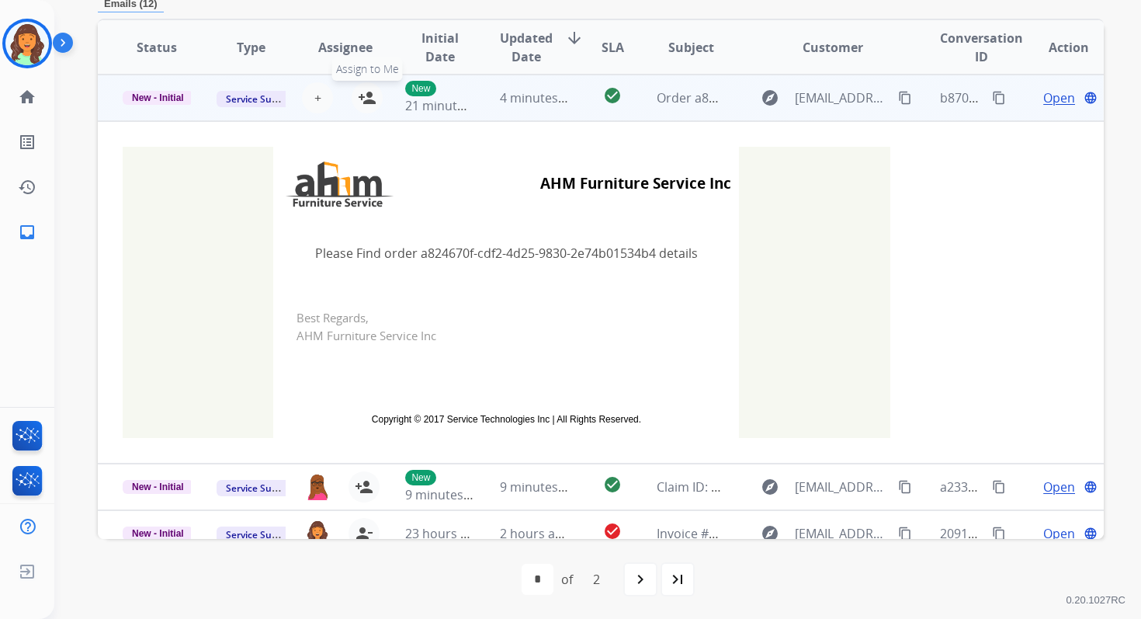
click at [367, 97] on mat-icon "person_add" at bounding box center [367, 98] width 19 height 19
click at [169, 95] on span "New - Initial" at bounding box center [158, 98] width 71 height 14
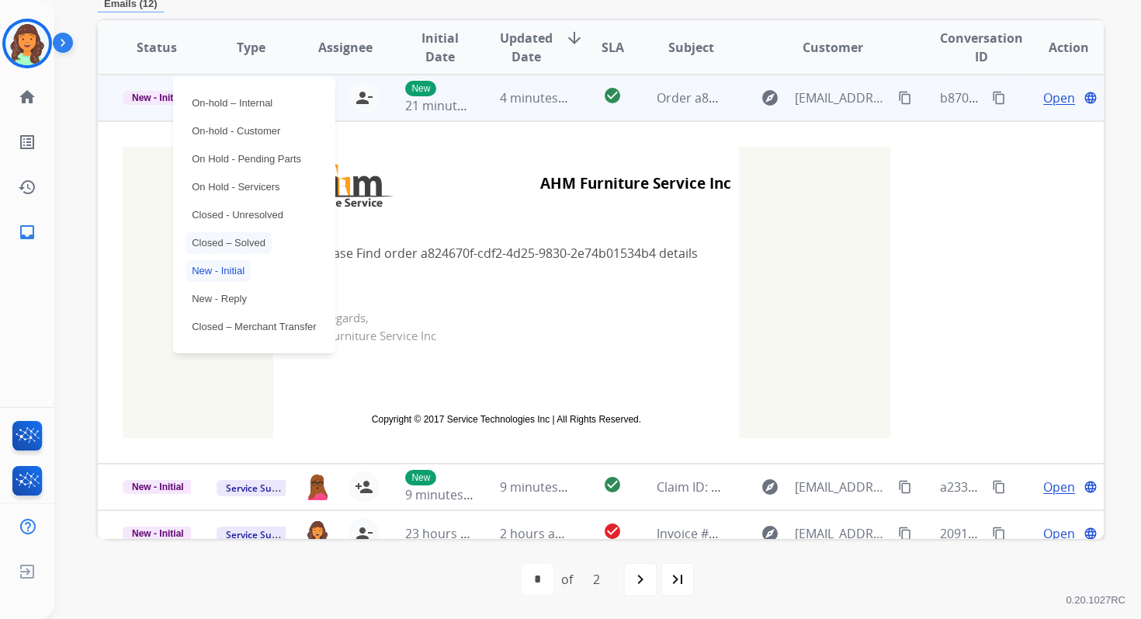
click at [230, 244] on p "Closed – Solved" at bounding box center [229, 243] width 86 height 22
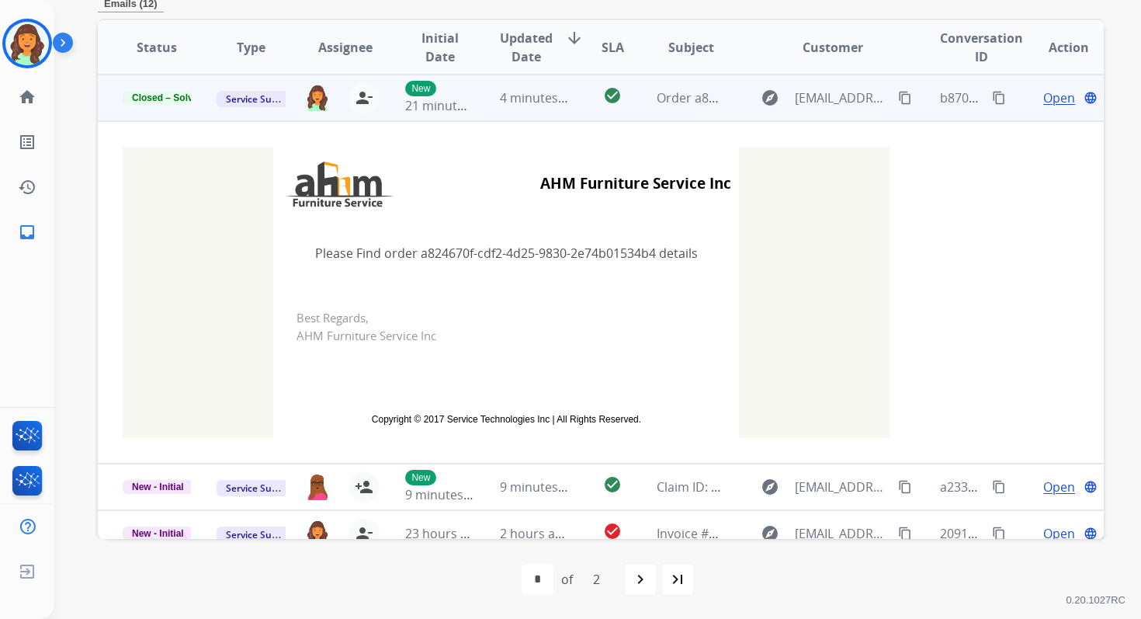
scroll to position [0, 0]
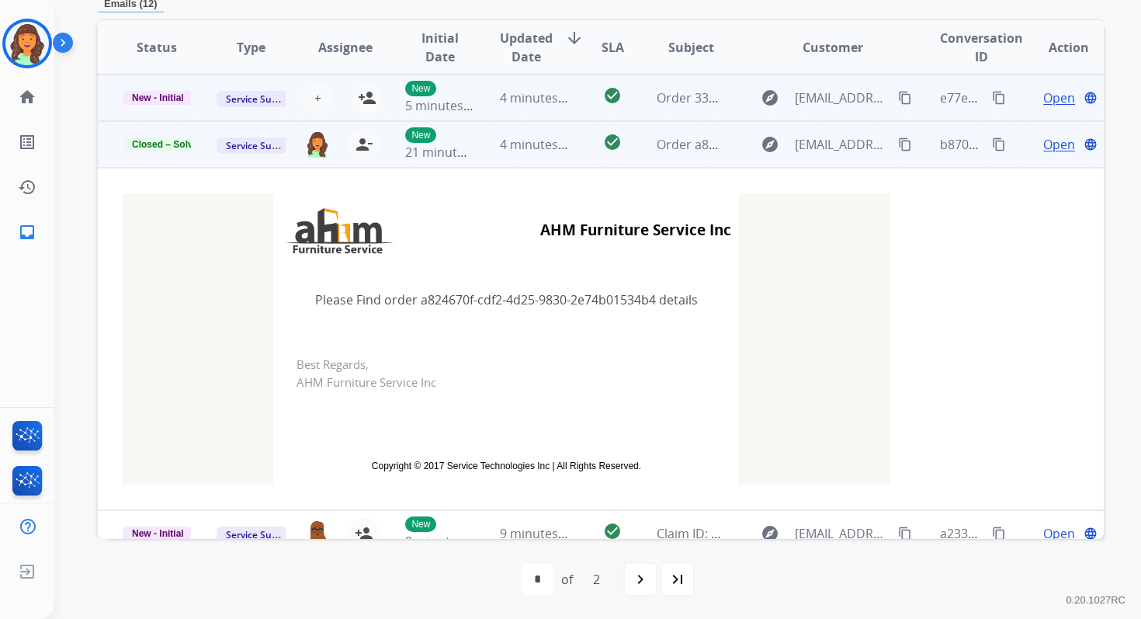
click at [517, 102] on span "4 minutes ago" at bounding box center [541, 97] width 83 height 17
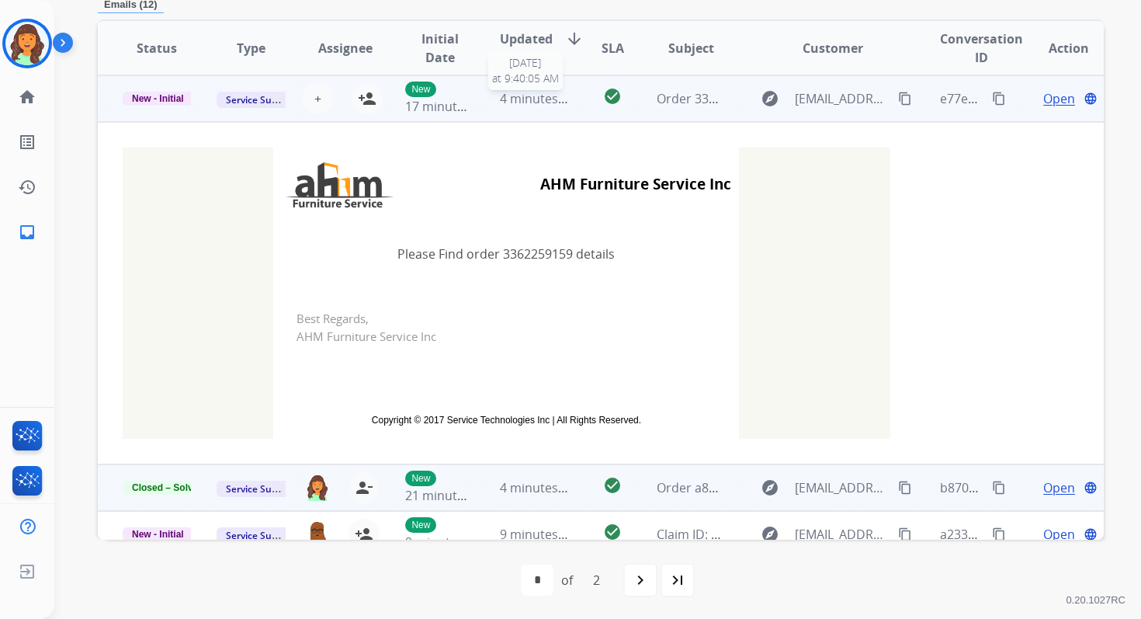
scroll to position [373, 0]
click at [370, 95] on mat-icon "person_add" at bounding box center [367, 98] width 19 height 19
click at [165, 97] on span "New - Initial" at bounding box center [158, 98] width 71 height 14
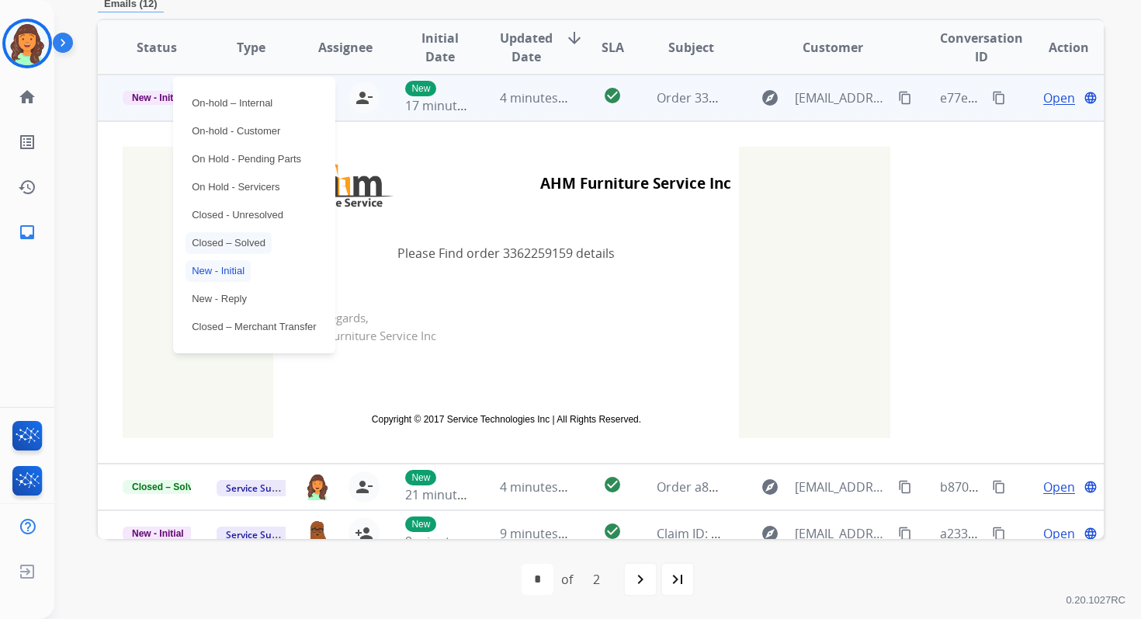
click at [238, 249] on p "Closed – Solved" at bounding box center [229, 243] width 86 height 22
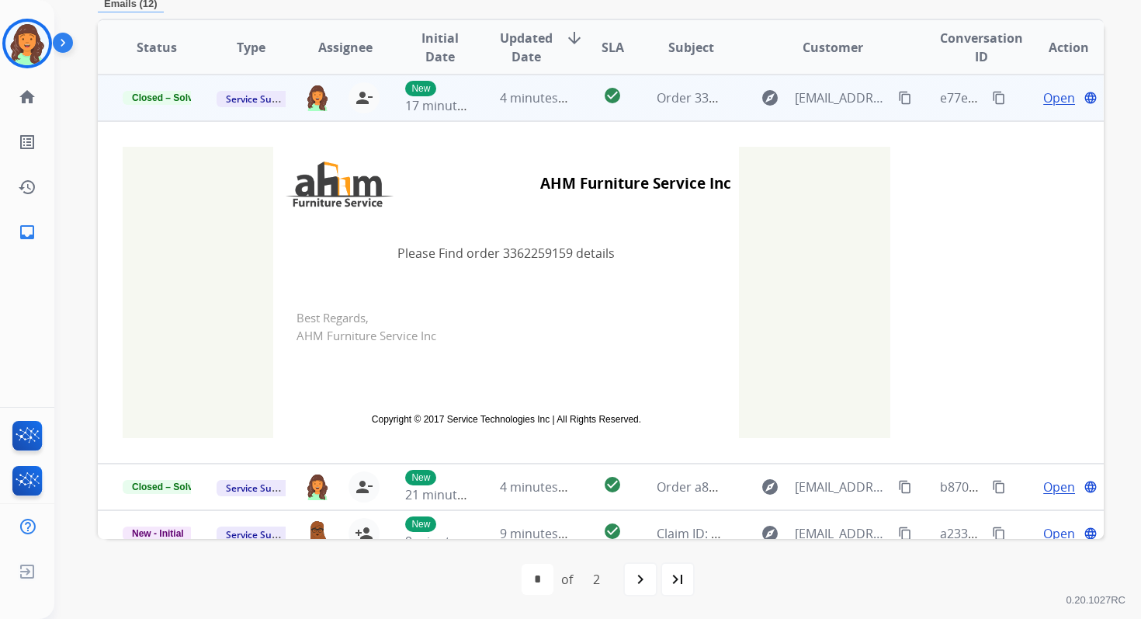
click at [529, 113] on td "4 minutes ago" at bounding box center [522, 98] width 94 height 47
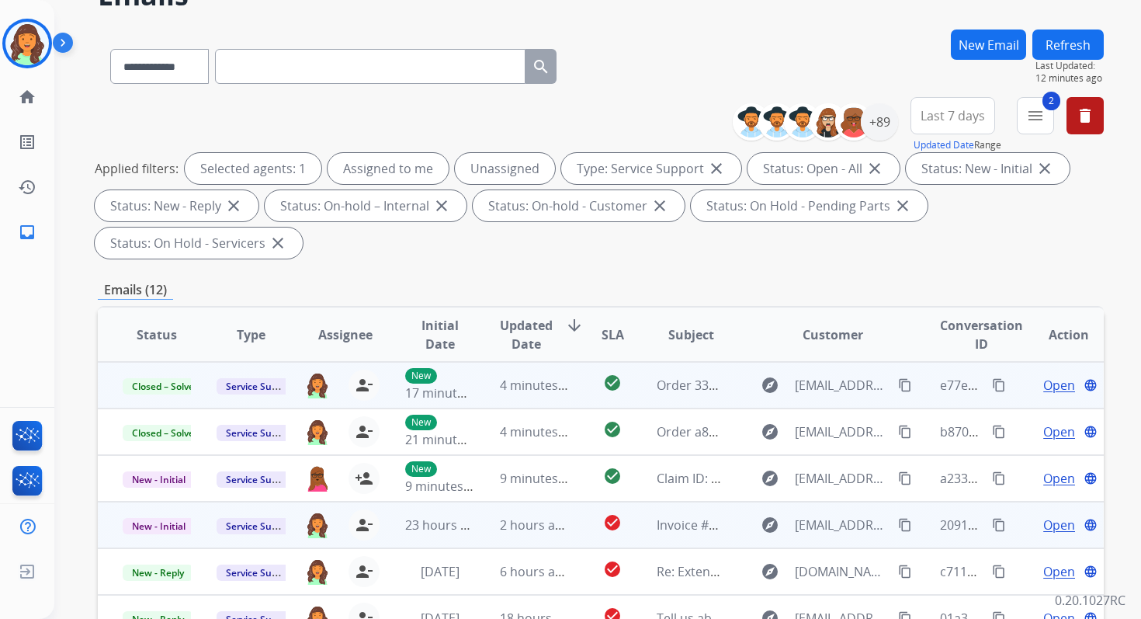
scroll to position [0, 0]
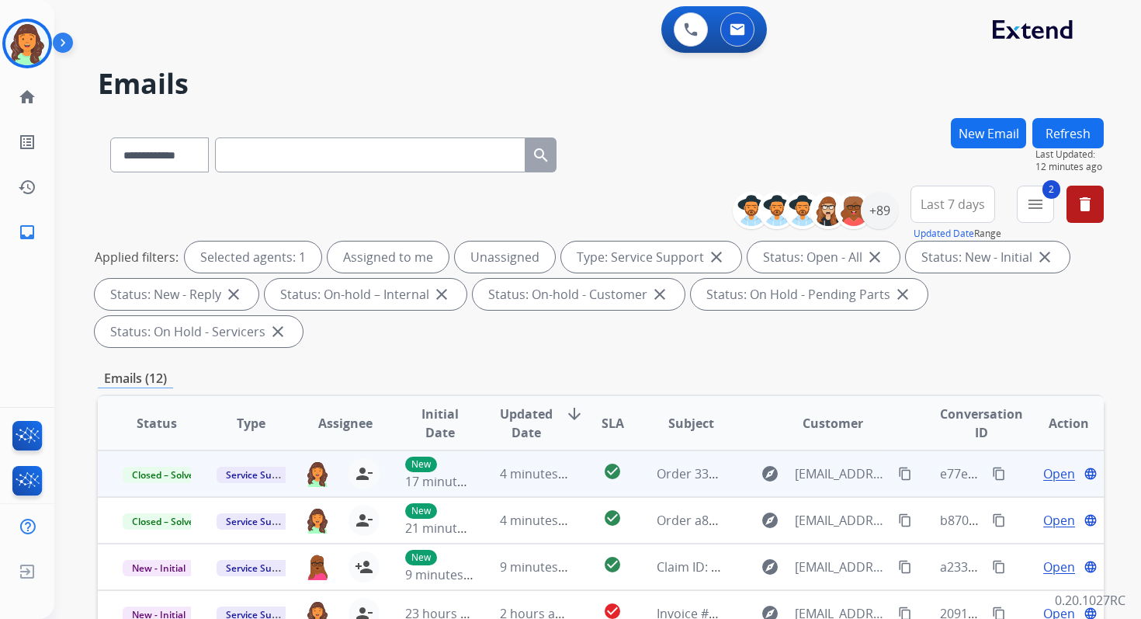
click at [1085, 144] on button "Refresh" at bounding box center [1068, 133] width 71 height 30
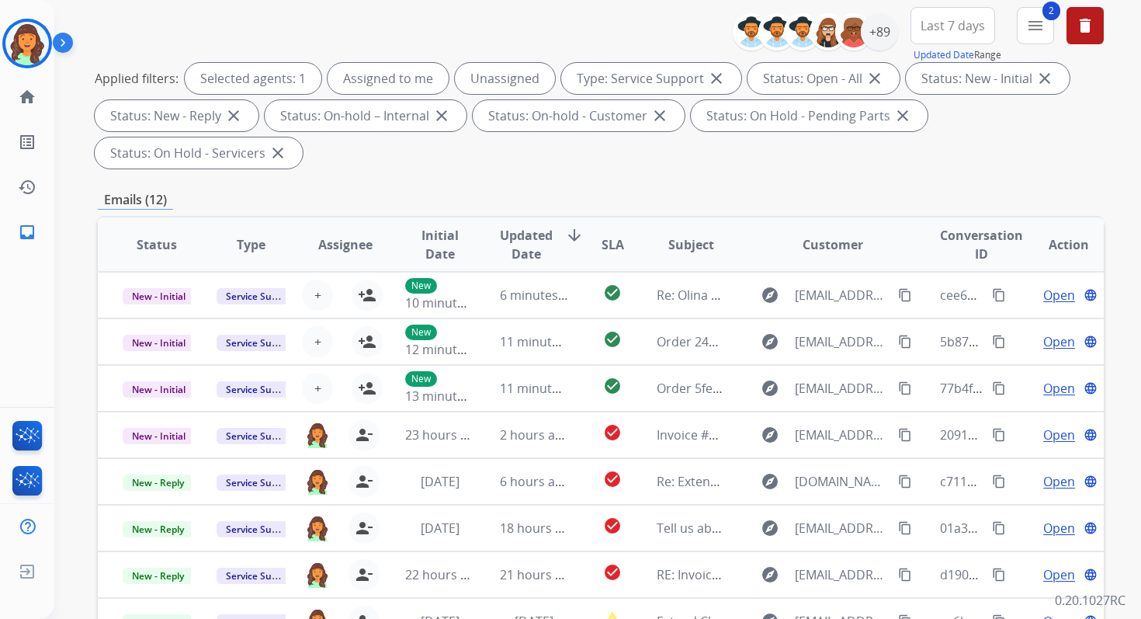
scroll to position [377, 0]
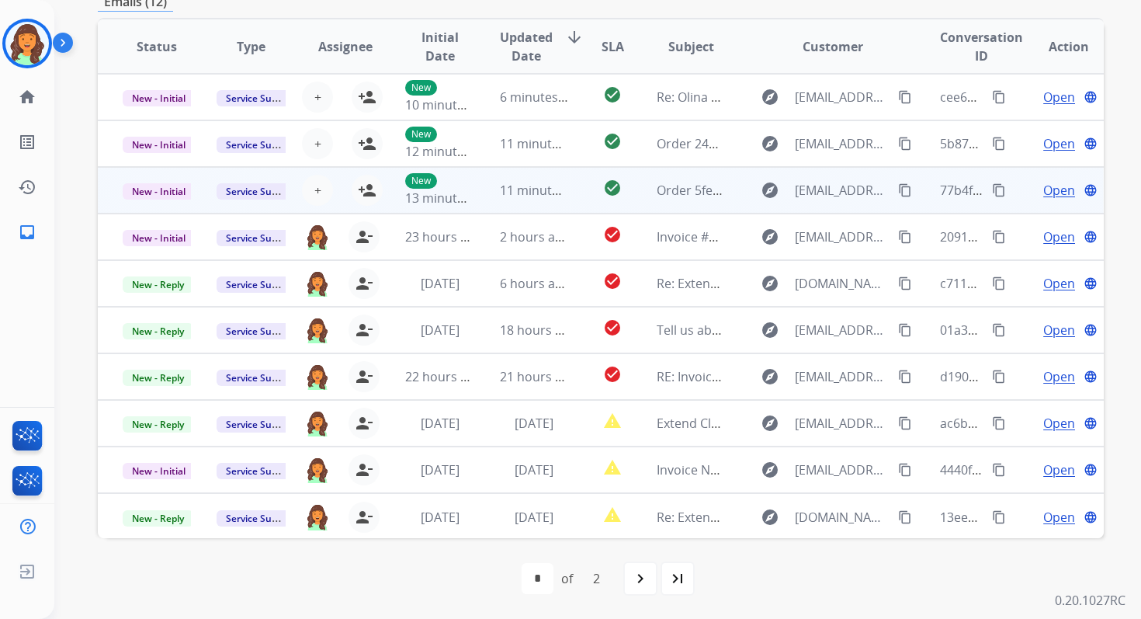
click at [517, 201] on td "11 minutes ago" at bounding box center [522, 190] width 94 height 47
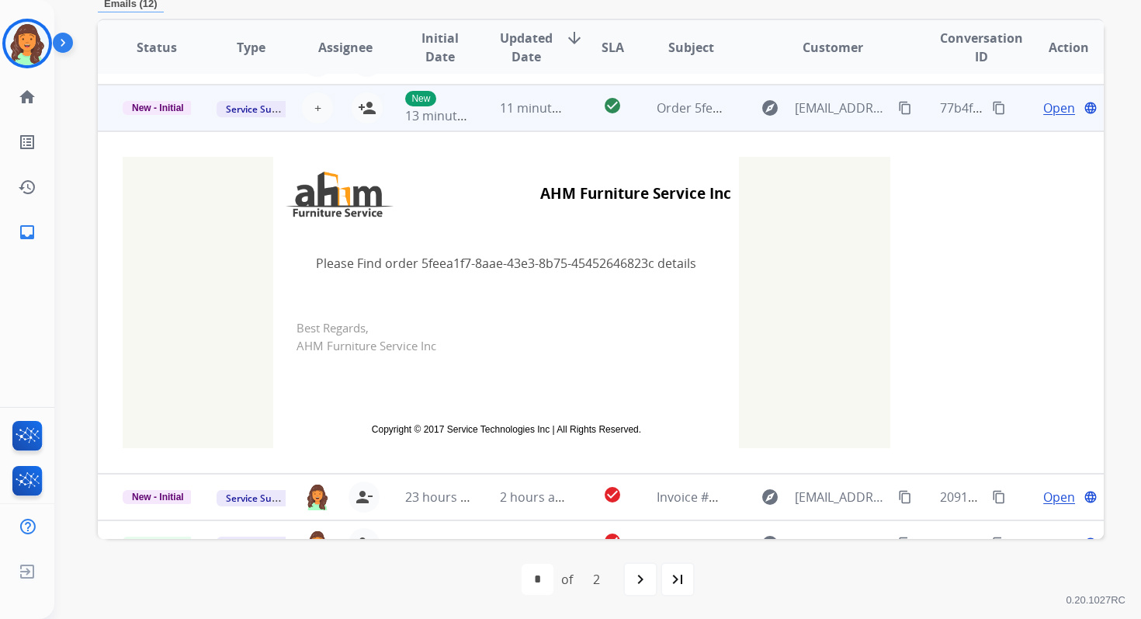
scroll to position [93, 0]
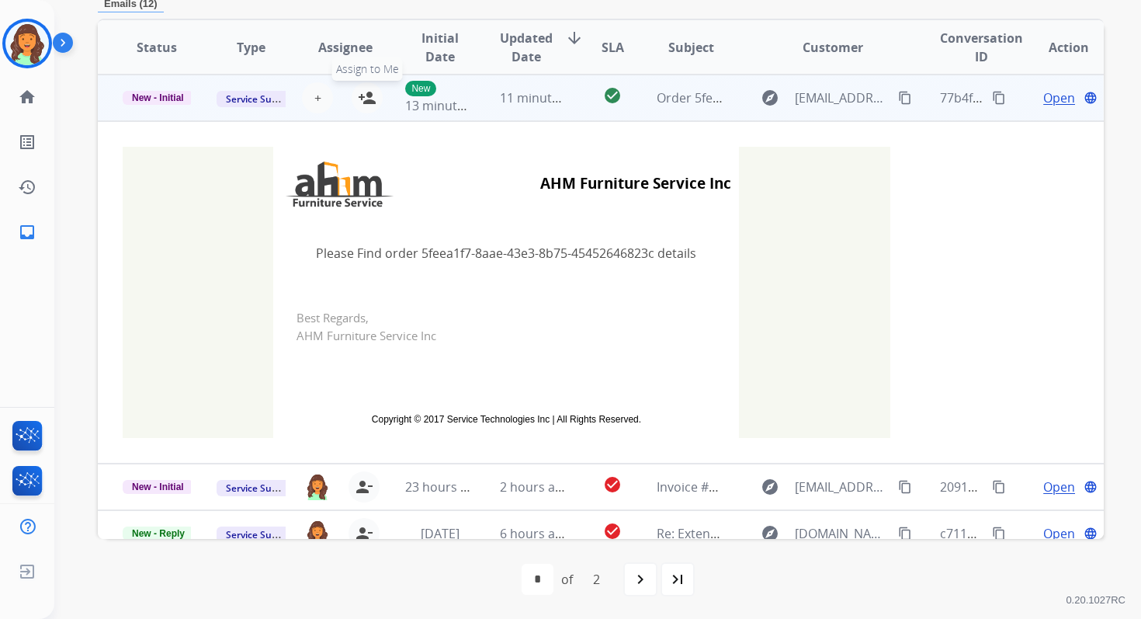
click at [368, 102] on mat-icon "person_add" at bounding box center [367, 98] width 19 height 19
click at [167, 97] on span "New - Initial" at bounding box center [158, 98] width 71 height 14
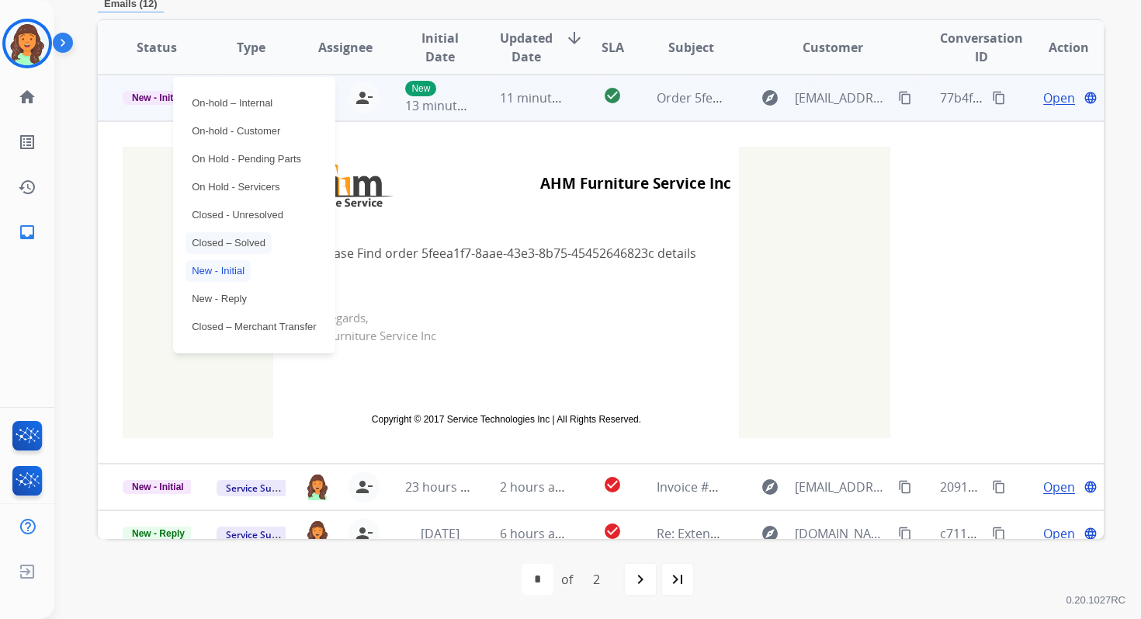
click at [224, 245] on p "Closed – Solved" at bounding box center [229, 243] width 86 height 22
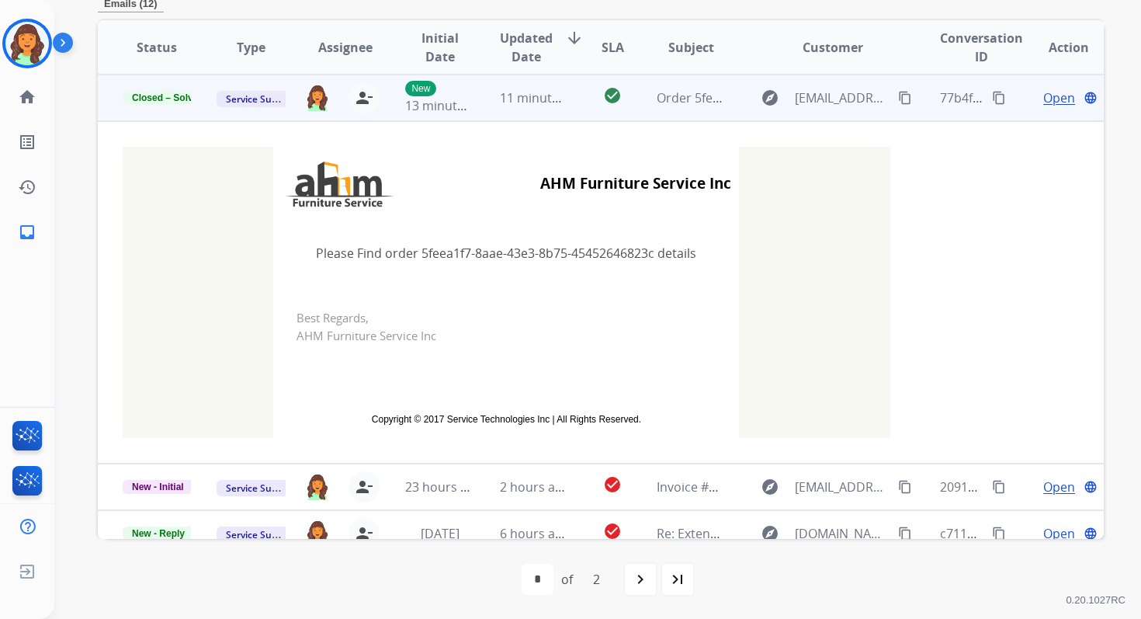
scroll to position [0, 0]
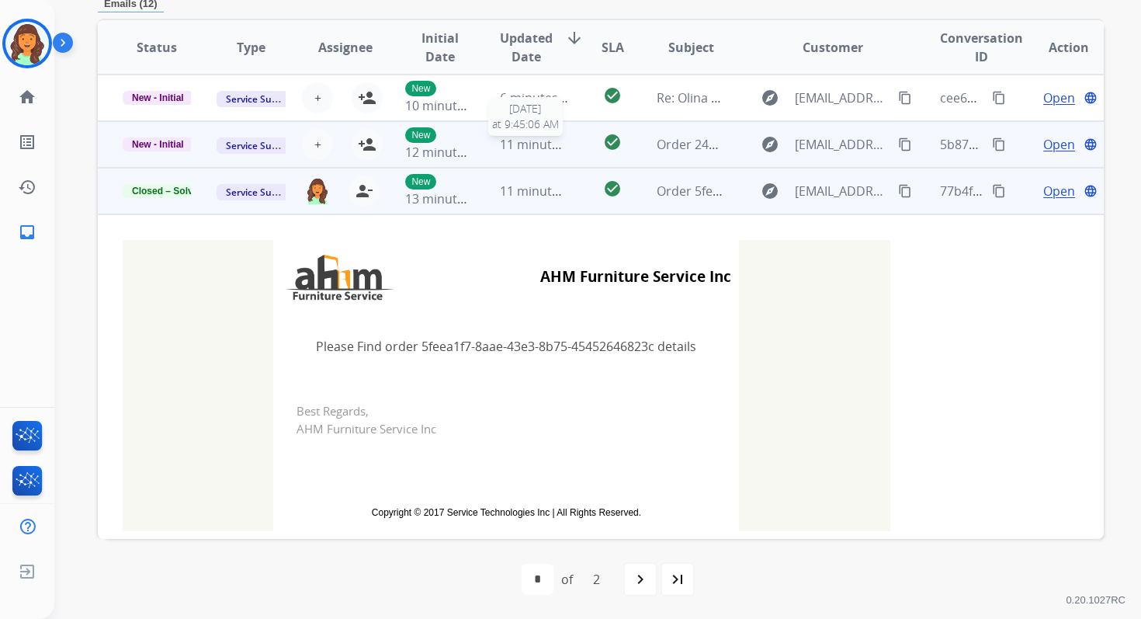
click at [515, 152] on div "11 minutes ago" at bounding box center [534, 144] width 68 height 19
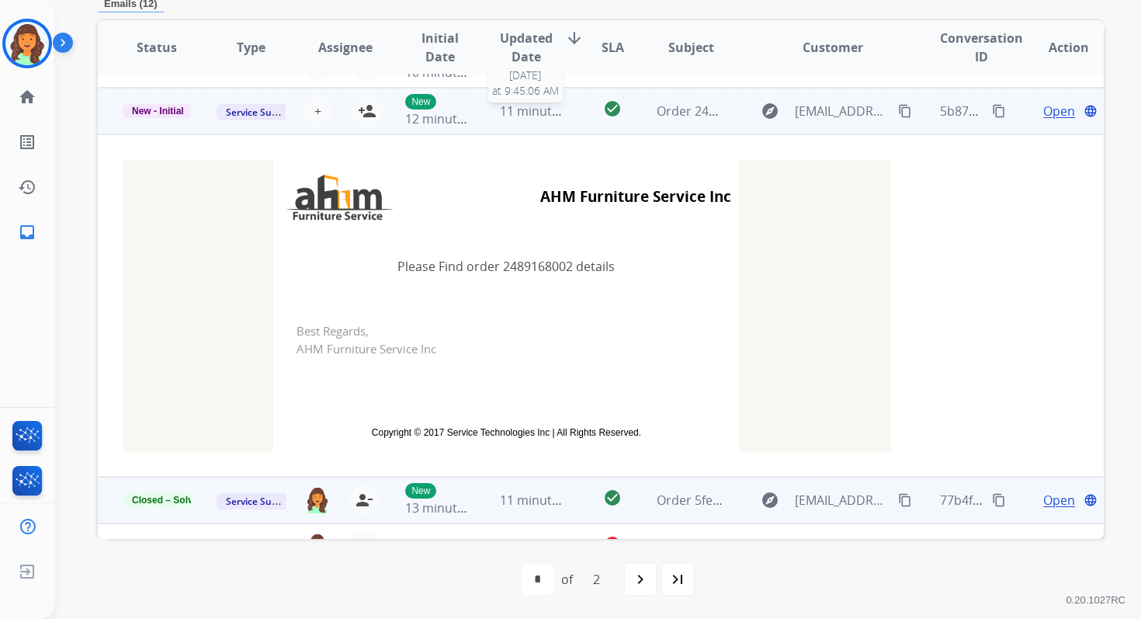
scroll to position [47, 0]
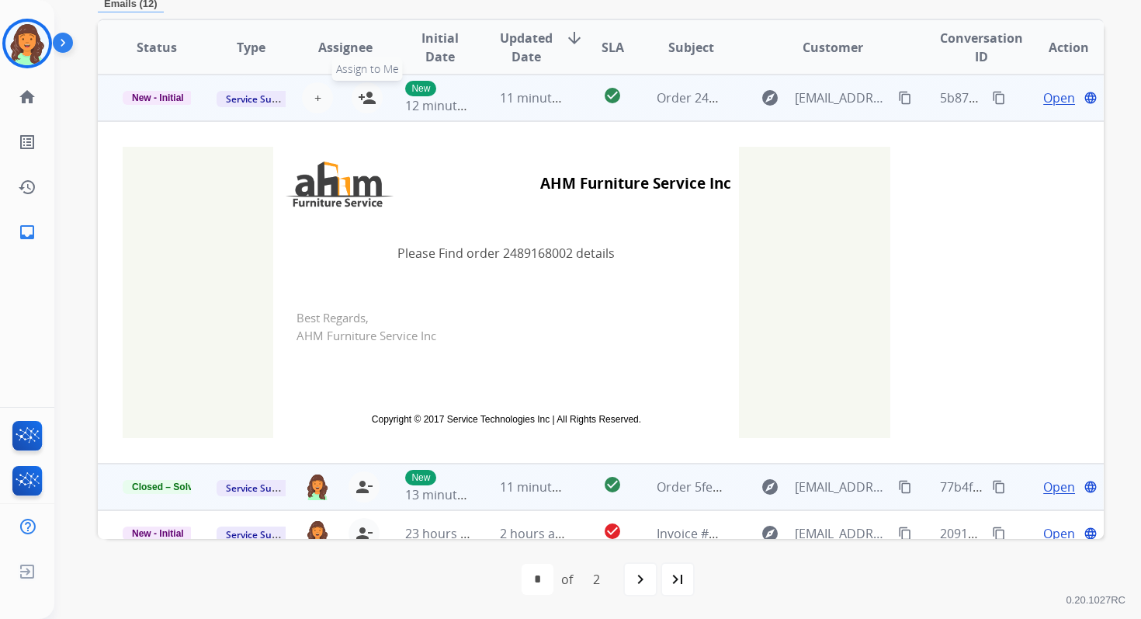
click at [361, 105] on mat-icon "person_add" at bounding box center [367, 98] width 19 height 19
click at [167, 92] on span "New - Initial" at bounding box center [158, 98] width 71 height 14
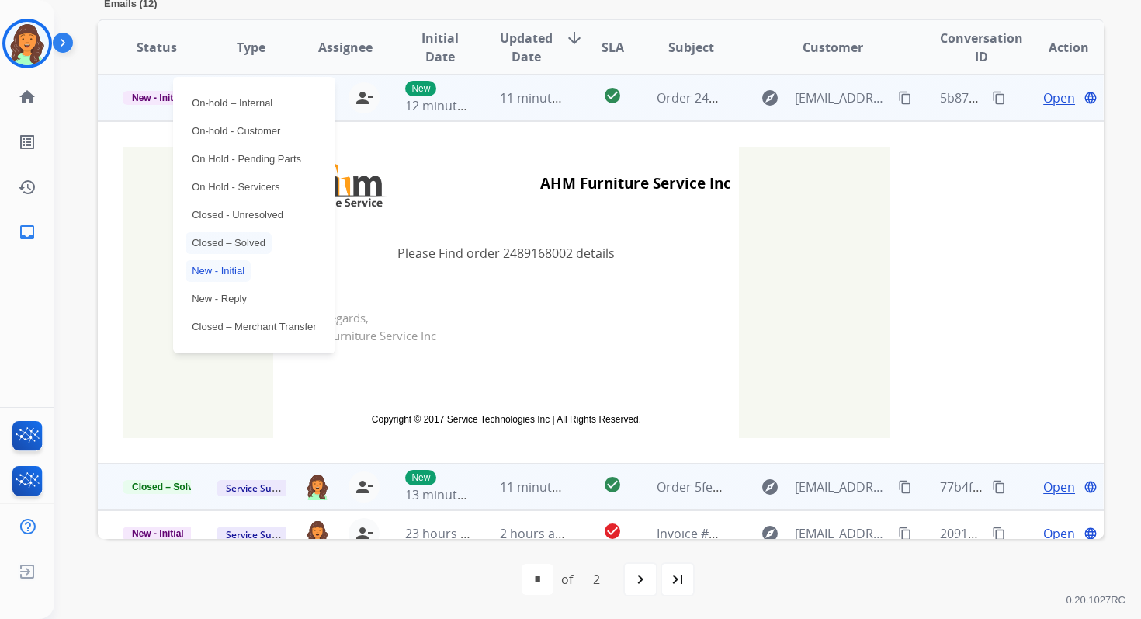
click at [223, 246] on p "Closed – Solved" at bounding box center [229, 243] width 86 height 22
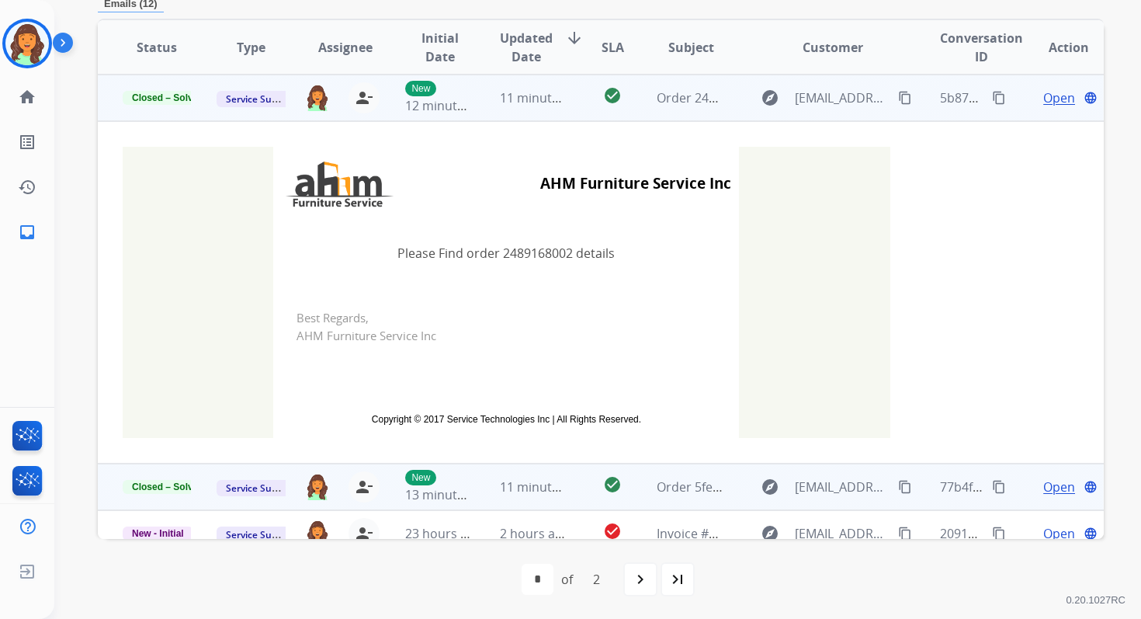
scroll to position [0, 0]
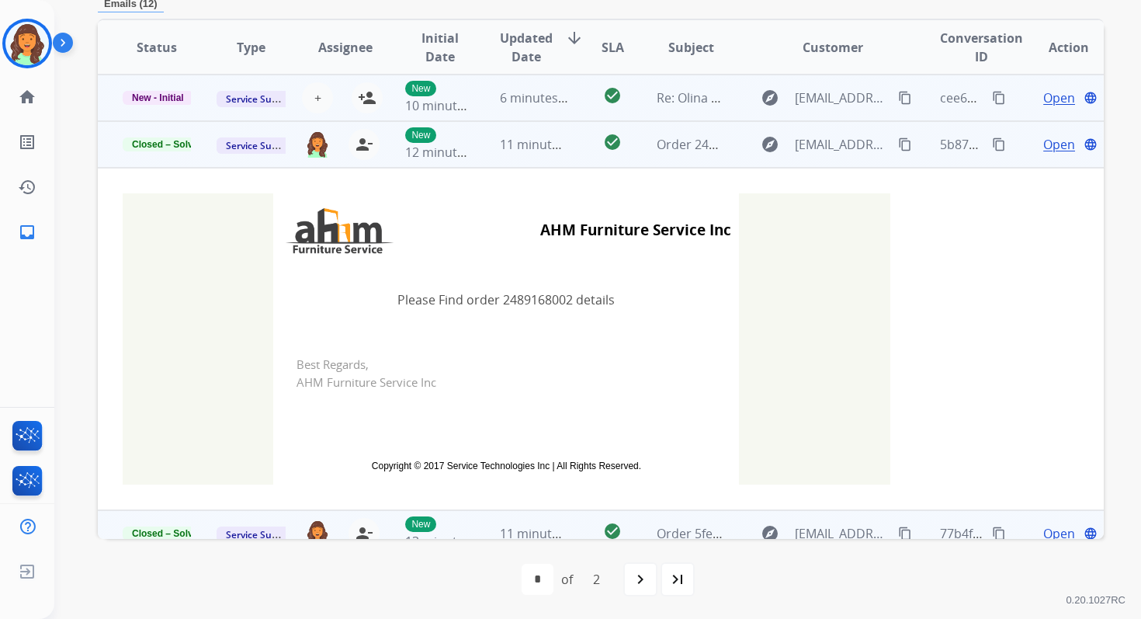
click at [569, 104] on td "check_circle" at bounding box center [600, 98] width 63 height 47
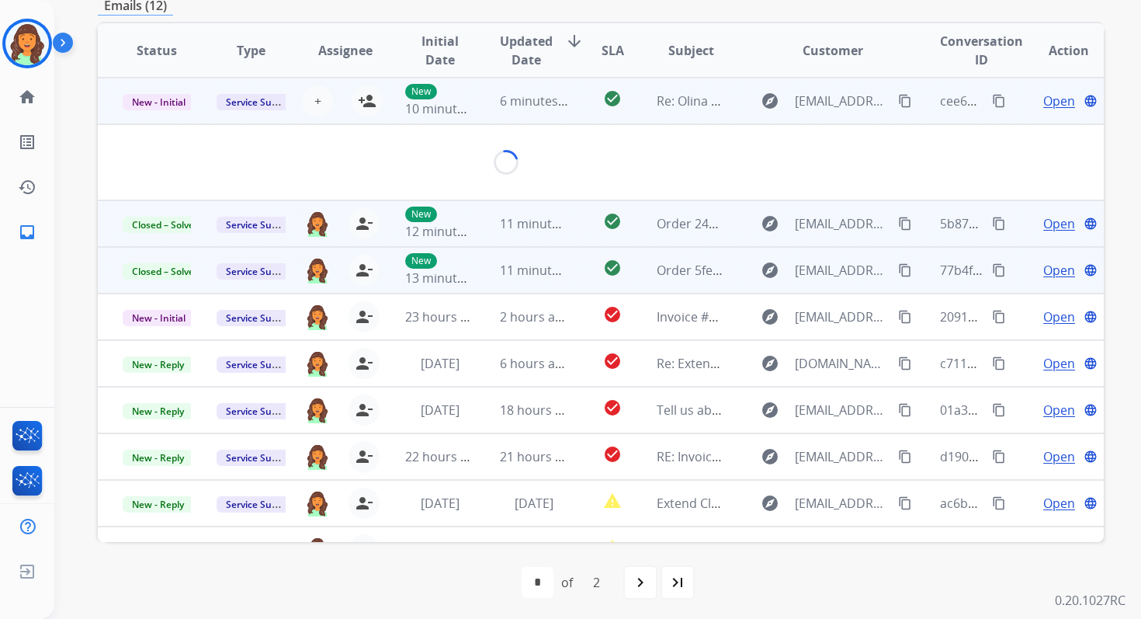
scroll to position [372, 0]
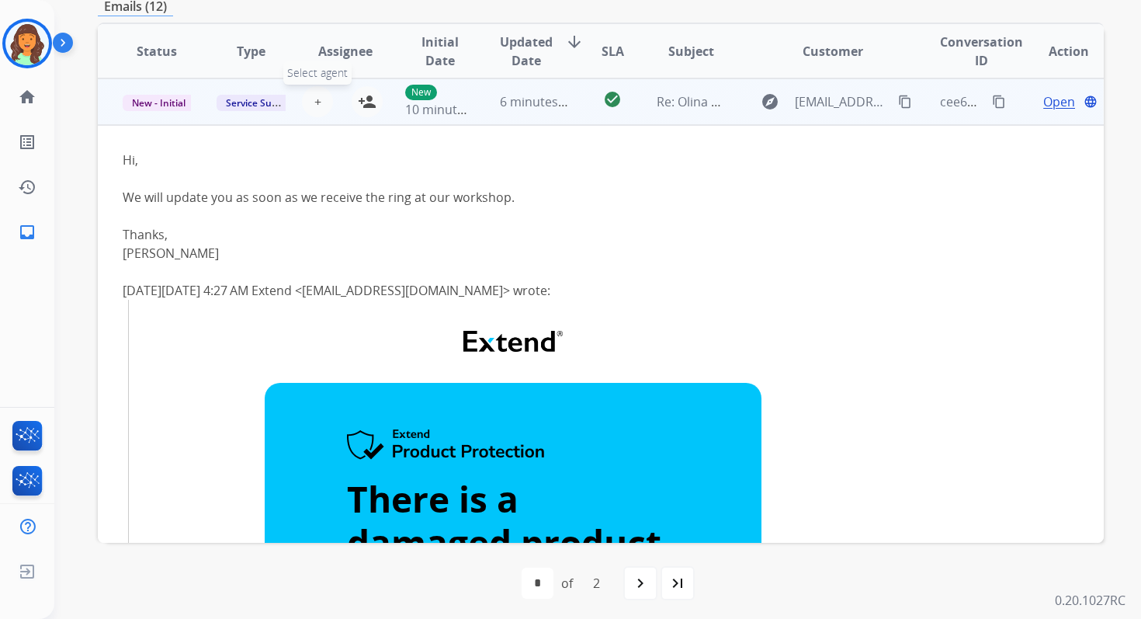
click at [318, 103] on span "+" at bounding box center [317, 101] width 7 height 19
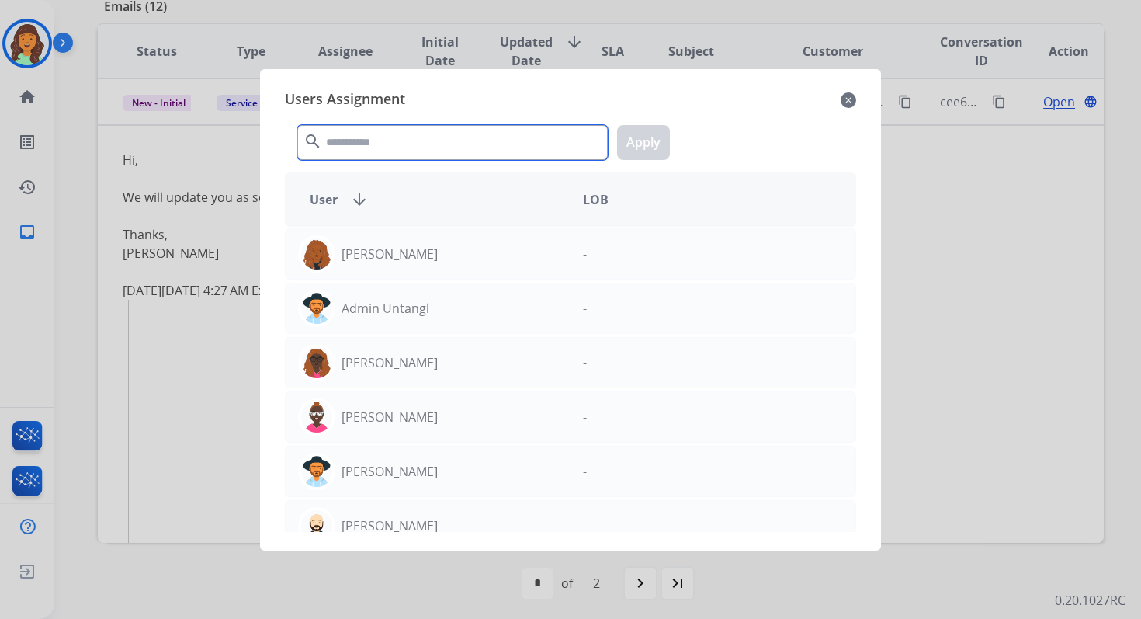
click at [409, 150] on input "text" at bounding box center [452, 142] width 311 height 35
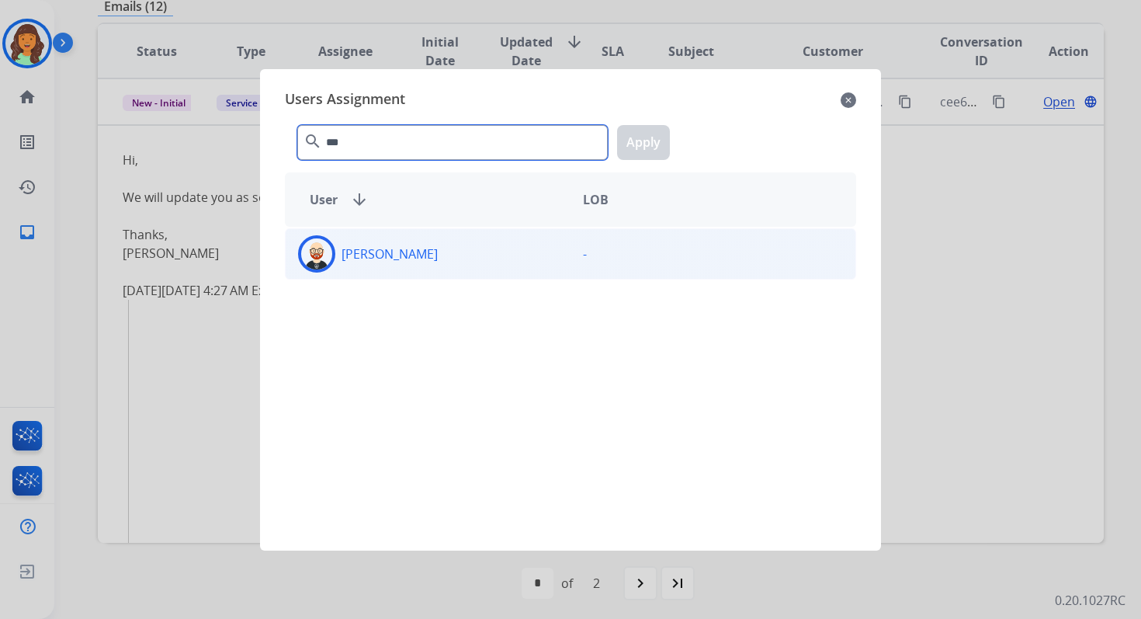
type input "***"
click at [443, 252] on div "[PERSON_NAME]" at bounding box center [428, 253] width 285 height 37
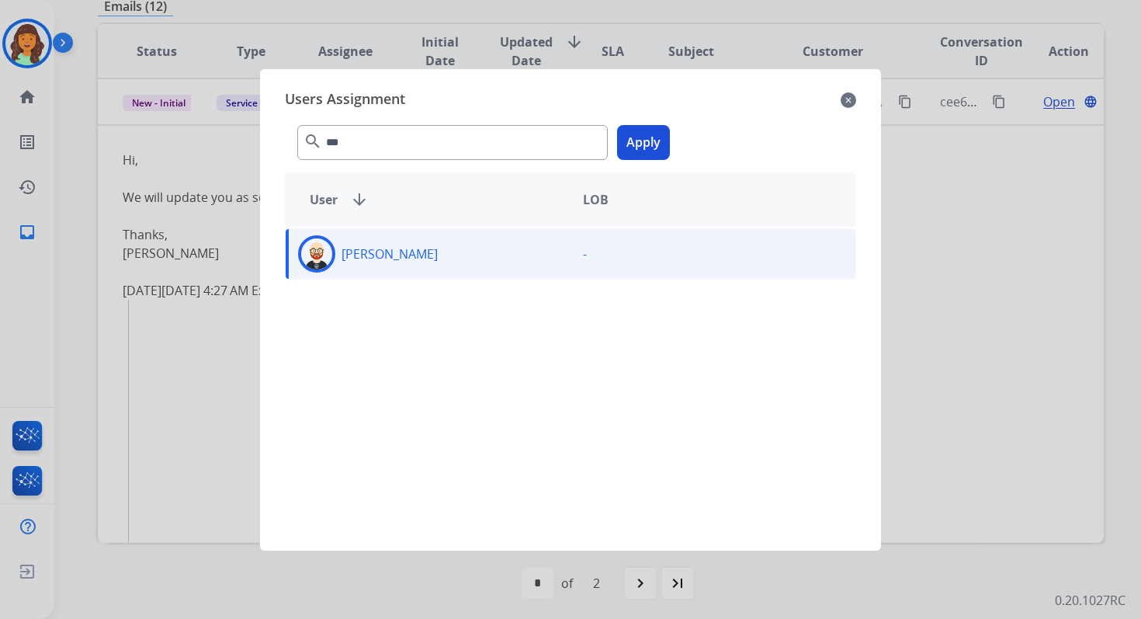
click at [658, 145] on button "Apply" at bounding box center [643, 142] width 53 height 35
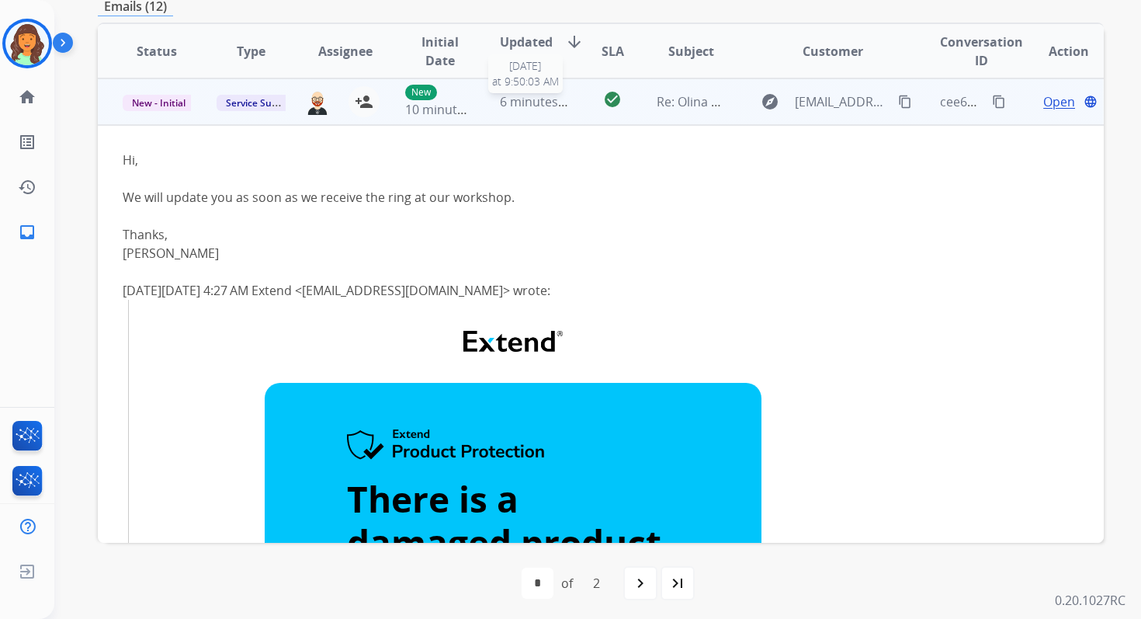
click at [521, 103] on span "6 minutes ago" at bounding box center [541, 101] width 83 height 17
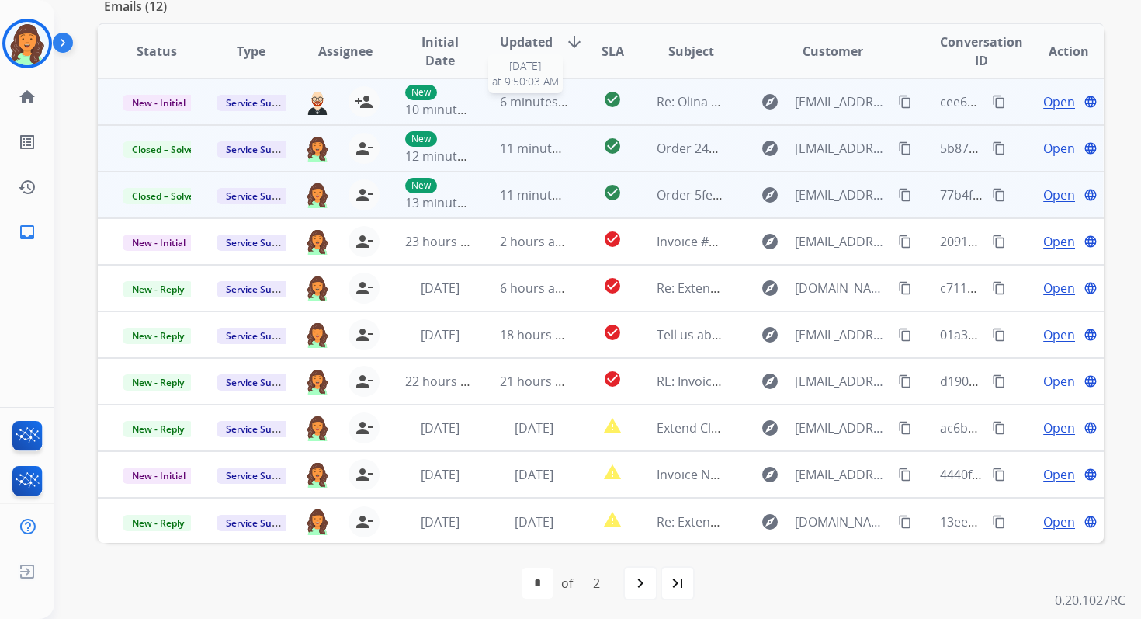
scroll to position [0, 0]
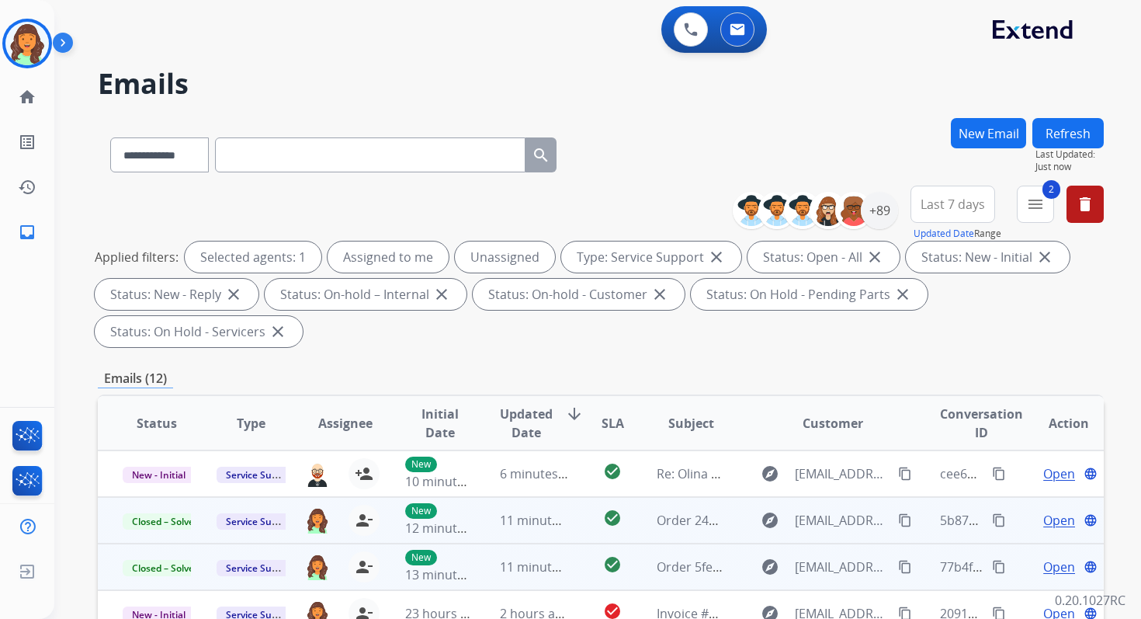
click at [1049, 112] on div "**********" at bounding box center [579, 365] width 1050 height 619
click at [1060, 141] on button "Refresh" at bounding box center [1068, 133] width 71 height 30
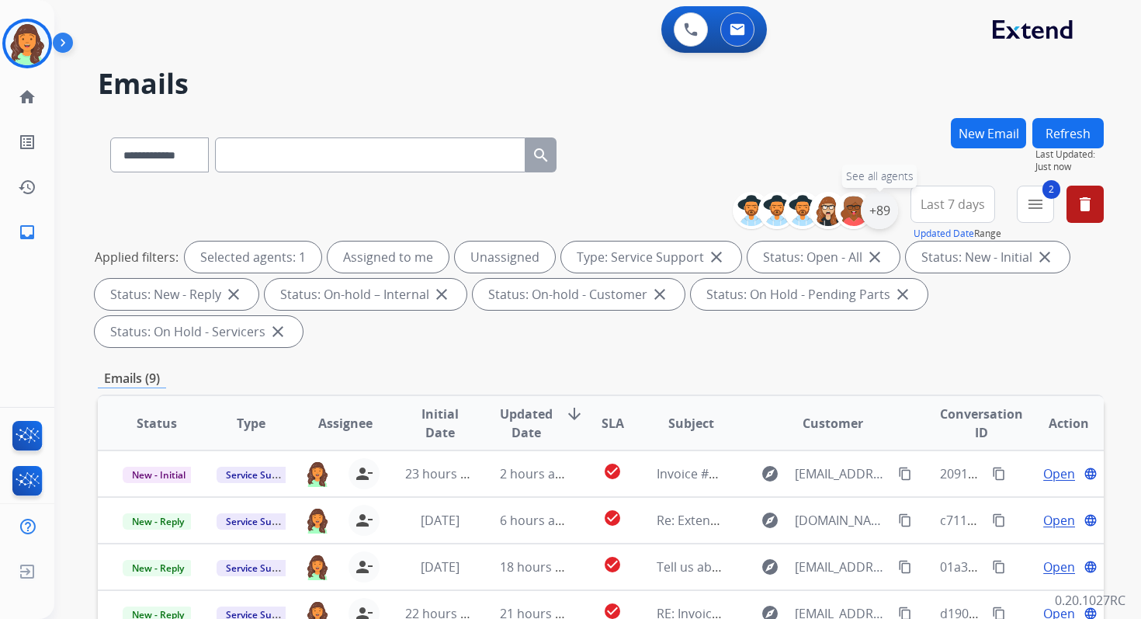
click at [887, 215] on div "+89" at bounding box center [879, 210] width 37 height 37
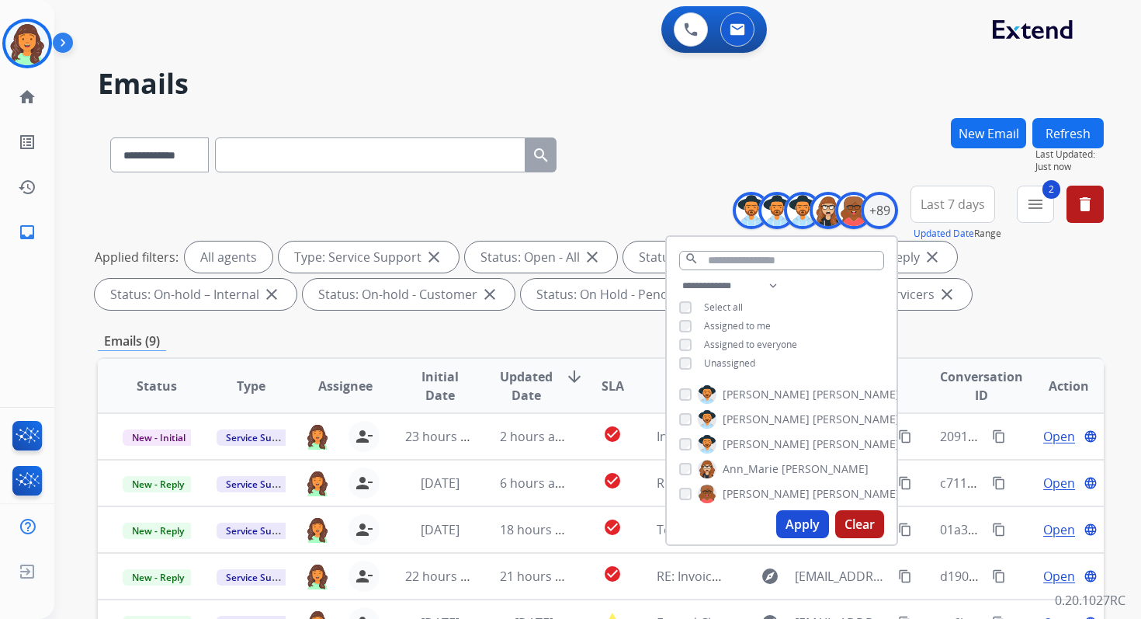
click at [804, 519] on button "Apply" at bounding box center [802, 524] width 53 height 28
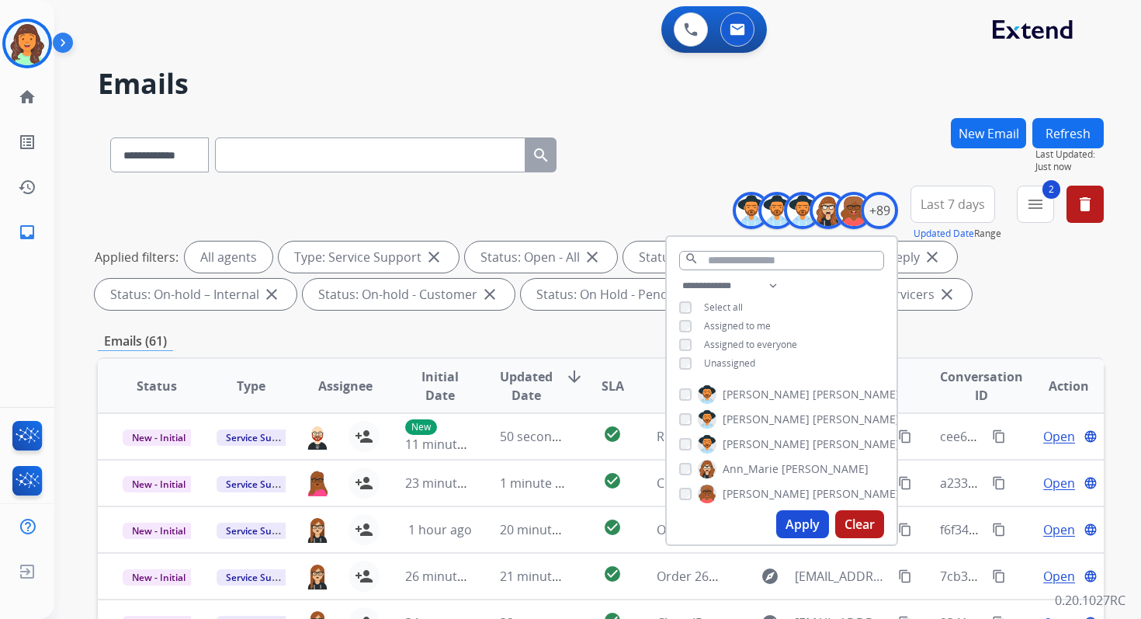
click at [625, 332] on div "Emails (61)" at bounding box center [601, 340] width 1006 height 19
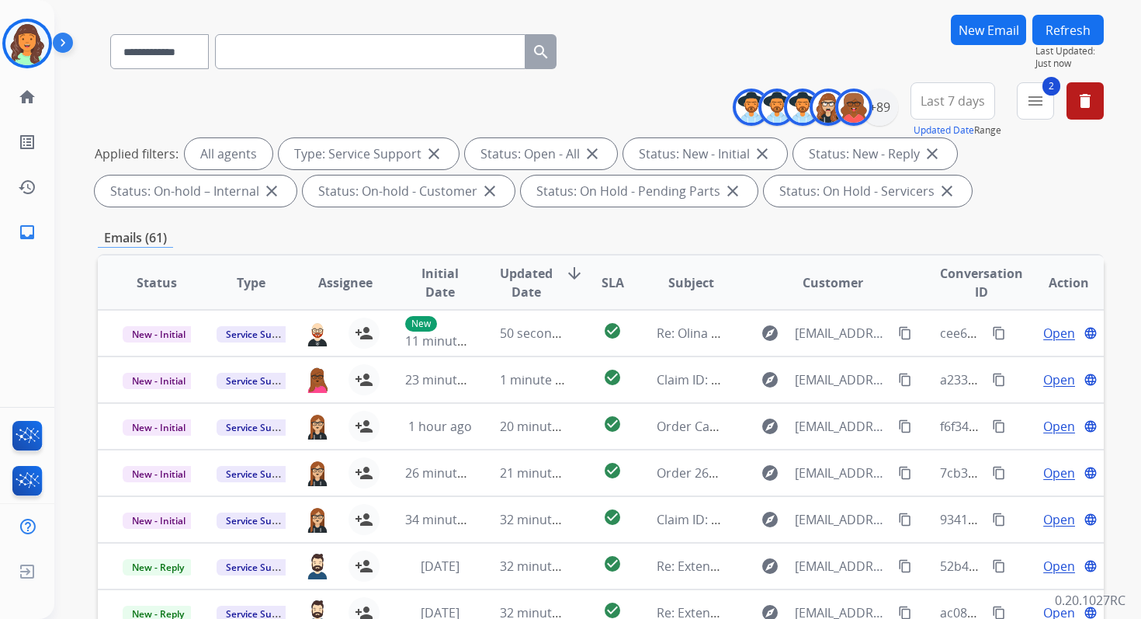
scroll to position [339, 0]
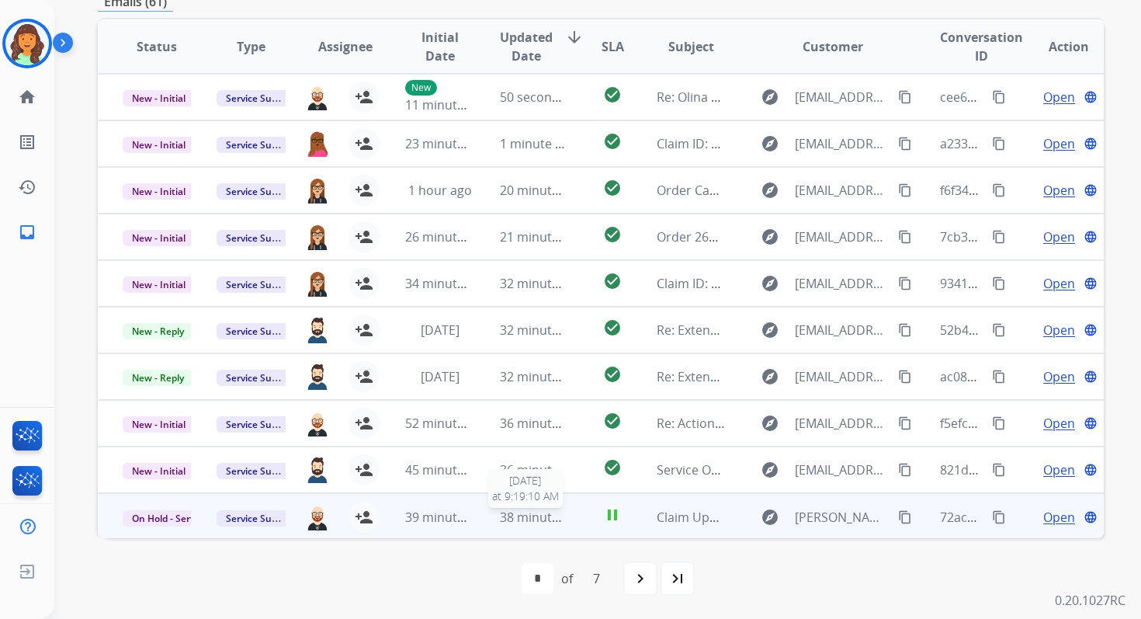
click at [536, 518] on span "38 minutes ago" at bounding box center [545, 517] width 90 height 17
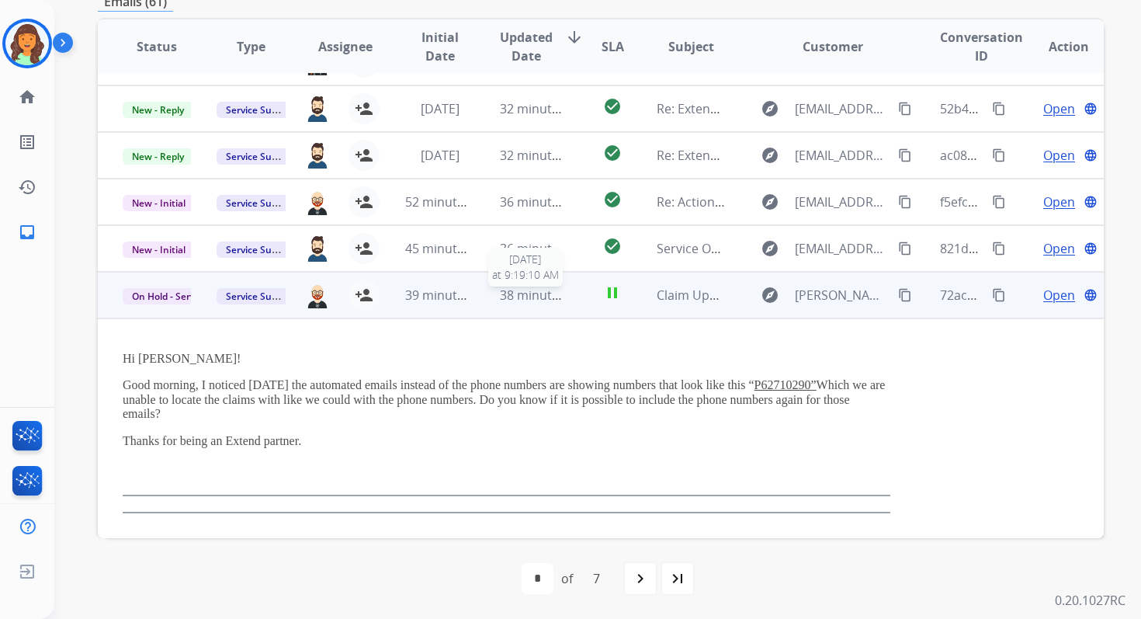
scroll to position [230, 0]
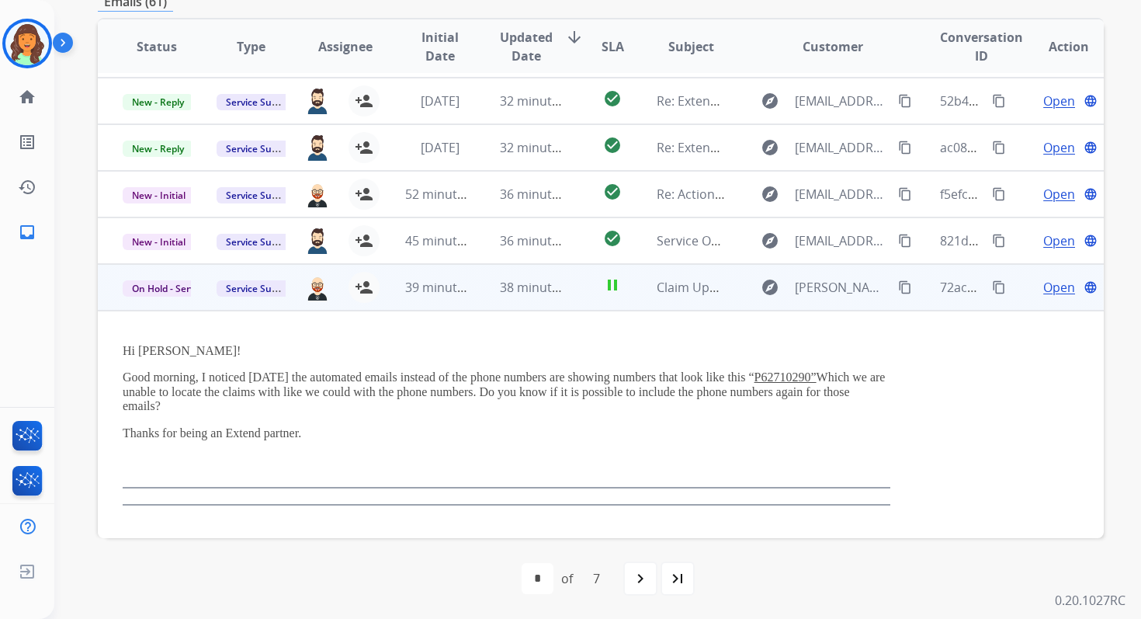
click at [520, 300] on td "38 minutes ago" at bounding box center [522, 287] width 94 height 47
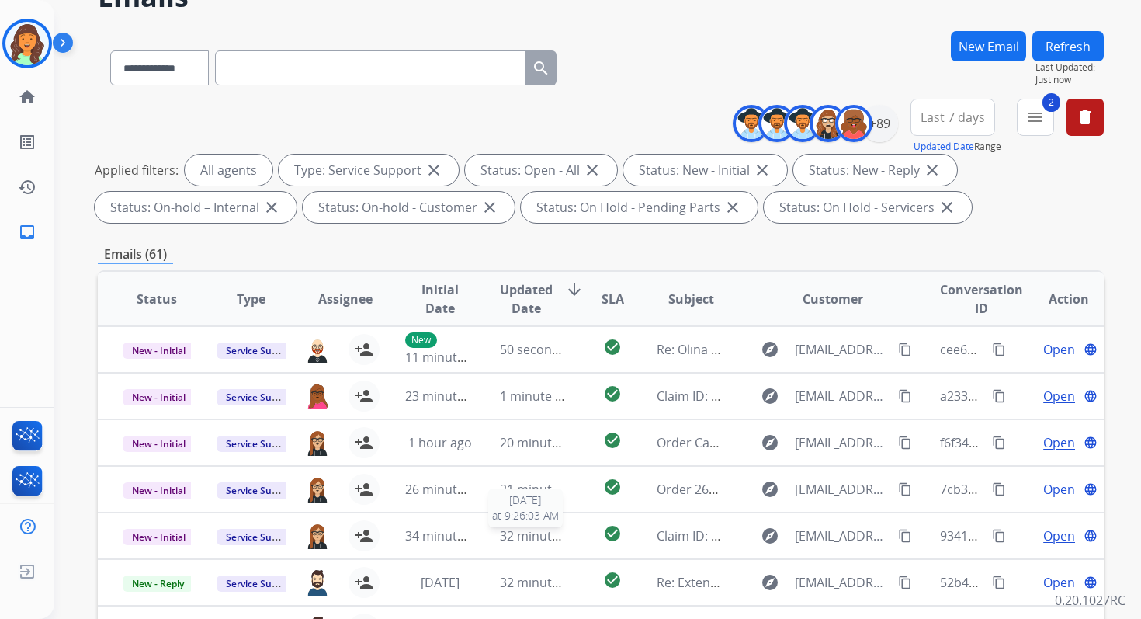
scroll to position [0, 0]
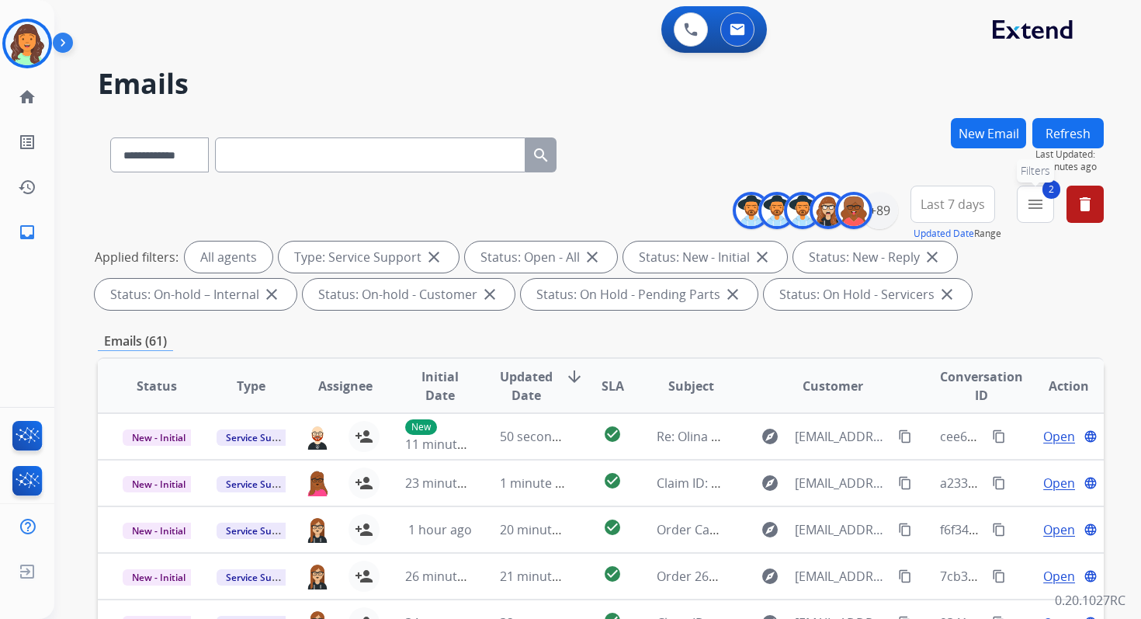
click at [1033, 217] on button "2 menu Filters" at bounding box center [1035, 204] width 37 height 37
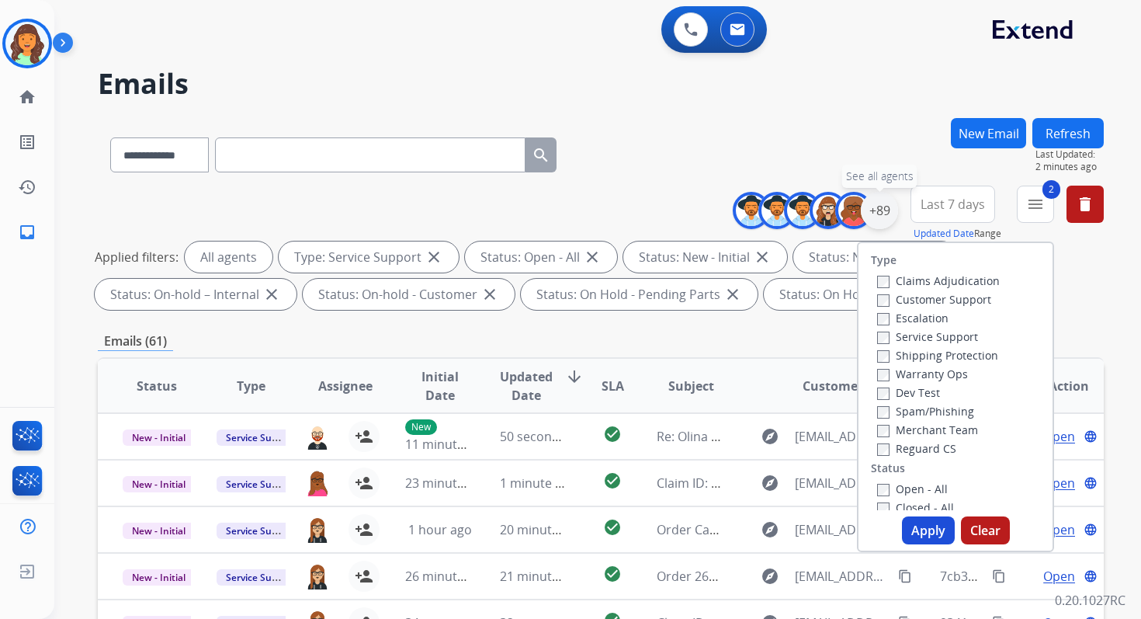
click at [874, 216] on div "+89" at bounding box center [879, 210] width 37 height 37
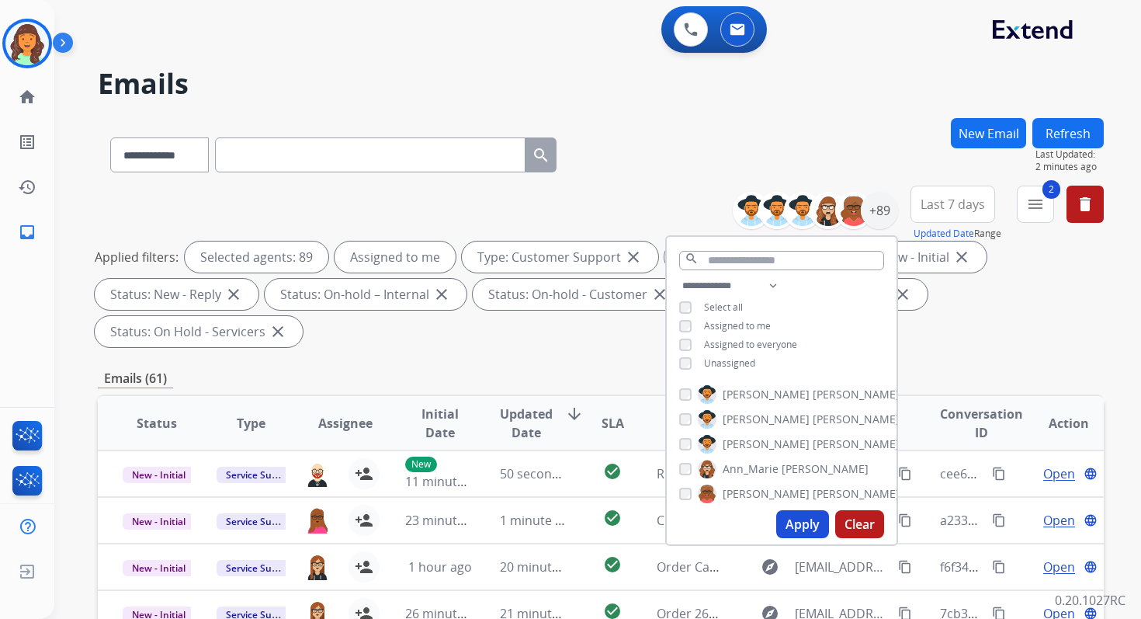
click at [802, 529] on button "Apply" at bounding box center [802, 524] width 53 height 28
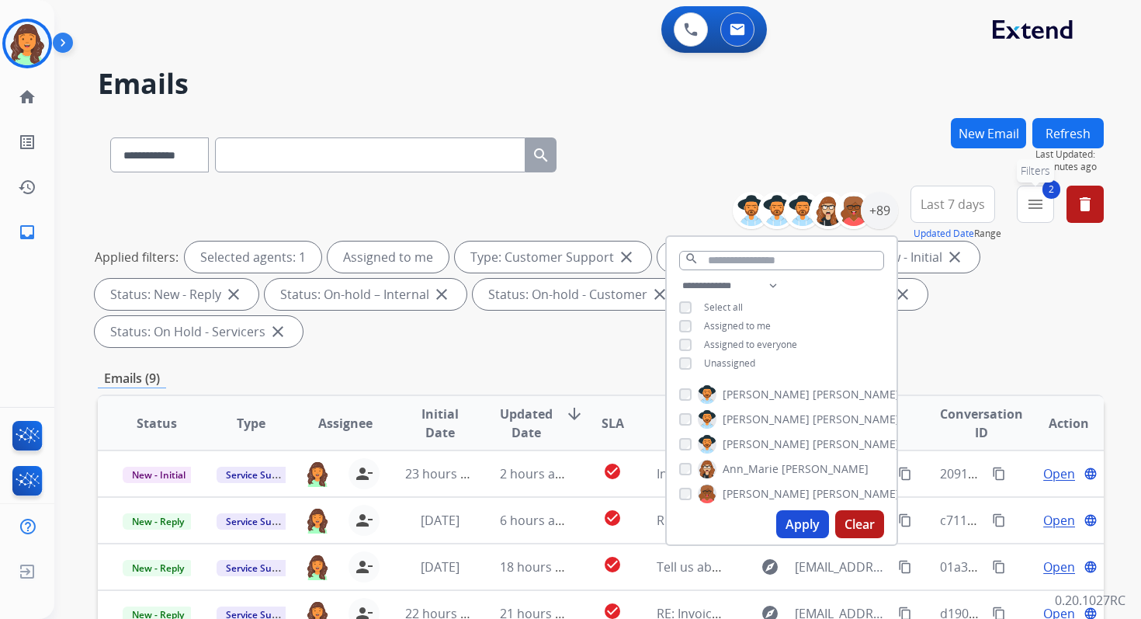
click at [1023, 202] on button "2 menu Filters" at bounding box center [1035, 204] width 37 height 37
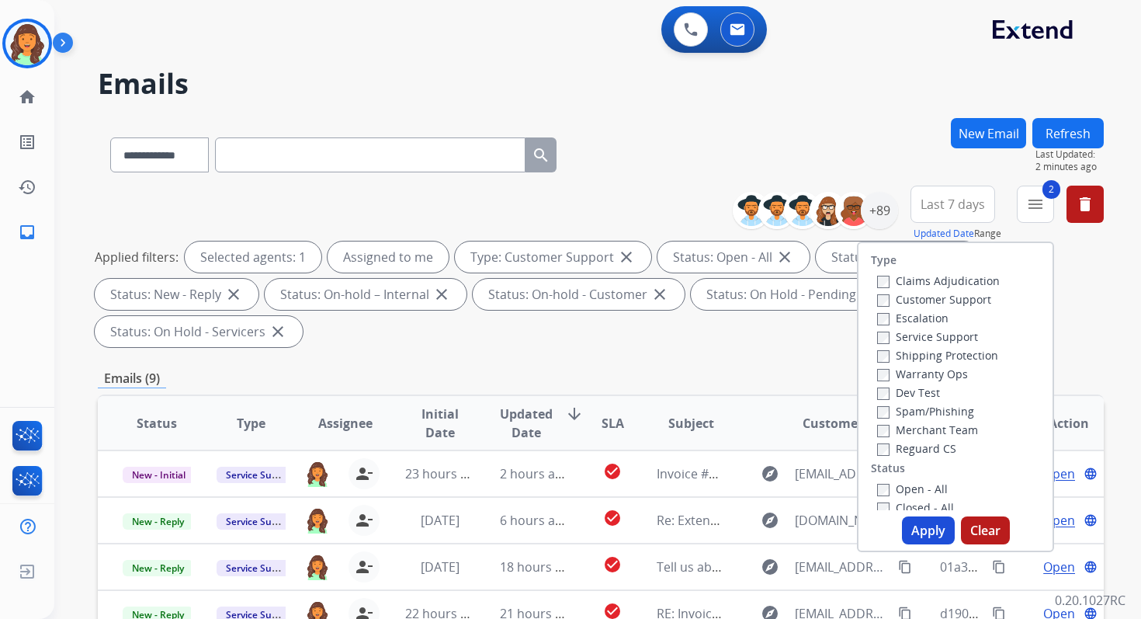
click at [920, 533] on button "Apply" at bounding box center [928, 530] width 53 height 28
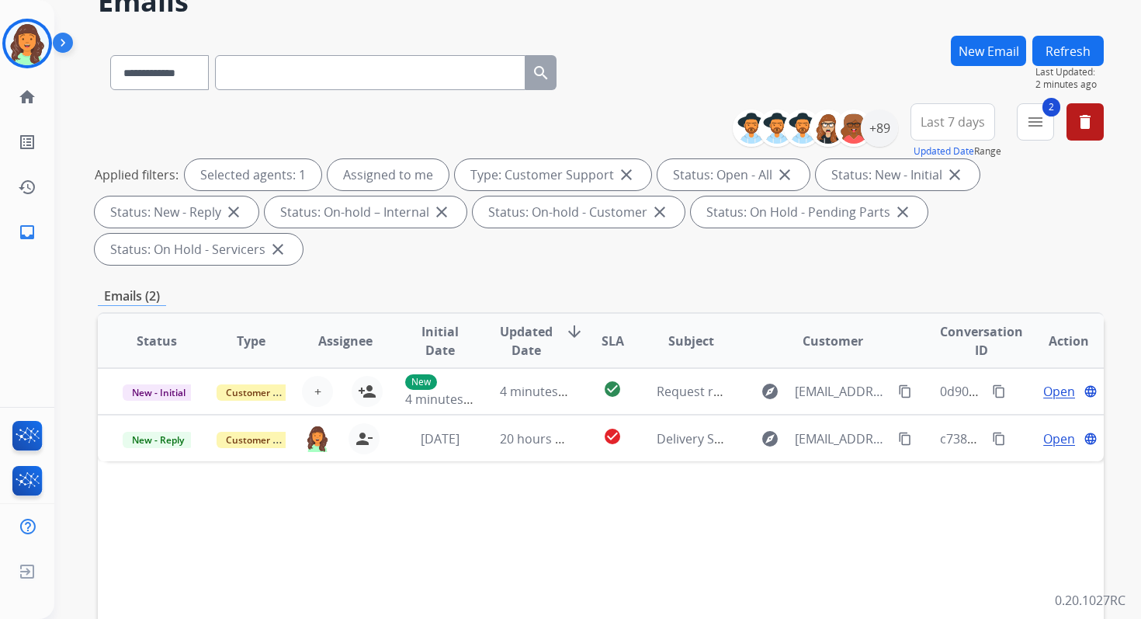
scroll to position [143, 0]
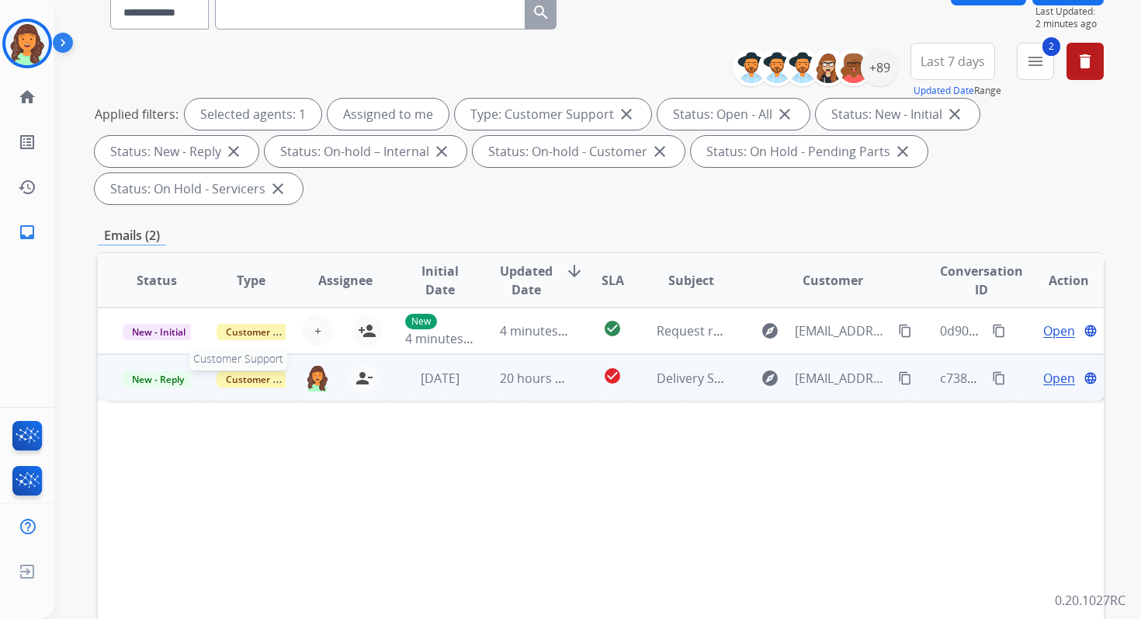
click at [254, 371] on span "Customer Support" at bounding box center [267, 379] width 101 height 16
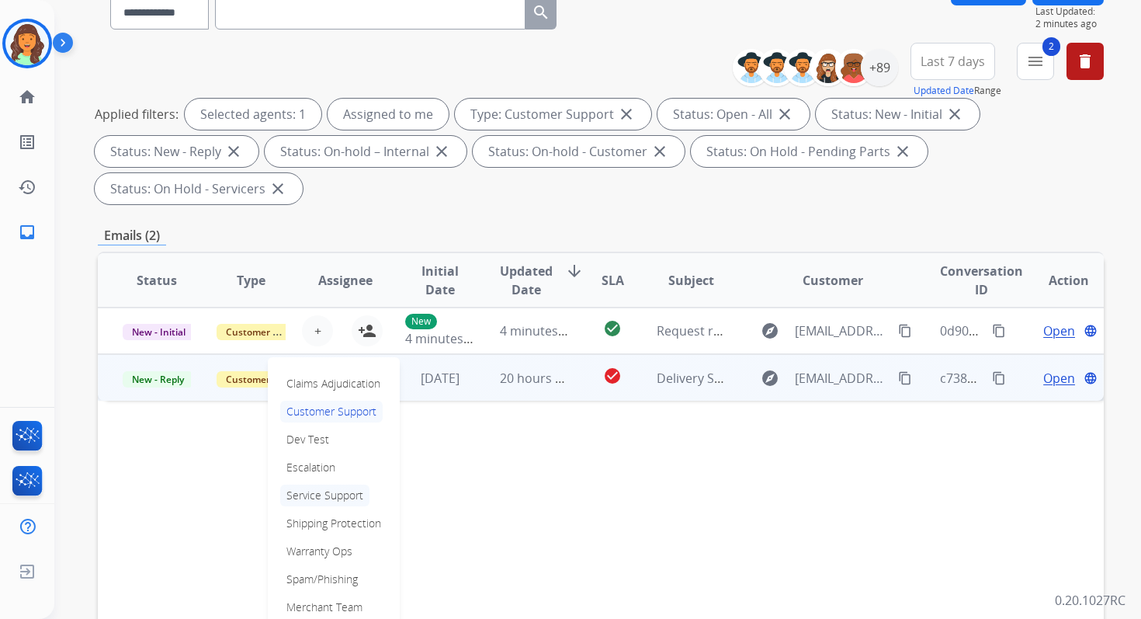
click at [321, 491] on p "Service Support" at bounding box center [324, 495] width 89 height 22
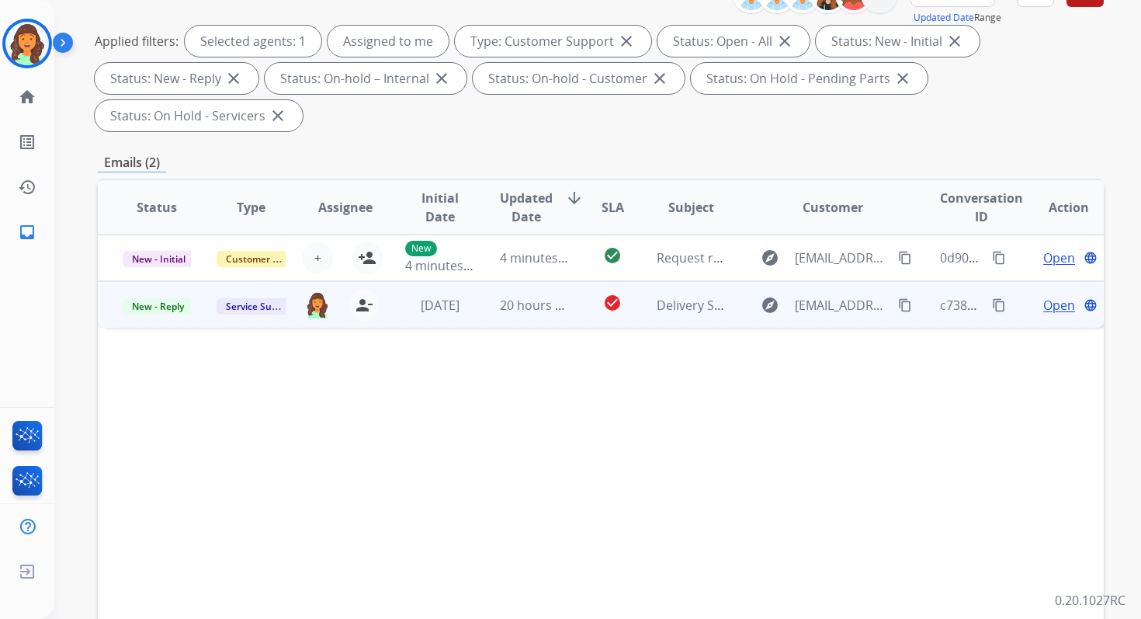
scroll to position [253, 0]
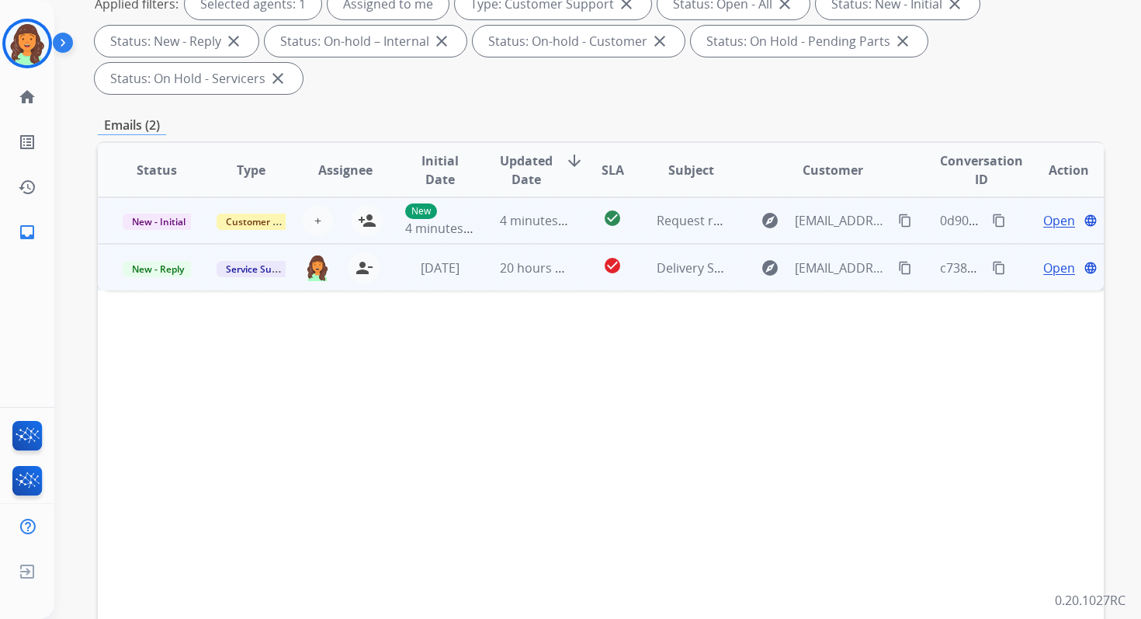
click at [569, 227] on td "check_circle" at bounding box center [600, 220] width 63 height 47
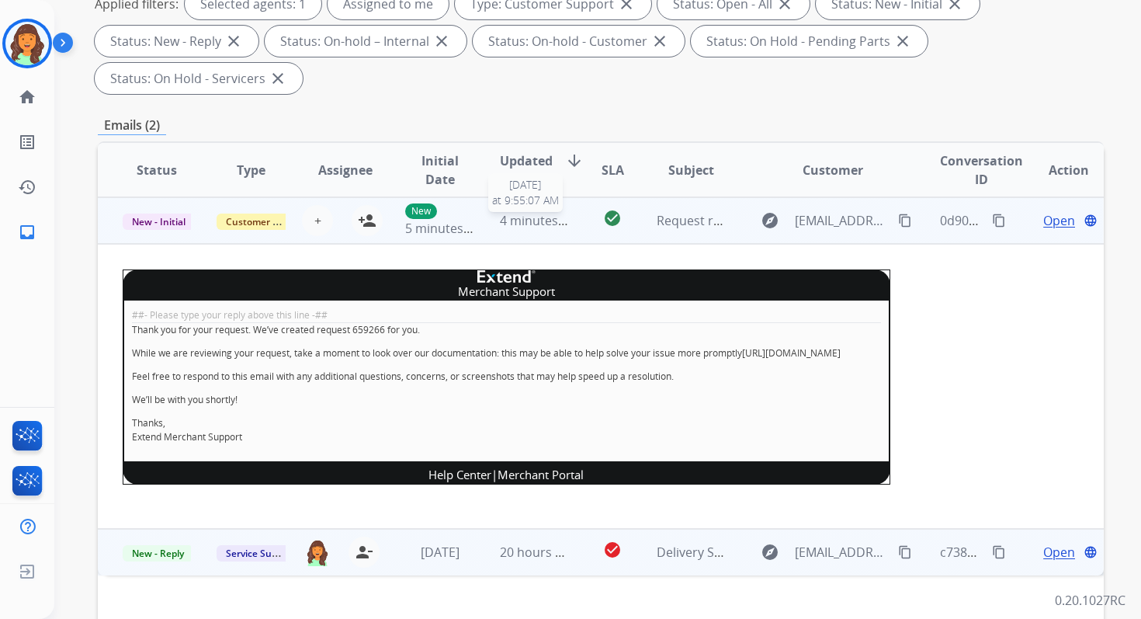
click at [553, 229] on div "4 minutes ago" at bounding box center [534, 220] width 68 height 19
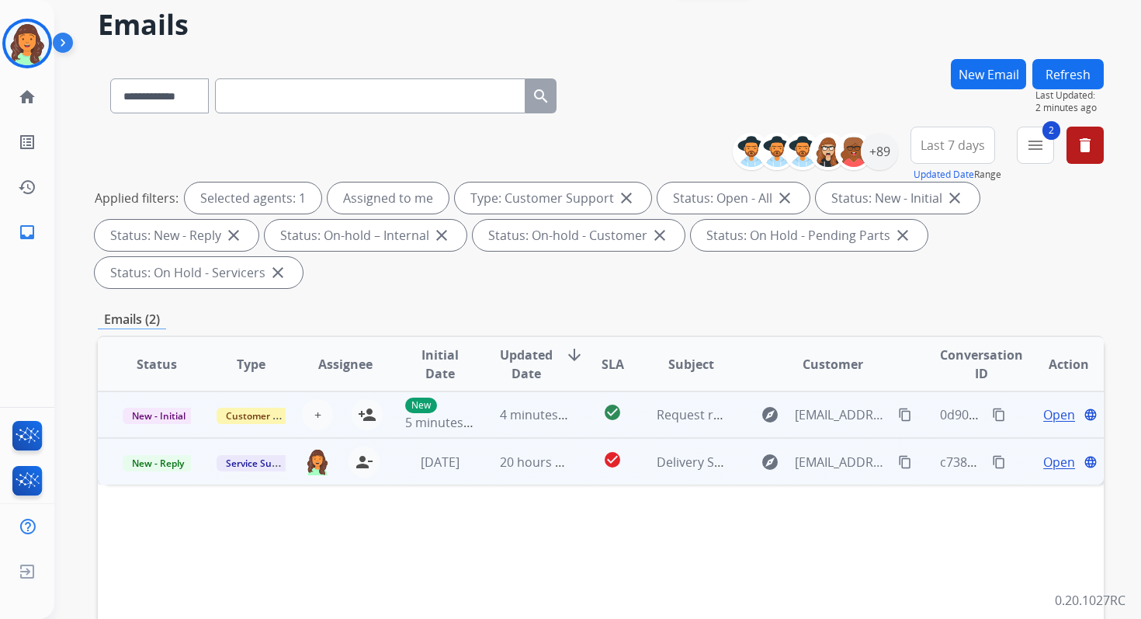
scroll to position [0, 0]
